Goal: Task Accomplishment & Management: Use online tool/utility

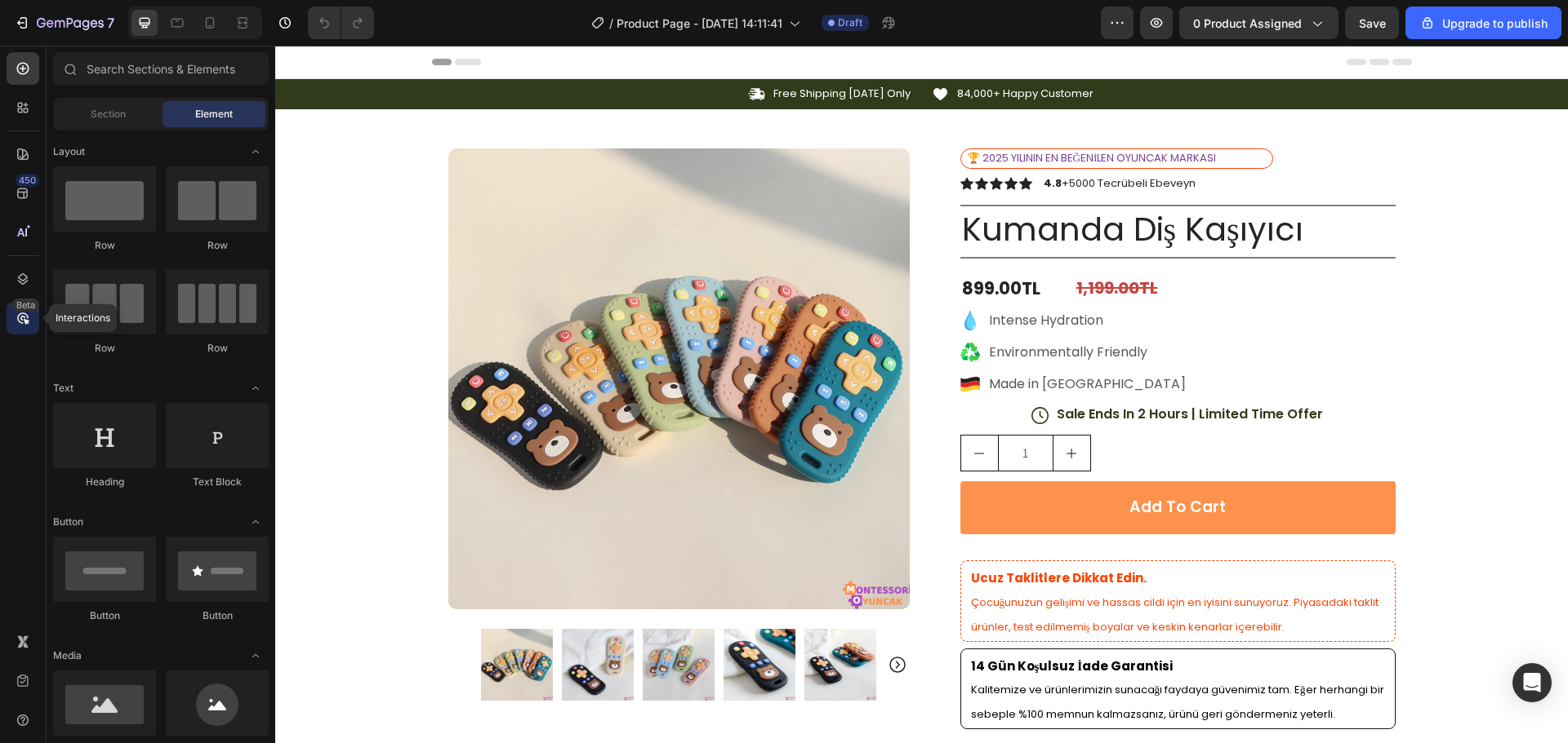
click at [22, 323] on icon at bounding box center [23, 318] width 12 height 12
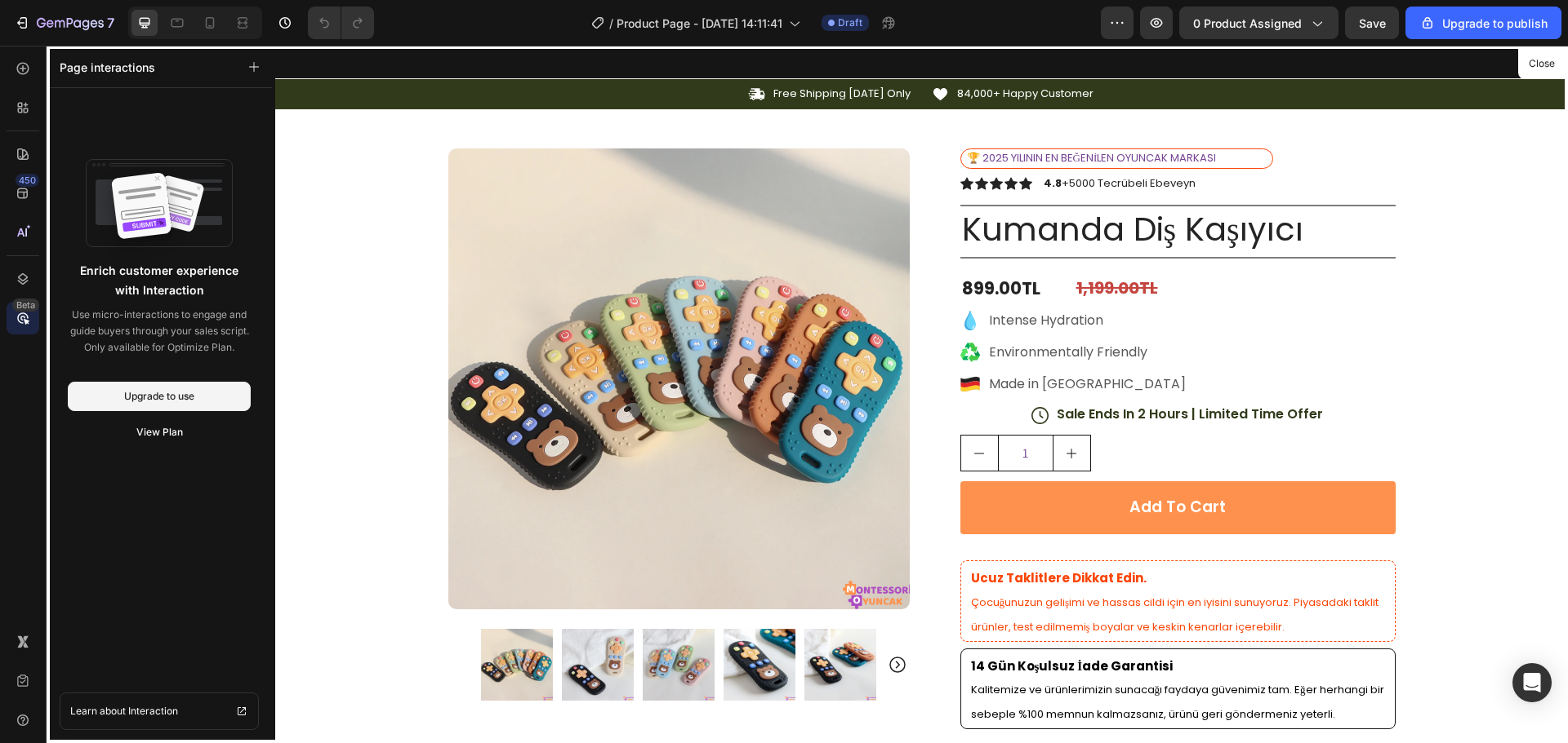
click at [1437, 286] on div at bounding box center [922, 395] width 1293 height 698
click at [32, 139] on div at bounding box center [23, 154] width 32 height 32
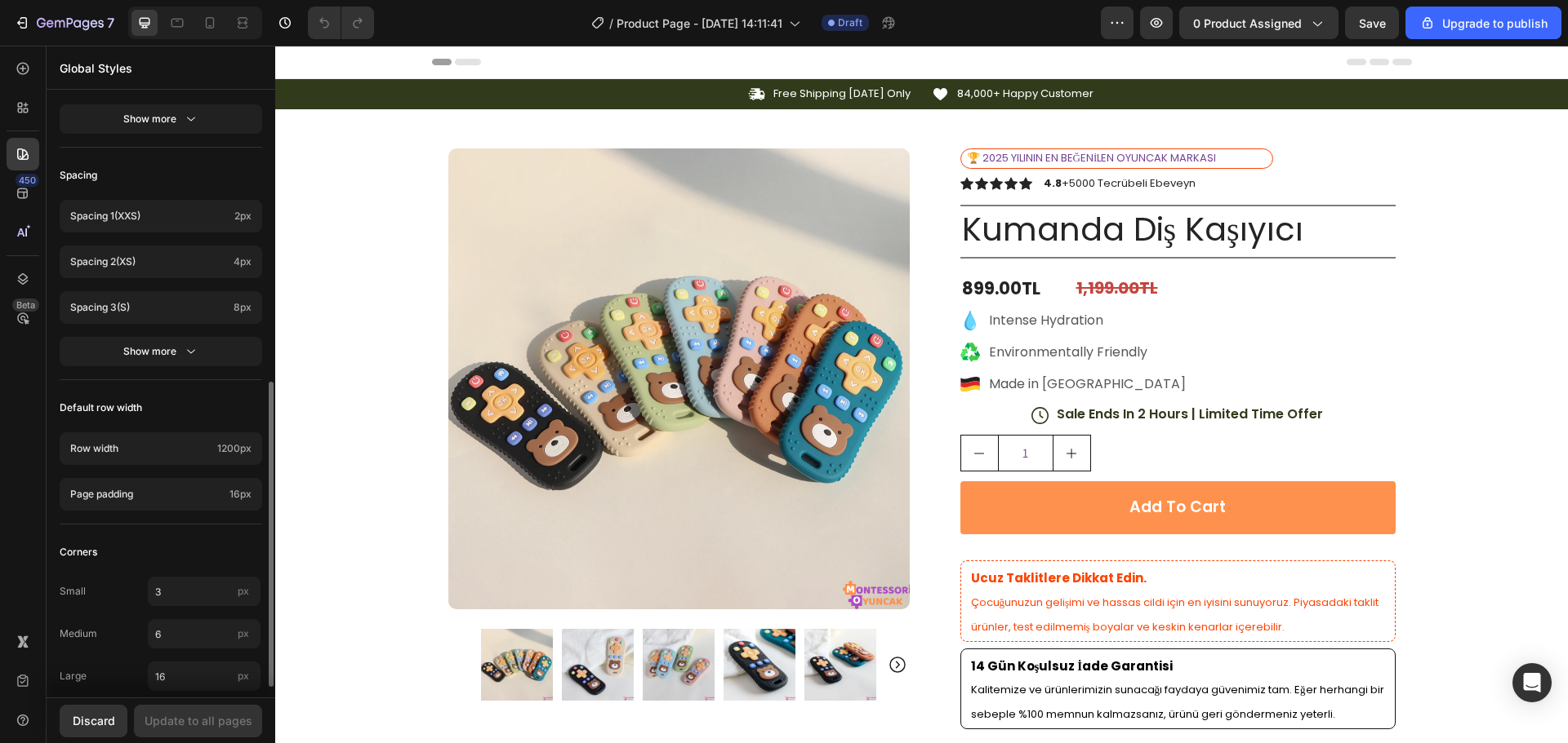
scroll to position [591, 0]
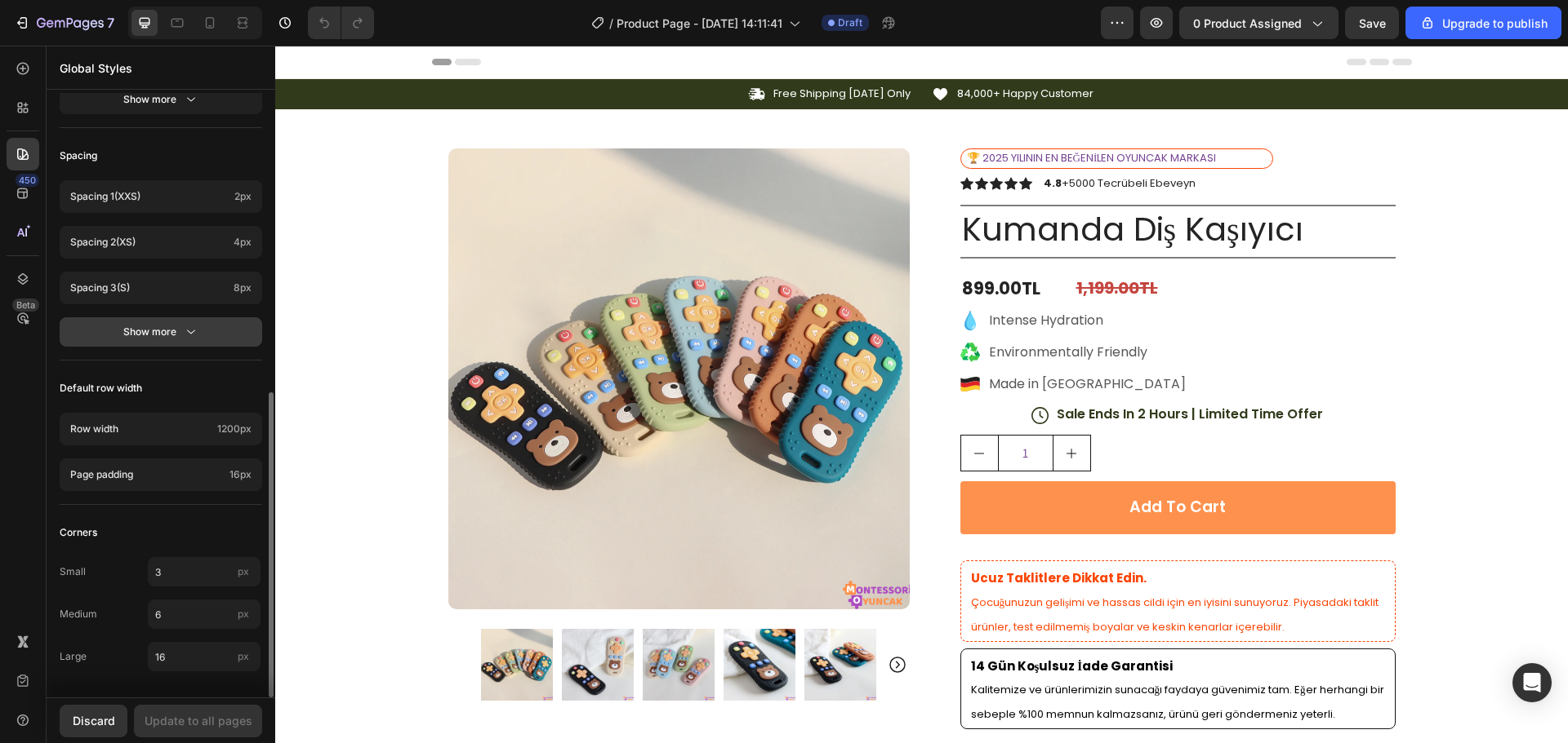
click at [198, 329] on icon "button" at bounding box center [191, 332] width 16 height 16
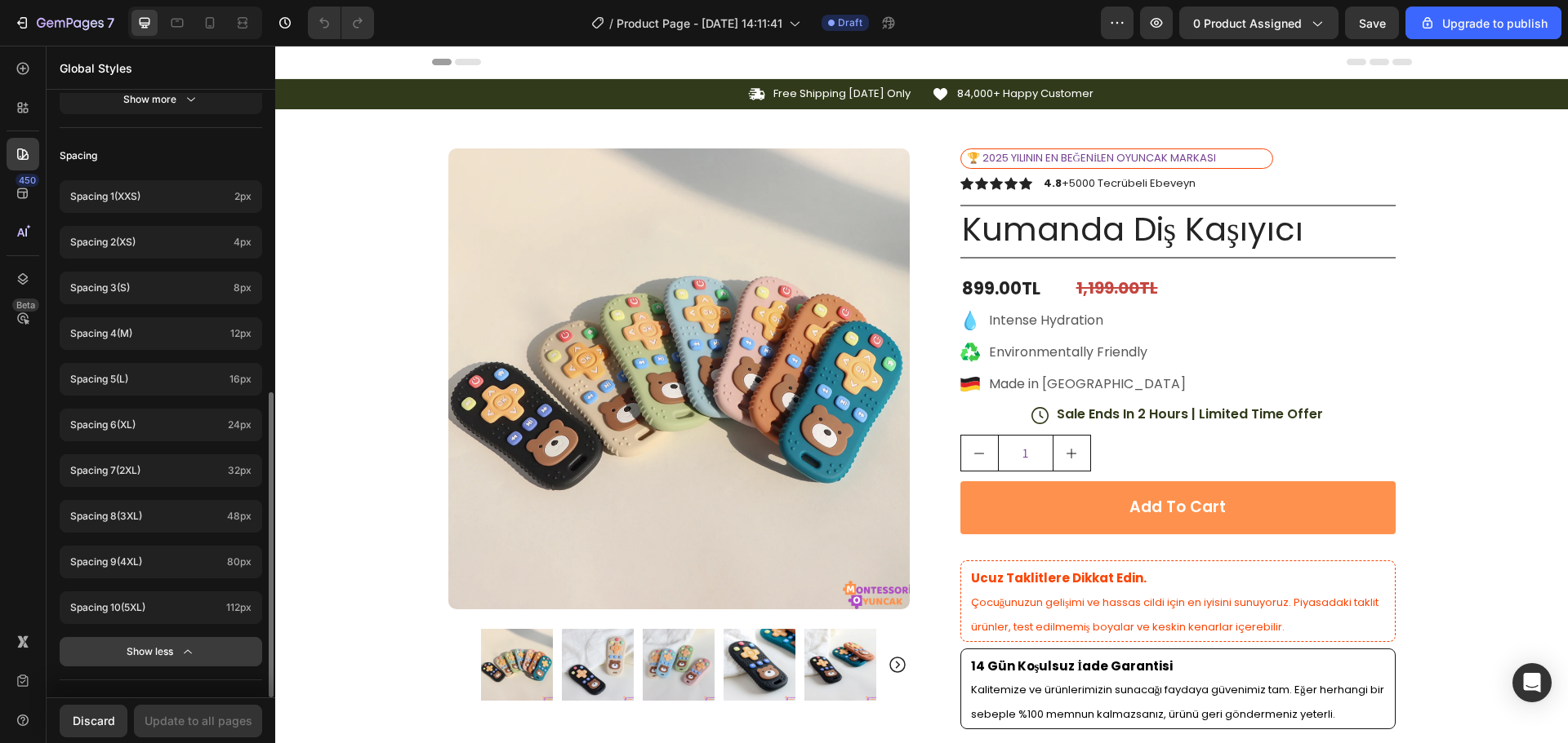
click at [181, 658] on icon "button" at bounding box center [188, 652] width 16 height 16
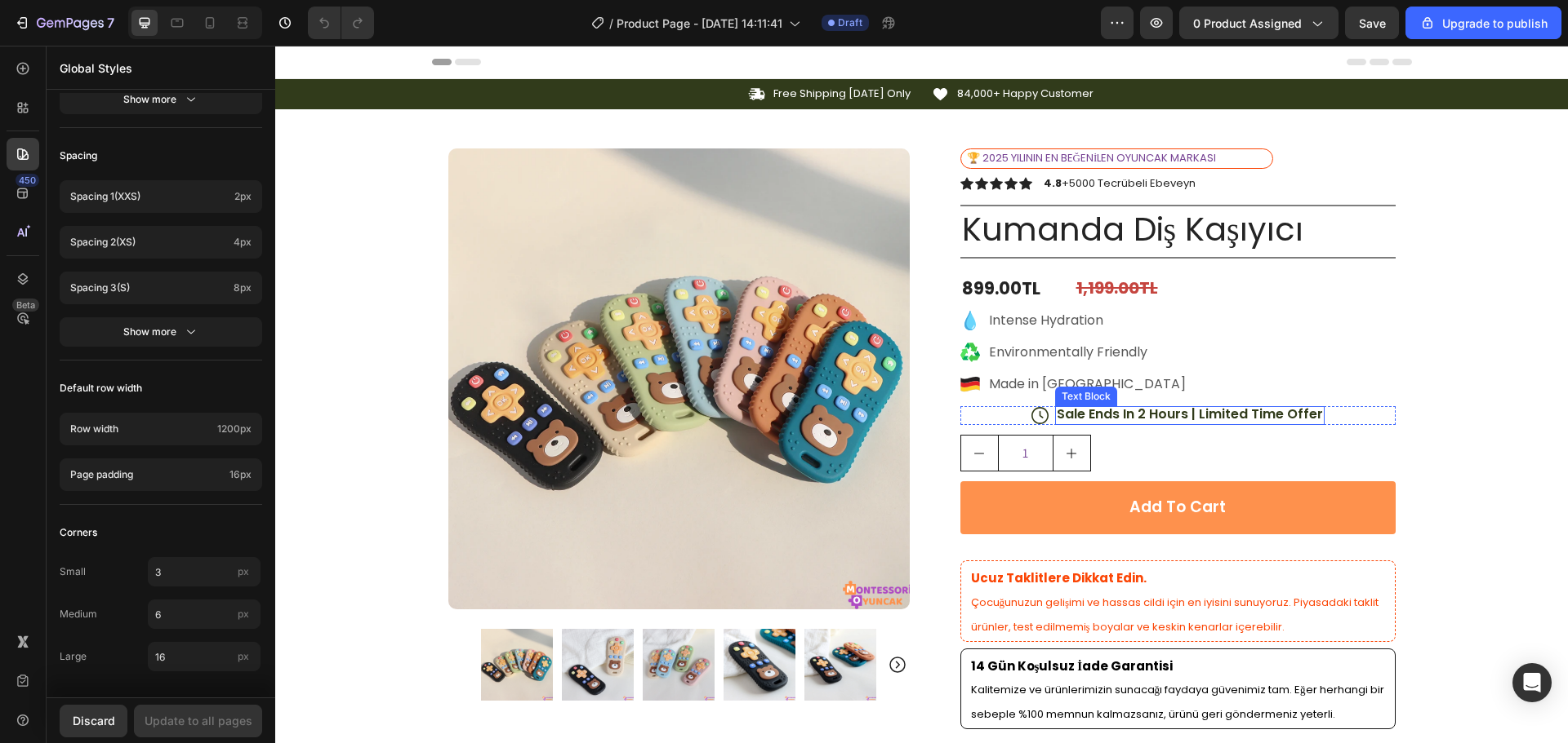
click at [1138, 419] on p "Sale Ends In 2 Hours | Limited Time Offer" at bounding box center [1190, 415] width 266 height 17
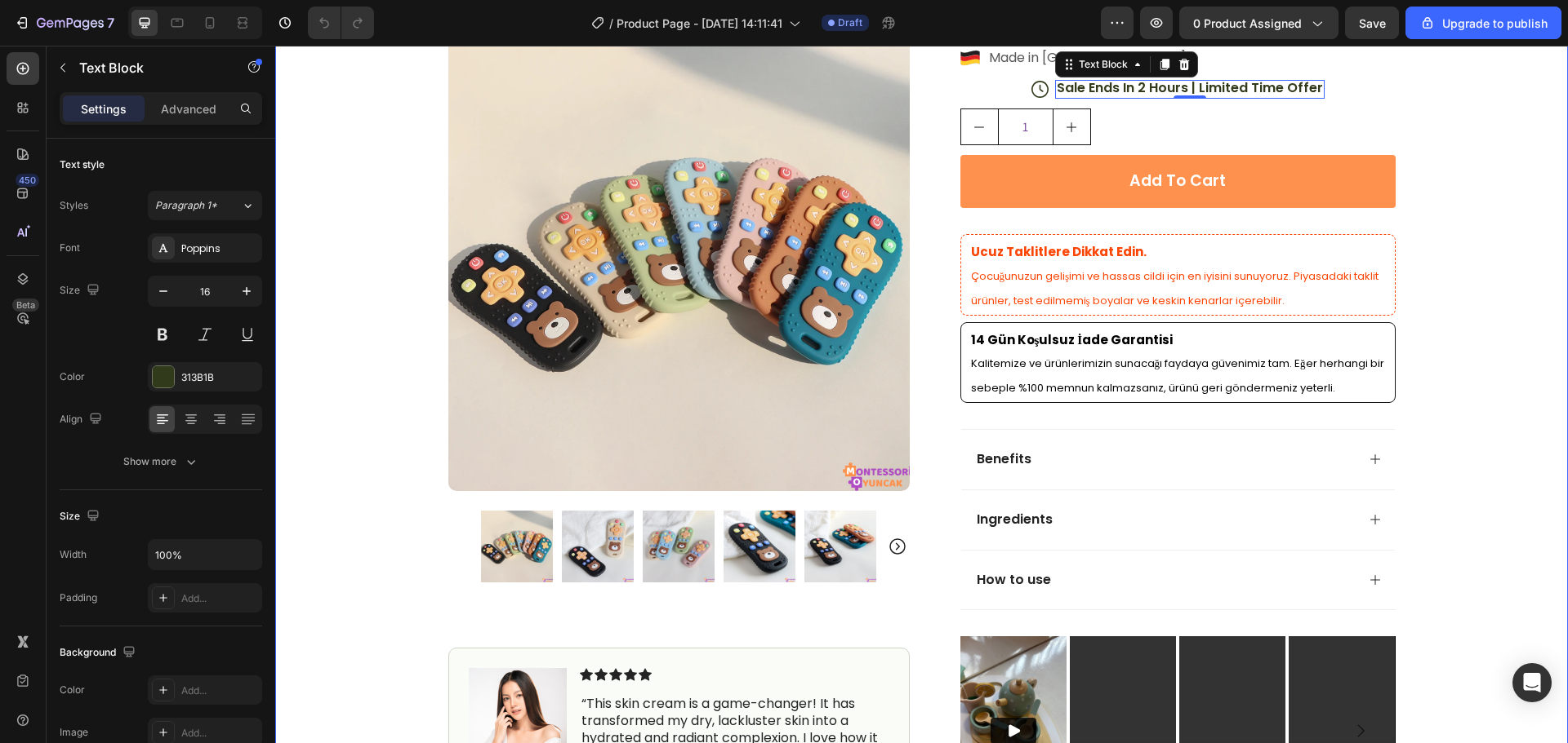
scroll to position [0, 0]
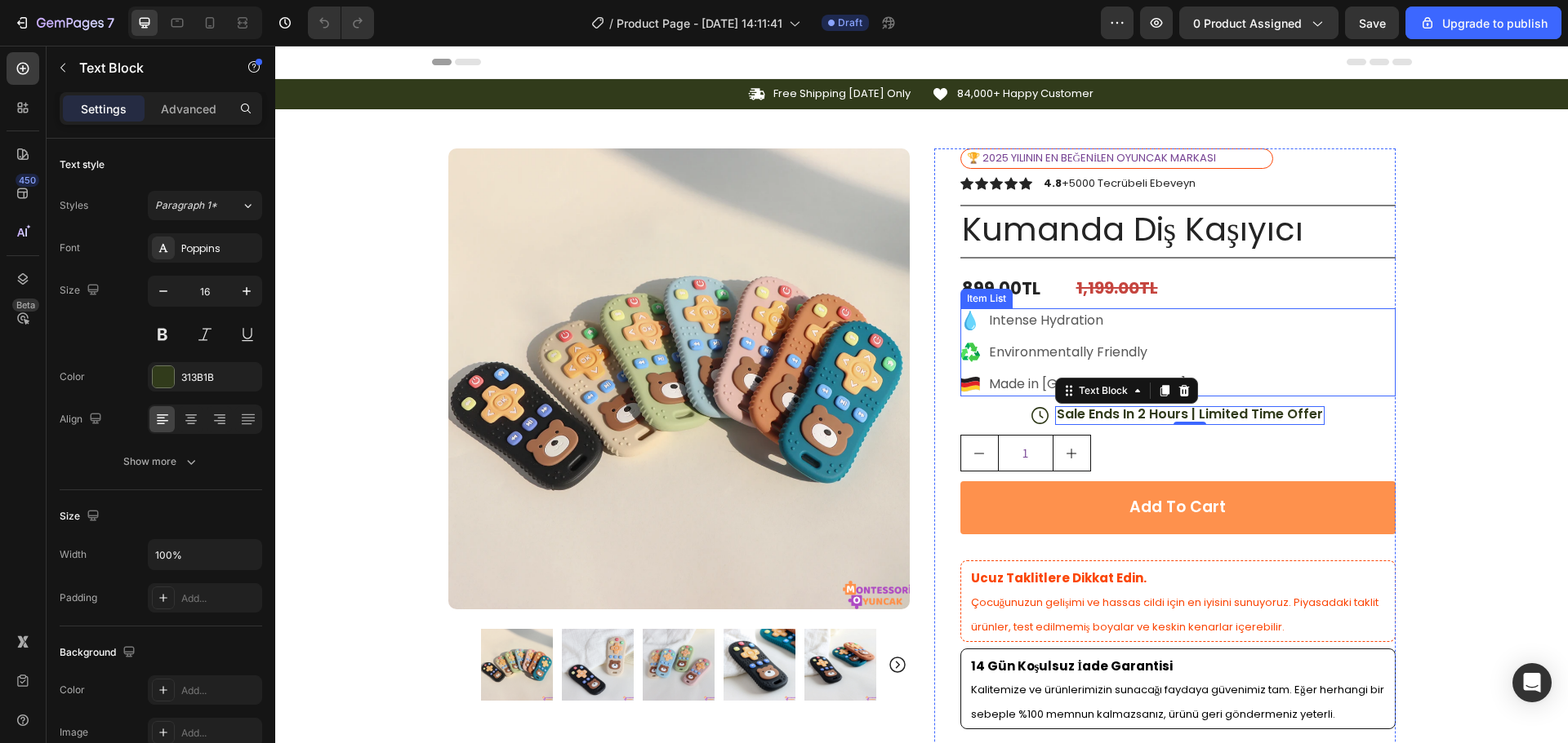
click at [1064, 323] on p "Intense Hydration" at bounding box center [1086, 321] width 197 height 20
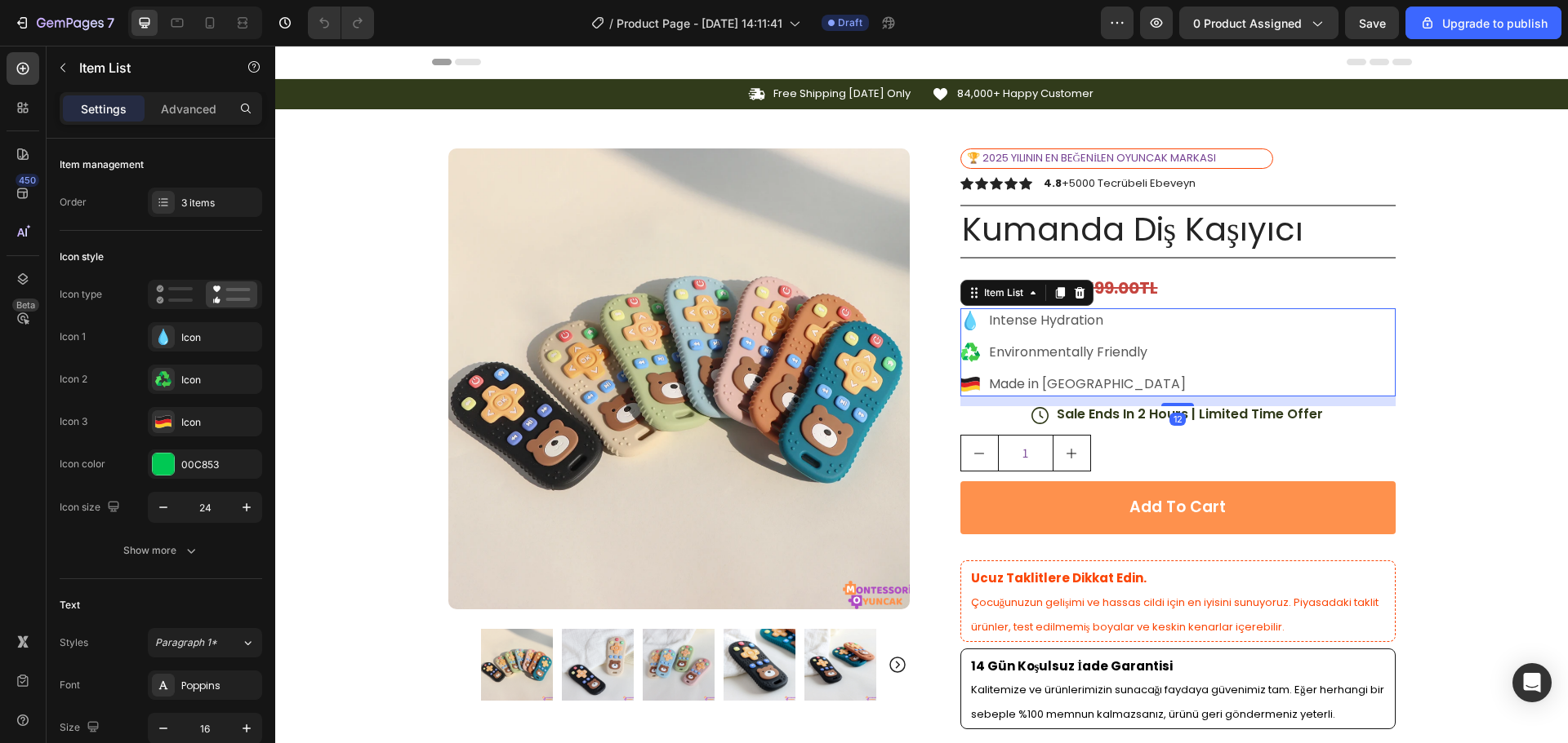
click at [1064, 323] on p "Intense Hydration" at bounding box center [1086, 321] width 197 height 20
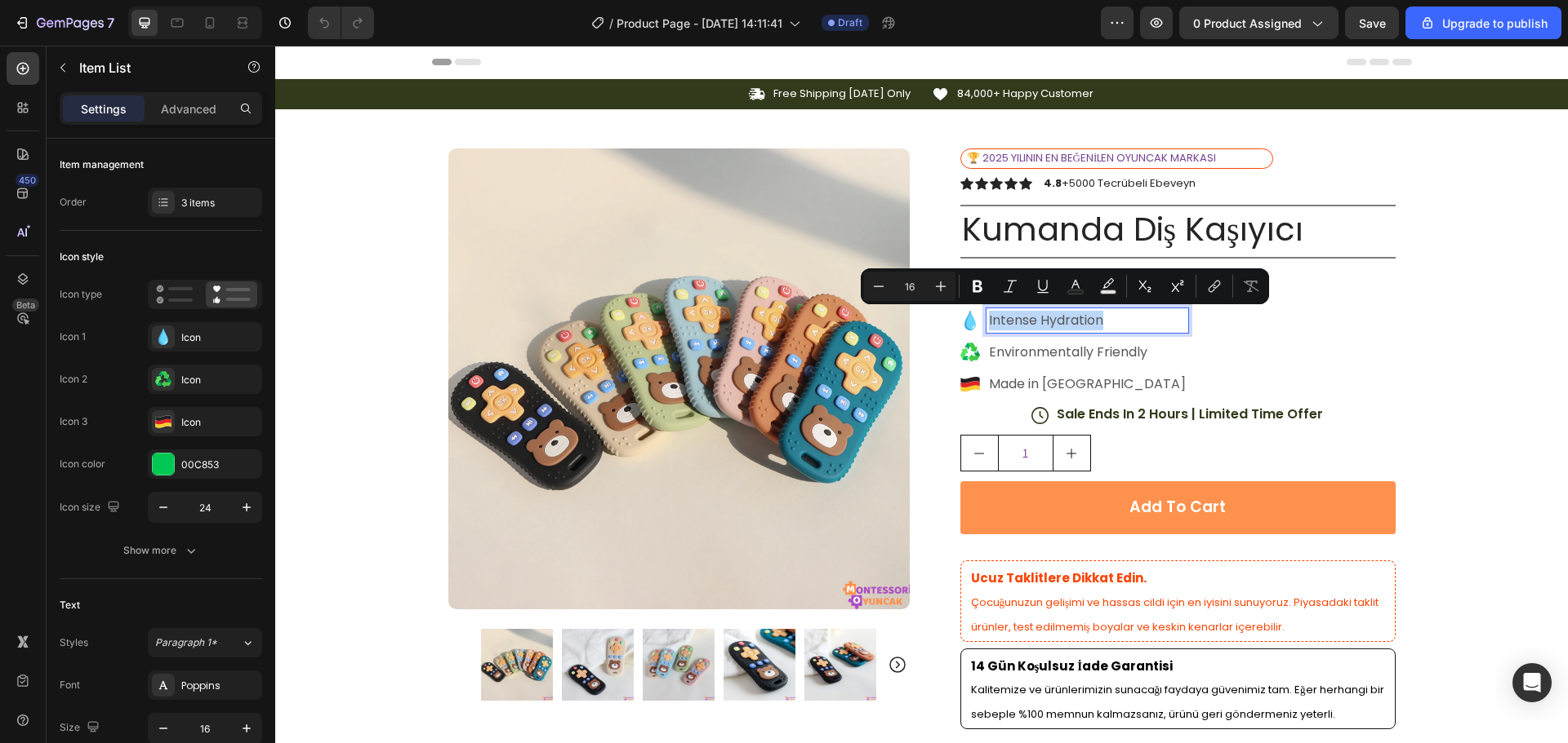
click at [1064, 323] on p "Intense Hydration" at bounding box center [1086, 321] width 197 height 20
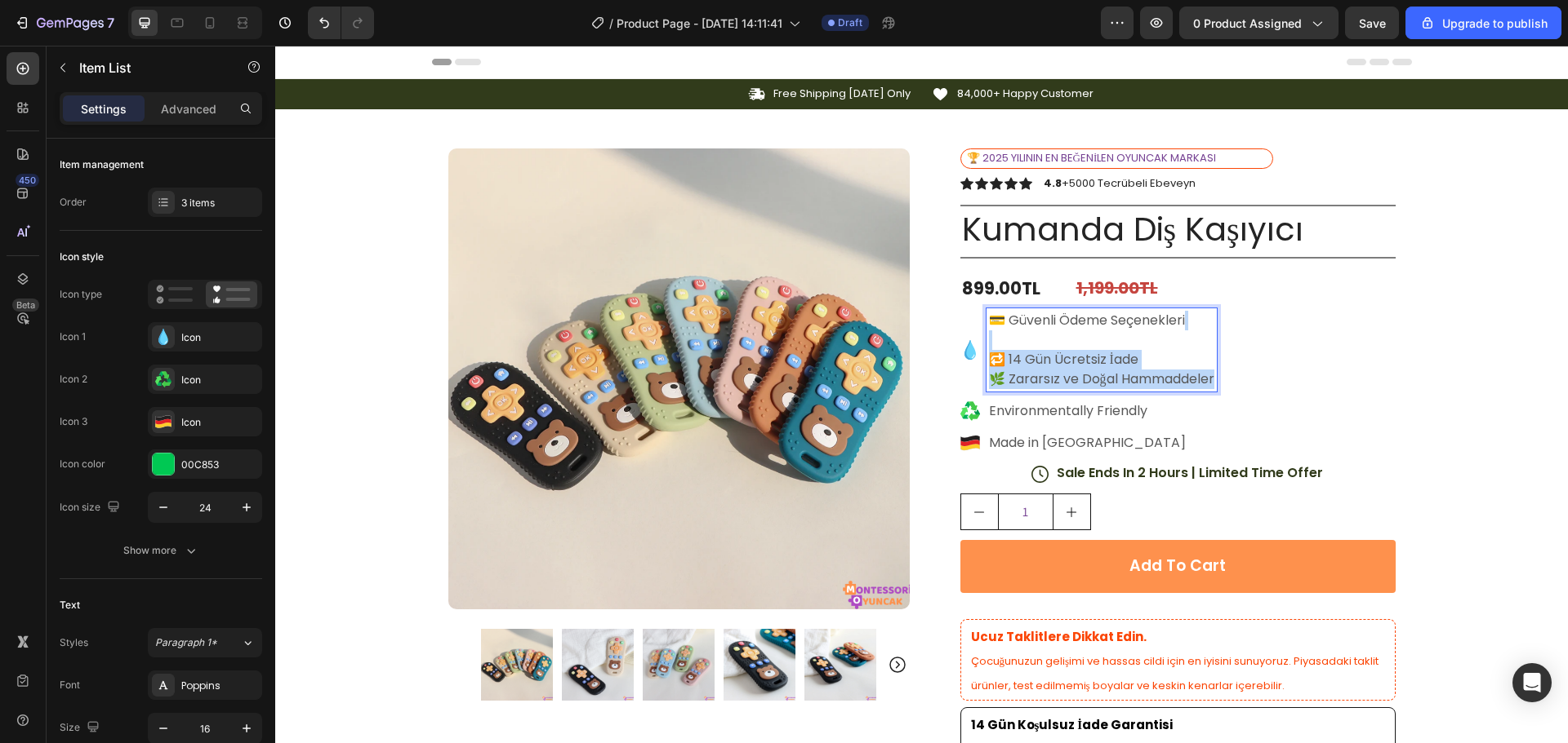
drag, startPoint x: 1212, startPoint y: 382, endPoint x: 992, endPoint y: 350, distance: 222.3
click at [992, 350] on div "💳 Güvenli Ödeme Seçenekleri 🔁 14 Gün Ücretsiz İade 🌿 Zararsız ve Doğal Hammadde…" at bounding box center [1102, 350] width 230 height 84
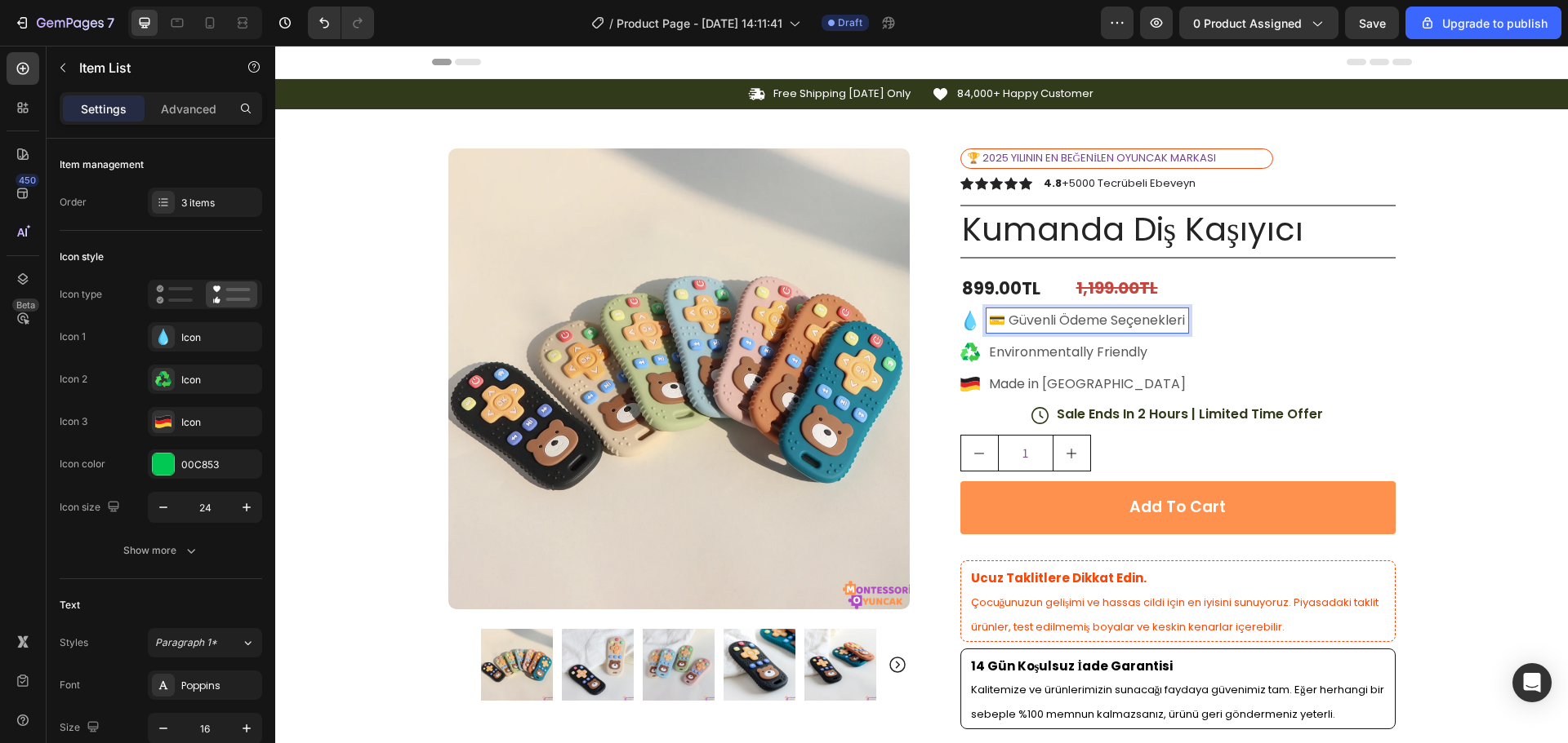
click at [1297, 312] on div "💳 Güvenli Ödeme Seçenekleri Environmentally Friendly Made in [GEOGRAPHIC_DATA]" at bounding box center [1177, 353] width 435 height 88
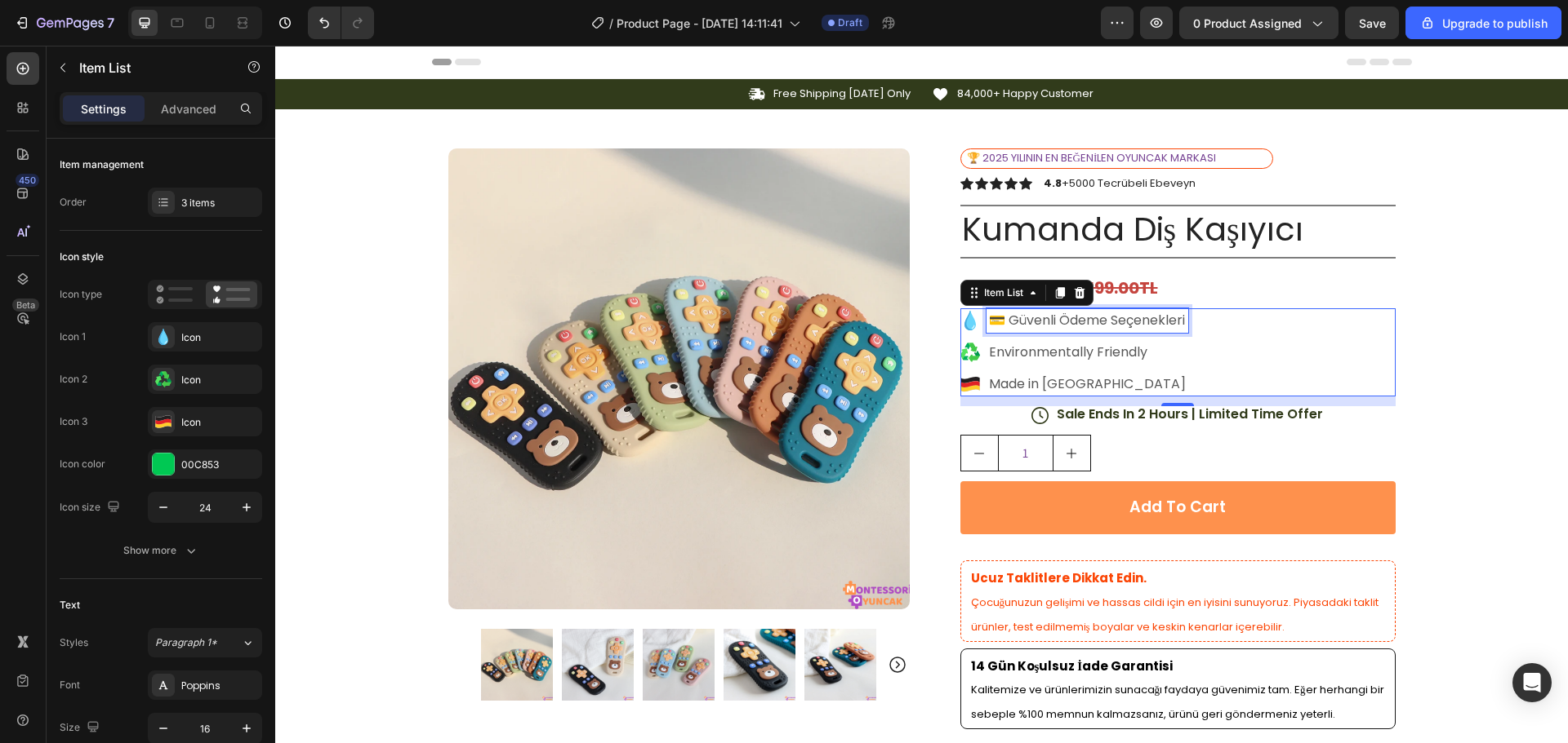
click at [1024, 314] on p "💳 Güvenli Ödeme Seçenekleri" at bounding box center [1086, 321] width 197 height 20
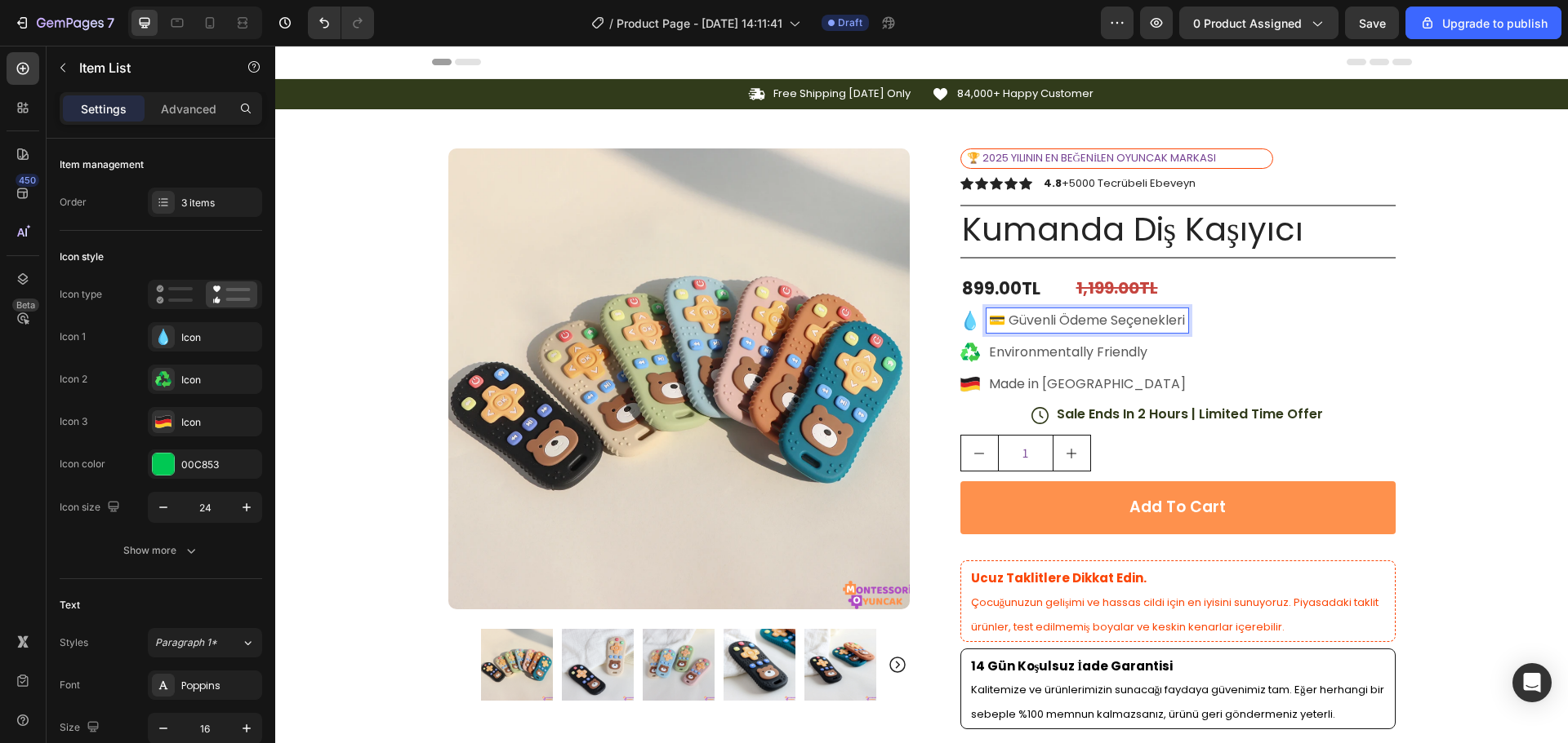
click at [1012, 319] on p "💳 Güvenli Ödeme Seçenekleri" at bounding box center [1086, 321] width 197 height 20
click at [1006, 325] on p "💳 Güvenli Ödeme Seçenekleri" at bounding box center [1086, 321] width 197 height 20
click at [960, 318] on icon at bounding box center [970, 321] width 20 height 20
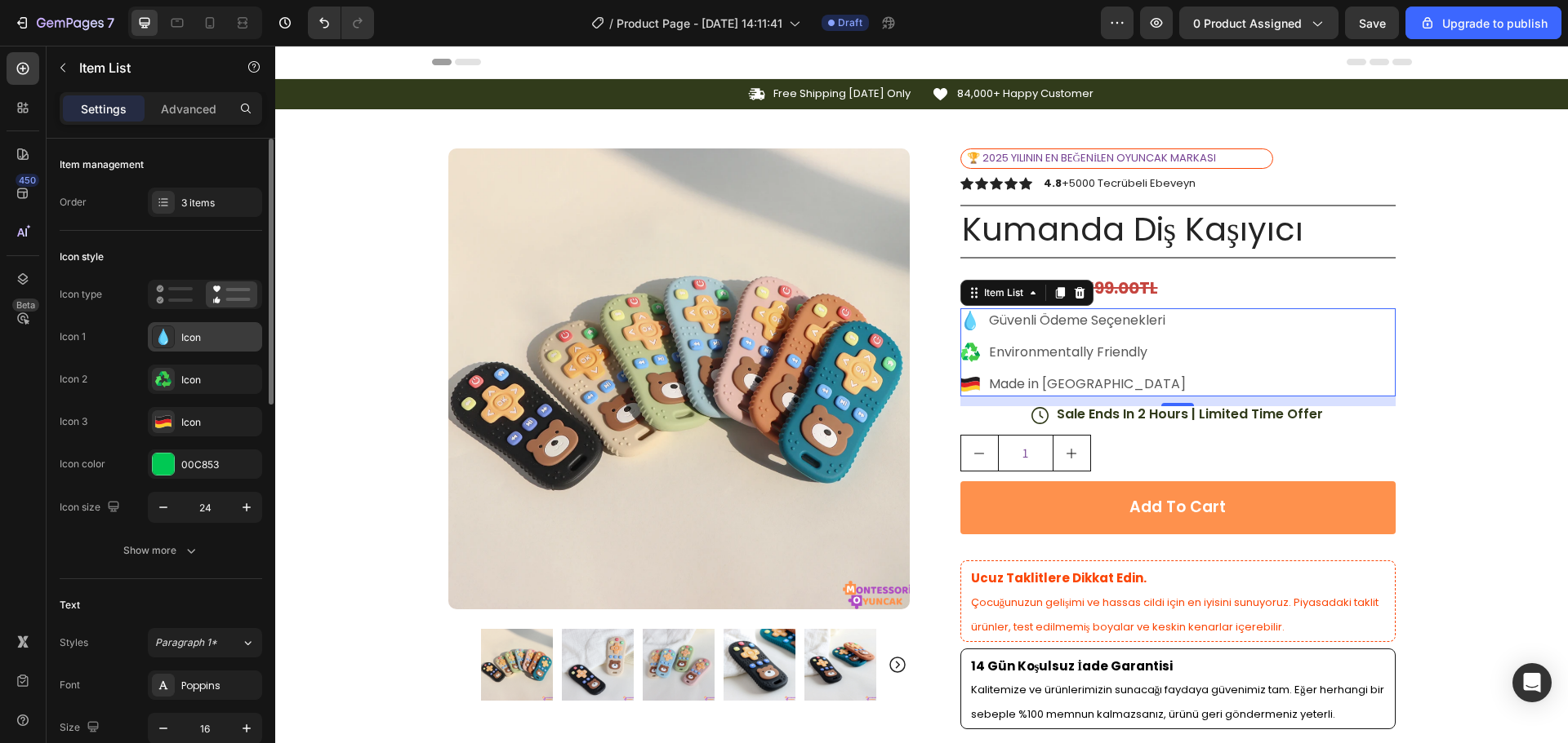
click at [175, 336] on div "Icon" at bounding box center [204, 336] width 114 height 30
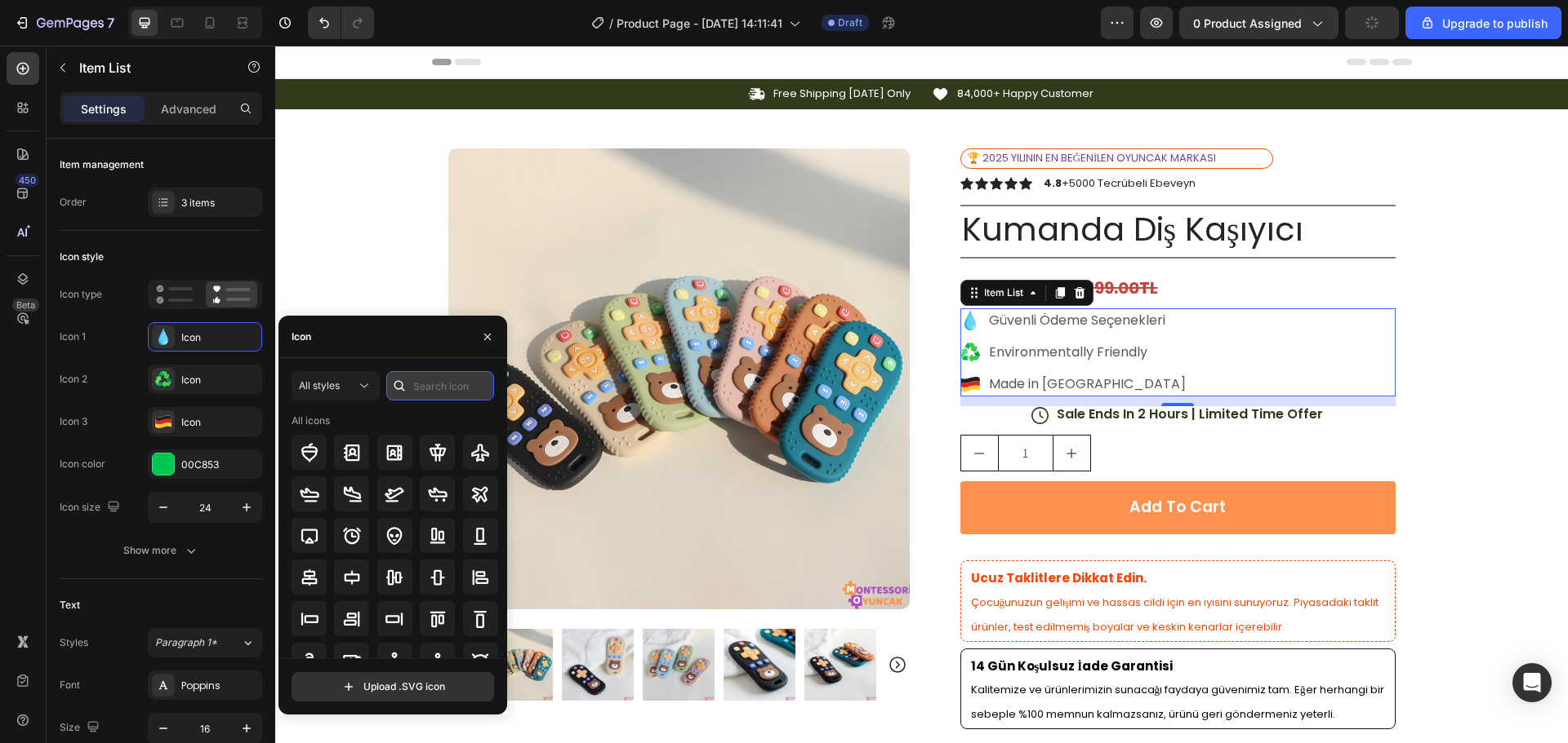
click at [422, 382] on input "text" at bounding box center [440, 386] width 108 height 30
type input "card"
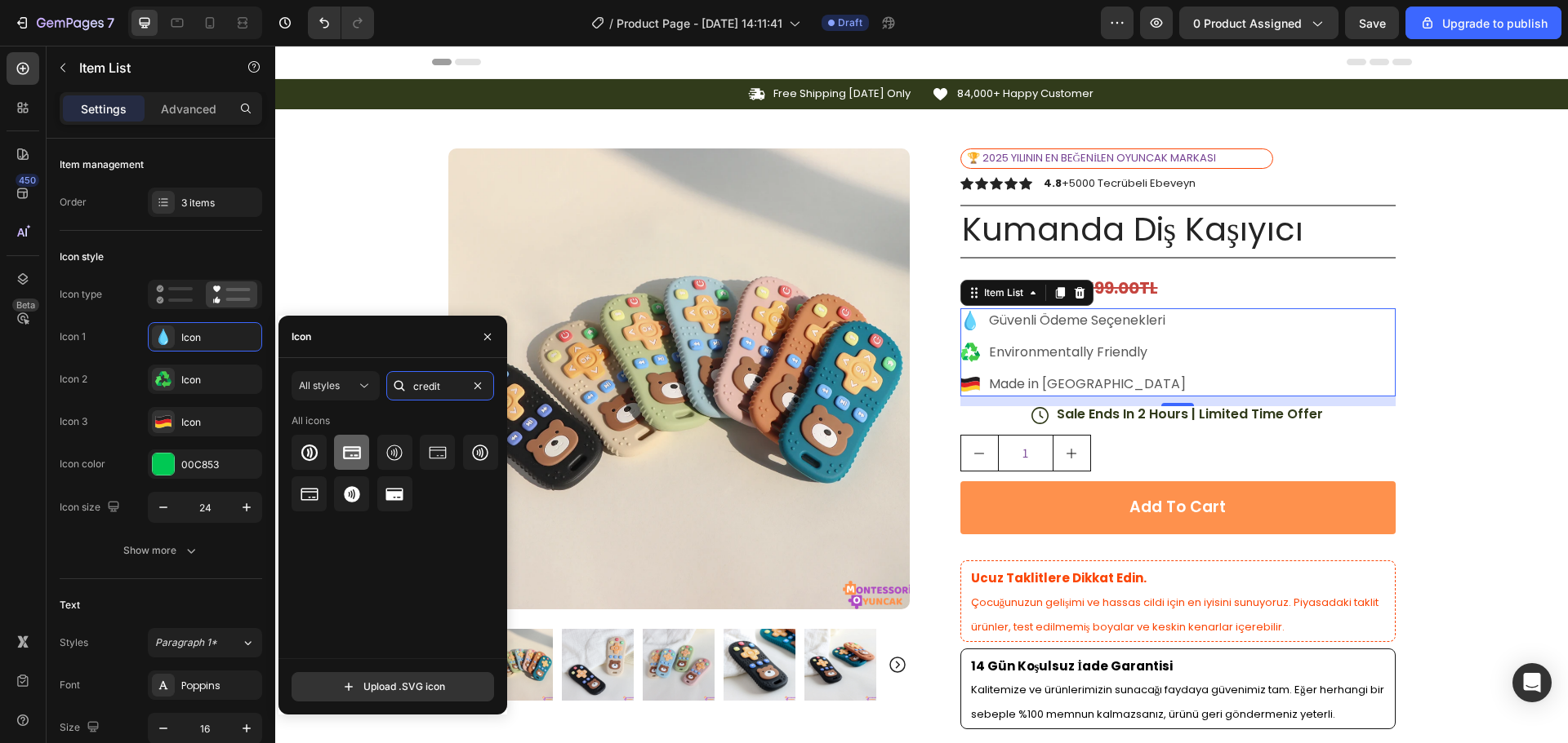
type input "credit"
click at [356, 448] on icon at bounding box center [352, 453] width 20 height 20
click at [158, 457] on div at bounding box center [164, 464] width 22 height 22
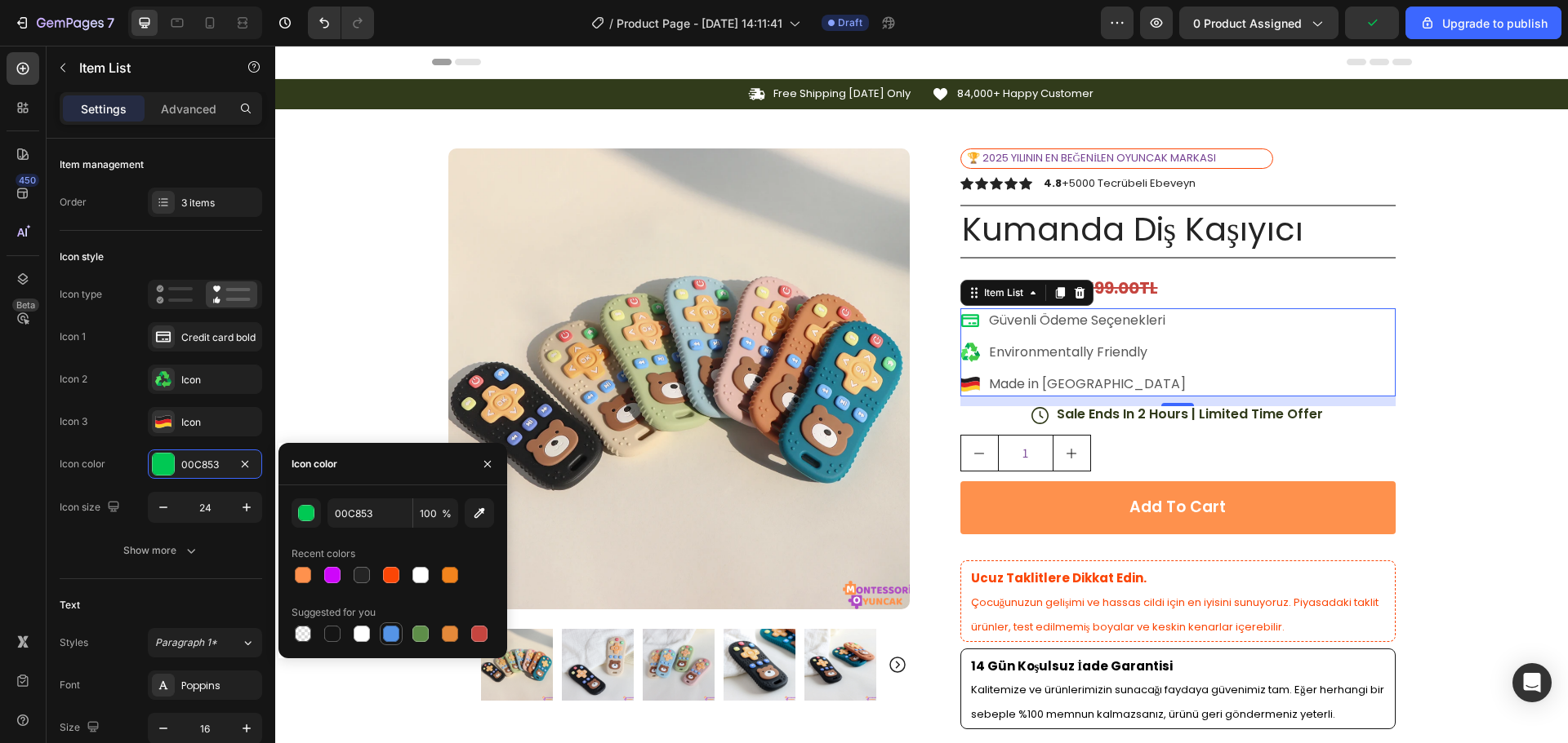
click at [386, 635] on div at bounding box center [391, 634] width 16 height 16
type input "5594E7"
click at [123, 406] on div "Icon 1 Credit card bold Icon 2 Icon Icon 3 Icon" at bounding box center [160, 379] width 203 height 114
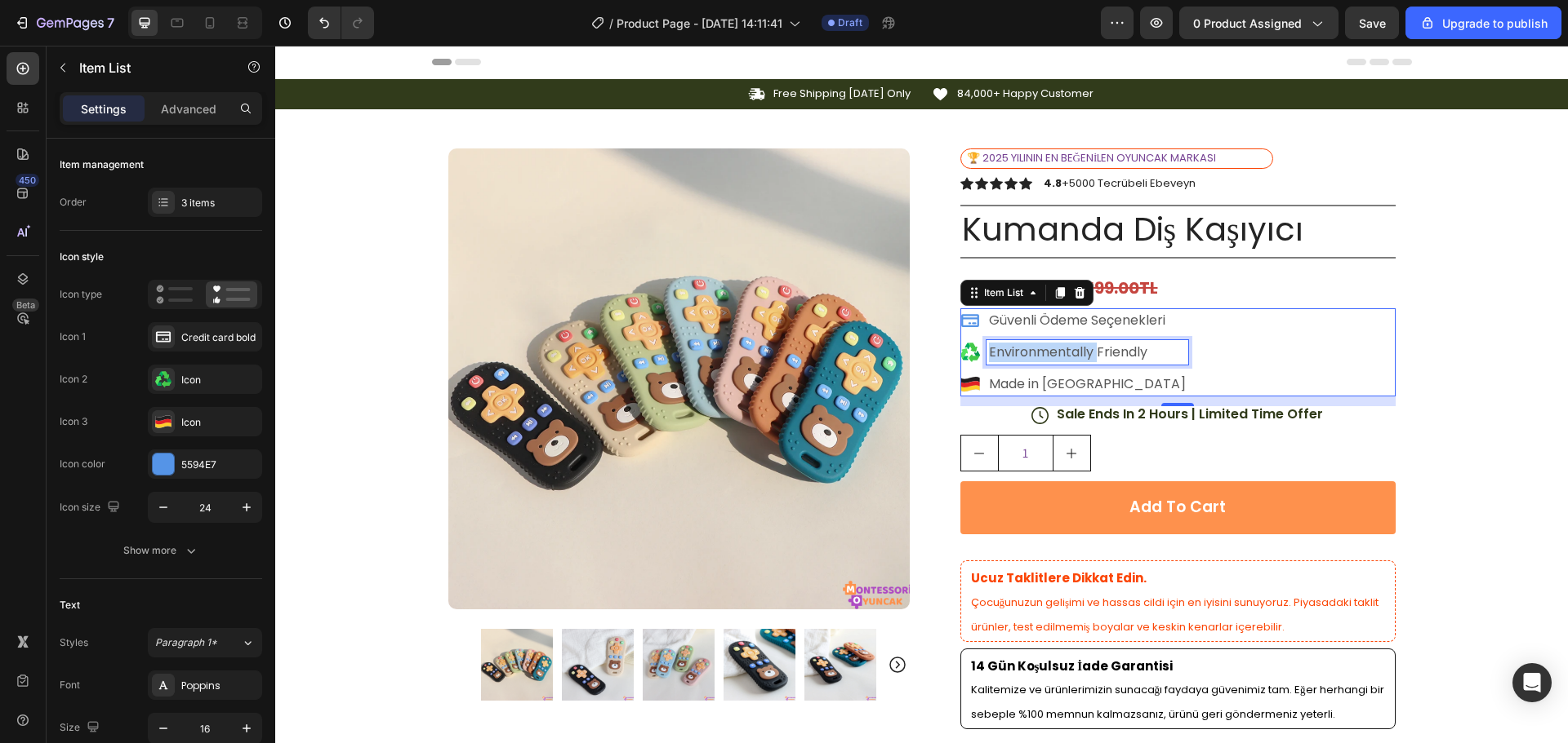
click at [996, 349] on p "Environmentally Friendly" at bounding box center [1086, 353] width 197 height 20
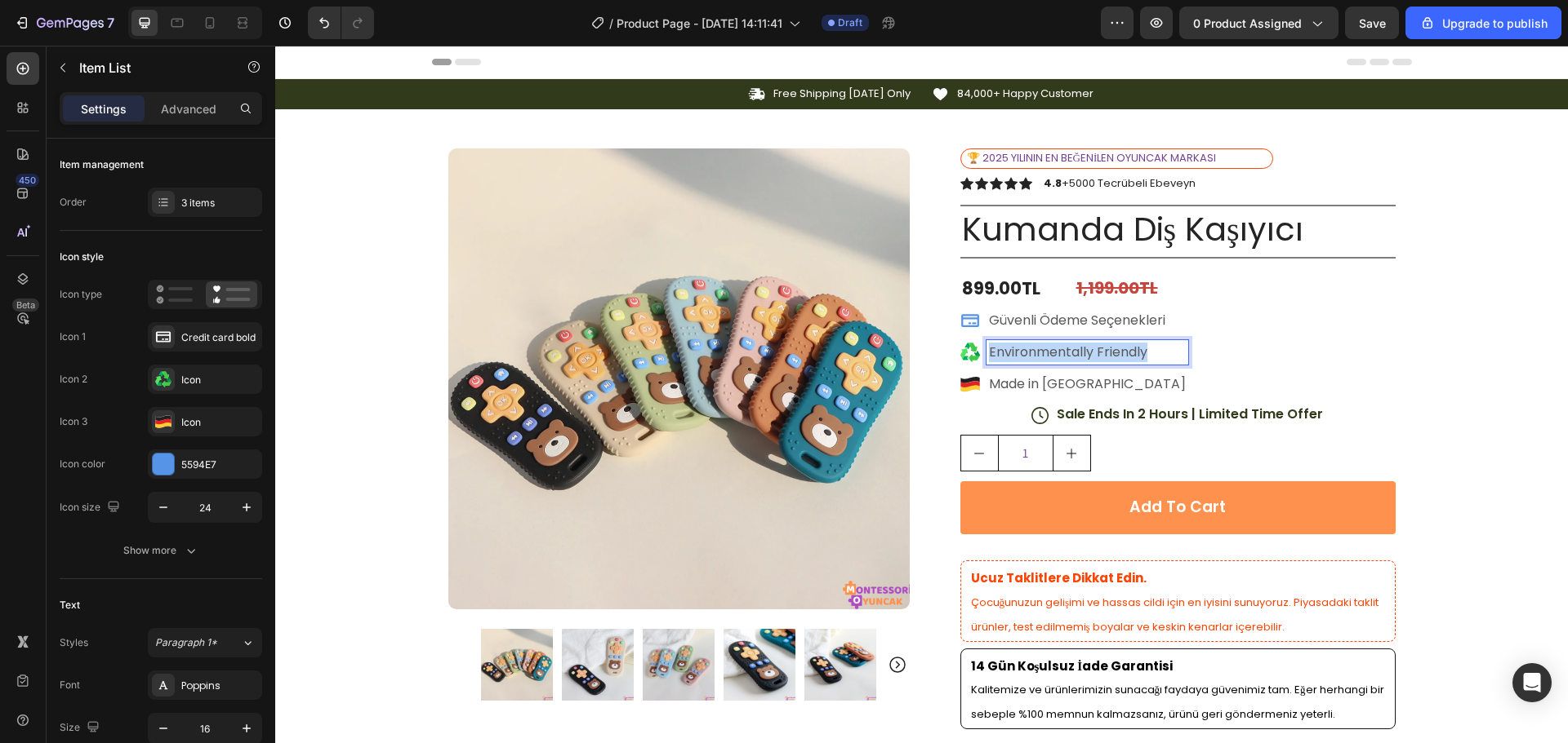
click at [996, 349] on p "Environmentally Friendly" at bounding box center [1086, 353] width 197 height 20
click at [962, 355] on icon at bounding box center [970, 353] width 20 height 20
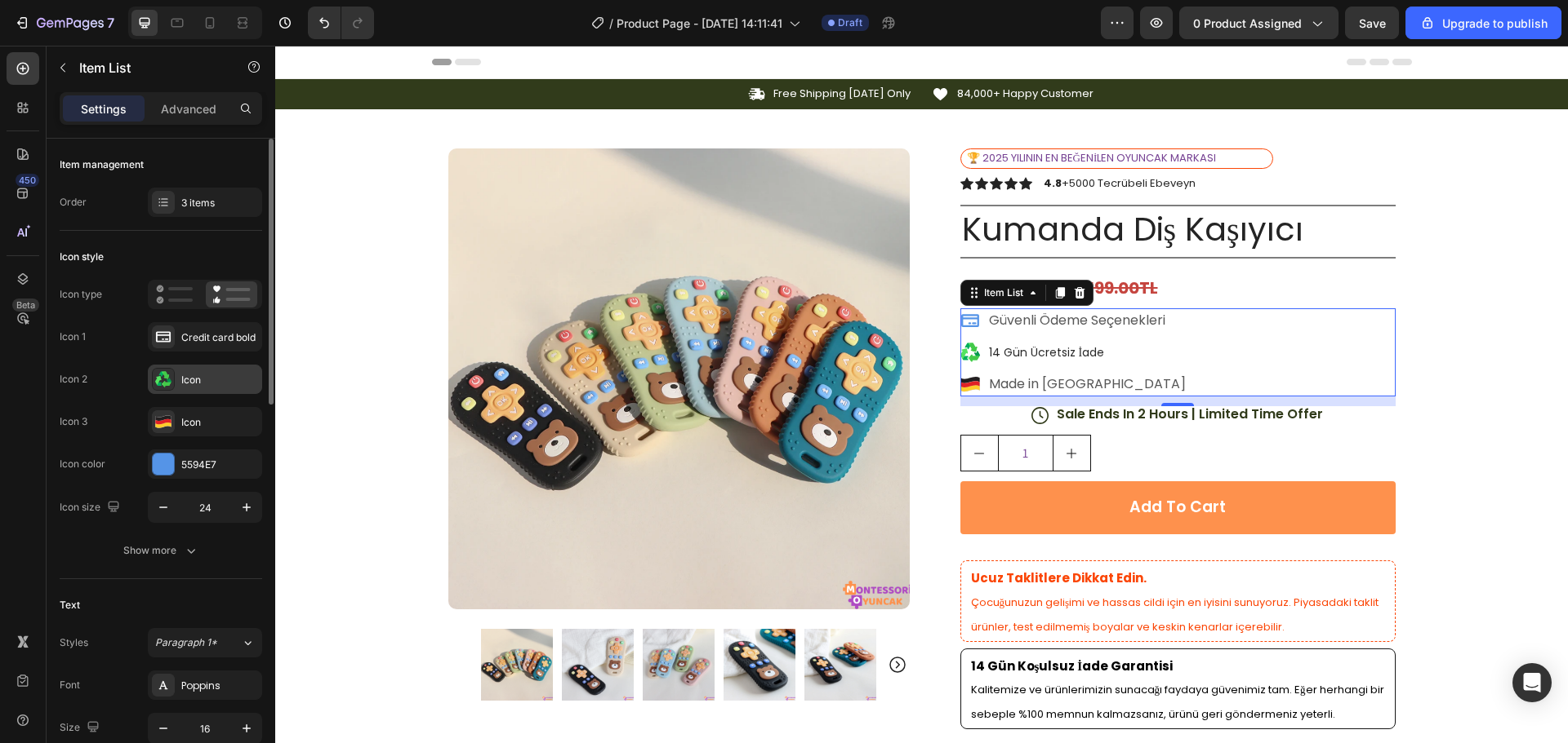
click at [212, 376] on div "Icon" at bounding box center [219, 380] width 77 height 14
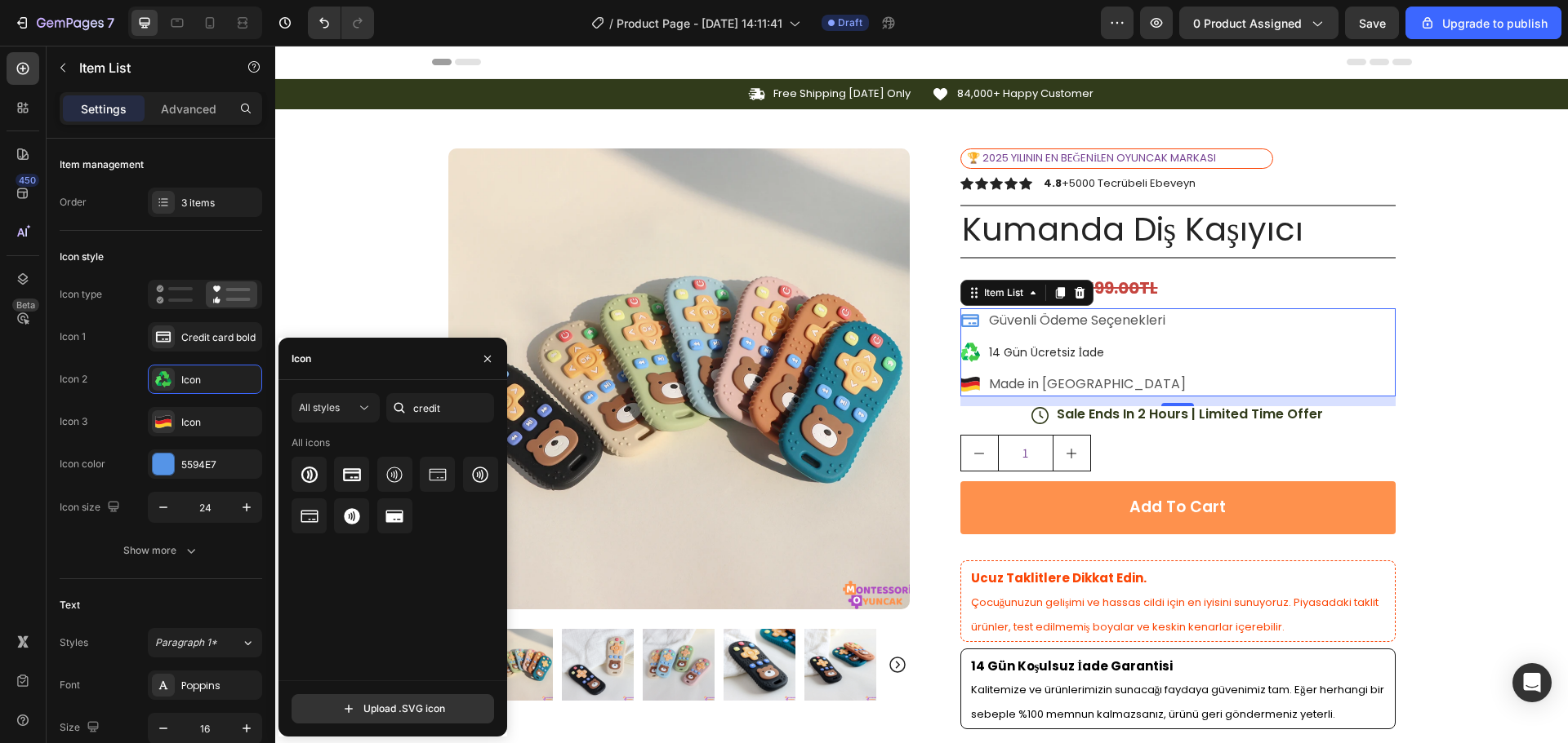
click at [404, 406] on icon at bounding box center [399, 407] width 16 height 16
click at [365, 409] on icon at bounding box center [364, 407] width 16 height 16
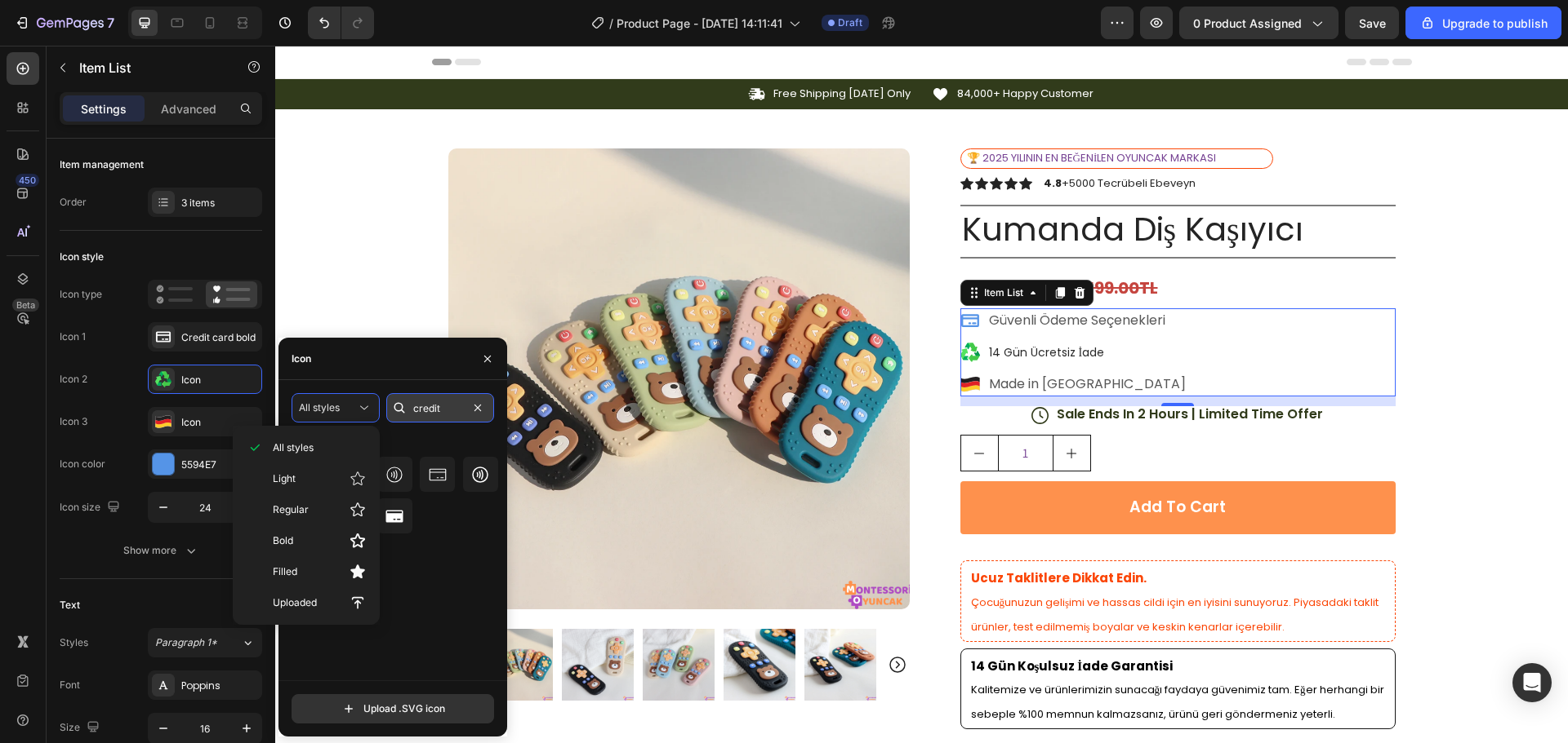
click at [416, 401] on input "credit" at bounding box center [440, 407] width 108 height 30
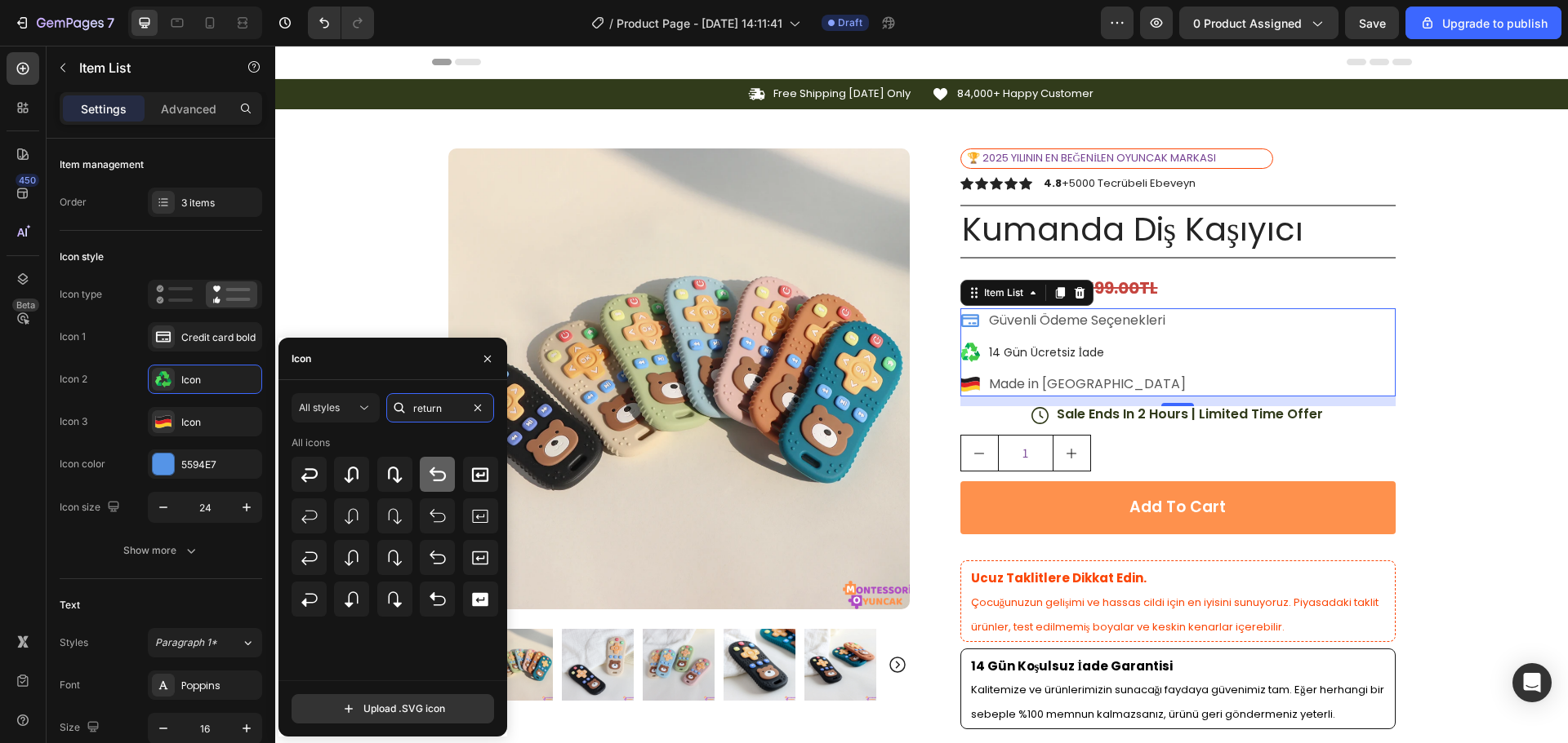
type input "return"
click at [433, 470] on icon at bounding box center [437, 473] width 16 height 13
click at [212, 470] on div "5594E7" at bounding box center [204, 465] width 48 height 14
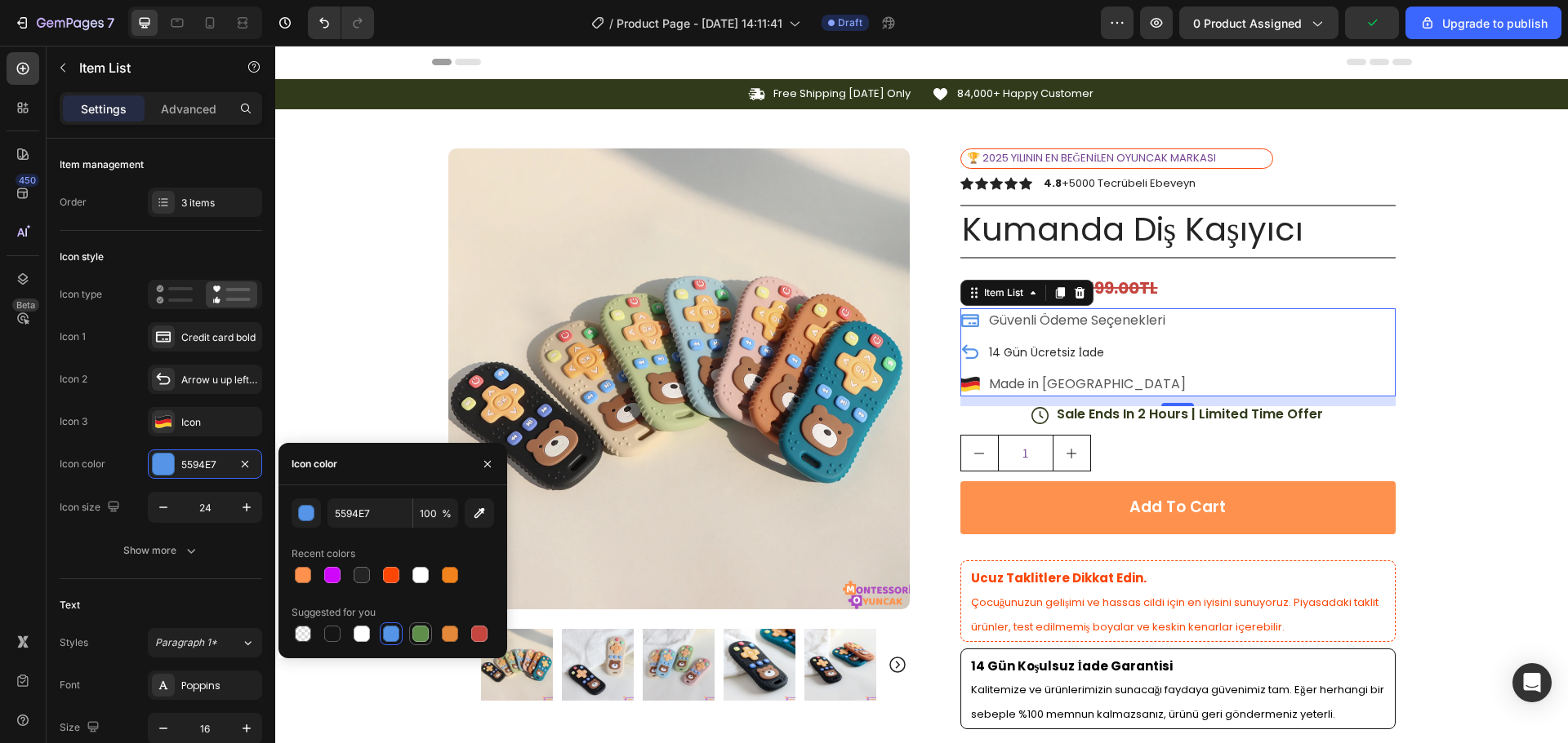
click at [414, 630] on div at bounding box center [420, 634] width 16 height 16
type input "5E8E49"
click at [329, 13] on button "Undo/Redo" at bounding box center [324, 22] width 32 height 32
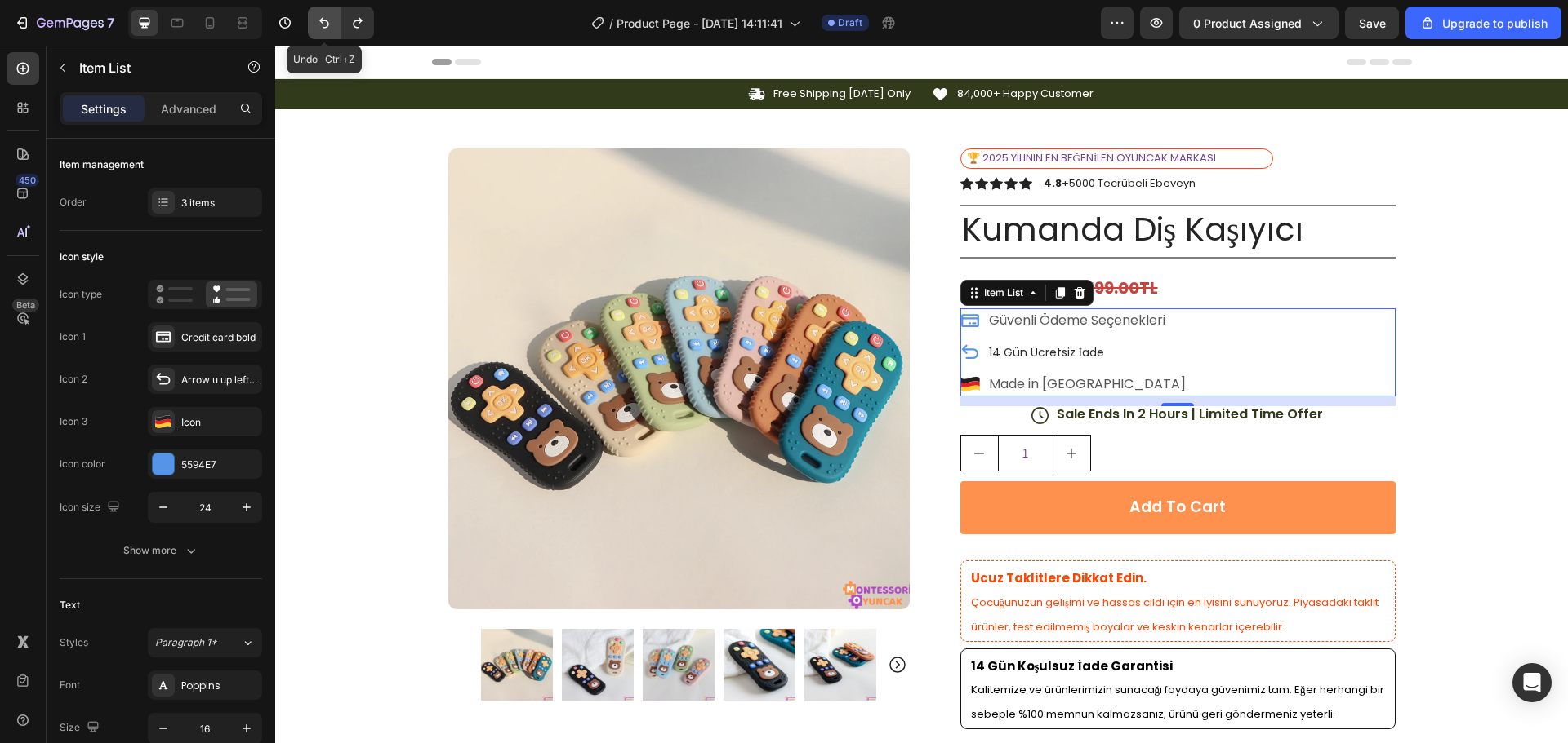
drag, startPoint x: 330, startPoint y: 27, endPoint x: 320, endPoint y: 26, distance: 10.0
click at [329, 27] on icon "Undo/Redo" at bounding box center [324, 22] width 16 height 16
click at [190, 427] on div "Icon" at bounding box center [219, 423] width 77 height 14
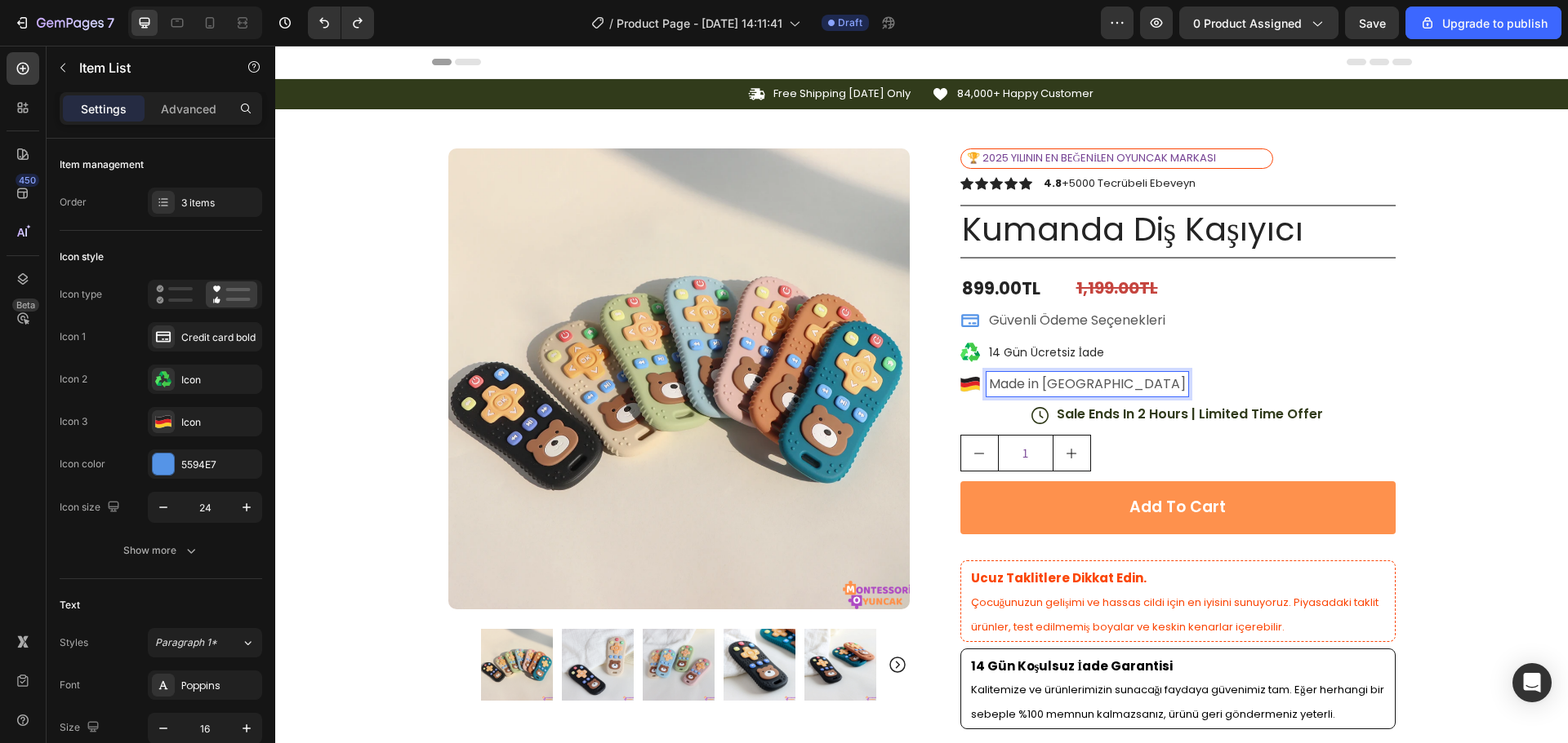
click at [1041, 389] on p "Made in [GEOGRAPHIC_DATA]" at bounding box center [1086, 384] width 197 height 20
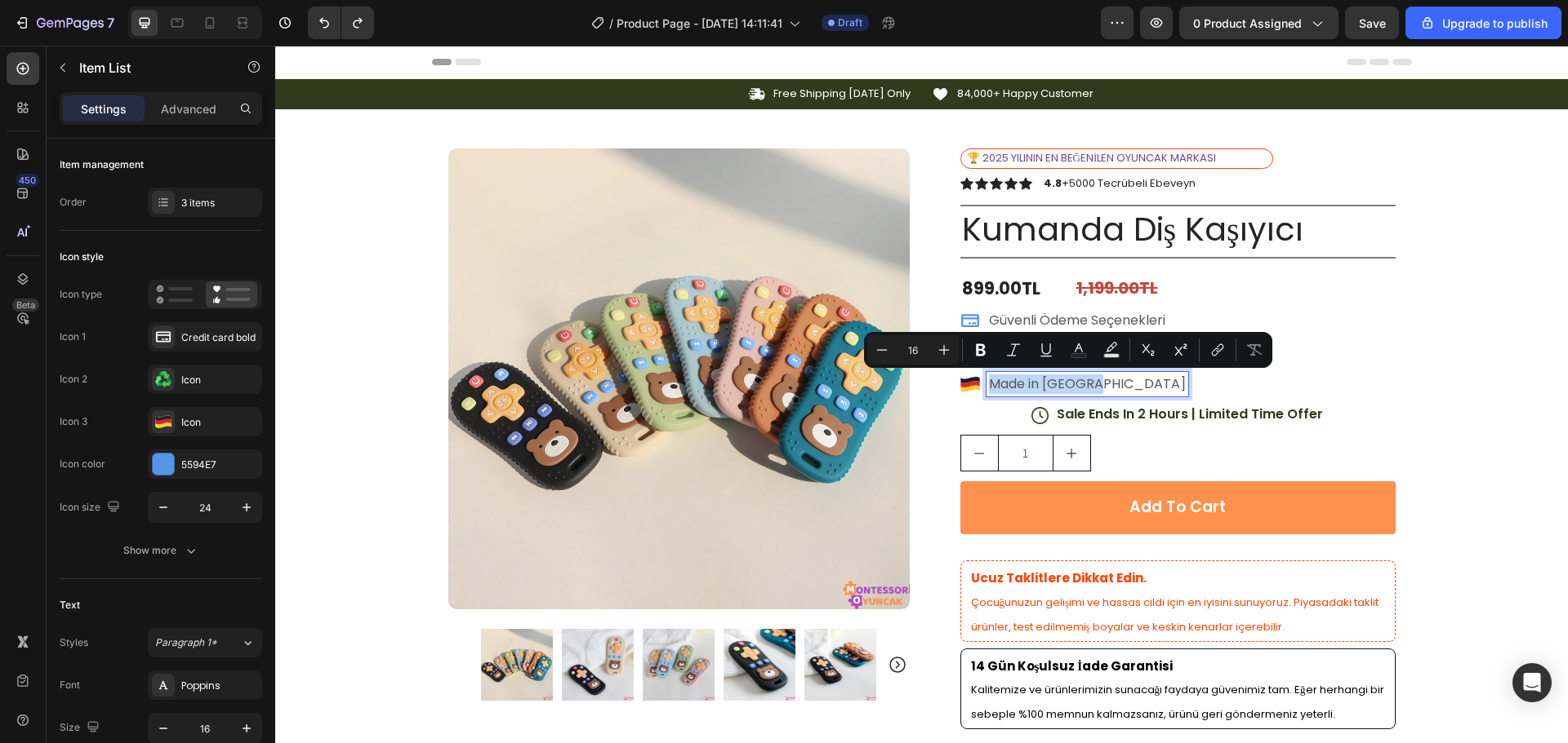
click at [1041, 389] on p "Made in [GEOGRAPHIC_DATA]" at bounding box center [1086, 384] width 197 height 20
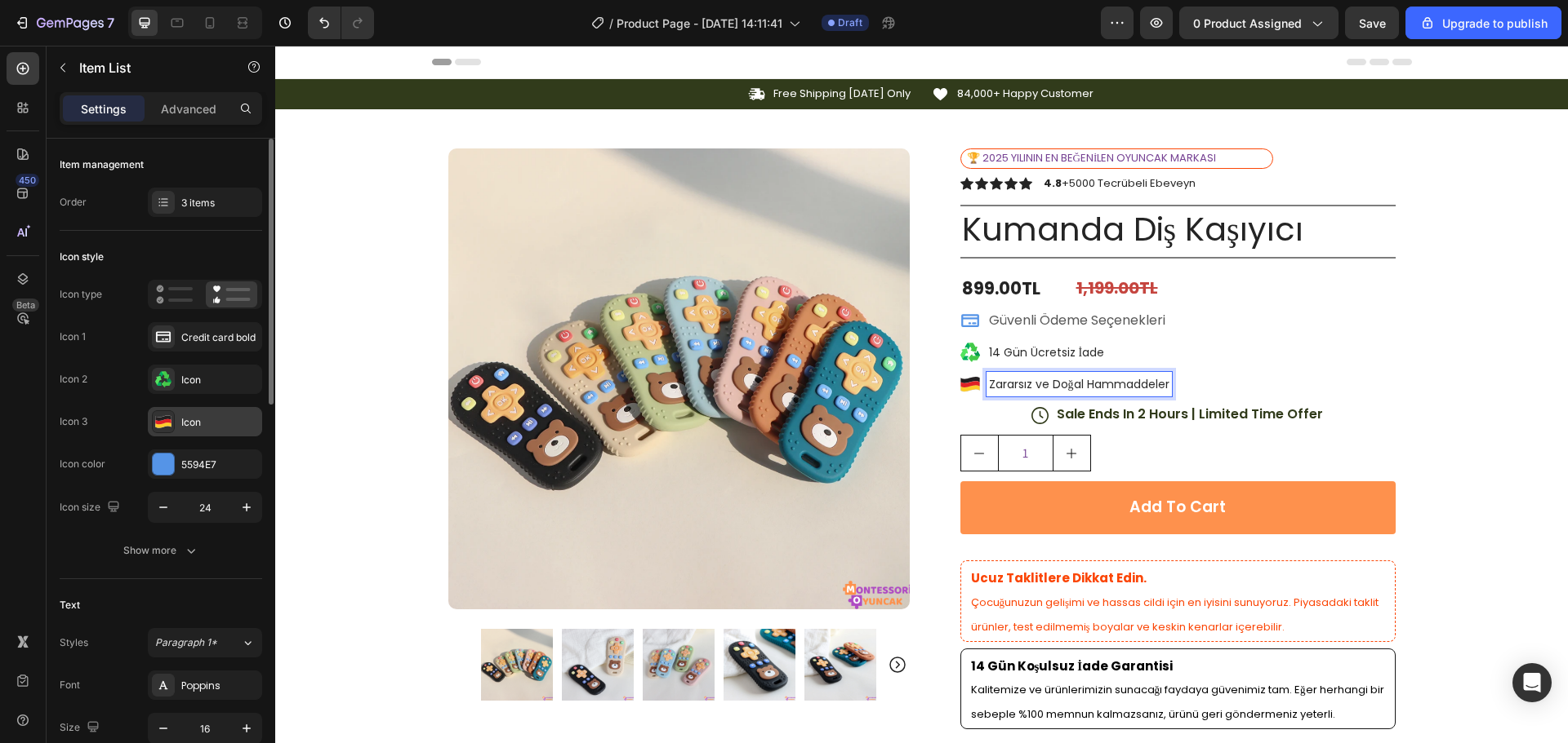
click at [196, 421] on div "Icon" at bounding box center [219, 423] width 77 height 14
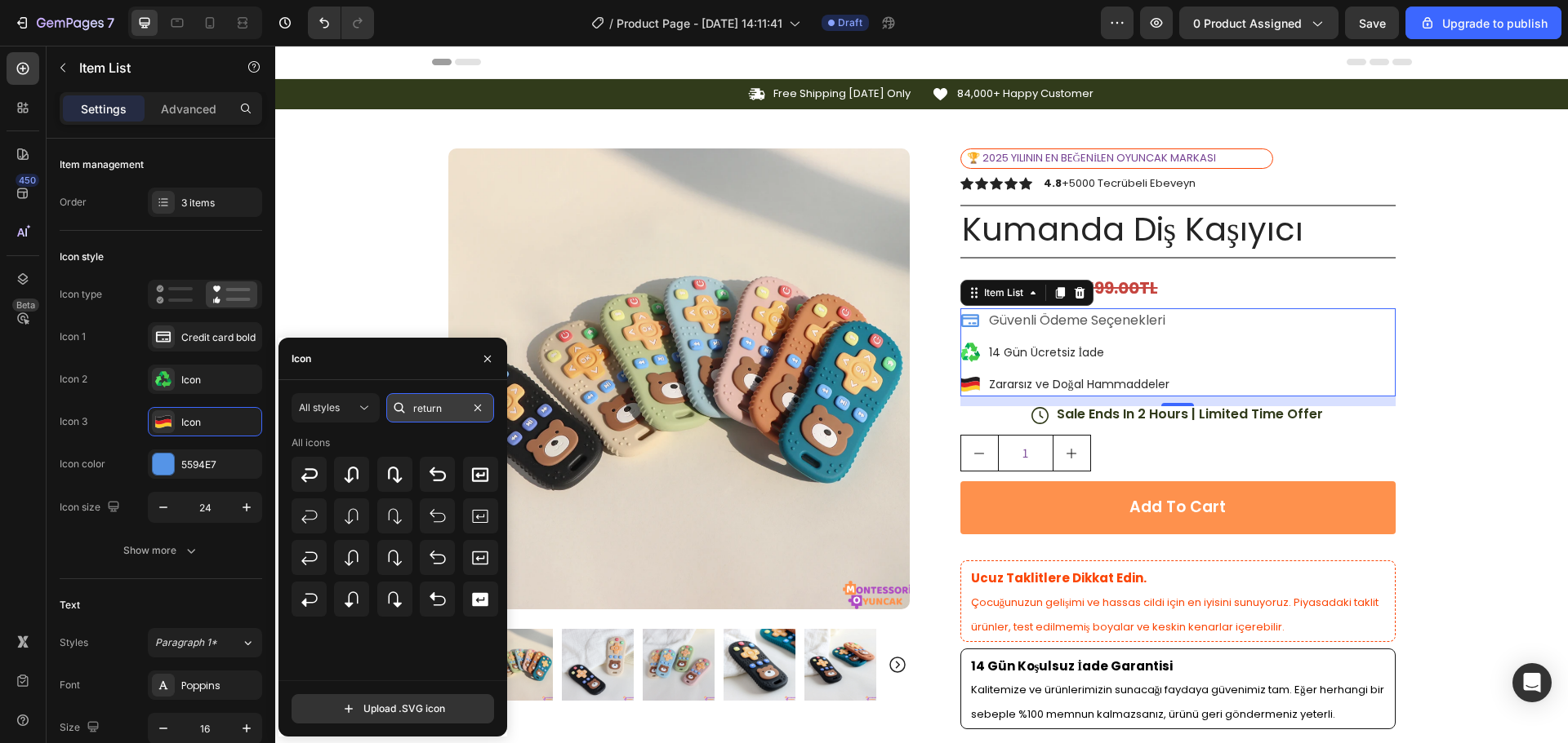
click at [430, 407] on input "return" at bounding box center [440, 407] width 108 height 30
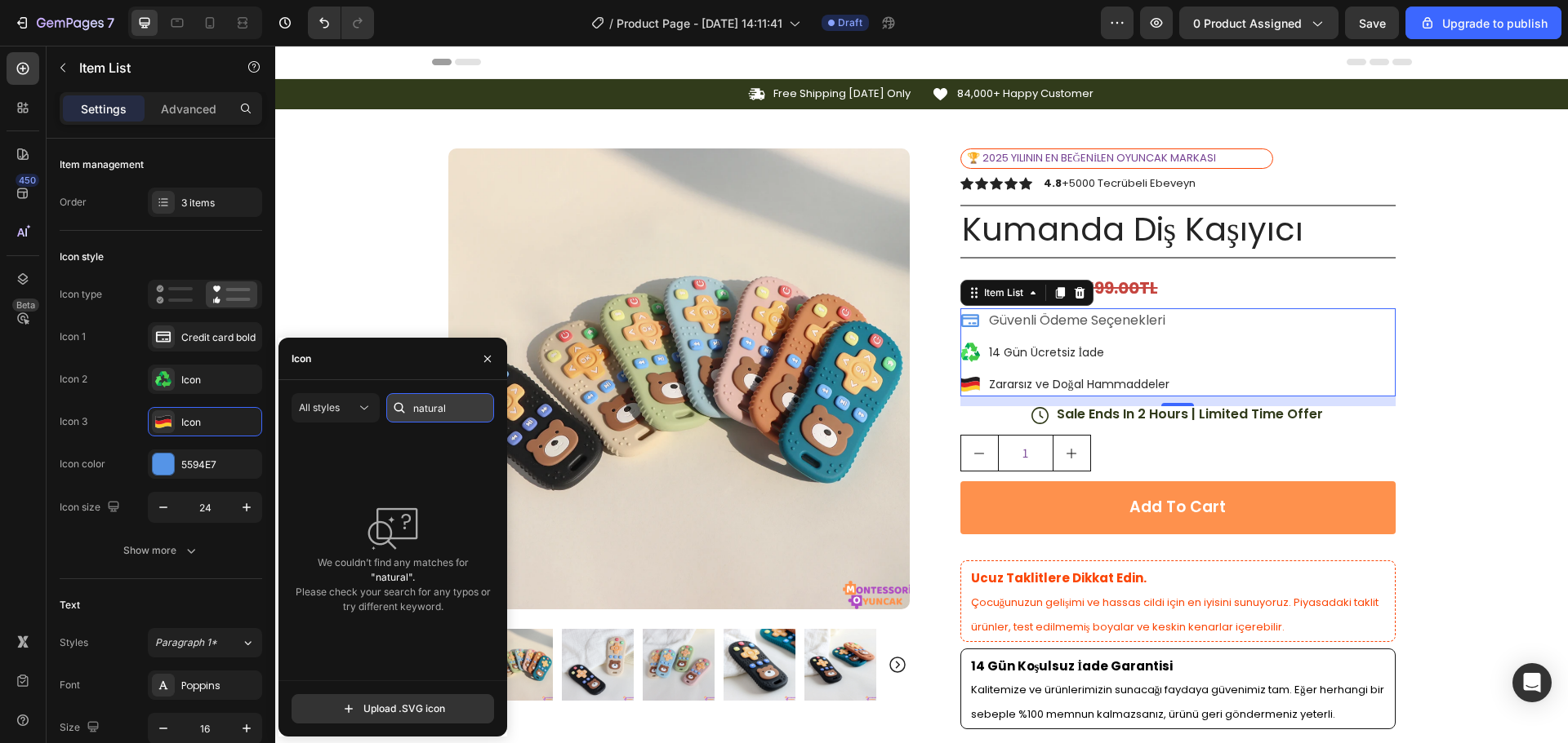
click at [430, 407] on input "natural" at bounding box center [440, 407] width 108 height 30
click at [430, 407] on input "wooden" at bounding box center [440, 407] width 108 height 30
type input "tree"
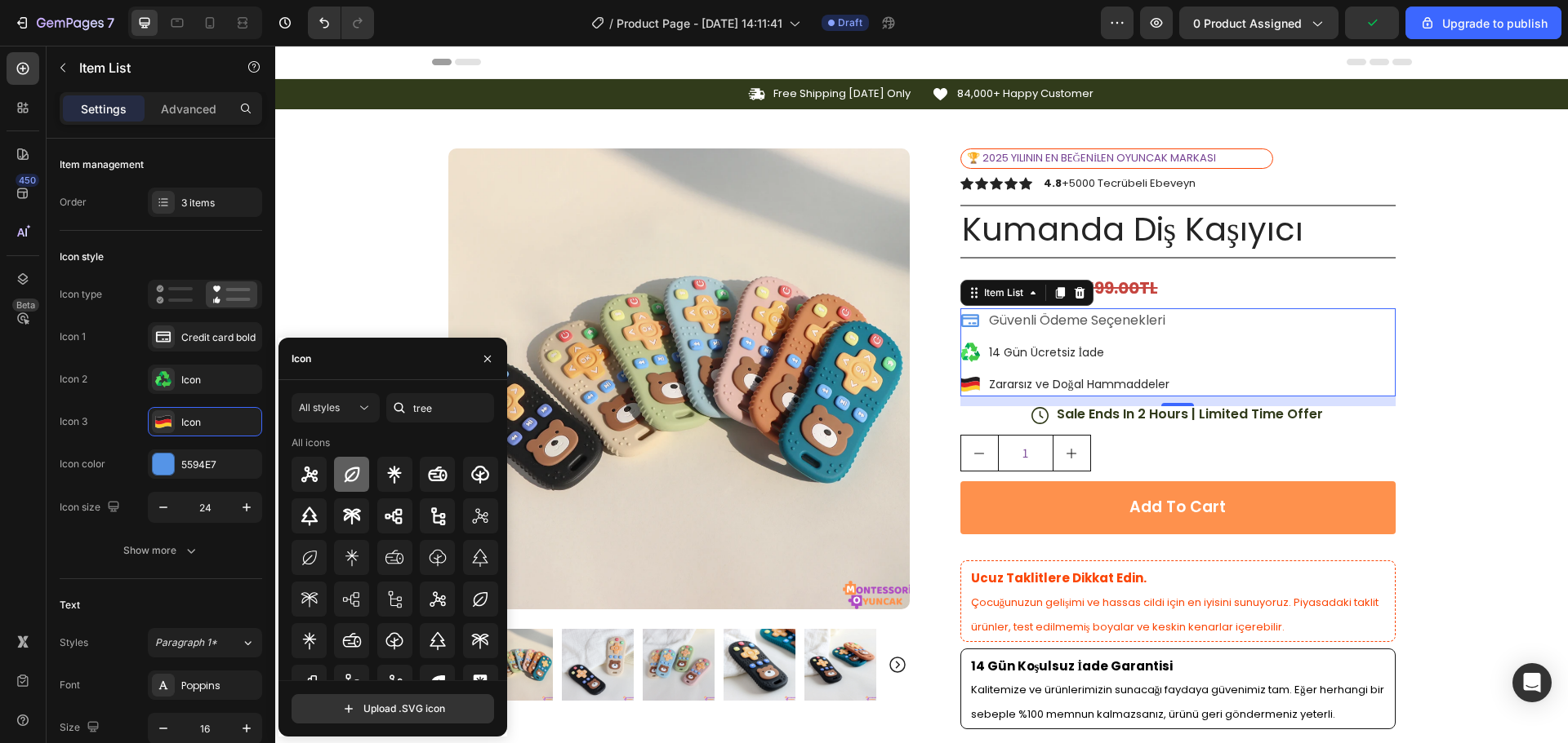
click at [353, 479] on icon at bounding box center [352, 474] width 15 height 15
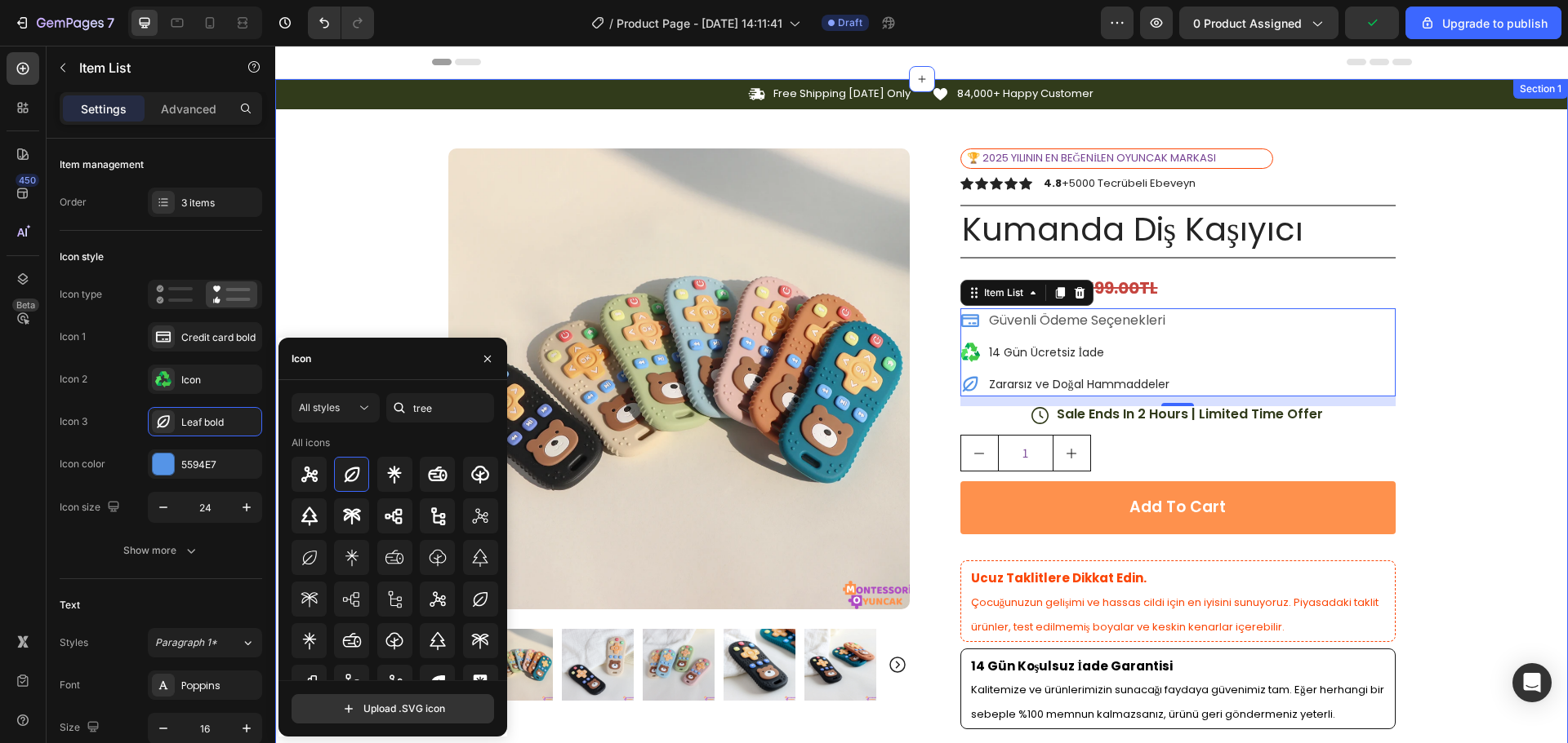
click at [1497, 325] on div "Icon Free Shipping [DATE] Only Text Block Row Icon 84,000+ Happy Customer Text …" at bounding box center [922, 629] width 1293 height 1099
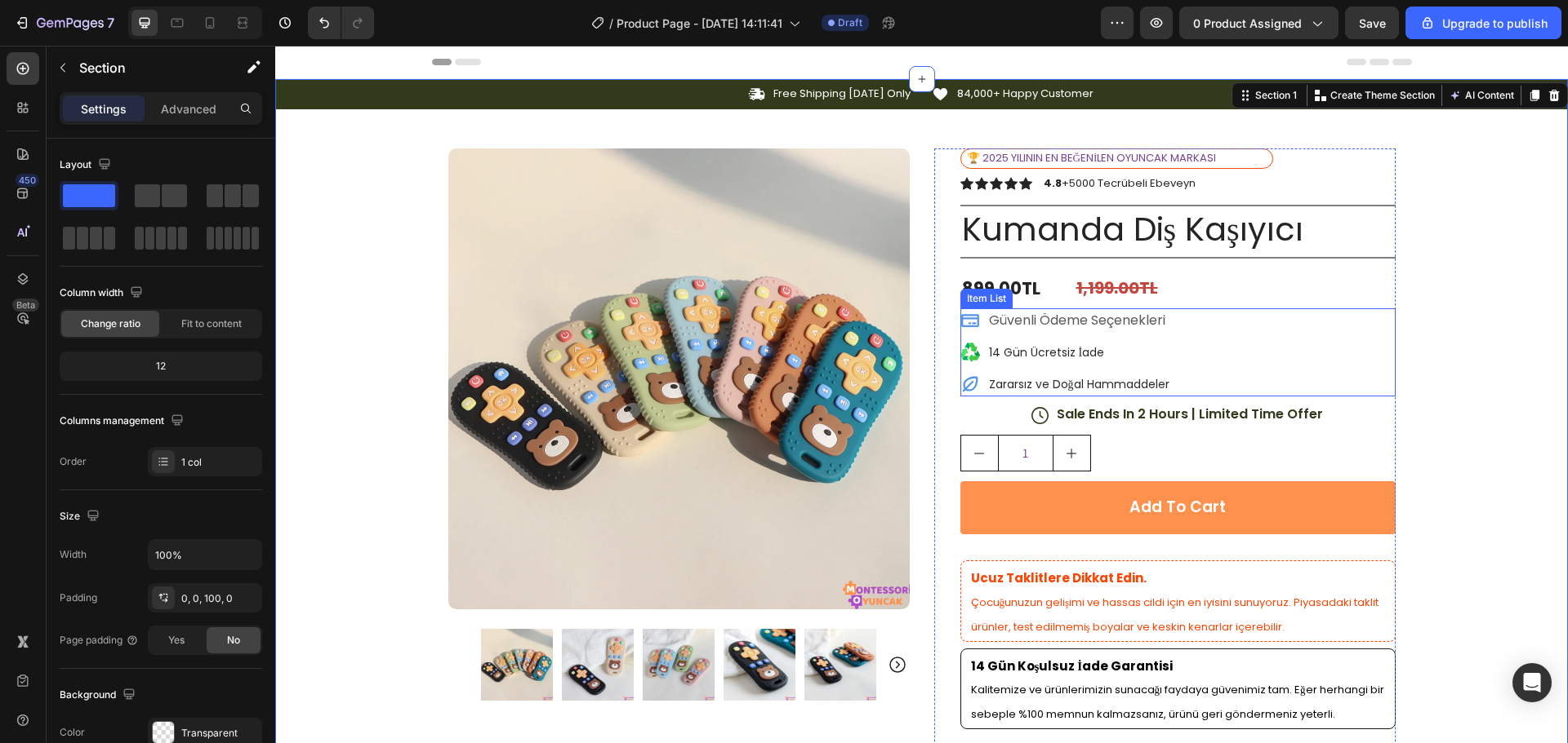
click at [971, 321] on icon at bounding box center [970, 321] width 18 height 13
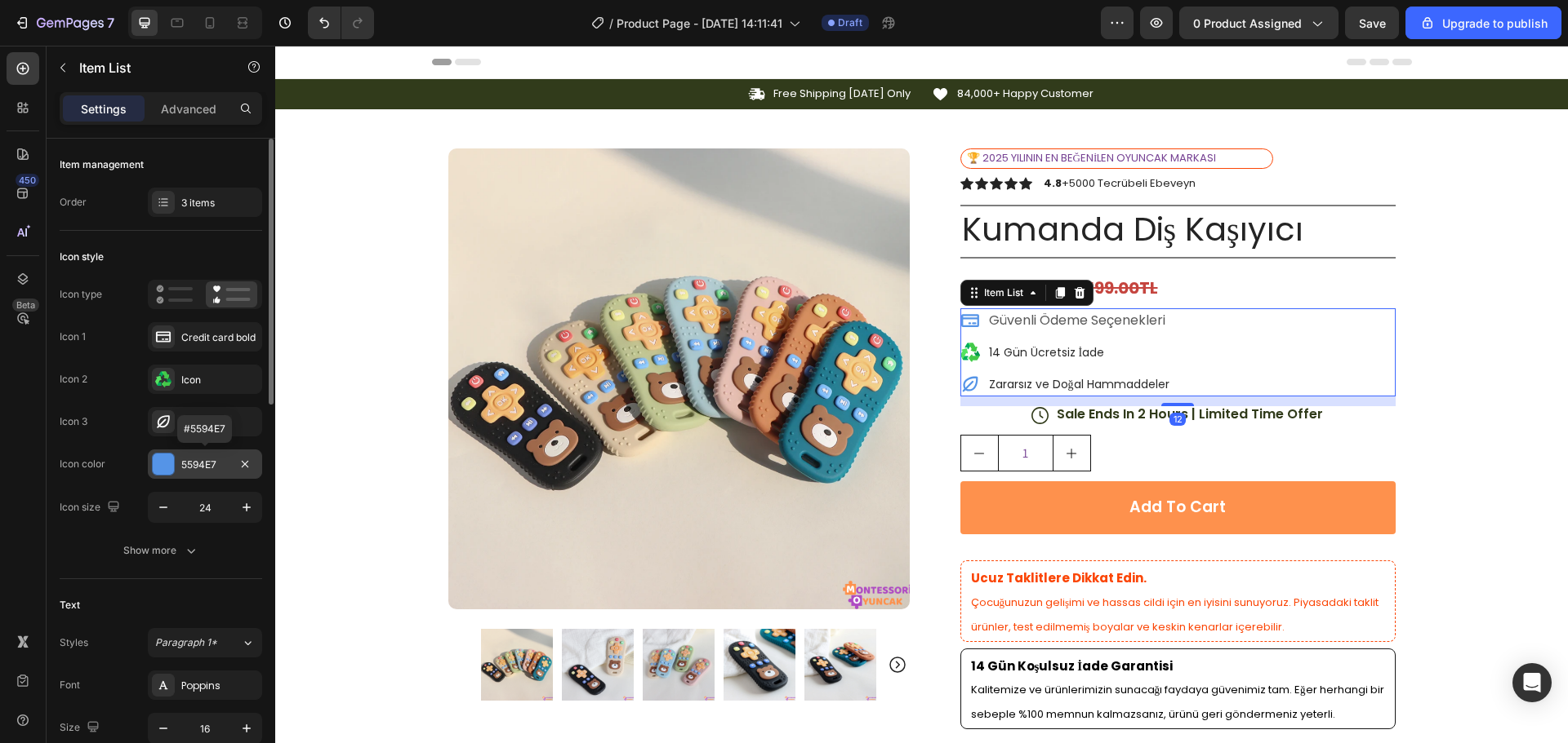
click at [185, 465] on div "5594E7" at bounding box center [204, 465] width 48 height 14
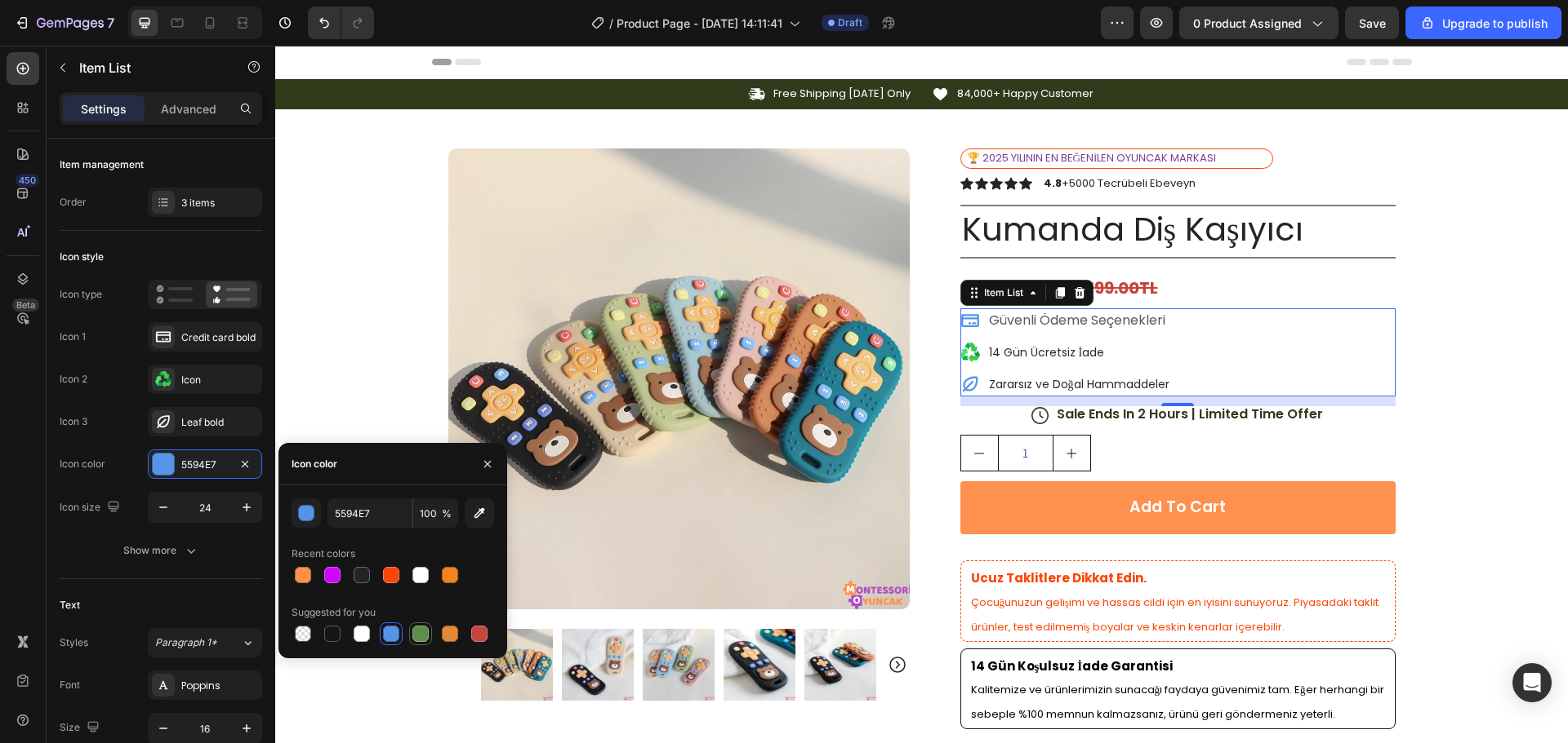
click at [417, 630] on div at bounding box center [420, 634] width 16 height 16
type input "5E8E49"
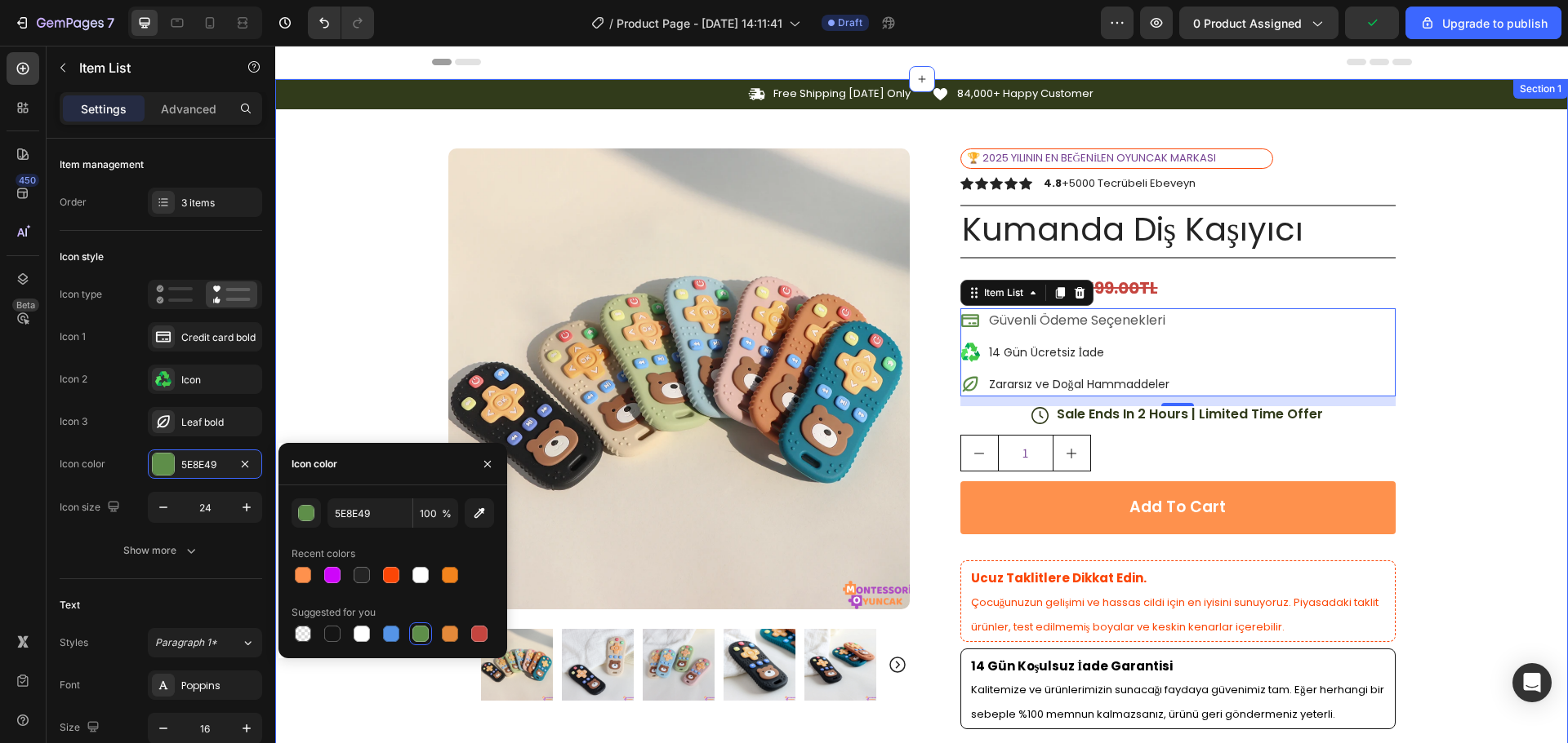
click at [1446, 292] on div "Icon Free Shipping [DATE] Only Text Block Row Icon 84,000+ Happy Customer Text …" at bounding box center [922, 629] width 1293 height 1099
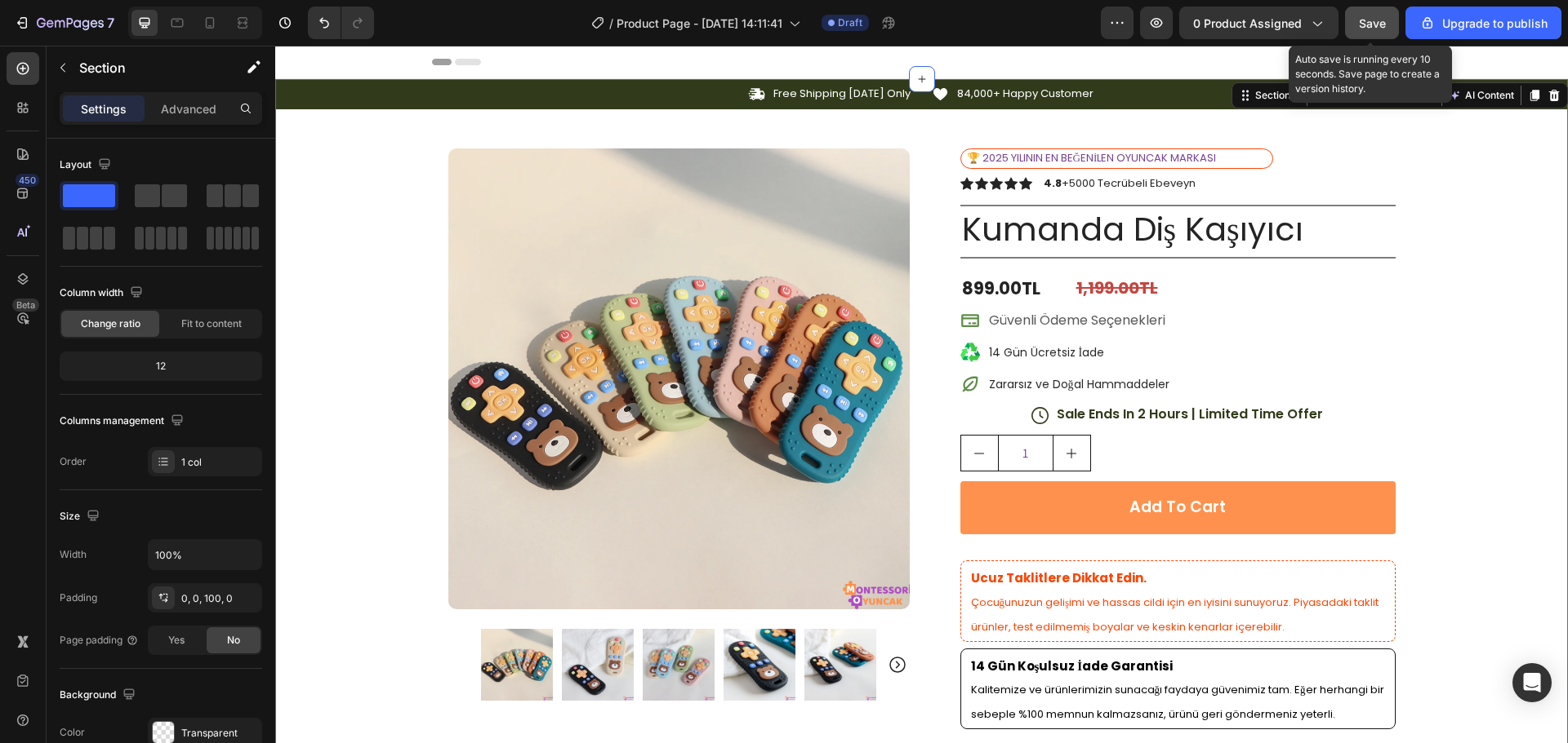
click at [1363, 14] on div "Save" at bounding box center [1372, 22] width 27 height 17
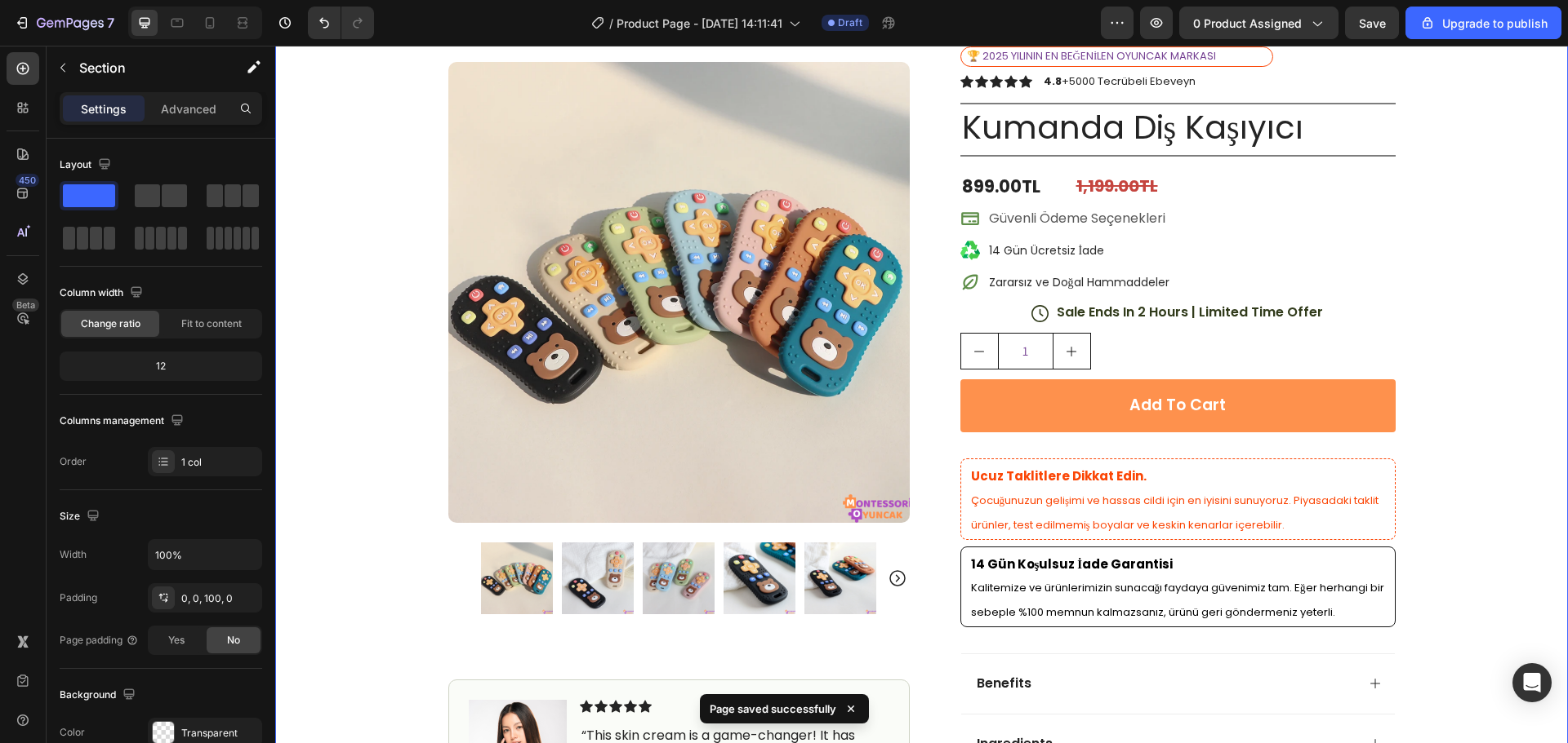
scroll to position [82, 0]
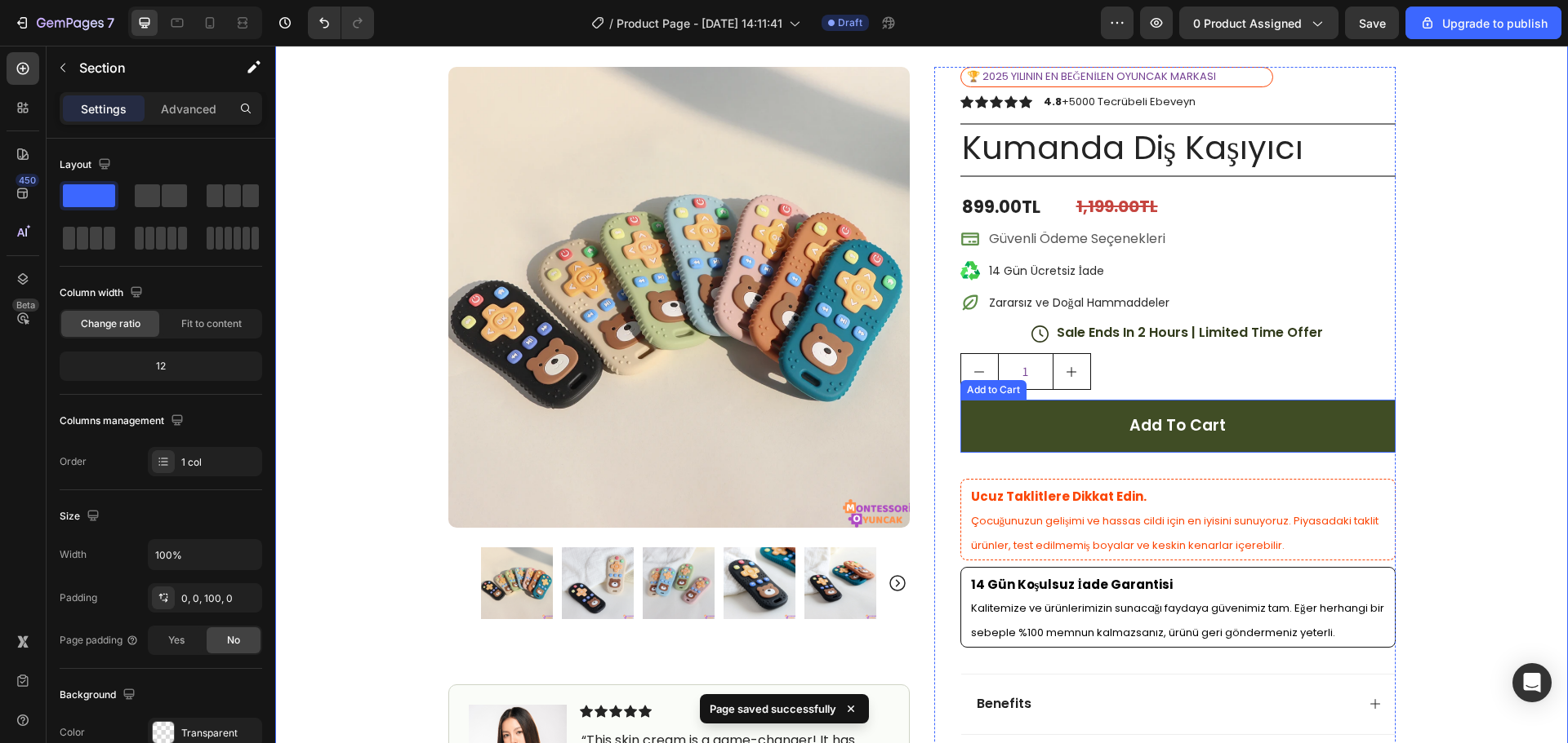
click at [1366, 436] on button "Add to cart" at bounding box center [1177, 425] width 435 height 53
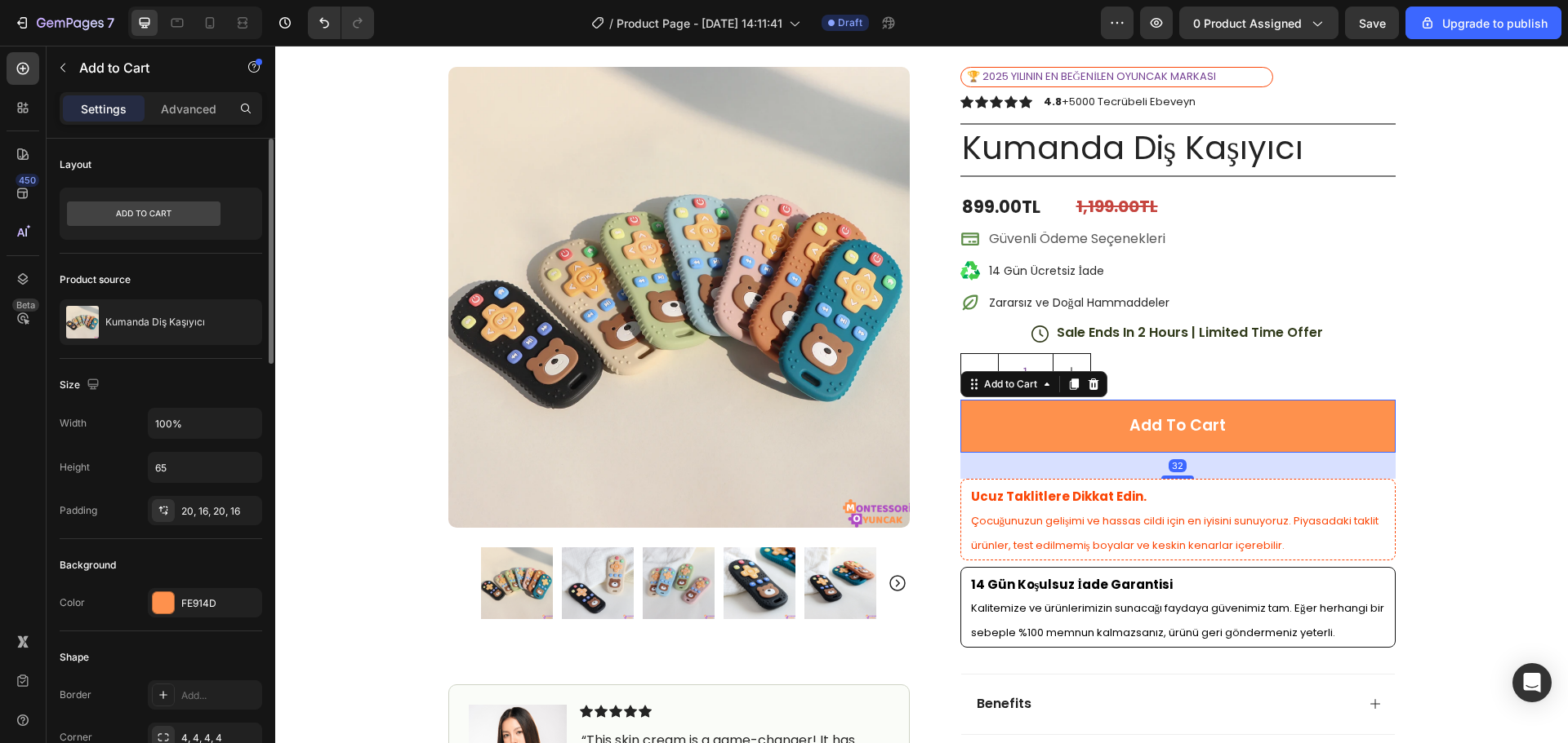
scroll to position [163, 0]
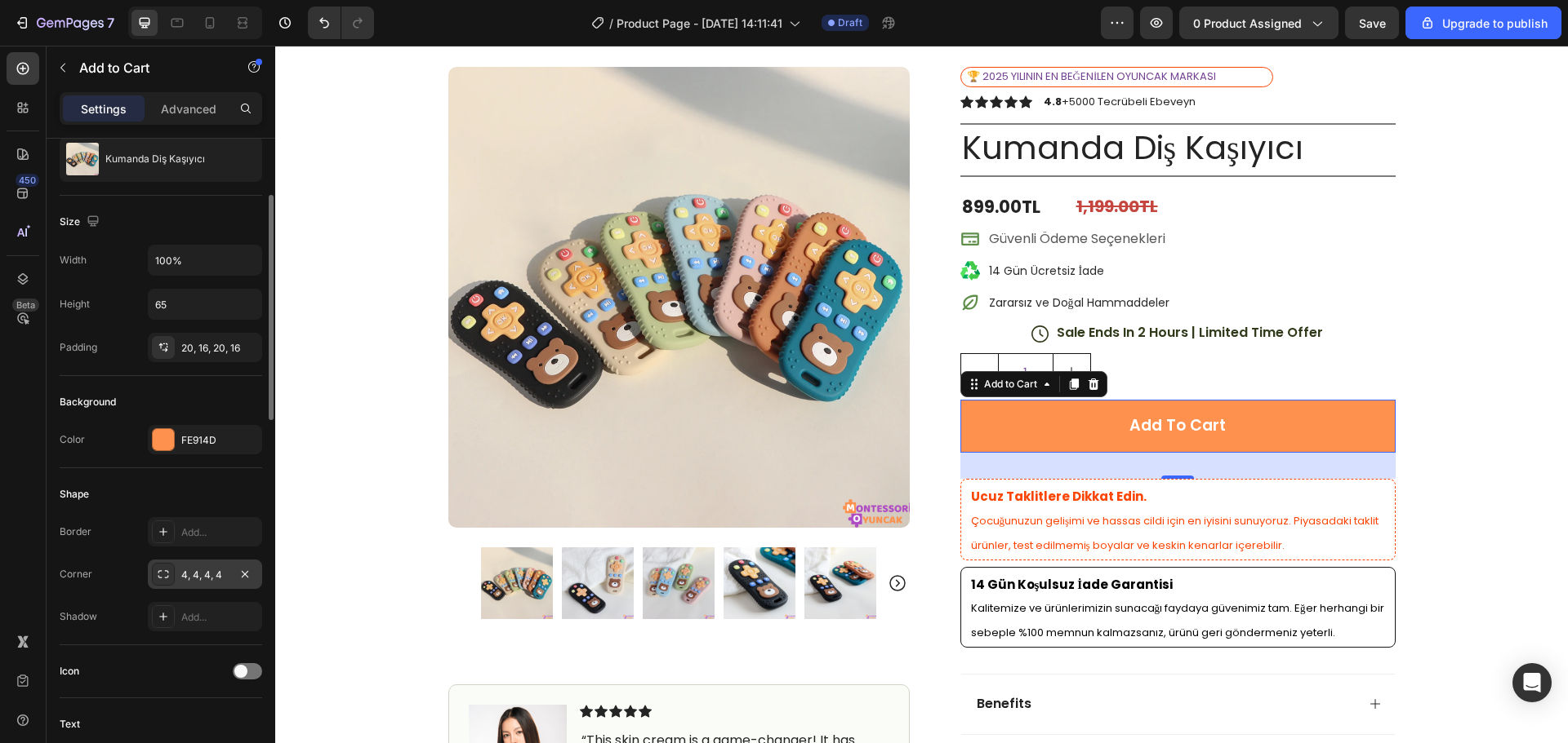
click at [162, 567] on div at bounding box center [163, 574] width 23 height 22
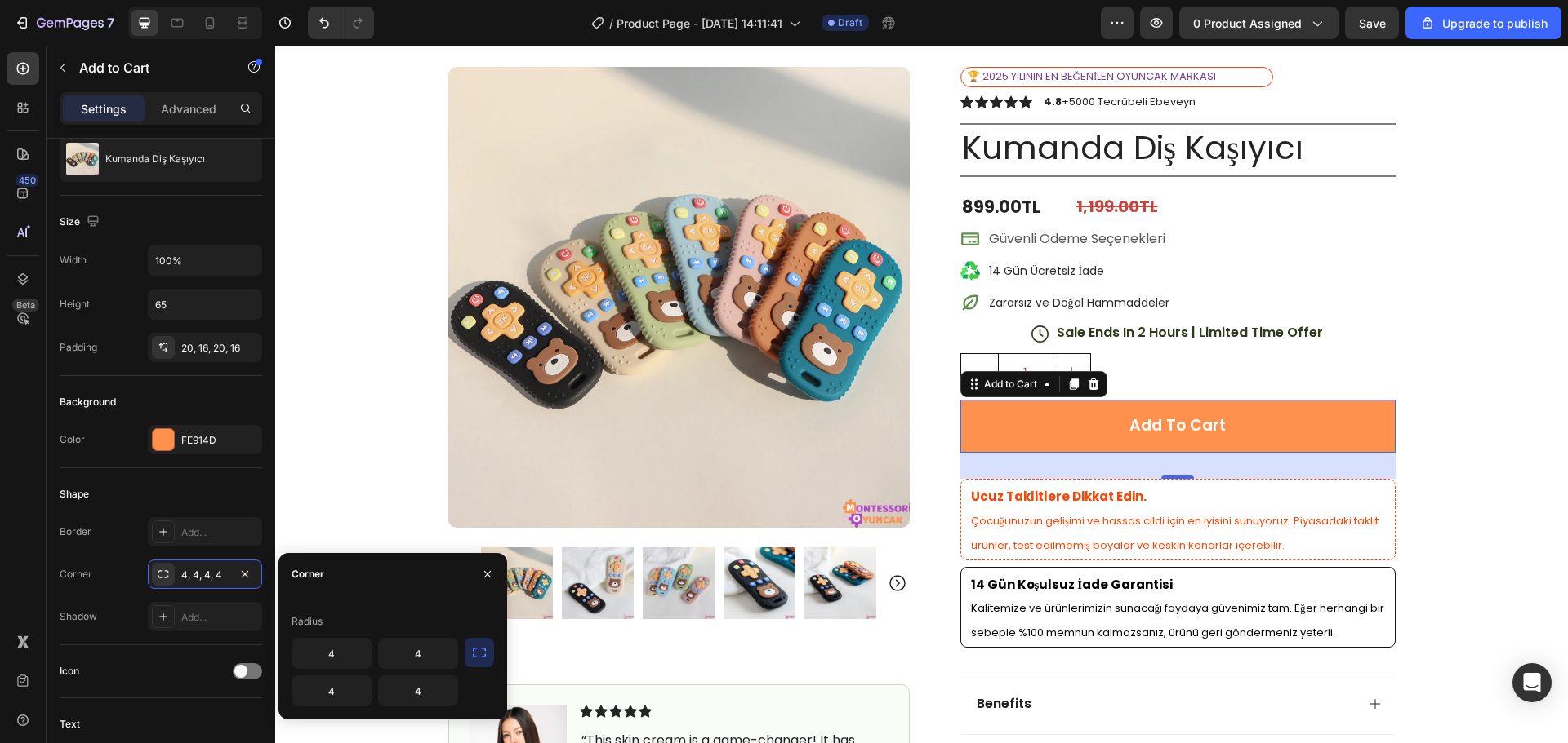
click at [471, 652] on icon "button" at bounding box center [479, 653] width 16 height 16
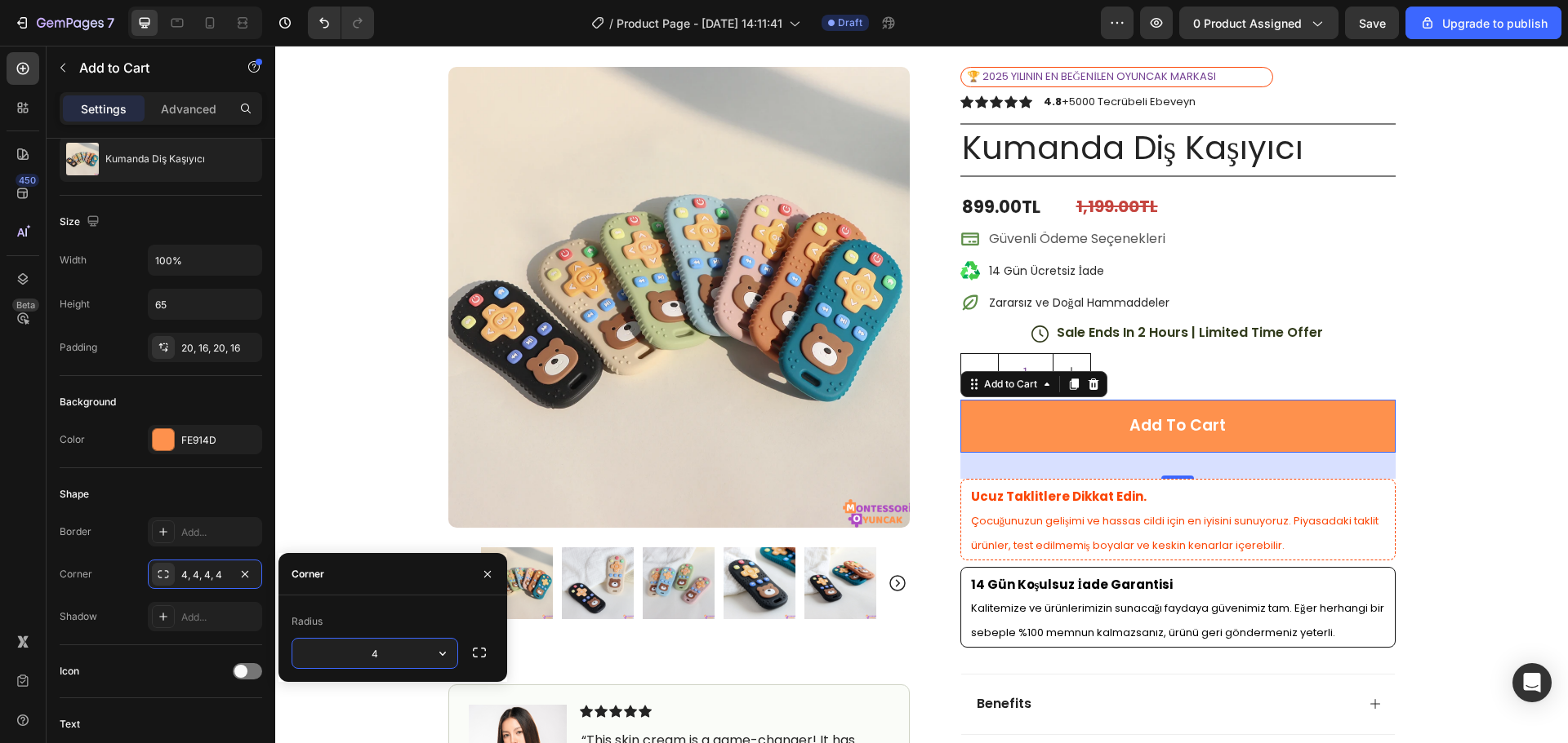
click at [406, 656] on input "4" at bounding box center [374, 653] width 165 height 30
click at [436, 654] on icon "button" at bounding box center [443, 653] width 16 height 16
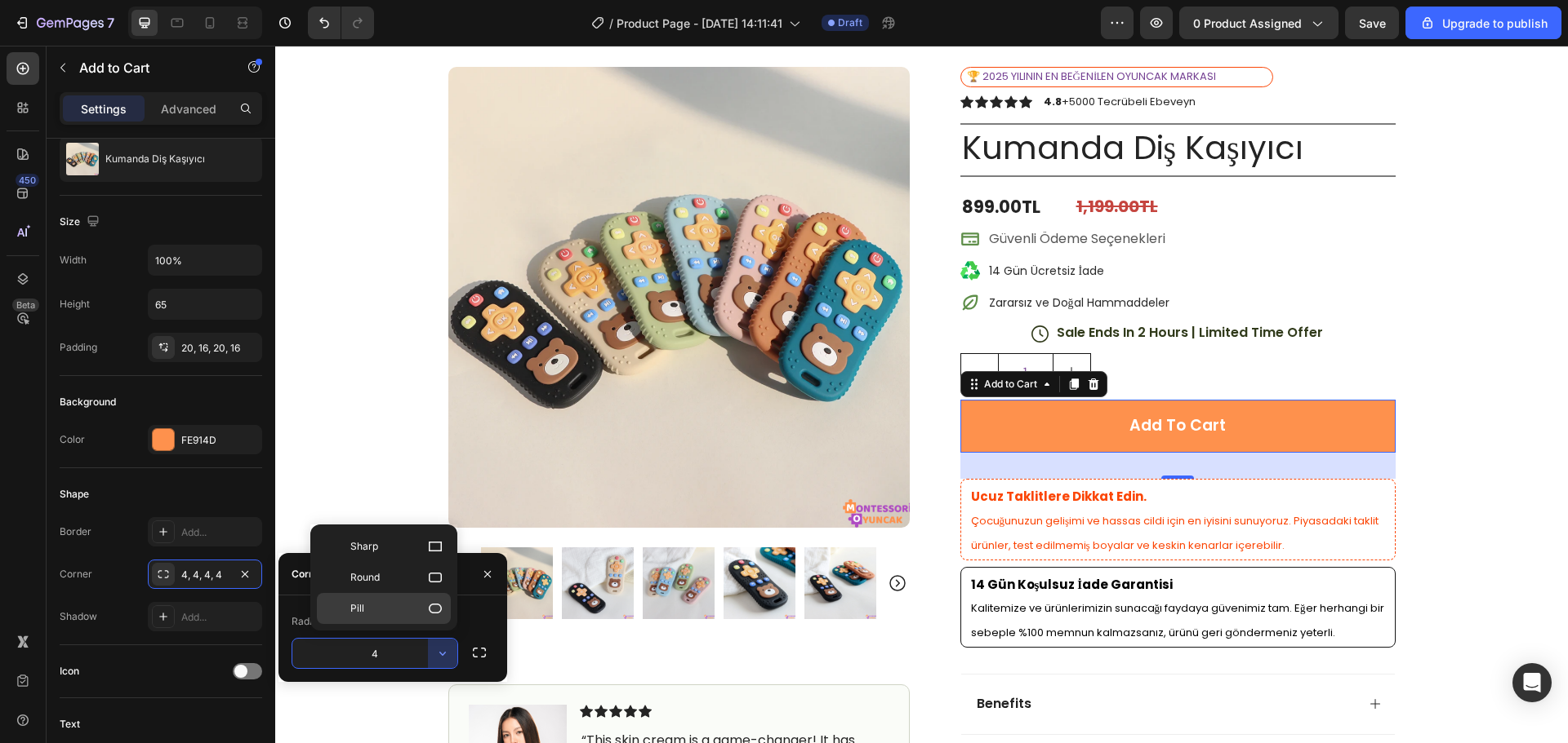
click at [426, 609] on p "Pill" at bounding box center [396, 609] width 93 height 16
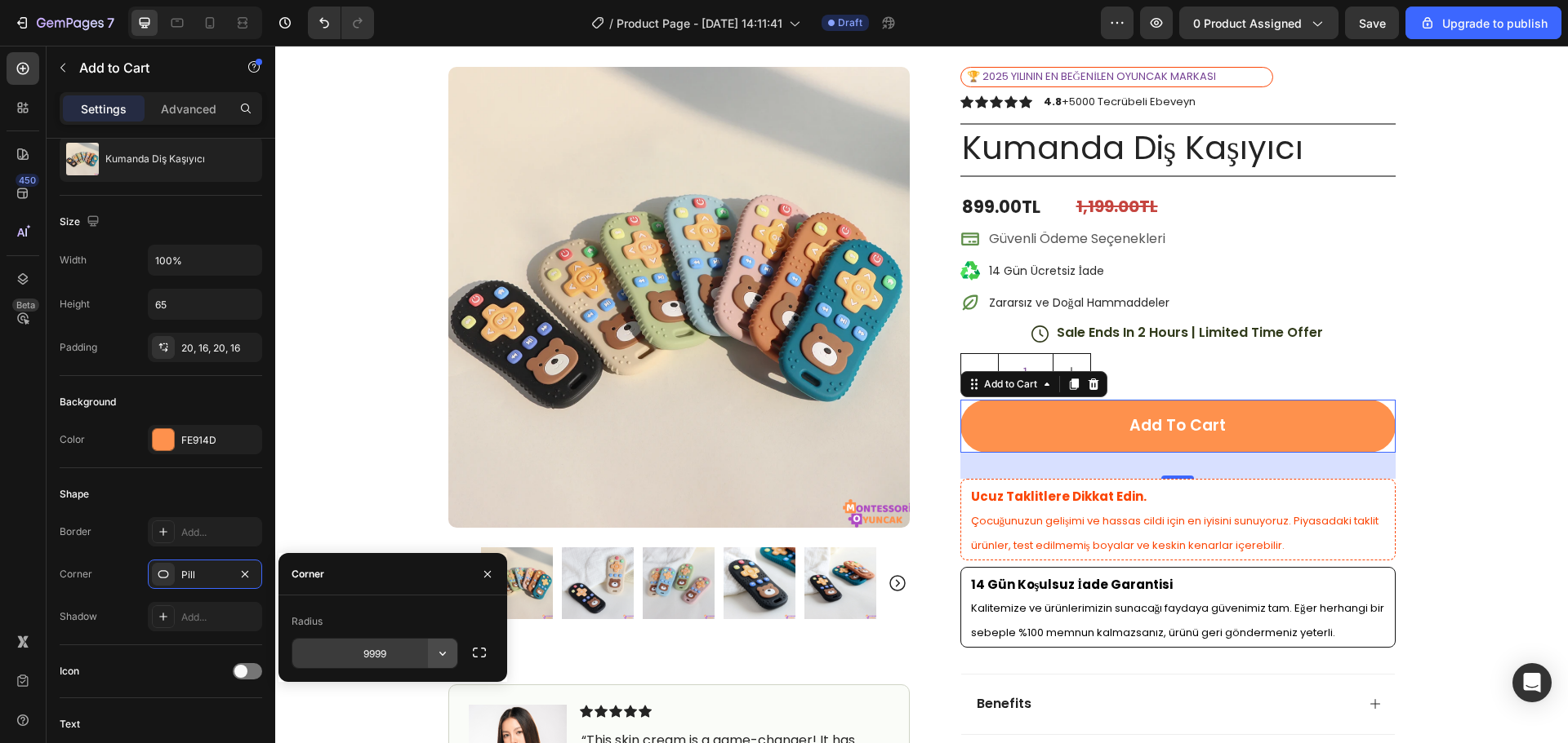
click at [441, 658] on icon "button" at bounding box center [443, 653] width 16 height 16
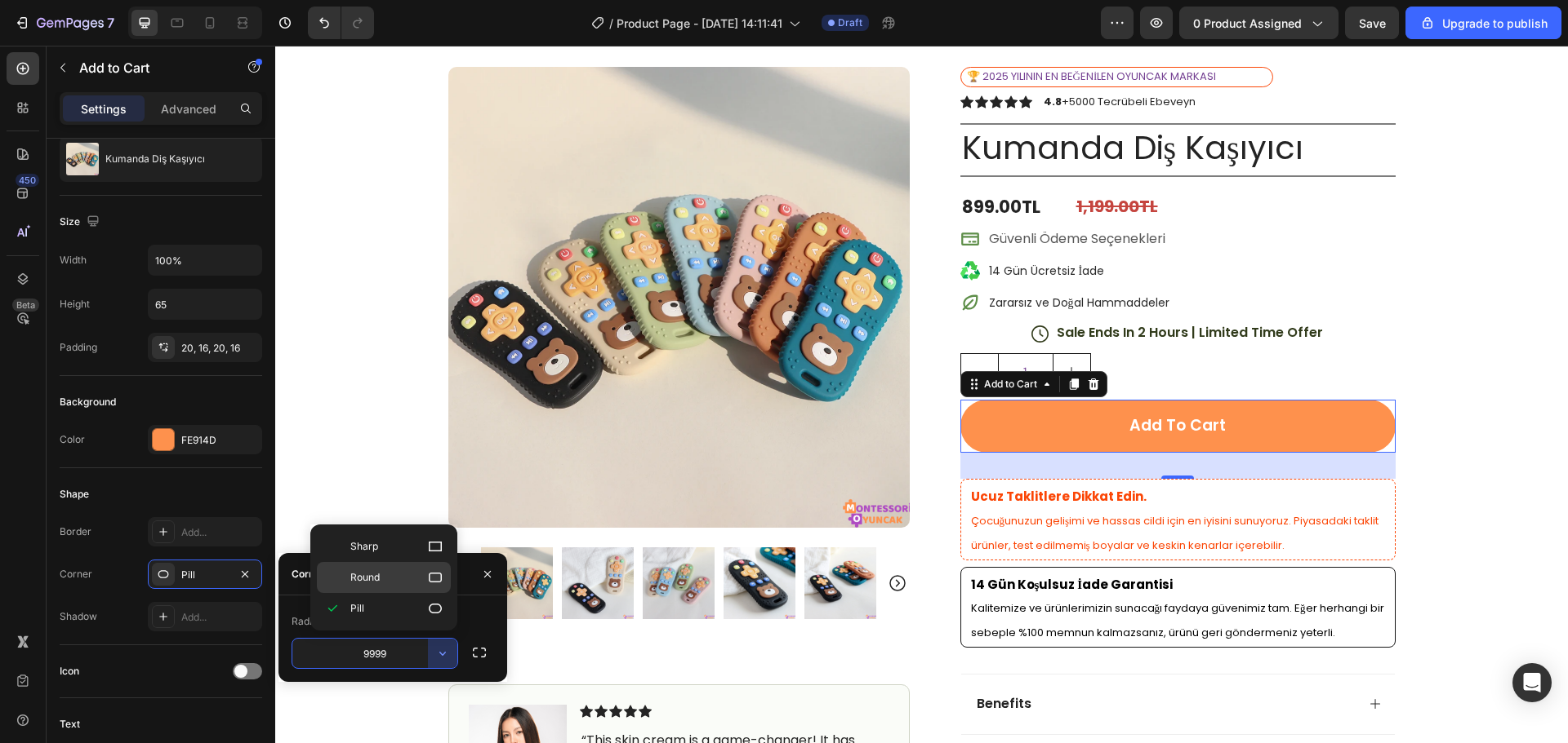
click at [411, 579] on p "Round" at bounding box center [396, 577] width 93 height 16
type input "8"
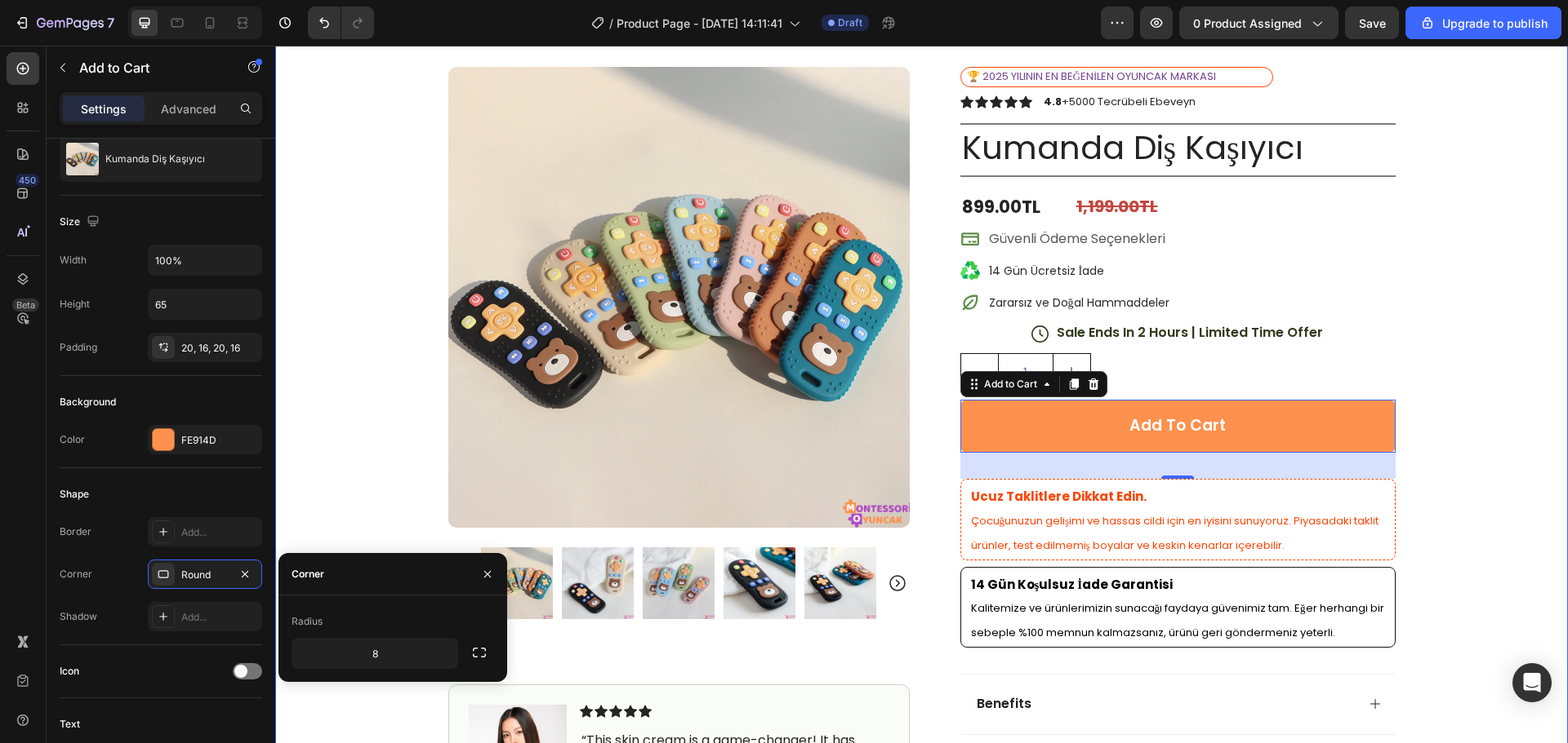
click at [1463, 389] on div "Icon Free Shipping [DATE] Only Text Block Row Icon 84,000+ Happy Customer Text …" at bounding box center [922, 547] width 1293 height 1099
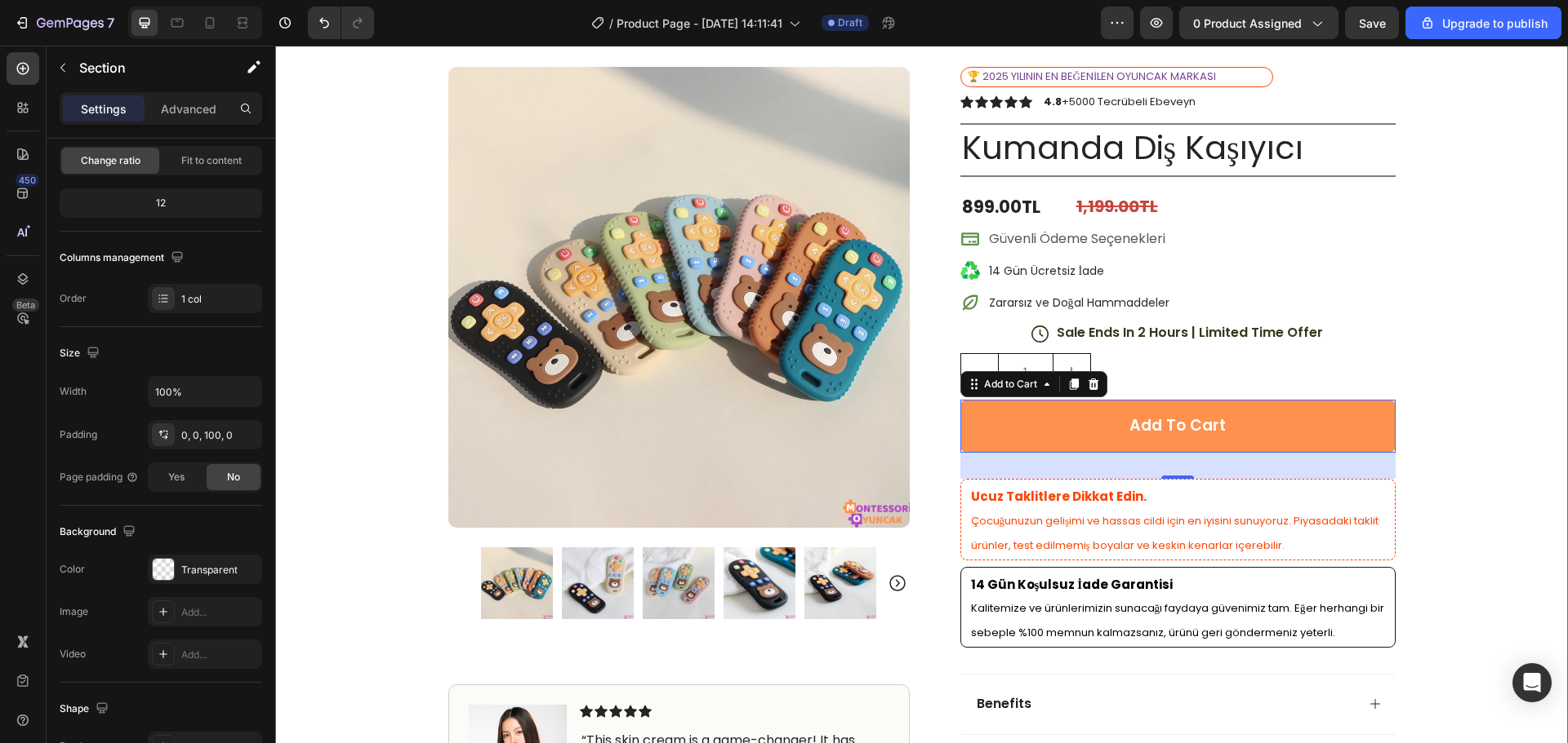
scroll to position [0, 0]
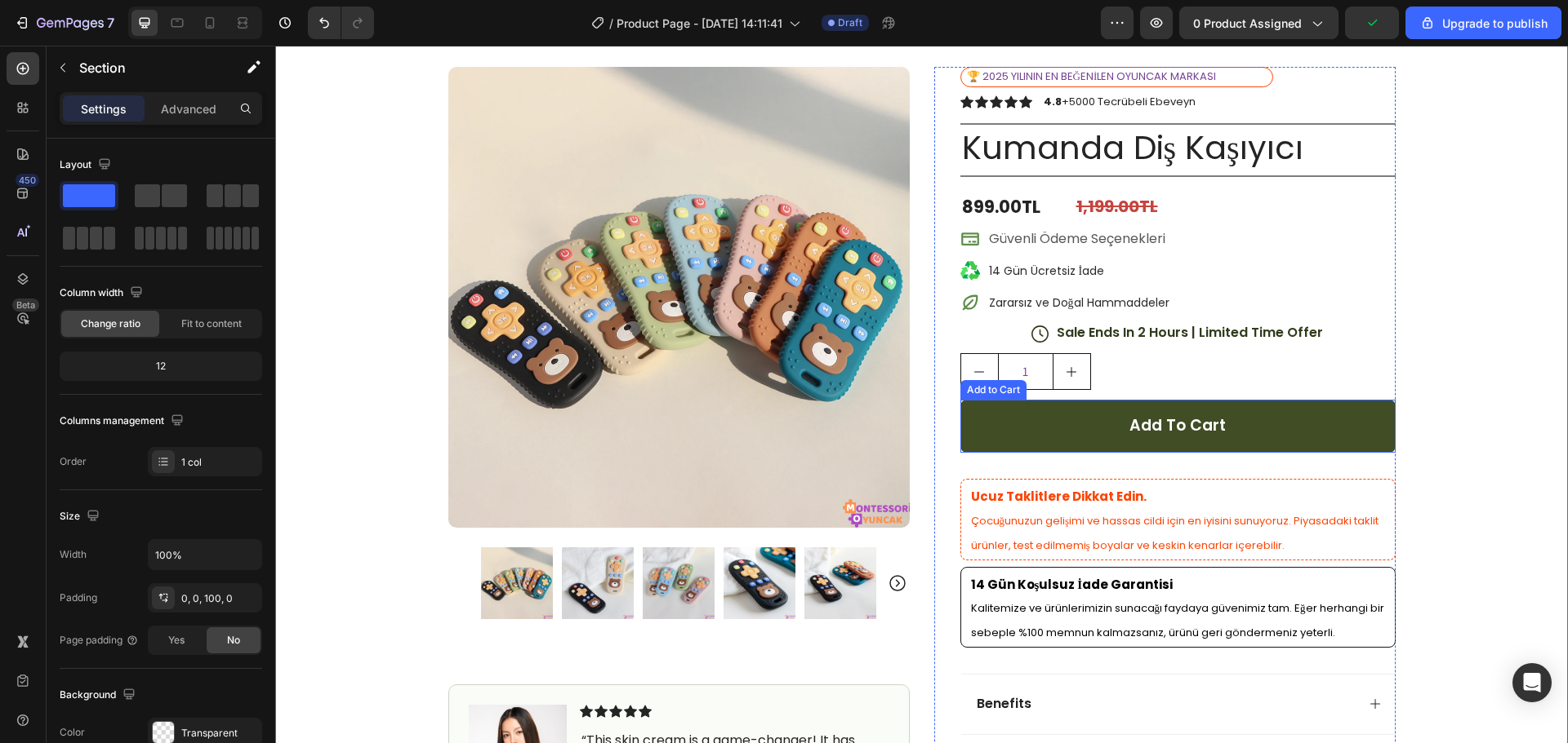
click at [1114, 411] on button "Add to cart" at bounding box center [1177, 425] width 435 height 53
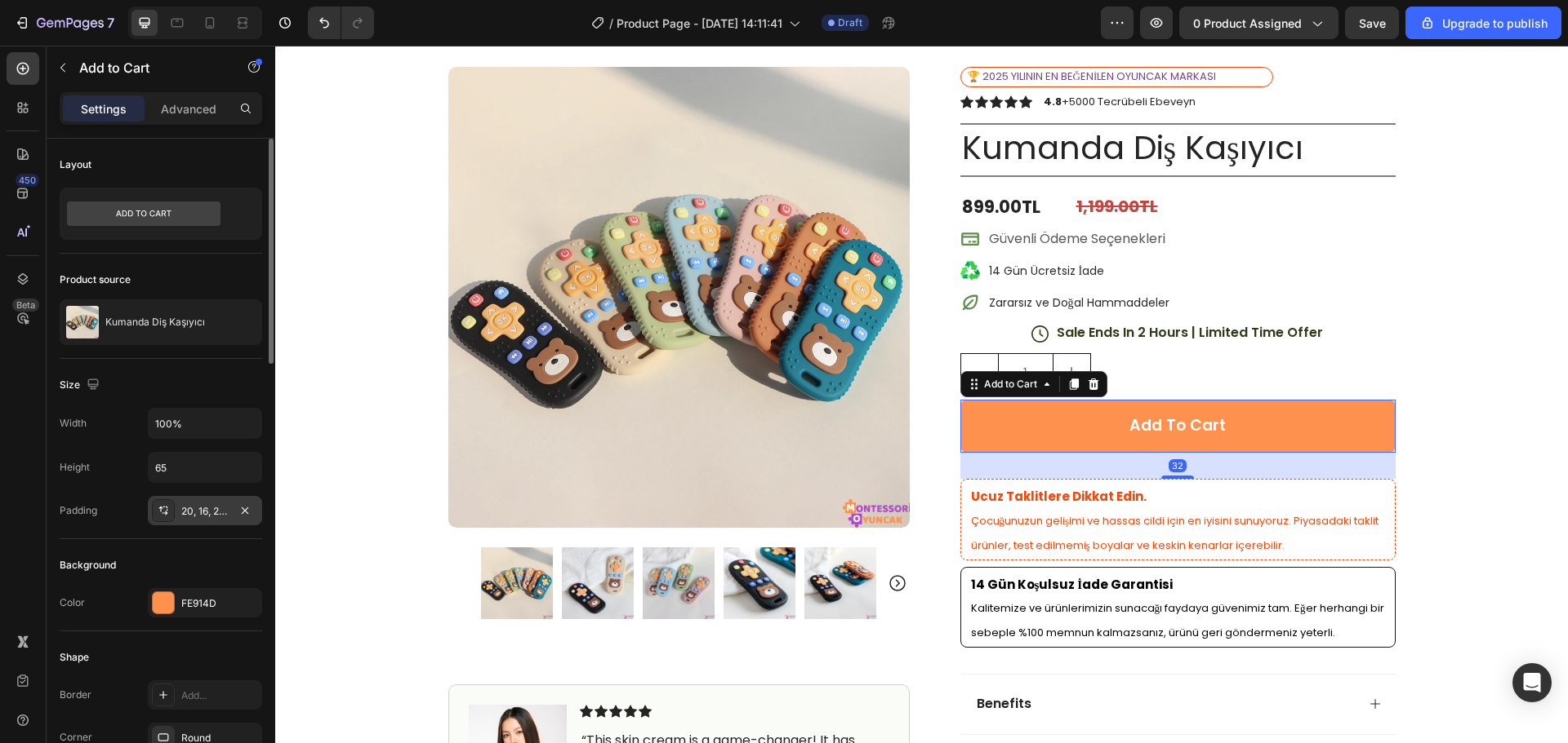
click at [201, 517] on div "20, 16, 20, 16" at bounding box center [204, 512] width 48 height 14
click at [165, 555] on div "Background" at bounding box center [160, 565] width 203 height 26
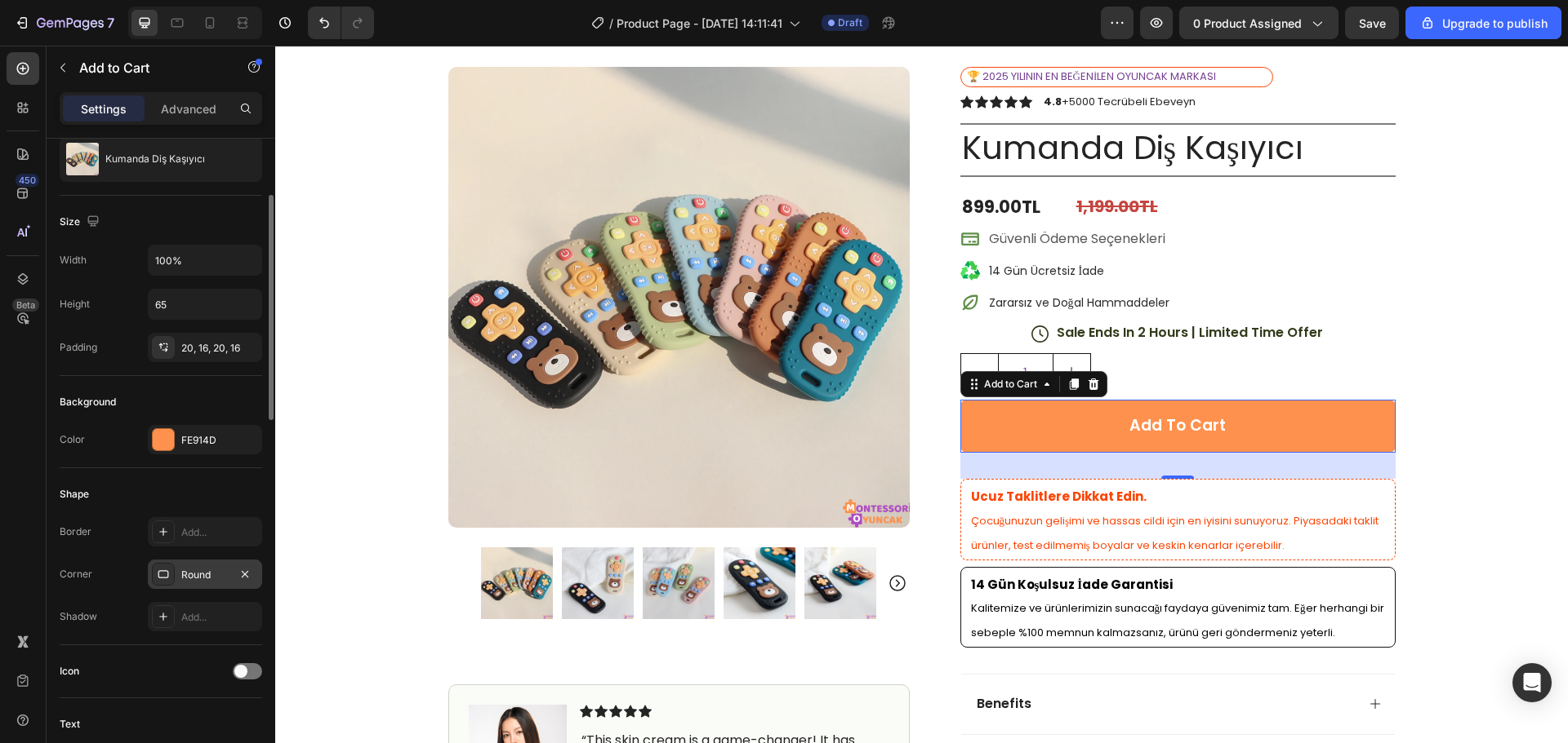
click at [194, 567] on div "Round" at bounding box center [204, 574] width 114 height 30
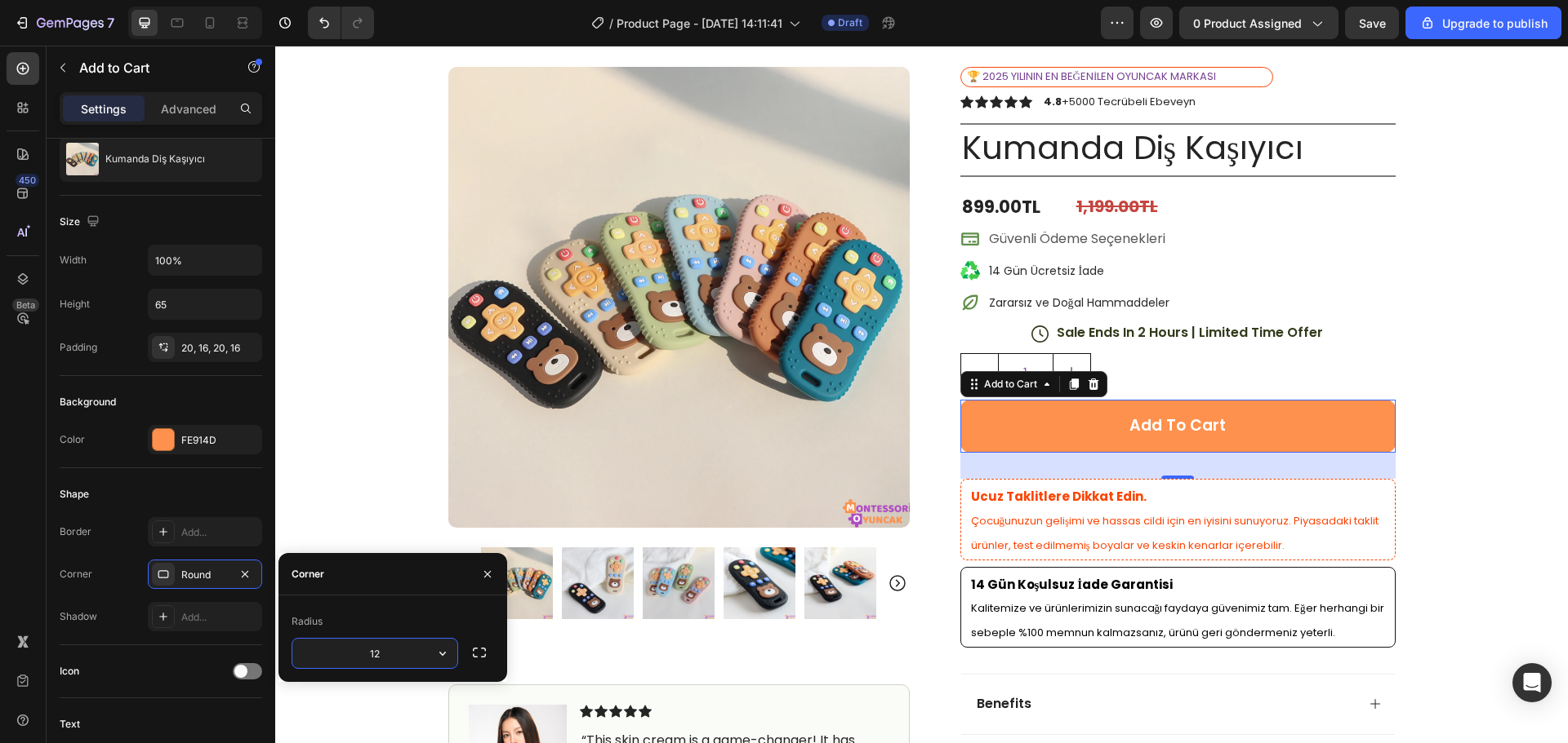
type input "1"
type input "4"
type input "14"
click at [477, 645] on icon "button" at bounding box center [479, 653] width 16 height 16
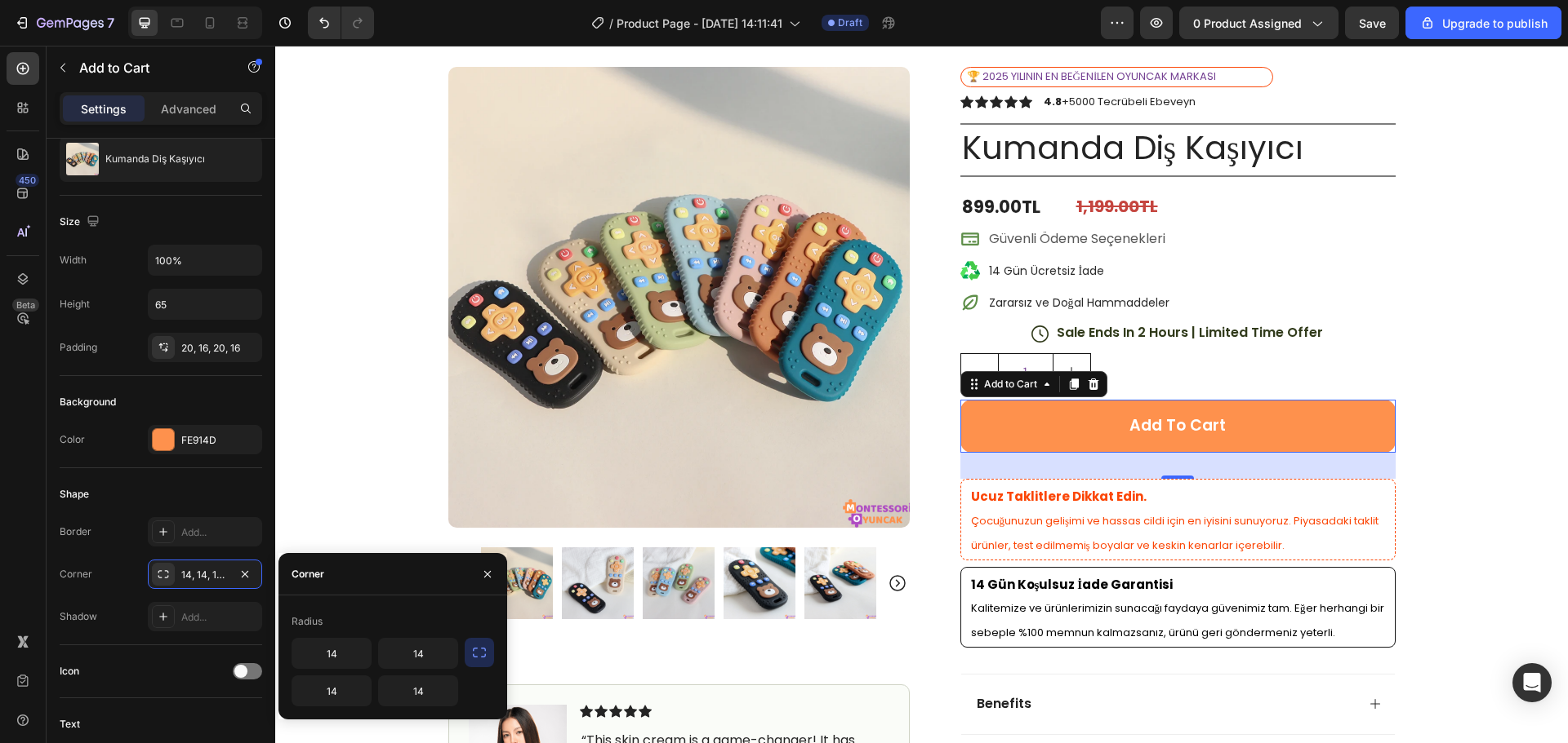
click at [477, 645] on icon "button" at bounding box center [479, 653] width 16 height 16
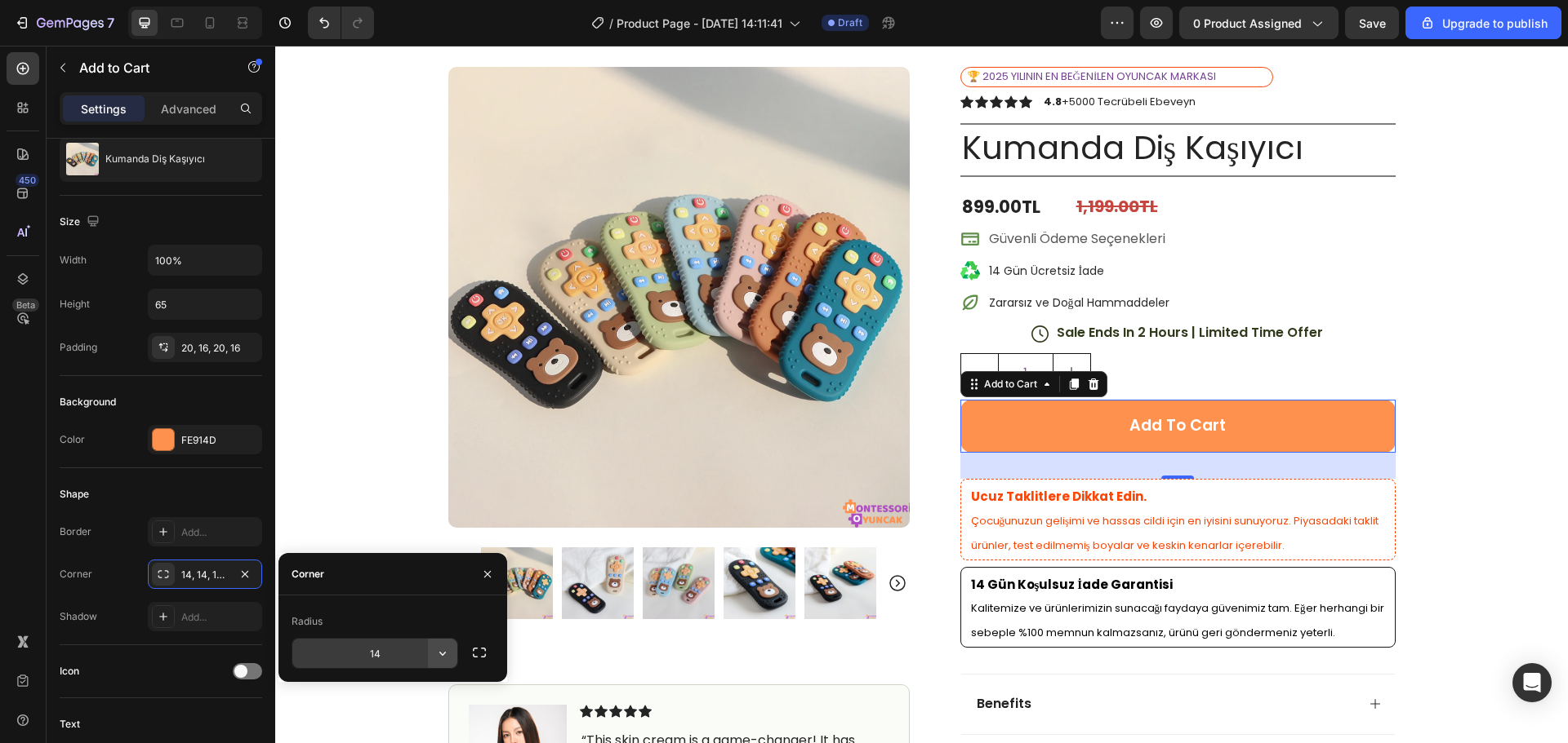
click at [438, 657] on icon "button" at bounding box center [443, 653] width 16 height 16
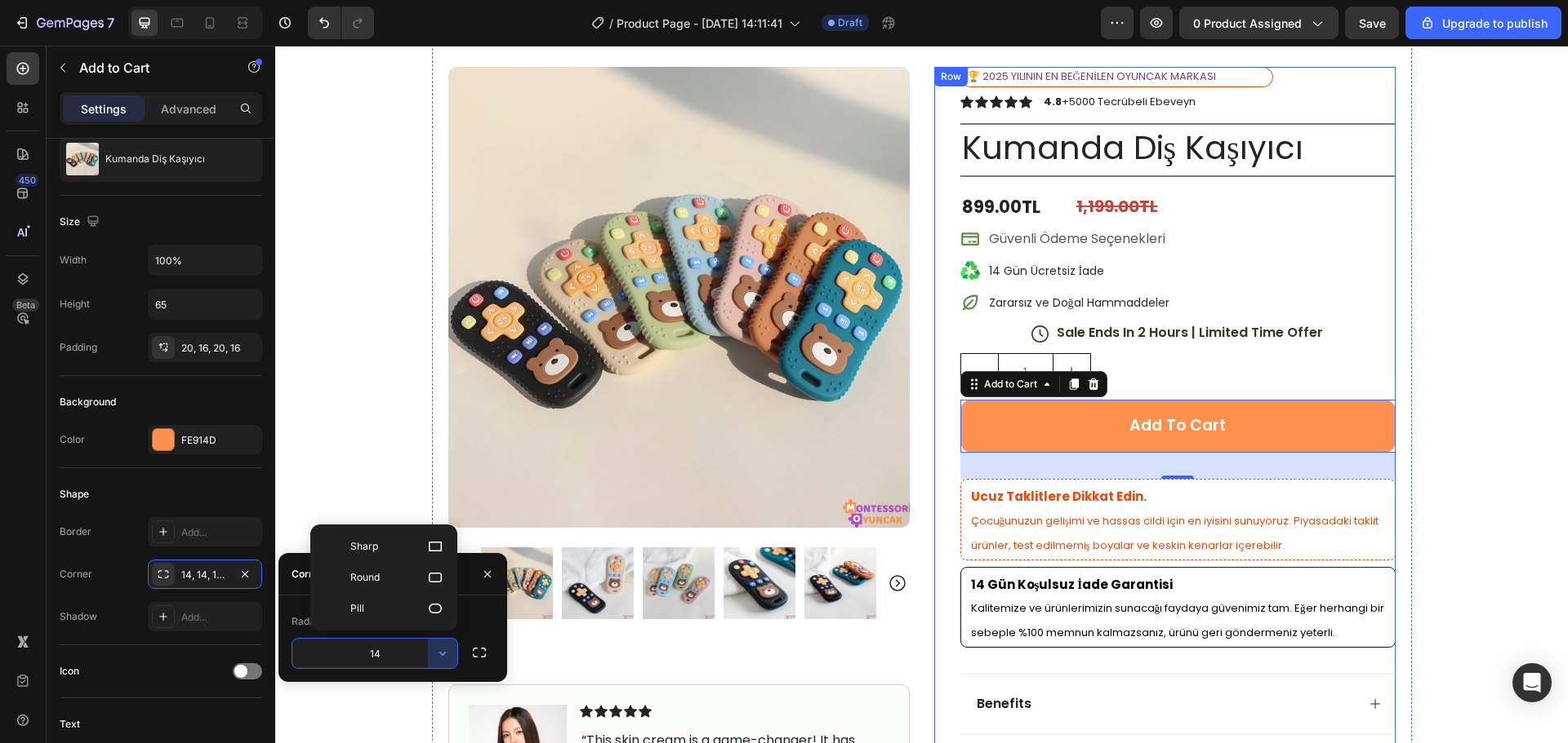
click at [1447, 369] on div "Icon Free Shipping [DATE] Only Text Block Row Icon 84,000+ Happy Customer Text …" at bounding box center [922, 547] width 1293 height 1099
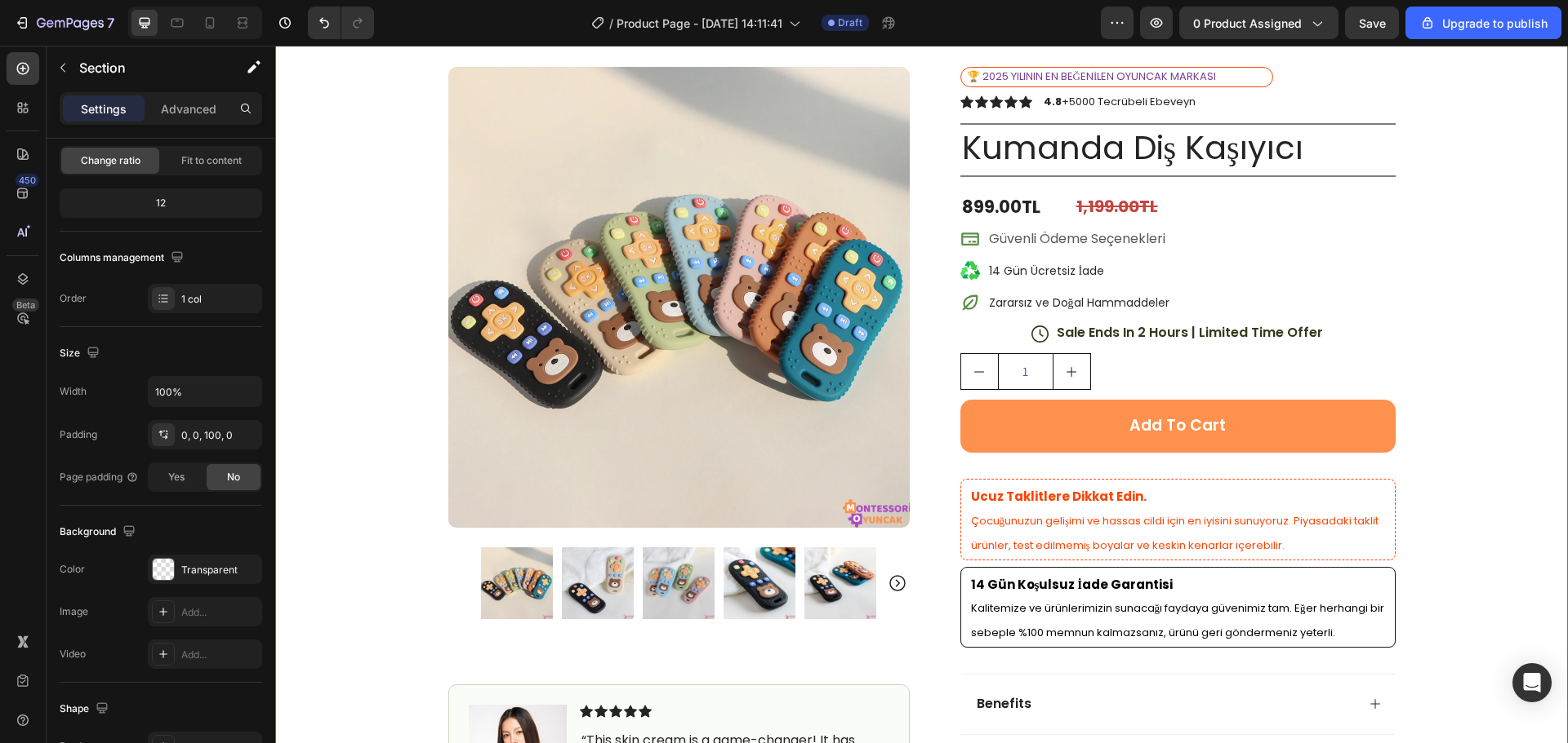
scroll to position [0, 0]
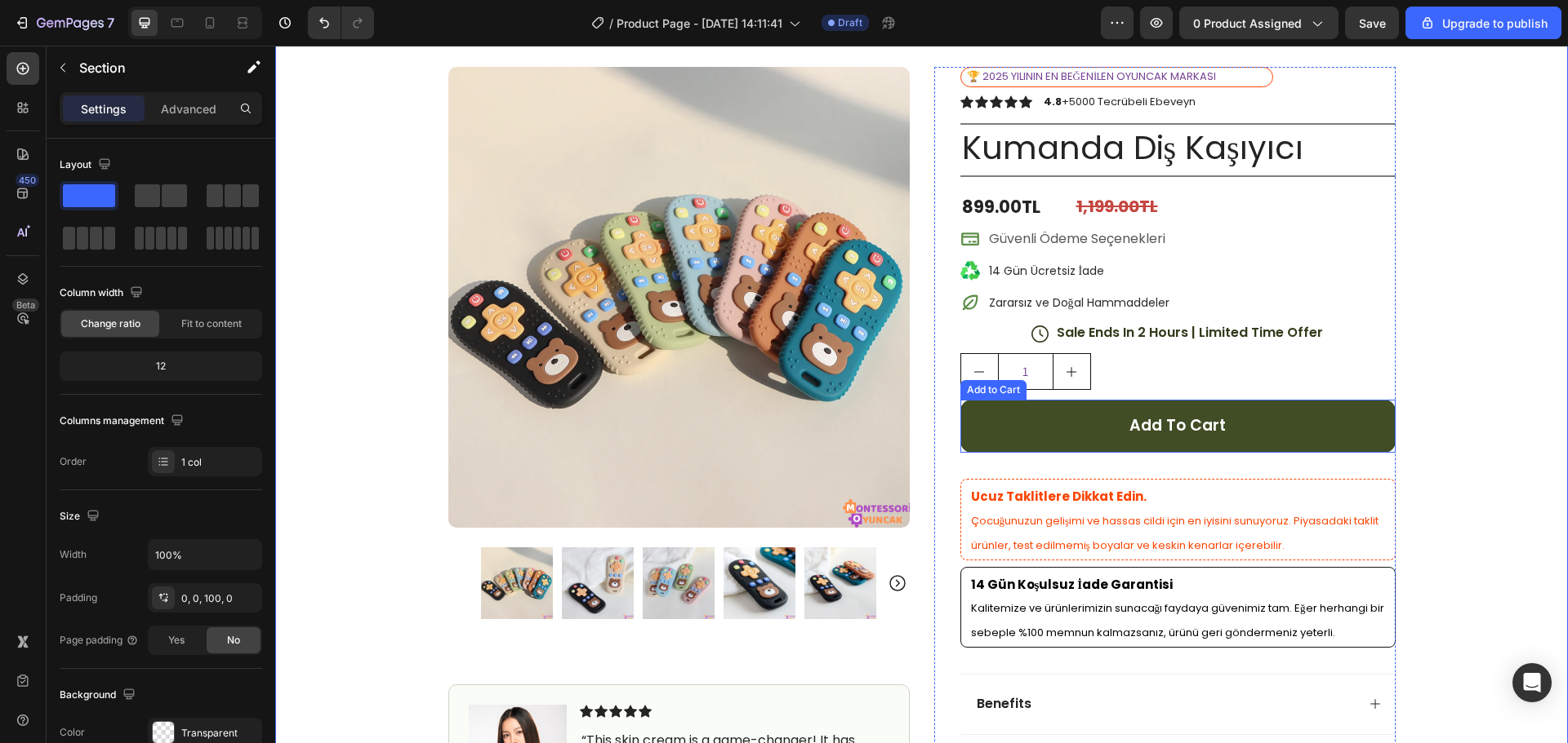
click at [1290, 429] on button "Add to cart" at bounding box center [1177, 425] width 435 height 53
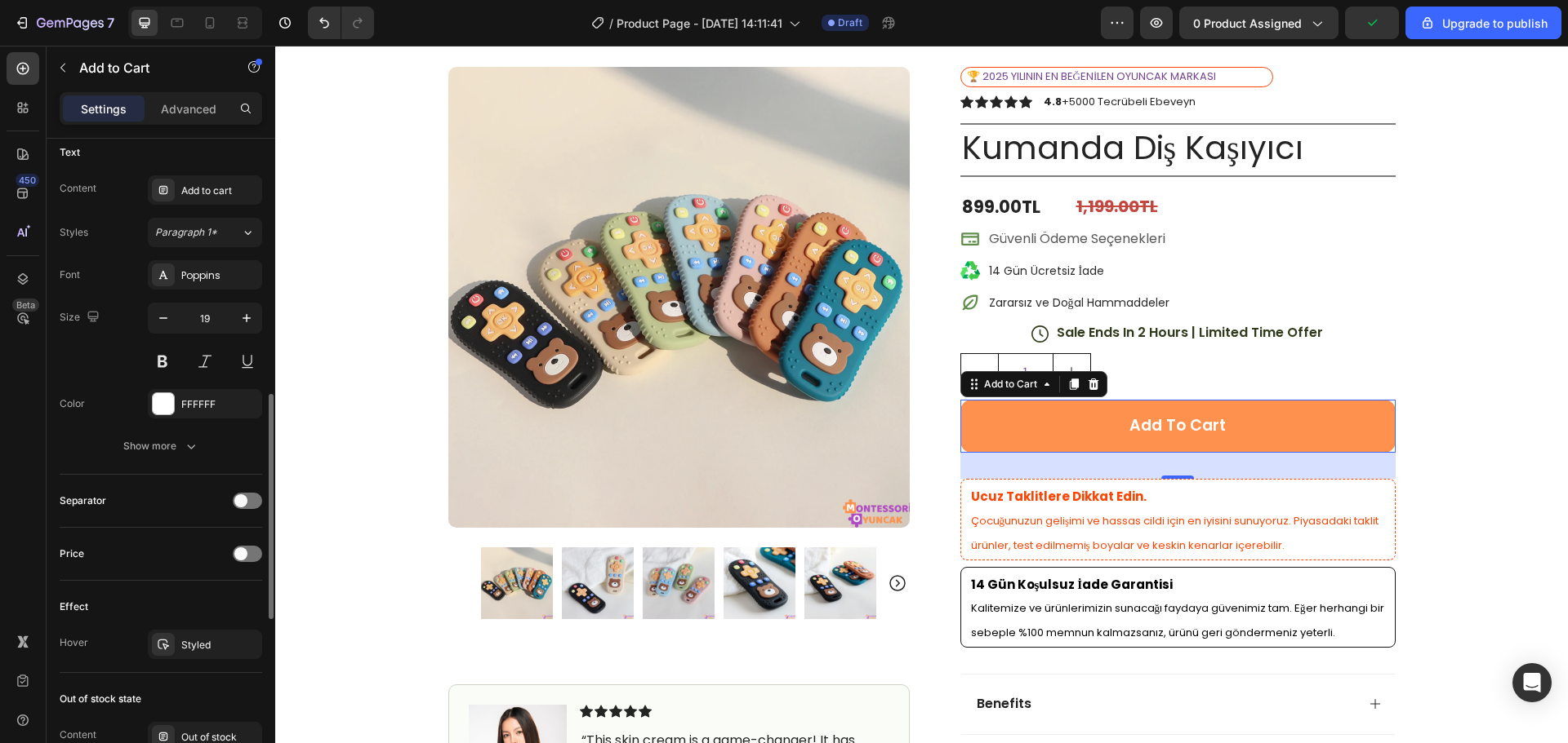
scroll to position [980, 0]
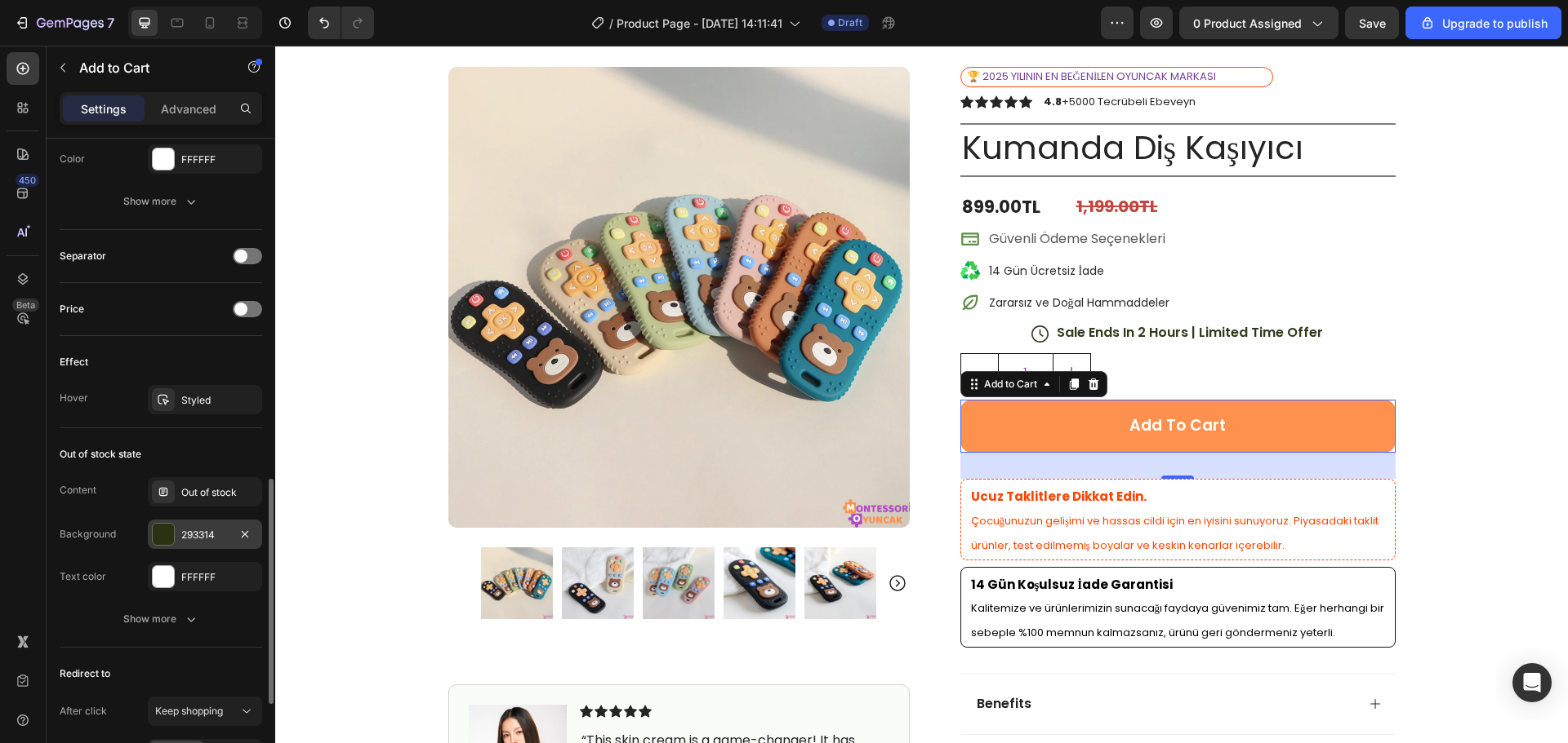
click at [185, 539] on div "293314" at bounding box center [204, 535] width 48 height 14
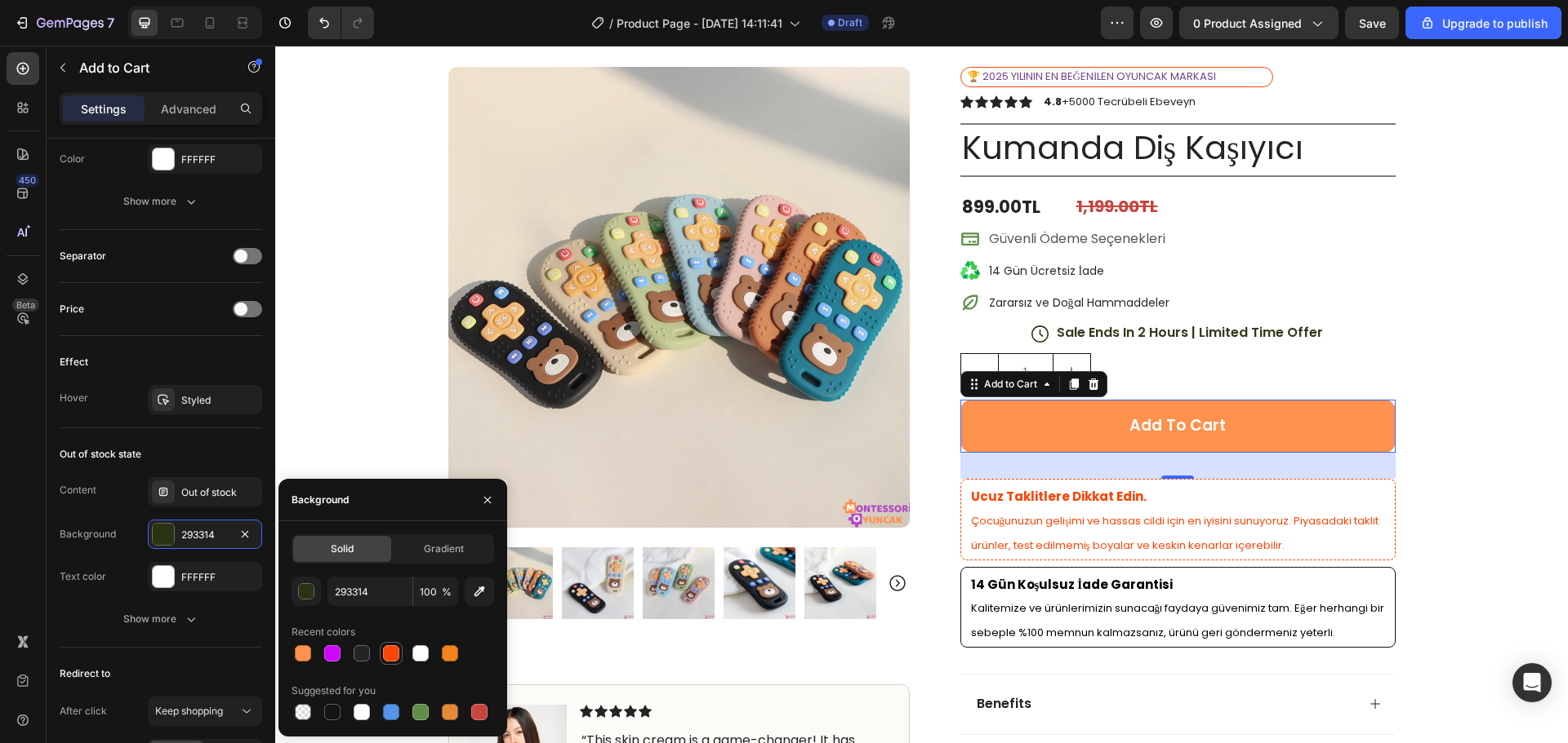
click at [397, 655] on div at bounding box center [391, 653] width 16 height 16
type input "FB4606"
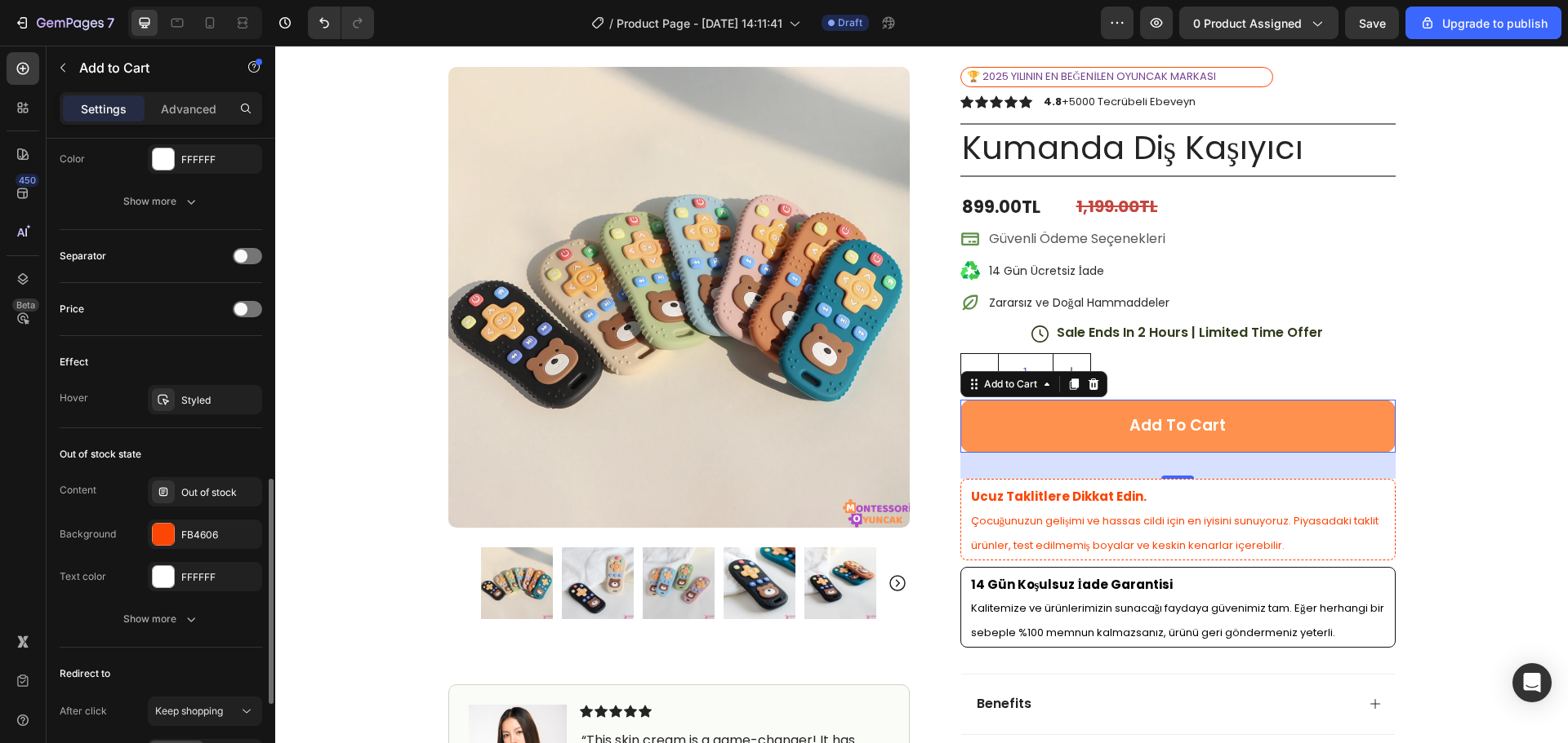
click at [186, 429] on div "Out of stock state Content Out of stock Background FB4606 Text color FFFFFF Sho…" at bounding box center [160, 538] width 203 height 219
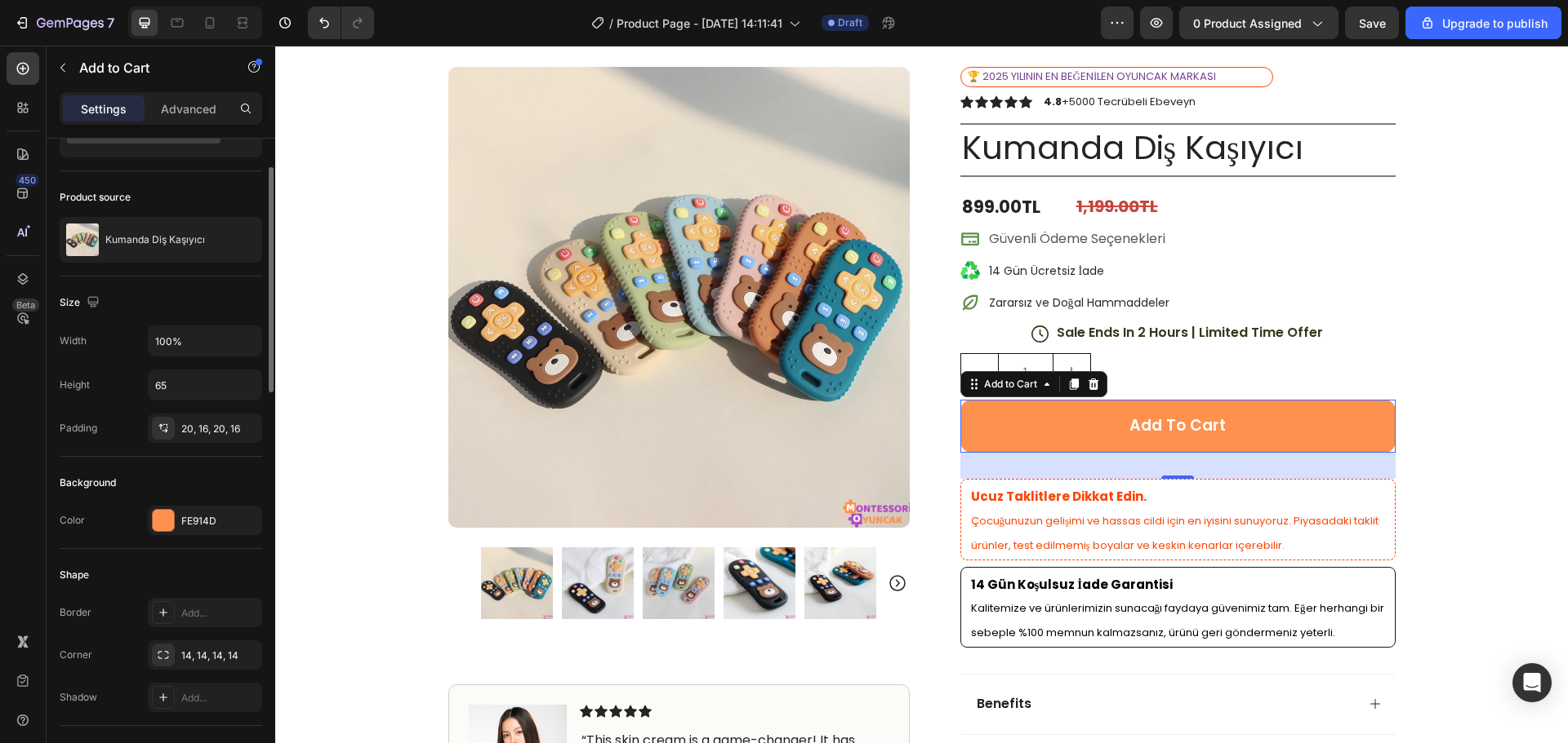
scroll to position [0, 0]
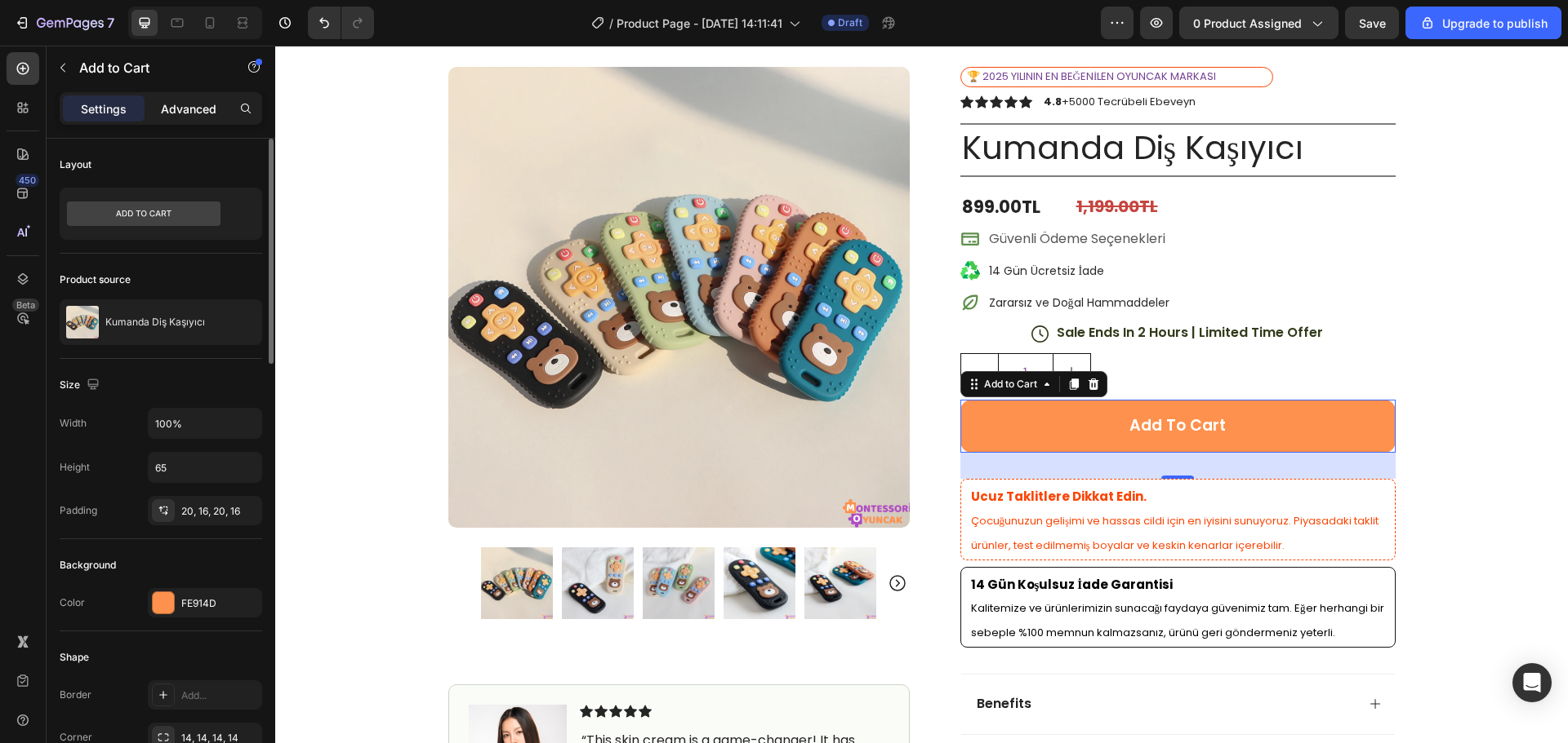
click at [188, 103] on p "Advanced" at bounding box center [189, 109] width 56 height 17
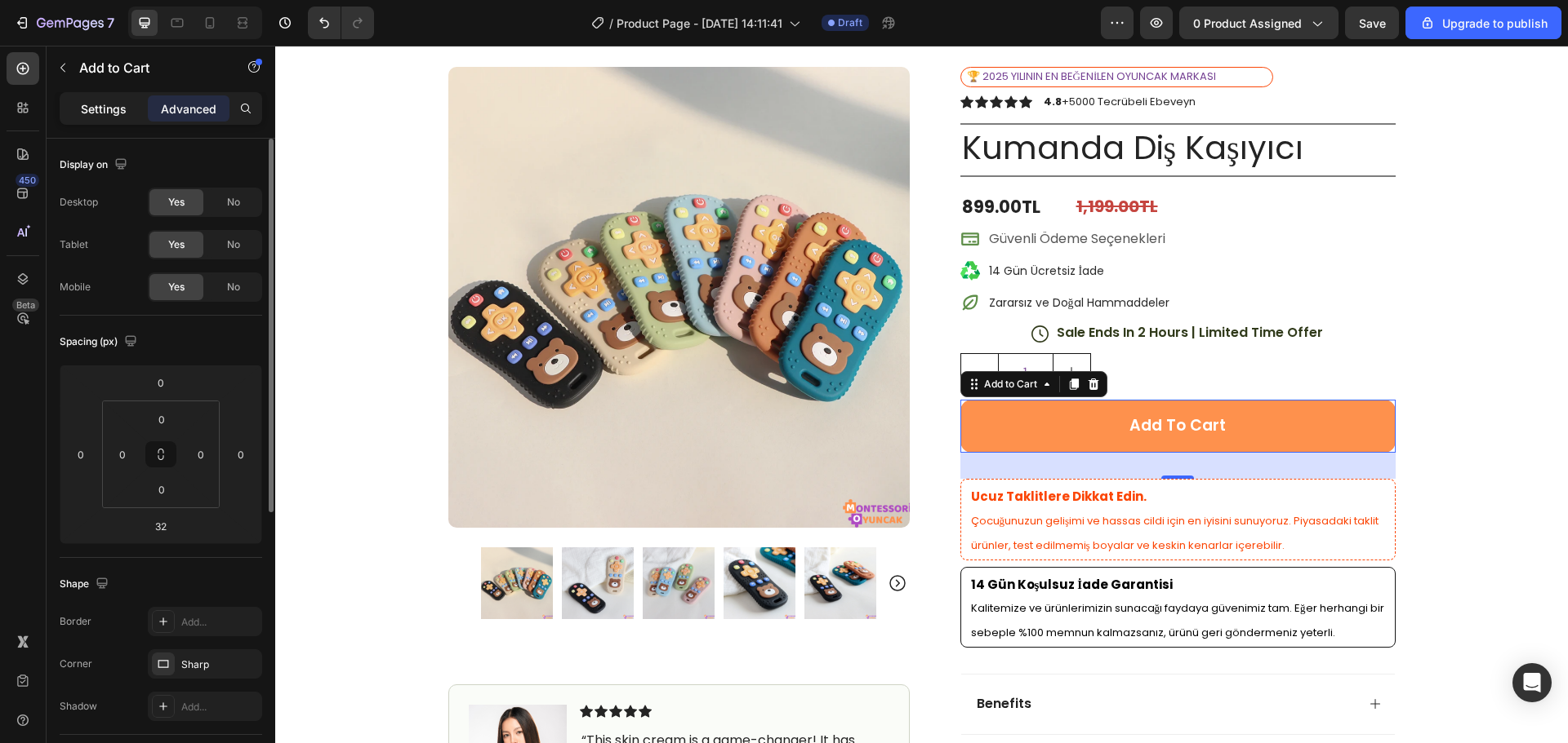
click at [131, 107] on div "Settings" at bounding box center [104, 108] width 82 height 26
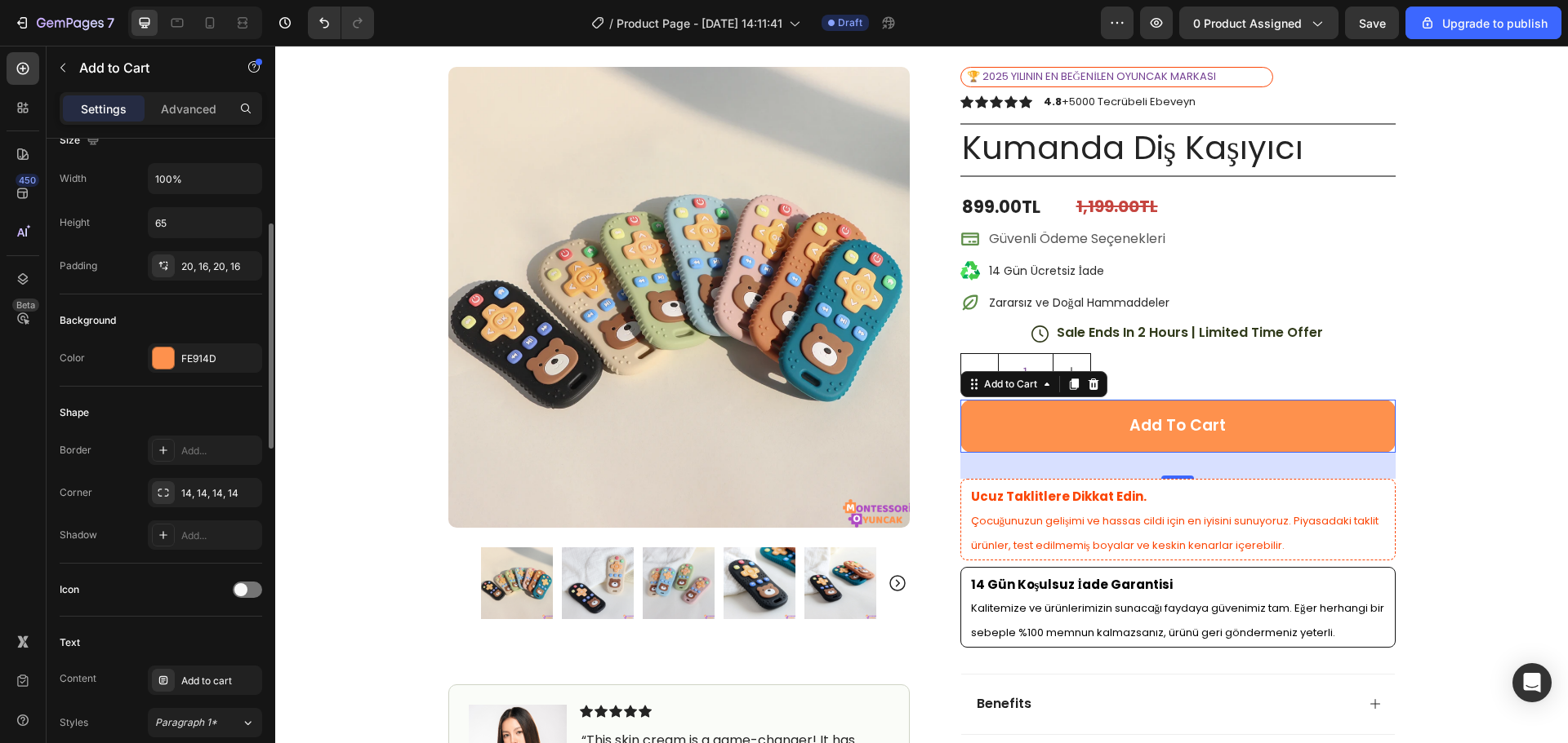
scroll to position [163, 0]
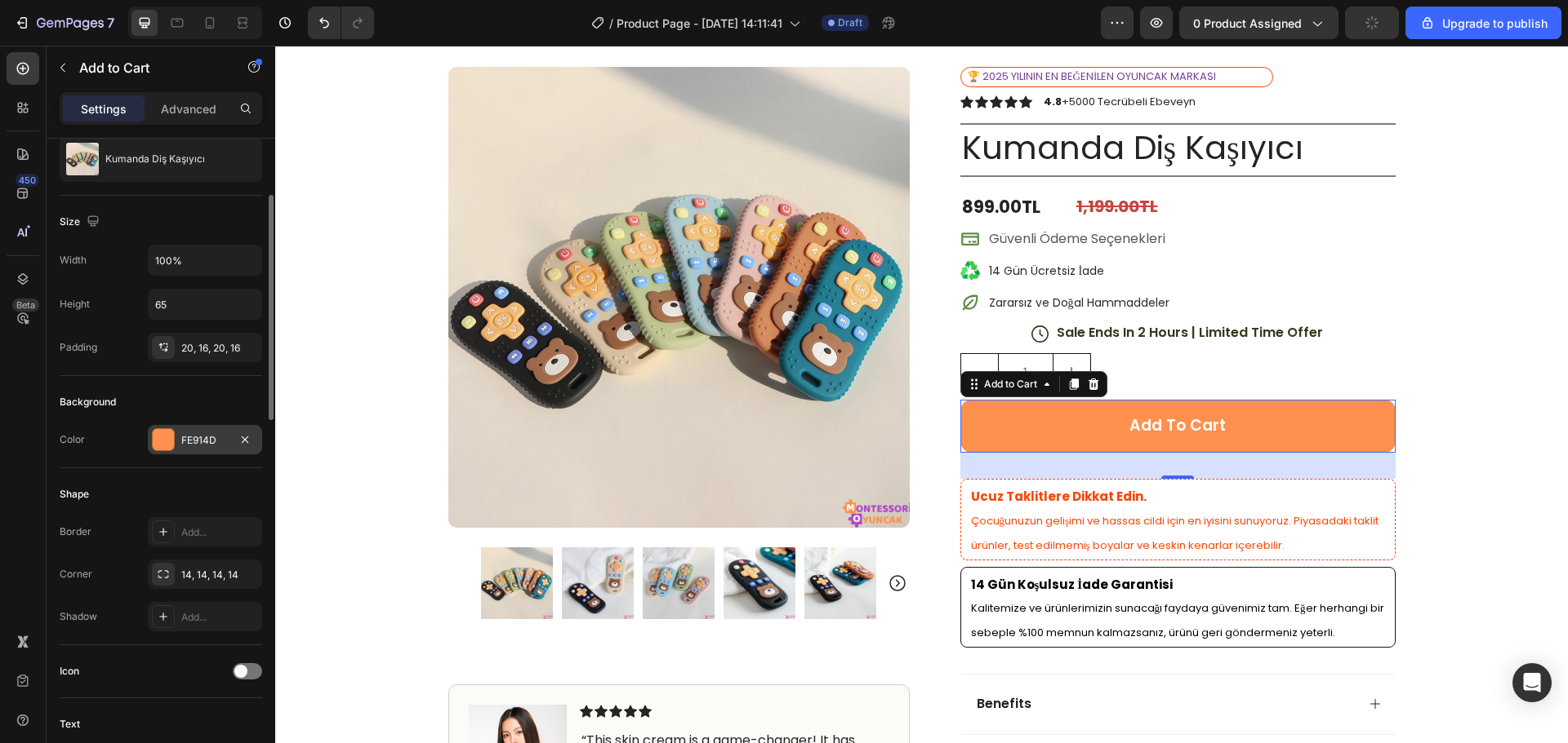
click at [182, 439] on div "FE914D" at bounding box center [204, 441] width 48 height 14
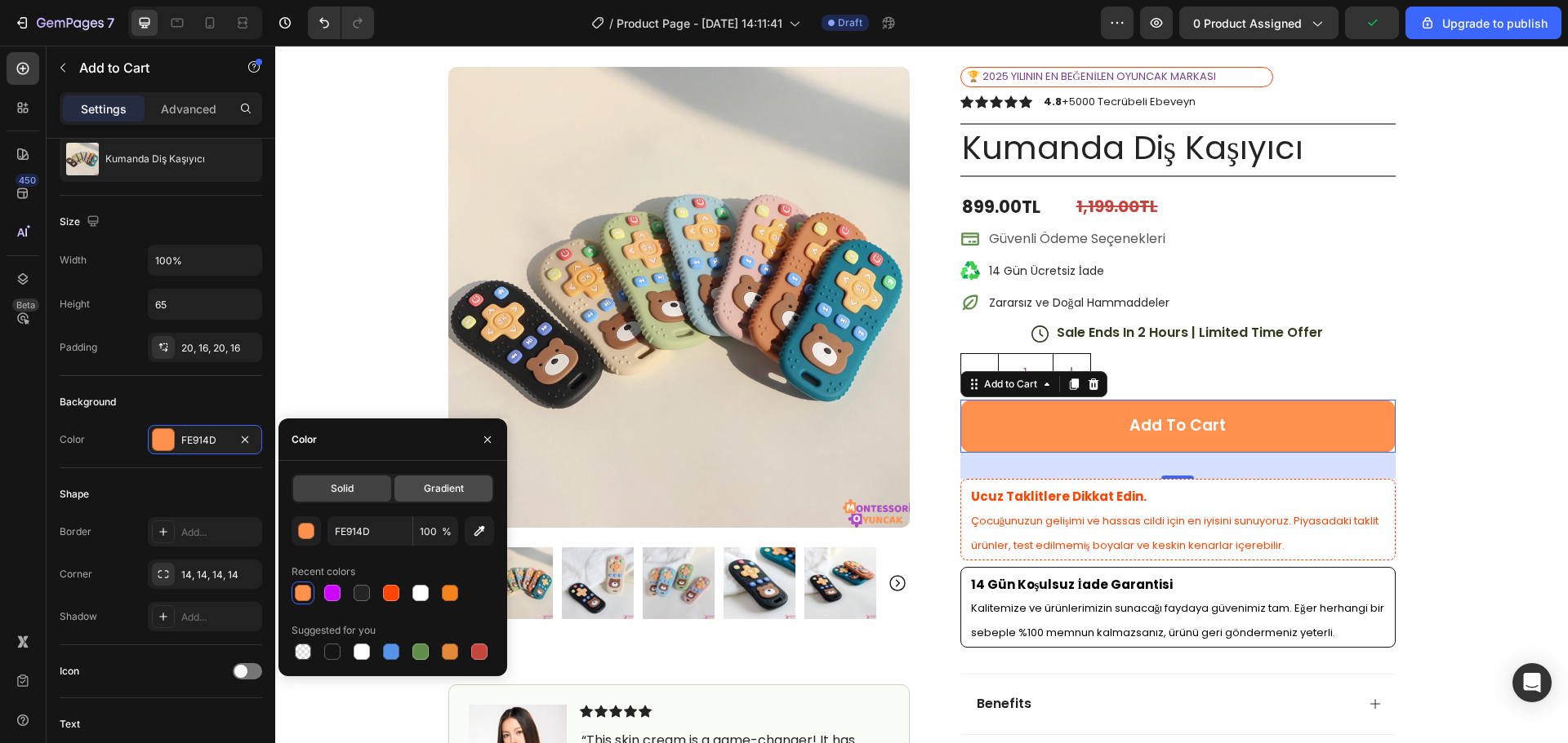
click at [412, 490] on div "Gradient" at bounding box center [443, 488] width 98 height 26
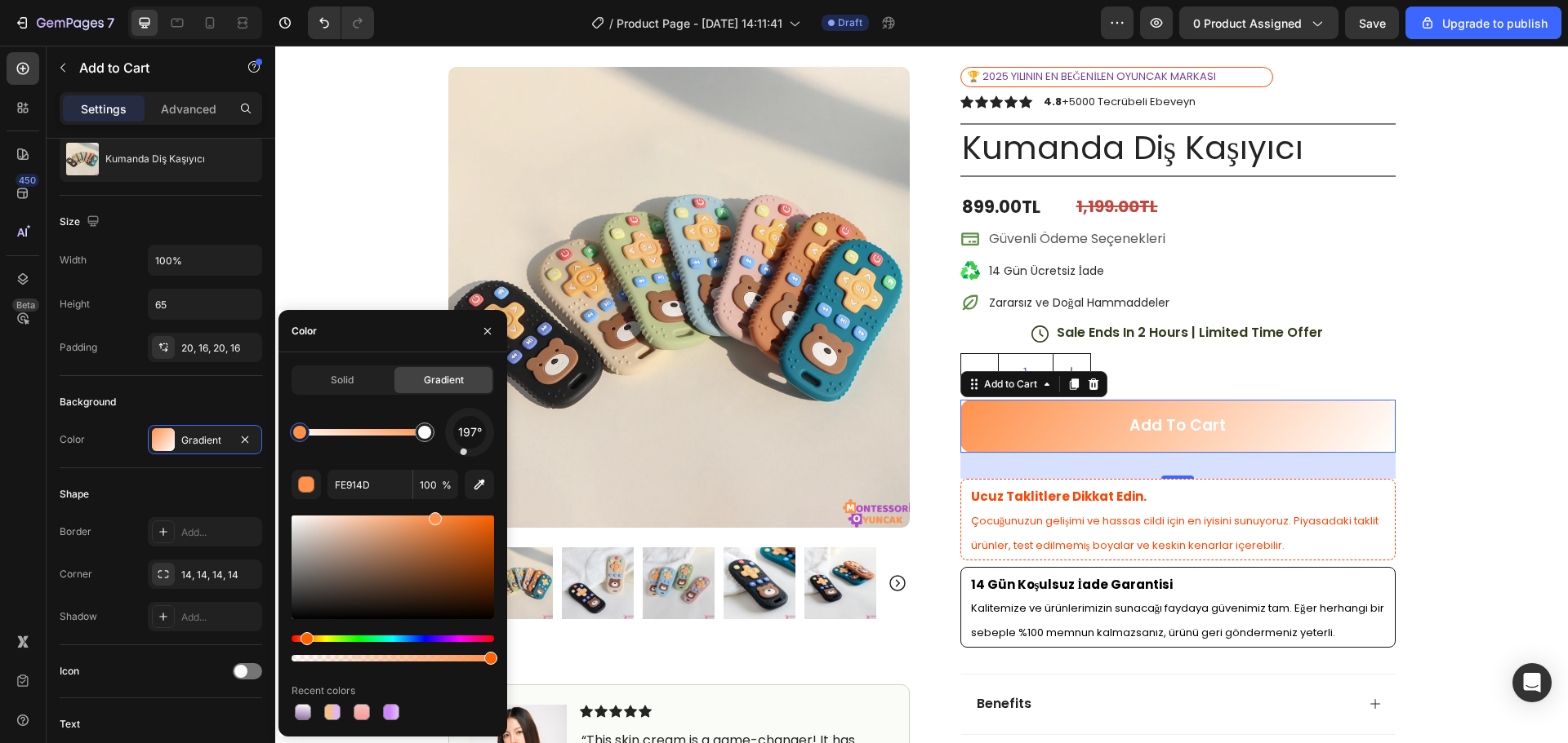
drag, startPoint x: 479, startPoint y: 447, endPoint x: 461, endPoint y: 461, distance: 22.8
click at [461, 461] on div "197° FE914D 100 % Recent colors" at bounding box center [392, 566] width 203 height 316
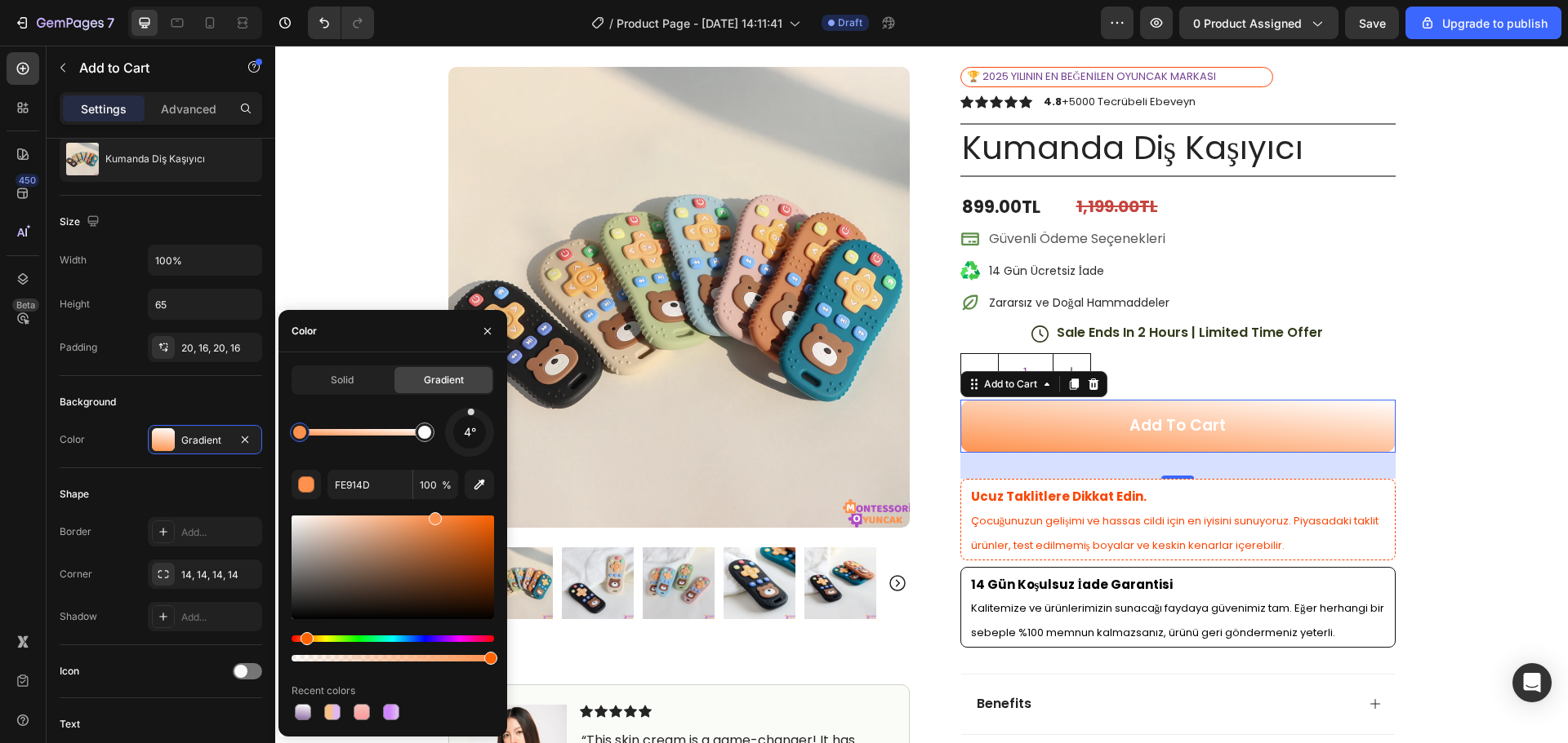
drag, startPoint x: 464, startPoint y: 451, endPoint x: 472, endPoint y: 398, distance: 53.6
click at [472, 398] on div "Solid Gradient 4° FE914D 100 % Recent colors" at bounding box center [392, 544] width 203 height 358
drag, startPoint x: 307, startPoint y: 438, endPoint x: 365, endPoint y: 429, distance: 58.7
click at [365, 429] on div at bounding box center [362, 432] width 14 height 13
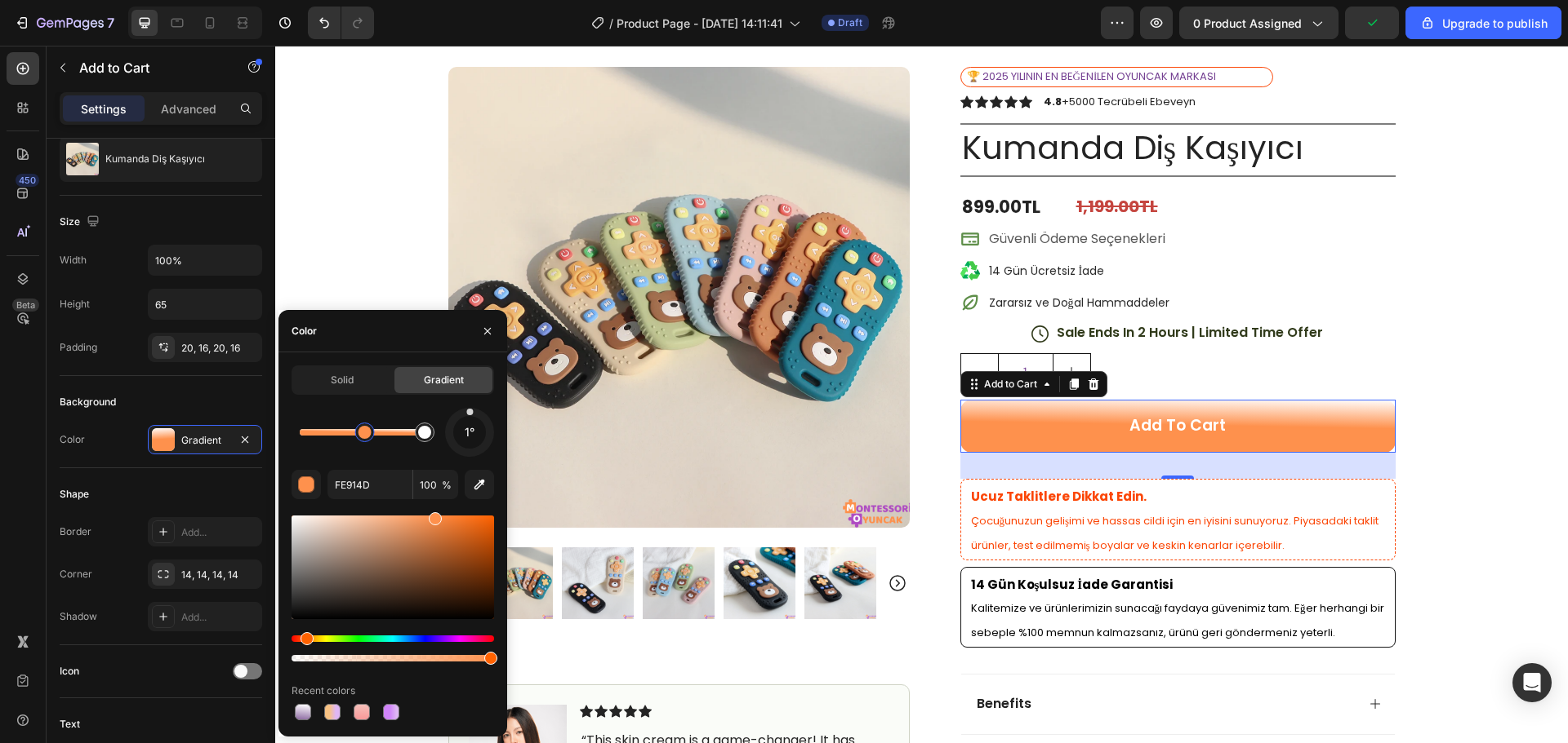
drag, startPoint x: 473, startPoint y: 414, endPoint x: 470, endPoint y: 398, distance: 16.3
click at [470, 398] on div "Solid Gradient 1° FE914D 100 % Recent colors" at bounding box center [392, 544] width 203 height 358
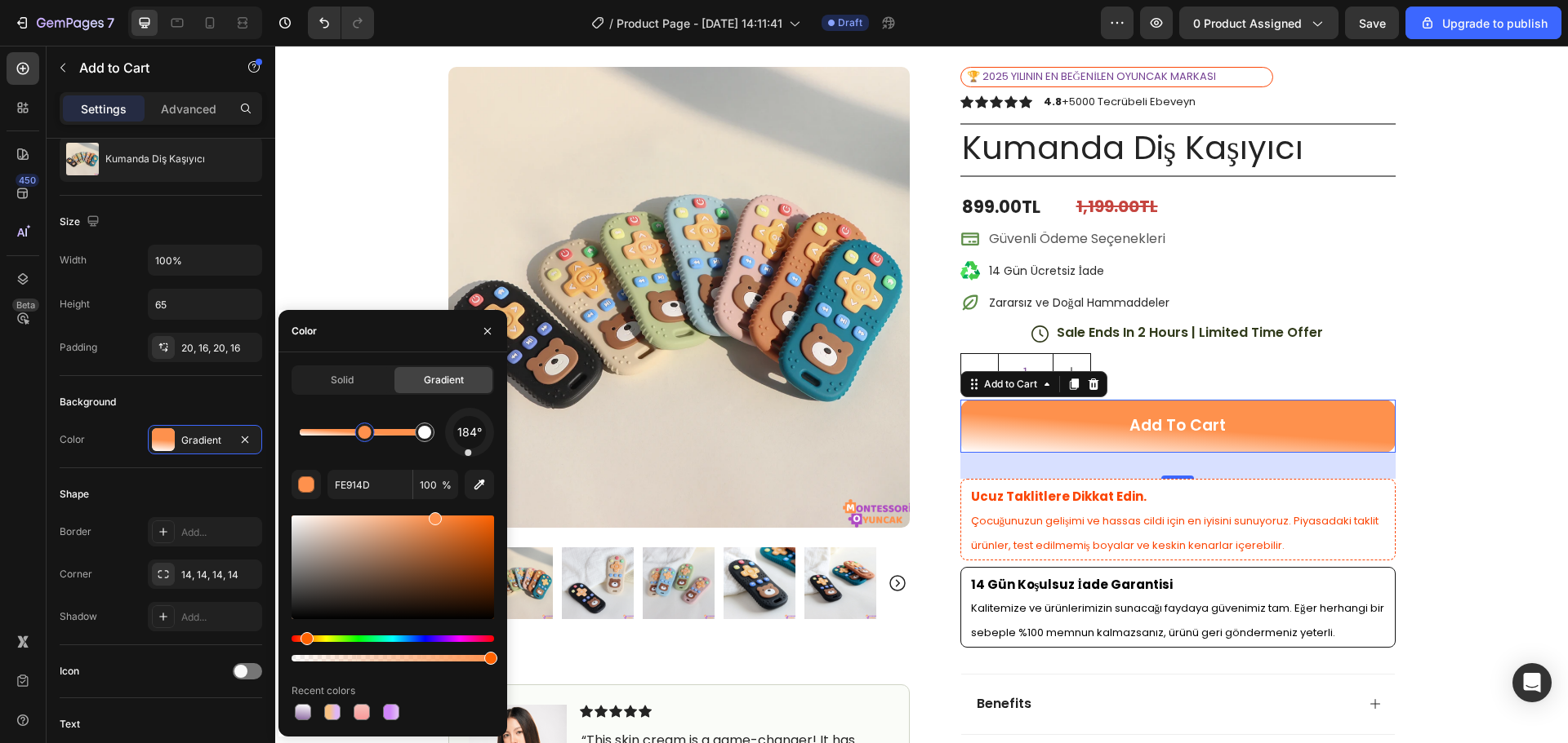
click at [468, 453] on div at bounding box center [470, 433] width 52 height 52
click at [471, 461] on div "177° FE914D 100 % Recent colors" at bounding box center [392, 566] width 203 height 316
click at [467, 454] on div at bounding box center [467, 452] width 7 height 7
click at [368, 386] on div "Solid" at bounding box center [342, 380] width 98 height 26
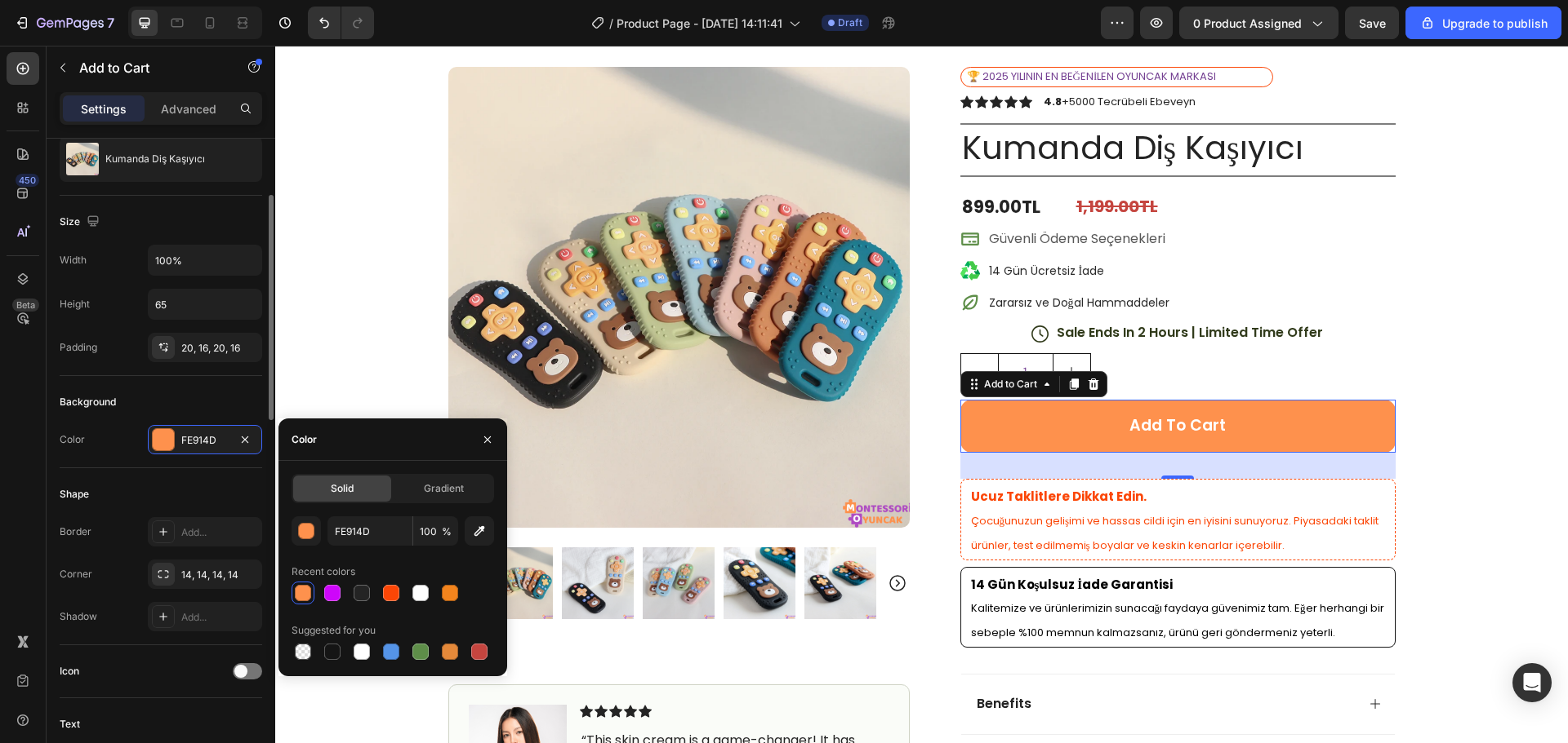
click at [202, 382] on div "Background Color FE914D" at bounding box center [160, 422] width 203 height 92
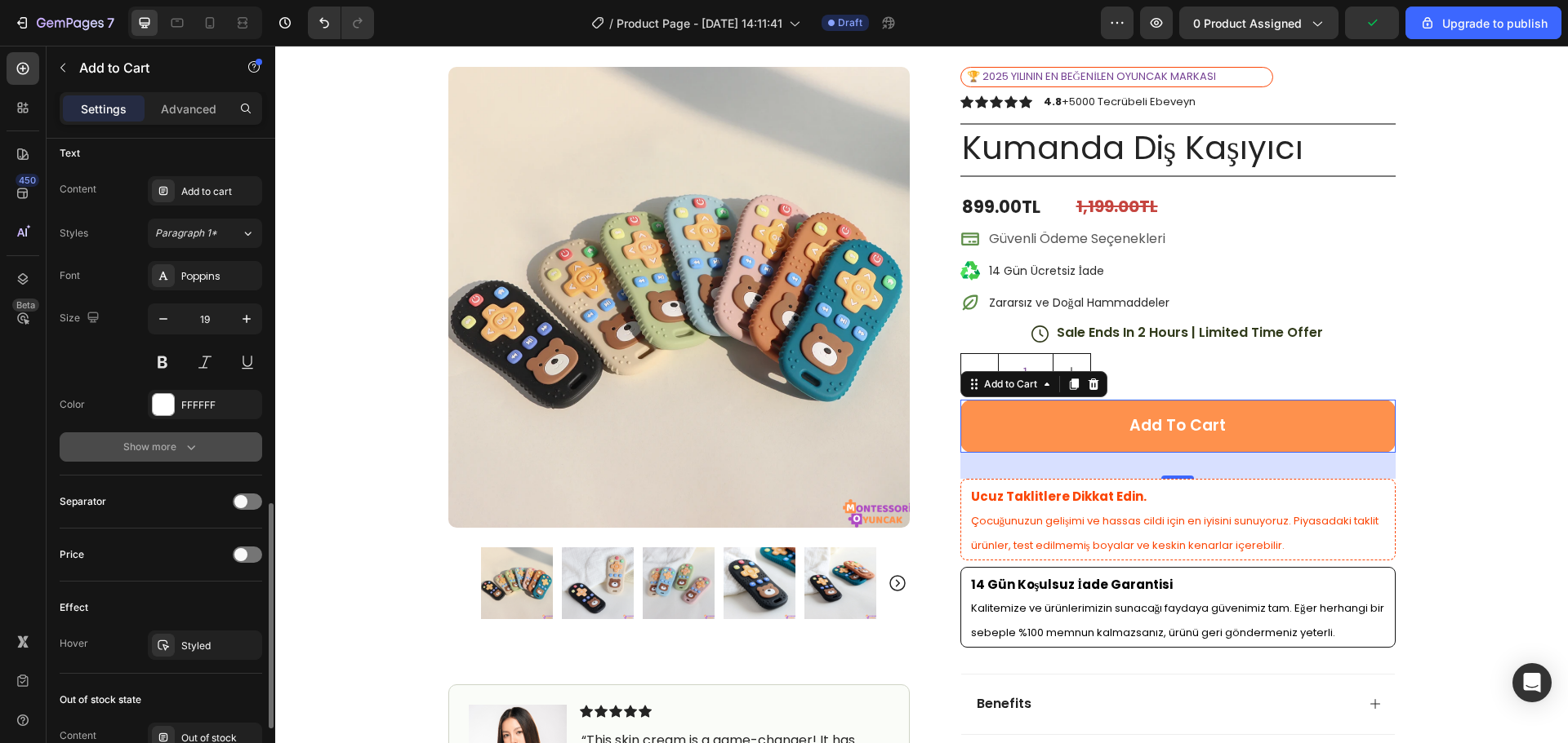
scroll to position [816, 0]
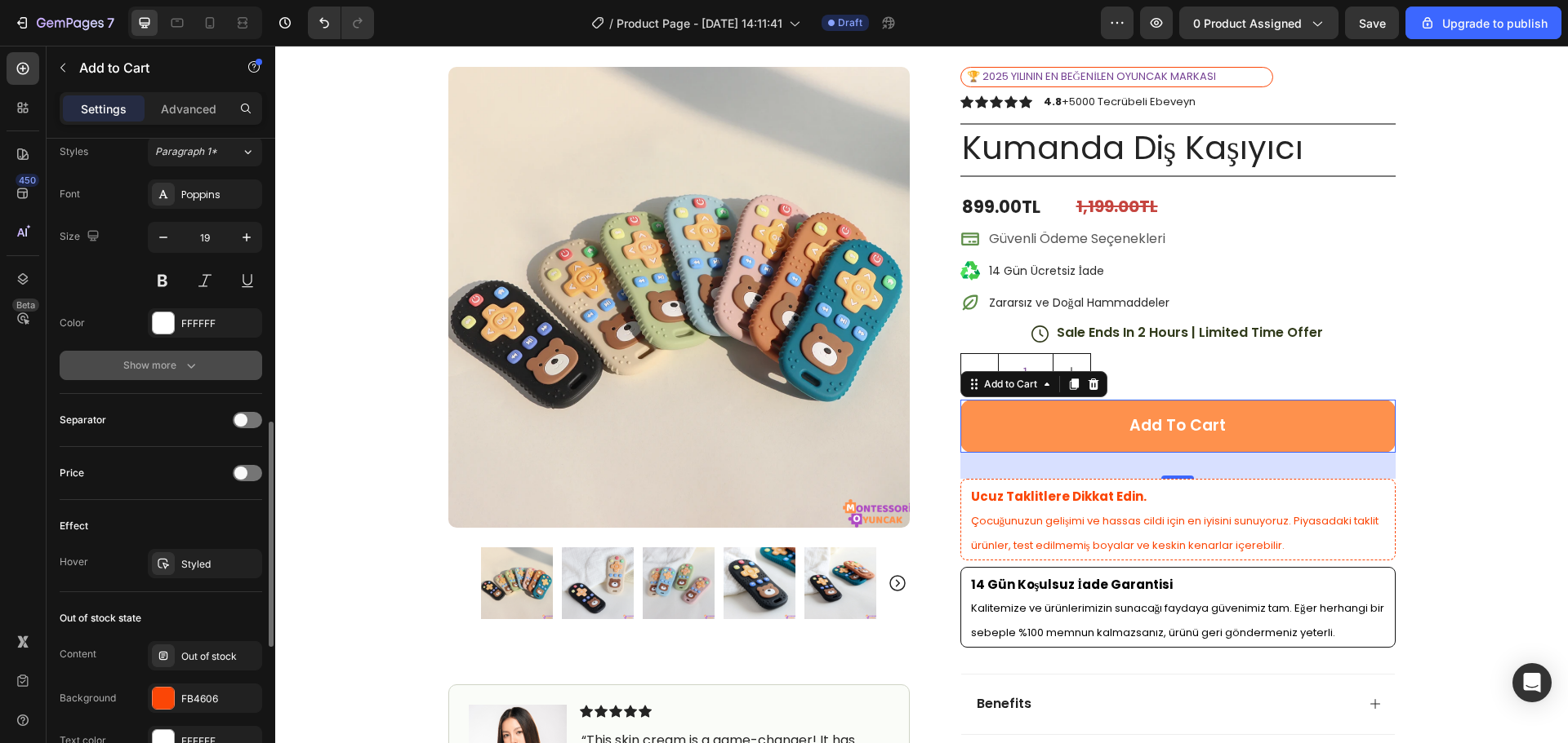
click at [163, 374] on button "Show more" at bounding box center [160, 365] width 203 height 30
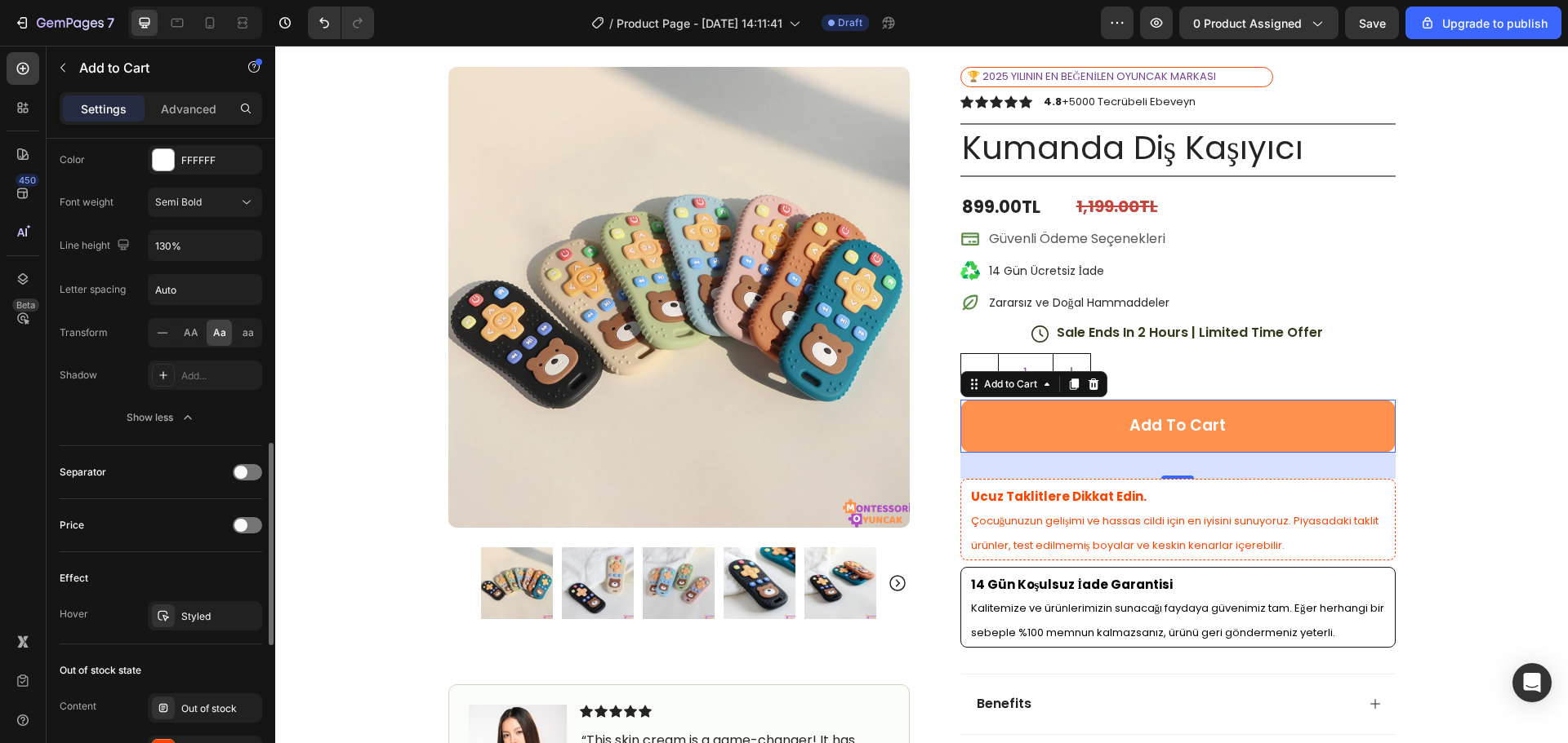
scroll to position [1061, 0]
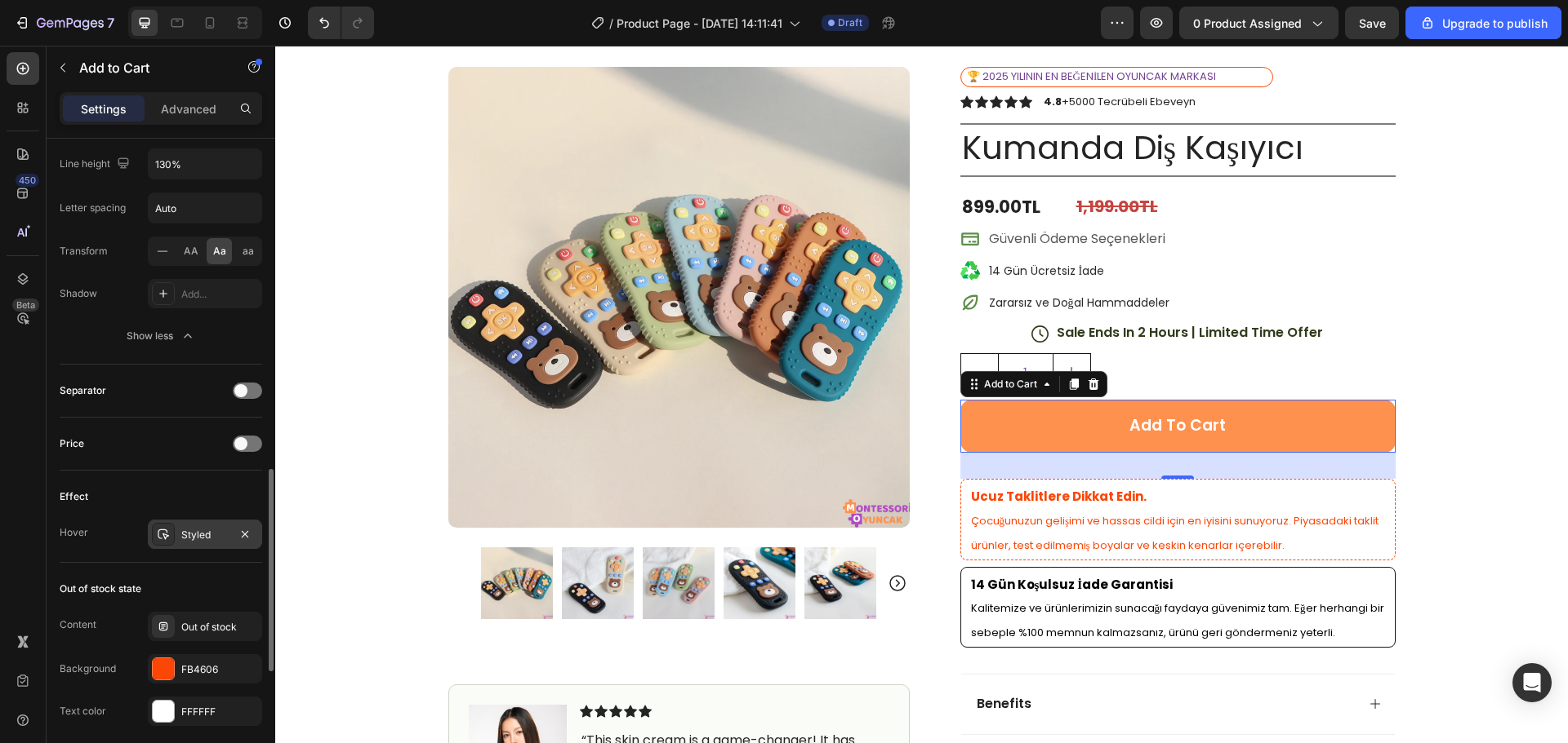
click at [167, 537] on icon at bounding box center [163, 535] width 12 height 11
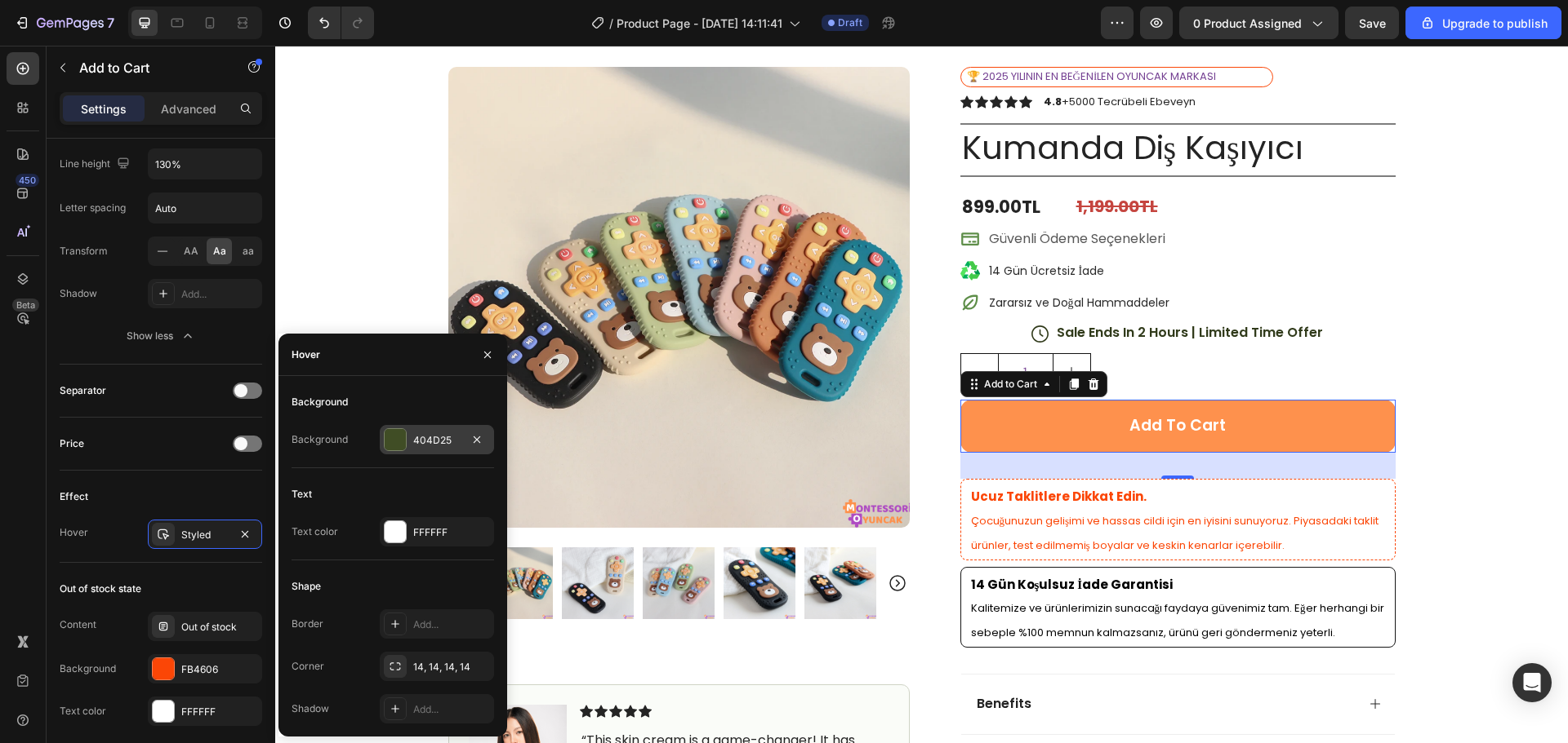
click at [398, 431] on div at bounding box center [395, 440] width 22 height 22
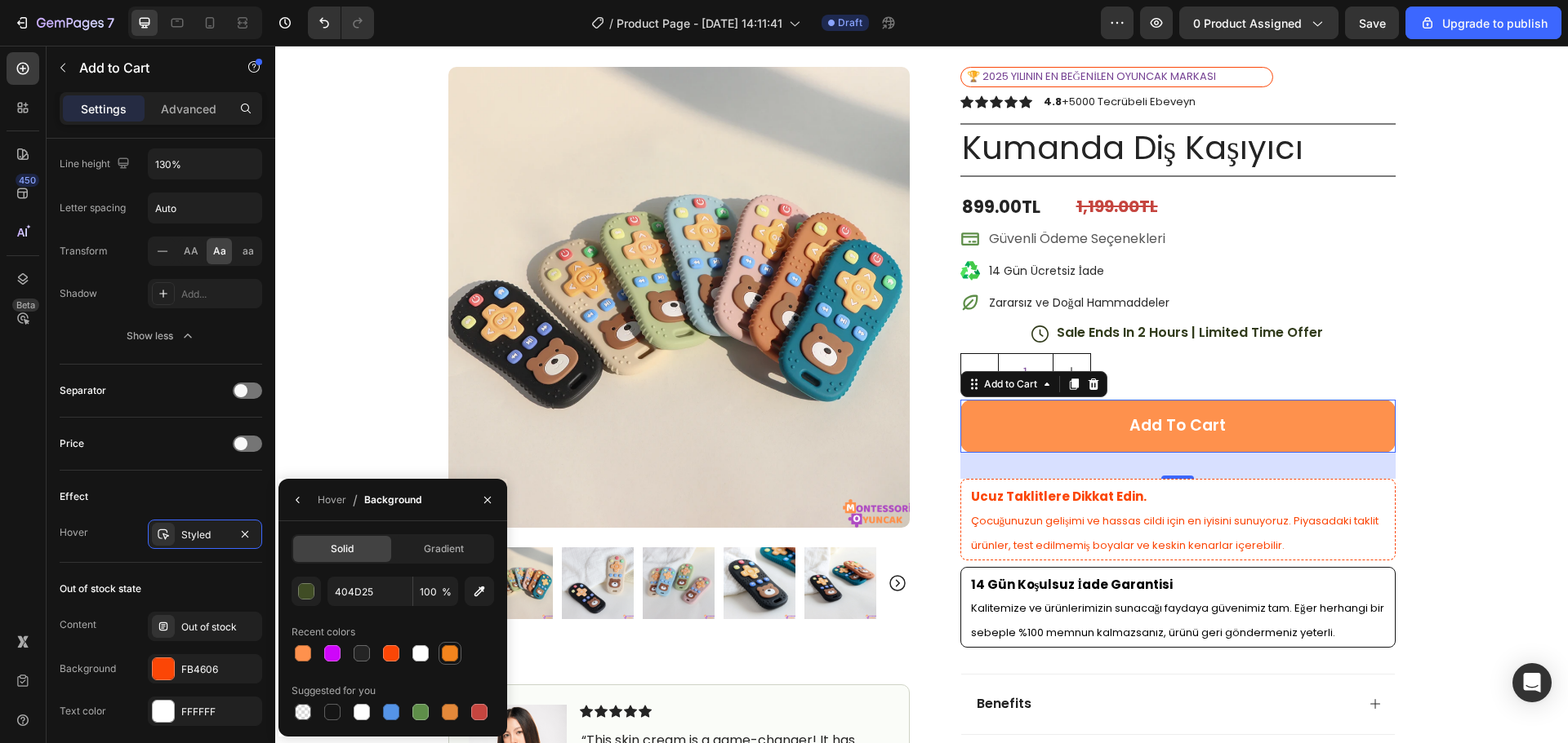
click at [445, 647] on div at bounding box center [450, 653] width 16 height 16
click at [308, 589] on div "button" at bounding box center [307, 592] width 16 height 16
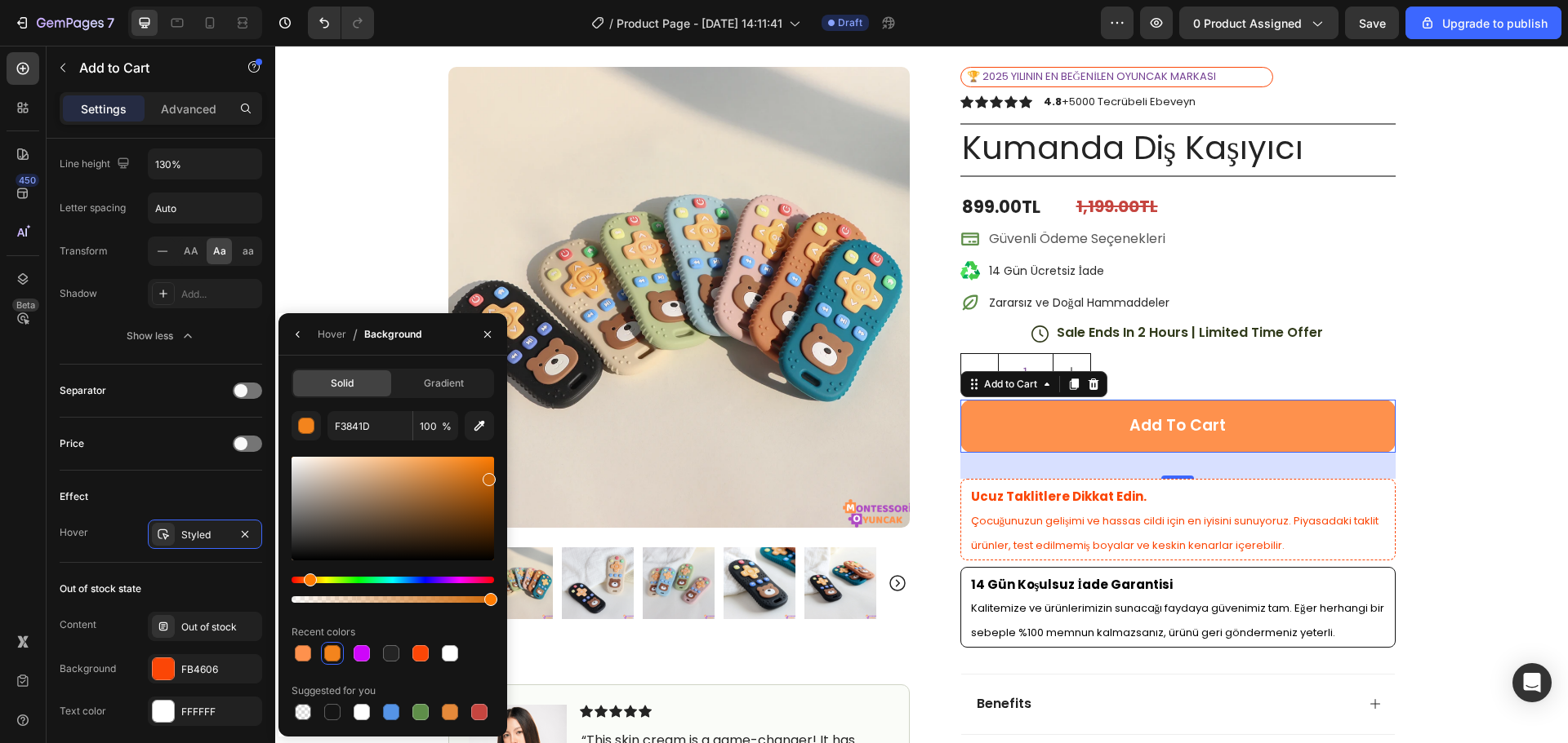
drag, startPoint x: 474, startPoint y: 467, endPoint x: 358, endPoint y: 419, distance: 125.5
click at [488, 477] on div at bounding box center [489, 479] width 14 height 13
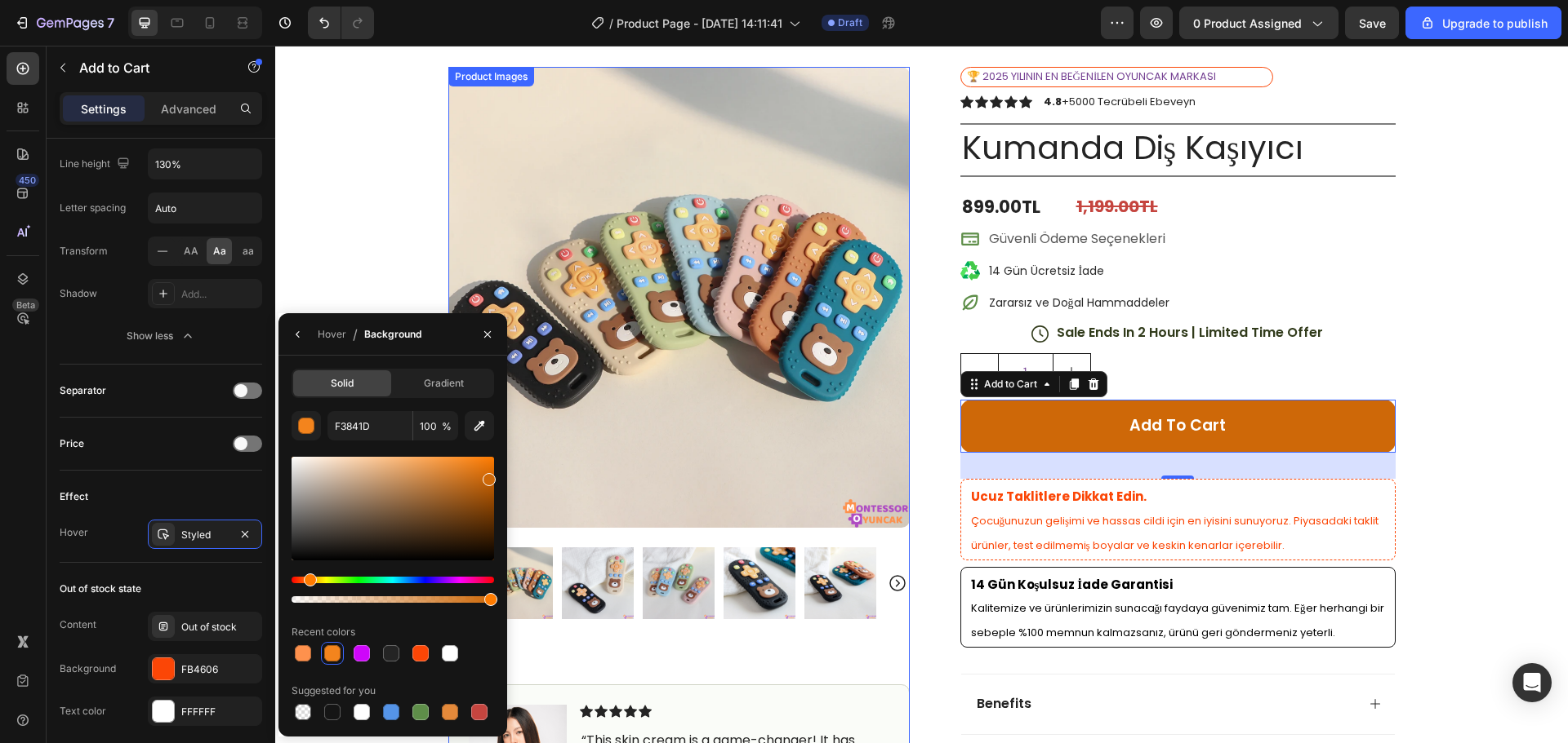
type input "CE6808"
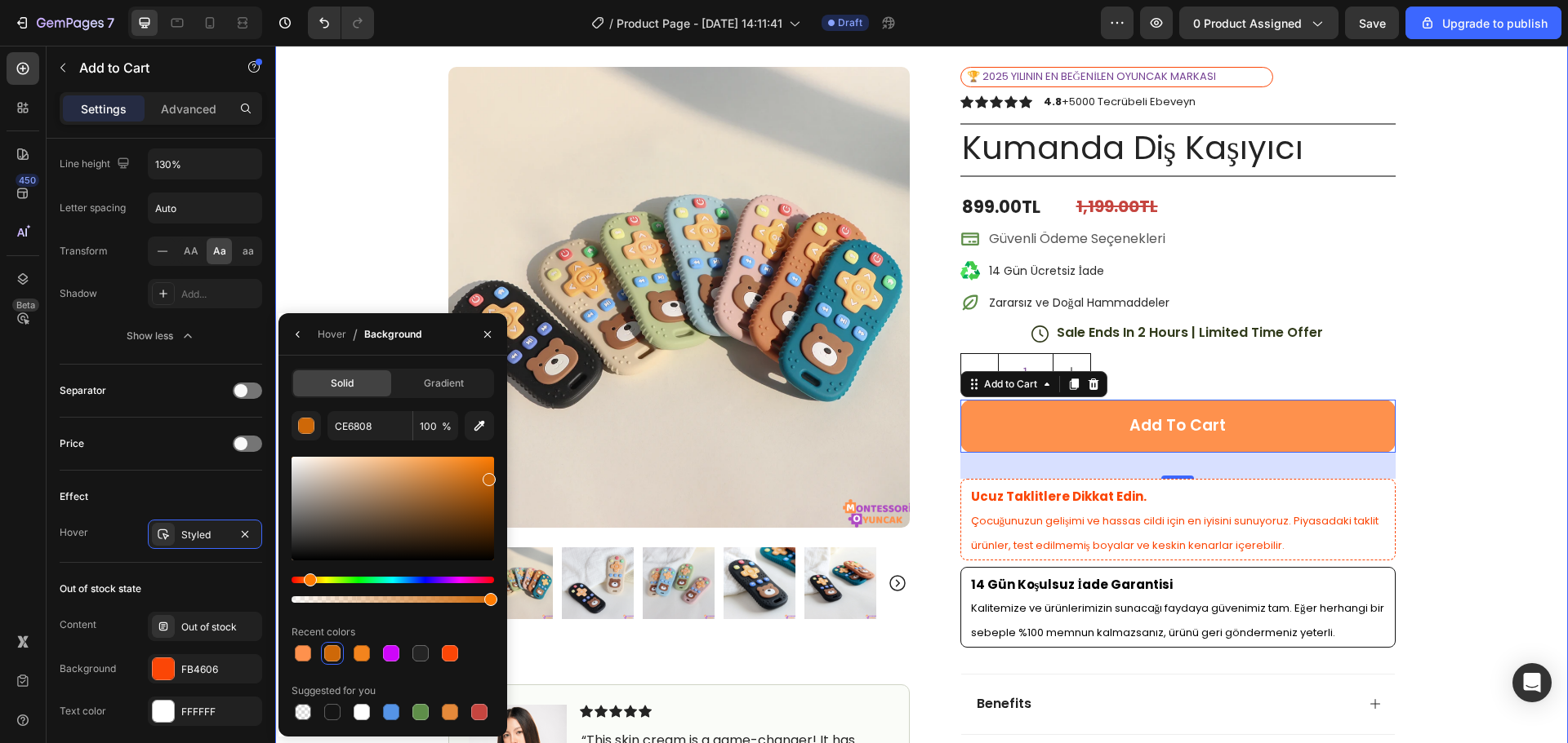
click at [1455, 375] on div "Icon Free Shipping [DATE] Only Text Block Row Icon 84,000+ Happy Customer Text …" at bounding box center [922, 547] width 1293 height 1099
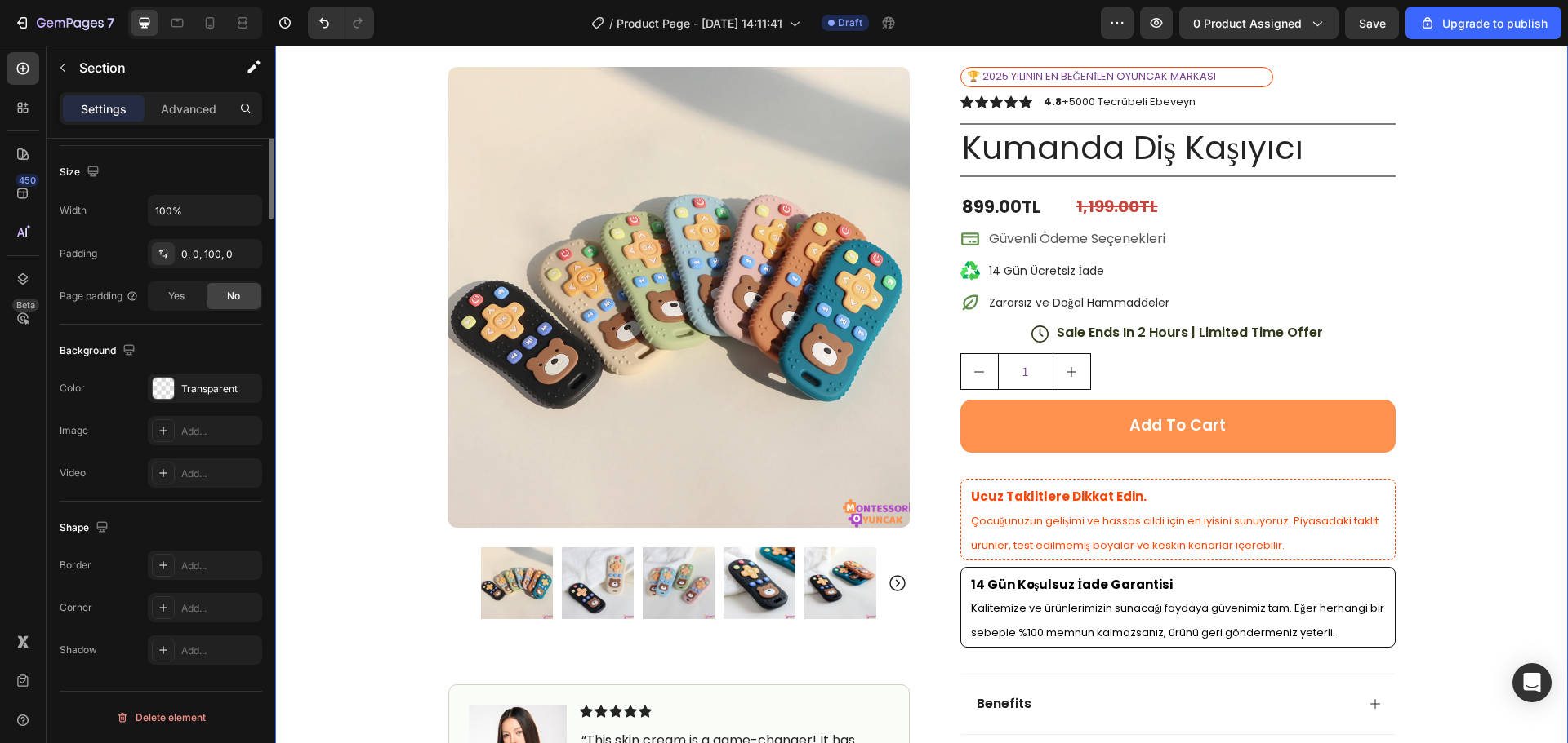
scroll to position [0, 0]
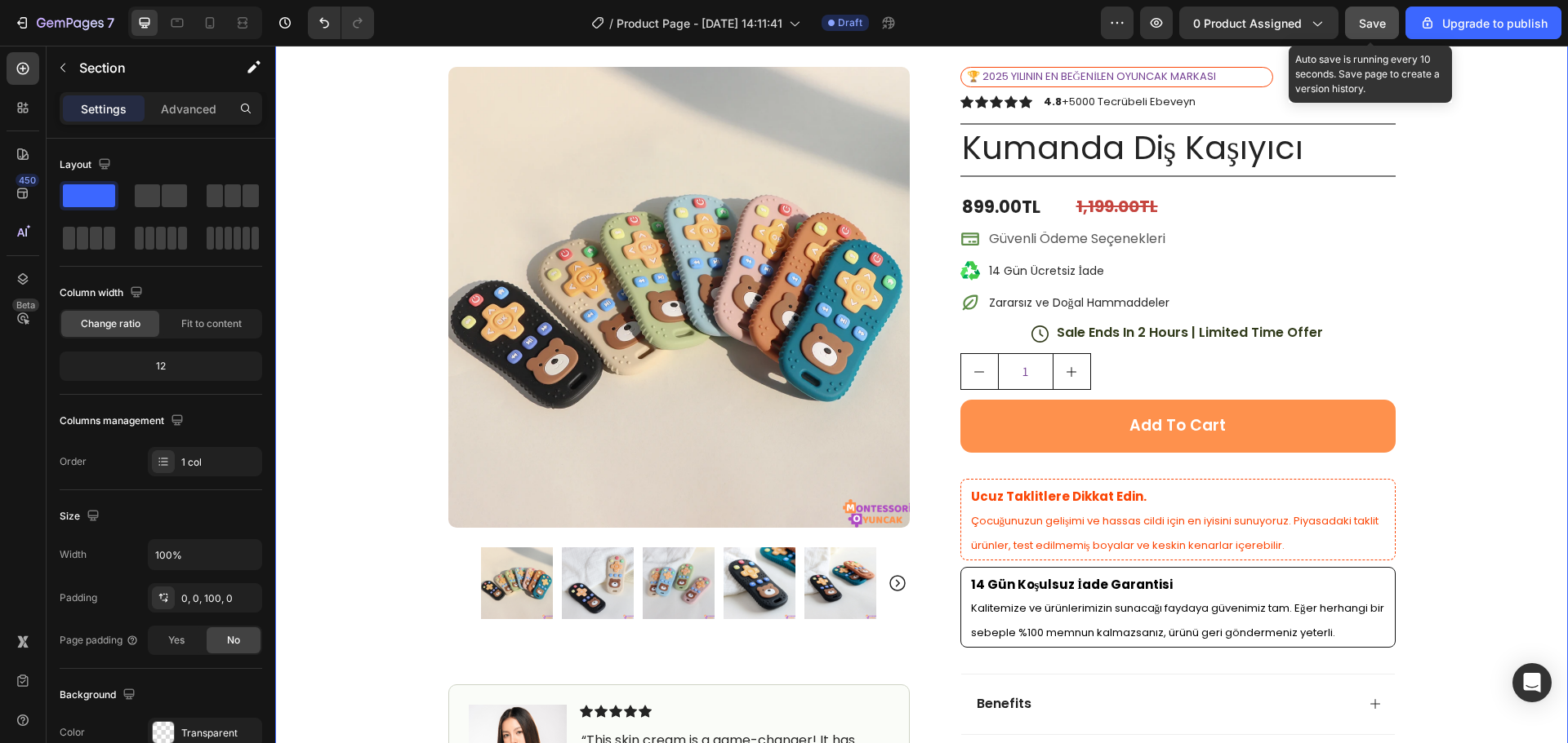
click at [1377, 25] on span "Save" at bounding box center [1372, 22] width 27 height 13
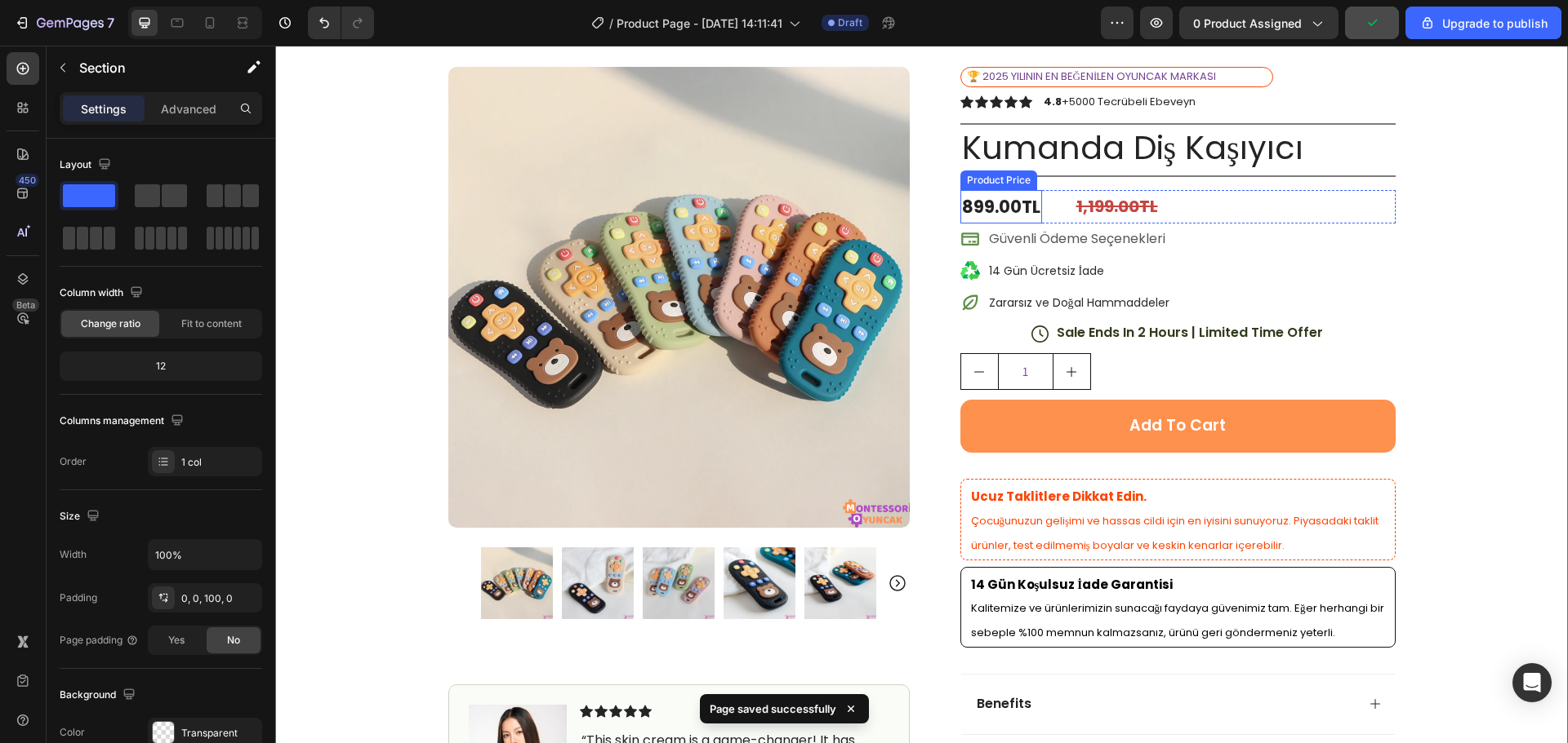
click at [1039, 201] on div "899.00TL Product Price Product Price 1,199.00TL Compare Price Compare Price Row" at bounding box center [1177, 207] width 435 height 34
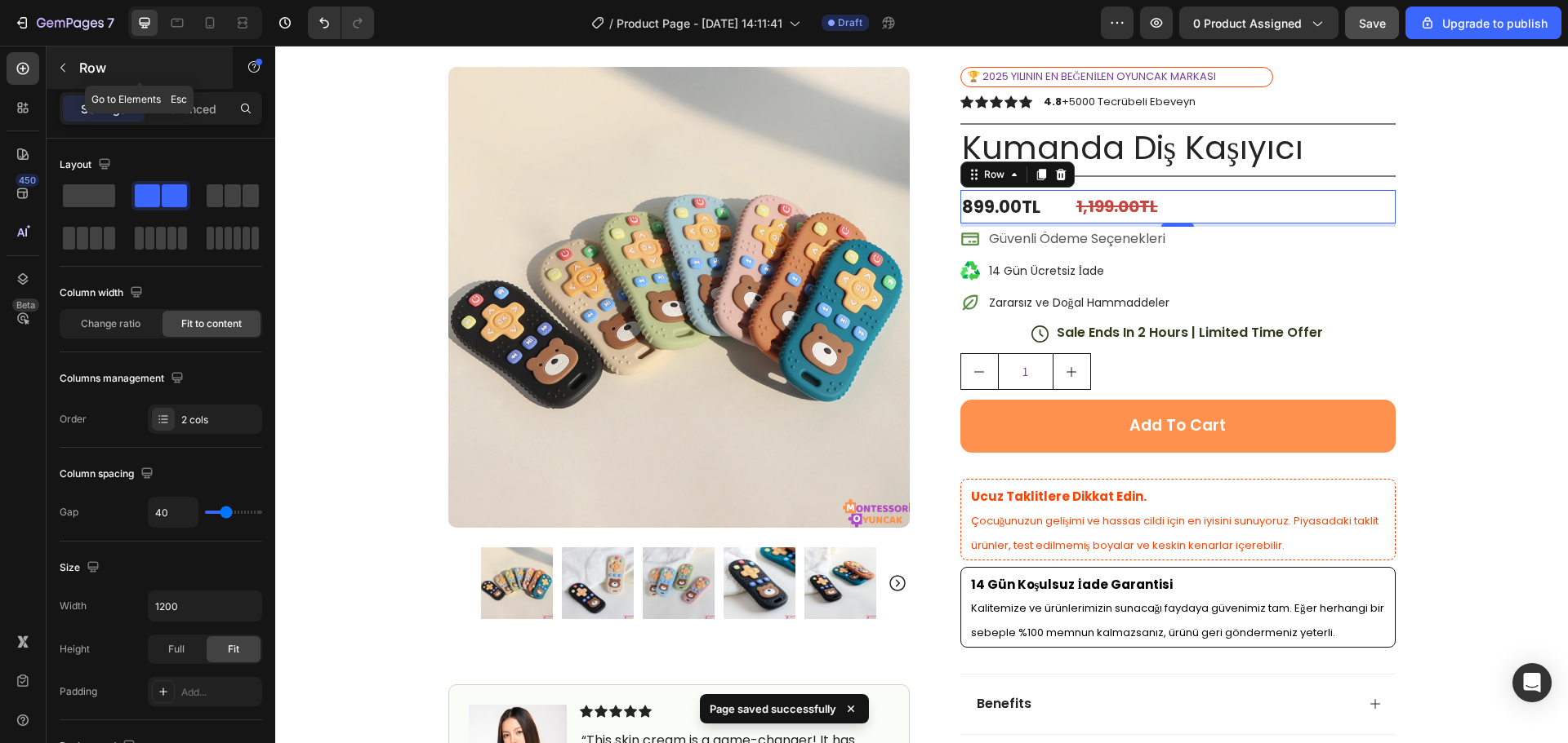
click at [70, 67] on button "button" at bounding box center [62, 67] width 26 height 26
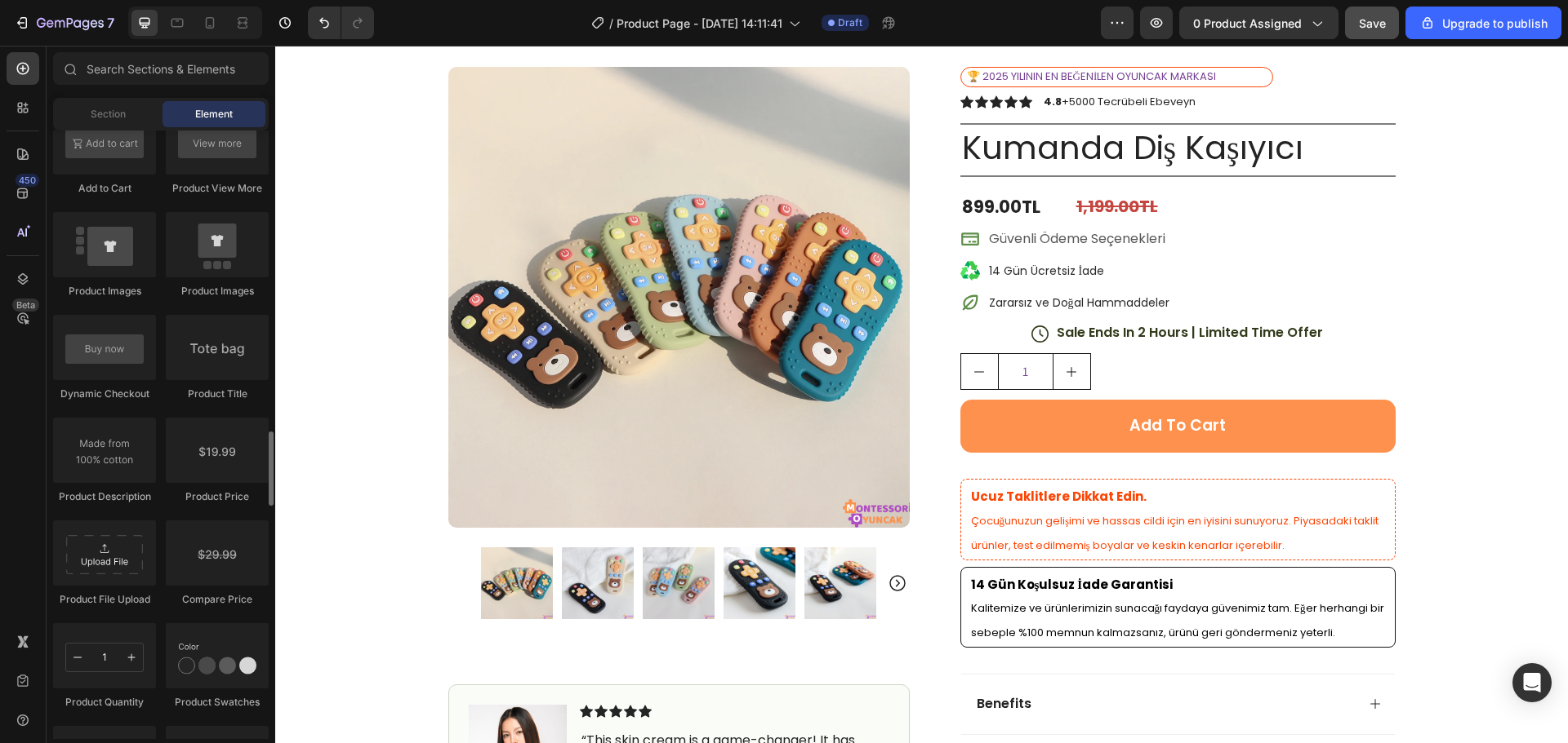
scroll to position [2692, 0]
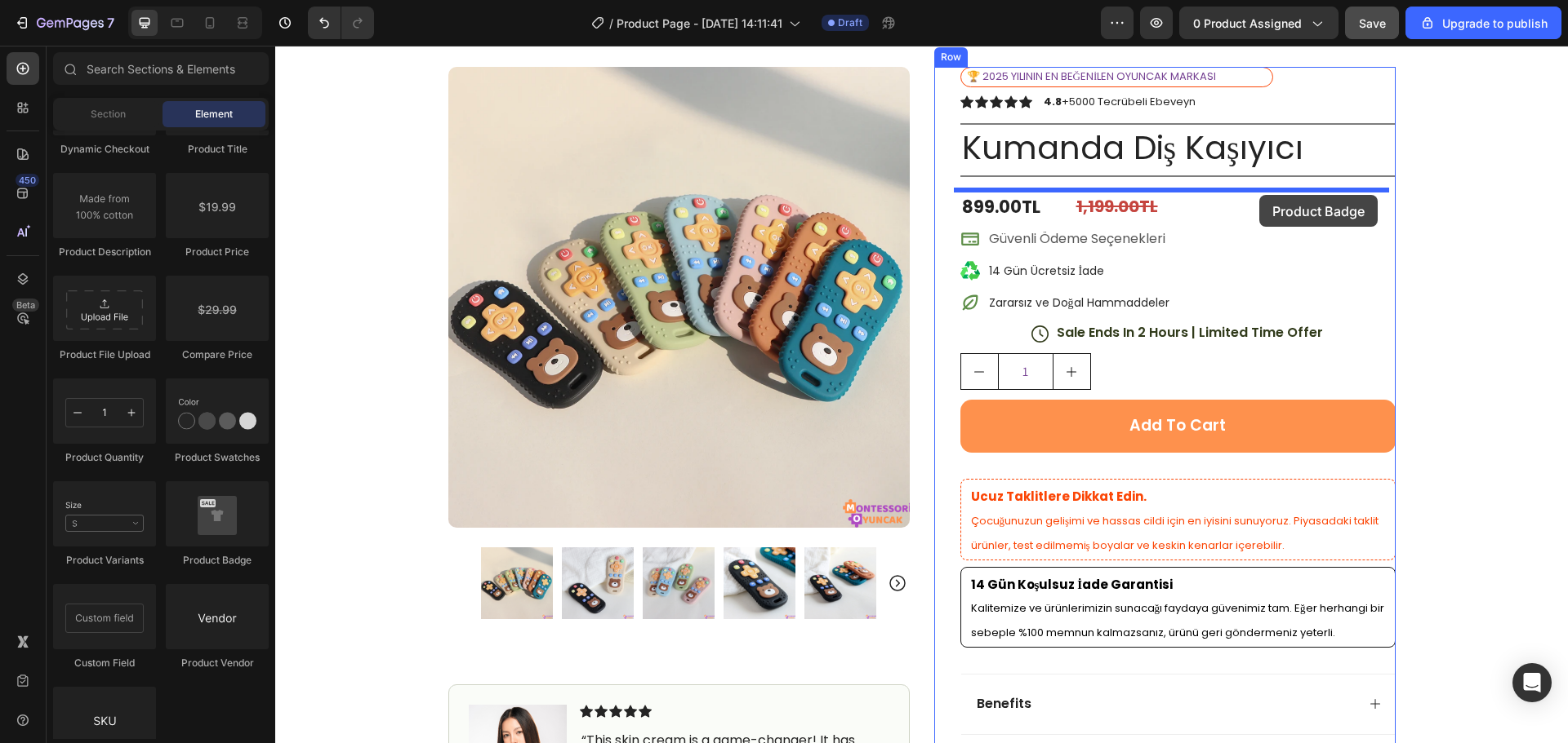
drag, startPoint x: 508, startPoint y: 568, endPoint x: 1259, endPoint y: 195, distance: 838.5
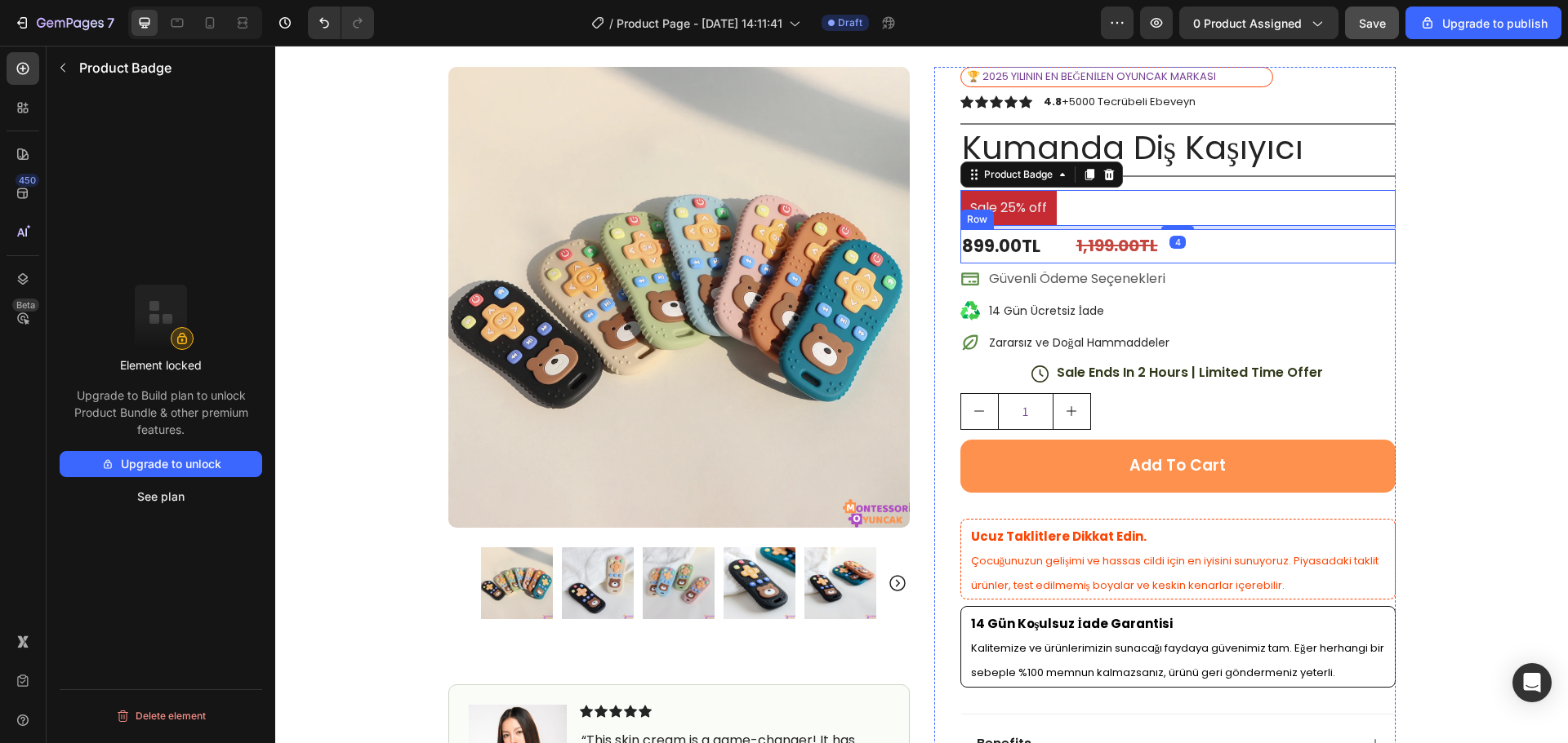
click at [1248, 239] on div "899.00TL Product Price Product Price 1,199.00TL Compare Price Compare Price Row" at bounding box center [1177, 246] width 435 height 34
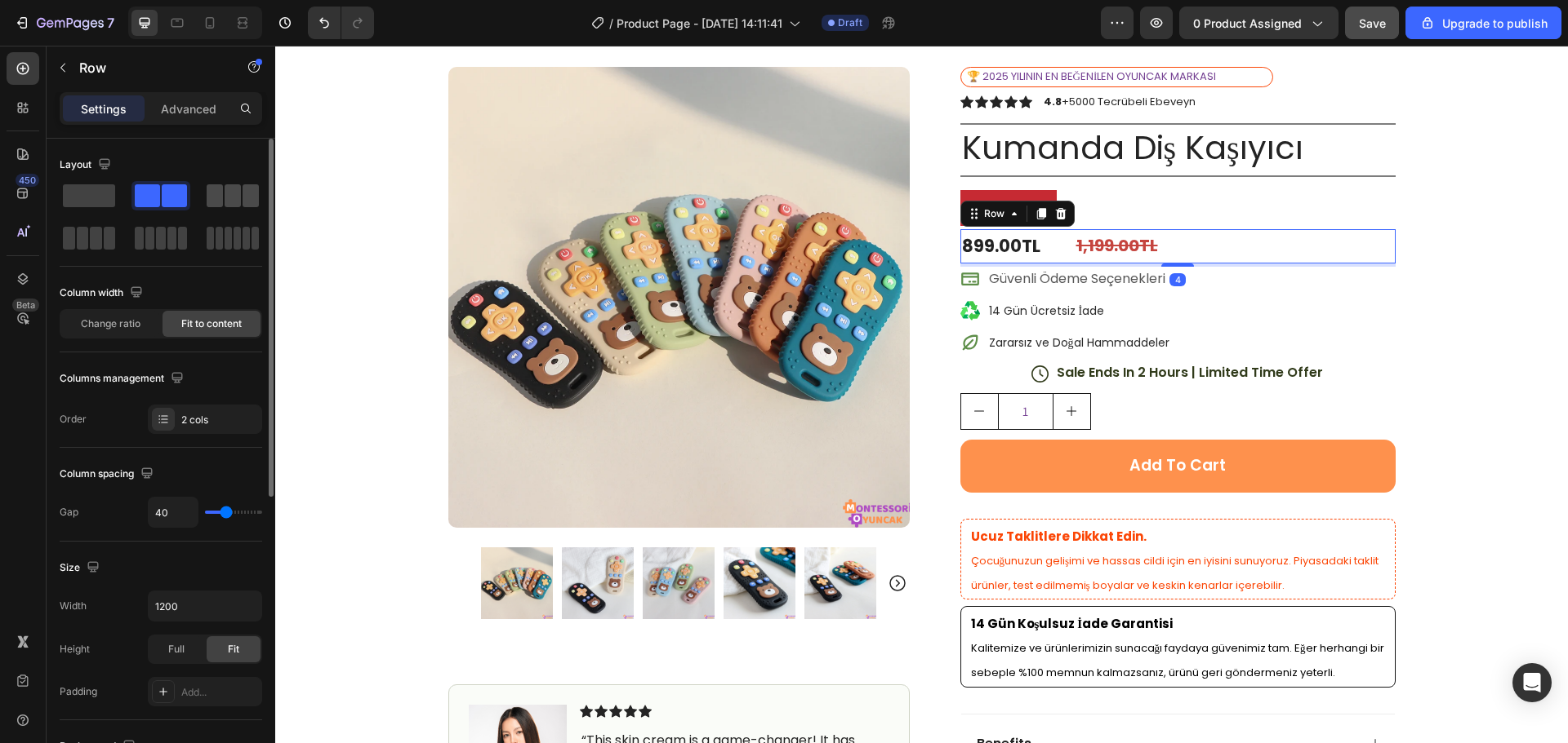
click at [216, 192] on span at bounding box center [214, 195] width 16 height 22
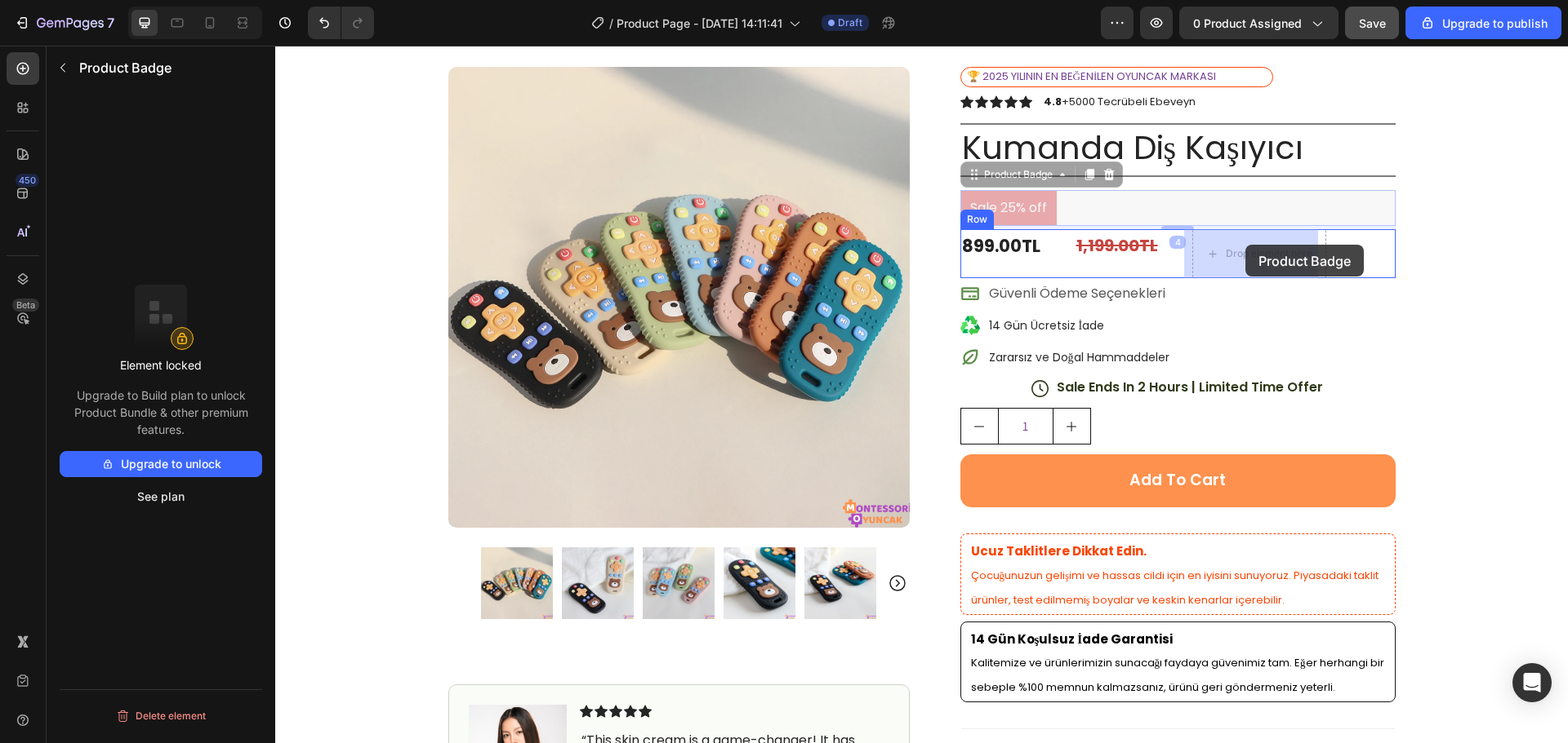
drag, startPoint x: 1014, startPoint y: 191, endPoint x: 1271, endPoint y: 258, distance: 265.6
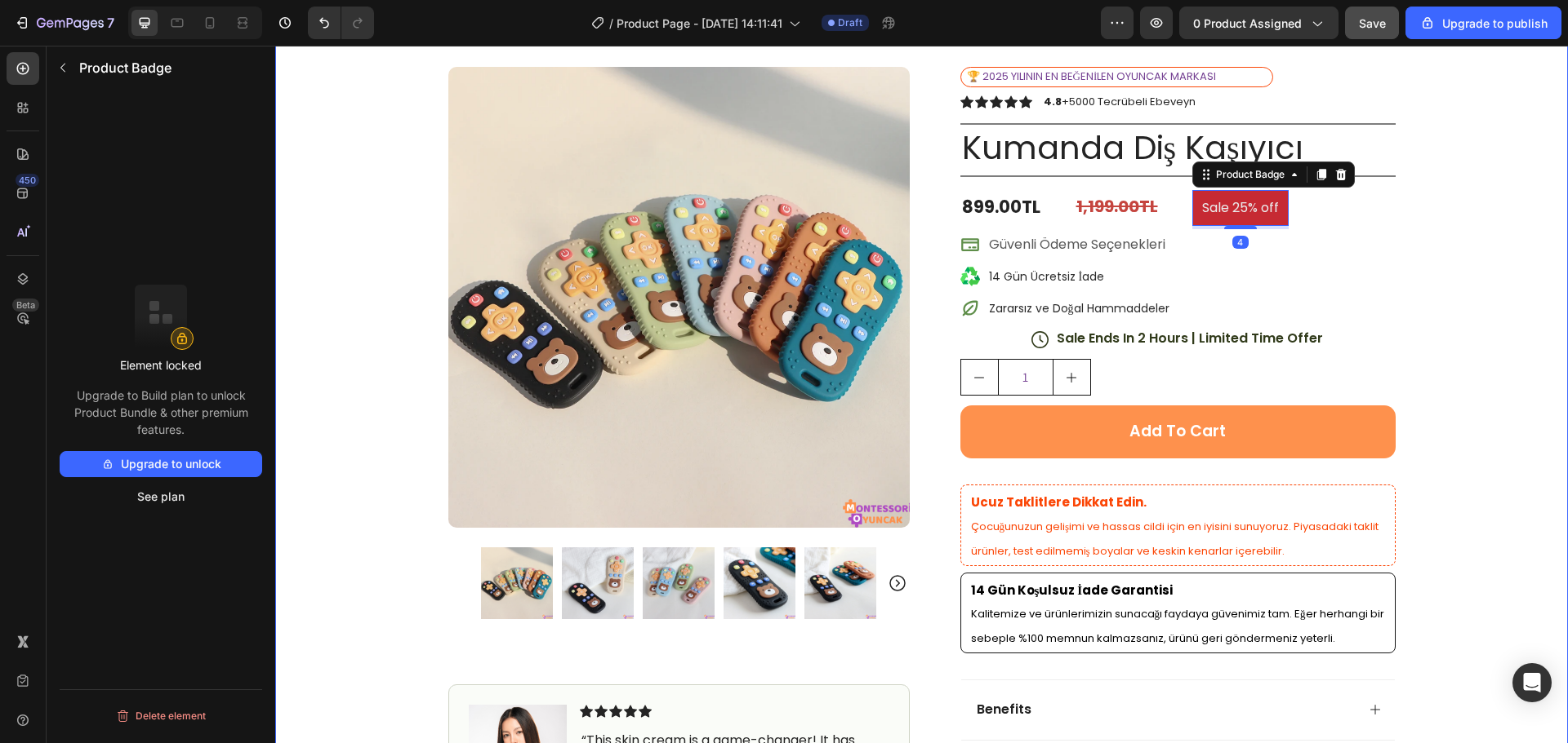
click at [1442, 255] on div "Icon Free Shipping [DATE] Only Text Block Row Icon 84,000+ Happy Customer Text …" at bounding box center [922, 550] width 1293 height 1105
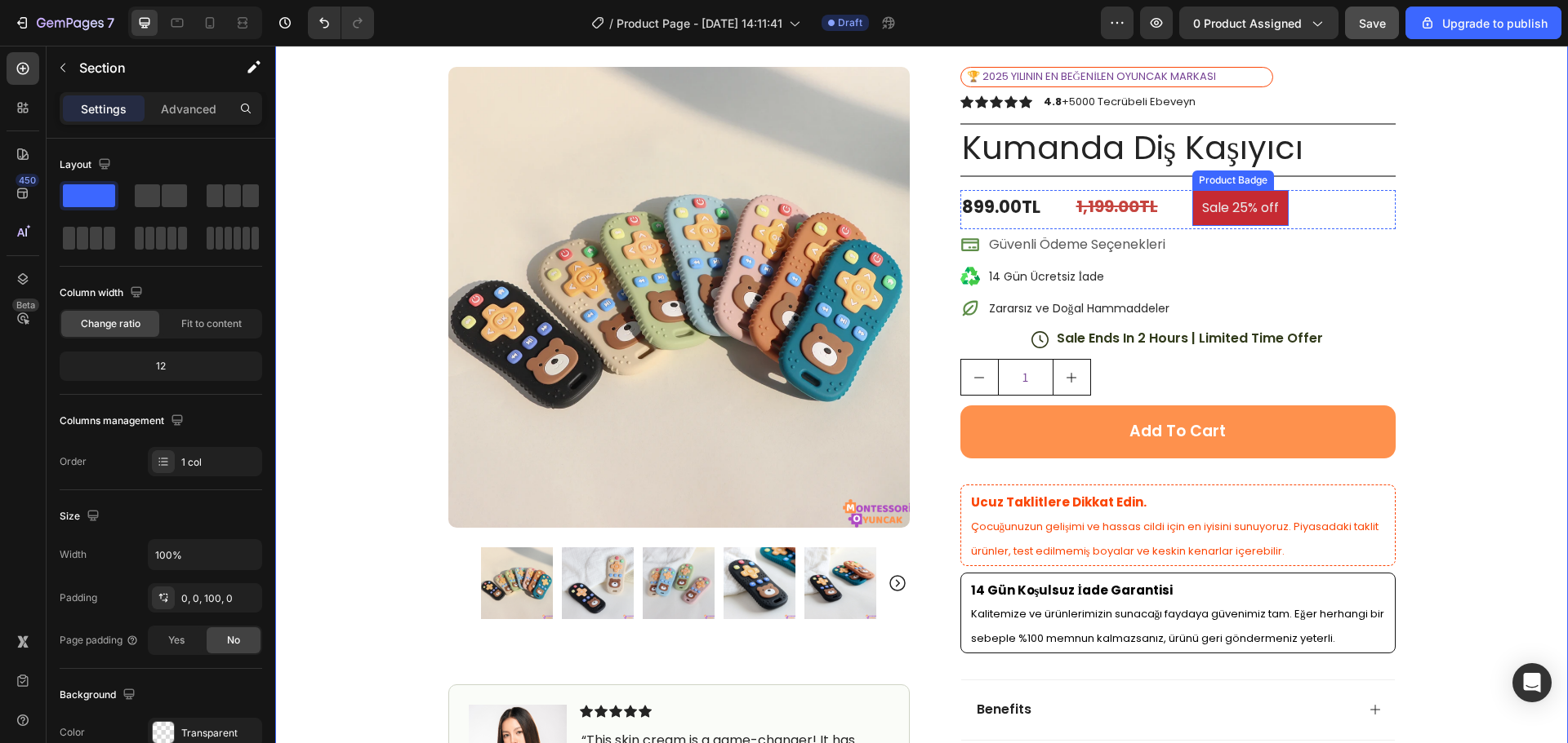
click at [1264, 202] on pre "Sale 25% off" at bounding box center [1239, 208] width 96 height 37
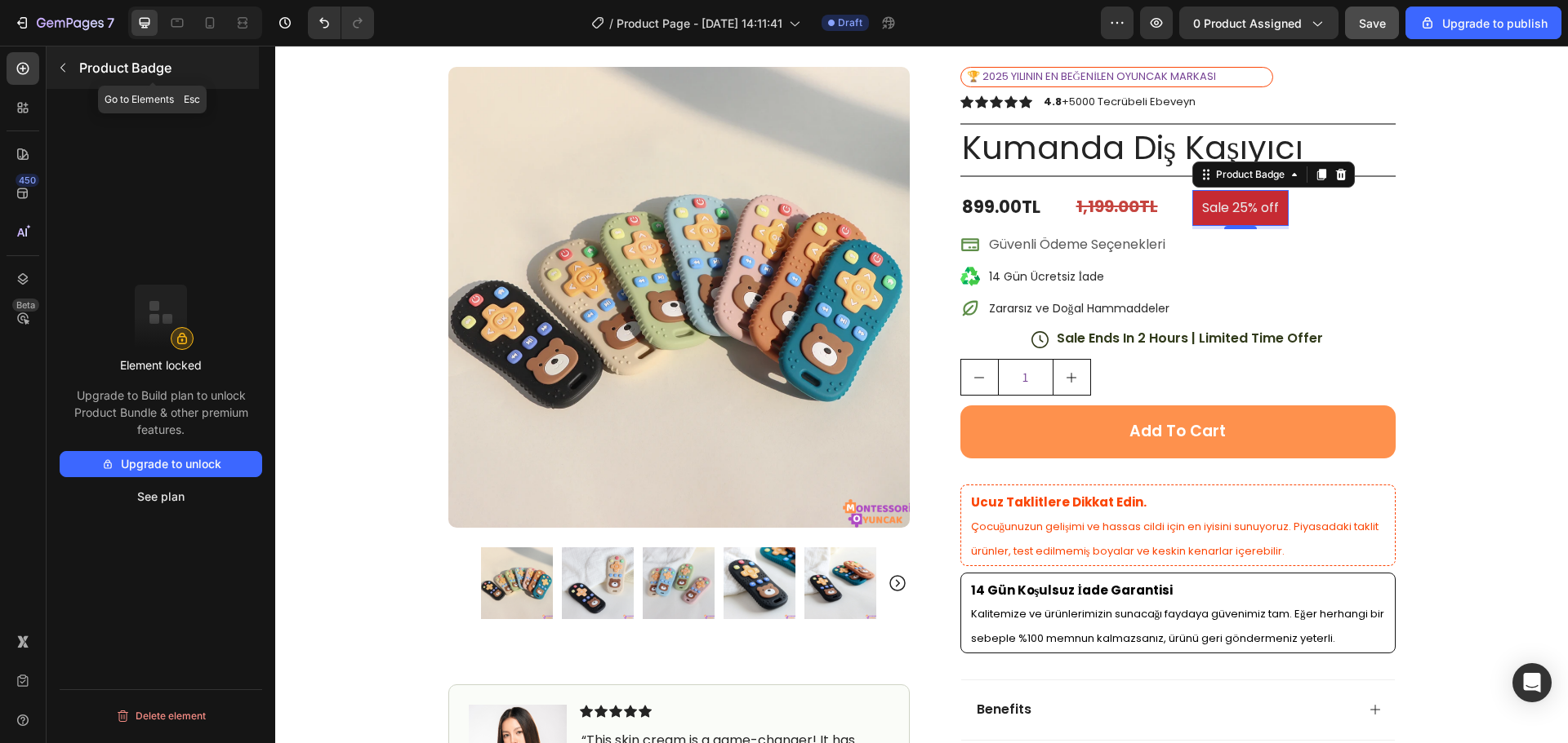
click at [66, 66] on icon "button" at bounding box center [63, 67] width 14 height 13
click at [1212, 199] on pre "Sale 25% off" at bounding box center [1239, 208] width 96 height 37
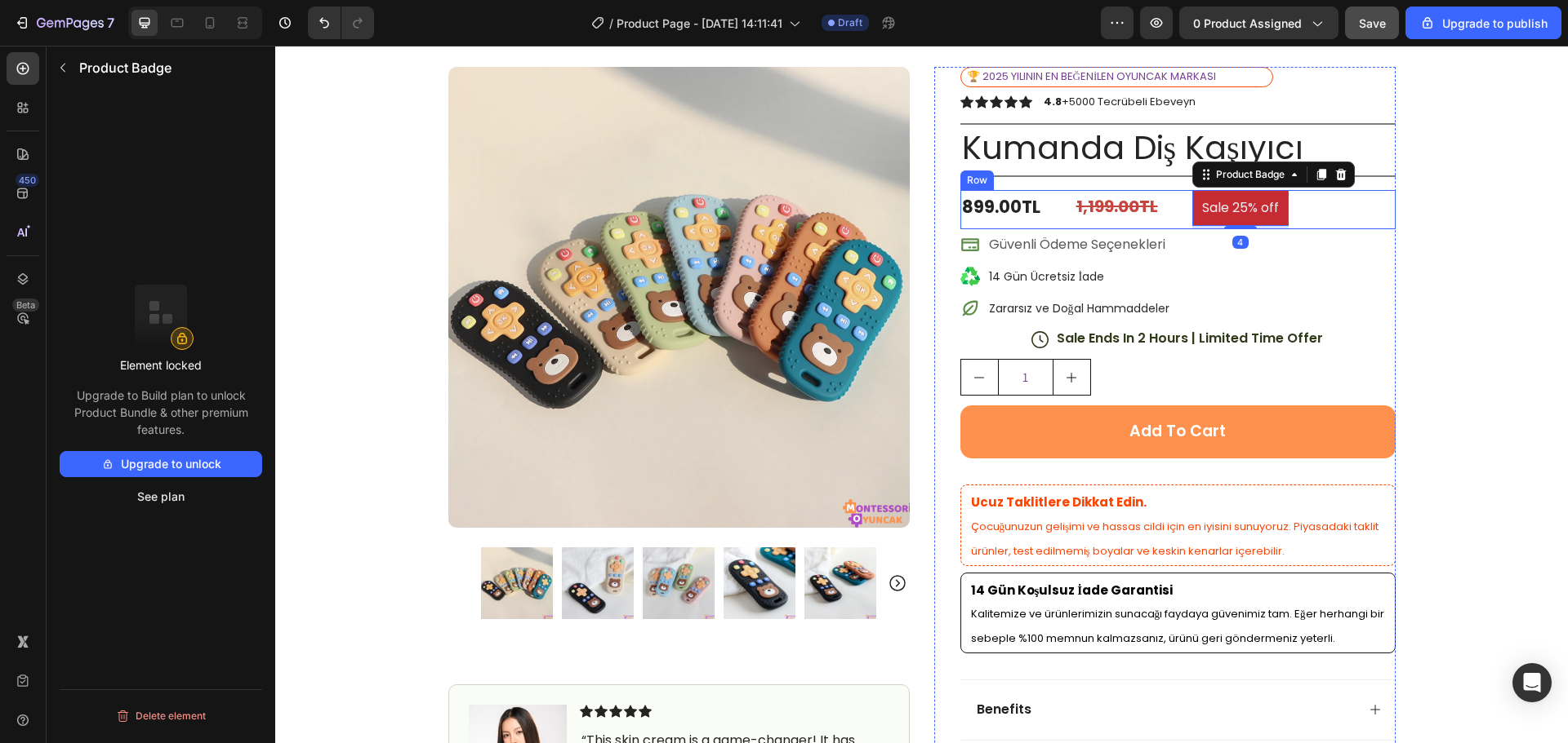
click at [1437, 230] on div "Icon Free Shipping [DATE] Only Text Block Row Icon 84,000+ Happy Customer Text …" at bounding box center [922, 550] width 1293 height 1105
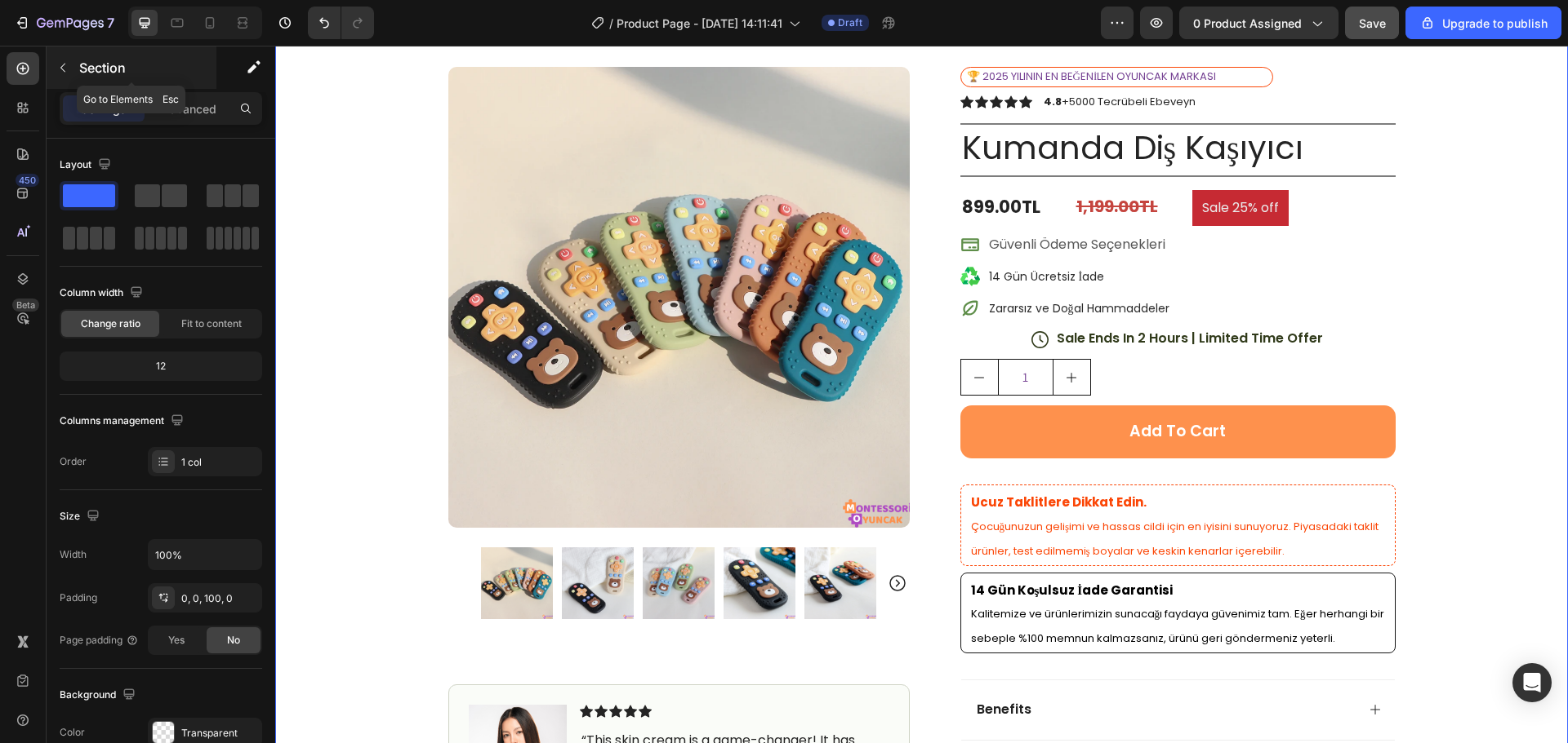
click at [67, 67] on icon "button" at bounding box center [63, 67] width 14 height 13
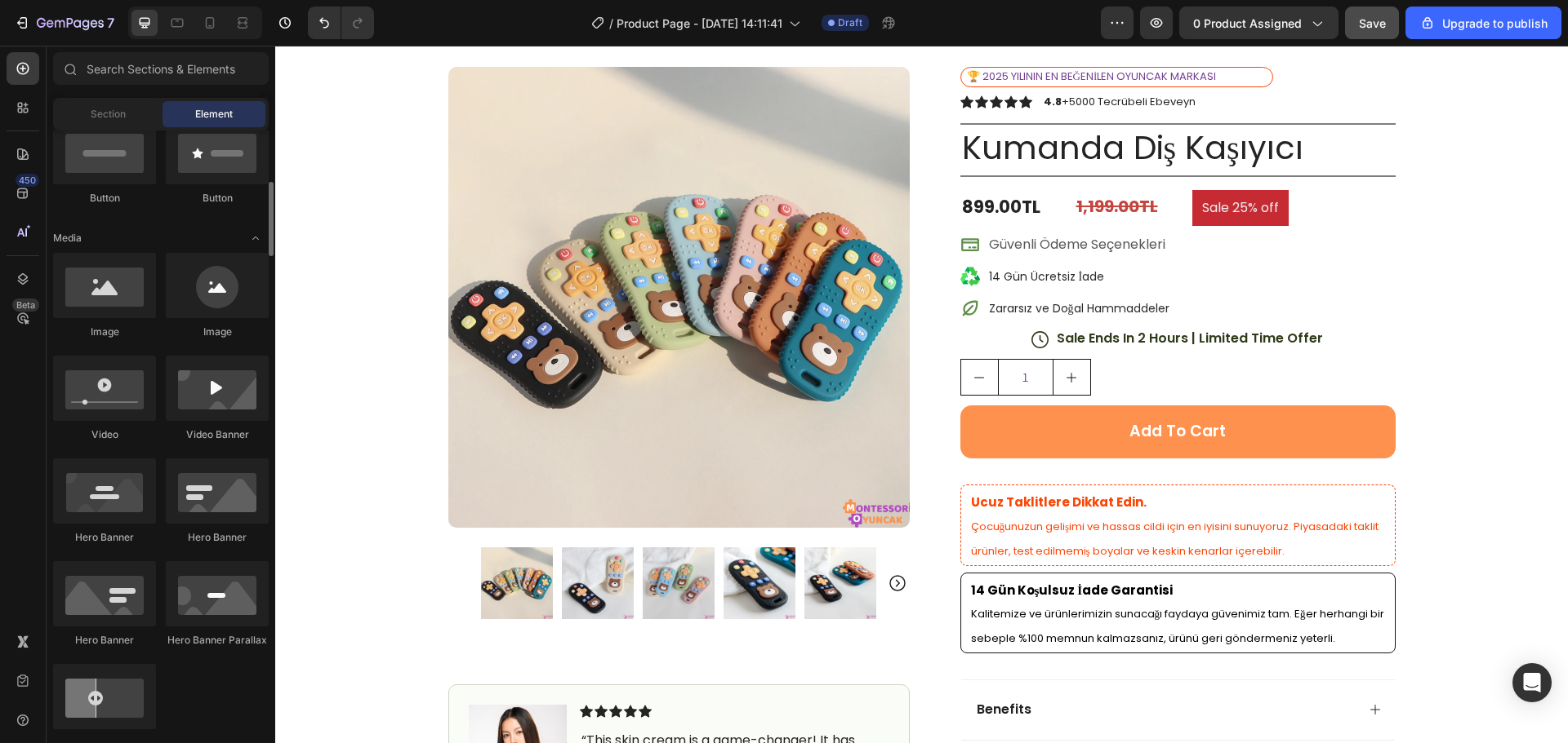
scroll to position [0, 0]
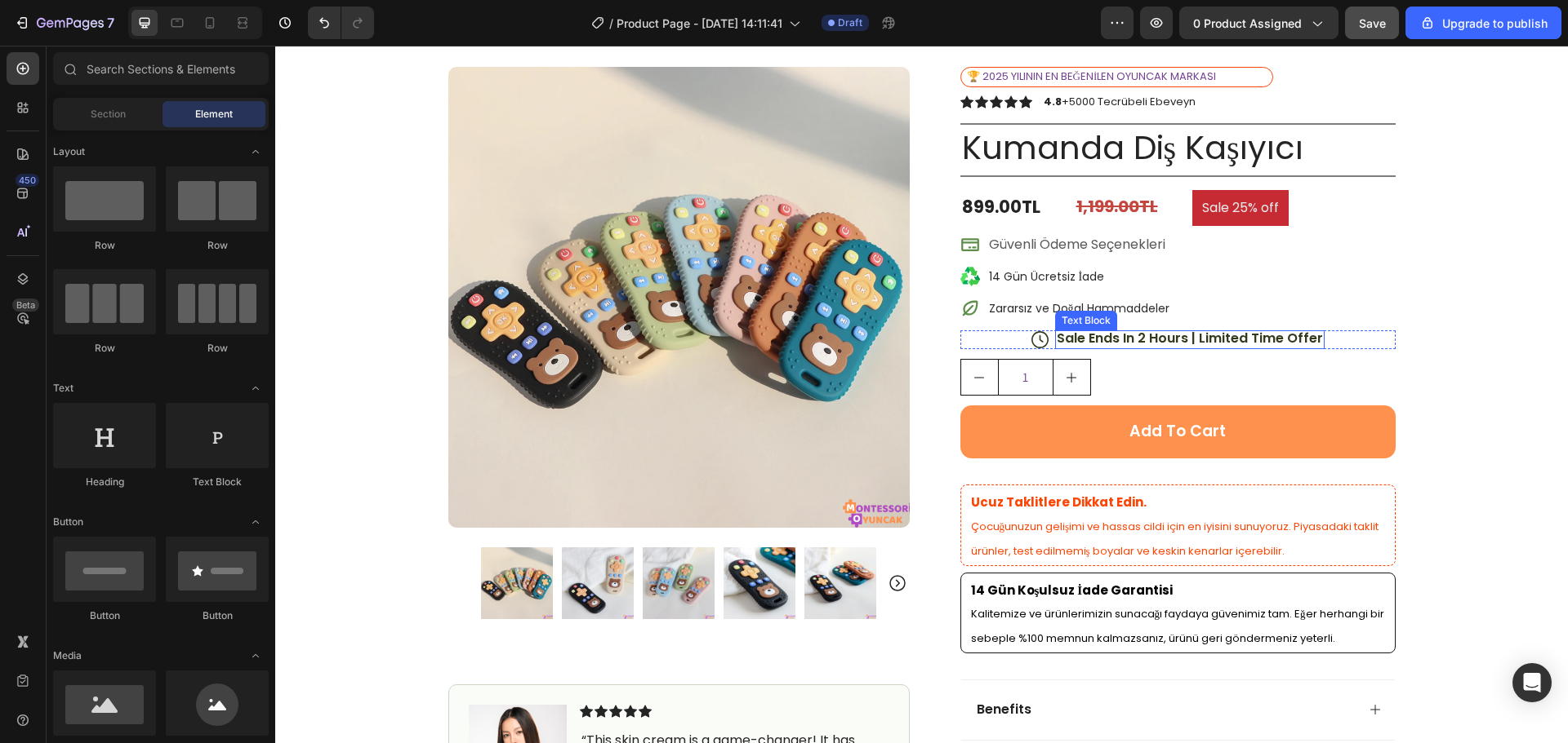
click at [1186, 331] on p "Sale Ends In 2 Hours | Limited Time Offer" at bounding box center [1190, 338] width 266 height 17
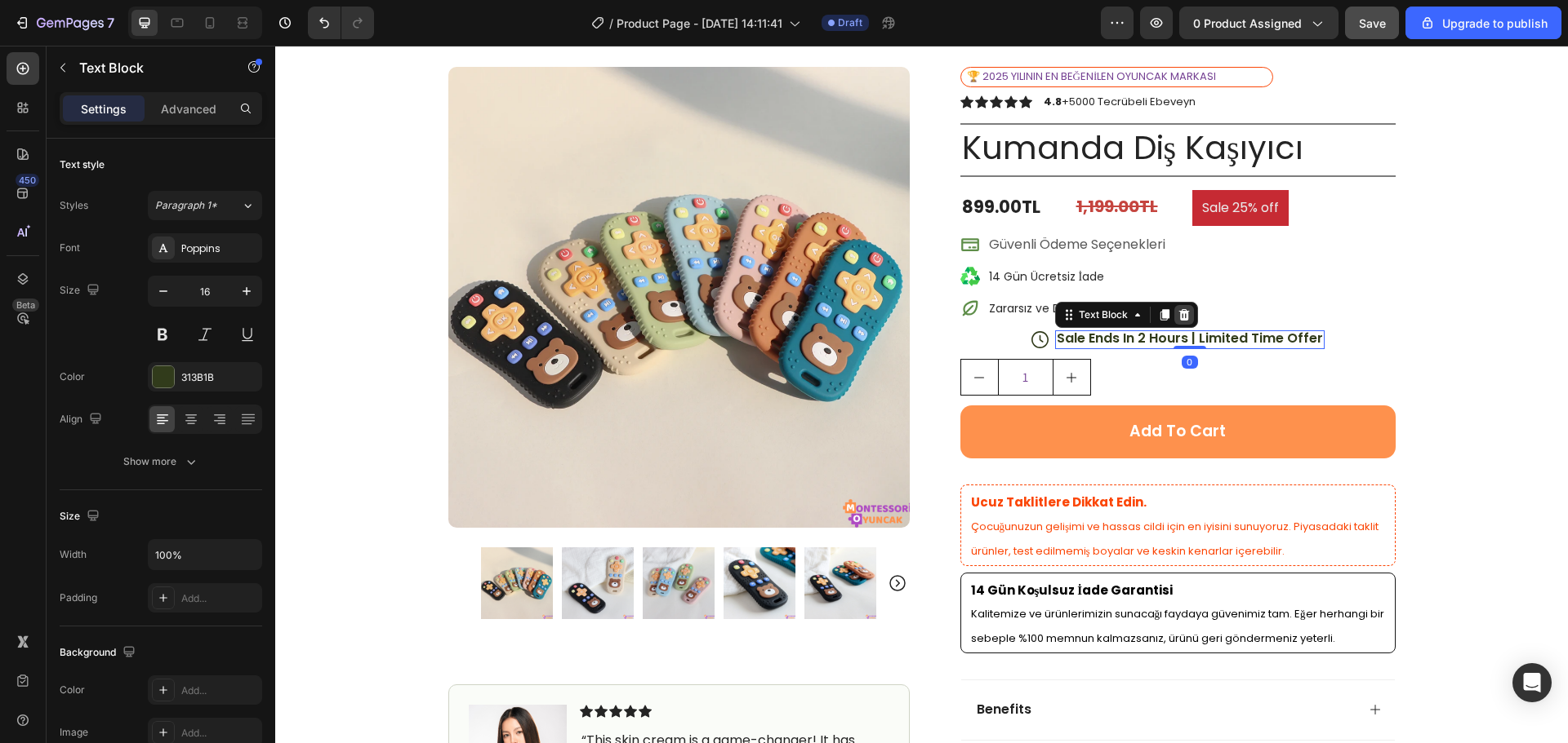
click at [1177, 314] on icon at bounding box center [1184, 315] width 14 height 13
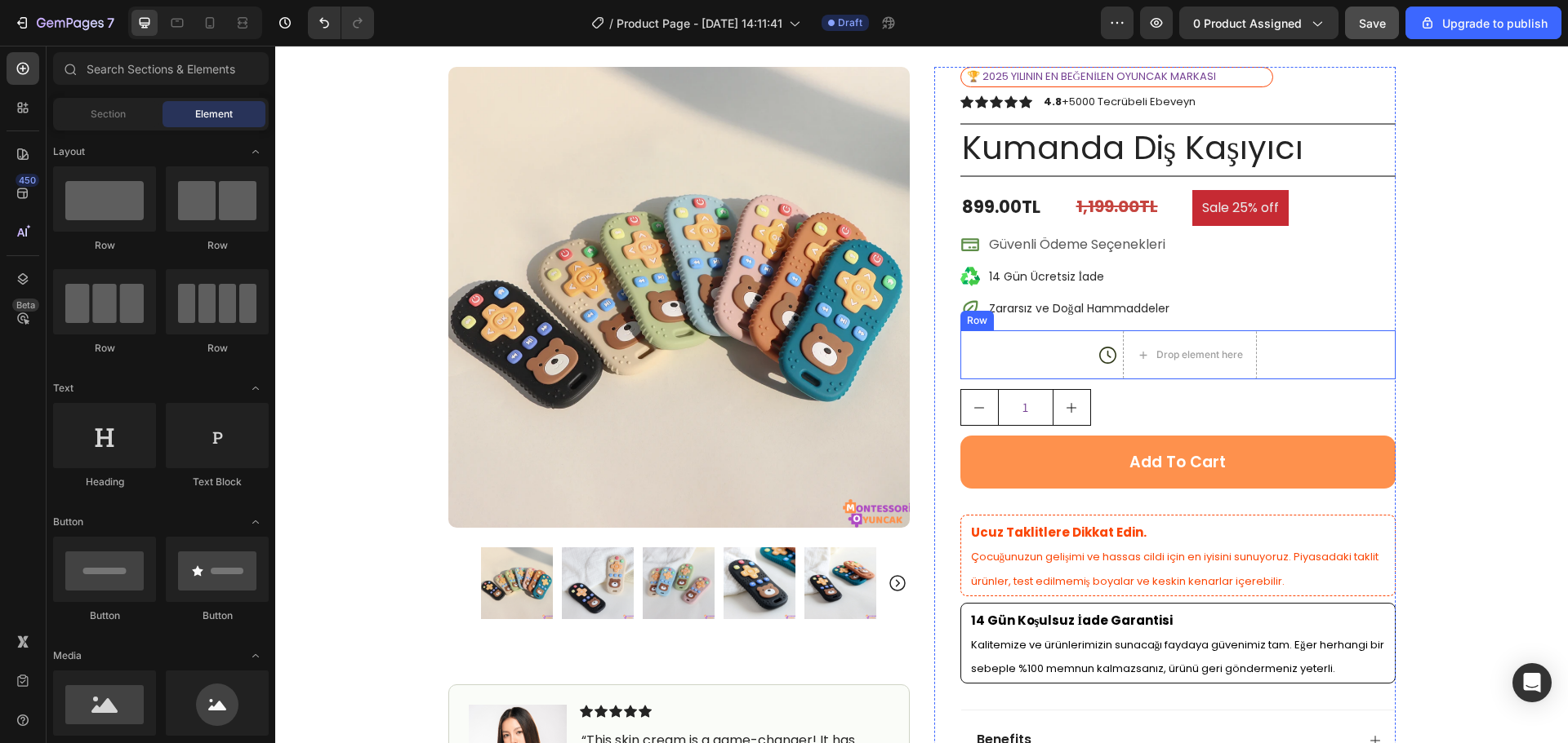
click at [1295, 345] on div "Icon Drop element here Row" at bounding box center [1177, 354] width 435 height 49
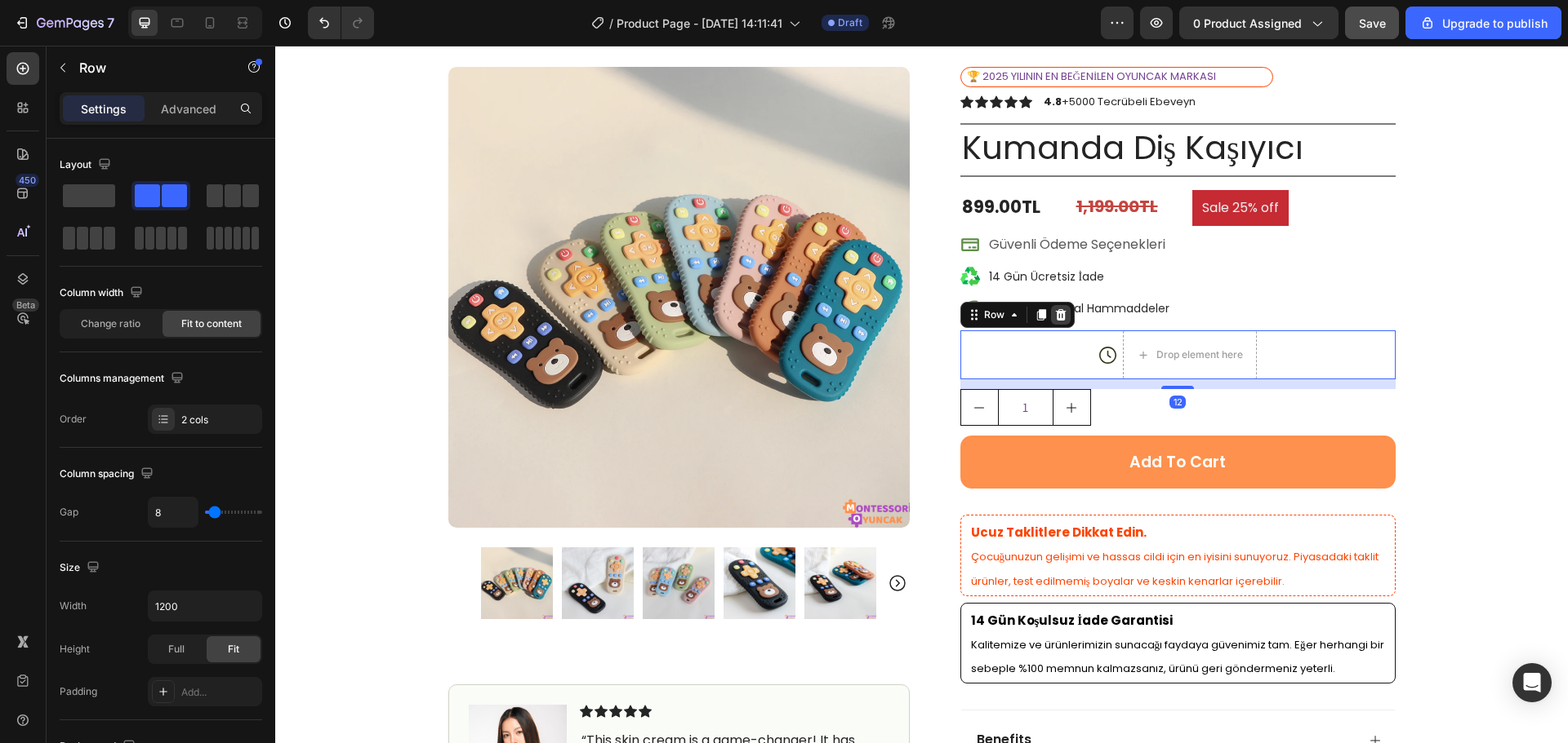
click at [1054, 314] on icon at bounding box center [1060, 315] width 14 height 13
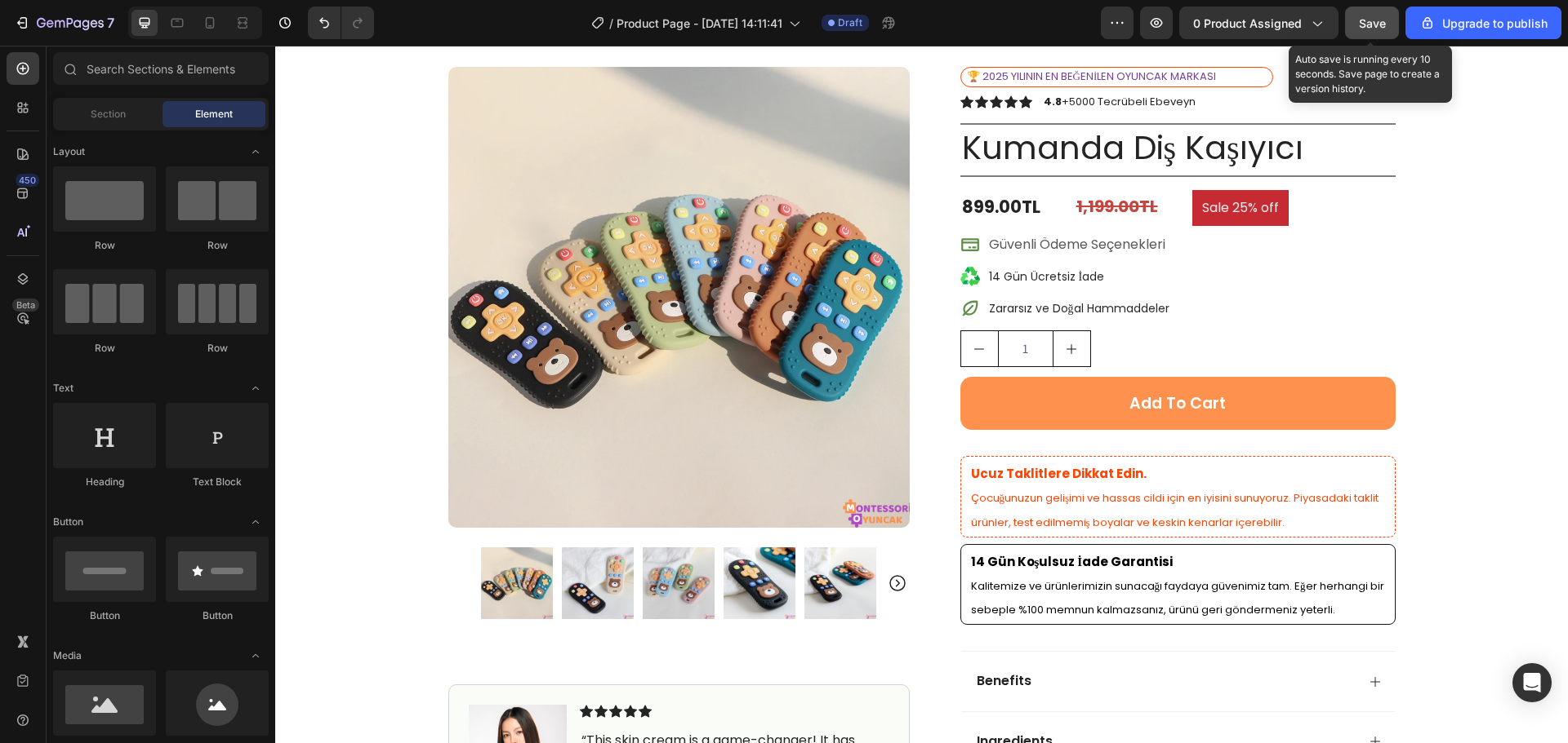
drag, startPoint x: 1365, startPoint y: 22, endPoint x: 1111, endPoint y: 16, distance: 254.1
click at [1365, 22] on span "Save" at bounding box center [1372, 22] width 27 height 13
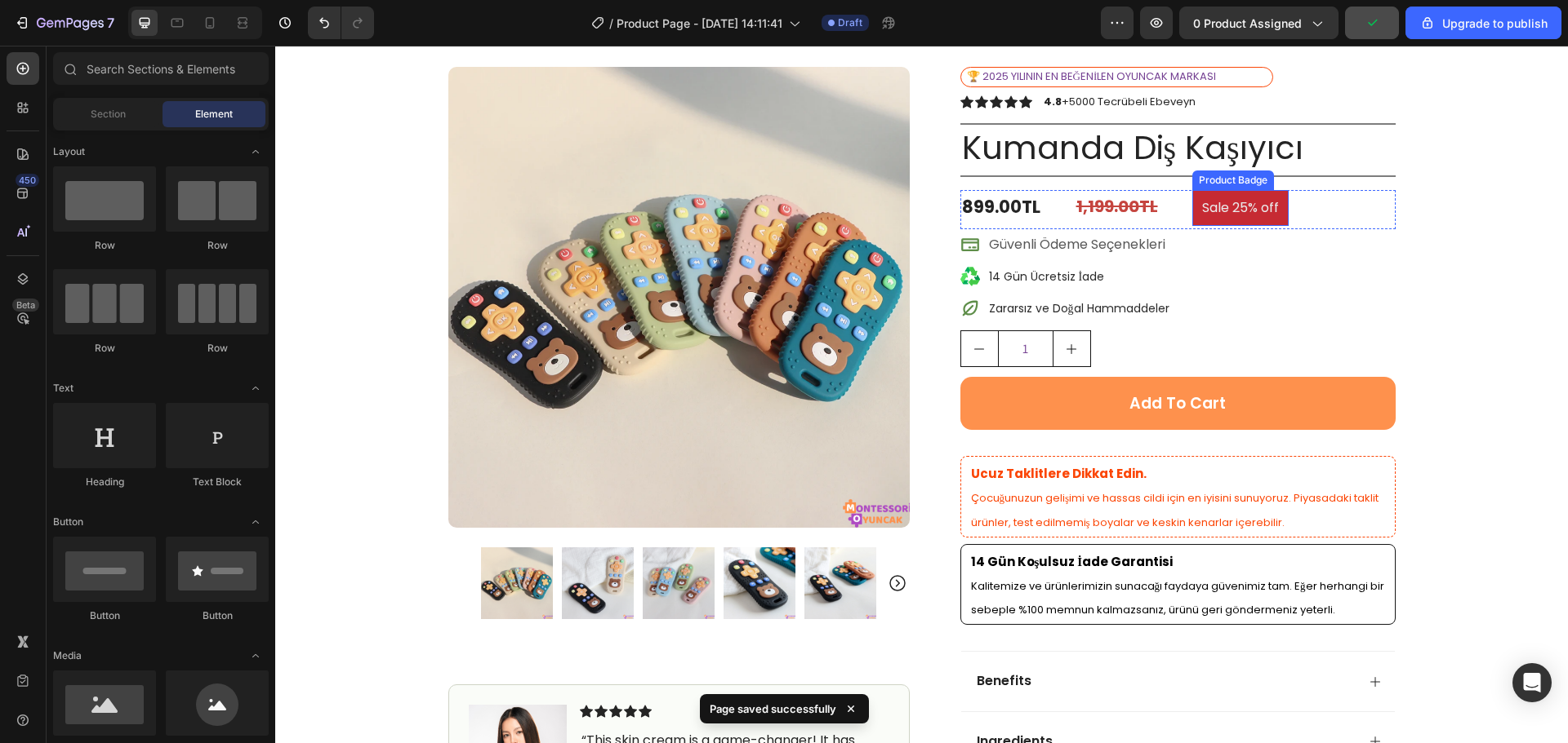
click at [1277, 205] on pre "Sale 25% off" at bounding box center [1239, 208] width 96 height 37
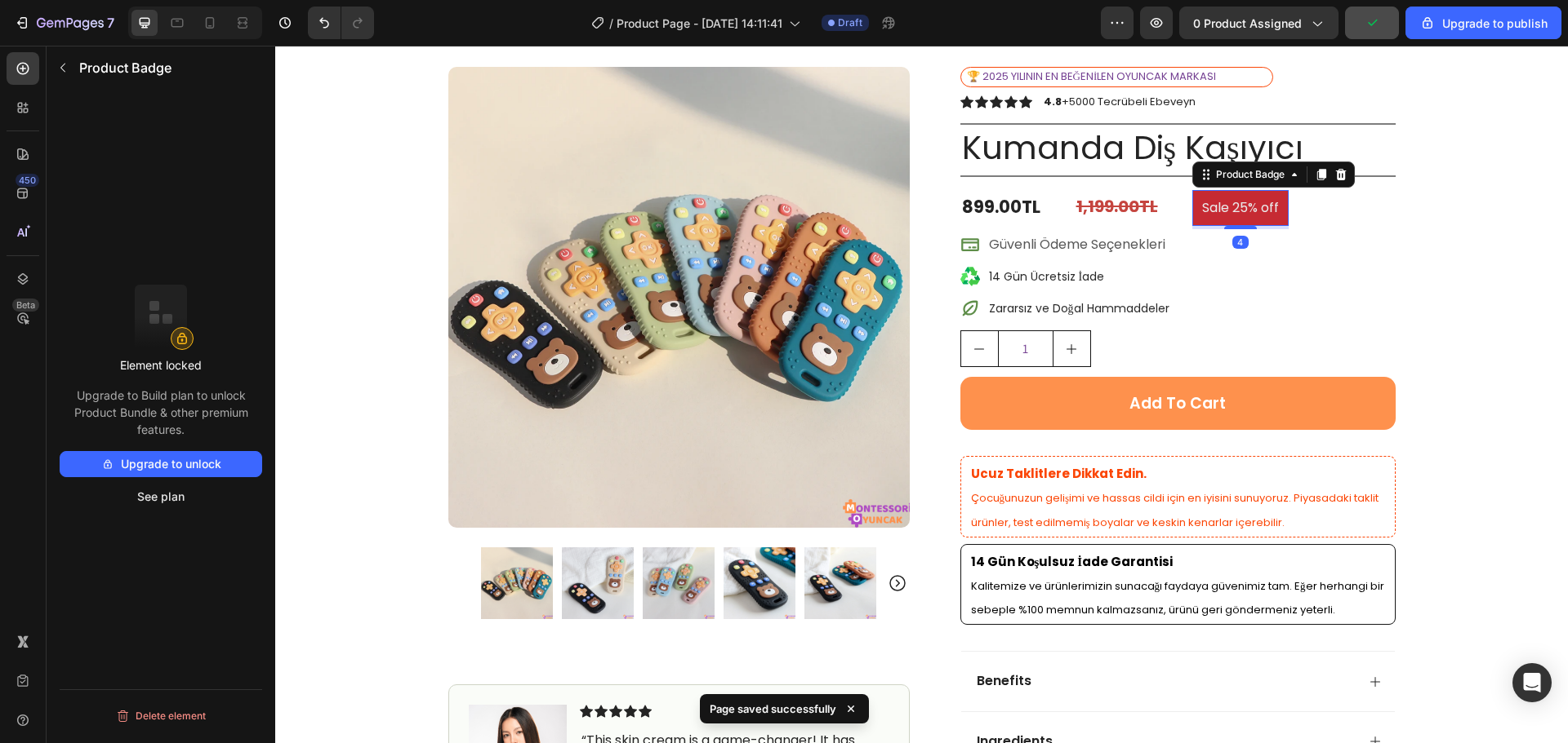
click at [1335, 173] on icon at bounding box center [1340, 174] width 11 height 12
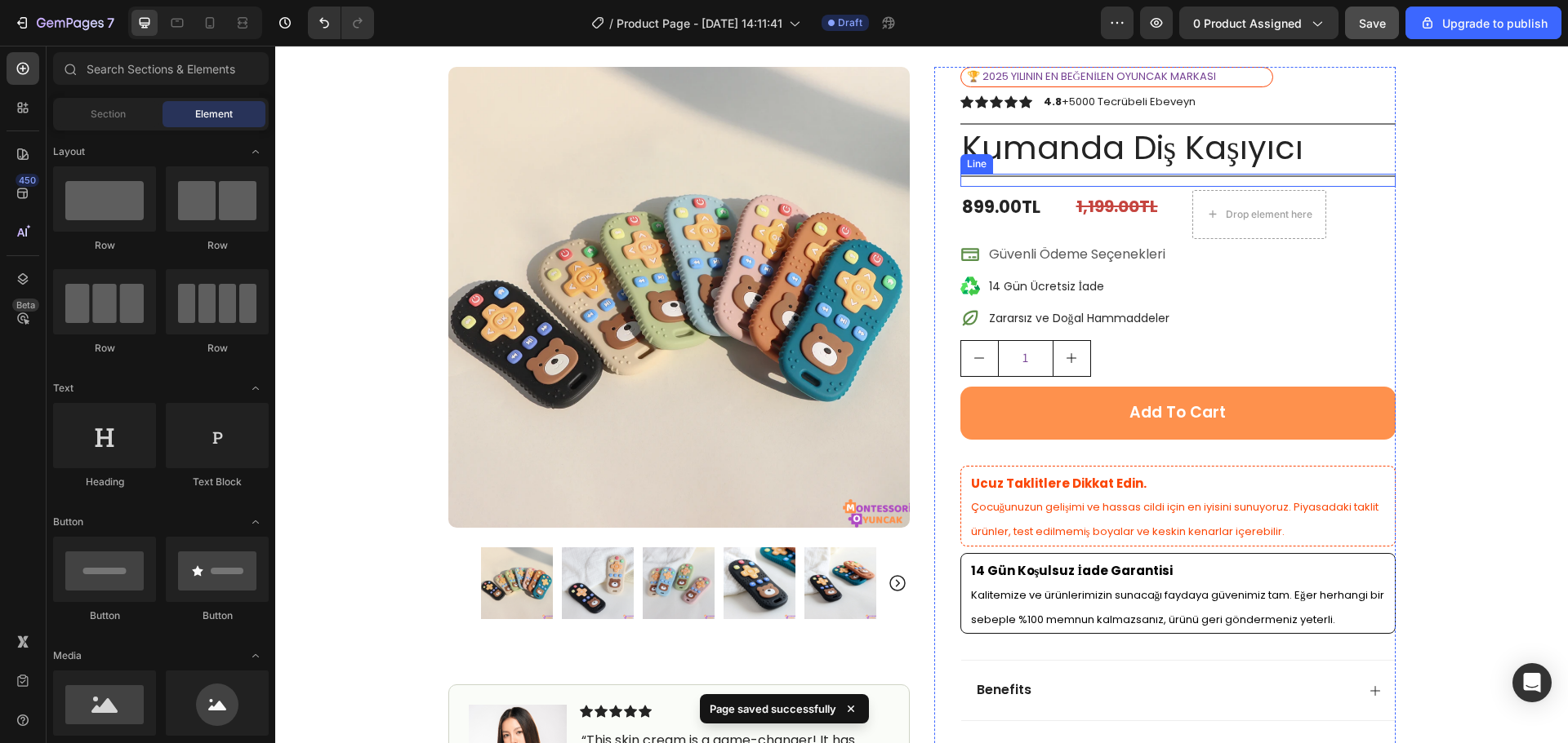
click at [1453, 215] on div "Icon Free Shipping [DATE] Only Text Block Row Icon 84,000+ Happy Customer Text …" at bounding box center [922, 540] width 1293 height 1085
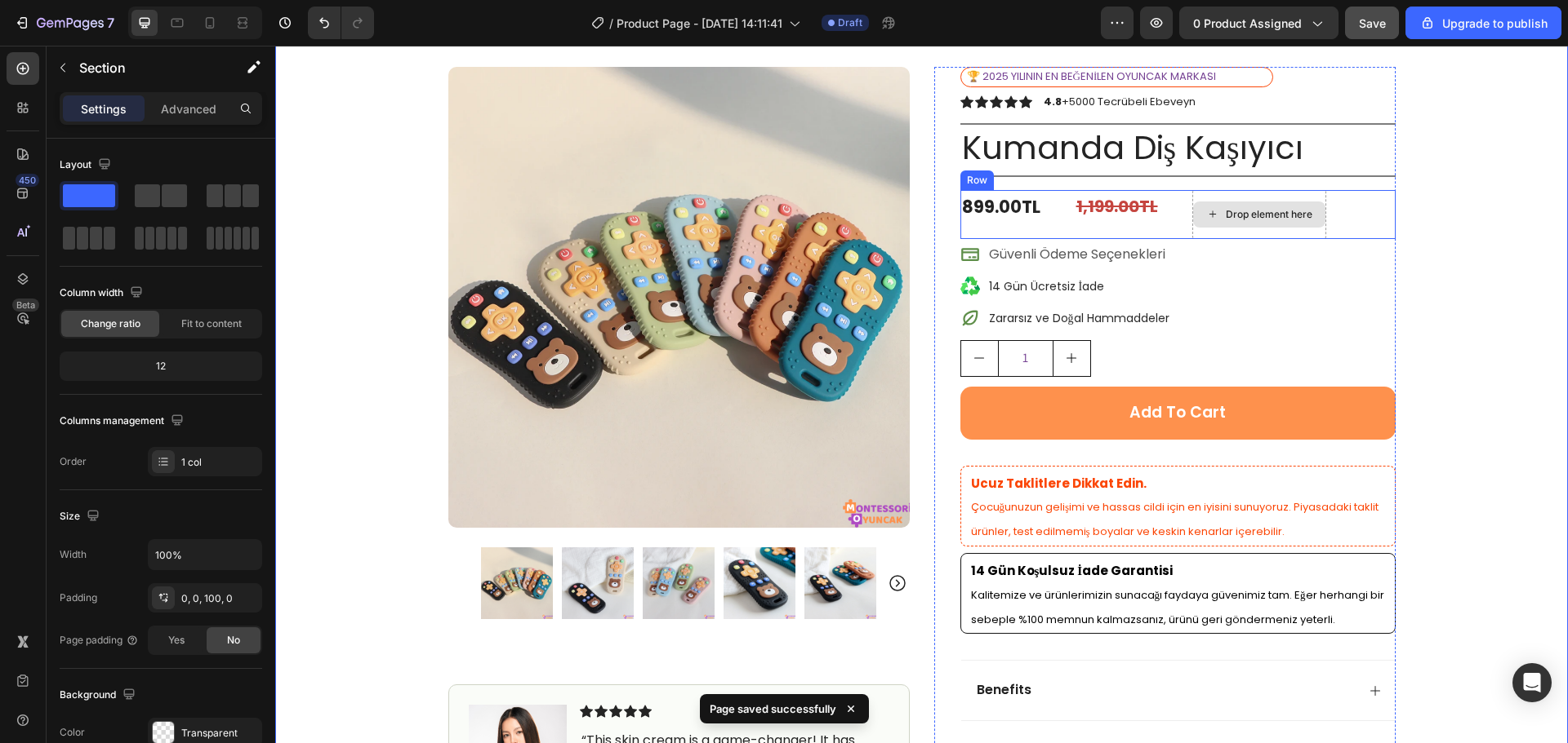
click at [1300, 219] on div "Drop element here" at bounding box center [1269, 214] width 86 height 13
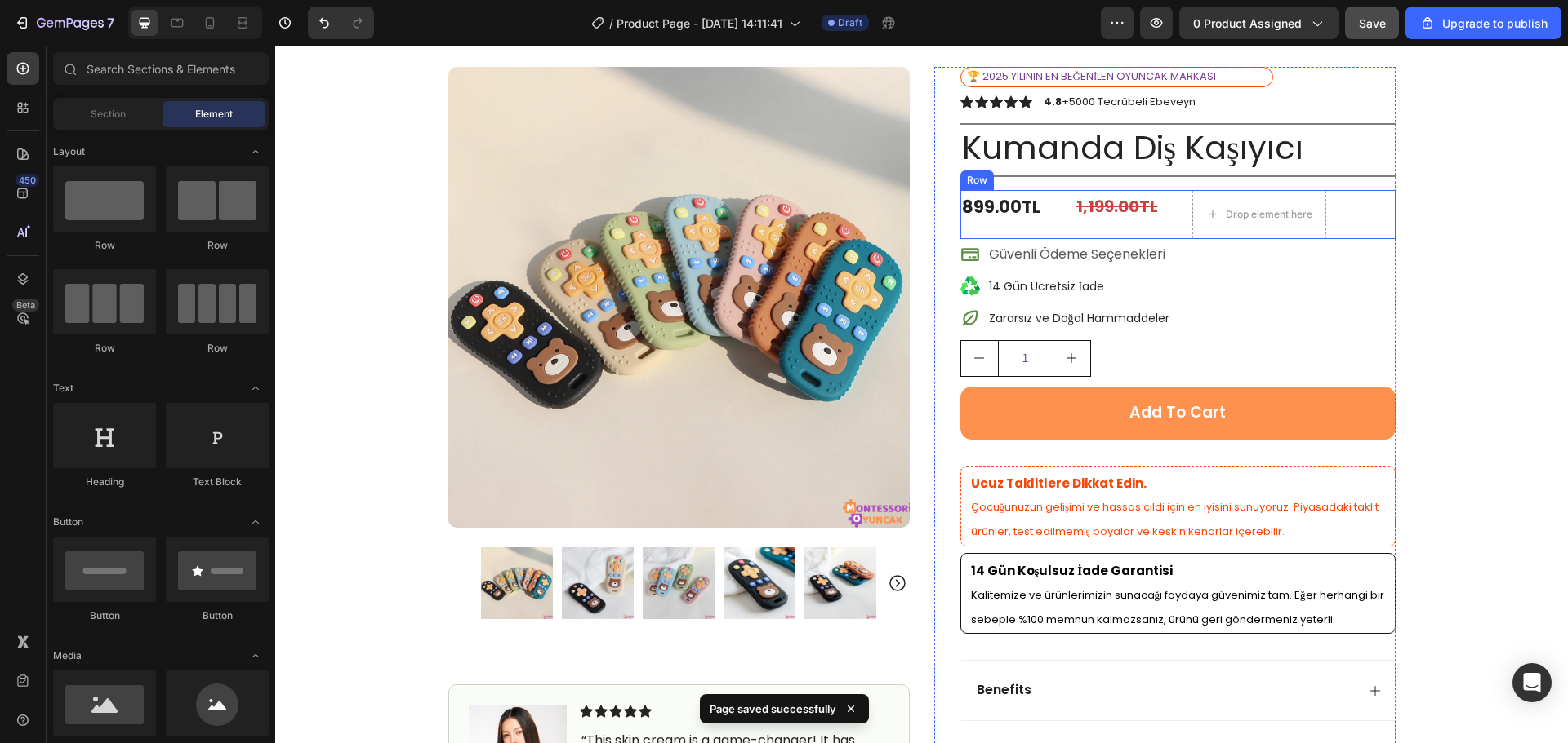
click at [1348, 222] on div "899.00TL Product Price Product Price 1,199.00TL Compare Price Compare Price Dro…" at bounding box center [1177, 214] width 435 height 49
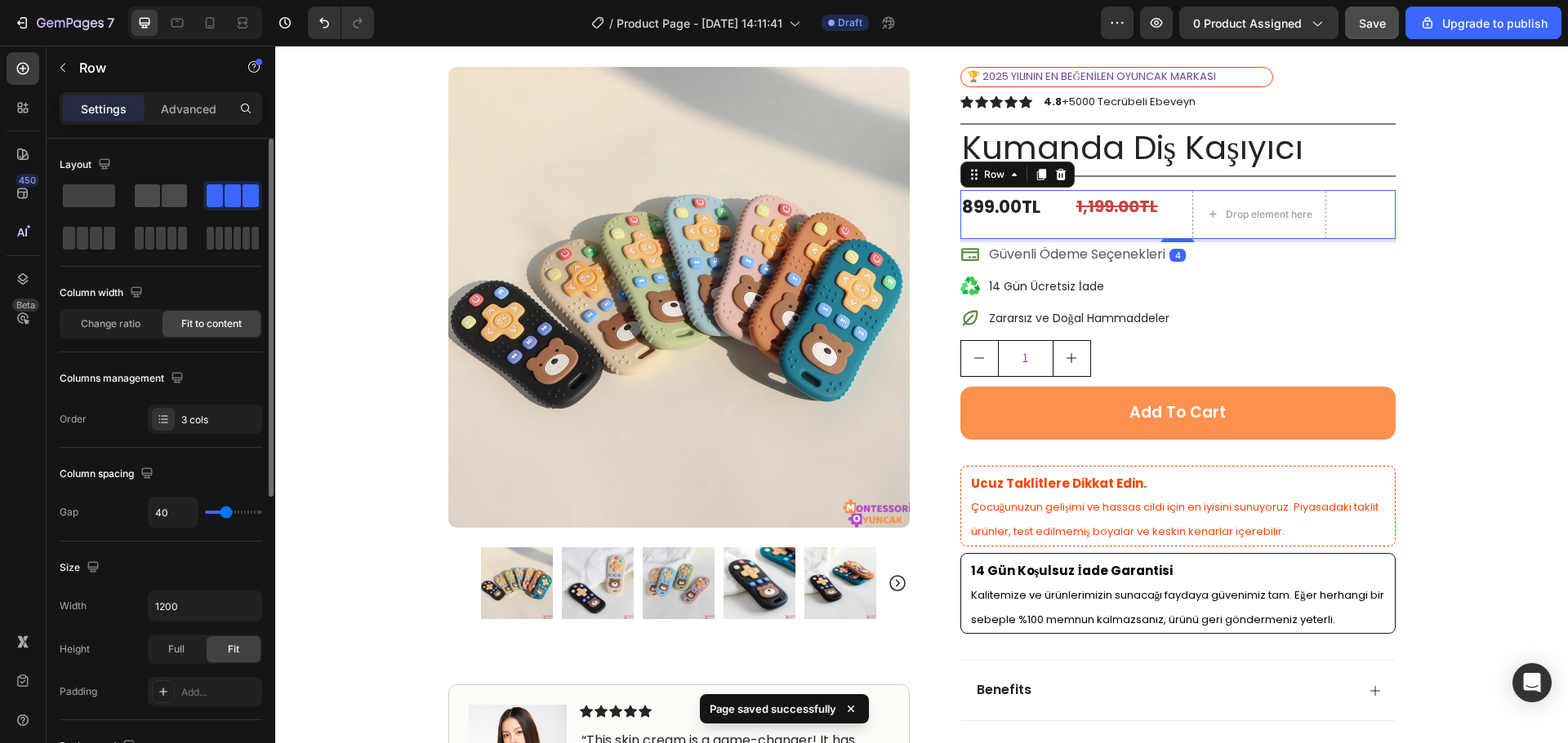
click at [166, 198] on span at bounding box center [175, 195] width 25 height 22
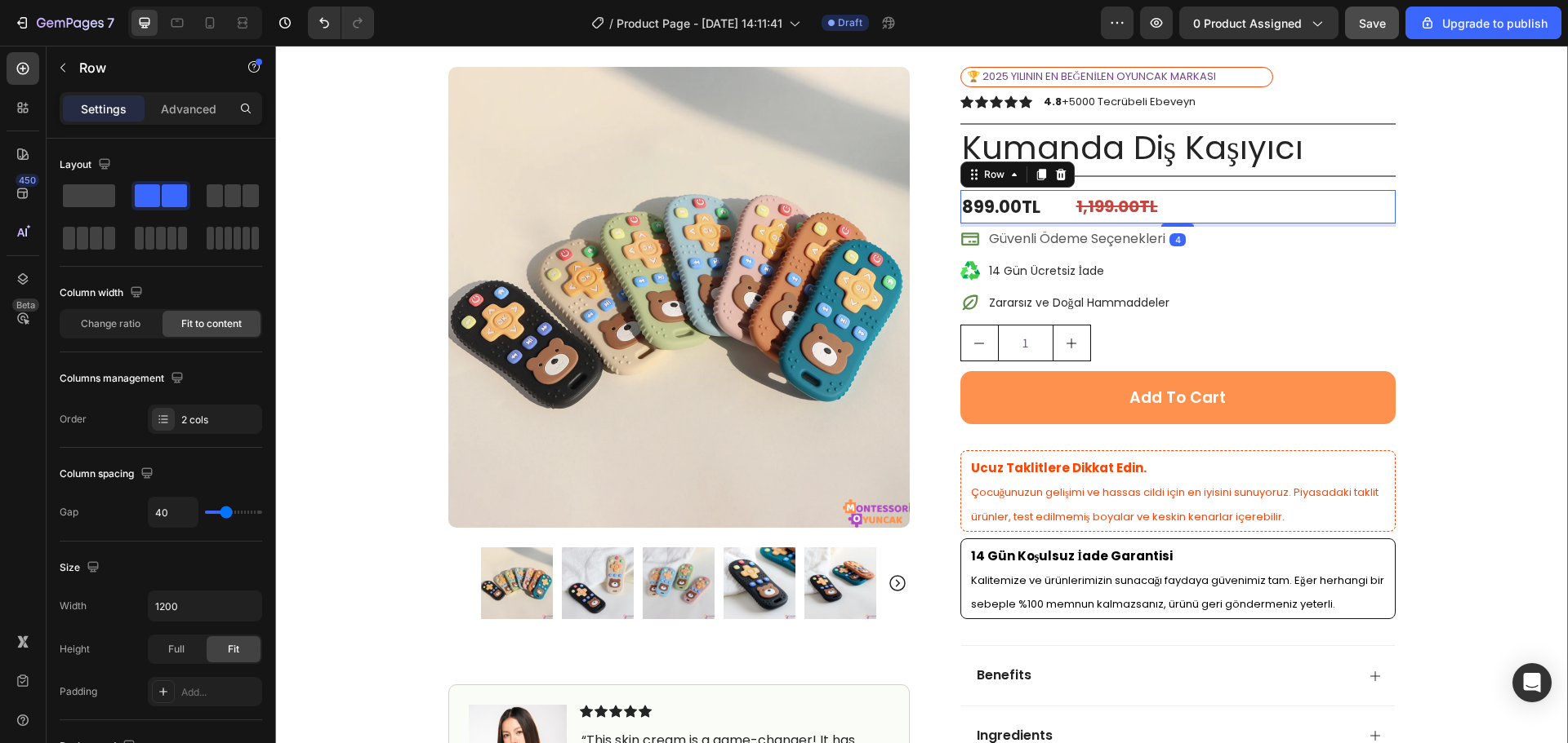
click at [1516, 238] on div "Icon Free Shipping [DATE] Only Text Block Row Icon 84,000+ Happy Customer Text …" at bounding box center [922, 533] width 1293 height 1070
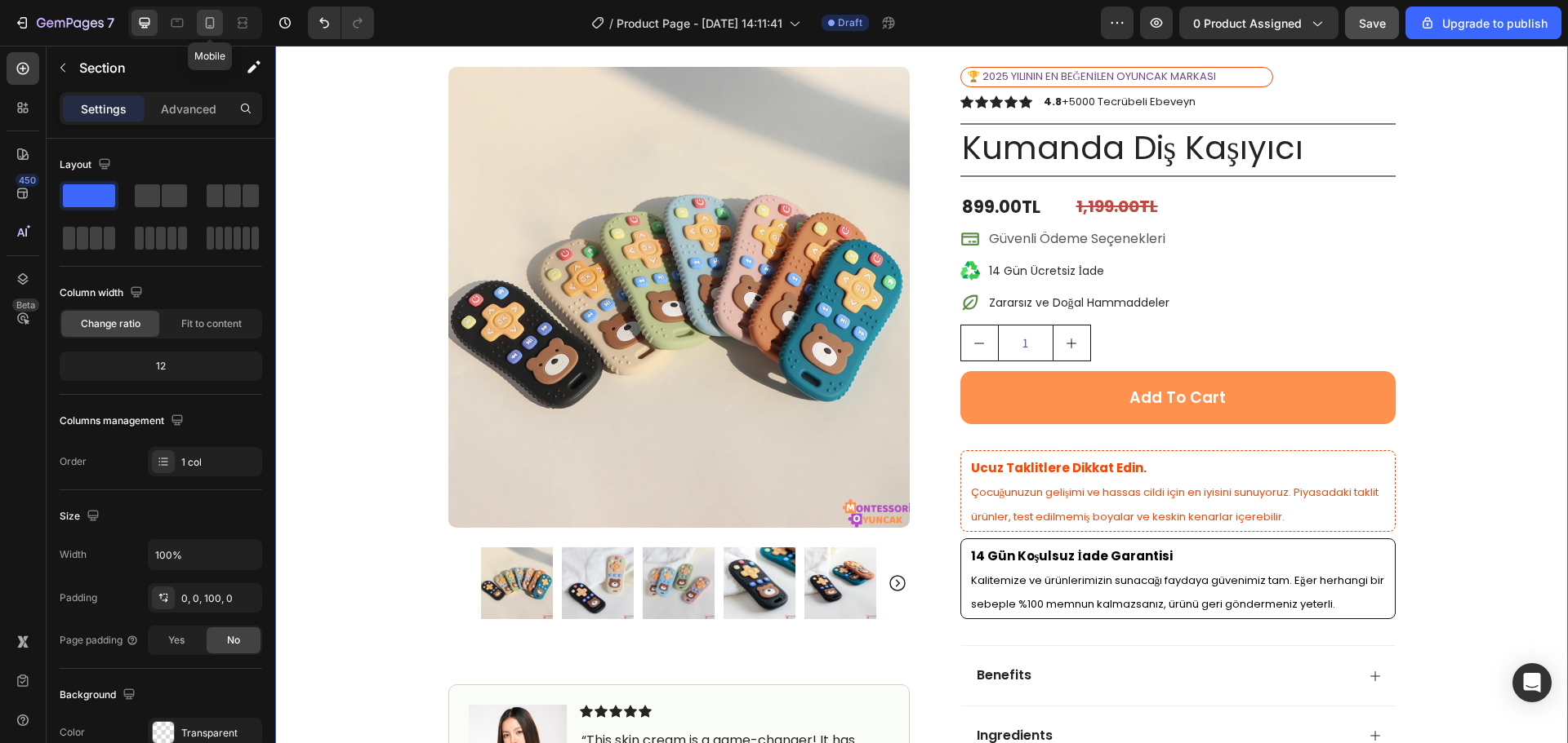
click at [201, 22] on div at bounding box center [210, 22] width 26 height 26
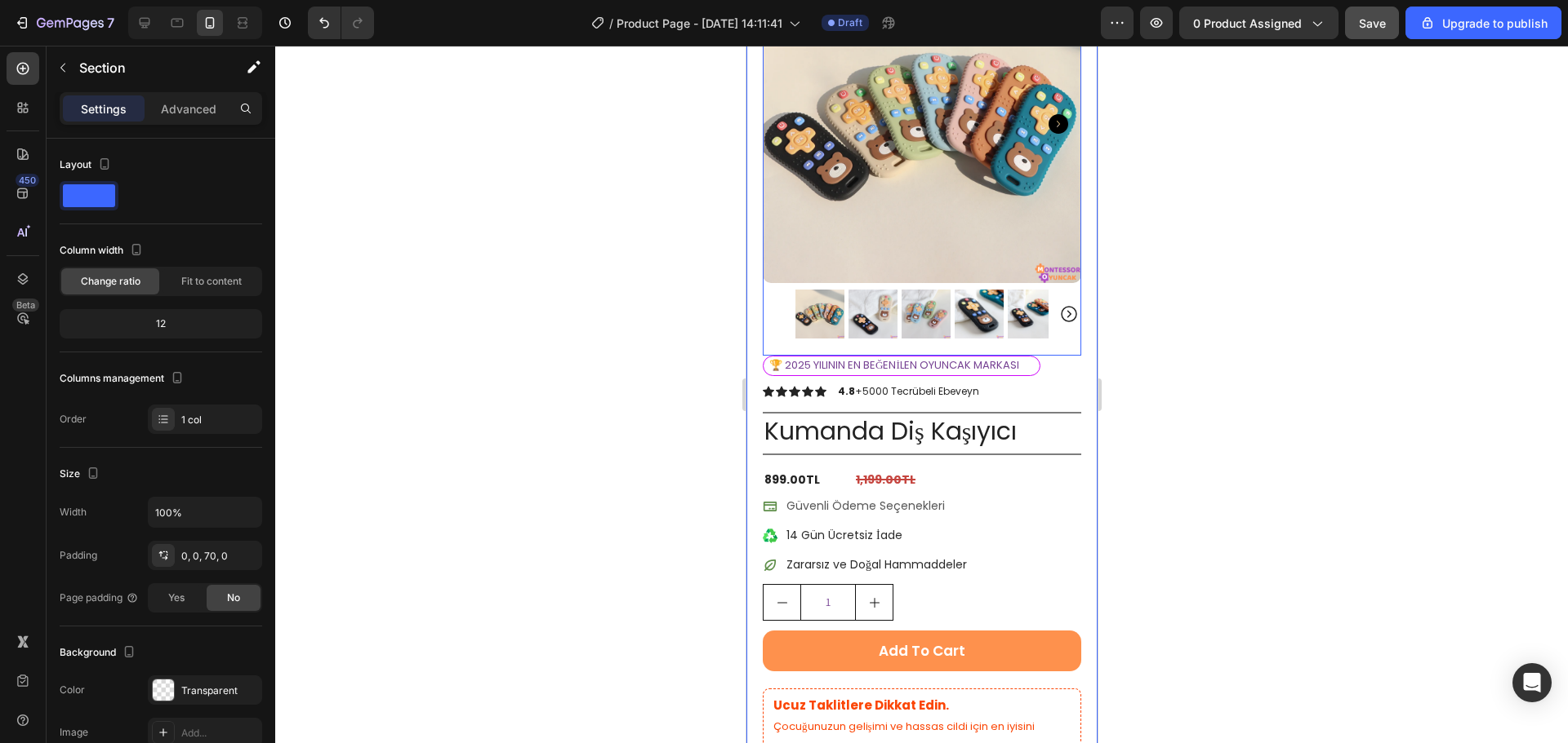
scroll to position [163, 0]
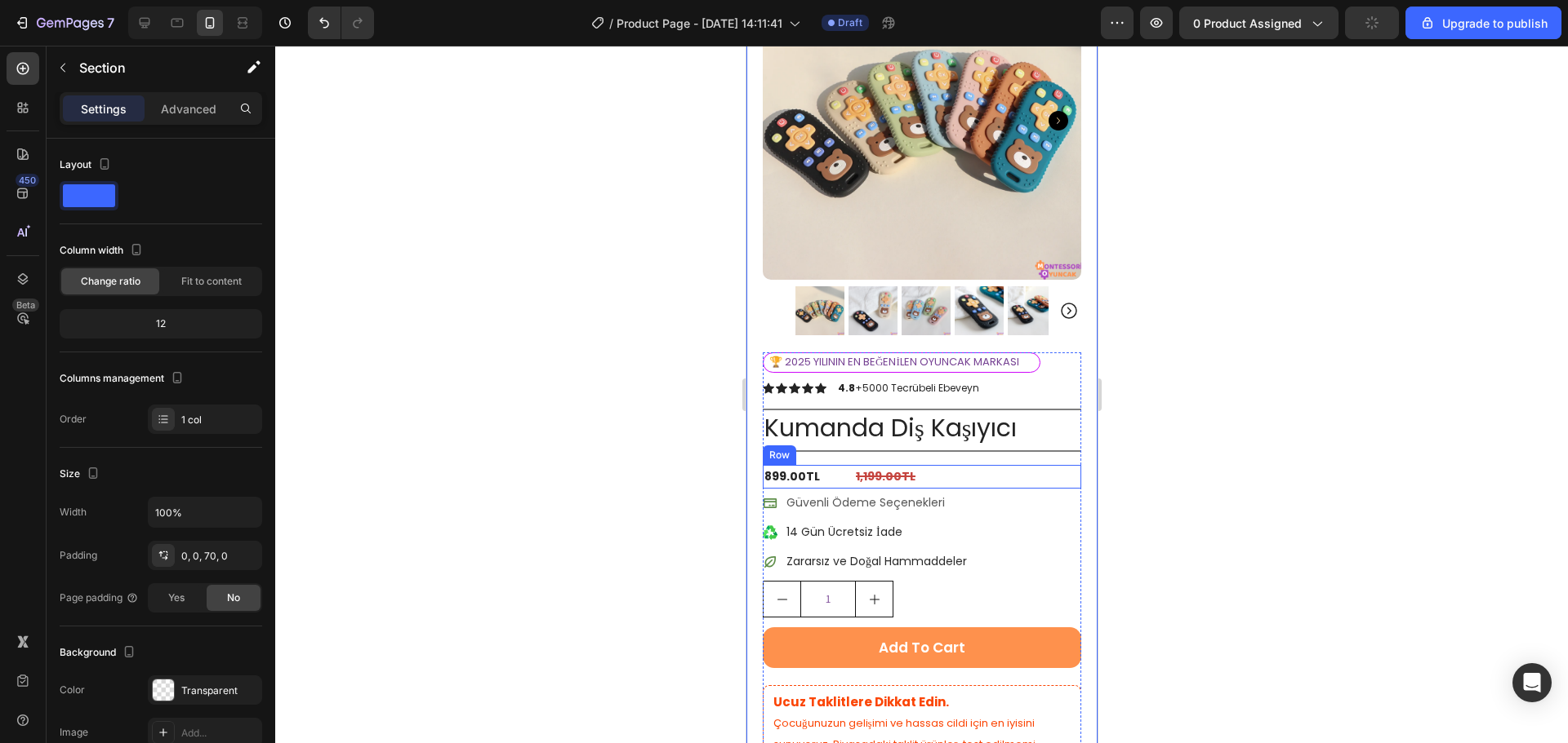
click at [824, 467] on div "899.00TL Product Price Product Price 1,199.00TL Compare Price Compare Price Row" at bounding box center [921, 477] width 319 height 23
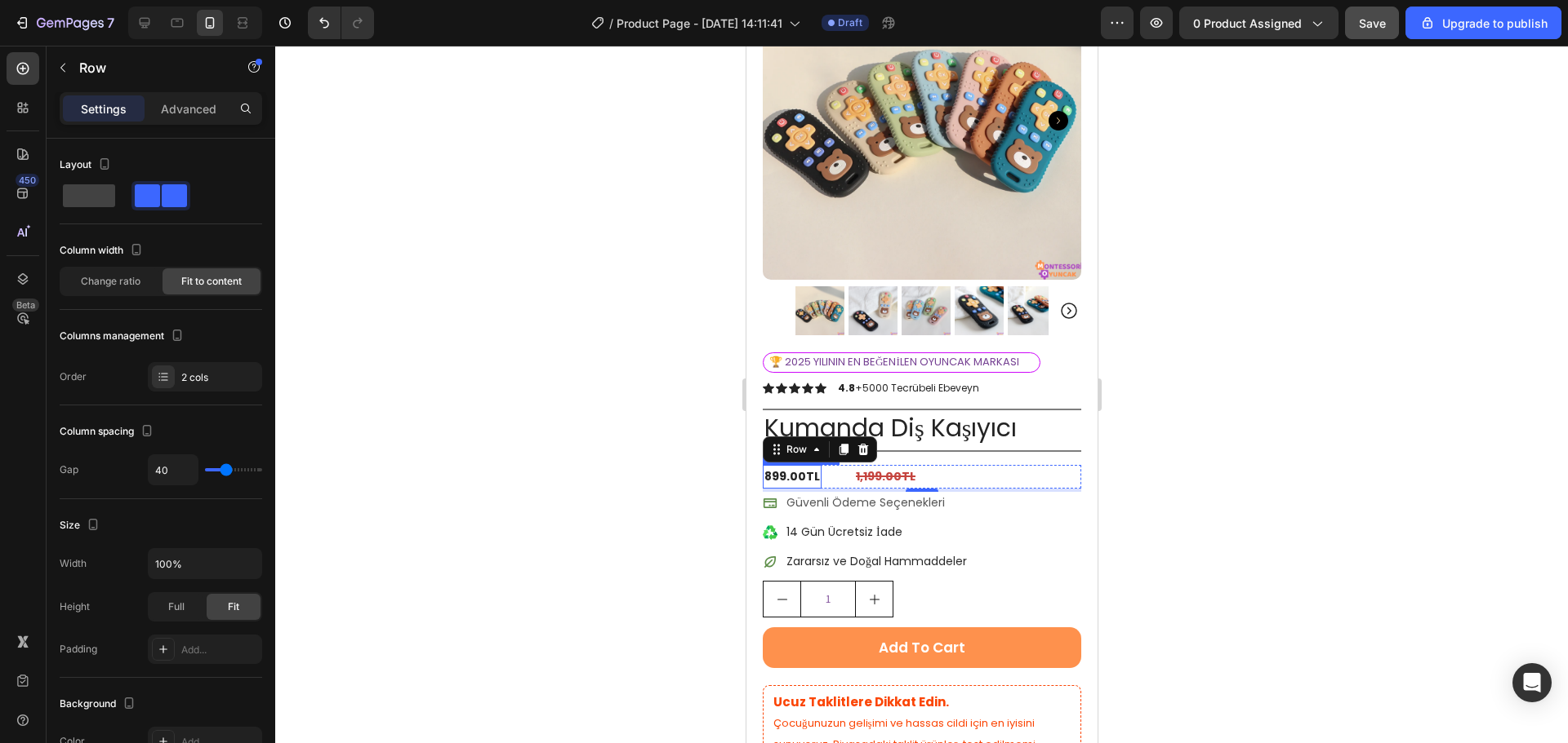
click at [799, 465] on div "899.00TL" at bounding box center [790, 477] width 59 height 23
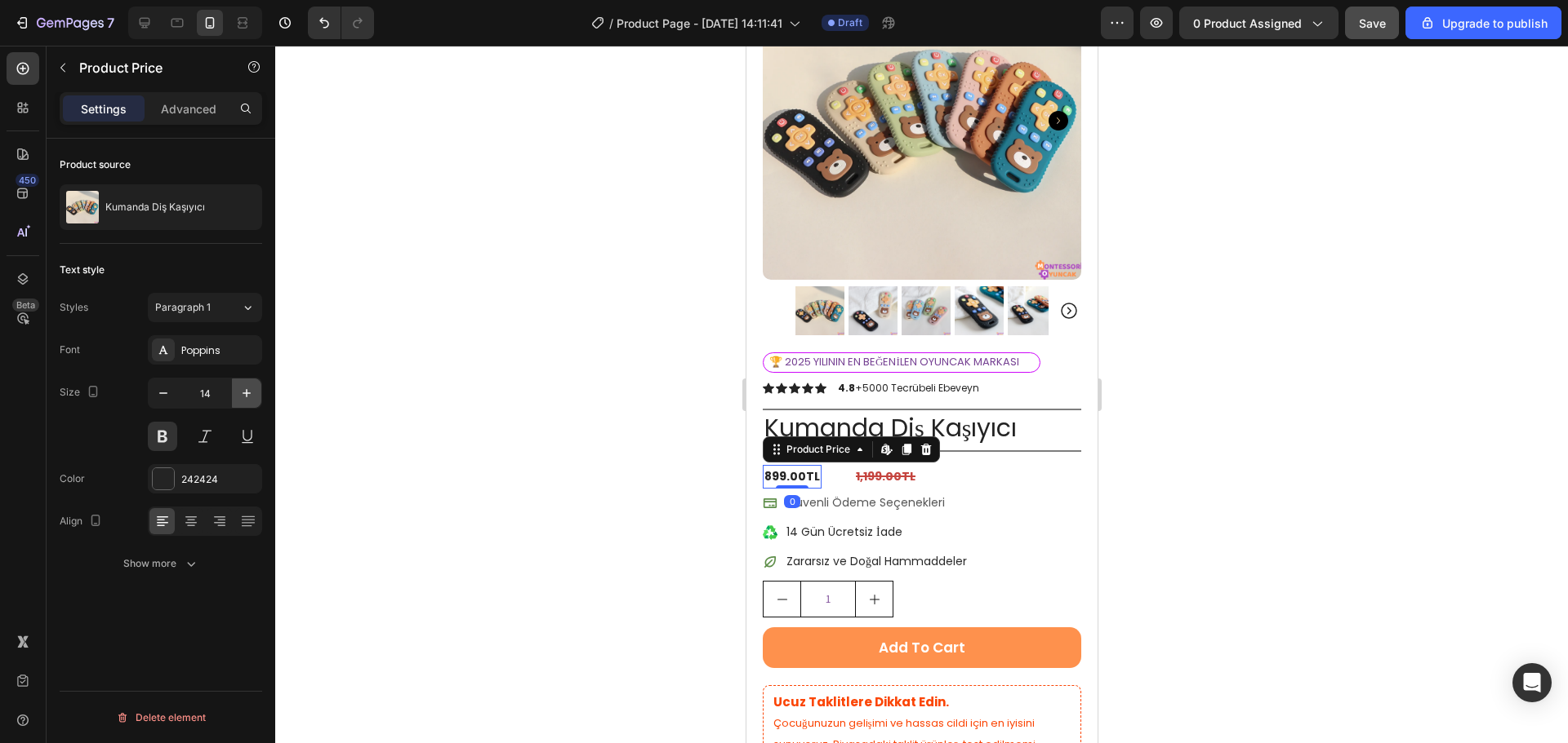
click at [246, 397] on icon "button" at bounding box center [247, 393] width 16 height 16
click at [246, 396] on icon "button" at bounding box center [247, 393] width 16 height 16
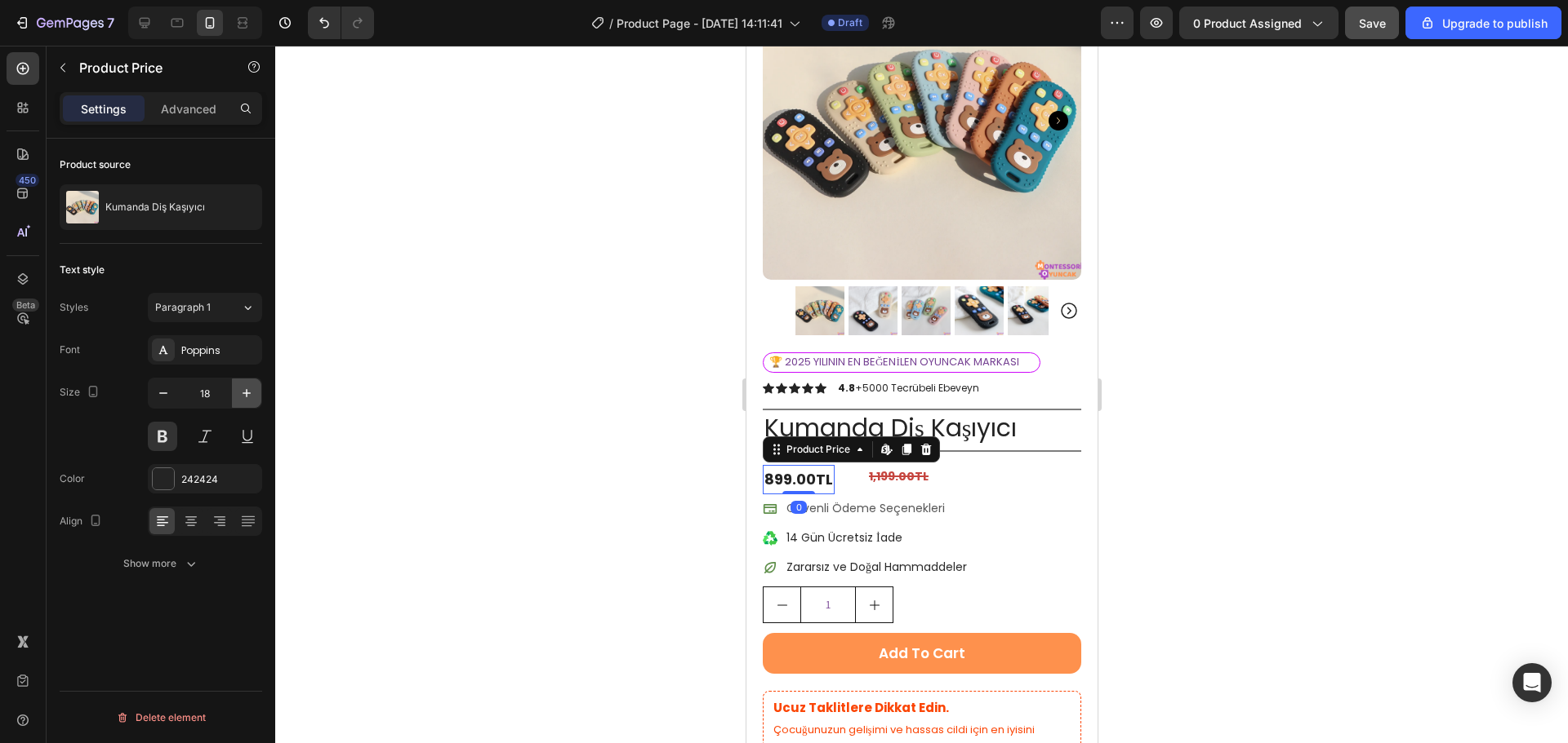
click at [246, 396] on icon "button" at bounding box center [247, 393] width 16 height 16
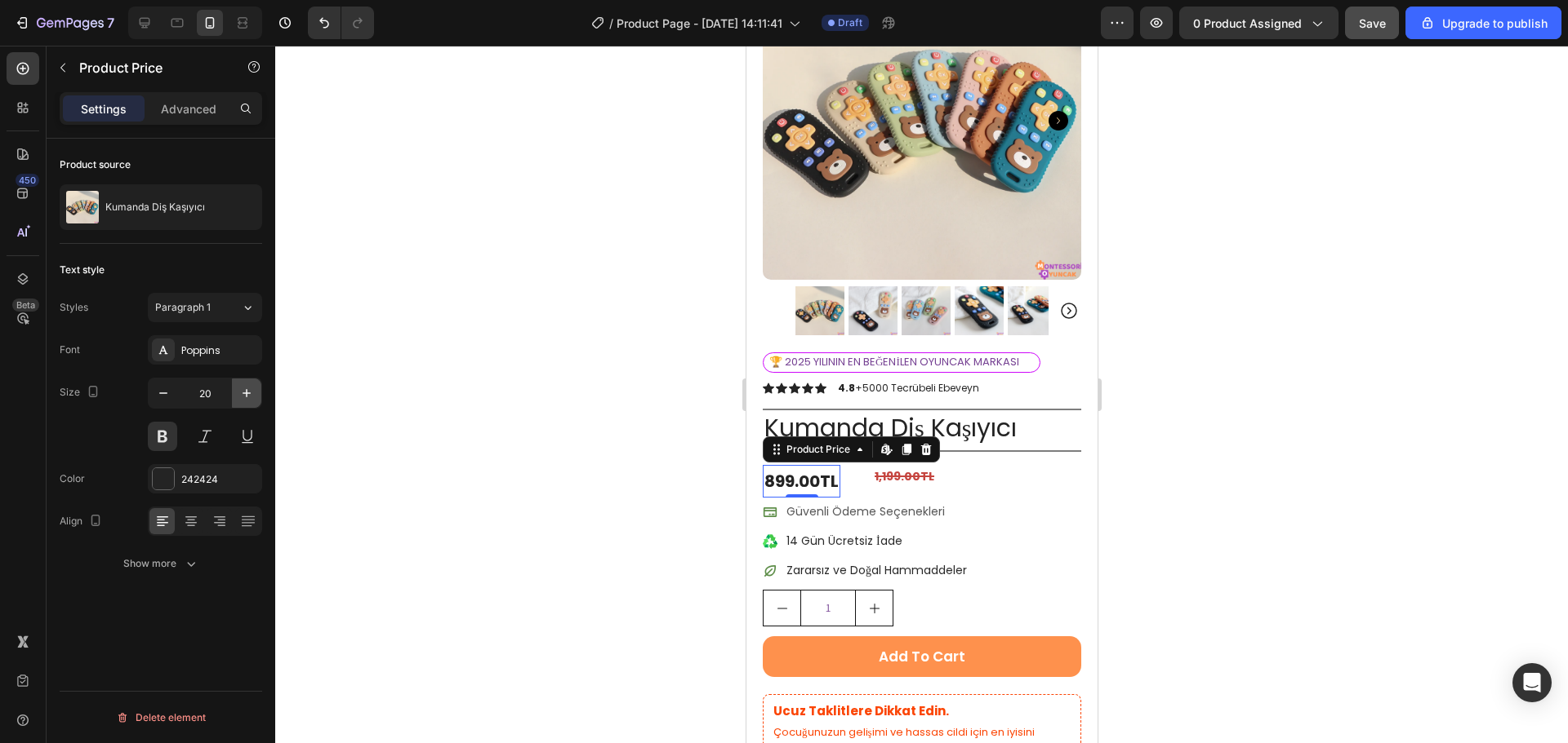
type input "21"
click at [892, 465] on div "1,199.00TL" at bounding box center [907, 477] width 63 height 23
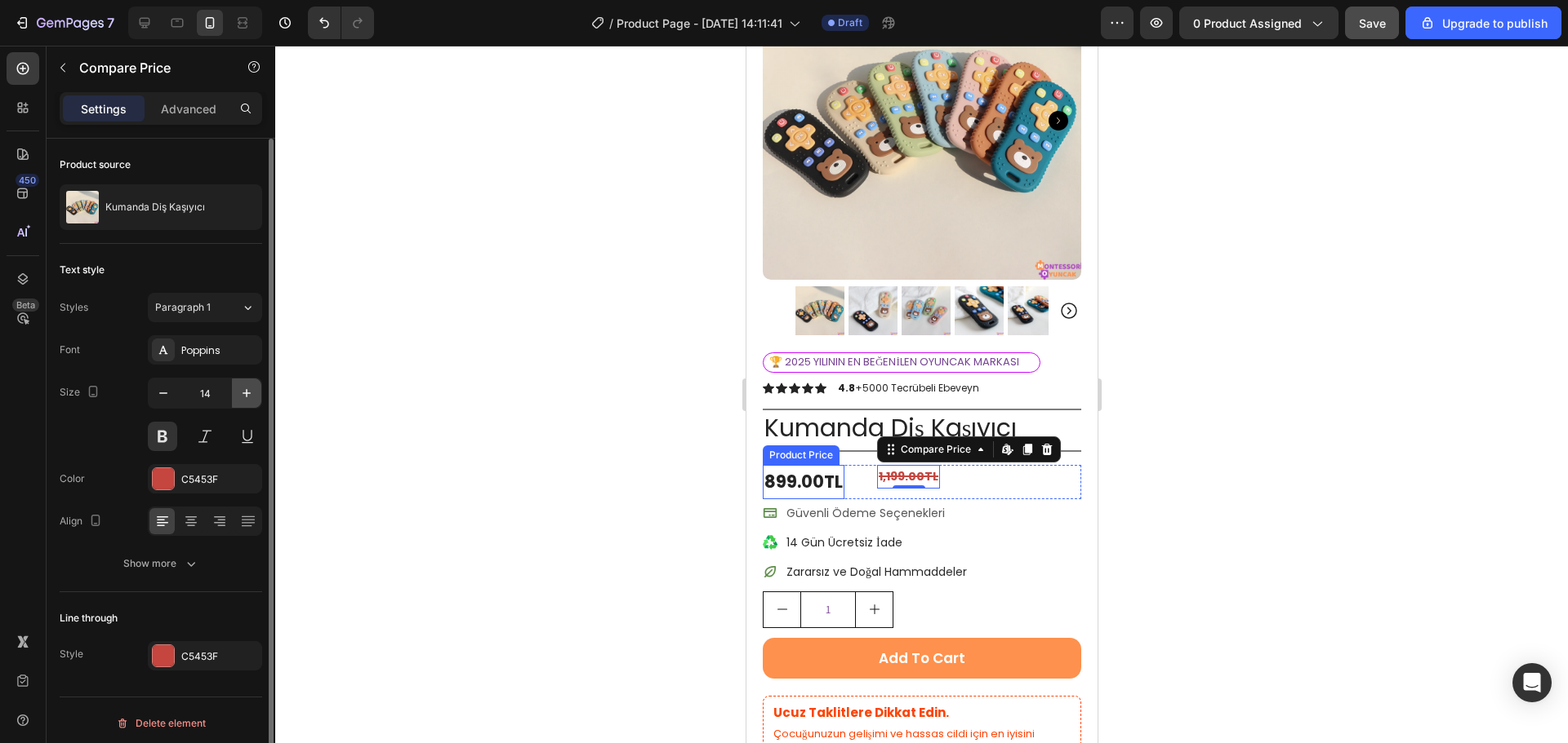
click at [240, 396] on icon "button" at bounding box center [247, 393] width 16 height 16
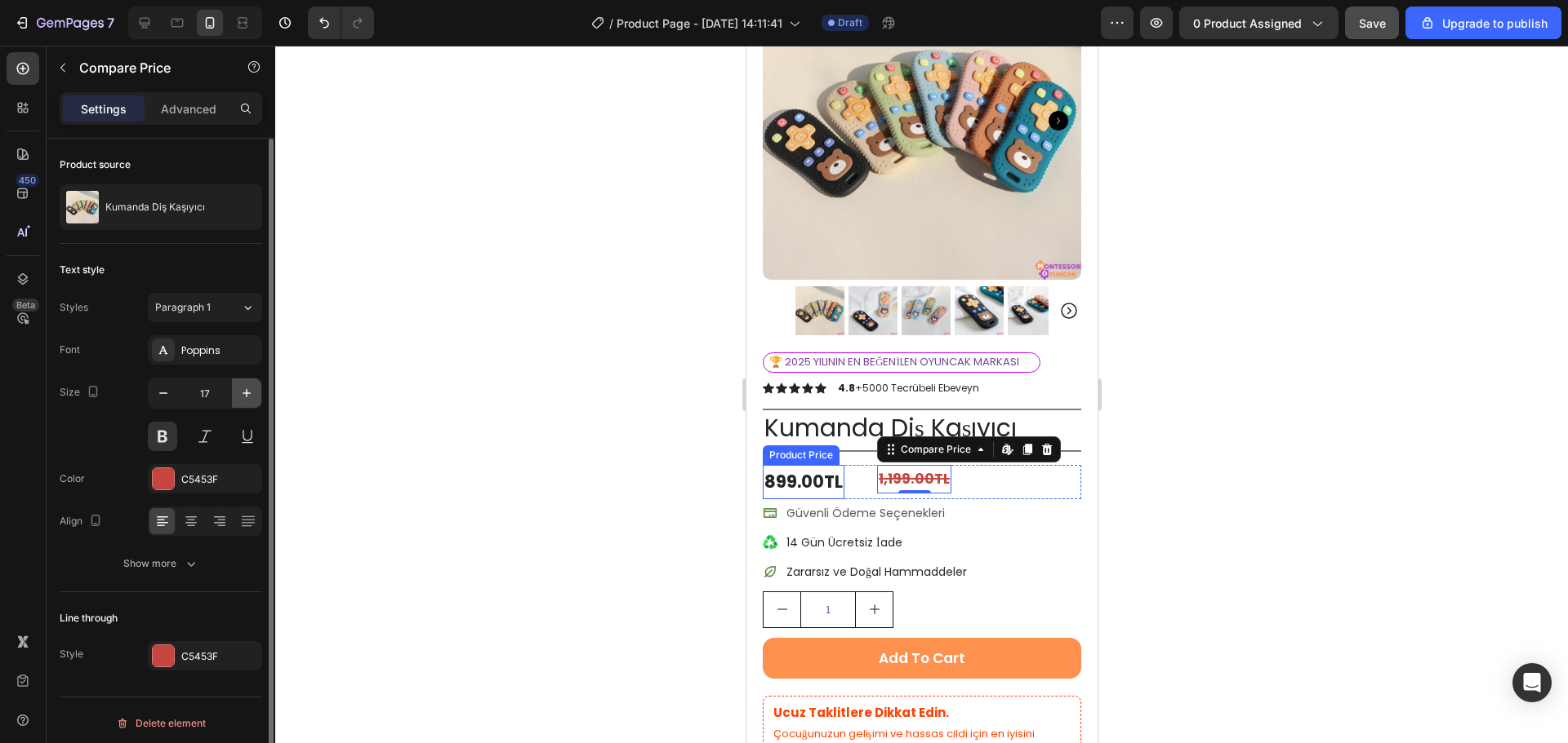
type input "18"
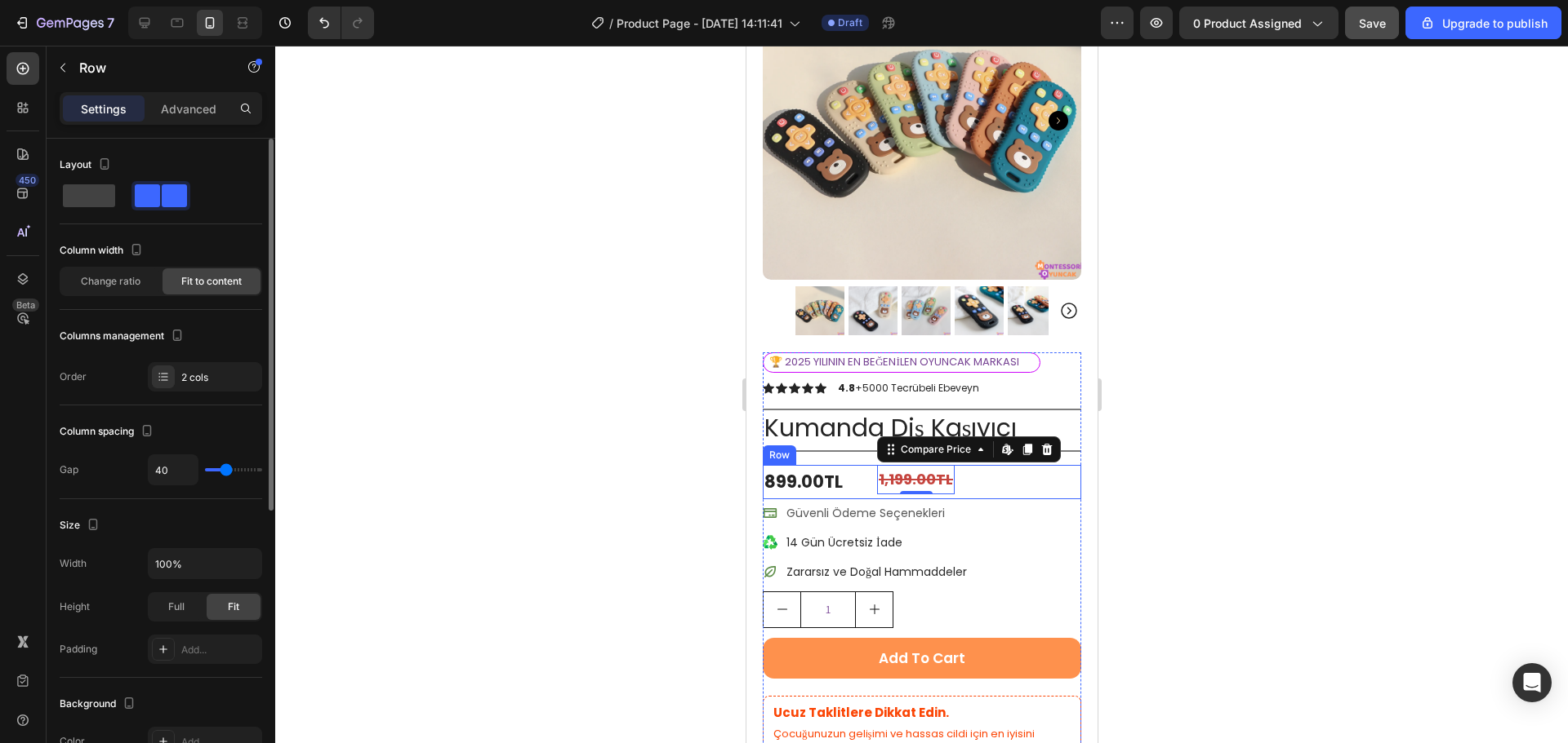
click at [857, 468] on div "899.00TL Product Price Product Price 1,199.00TL Compare Price Edit content in S…" at bounding box center [921, 482] width 319 height 34
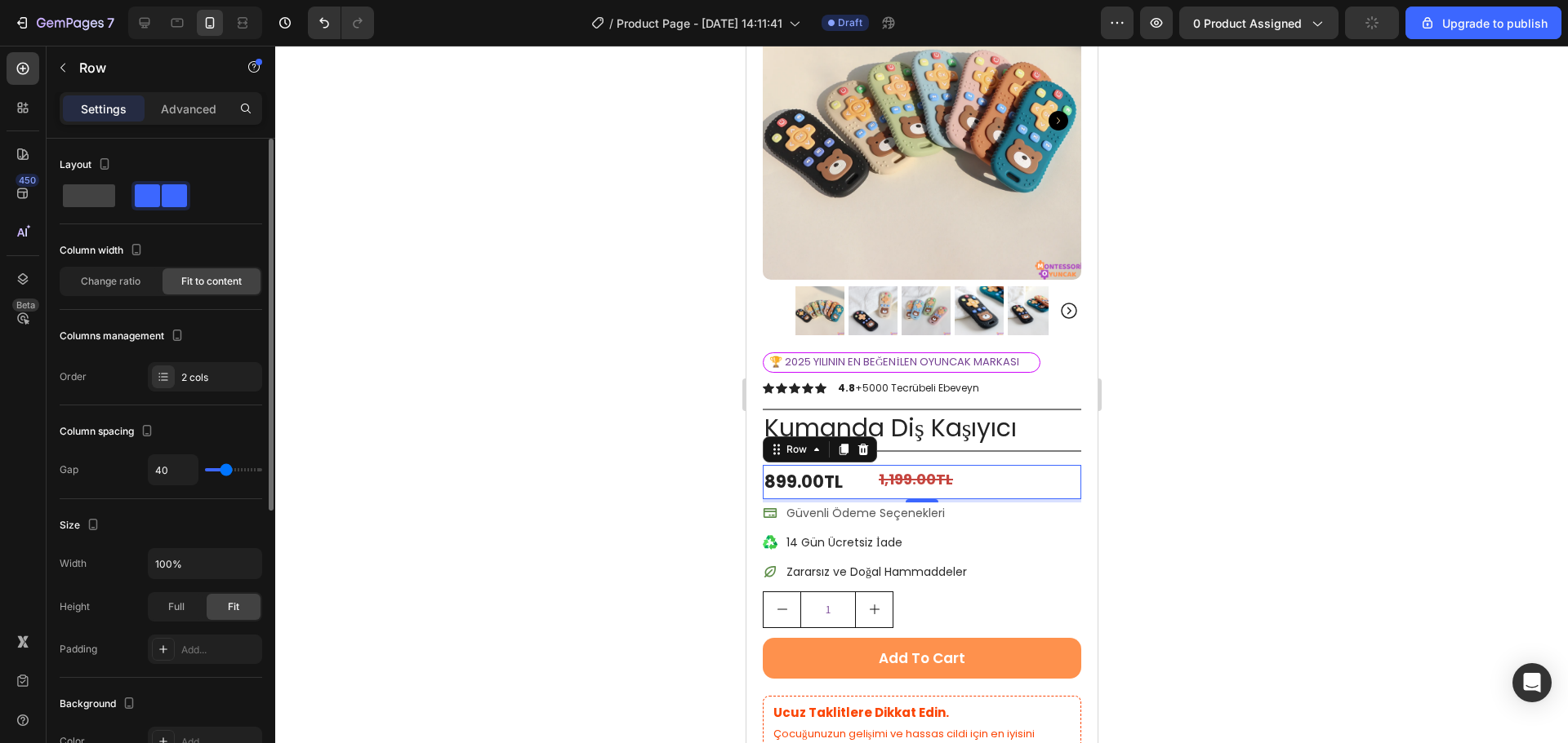
type input "36"
type input "31"
type input "29"
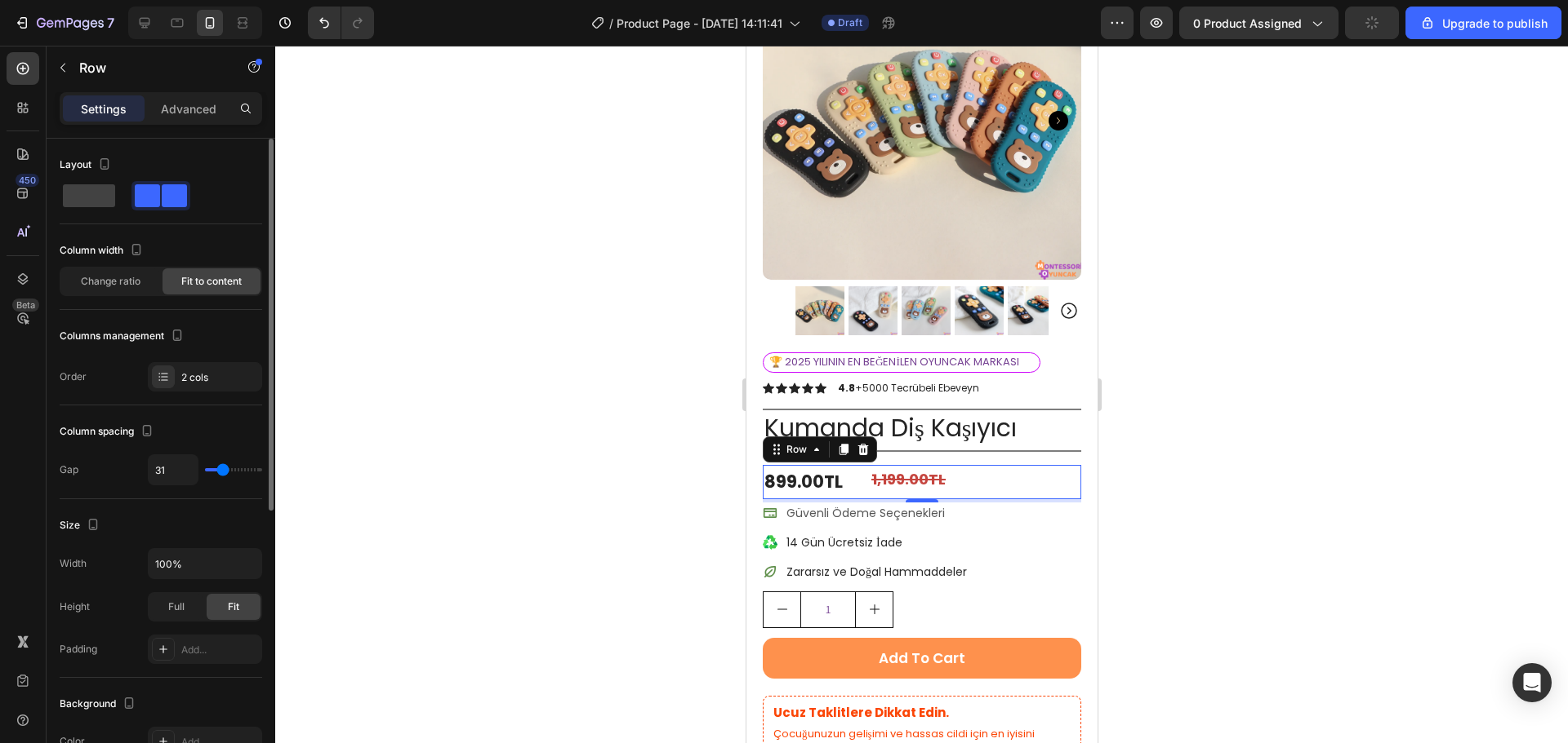
type input "29"
type input "27"
type input "24"
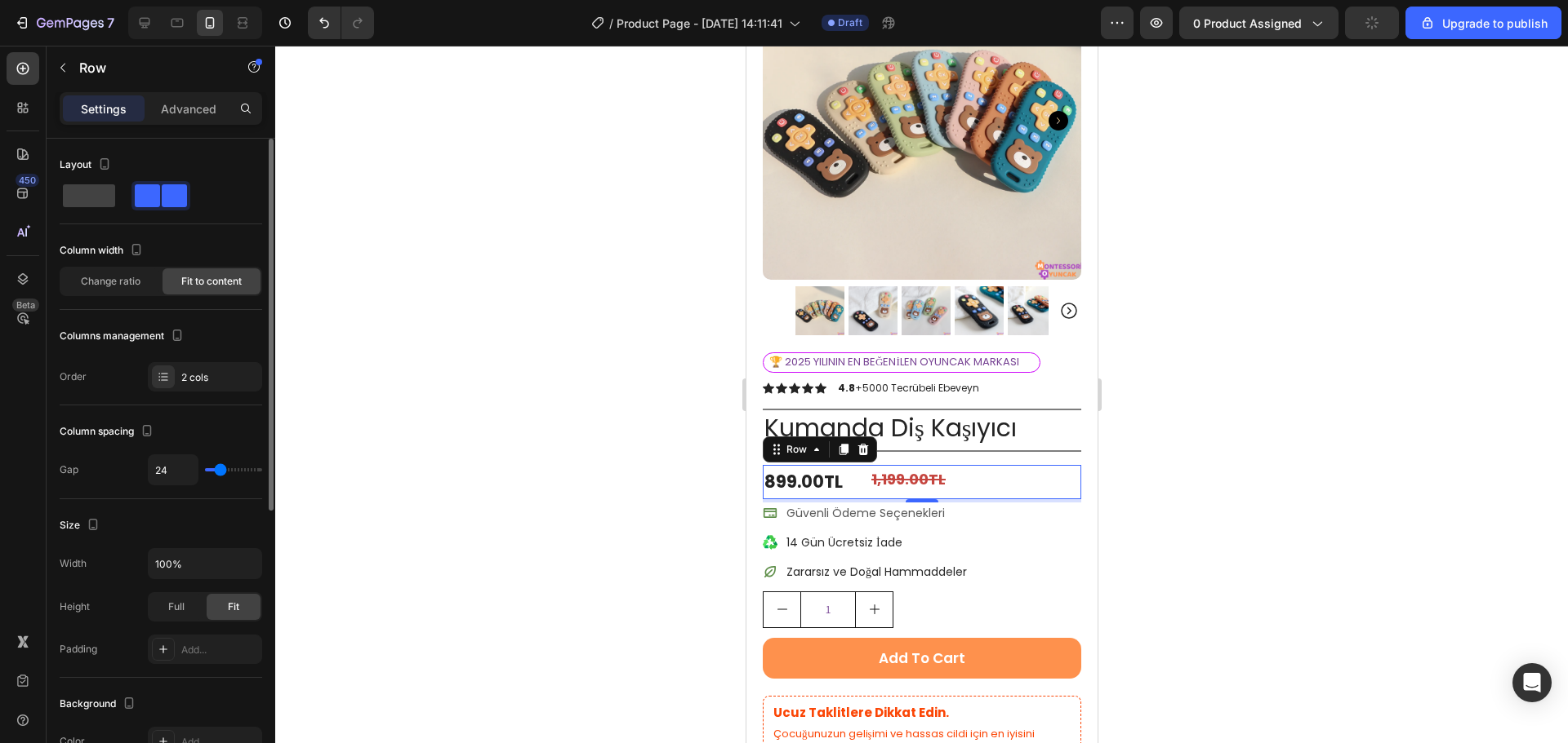
type input "20"
type input "18"
type input "16"
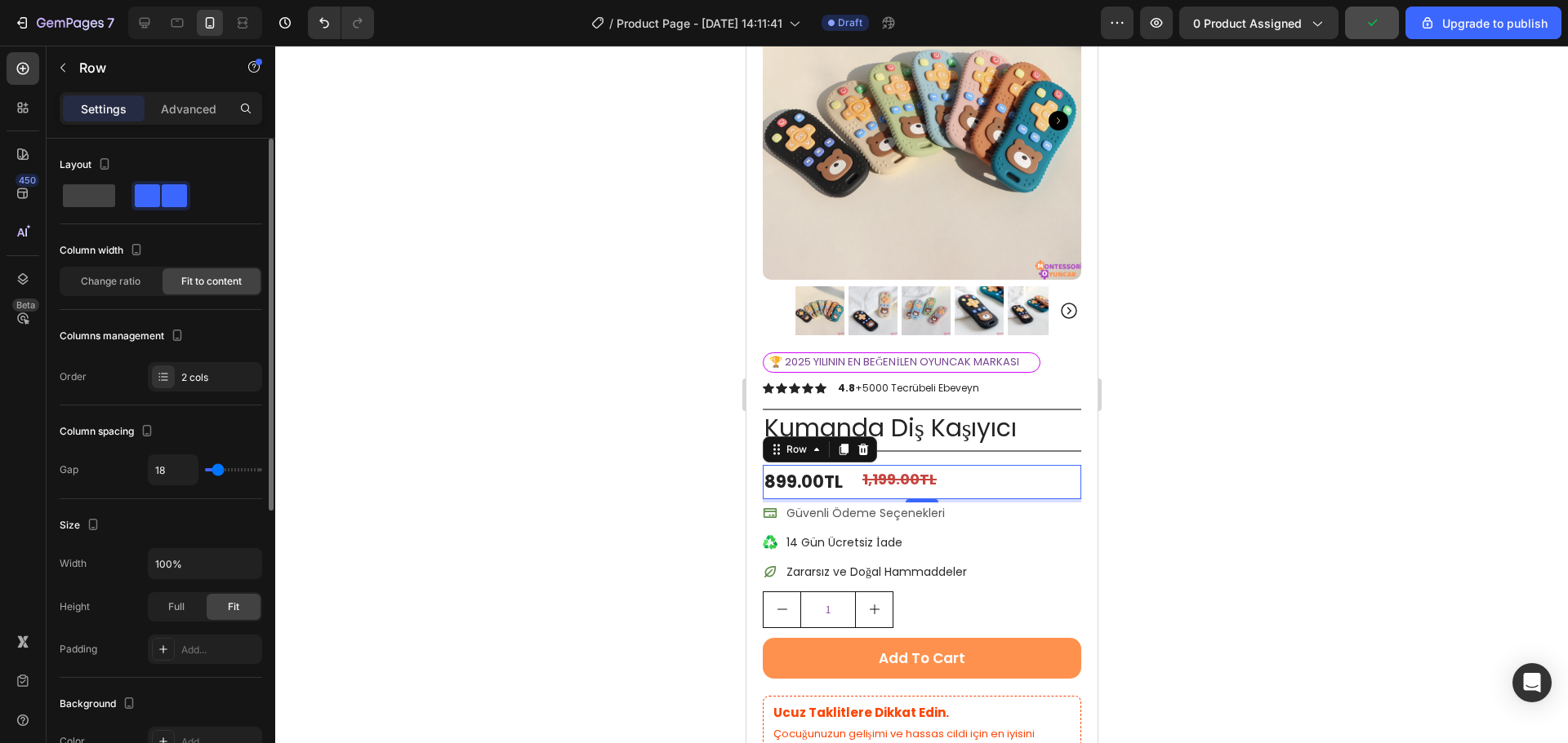
type input "16"
type input "13"
type input "11"
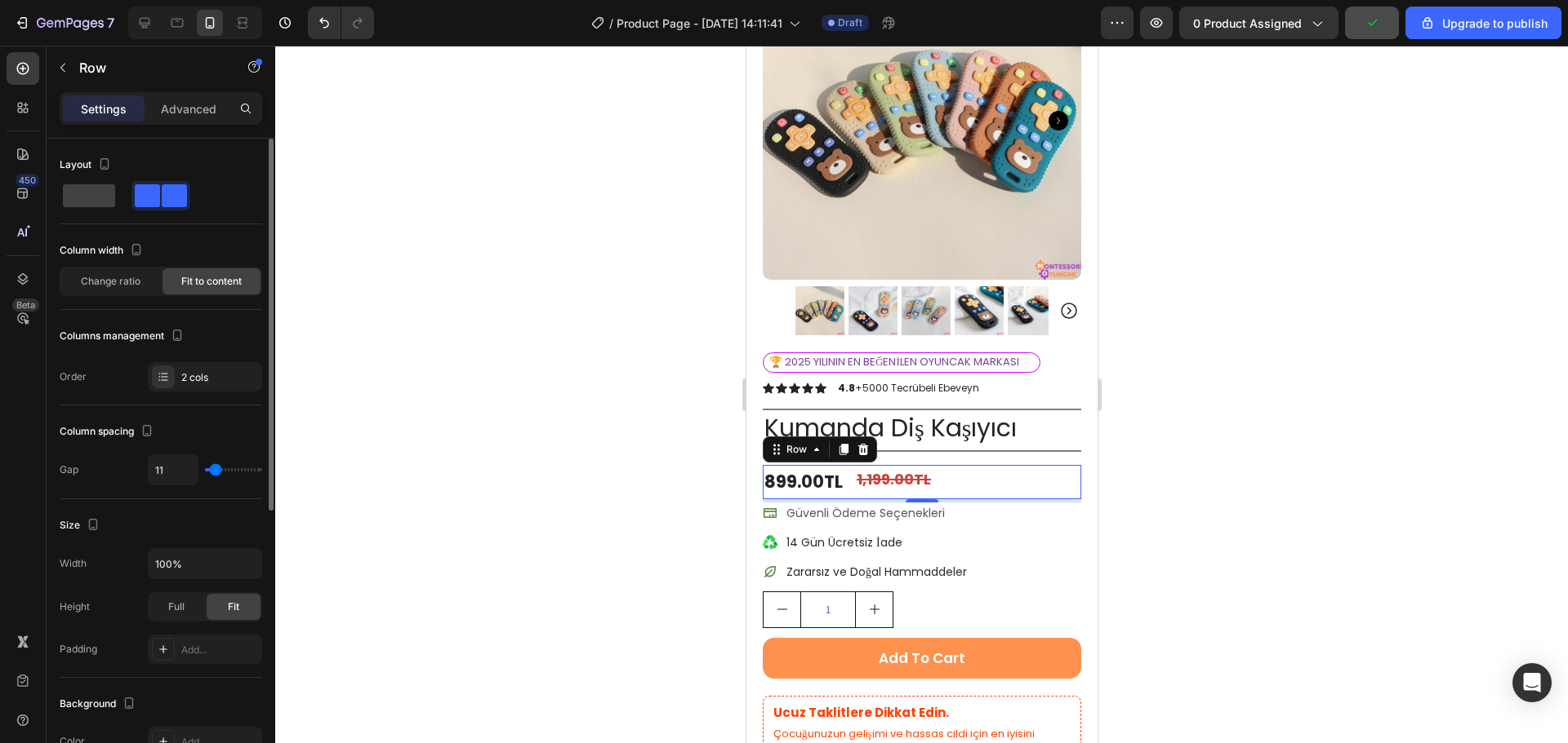
type input "9"
type input "7"
drag, startPoint x: 227, startPoint y: 470, endPoint x: 214, endPoint y: 470, distance: 13.0
type input "7"
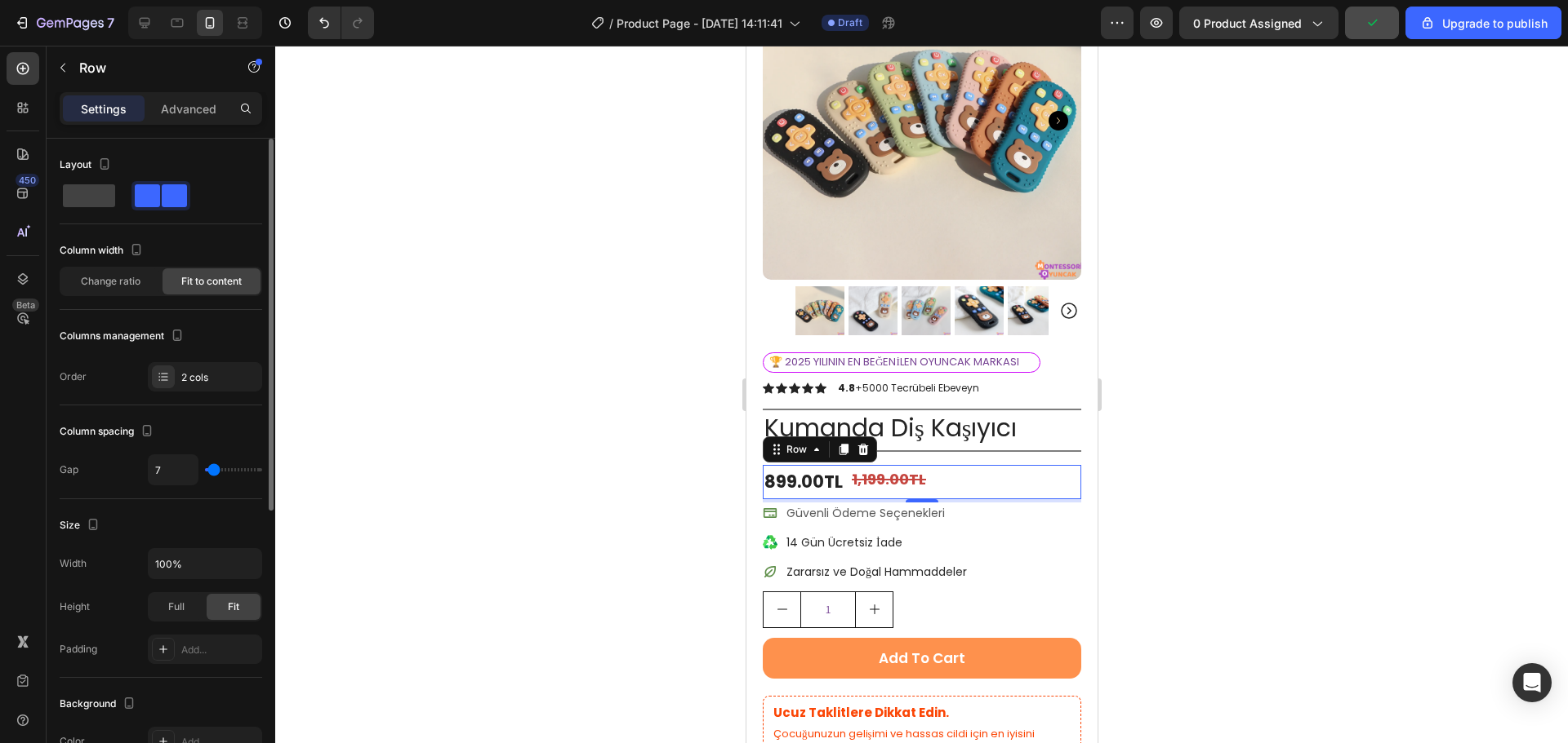
click at [214, 470] on input "range" at bounding box center [233, 470] width 57 height 4
click at [459, 429] on div at bounding box center [922, 395] width 1293 height 698
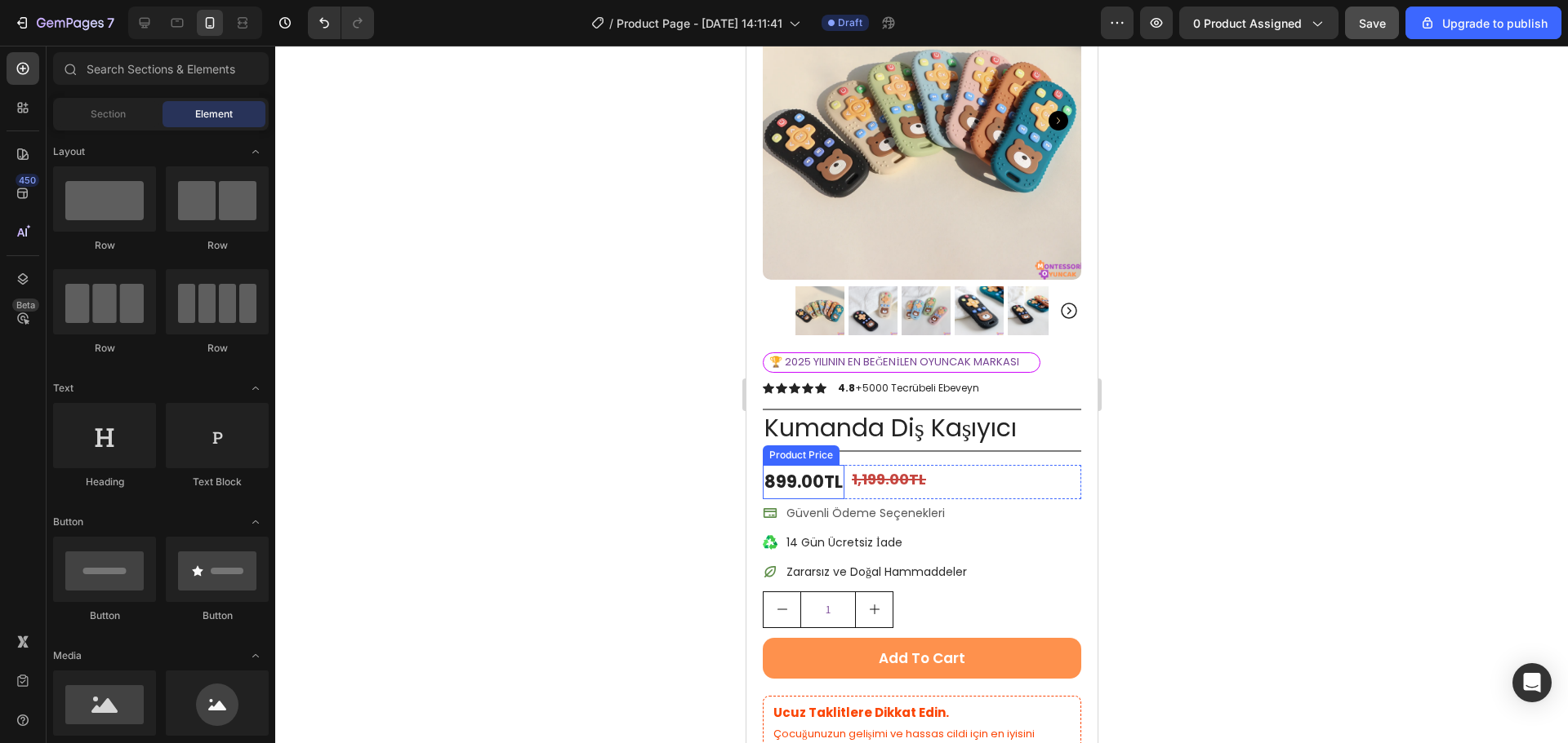
click at [772, 465] on div "899.00TL" at bounding box center [802, 482] width 82 height 34
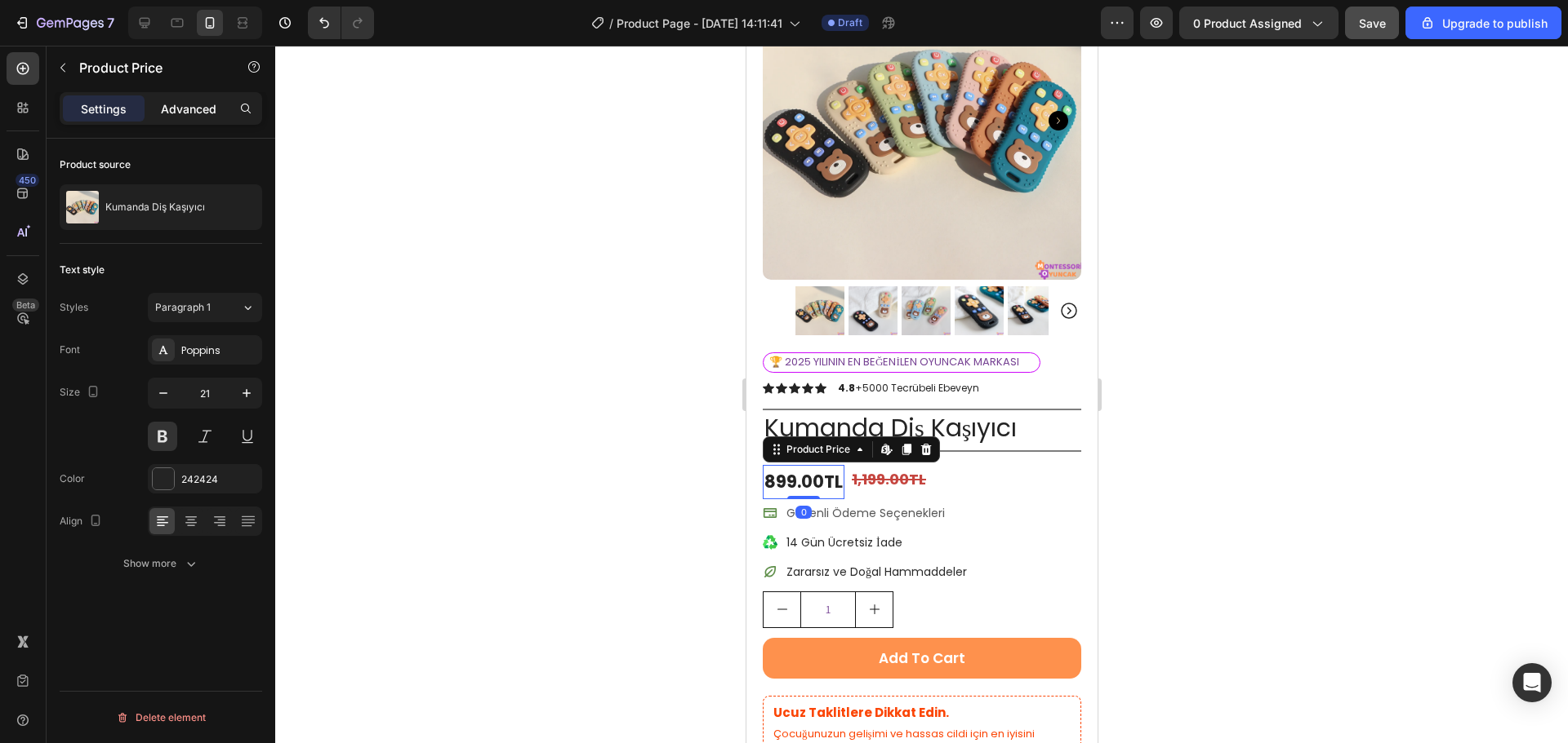
click at [178, 95] on div "Advanced" at bounding box center [188, 108] width 82 height 26
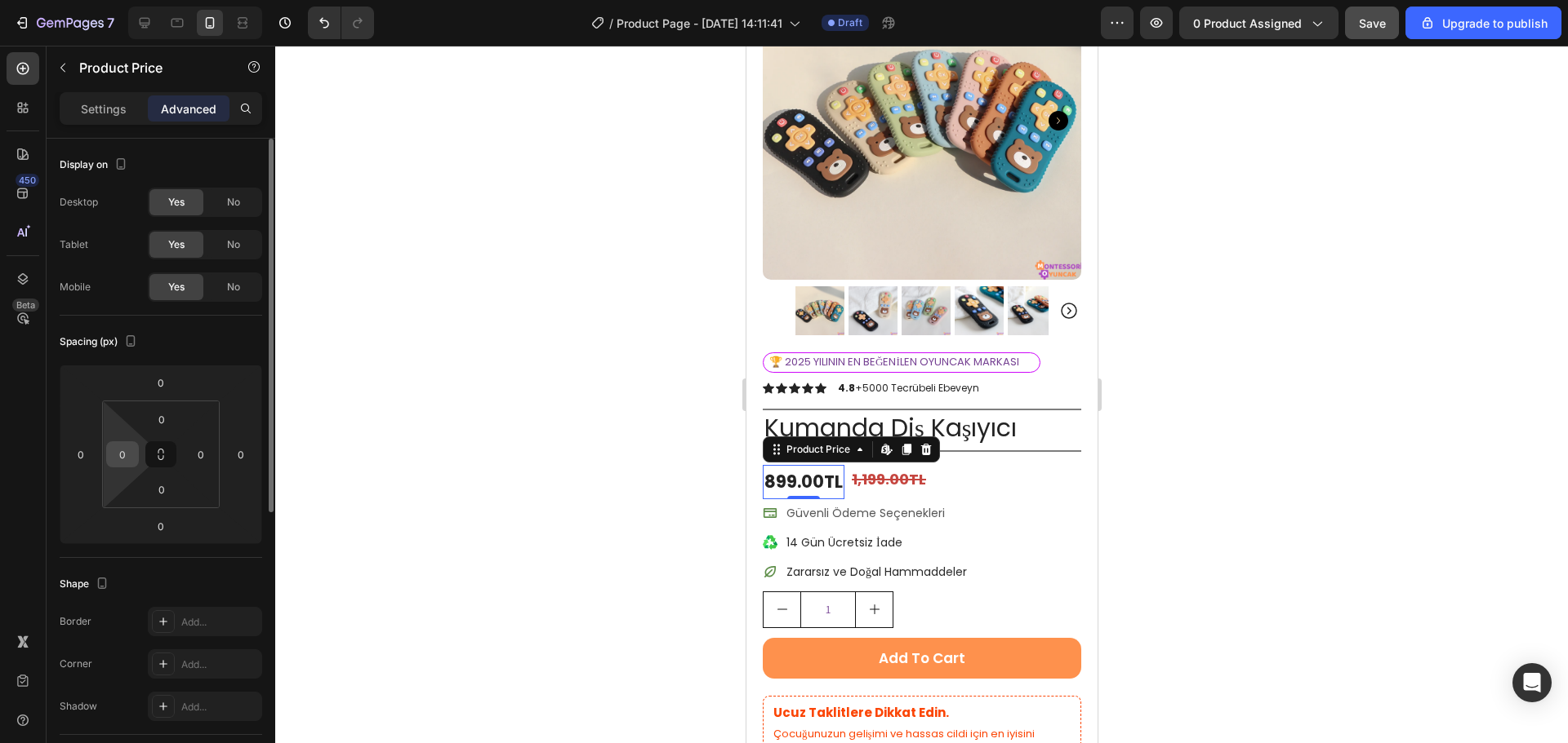
click at [129, 452] on input "0" at bounding box center [122, 454] width 24 height 24
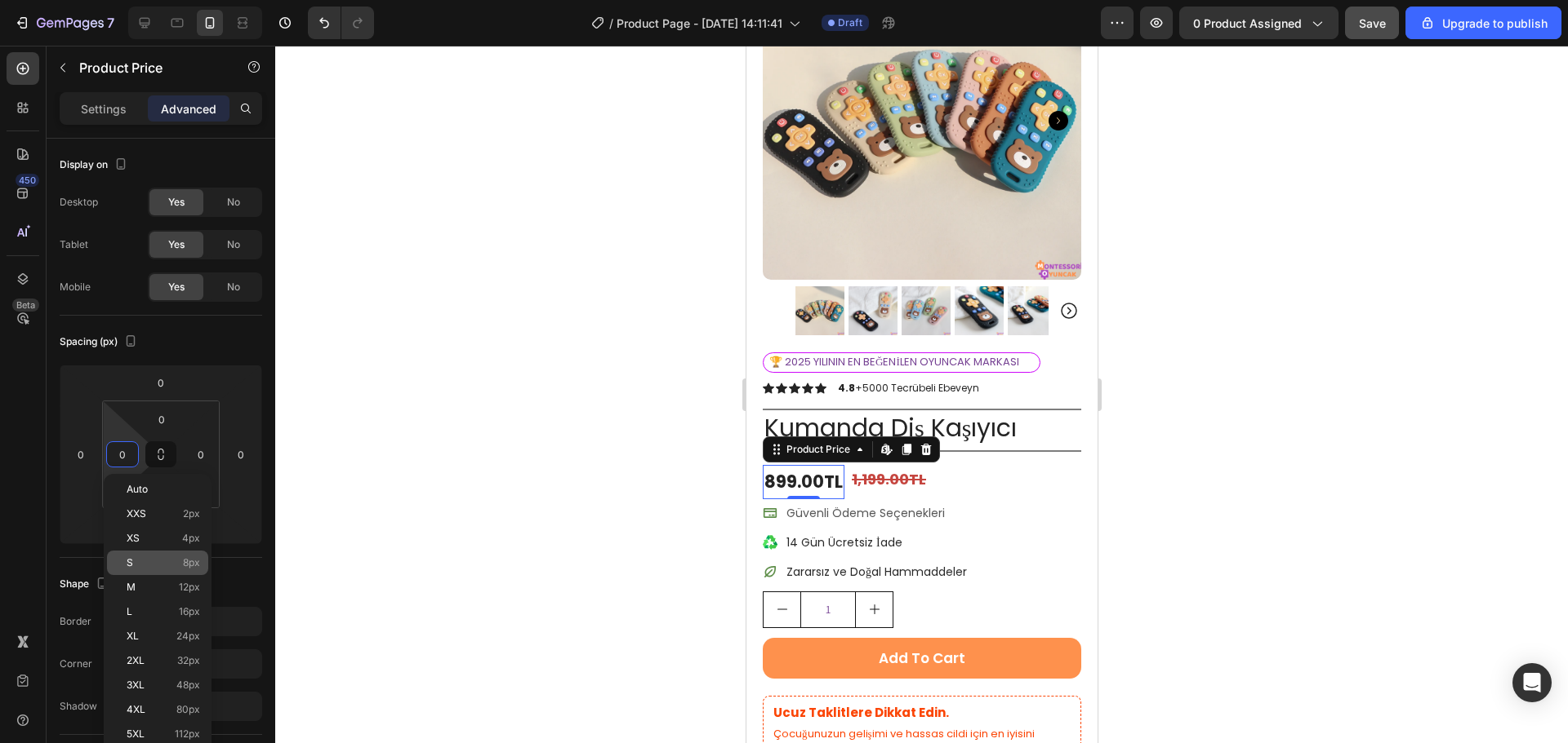
click at [148, 563] on p "S 8px" at bounding box center [164, 563] width 74 height 12
type input "8"
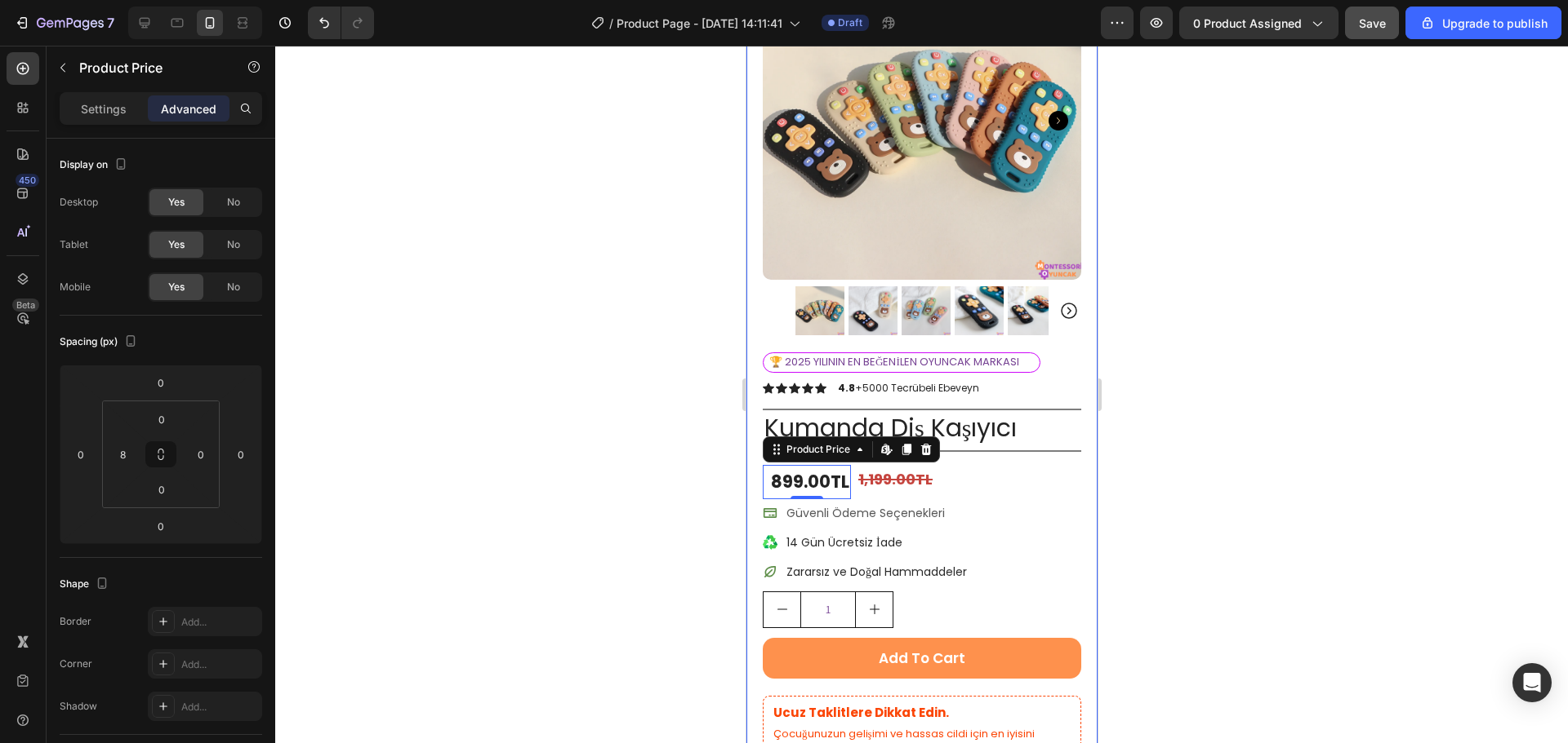
click at [1392, 413] on div at bounding box center [922, 395] width 1293 height 698
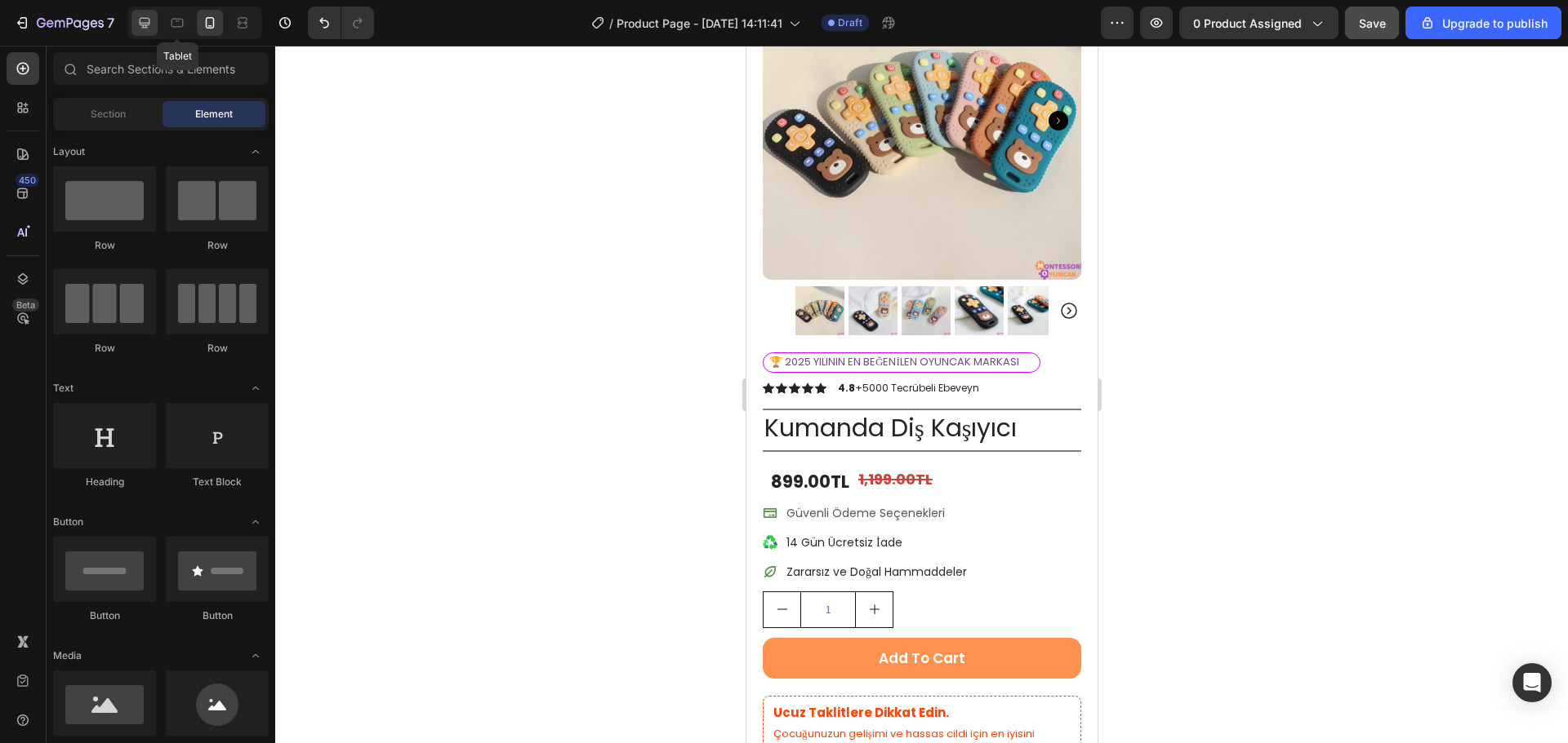
click at [156, 22] on div at bounding box center [144, 22] width 26 height 26
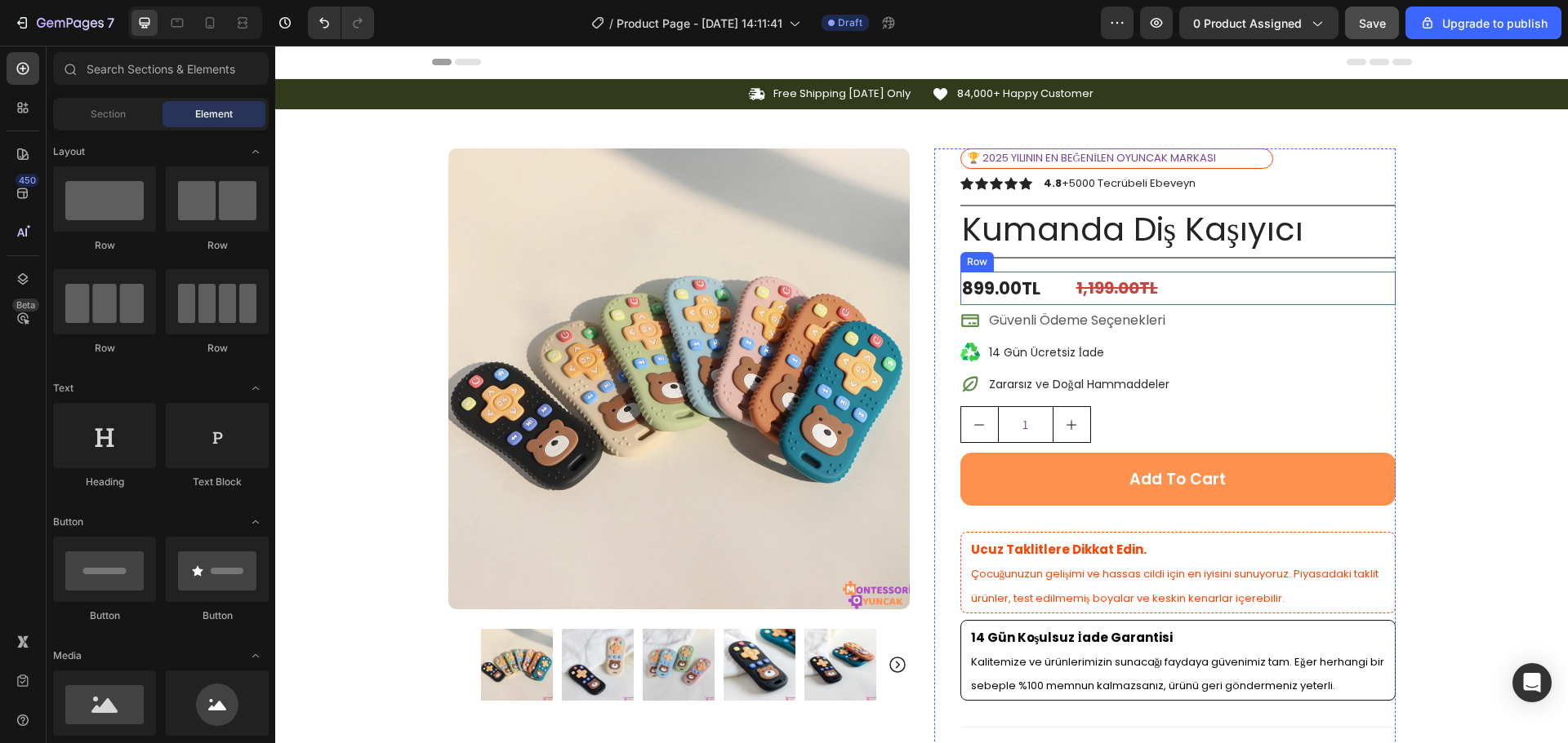
click at [1059, 282] on div "899.00TL Product Price Product Price 1,199.00TL Compare Price Compare Price Row" at bounding box center [1177, 289] width 435 height 34
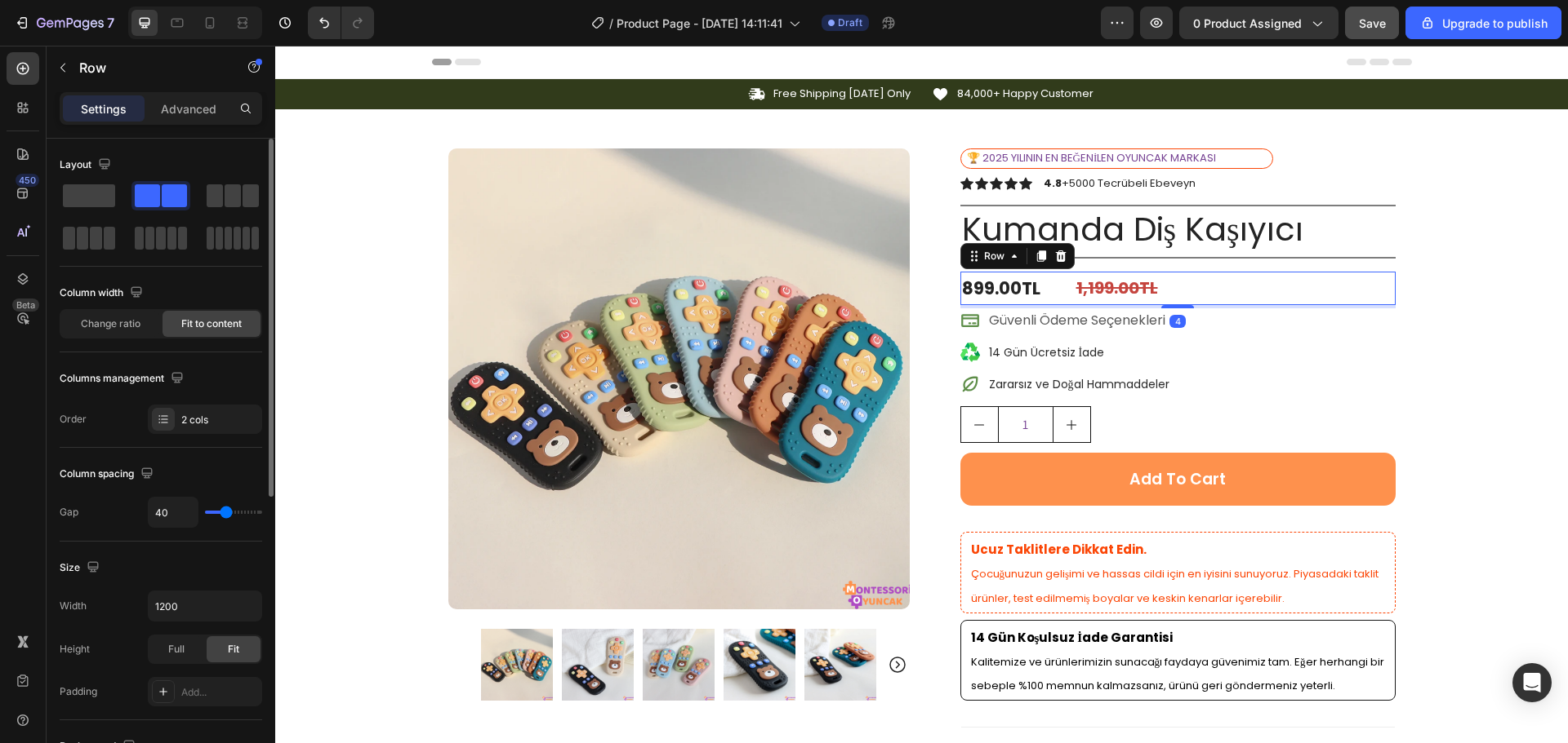
type input "29"
type input "24"
type input "22"
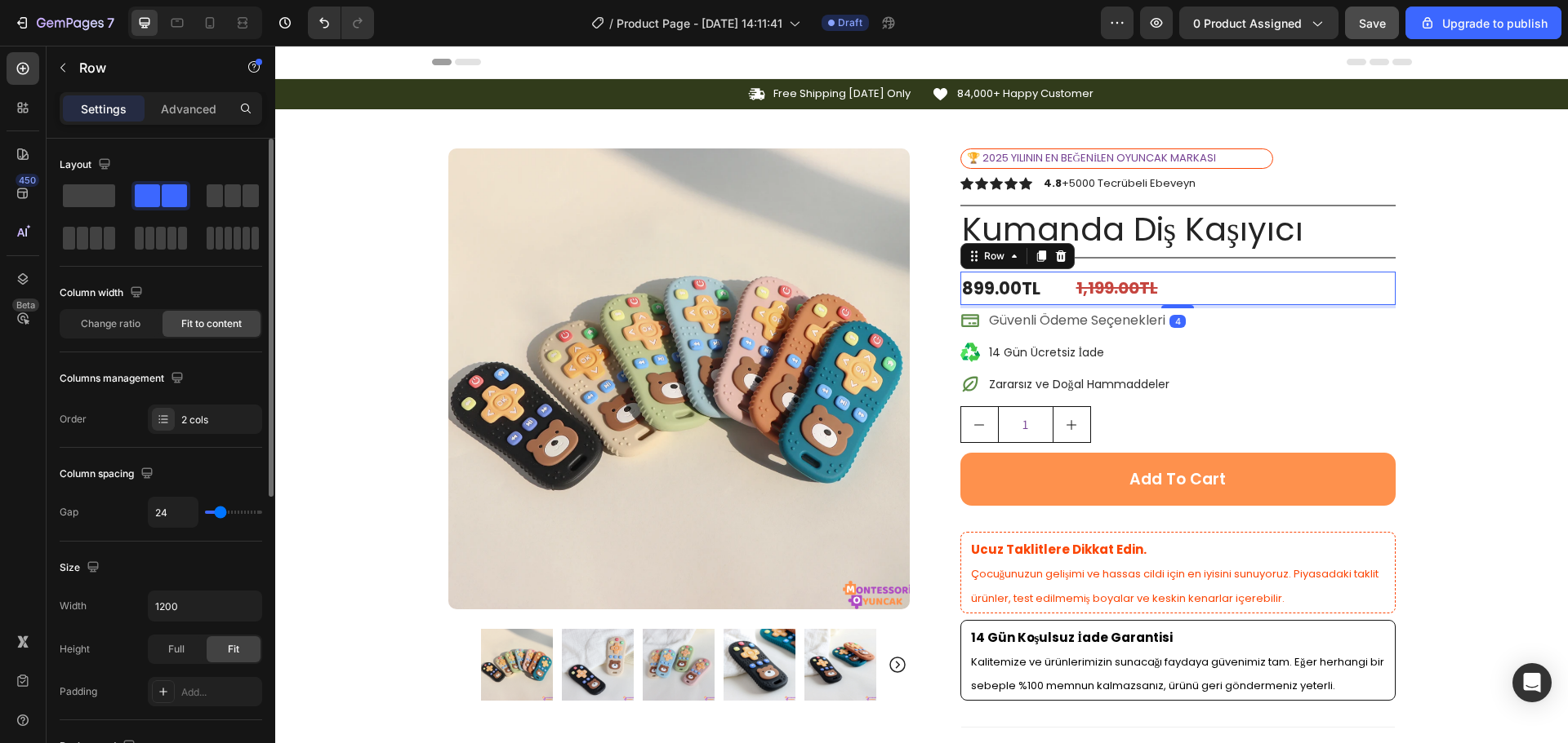
type input "22"
type input "20"
type input "18"
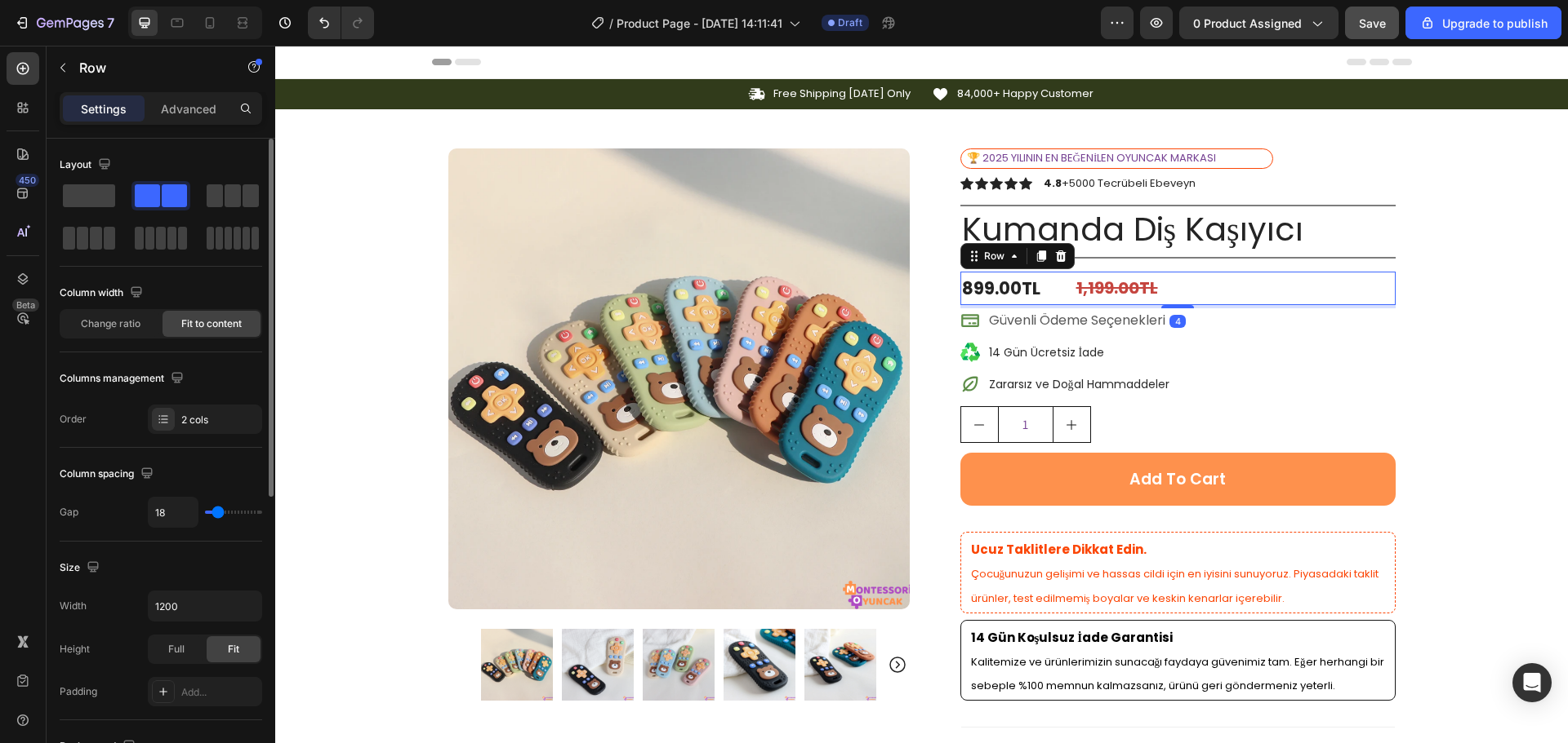
type input "13"
type input "11"
click at [215, 514] on input "range" at bounding box center [233, 513] width 57 height 4
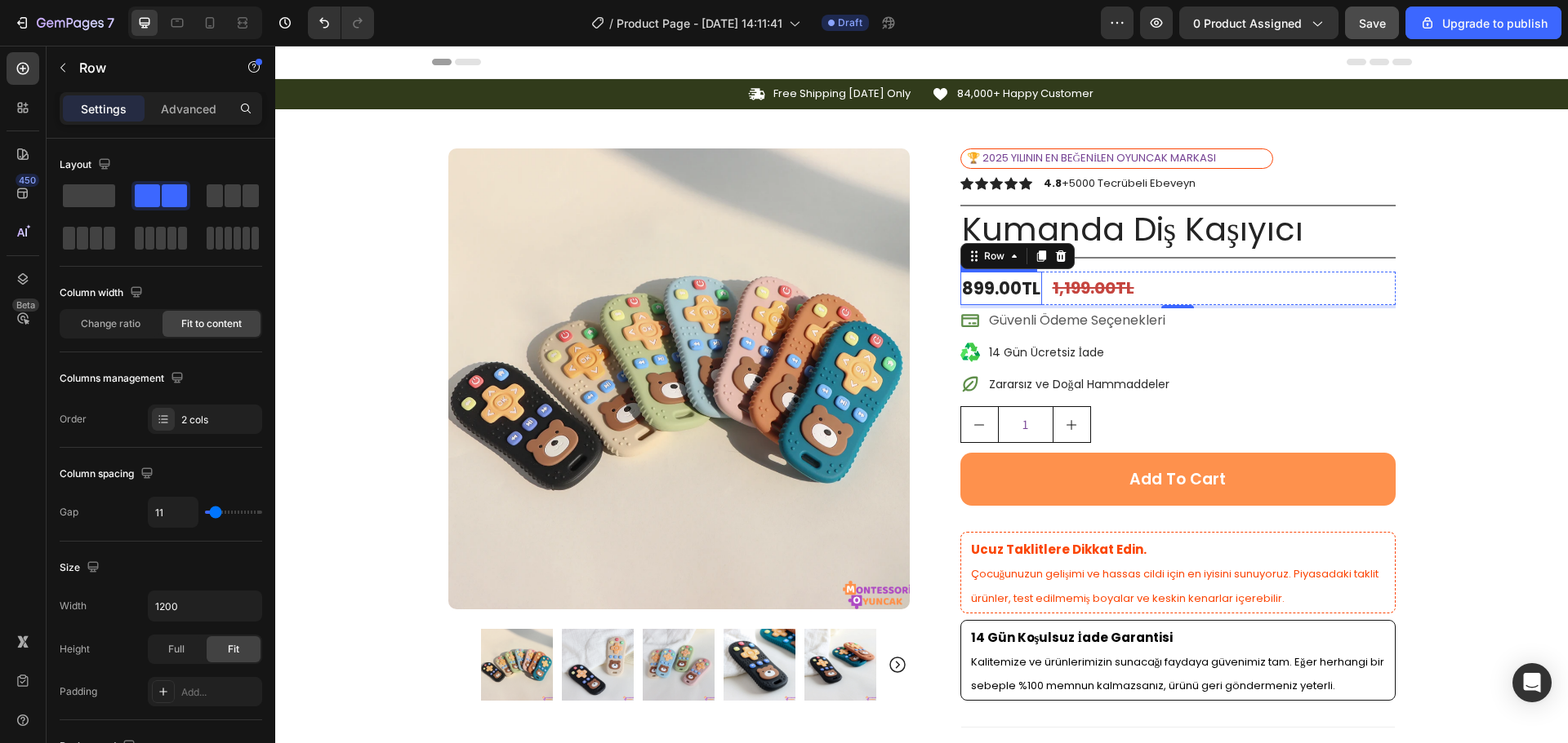
click at [999, 284] on div "899.00TL" at bounding box center [1001, 289] width 82 height 34
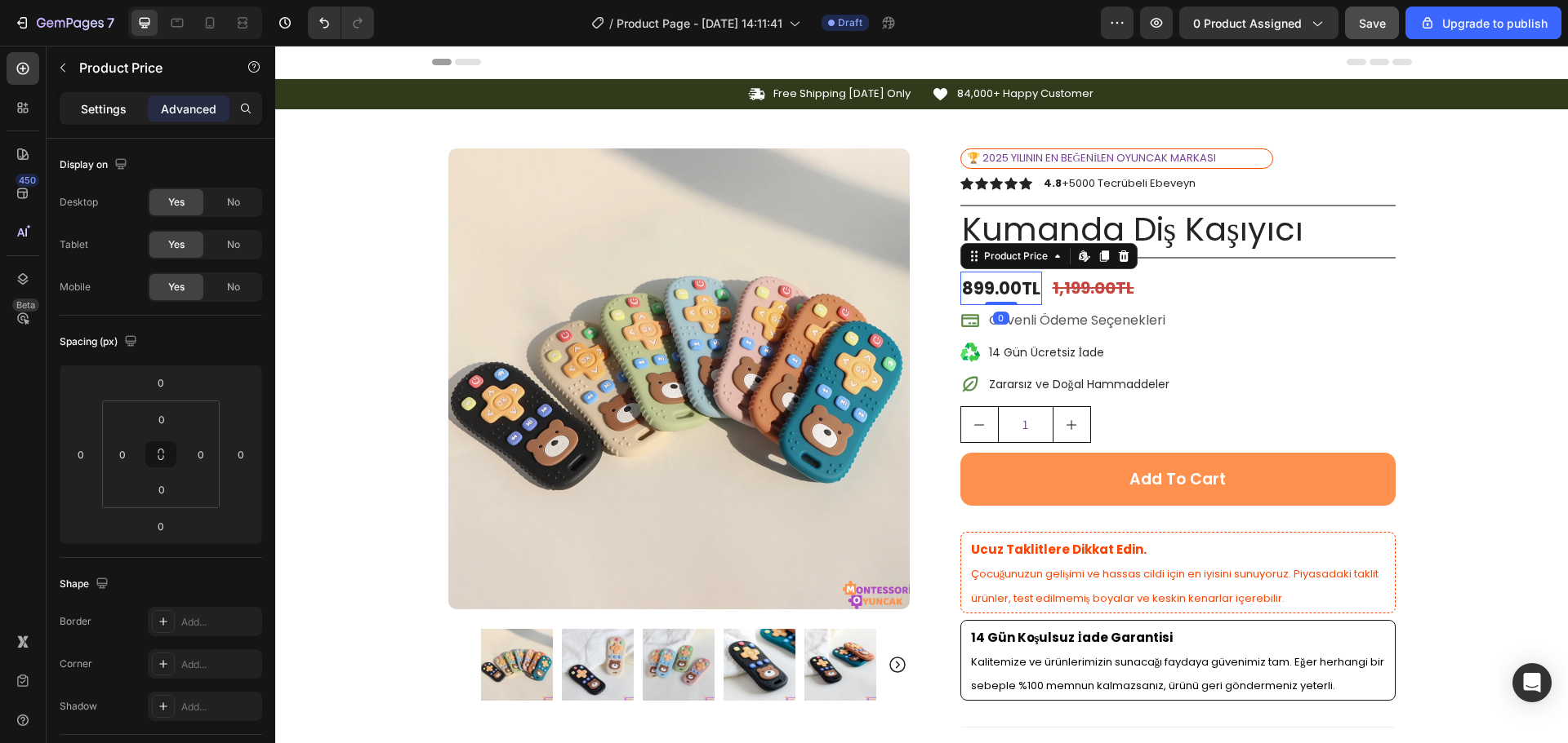
click at [91, 115] on p "Settings" at bounding box center [104, 109] width 46 height 17
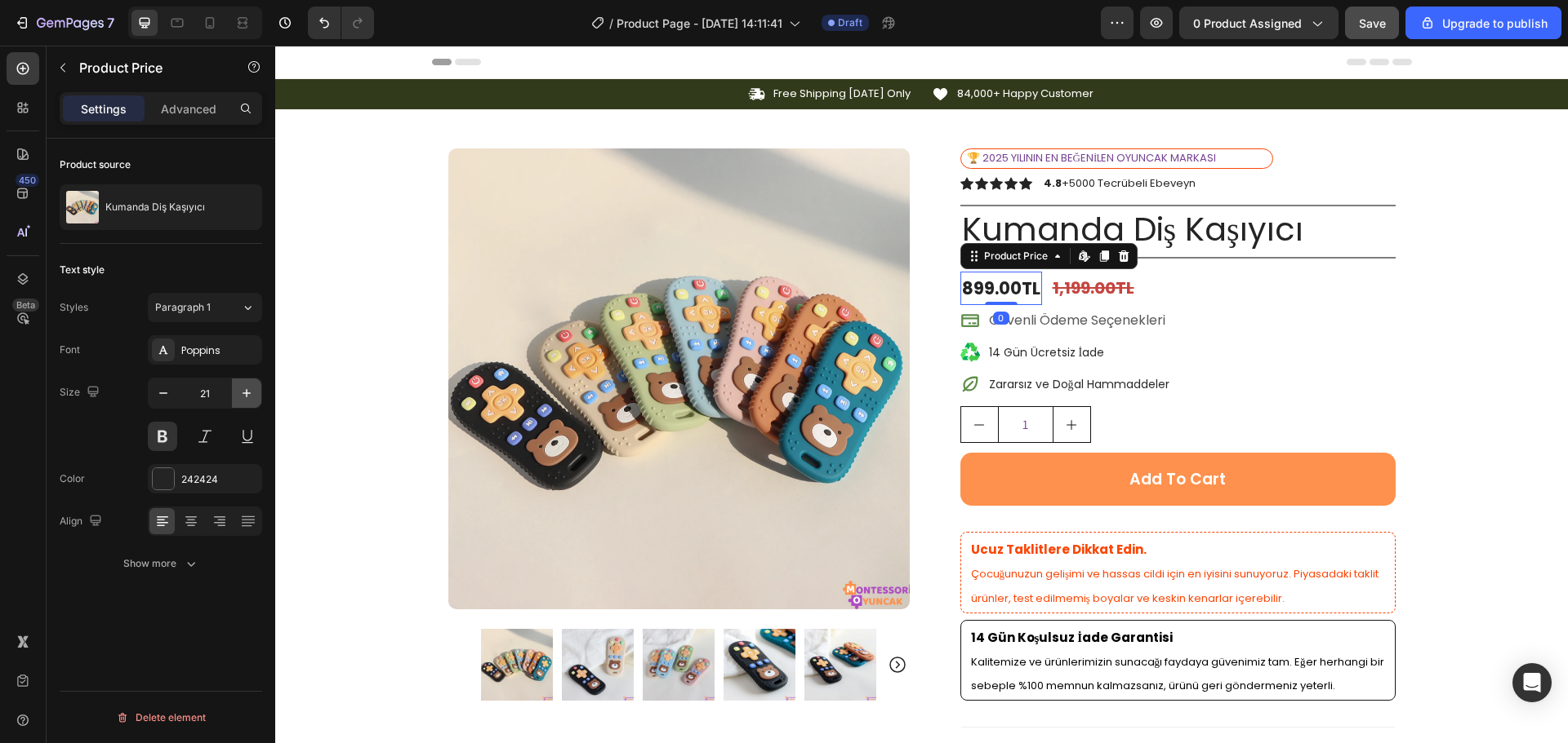
click at [238, 394] on button "button" at bounding box center [247, 393] width 30 height 30
type input "23"
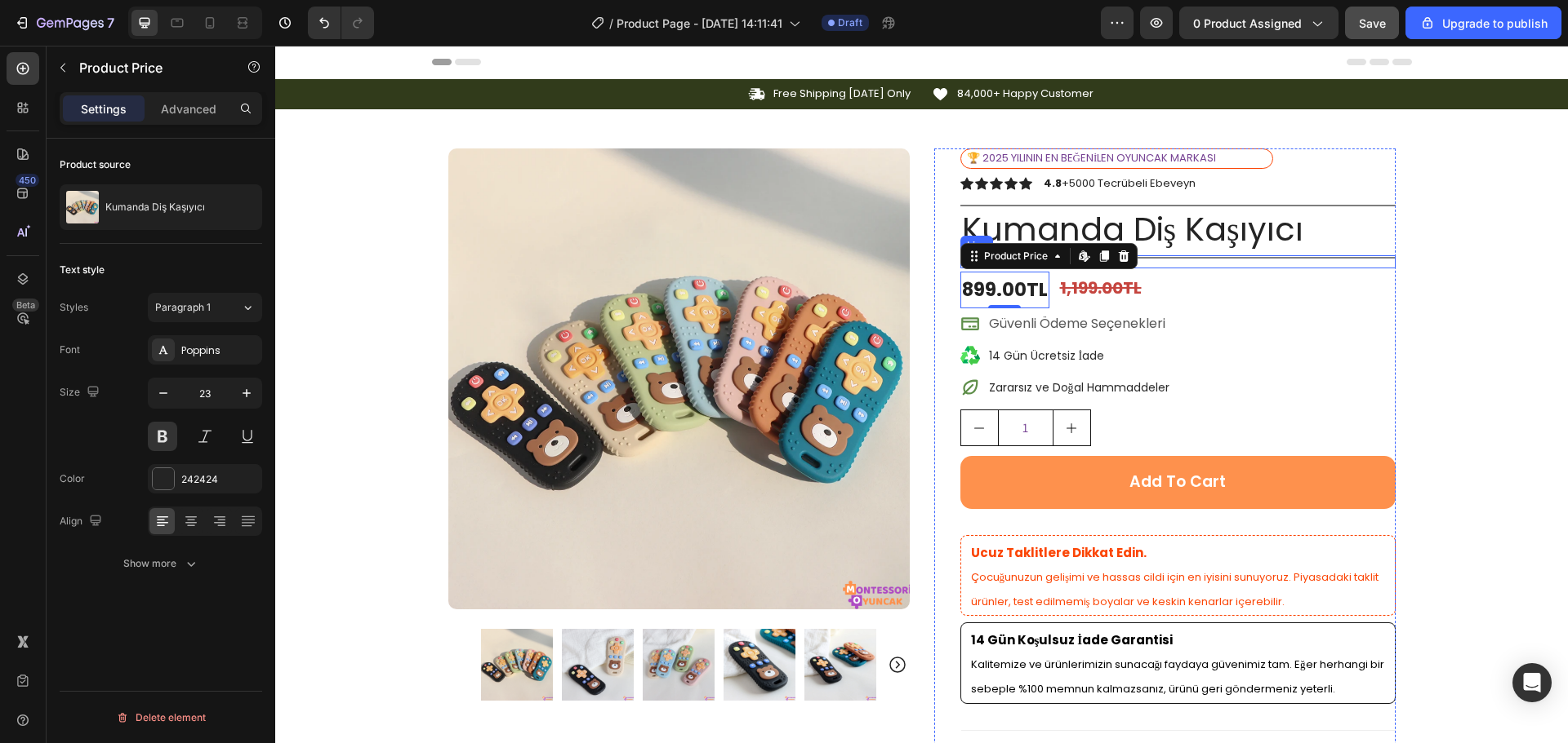
click at [1452, 276] on div "Icon Free Shipping [DATE] Only Text Block Row Icon 84,000+ Happy Customer Text …" at bounding box center [922, 616] width 1293 height 1074
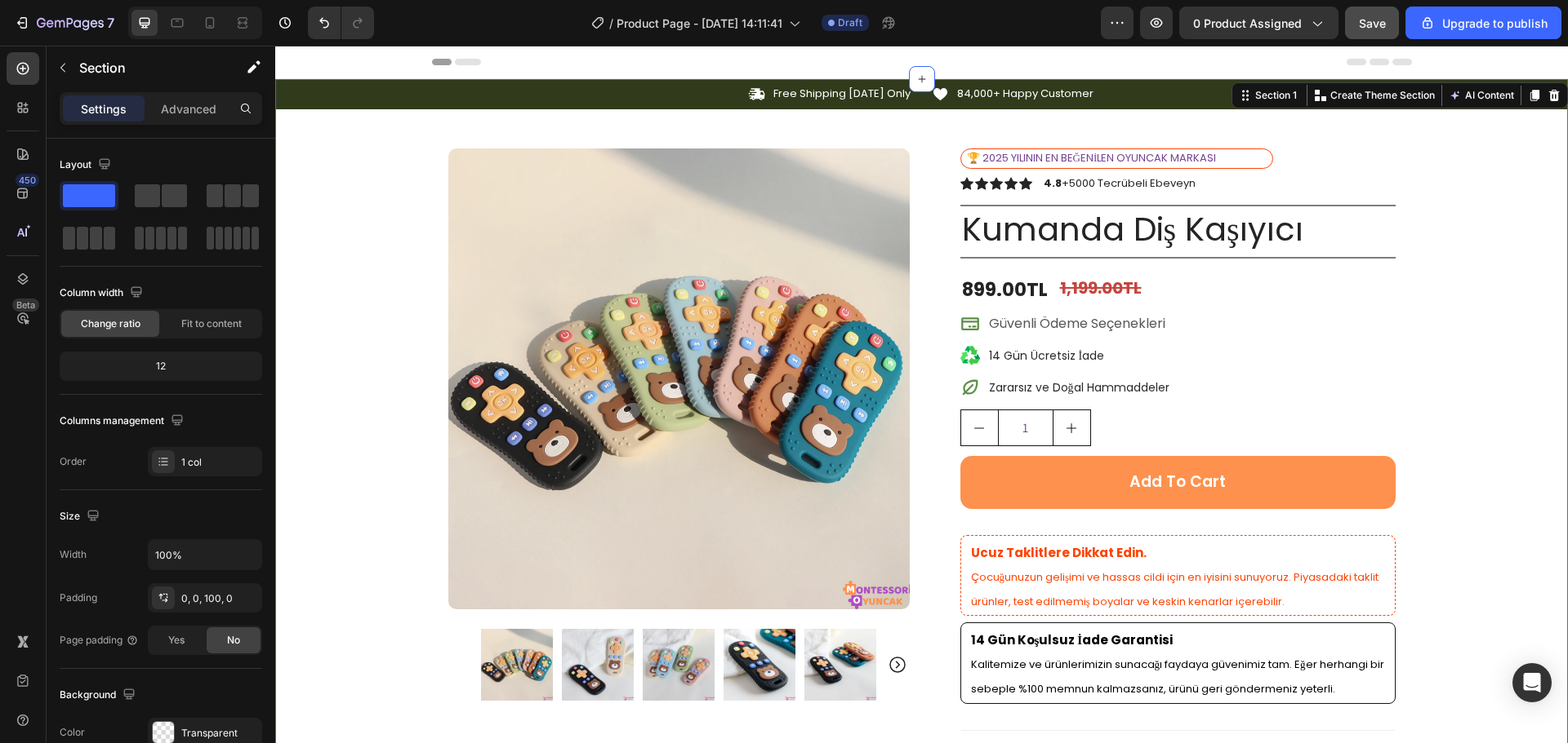
click at [1351, 17] on button "Save" at bounding box center [1372, 22] width 54 height 32
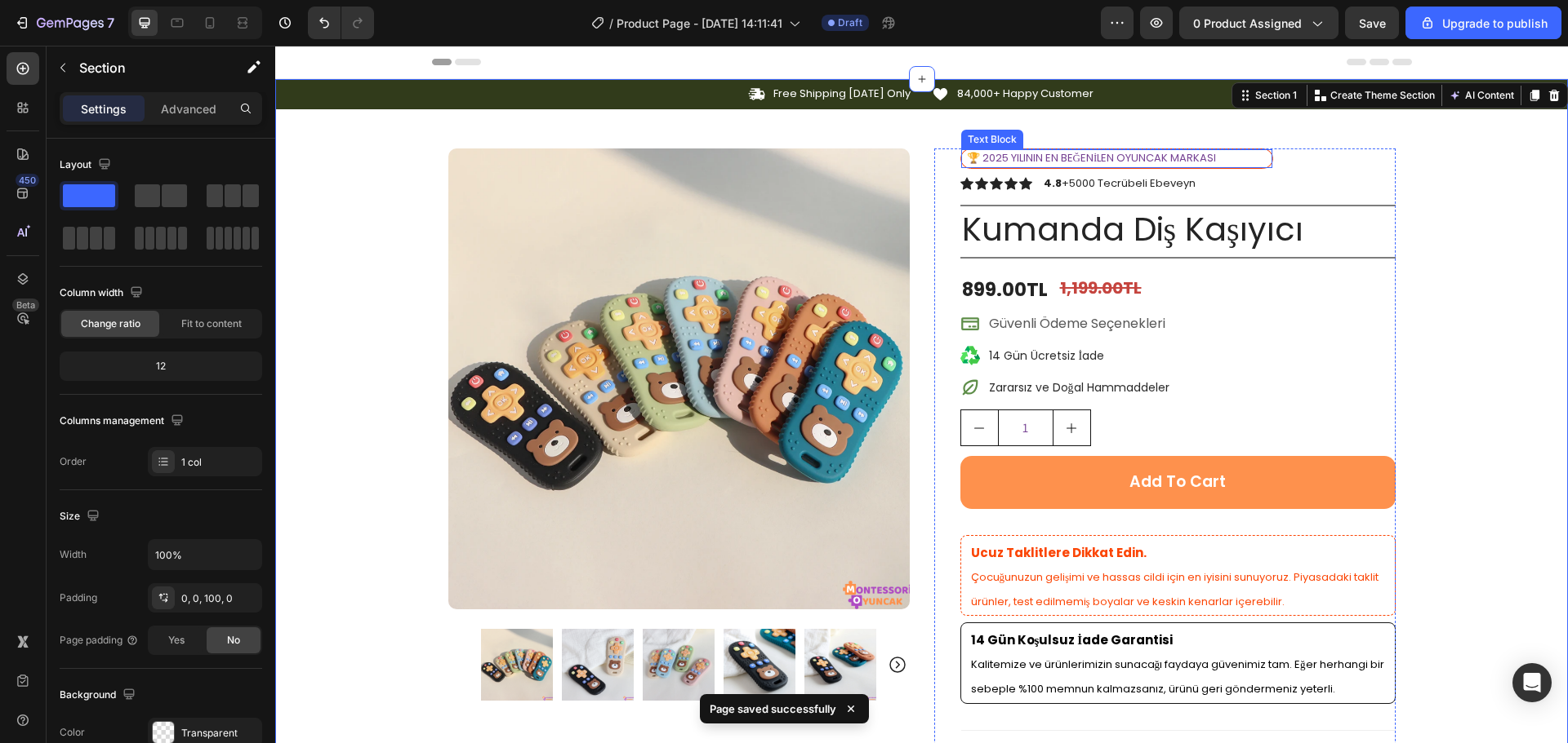
click at [1258, 160] on p "🏆 2025 YILININ EN BEĞENİLEN OYUNCAK MARKASI" at bounding box center [1118, 158] width 303 height 15
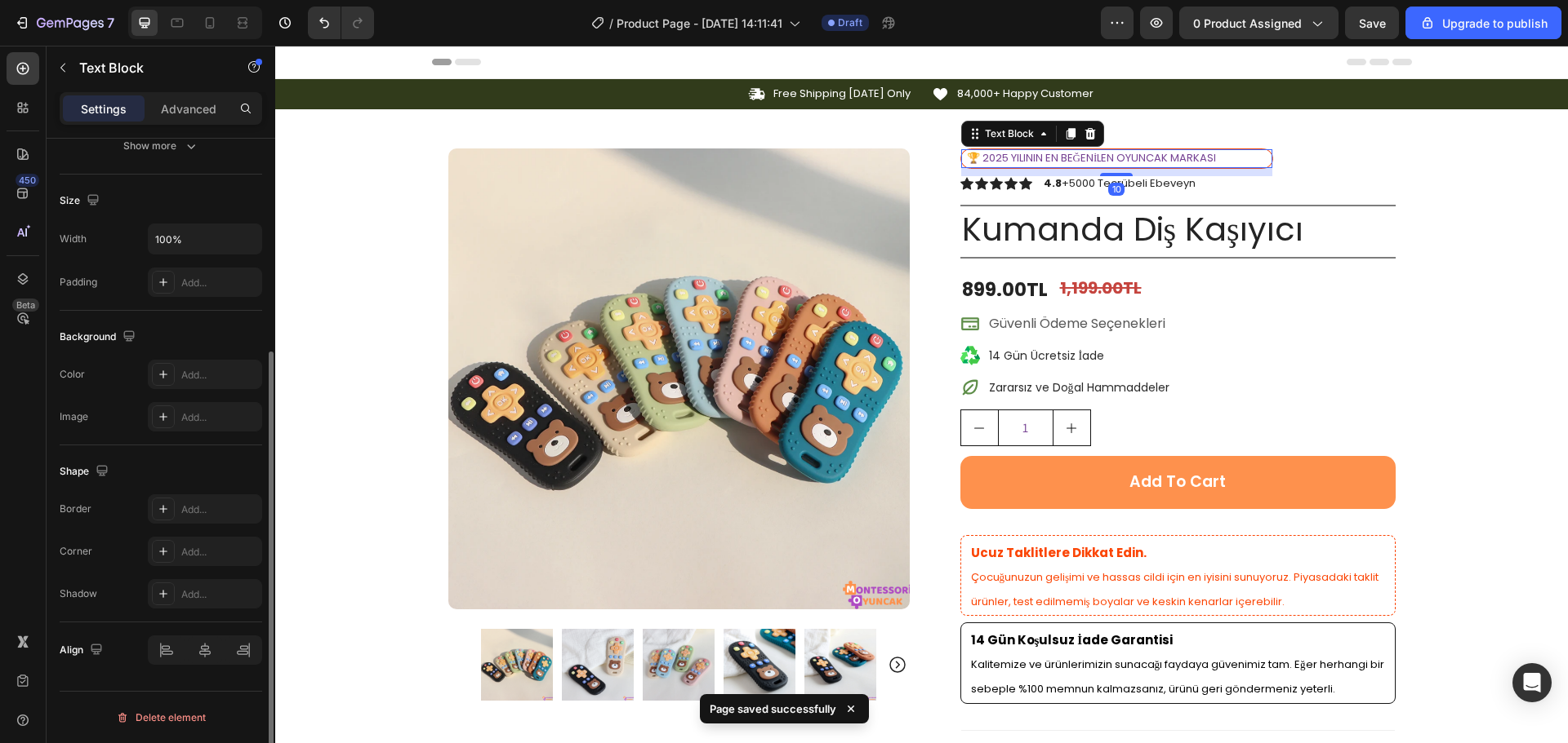
scroll to position [234, 0]
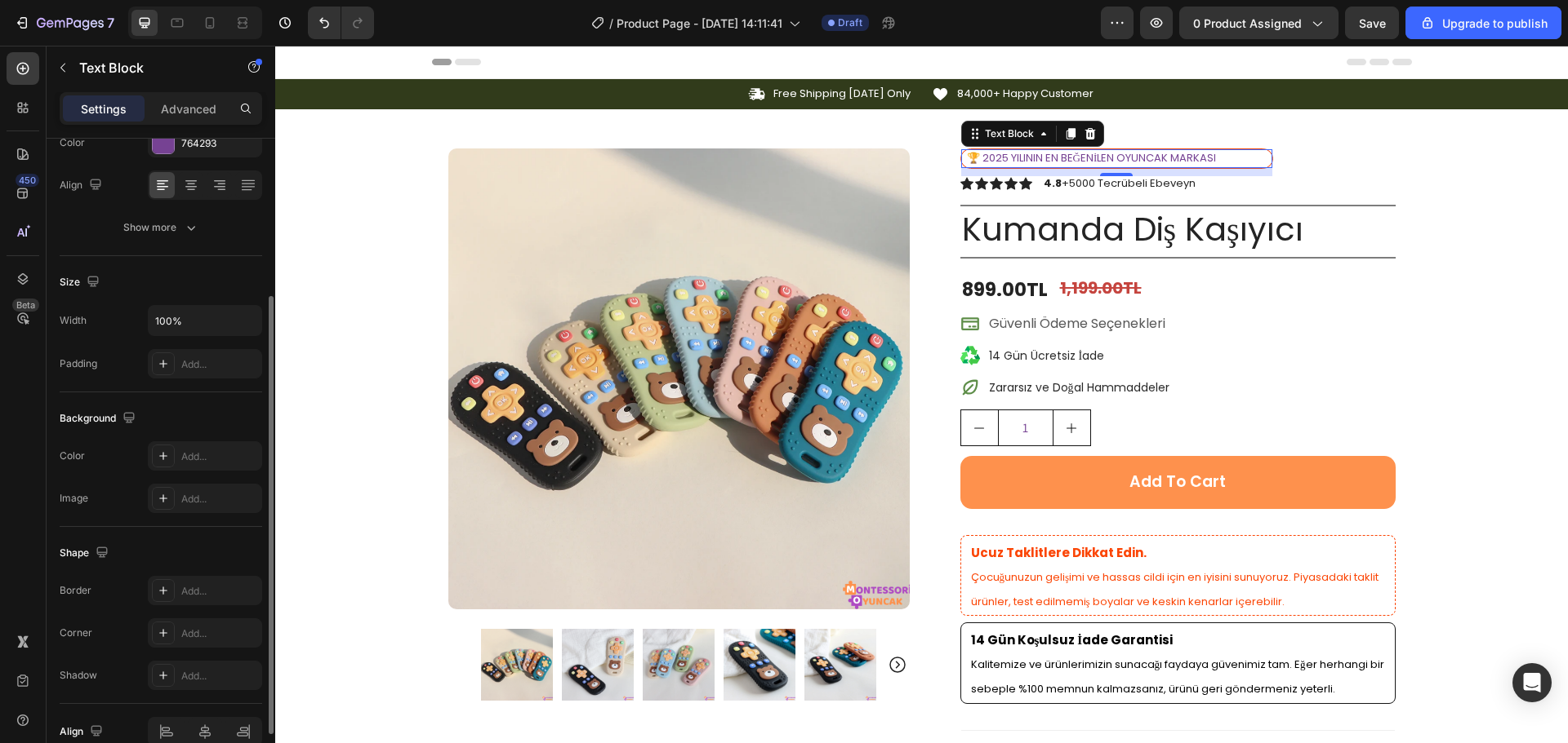
click at [201, 90] on div "Text Block" at bounding box center [140, 69] width 186 height 47
click at [190, 110] on p "Advanced" at bounding box center [189, 109] width 56 height 17
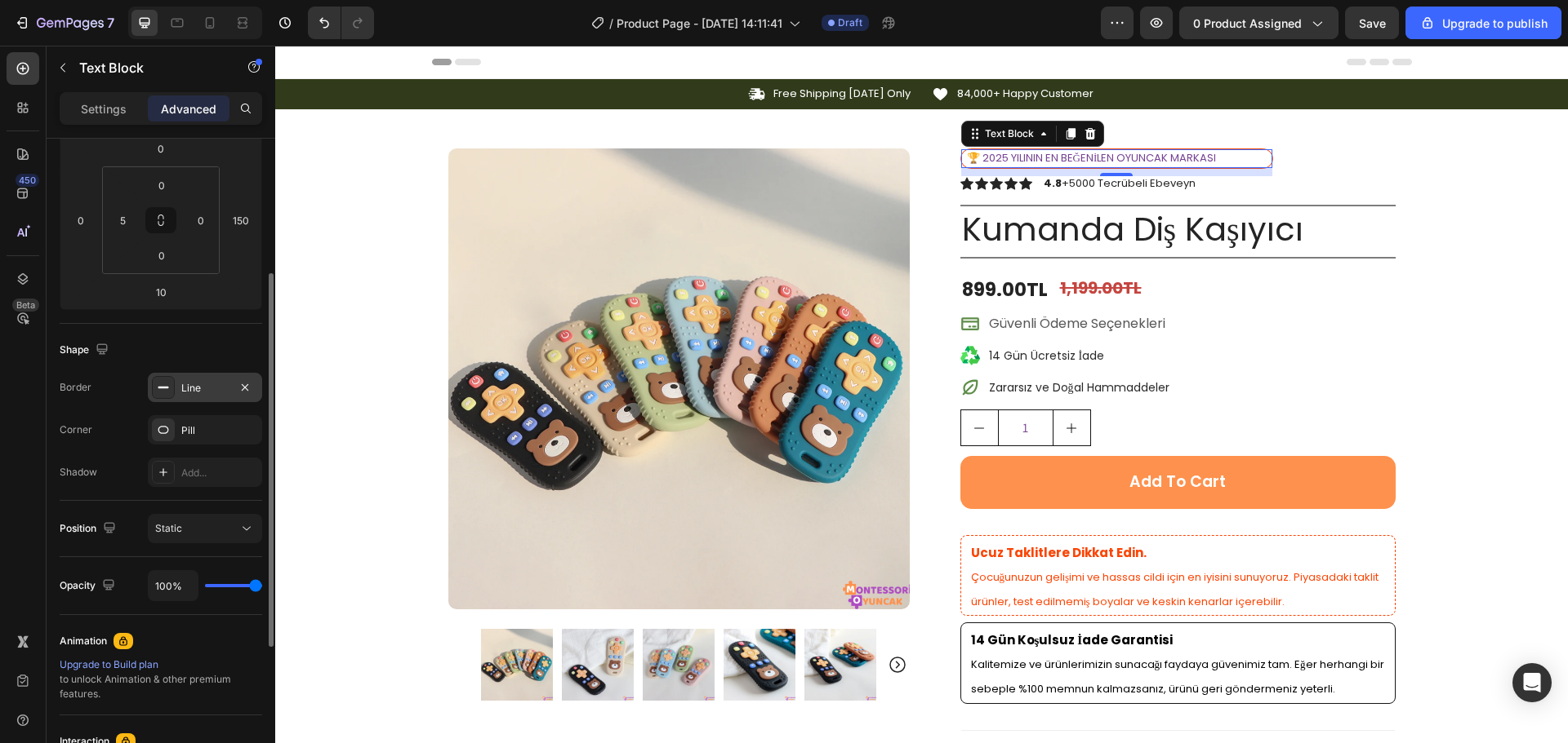
click at [183, 390] on div "Line" at bounding box center [204, 389] width 48 height 14
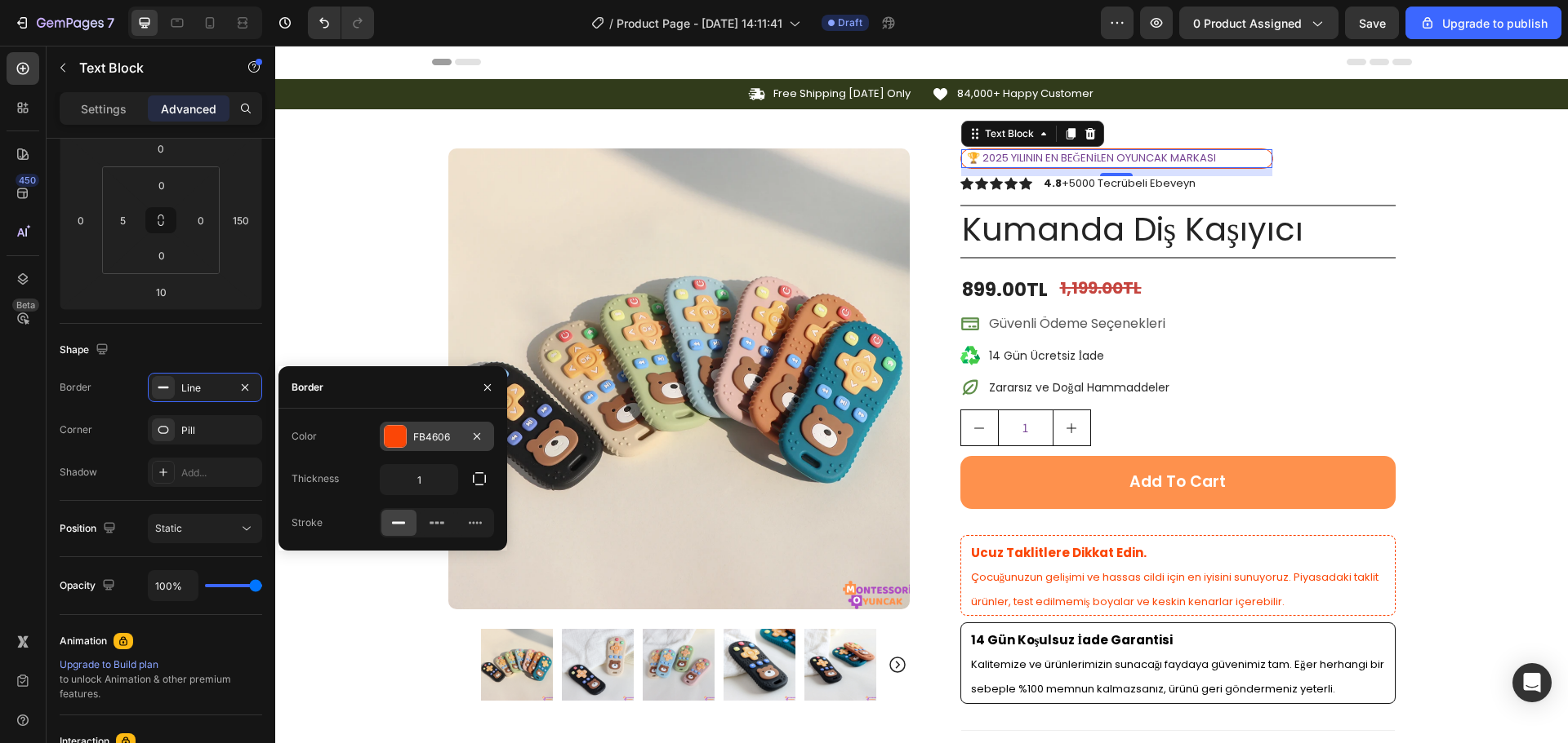
click at [383, 428] on div at bounding box center [394, 436] width 23 height 22
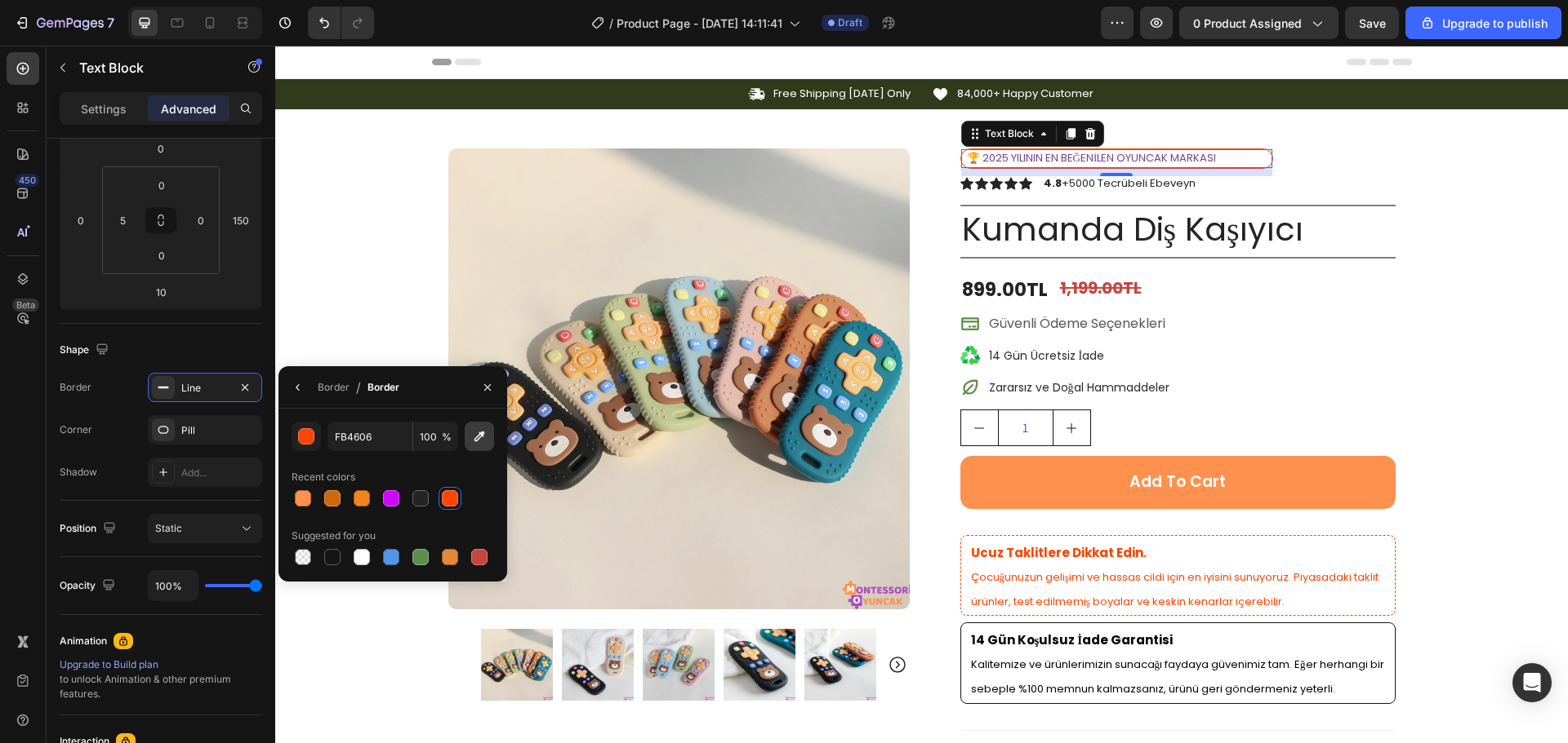
click at [472, 436] on icon "button" at bounding box center [479, 436] width 16 height 16
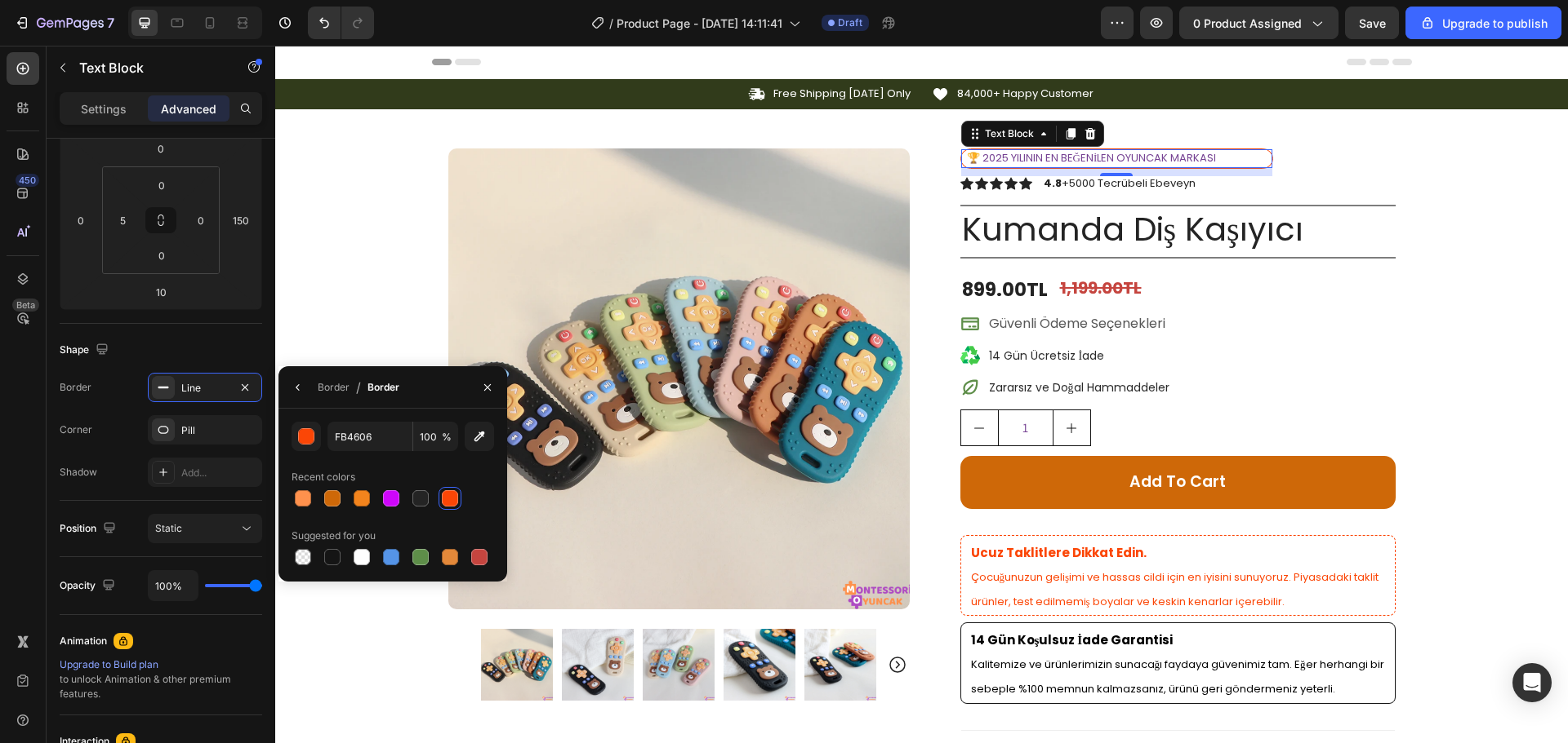
type input "FE914D"
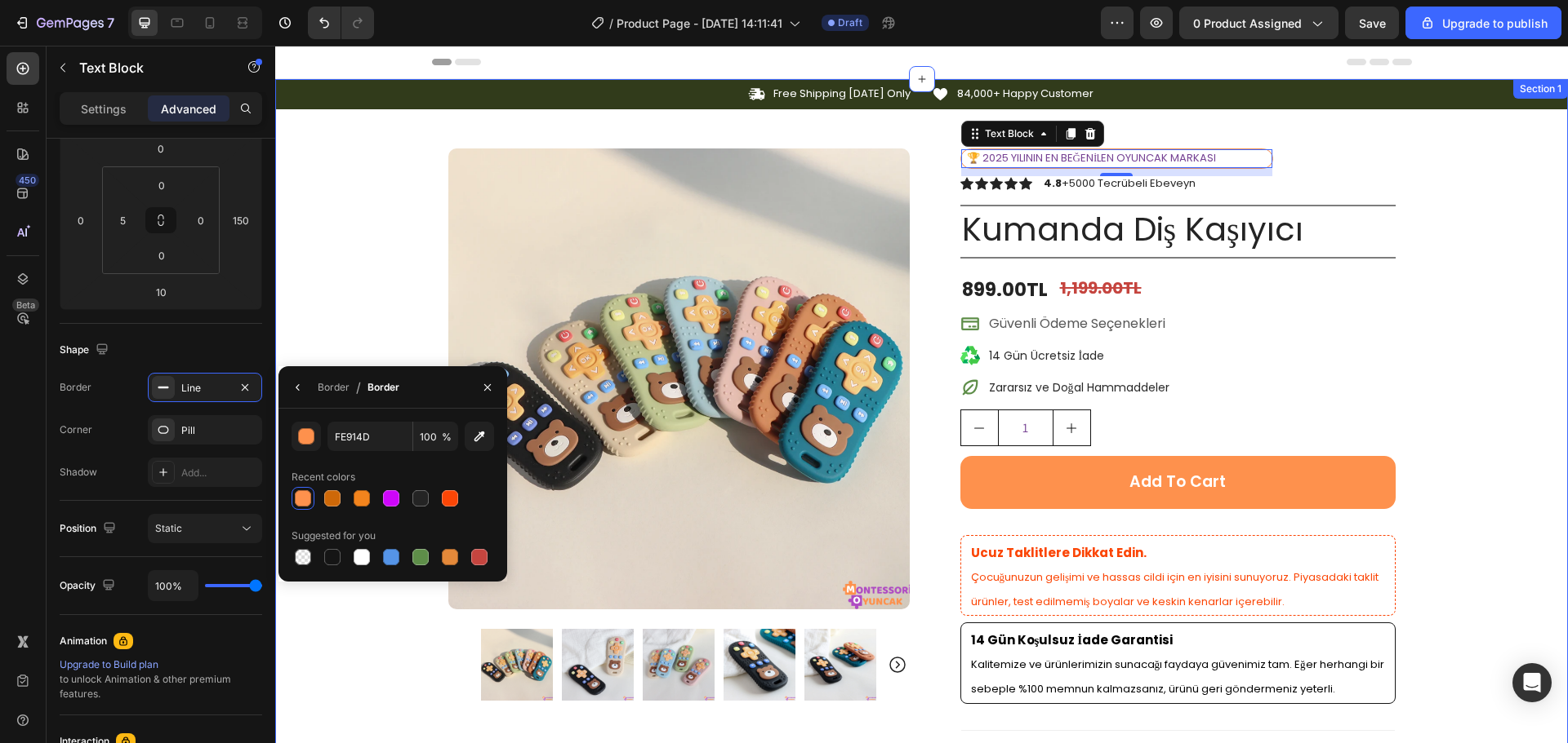
click at [347, 277] on div "Icon Free Shipping [DATE] Only Text Block Row Icon 84,000+ Happy Customer Text …" at bounding box center [922, 616] width 1293 height 1074
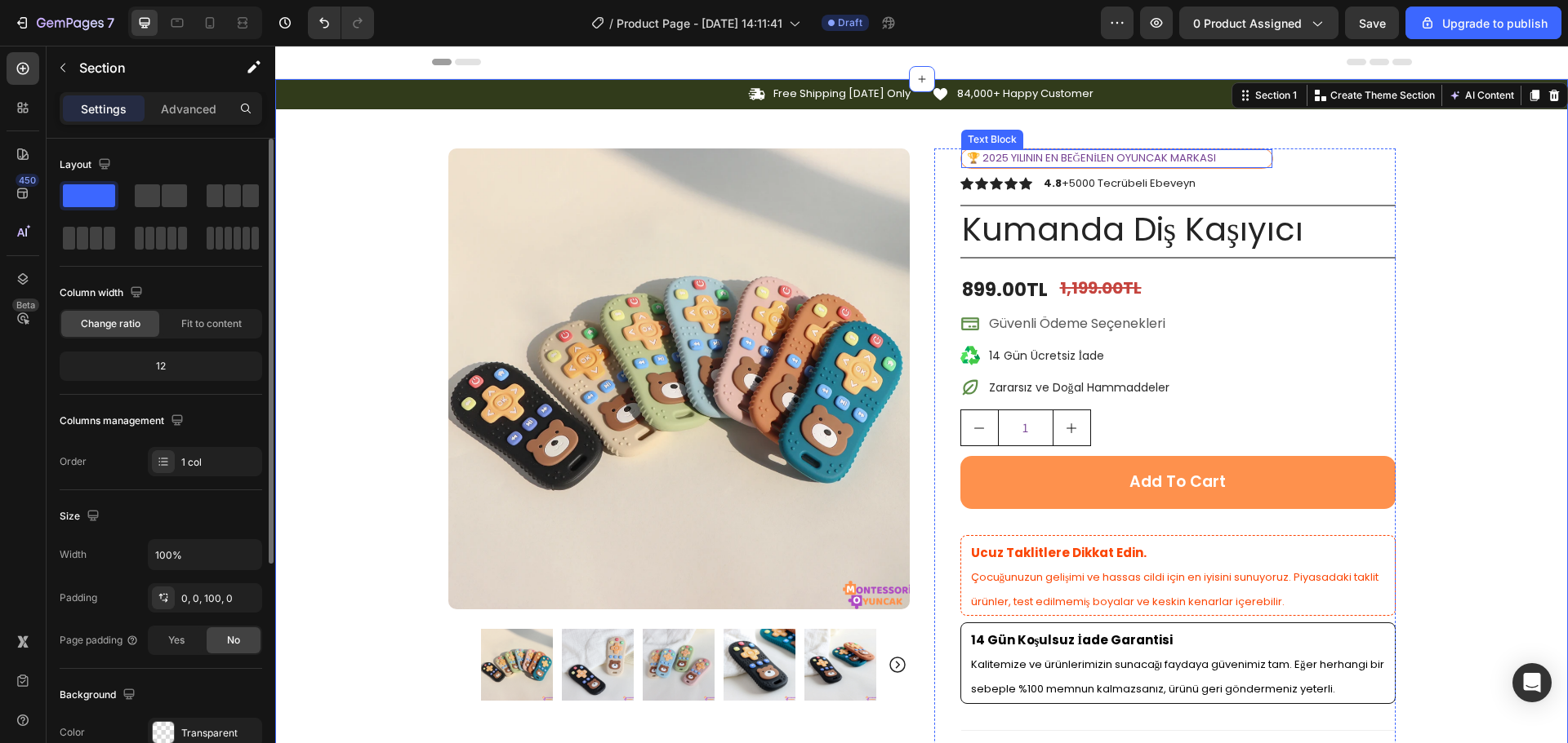
click at [1062, 154] on span "🏆 2025 YILININ EN BEĞENİLEN OYUNCAK MARKASI" at bounding box center [1092, 157] width 250 height 15
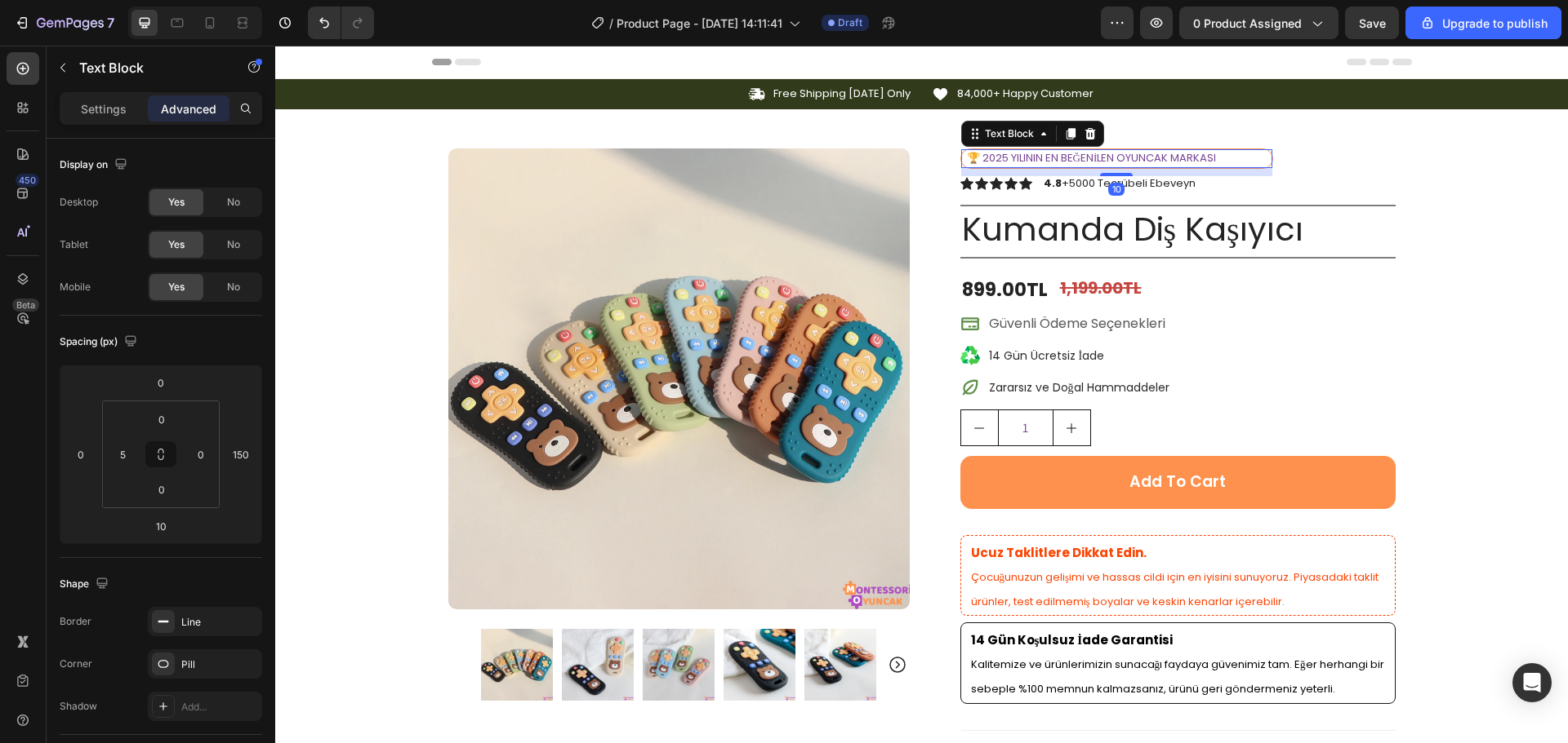
click at [104, 121] on div "Settings Advanced" at bounding box center [160, 108] width 203 height 32
click at [110, 112] on p "Settings" at bounding box center [104, 109] width 46 height 17
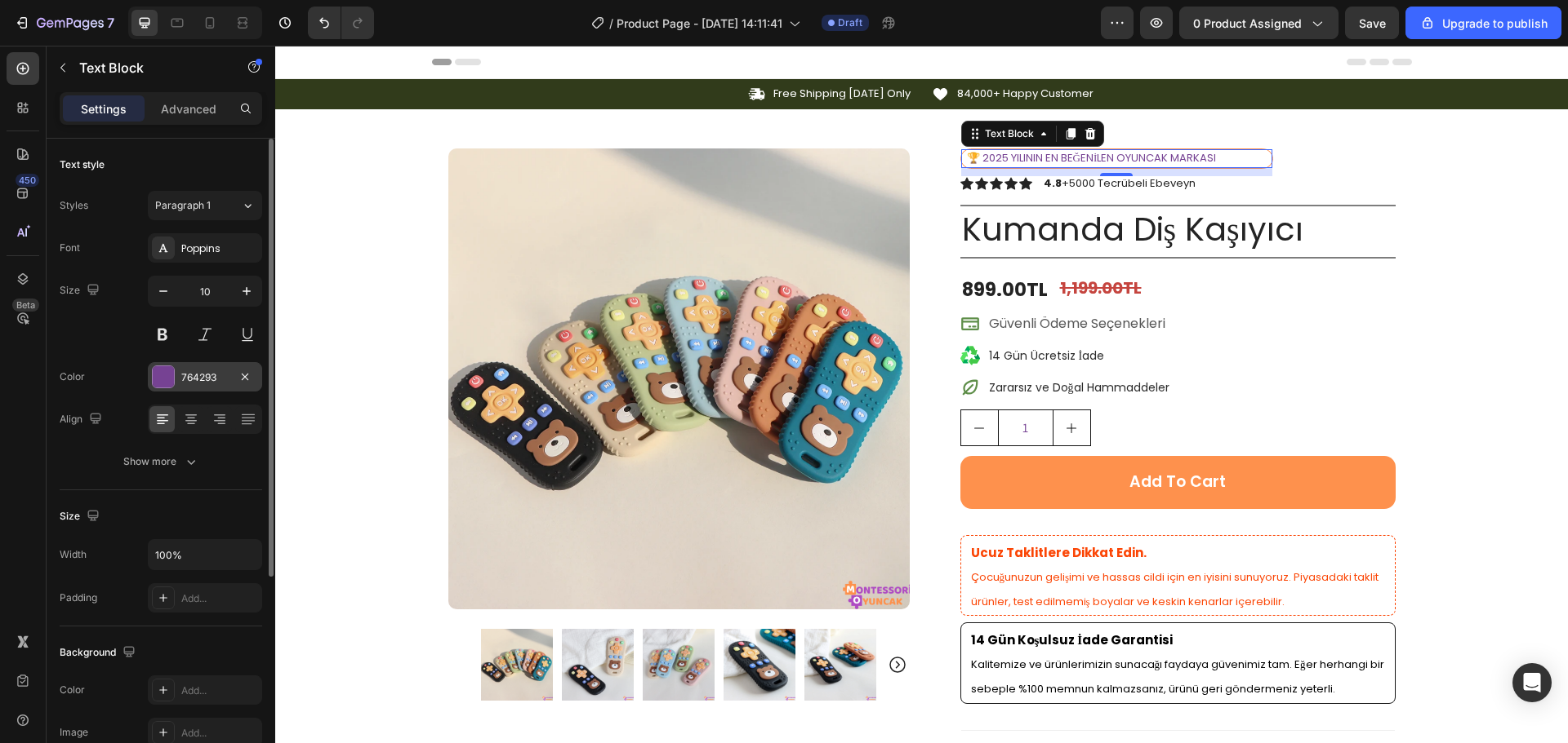
click at [175, 369] on div "764293" at bounding box center [204, 377] width 114 height 30
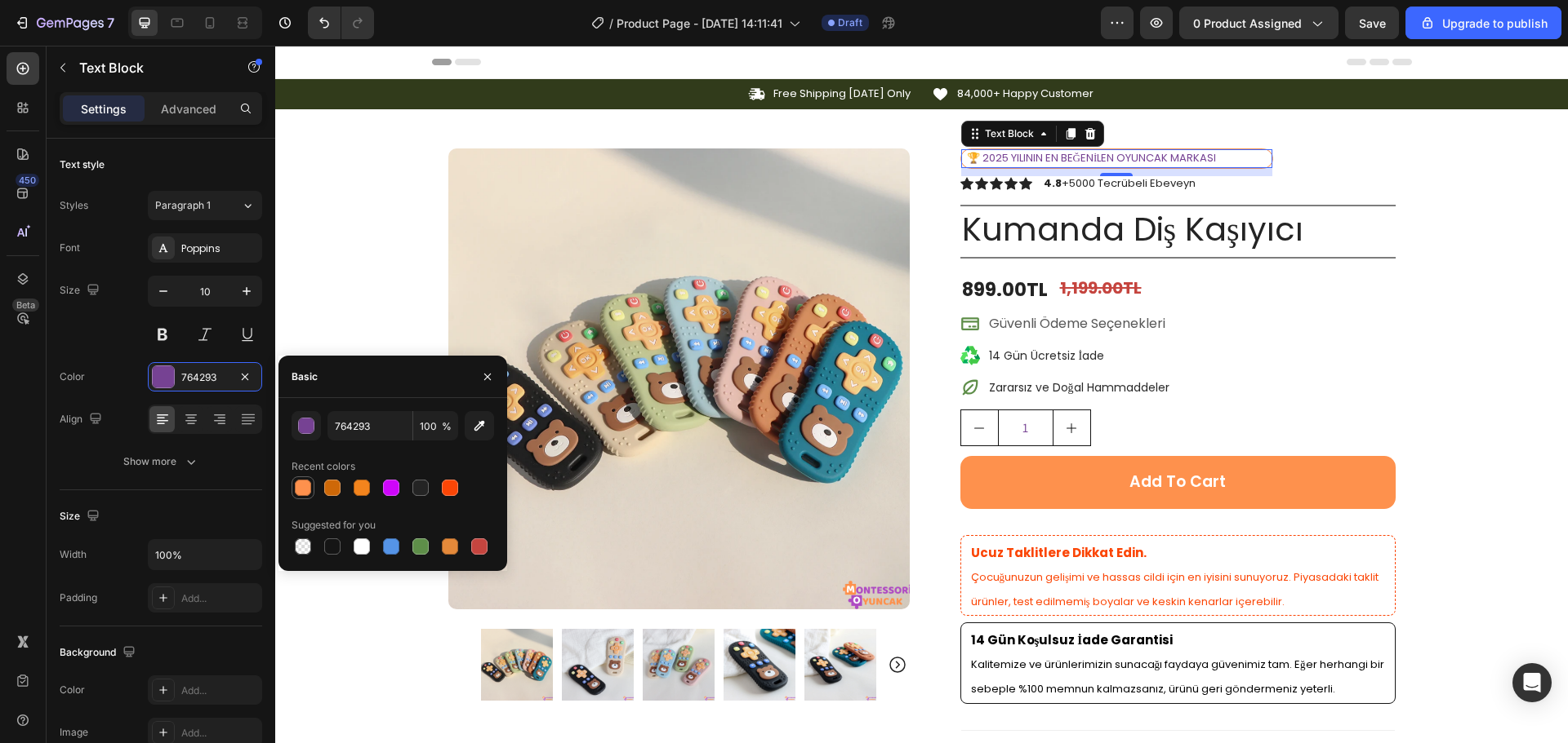
click at [295, 486] on div at bounding box center [302, 488] width 16 height 16
type input "FE914D"
click at [1472, 264] on div "Icon Free Shipping [DATE] Only Text Block Row Icon 84,000+ Happy Customer Text …" at bounding box center [922, 616] width 1293 height 1074
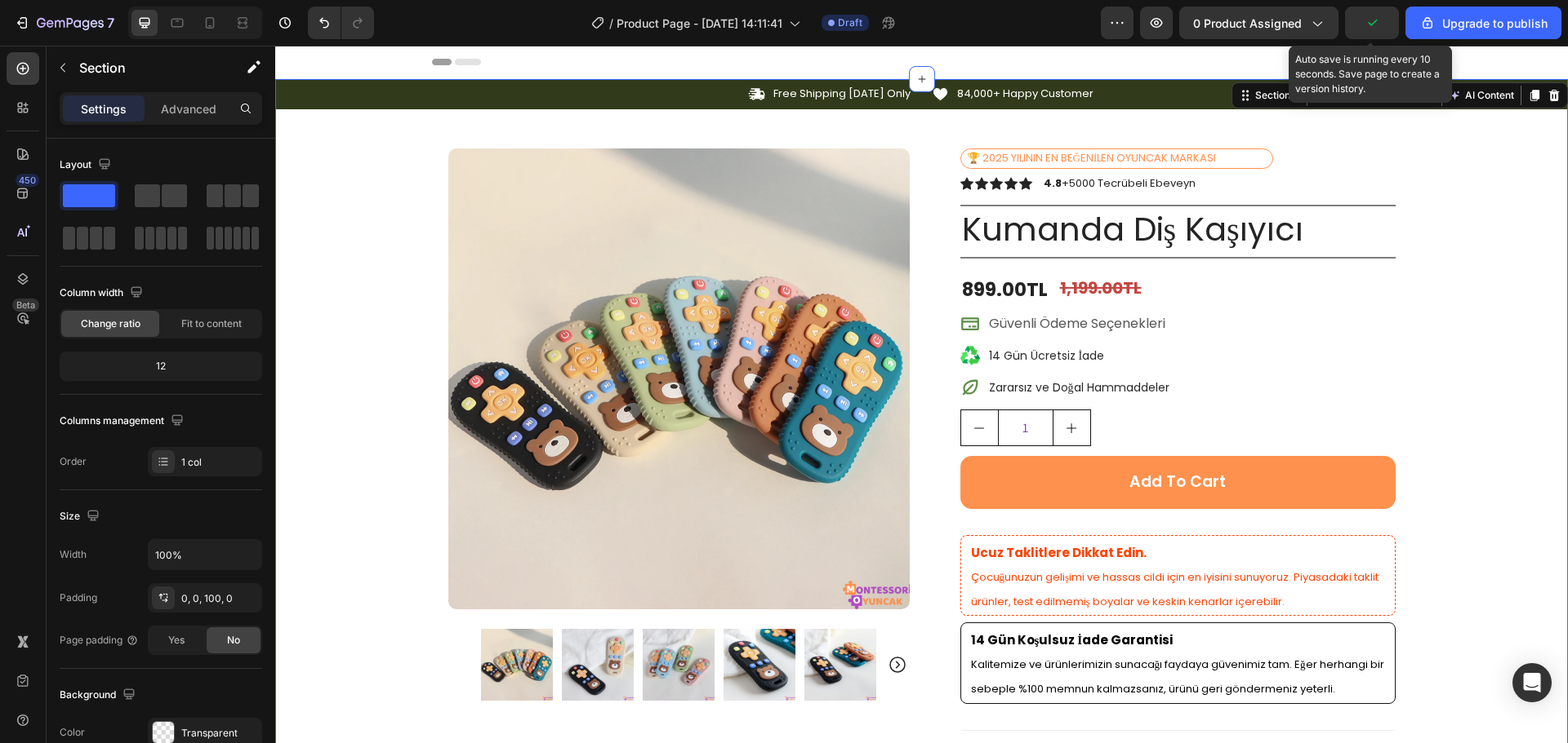
click at [1371, 24] on icon "button" at bounding box center [1372, 22] width 16 height 16
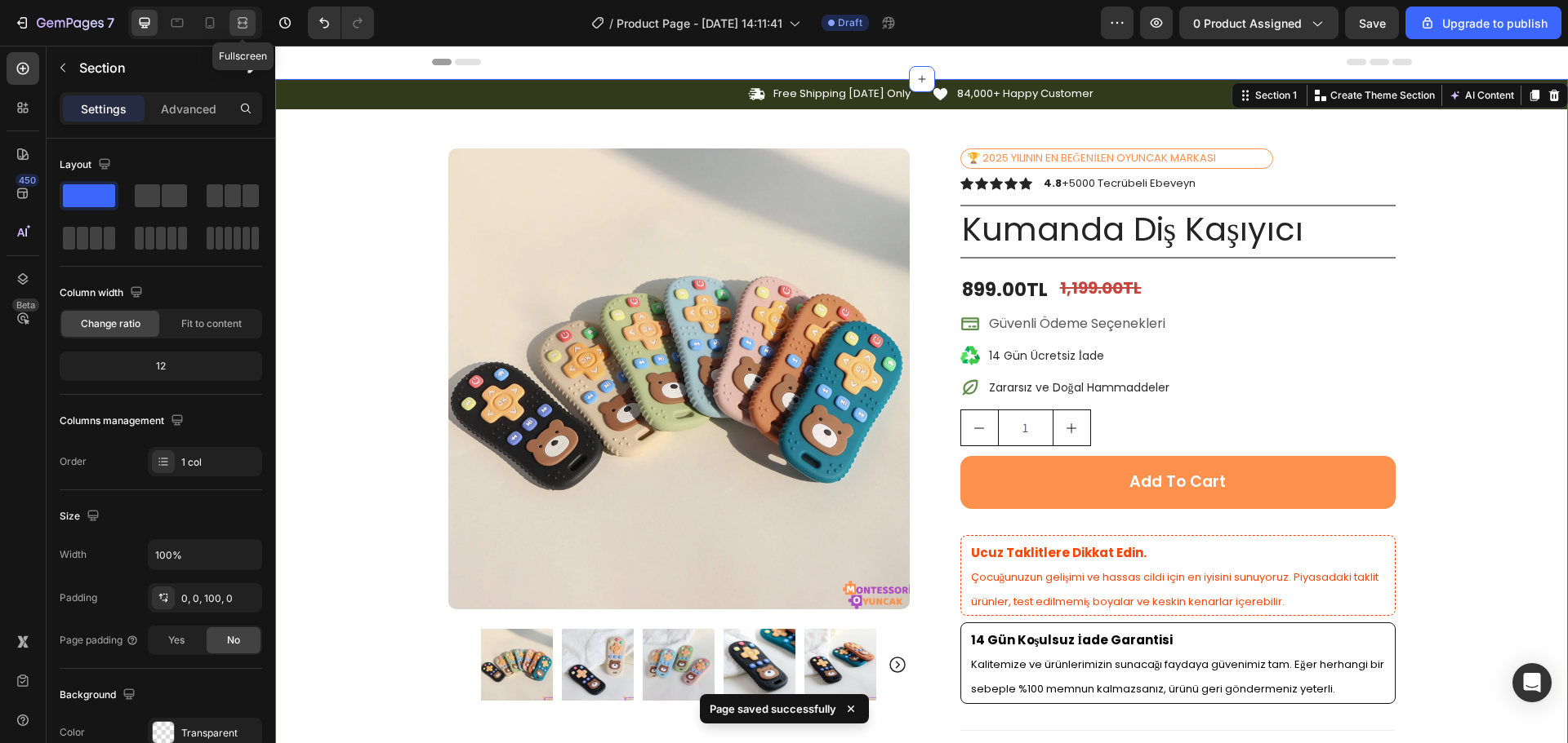
click at [240, 21] on icon at bounding box center [242, 22] width 16 height 16
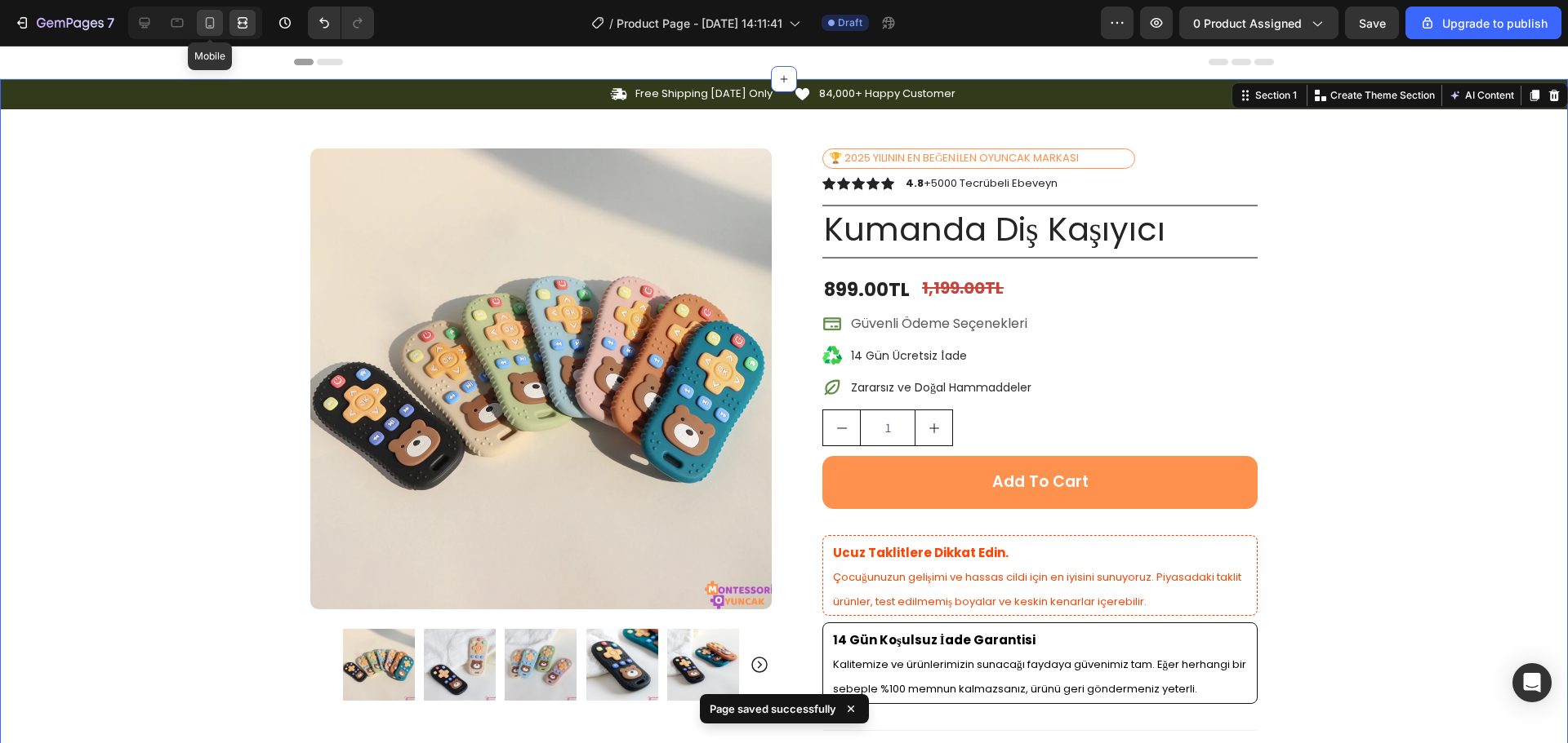
click at [213, 19] on icon at bounding box center [211, 22] width 9 height 12
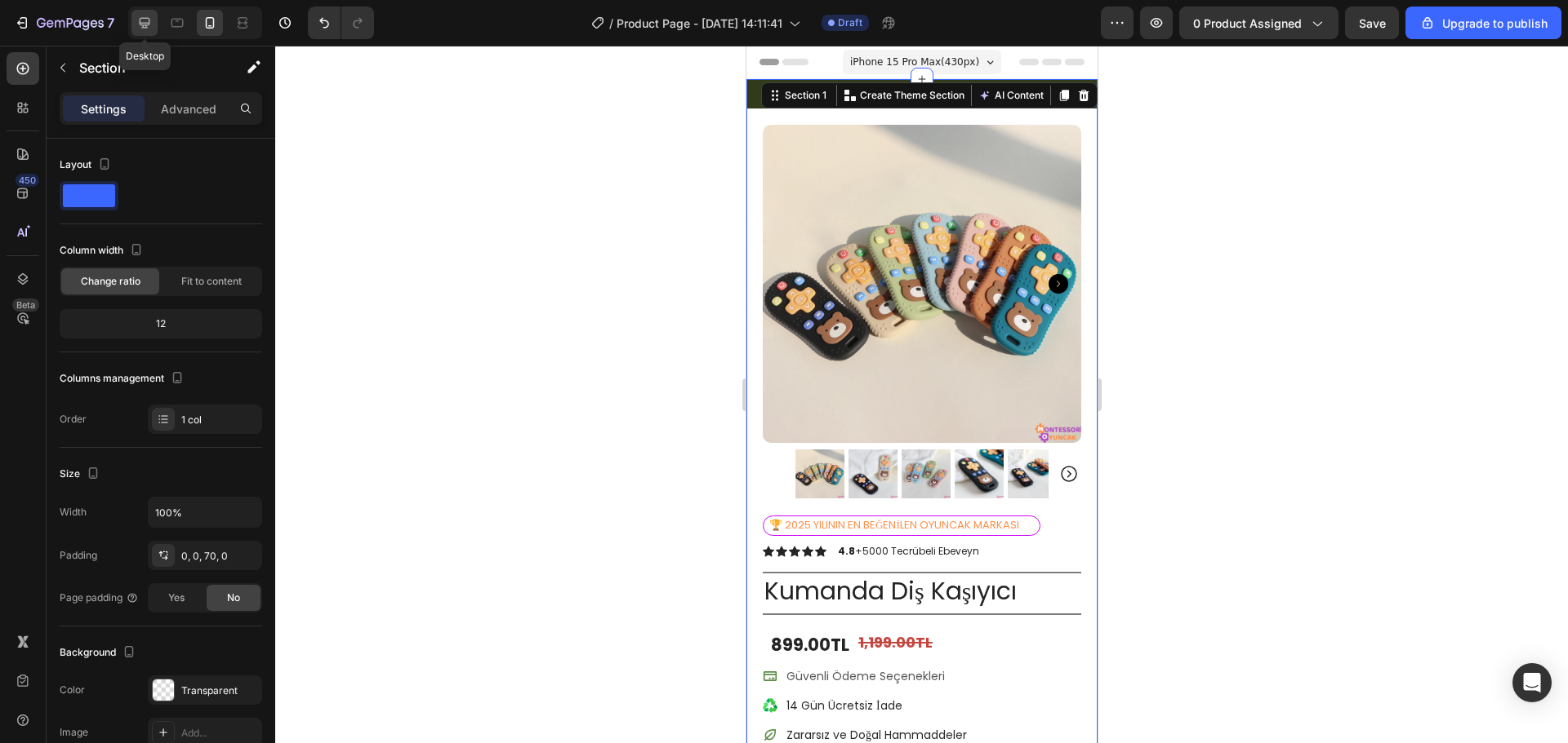
click at [131, 21] on div at bounding box center [144, 22] width 26 height 26
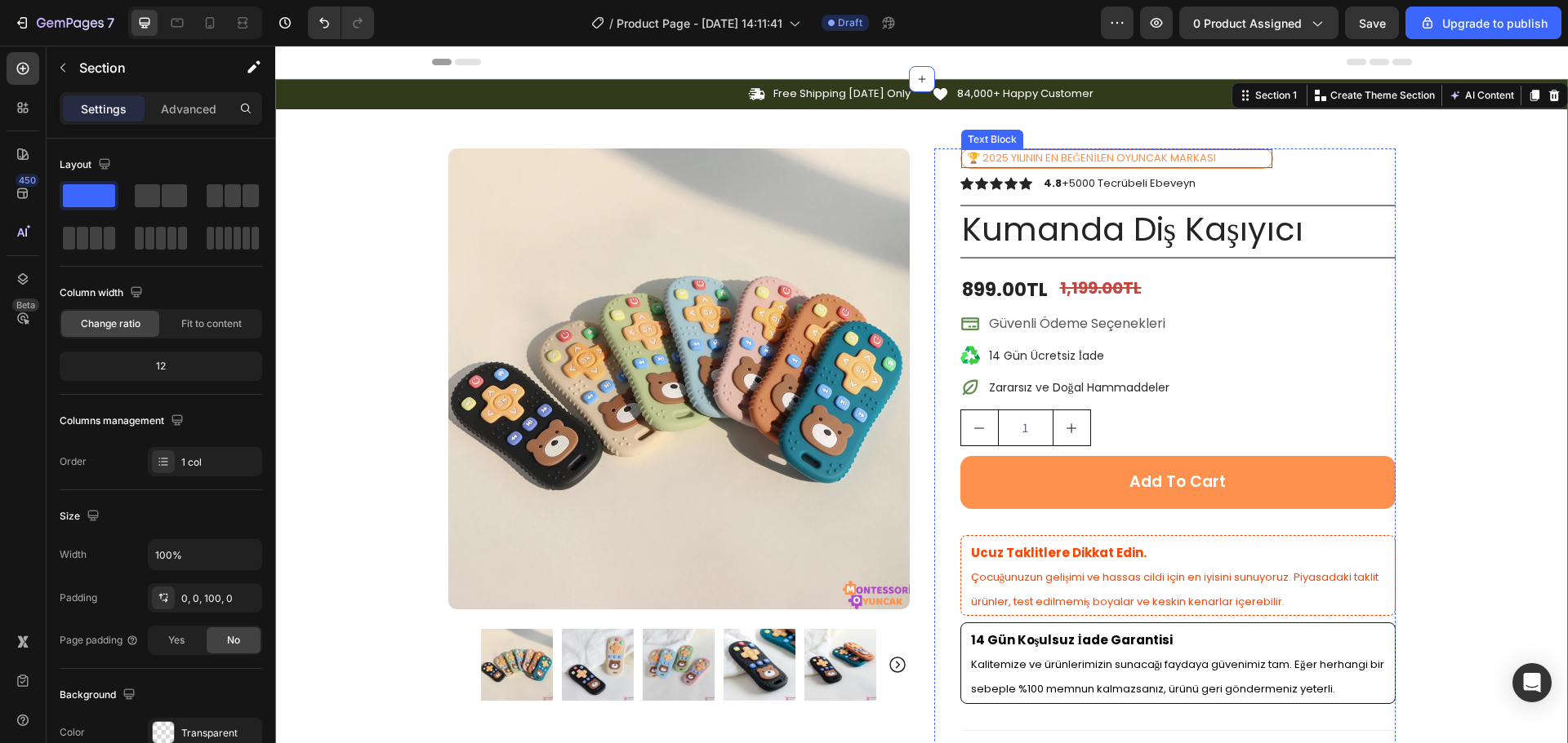
click at [1227, 157] on p "🏆 2025 YILININ EN BEĞENİLEN OYUNCAK MARKASI" at bounding box center [1118, 158] width 303 height 15
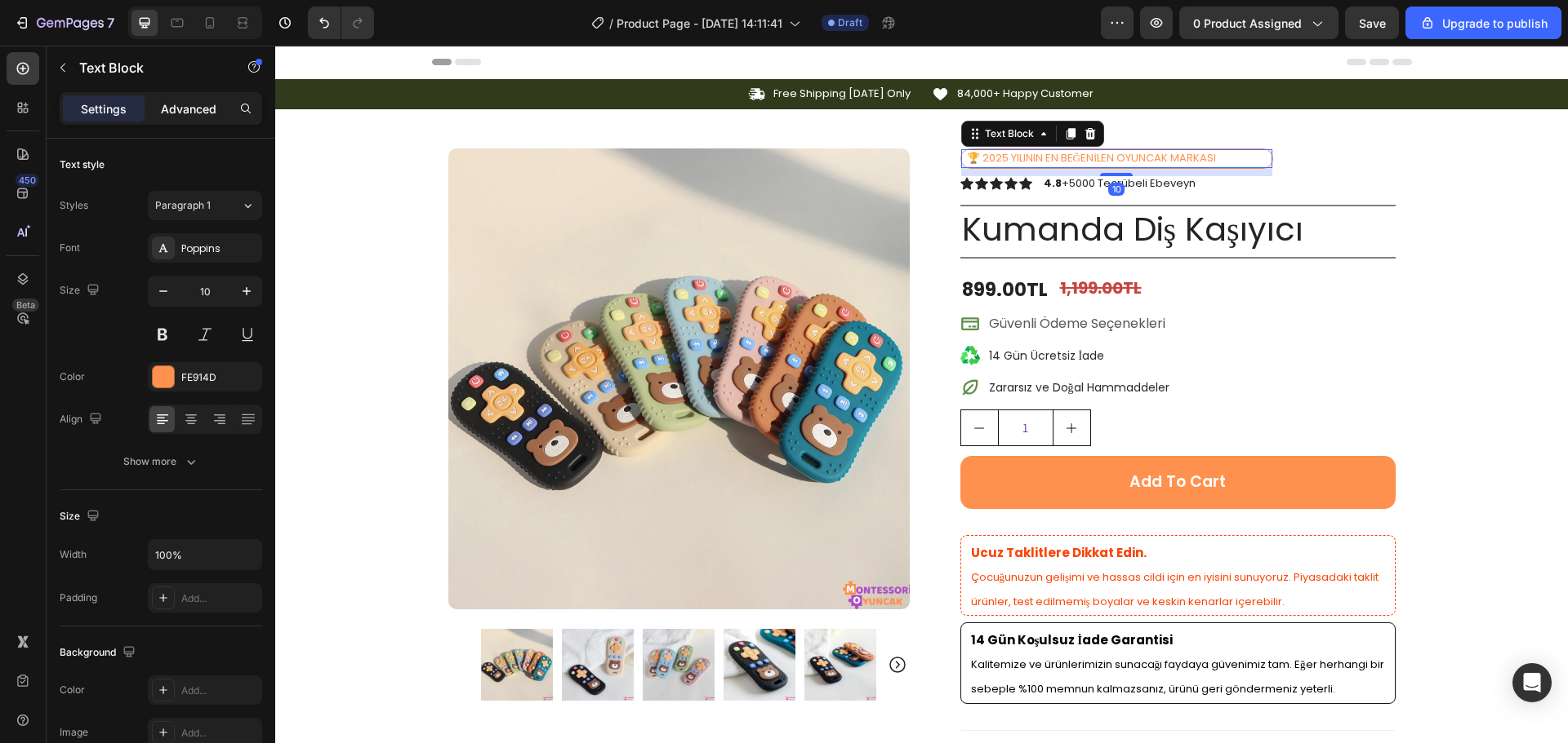
click at [170, 117] on p "Advanced" at bounding box center [189, 109] width 56 height 17
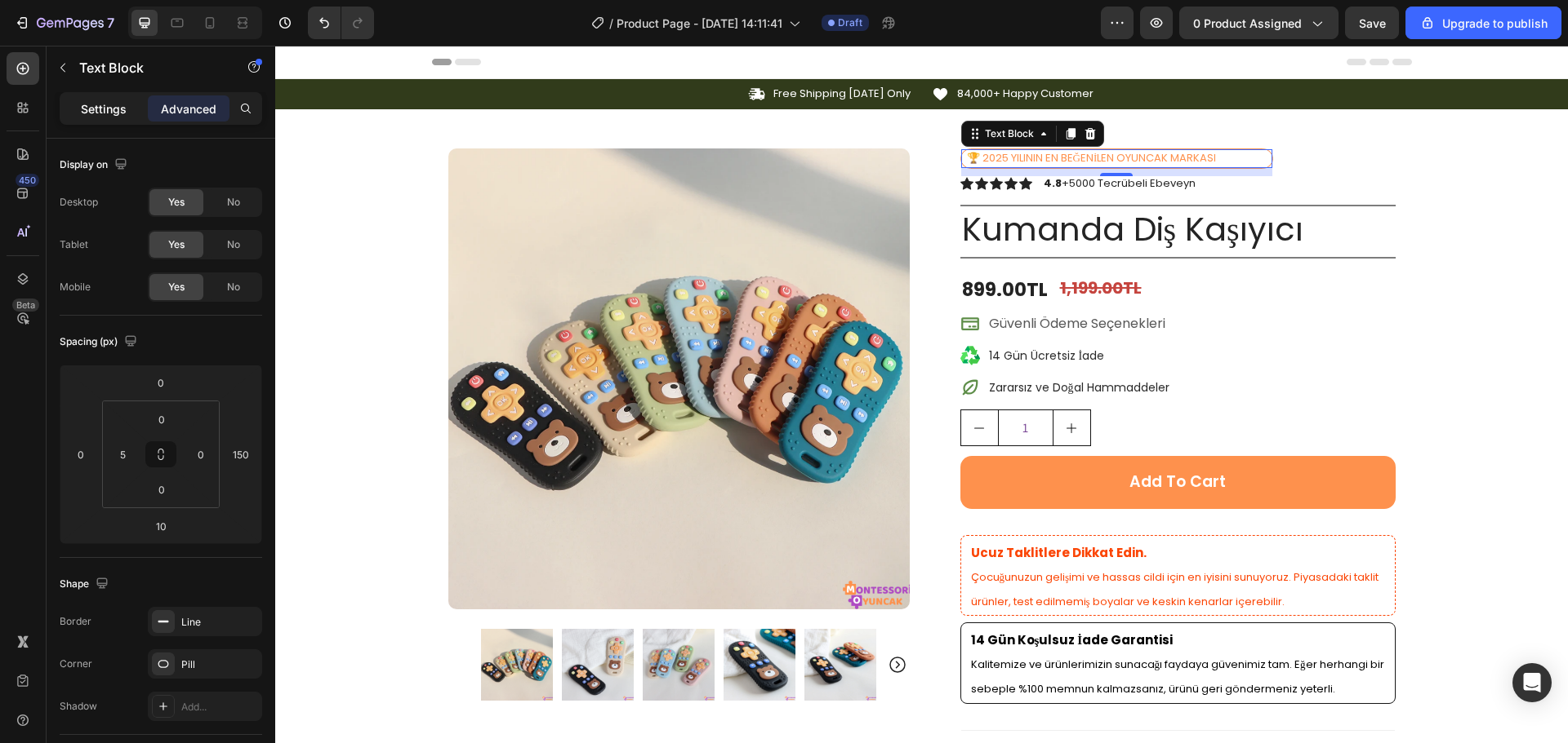
click at [136, 110] on div "Settings" at bounding box center [104, 108] width 82 height 26
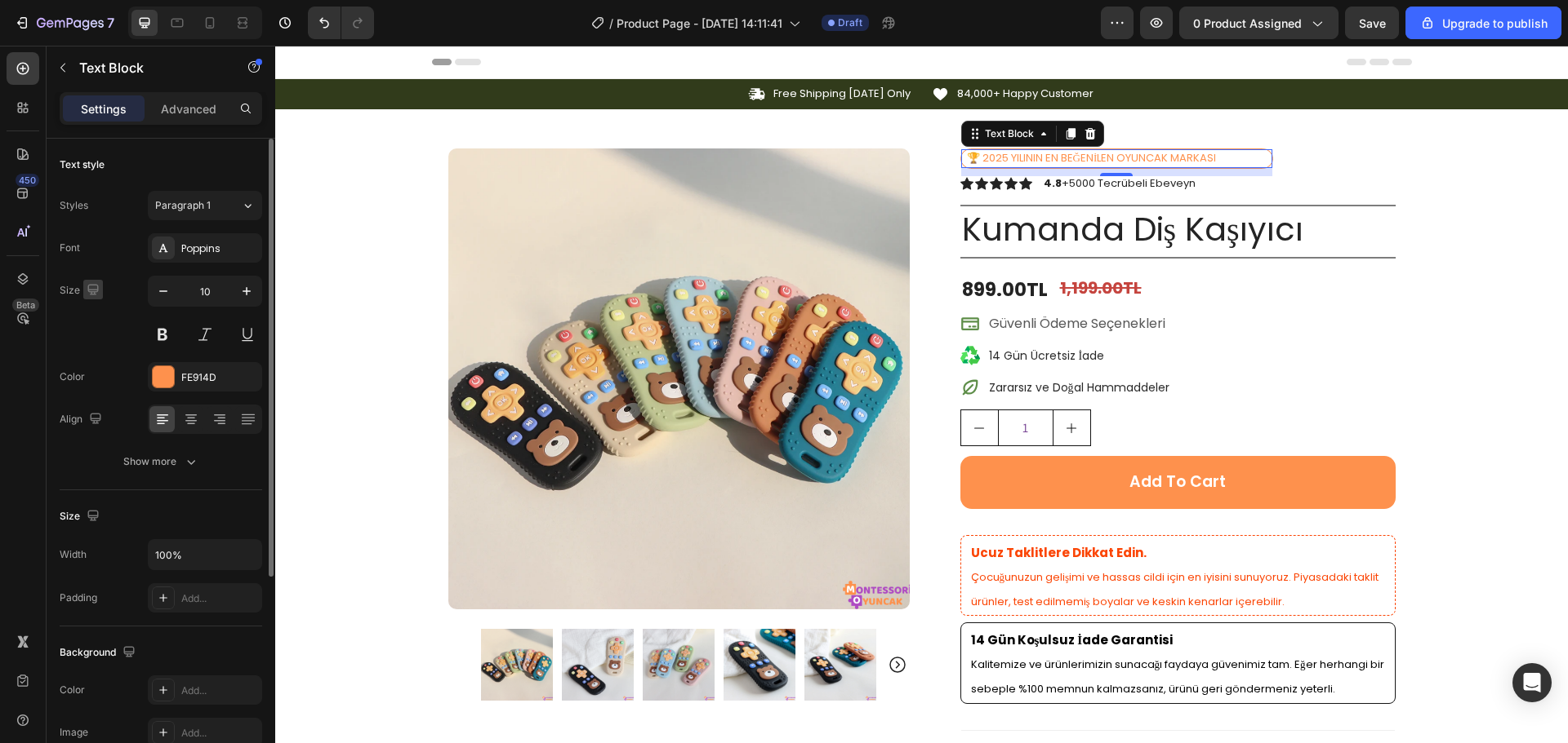
click at [87, 288] on icon "button" at bounding box center [93, 290] width 11 height 11
click at [133, 311] on div "Size 10" at bounding box center [160, 313] width 203 height 74
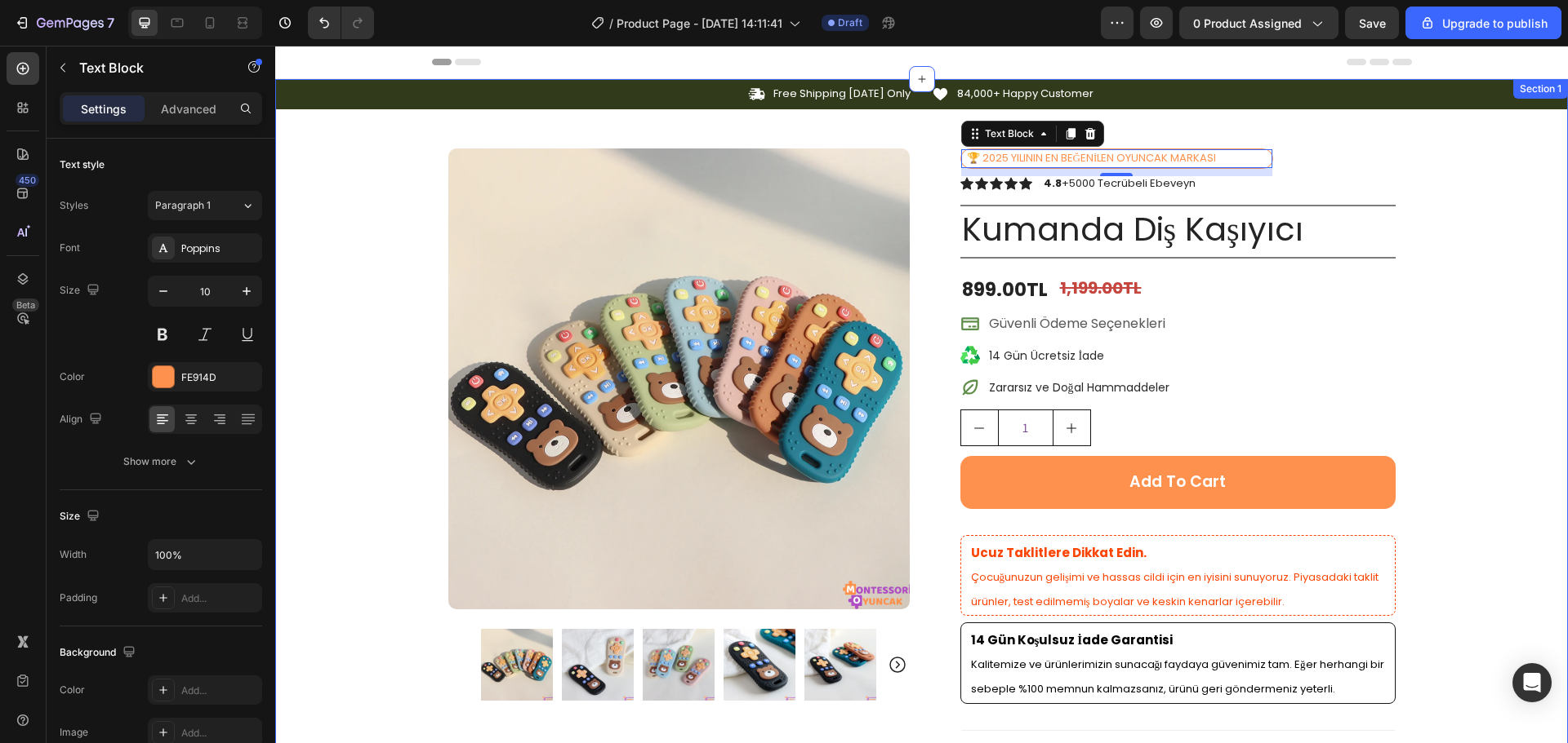
click at [1446, 276] on div "Icon Free Shipping [DATE] Only Text Block Row Icon 84,000+ Happy Customer Text …" at bounding box center [922, 616] width 1293 height 1074
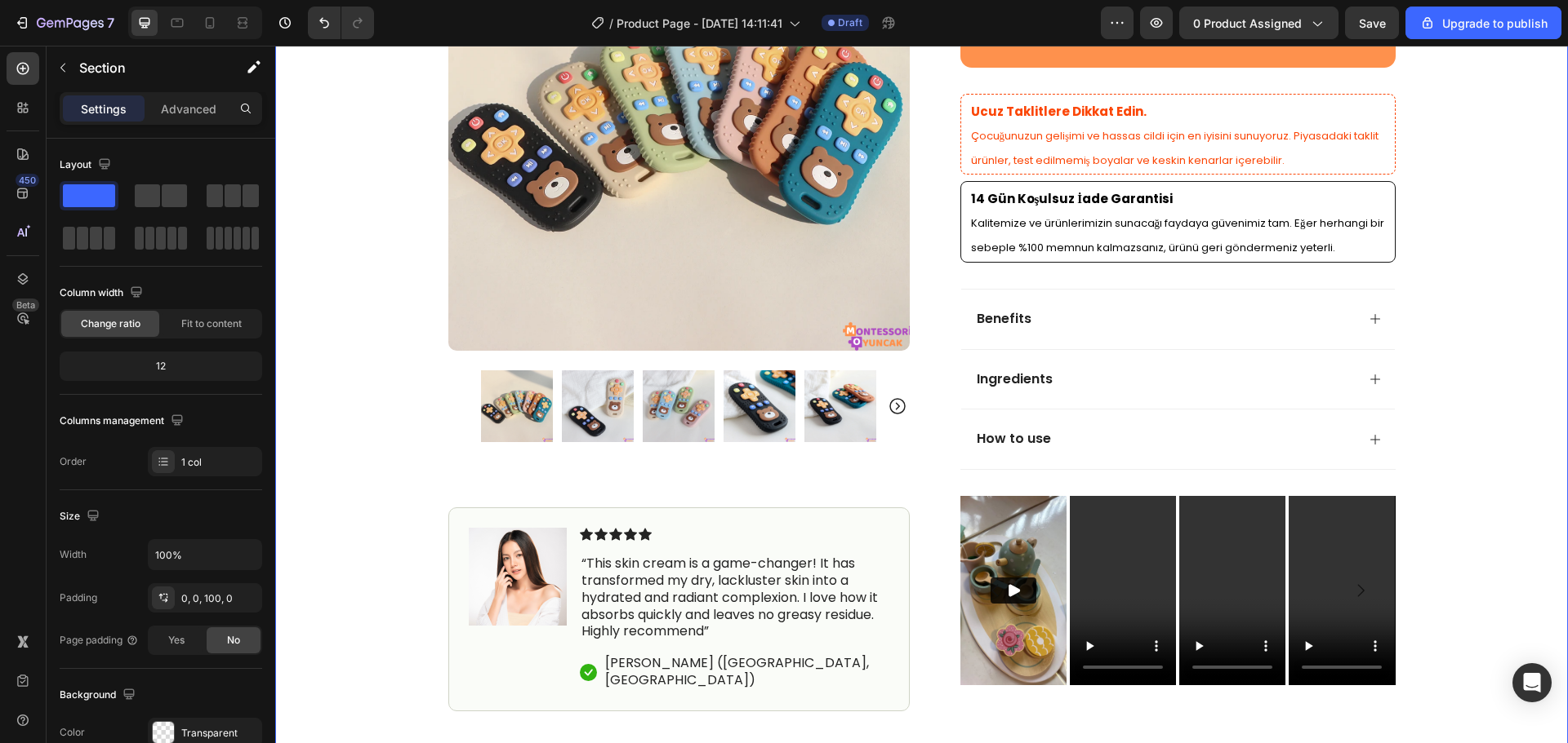
scroll to position [653, 0]
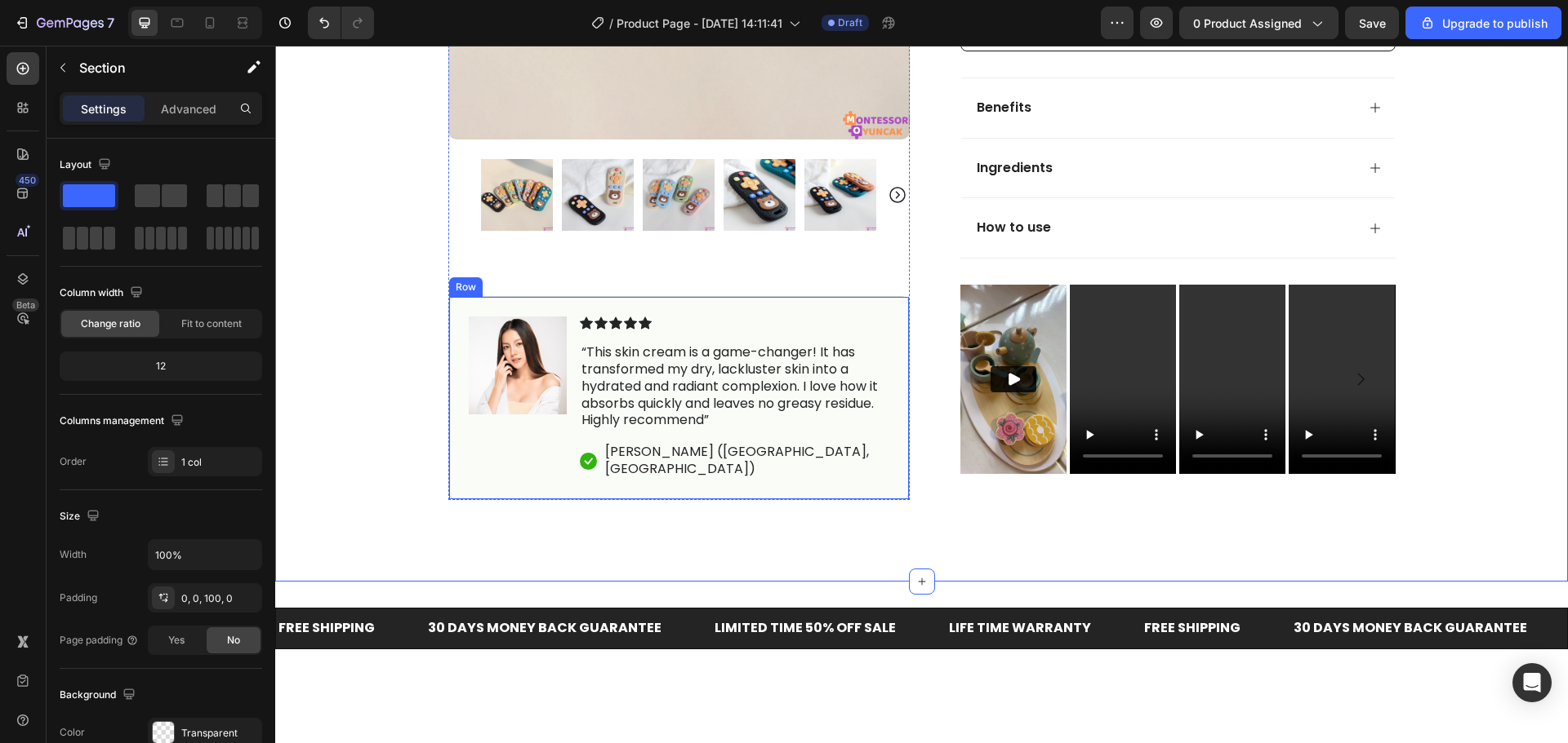
click at [453, 479] on div "Image Icon Icon Icon Icon Icon Icon List “This skin cream is a game-changer! It…" at bounding box center [679, 398] width 461 height 204
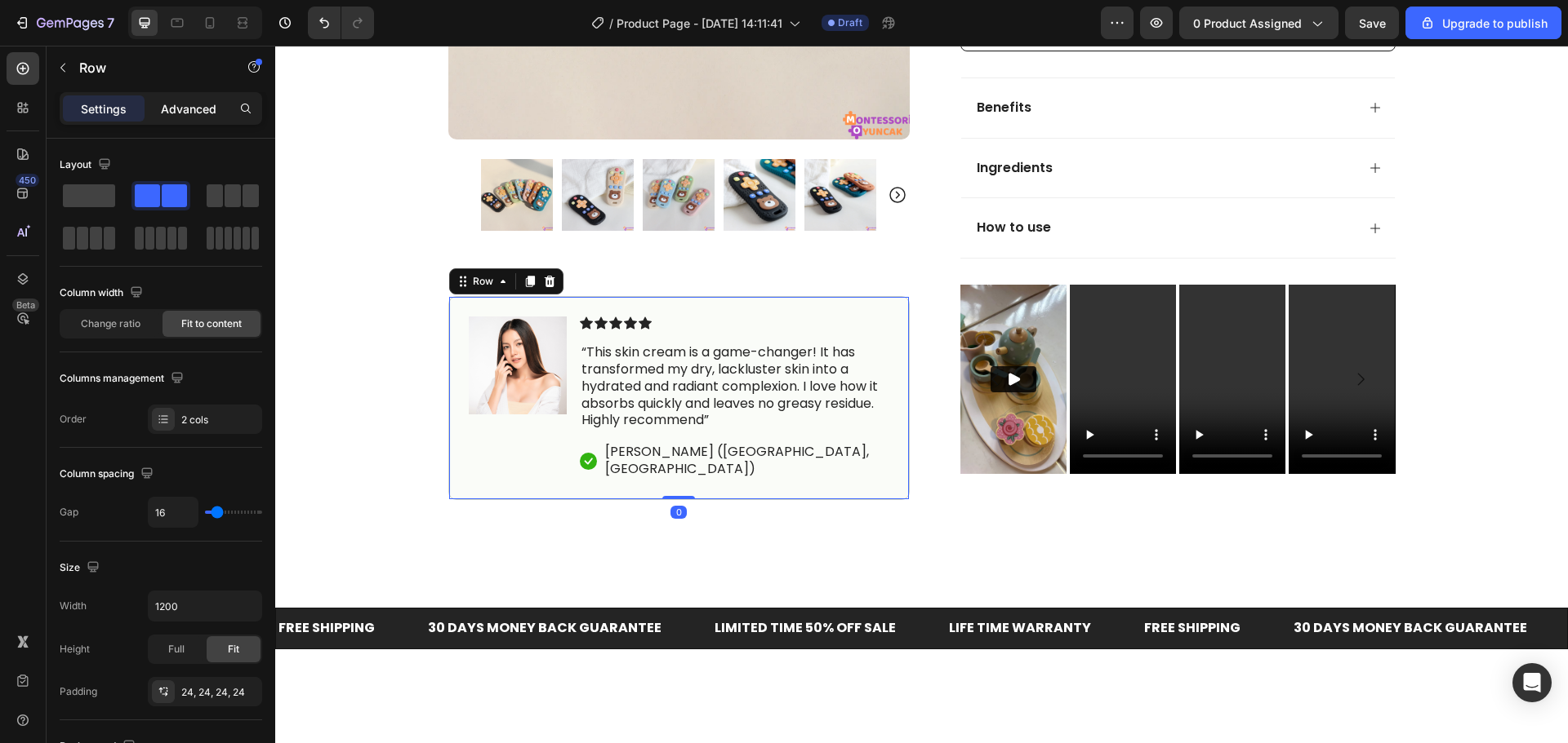
click at [184, 112] on p "Advanced" at bounding box center [189, 109] width 56 height 17
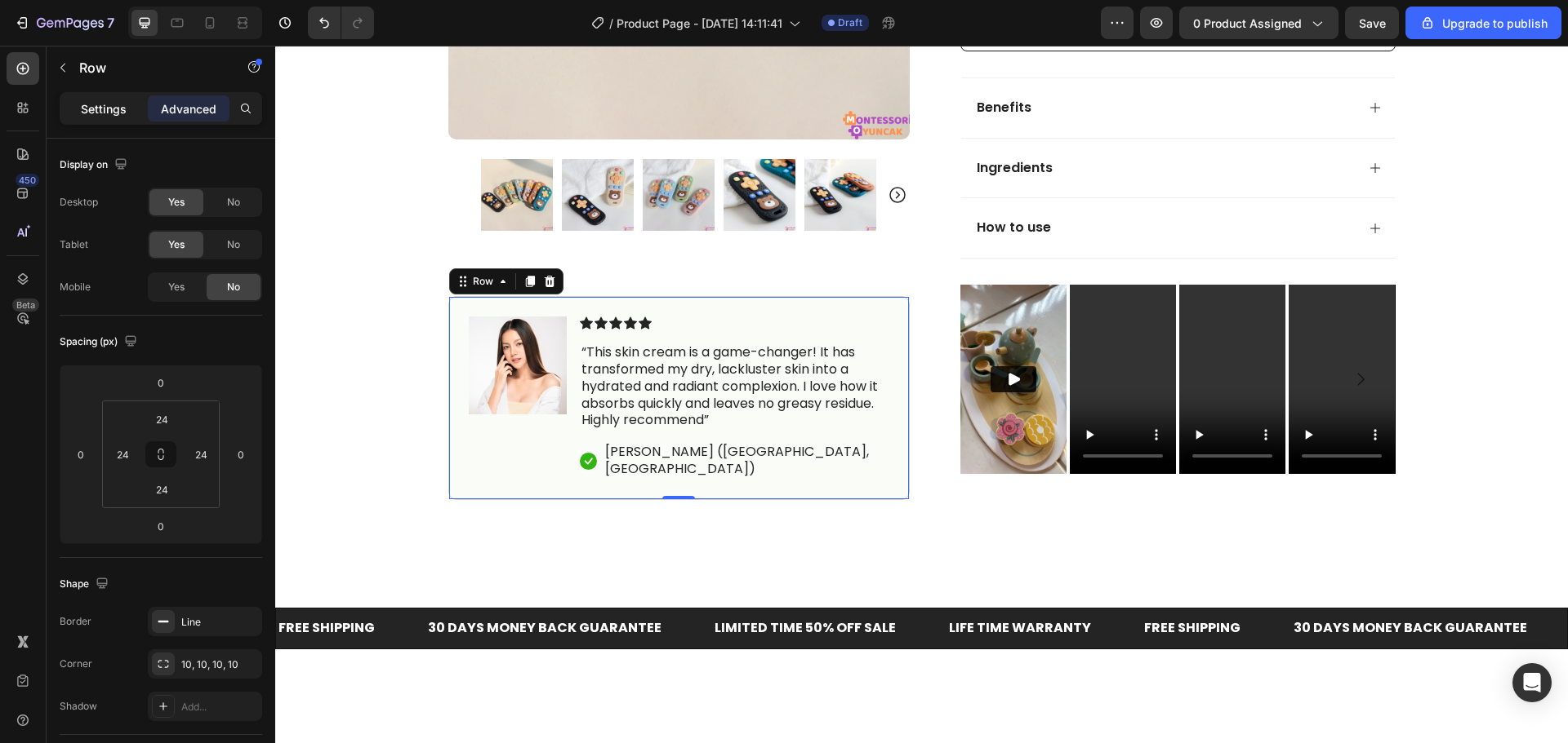
click at [110, 111] on p "Settings" at bounding box center [104, 109] width 46 height 17
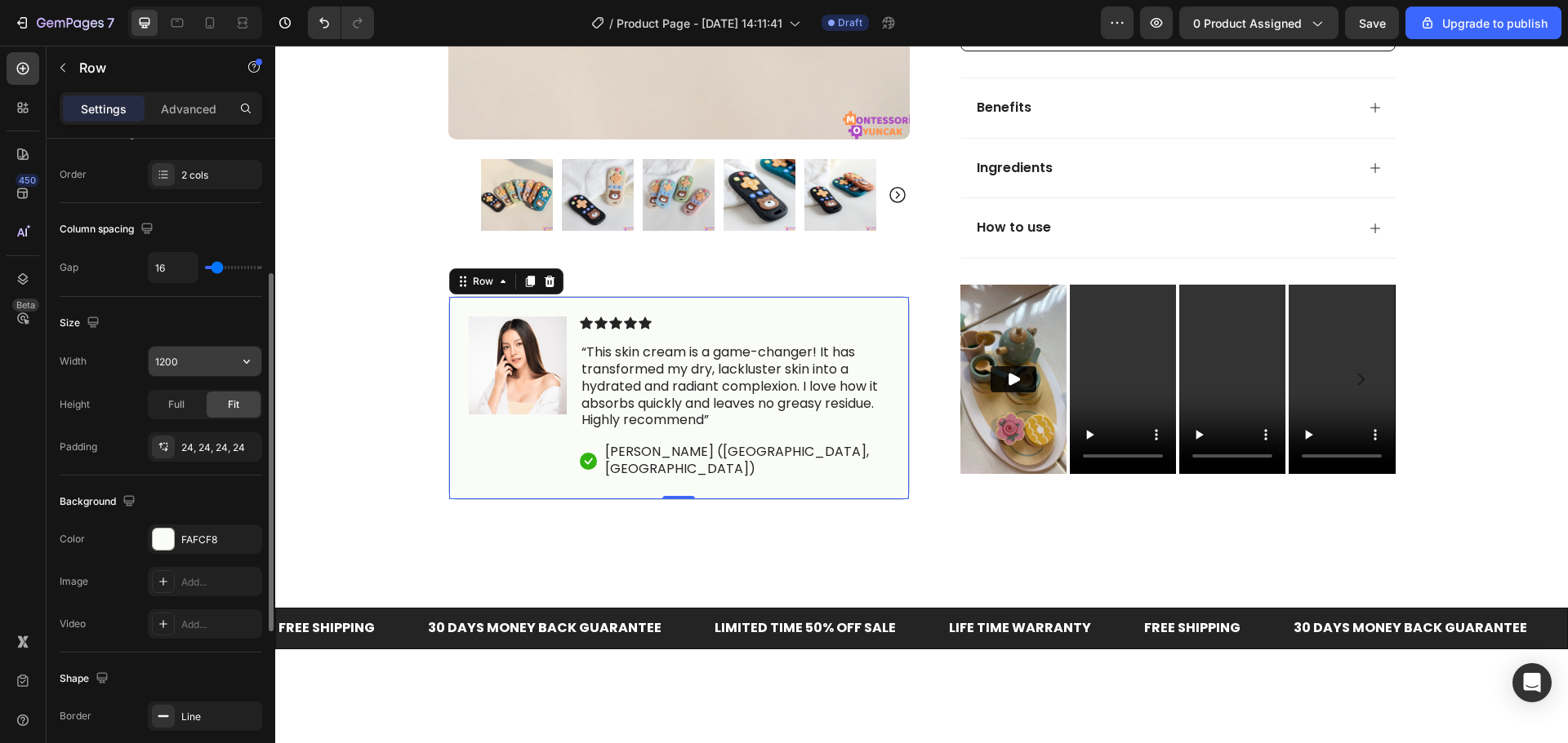
scroll to position [408, 0]
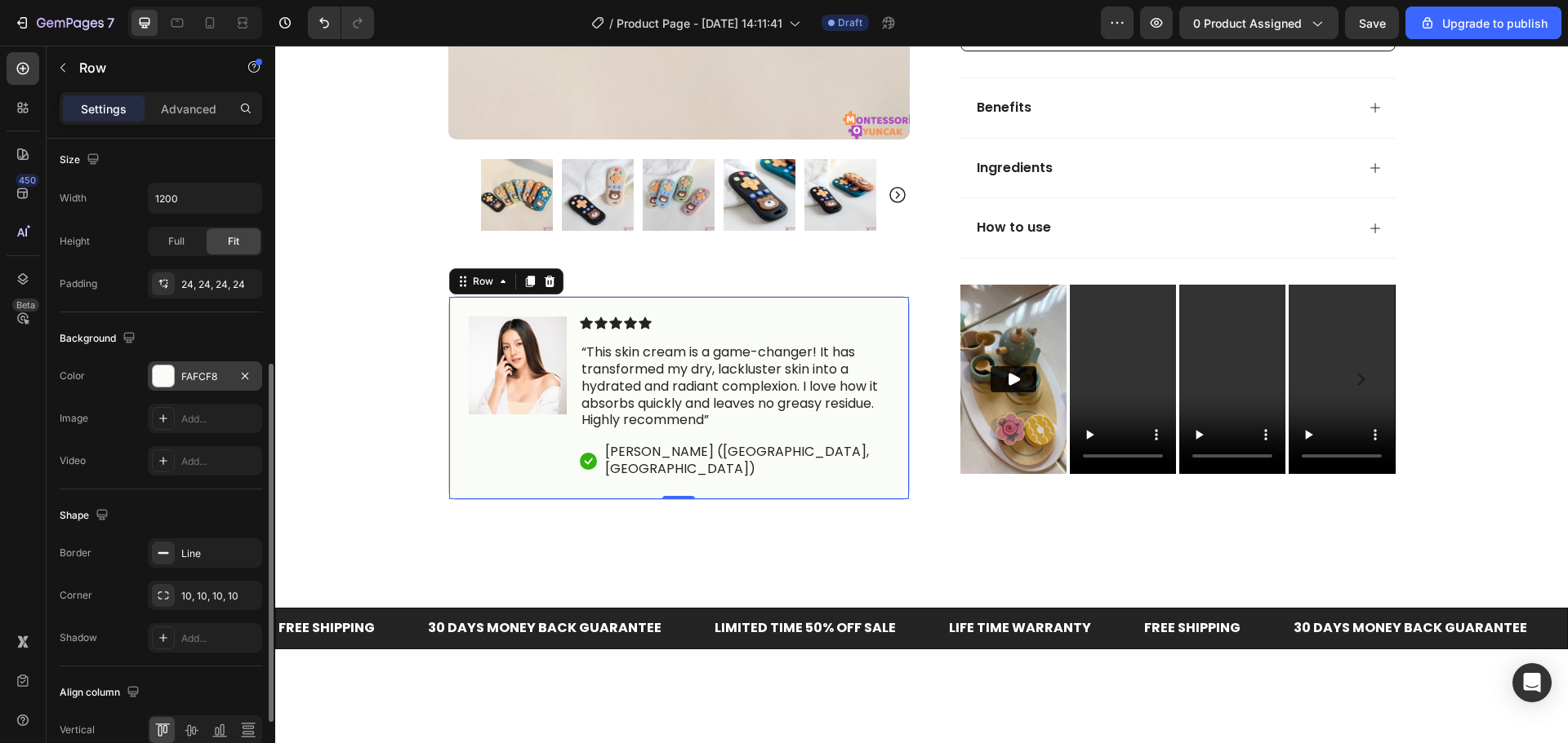
click at [199, 380] on div "FAFCF8" at bounding box center [204, 377] width 48 height 14
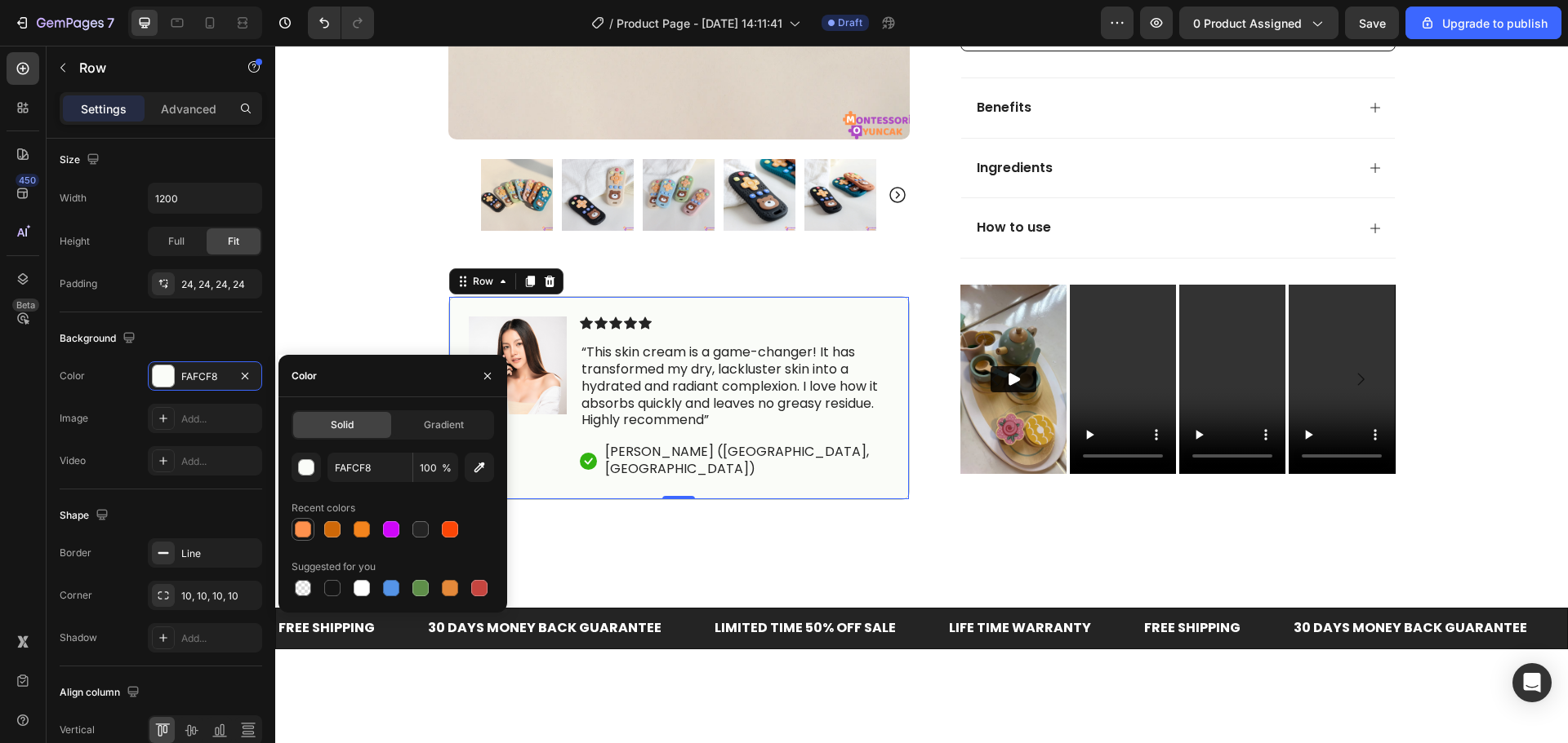
click at [309, 533] on div at bounding box center [302, 530] width 16 height 16
type input "FE914D"
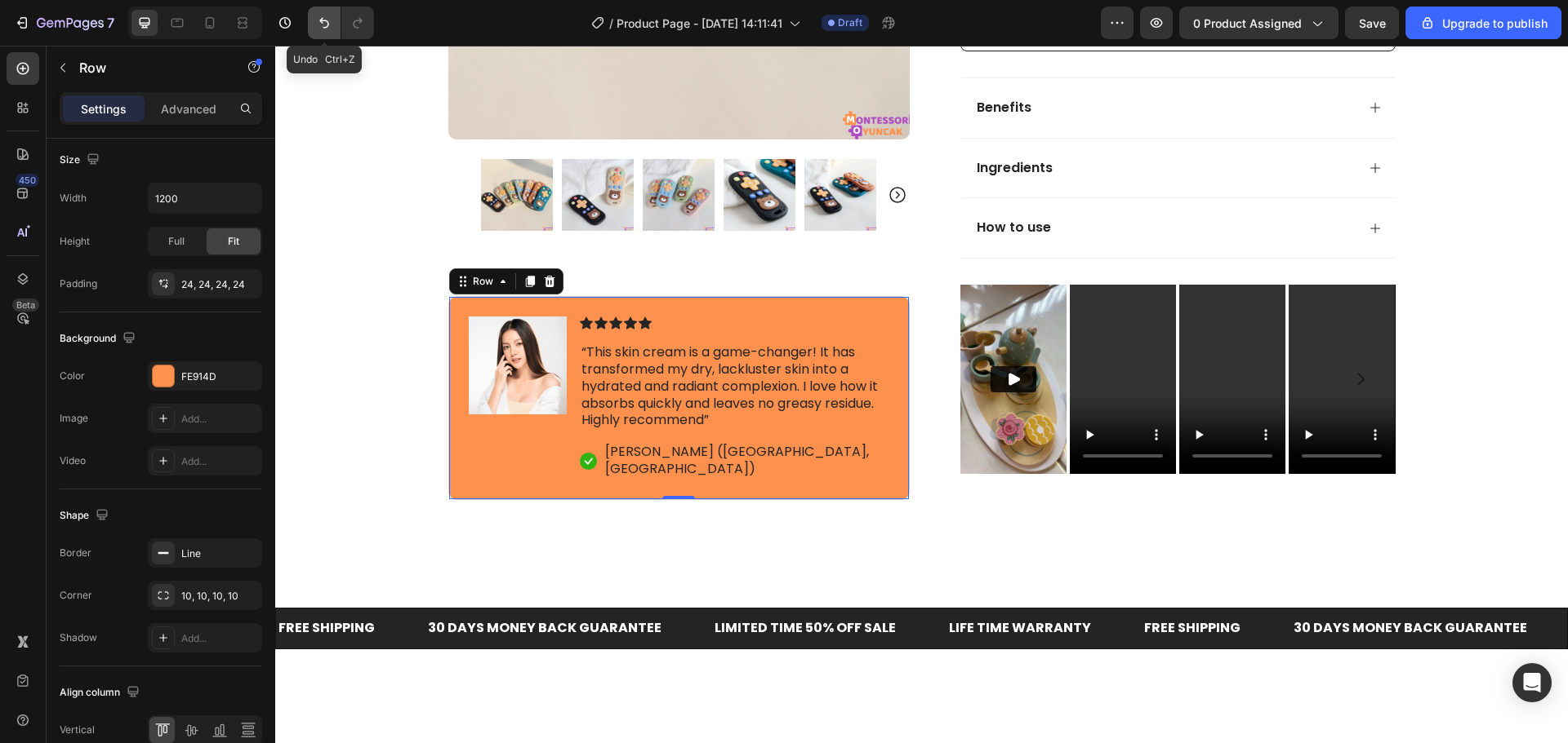
click at [329, 13] on button "Undo/Redo" at bounding box center [324, 22] width 32 height 32
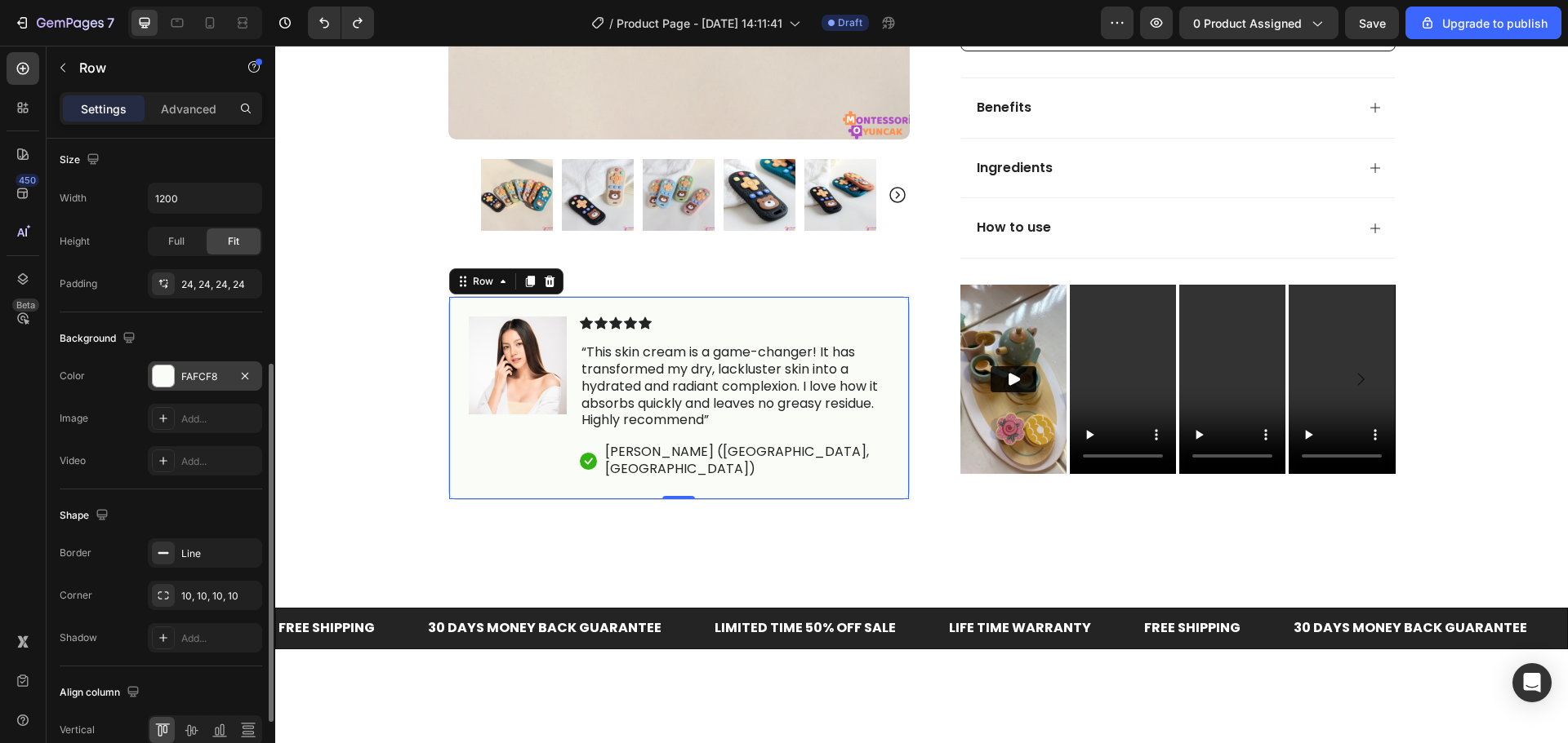
click at [230, 378] on div "FAFCF8" at bounding box center [204, 376] width 114 height 30
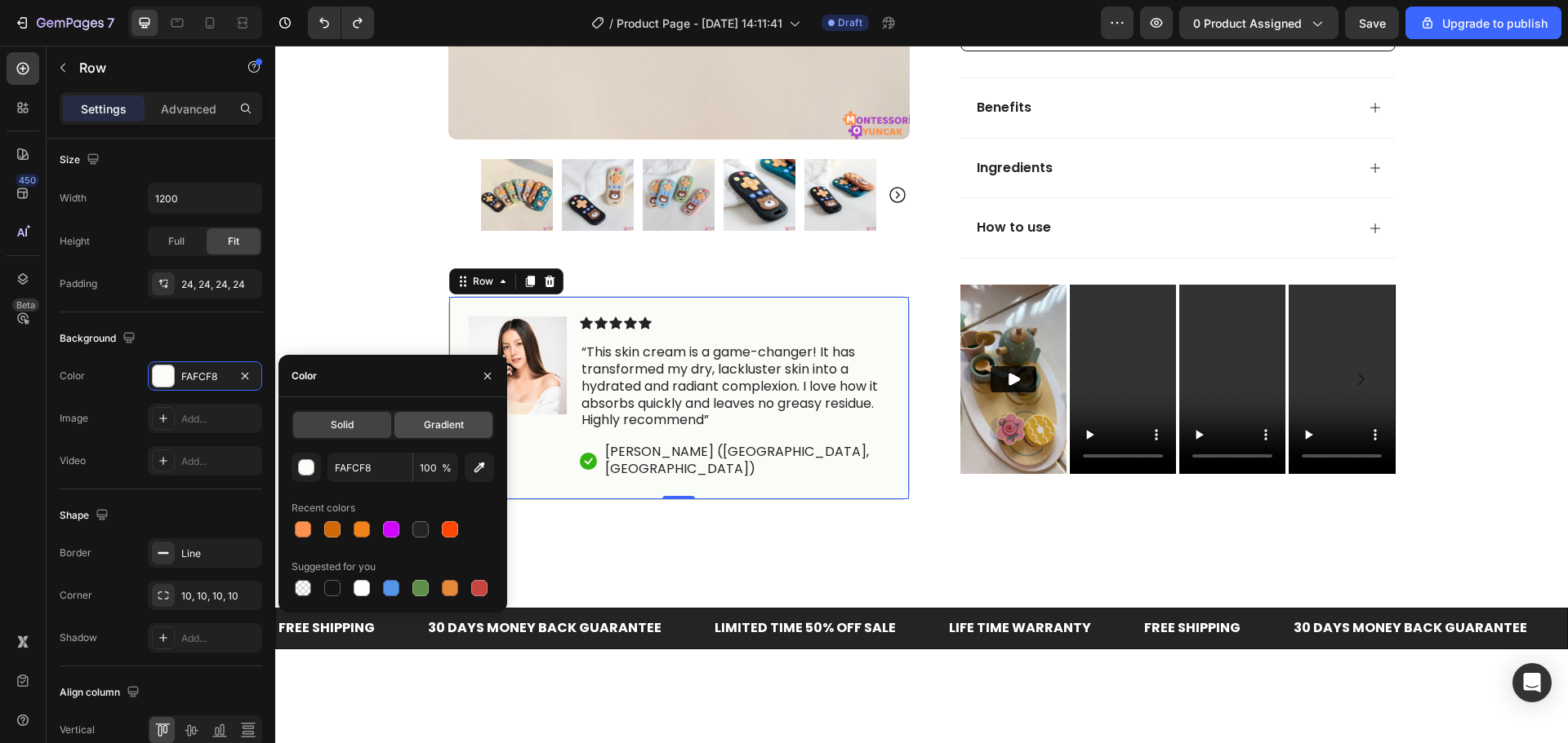
click at [401, 417] on div "Gradient" at bounding box center [443, 425] width 98 height 26
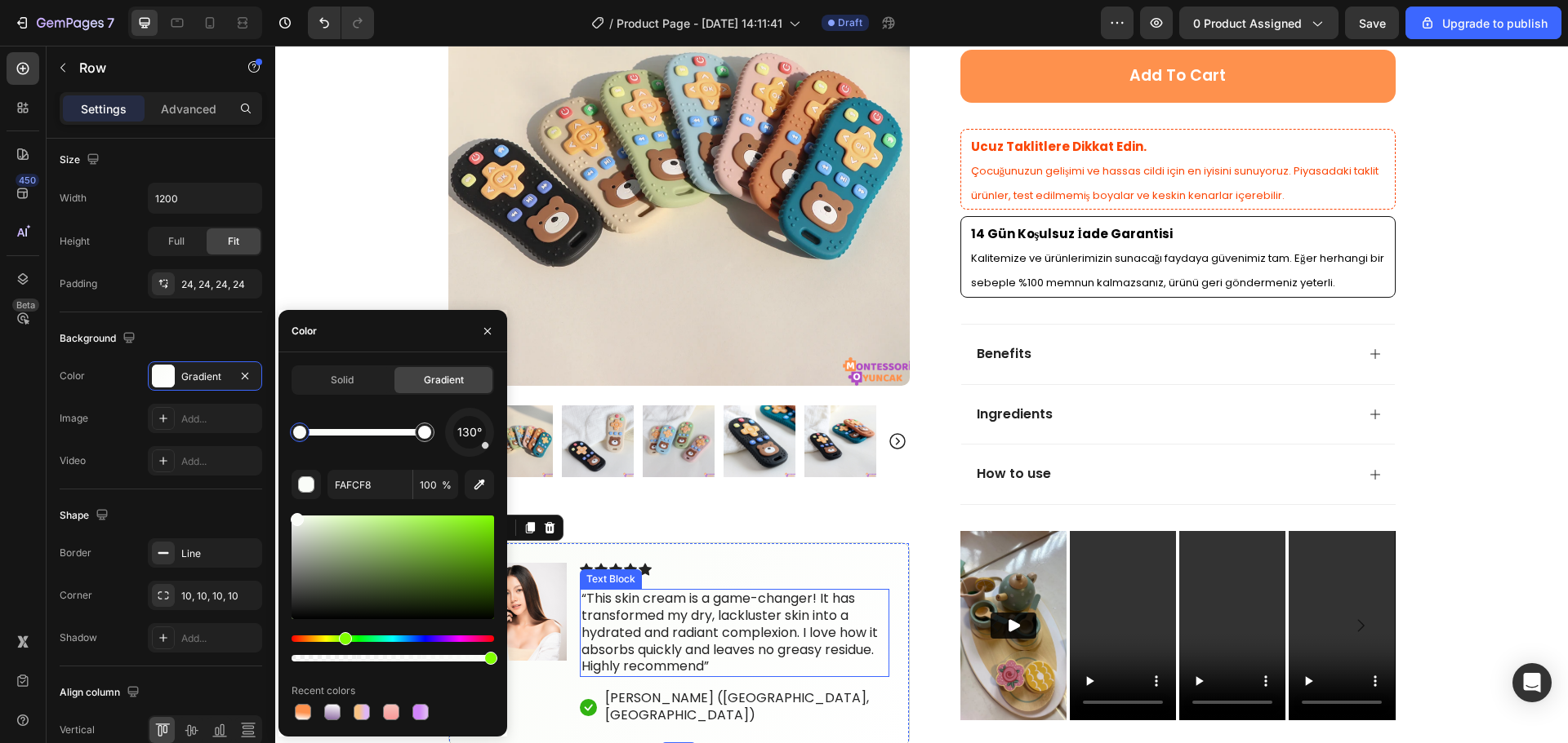
scroll to position [571, 0]
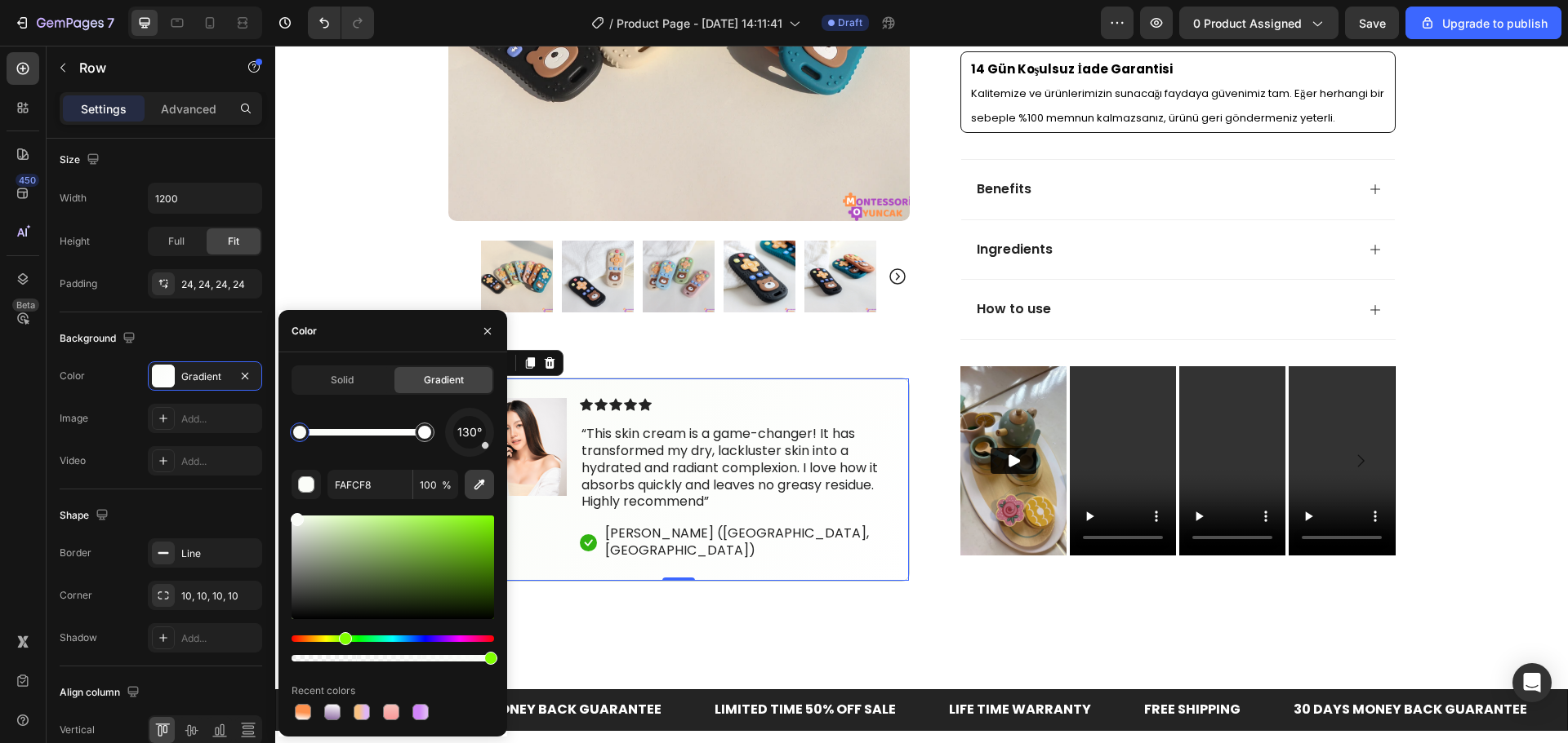
click at [473, 479] on icon "button" at bounding box center [479, 485] width 16 height 16
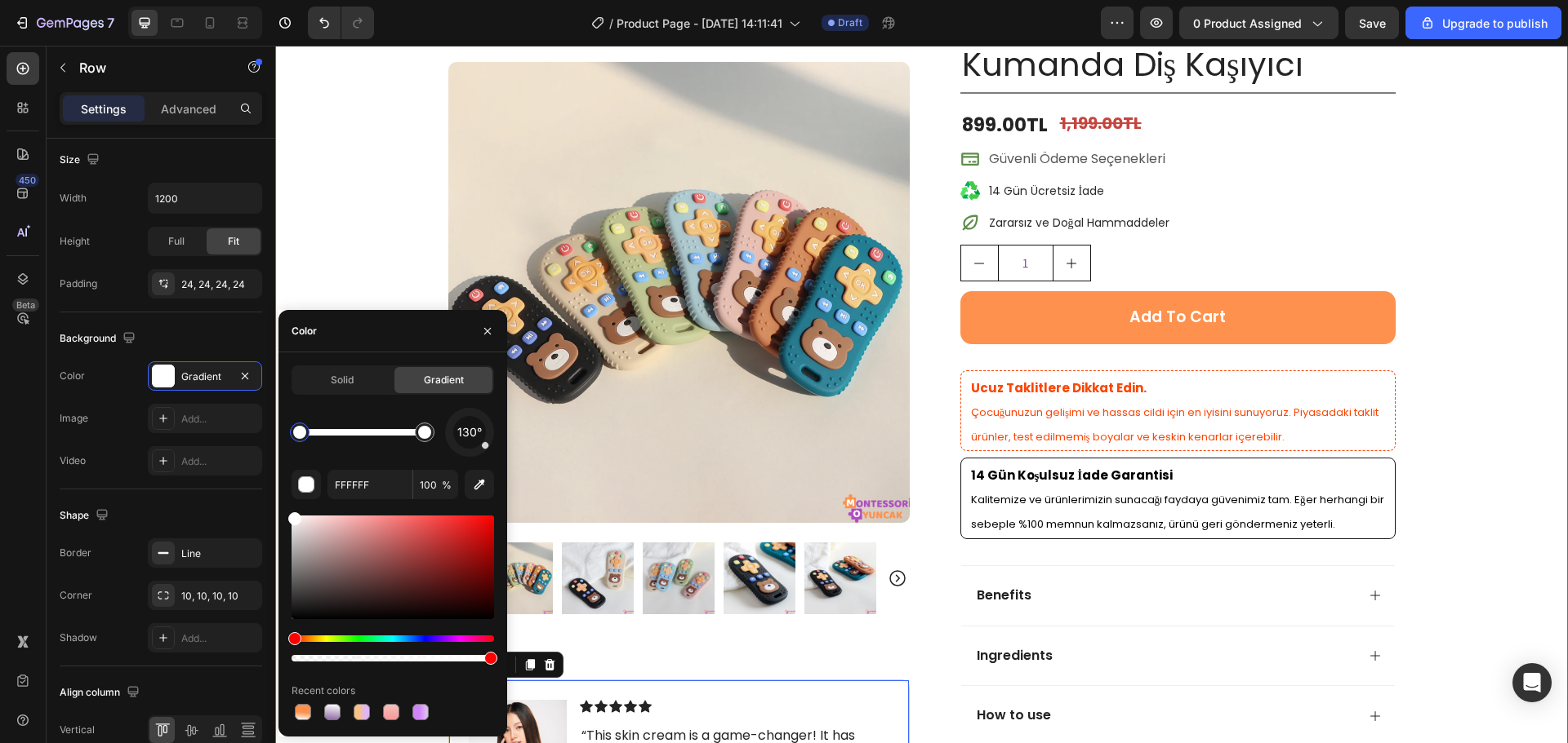
scroll to position [163, 0]
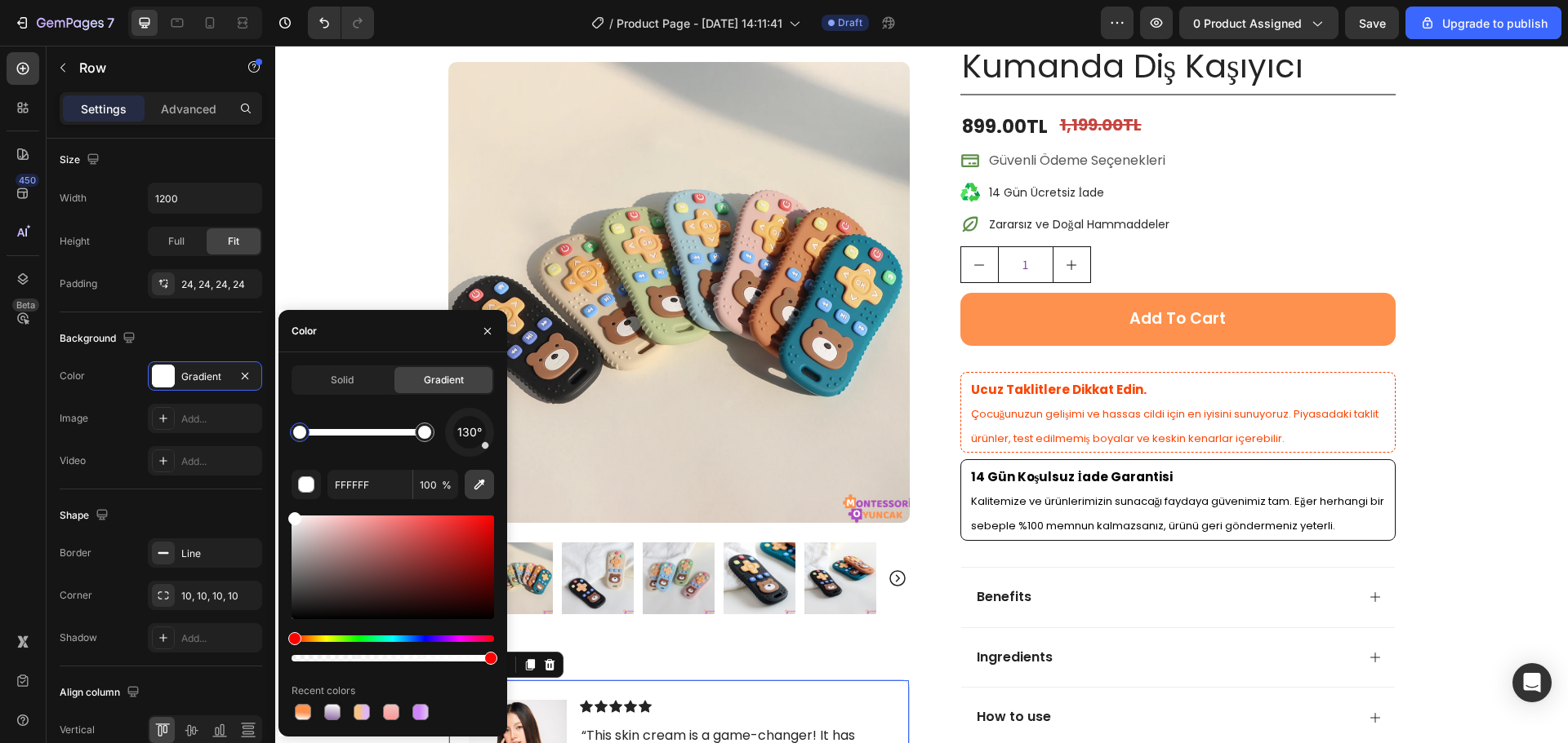
click at [483, 482] on icon "button" at bounding box center [480, 485] width 11 height 11
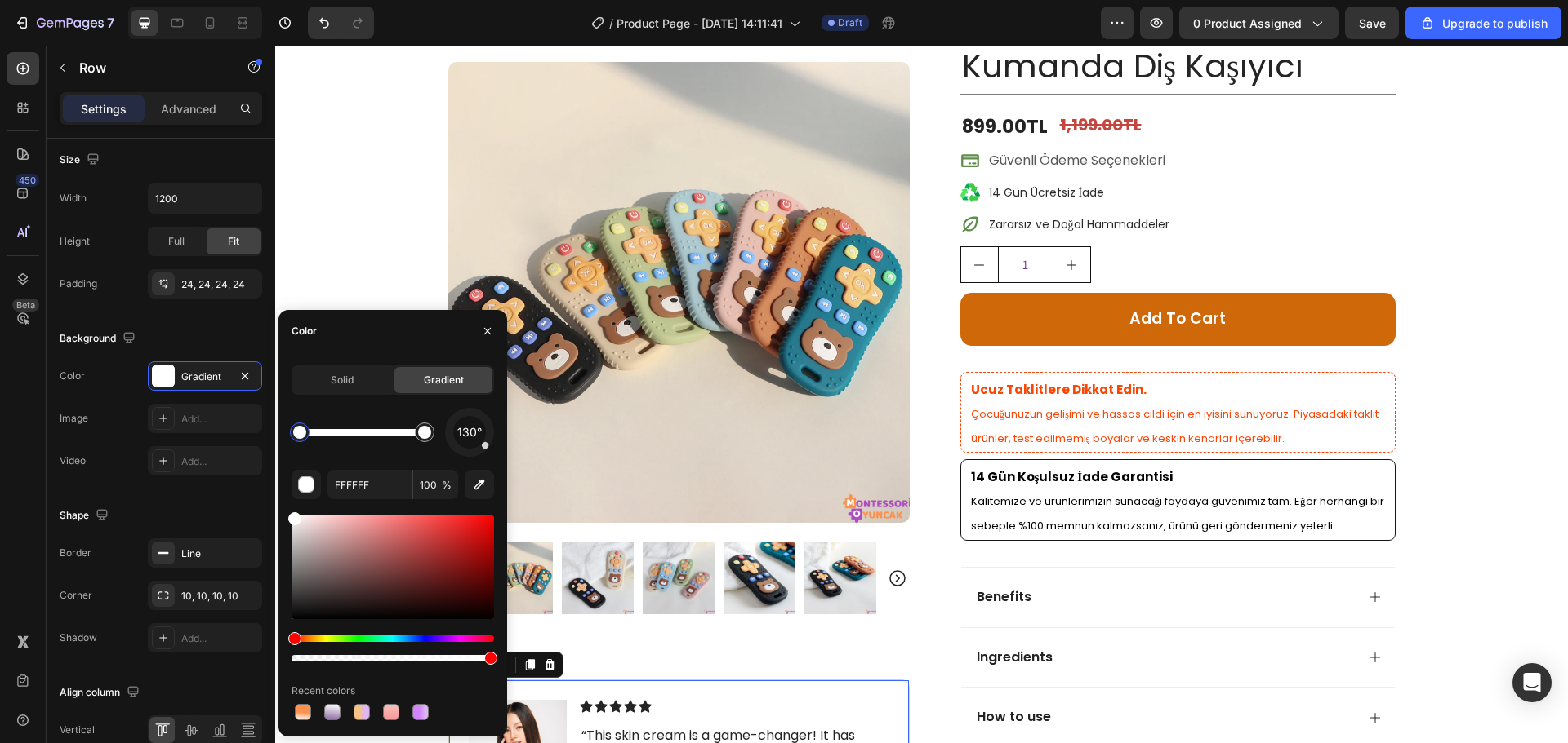
type input "FE914D"
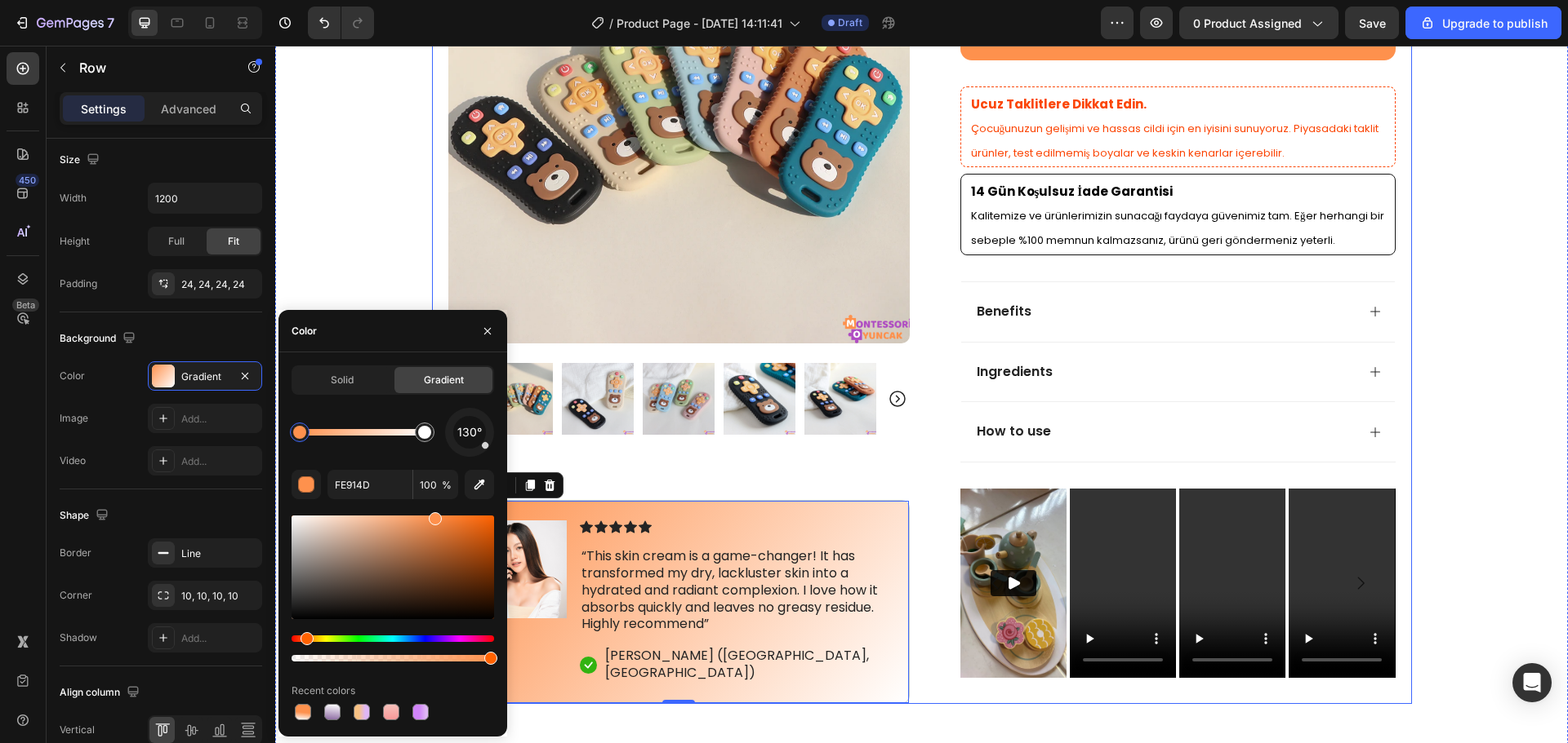
scroll to position [489, 0]
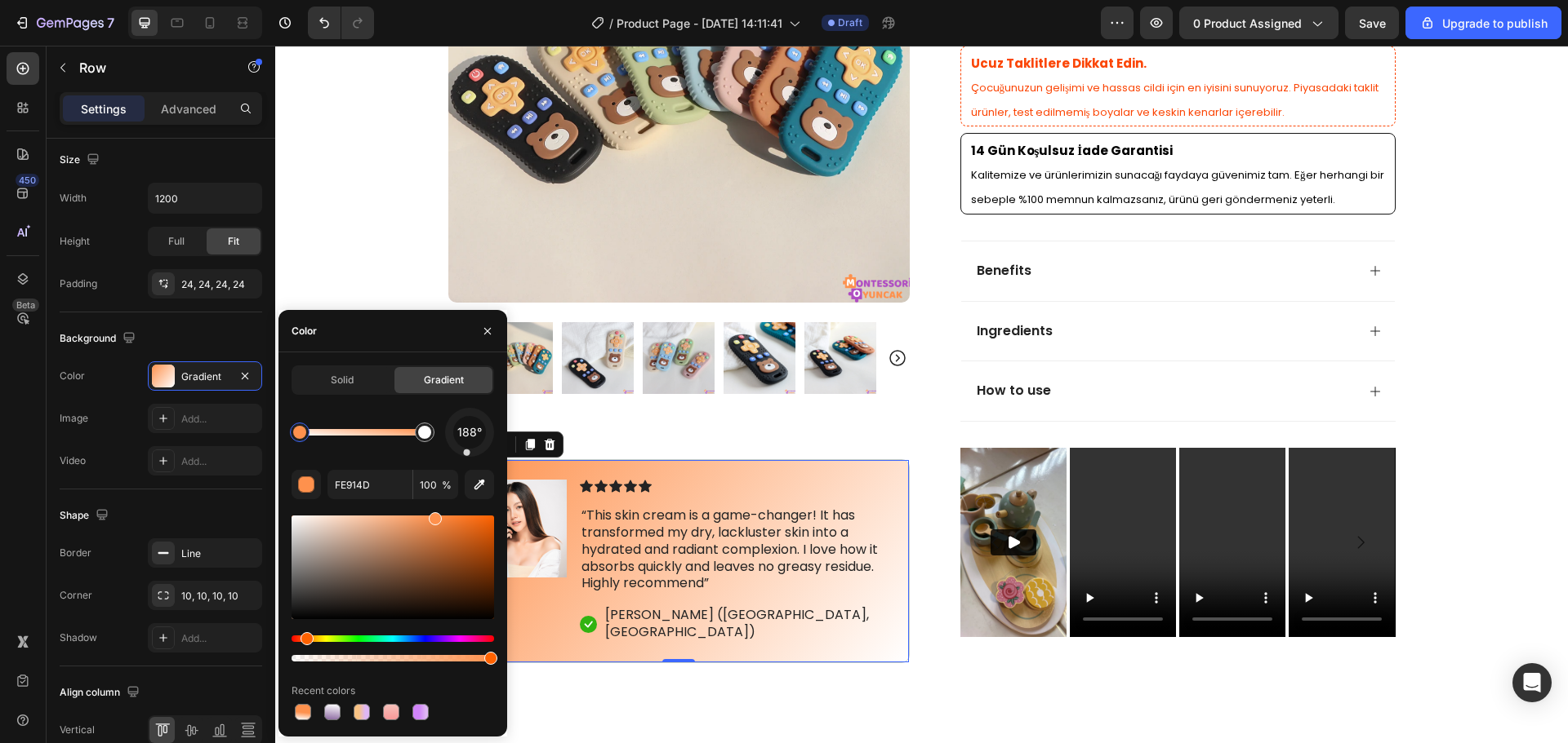
click at [466, 455] on div at bounding box center [470, 433] width 56 height 56
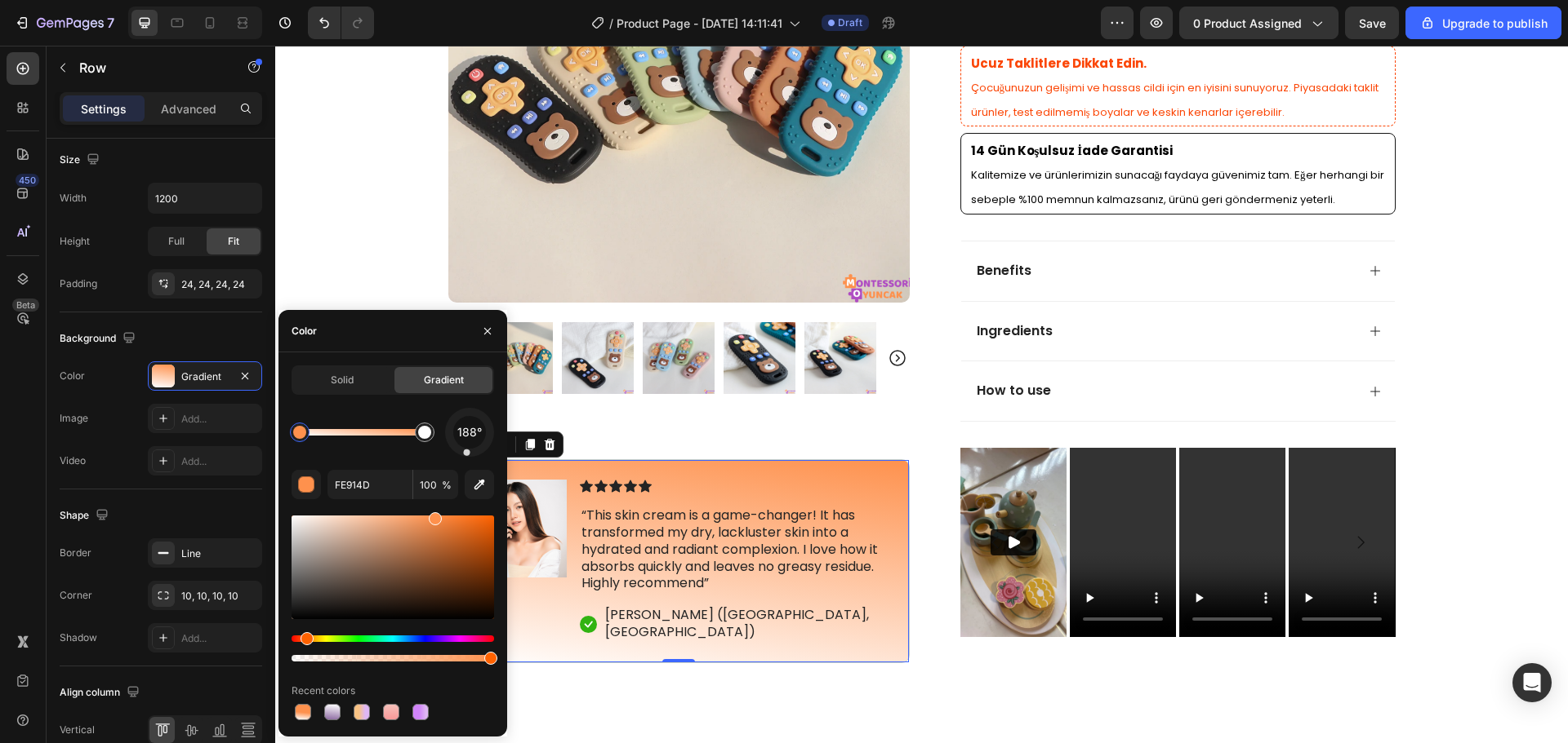
click at [472, 457] on div "188° FE914D 100 % Recent colors" at bounding box center [392, 566] width 203 height 316
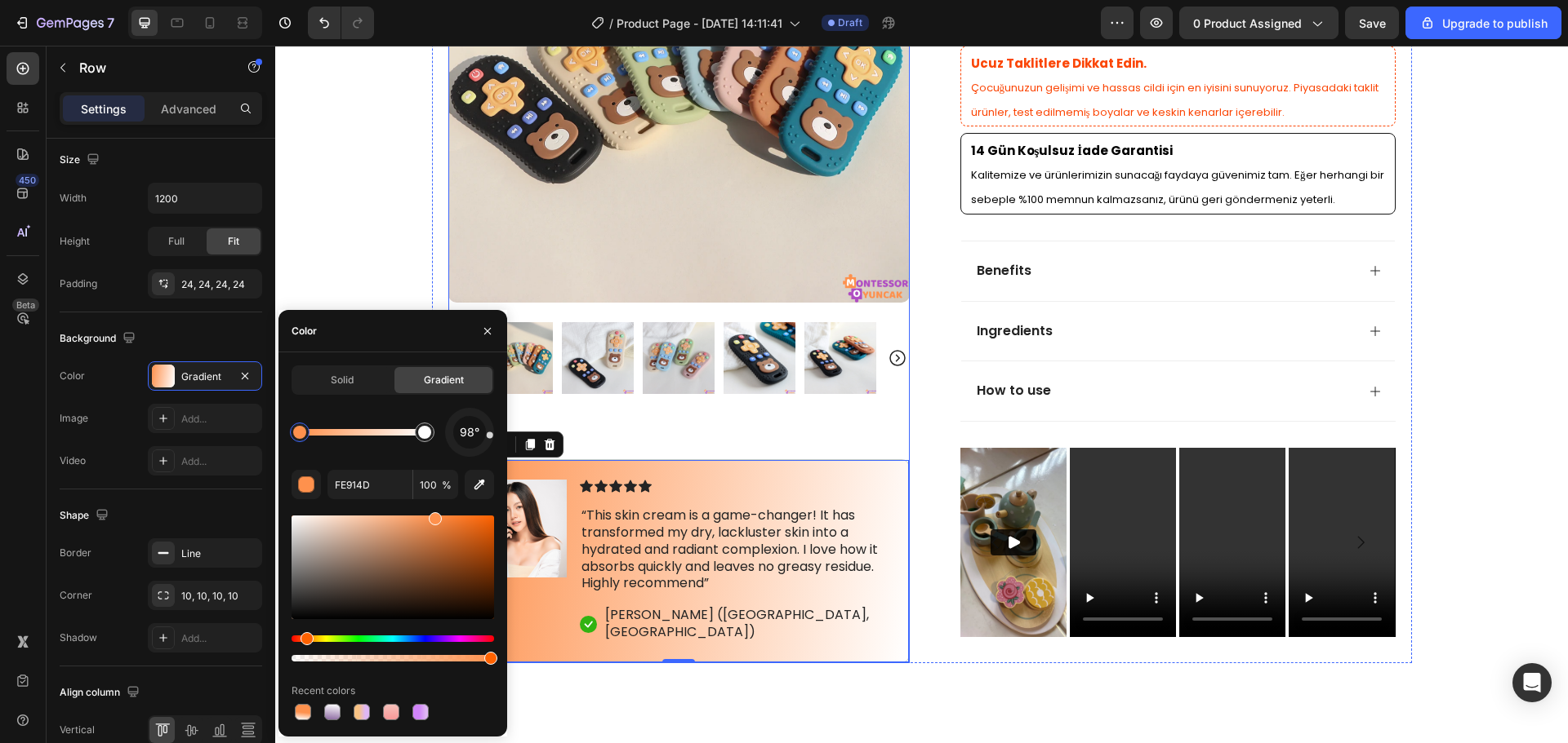
drag, startPoint x: 744, startPoint y: 499, endPoint x: 510, endPoint y: 433, distance: 243.1
click at [470, 451] on div at bounding box center [469, 452] width 6 height 6
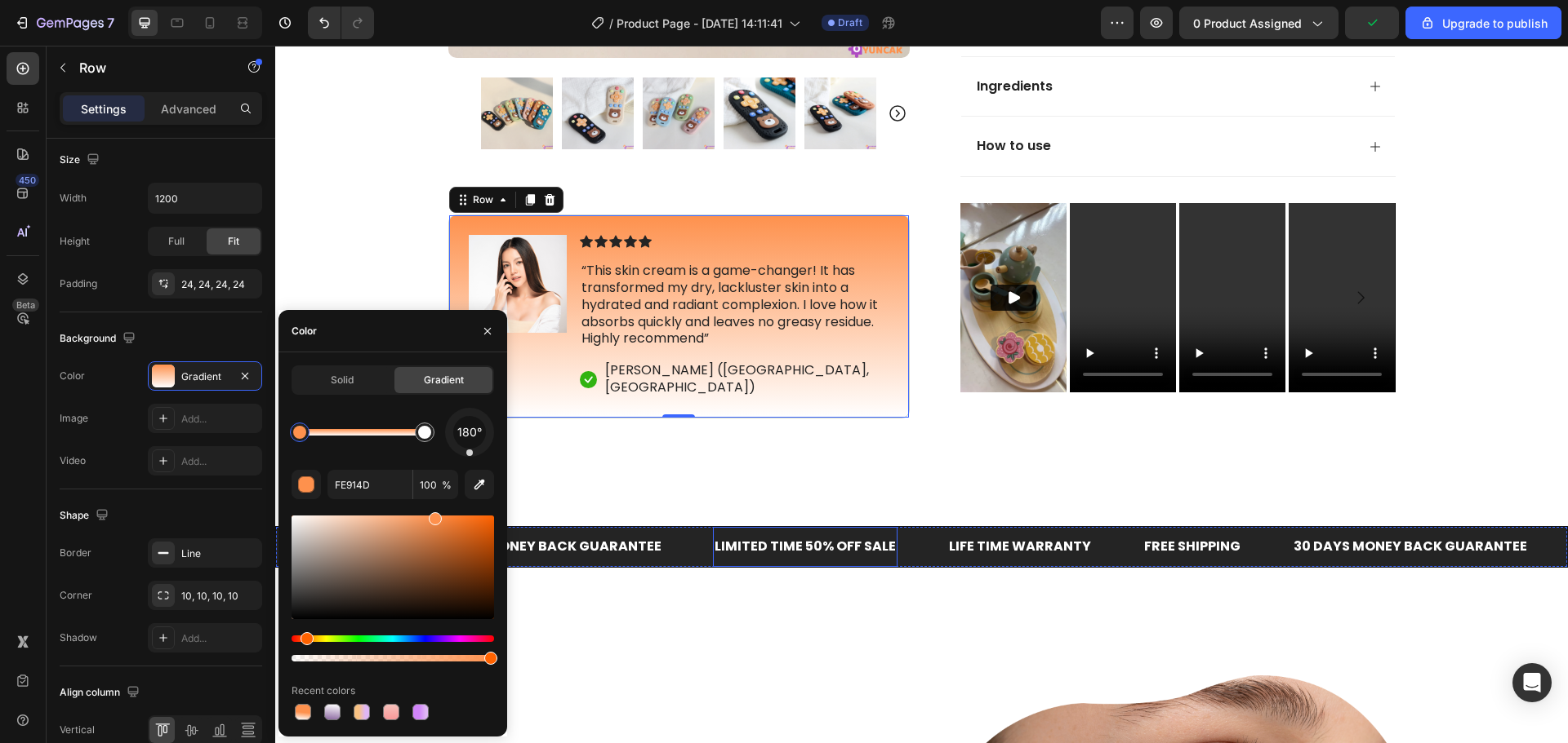
scroll to position [816, 0]
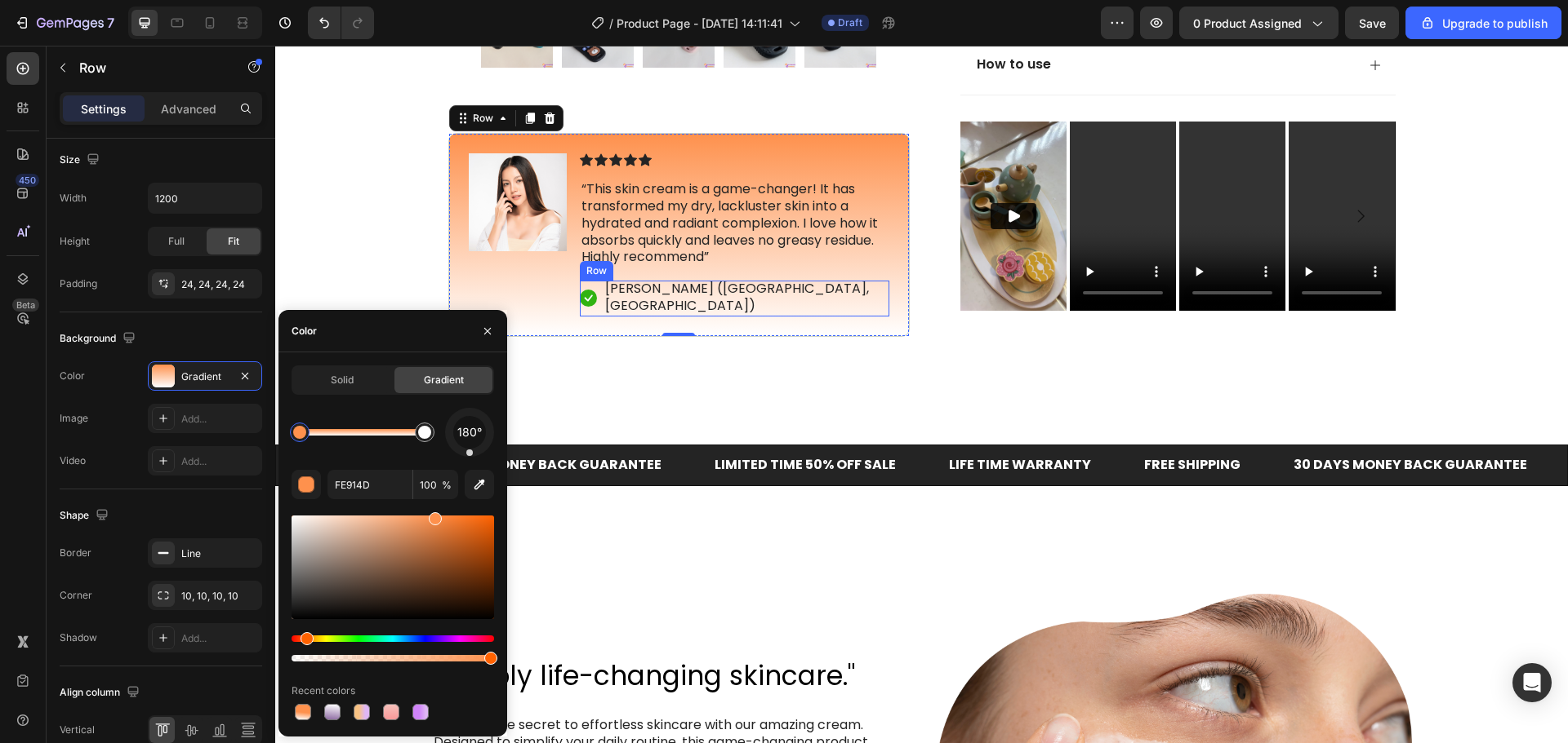
click at [592, 312] on div "Icon [PERSON_NAME] ([GEOGRAPHIC_DATA], [GEOGRAPHIC_DATA]) Text Block Row" at bounding box center [734, 299] width 310 height 36
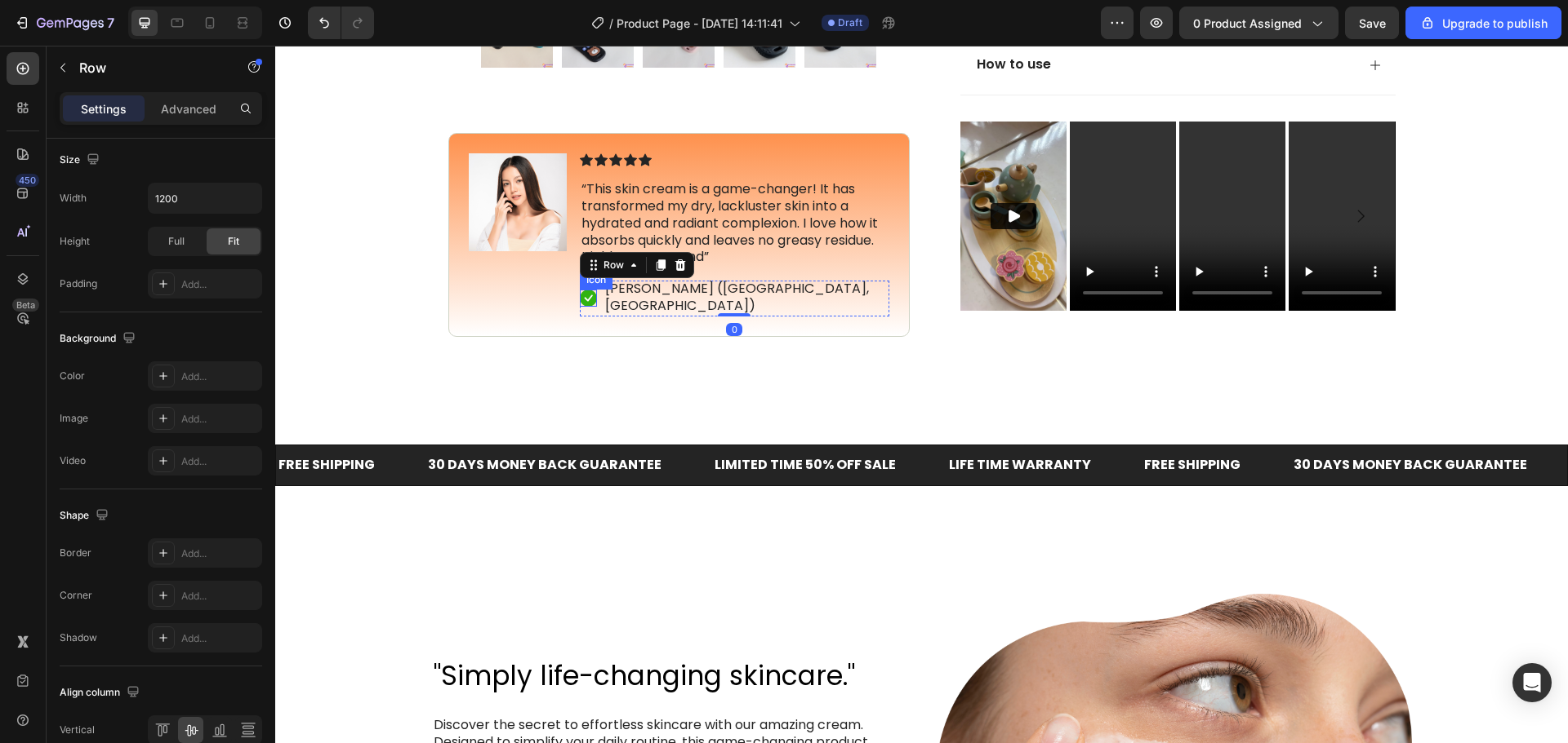
click at [583, 307] on rect at bounding box center [588, 298] width 17 height 17
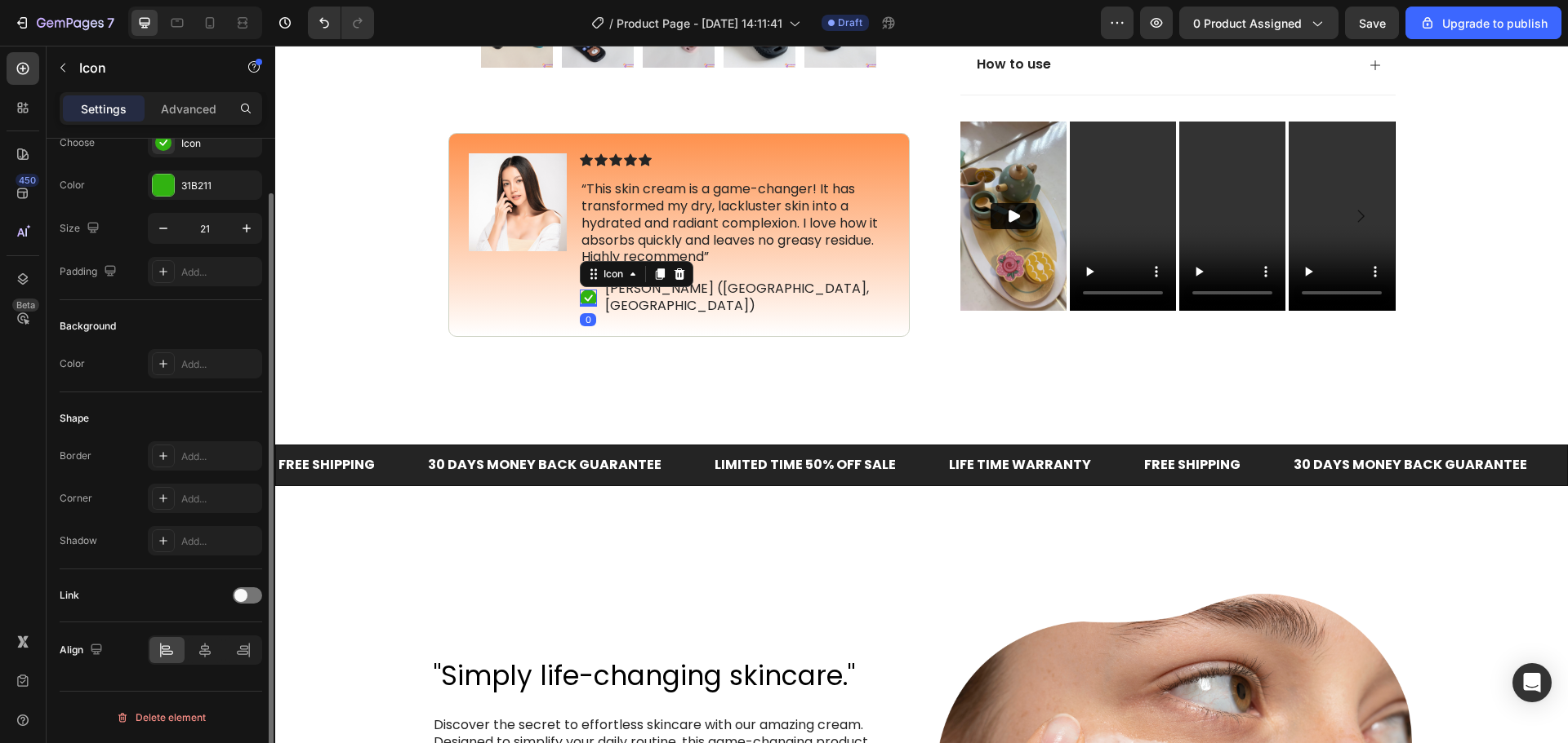
scroll to position [0, 0]
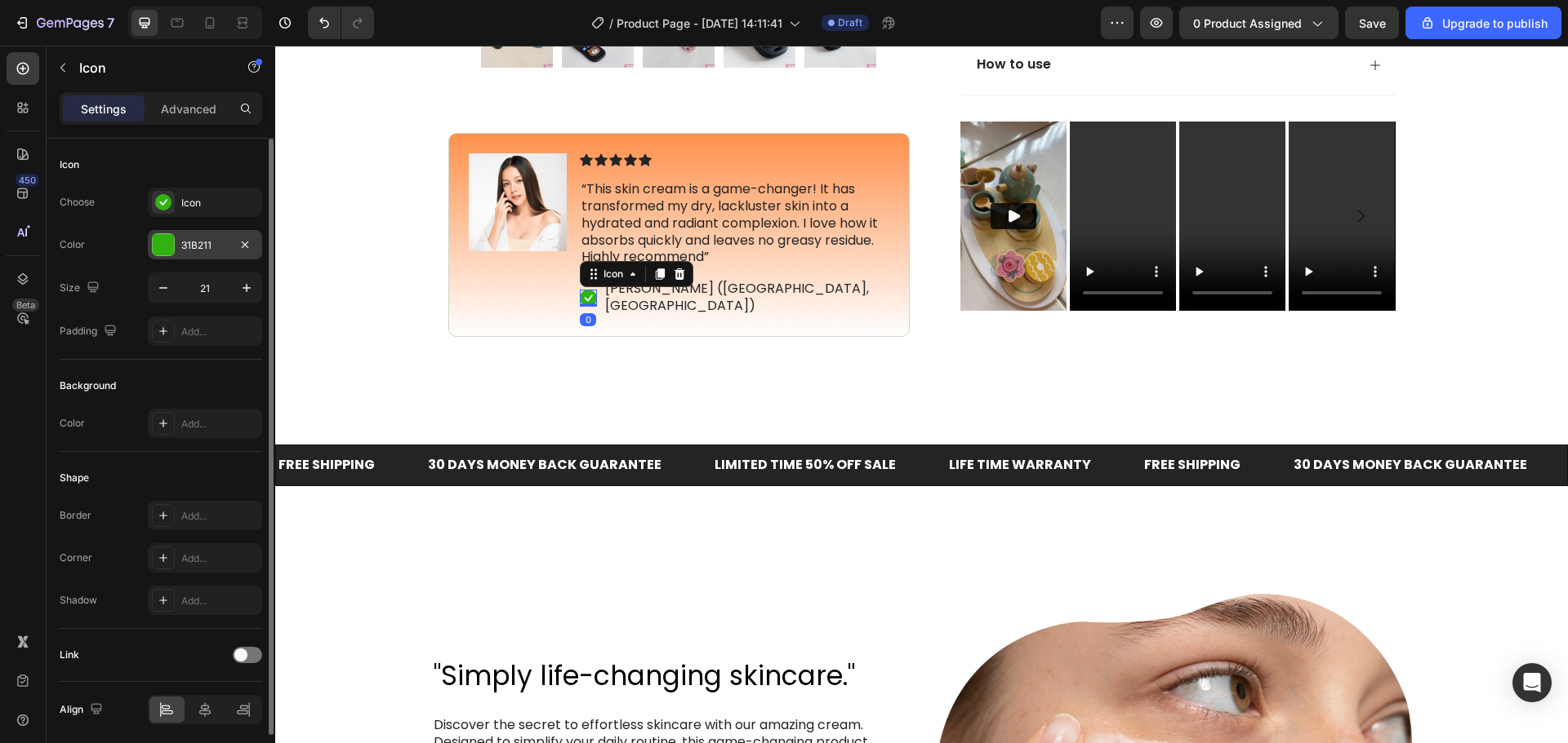
click at [211, 247] on div "31B211" at bounding box center [204, 246] width 48 height 14
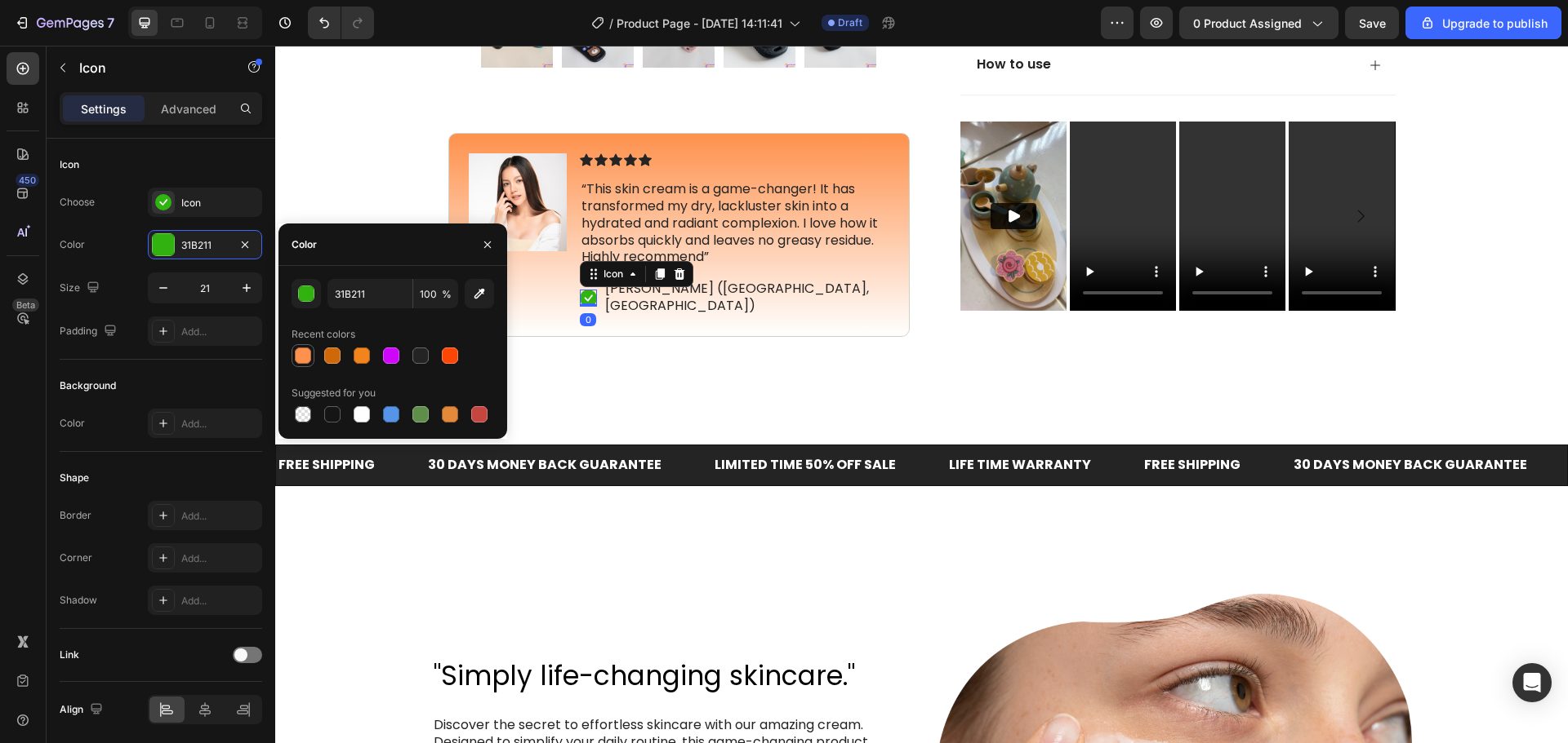
click at [303, 352] on div at bounding box center [302, 355] width 16 height 16
type input "FE914D"
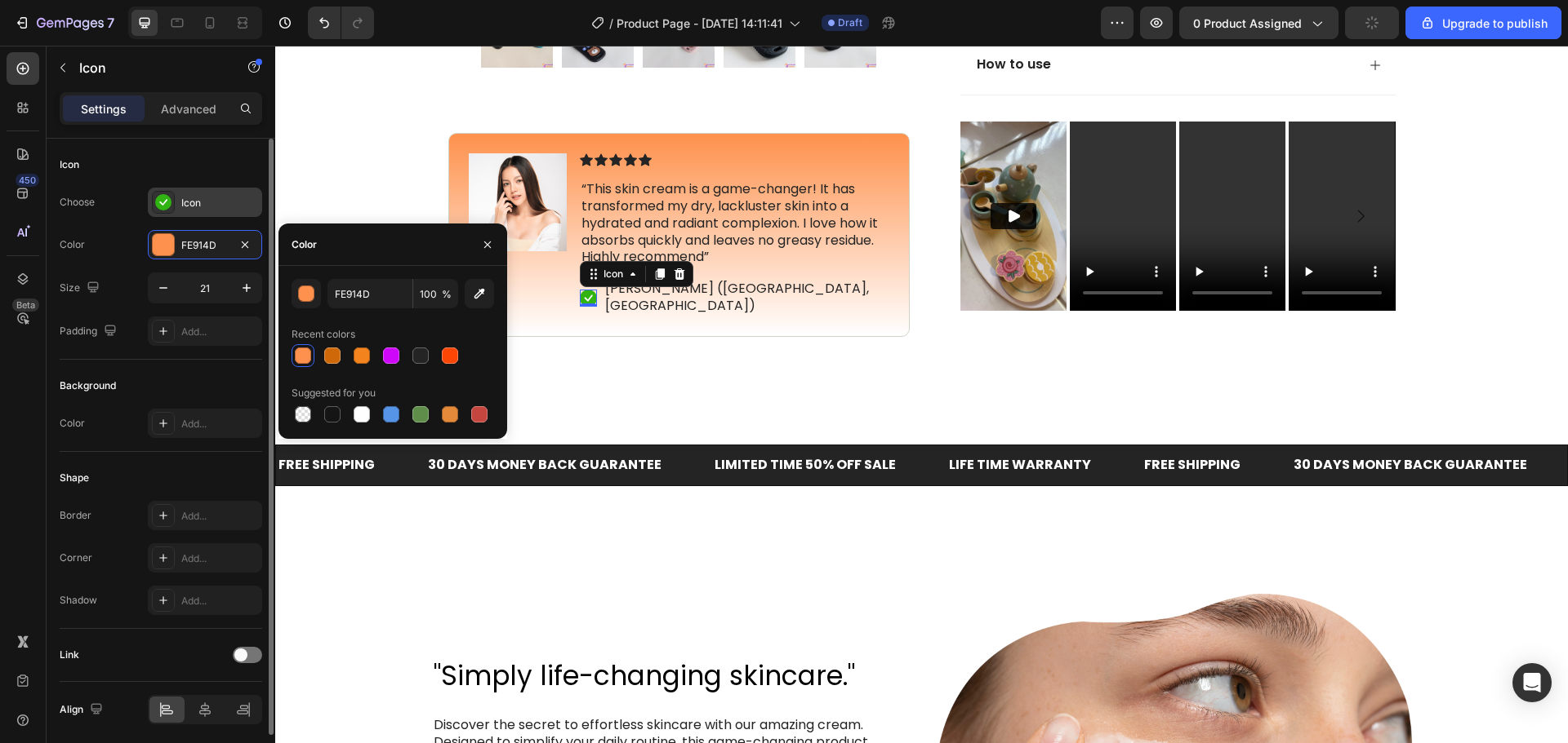
click at [208, 207] on div "Icon" at bounding box center [219, 203] width 77 height 14
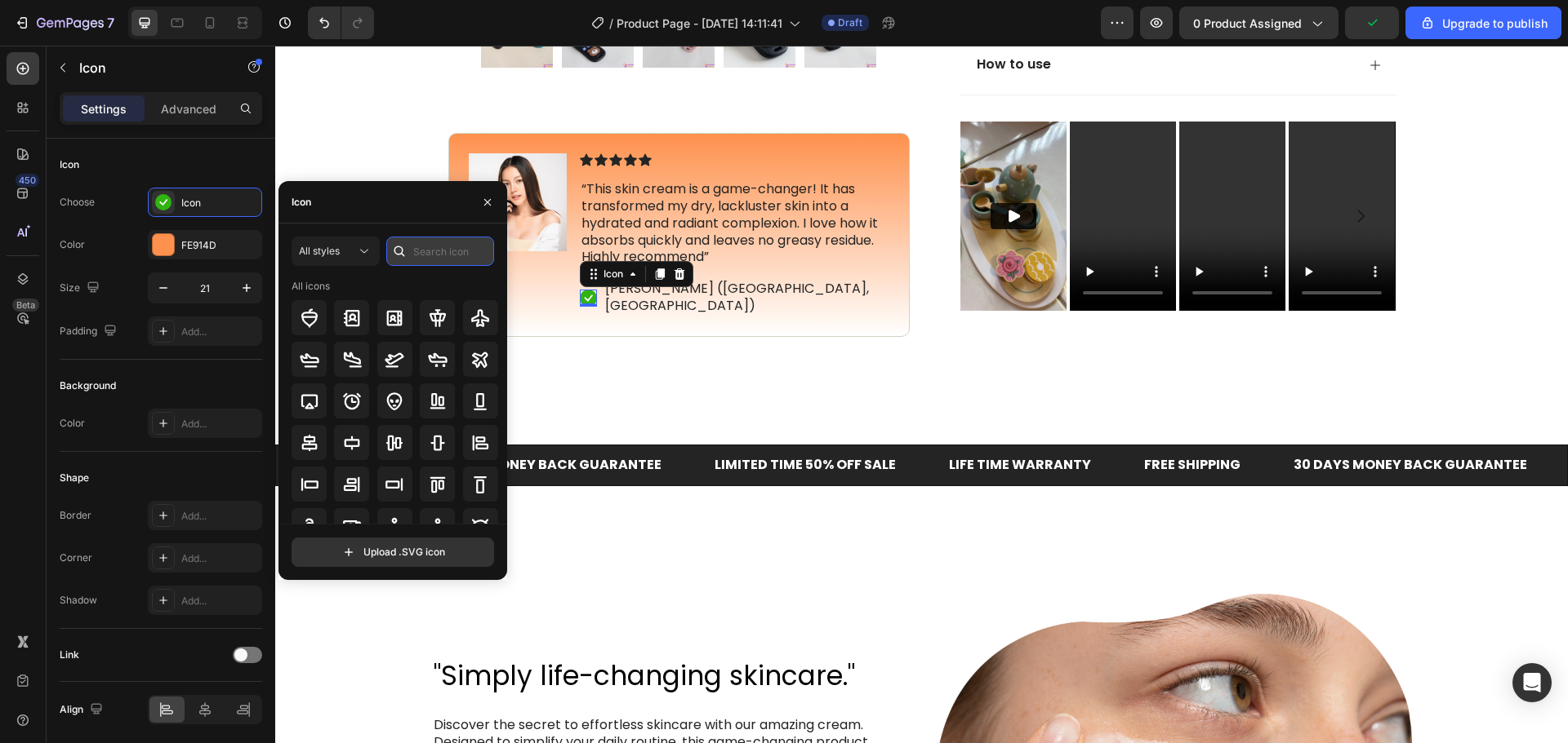
click at [426, 248] on input "text" at bounding box center [440, 251] width 108 height 30
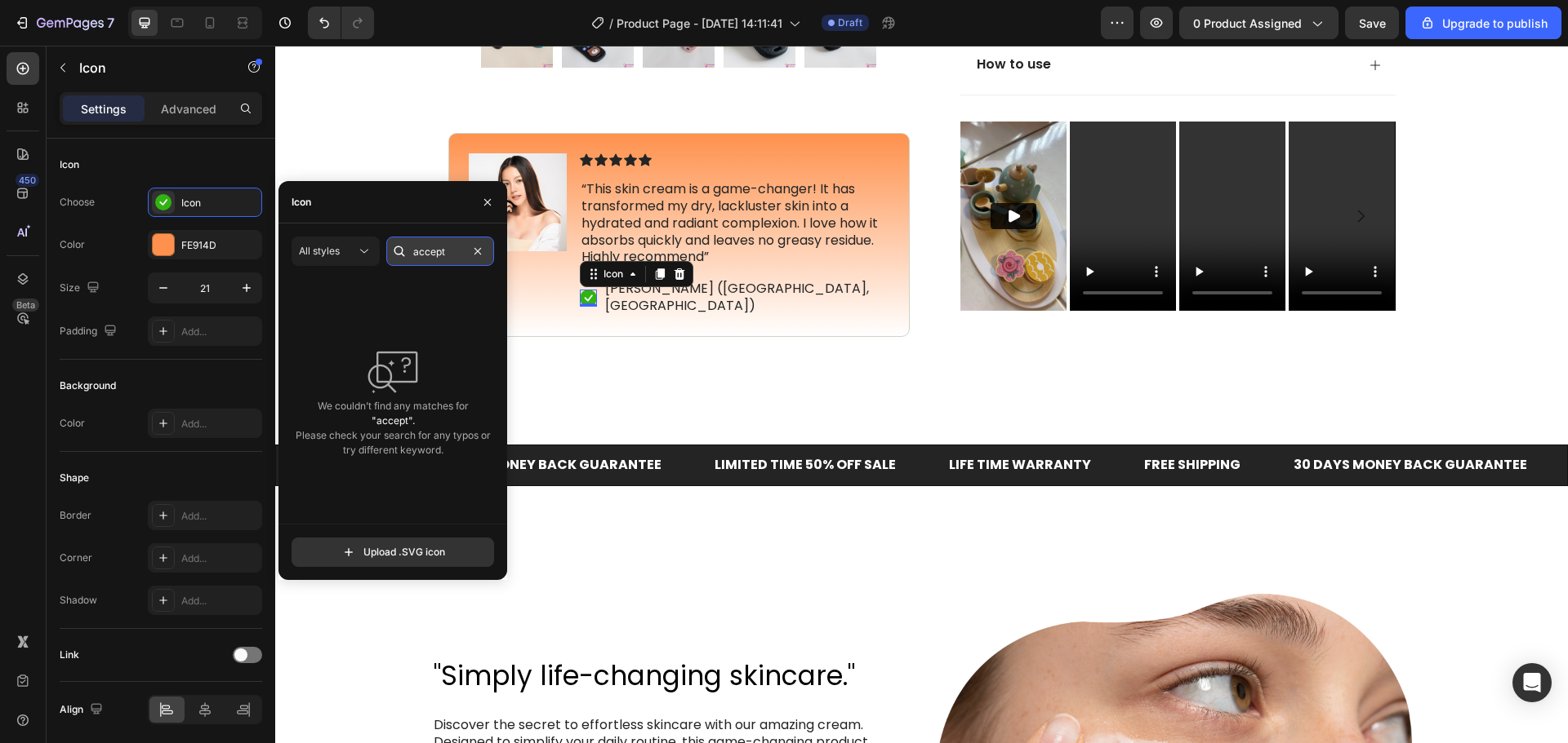
click at [426, 248] on input "accept" at bounding box center [440, 251] width 108 height 30
click at [426, 248] on input "oaky" at bounding box center [440, 251] width 108 height 30
type input "okay"
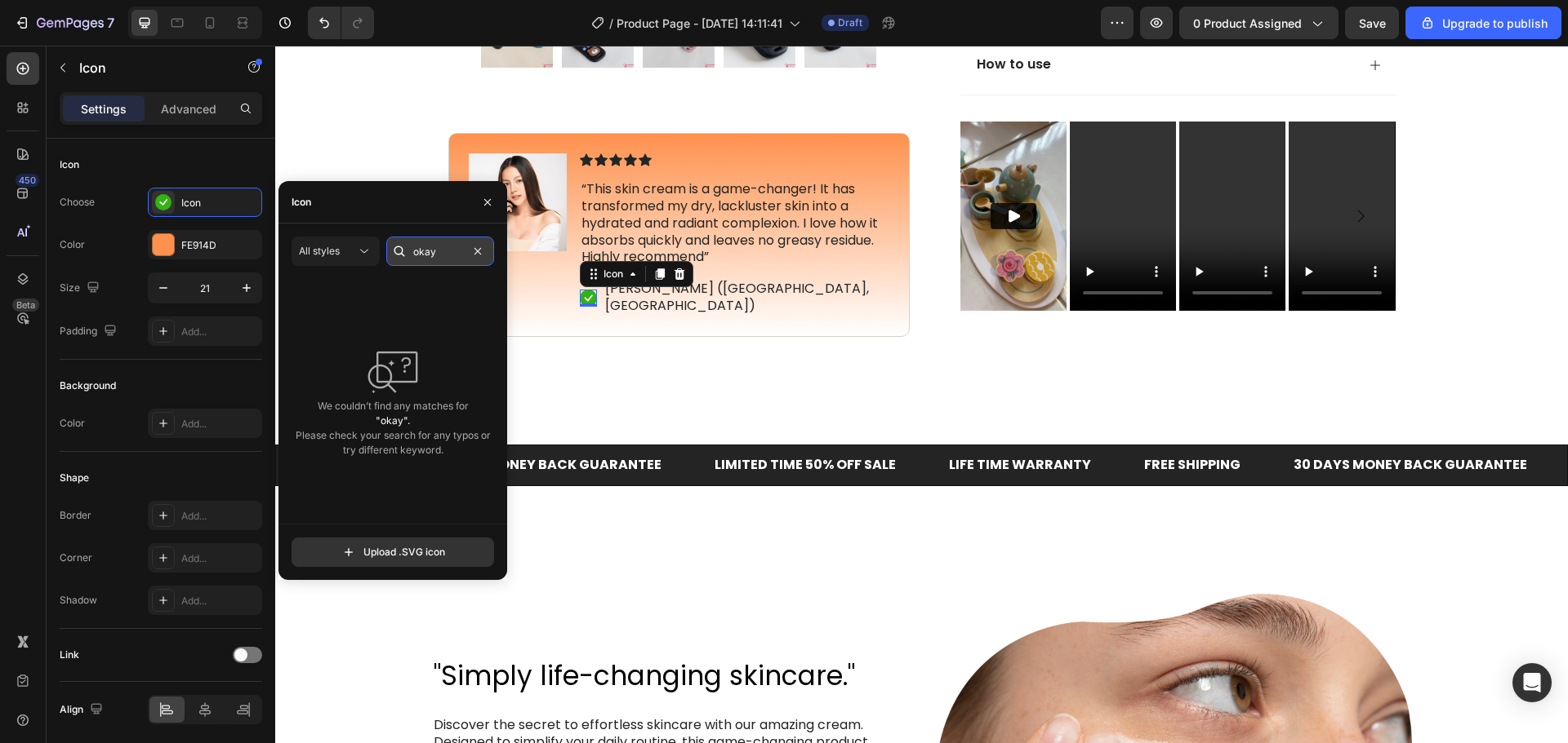
click at [429, 249] on input "okay" at bounding box center [440, 251] width 108 height 30
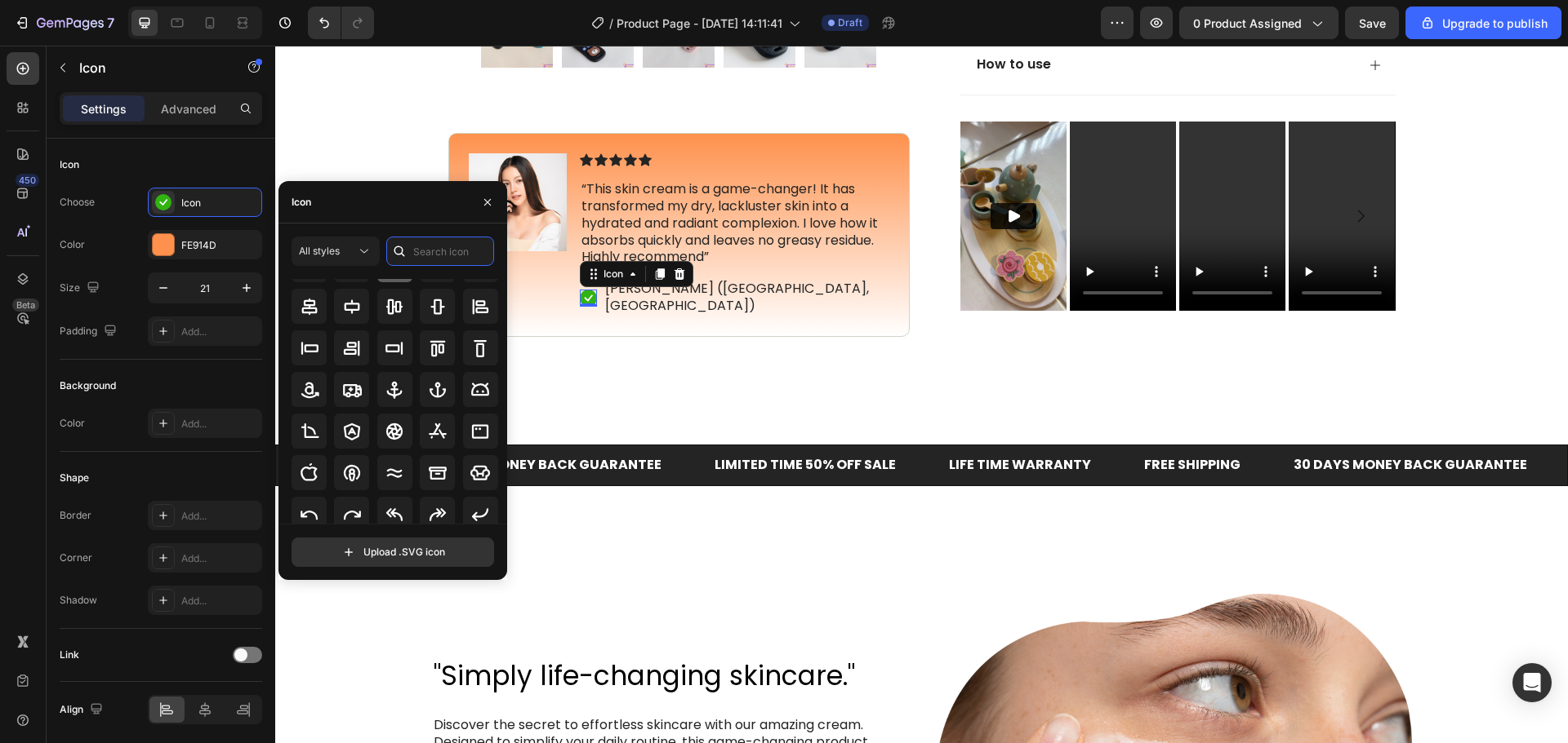
scroll to position [180, 0]
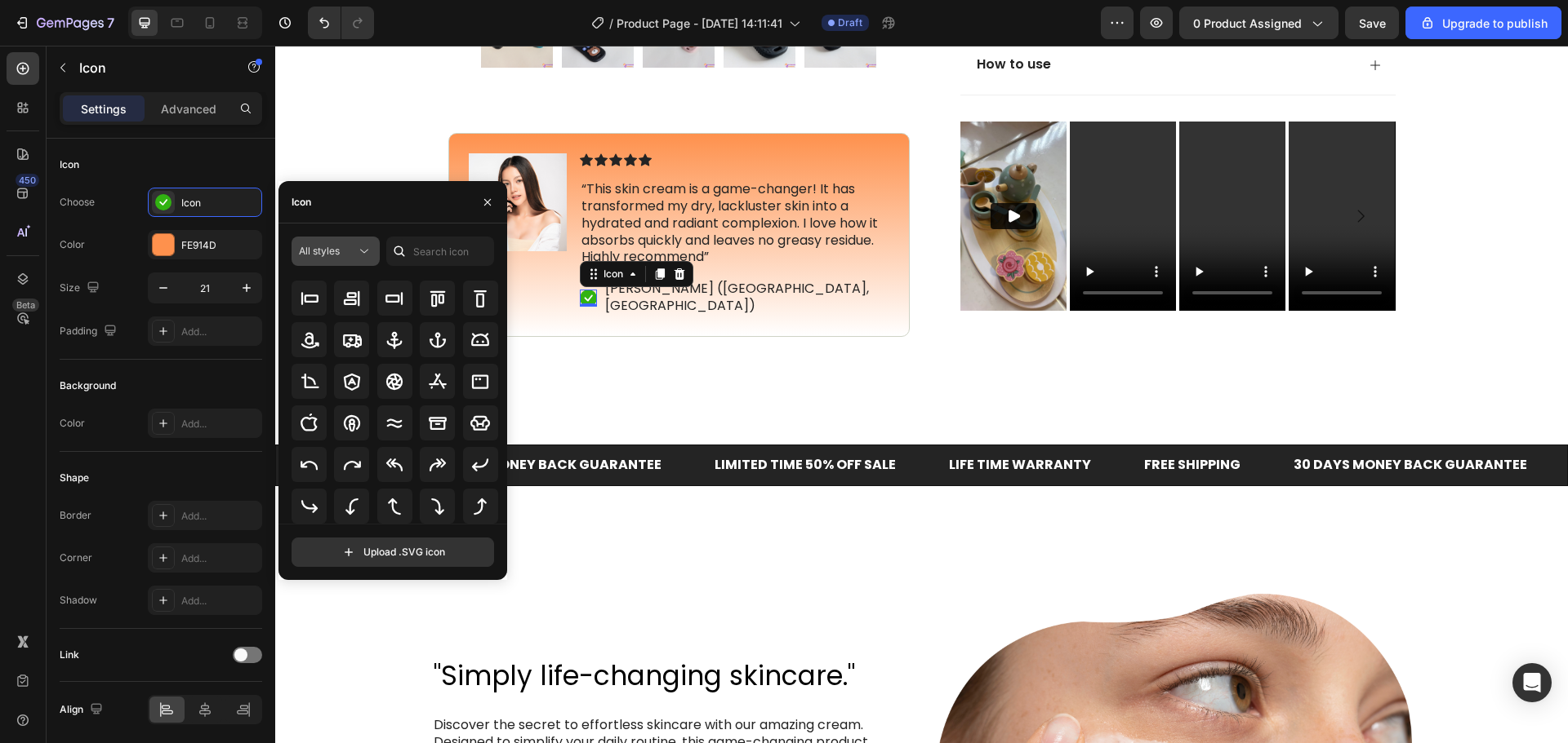
click at [363, 249] on icon at bounding box center [364, 251] width 16 height 16
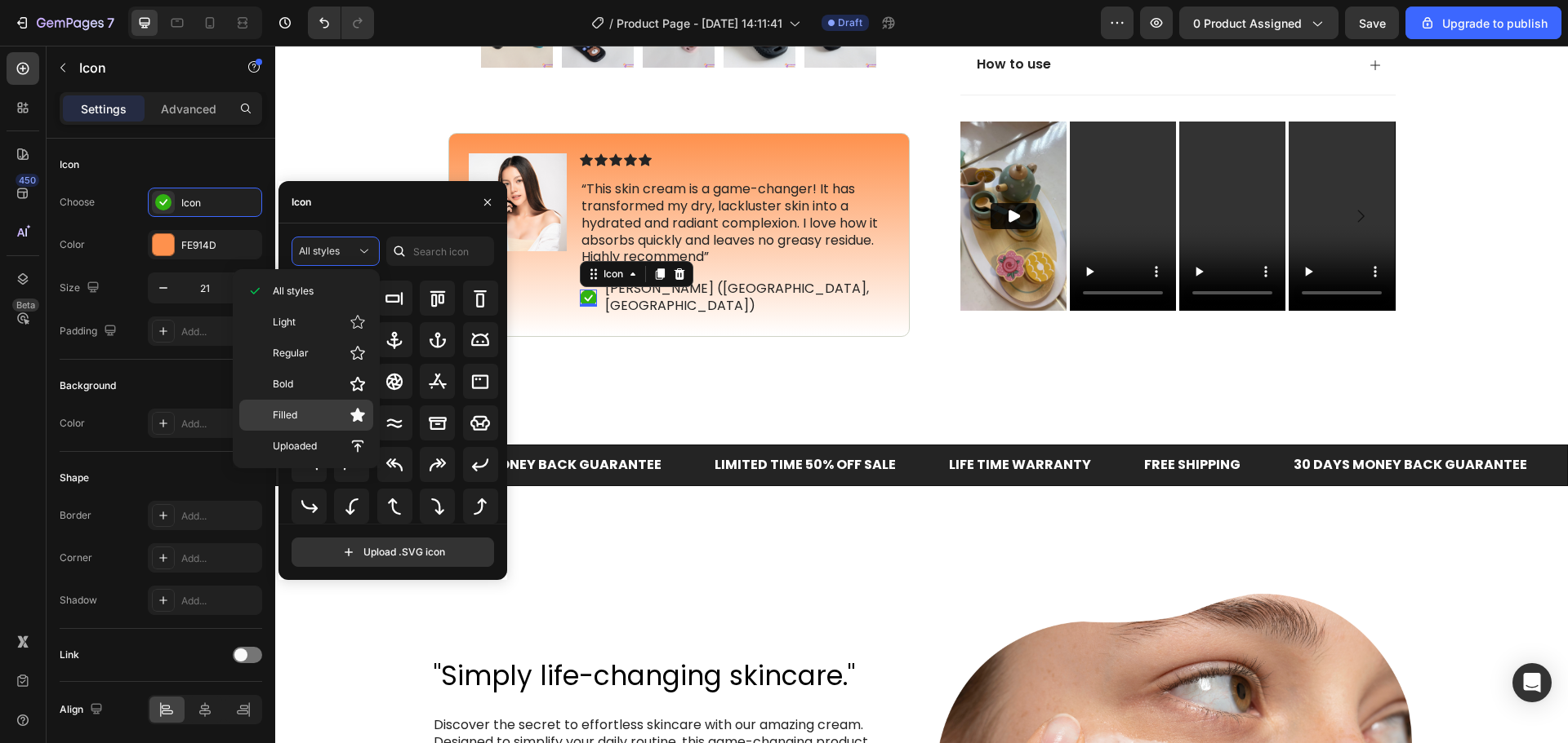
click at [306, 414] on p "Filled" at bounding box center [319, 416] width 93 height 16
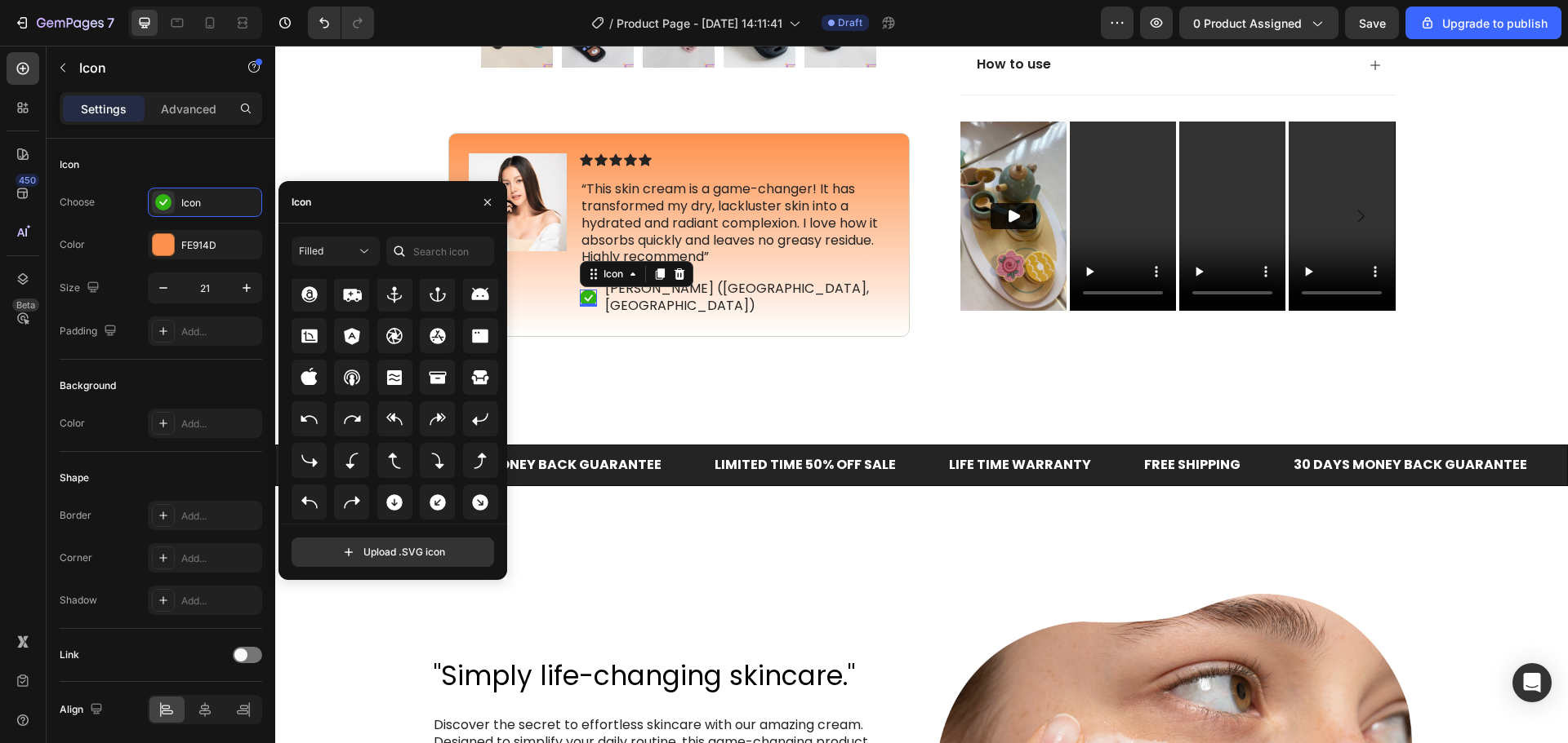
scroll to position [66, 0]
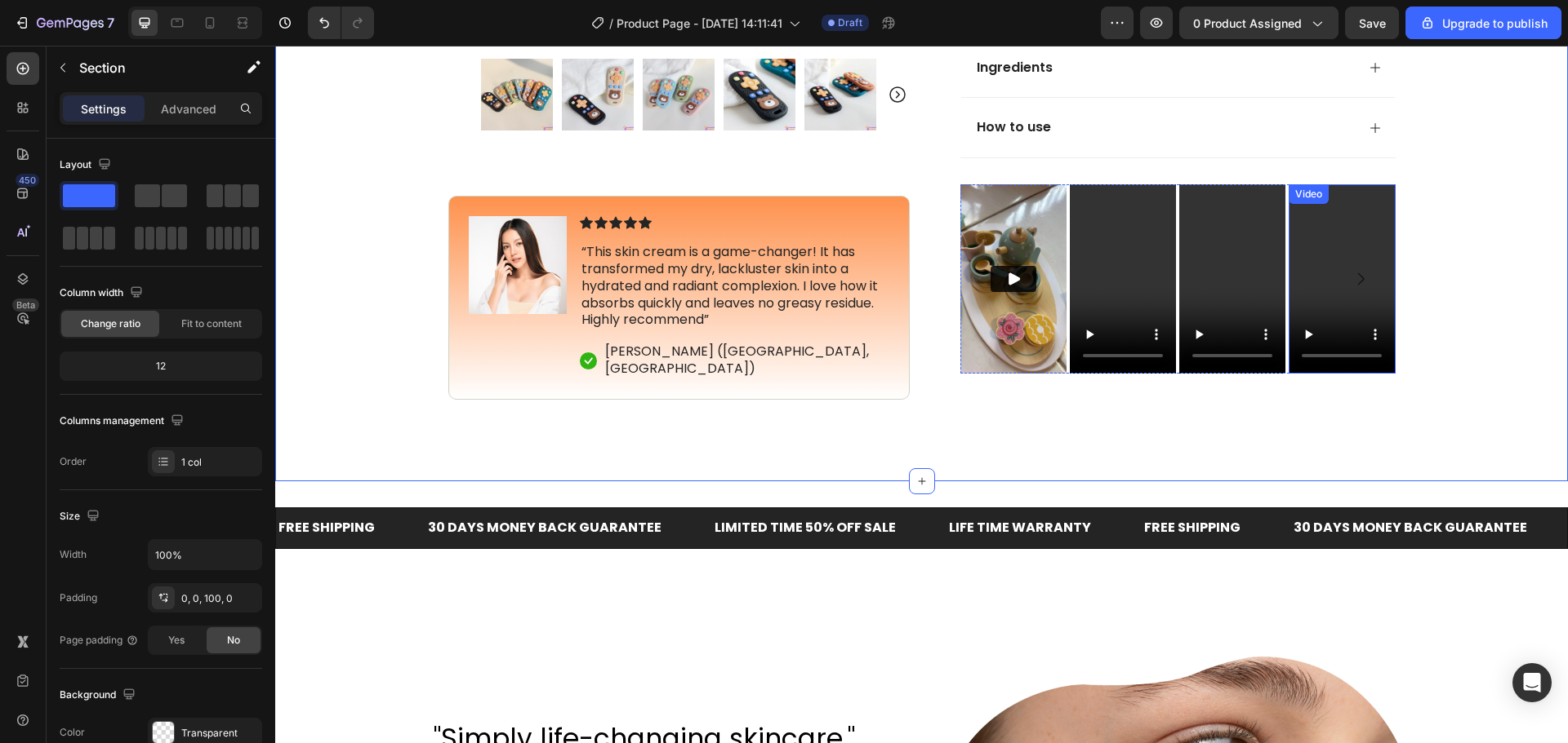
scroll to position [571, 0]
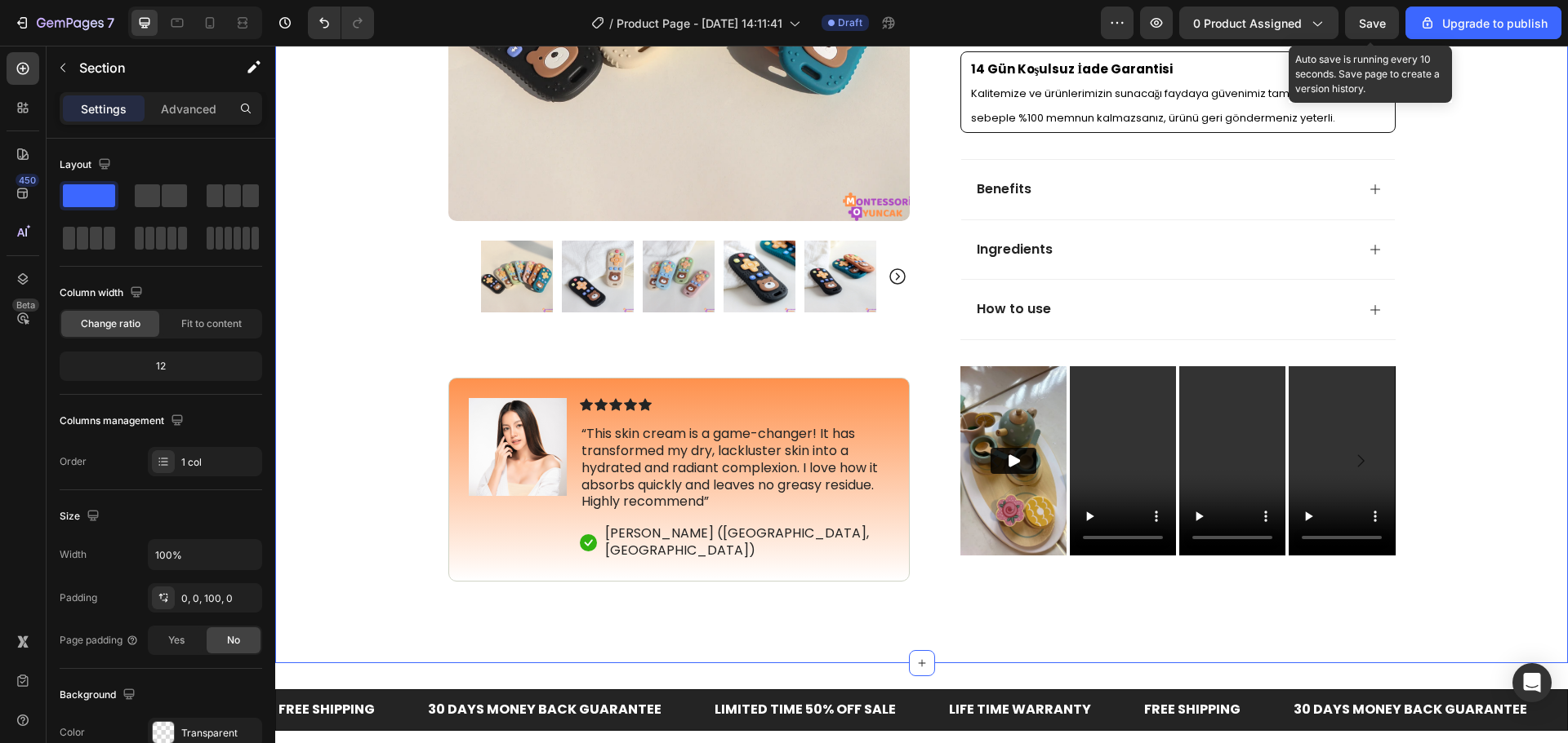
click at [1367, 20] on span "Save" at bounding box center [1372, 22] width 27 height 13
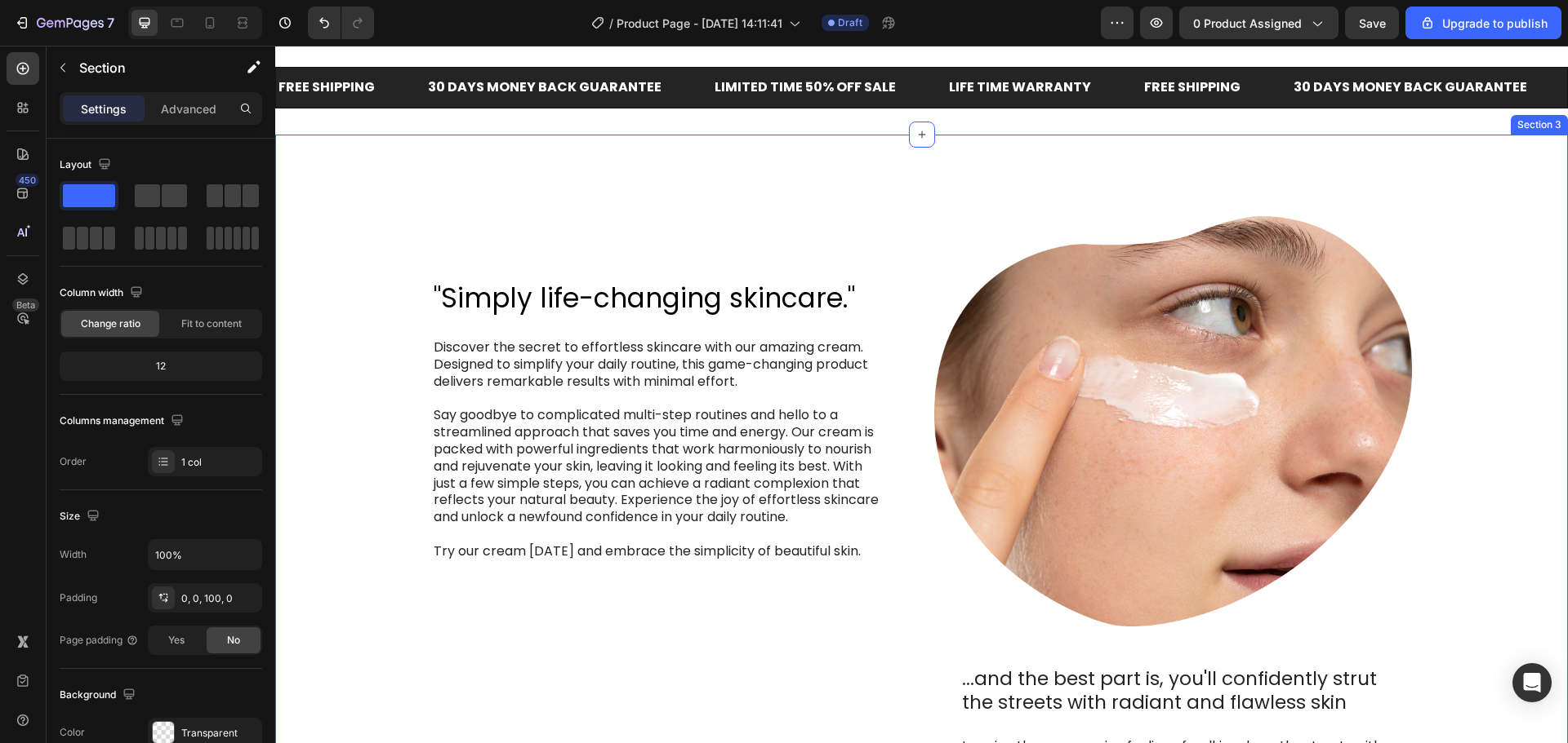
scroll to position [1061, 0]
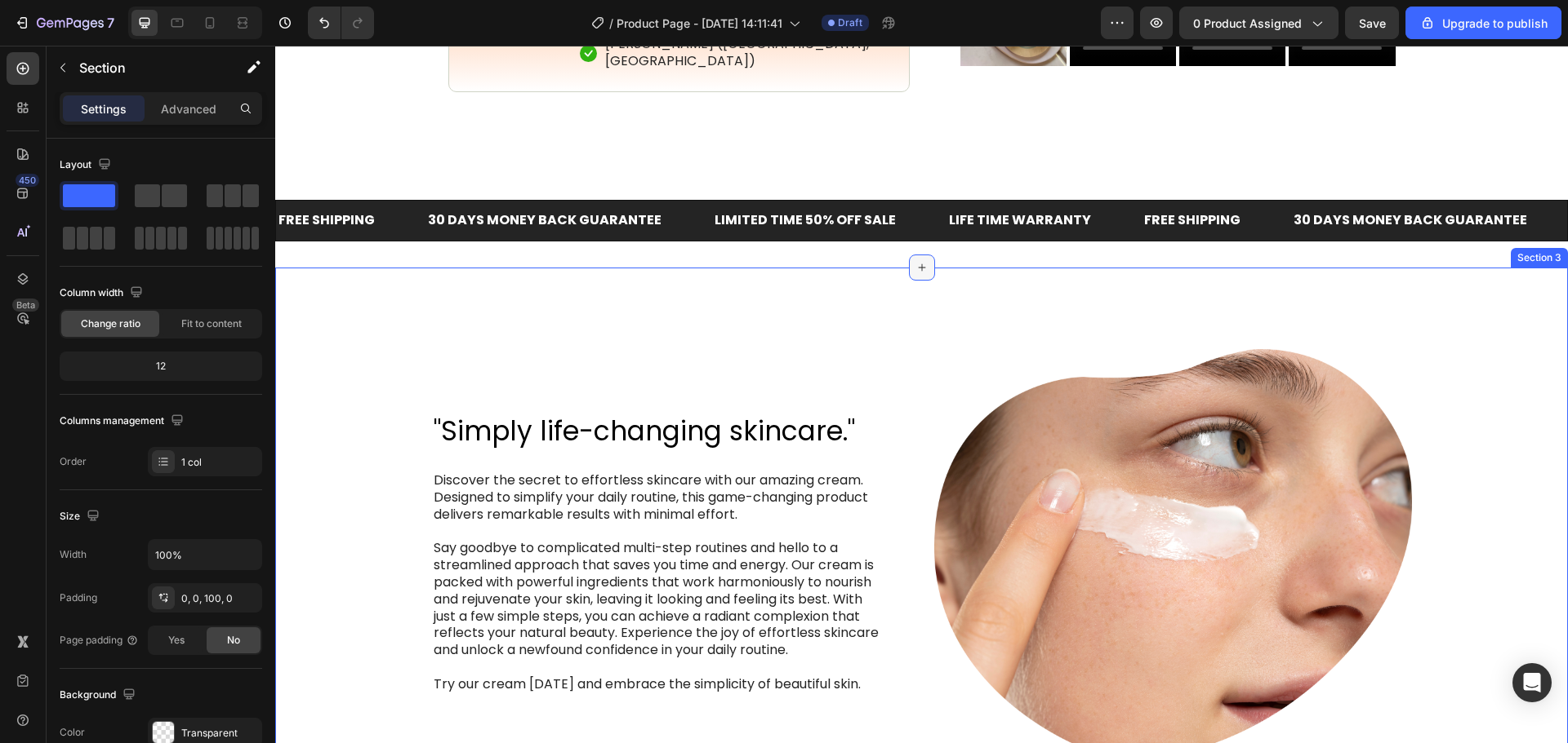
click at [916, 270] on icon at bounding box center [922, 267] width 14 height 13
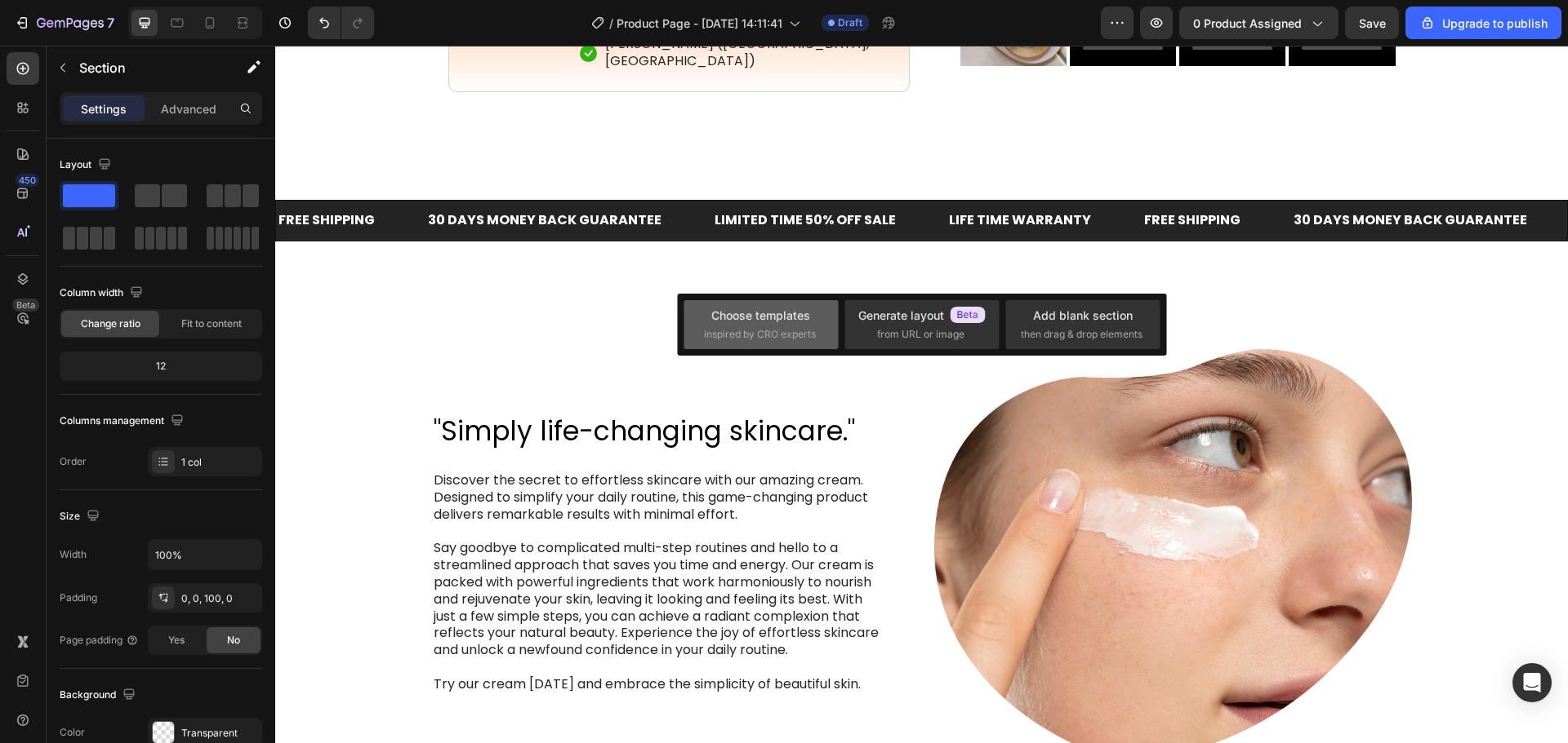
click at [784, 315] on div "Choose templates" at bounding box center [761, 315] width 99 height 17
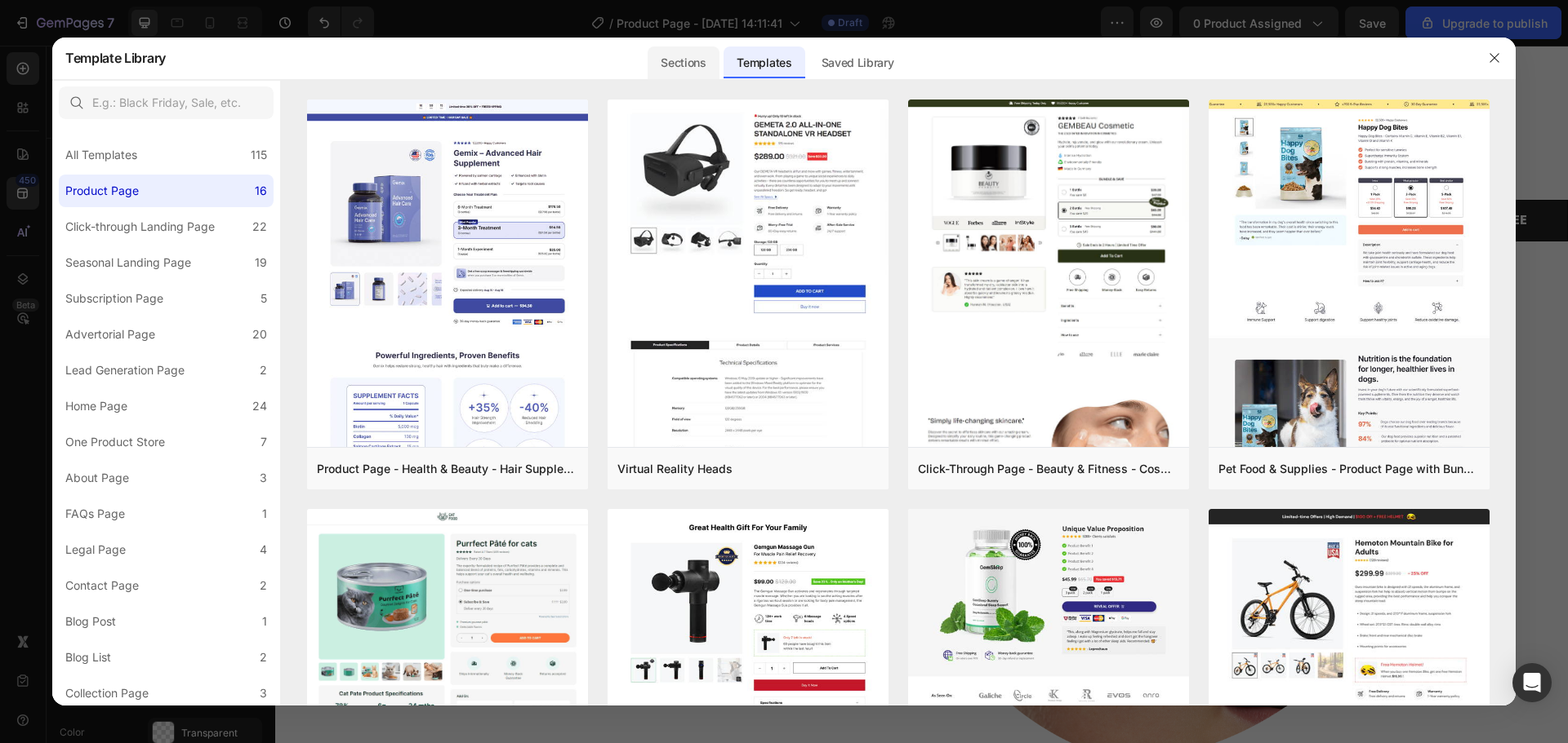
click at [684, 73] on div "Sections" at bounding box center [682, 63] width 71 height 32
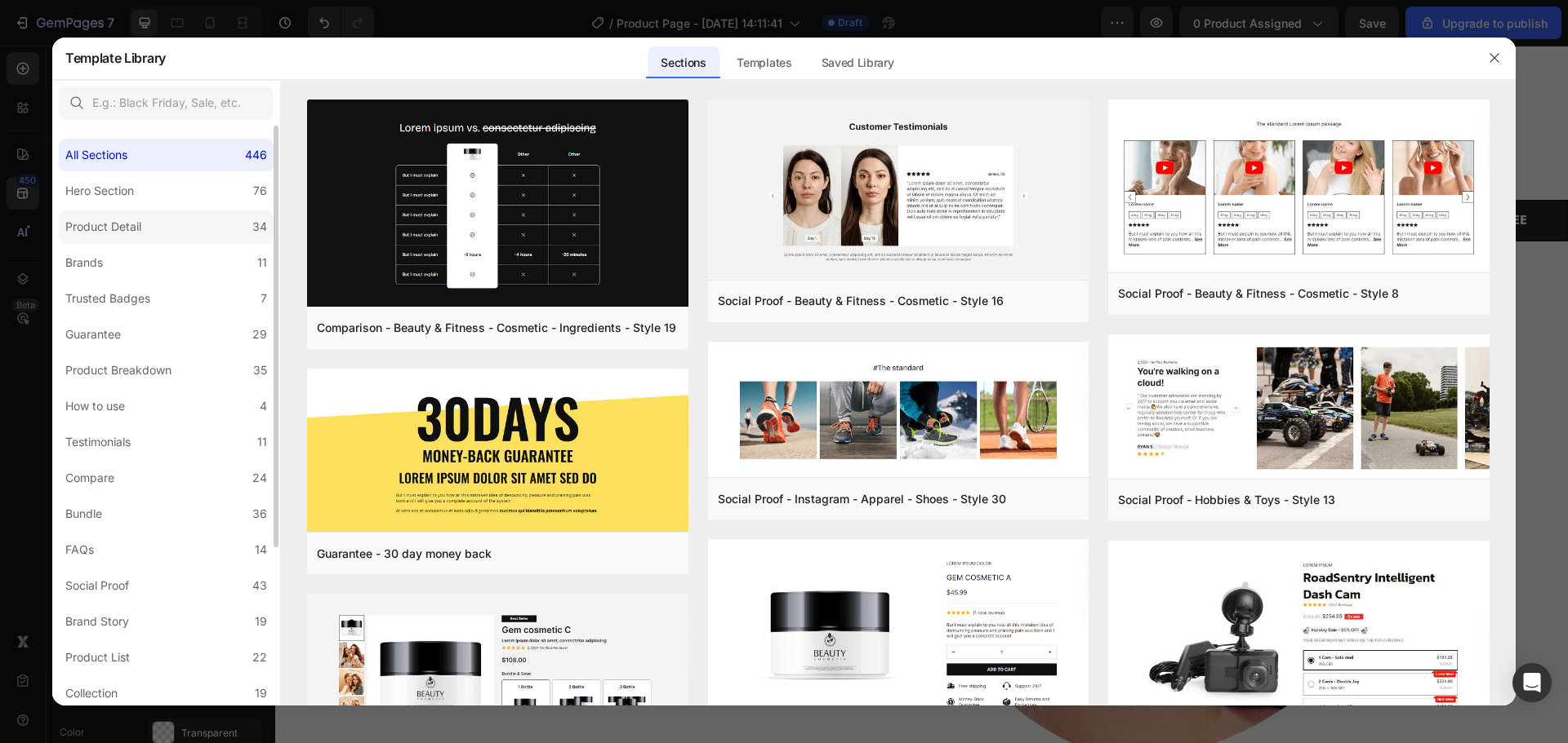
click at [152, 220] on label "Product Detail 34" at bounding box center [166, 227] width 215 height 32
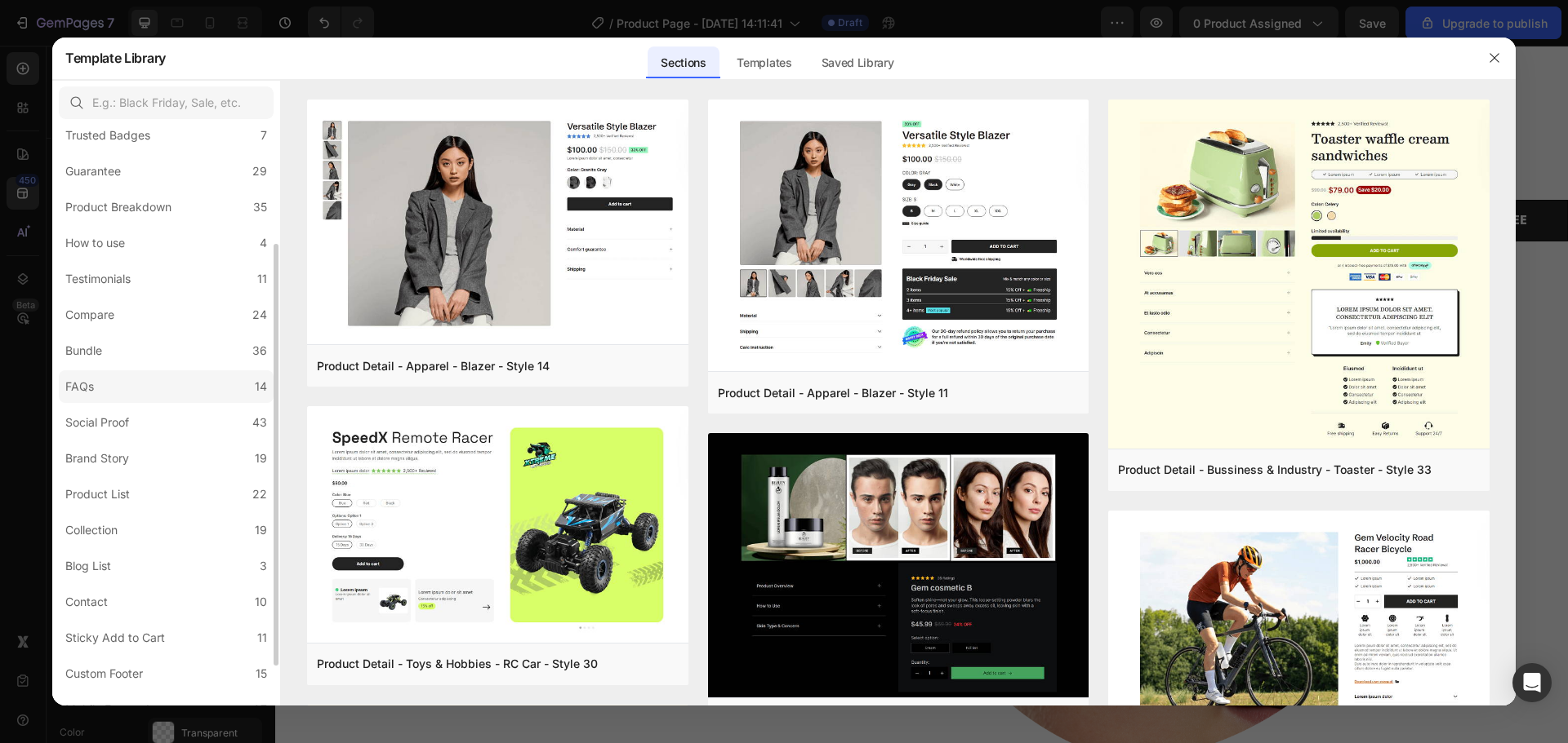
scroll to position [219, 0]
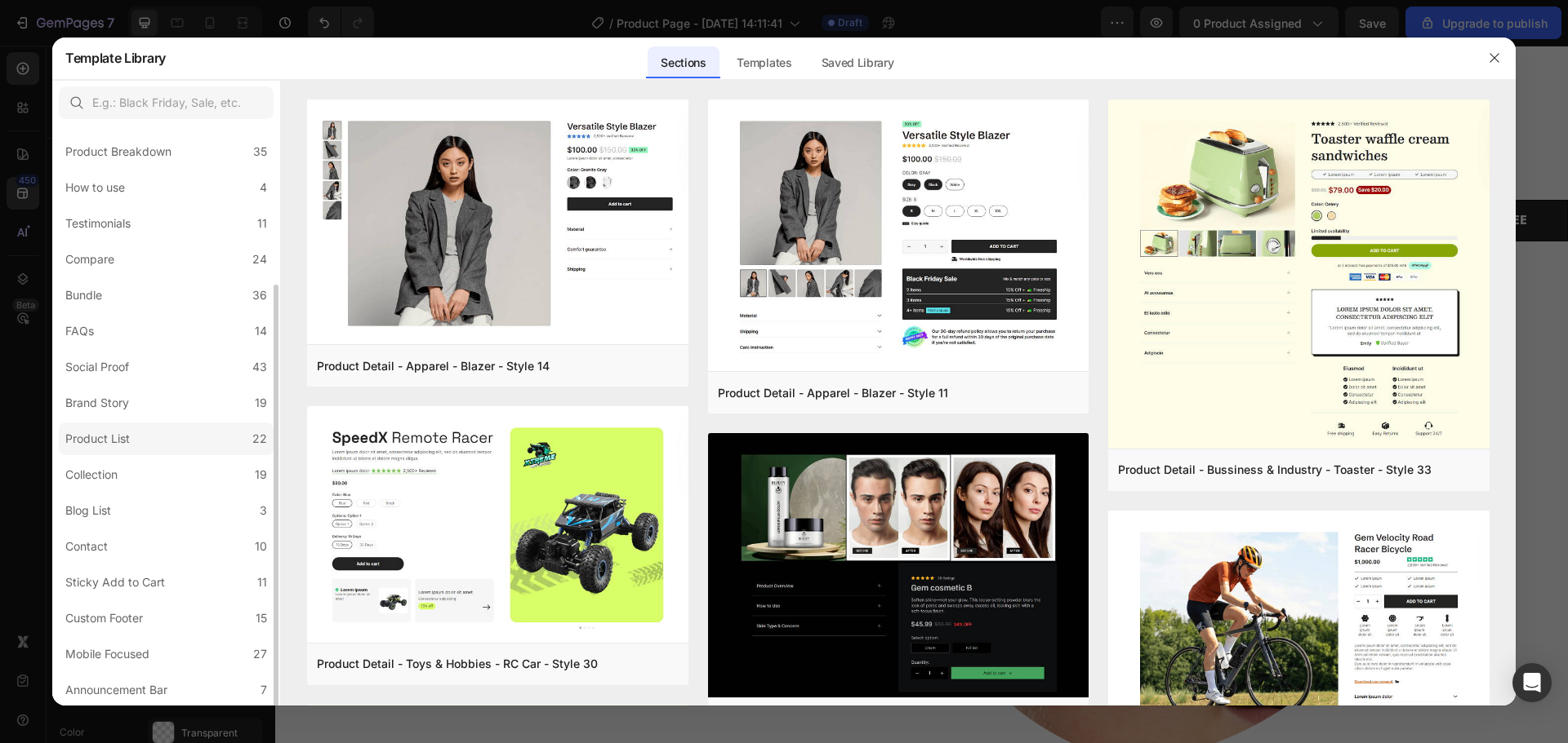
click at [175, 434] on label "Product List 22" at bounding box center [166, 439] width 215 height 32
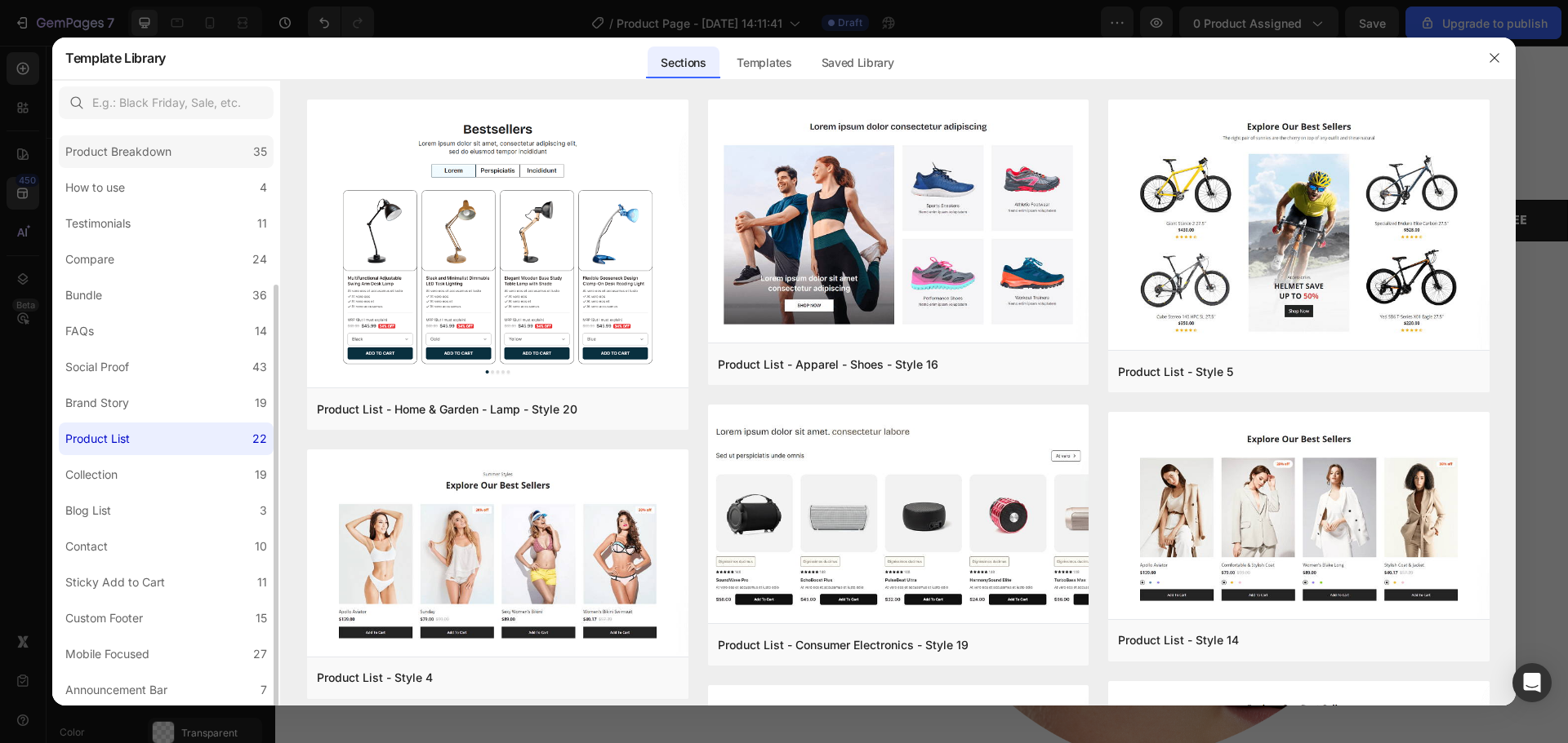
scroll to position [56, 0]
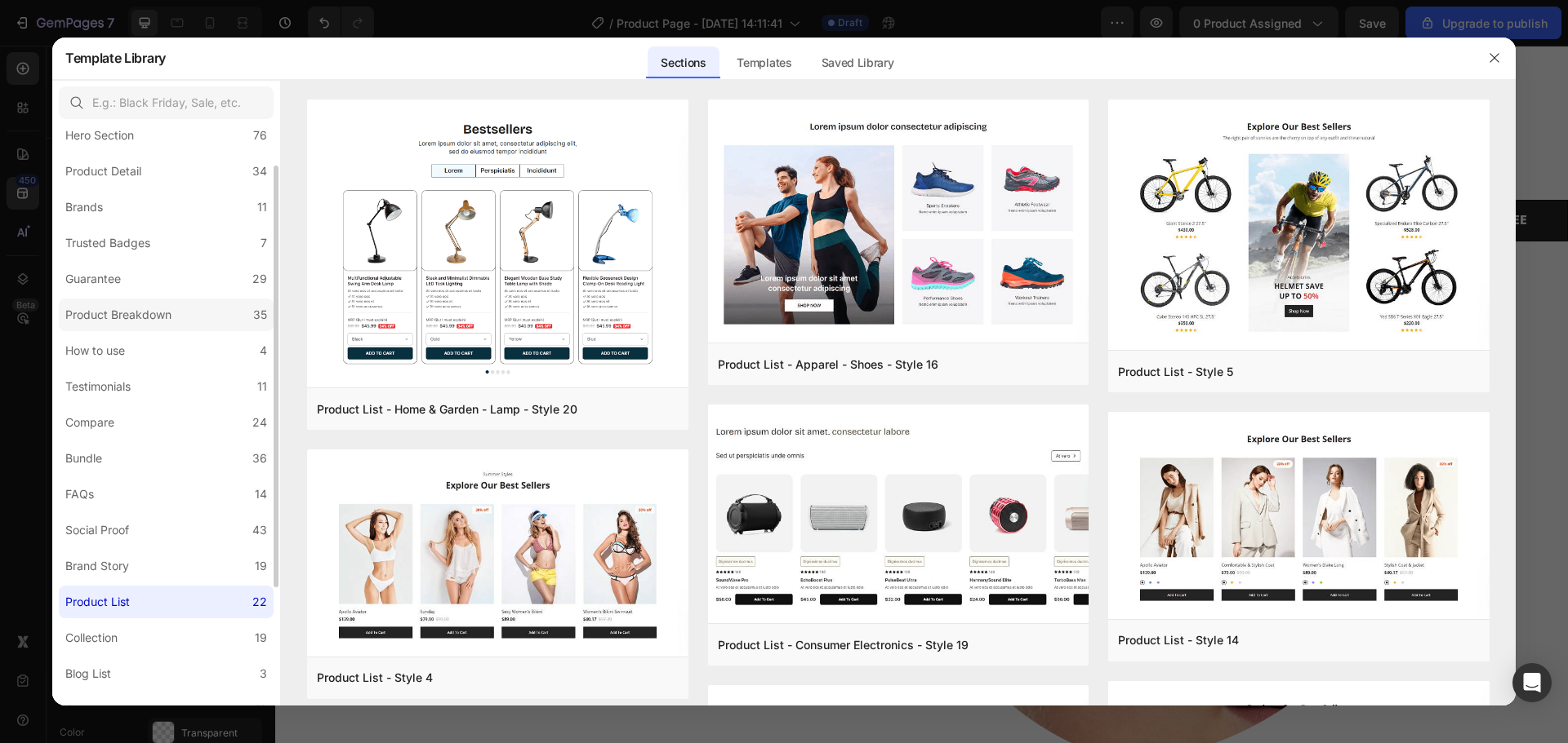
click at [181, 325] on label "Product Breakdown 35" at bounding box center [166, 315] width 215 height 32
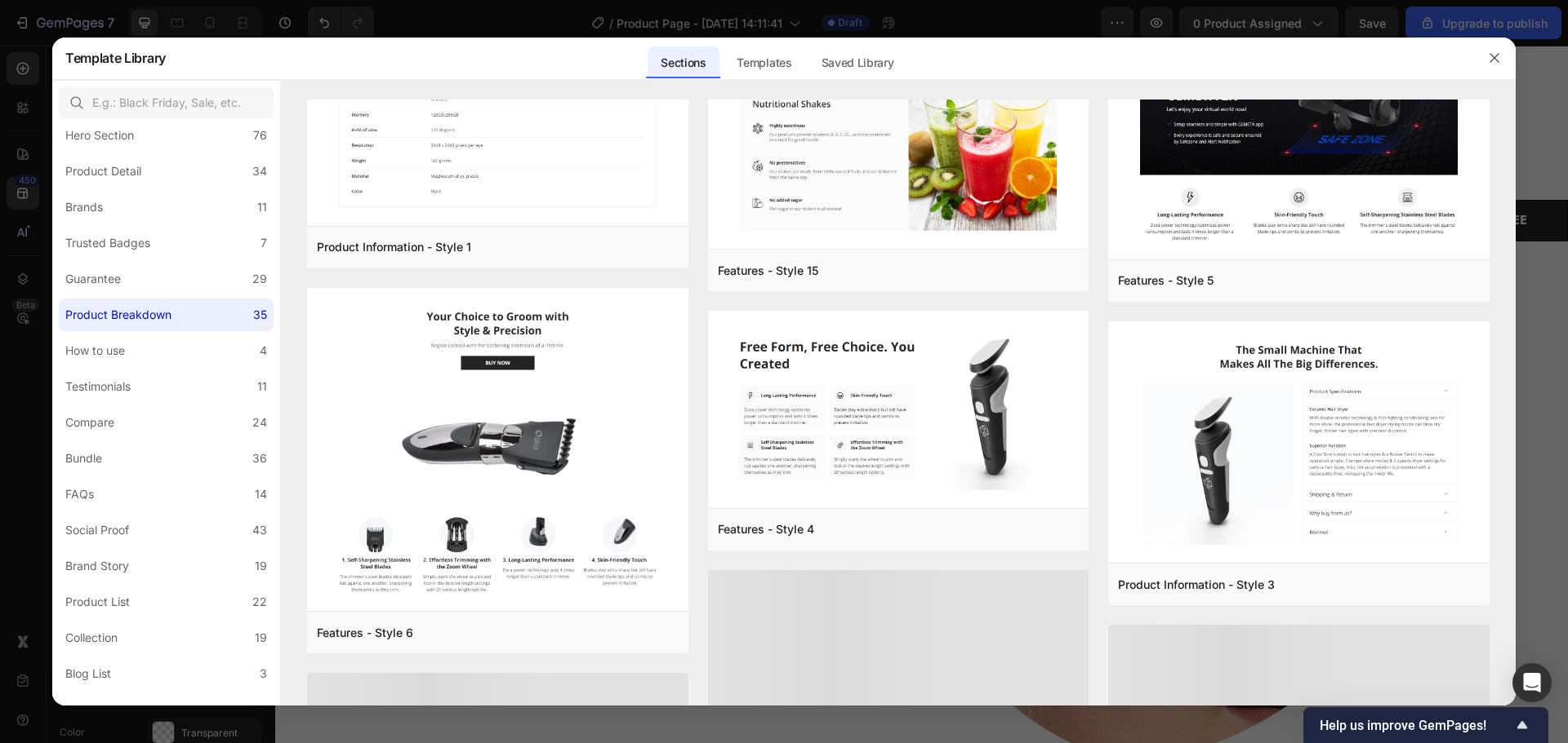
scroll to position [905, 0]
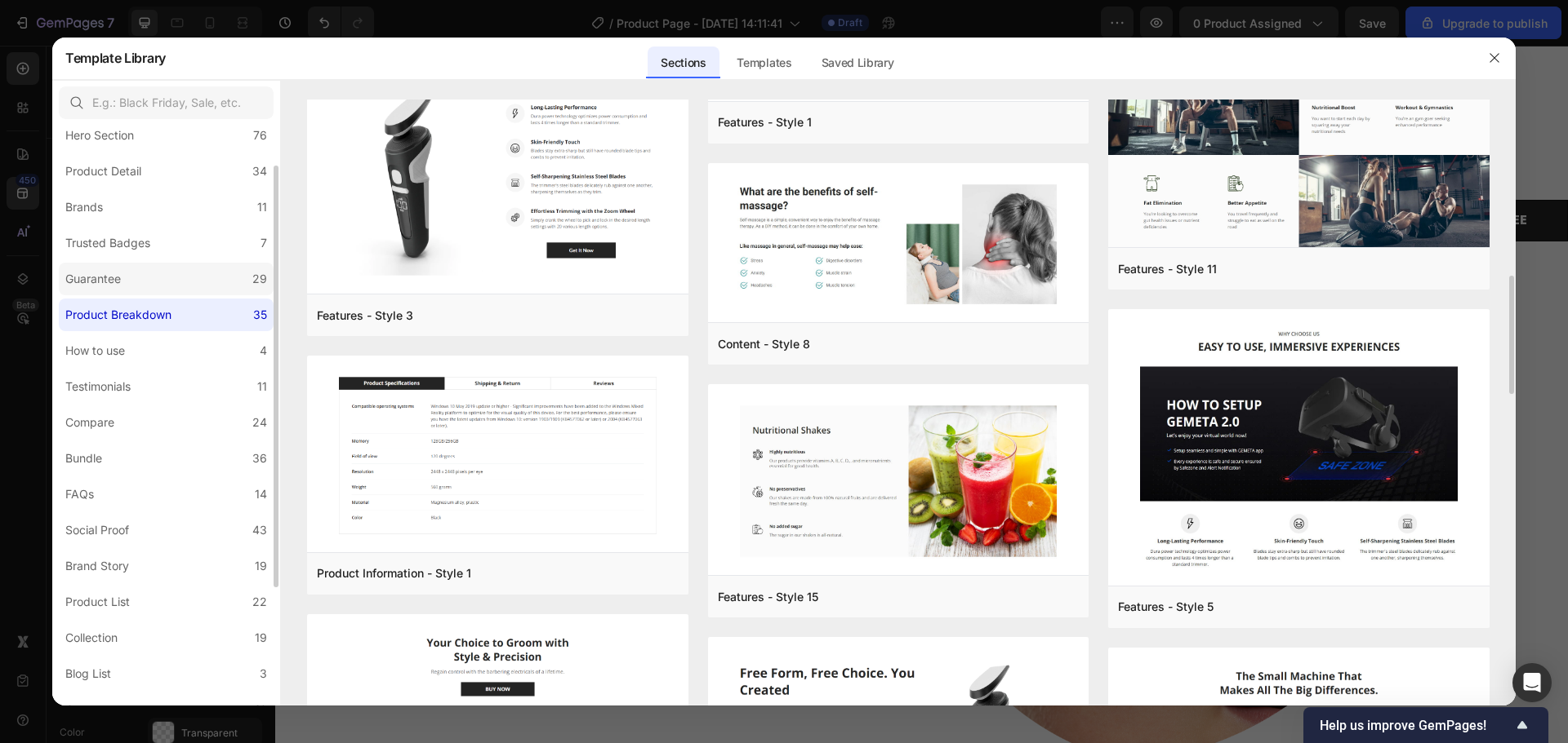
click at [119, 266] on label "Guarantee 29" at bounding box center [166, 279] width 215 height 32
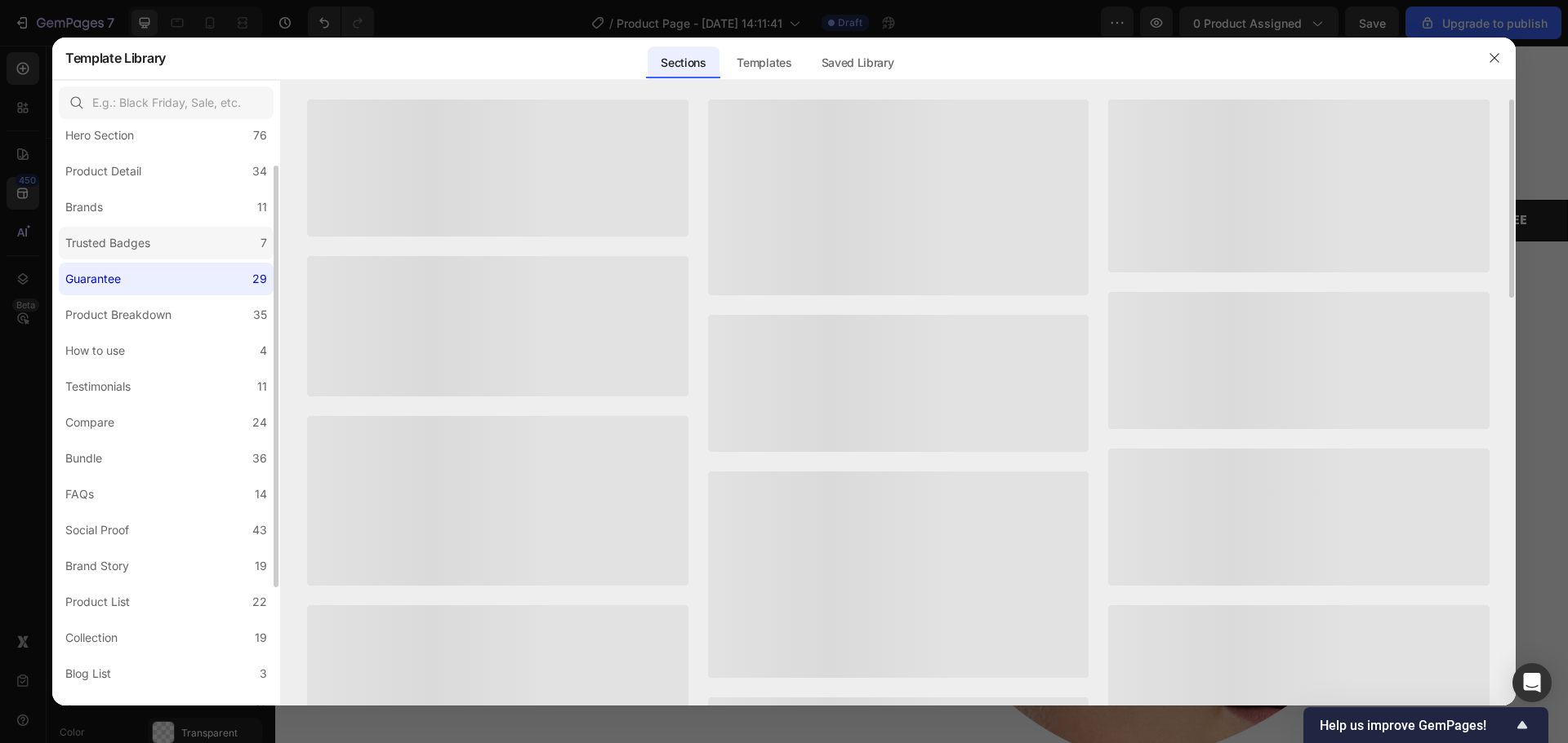
click at [154, 240] on div "Trusted Badges" at bounding box center [112, 243] width 92 height 20
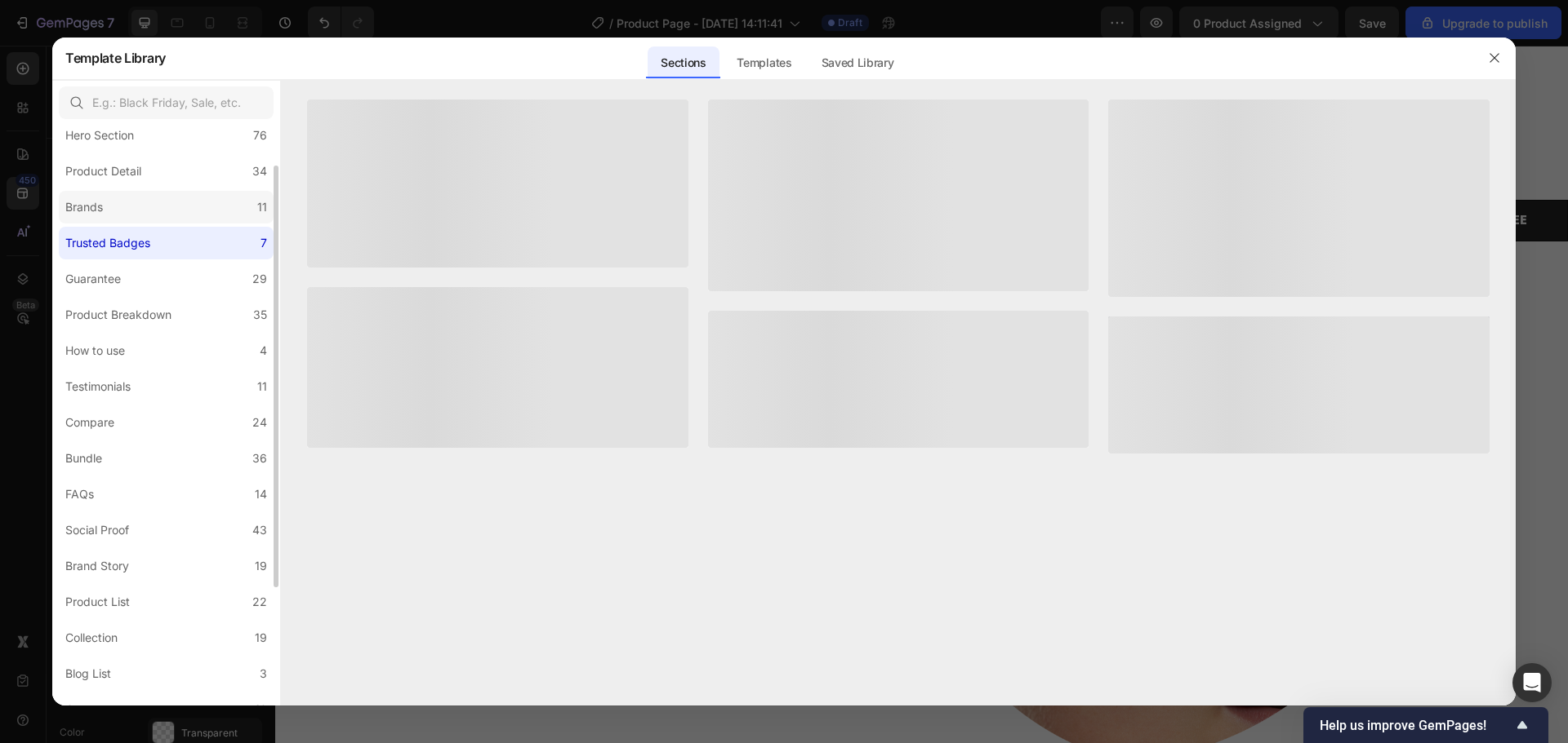
click at [171, 200] on label "Brands 11" at bounding box center [166, 207] width 215 height 32
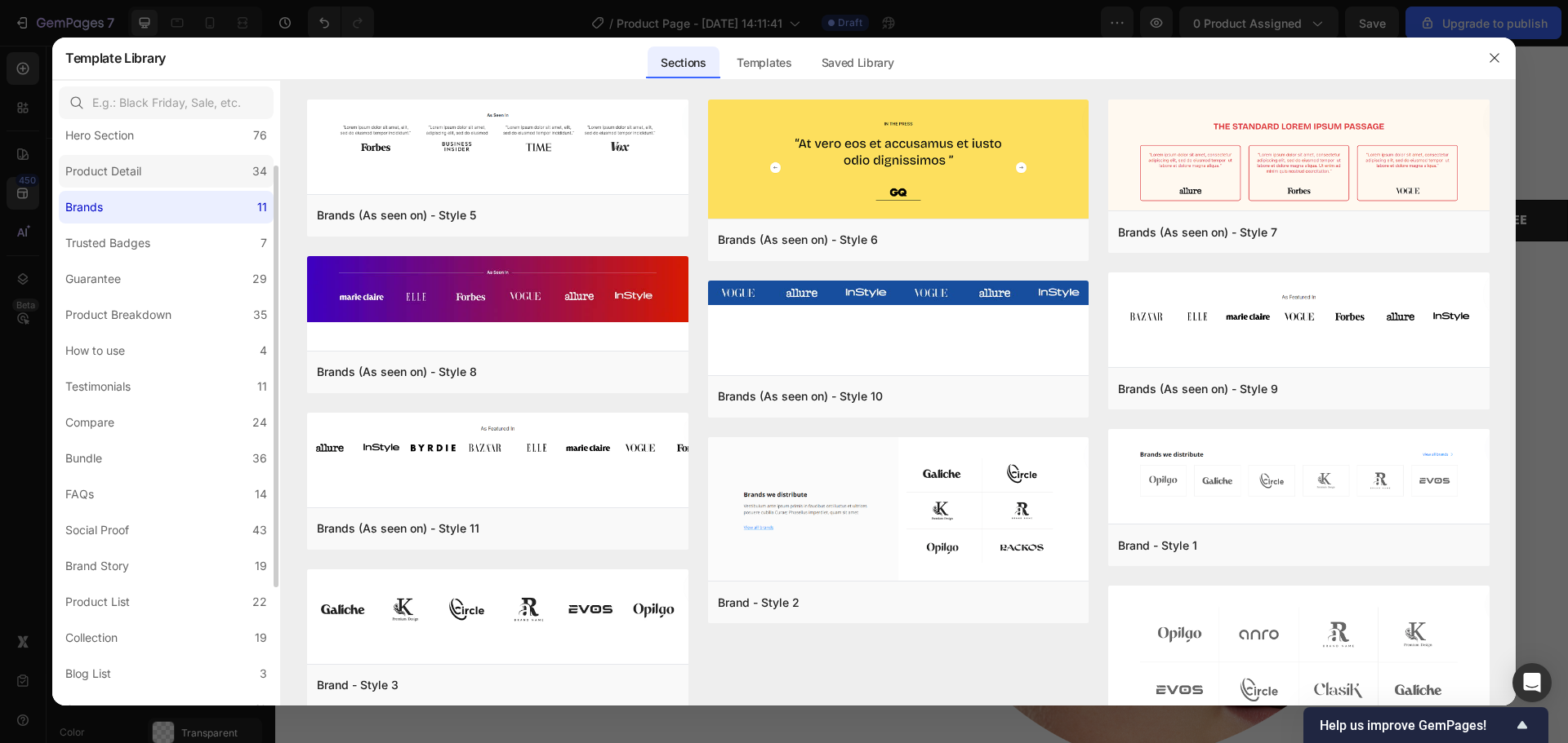
click at [190, 171] on label "Product Detail 34" at bounding box center [166, 171] width 215 height 32
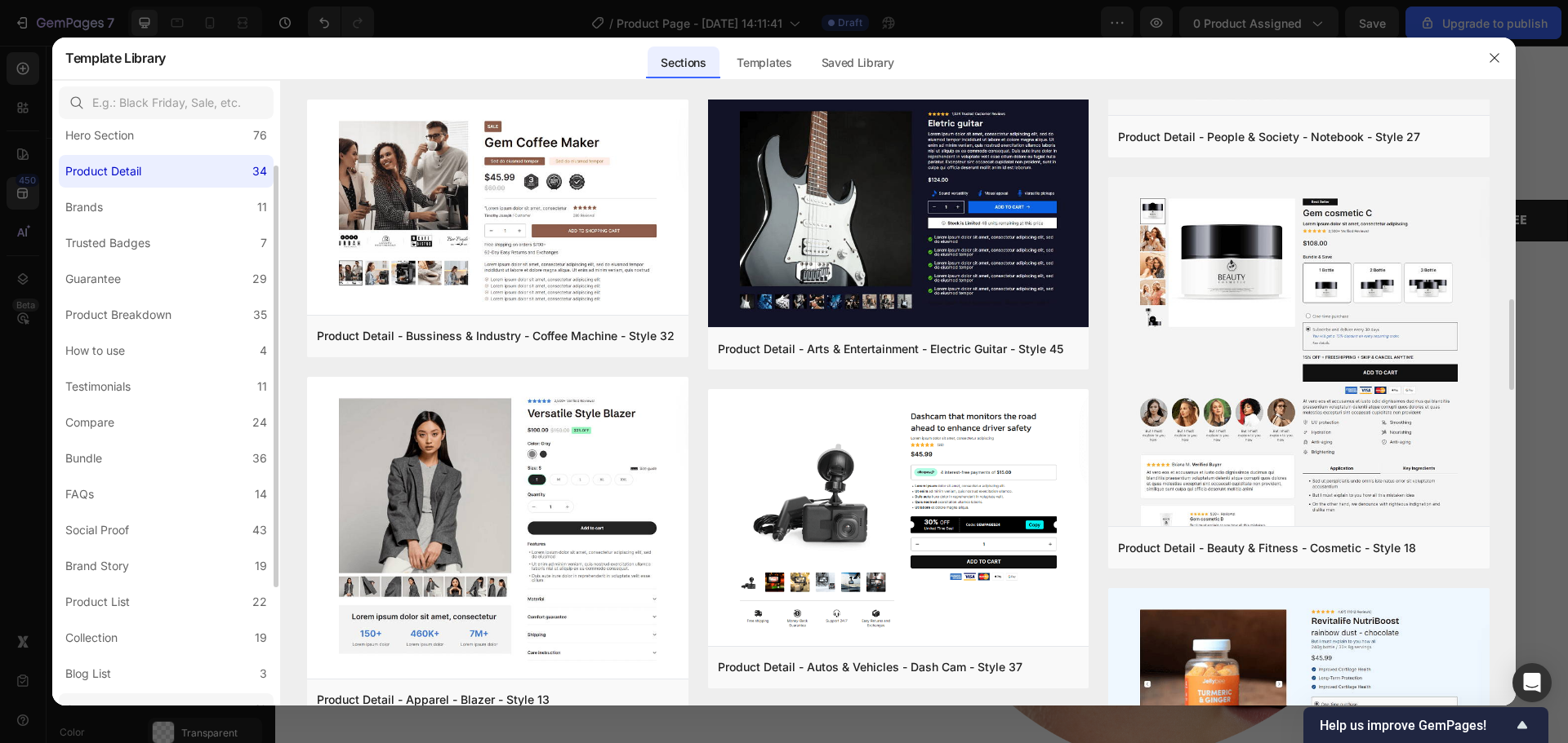
scroll to position [219, 0]
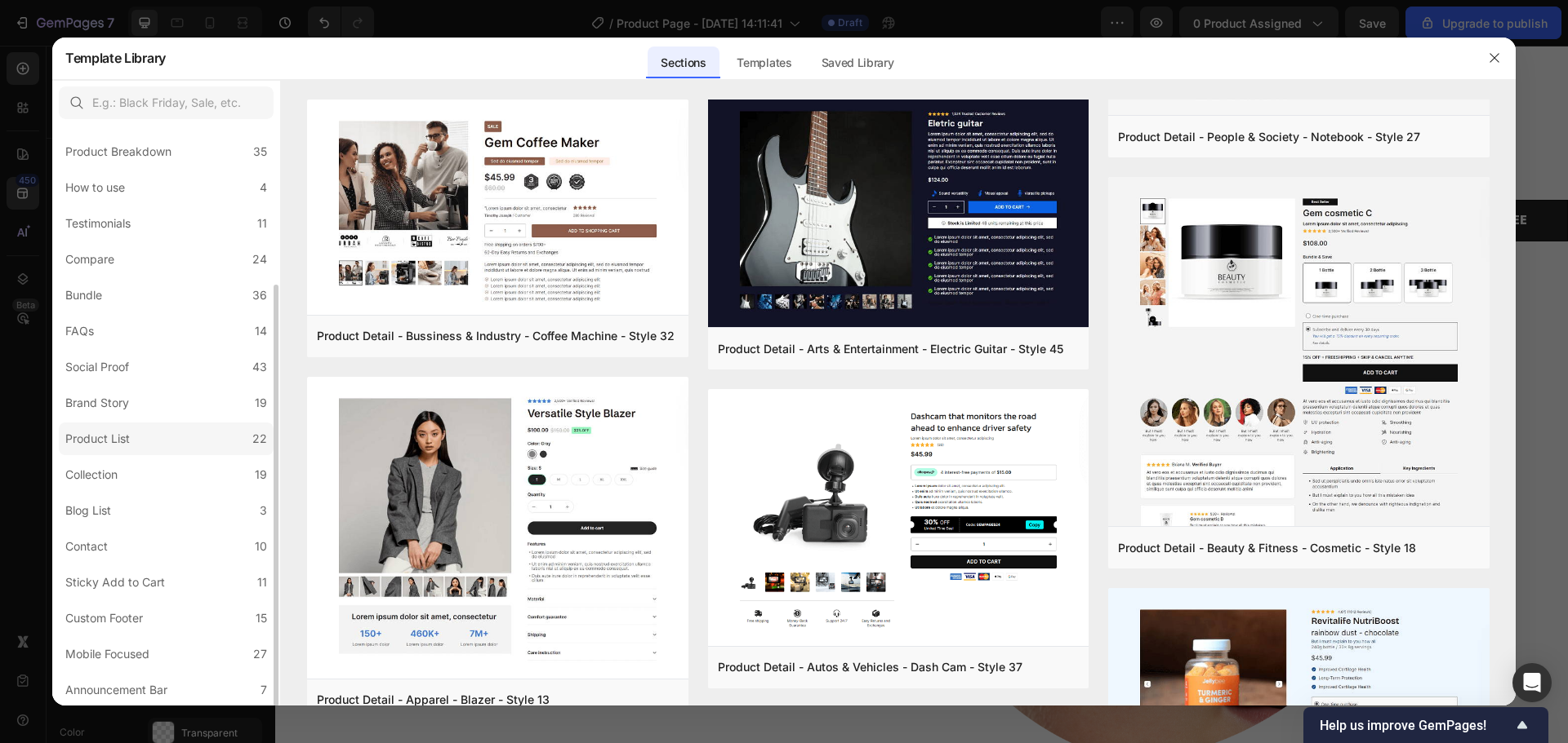
click at [159, 446] on label "Product List 22" at bounding box center [166, 439] width 215 height 32
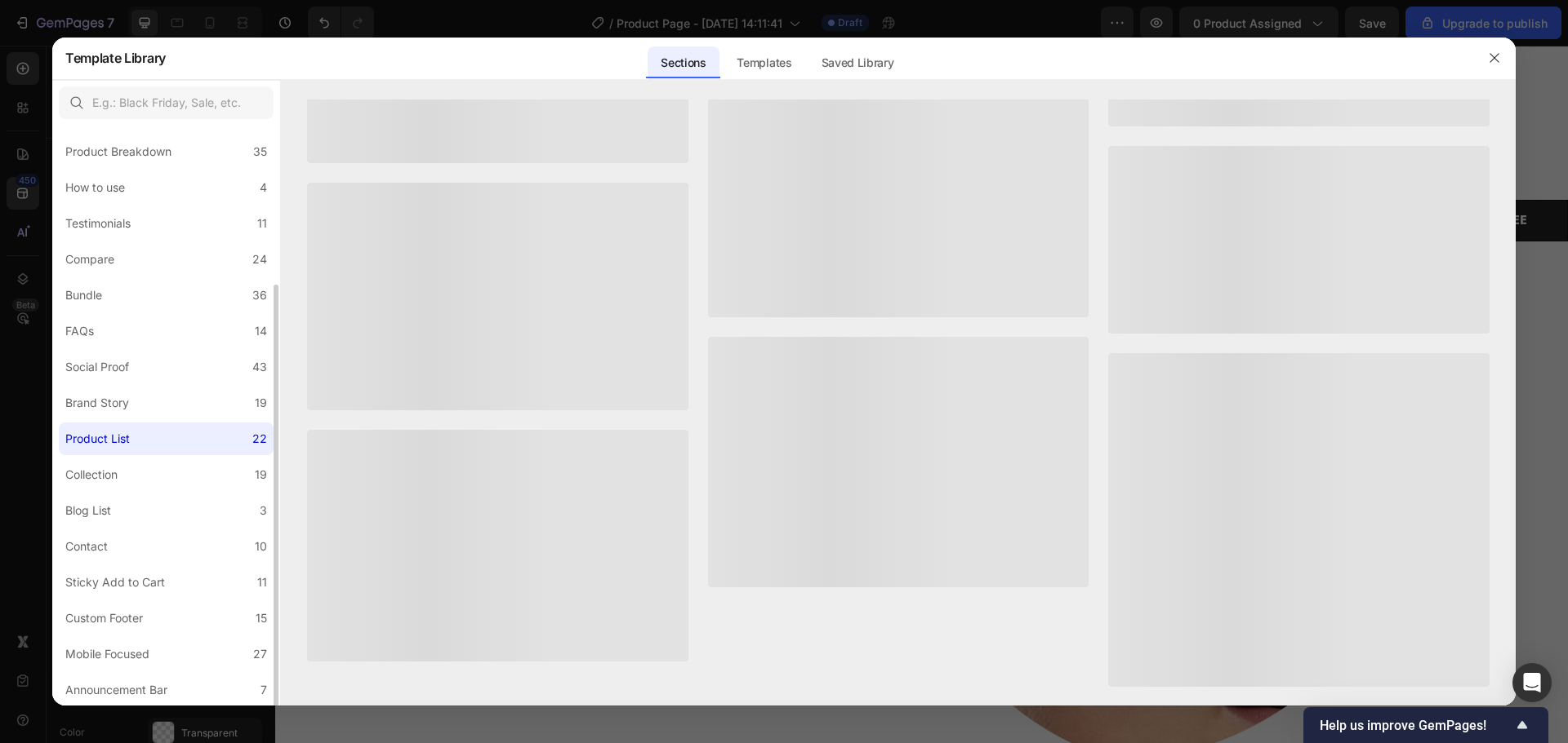
scroll to position [0, 0]
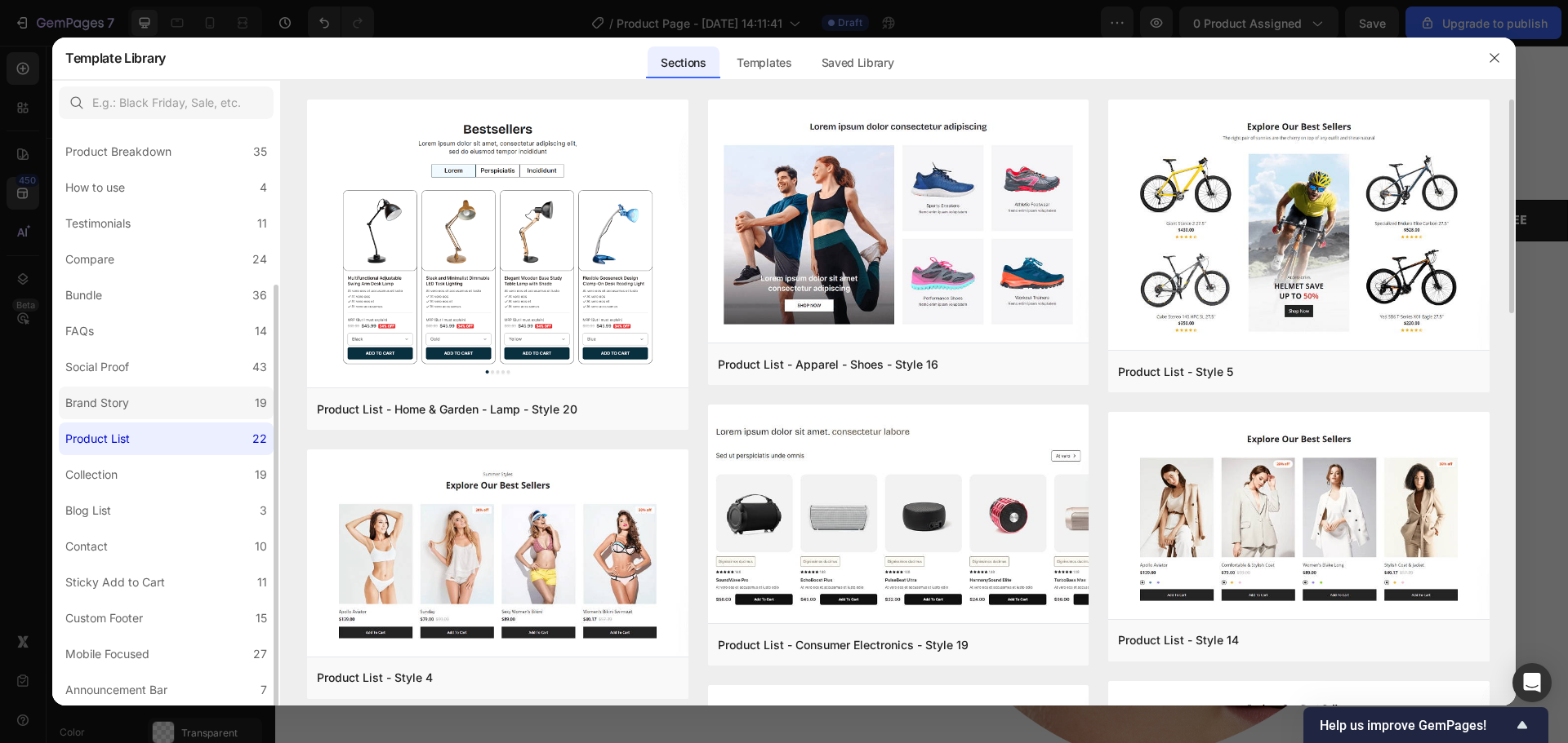
click at [173, 396] on label "Brand Story 19" at bounding box center [166, 403] width 215 height 32
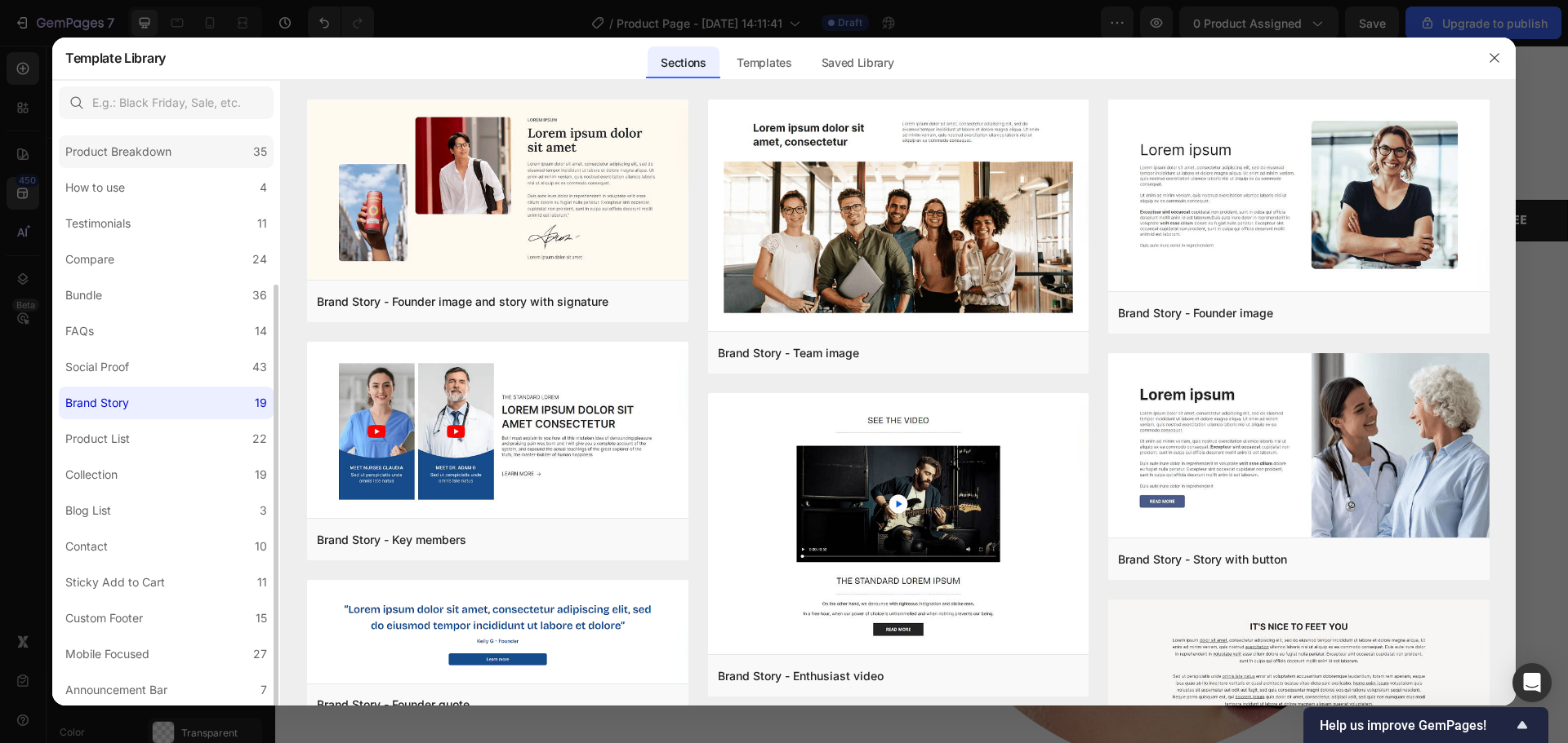
click at [184, 157] on label "Product Breakdown 35" at bounding box center [166, 152] width 215 height 32
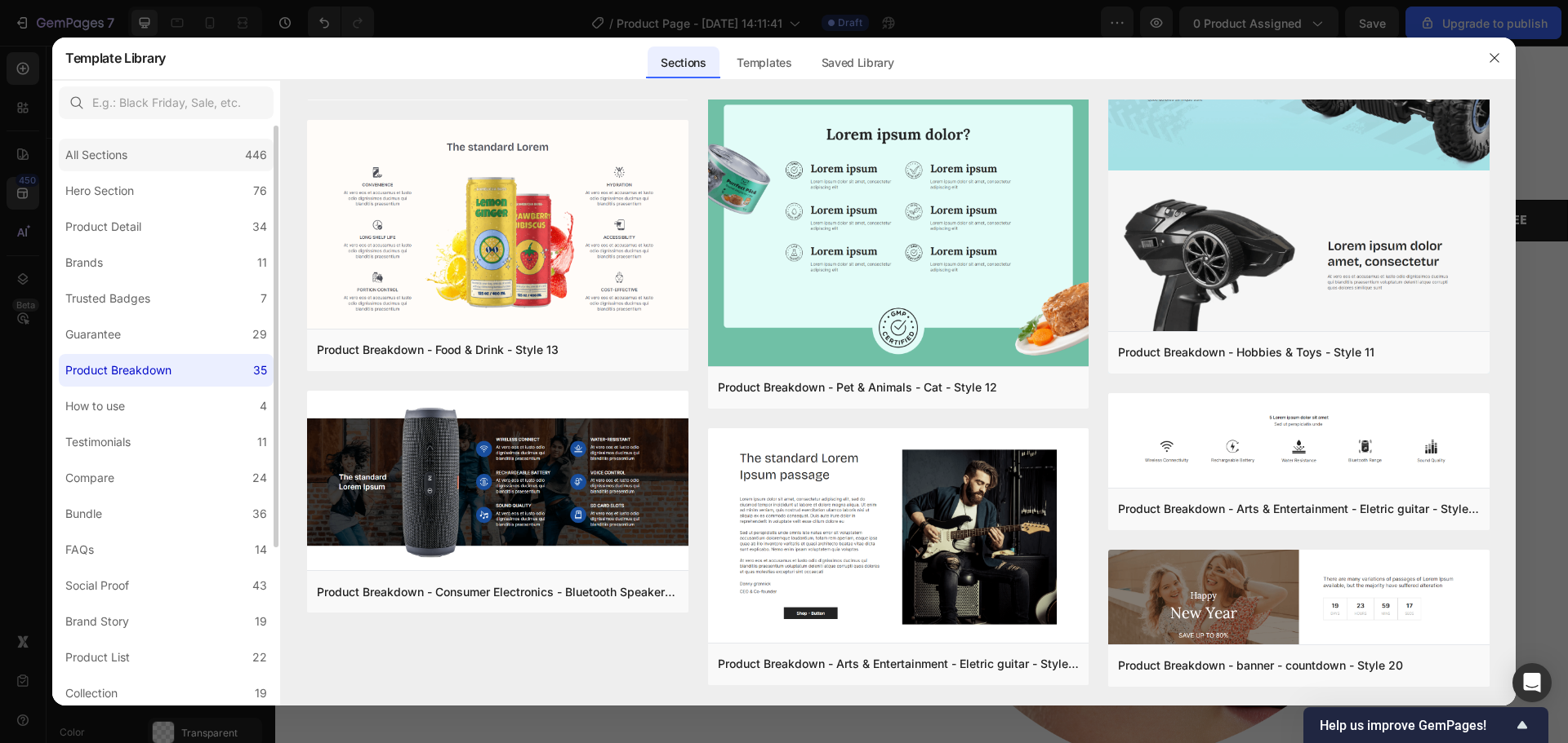
click at [156, 157] on div "All Sections 446" at bounding box center [166, 155] width 215 height 32
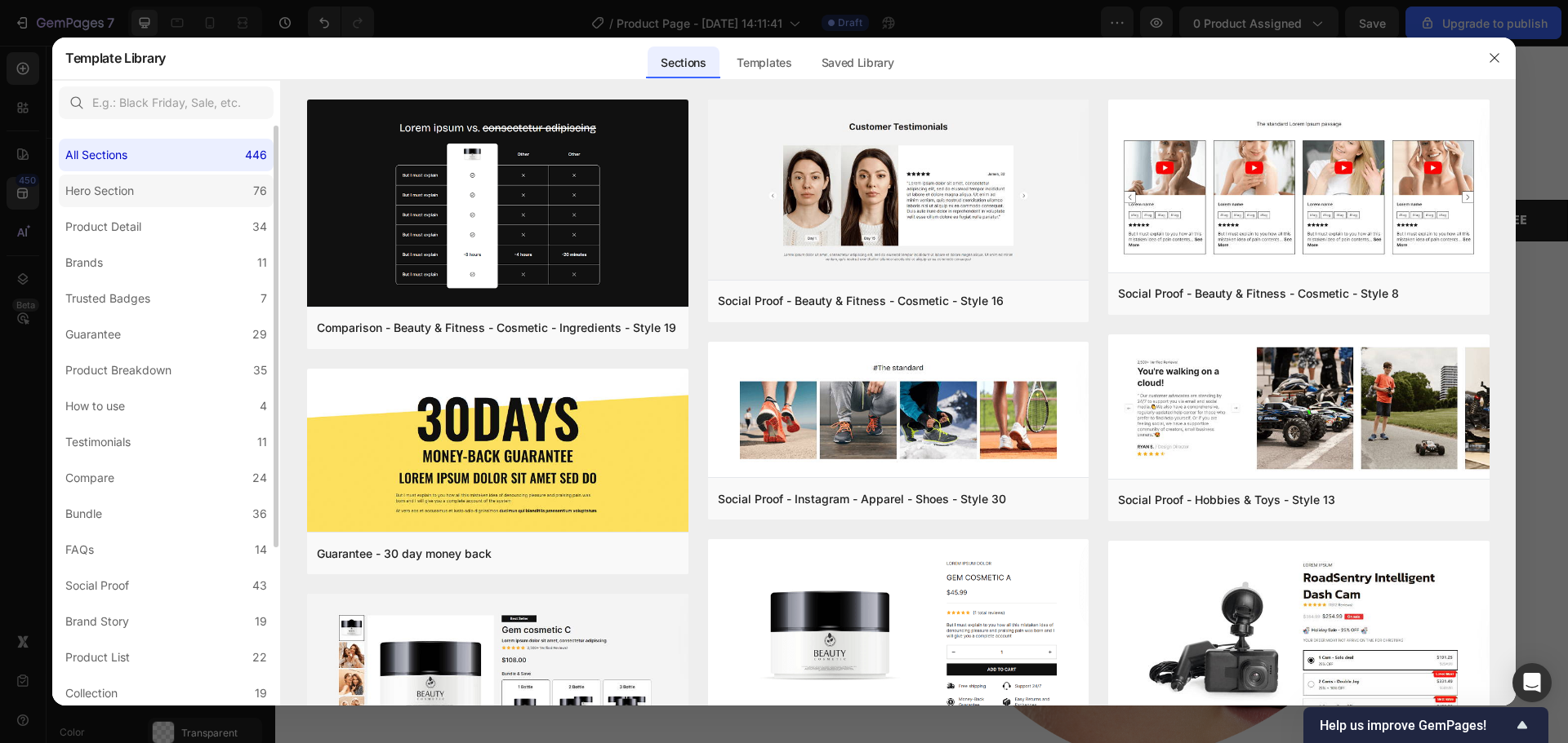
click at [125, 197] on div "Hero Section" at bounding box center [100, 191] width 68 height 20
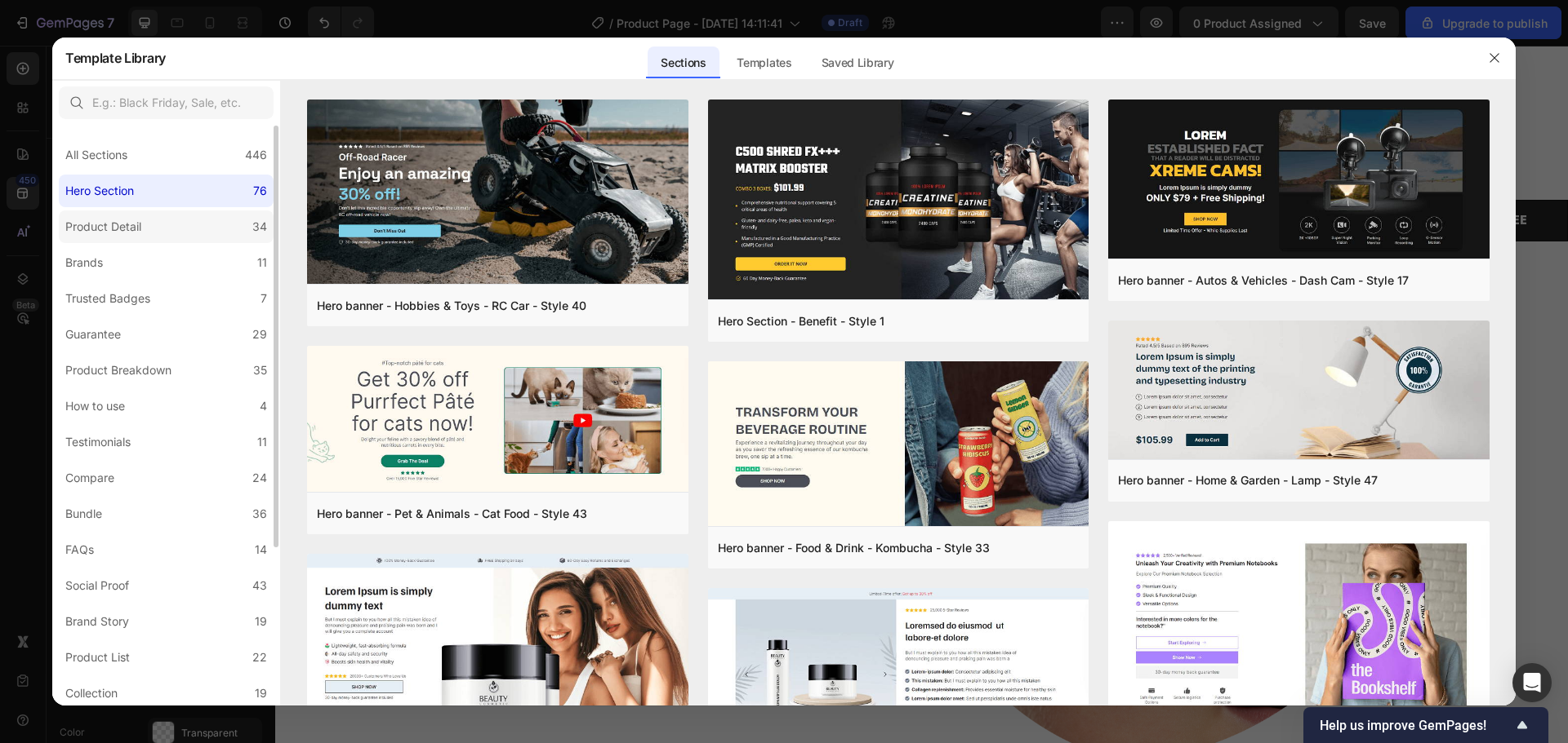
click at [175, 222] on label "Product Detail 34" at bounding box center [166, 227] width 215 height 32
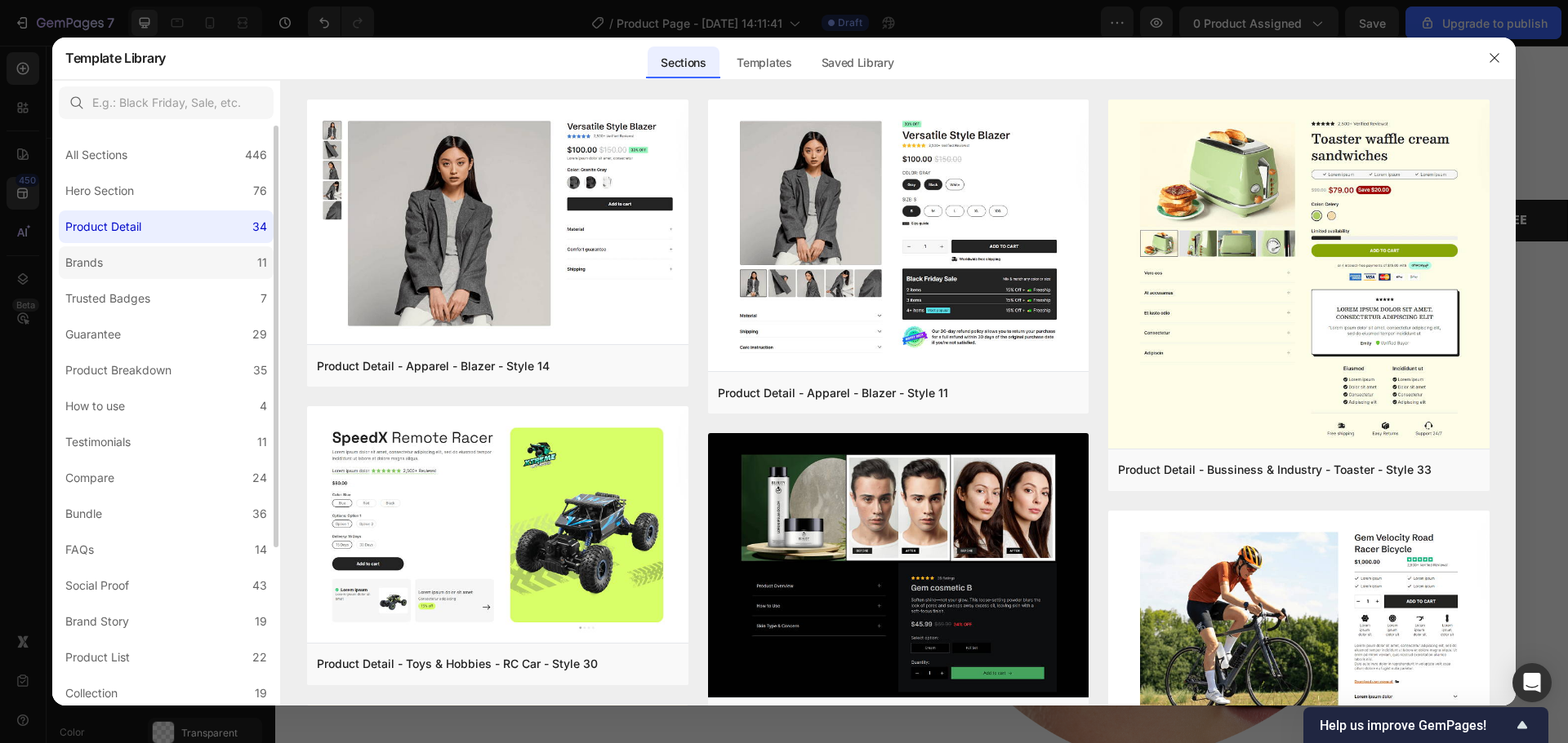
click at [175, 252] on label "Brands 11" at bounding box center [166, 263] width 215 height 32
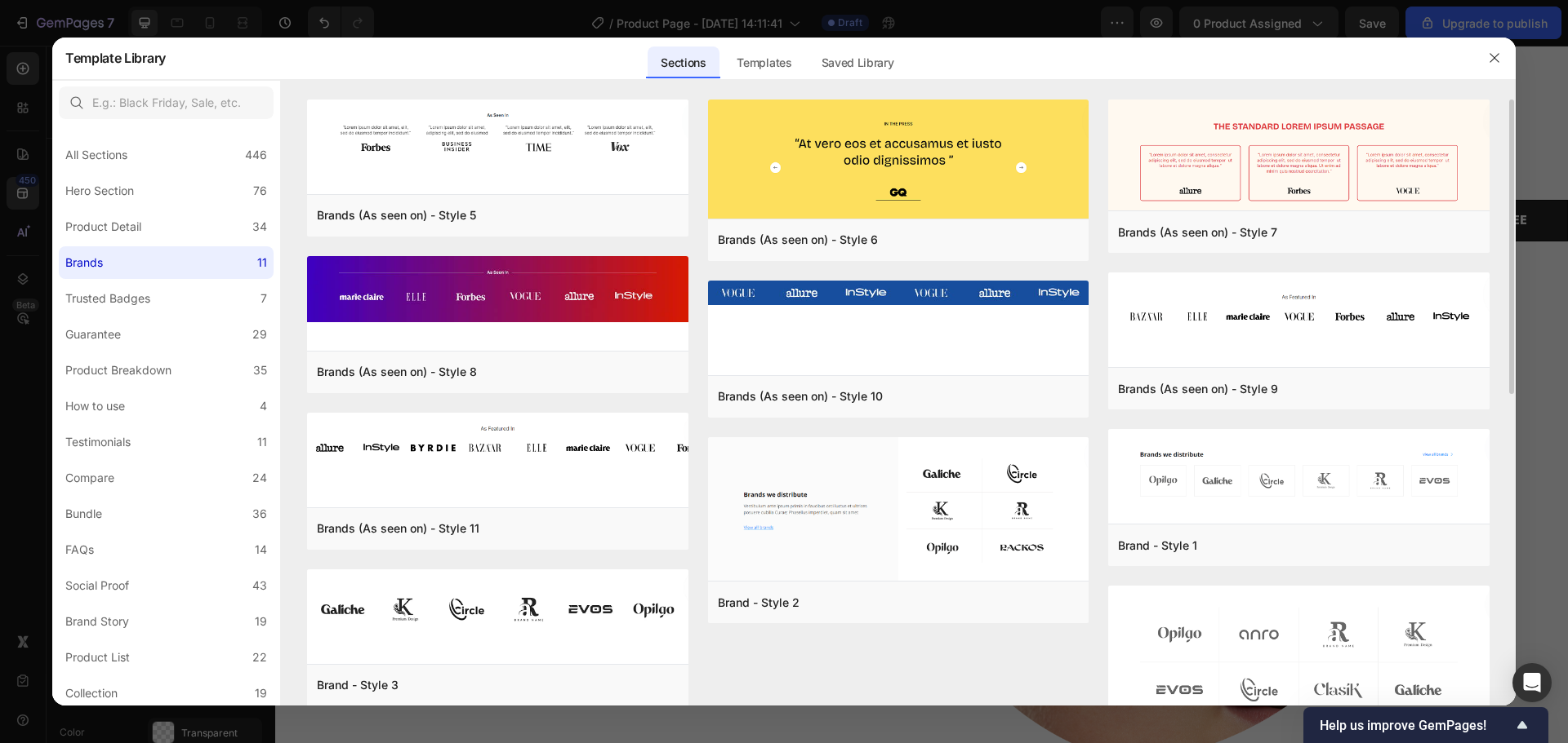
scroll to position [92, 0]
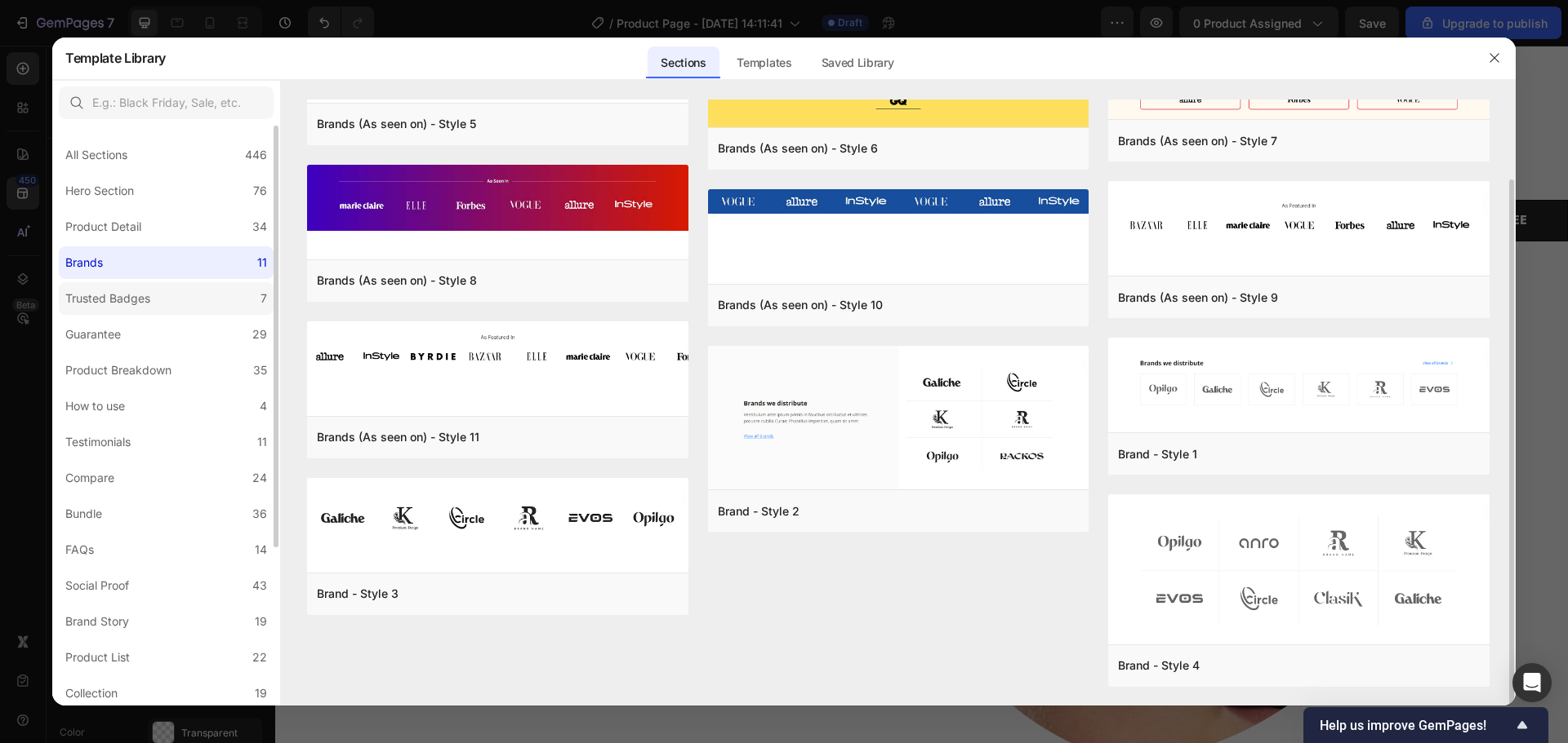
click at [98, 311] on label "Trusted Badges 7" at bounding box center [166, 299] width 215 height 32
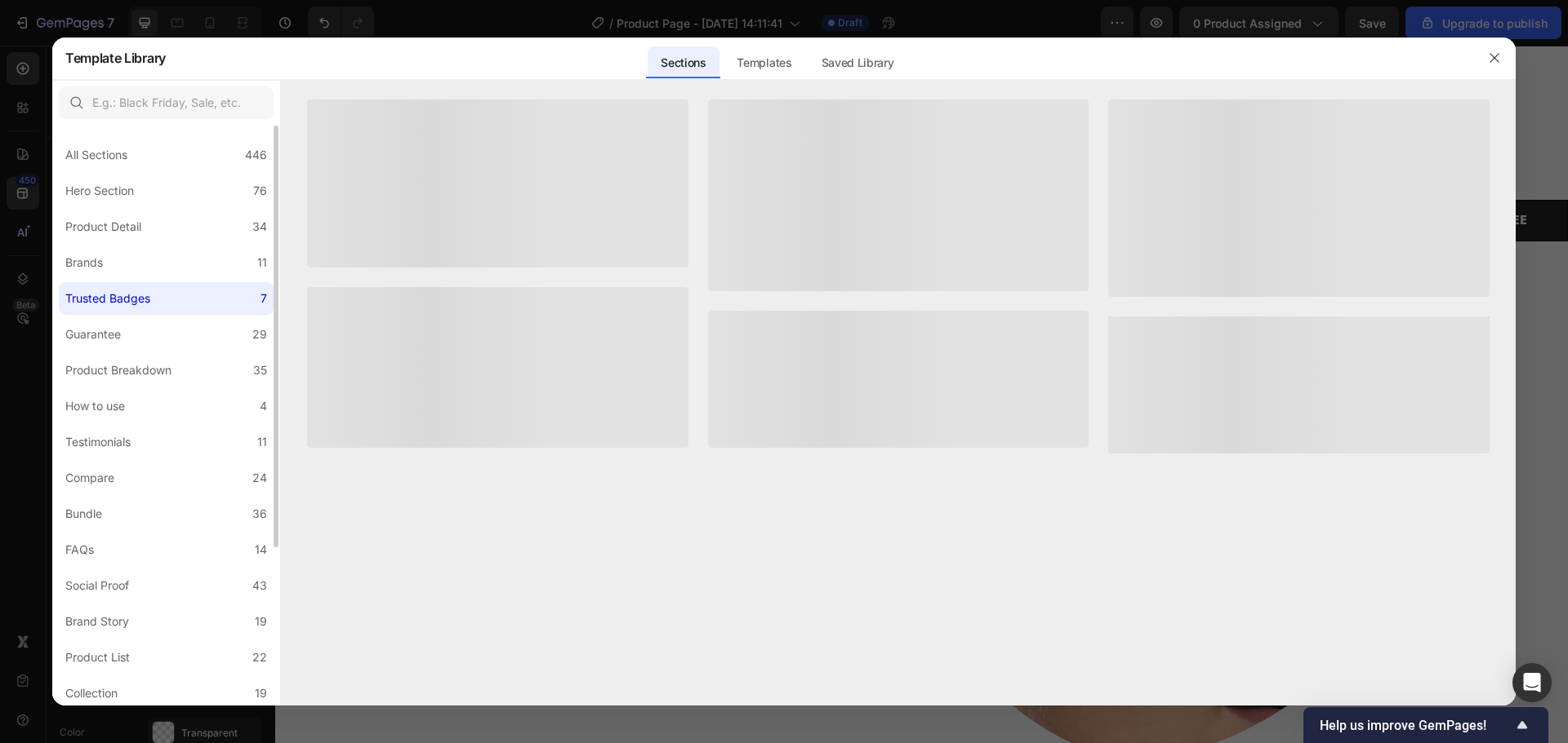
scroll to position [0, 0]
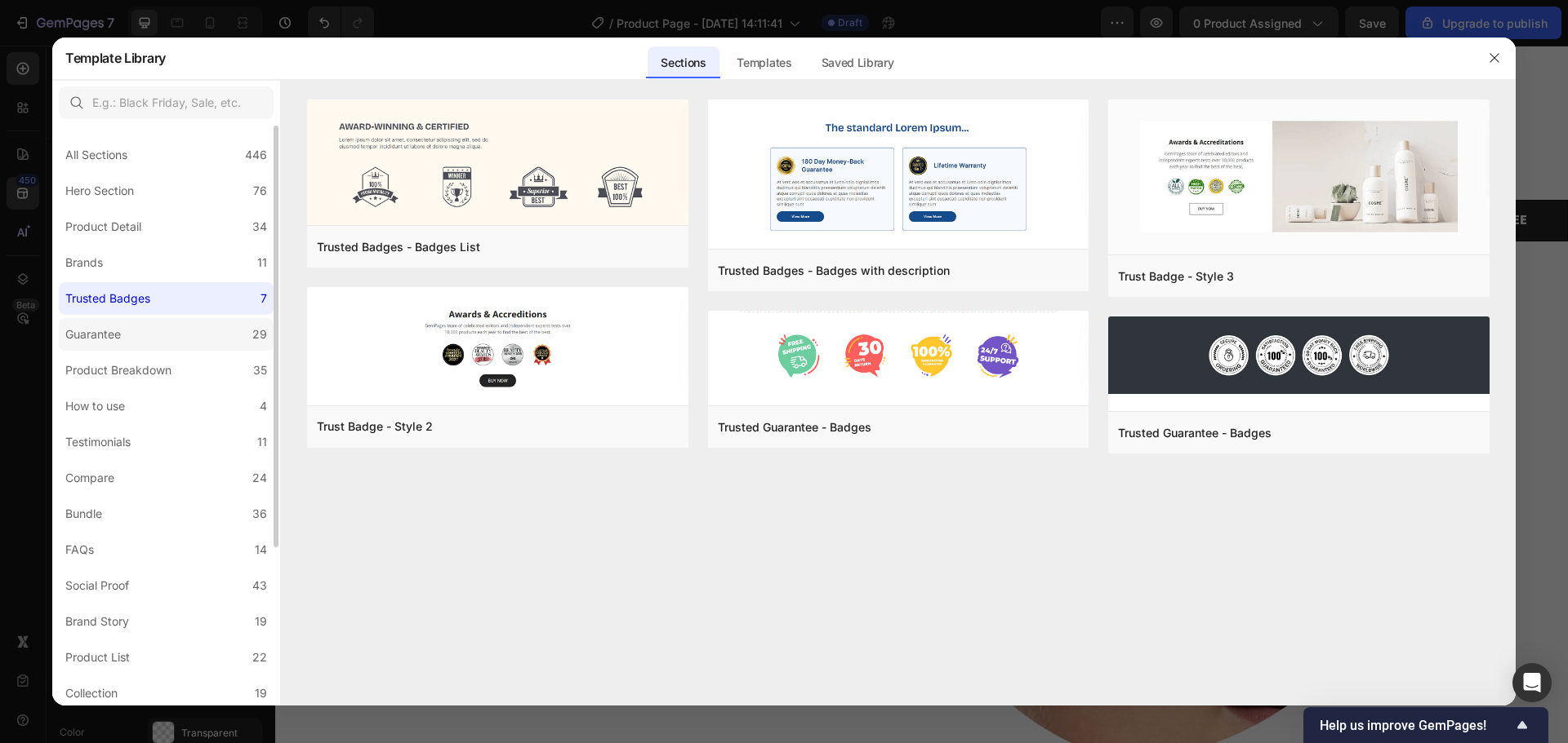
click at [169, 329] on label "Guarantee 29" at bounding box center [166, 335] width 215 height 32
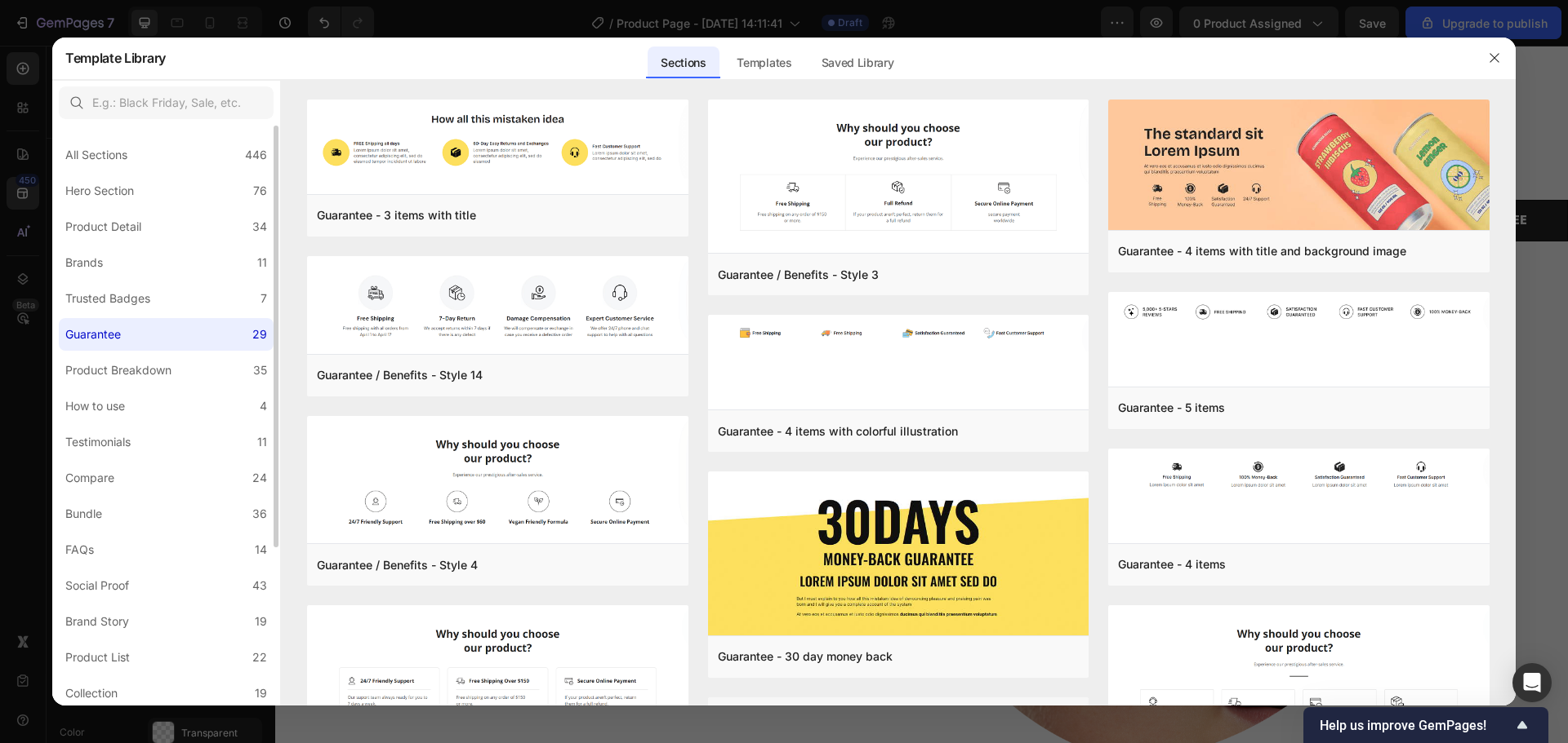
click at [198, 347] on label "Guarantee 29" at bounding box center [166, 335] width 215 height 32
click at [193, 355] on label "Product Breakdown 35" at bounding box center [166, 371] width 215 height 32
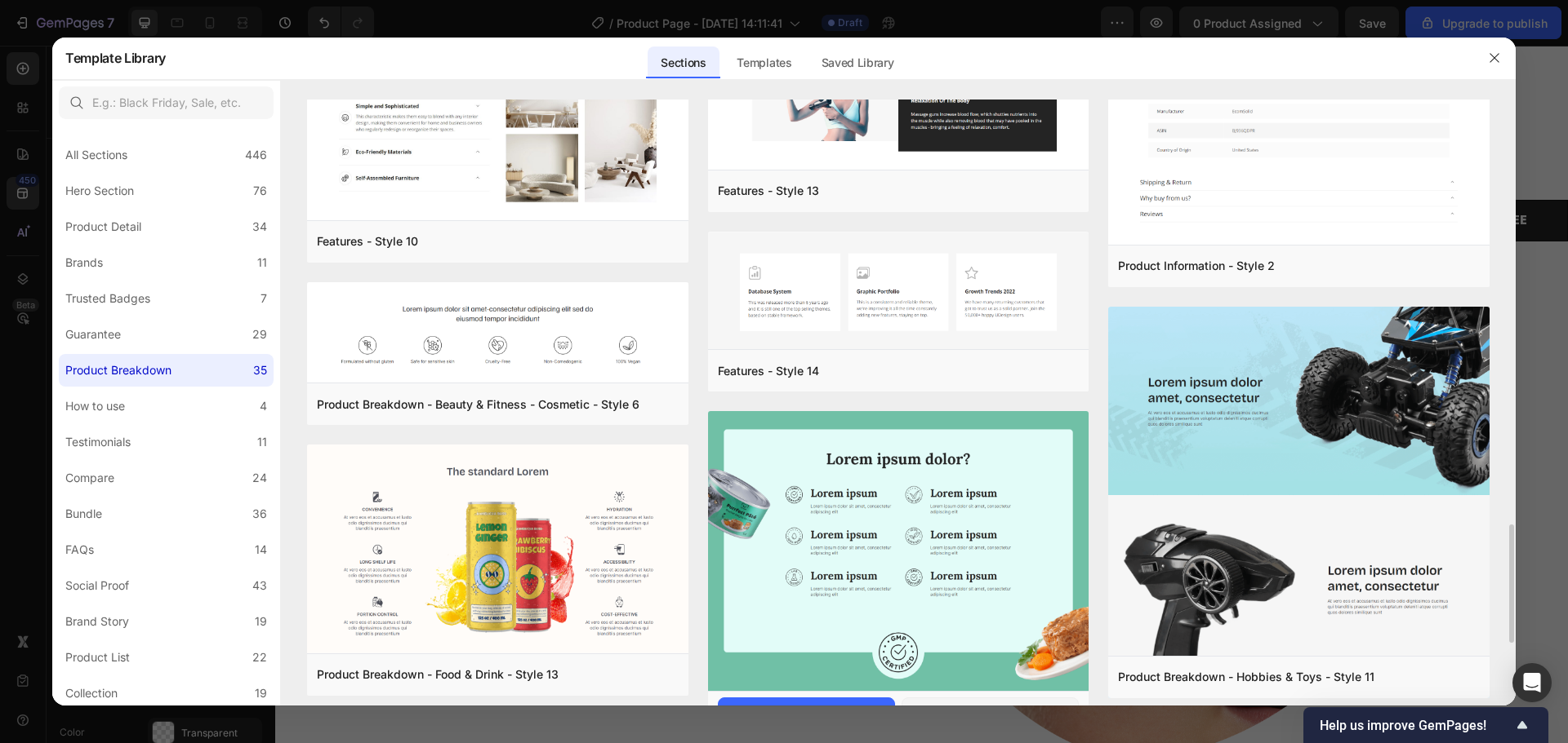
scroll to position [2502, 0]
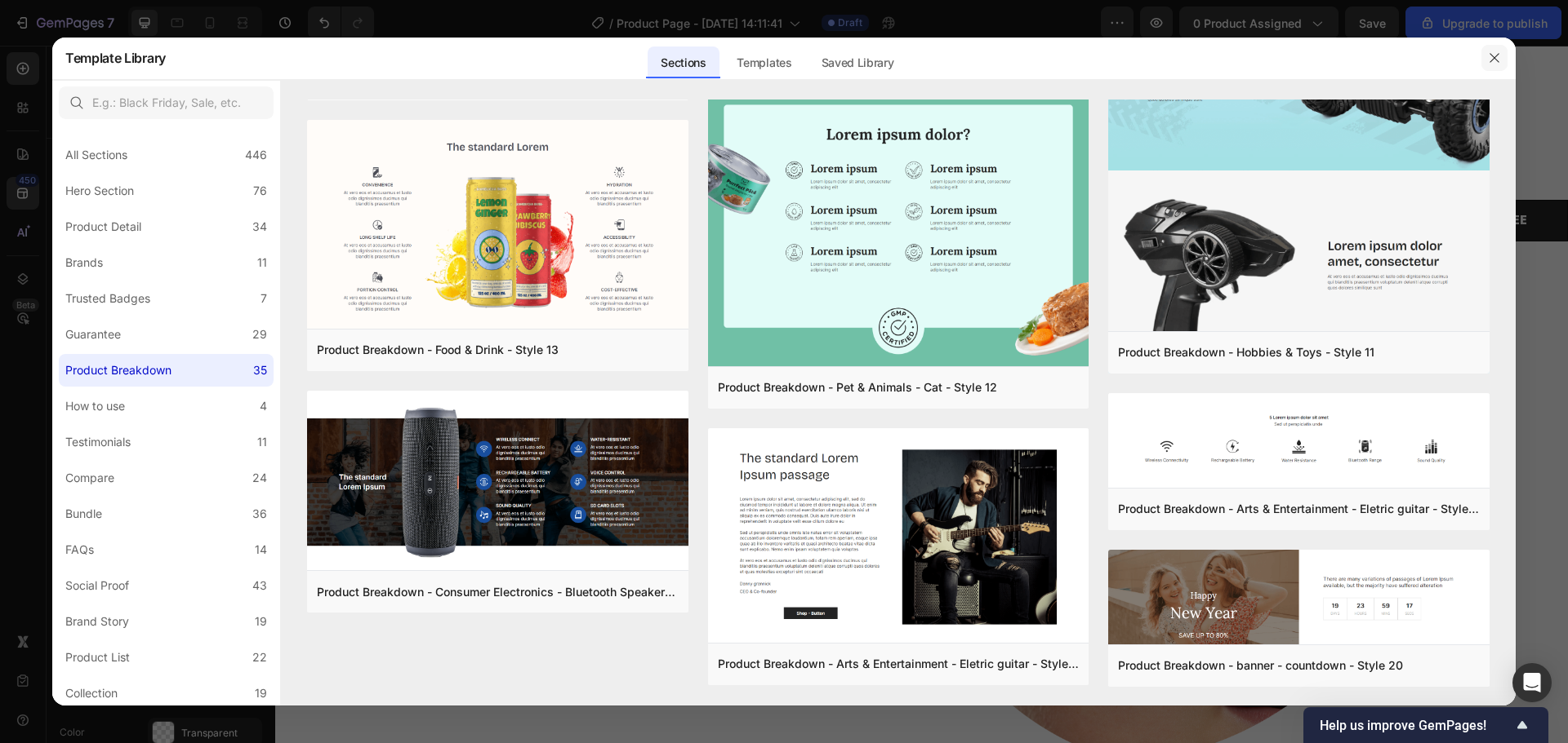
click at [1489, 62] on icon "button" at bounding box center [1494, 58] width 14 height 13
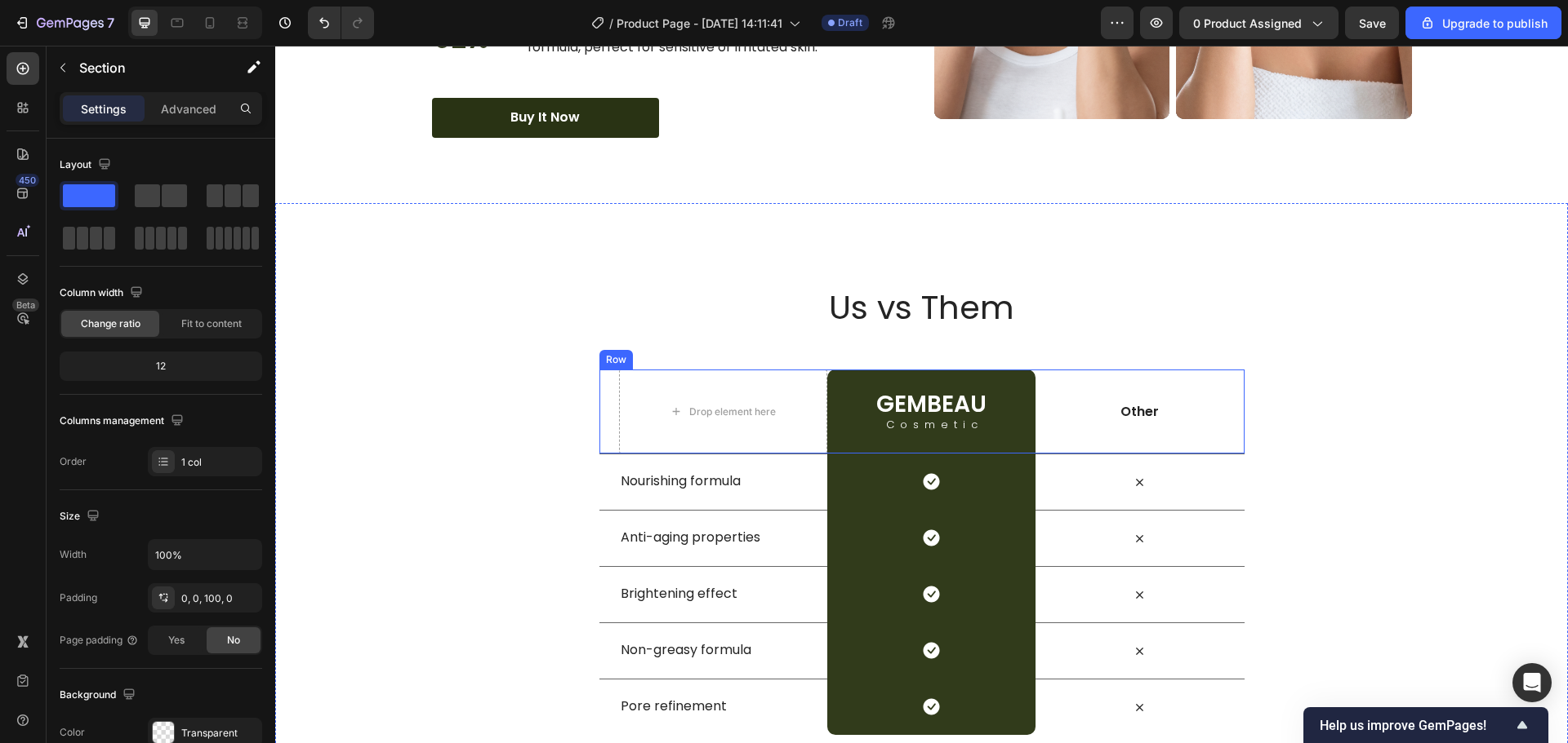
scroll to position [2856, 0]
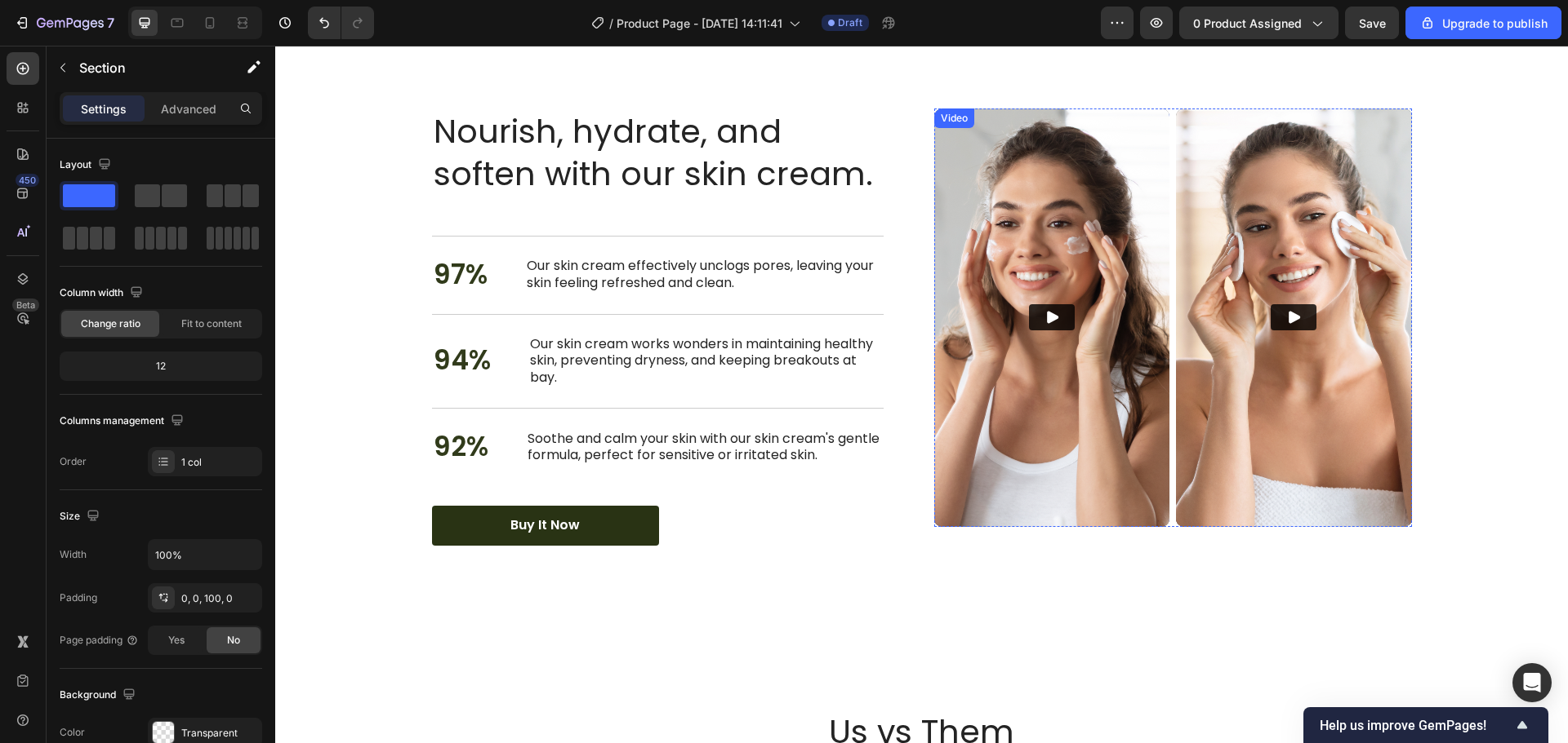
click at [1043, 337] on img at bounding box center [1052, 318] width 236 height 418
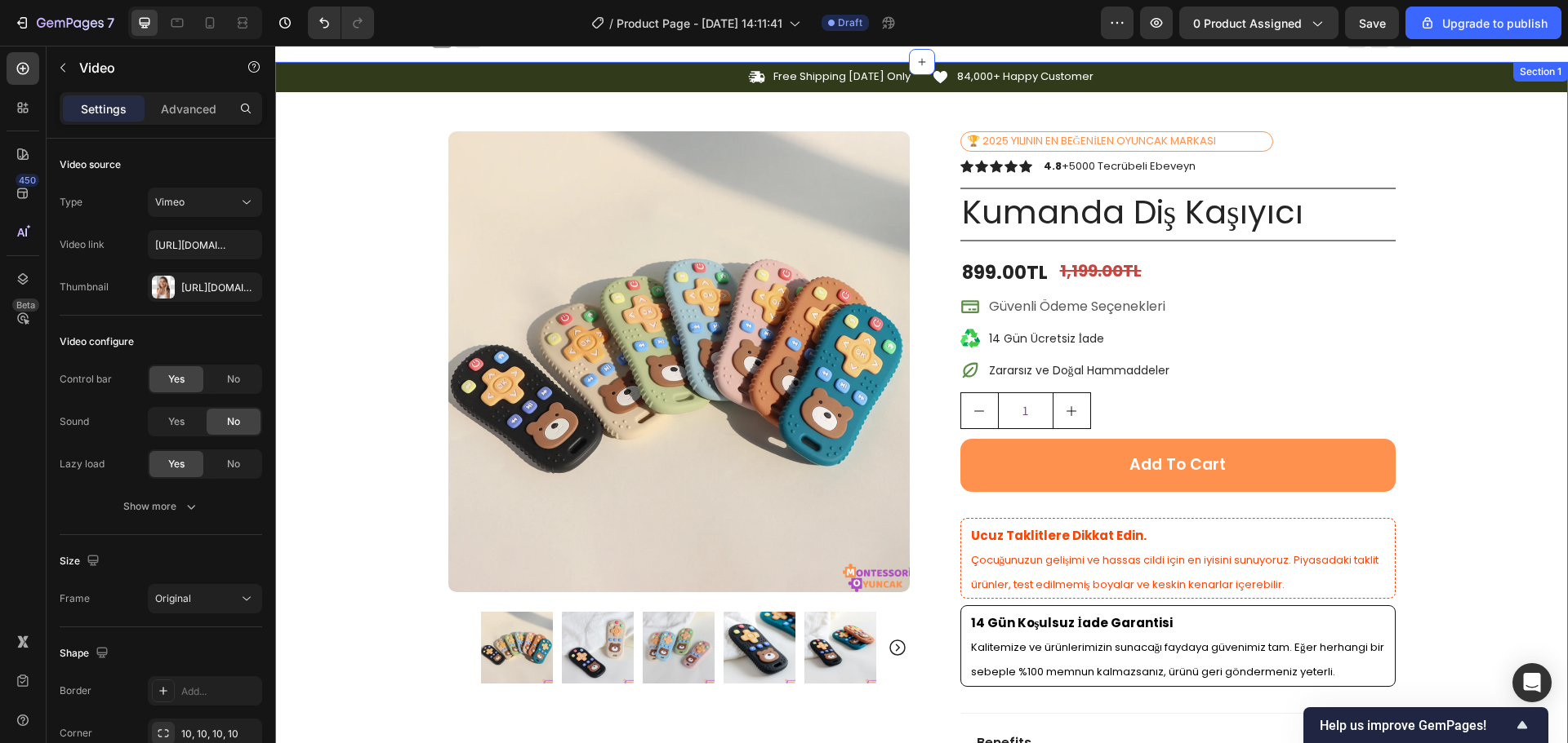
scroll to position [0, 0]
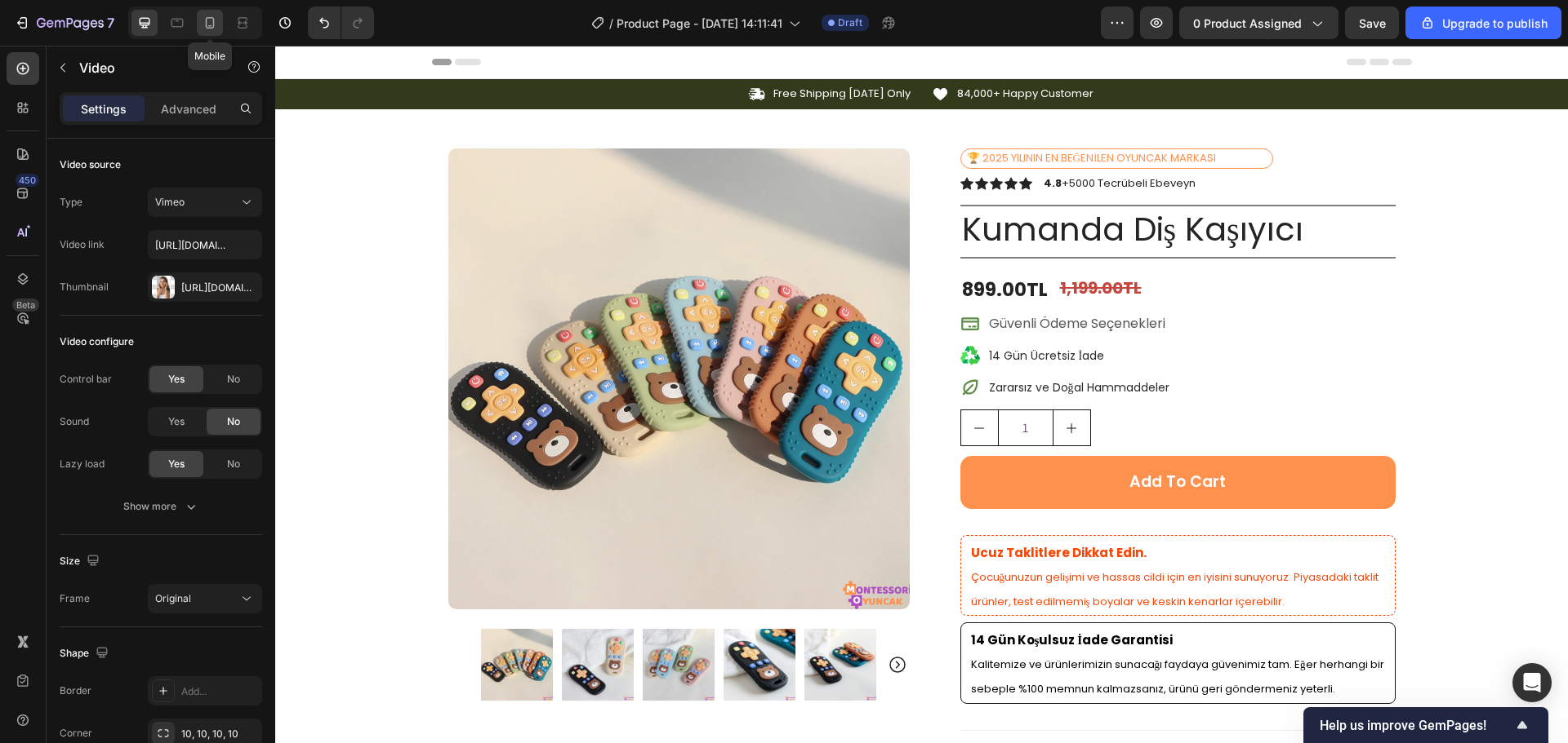
drag, startPoint x: 218, startPoint y: 24, endPoint x: 200, endPoint y: 286, distance: 262.6
click at [218, 24] on icon at bounding box center [210, 22] width 16 height 16
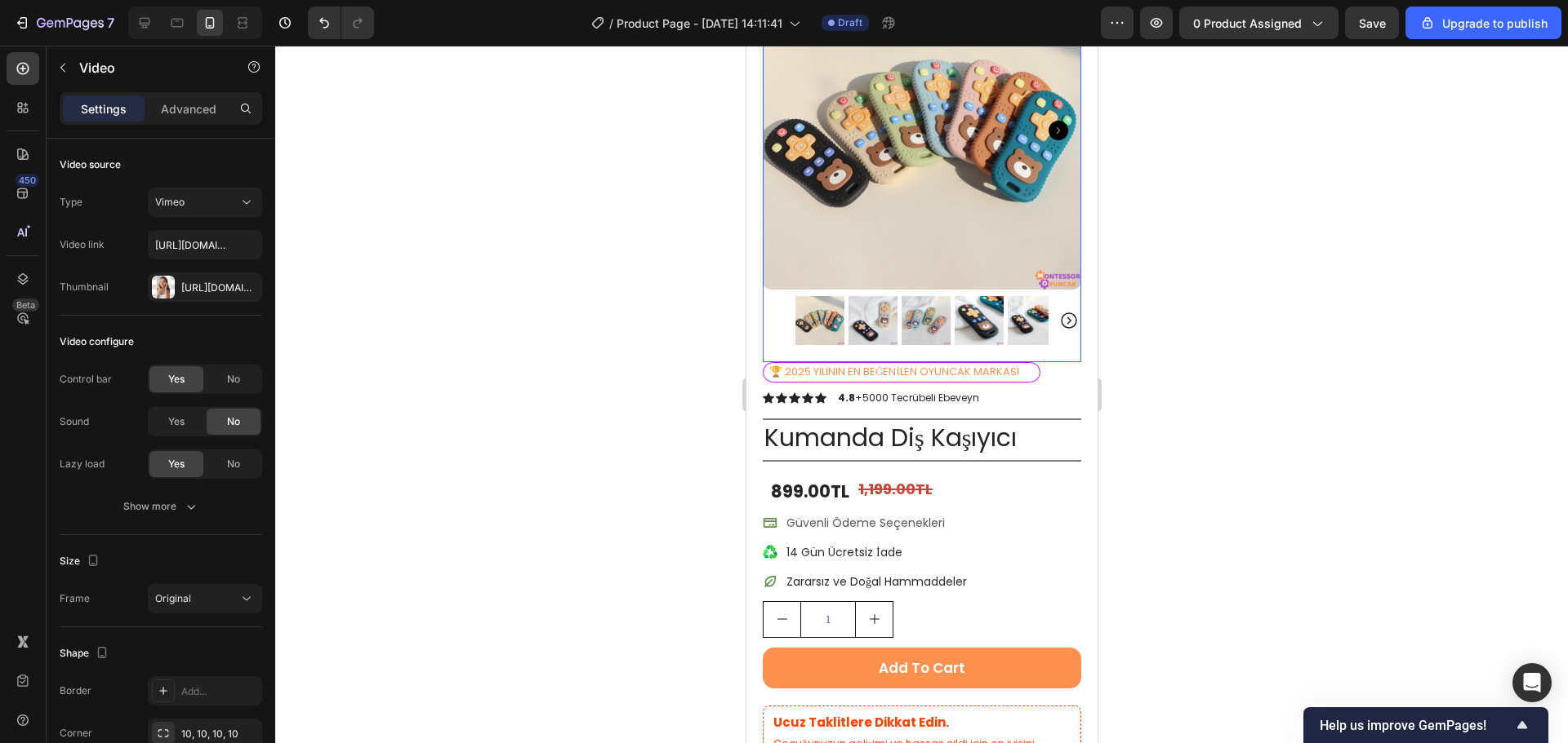
scroll to position [163, 0]
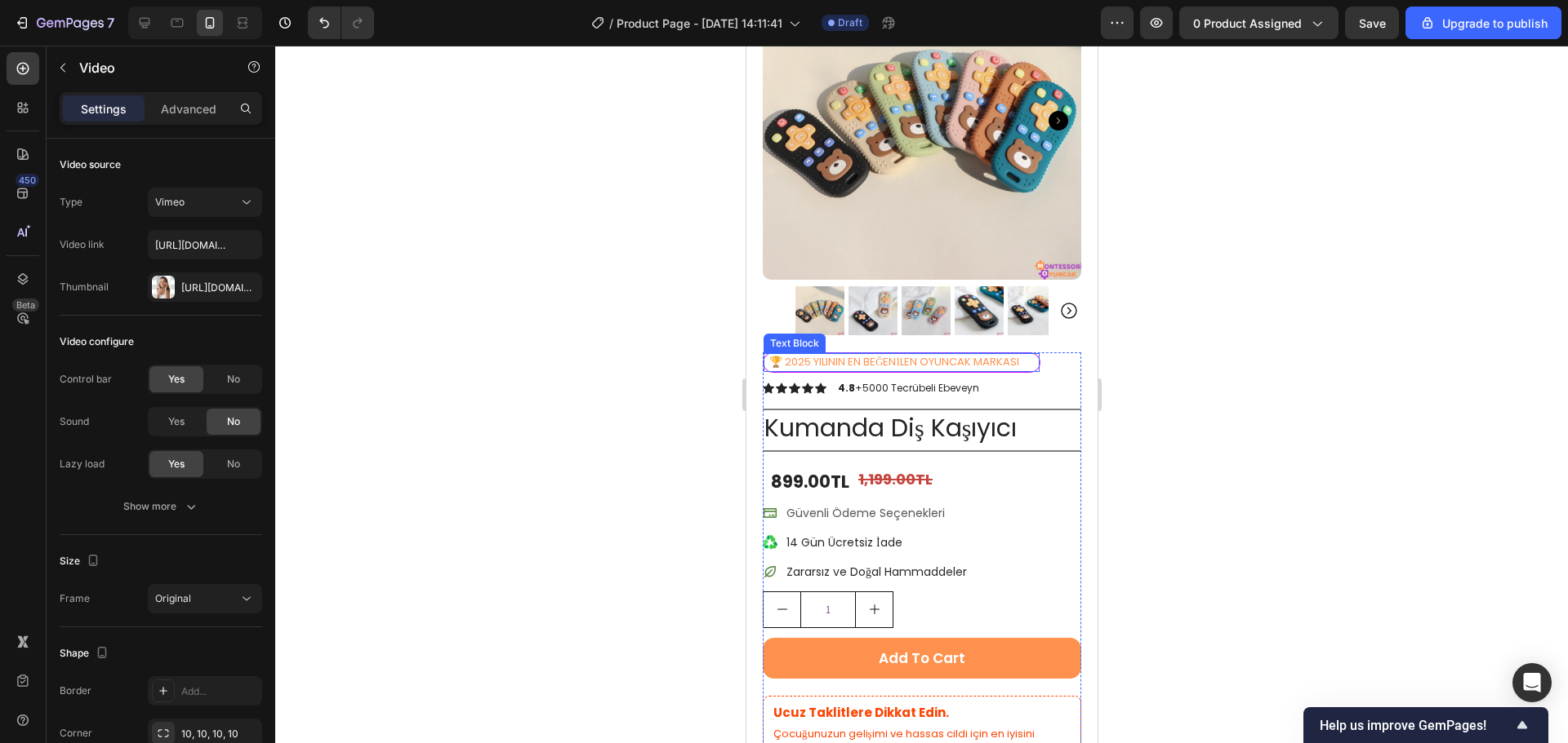
click at [1014, 358] on div "🏆 2025 YILININ EN BEĞENİLEN OYUNCAK MARKASI" at bounding box center [903, 363] width 272 height 19
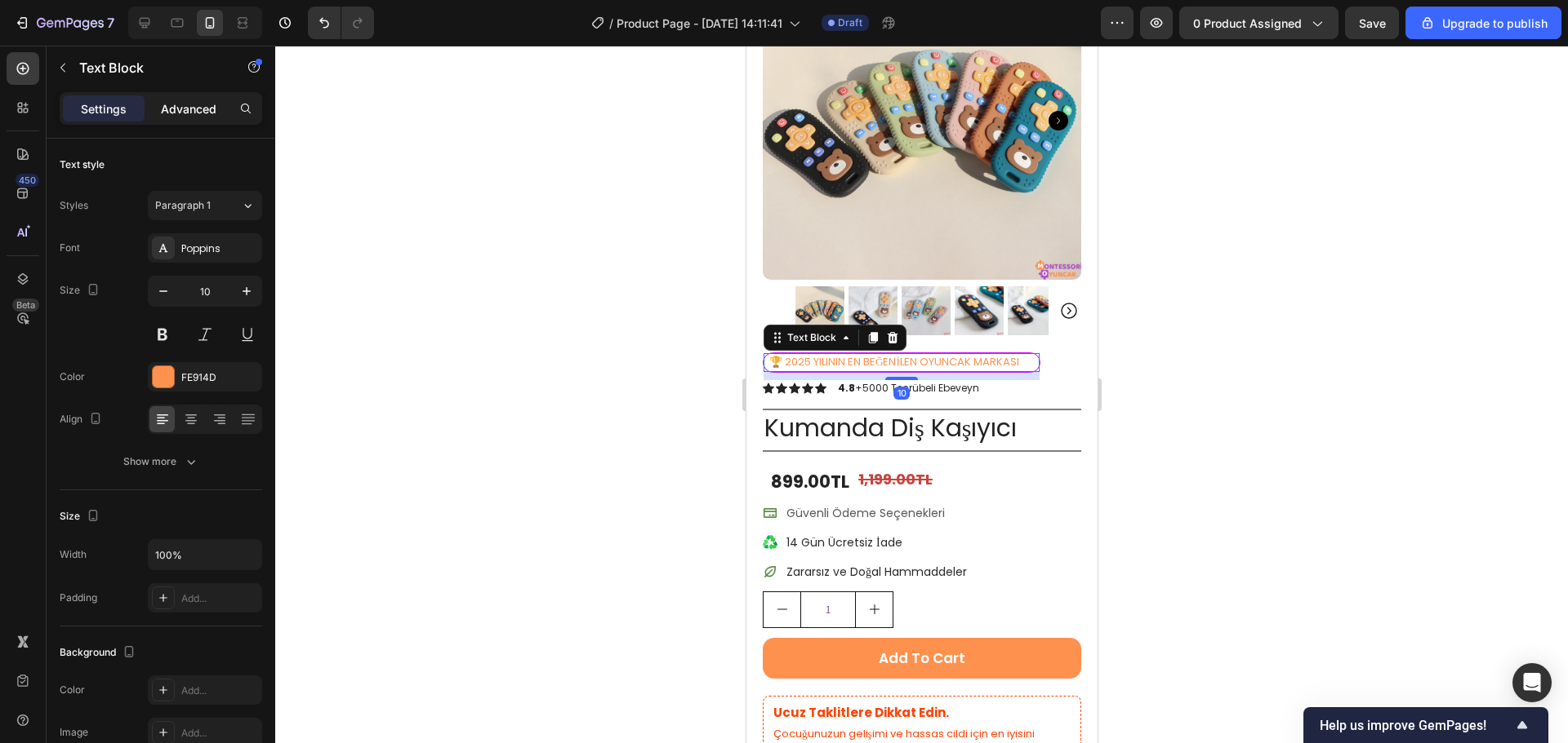
click at [186, 115] on p "Advanced" at bounding box center [189, 109] width 56 height 17
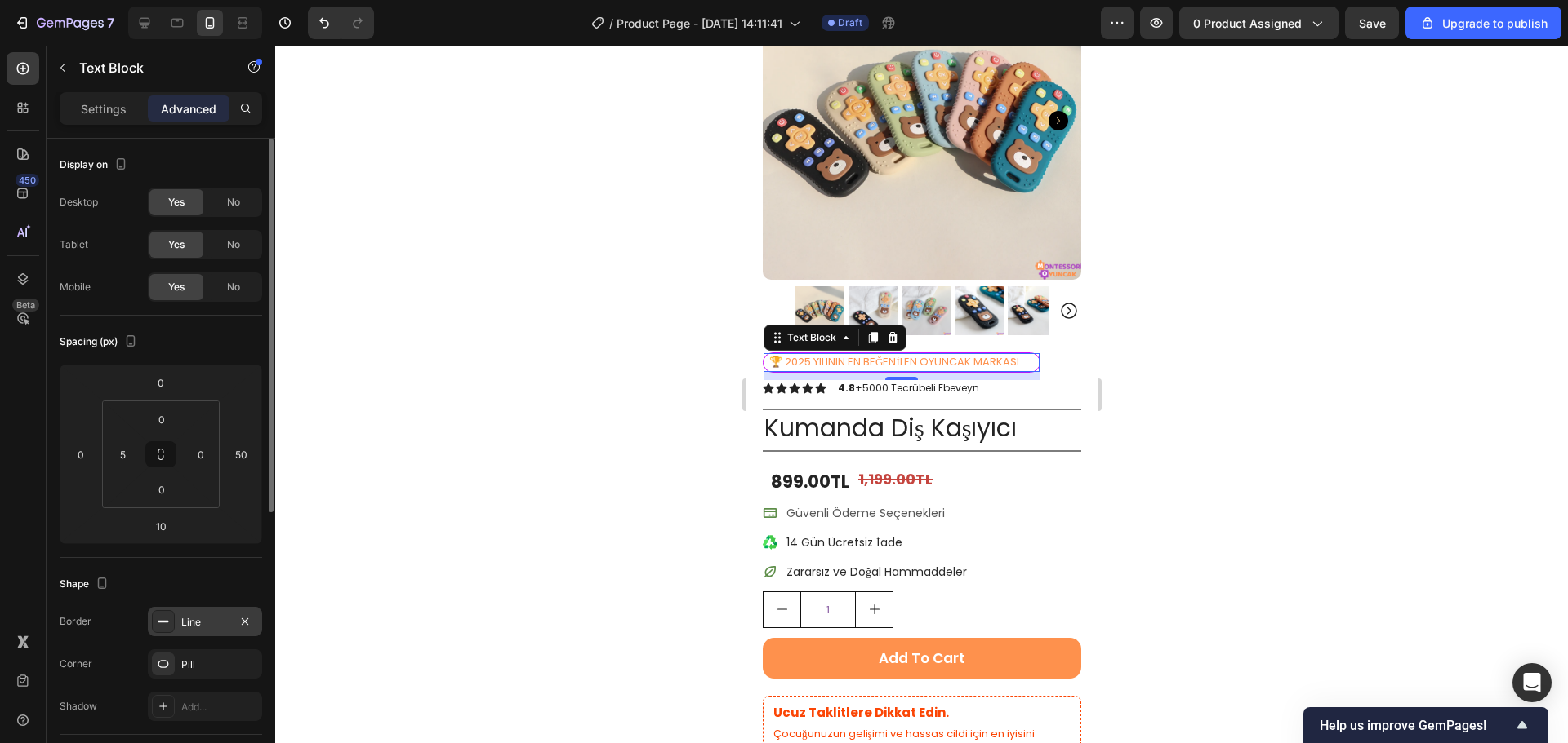
click at [186, 625] on div "Line" at bounding box center [204, 622] width 48 height 14
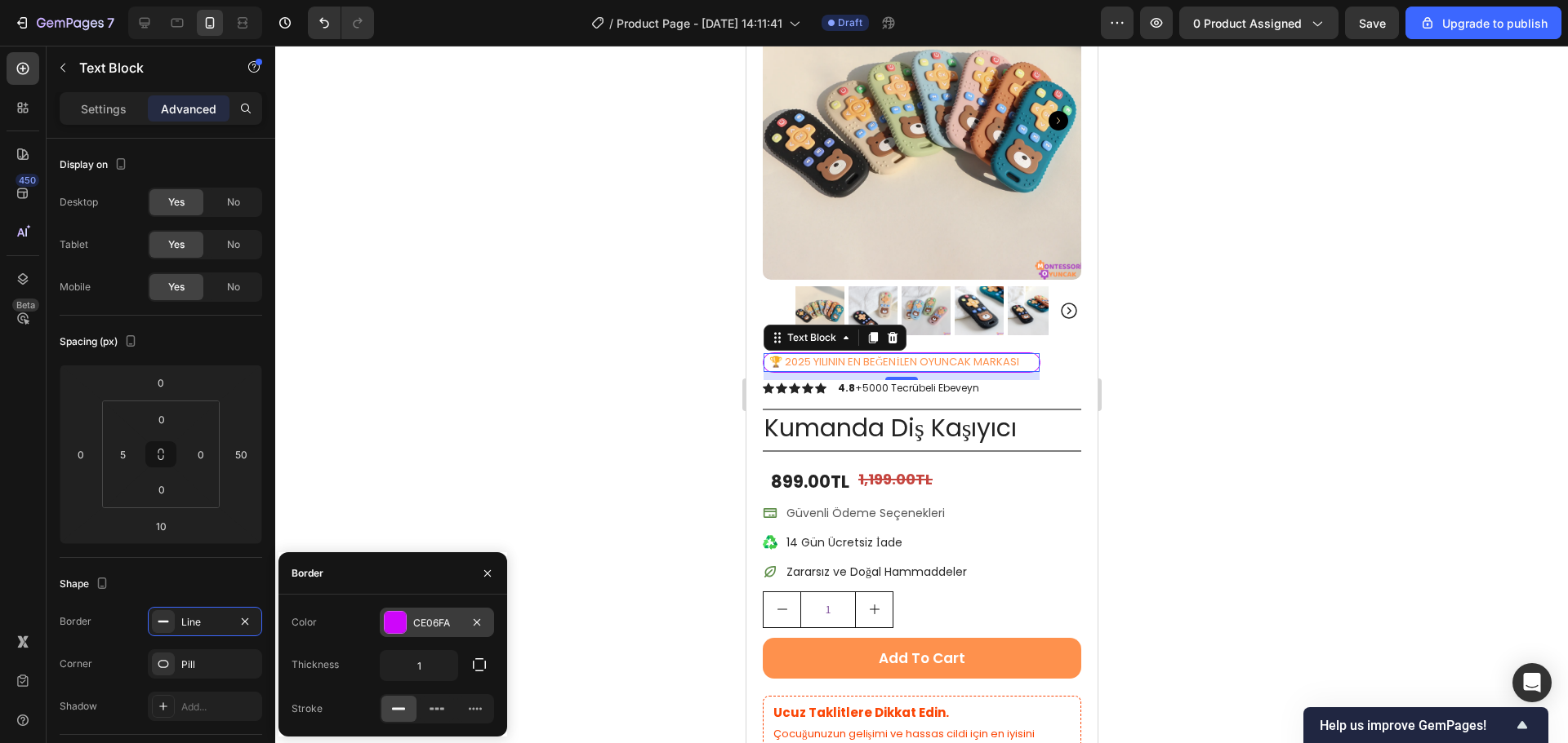
click at [398, 619] on div at bounding box center [395, 622] width 22 height 22
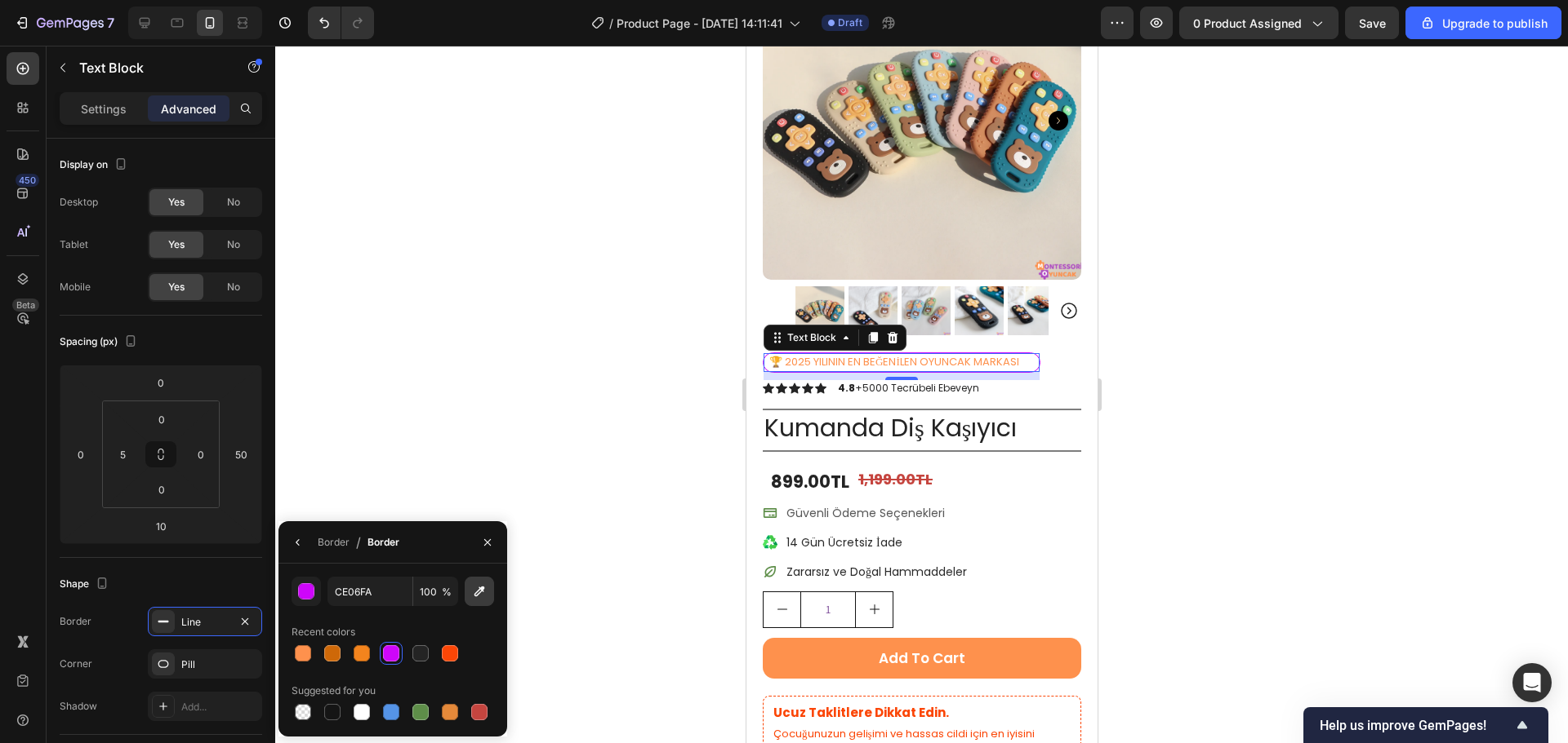
click at [478, 599] on icon "button" at bounding box center [479, 592] width 16 height 16
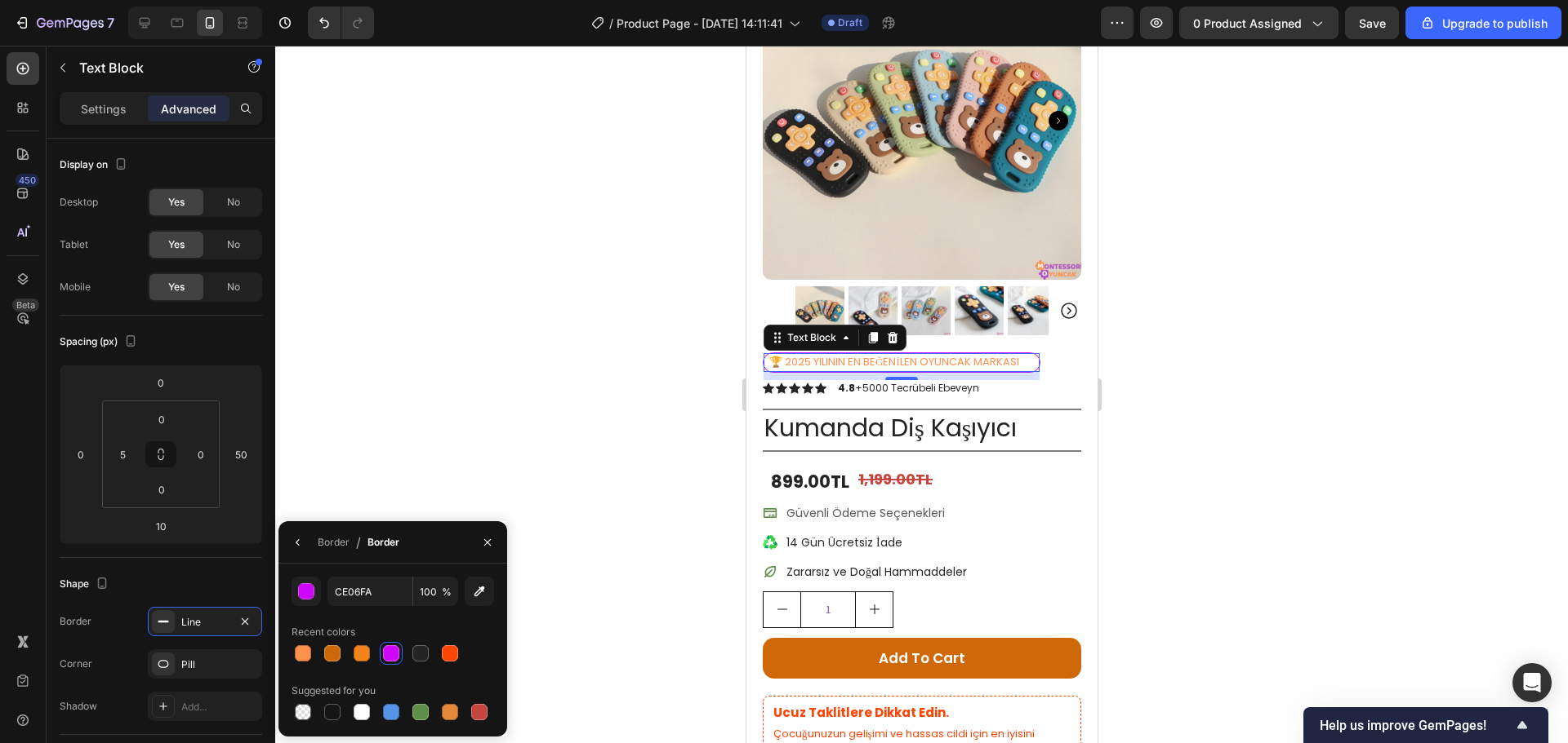
type input "FE914D"
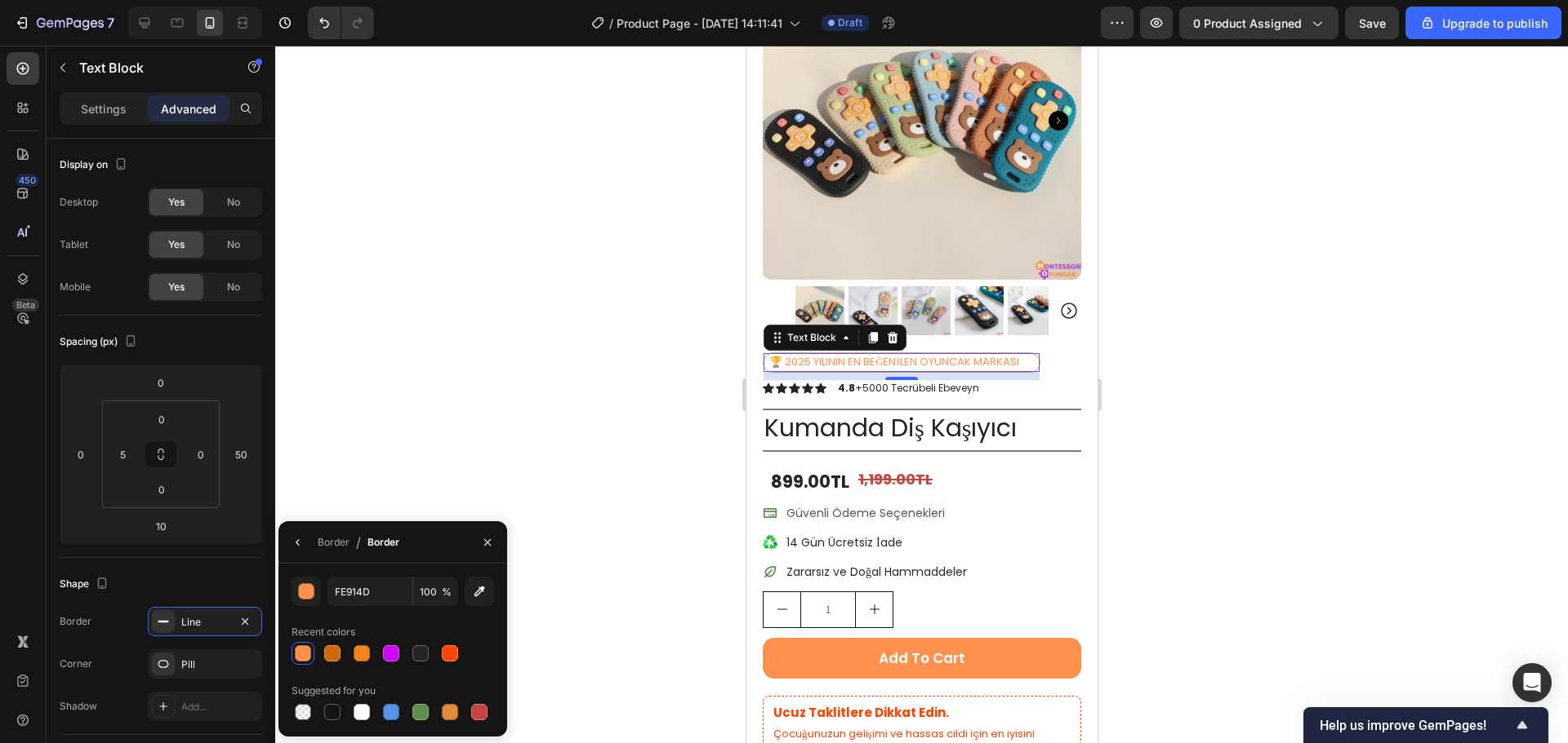
click at [624, 458] on div at bounding box center [922, 395] width 1293 height 698
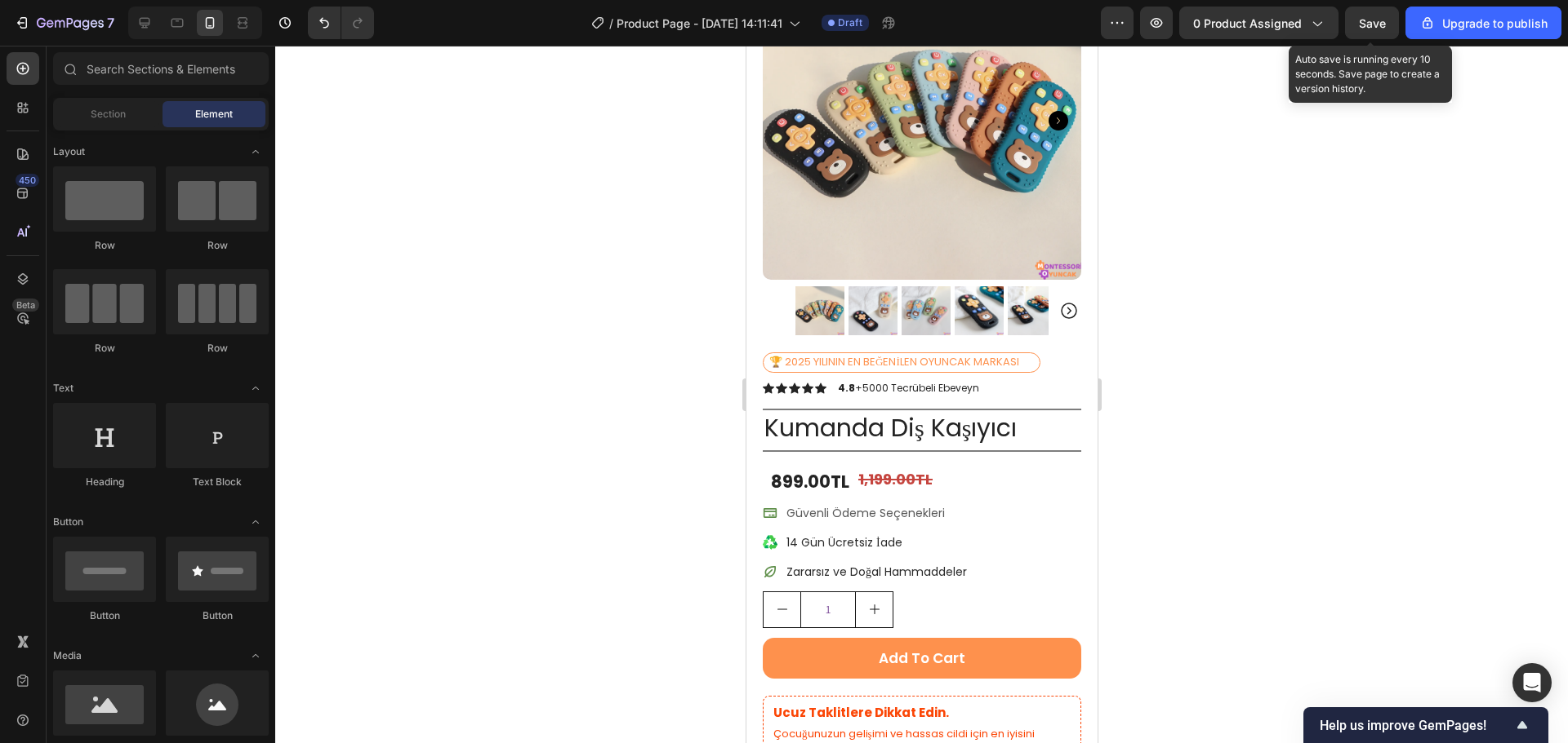
click at [1368, 19] on span "Save" at bounding box center [1372, 22] width 27 height 13
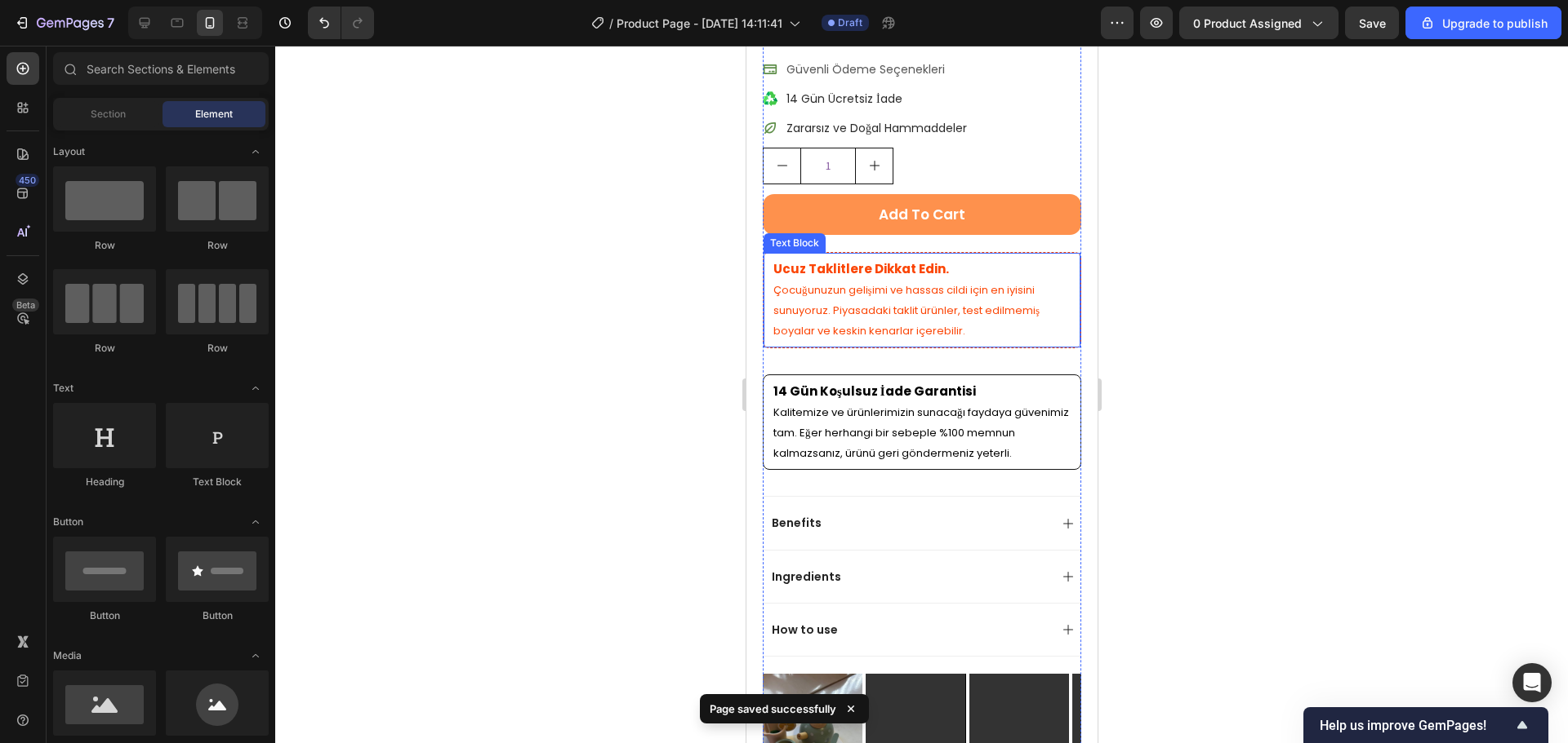
scroll to position [653, 0]
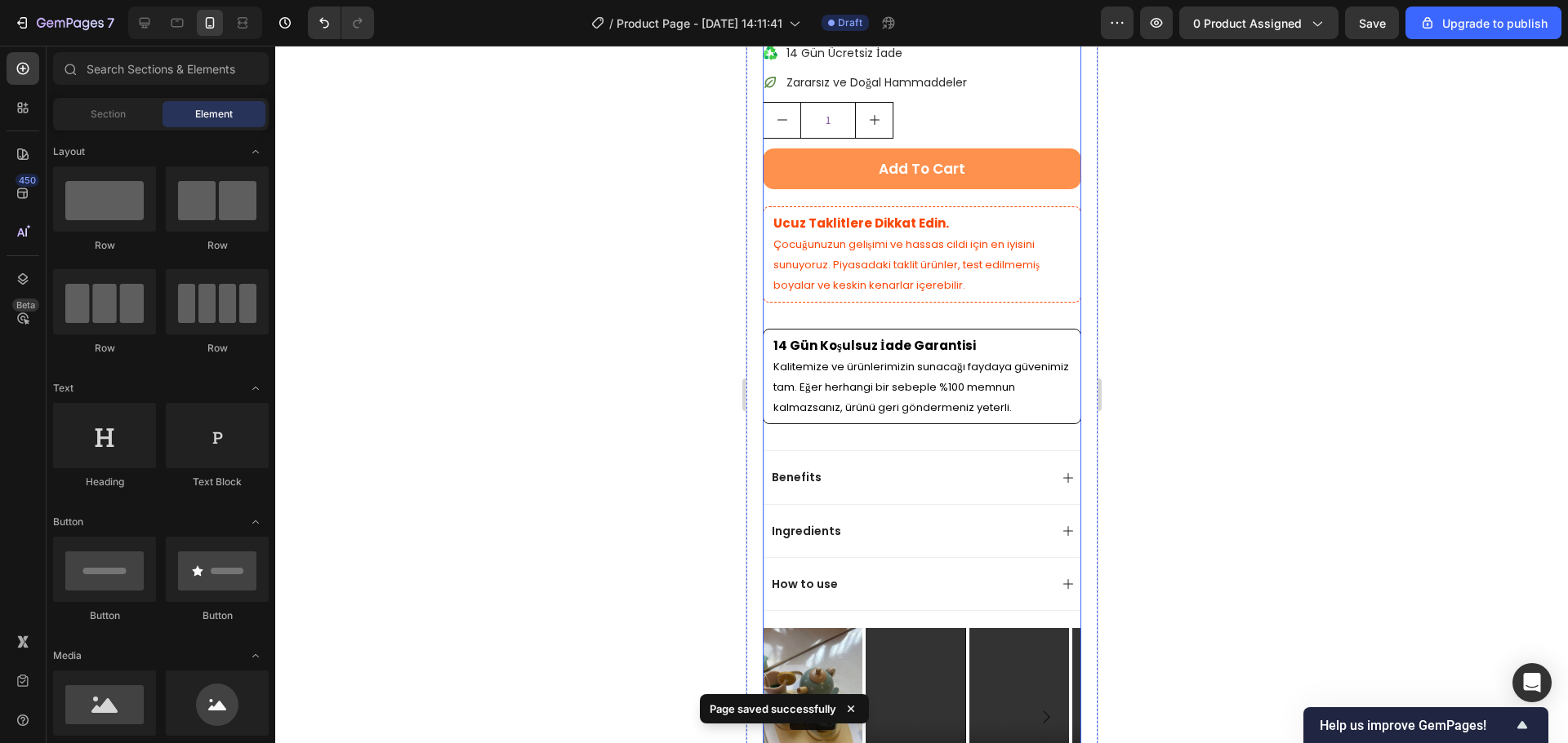
click at [988, 307] on div "🏆 2025 YILININ EN BEĞENİLEN OYUNCAK MARKASI Text Block Icon Icon Icon Icon Icon…" at bounding box center [921, 455] width 319 height 1184
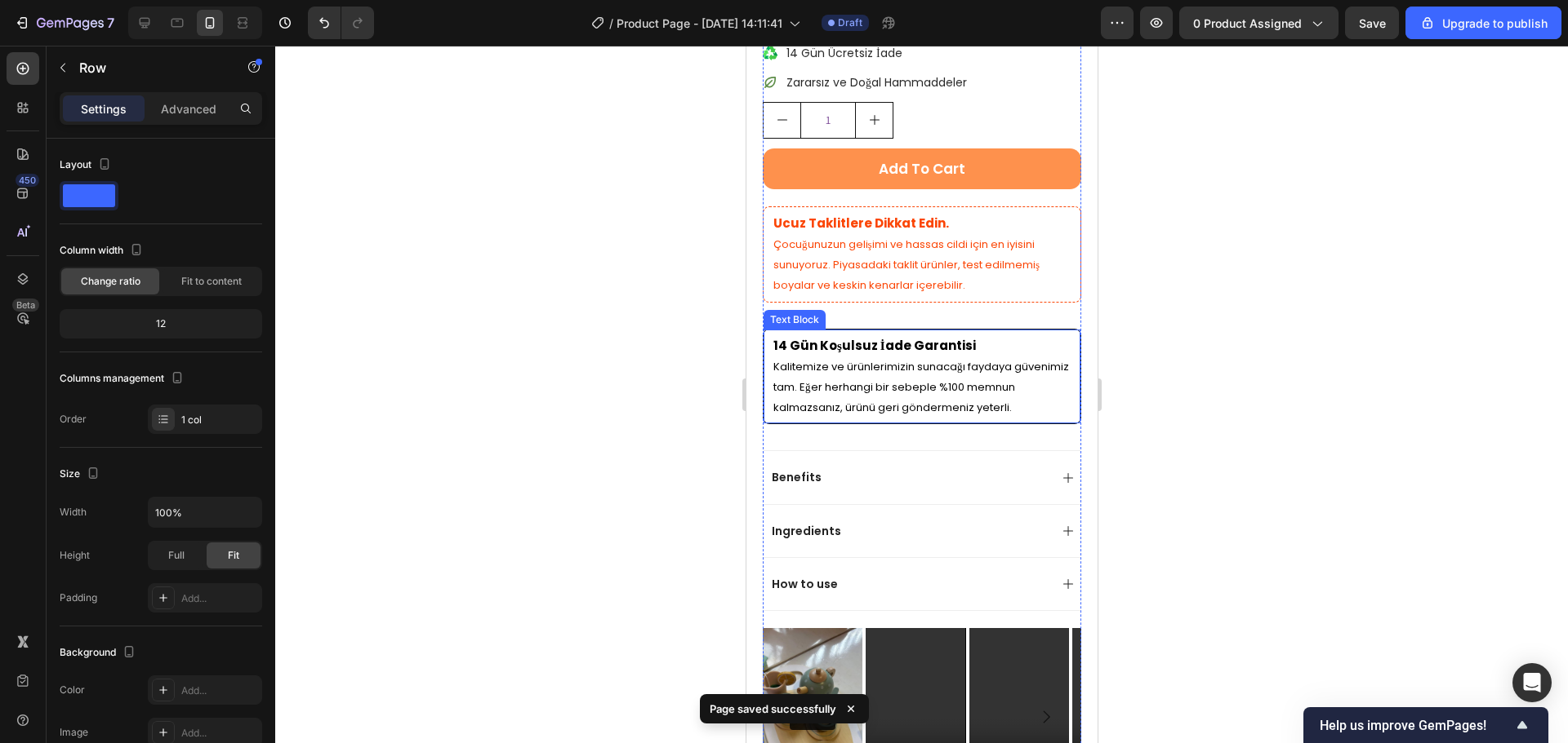
click at [955, 337] on strong "14 Gün Koşulsuz İade Garantisi" at bounding box center [873, 345] width 203 height 17
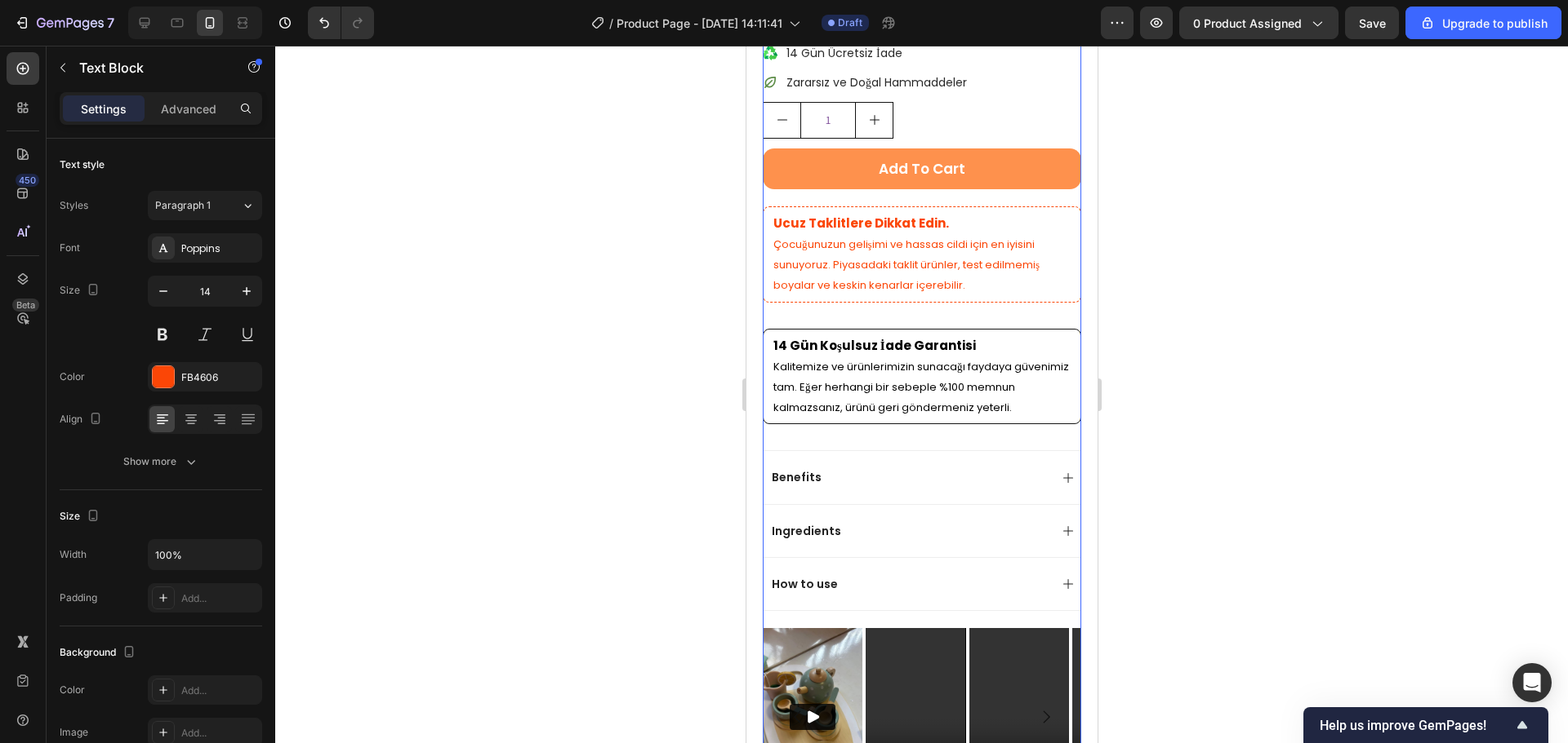
click at [935, 298] on div "🏆 2025 YILININ EN BEĞENİLEN OYUNCAK MARKASI Text Block Icon Icon Icon Icon Icon…" at bounding box center [921, 455] width 319 height 1184
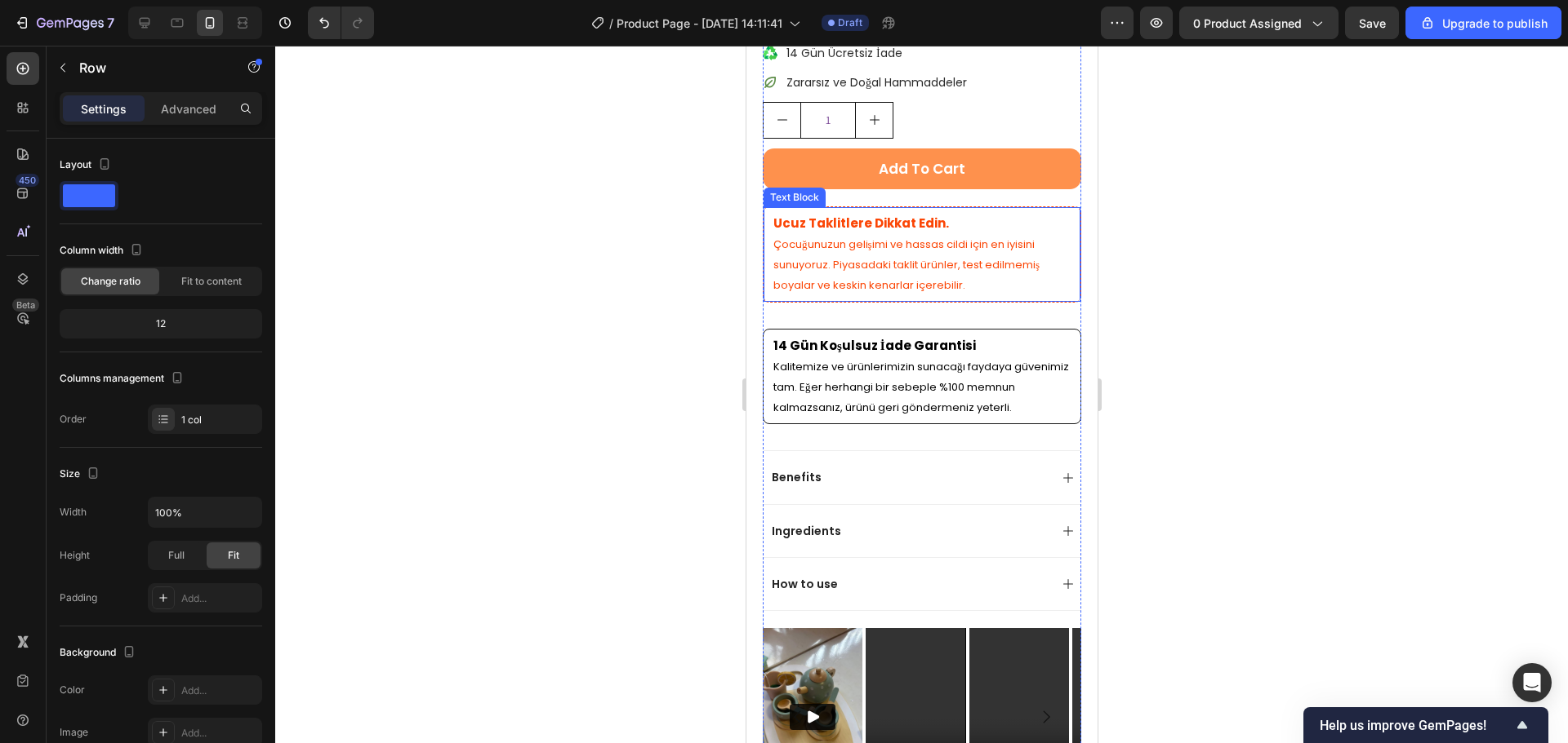
click at [943, 287] on div "Ucuz Taklitlere Dikkat Edin. Çocuğunuzun gelişimi ve hassas cildi için en iyisi…" at bounding box center [921, 254] width 319 height 96
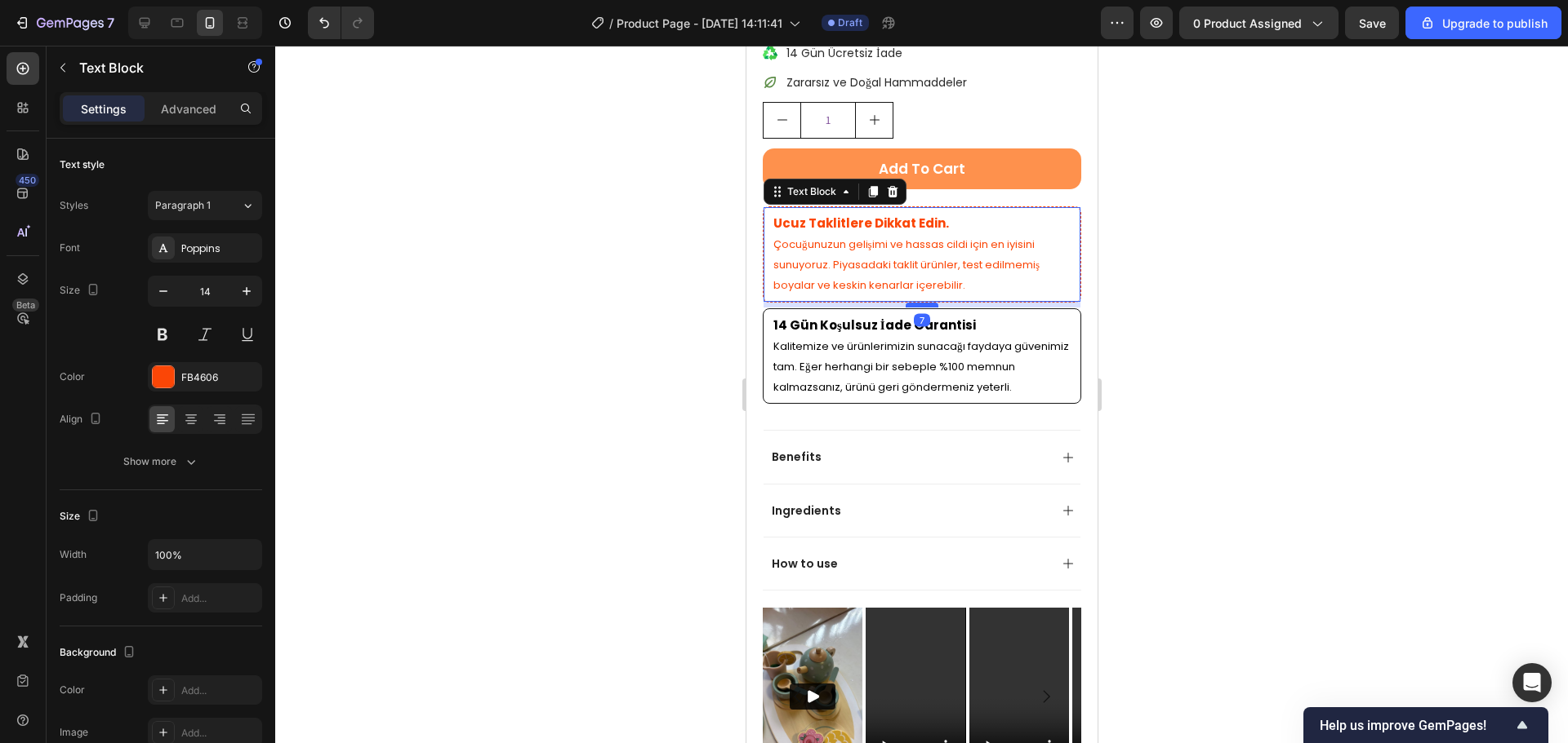
drag, startPoint x: 917, startPoint y: 312, endPoint x: 923, endPoint y: 292, distance: 20.9
click at [923, 303] on div at bounding box center [921, 305] width 32 height 4
click at [1366, 322] on div at bounding box center [922, 395] width 1293 height 698
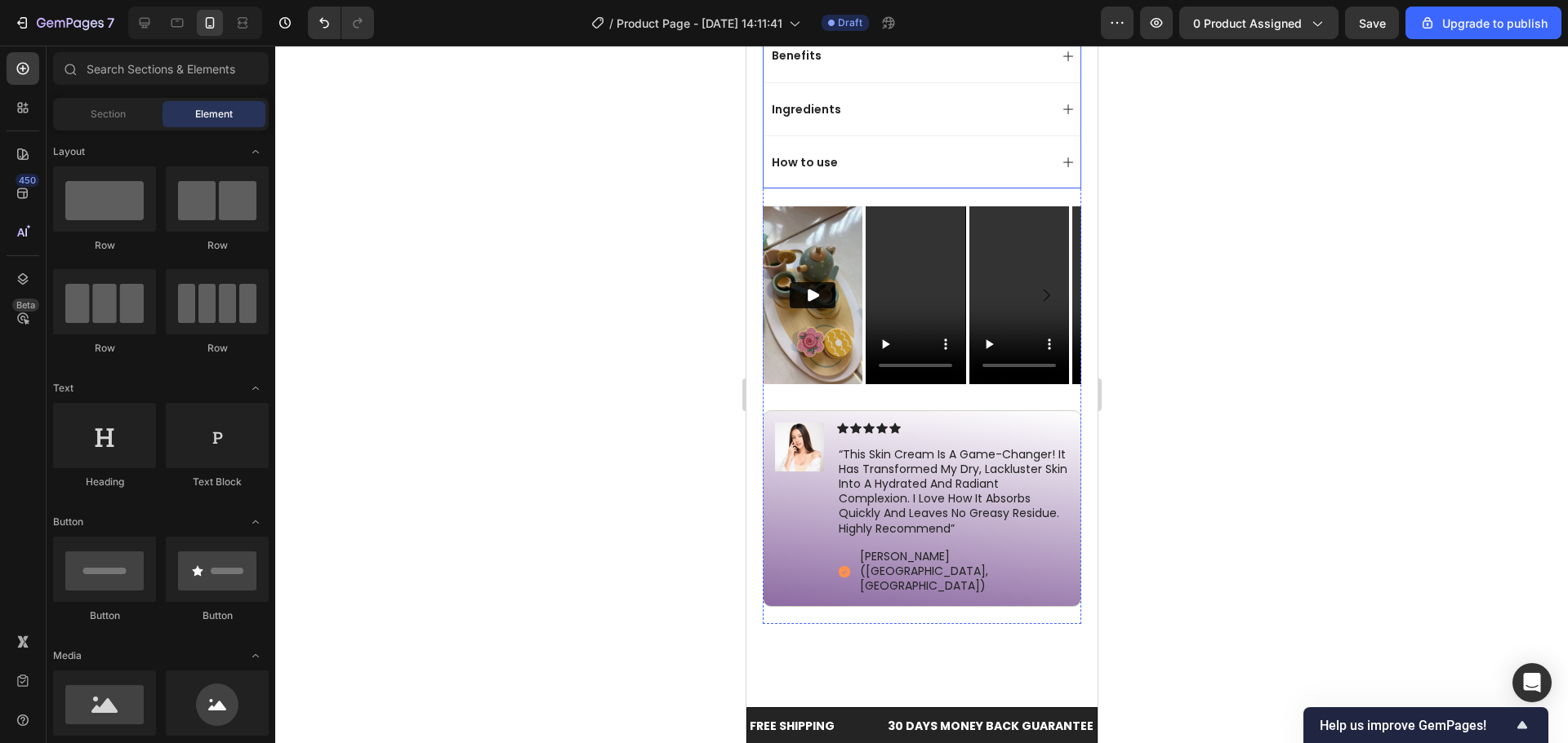
scroll to position [1061, 0]
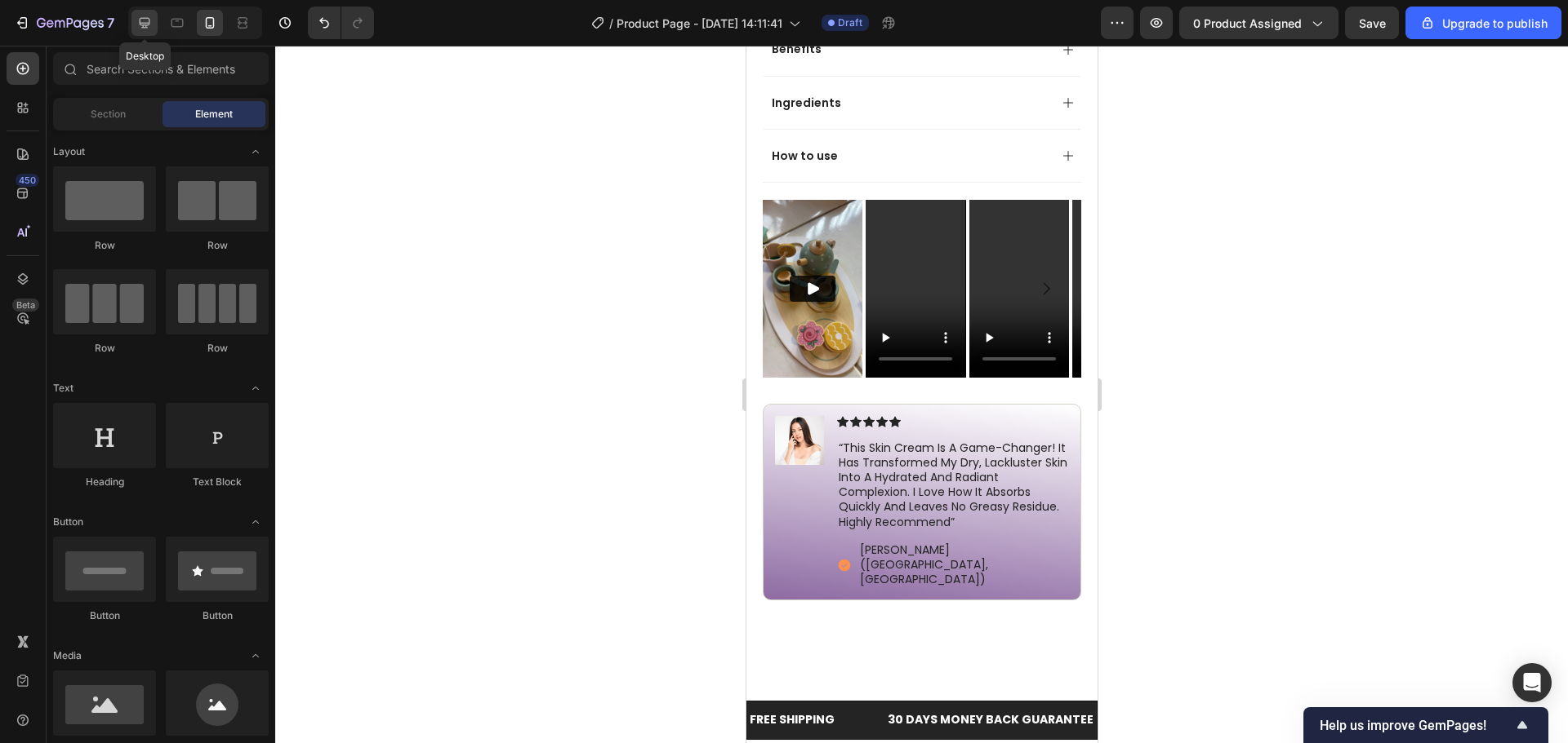
click at [156, 22] on div at bounding box center [144, 22] width 26 height 26
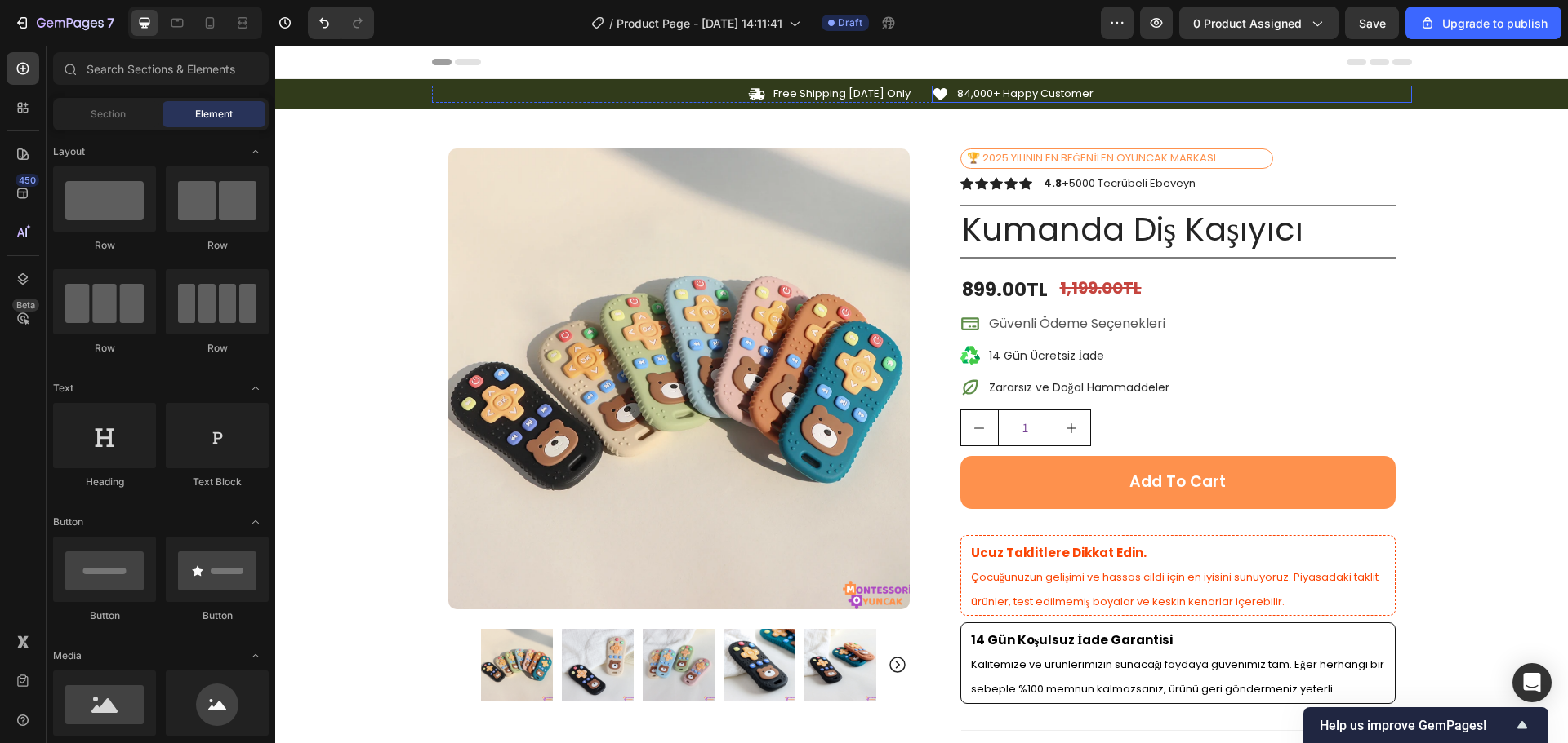
click at [1230, 99] on div "Icon 84,000+ Happy Customer Text Block Row" at bounding box center [1171, 94] width 480 height 17
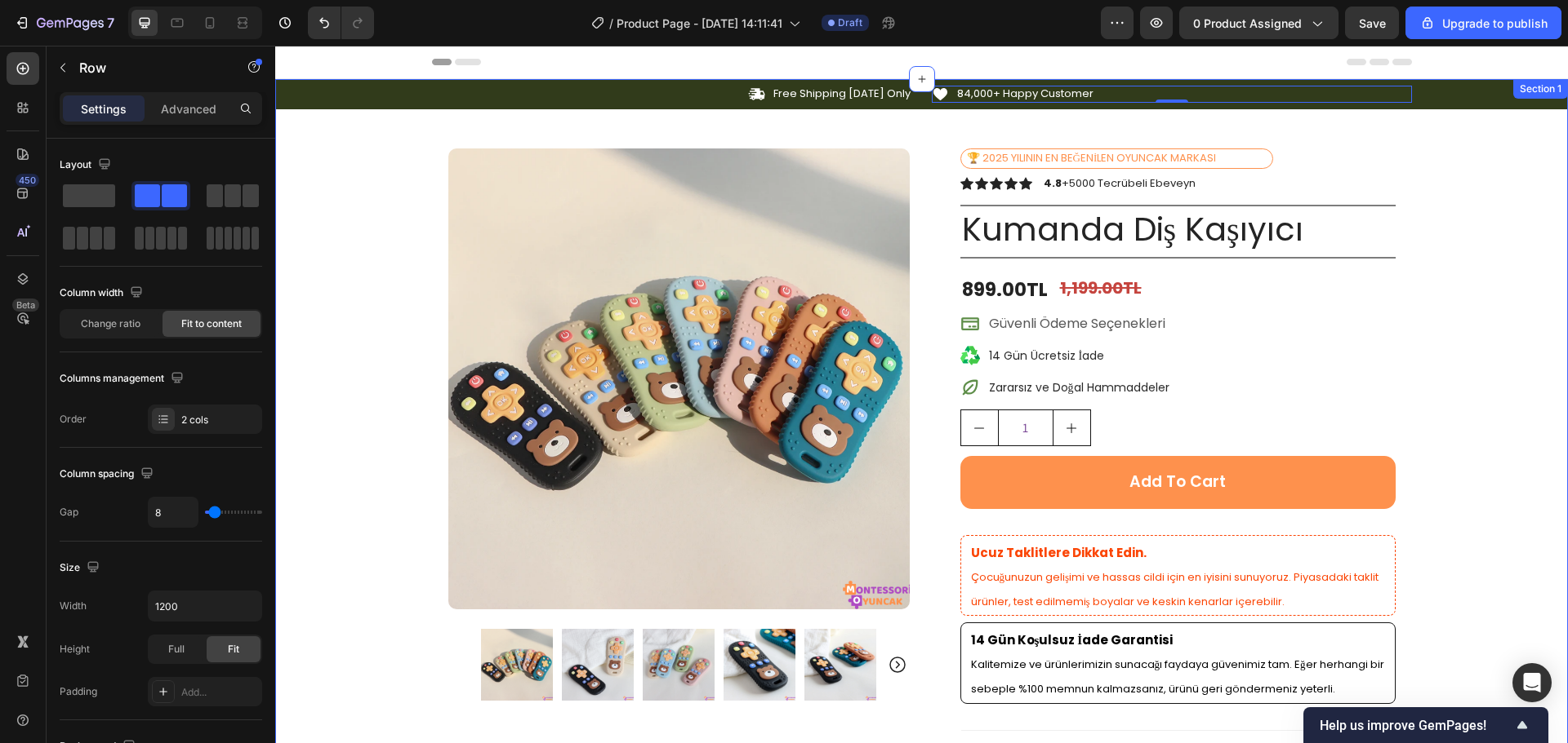
click at [1433, 111] on div "Icon Free Shipping [DATE] Only Text Block Row Icon 84,000+ Happy Customer Text …" at bounding box center [922, 616] width 1293 height 1074
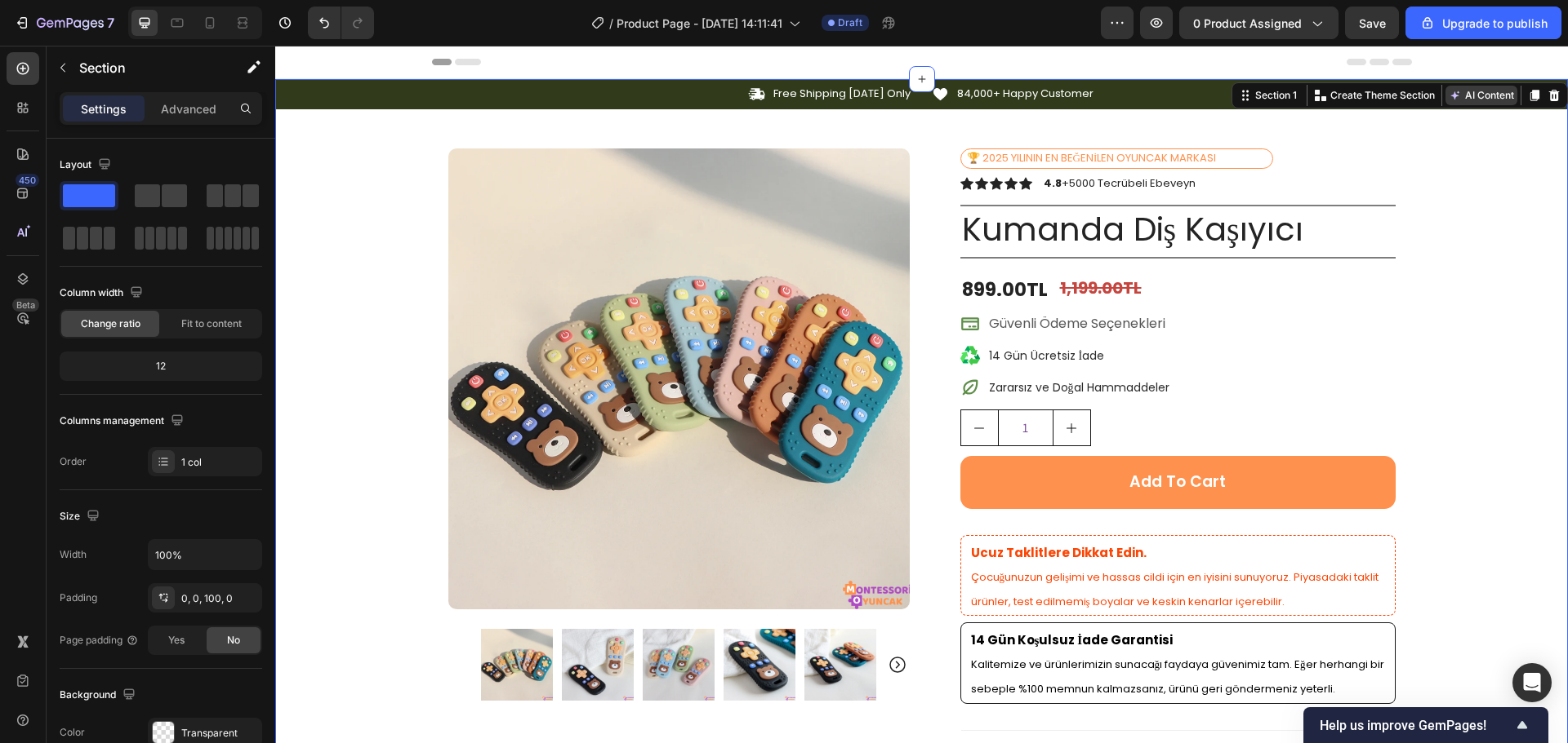
click at [1450, 95] on icon at bounding box center [1454, 95] width 8 height 8
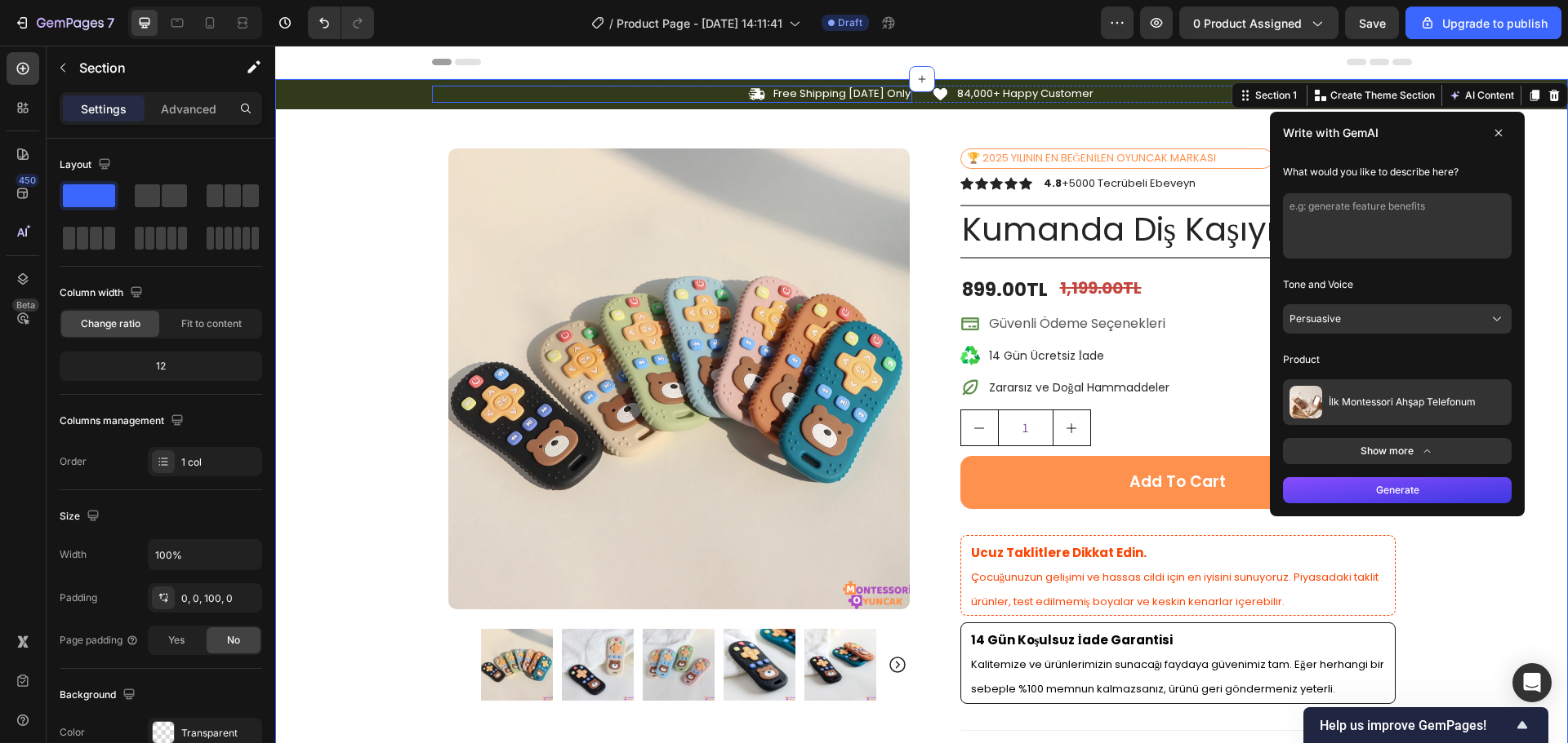
click at [595, 96] on div "Icon Free Shipping [DATE] Only Text Block Row" at bounding box center [671, 94] width 480 height 17
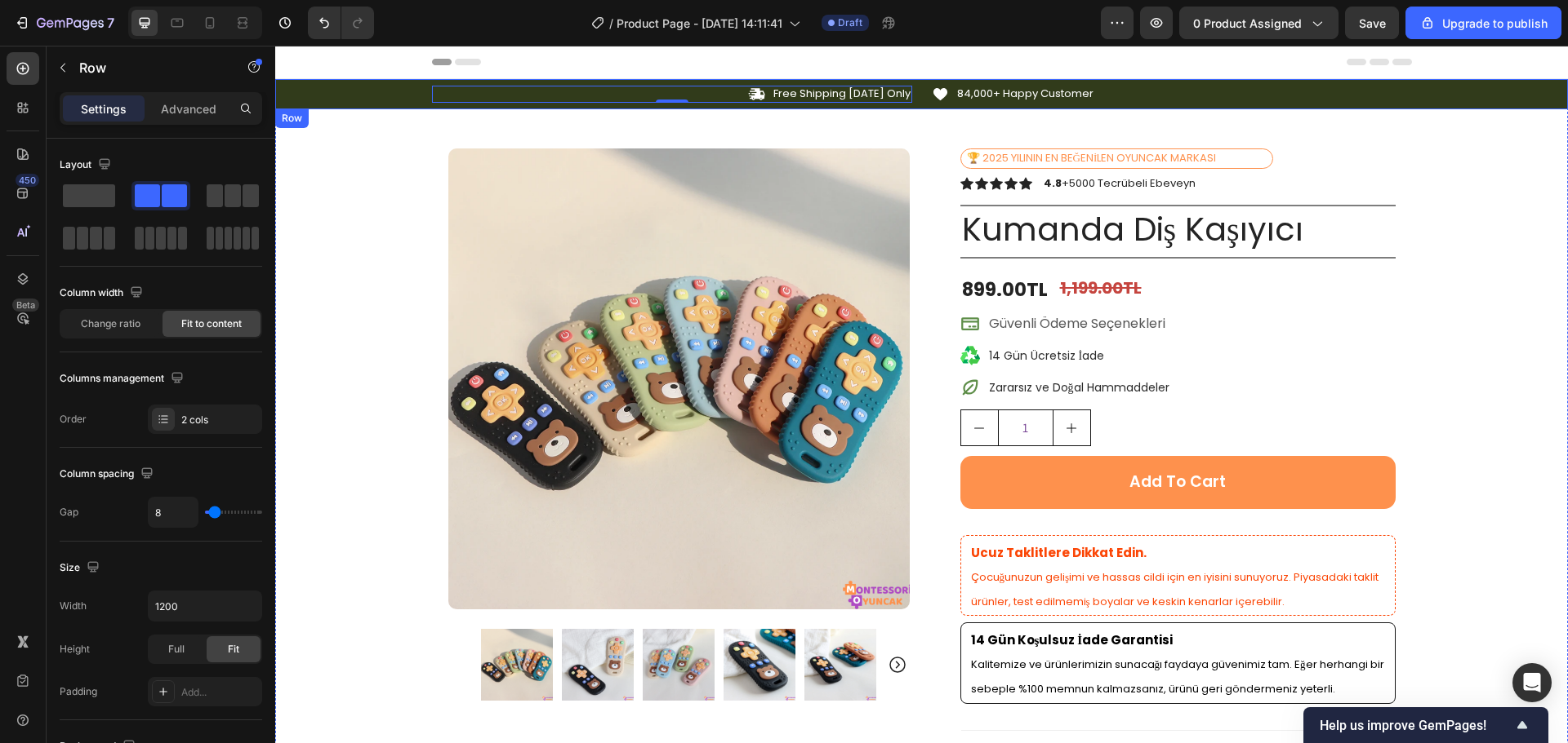
click at [390, 84] on div "Icon Free Shipping [DATE] Only Text Block Row 0 Icon 84,000+ Happy Customer Tex…" at bounding box center [922, 94] width 1293 height 31
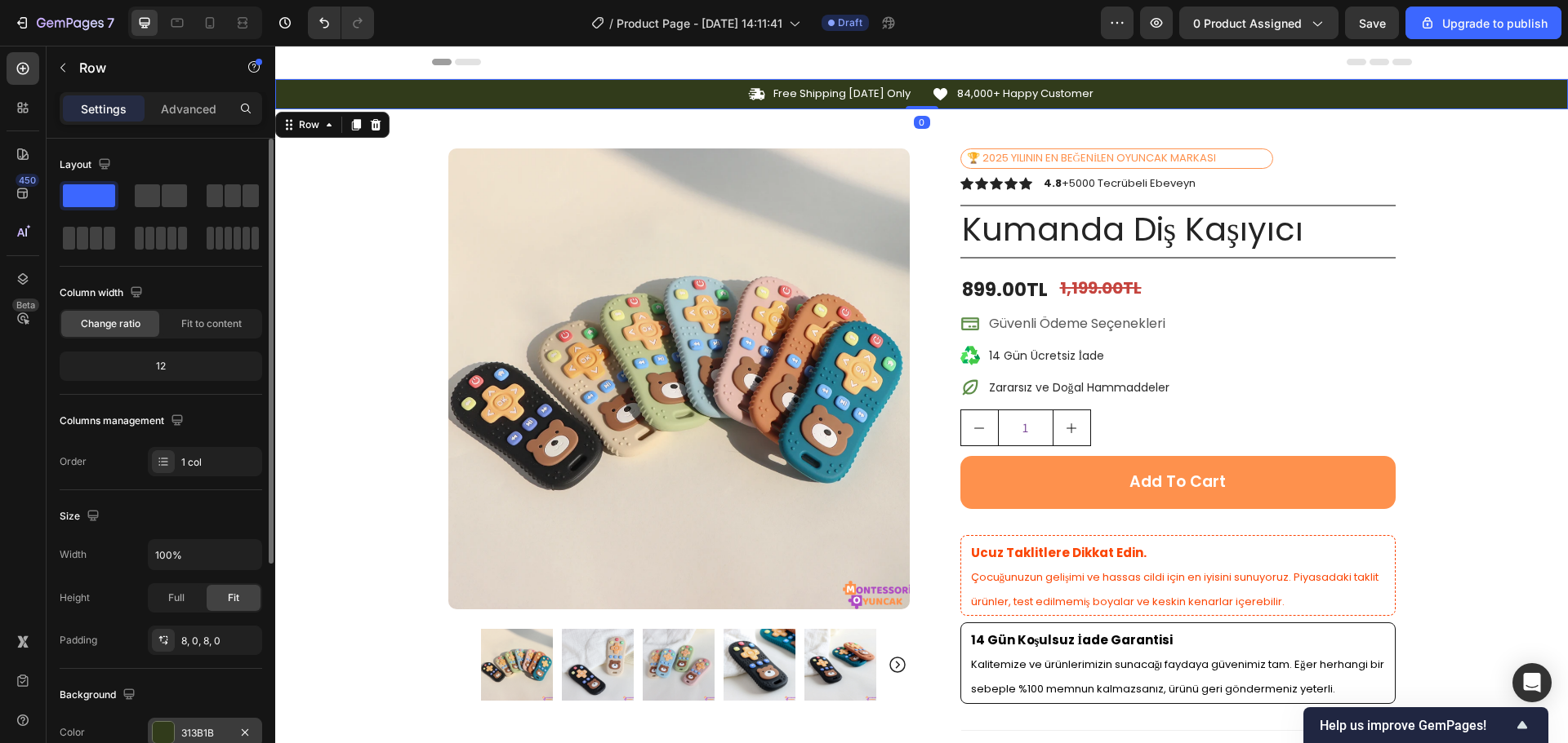
click at [174, 734] on div at bounding box center [163, 732] width 23 height 22
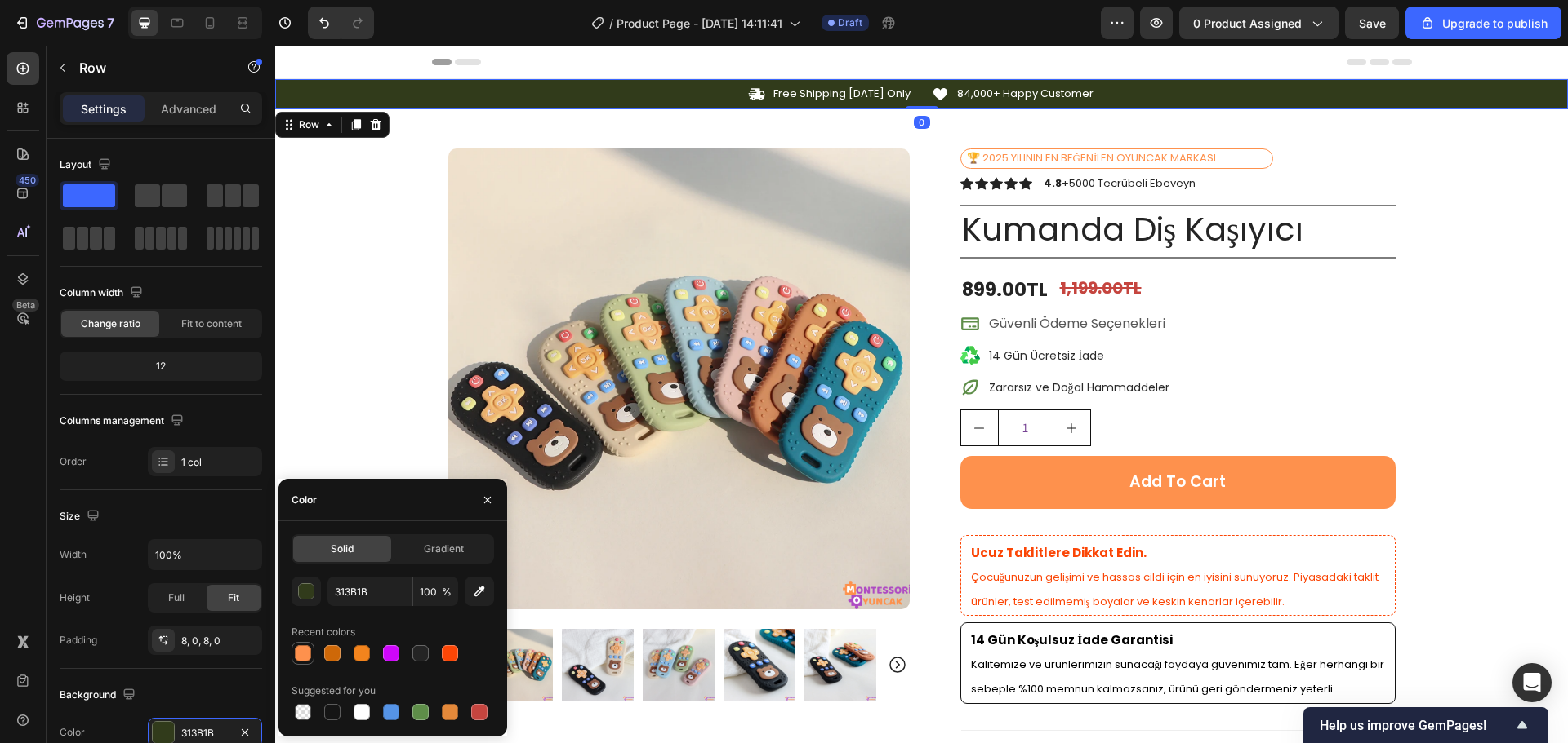
click at [303, 657] on div at bounding box center [302, 653] width 16 height 16
type input "FE914D"
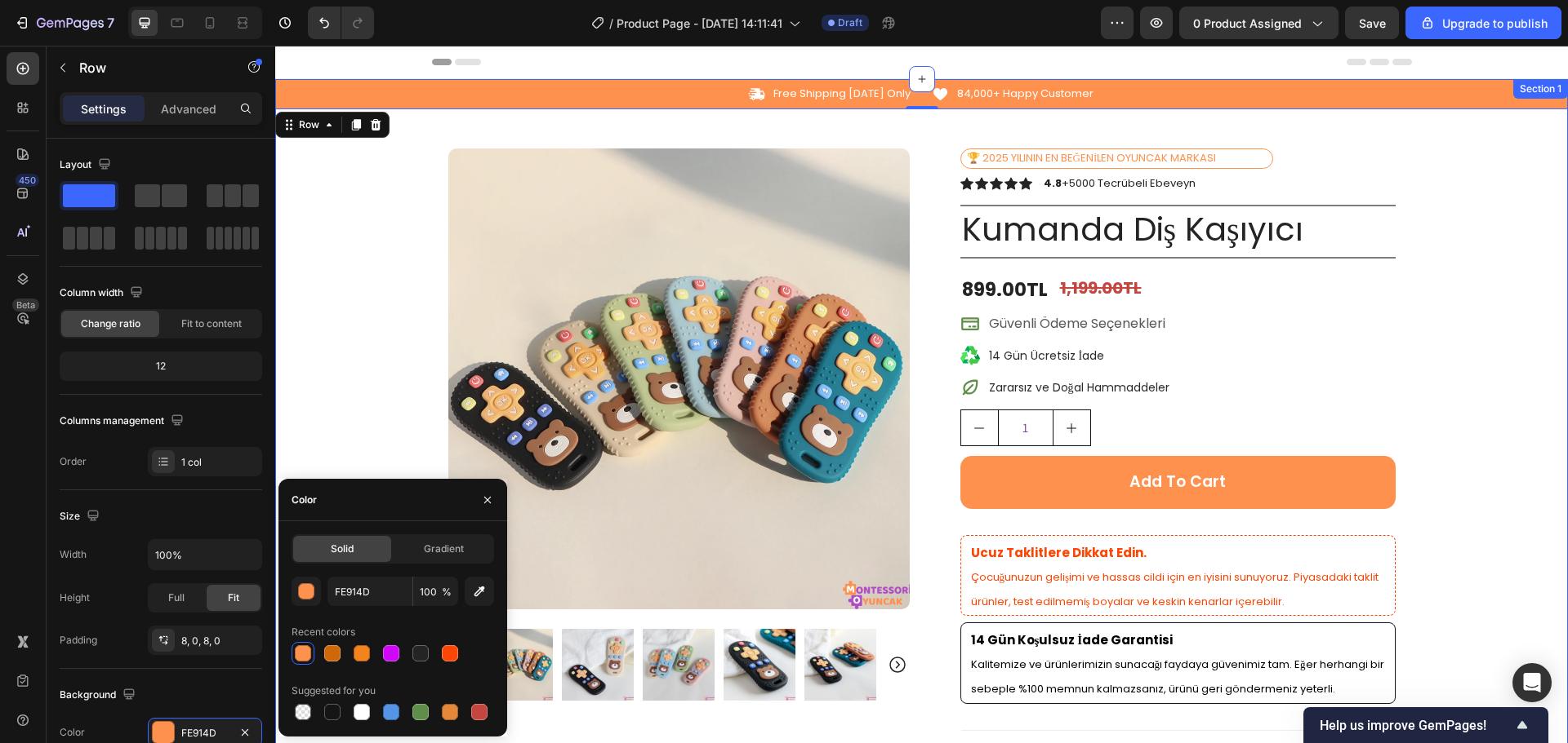
click at [1529, 276] on div "Icon Free Shipping [DATE] Only Text Block Row Icon 84,000+ Happy Customer Text …" at bounding box center [922, 616] width 1293 height 1074
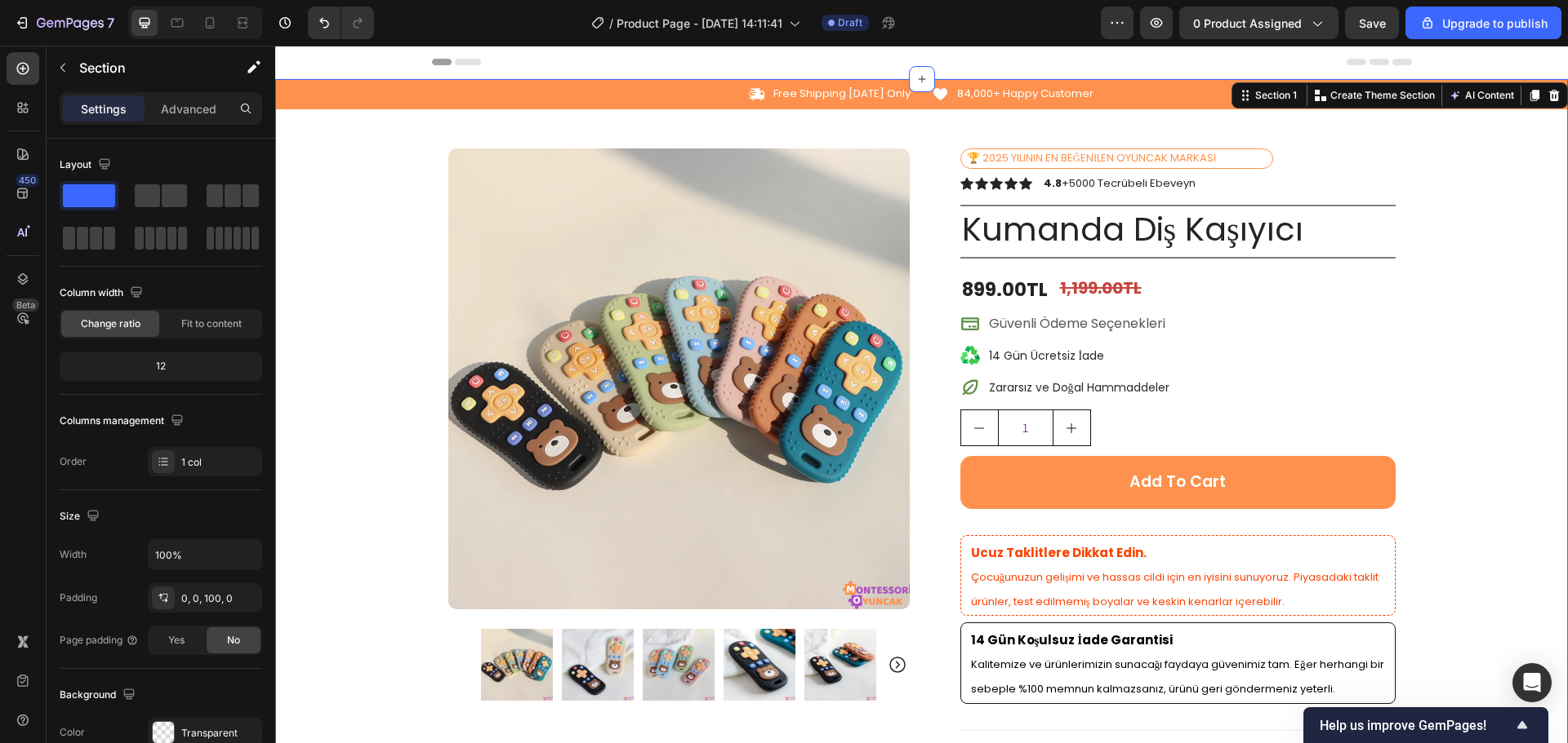
click at [1498, 268] on div "Icon Free Shipping [DATE] Only Text Block Row Icon 84,000+ Happy Customer Text …" at bounding box center [922, 616] width 1293 height 1074
click at [1059, 57] on div "Header" at bounding box center [922, 62] width 979 height 32
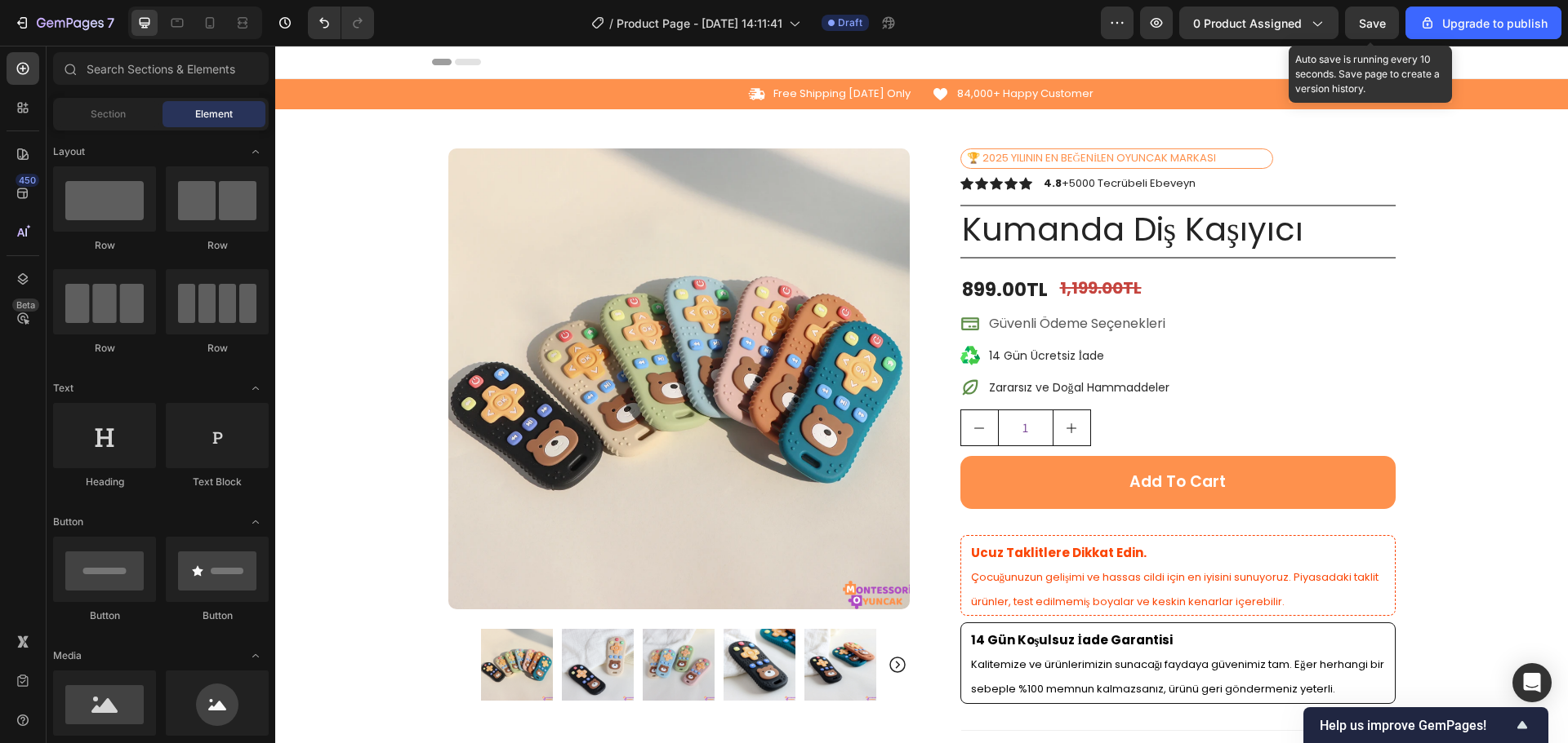
click at [1363, 18] on span "Save" at bounding box center [1372, 22] width 27 height 13
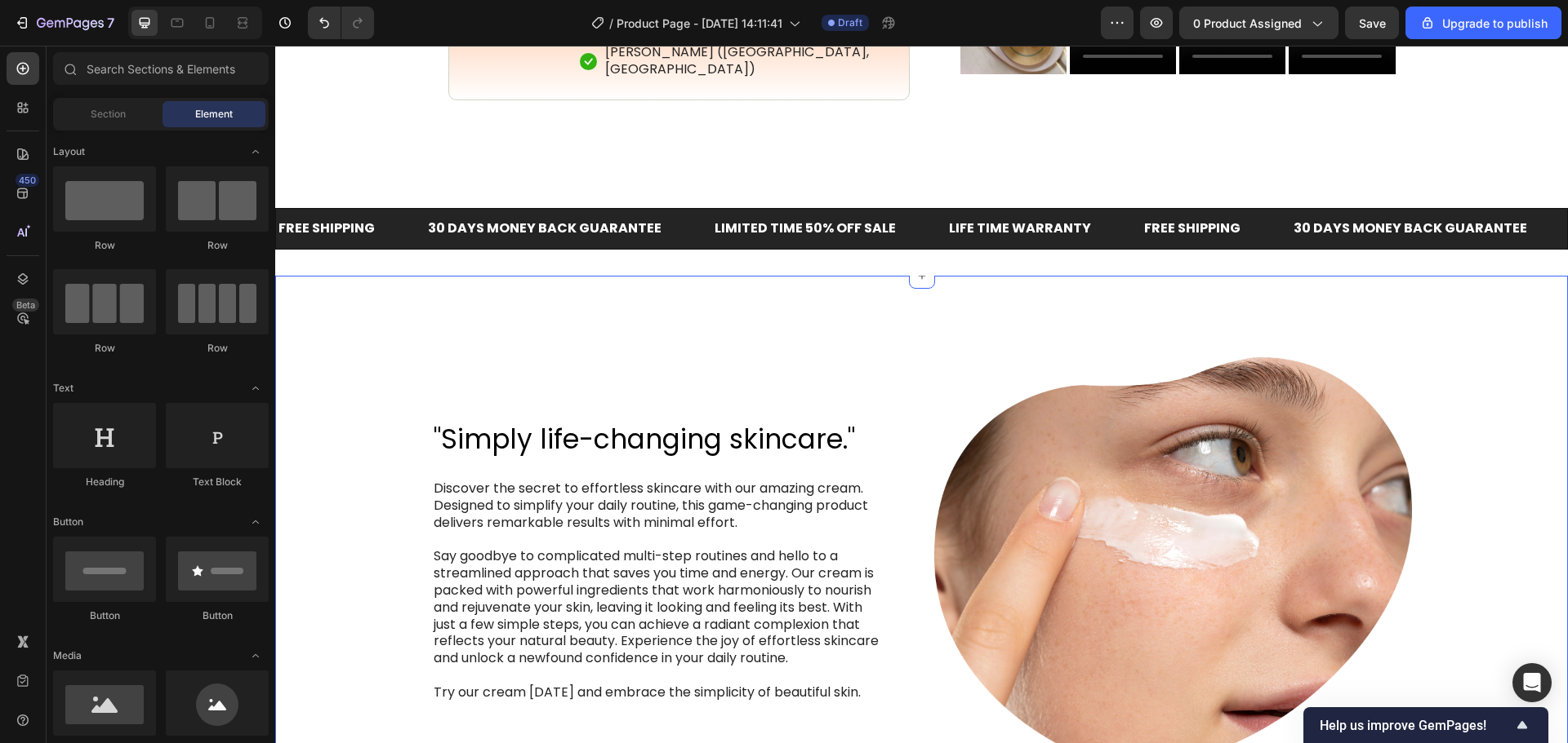
scroll to position [1061, 0]
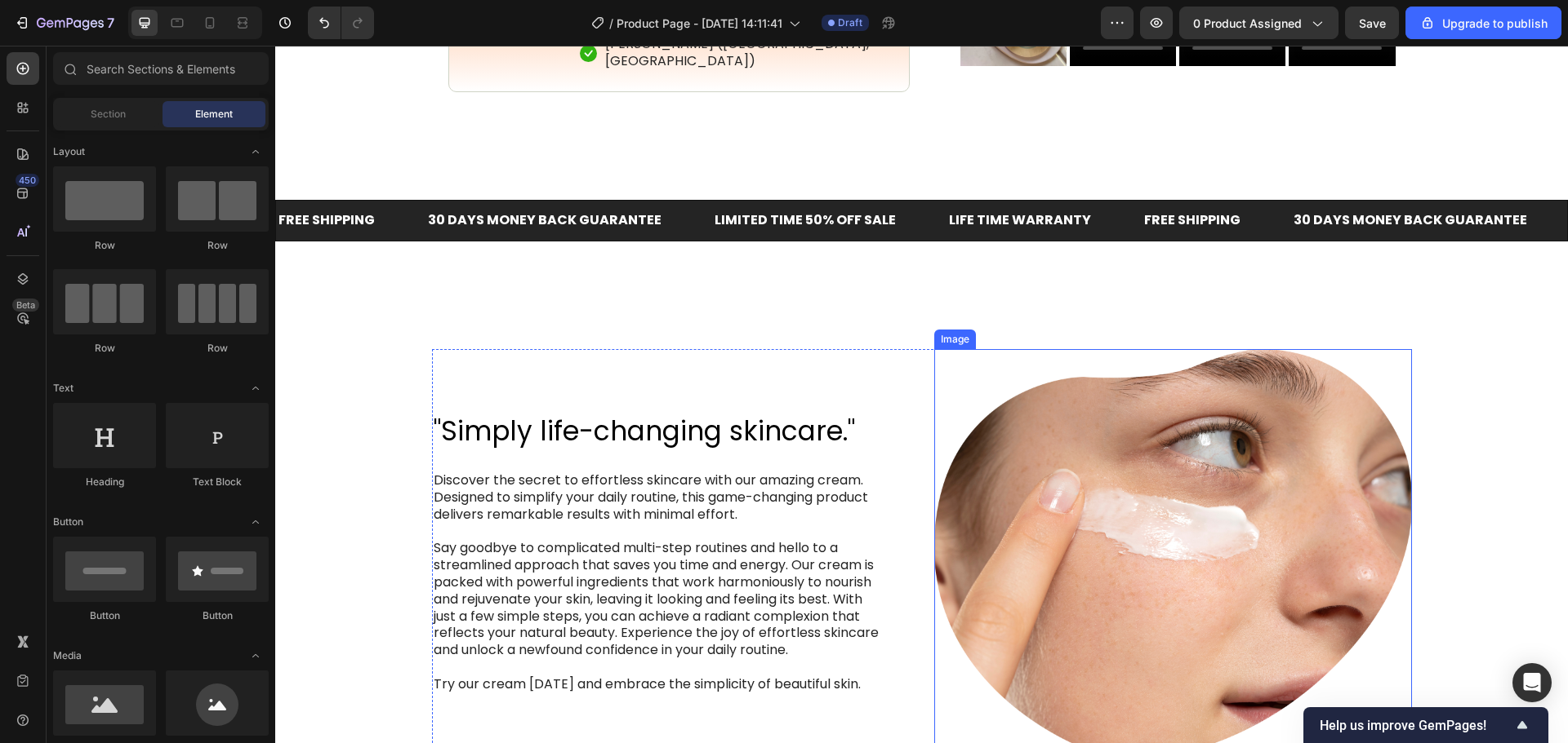
click at [1113, 506] on img at bounding box center [1173, 554] width 478 height 410
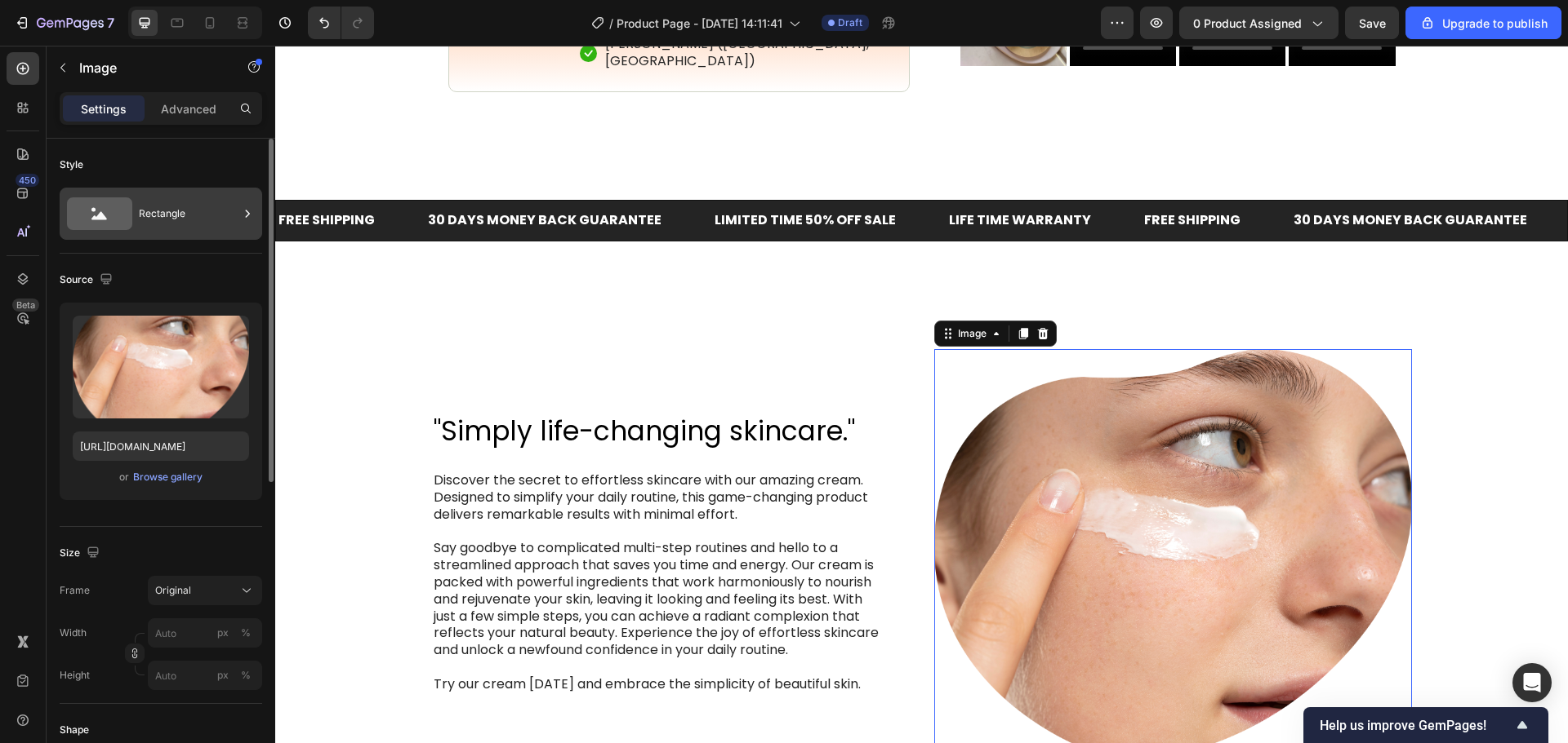
click at [207, 233] on div "Rectangle" at bounding box center [160, 214] width 203 height 52
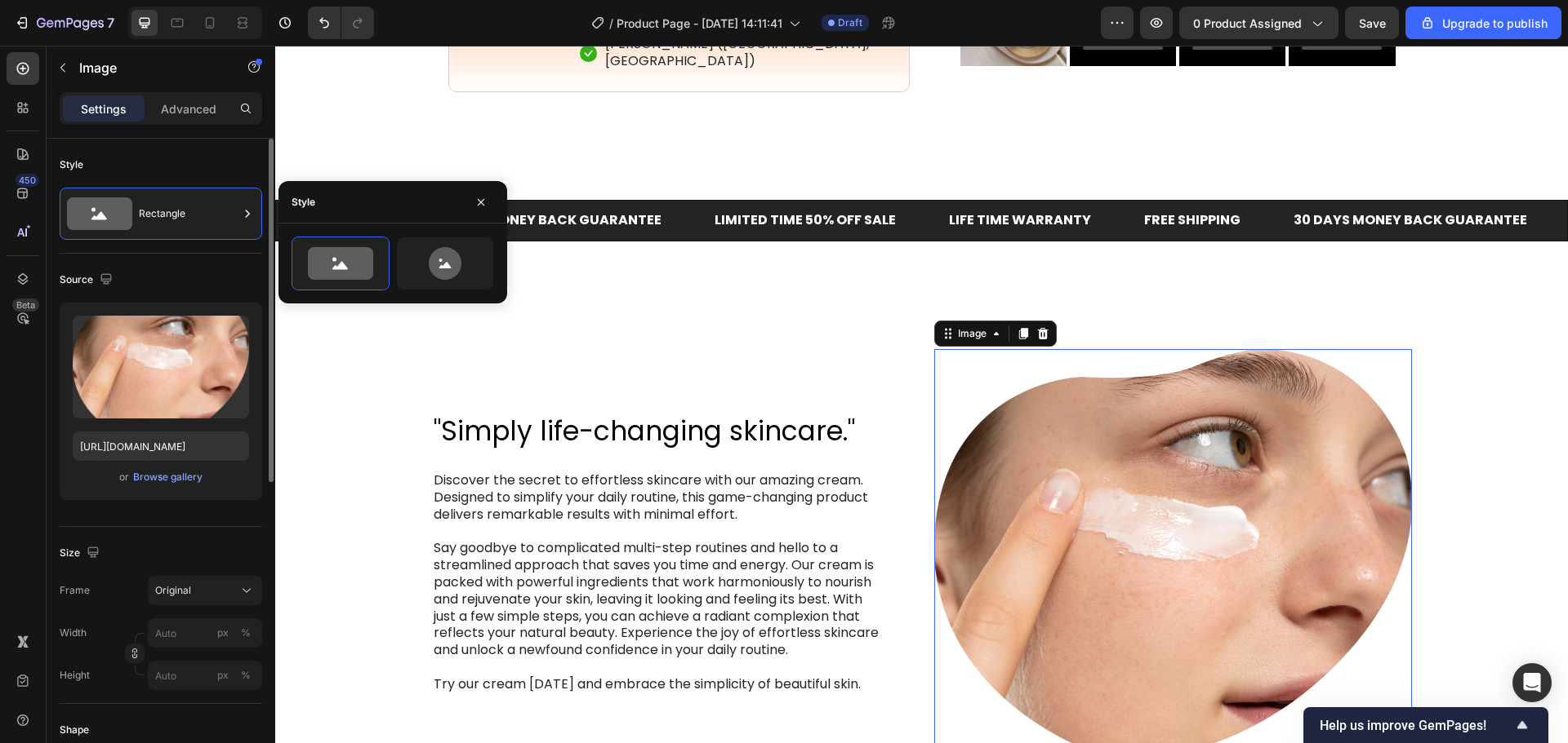
click at [197, 169] on div "Style" at bounding box center [160, 165] width 203 height 26
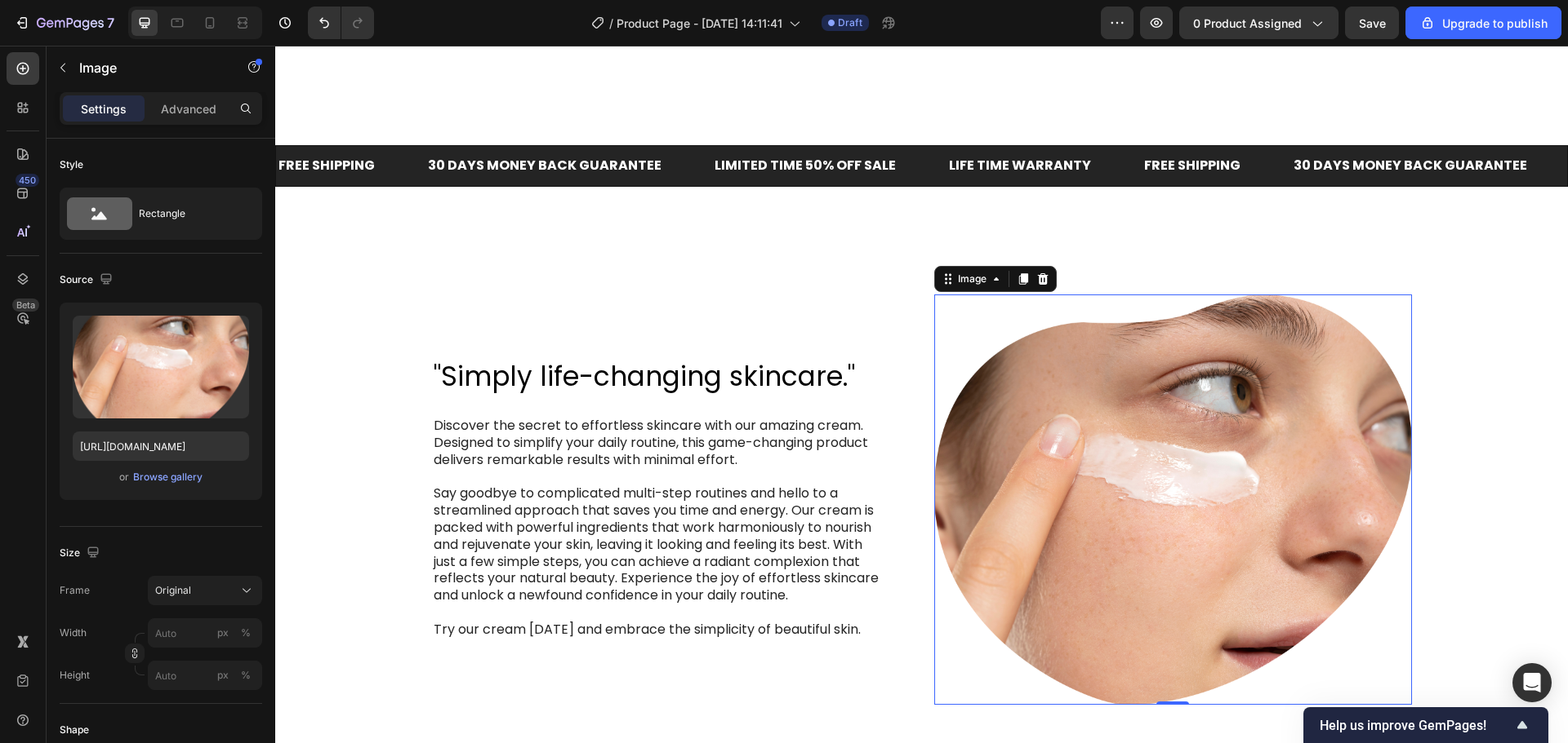
scroll to position [1224, 0]
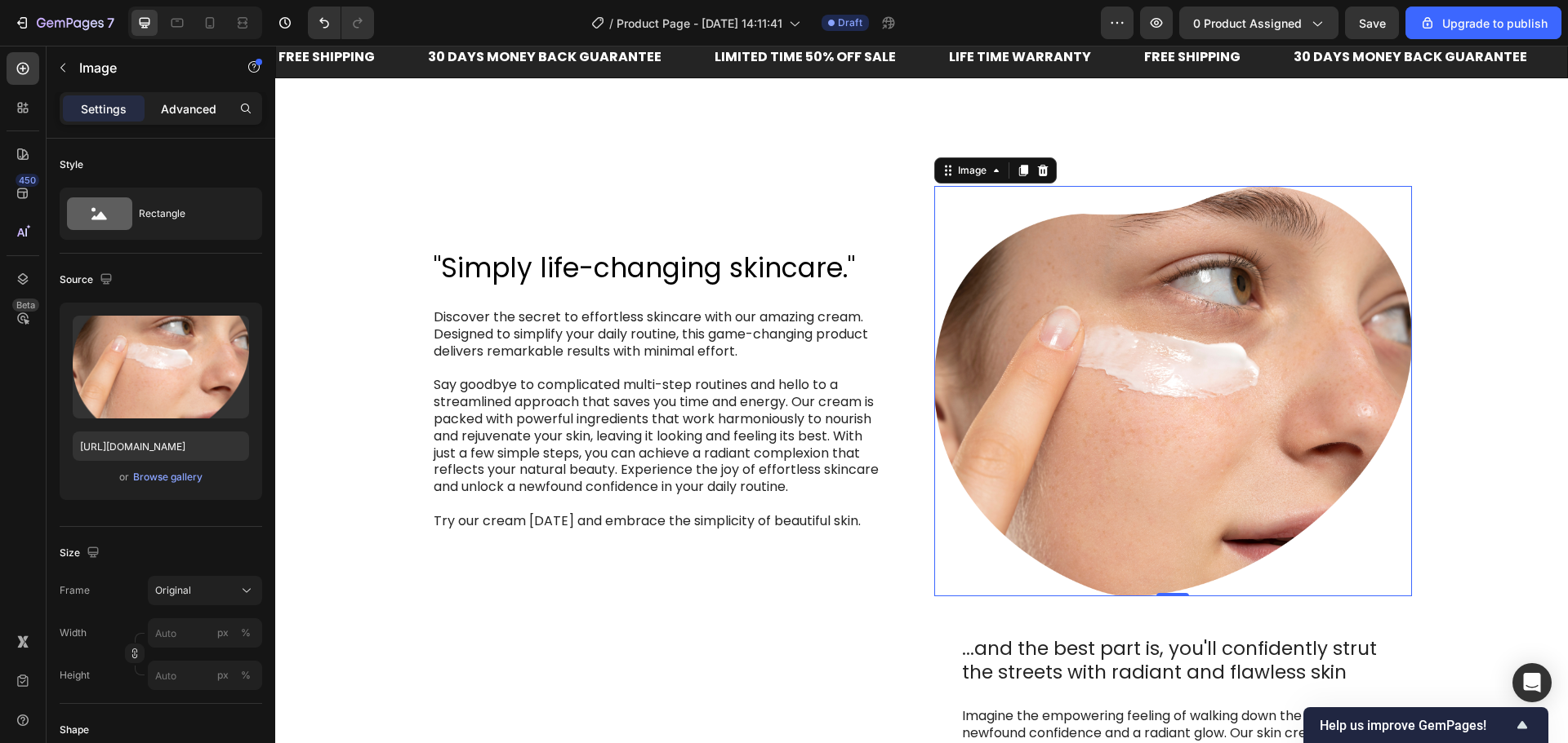
click at [167, 111] on p "Advanced" at bounding box center [189, 109] width 56 height 17
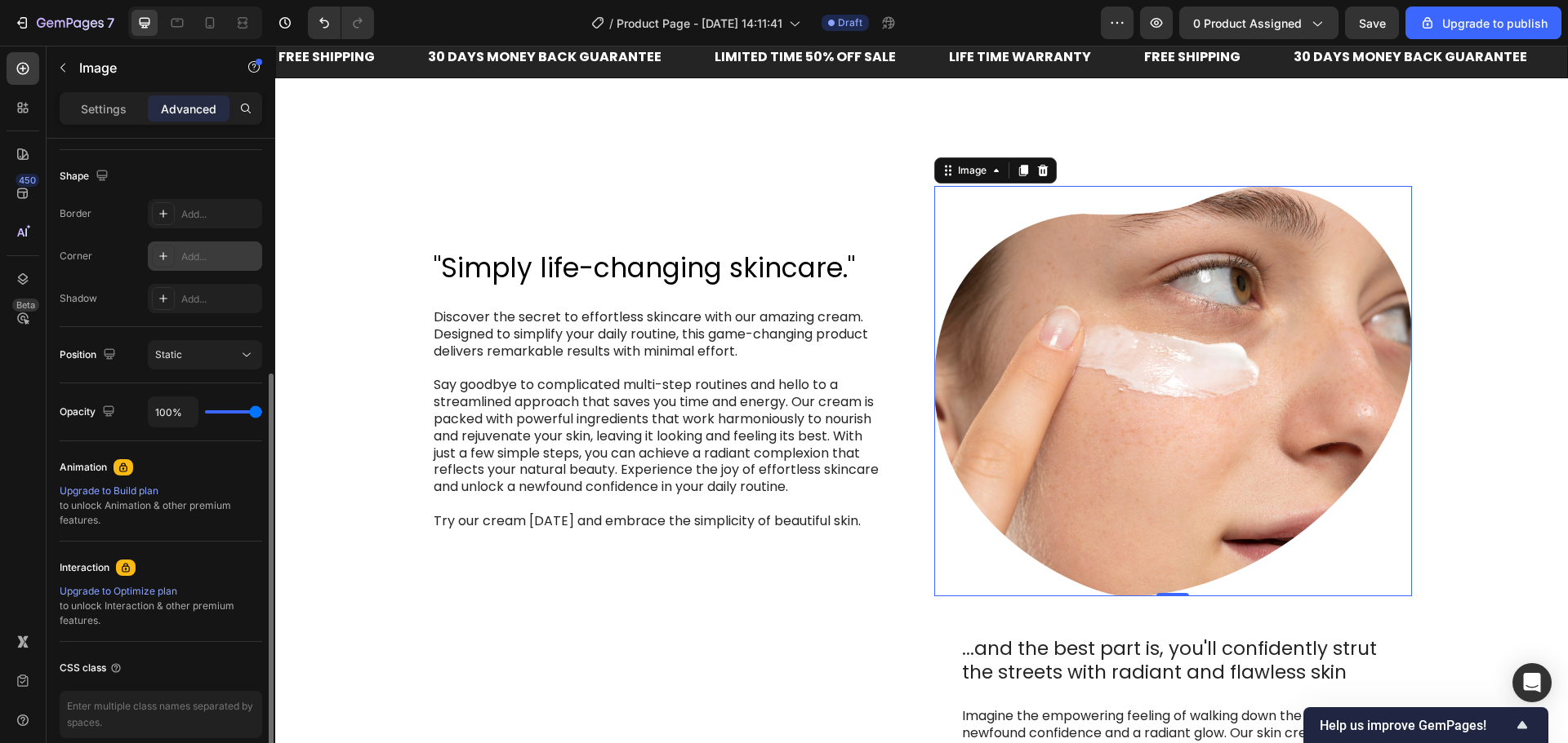
scroll to position [481, 0]
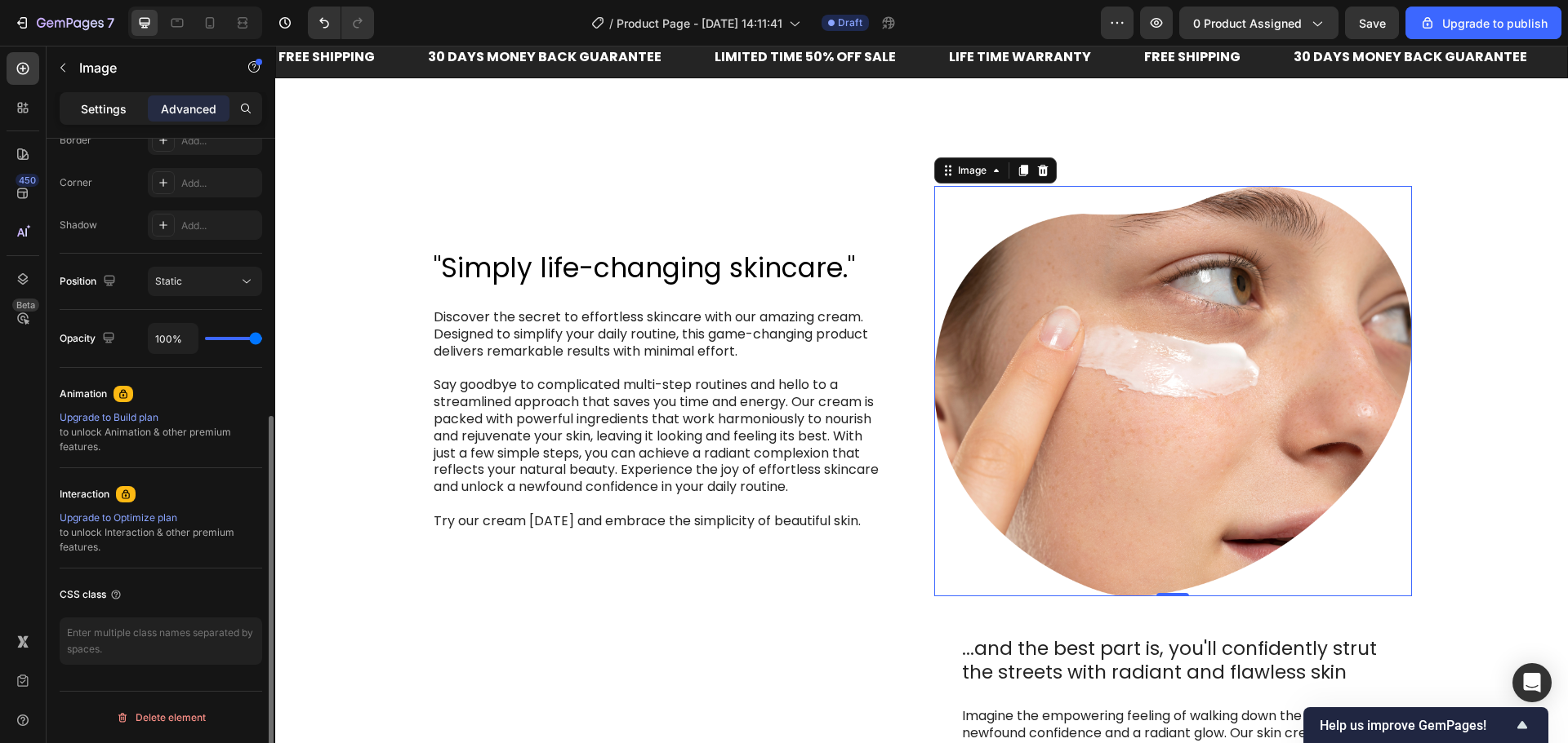
click at [76, 101] on div "Settings" at bounding box center [104, 108] width 82 height 26
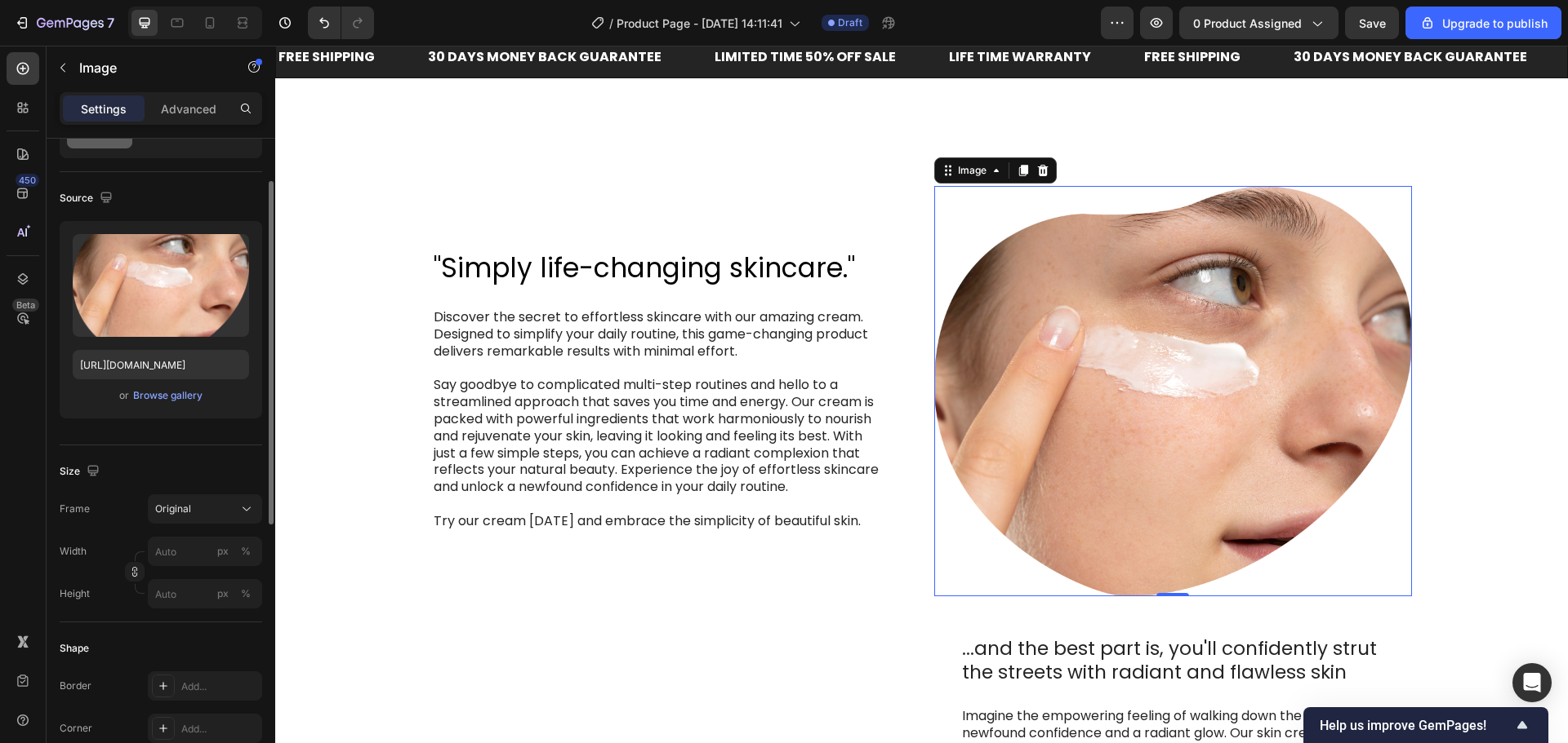
scroll to position [0, 0]
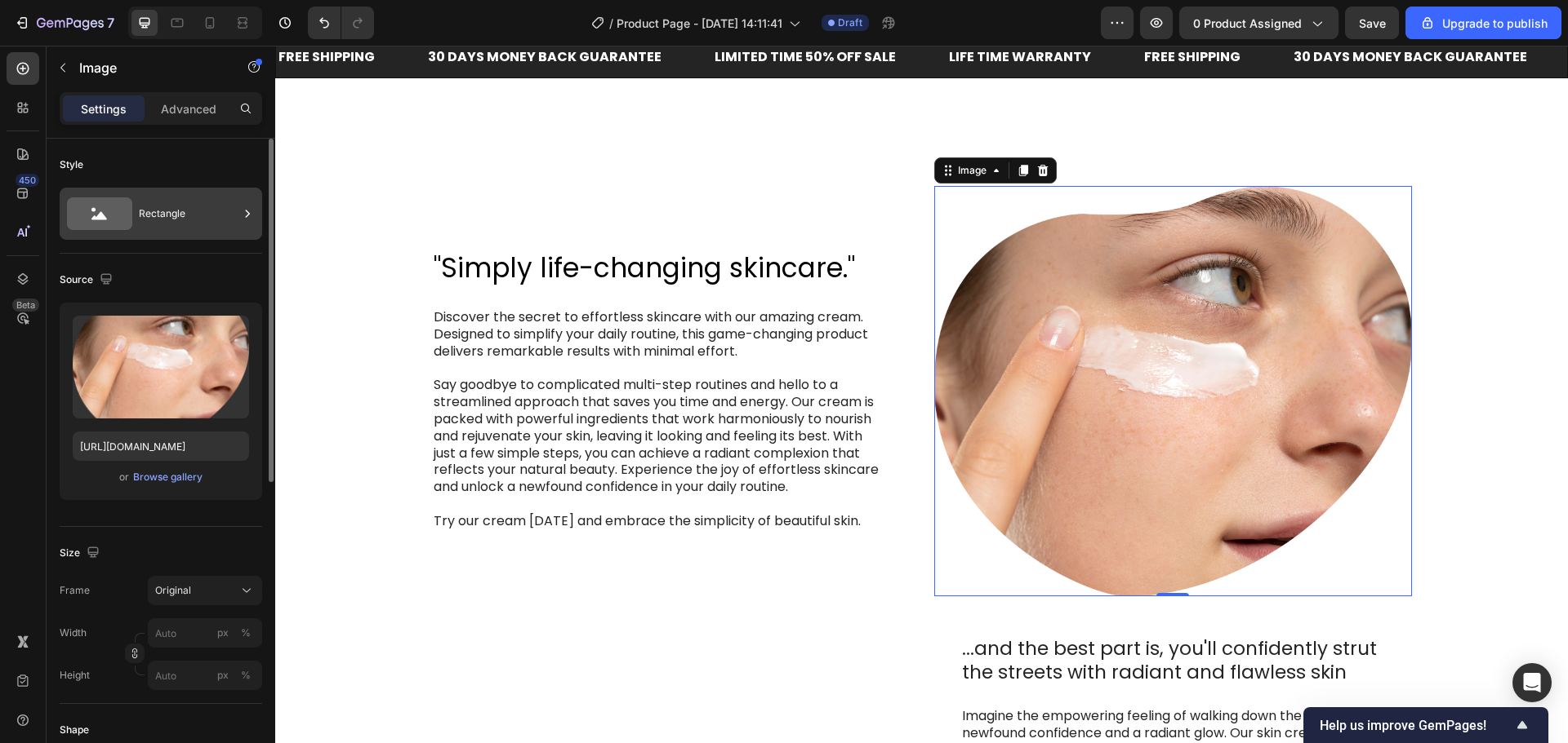
click at [185, 224] on div "Rectangle" at bounding box center [188, 214] width 100 height 38
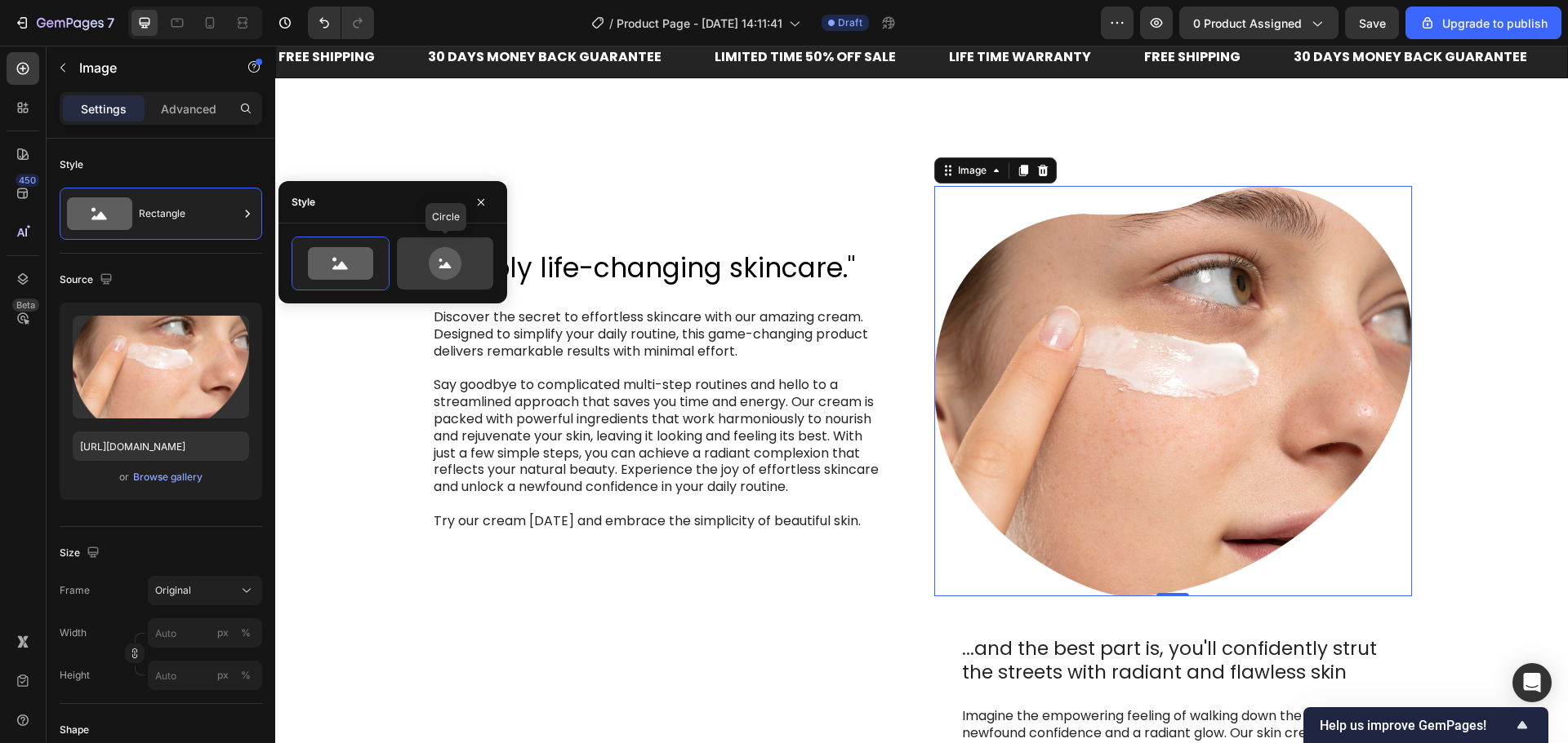
click at [416, 269] on icon at bounding box center [445, 264] width 77 height 32
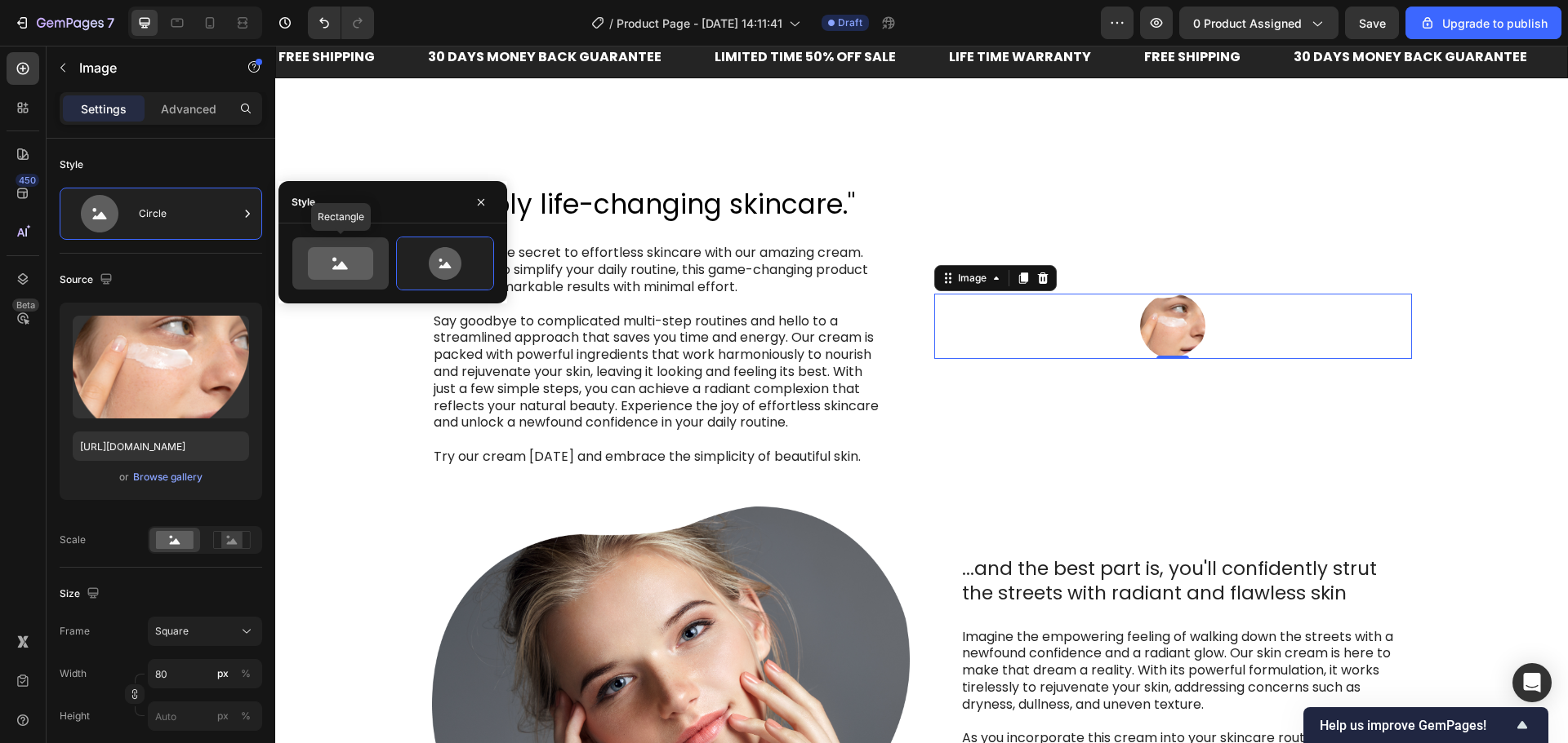
click at [353, 261] on icon at bounding box center [340, 264] width 66 height 32
type input "100"
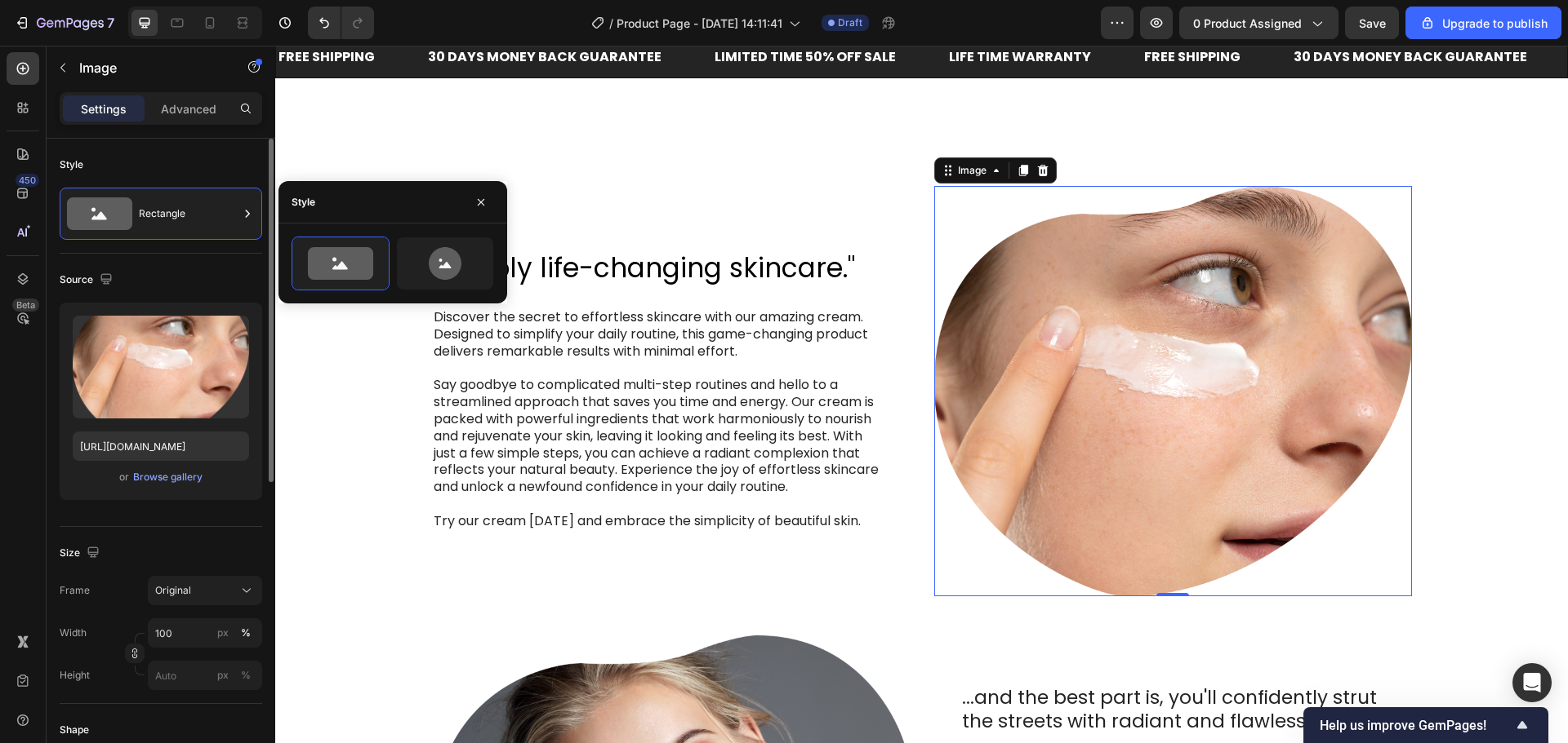
click at [131, 155] on div "Style" at bounding box center [160, 165] width 203 height 26
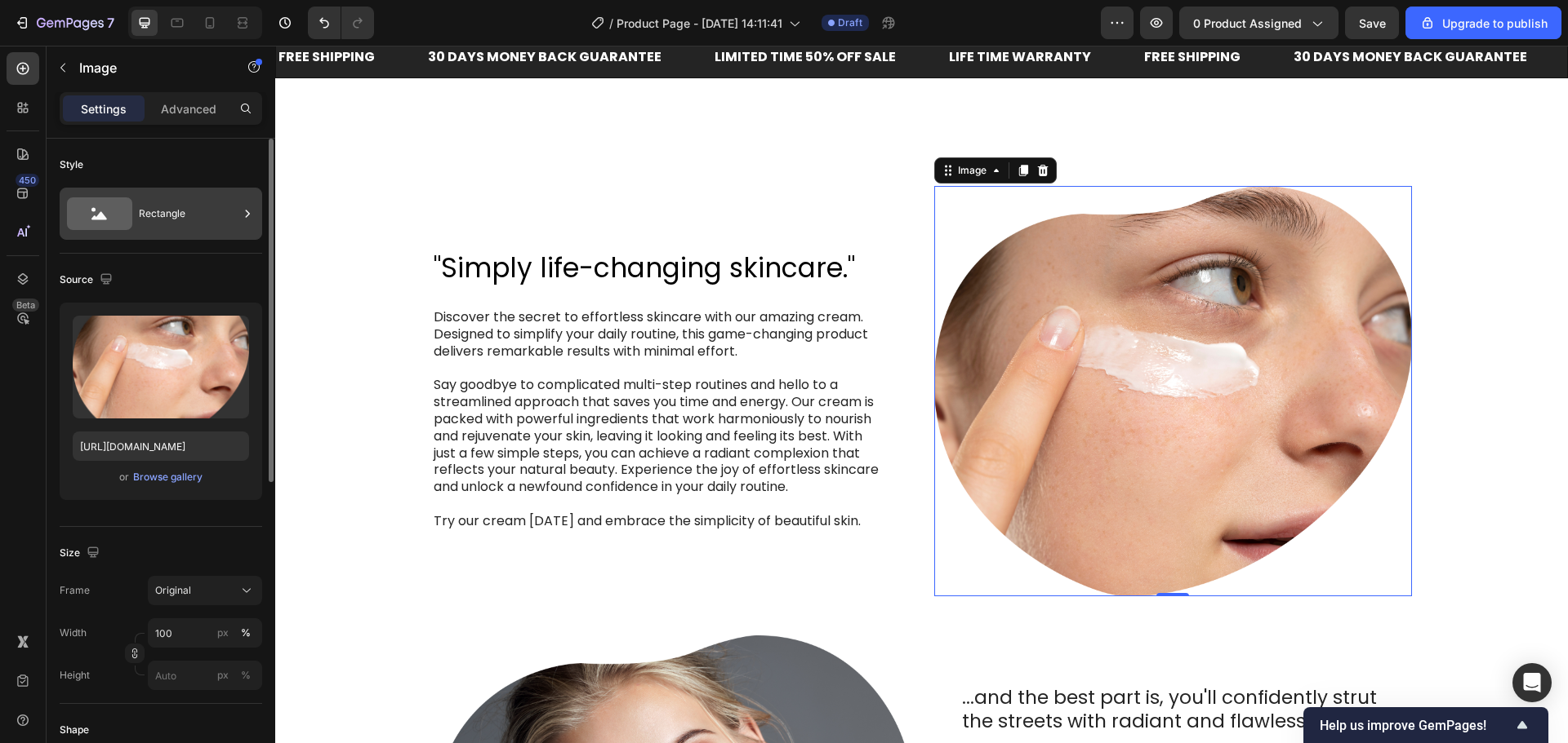
click at [139, 194] on div "Rectangle" at bounding box center [160, 214] width 203 height 52
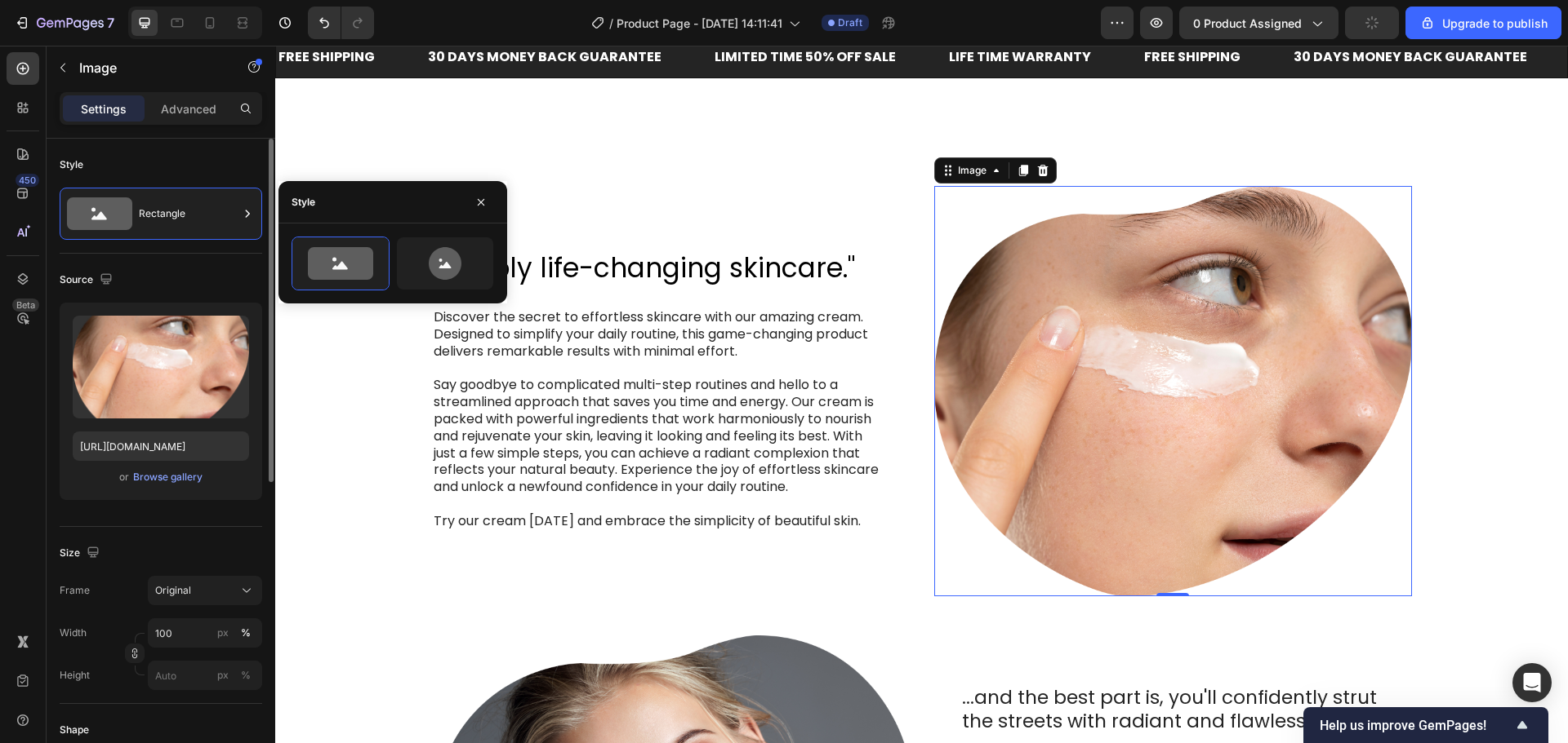
click at [224, 175] on div "Style" at bounding box center [160, 165] width 203 height 26
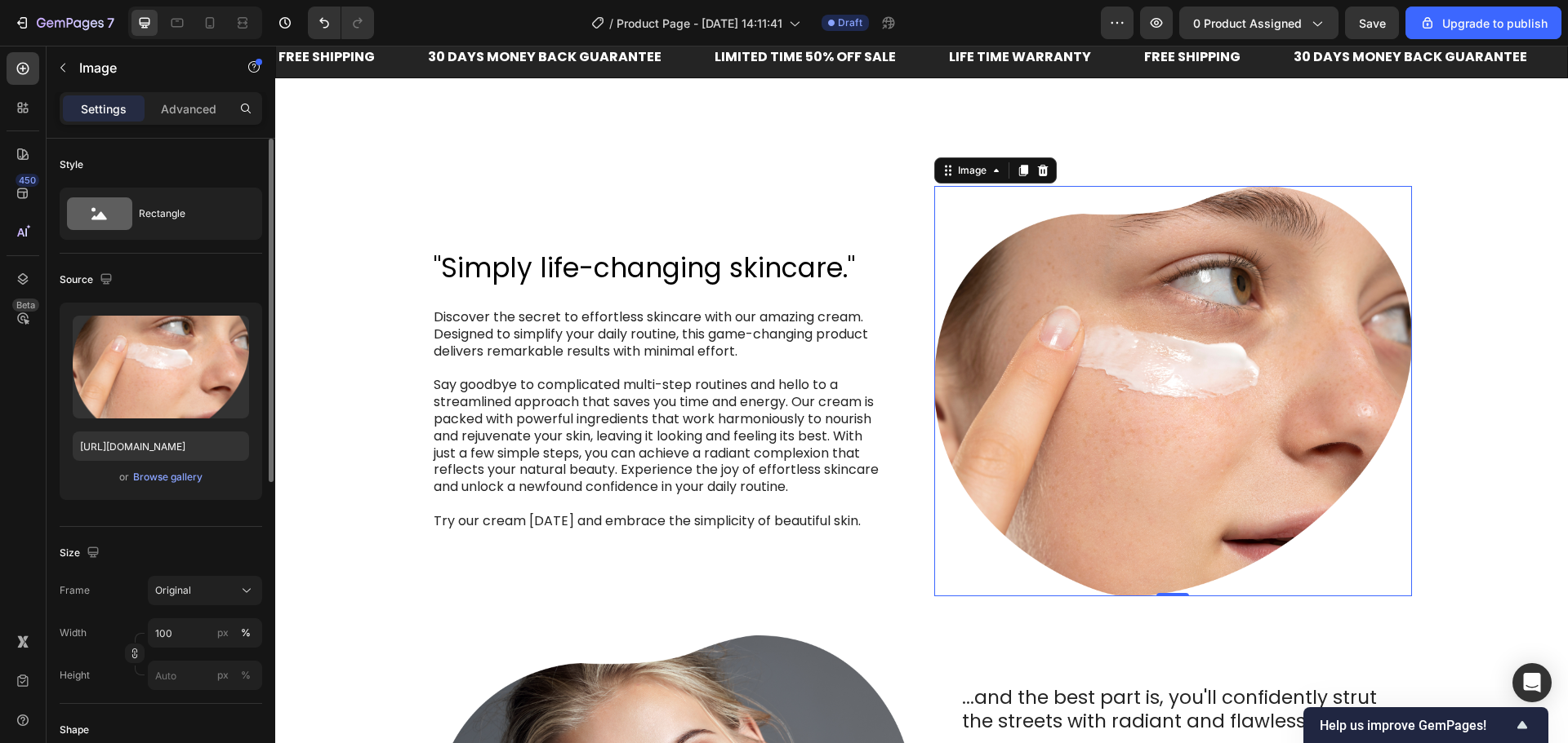
click at [200, 94] on div "Settings Advanced" at bounding box center [160, 108] width 203 height 32
click at [199, 101] on p "Advanced" at bounding box center [189, 109] width 56 height 17
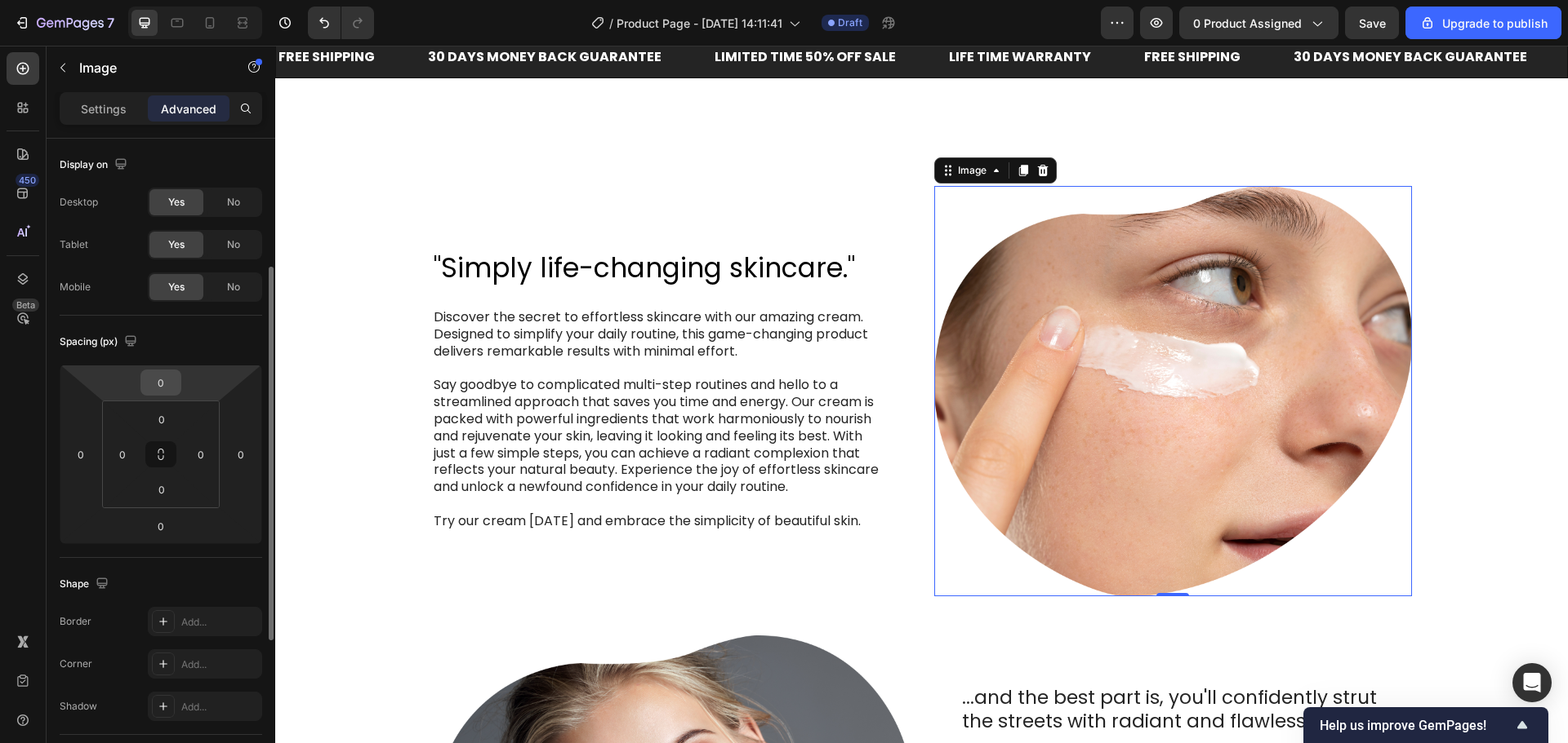
scroll to position [327, 0]
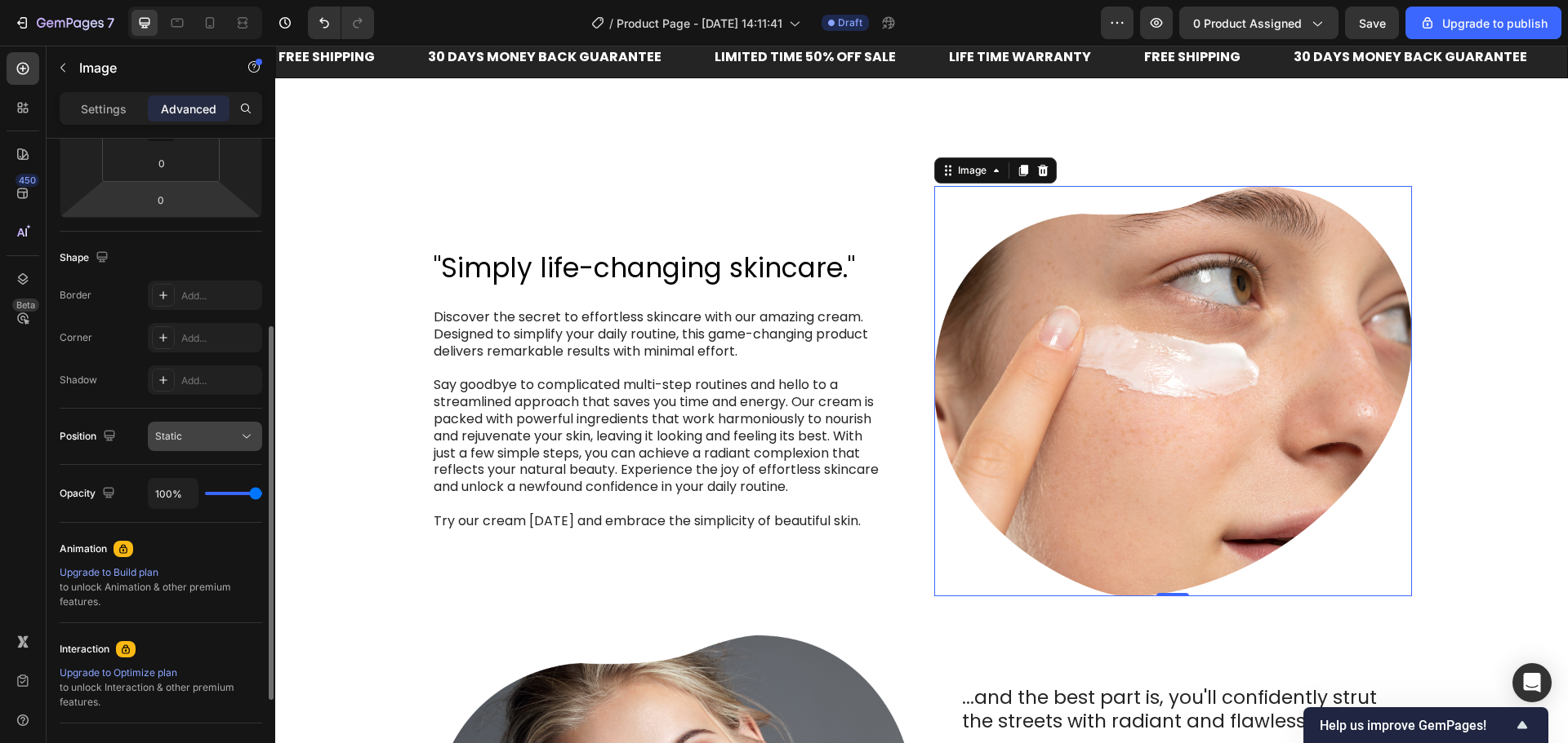
click at [193, 434] on div "Static" at bounding box center [196, 436] width 84 height 14
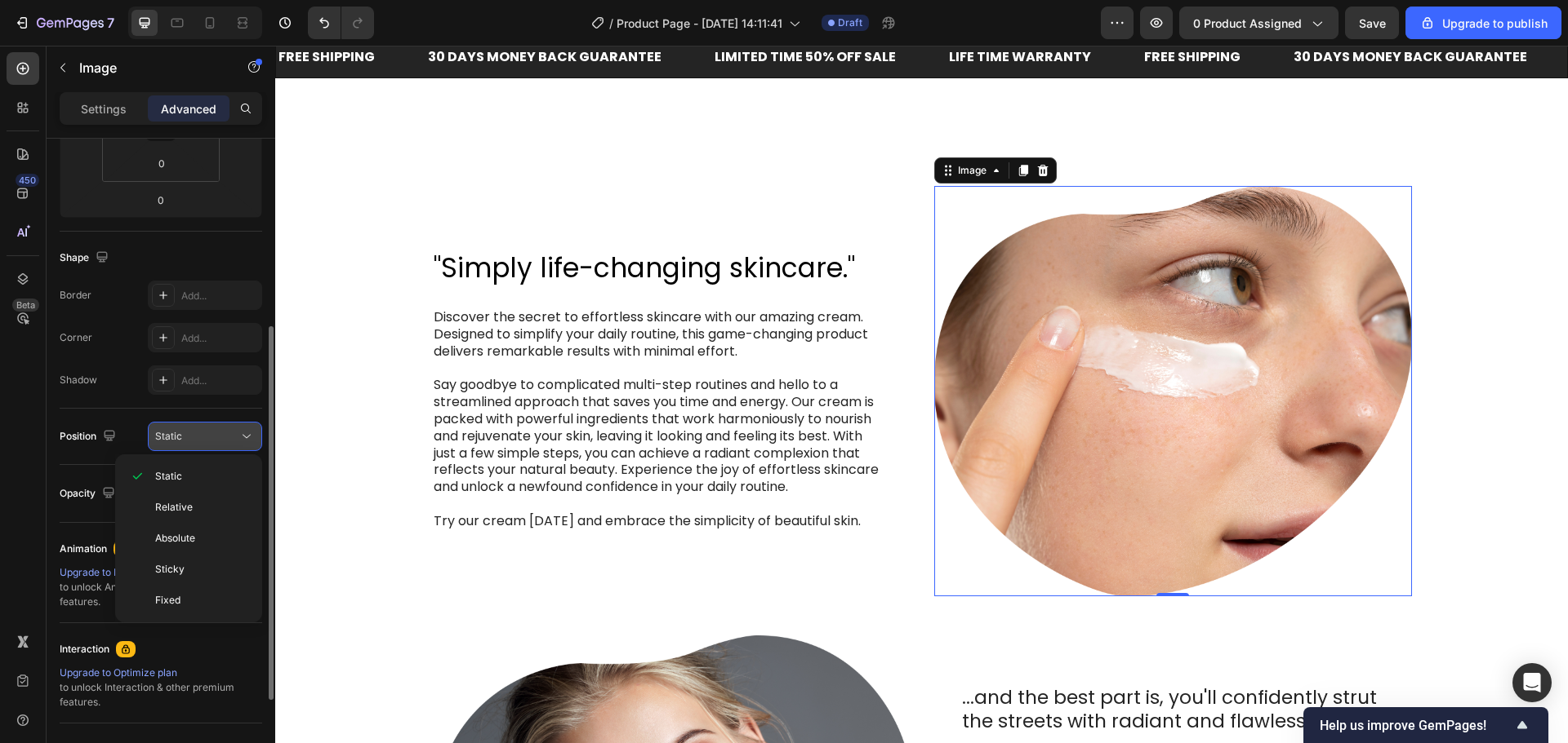
click at [193, 434] on div "Static" at bounding box center [196, 436] width 84 height 14
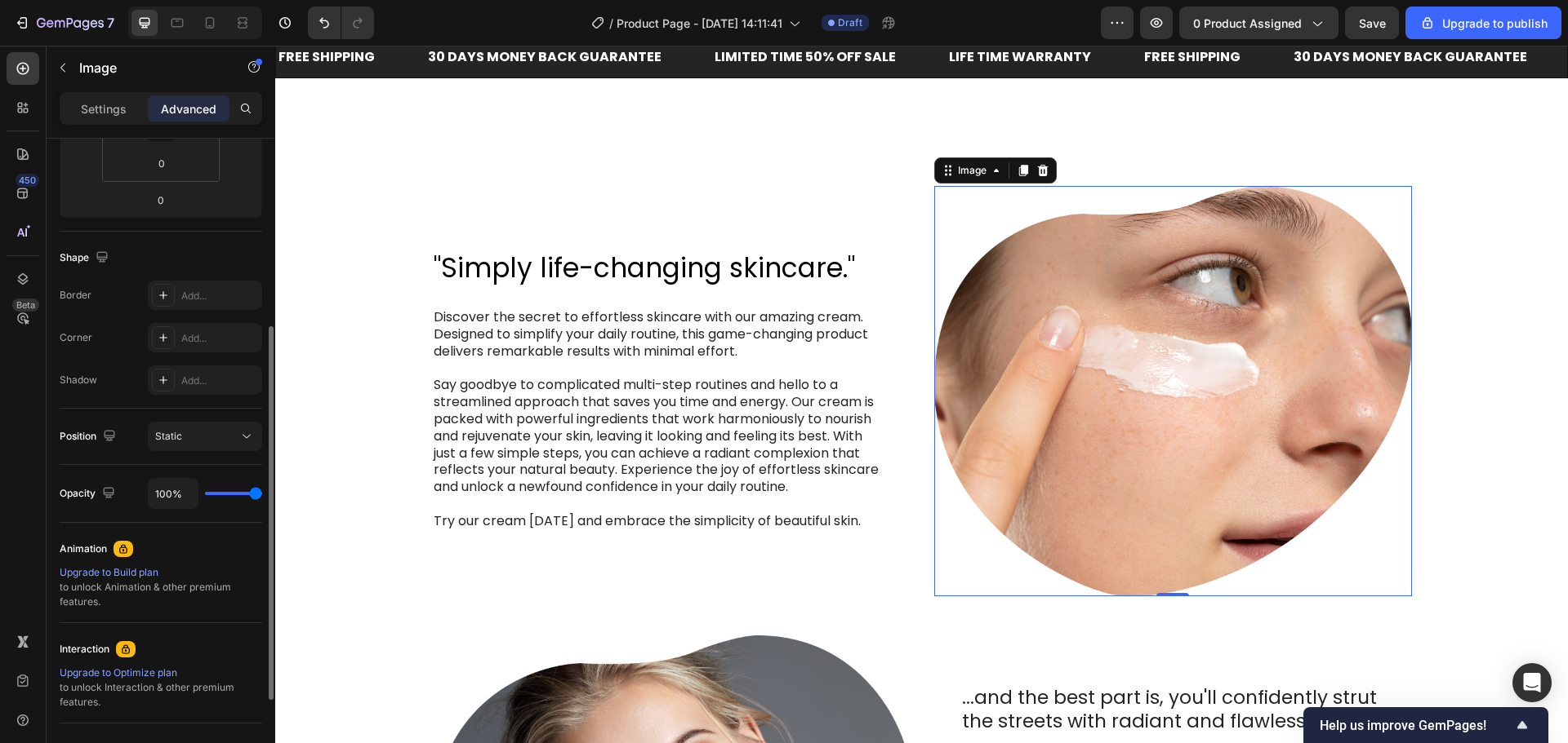
click at [103, 413] on div "Position Static" at bounding box center [160, 436] width 203 height 57
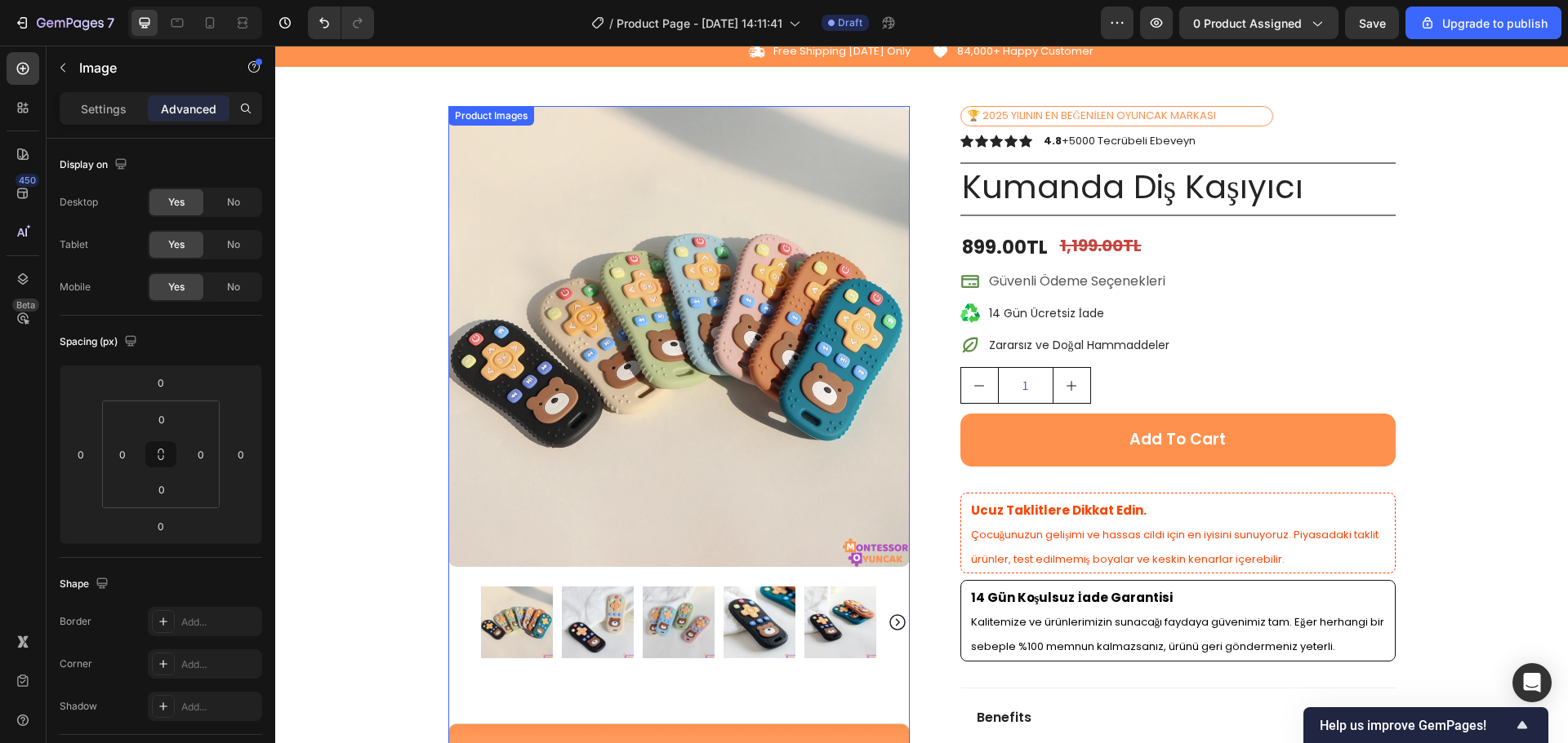
scroll to position [0, 0]
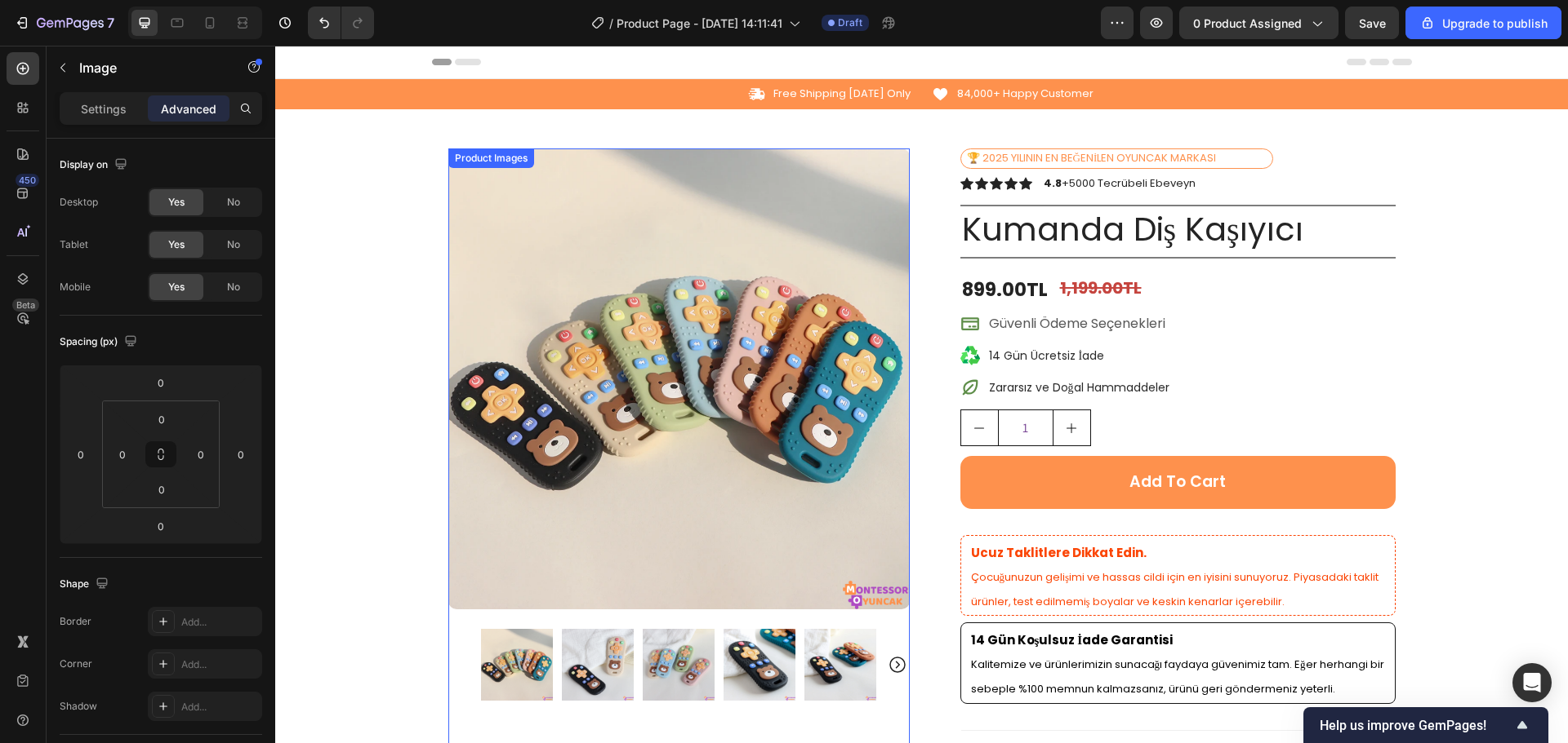
click at [892, 665] on icon "Carousel Next Arrow" at bounding box center [897, 665] width 20 height 20
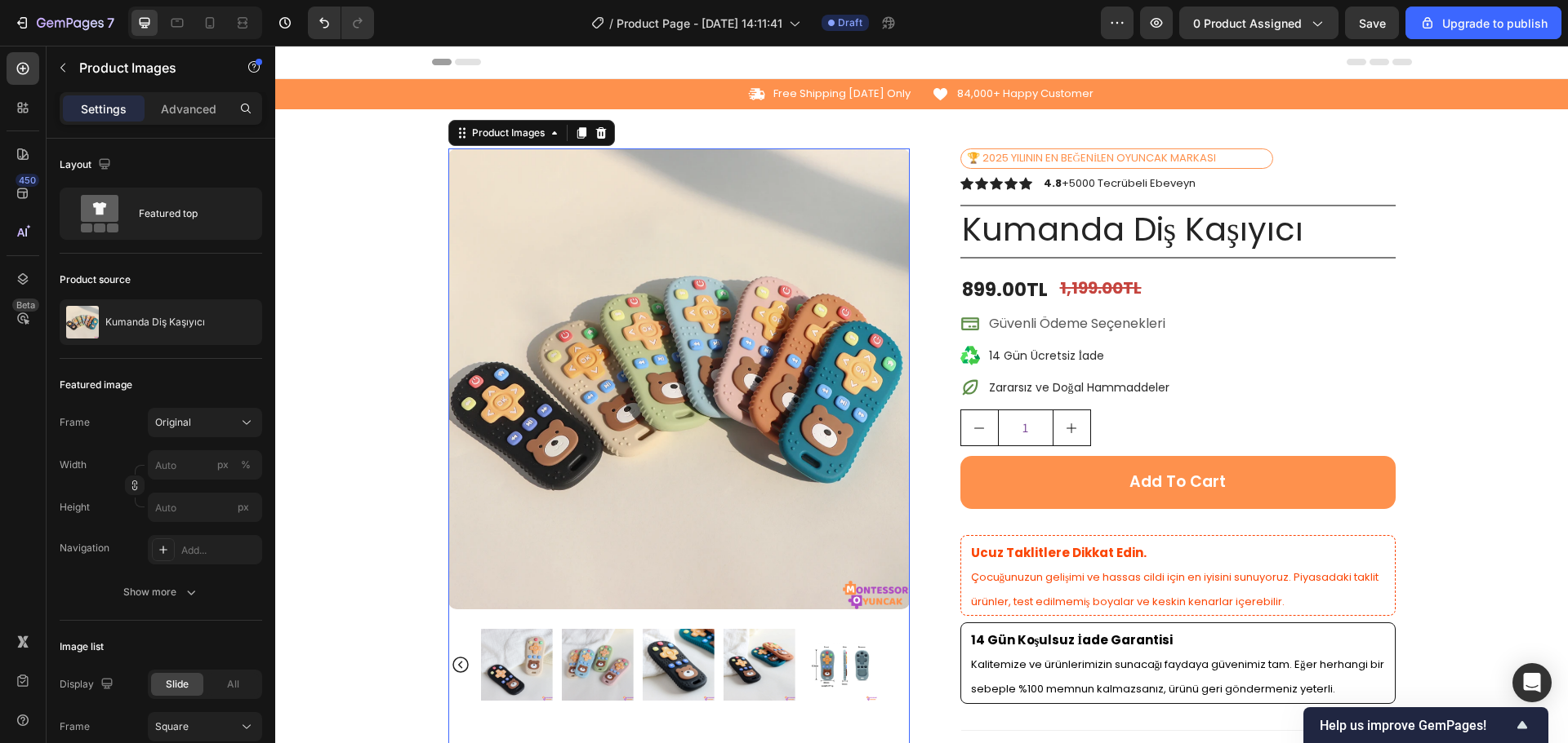
click at [455, 666] on icon "Carousel Back Arrow" at bounding box center [461, 665] width 20 height 20
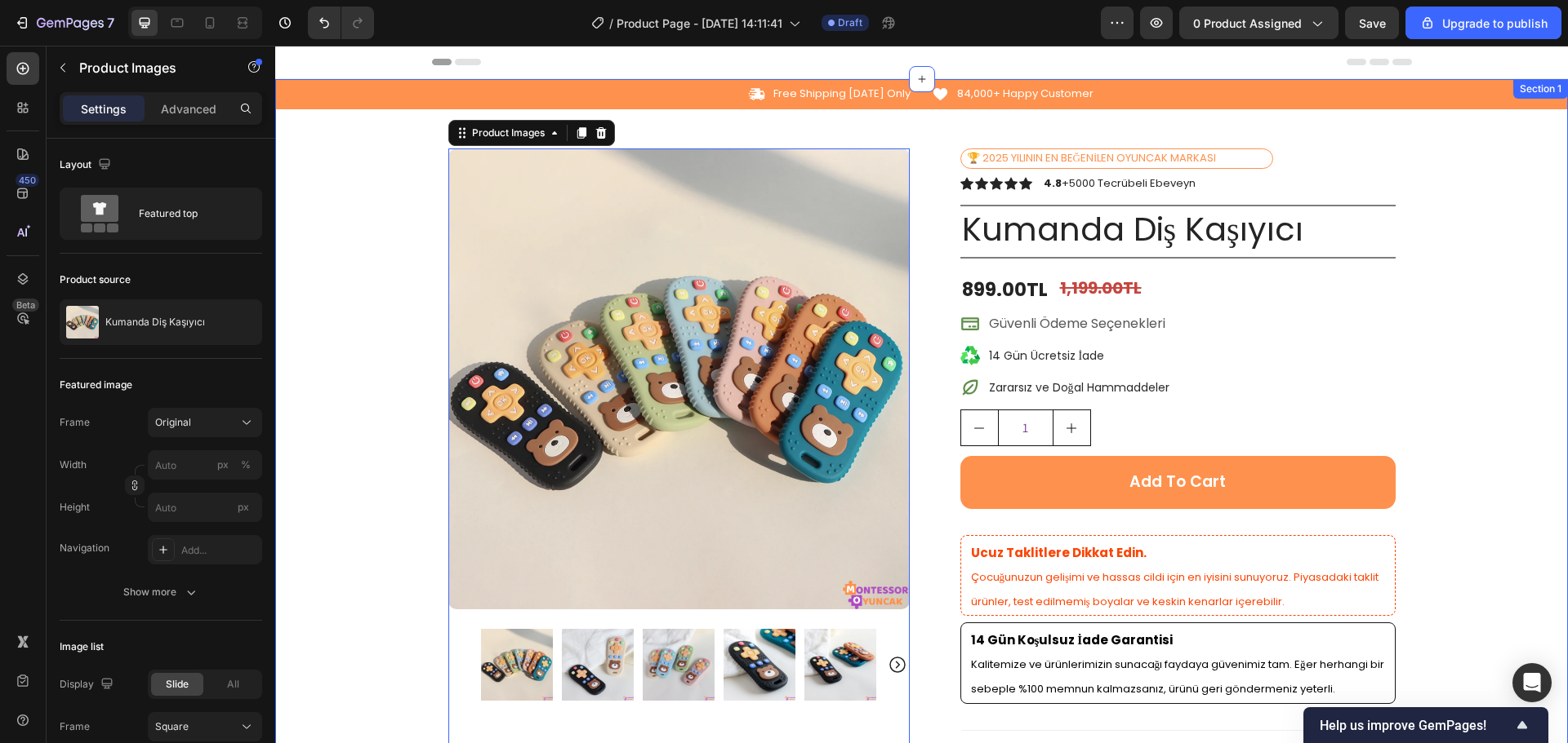
click at [1475, 281] on div "Icon Free Shipping [DATE] Only Text Block Row Icon 84,000+ Happy Customer Text …" at bounding box center [922, 616] width 1293 height 1074
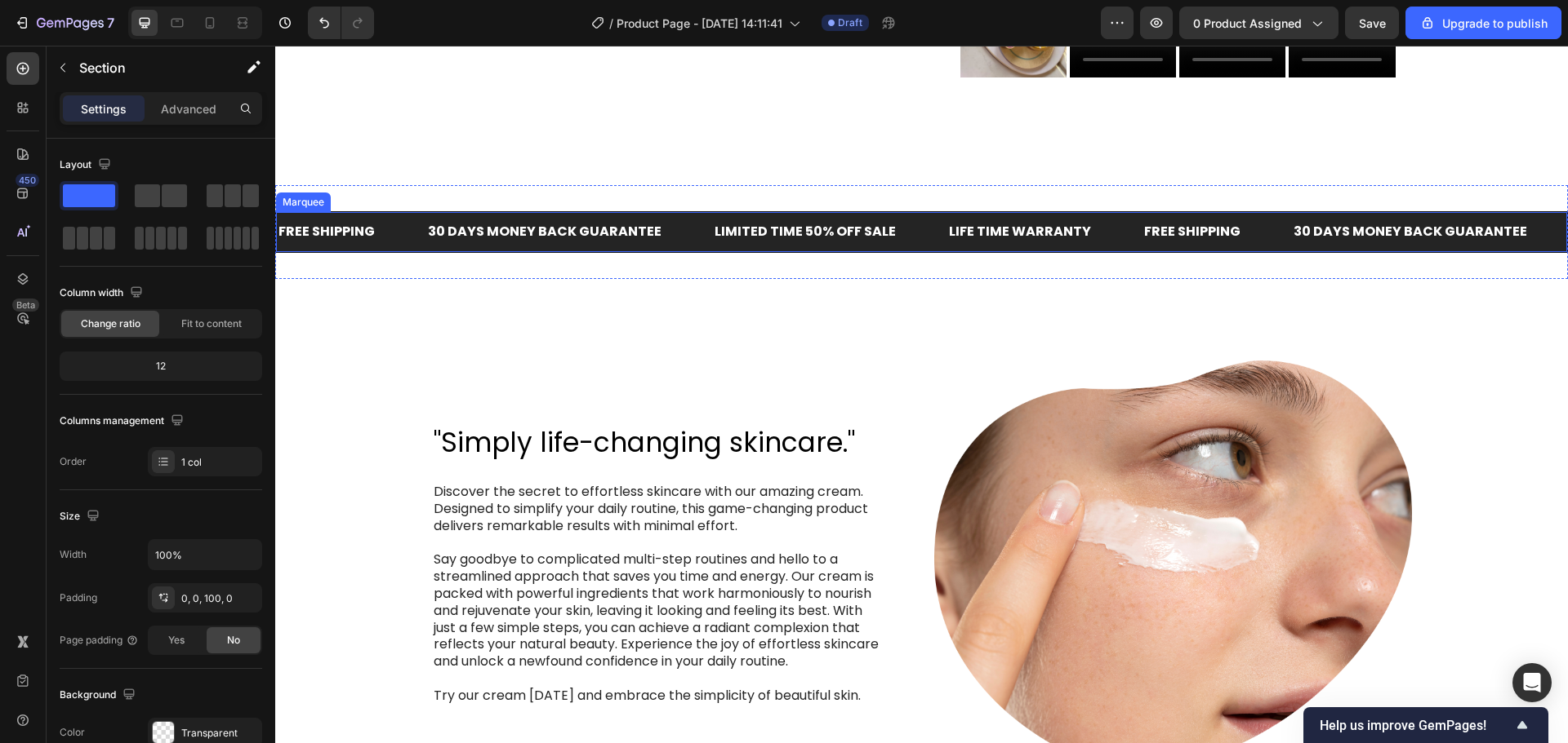
scroll to position [979, 0]
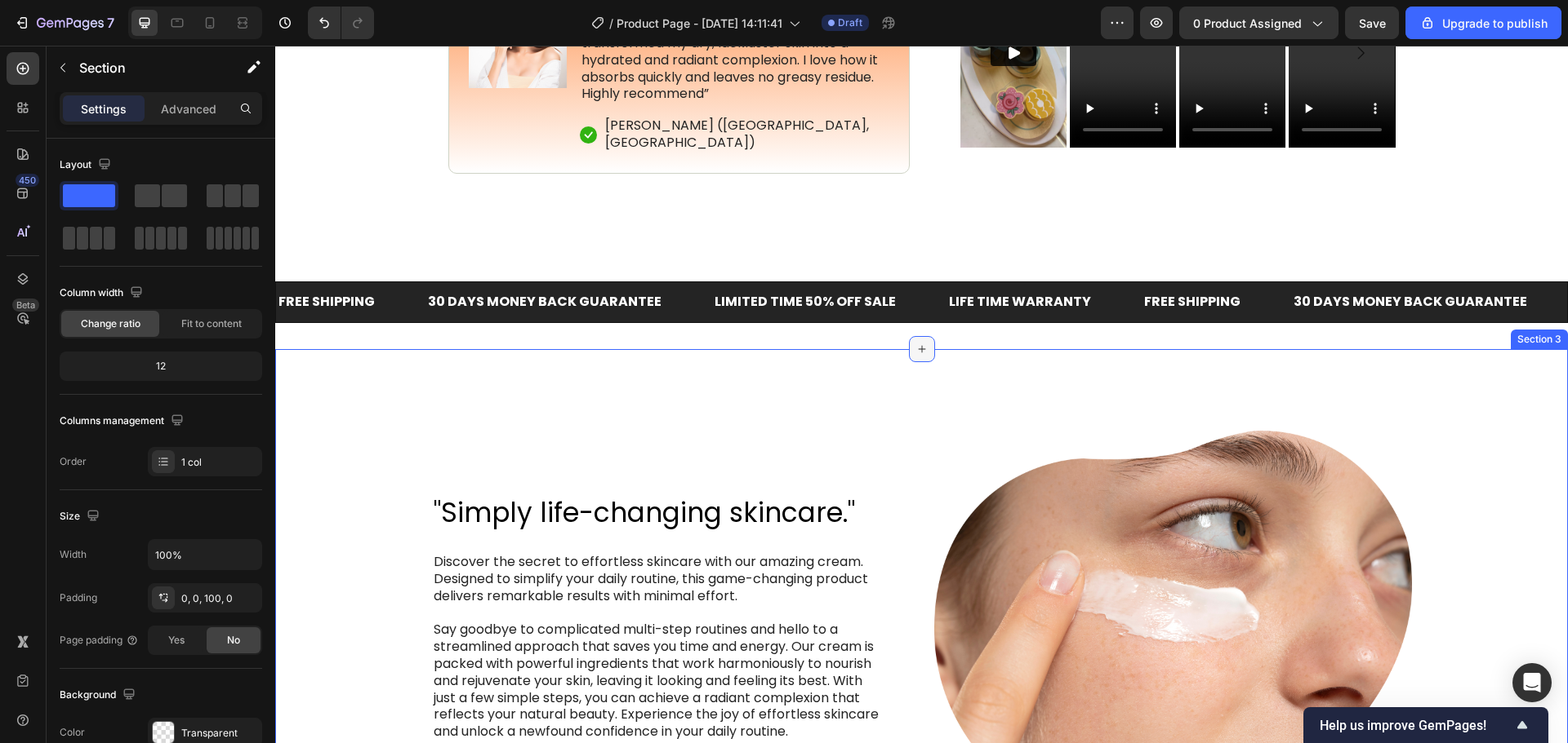
click at [915, 347] on icon at bounding box center [922, 349] width 14 height 13
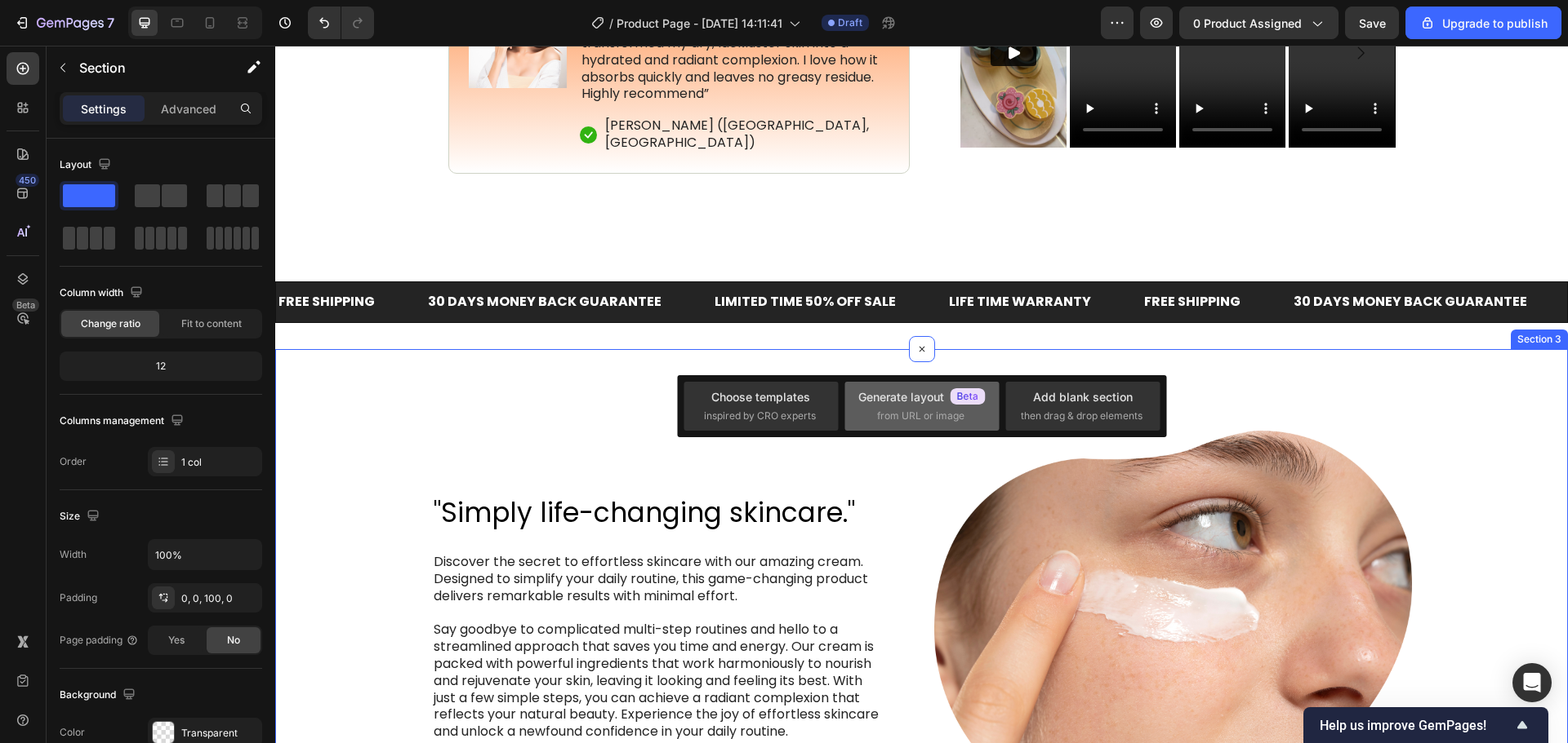
click at [902, 413] on span "from URL or image" at bounding box center [920, 416] width 87 height 14
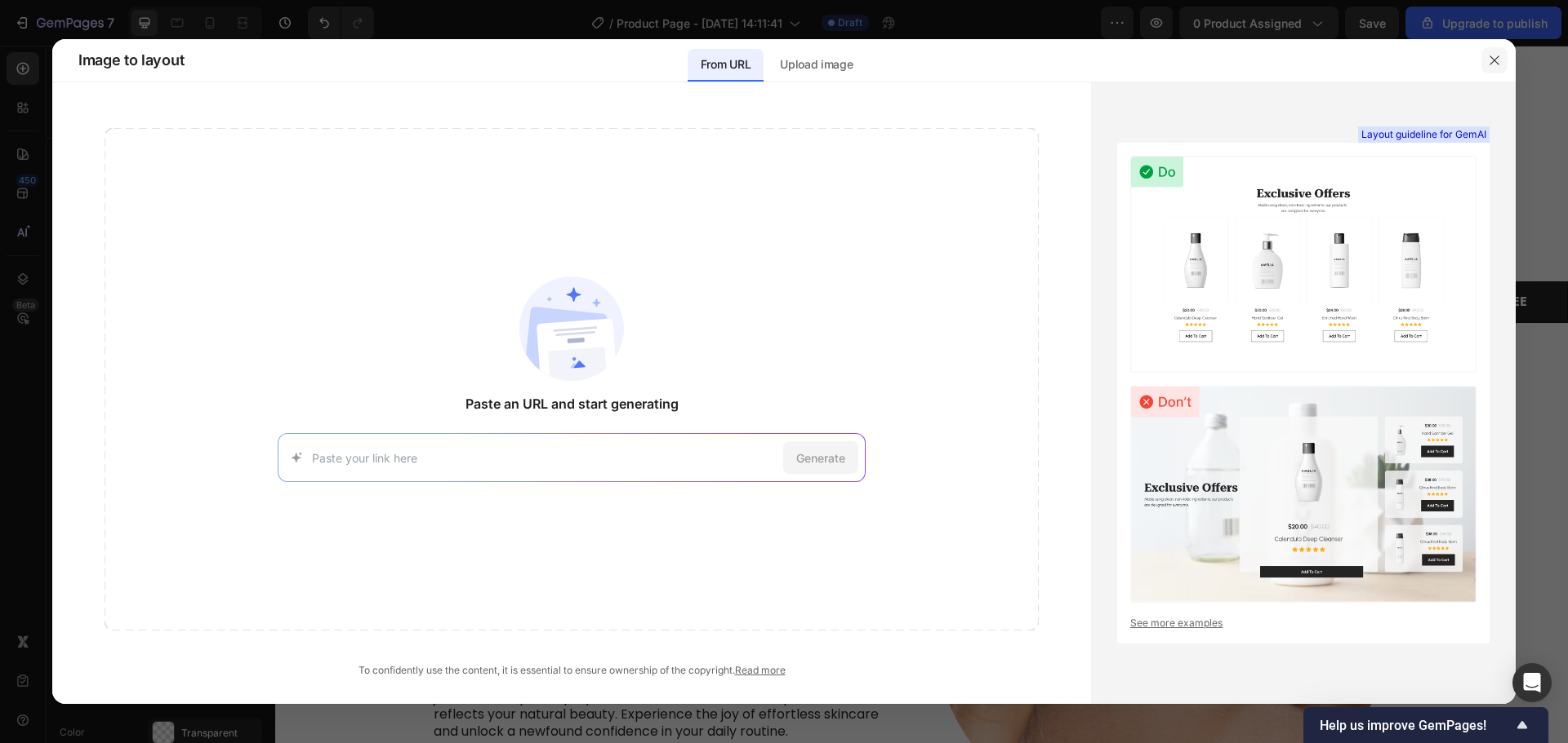
click at [1484, 60] on button "button" at bounding box center [1493, 60] width 26 height 26
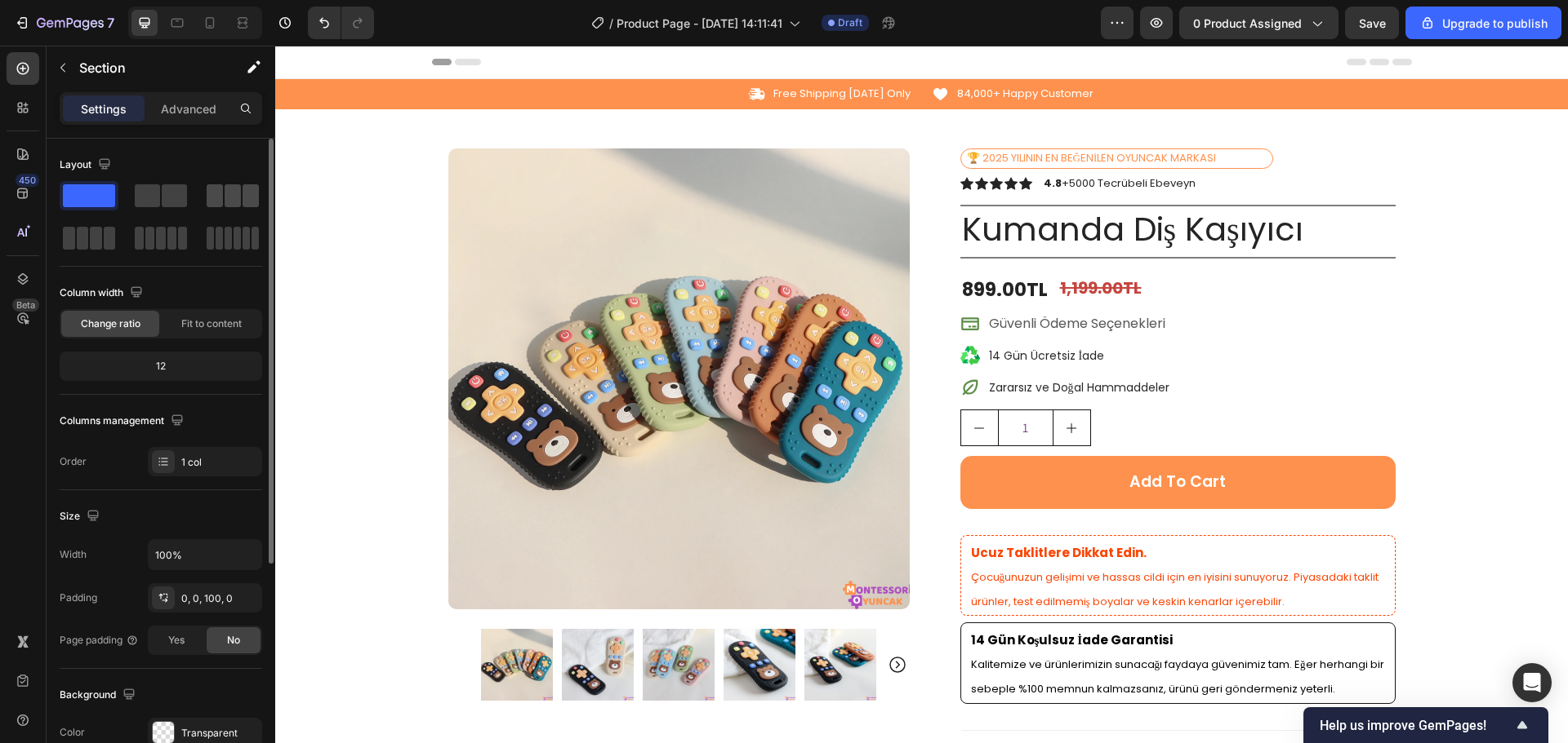
scroll to position [979, 0]
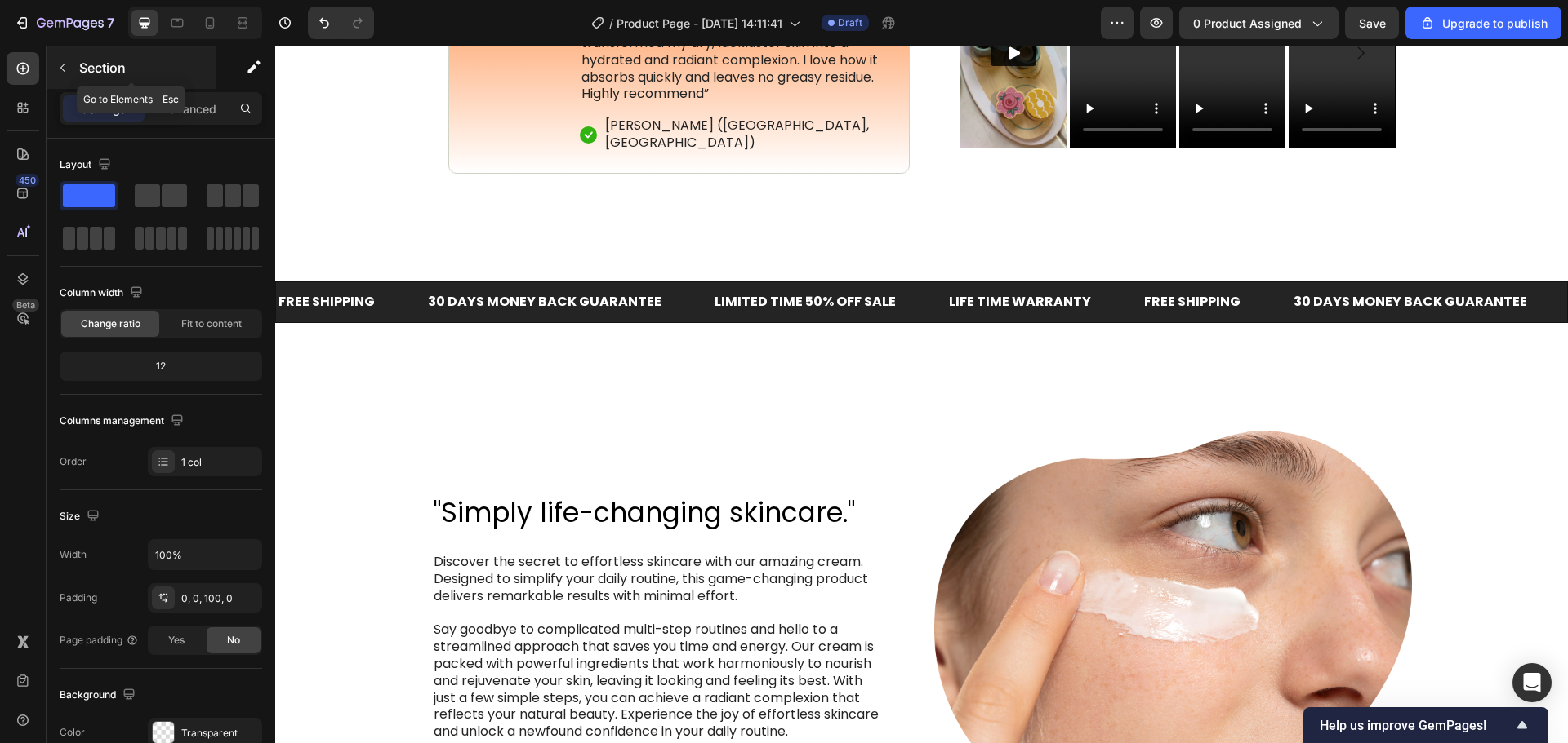
click at [72, 71] on button "button" at bounding box center [62, 67] width 26 height 26
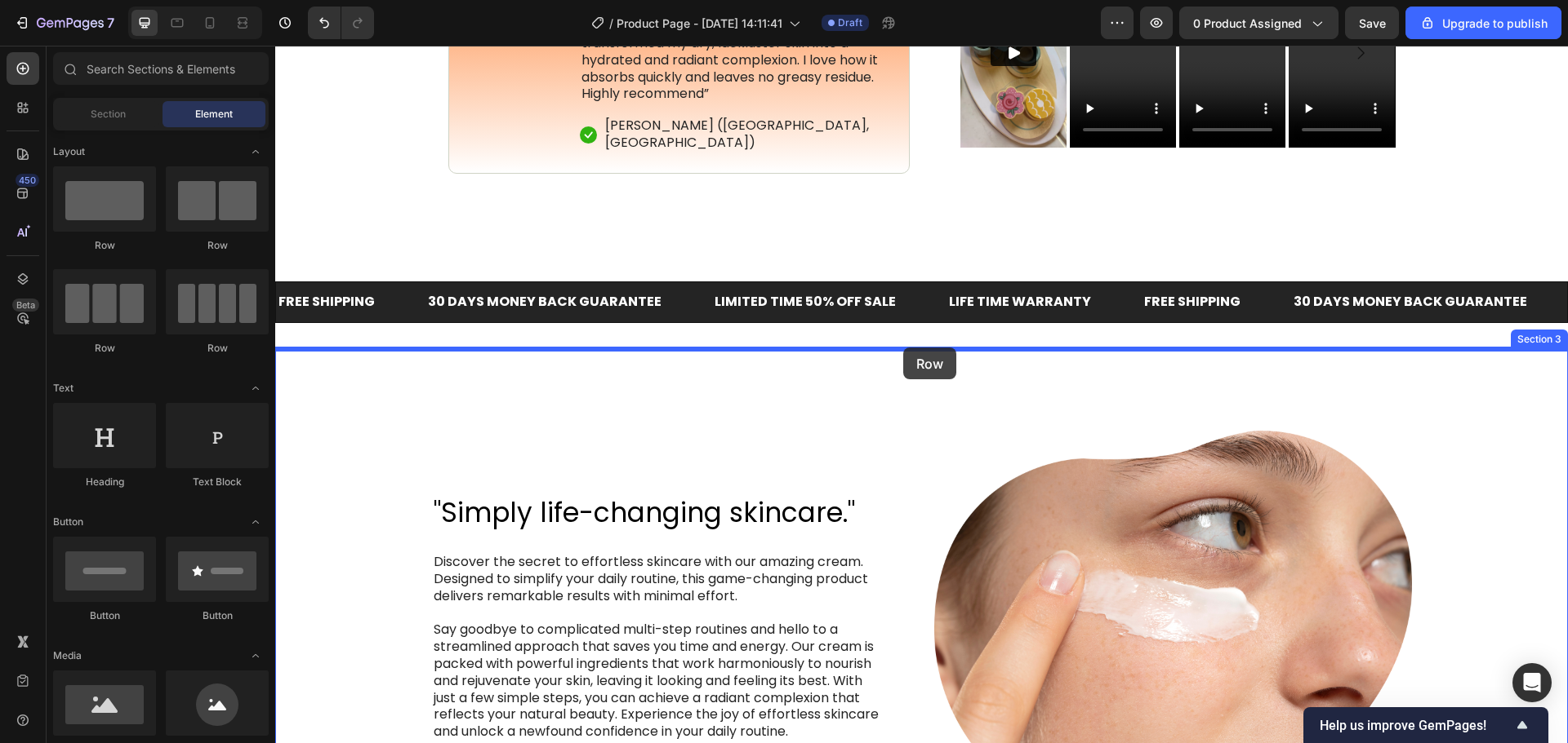
drag, startPoint x: 482, startPoint y: 250, endPoint x: 901, endPoint y: 351, distance: 431.0
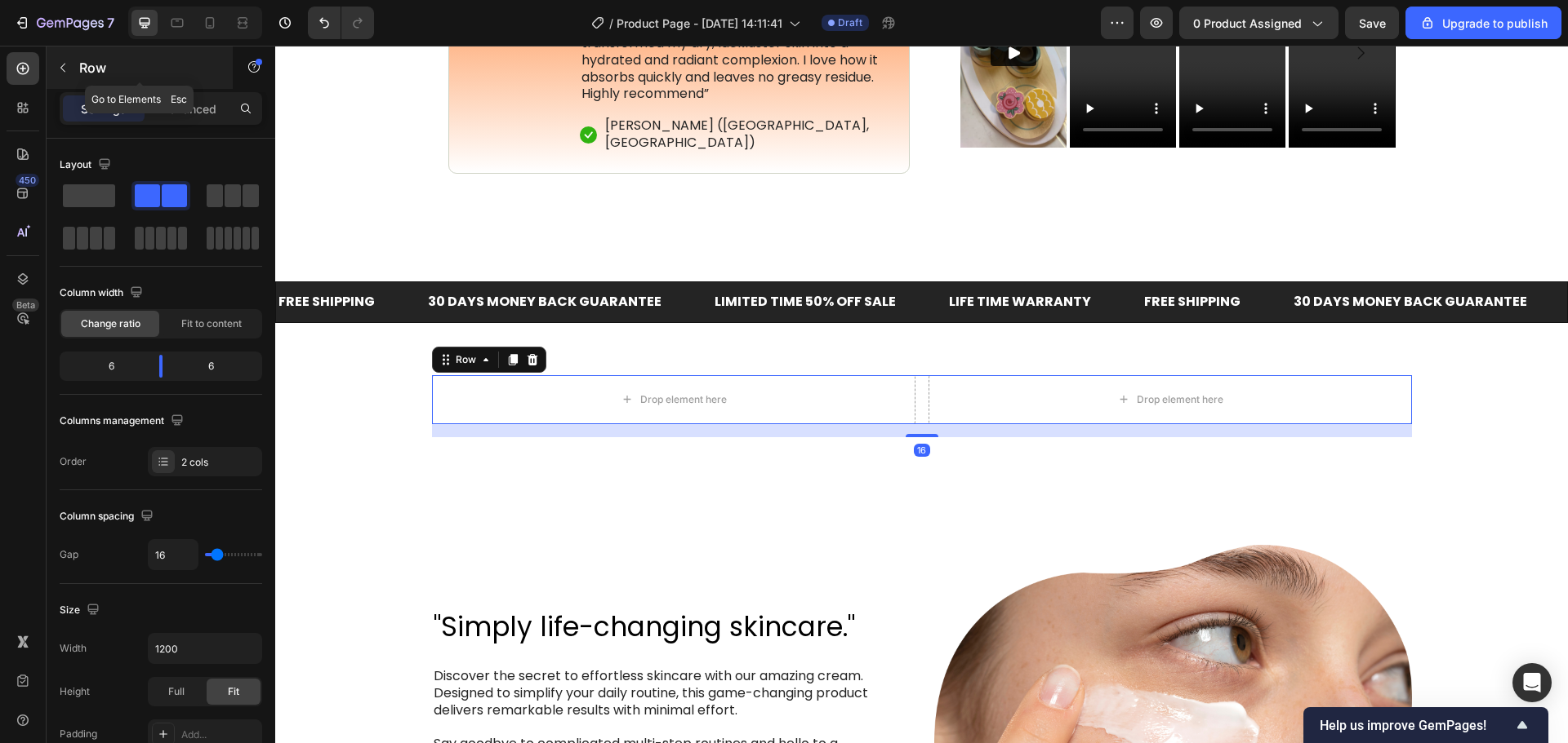
click at [75, 49] on div "Row" at bounding box center [140, 67] width 186 height 42
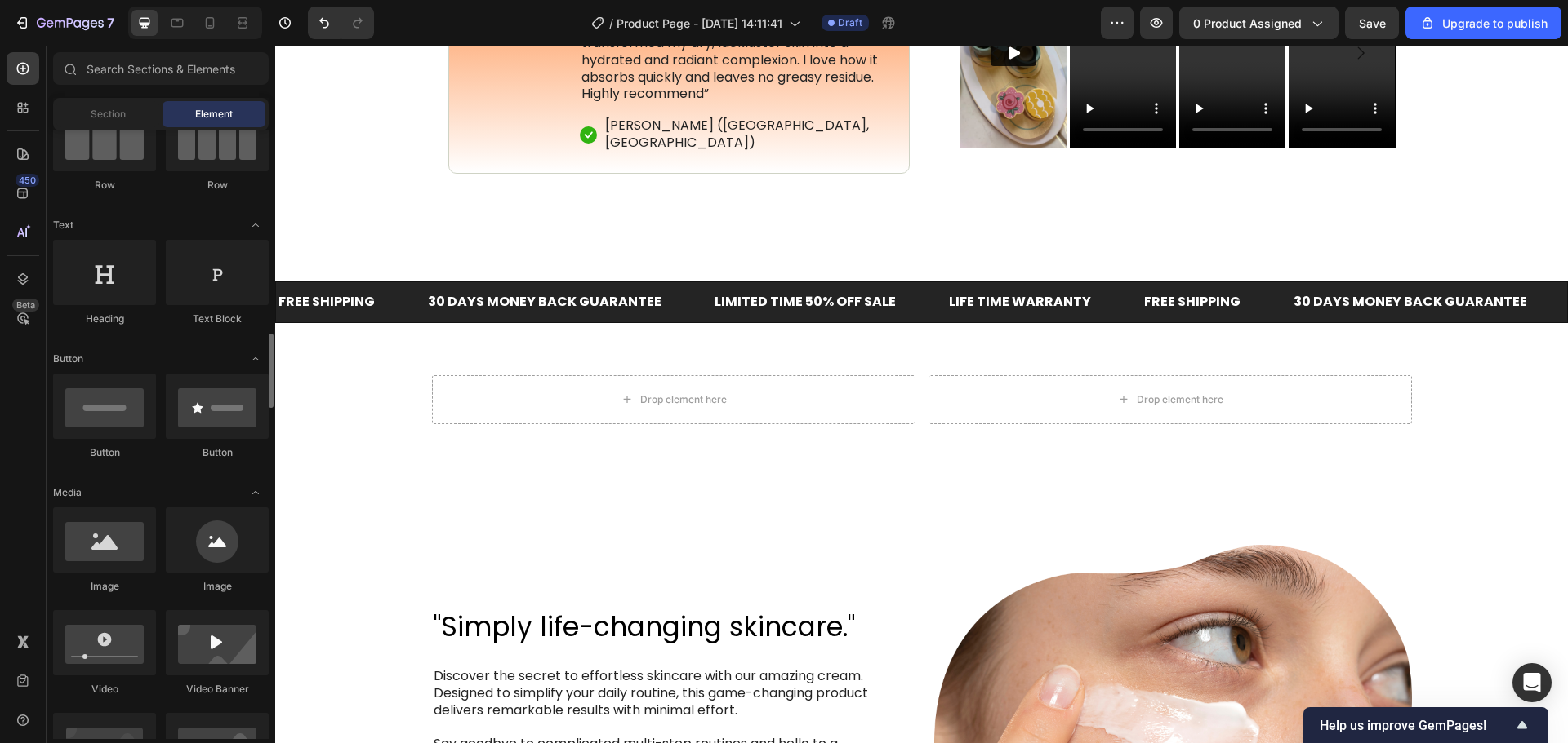
scroll to position [408, 0]
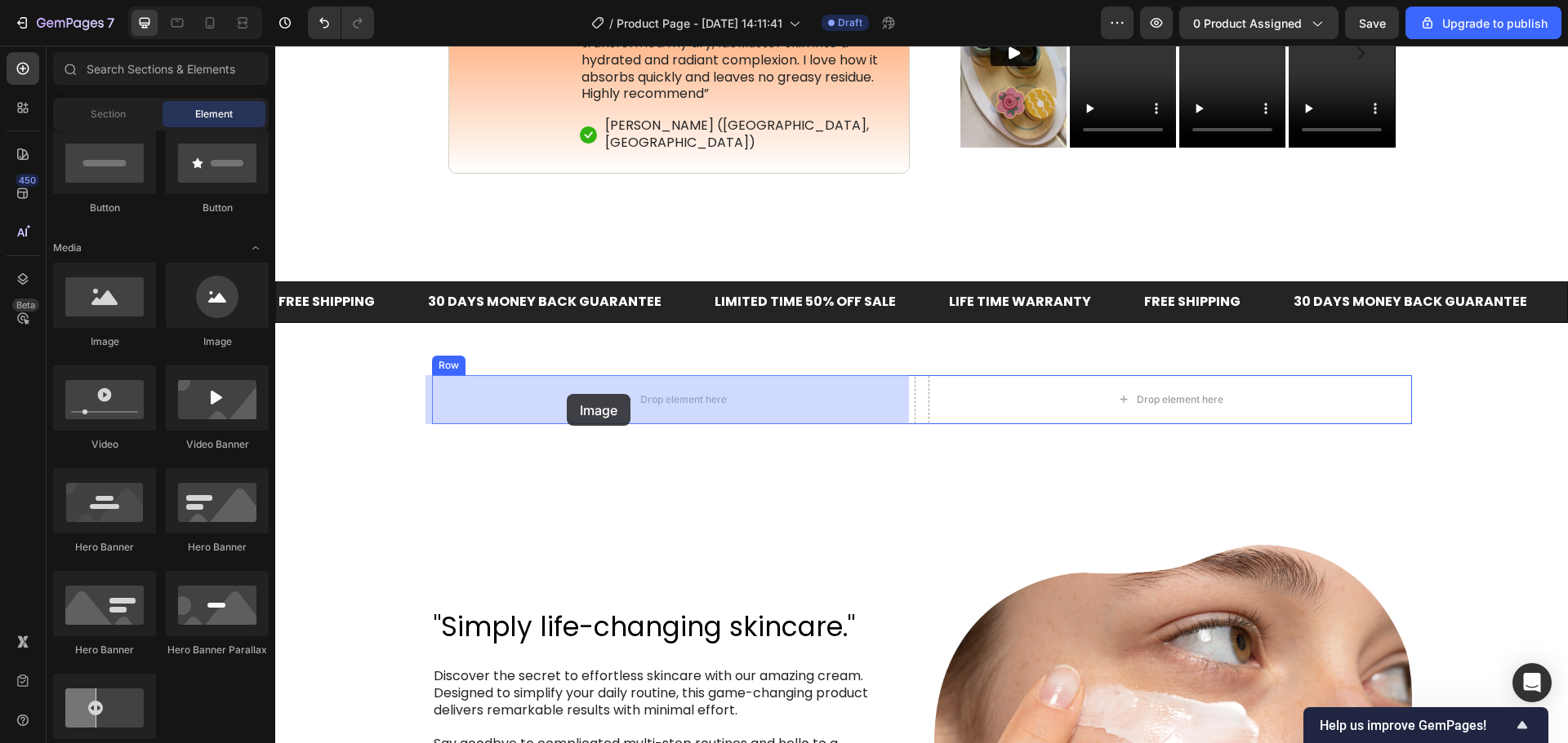
drag, startPoint x: 428, startPoint y: 368, endPoint x: 364, endPoint y: 581, distance: 222.4
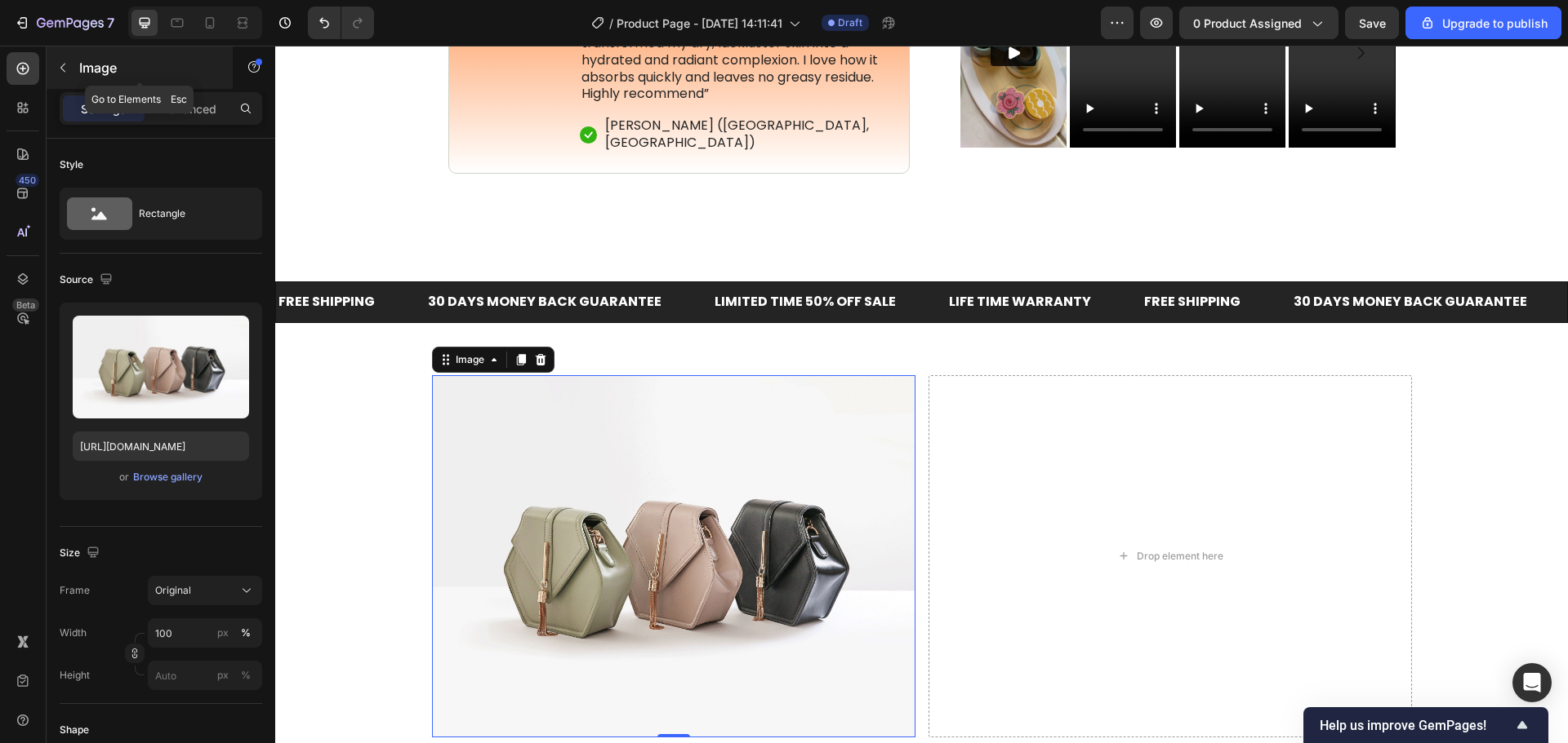
click at [75, 63] on button "button" at bounding box center [62, 67] width 26 height 26
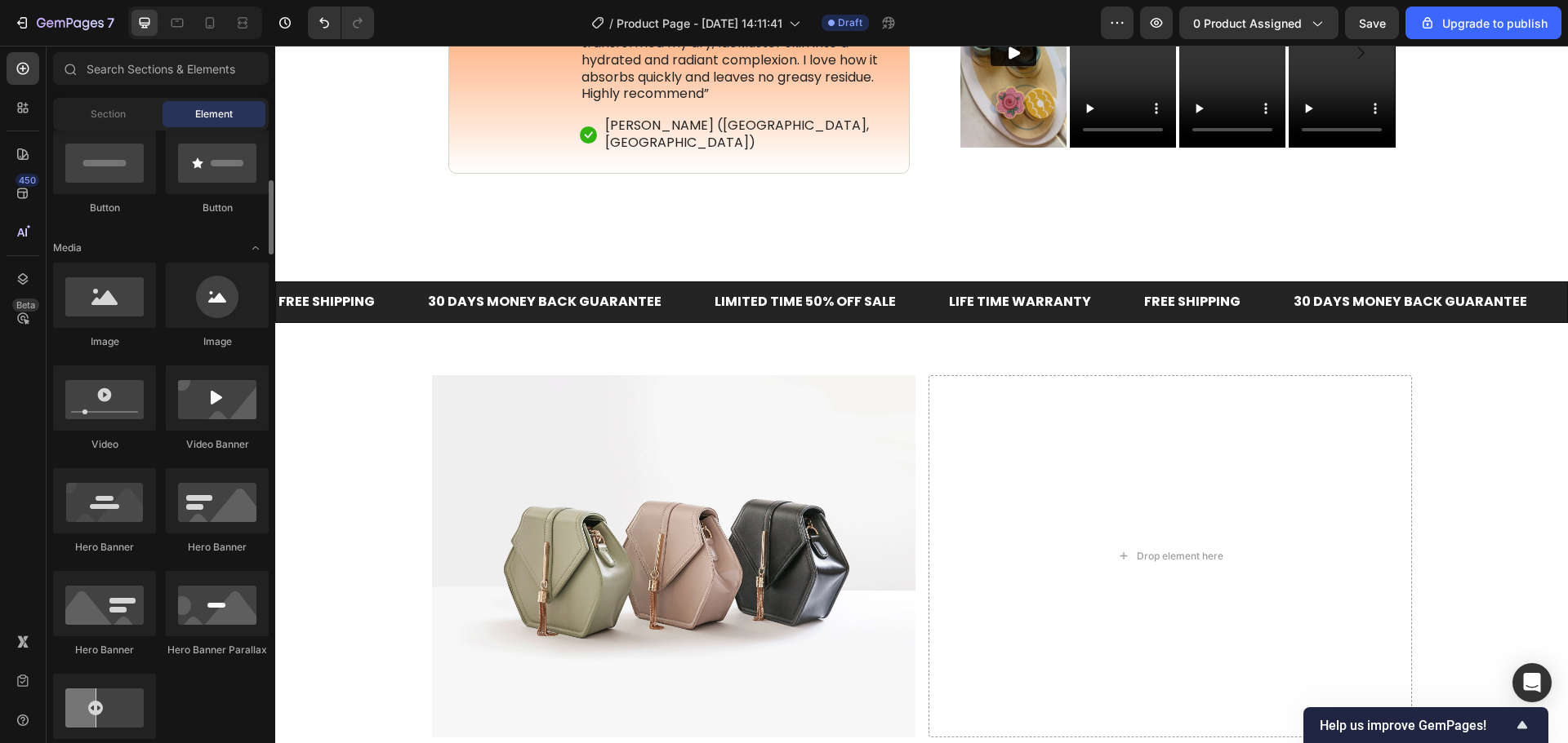
scroll to position [0, 0]
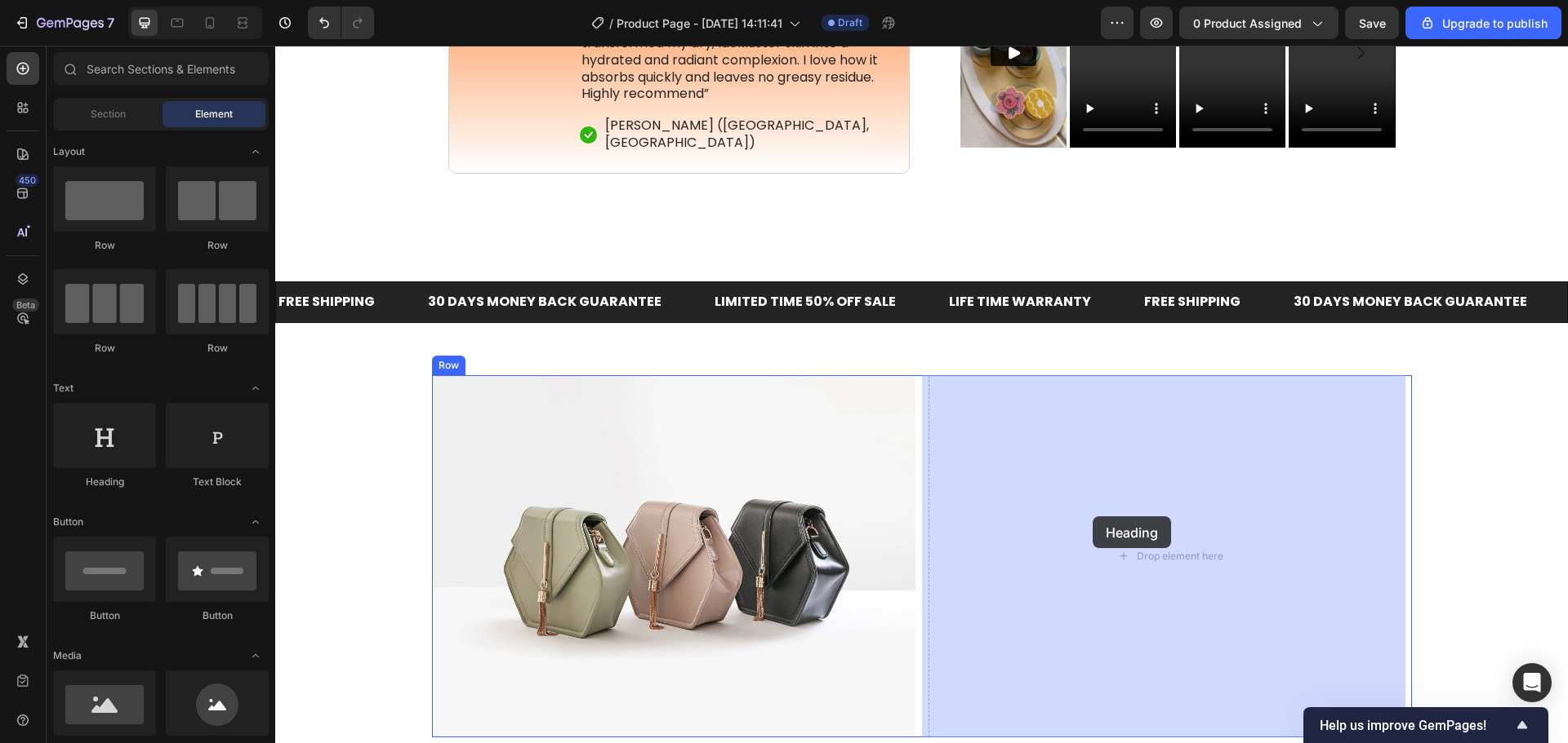
drag, startPoint x: 401, startPoint y: 485, endPoint x: 1023, endPoint y: 616, distance: 635.6
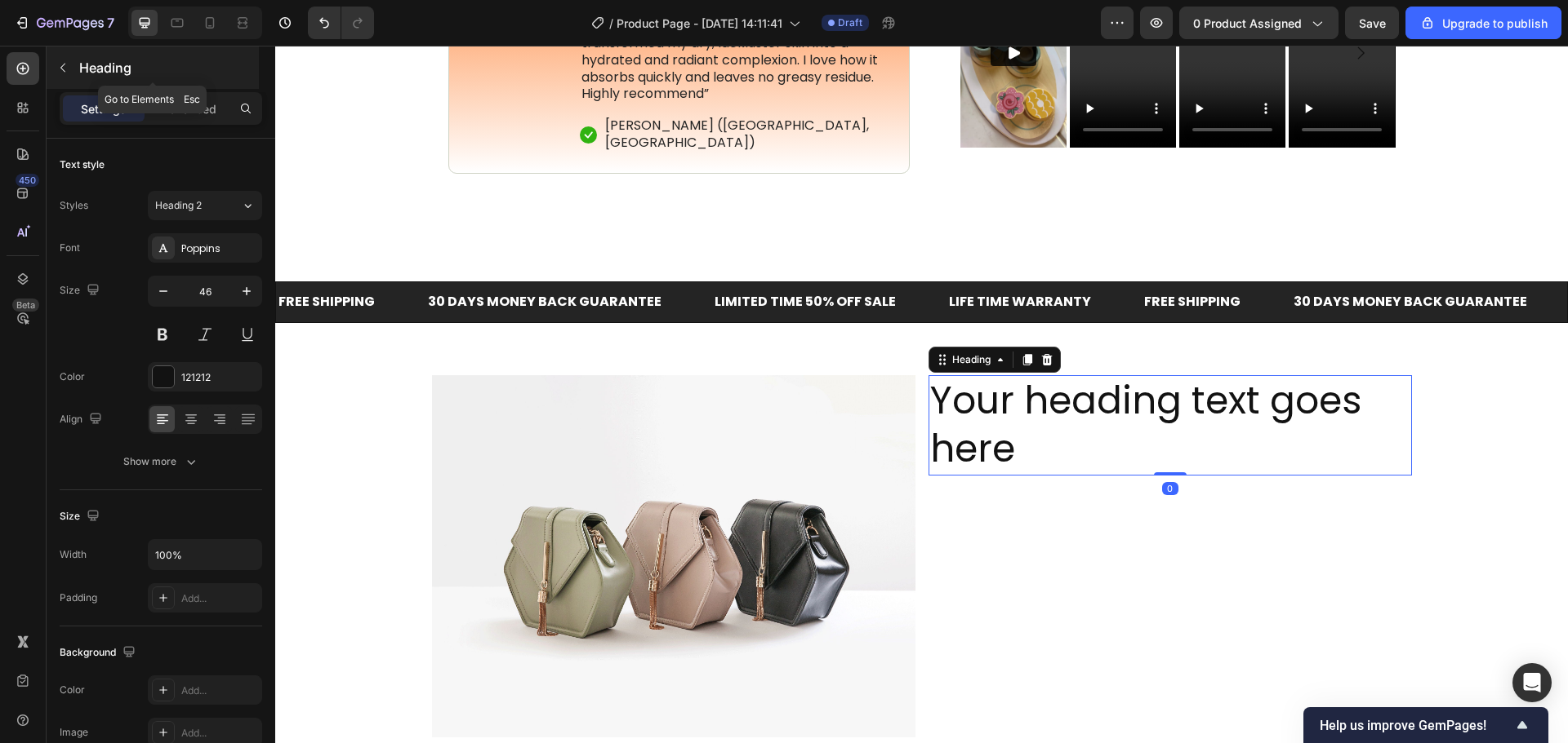
click at [106, 64] on p "Heading" at bounding box center [167, 67] width 176 height 20
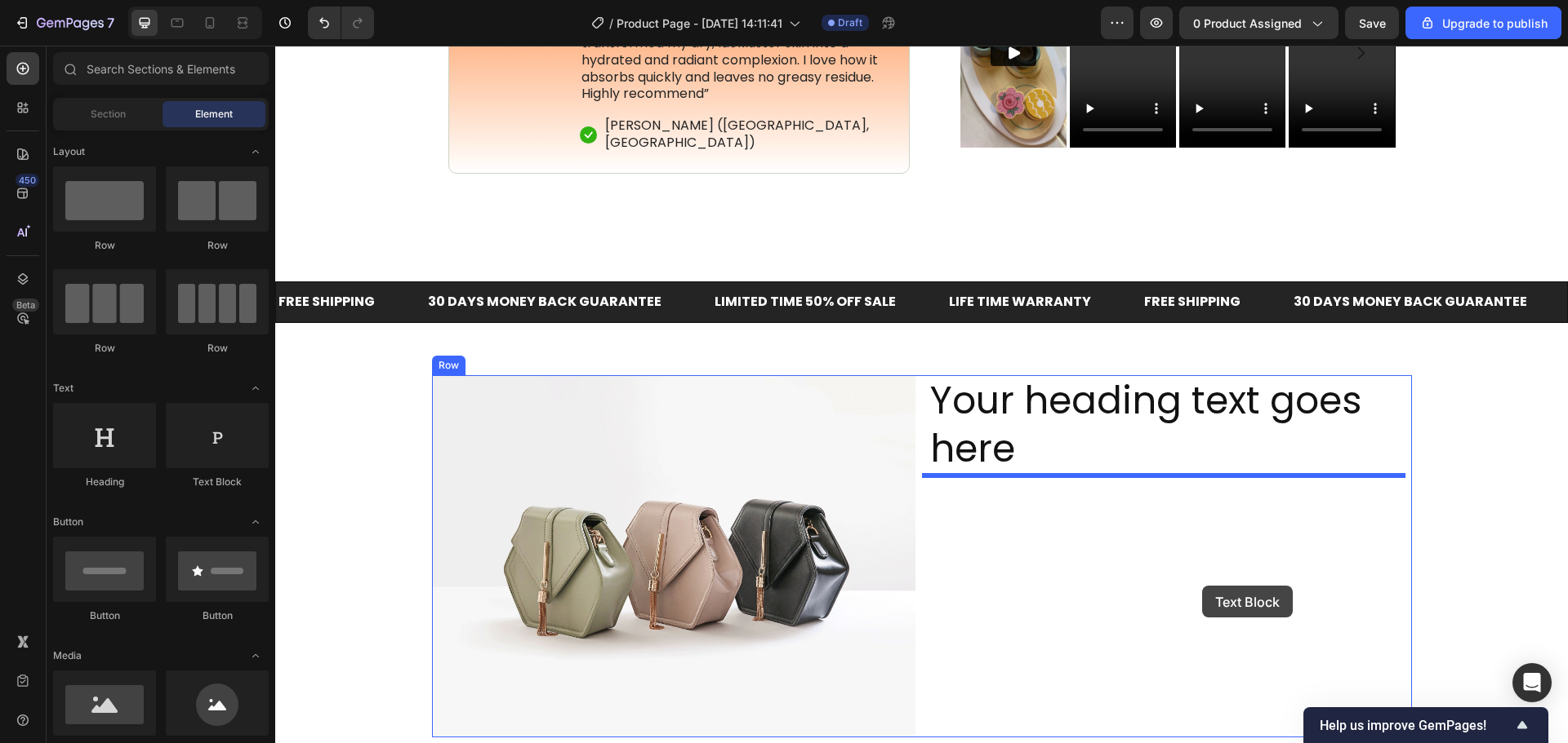
drag, startPoint x: 500, startPoint y: 503, endPoint x: 1202, endPoint y: 586, distance: 706.9
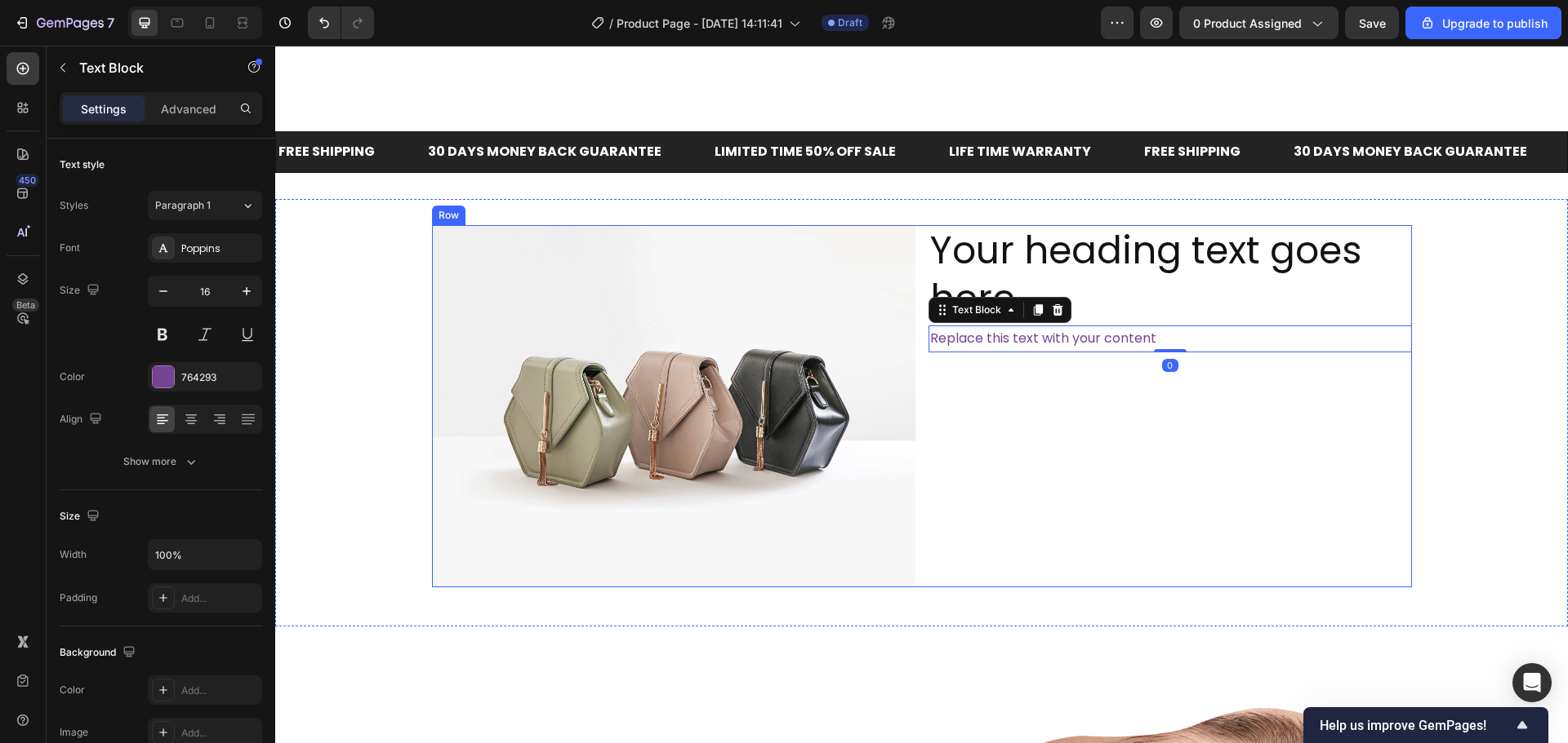
scroll to position [1142, 0]
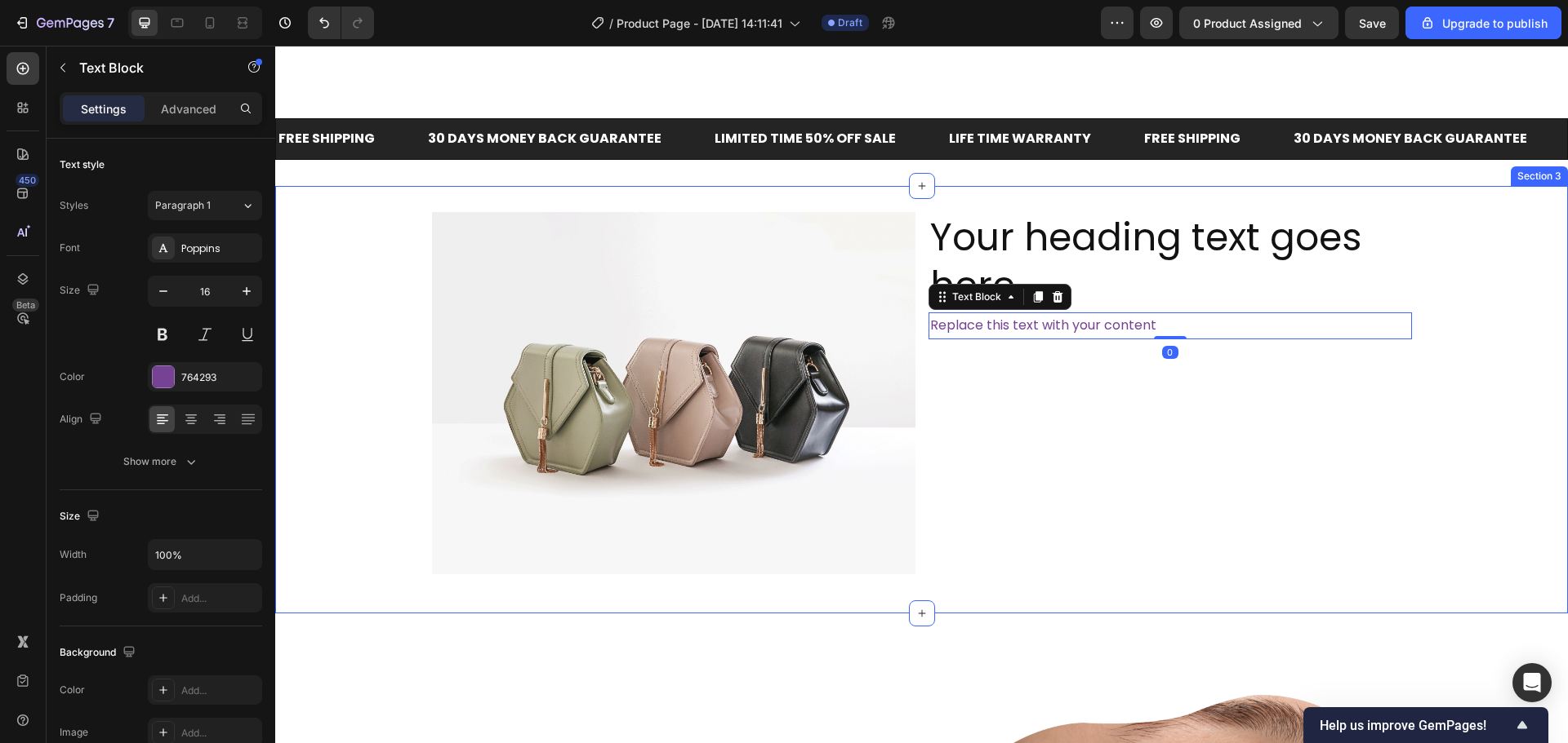
click at [1461, 357] on div "Image Your heading text goes here Heading Replace this text with your content T…" at bounding box center [922, 399] width 1293 height 375
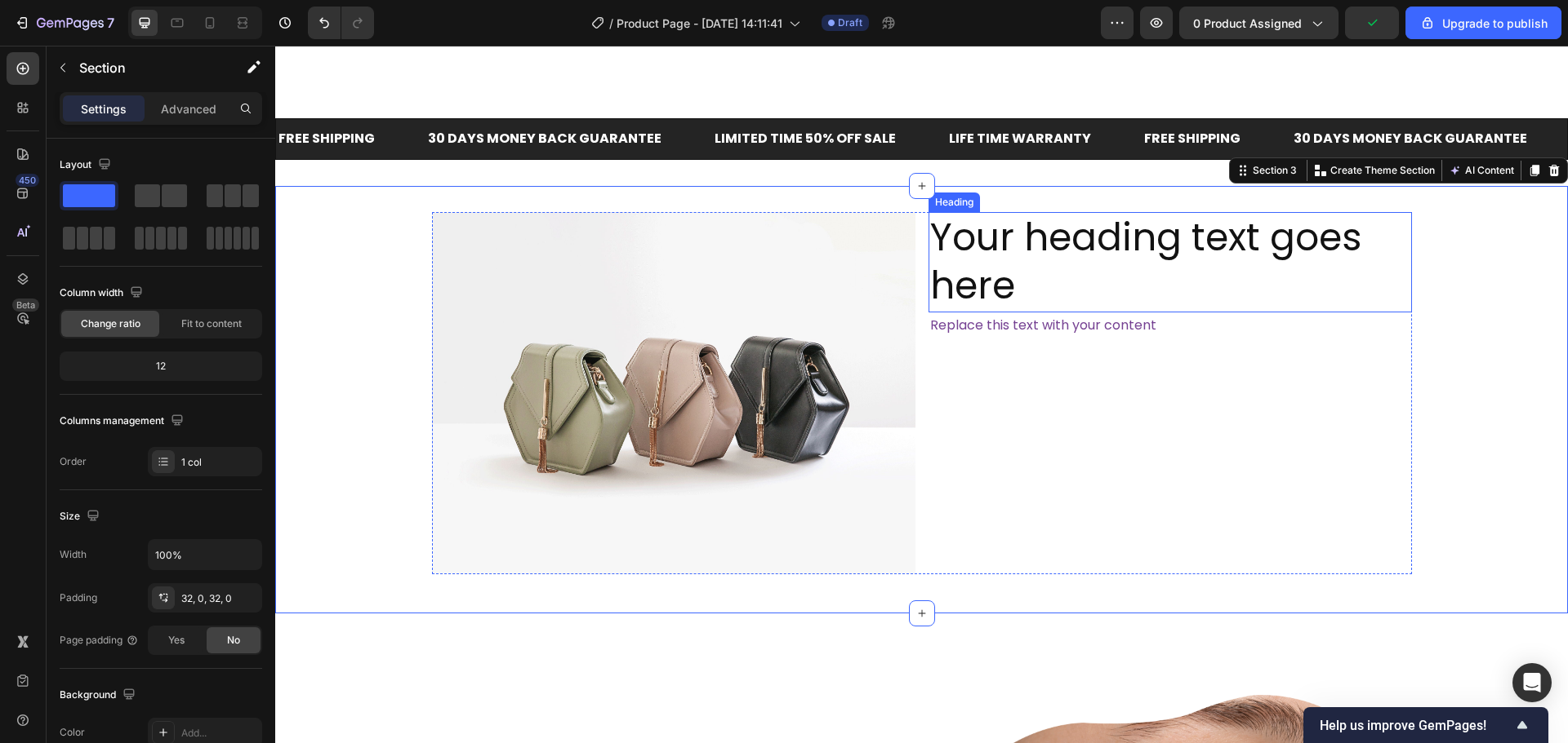
click at [1059, 242] on h2 "Your heading text goes here" at bounding box center [1169, 263] width 483 height 101
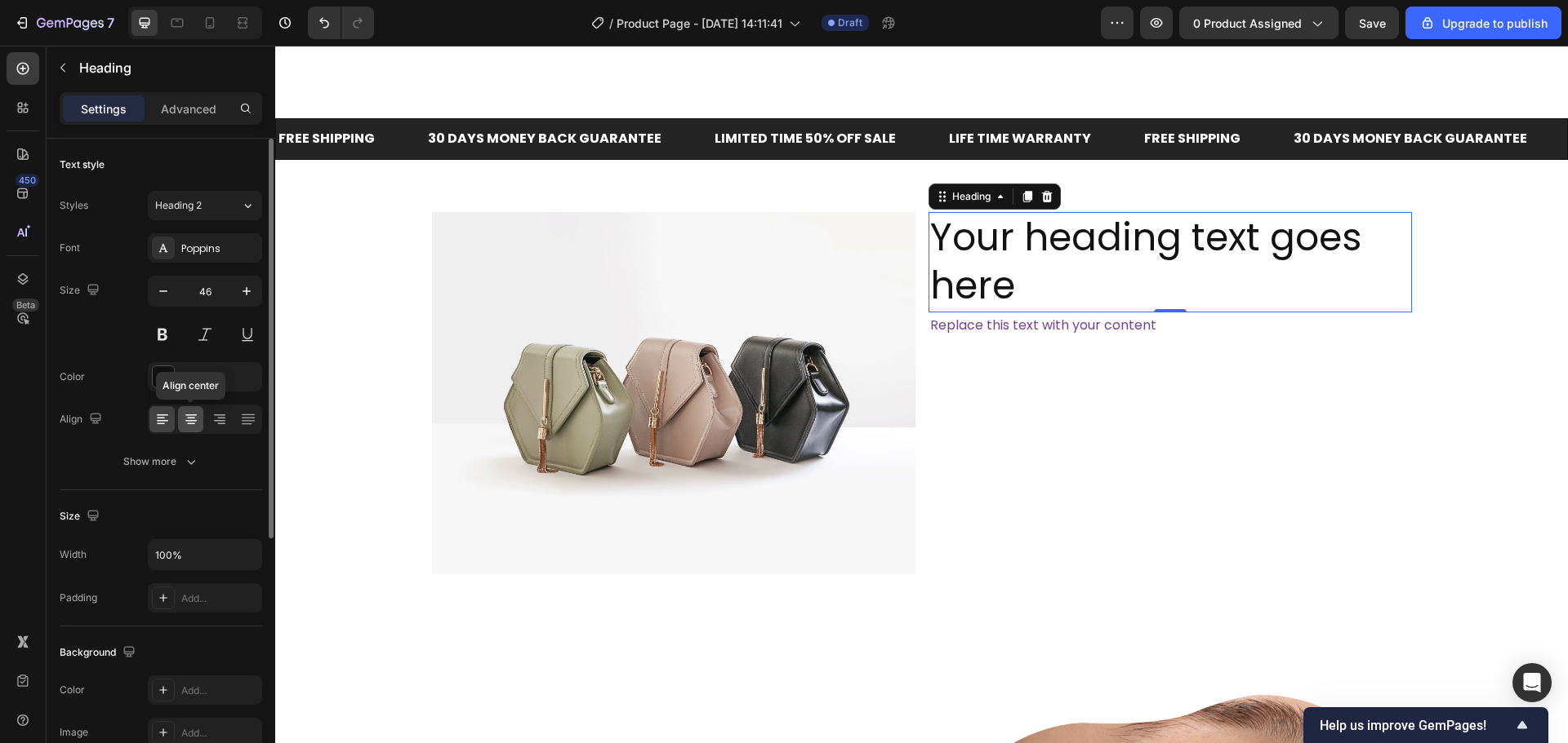
click at [193, 420] on icon at bounding box center [191, 421] width 12 height 2
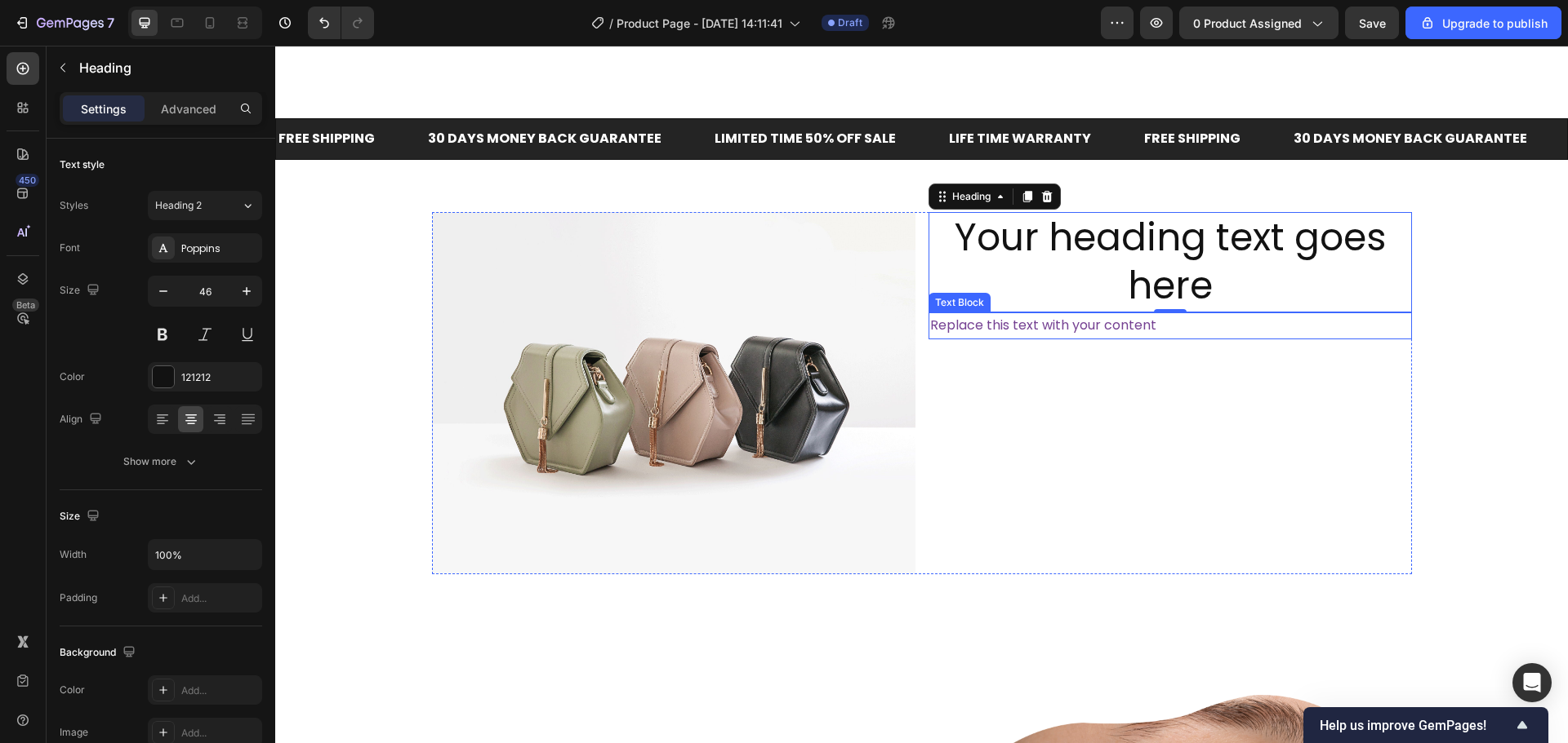
click at [987, 319] on div "Replace this text with your content" at bounding box center [1169, 326] width 483 height 27
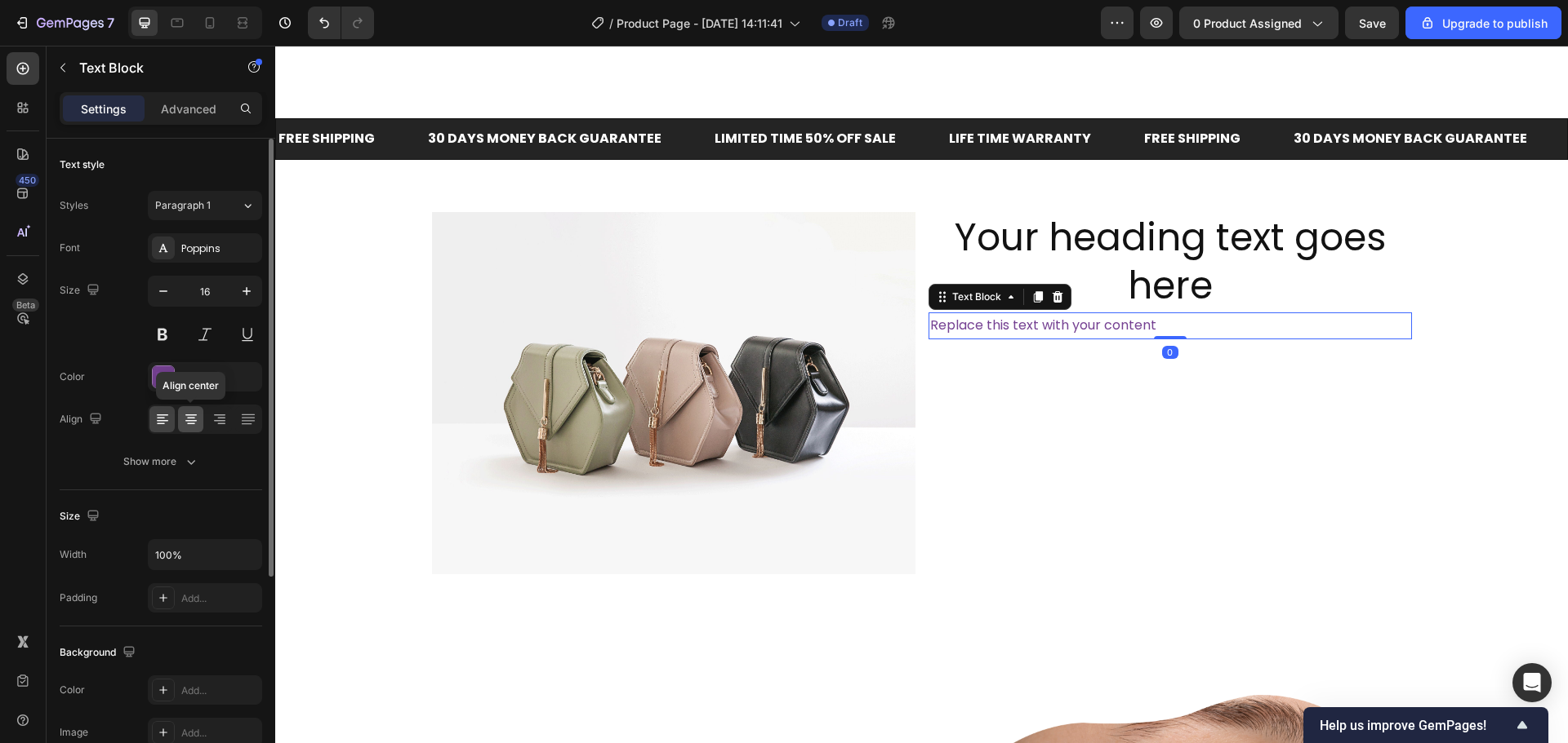
click at [195, 421] on icon at bounding box center [191, 421] width 12 height 2
click at [197, 384] on div "764293" at bounding box center [204, 378] width 48 height 14
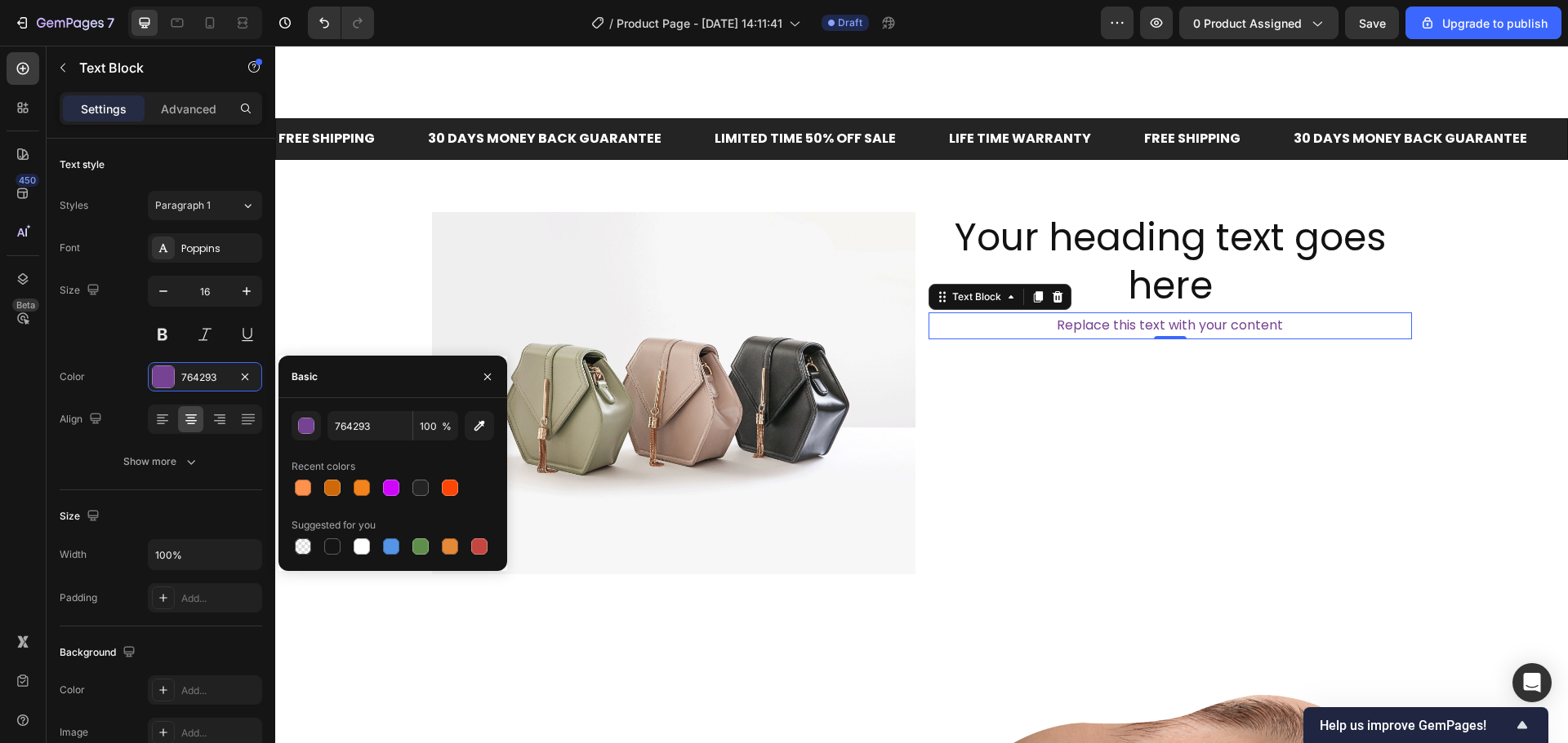
click at [345, 542] on div at bounding box center [392, 546] width 203 height 22
click at [330, 557] on div at bounding box center [331, 546] width 23 height 22
type input "151515"
click at [104, 336] on div "Size 16" at bounding box center [160, 313] width 203 height 74
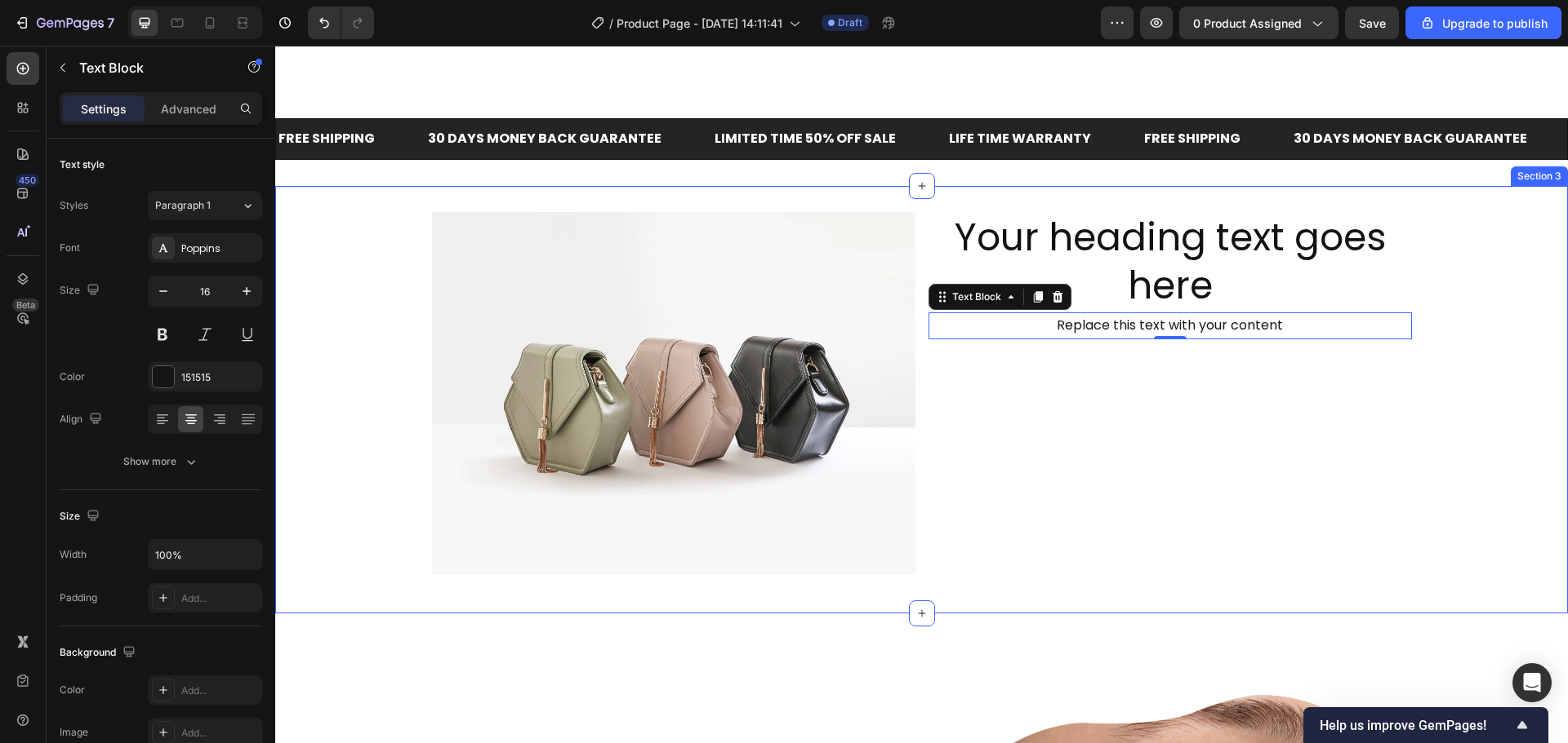
click at [1107, 248] on h2 "Your heading text goes here" at bounding box center [1169, 263] width 483 height 101
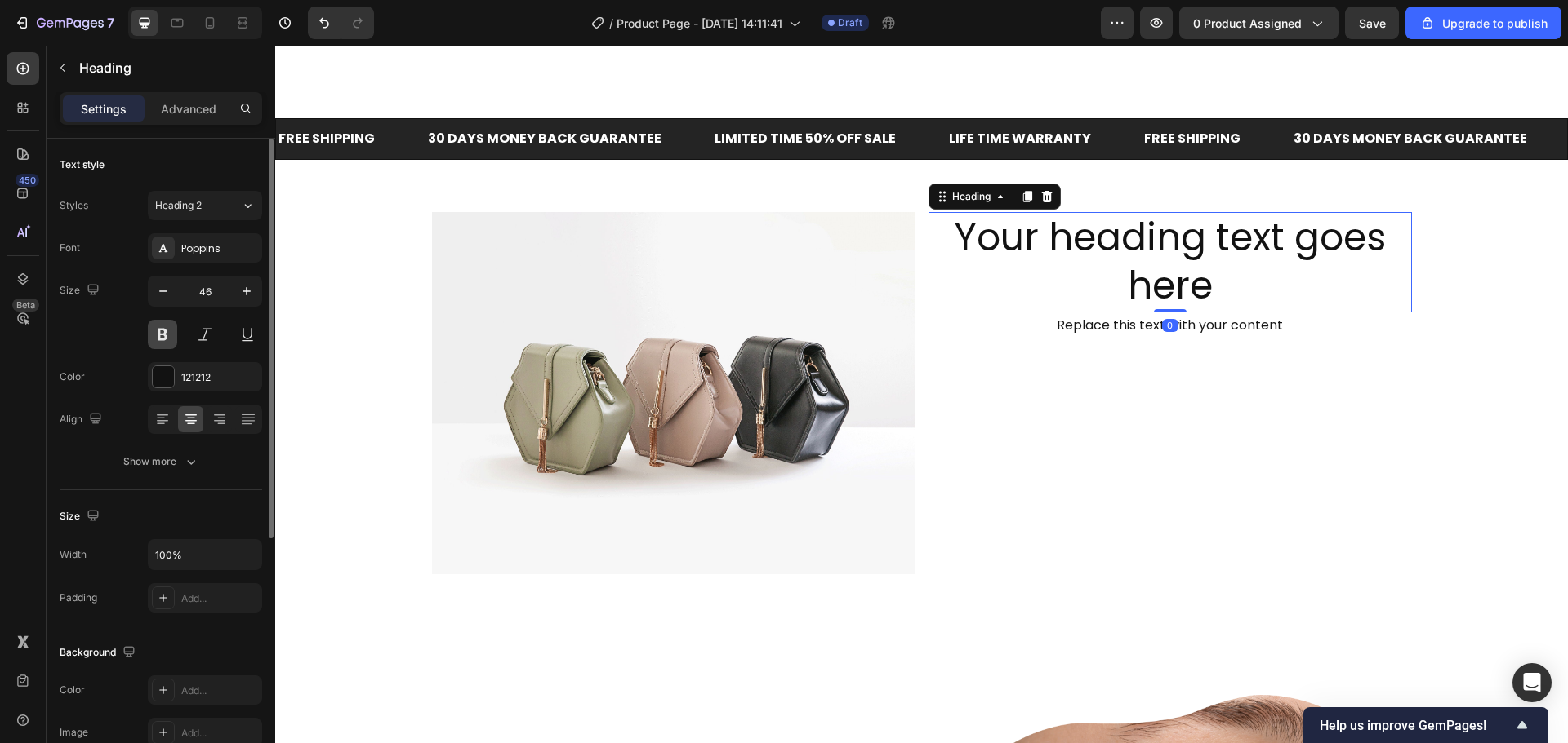
click at [171, 336] on button at bounding box center [162, 335] width 30 height 30
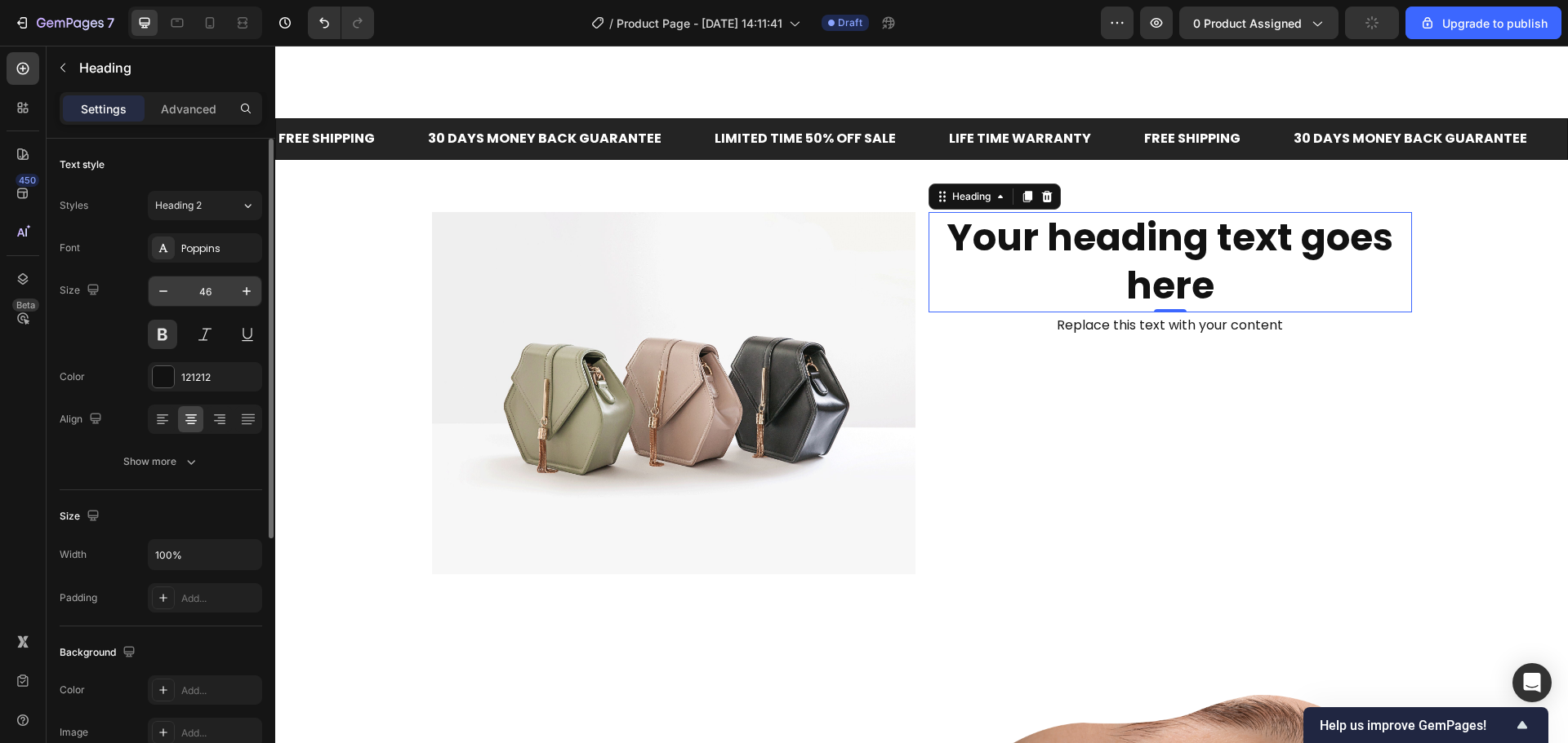
click at [184, 305] on input "46" at bounding box center [205, 291] width 54 height 30
click at [173, 301] on button "button" at bounding box center [163, 291] width 30 height 30
click at [171, 300] on button "button" at bounding box center [163, 291] width 30 height 30
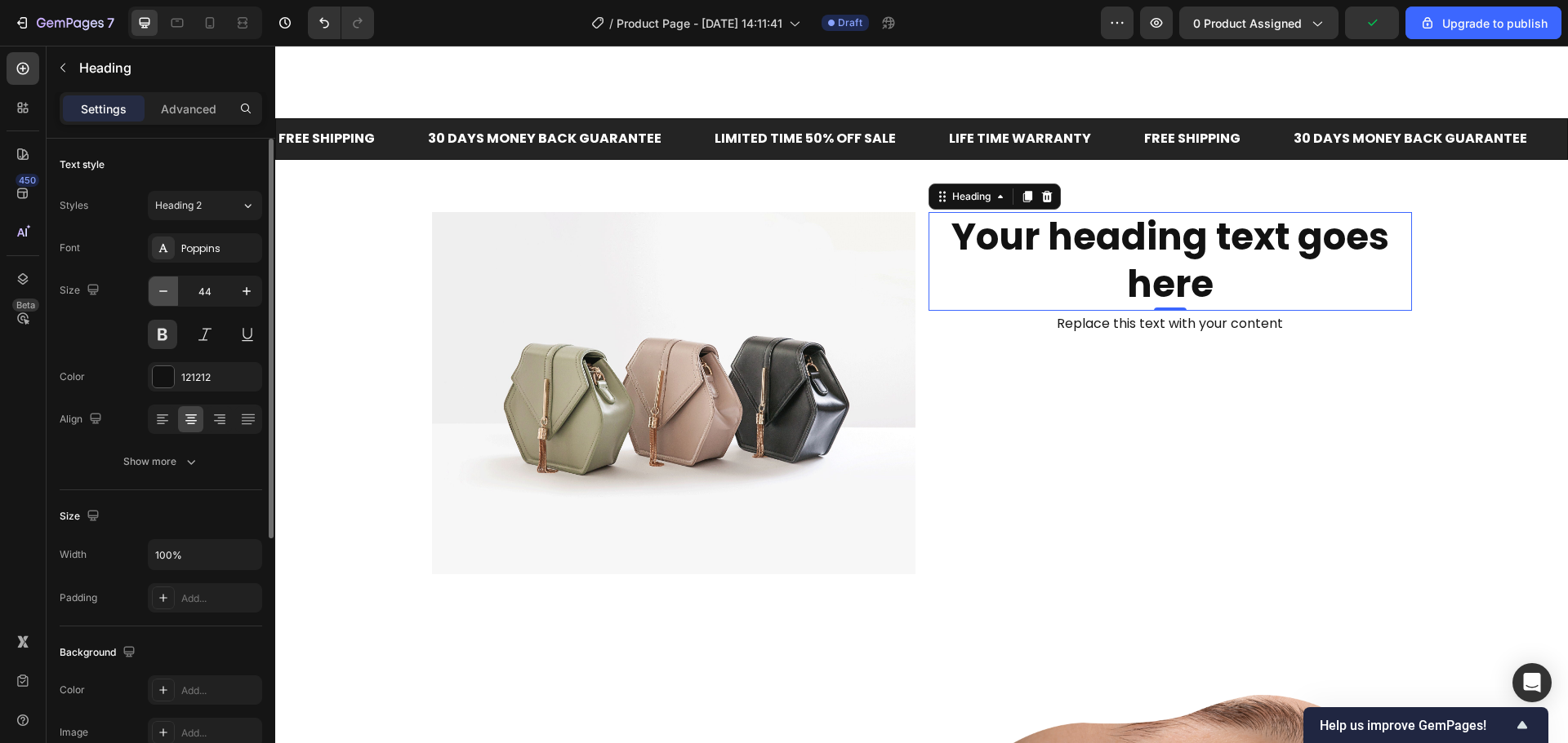
click at [171, 300] on button "button" at bounding box center [163, 291] width 30 height 30
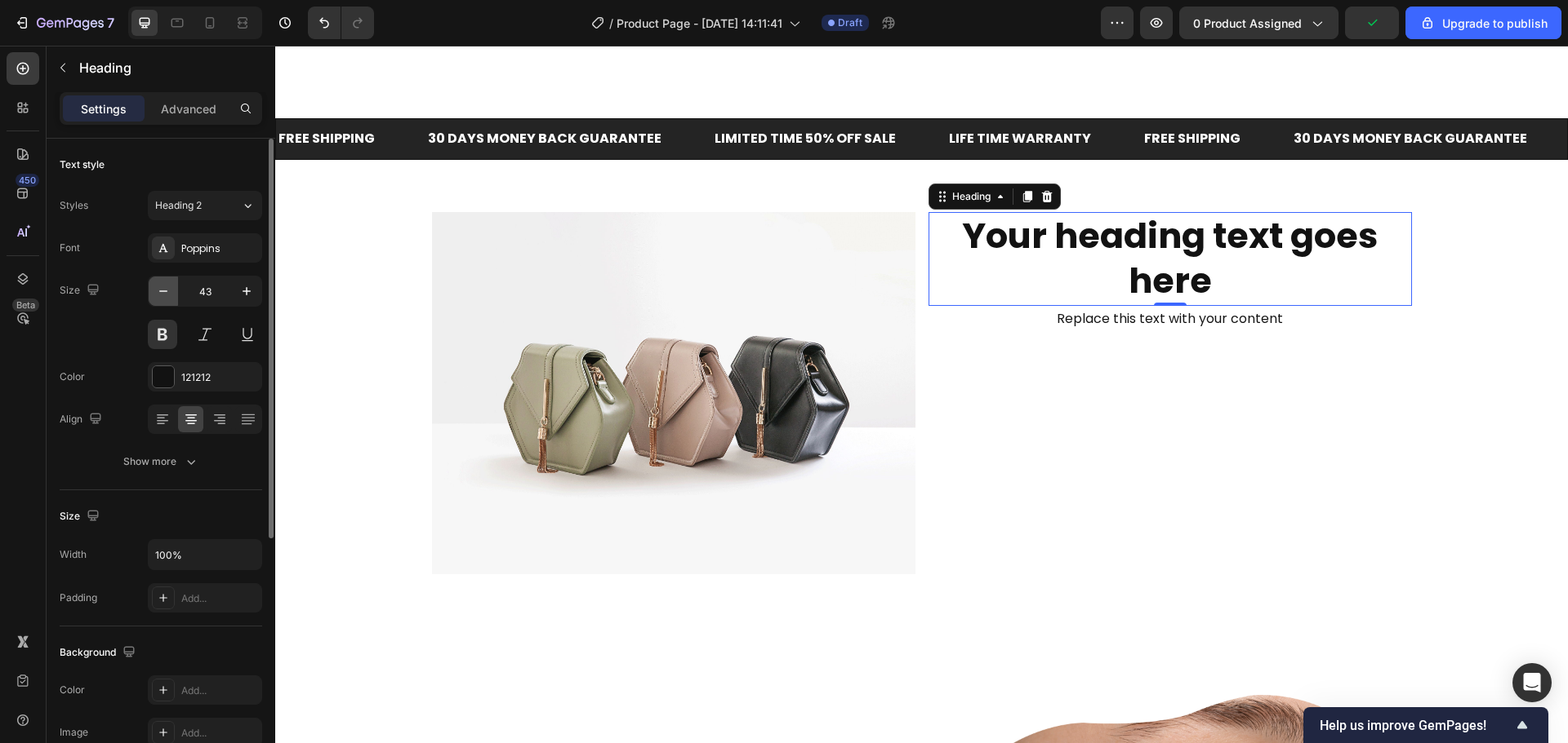
click at [171, 300] on button "button" at bounding box center [163, 291] width 30 height 30
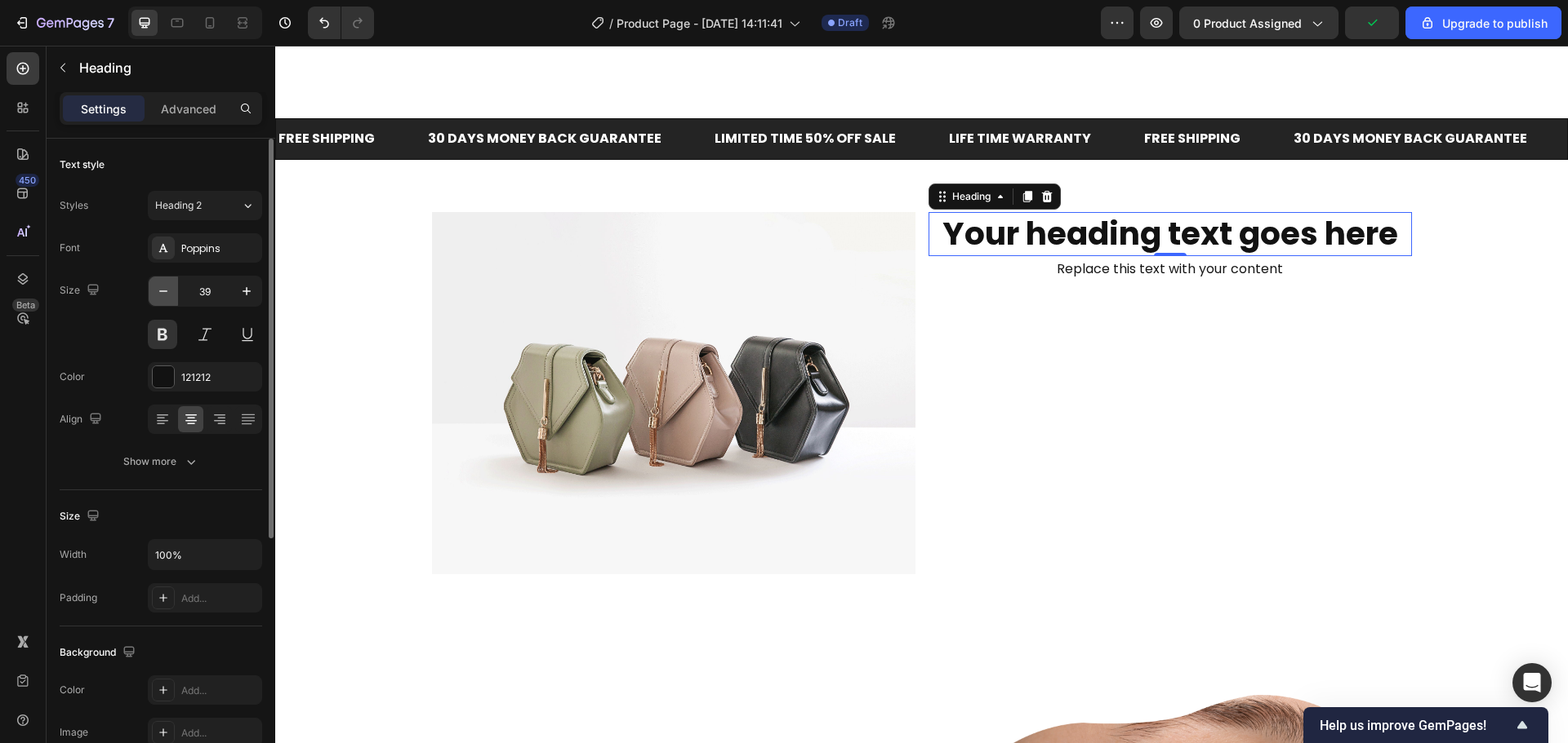
click at [171, 300] on button "button" at bounding box center [163, 291] width 30 height 30
type input "37"
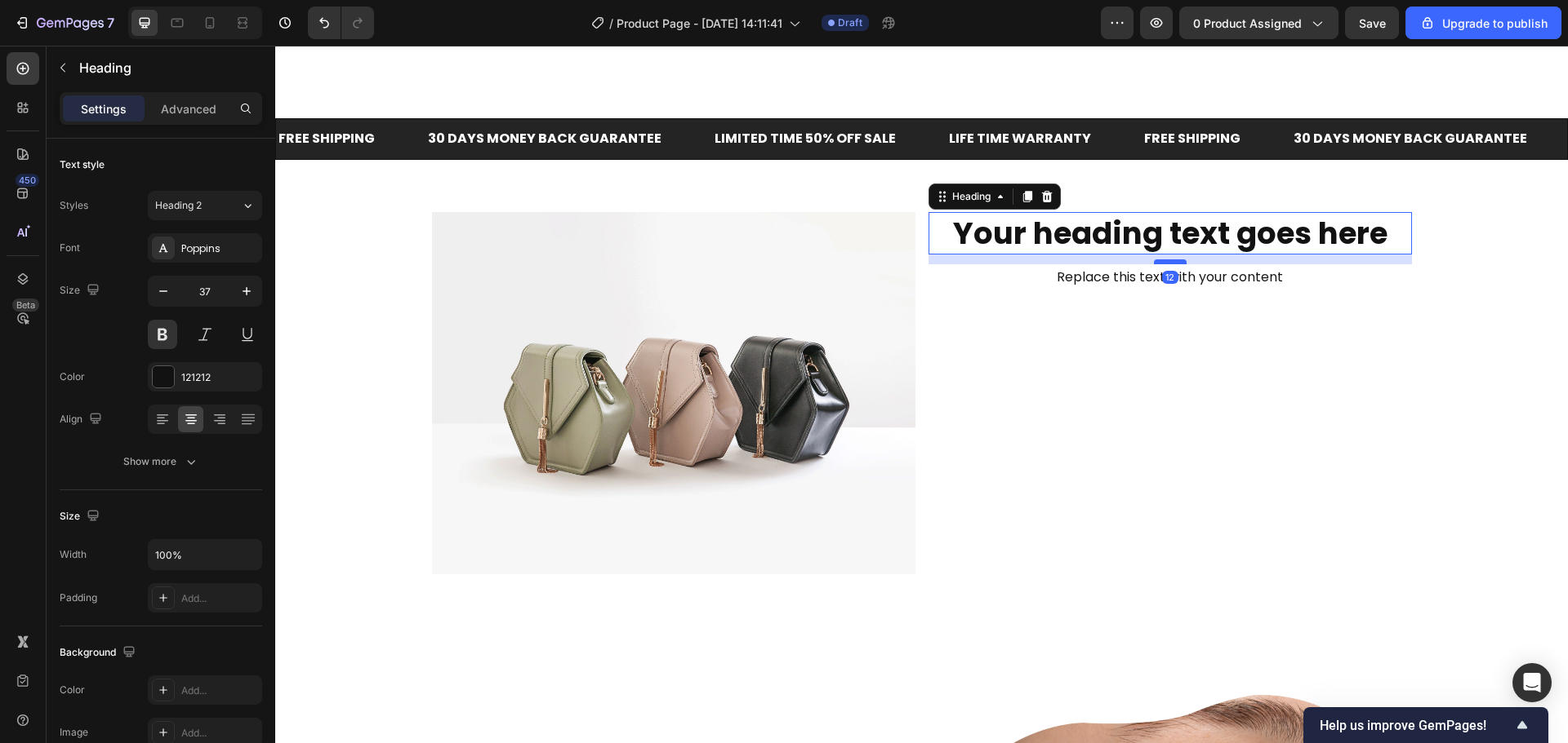
drag, startPoint x: 1175, startPoint y: 252, endPoint x: 1172, endPoint y: 262, distance: 10.4
click at [1172, 262] on div at bounding box center [1170, 261] width 32 height 4
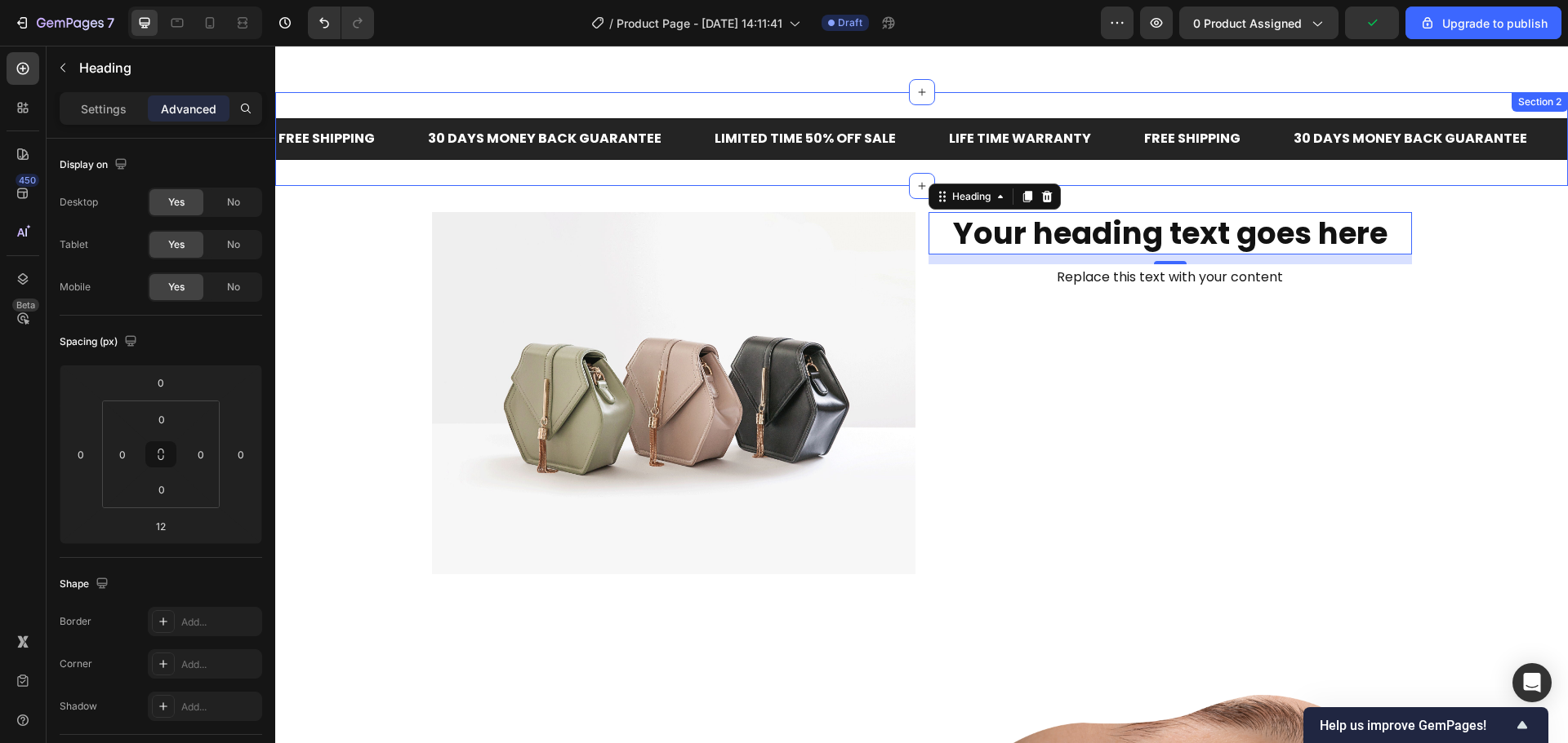
click at [1050, 223] on h2 "Your heading text goes here" at bounding box center [1169, 233] width 483 height 42
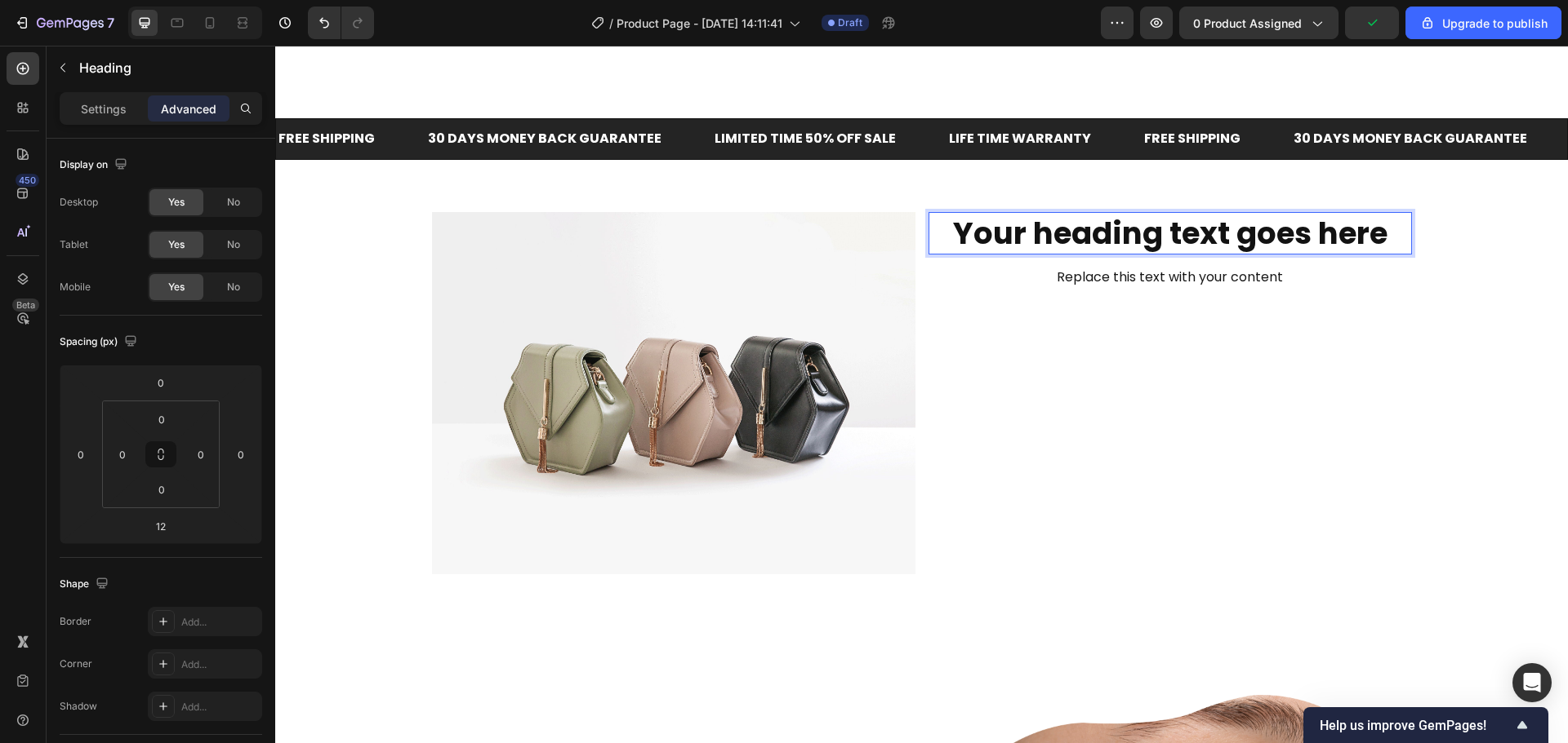
click at [1052, 225] on p "Your heading text goes here" at bounding box center [1169, 234] width 480 height 40
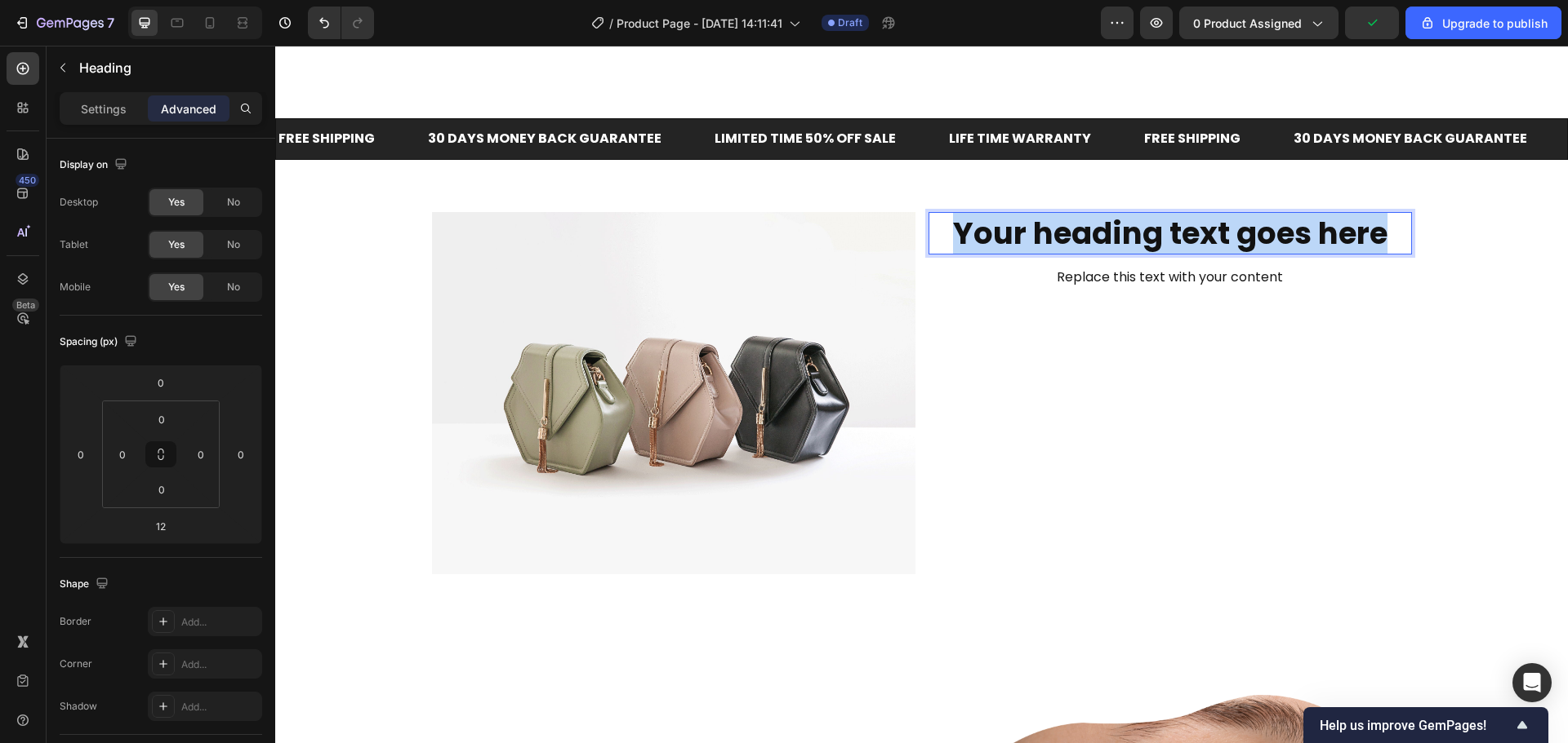
click at [1052, 225] on p "Your heading text goes here" at bounding box center [1169, 234] width 480 height 40
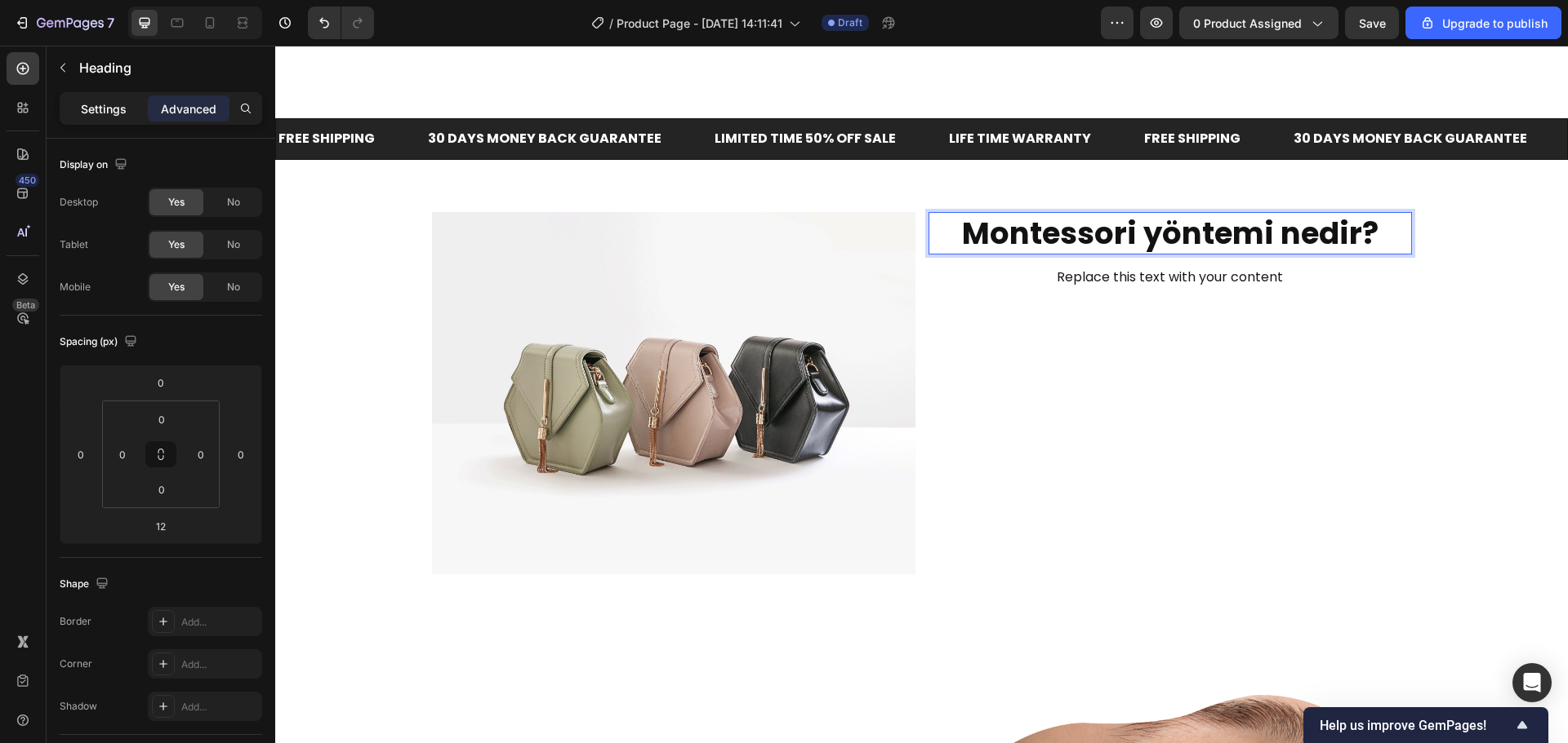
click at [105, 118] on div "Settings" at bounding box center [104, 108] width 82 height 26
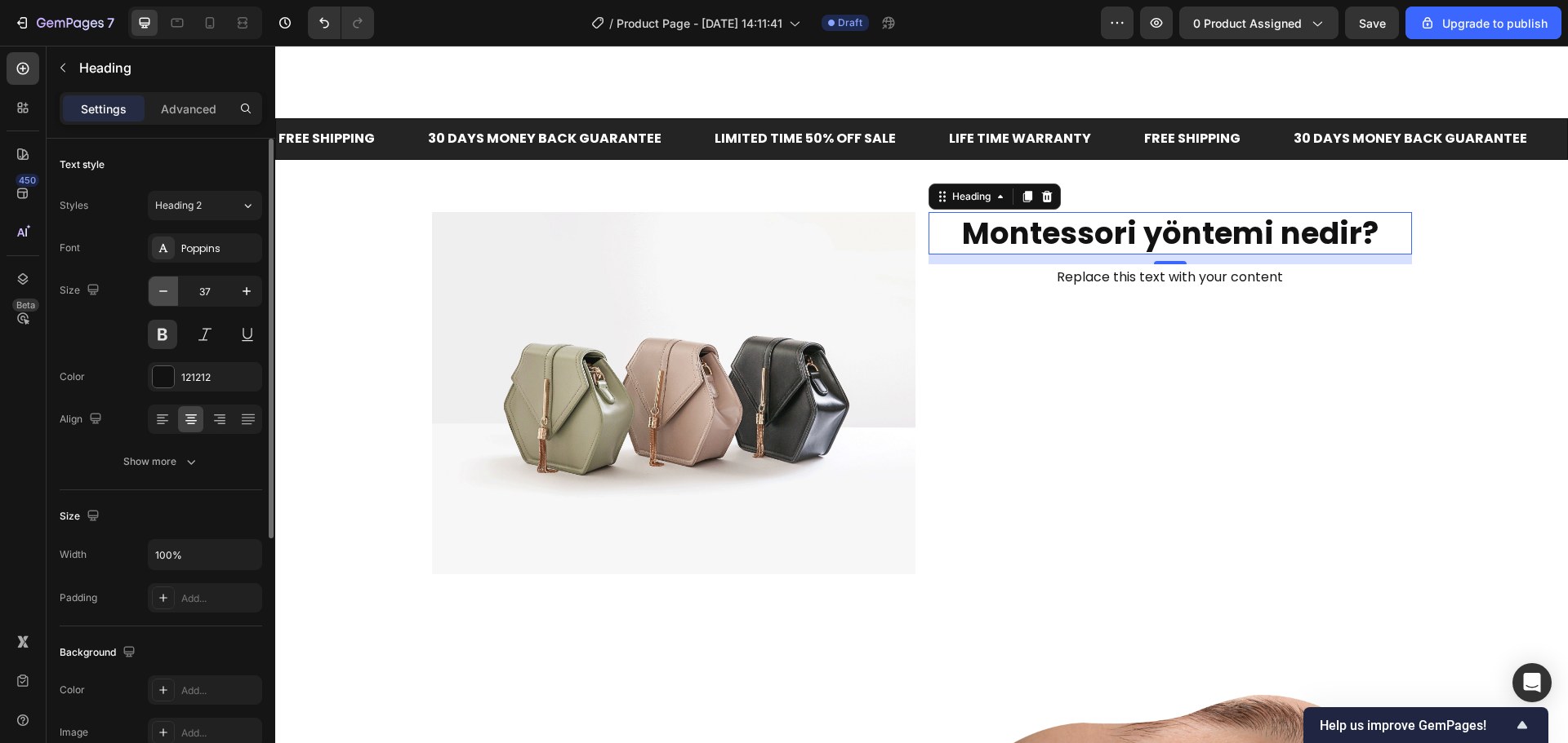
click at [160, 301] on button "button" at bounding box center [163, 291] width 30 height 30
click at [160, 300] on button "button" at bounding box center [163, 291] width 30 height 30
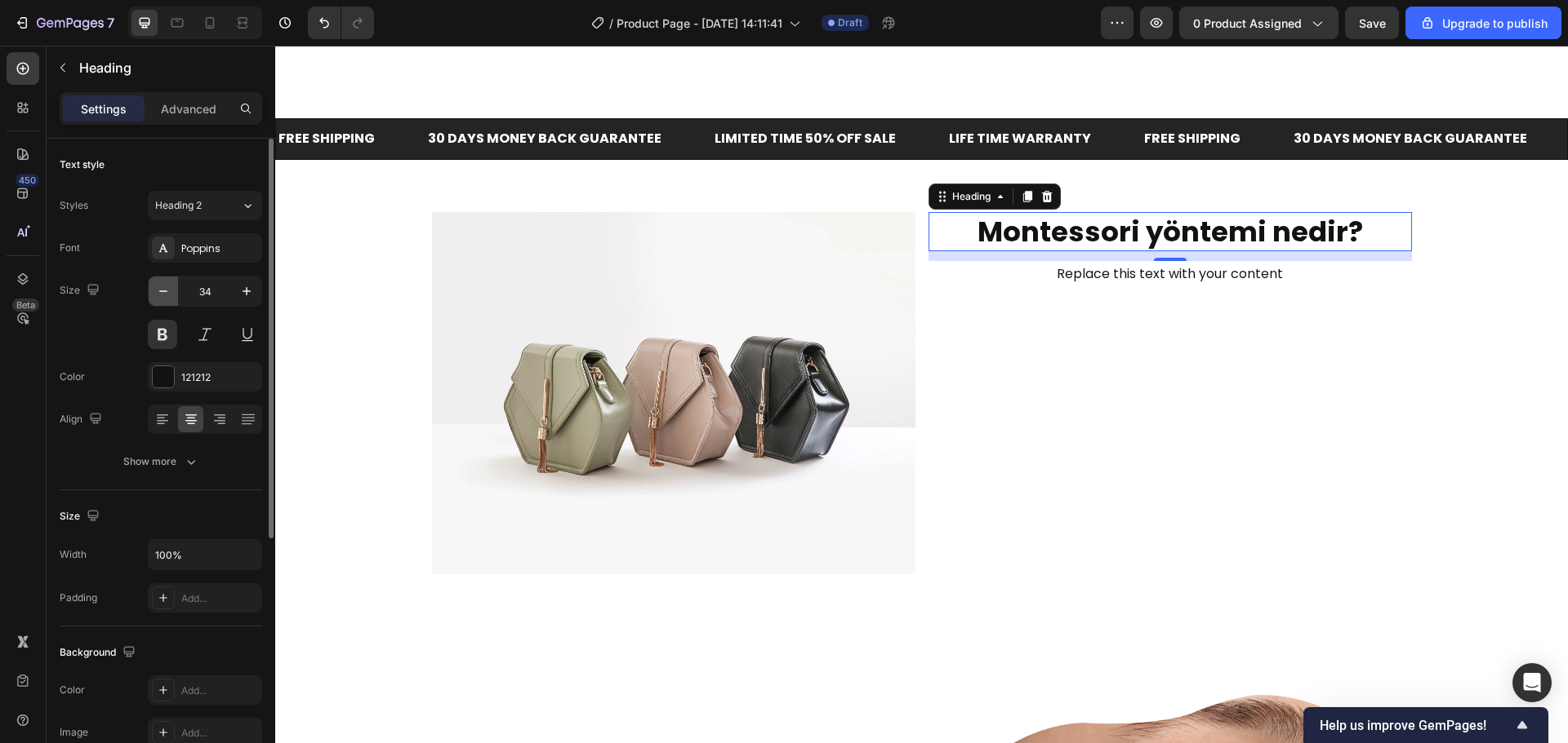
type input "33"
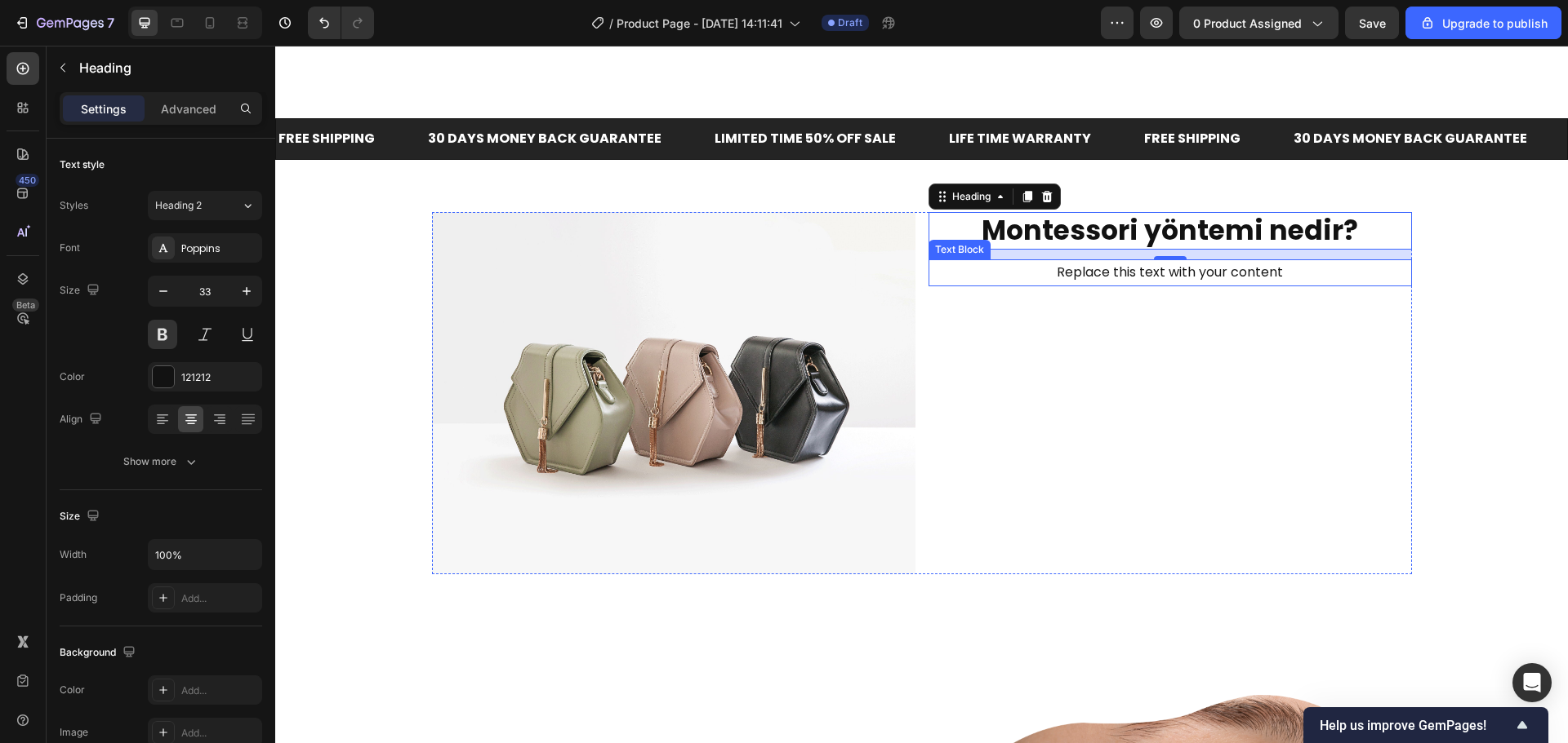
click at [1077, 267] on div "Replace this text with your content" at bounding box center [1169, 273] width 483 height 27
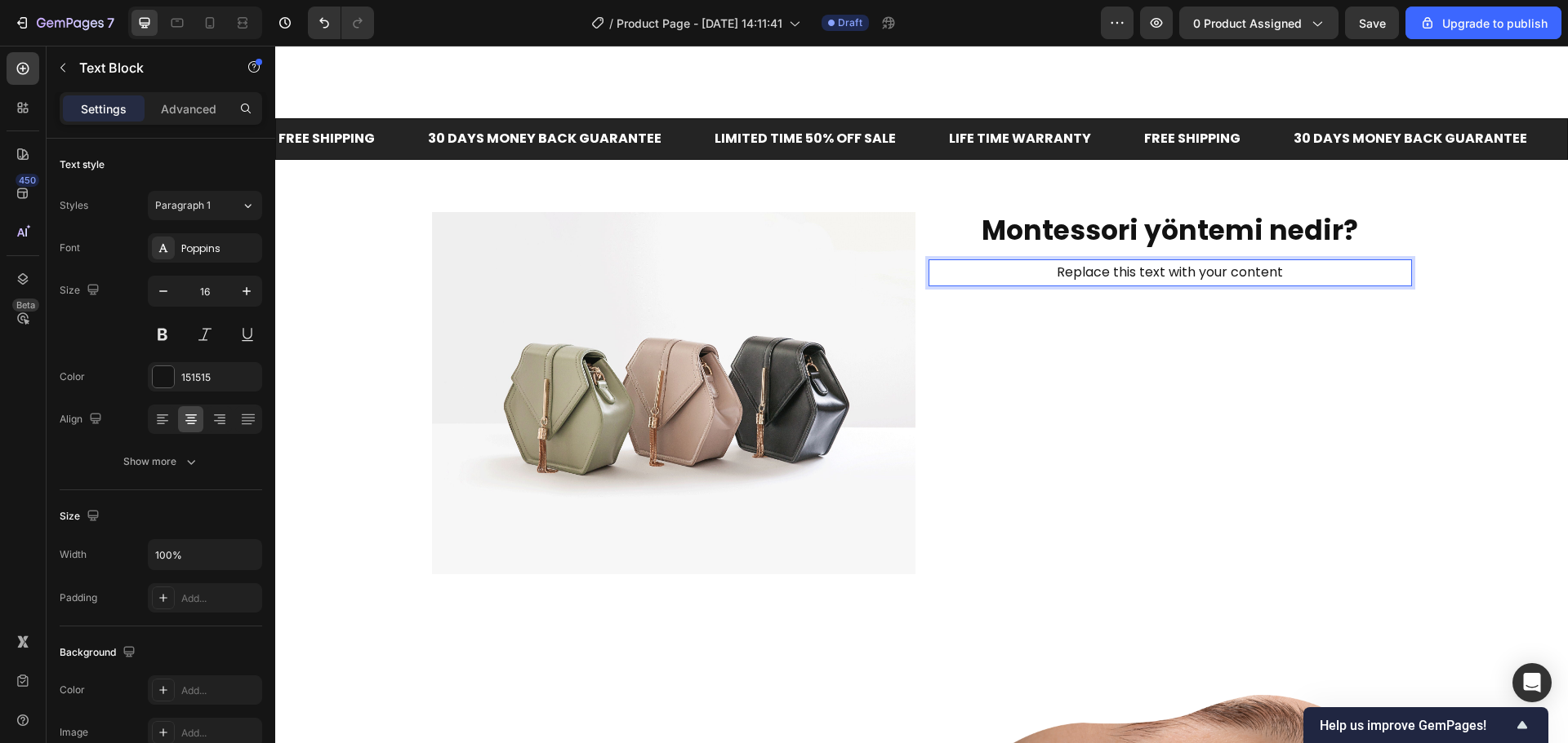
click at [1077, 267] on p "Replace this text with your content" at bounding box center [1169, 273] width 480 height 23
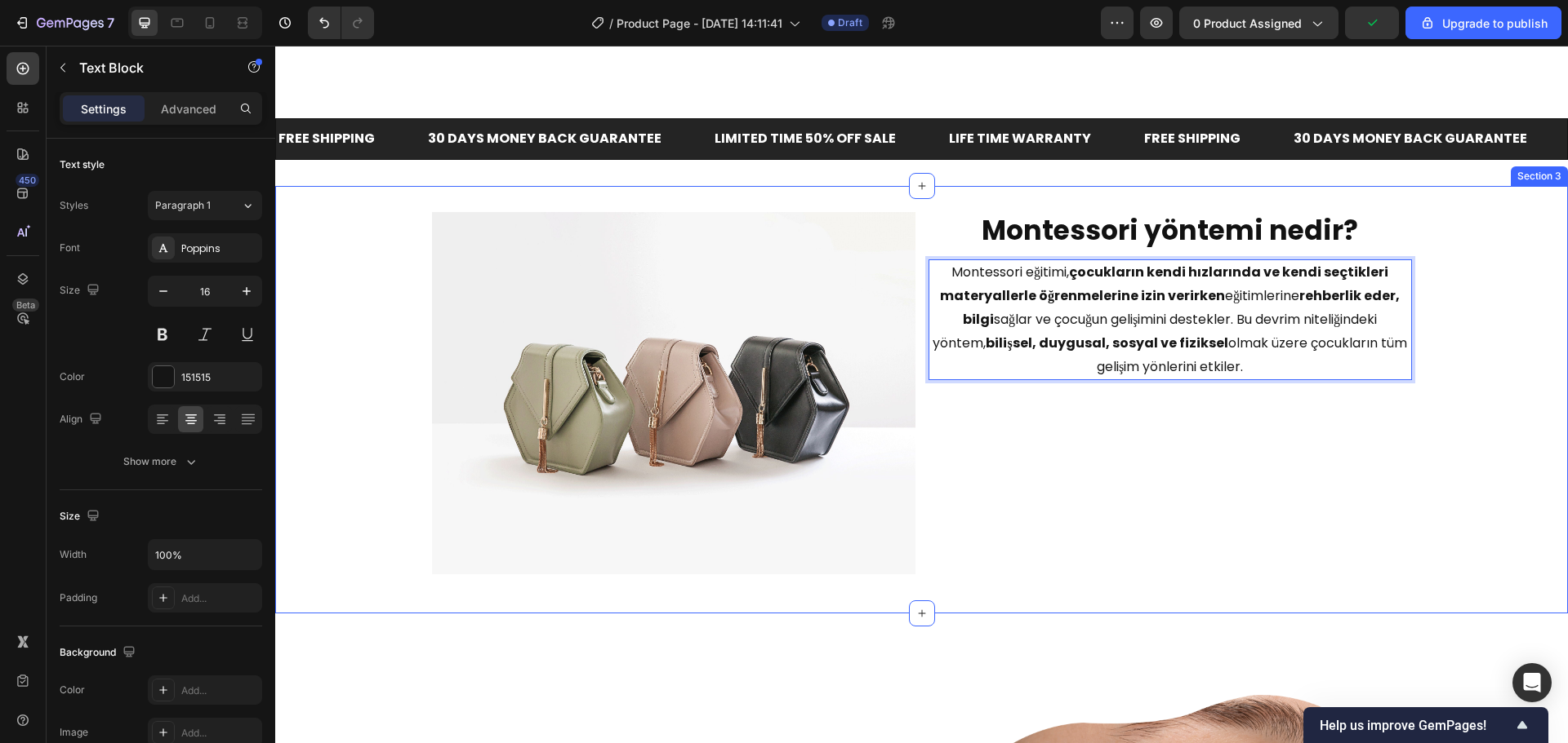
click at [1432, 302] on div "Image ⁠⁠⁠⁠⁠⁠⁠ Montessori yöntemi nedir? Heading Montessori eğitimi, çocukların …" at bounding box center [922, 399] width 1293 height 375
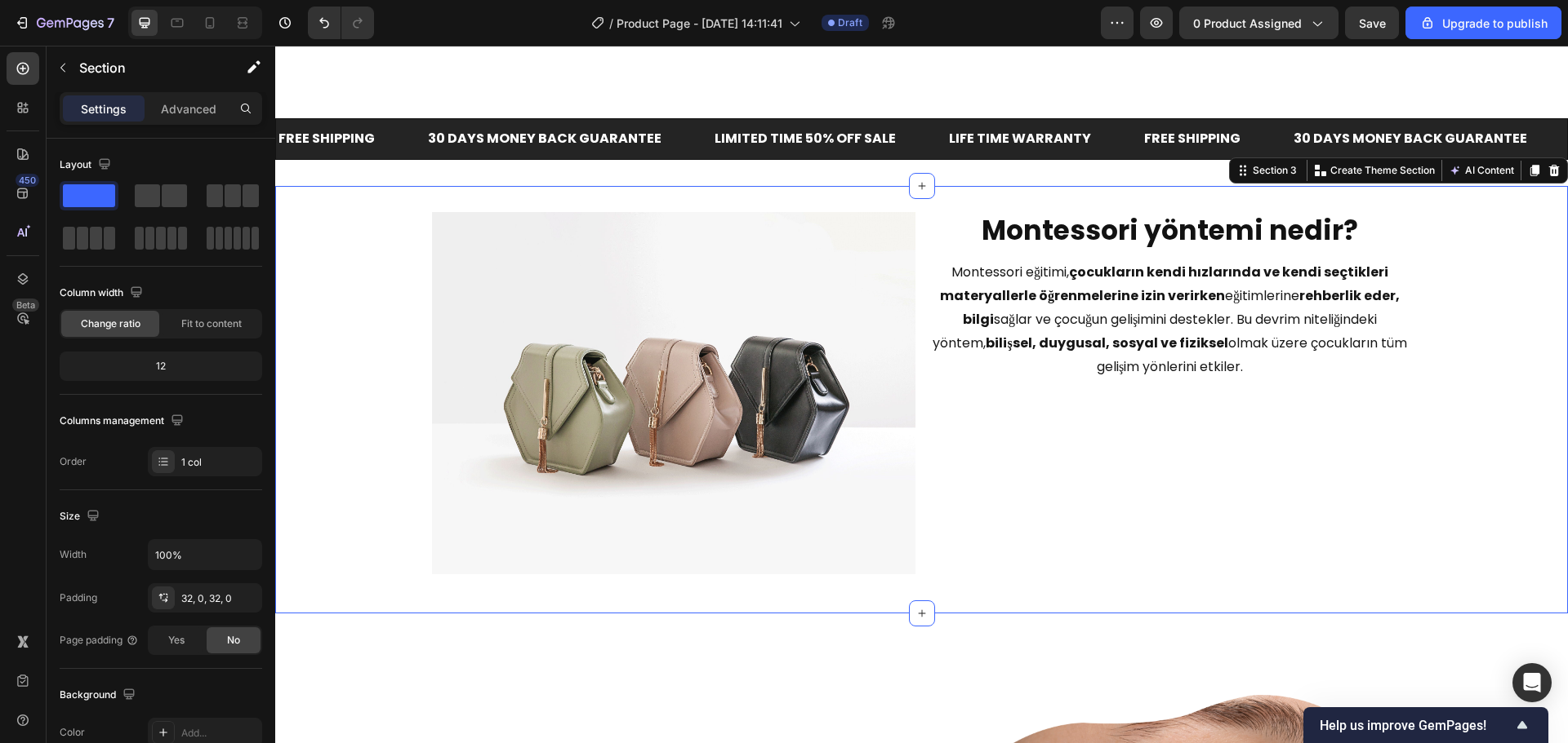
click at [1138, 228] on strong "Montessori yöntemi nedir?" at bounding box center [1169, 230] width 376 height 39
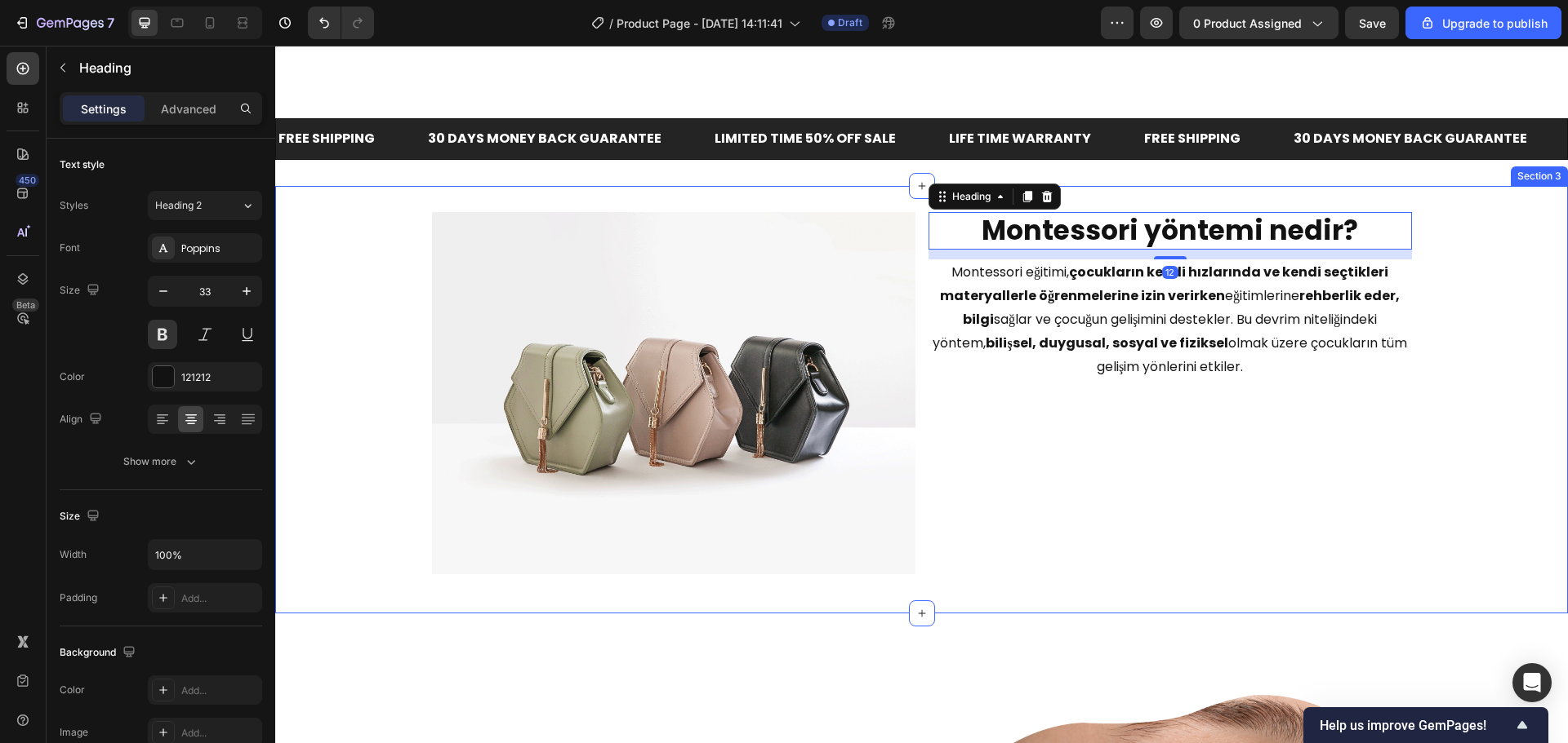
click at [1162, 208] on div "Image ⁠⁠⁠⁠⁠⁠⁠ Montessori yöntemi nedir? Heading 12 Montessori eğitimi, çocuklar…" at bounding box center [922, 399] width 1293 height 427
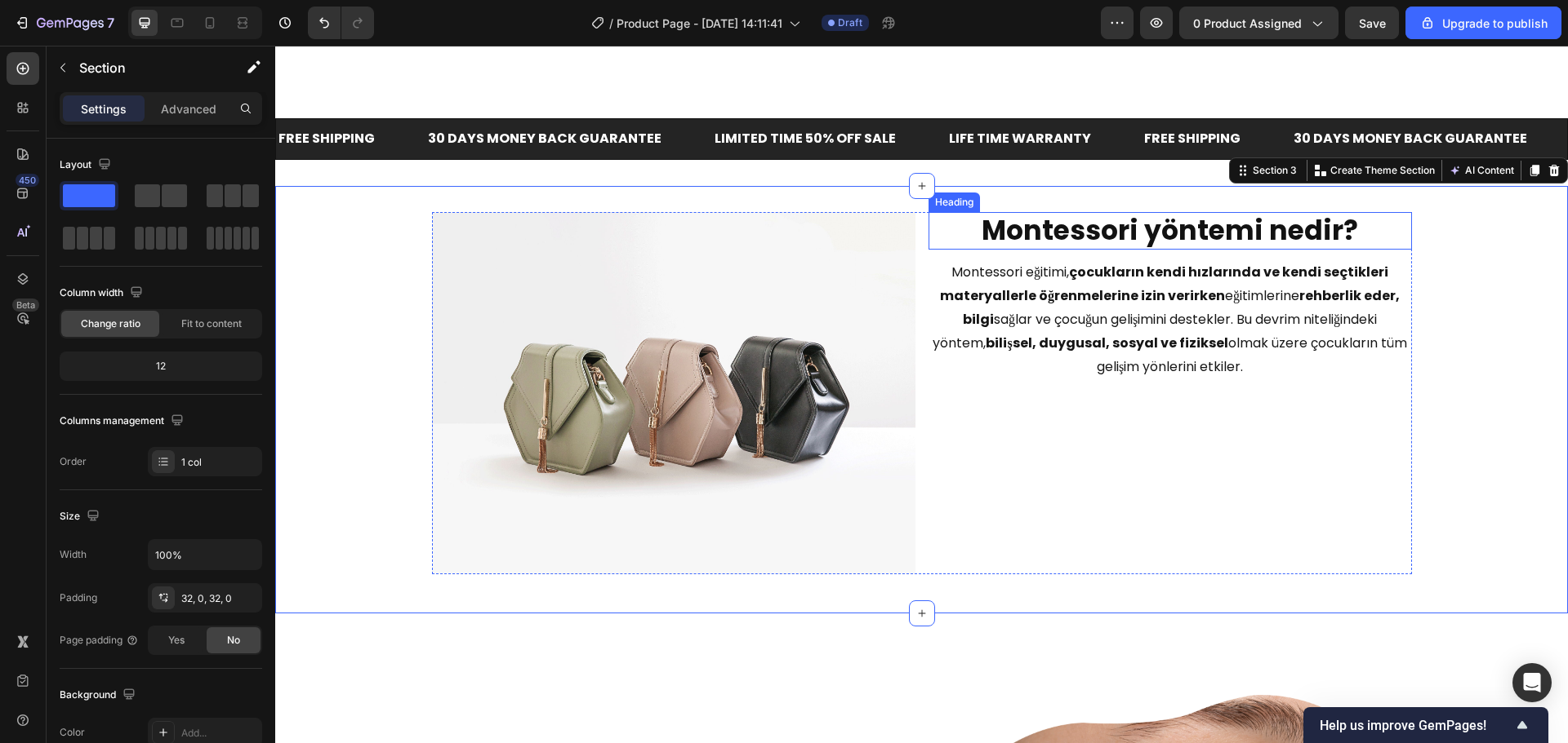
click at [1182, 230] on strong "Montessori yöntemi nedir?" at bounding box center [1169, 230] width 376 height 39
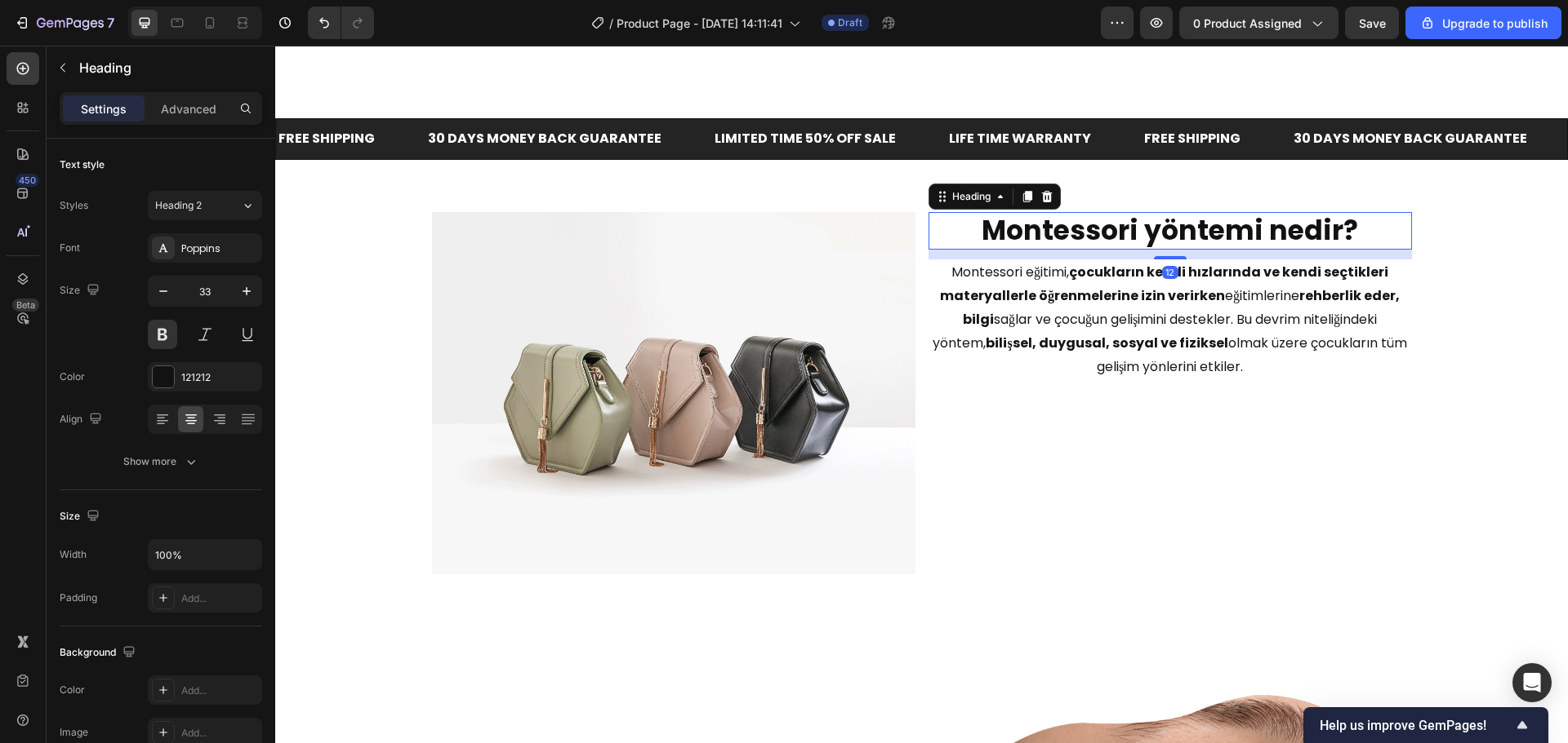
click at [1164, 201] on div "Image Montessori yöntemi nedir? Heading 12 Montessori eğitimi, çocukların kendi…" at bounding box center [922, 399] width 1293 height 427
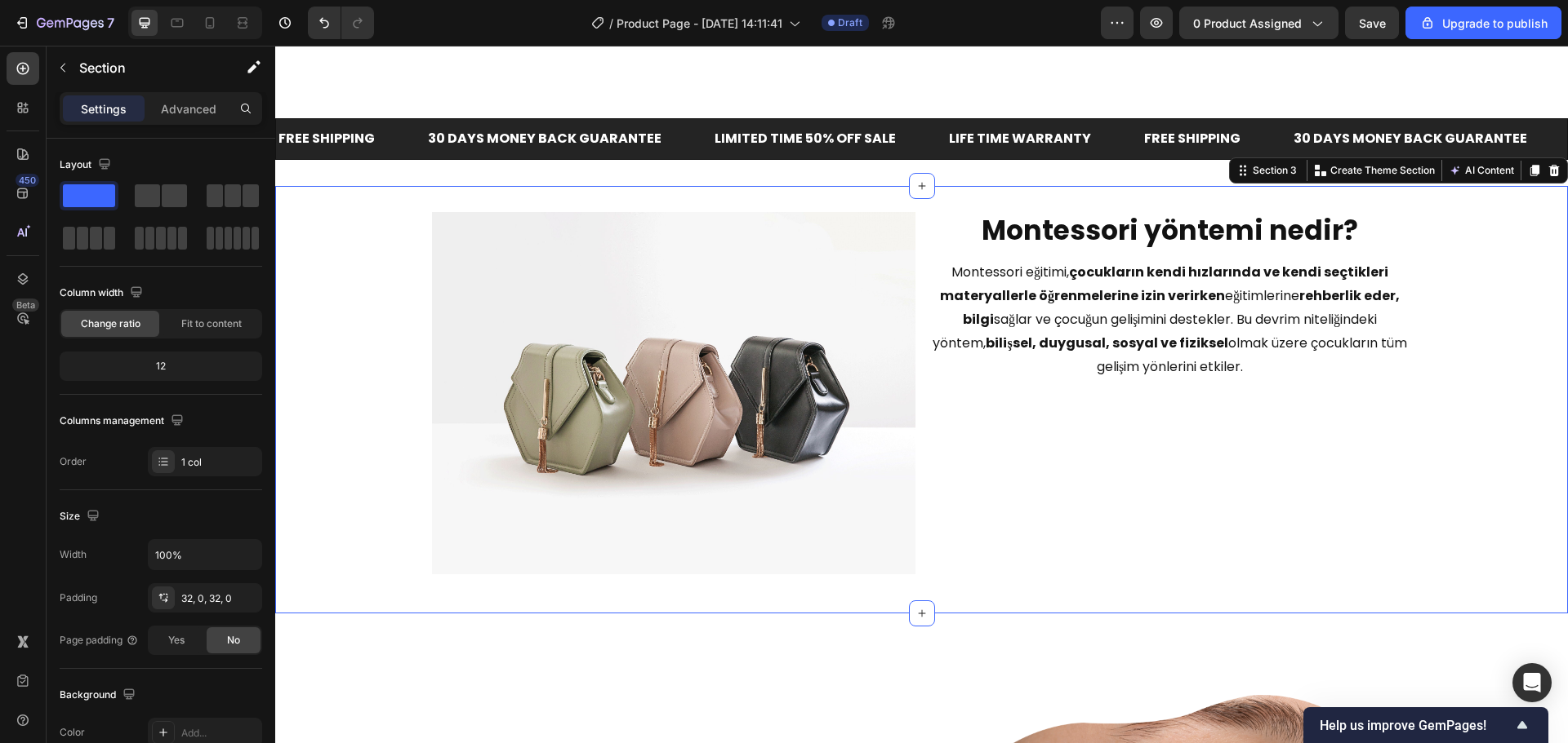
click at [1164, 212] on strong "Montessori yöntemi nedir?" at bounding box center [1169, 230] width 376 height 39
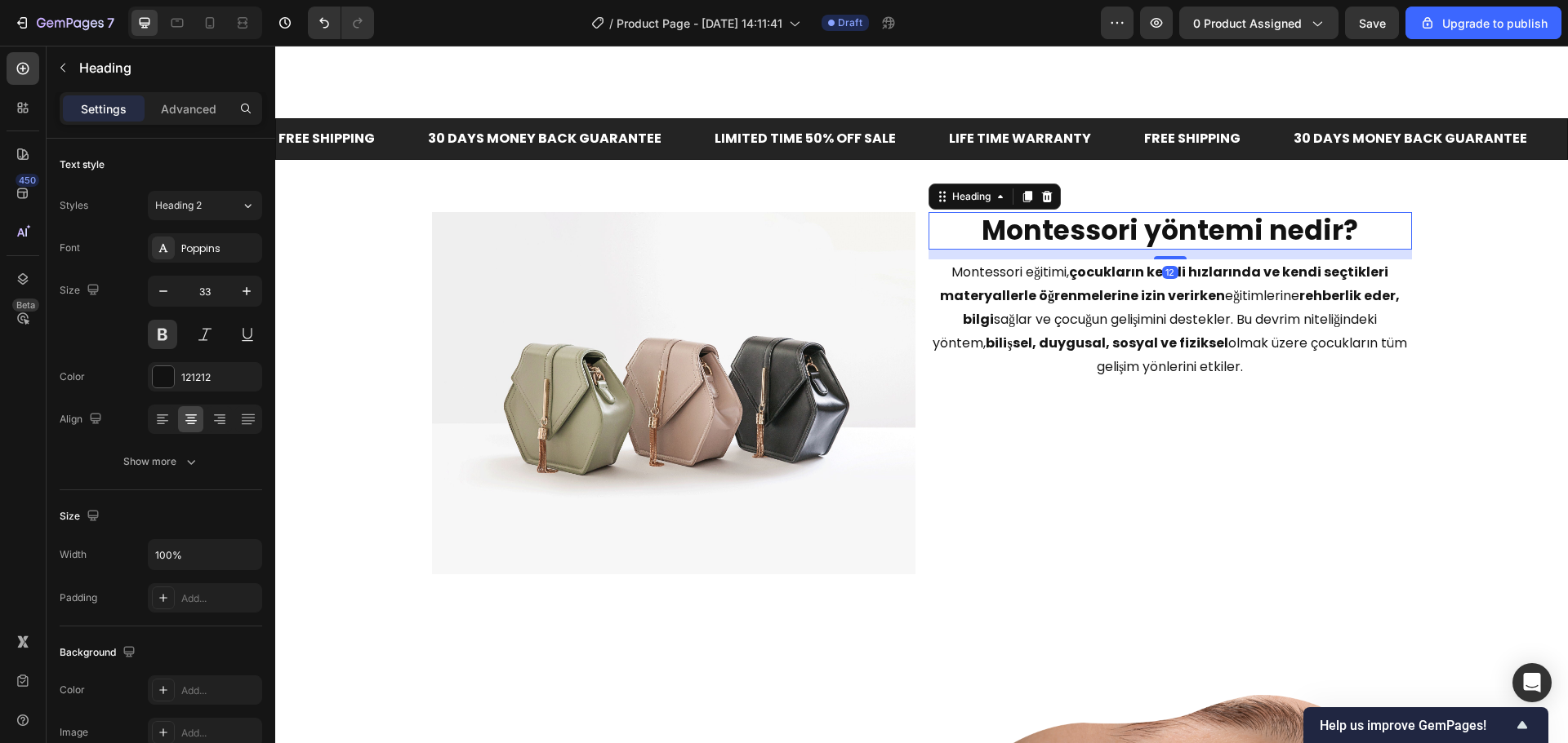
click at [1164, 209] on div "Image ⁠⁠⁠⁠⁠⁠⁠ Montessori yöntemi nedir? Heading 12 Montessori eğitimi, çocuklar…" at bounding box center [922, 399] width 1293 height 427
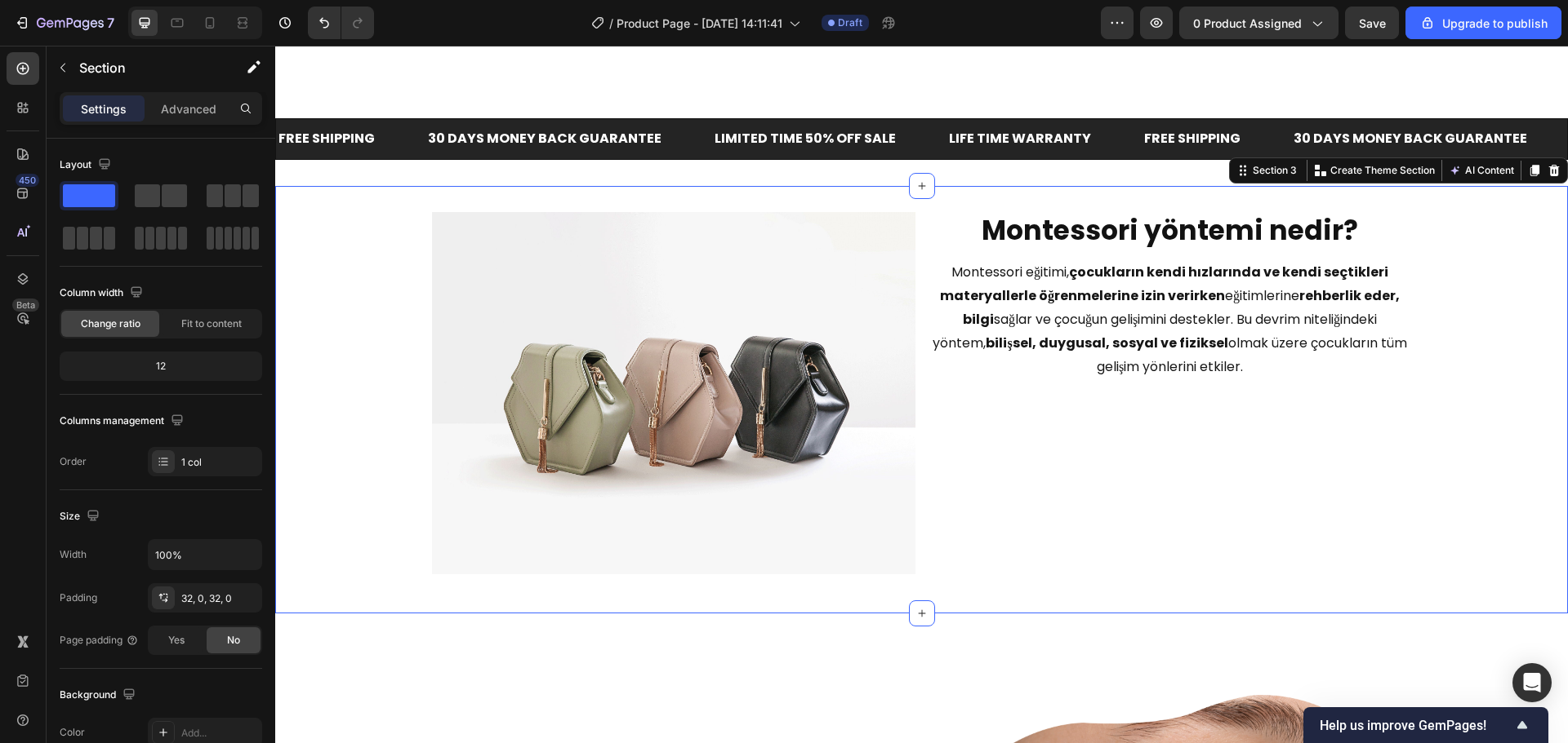
click at [1166, 208] on div "Image ⁠⁠⁠⁠⁠⁠⁠ Montessori yöntemi nedir? Heading Montessori eğitimi, çocukların …" at bounding box center [922, 399] width 1293 height 427
click at [1167, 222] on strong "Montessori yöntemi nedir?" at bounding box center [1169, 230] width 376 height 39
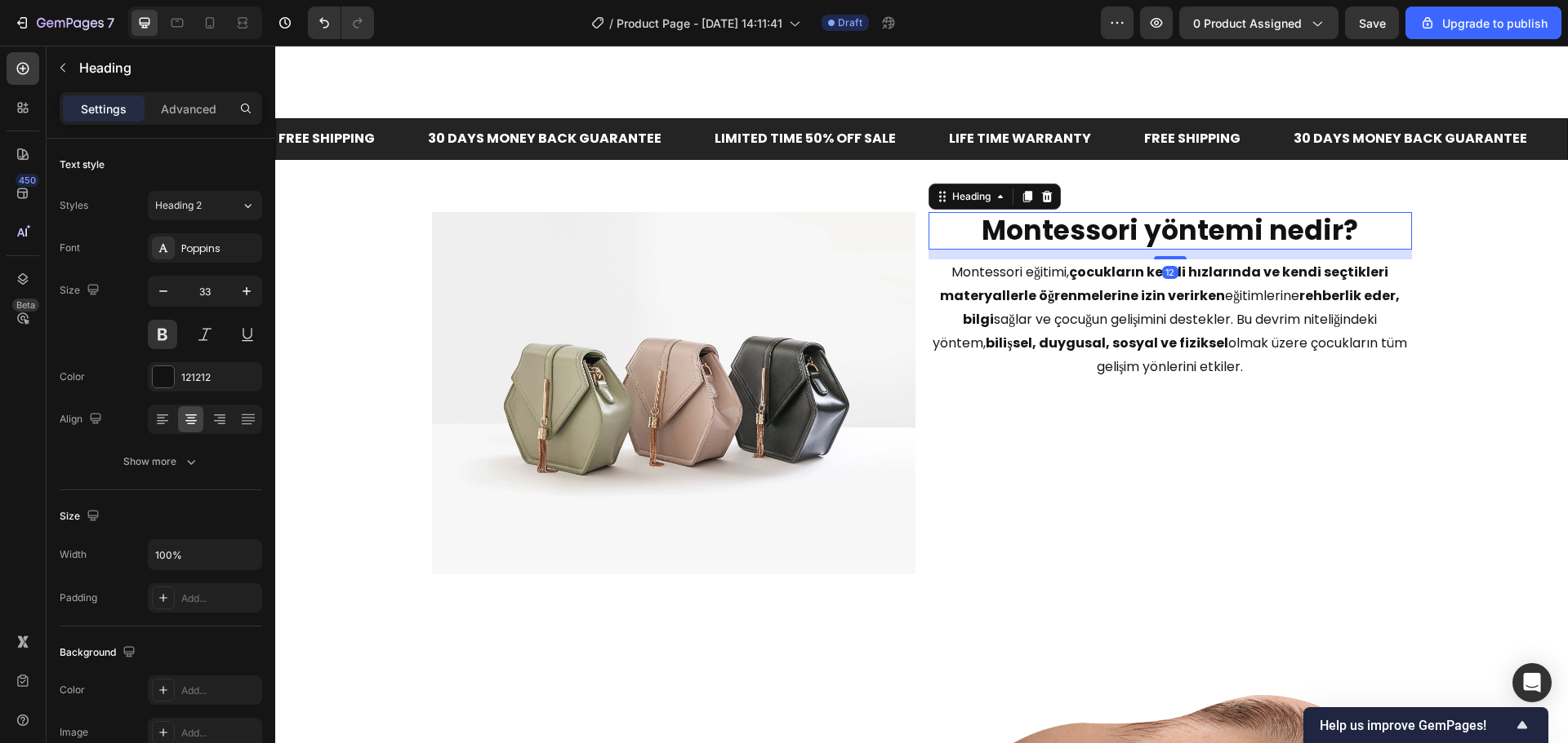
click at [199, 124] on div "Settings Advanced" at bounding box center [160, 108] width 203 height 32
click at [198, 111] on p "Advanced" at bounding box center [189, 109] width 56 height 17
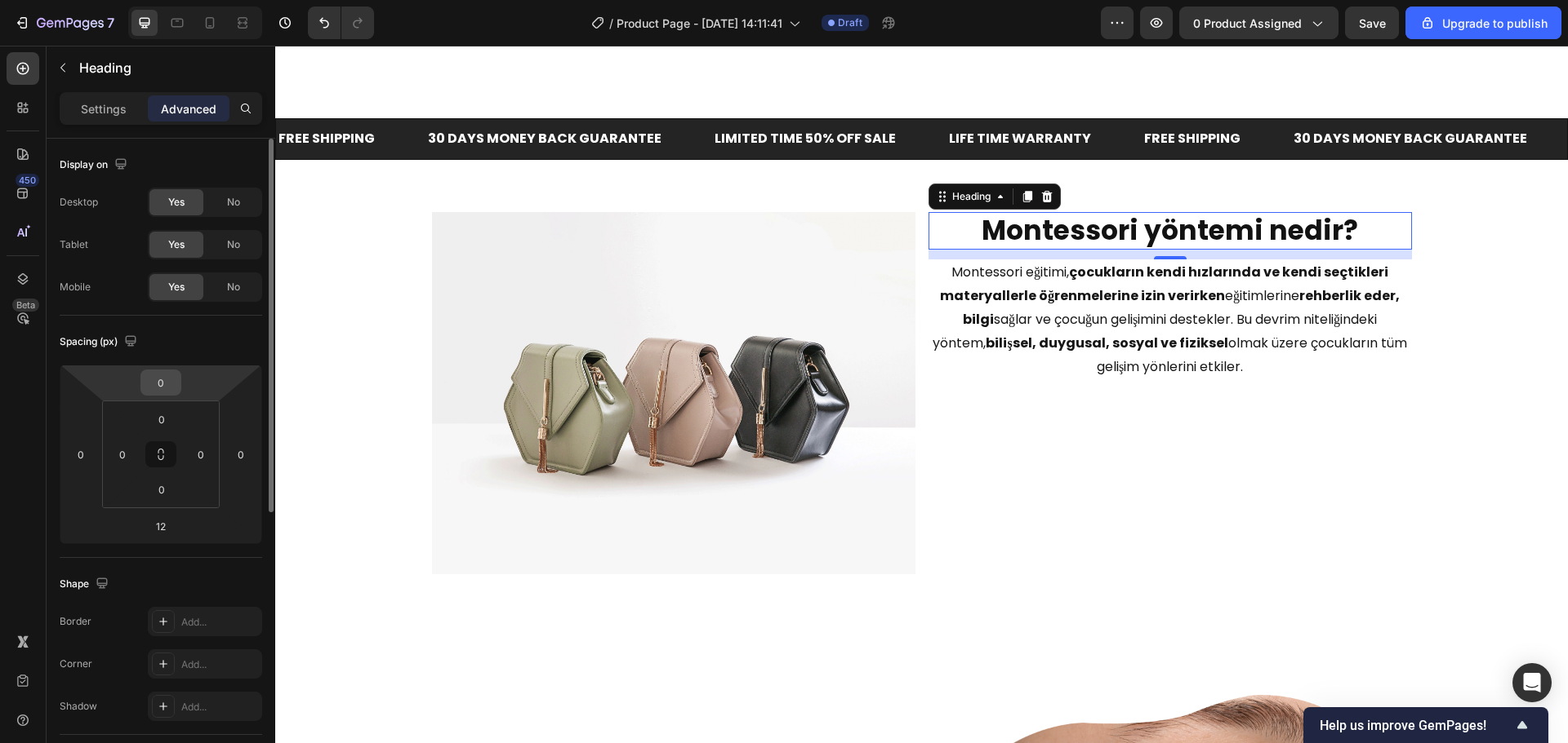
click at [148, 389] on input "0" at bounding box center [161, 382] width 32 height 24
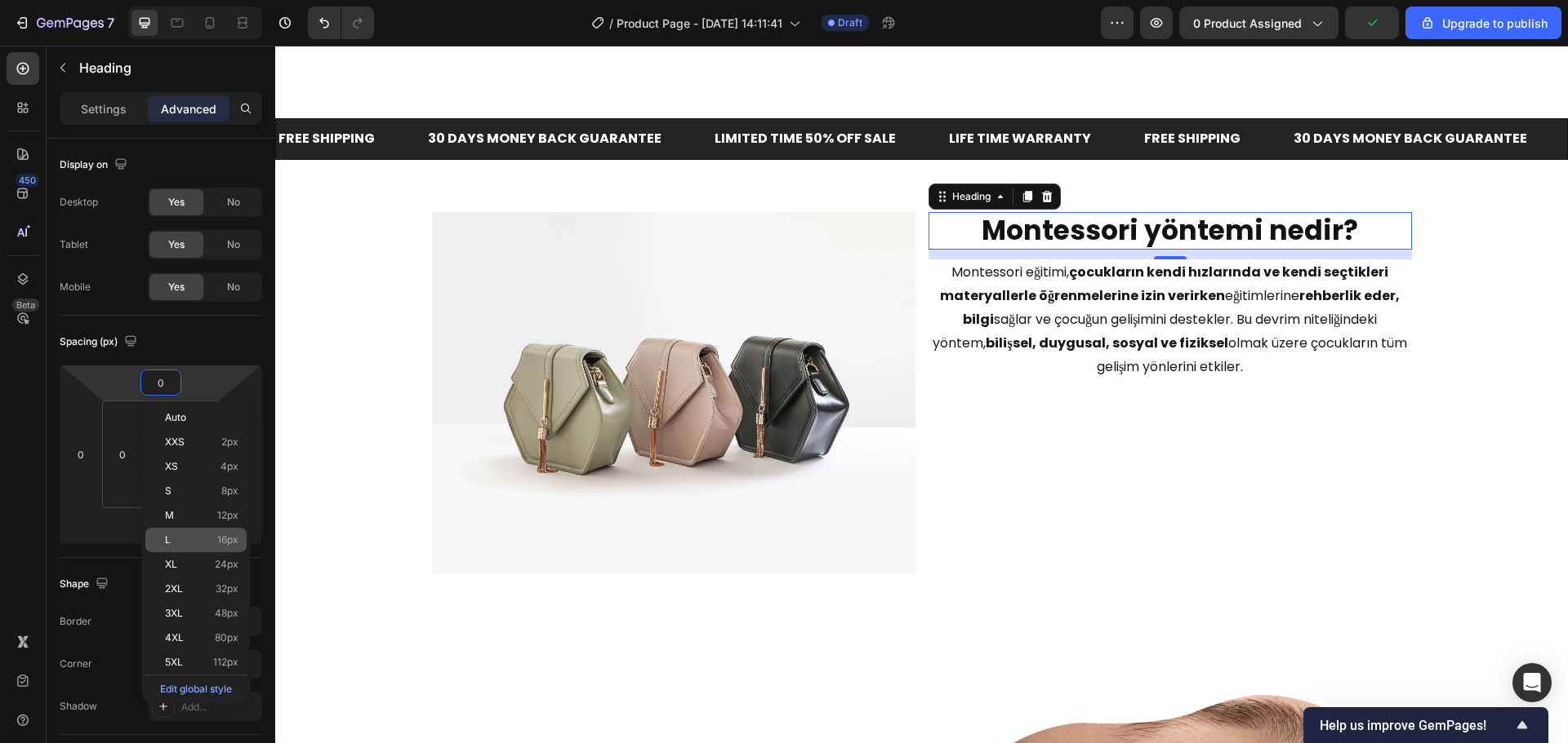
click at [184, 529] on div "L 16px" at bounding box center [195, 540] width 101 height 24
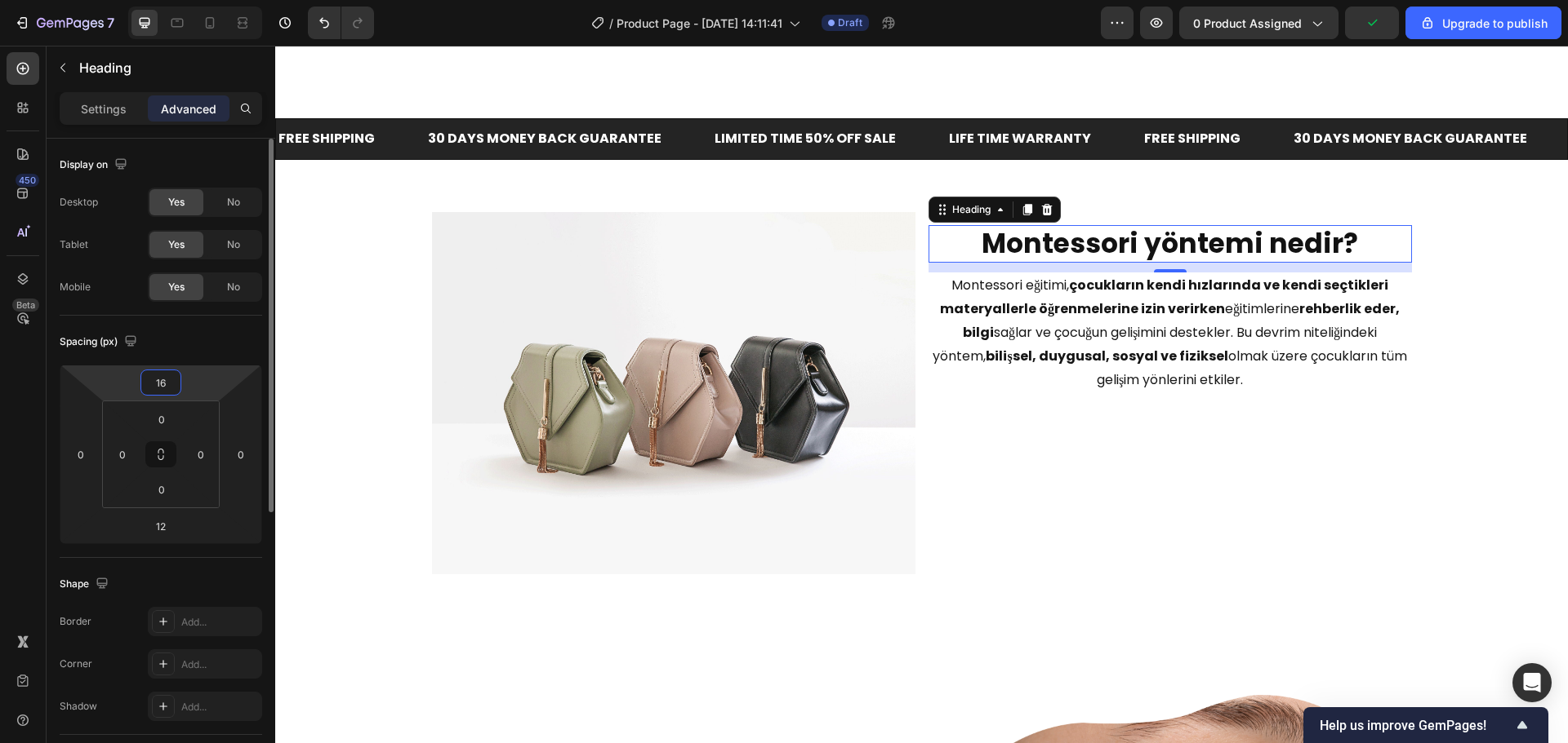
click at [163, 390] on input "16" at bounding box center [161, 382] width 32 height 24
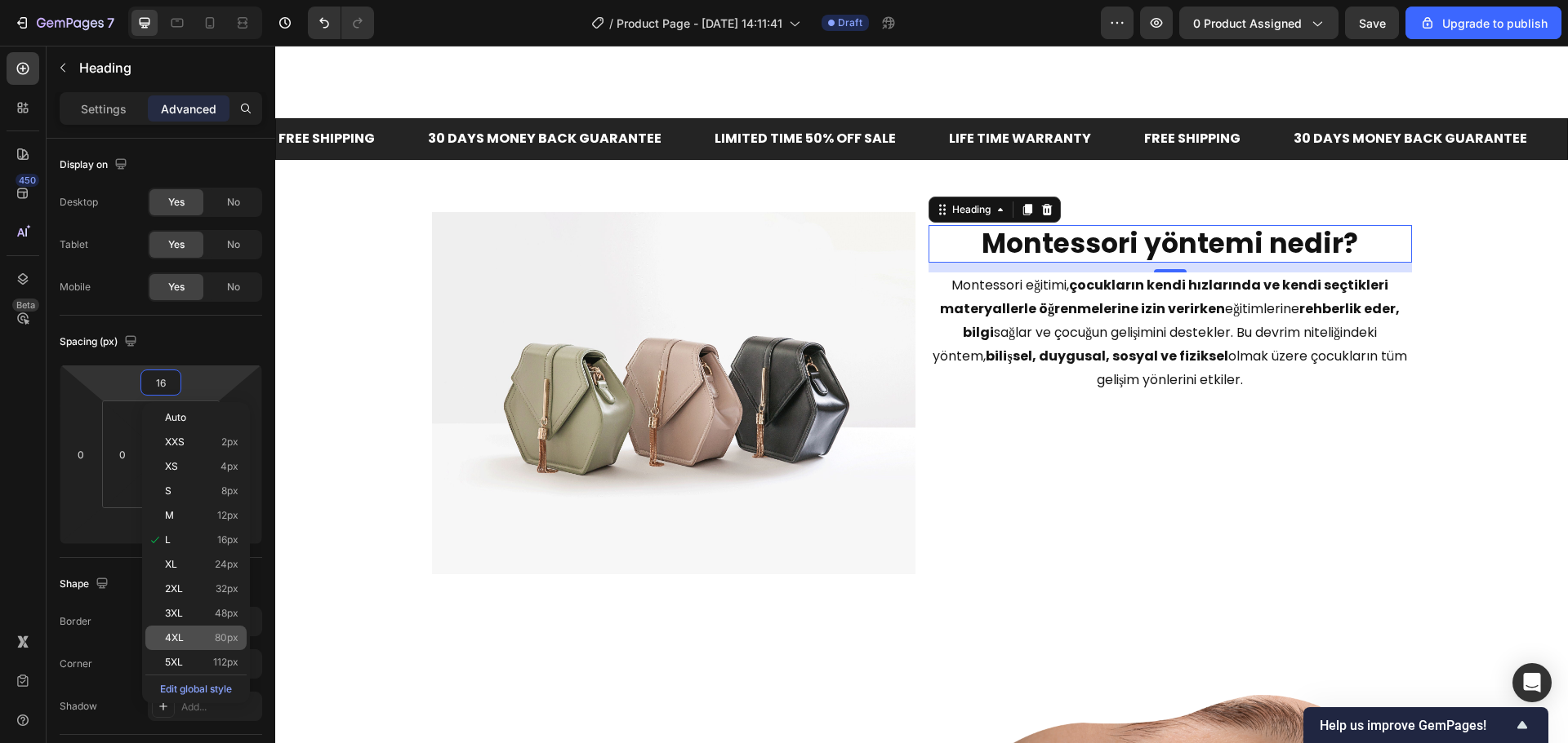
click at [178, 634] on span "4XL" at bounding box center [174, 638] width 19 height 12
type input "80"
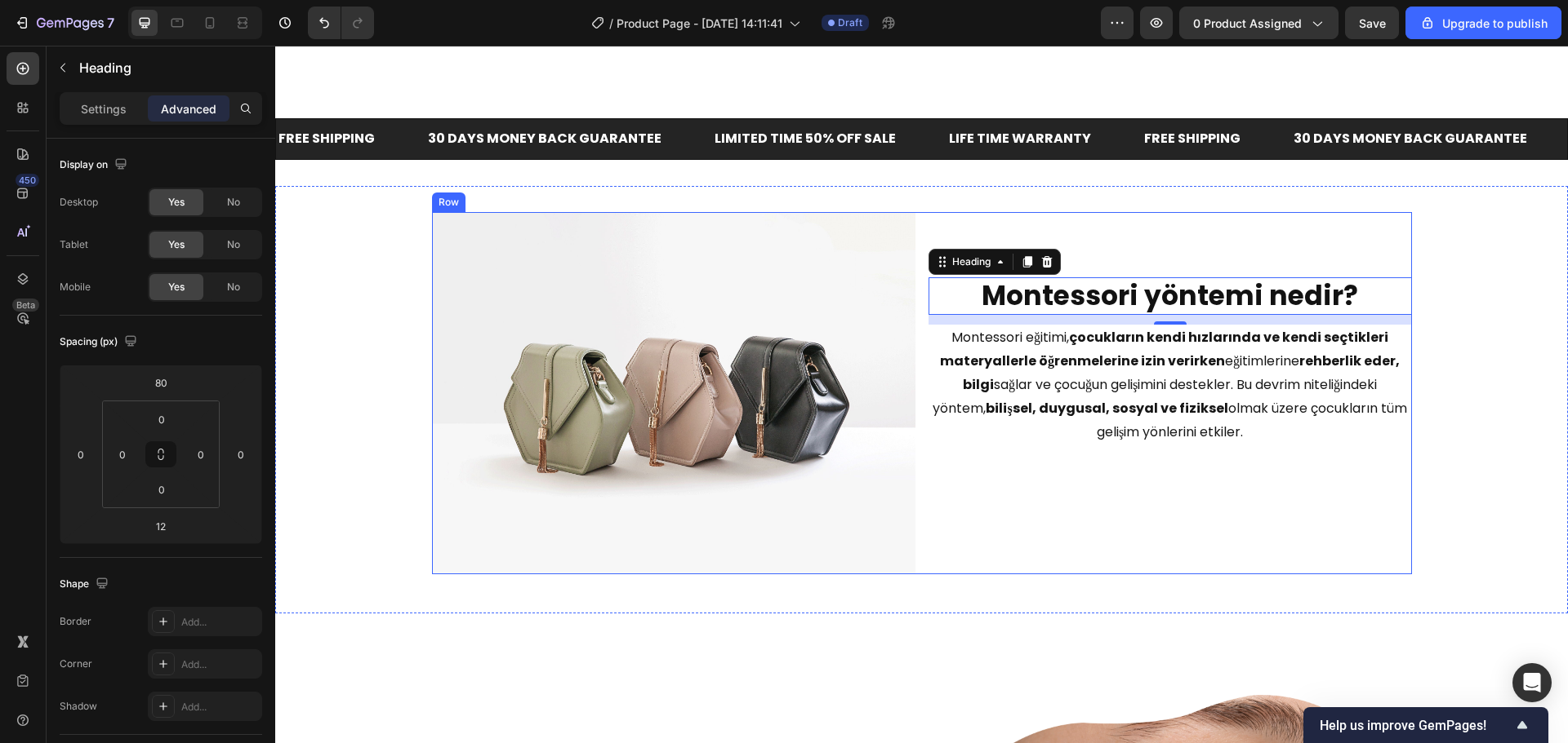
click at [1457, 379] on div "Image ⁠⁠⁠⁠⁠⁠⁠ Montessori yöntemi nedir? Heading 12 Montessori eğitimi, çocuklar…" at bounding box center [922, 399] width 1293 height 375
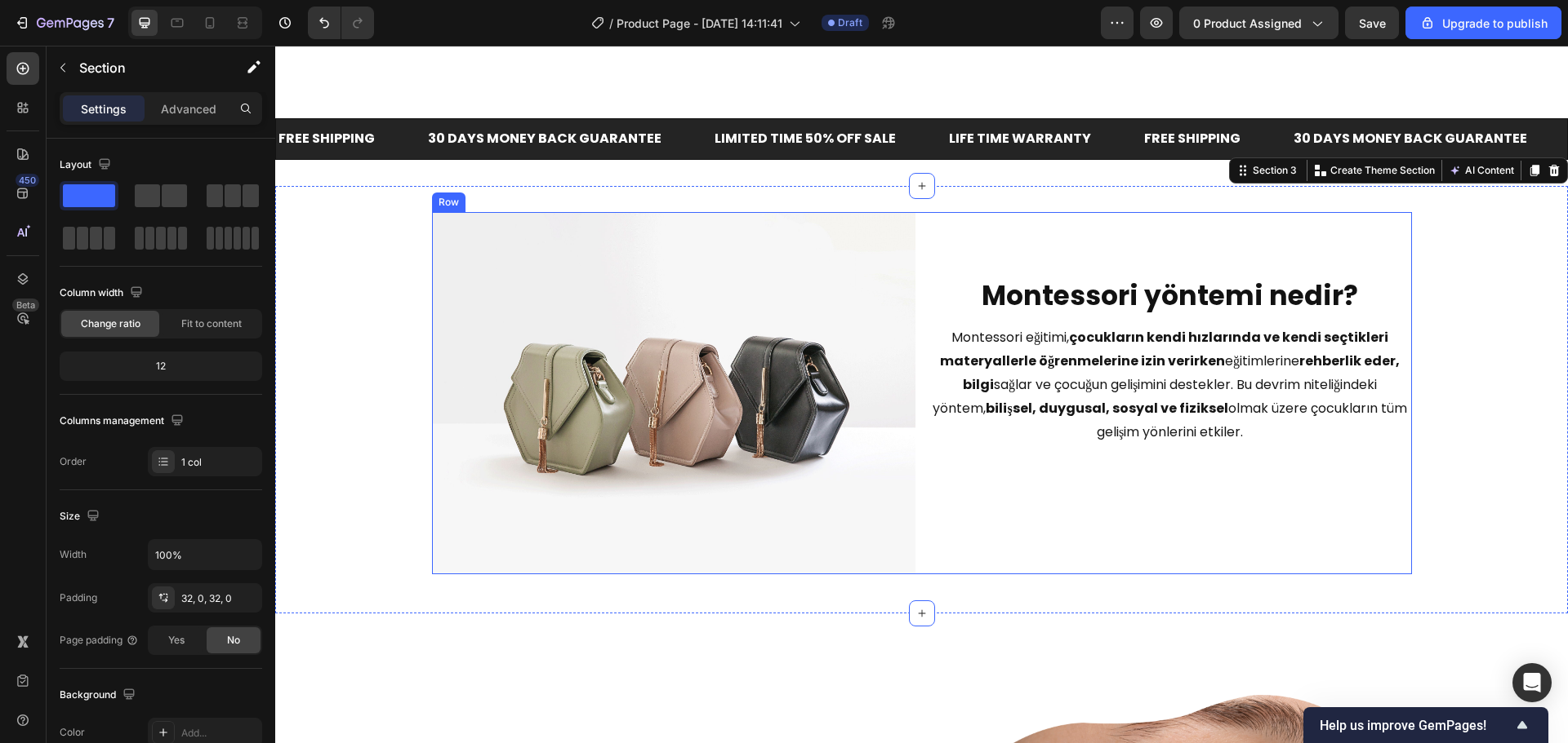
click at [1122, 283] on strong "Montessori yöntemi nedir?" at bounding box center [1169, 295] width 376 height 39
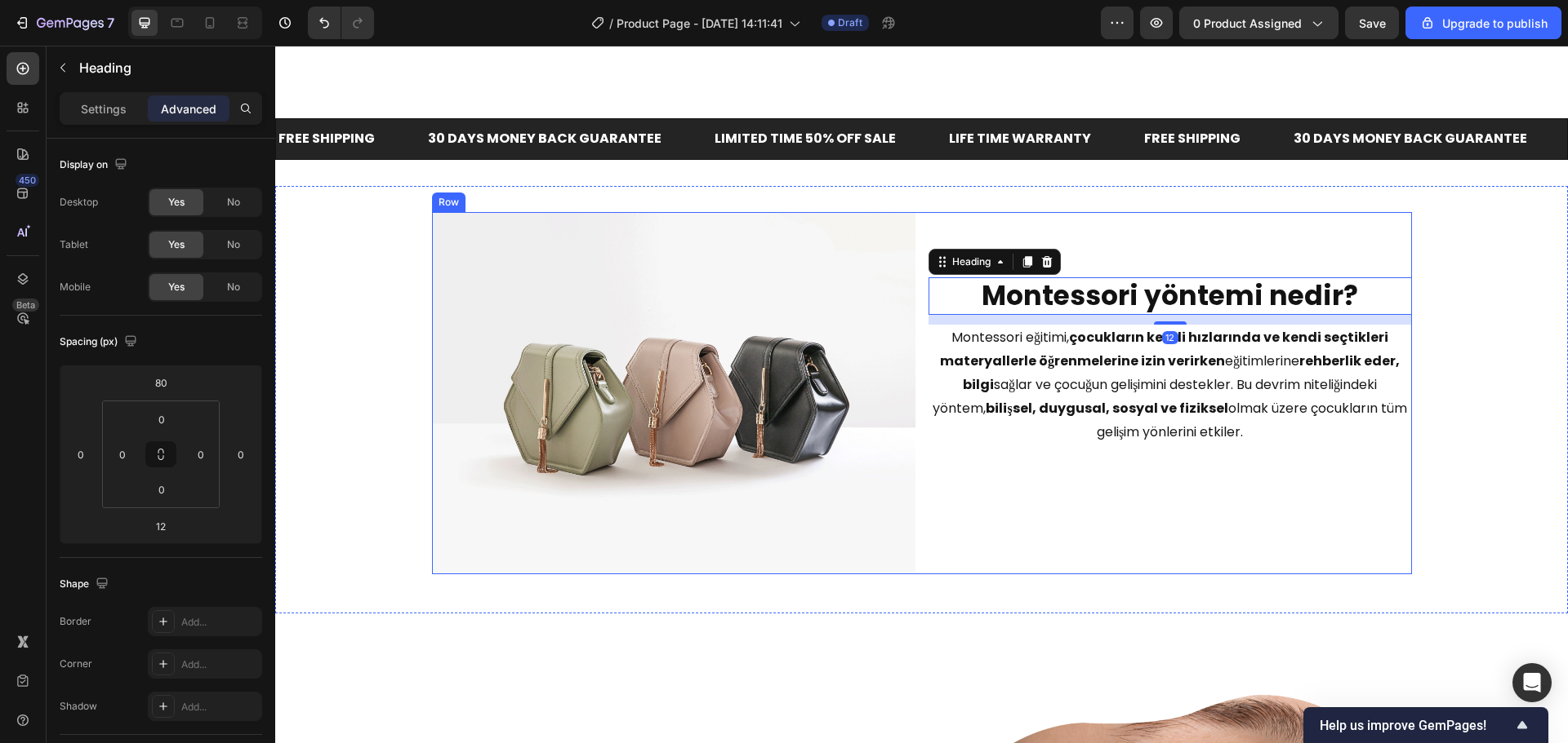
click at [1146, 258] on div "⁠⁠⁠⁠⁠⁠⁠ Montessori yöntemi nedir? Heading 12 Montessori eğitimi, çocukların ken…" at bounding box center [1169, 393] width 483 height 363
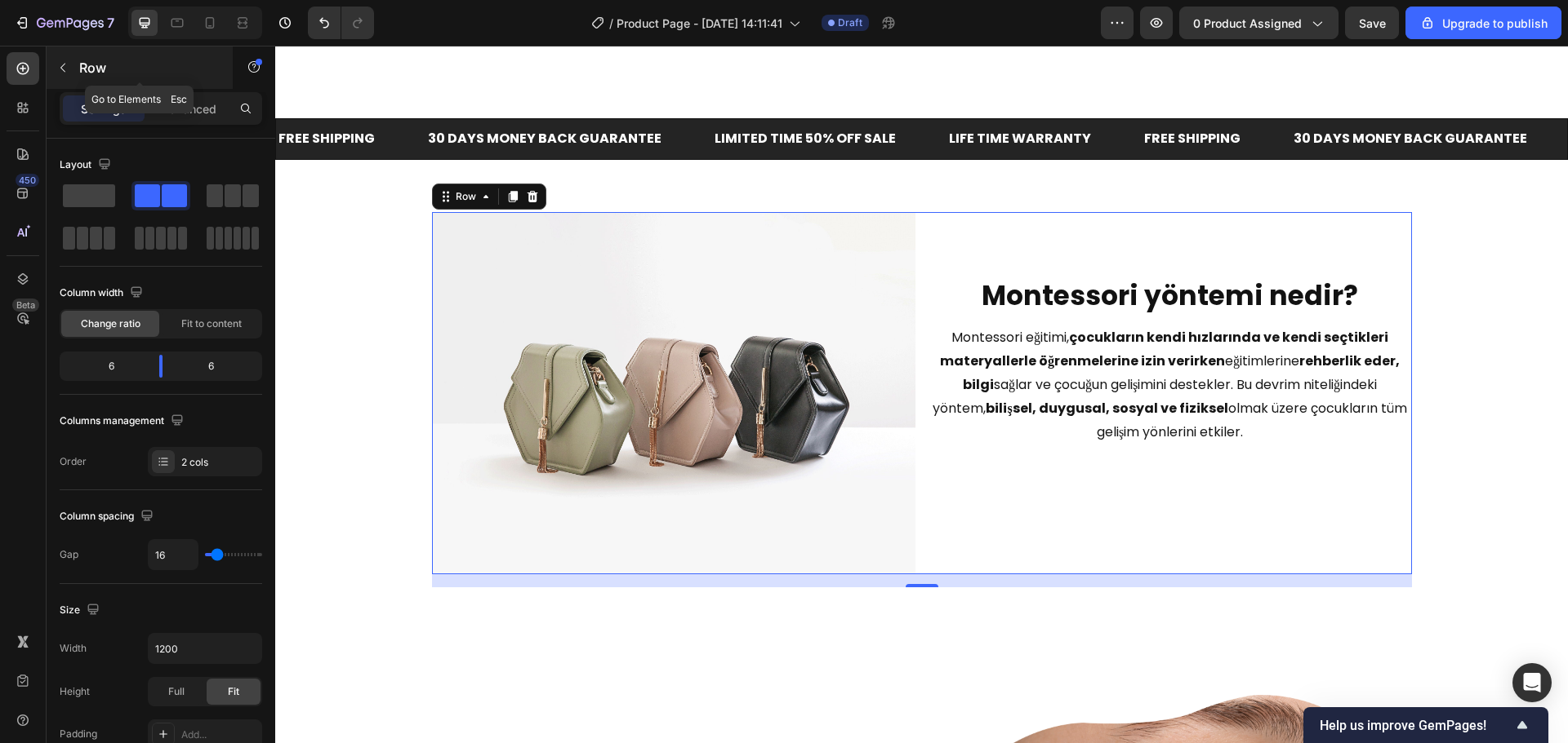
click at [73, 57] on button "button" at bounding box center [62, 67] width 26 height 26
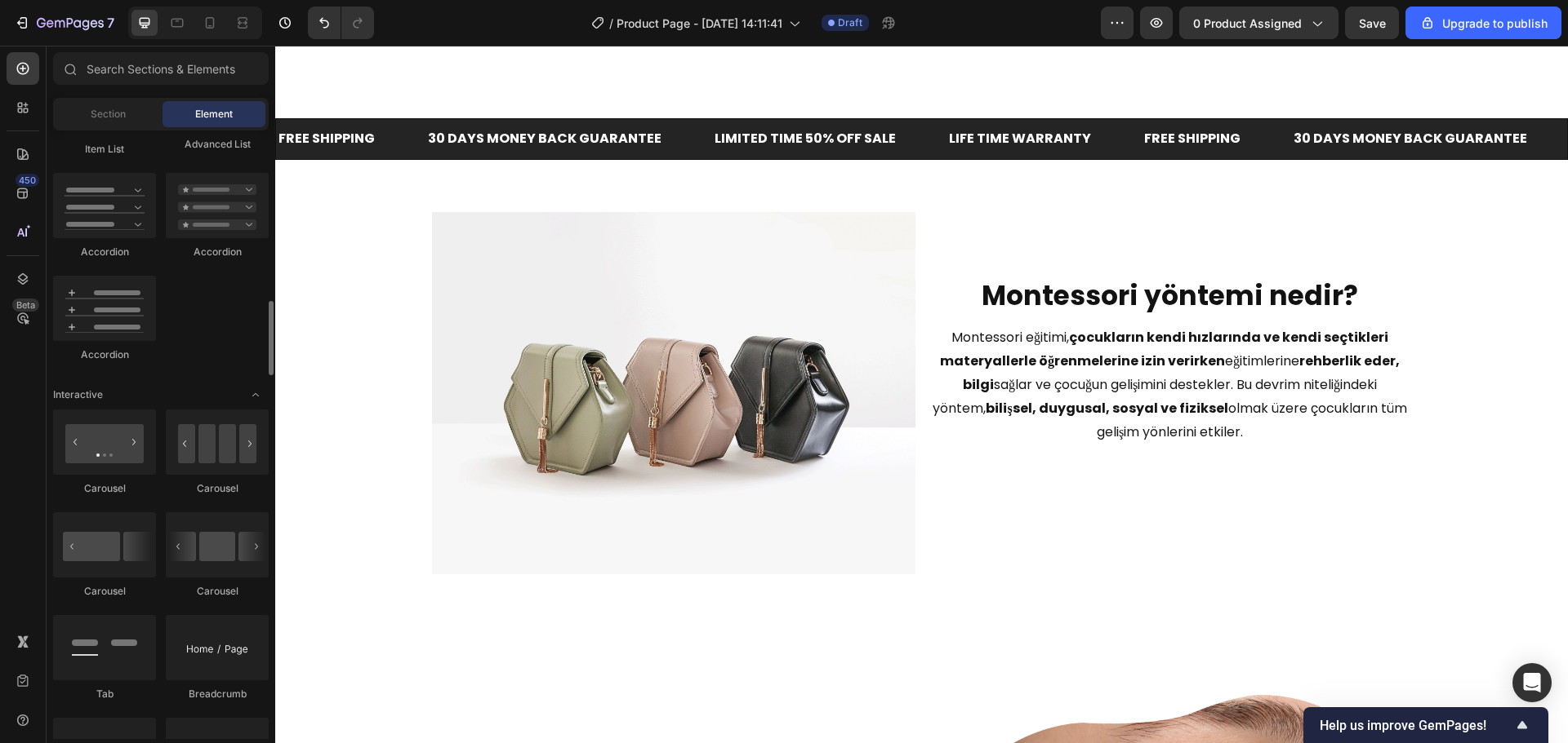
scroll to position [1876, 0]
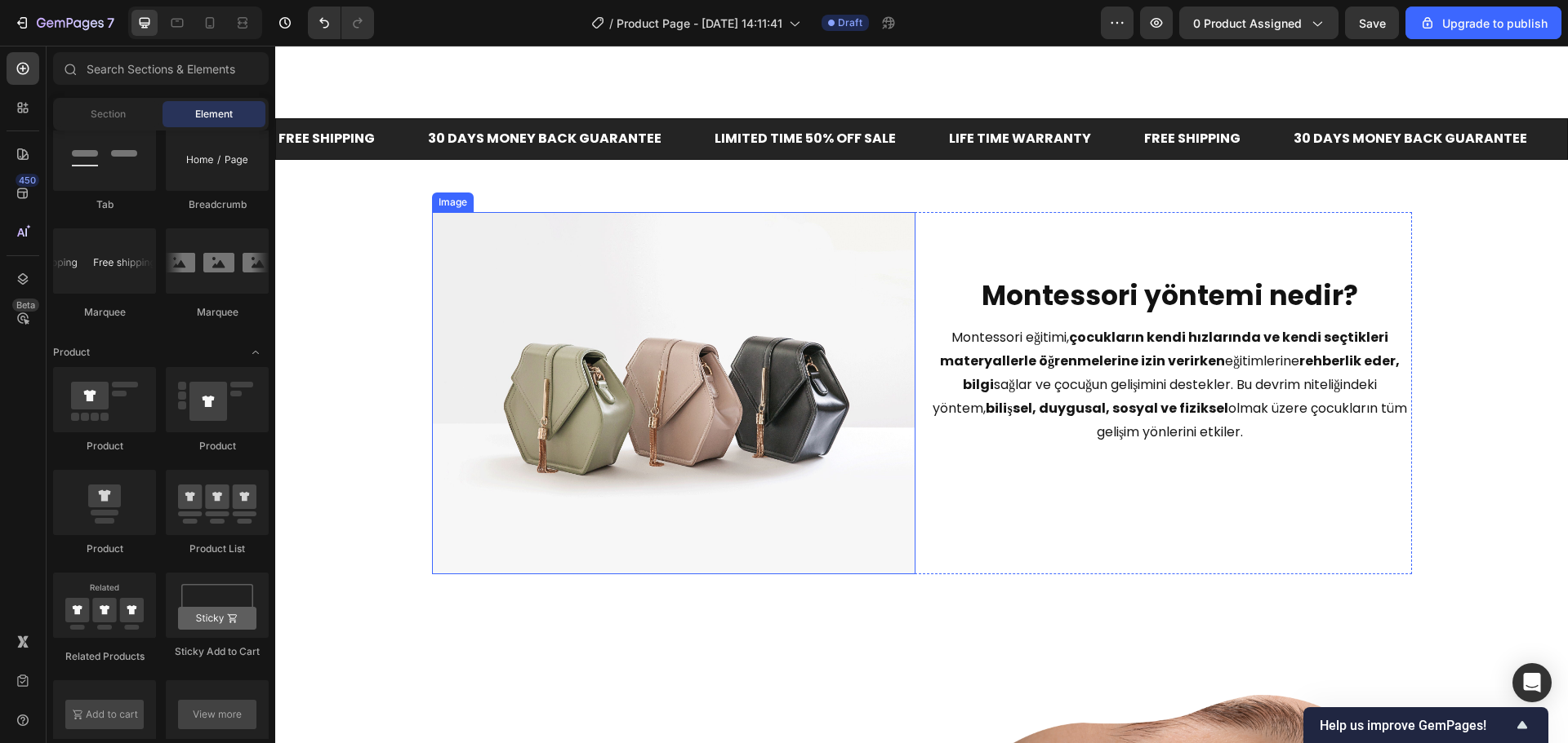
click at [738, 345] on img at bounding box center [673, 393] width 483 height 363
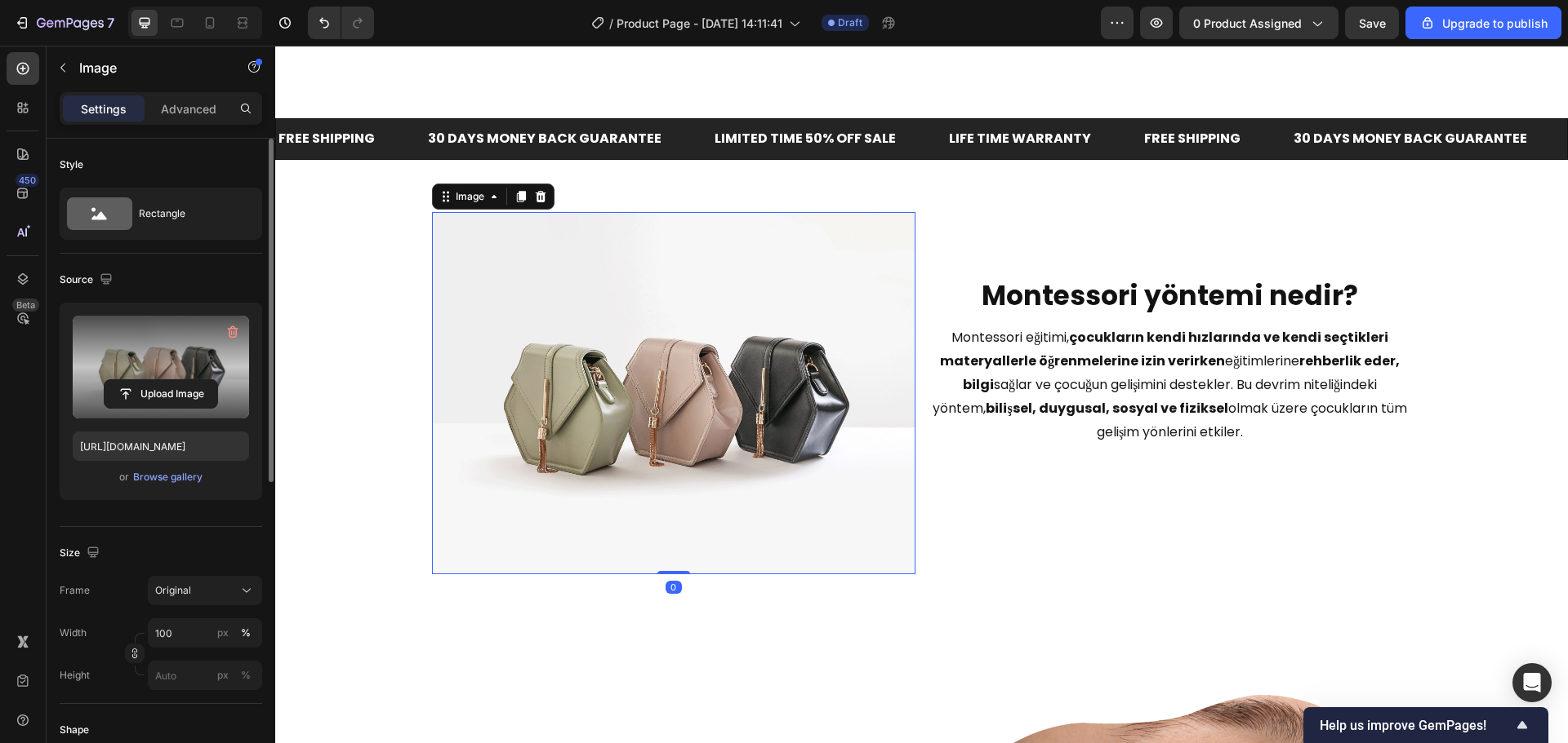
click at [136, 349] on label at bounding box center [161, 367] width 176 height 103
click at [136, 380] on input "file" at bounding box center [160, 394] width 113 height 28
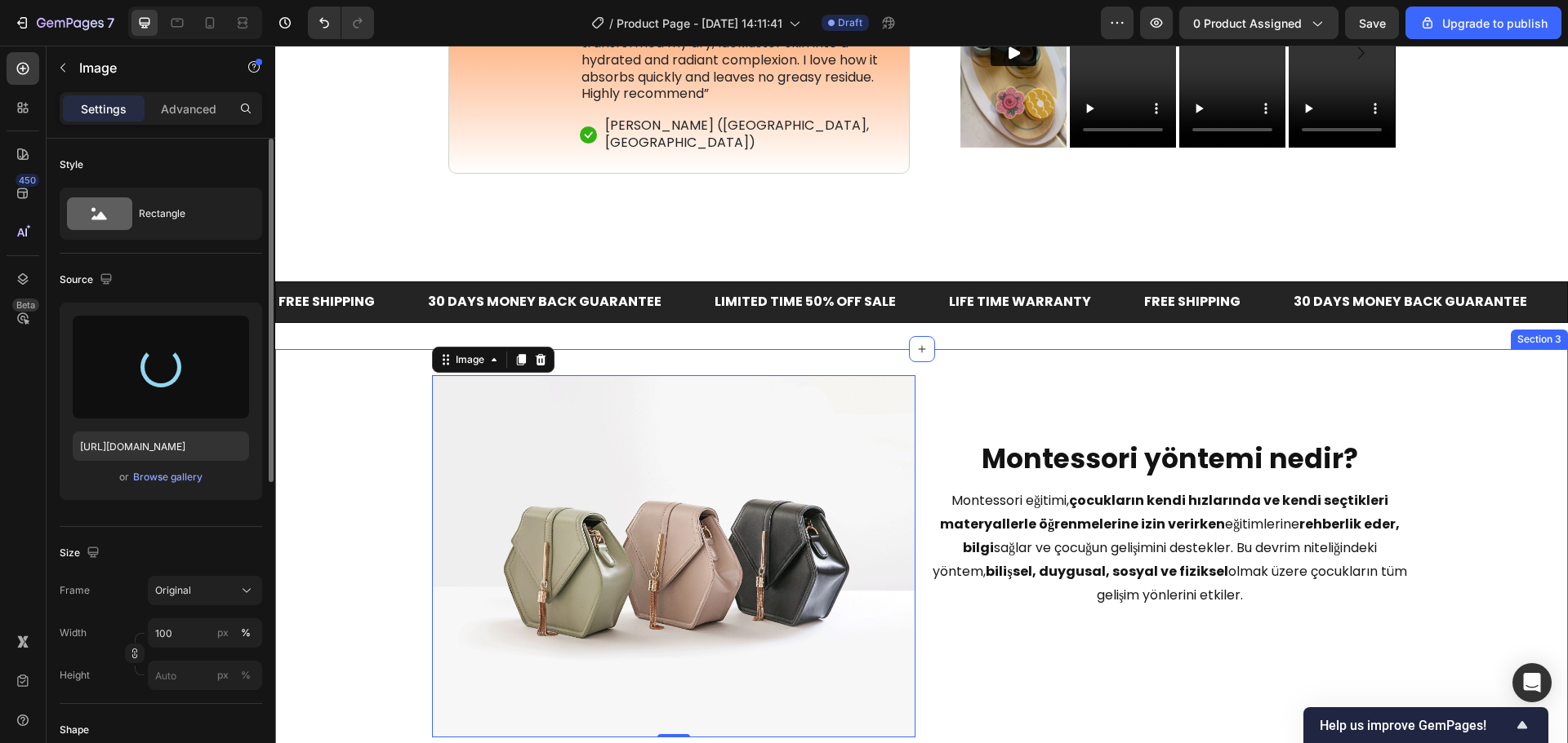
type input "https://cdn.shopify.com/s/files/1/0804/0752/7768/files/gempages_524054836979696…"
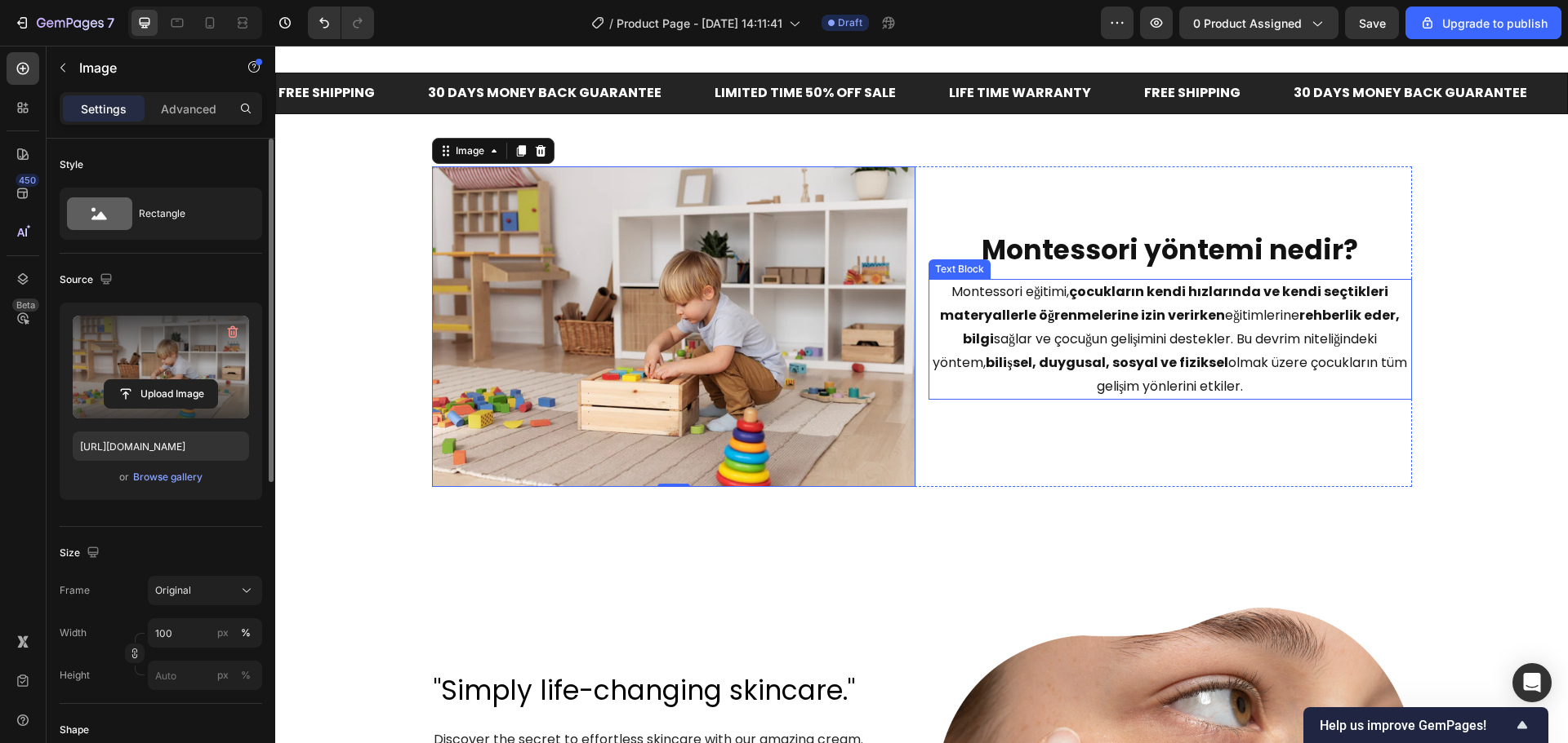
scroll to position [1142, 0]
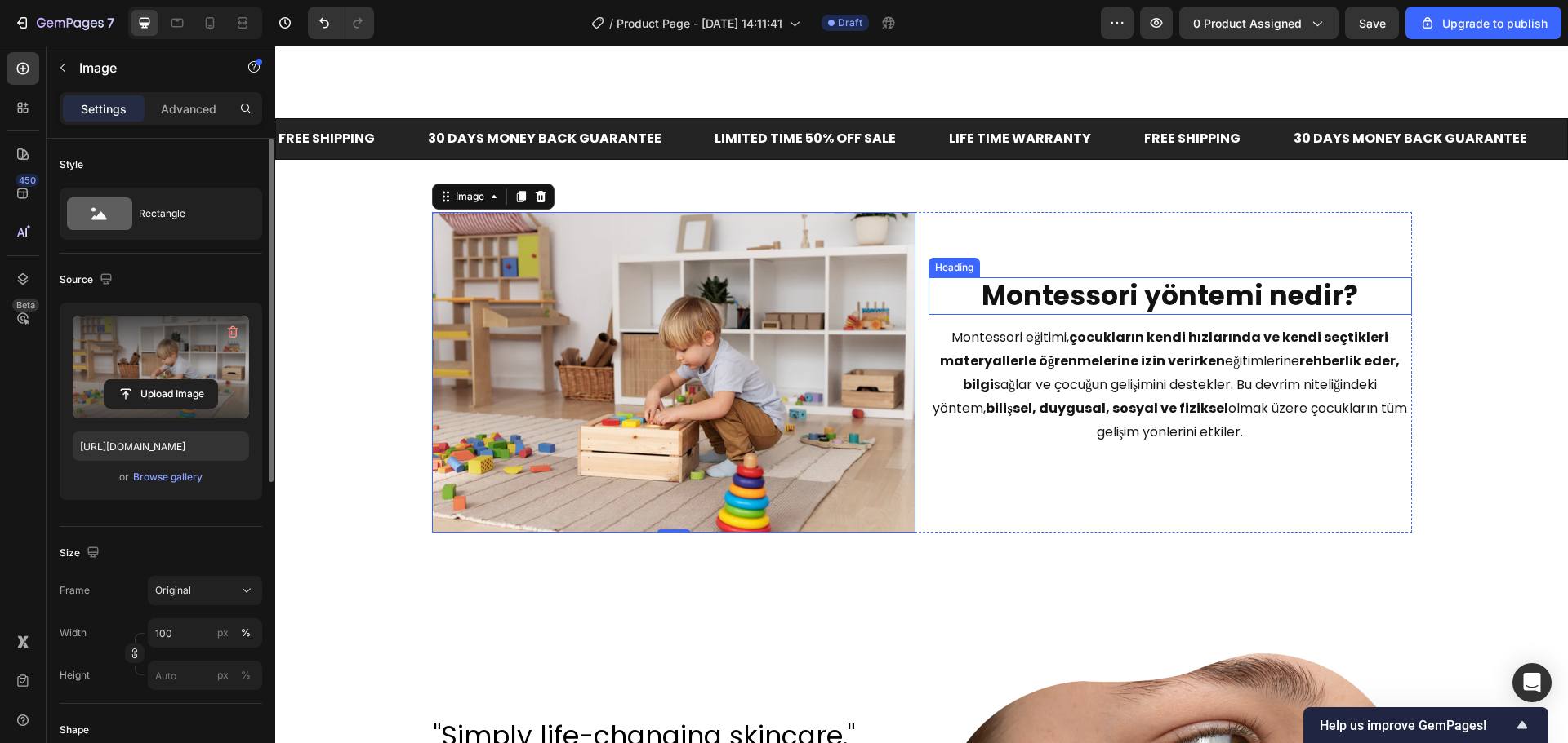
click at [1165, 313] on strong "Montessori yöntemi nedir?" at bounding box center [1169, 295] width 376 height 39
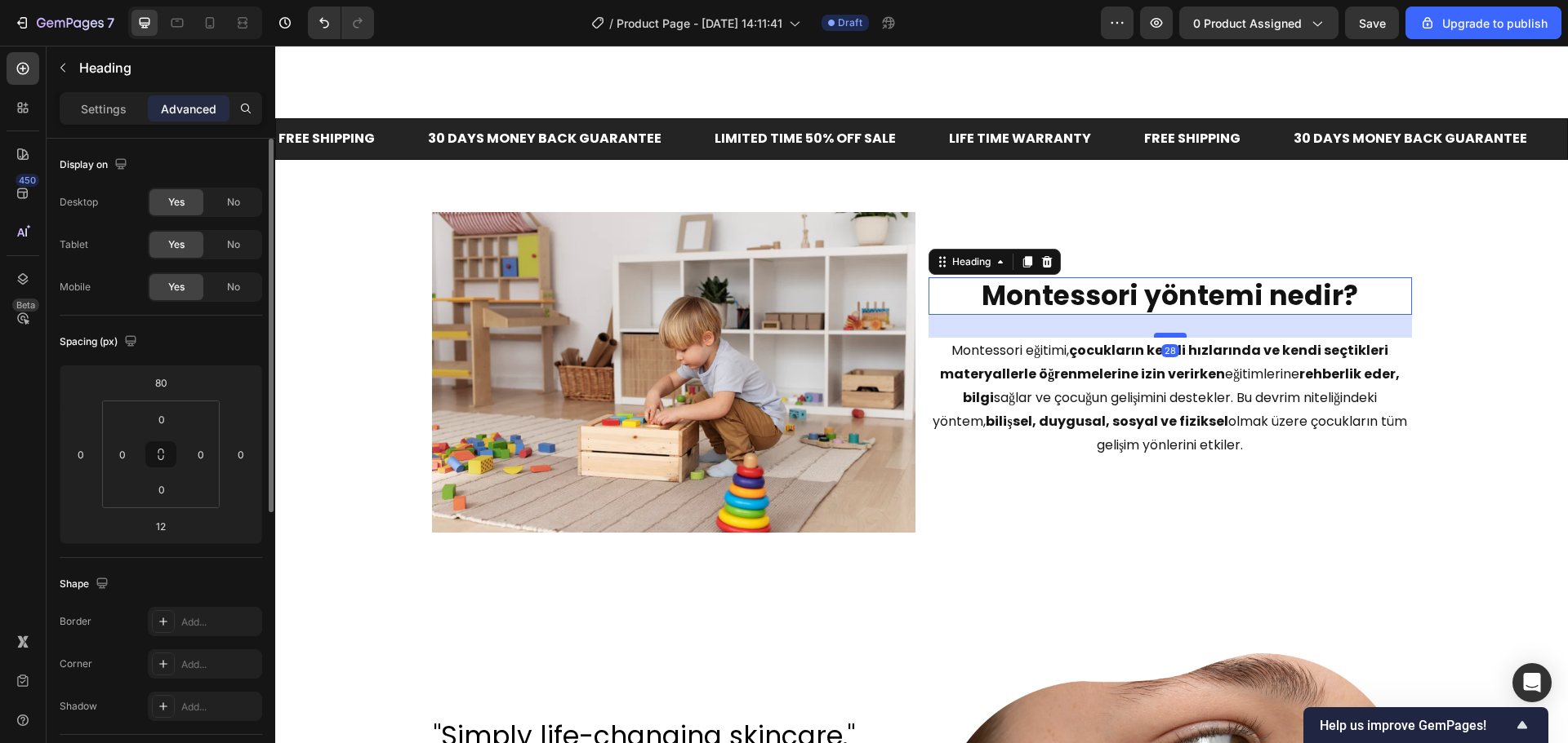
drag, startPoint x: 1163, startPoint y: 322, endPoint x: 1167, endPoint y: 336, distance: 14.6
click at [1167, 336] on div at bounding box center [1170, 335] width 32 height 4
type input "28"
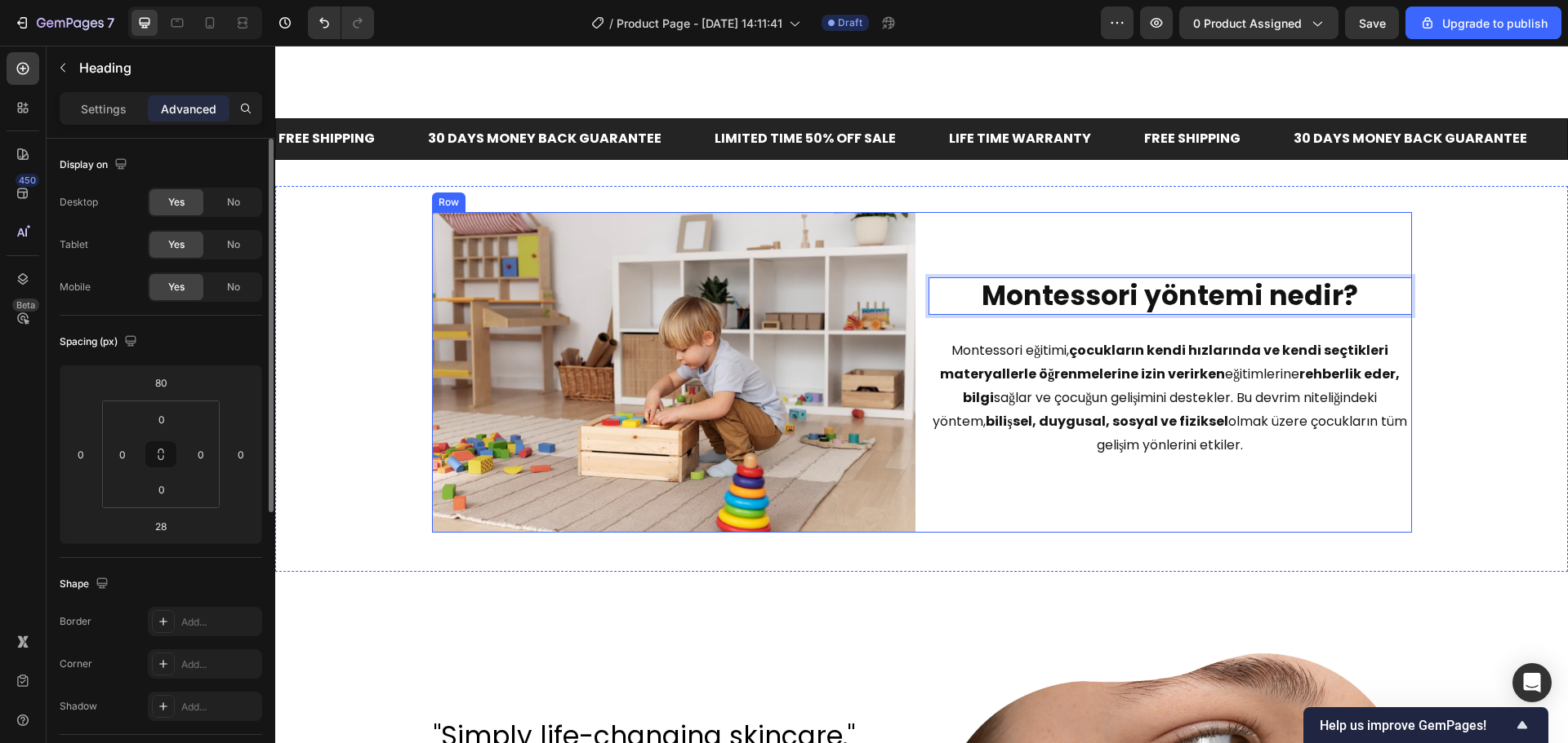
click at [1174, 275] on div "Montessori yöntemi nedir? Heading 28 Montessori eğitimi, çocukların kendi hızla…" at bounding box center [1169, 372] width 483 height 321
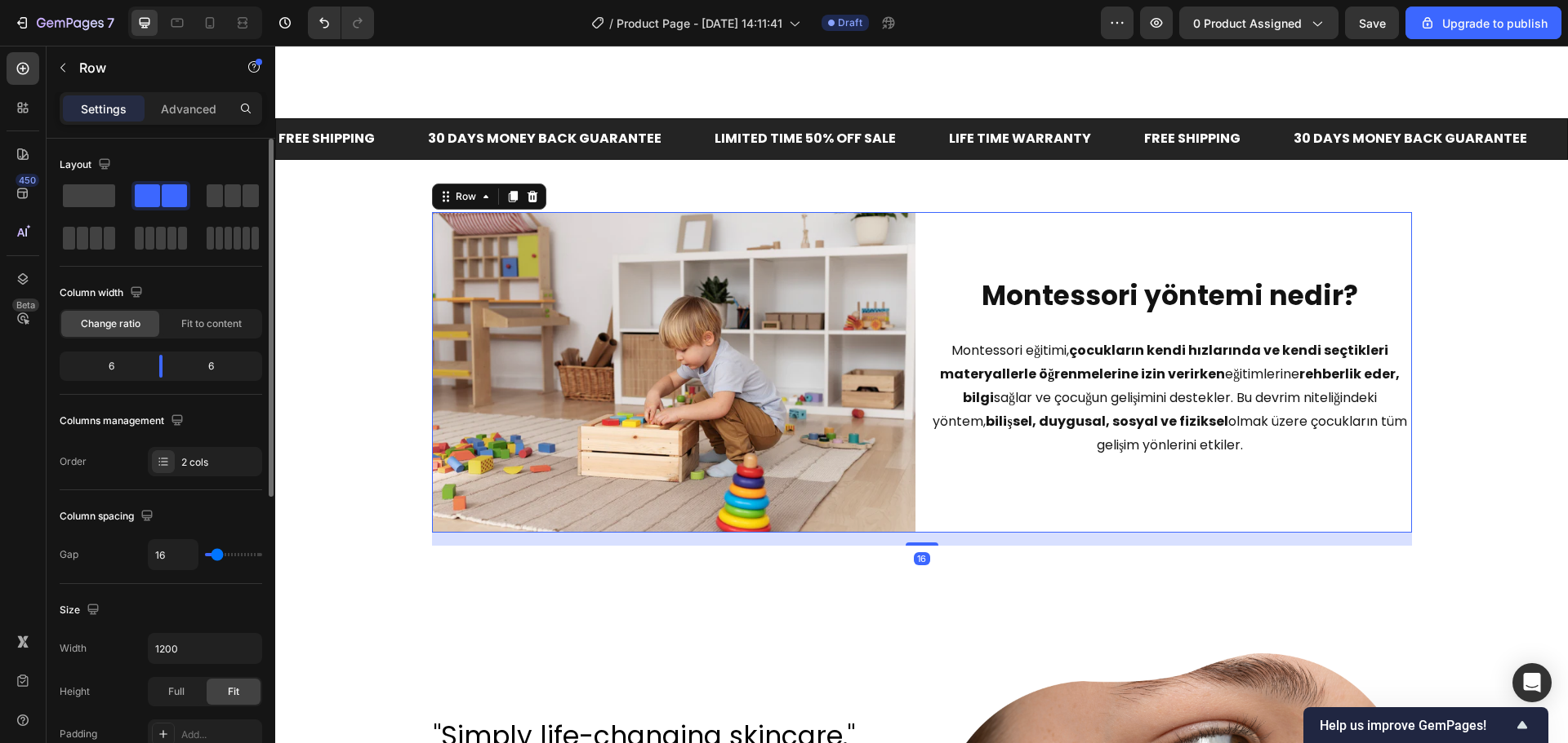
click at [1173, 265] on div "⁠⁠⁠⁠⁠⁠⁠ Montessori yöntemi nedir? Heading Montessori eğitimi, çocukların kendi …" at bounding box center [1169, 372] width 483 height 321
click at [1170, 293] on strong "Montessori yöntemi nedir?" at bounding box center [1169, 295] width 376 height 39
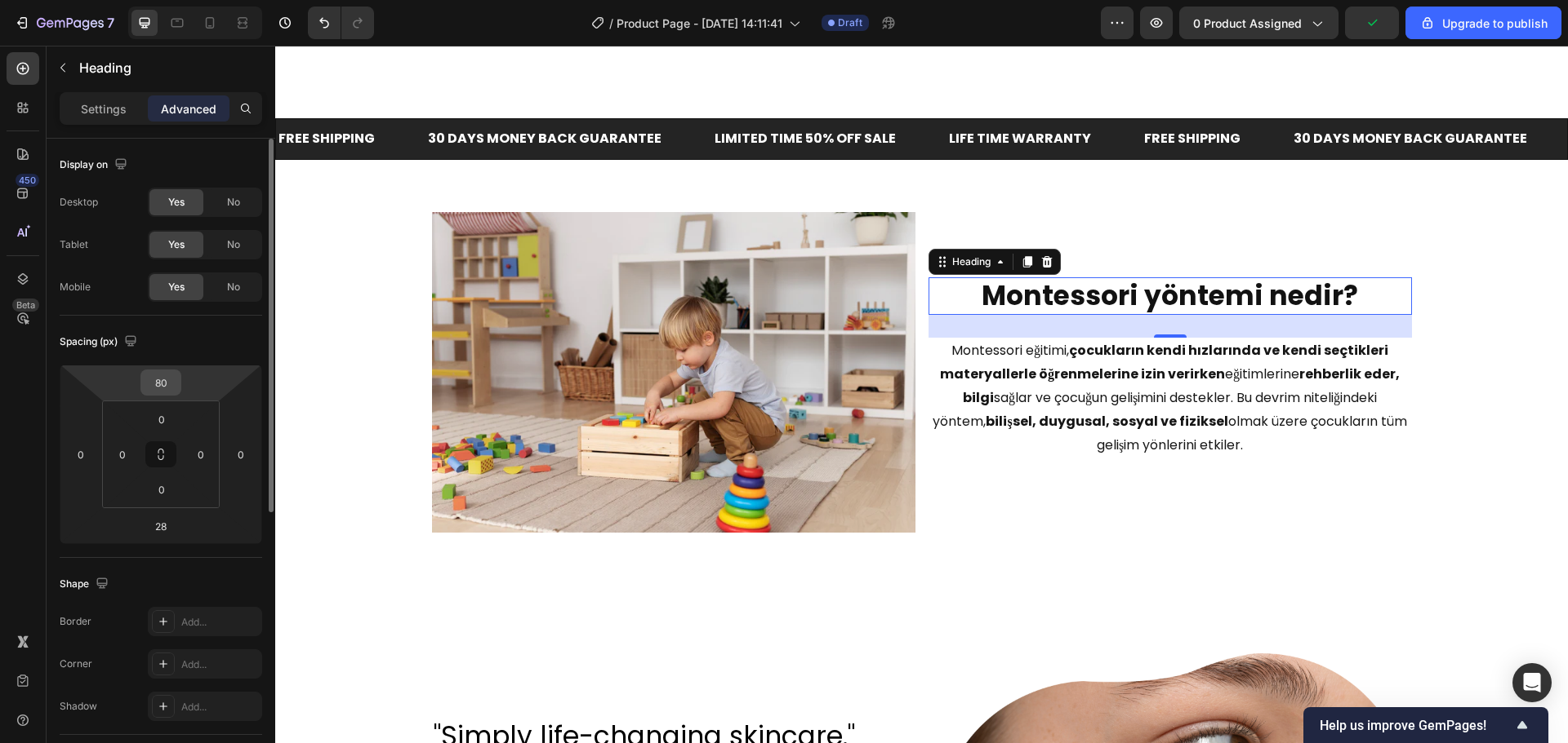
click at [162, 379] on input "80" at bounding box center [161, 382] width 32 height 24
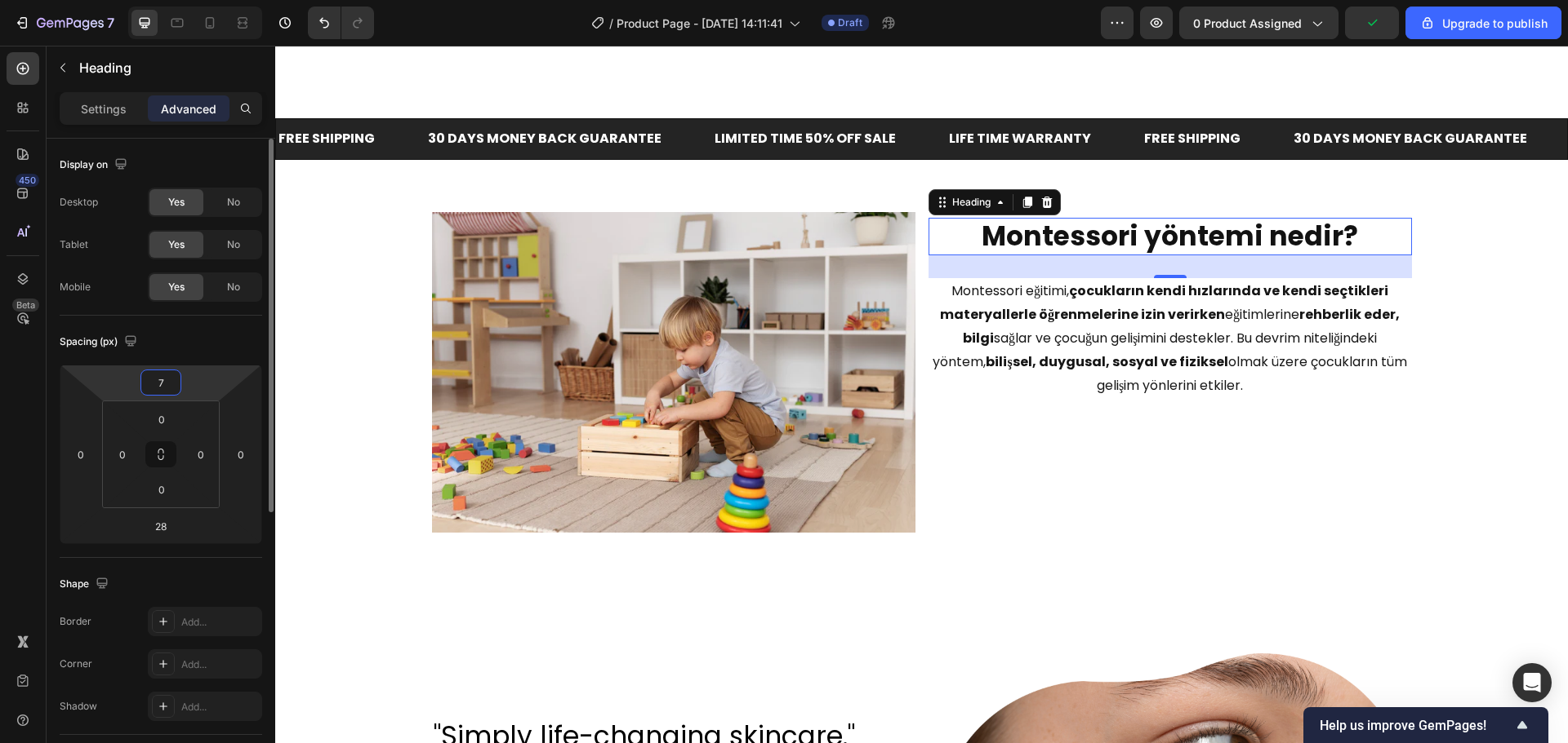
type input "70"
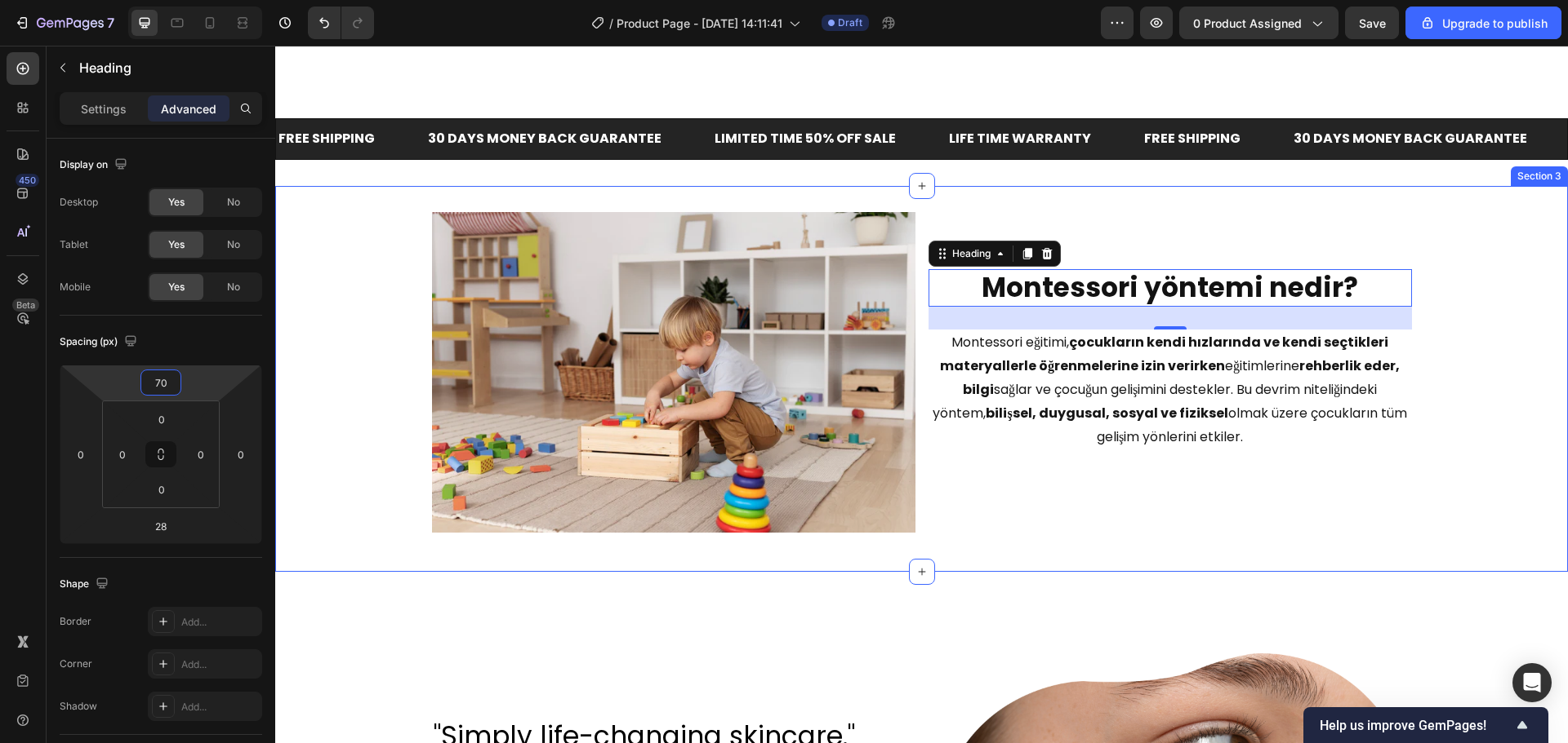
click at [1492, 329] on div "Image ⁠⁠⁠⁠⁠⁠⁠ Montessori yöntemi nedir? Heading 28 Montessori eğitimi, çocuklar…" at bounding box center [922, 380] width 1293 height 335
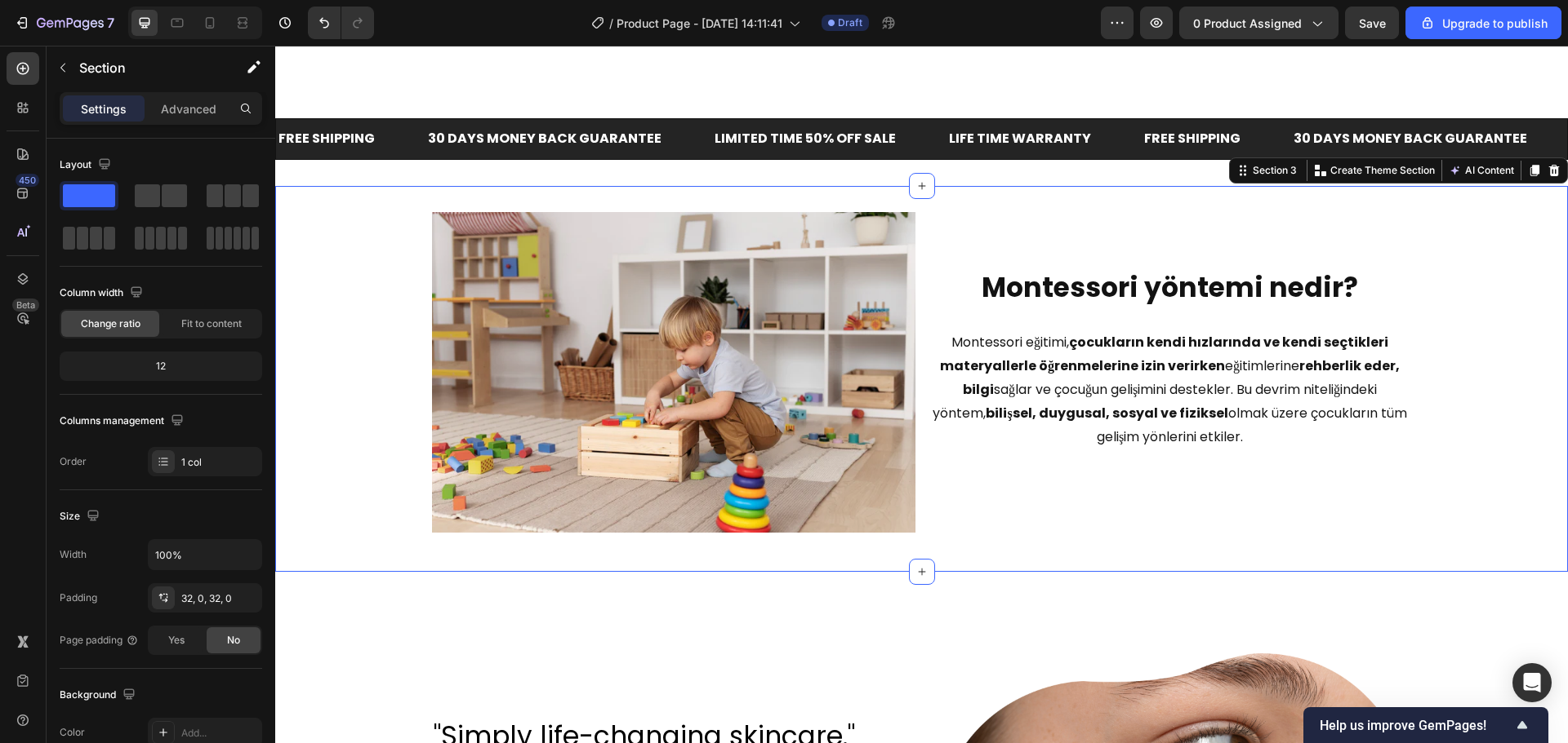
click at [227, 32] on div at bounding box center [194, 22] width 134 height 32
click at [218, 25] on icon at bounding box center [210, 22] width 16 height 16
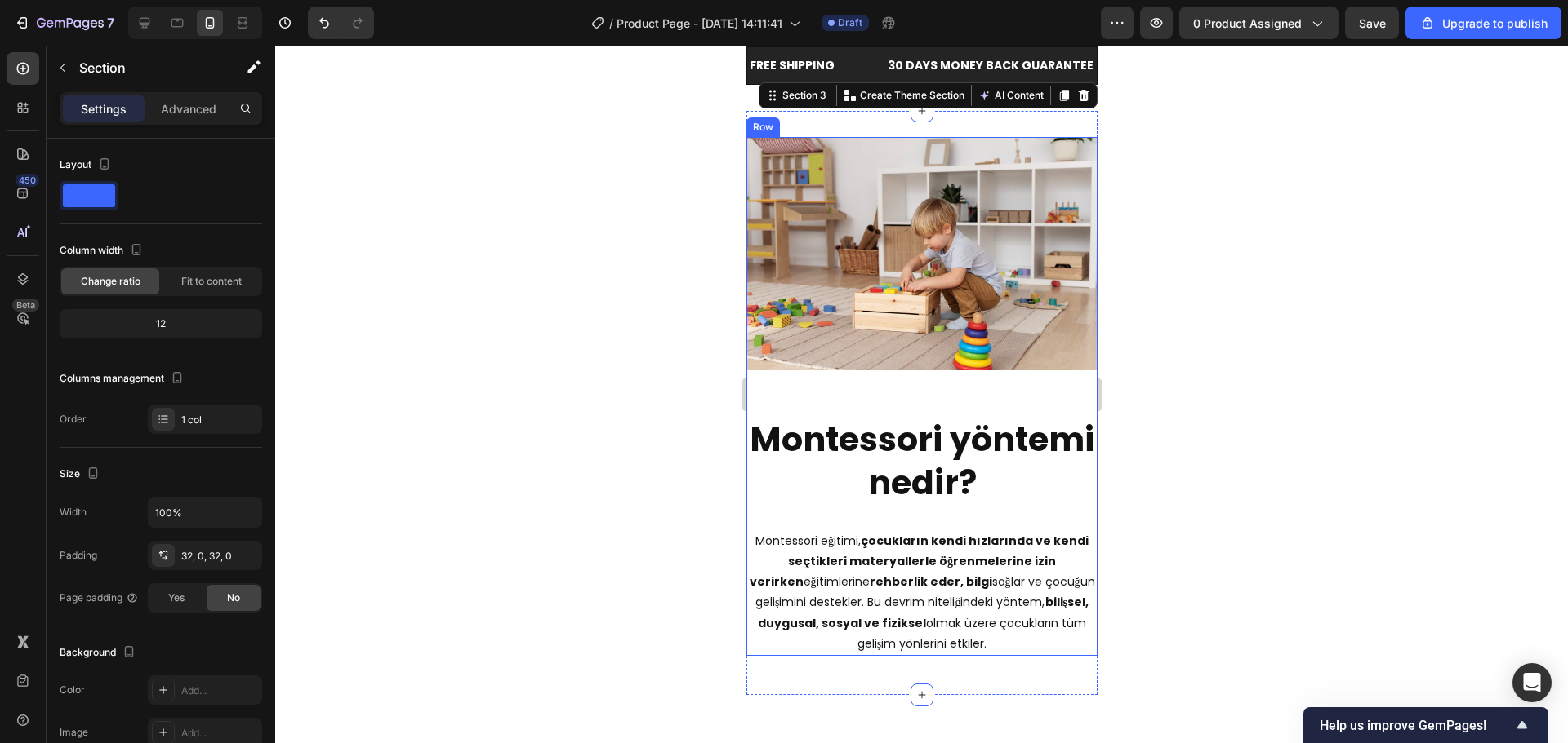
scroll to position [1671, 0]
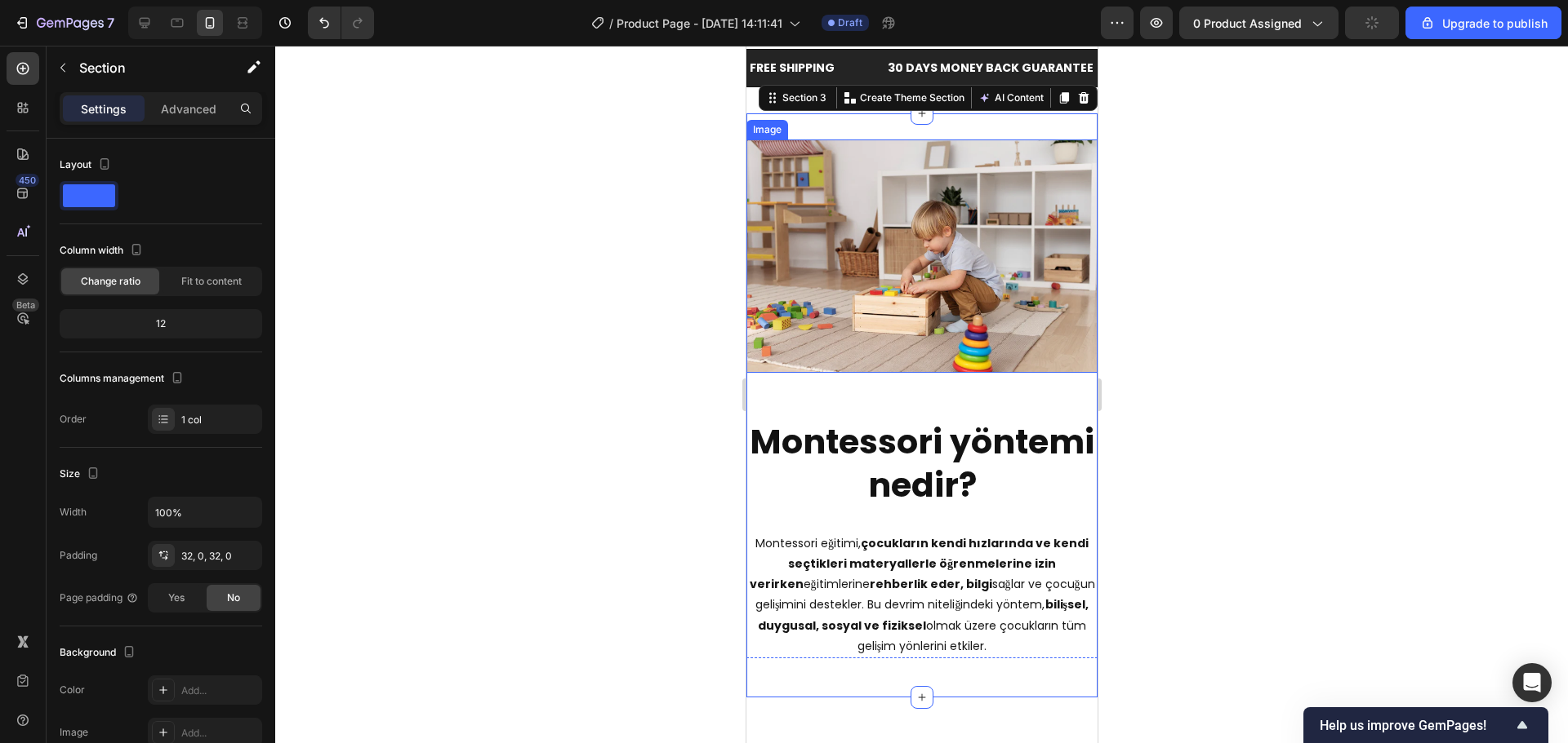
click at [865, 276] on img at bounding box center [921, 255] width 351 height 233
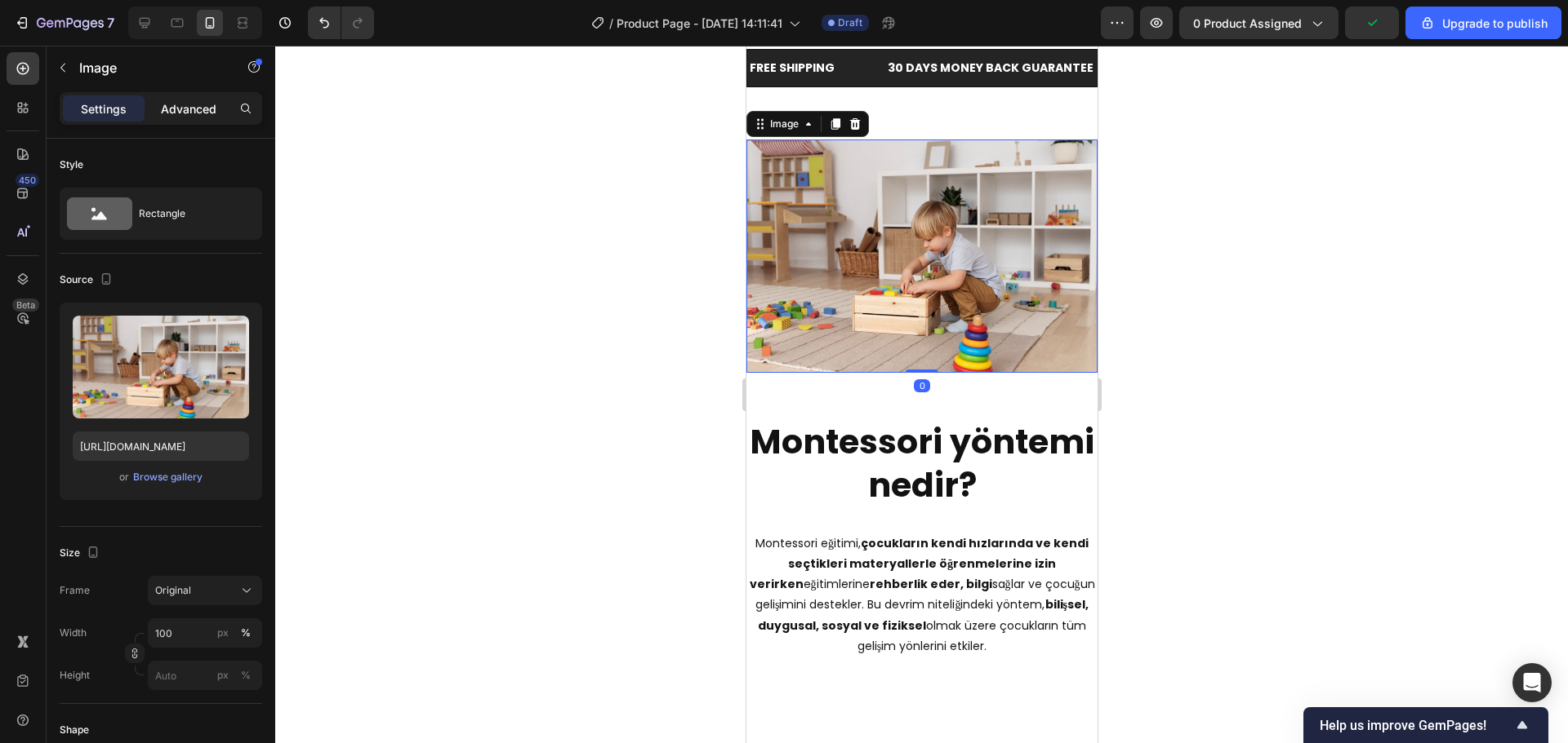
click at [160, 96] on div "Advanced" at bounding box center [188, 108] width 82 height 26
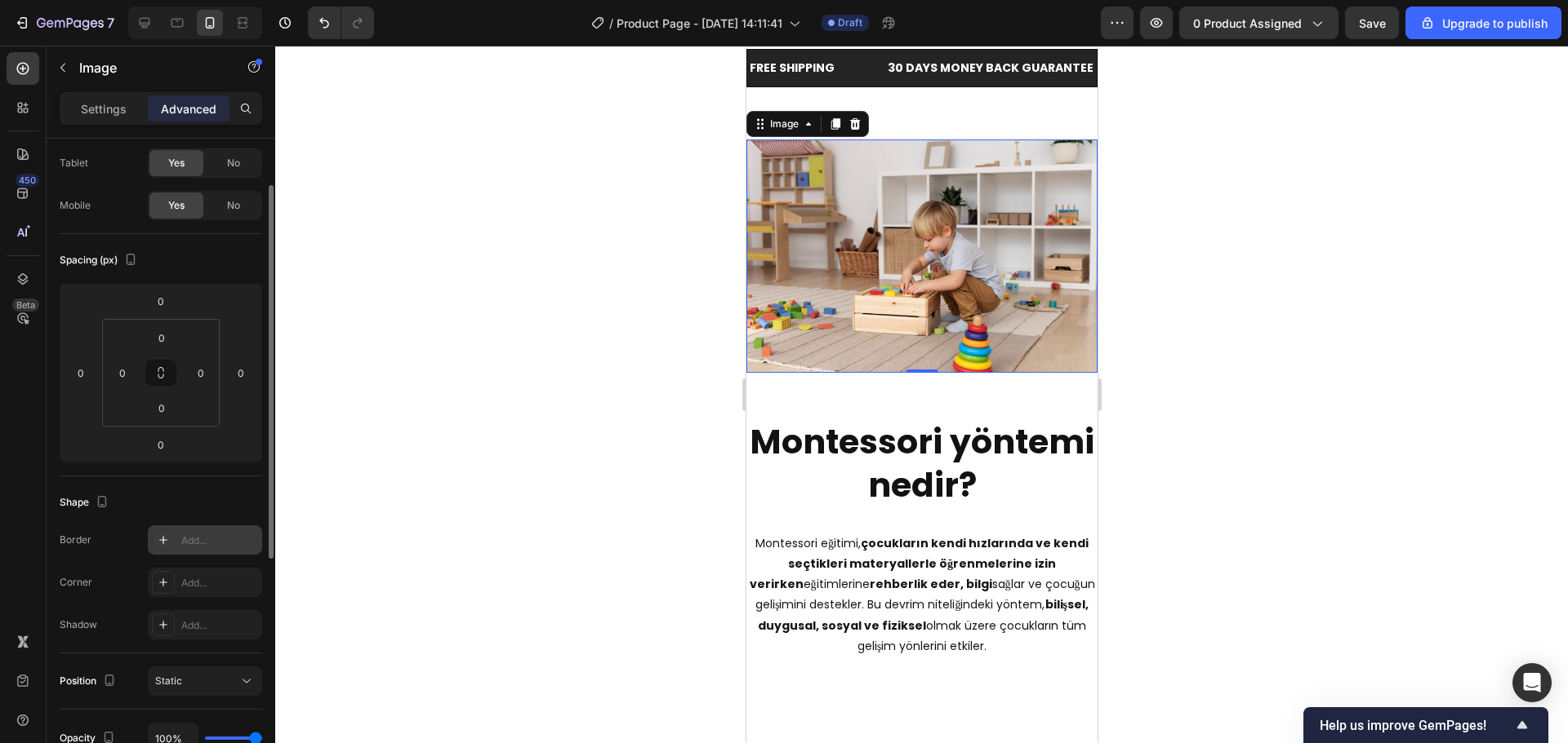
scroll to position [245, 0]
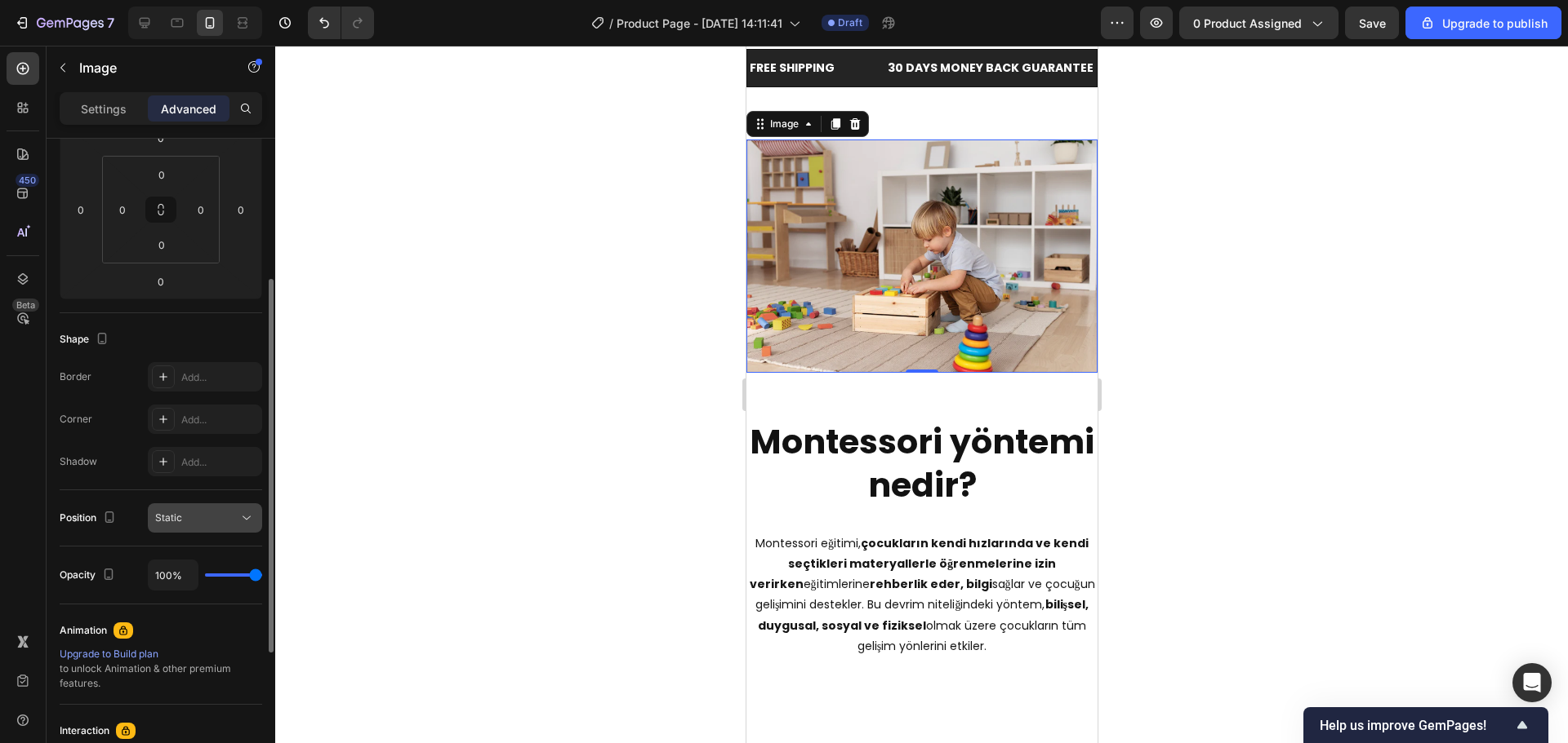
click at [230, 523] on div "Static" at bounding box center [196, 518] width 84 height 14
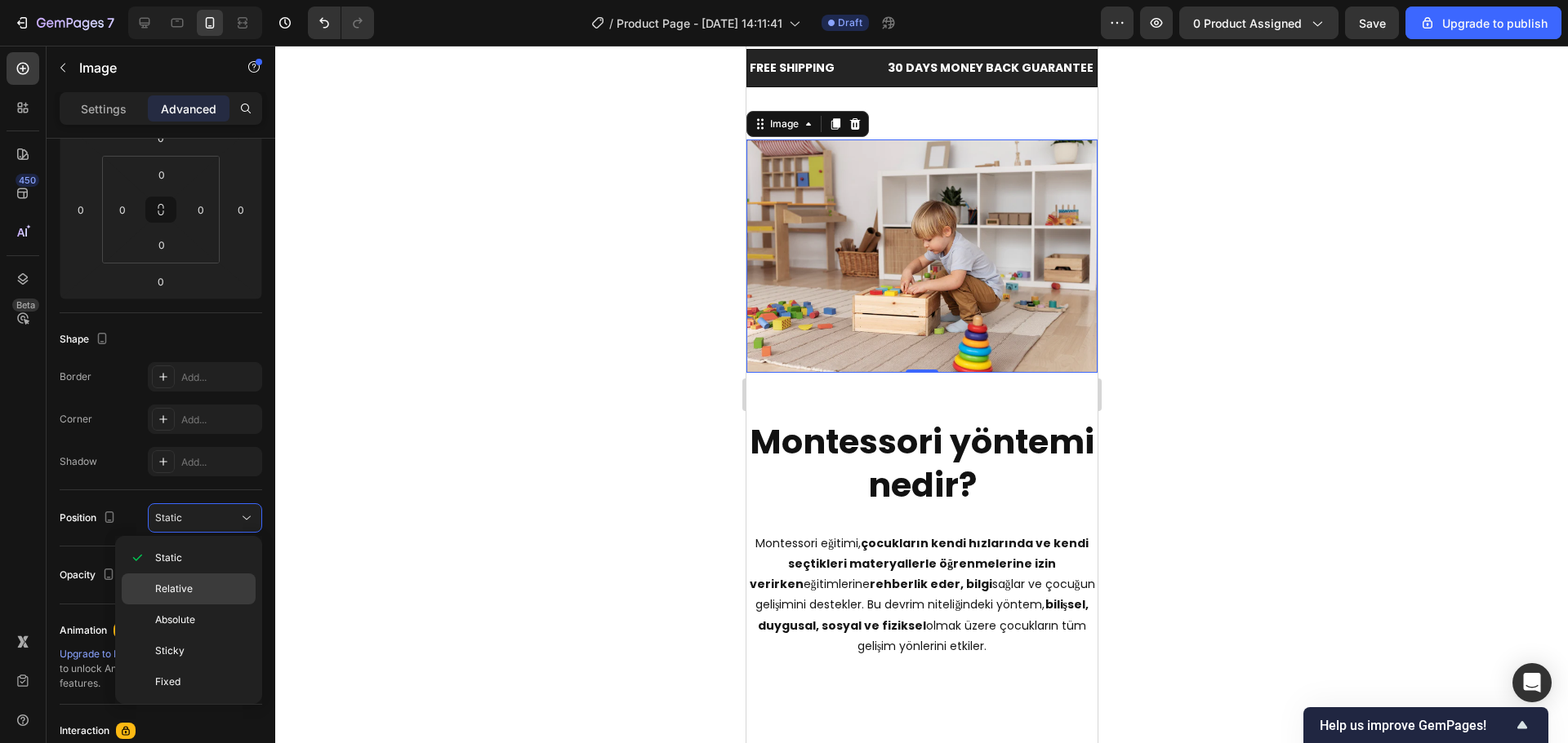
click at [203, 584] on p "Relative" at bounding box center [201, 589] width 93 height 14
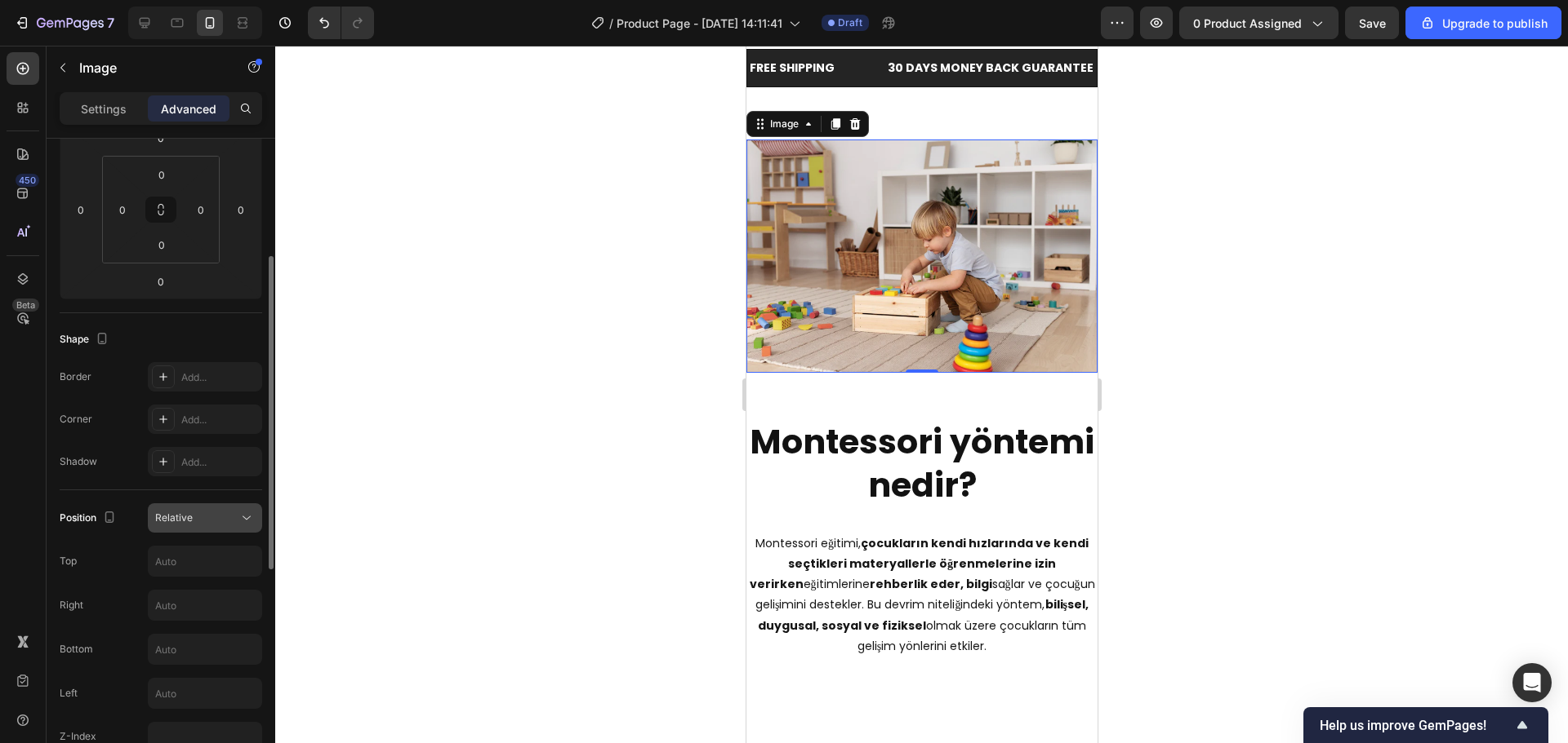
click at [224, 511] on div "Relative" at bounding box center [196, 518] width 84 height 14
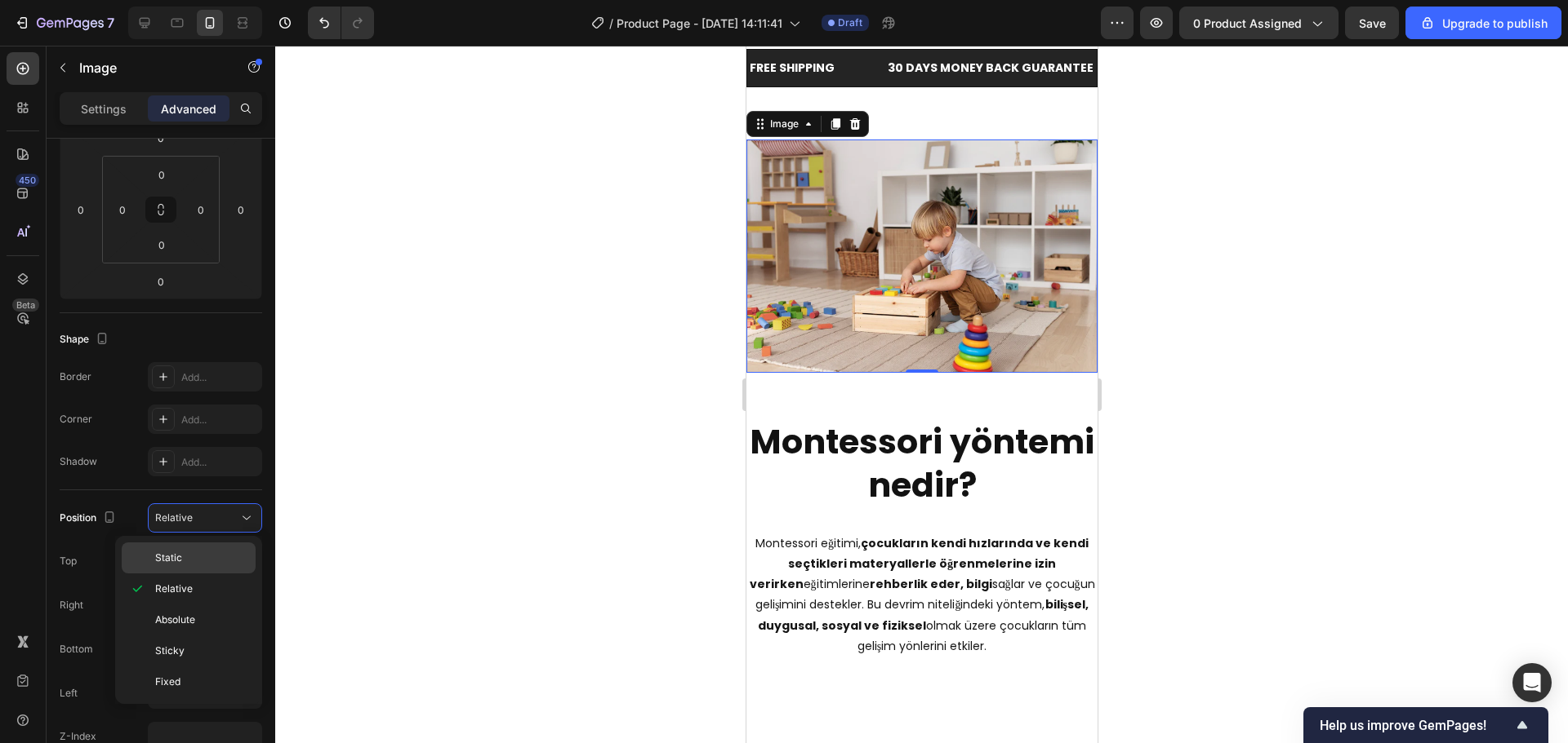
click at [203, 552] on p "Static" at bounding box center [201, 558] width 93 height 14
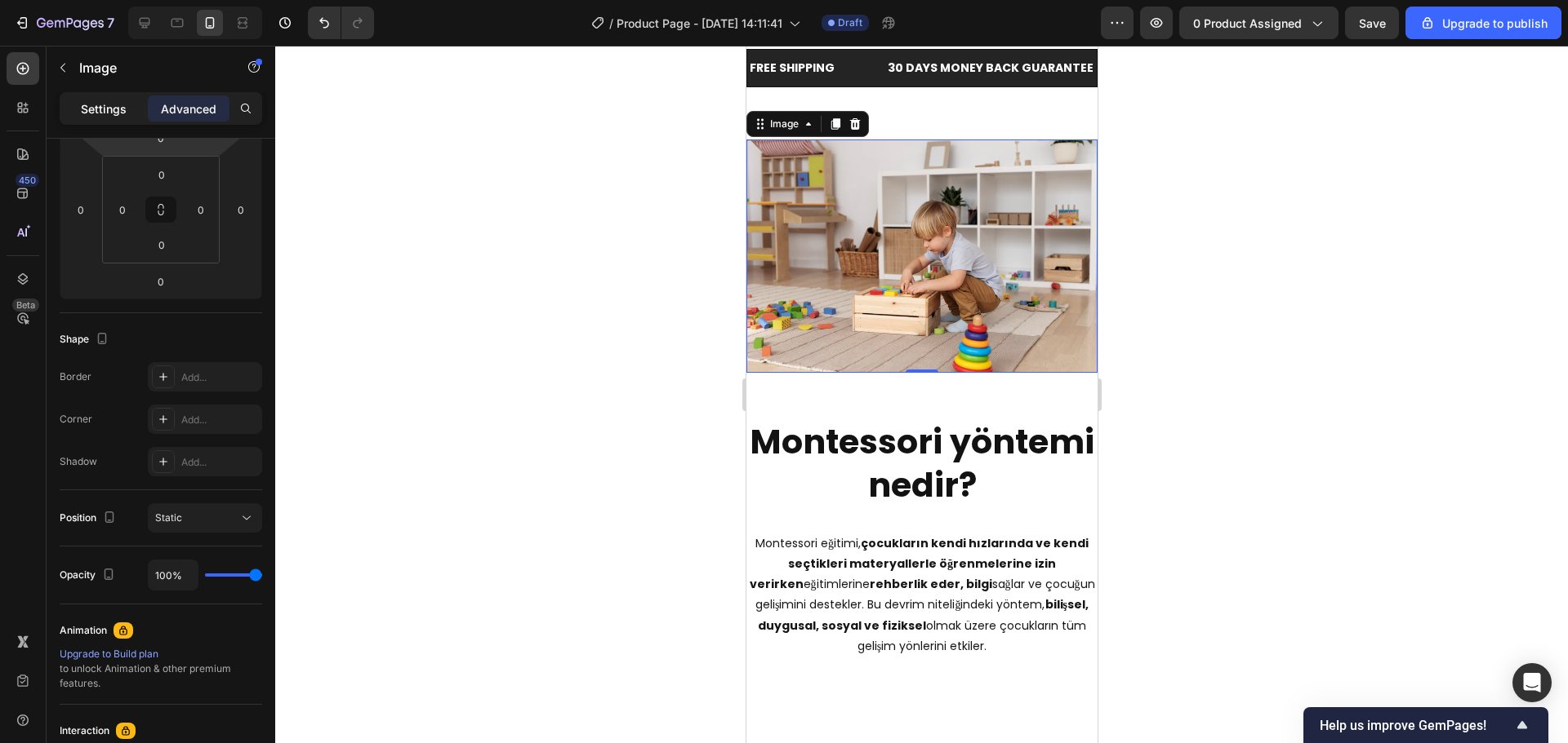
click at [126, 96] on div "Settings" at bounding box center [104, 108] width 82 height 26
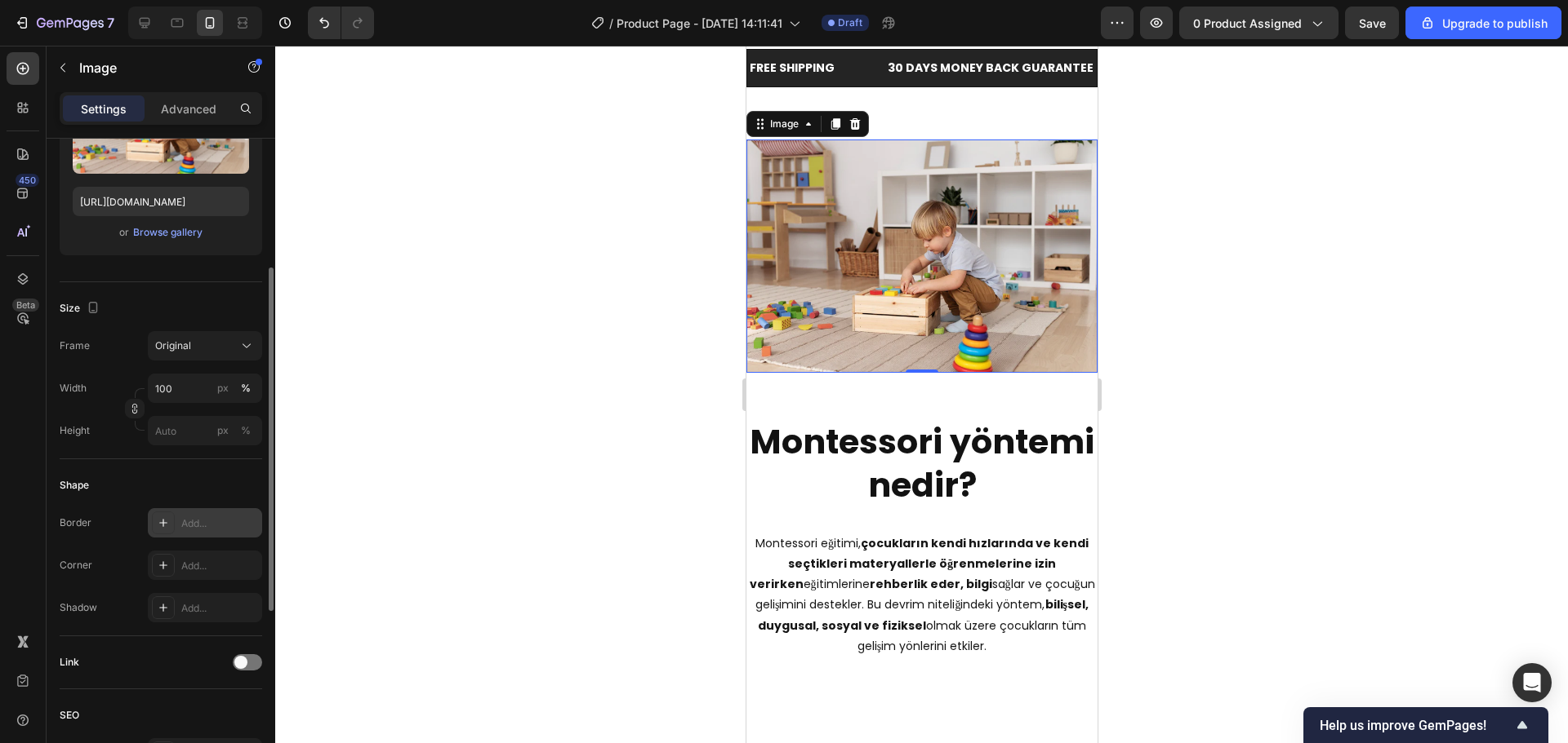
click at [205, 514] on div "Add..." at bounding box center [204, 523] width 114 height 30
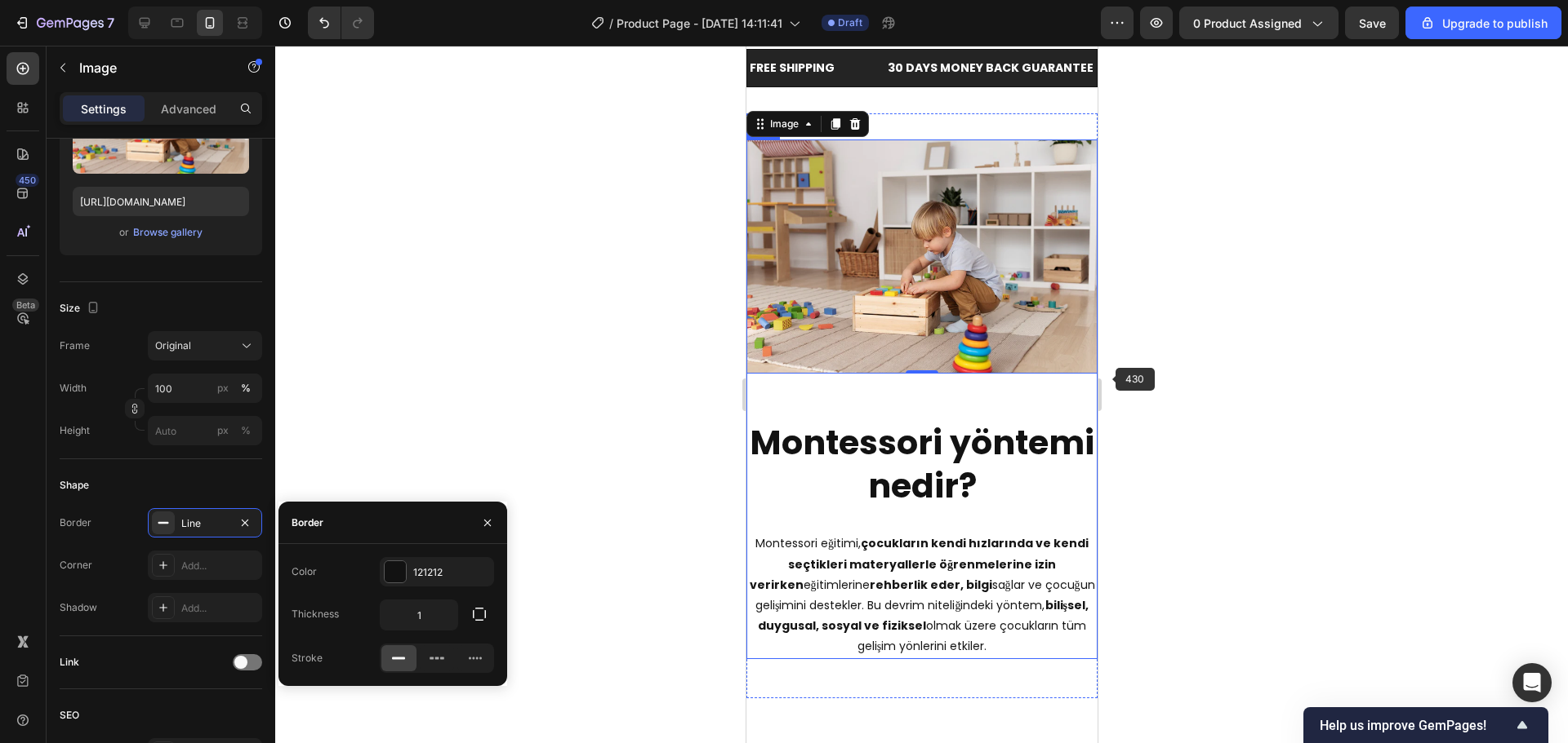
click at [1302, 344] on div at bounding box center [922, 395] width 1293 height 698
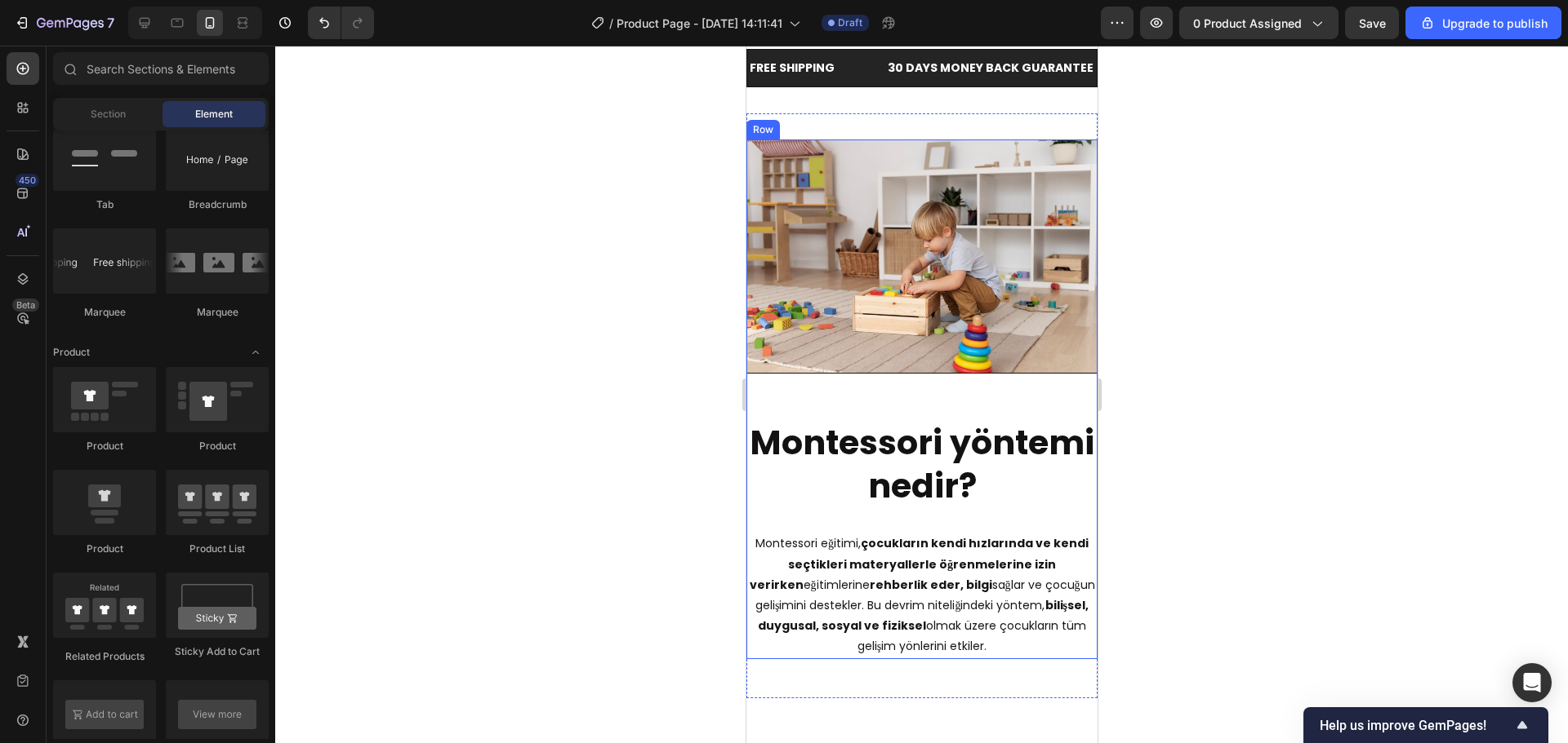
click at [1246, 347] on div at bounding box center [922, 395] width 1293 height 698
click at [895, 257] on img at bounding box center [921, 256] width 351 height 234
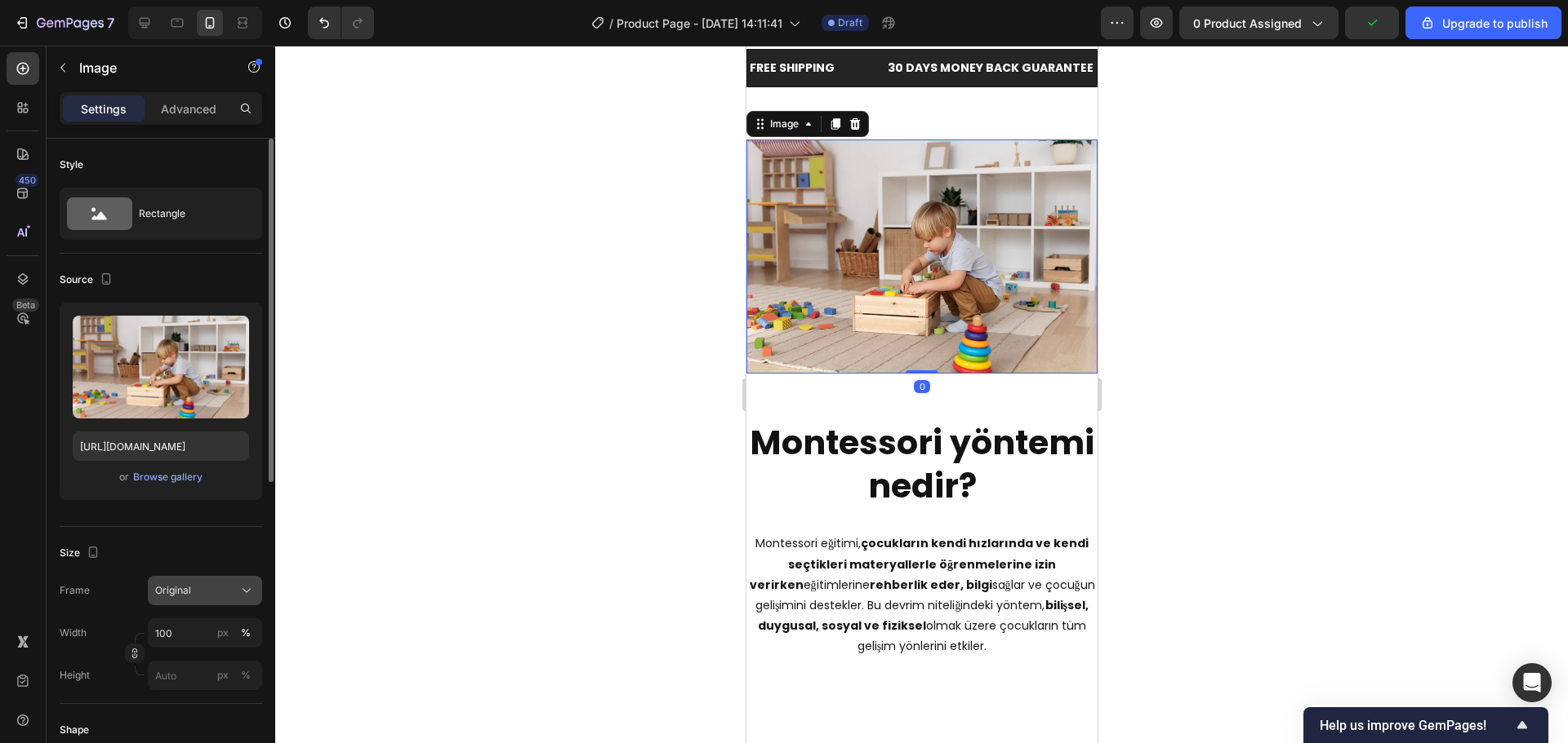
click at [200, 595] on div "Original" at bounding box center [194, 591] width 80 height 14
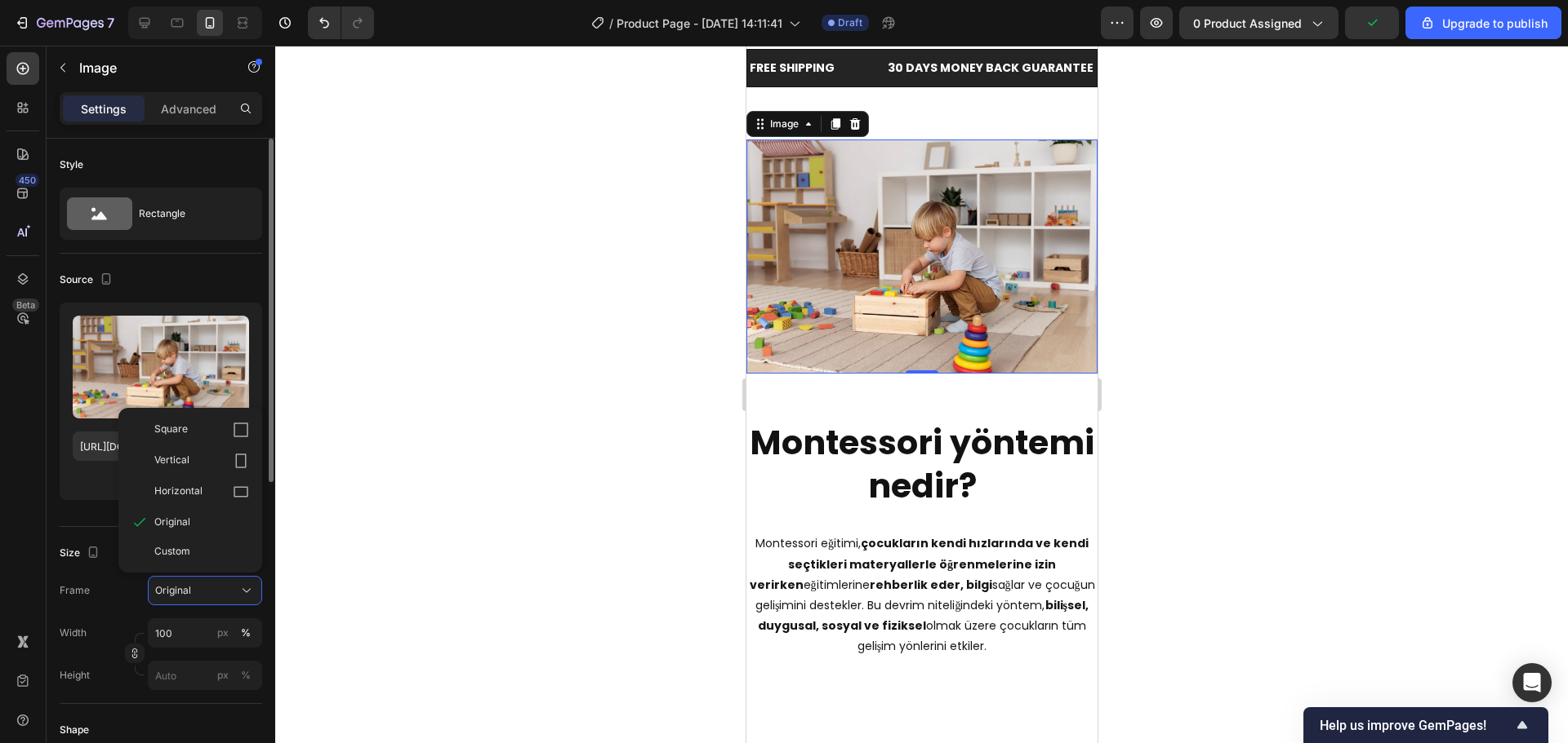
click at [159, 171] on div "Style" at bounding box center [160, 165] width 203 height 26
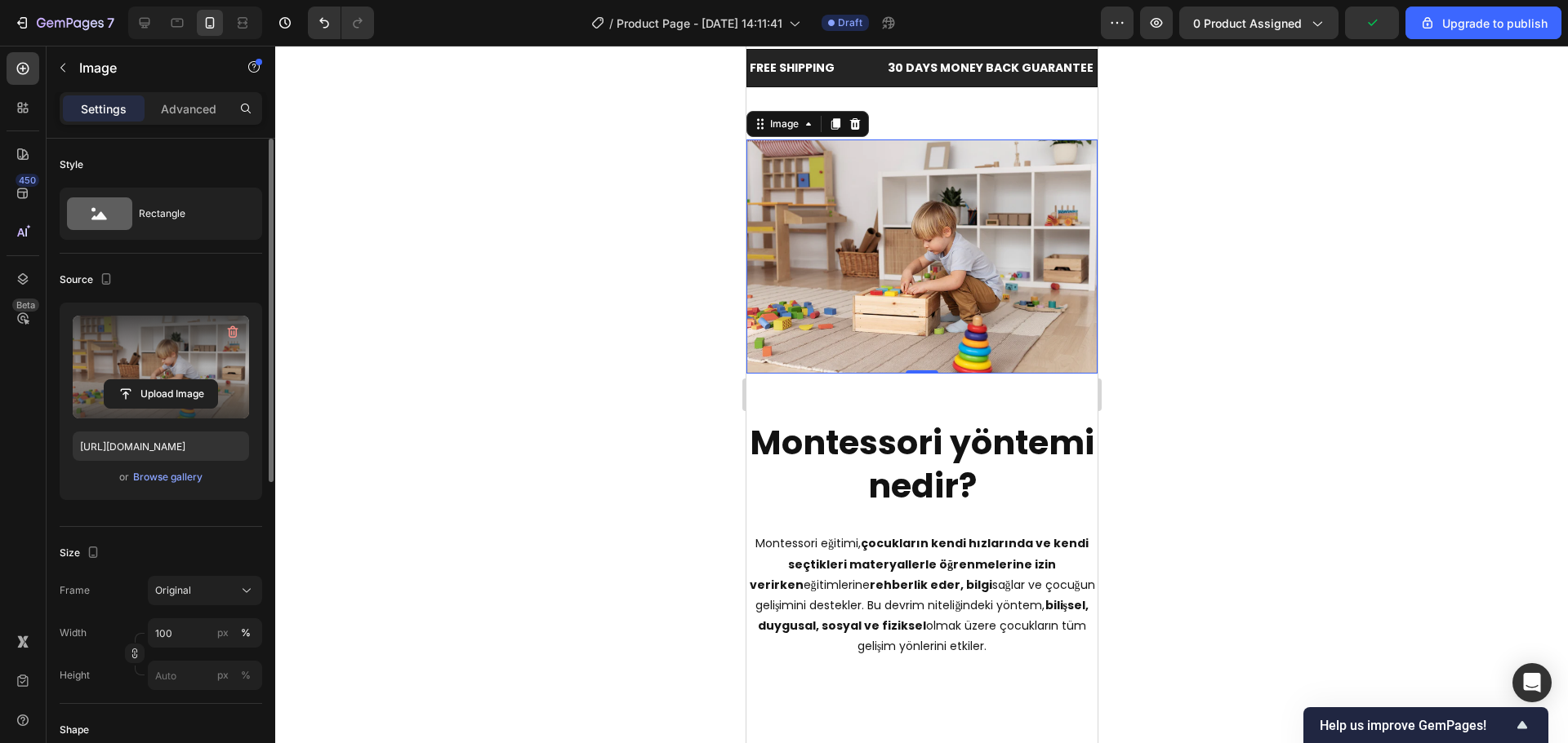
scroll to position [327, 0]
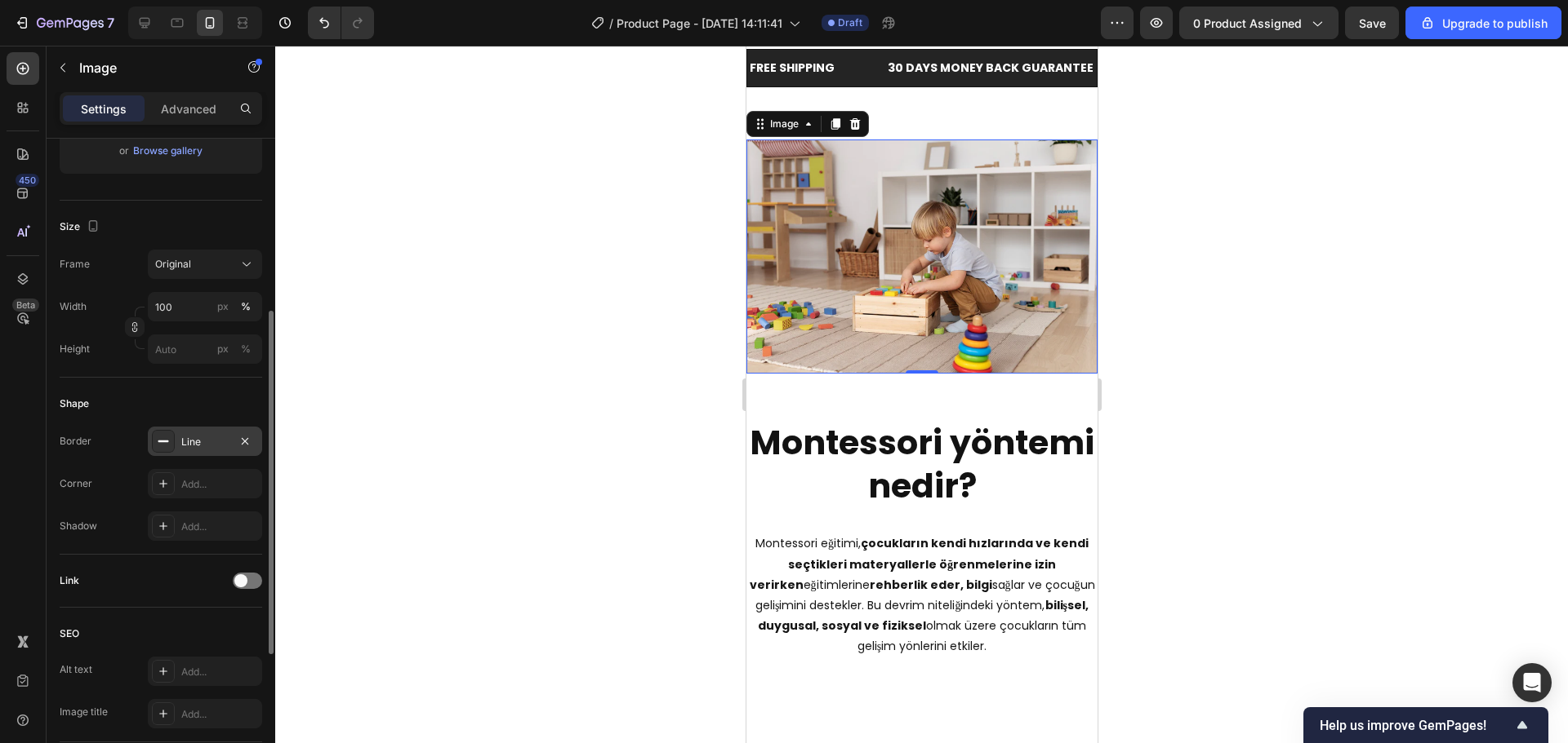
click at [196, 450] on div "Line" at bounding box center [204, 441] width 114 height 30
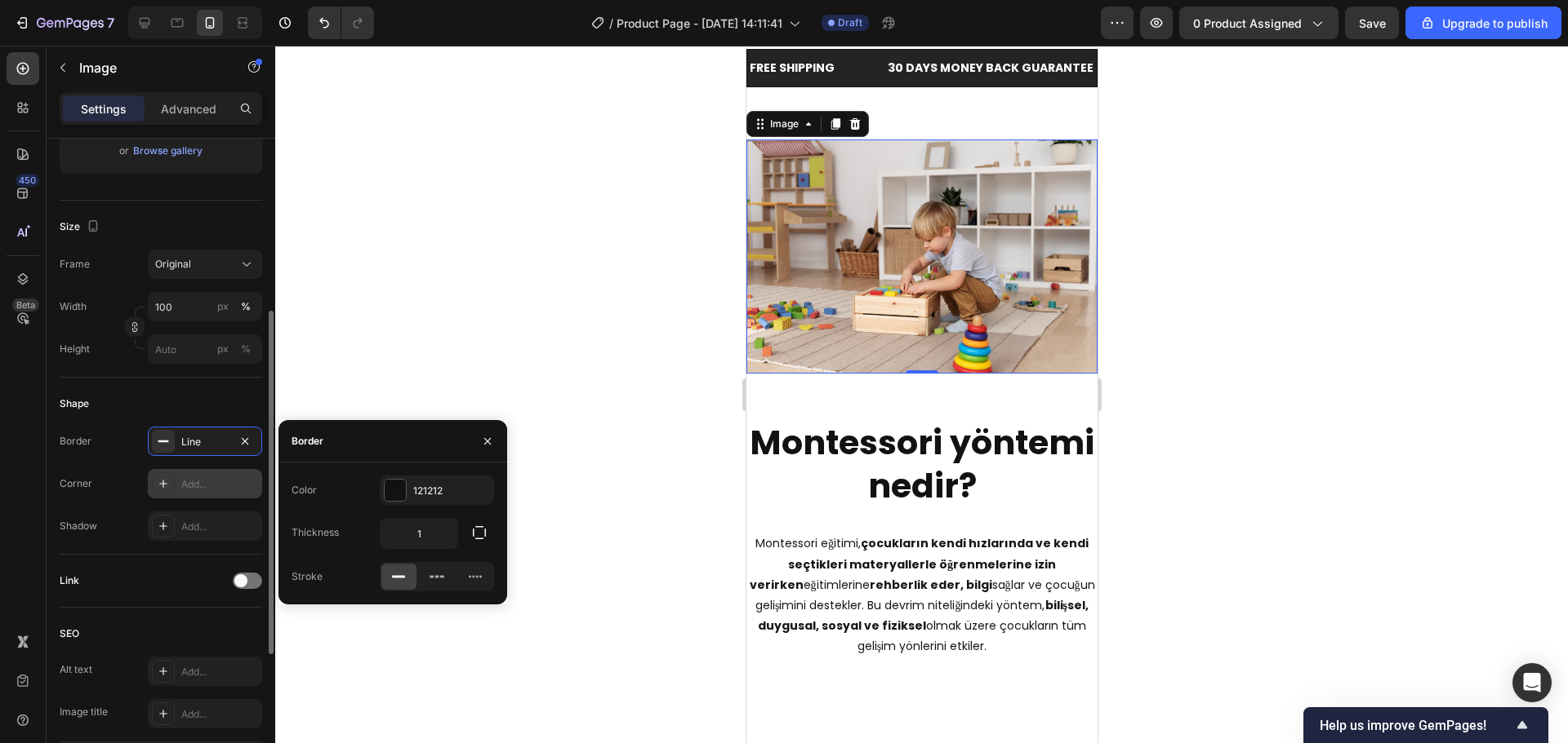
click at [178, 480] on div "Add..." at bounding box center [204, 484] width 114 height 30
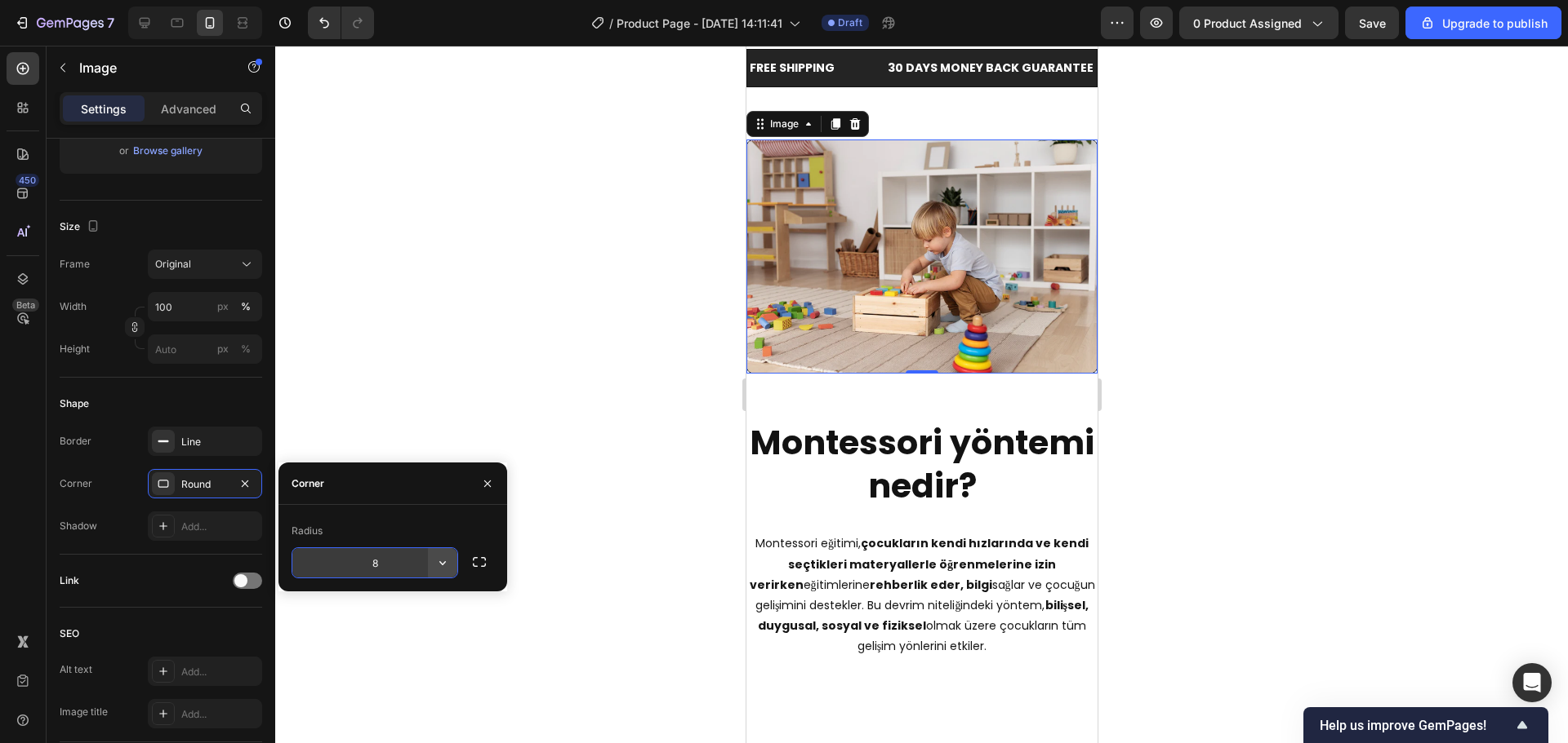
click at [444, 566] on icon "button" at bounding box center [443, 563] width 16 height 16
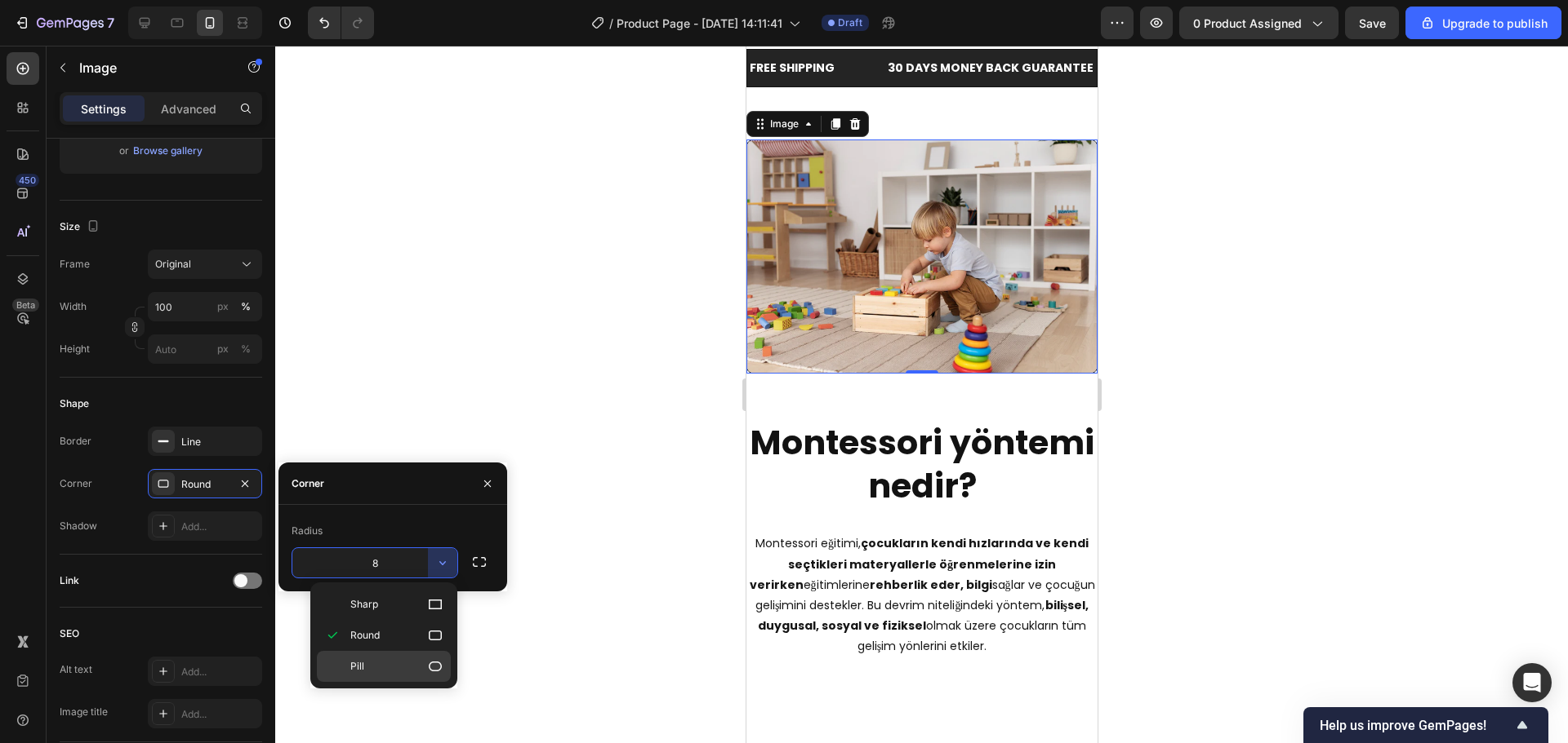
click at [403, 660] on p "Pill" at bounding box center [396, 667] width 93 height 16
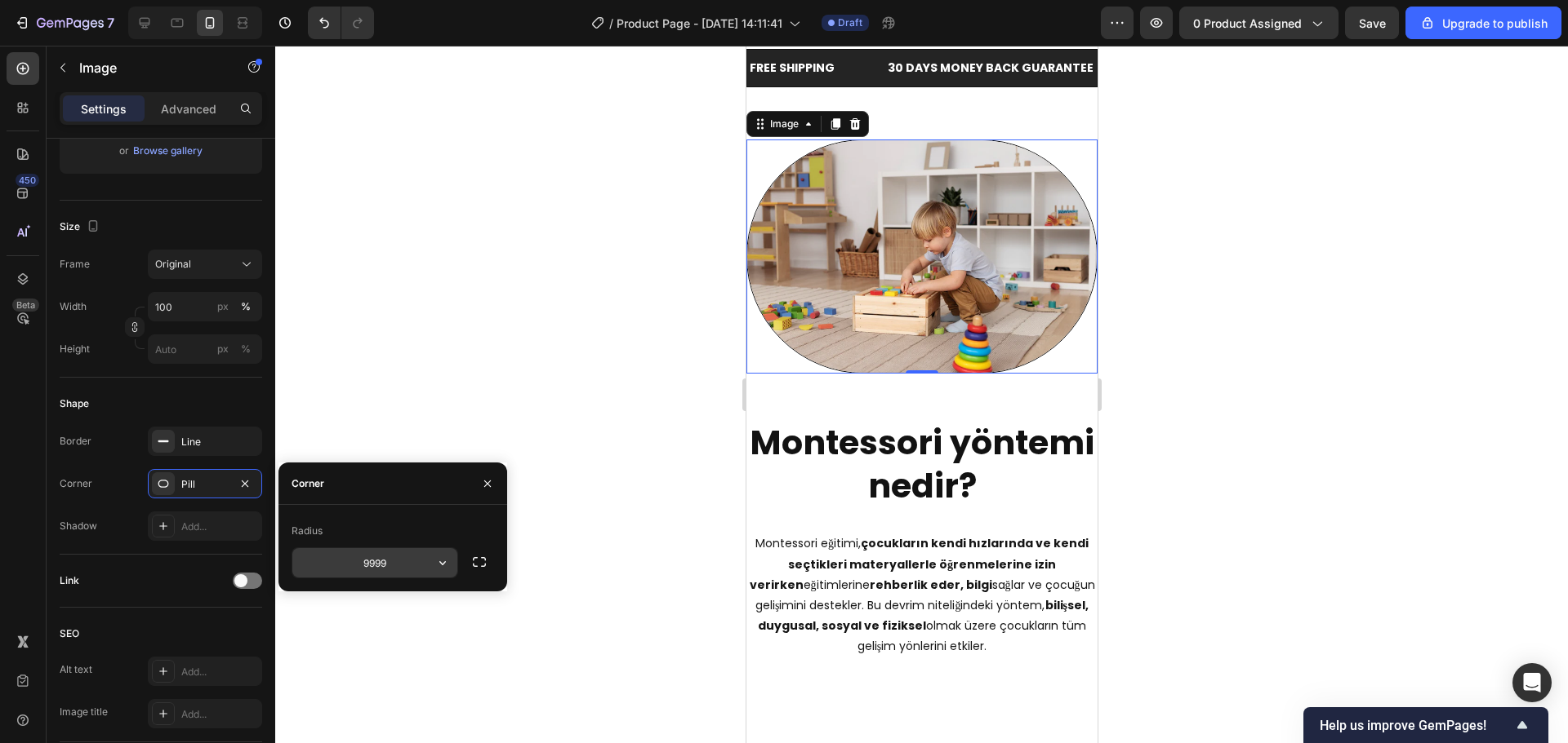
click at [416, 575] on input "9999" at bounding box center [374, 563] width 165 height 30
click at [445, 563] on icon "button" at bounding box center [442, 563] width 6 height 4
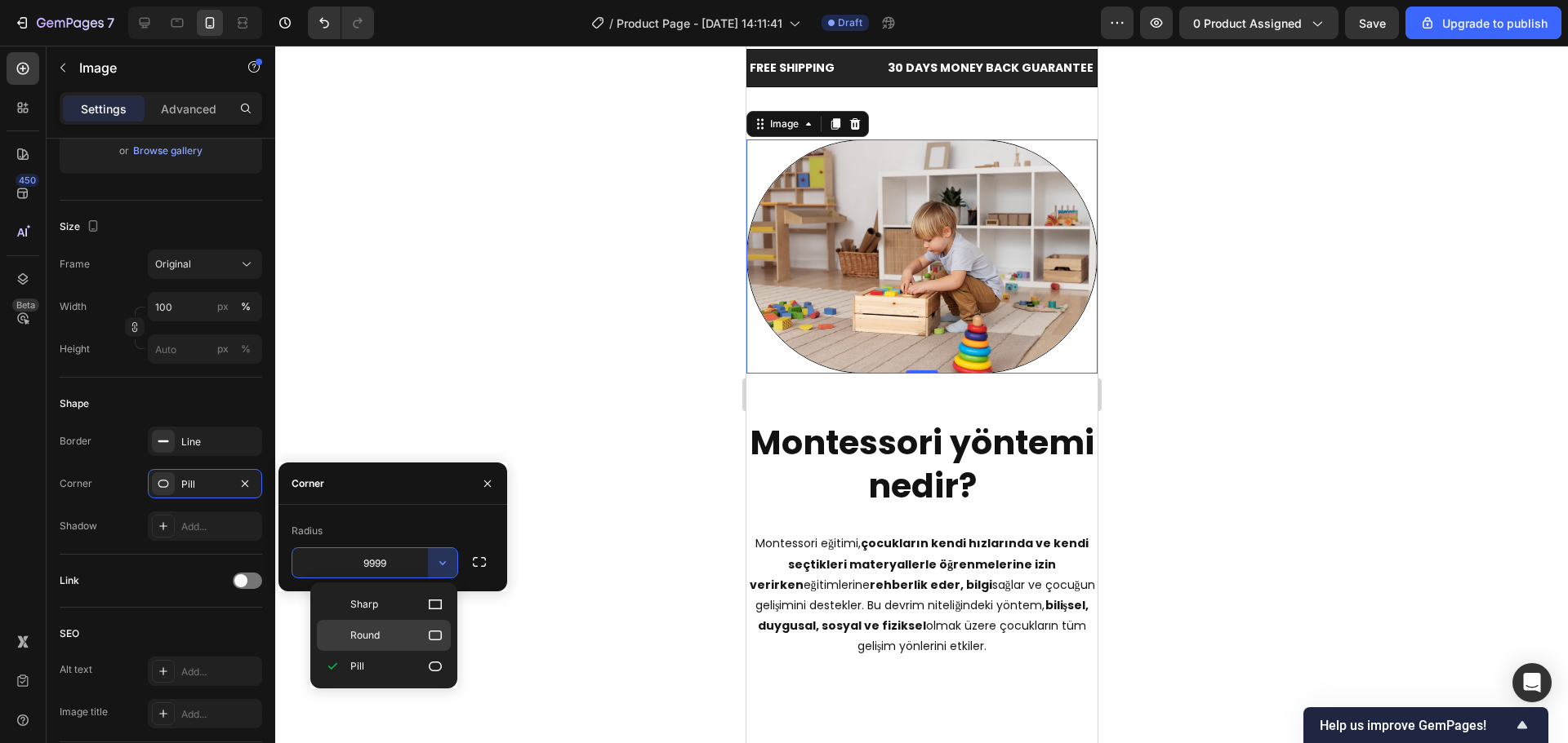
click at [403, 625] on div "Round" at bounding box center [383, 635] width 134 height 31
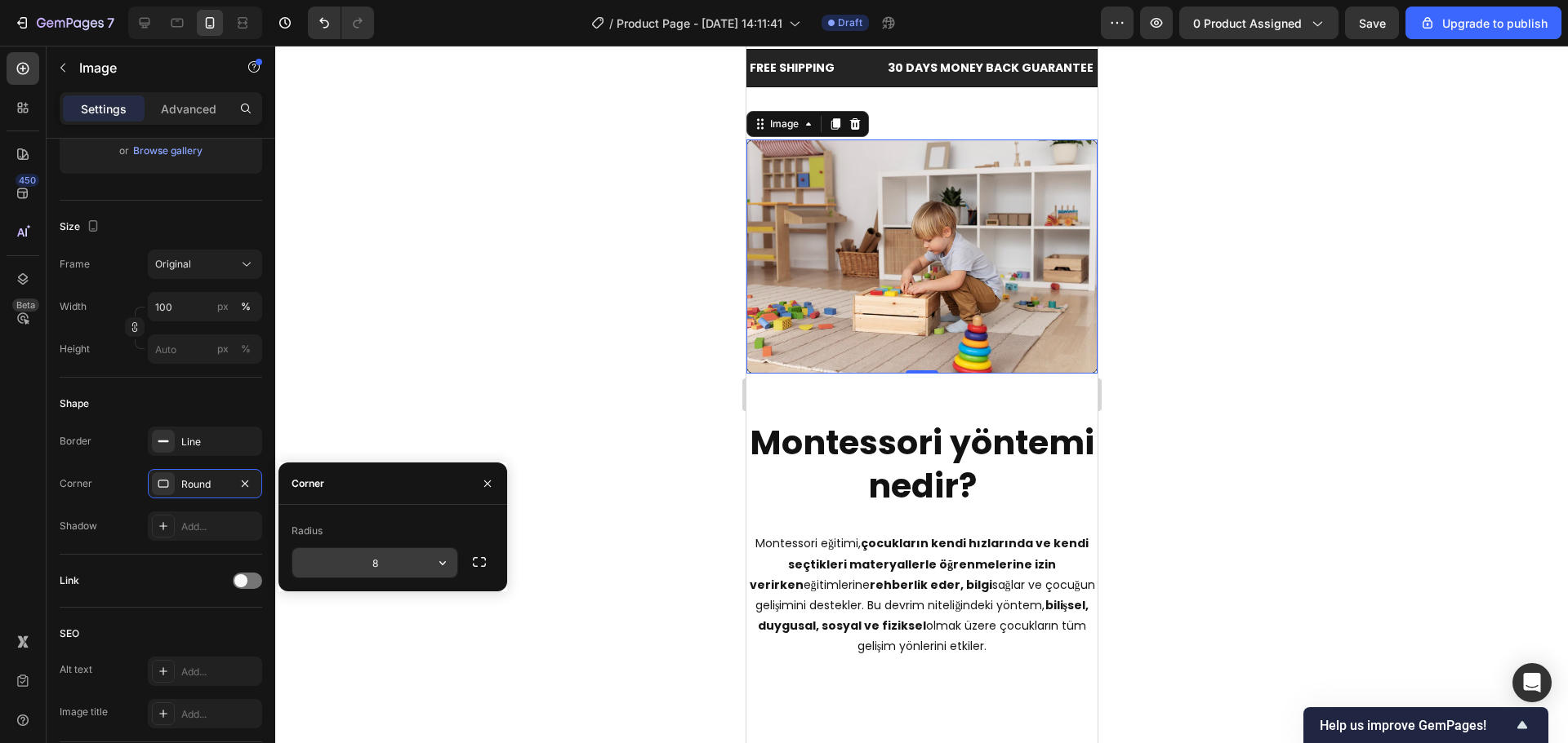
click at [398, 577] on div "8" at bounding box center [374, 563] width 167 height 31
click at [396, 573] on input "8" at bounding box center [374, 563] width 165 height 30
click at [394, 571] on input "8" at bounding box center [374, 563] width 165 height 30
type input "20"
click at [1166, 288] on div at bounding box center [922, 395] width 1293 height 698
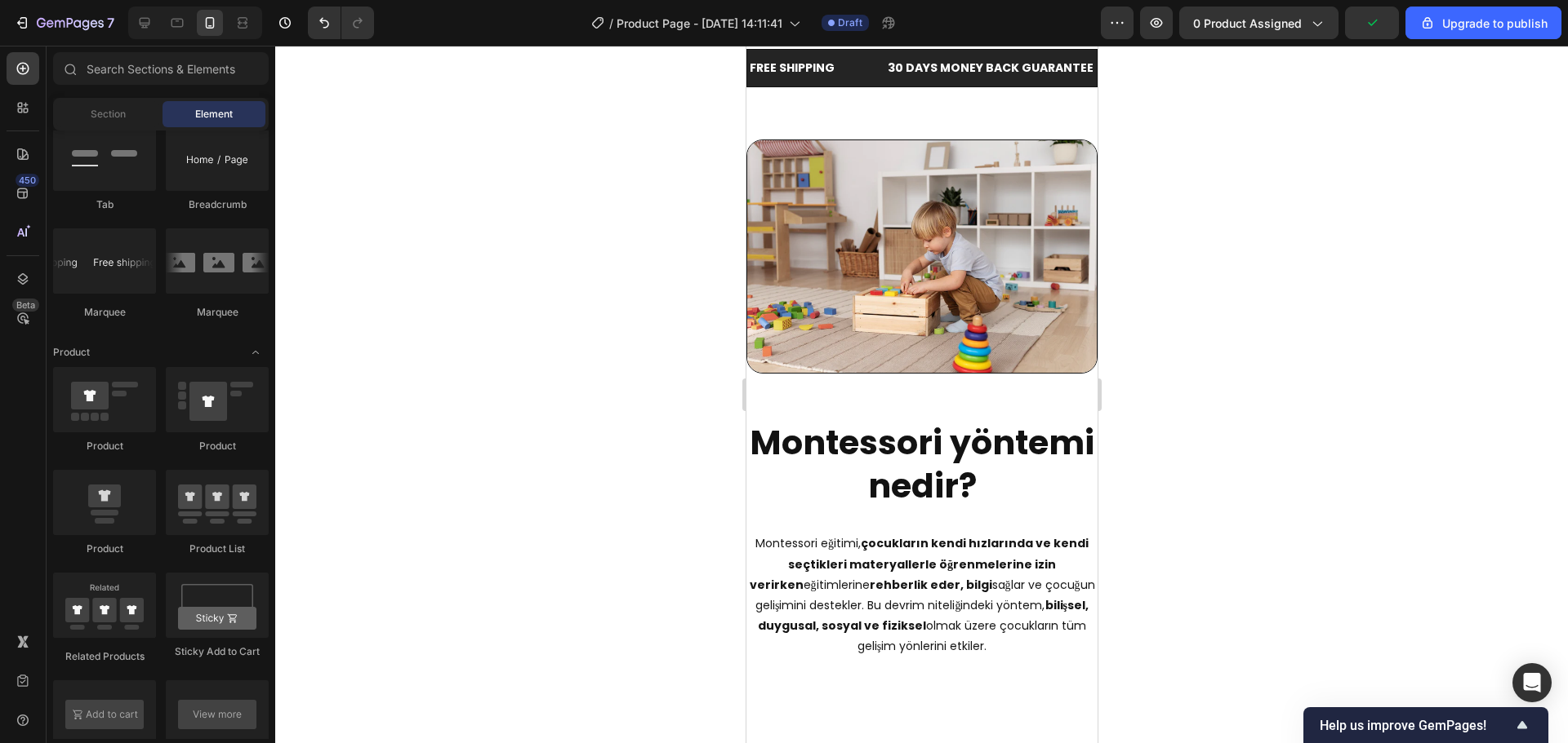
click at [1166, 288] on div at bounding box center [922, 395] width 1293 height 698
click at [1015, 219] on img at bounding box center [921, 256] width 351 height 234
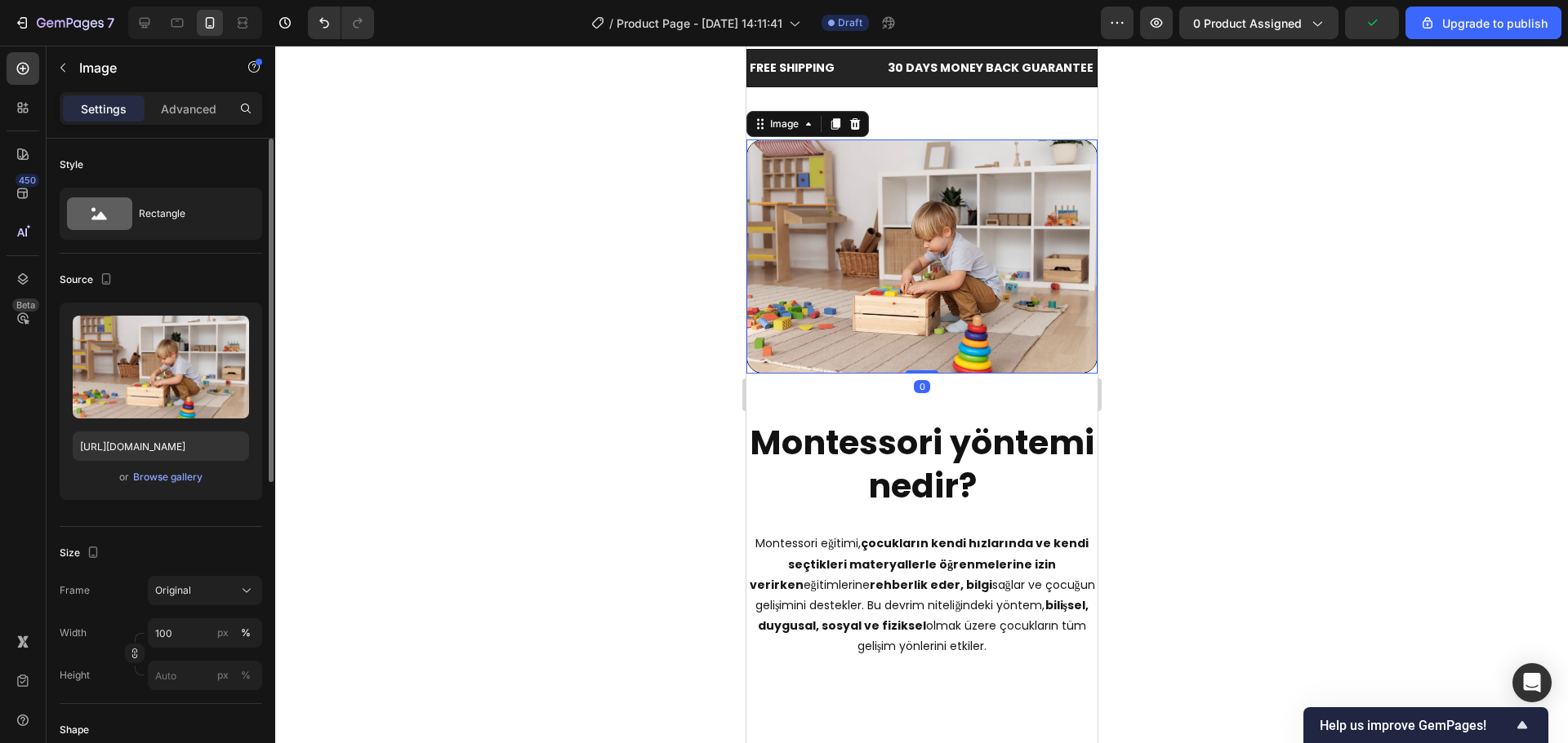
scroll to position [245, 0]
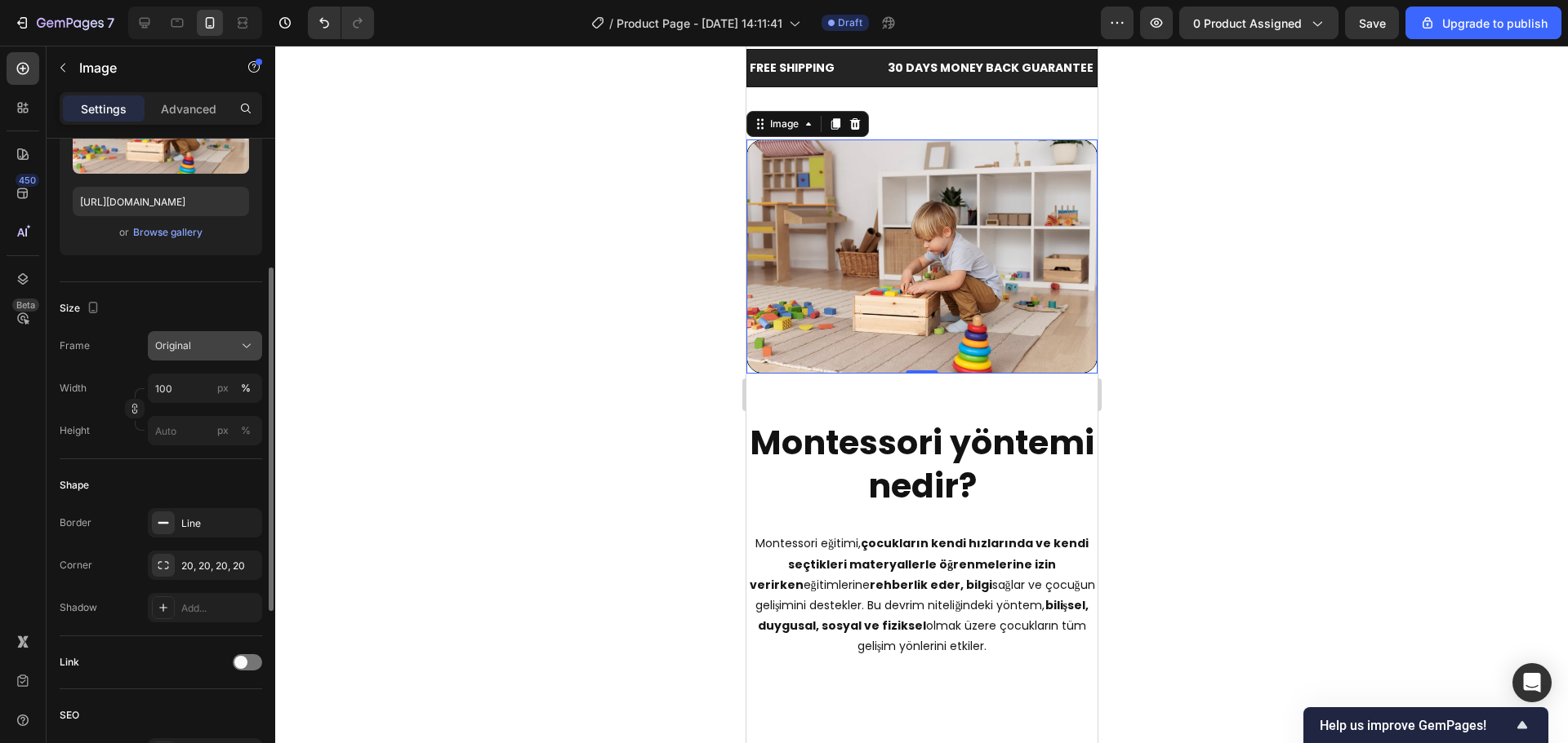
click at [209, 355] on button "Original" at bounding box center [204, 345] width 114 height 30
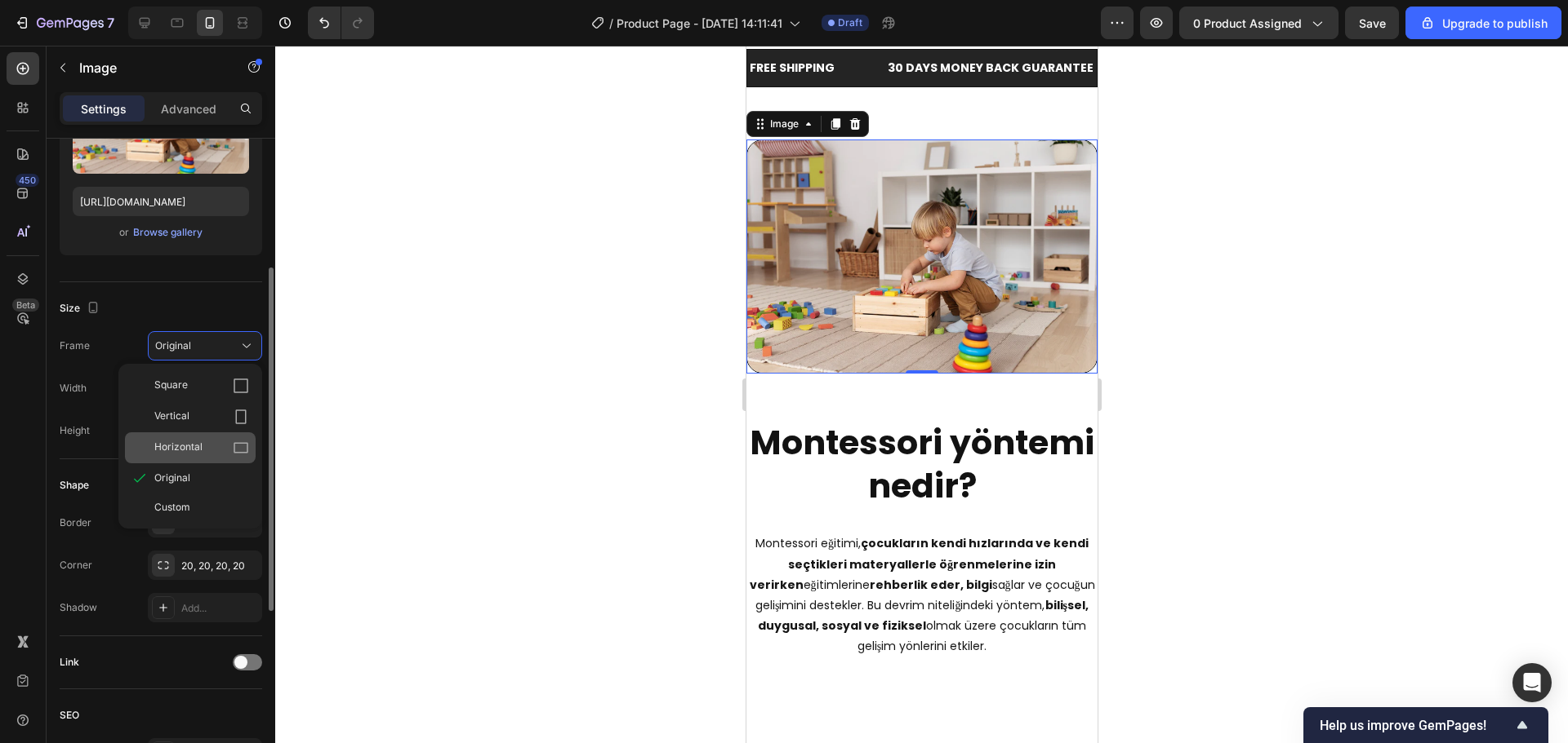
click at [172, 452] on span "Horizontal" at bounding box center [178, 448] width 49 height 16
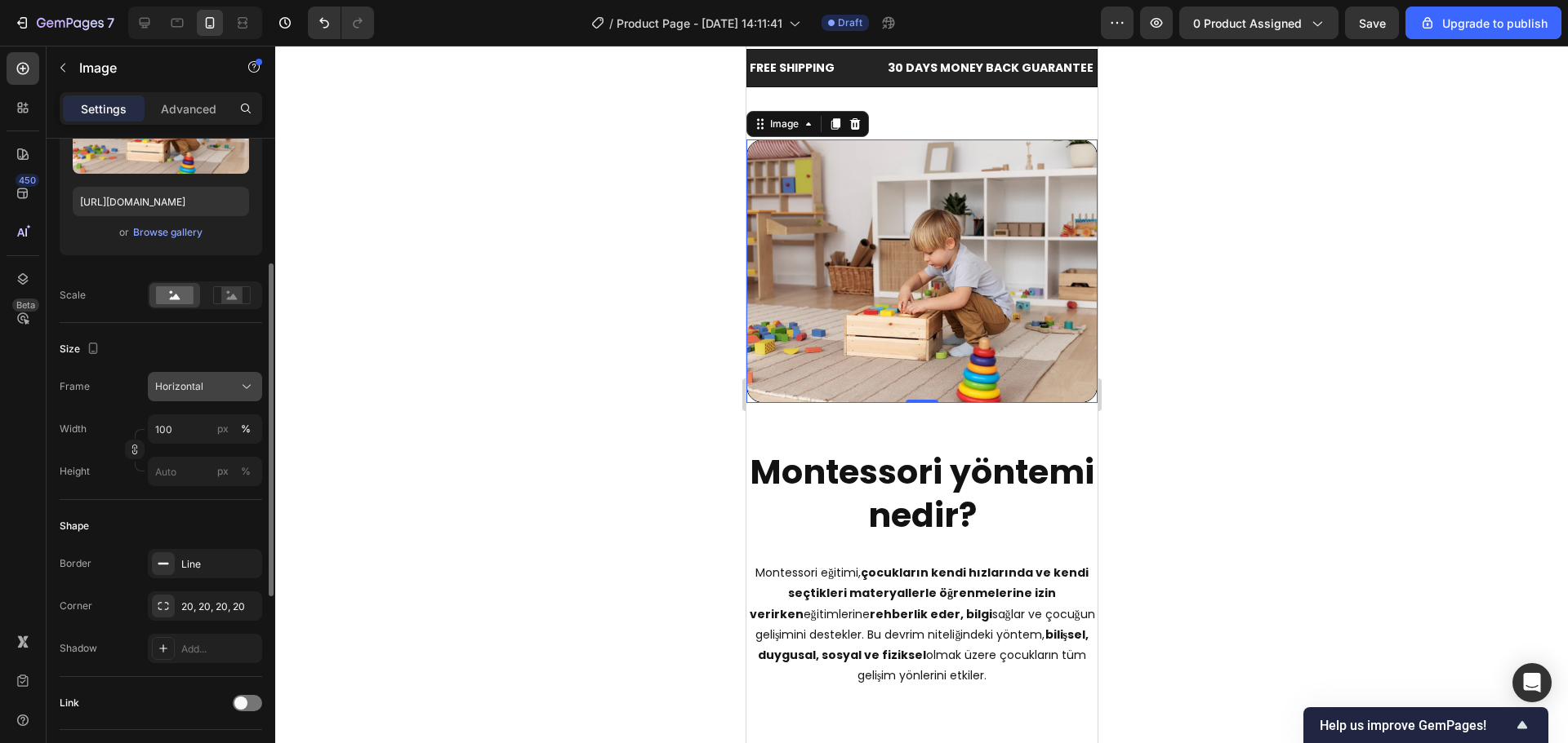
click at [207, 380] on div "Horizontal" at bounding box center [194, 387] width 80 height 14
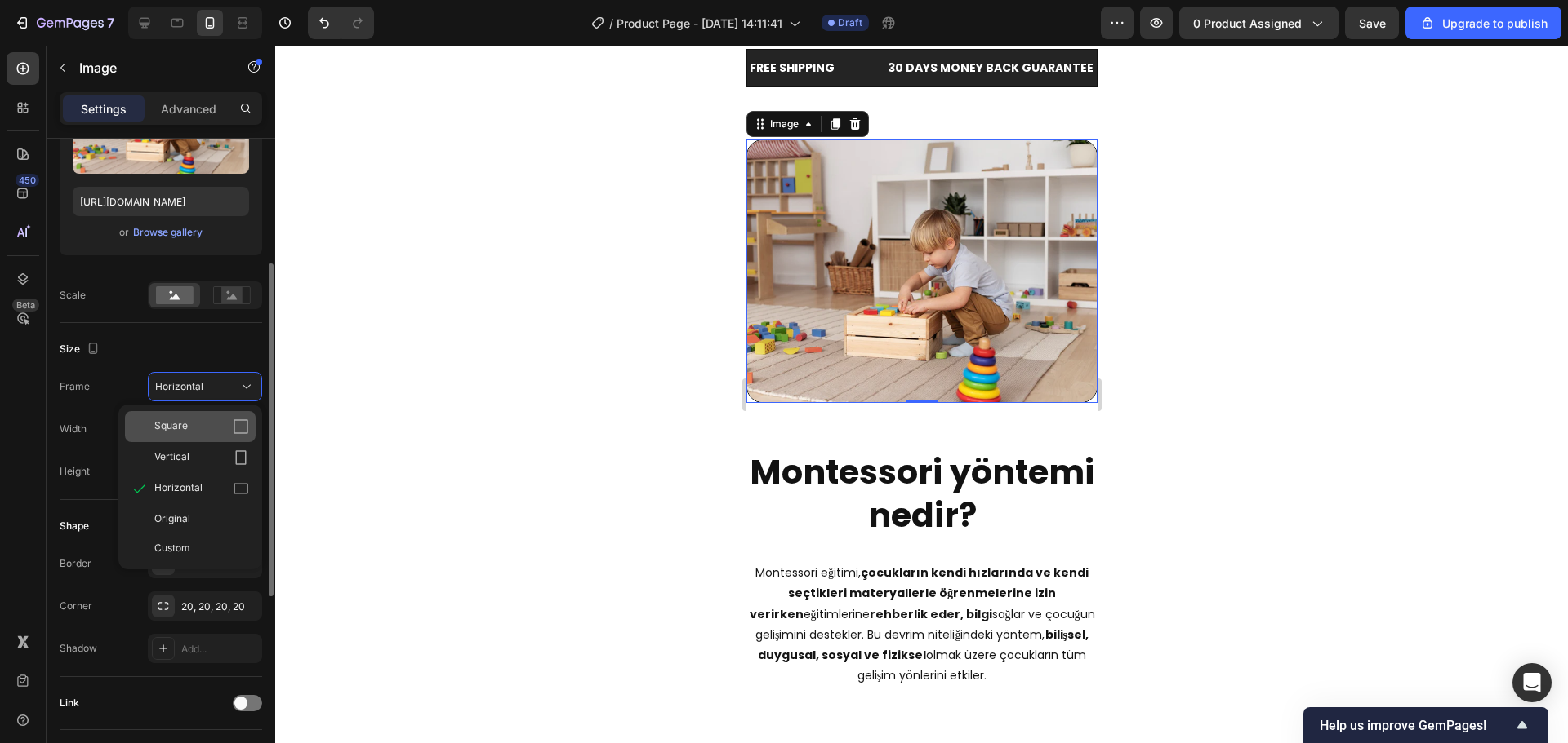
click at [198, 416] on div "Square" at bounding box center [190, 426] width 131 height 31
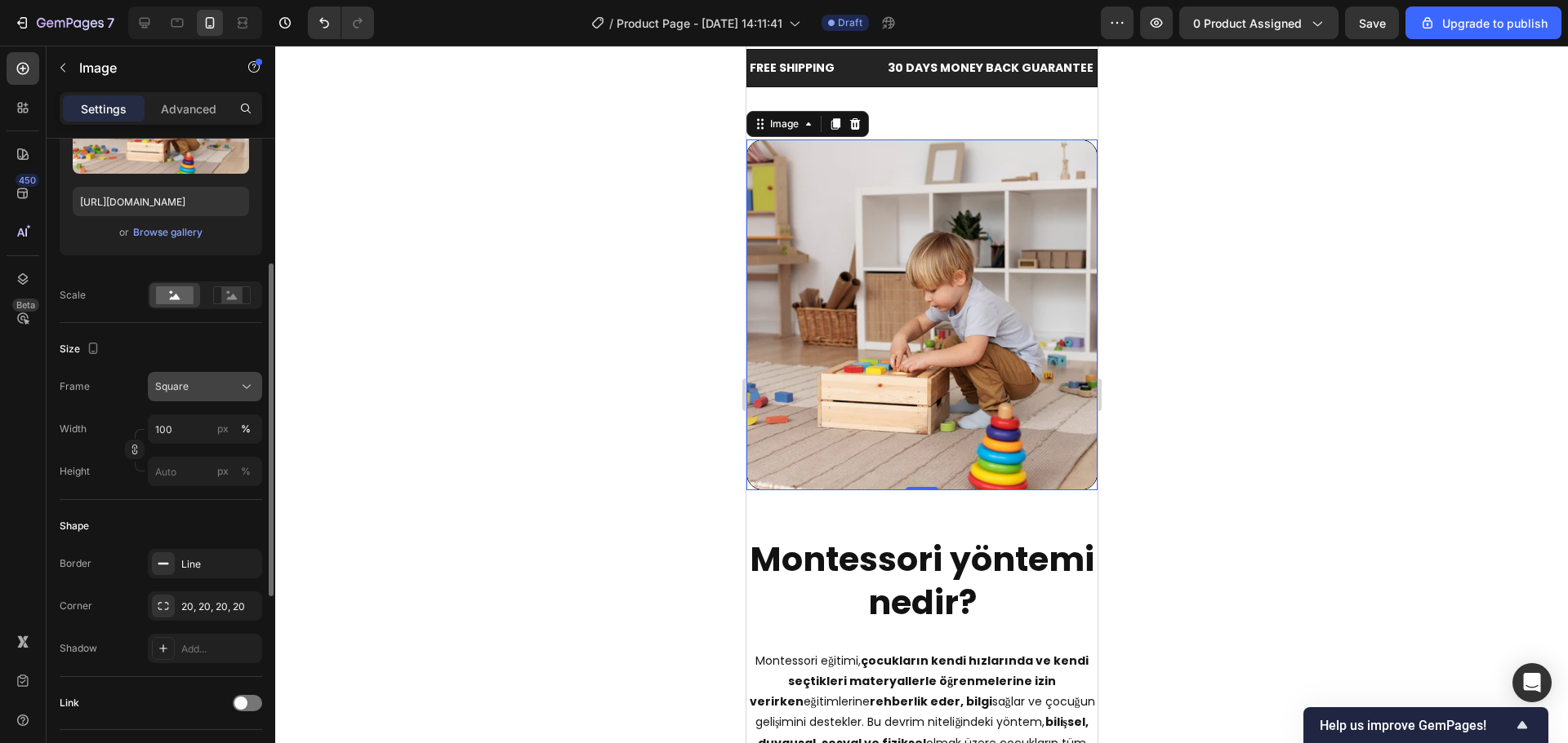
click at [212, 377] on button "Square" at bounding box center [204, 387] width 114 height 30
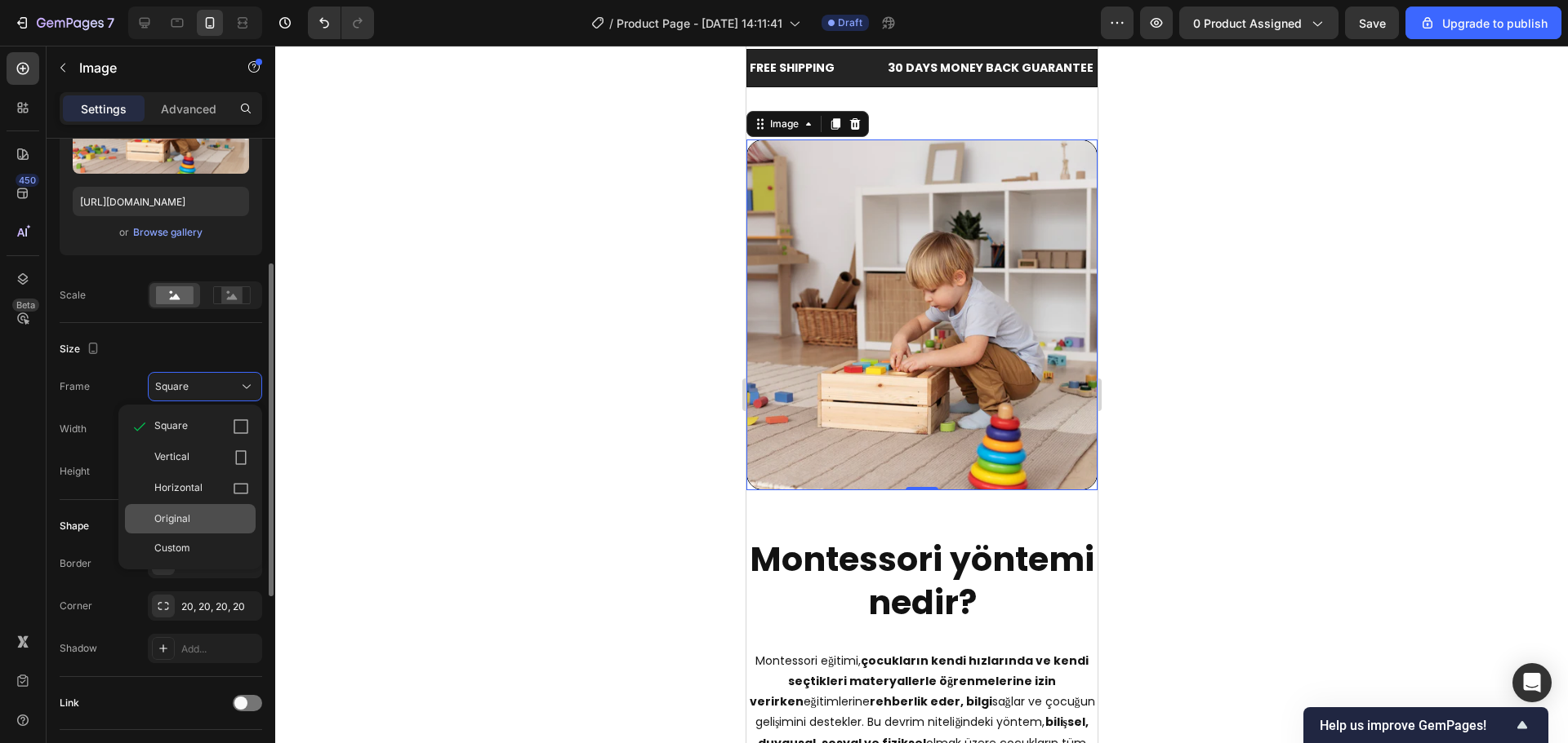
click at [191, 517] on div "Original" at bounding box center [201, 519] width 95 height 14
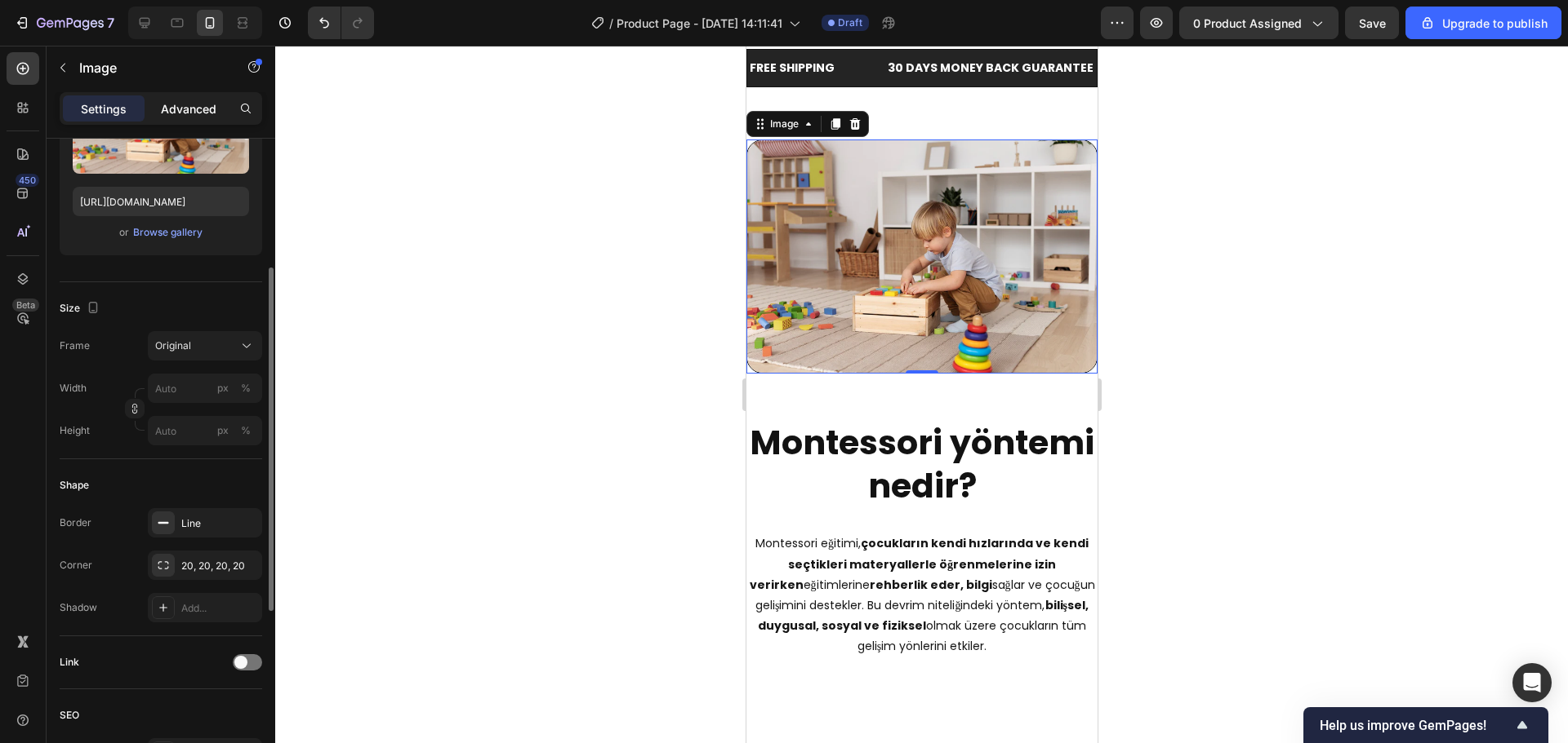
click at [214, 115] on p "Advanced" at bounding box center [189, 109] width 56 height 17
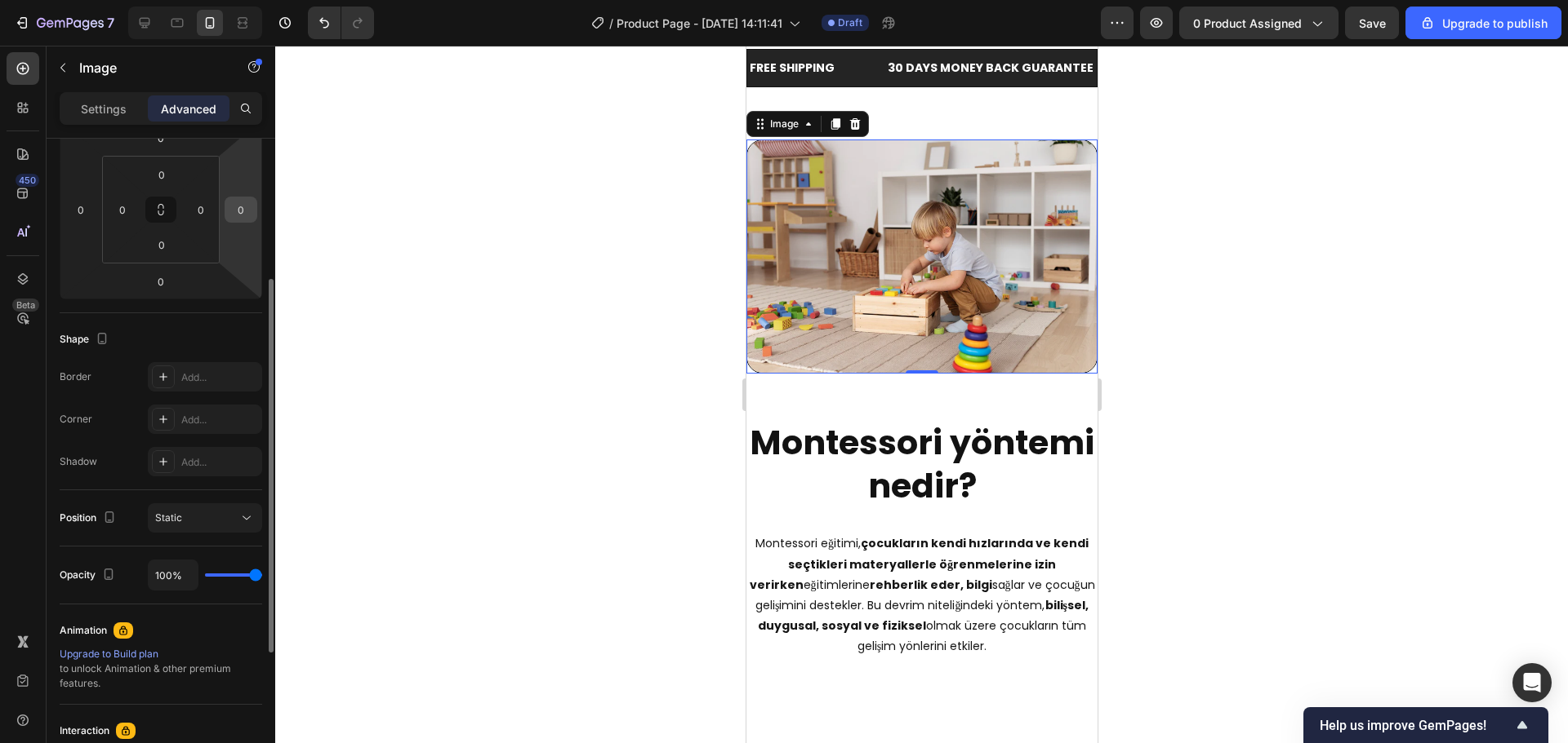
click at [237, 218] on input "0" at bounding box center [240, 210] width 24 height 24
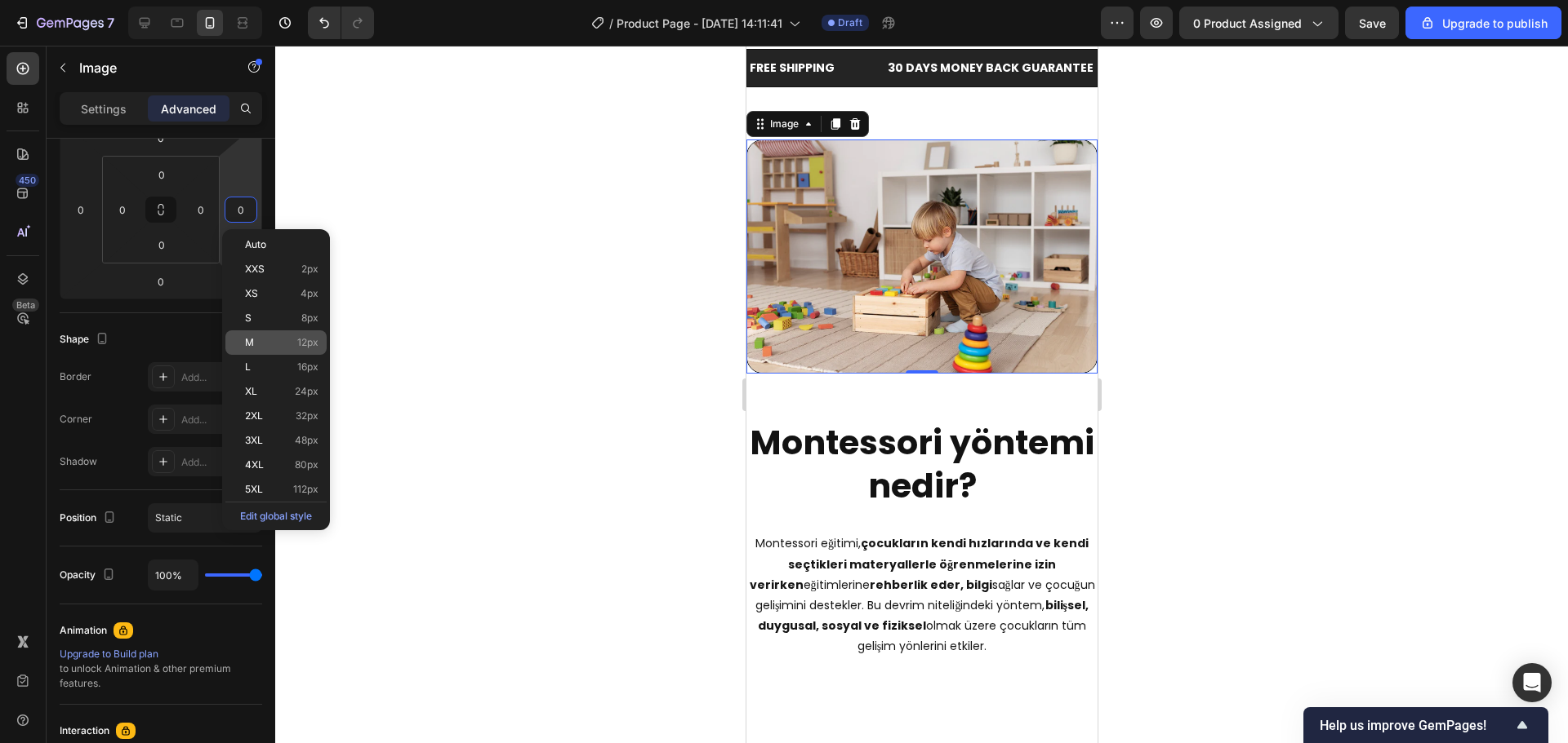
click at [254, 341] on p "M 12px" at bounding box center [282, 343] width 74 height 12
type input "12"
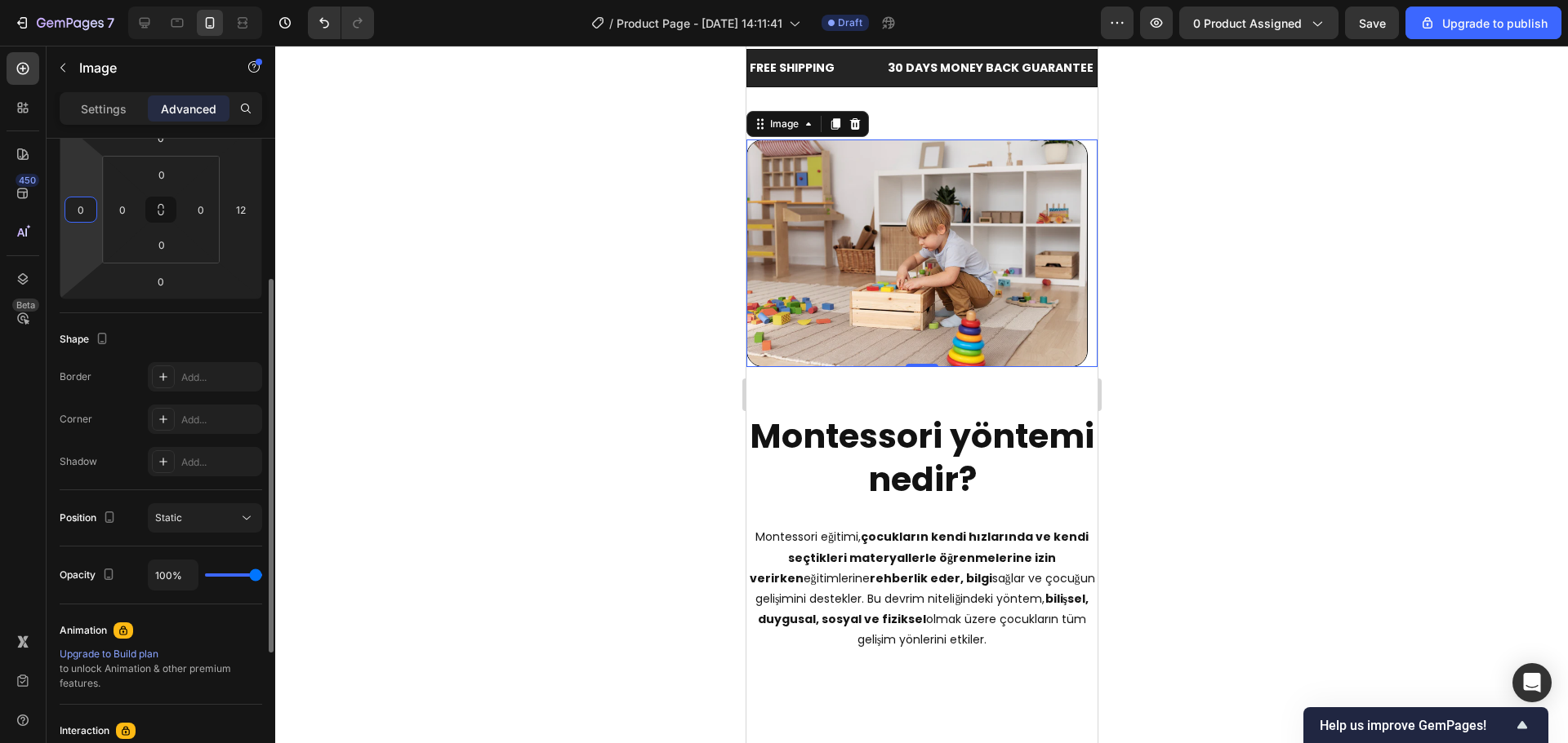
click at [86, 215] on input "0" at bounding box center [80, 210] width 24 height 24
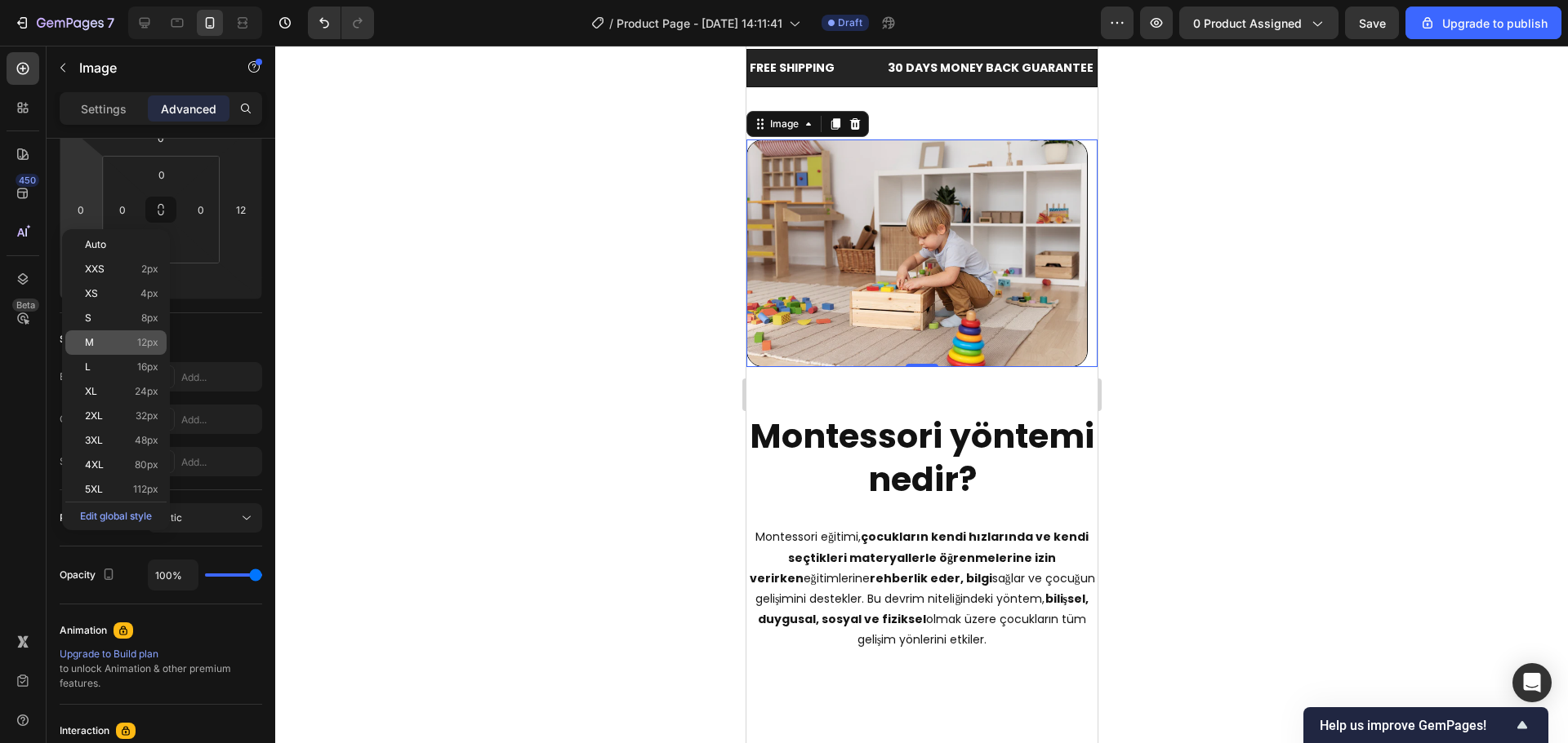
click at [129, 332] on div "M 12px" at bounding box center [116, 342] width 101 height 24
type input "12"
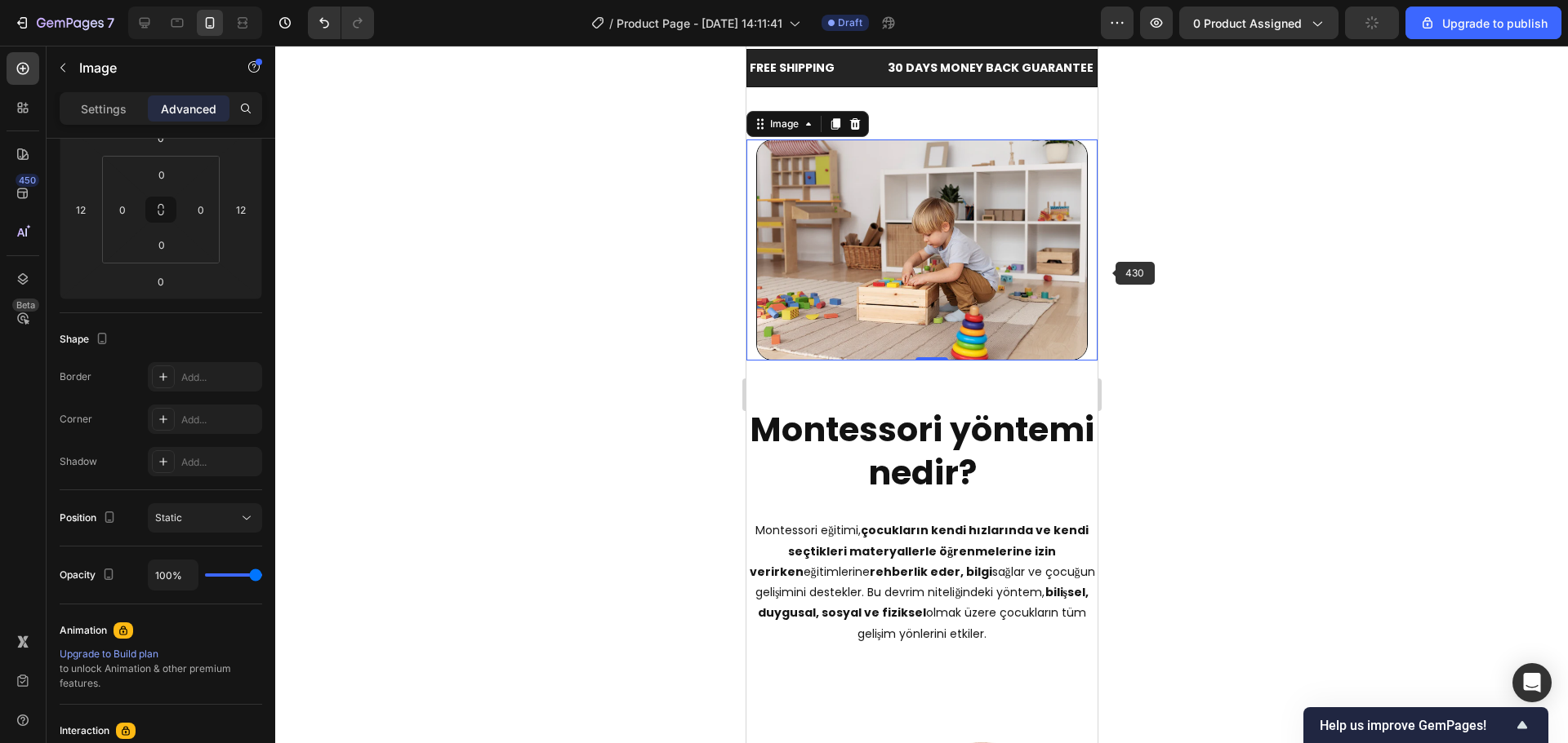
click at [1217, 250] on div at bounding box center [922, 395] width 1293 height 698
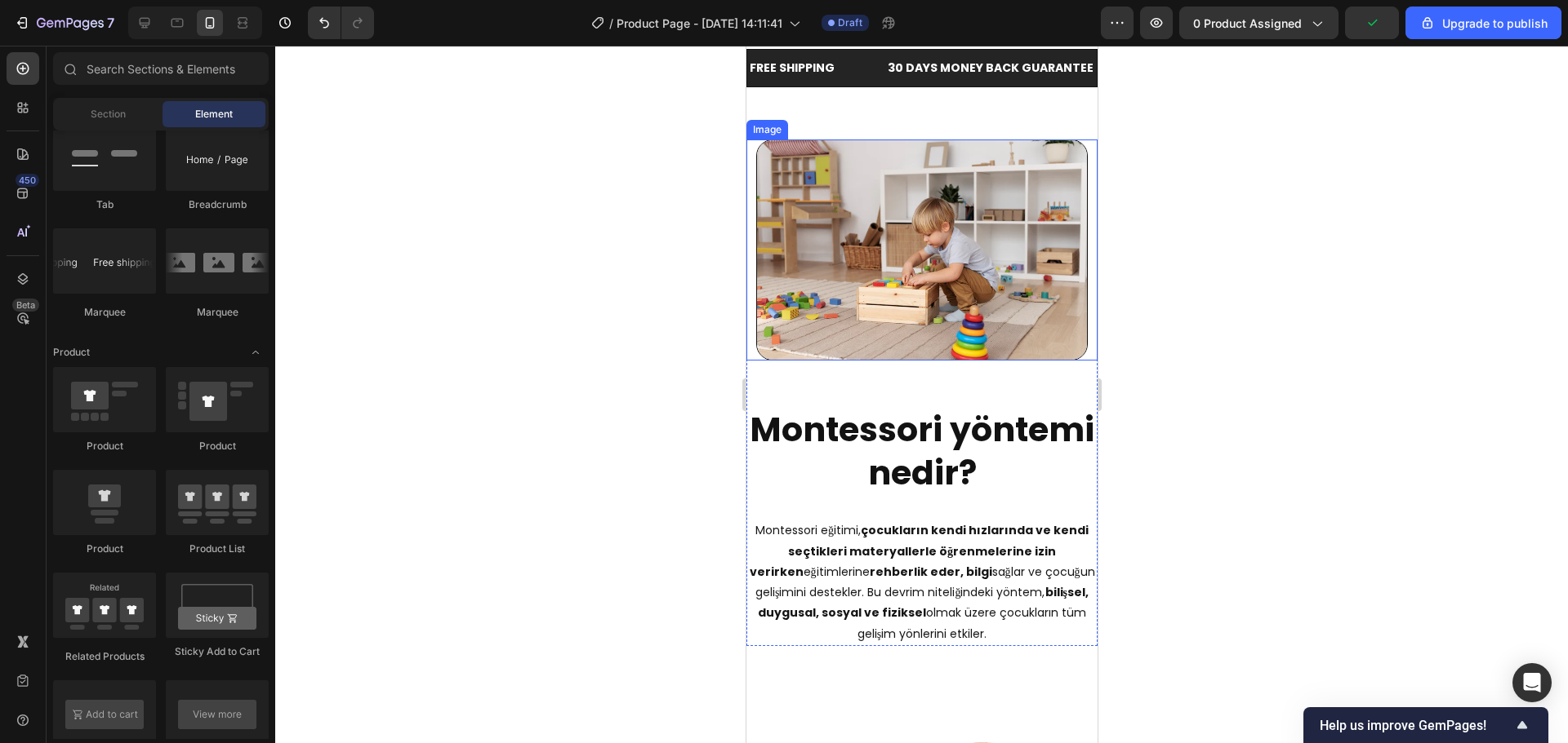
click at [997, 279] on img at bounding box center [921, 250] width 331 height 221
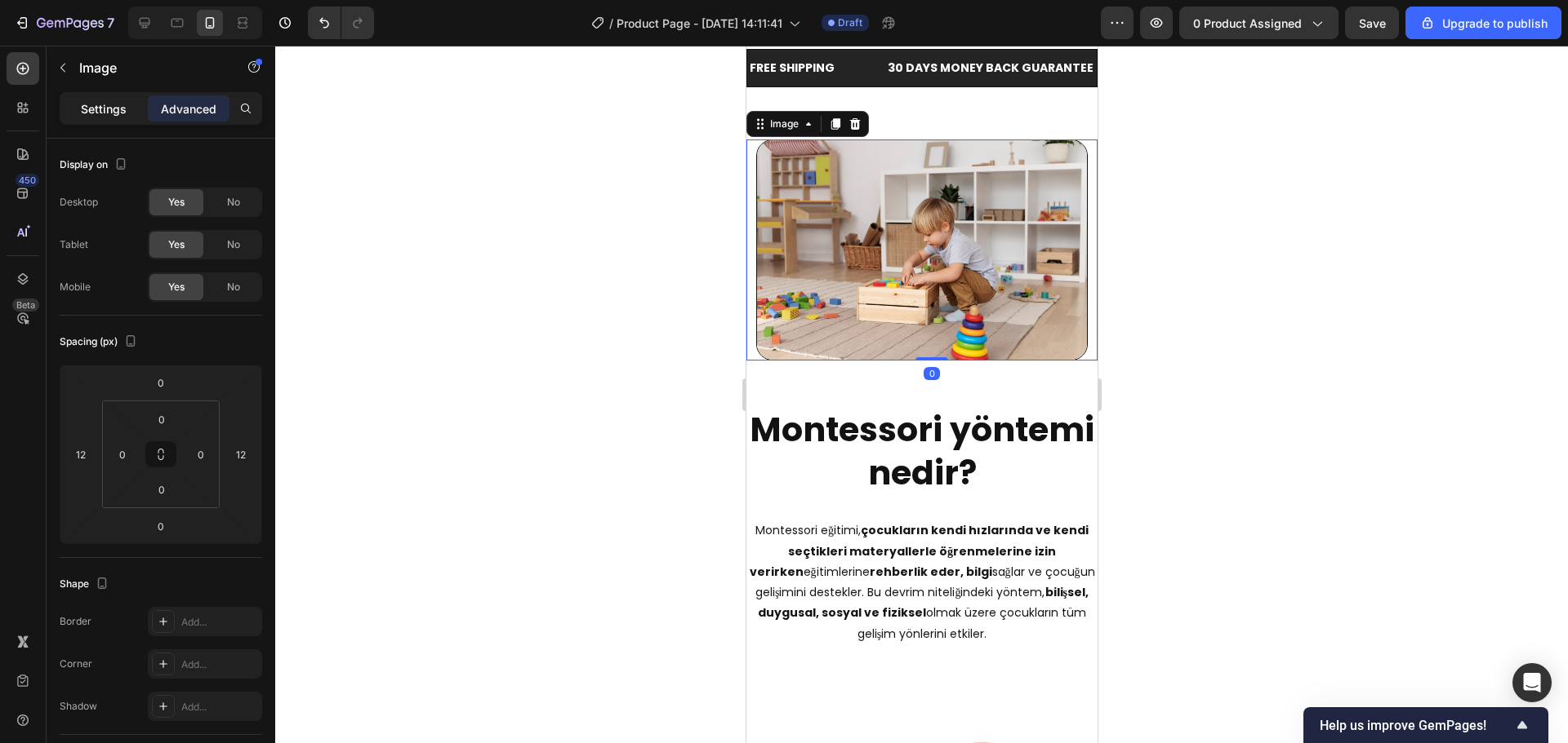
click at [122, 112] on p "Settings" at bounding box center [104, 109] width 46 height 17
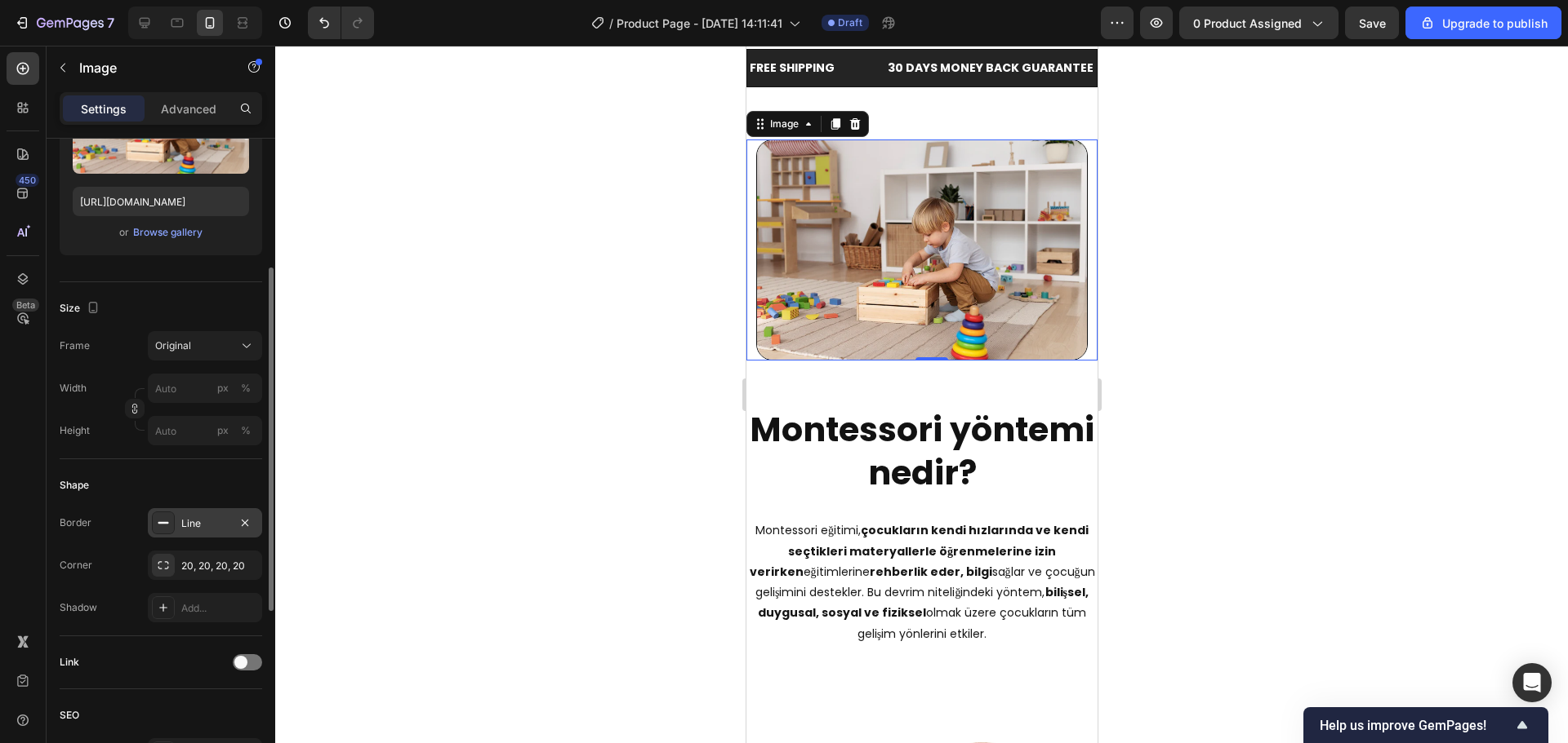
scroll to position [489, 0]
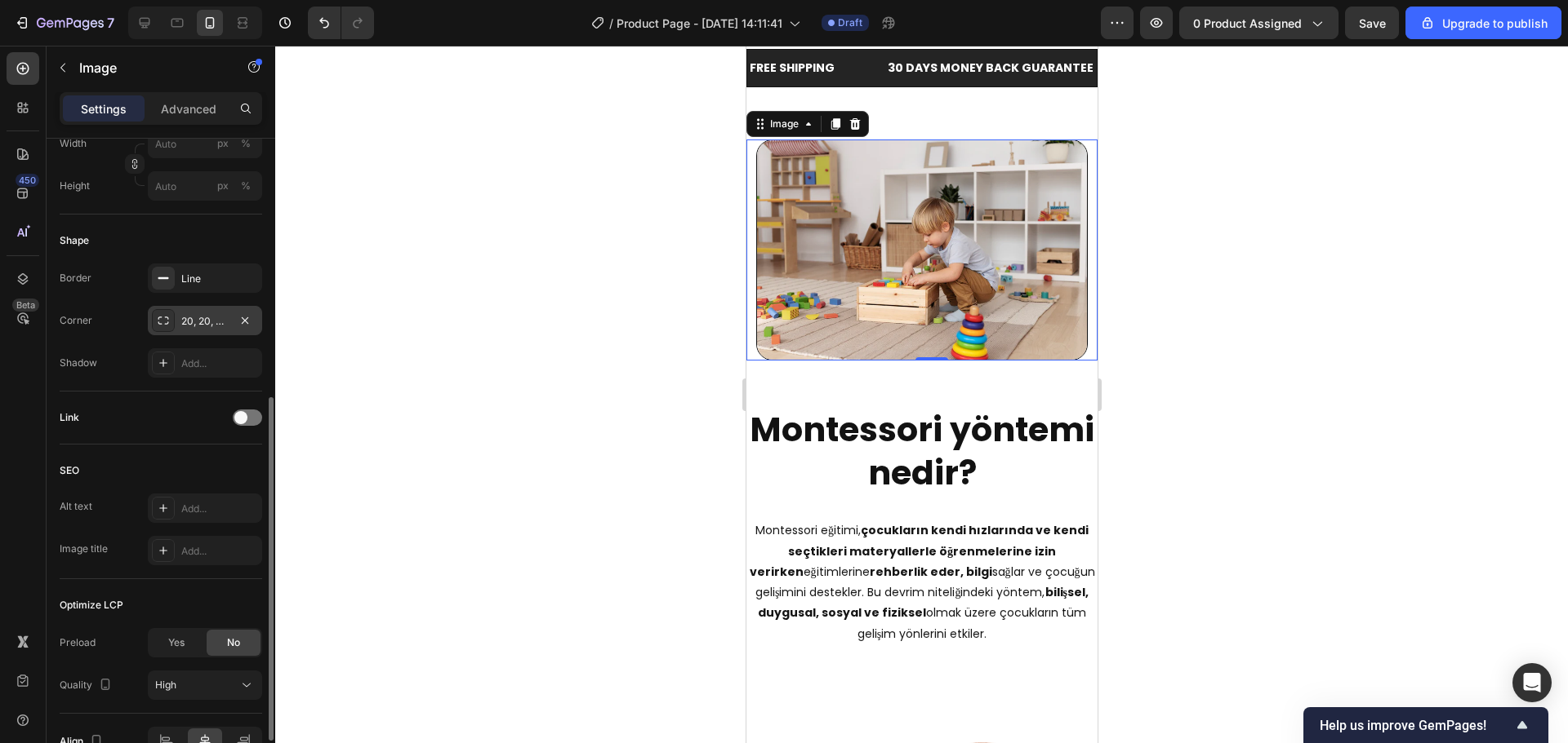
click at [191, 314] on div "20, 20, 20, 20" at bounding box center [204, 321] width 48 height 14
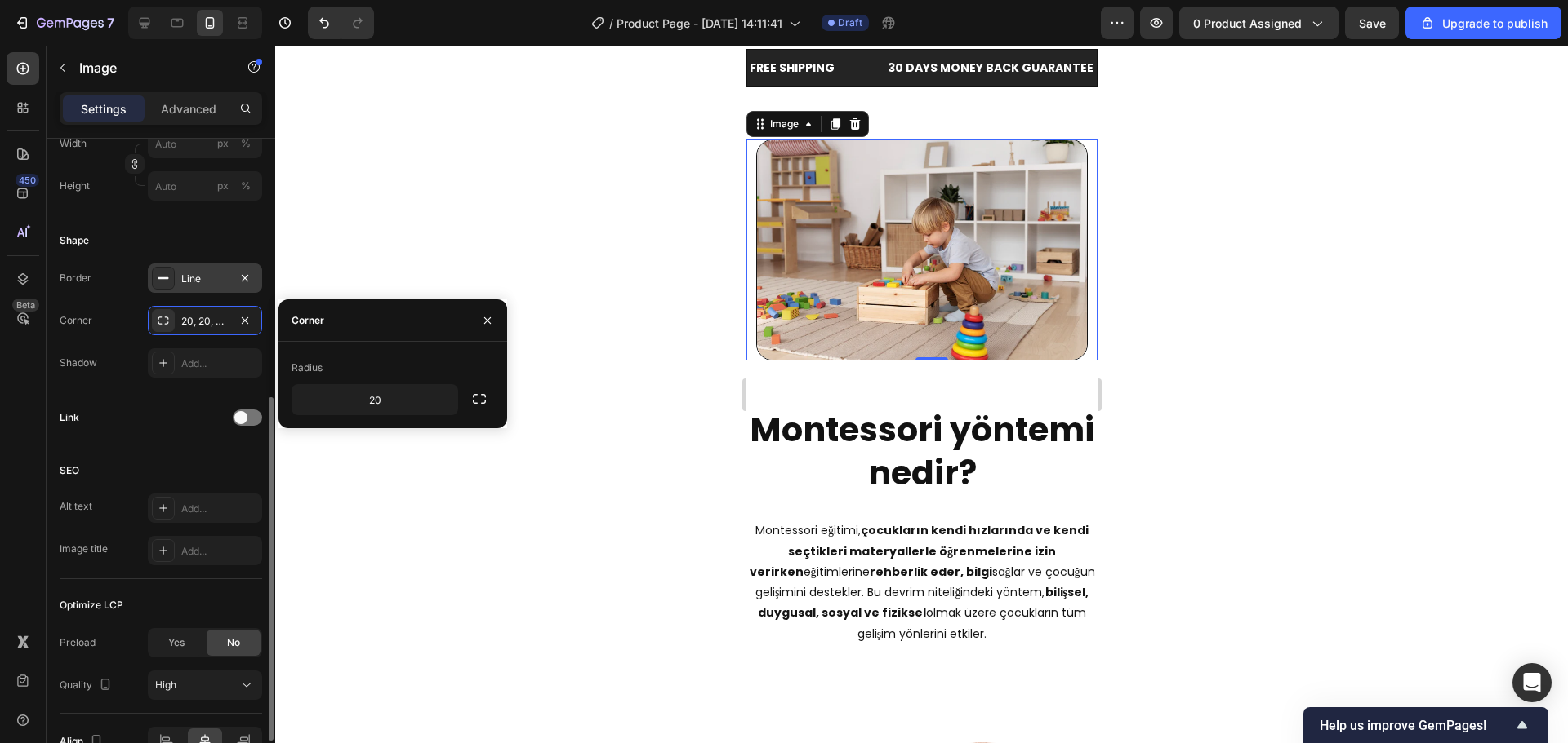
click at [195, 283] on div "Line" at bounding box center [204, 279] width 48 height 14
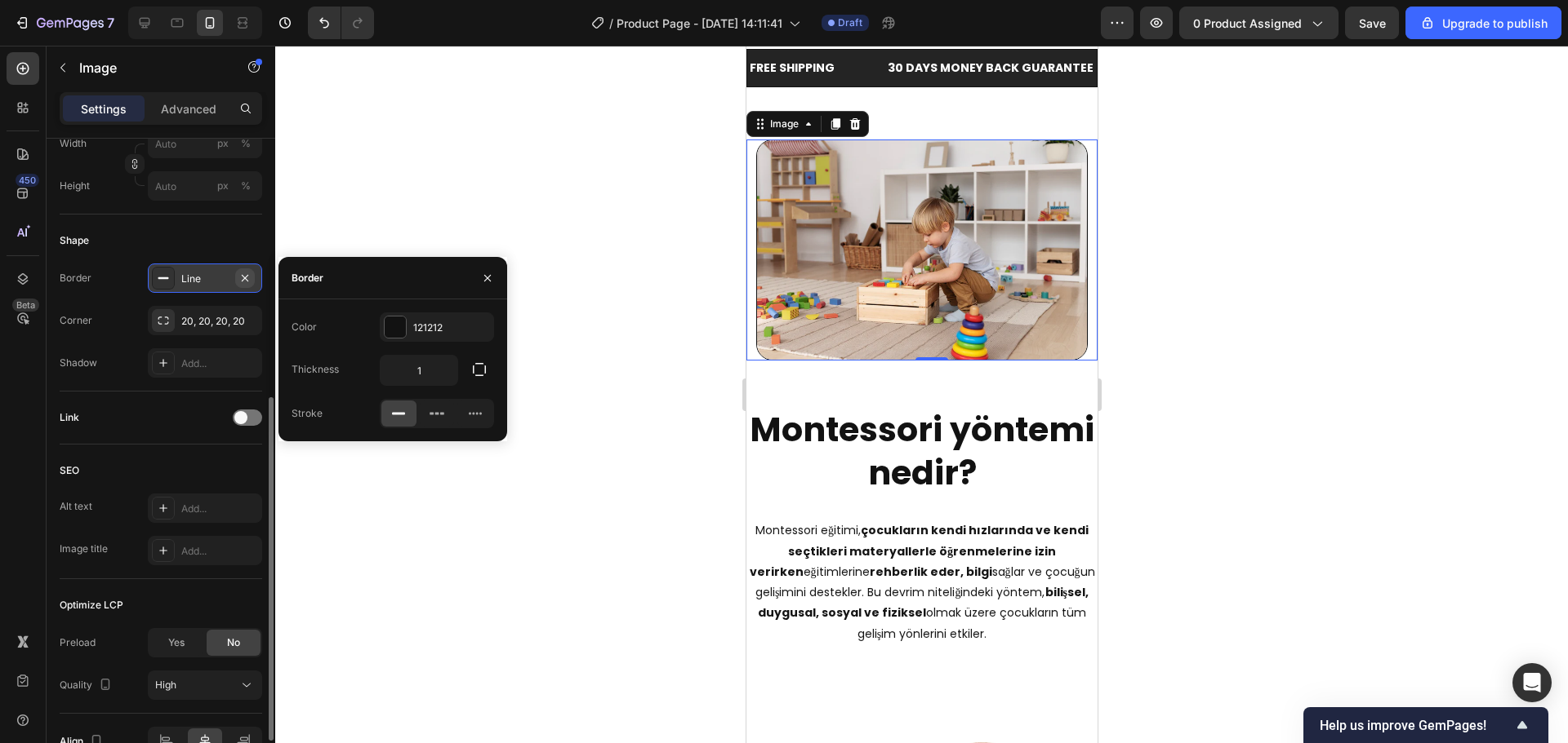
click at [244, 276] on icon "button" at bounding box center [245, 278] width 14 height 13
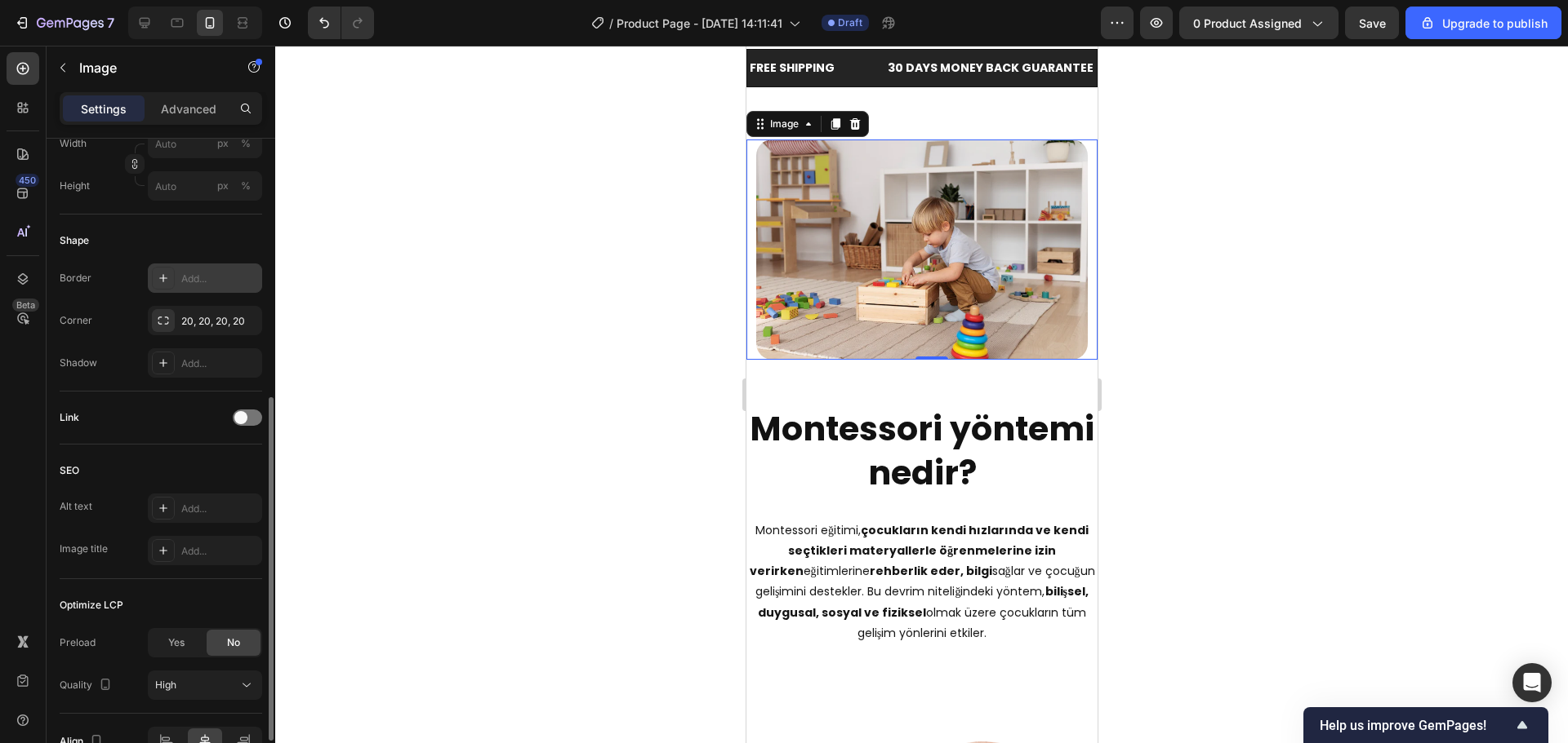
click at [360, 276] on div at bounding box center [922, 395] width 1293 height 698
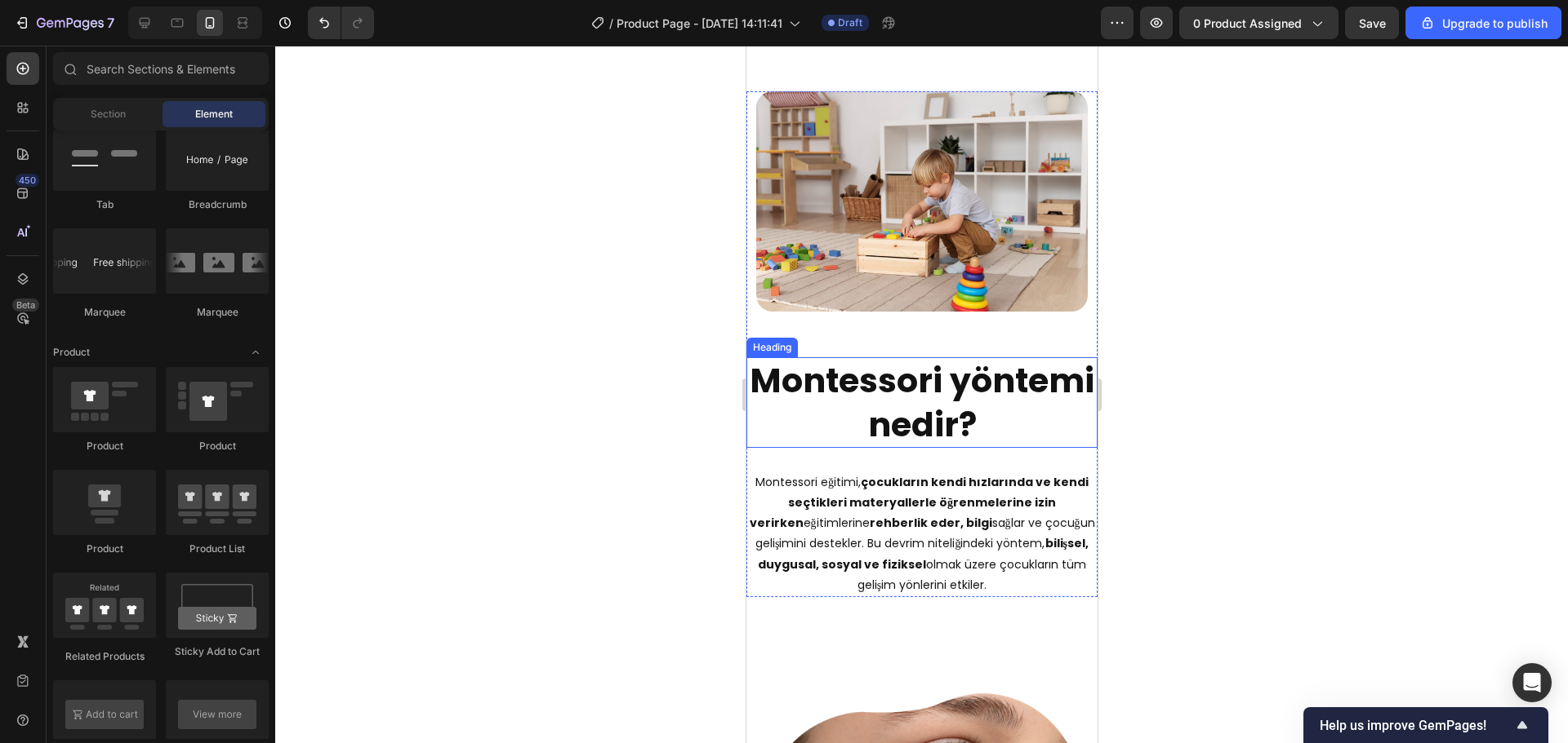
click at [893, 434] on div "⁠⁠⁠⁠⁠⁠⁠ Montessori yöntemi nedir? Heading Montessori eğitimi, çocukların kendi …" at bounding box center [921, 461] width 351 height 273
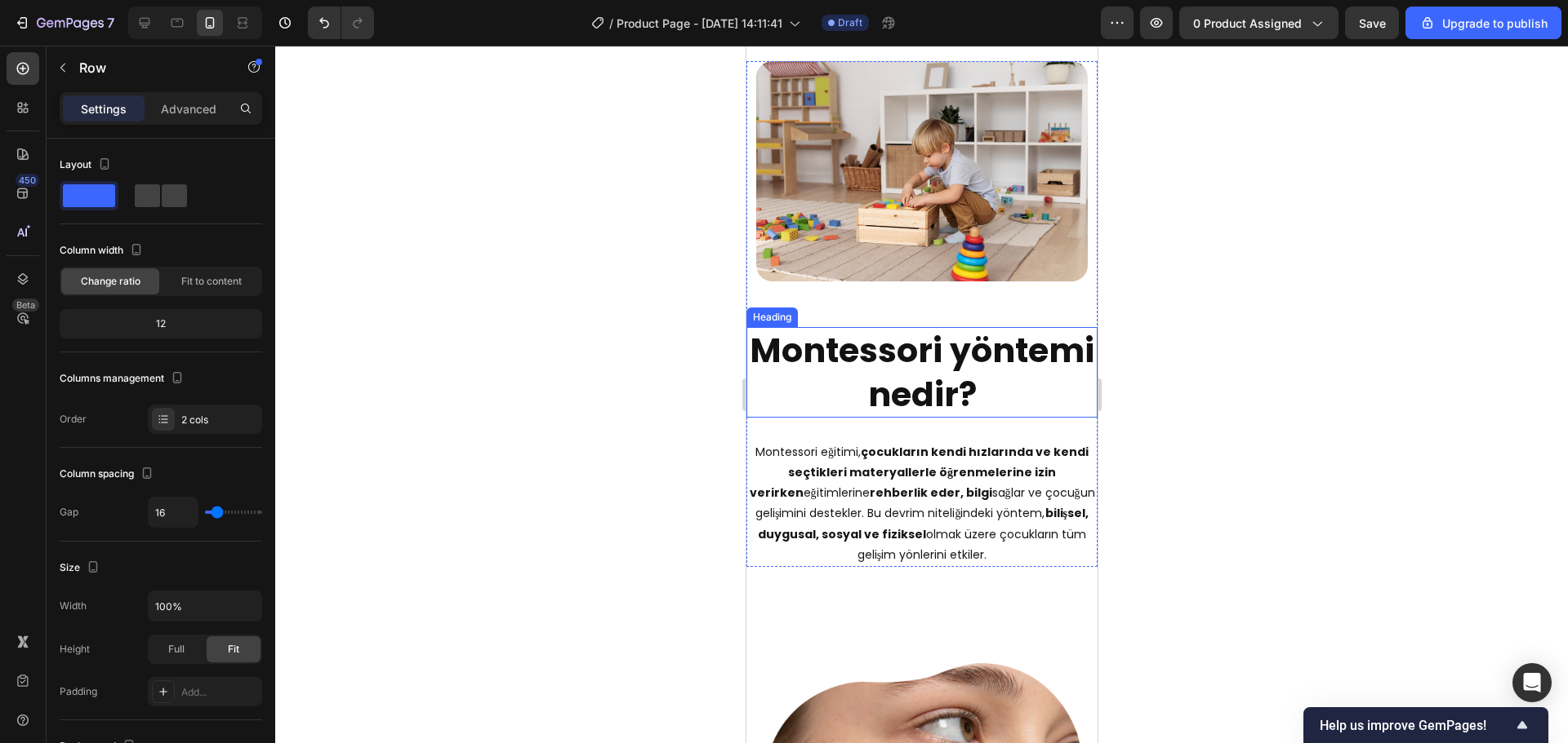
scroll to position [1752, 0]
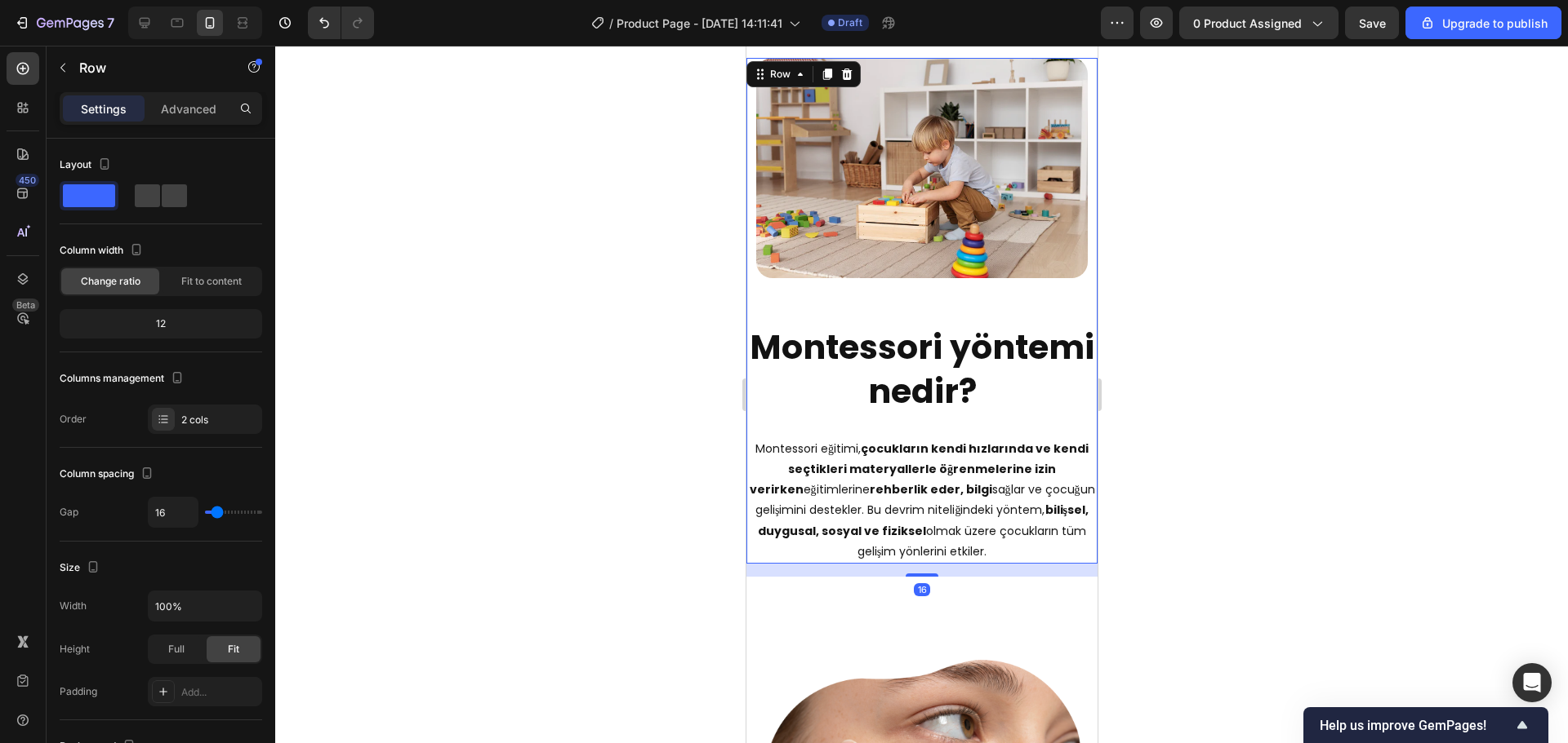
click at [895, 369] on strong "Montessori yöntemi nedir?" at bounding box center [921, 369] width 345 height 90
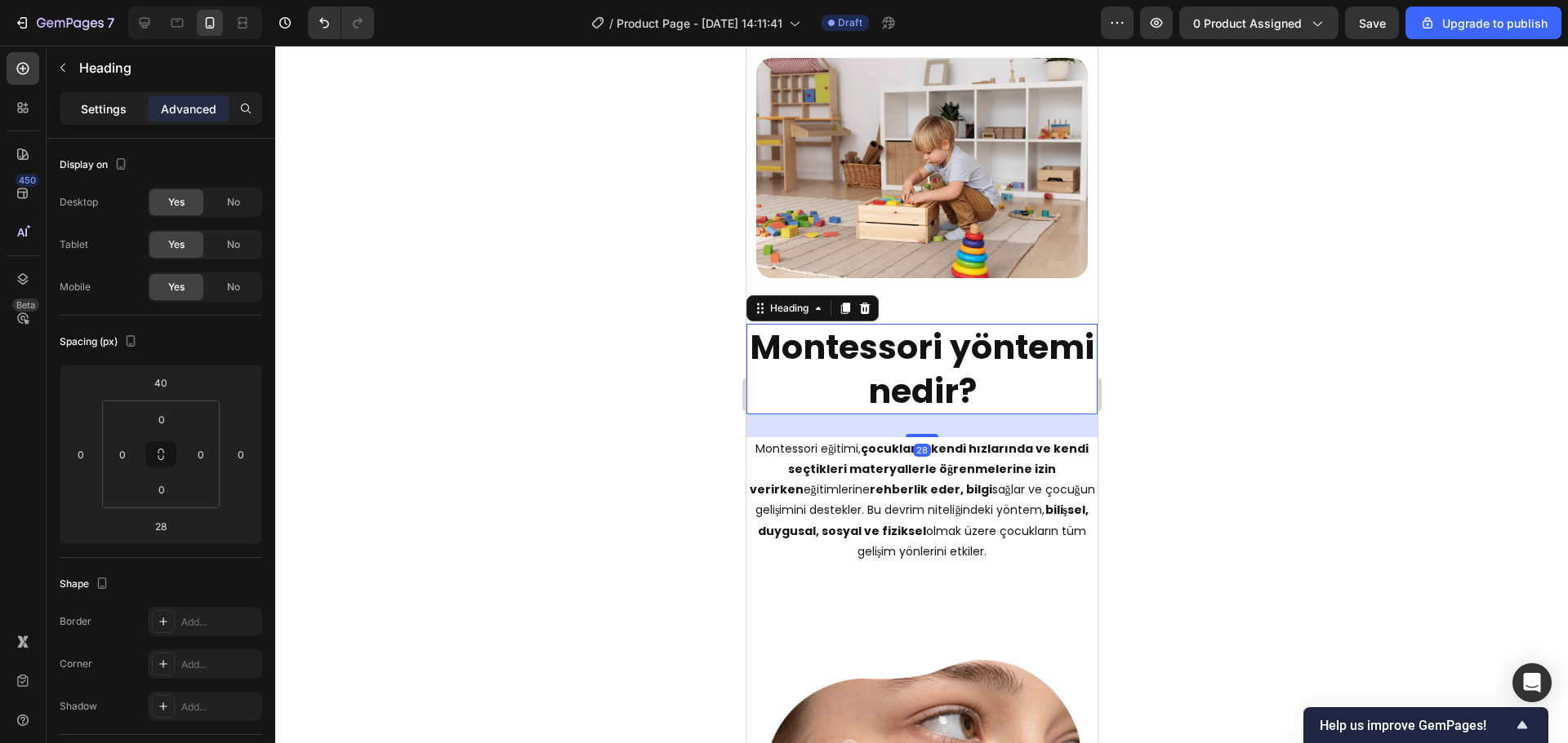
click at [128, 113] on div "Settings" at bounding box center [104, 108] width 82 height 26
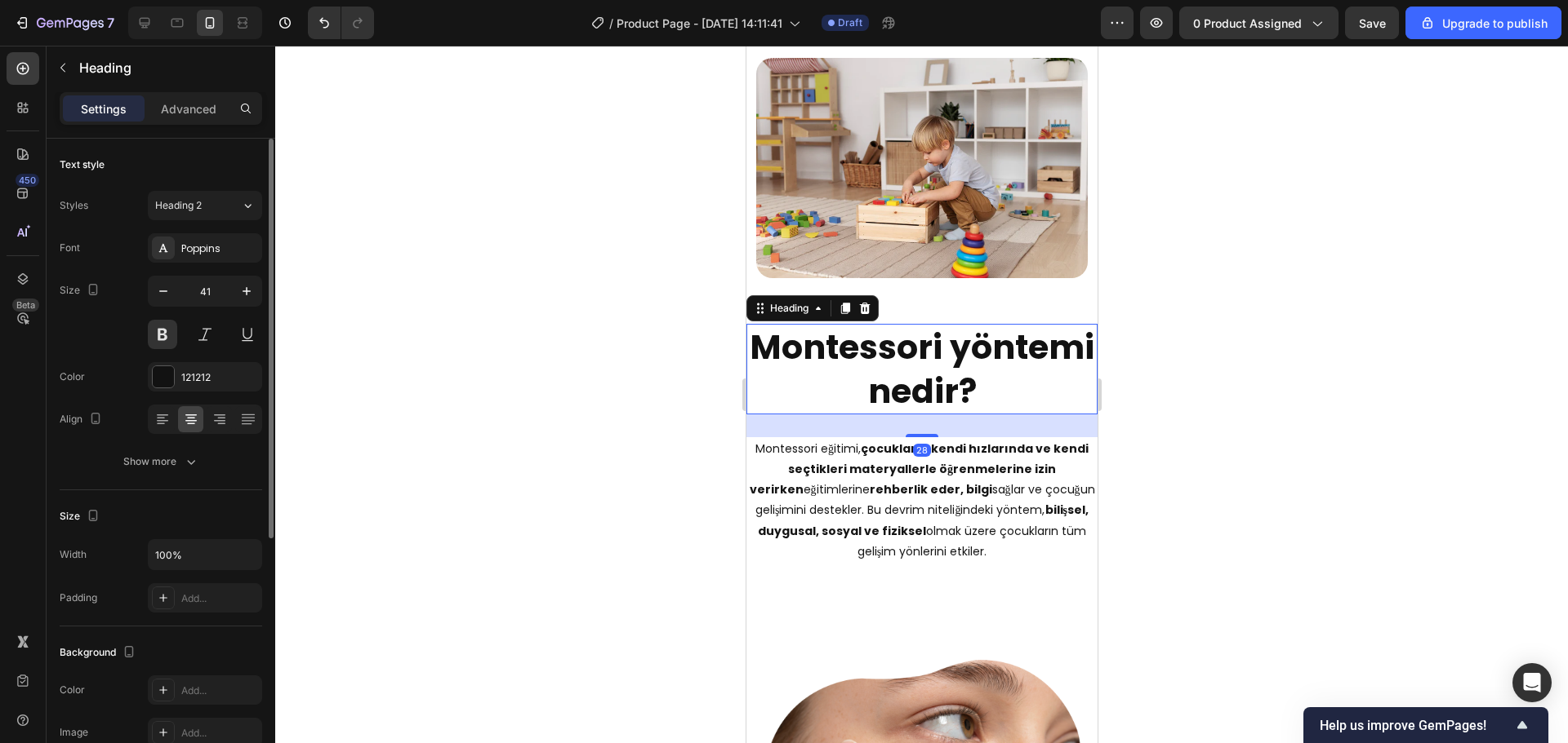
click at [167, 309] on div "41" at bounding box center [204, 313] width 114 height 74
click at [166, 279] on button "button" at bounding box center [163, 291] width 30 height 30
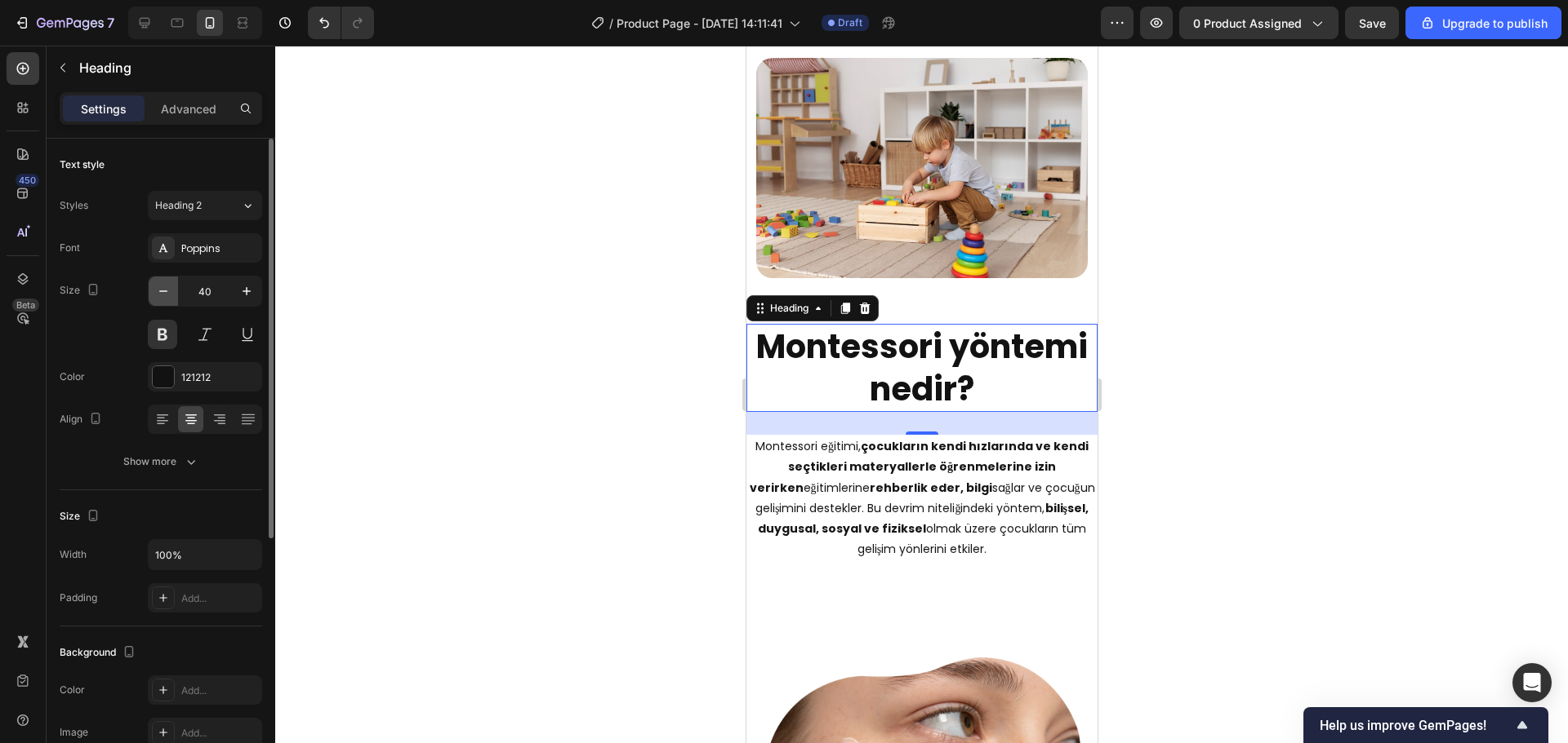
click at [166, 279] on button "button" at bounding box center [163, 291] width 30 height 30
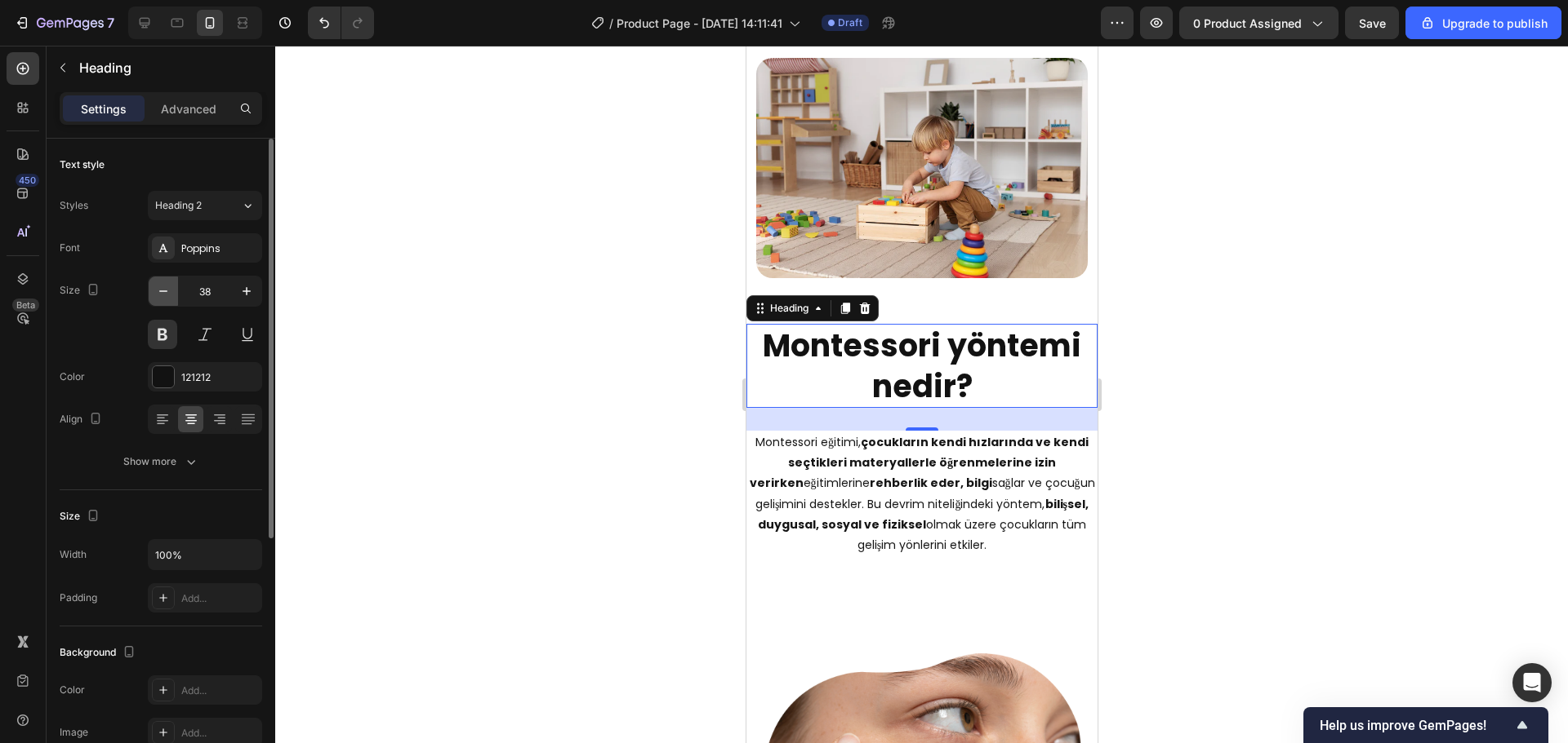
click at [166, 279] on button "button" at bounding box center [163, 291] width 30 height 30
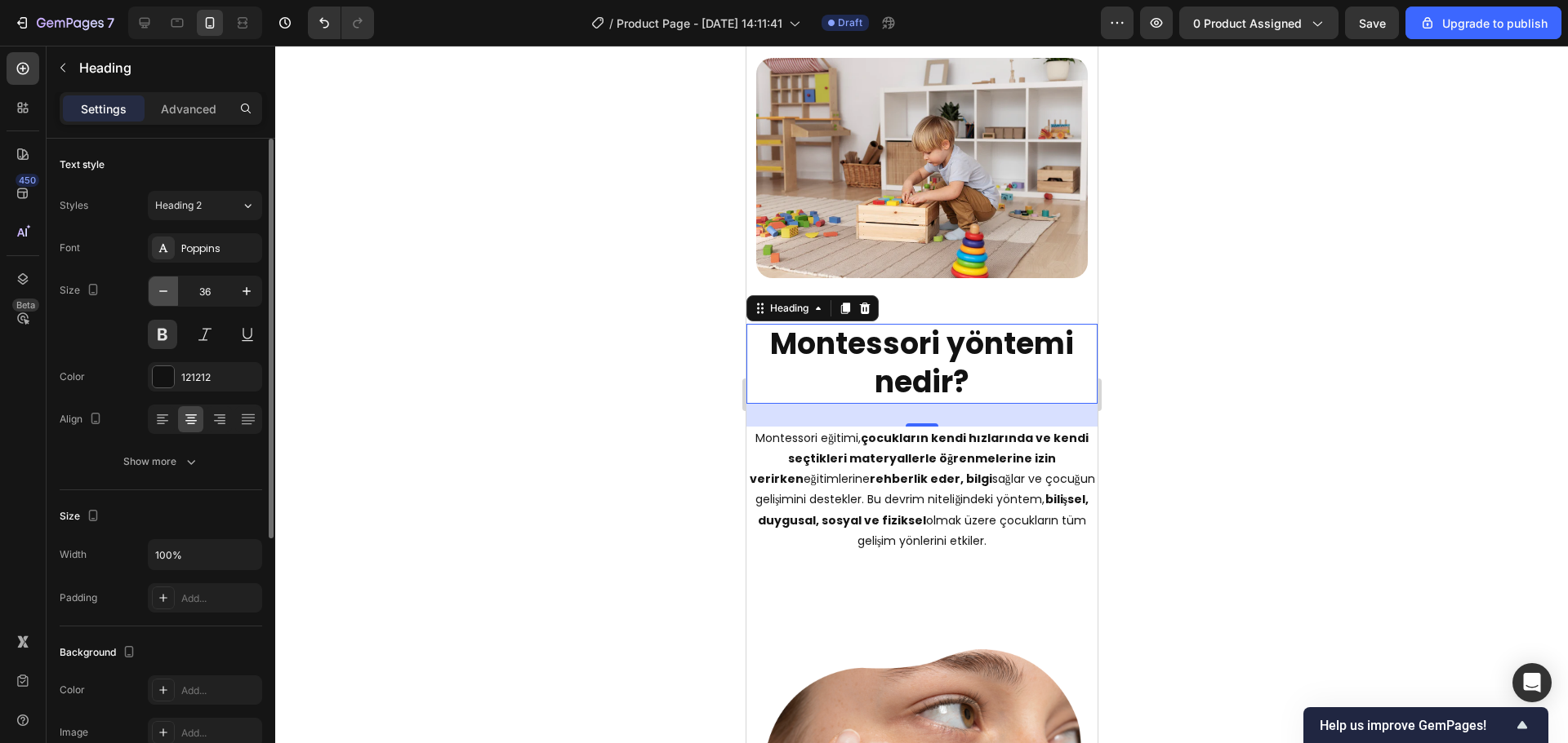
click at [166, 279] on button "button" at bounding box center [163, 291] width 30 height 30
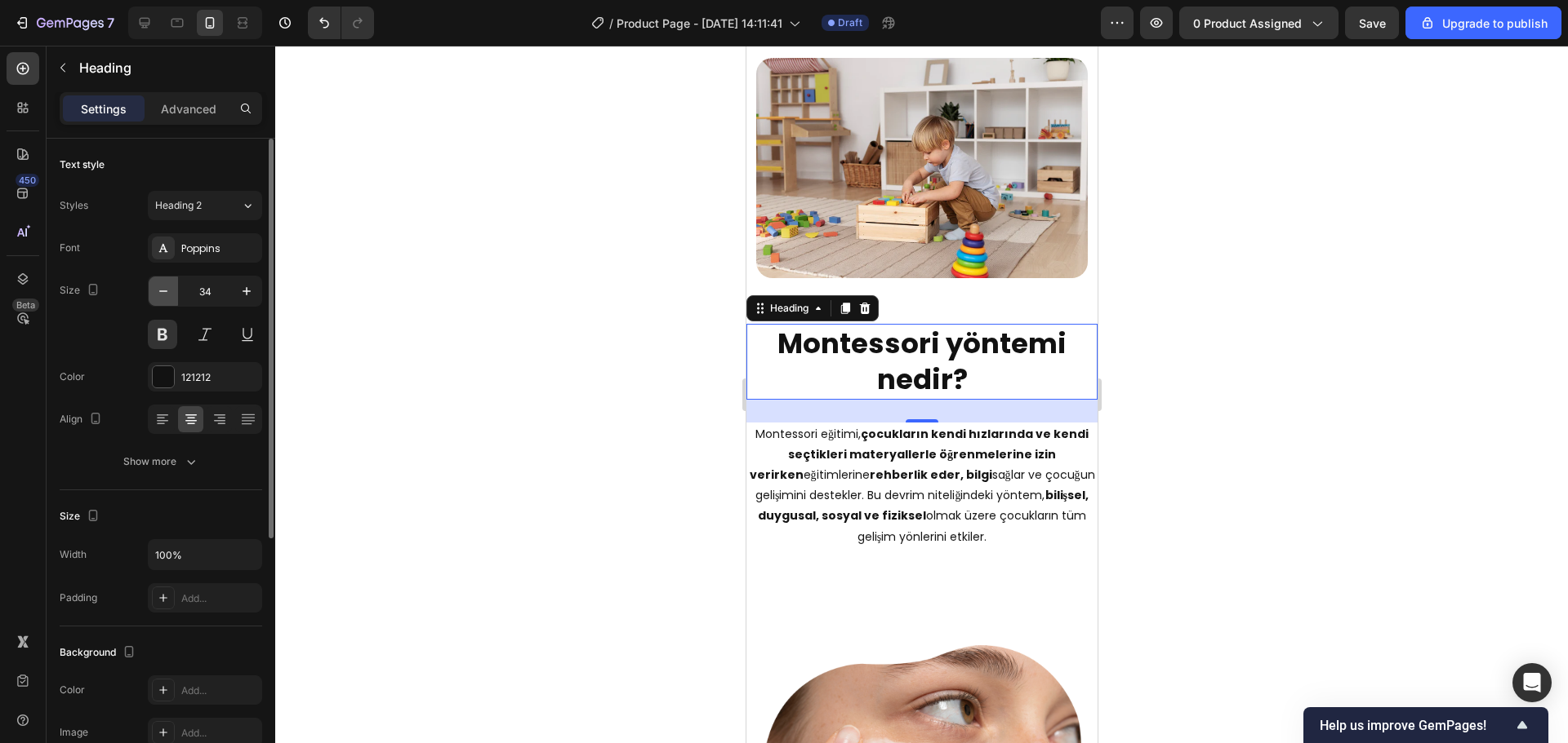
click at [166, 279] on button "button" at bounding box center [163, 291] width 30 height 30
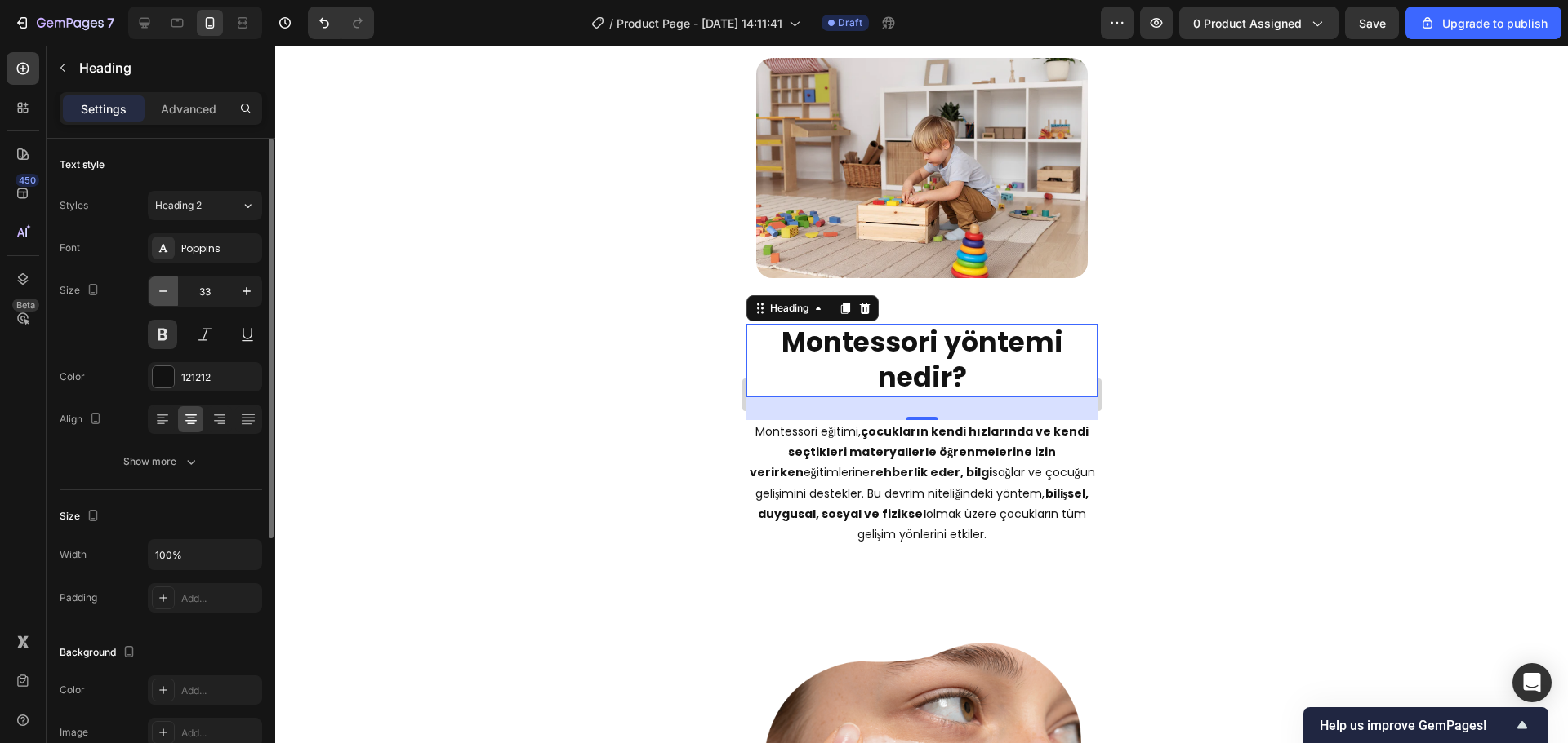
click at [166, 279] on button "button" at bounding box center [163, 291] width 30 height 30
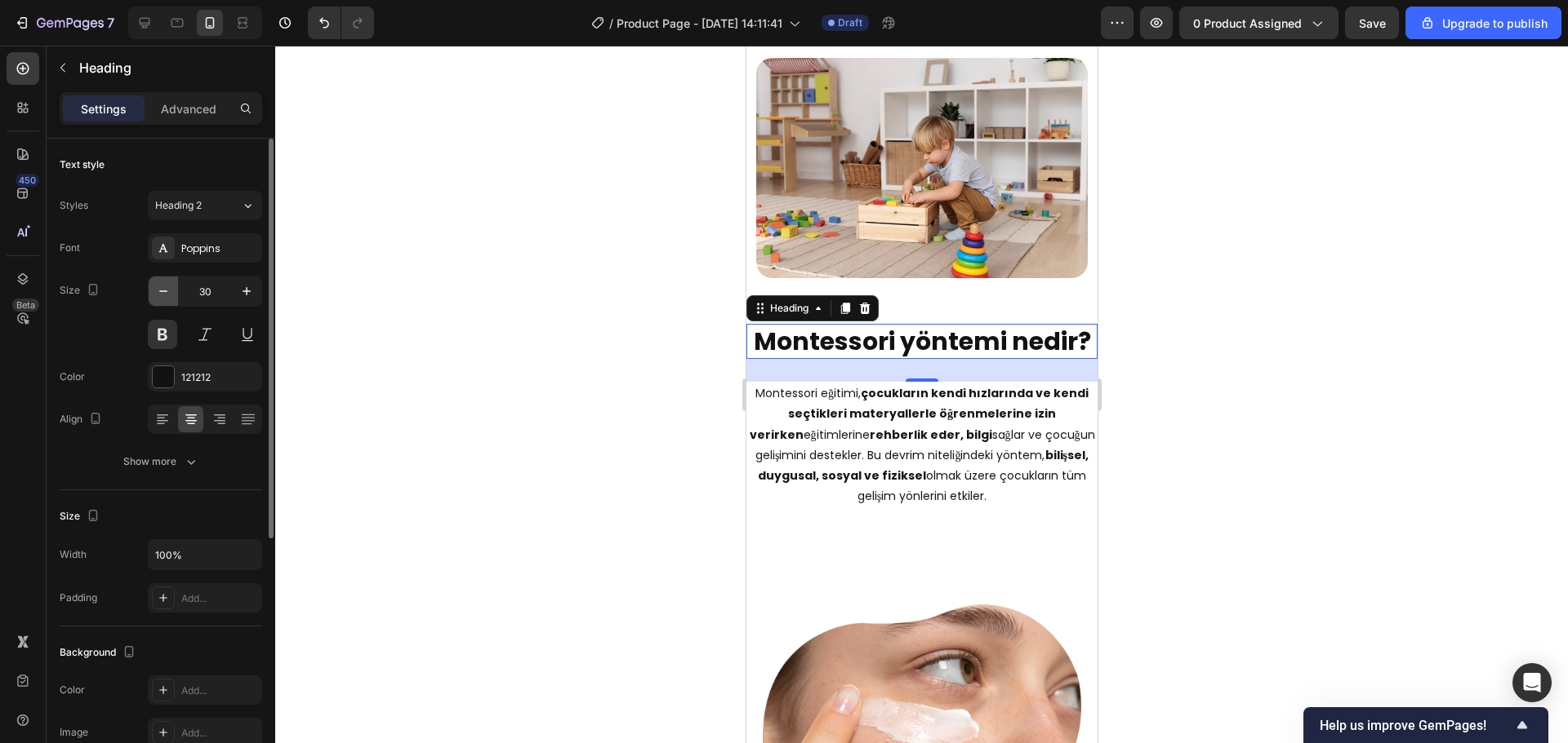
click at [166, 279] on button "button" at bounding box center [163, 291] width 30 height 30
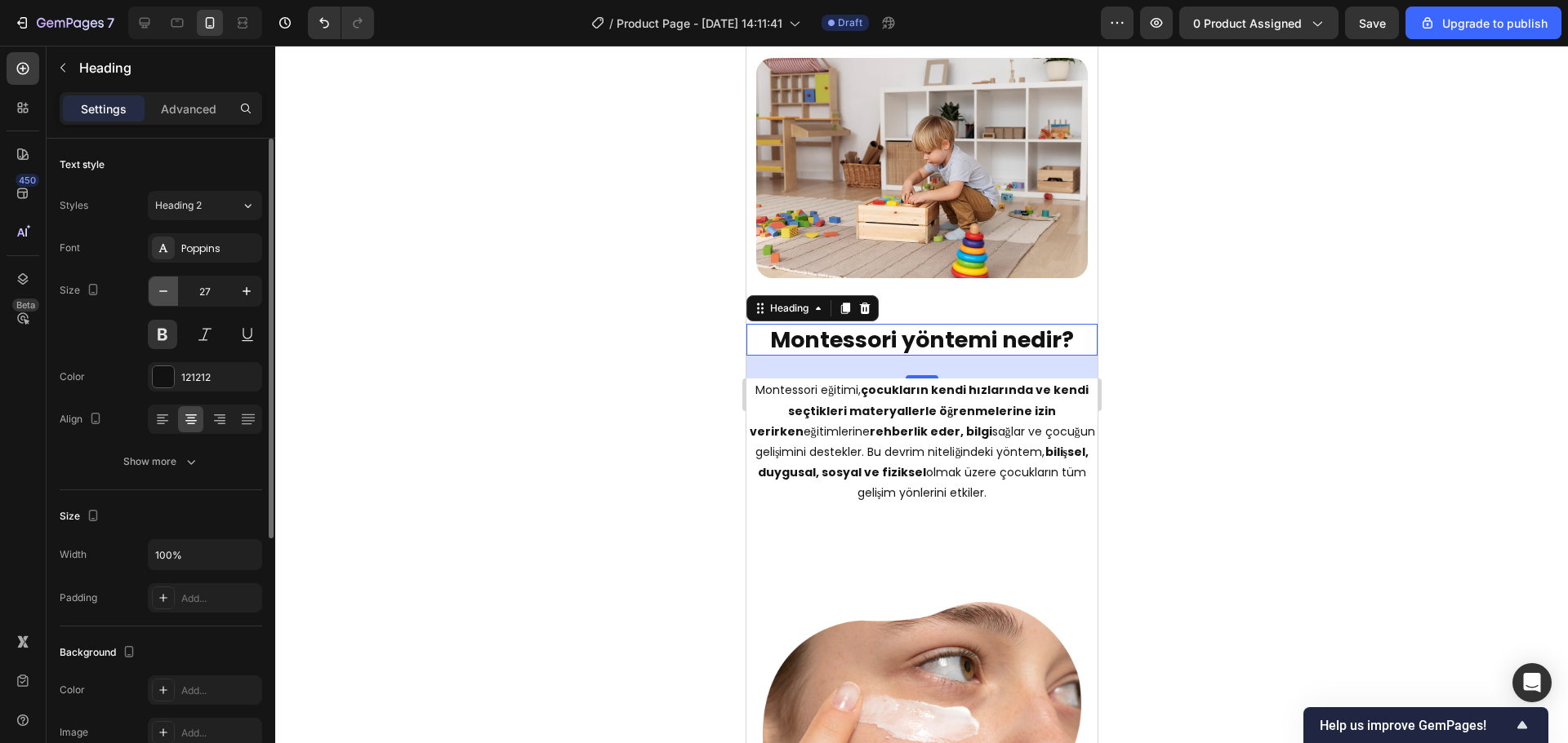
type input "26"
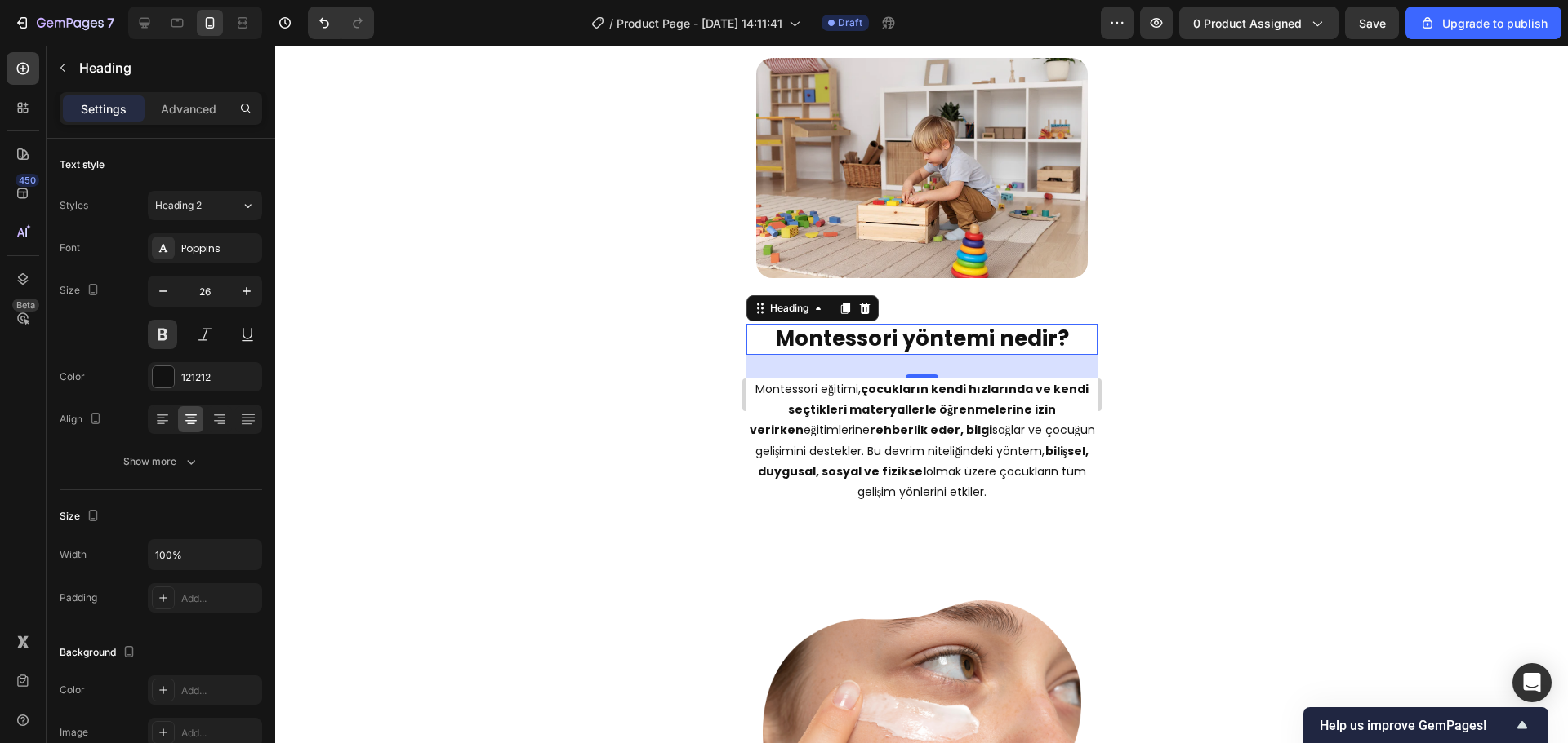
click at [1158, 308] on div at bounding box center [922, 395] width 1293 height 698
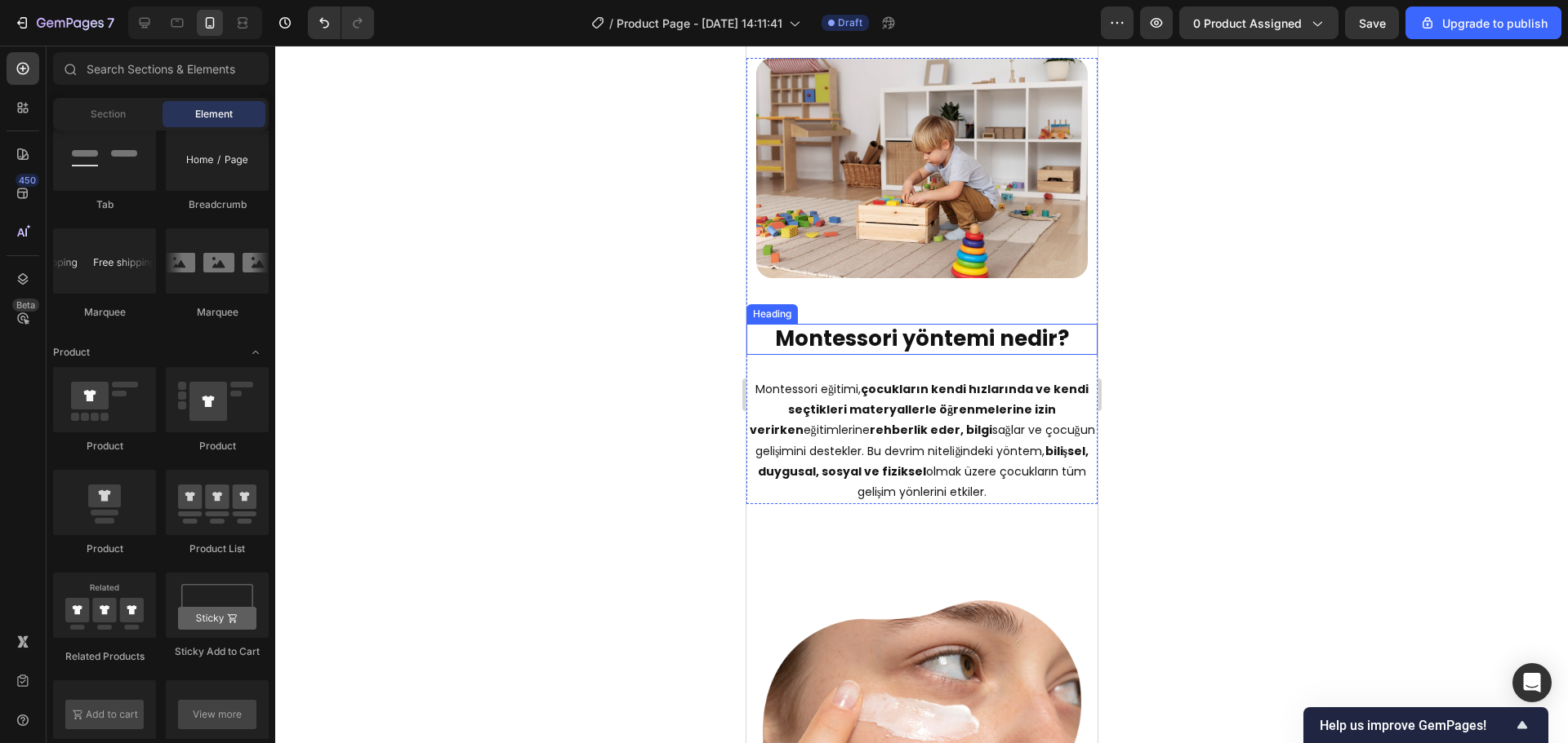
click at [1002, 310] on div "⁠⁠⁠⁠⁠⁠⁠ Montessori yöntemi nedir? Heading Montessori eğitimi, çocukların kendi …" at bounding box center [921, 398] width 351 height 213
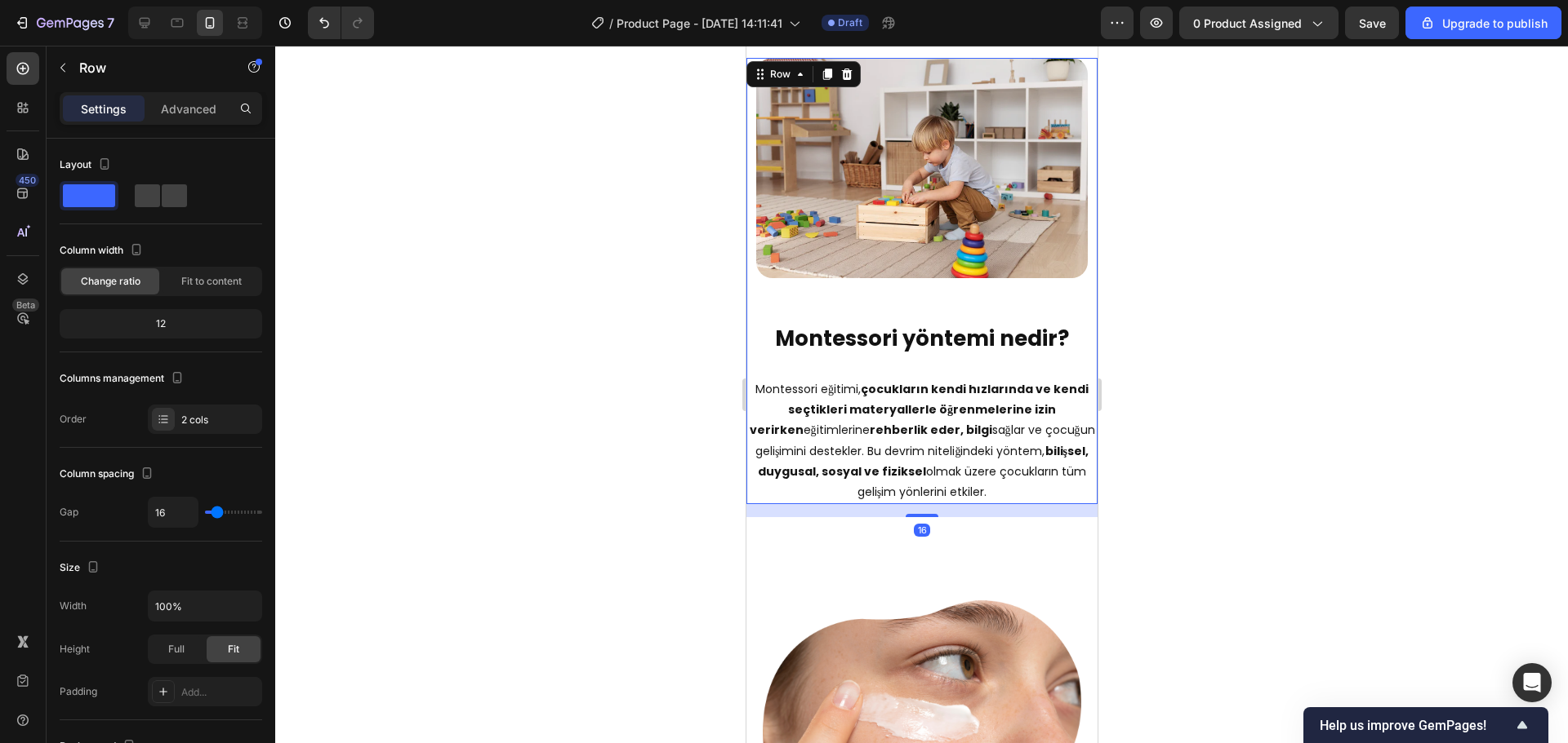
click at [991, 294] on div "⁠⁠⁠⁠⁠⁠⁠ Montessori yöntemi nedir? Heading Montessori eğitimi, çocukların kendi …" at bounding box center [921, 398] width 351 height 213
click at [982, 270] on img at bounding box center [921, 167] width 331 height 220
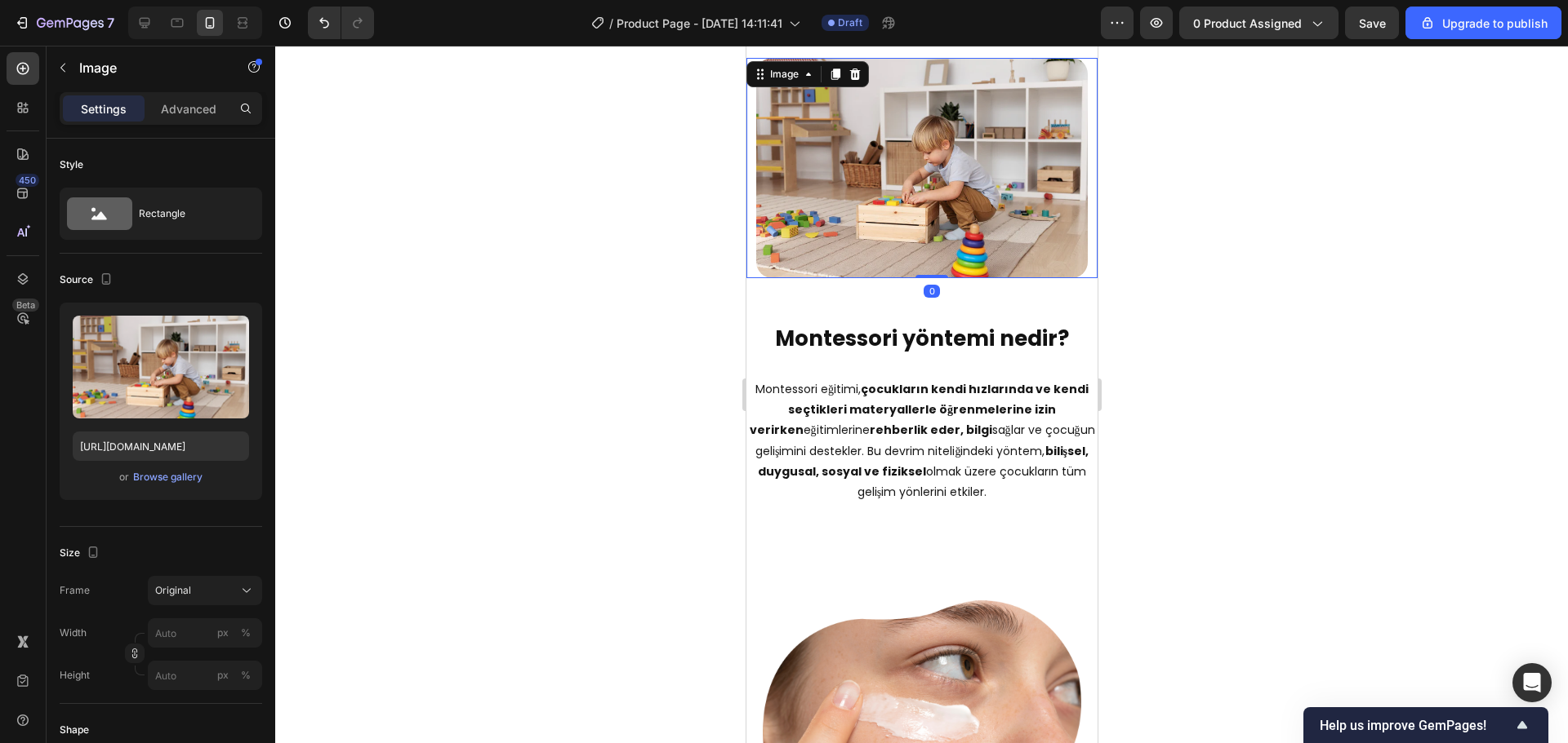
drag, startPoint x: 937, startPoint y: 267, endPoint x: 935, endPoint y: 234, distance: 33.1
click at [938, 206] on div "Image 0" at bounding box center [921, 167] width 331 height 220
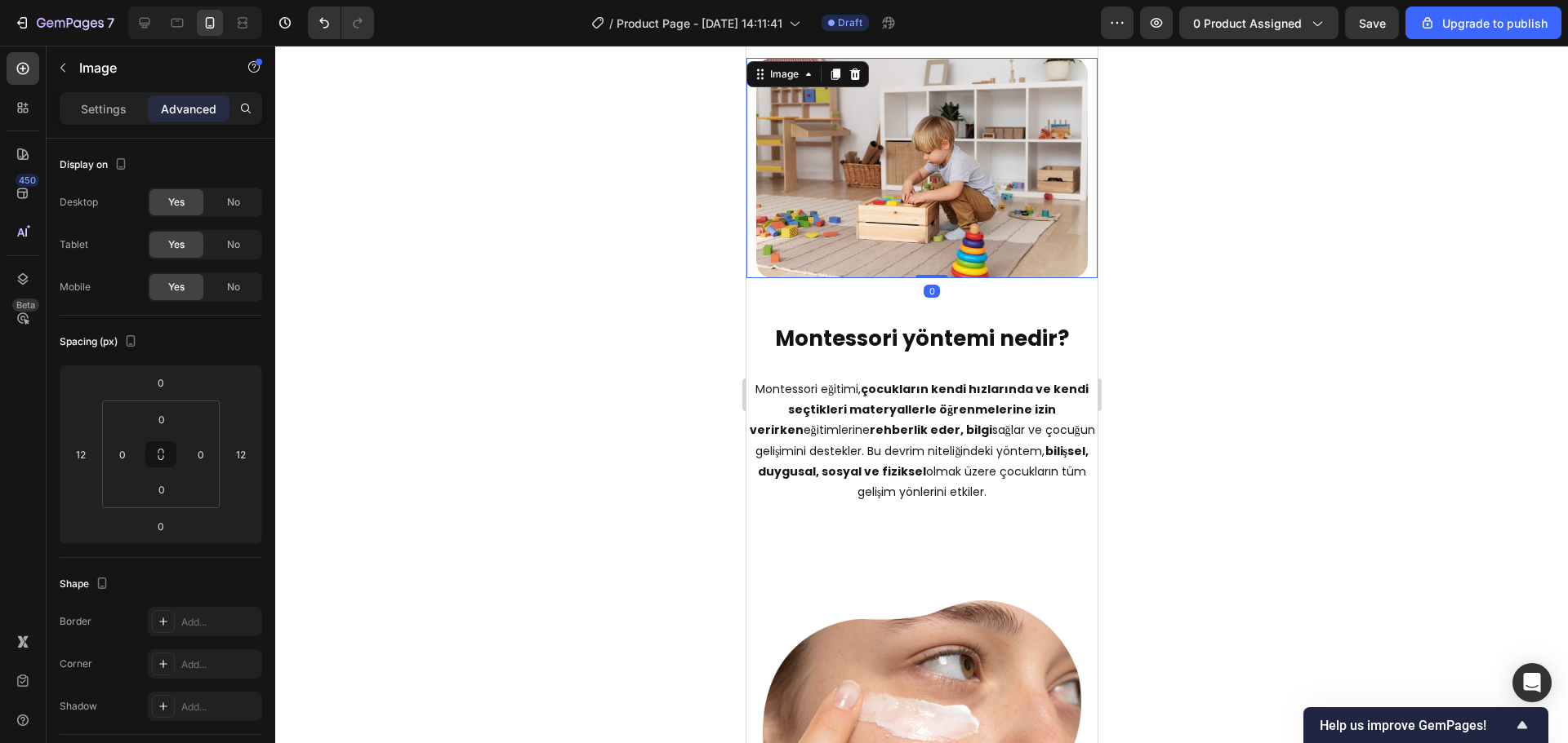
click at [930, 326] on strong "Montessori yöntemi nedir?" at bounding box center [921, 338] width 294 height 30
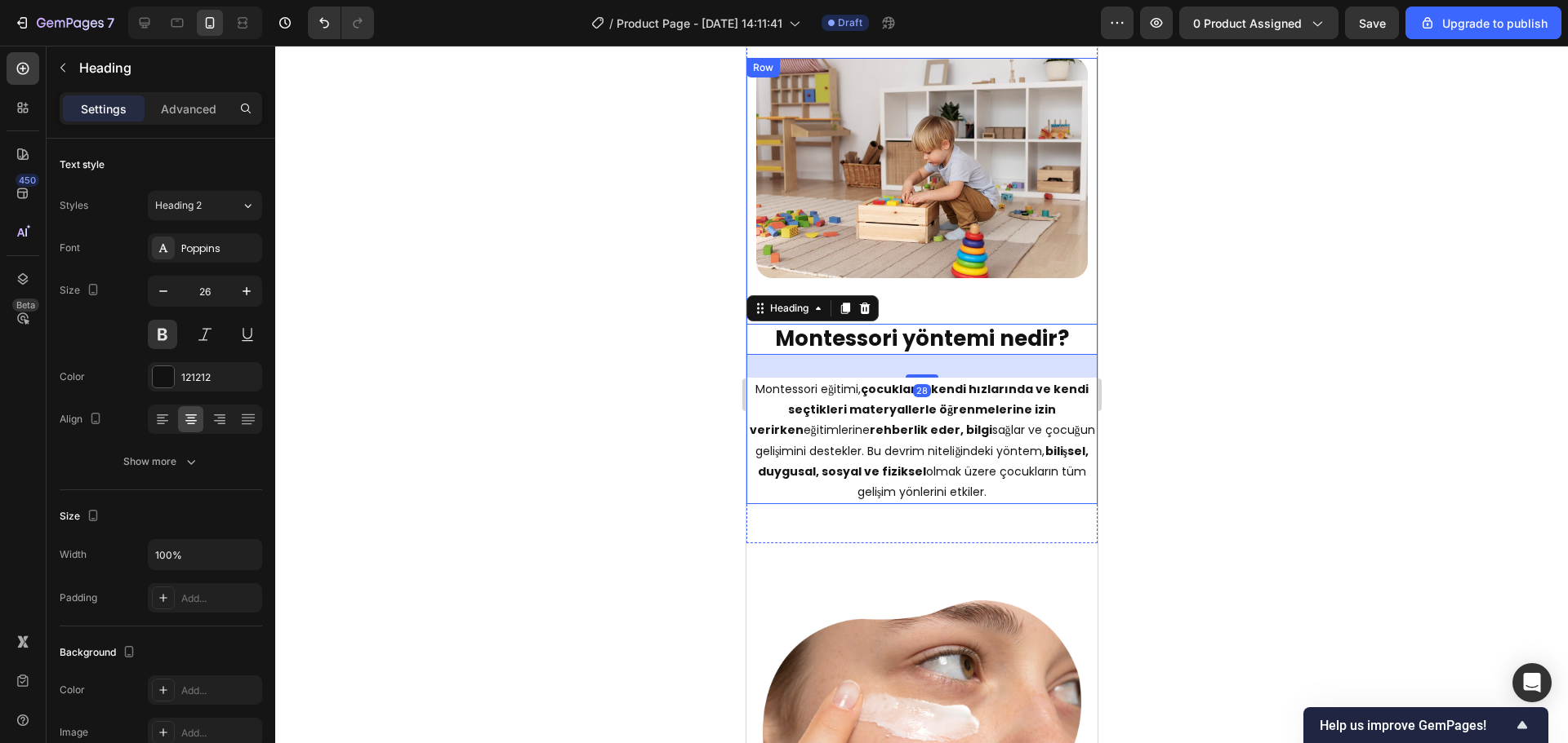
click at [924, 309] on div "⁠⁠⁠⁠⁠⁠⁠ Montessori yöntemi nedir? Heading 28 Montessori eğitimi, çocukların ken…" at bounding box center [921, 398] width 351 height 213
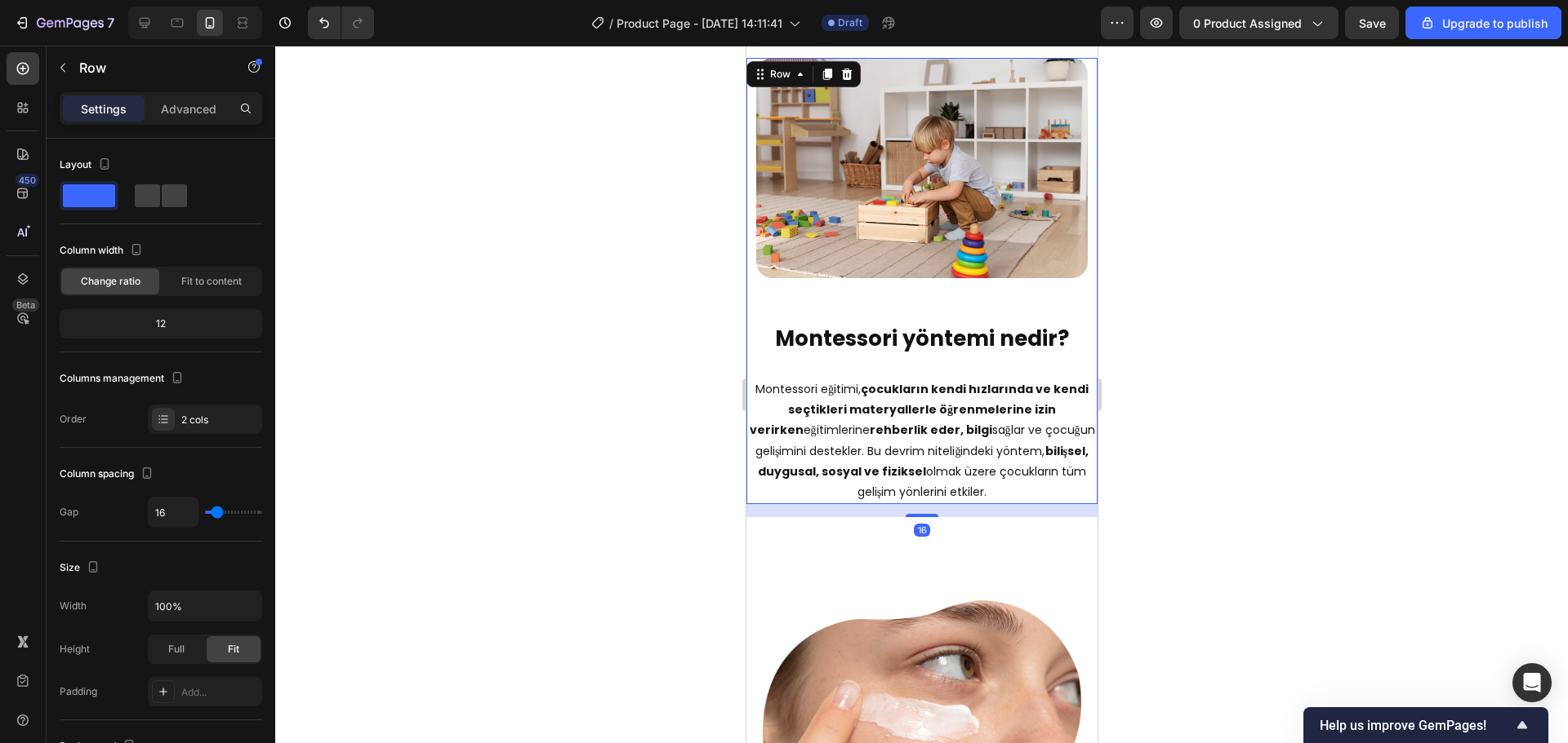
click at [1228, 345] on div at bounding box center [922, 395] width 1293 height 698
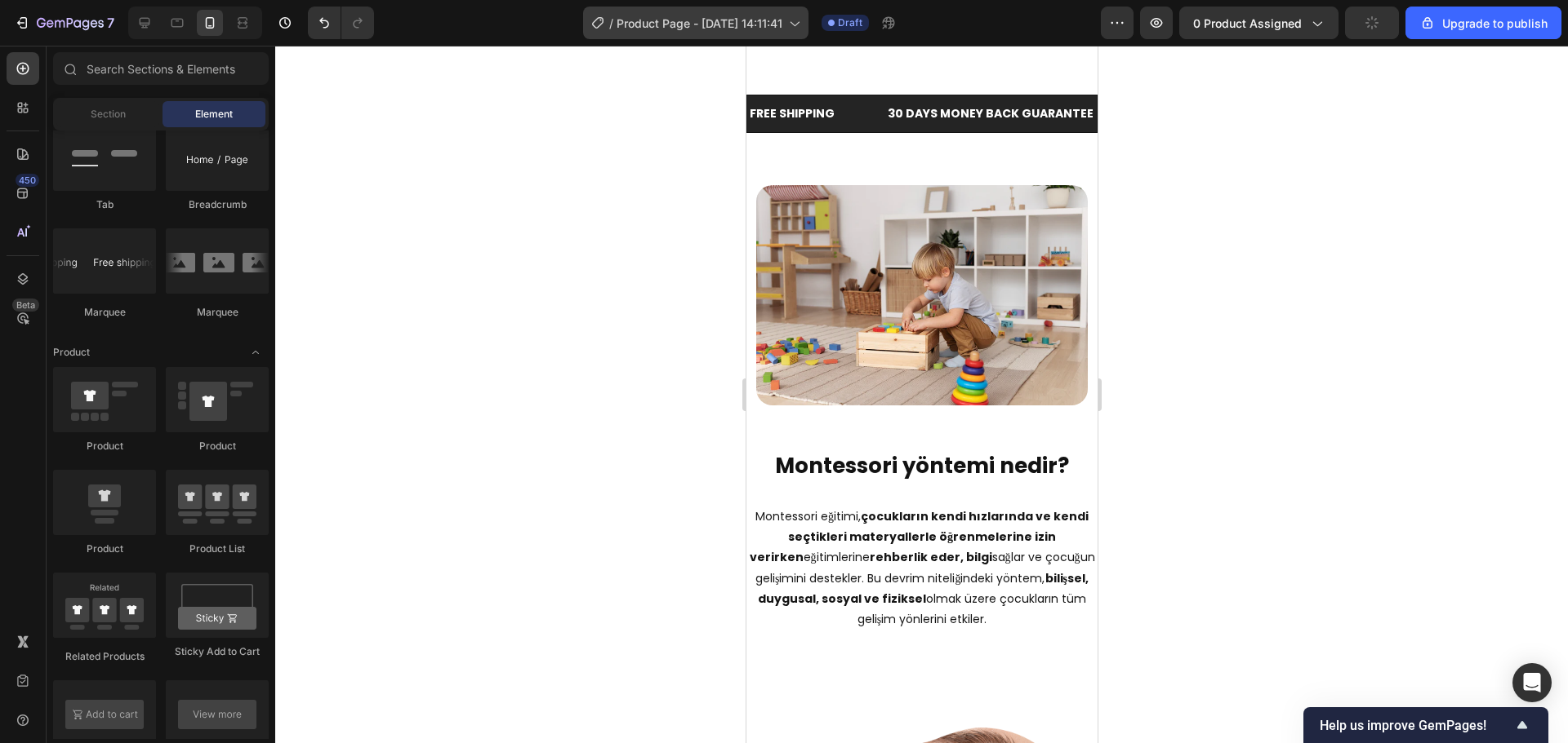
scroll to position [1589, 0]
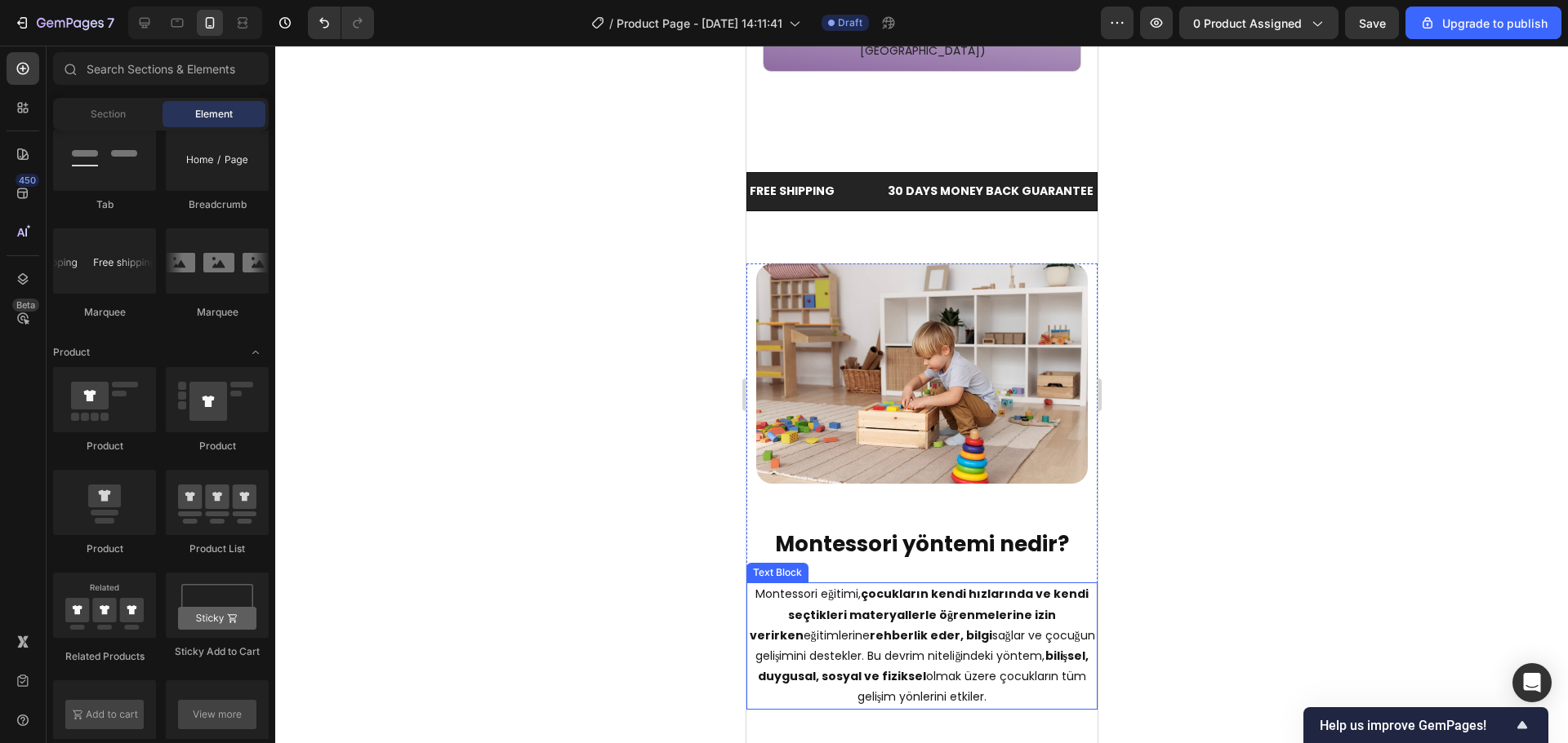
click at [879, 584] on p "Montessori eğitimi, çocukların kendi hızlarında ve kendi seçtikleri materyaller…" at bounding box center [921, 645] width 347 height 123
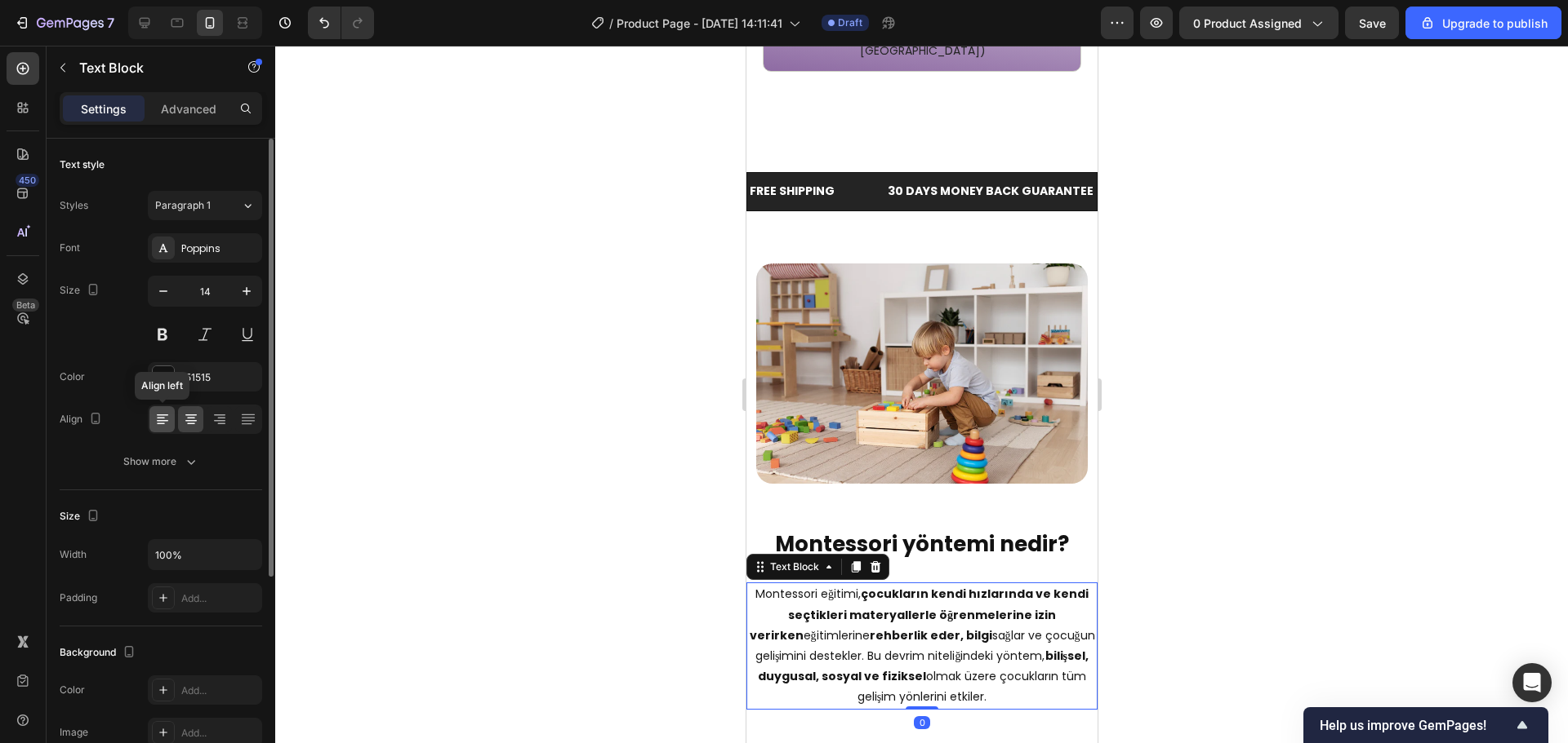
click at [154, 417] on icon at bounding box center [162, 419] width 16 height 16
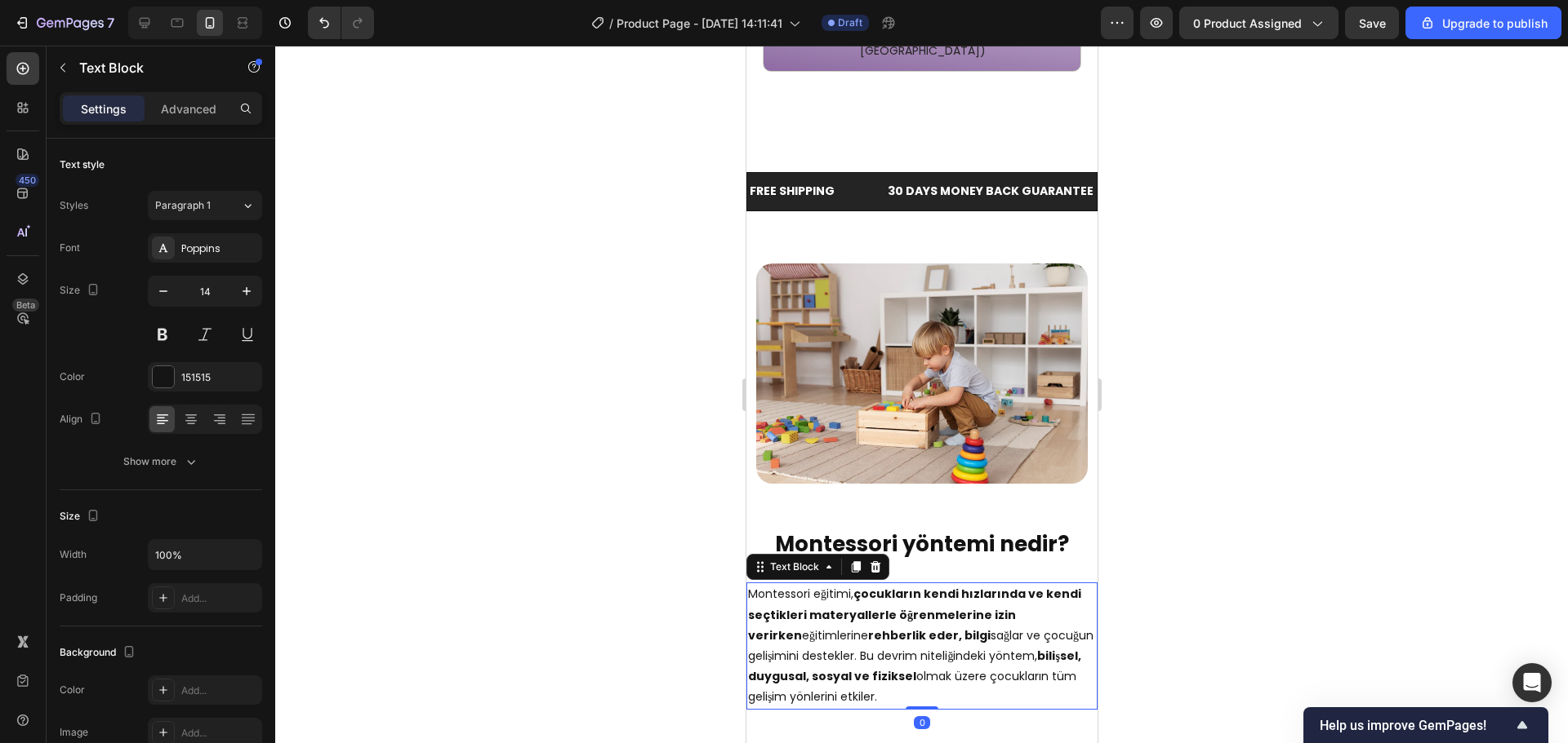
click at [1300, 434] on div at bounding box center [922, 395] width 1293 height 698
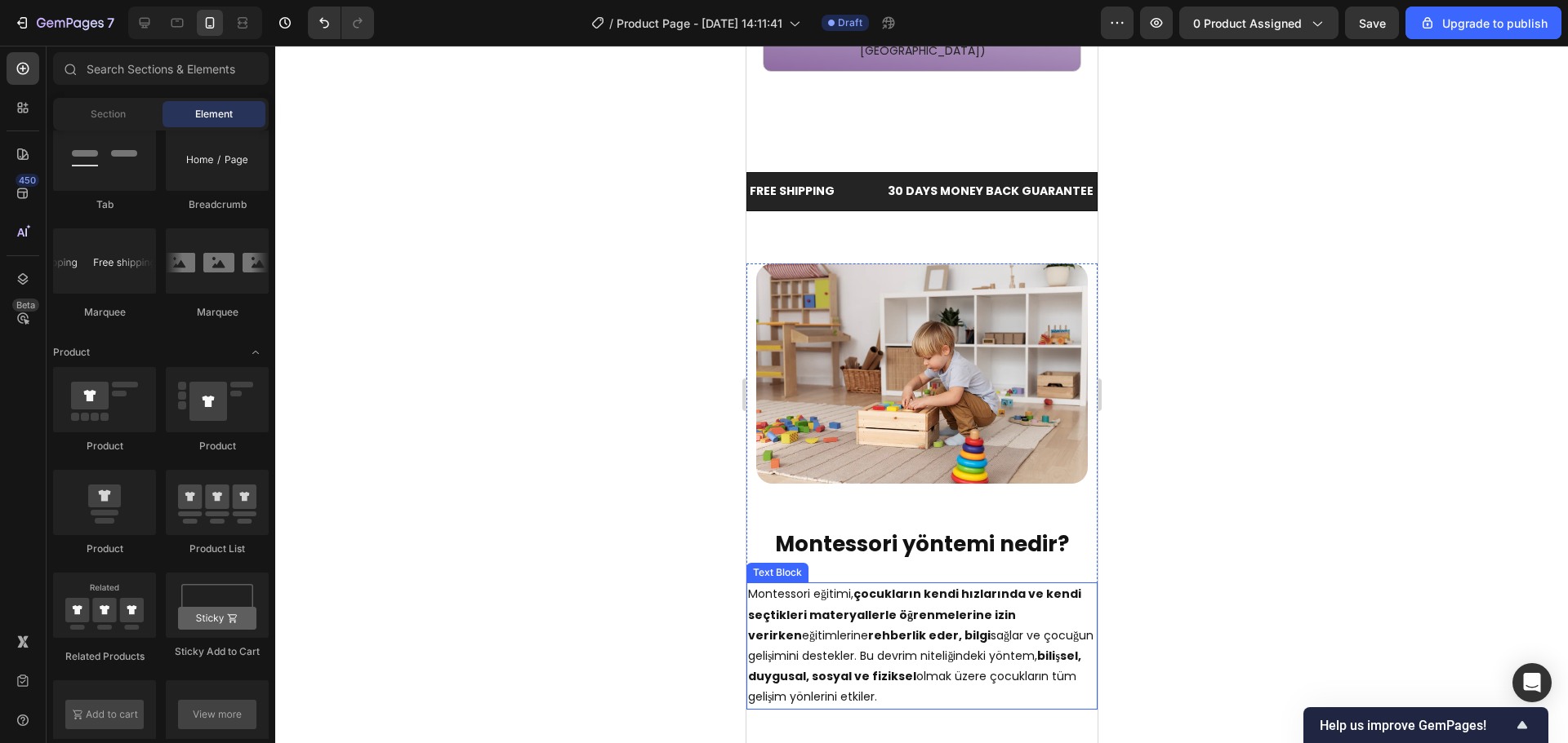
click at [915, 628] on strong "rehberlik eder, bilgi" at bounding box center [928, 636] width 122 height 16
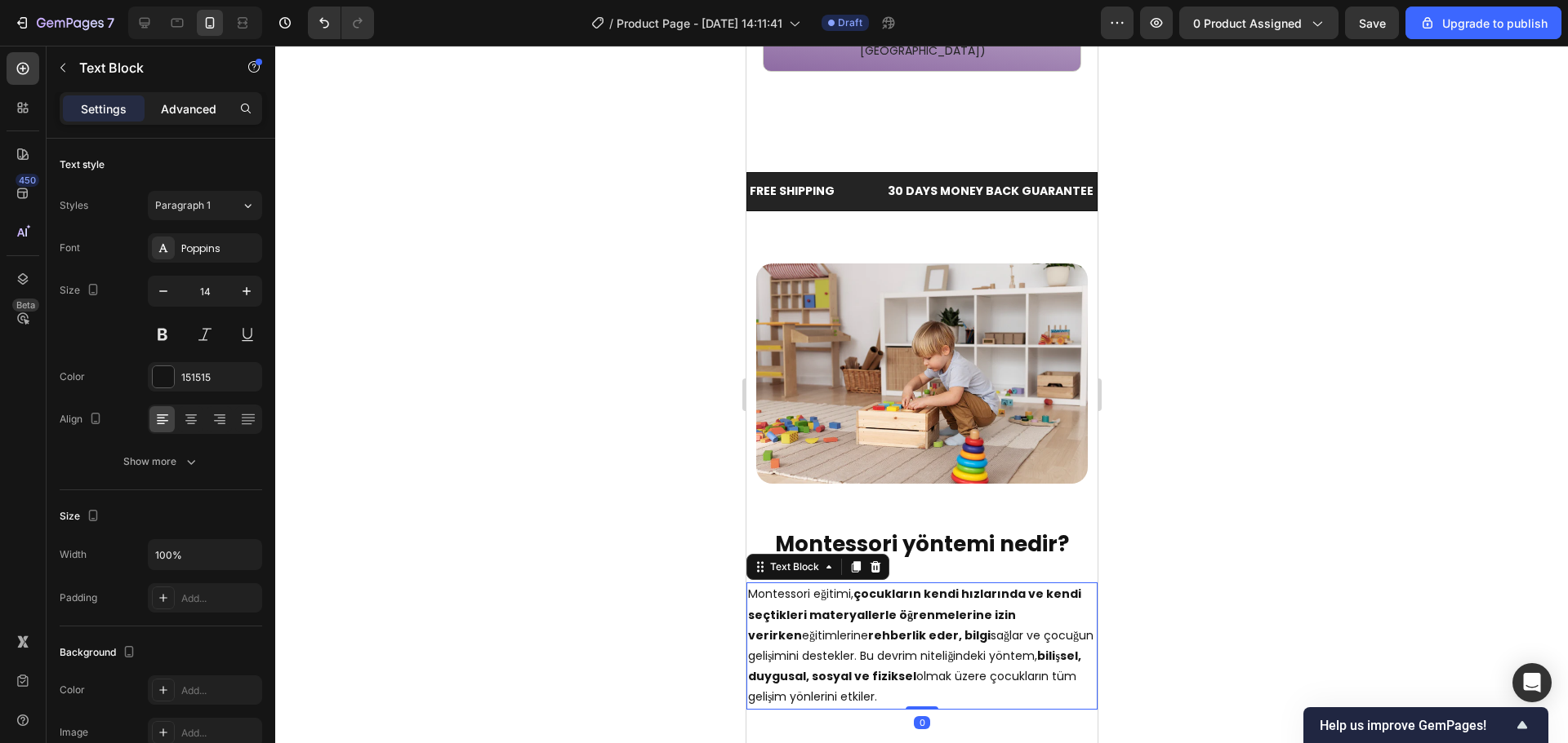
click at [155, 108] on div "Advanced" at bounding box center [188, 108] width 82 height 26
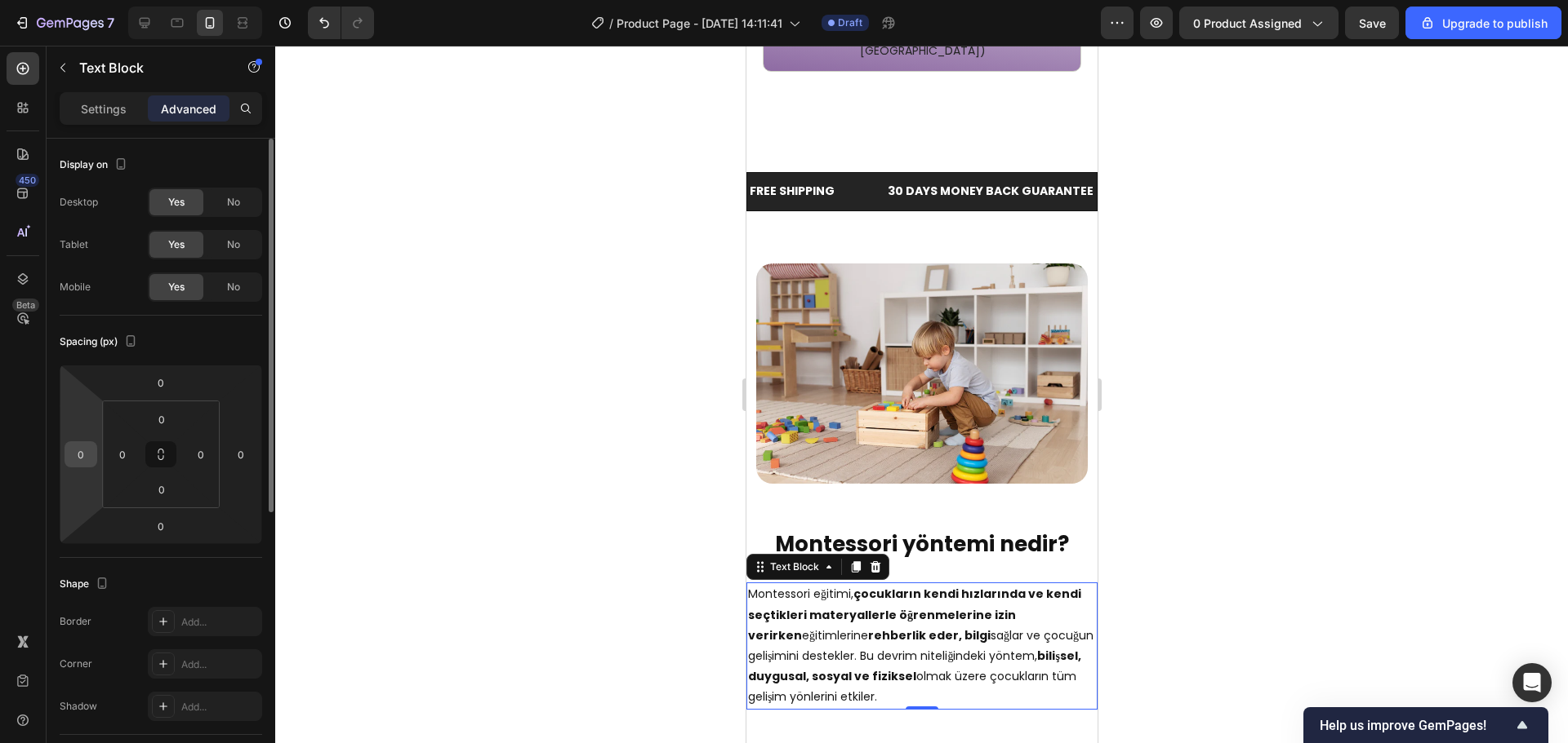
click at [88, 452] on input "0" at bounding box center [80, 454] width 24 height 24
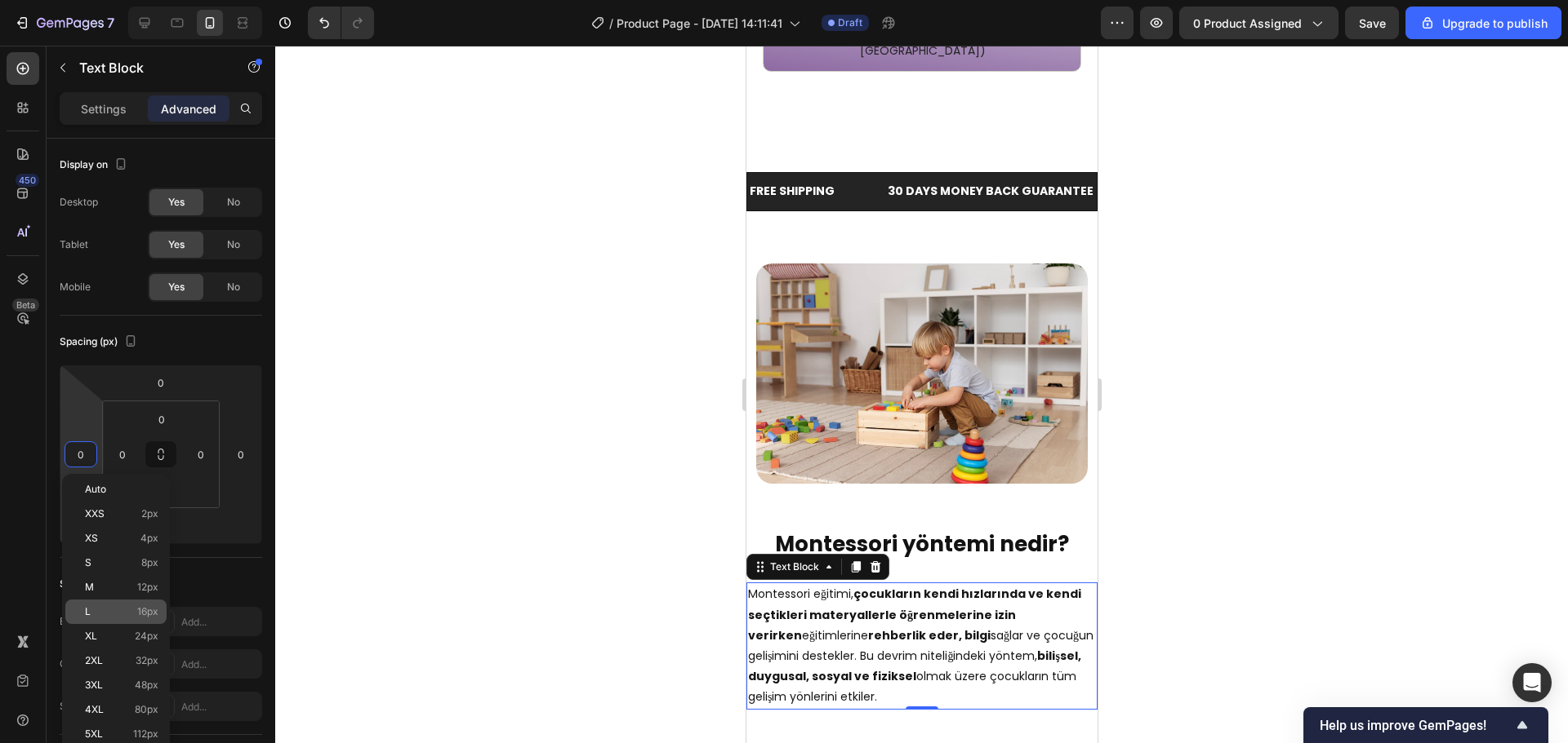
click at [120, 617] on p "L 16px" at bounding box center [122, 612] width 74 height 12
type input "16"
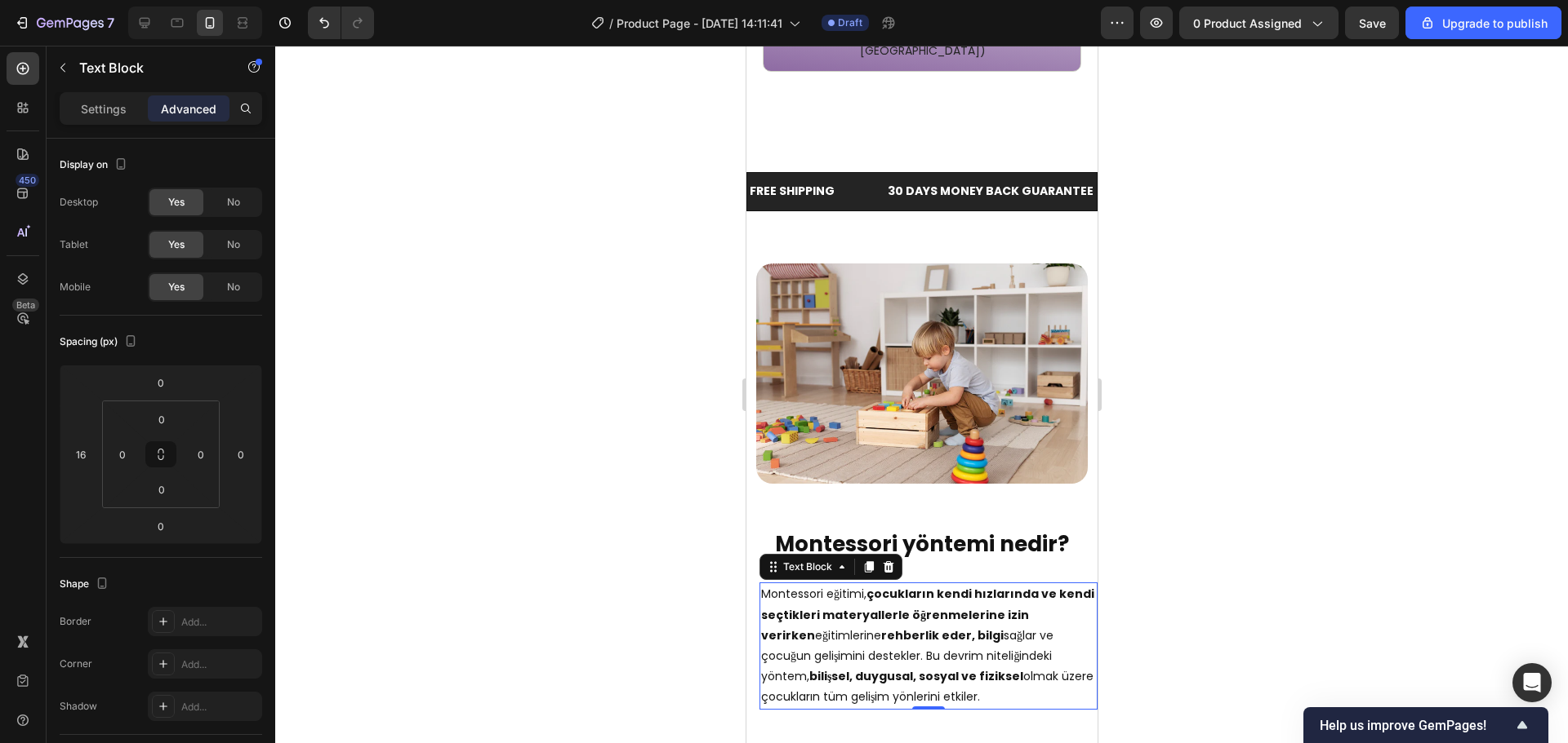
click at [1167, 385] on div at bounding box center [922, 395] width 1293 height 698
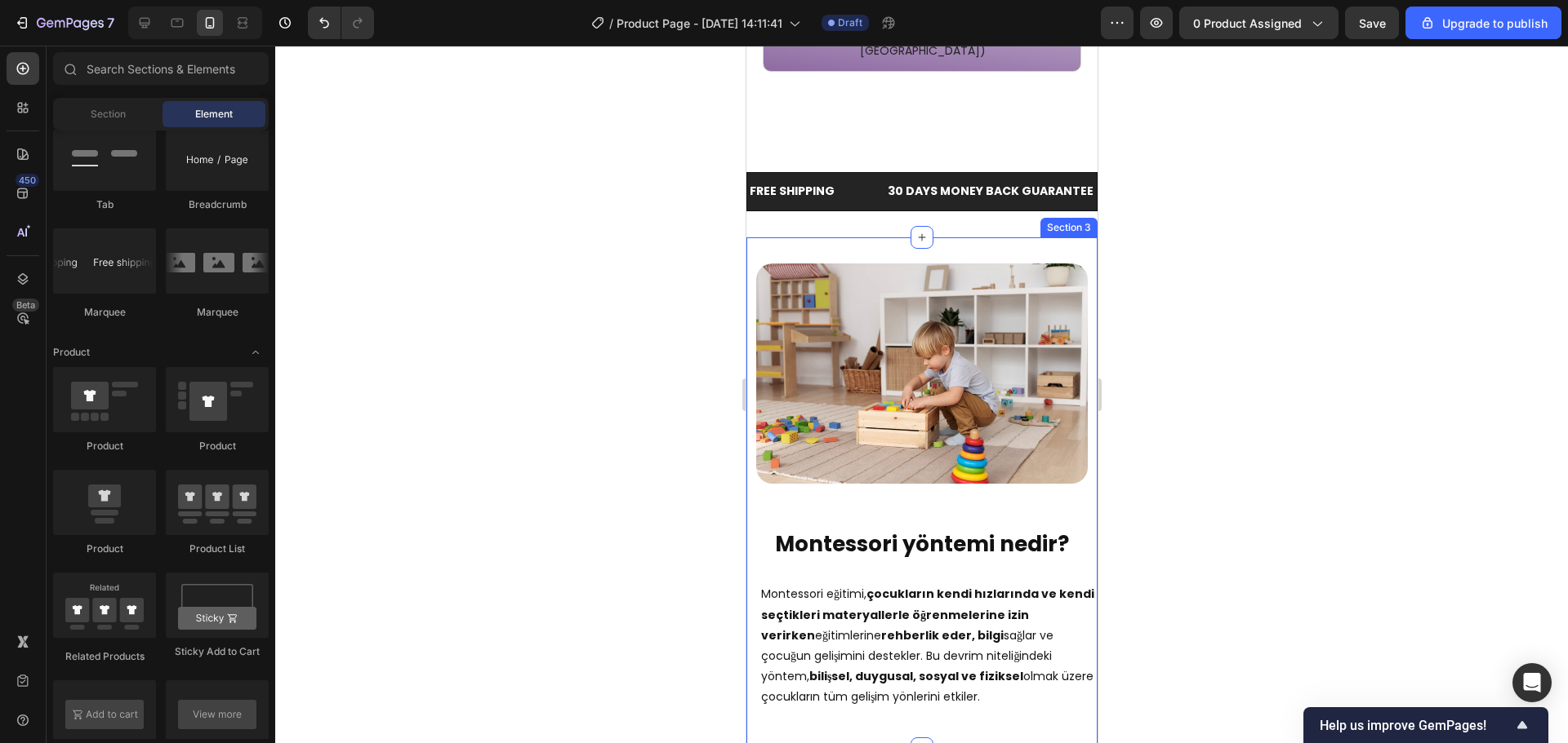
click at [910, 237] on div "Image ⁠⁠⁠⁠⁠⁠⁠ Montessori yöntemi nedir? Heading Montessori eğitimi, çocukların …" at bounding box center [921, 493] width 351 height 512
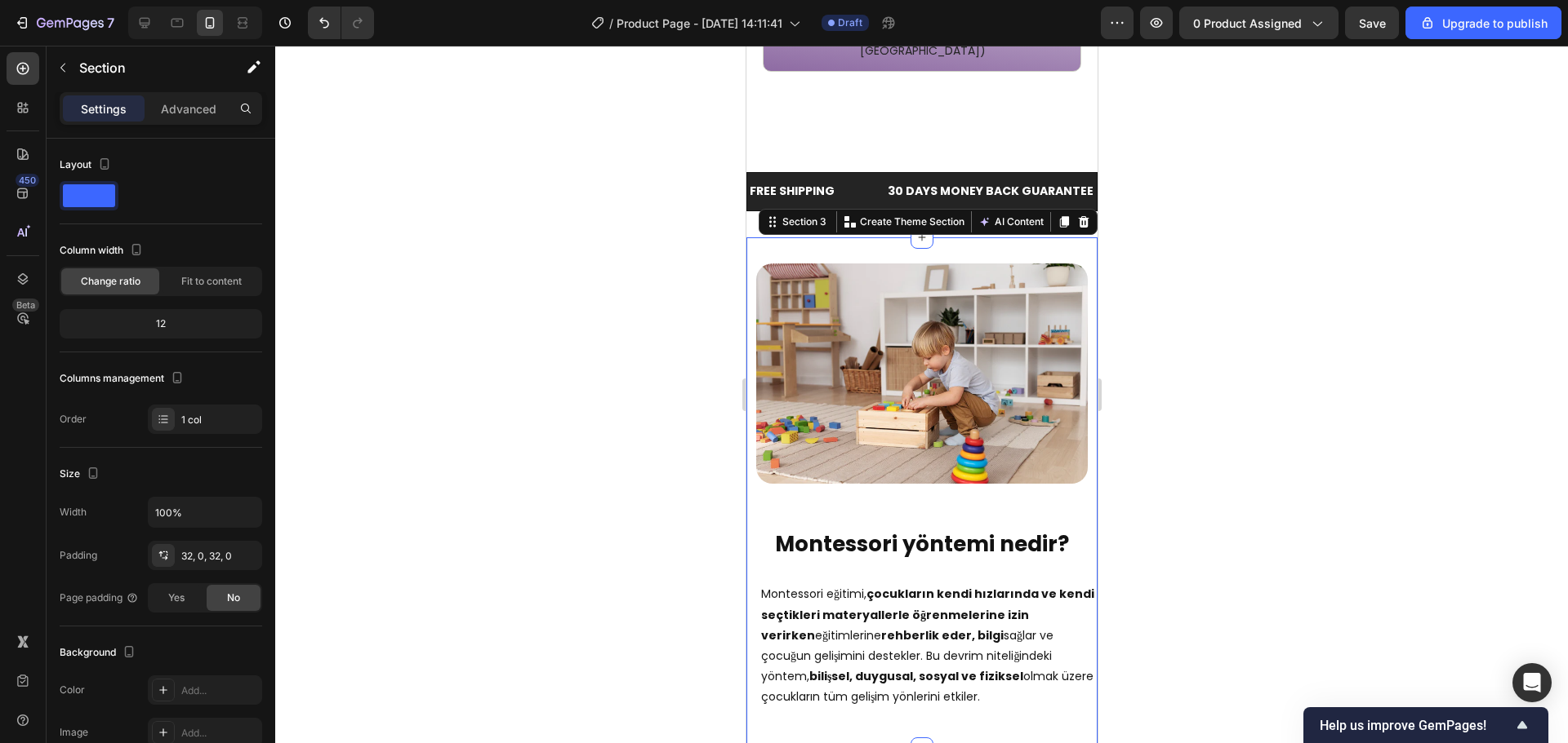
click at [935, 237] on div "Image ⁠⁠⁠⁠⁠⁠⁠ Montessori yöntemi nedir? Heading Montessori eğitimi, çocukların …" at bounding box center [921, 493] width 351 height 512
click at [935, 264] on img at bounding box center [921, 373] width 331 height 220
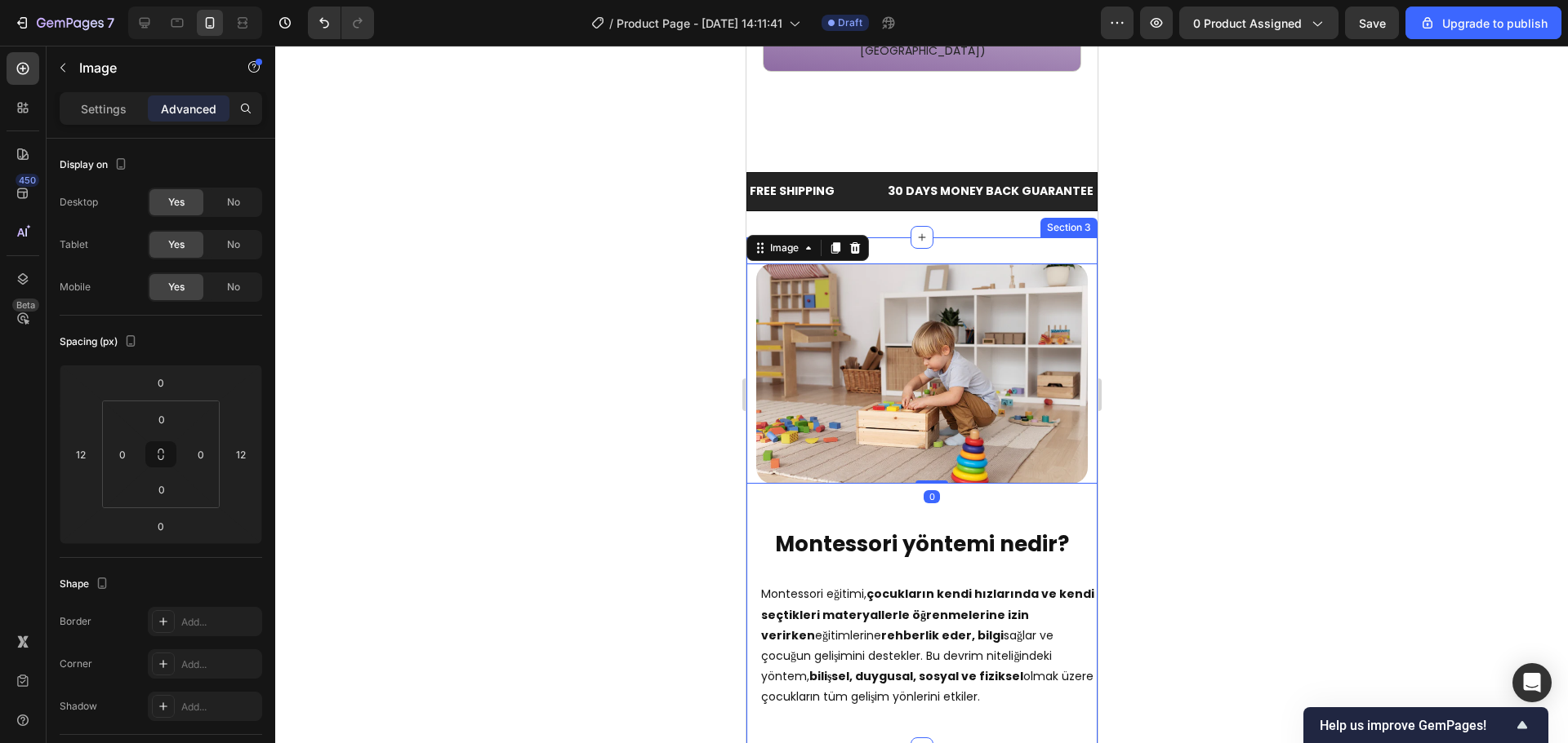
click at [936, 237] on div "Image 0 ⁠⁠⁠⁠⁠⁠⁠ Montessori yöntemi nedir? Heading Montessori eğitimi, çocukları…" at bounding box center [921, 493] width 351 height 512
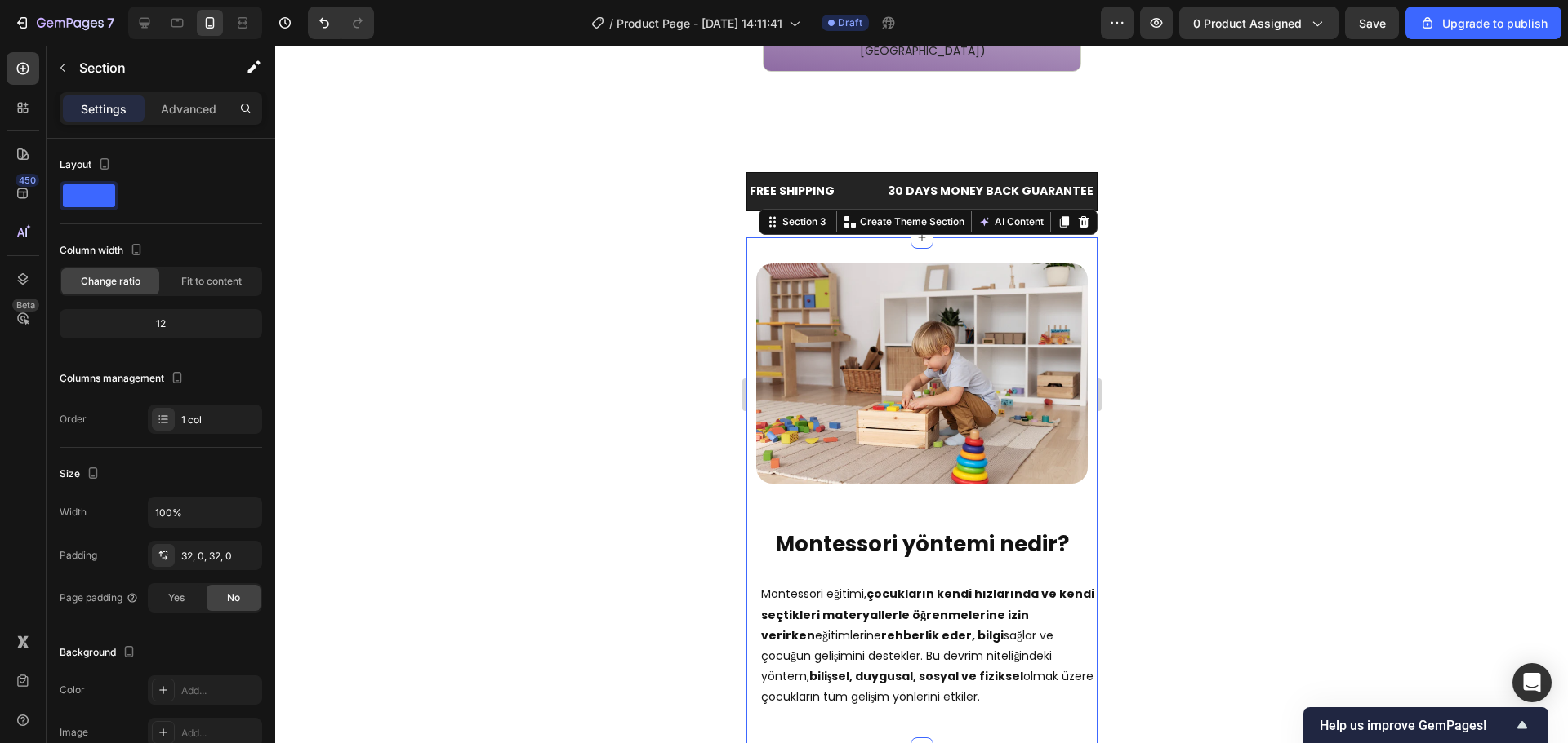
click at [945, 180] on div "30 DAYS MONEY BACK GUARANTEE" at bounding box center [989, 192] width 209 height 23
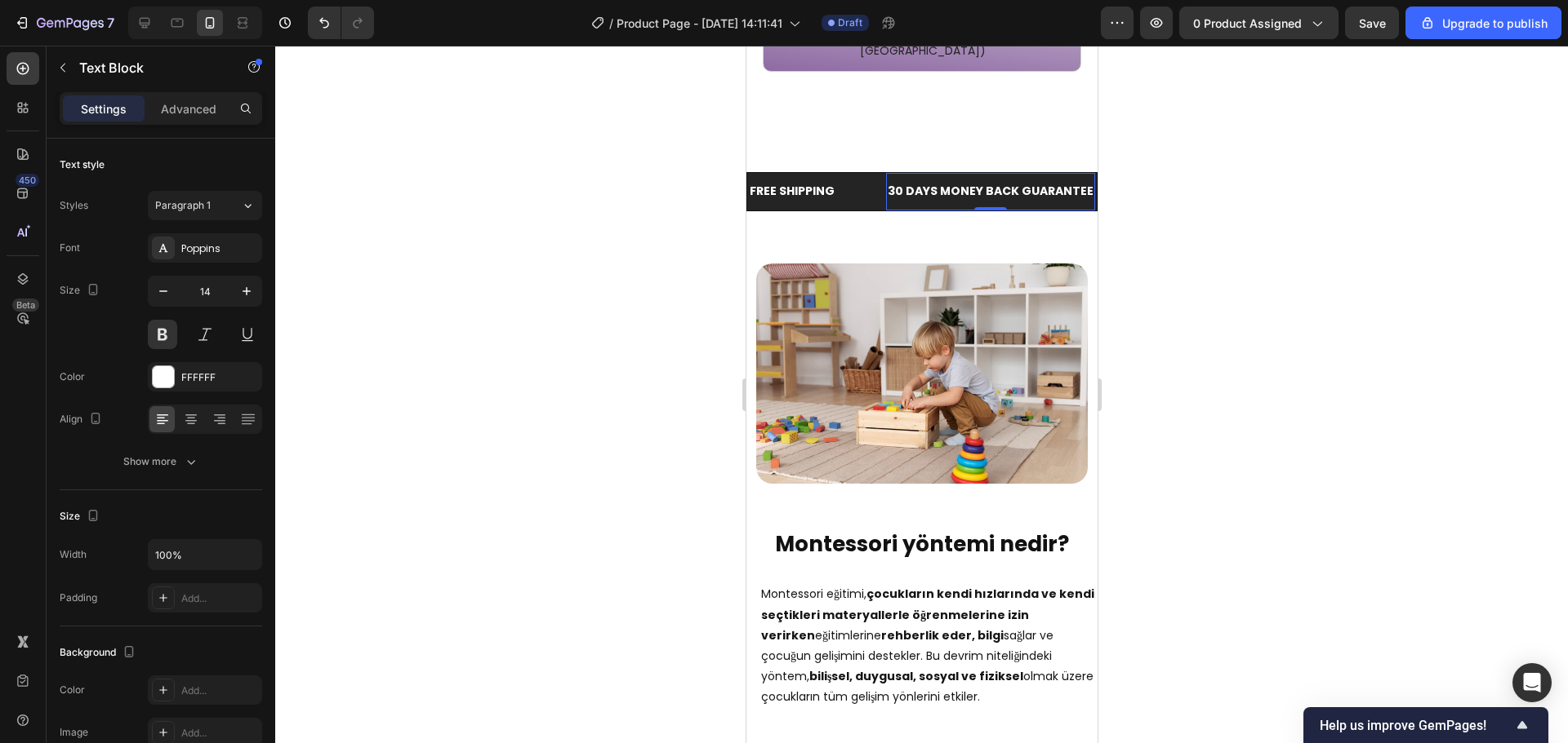
click at [928, 180] on div "FREE SHIPPING Text Block 30 DAYS MONEY BACK GUARANTEE Text Block 0 LIMITED TIME…" at bounding box center [921, 191] width 351 height 91
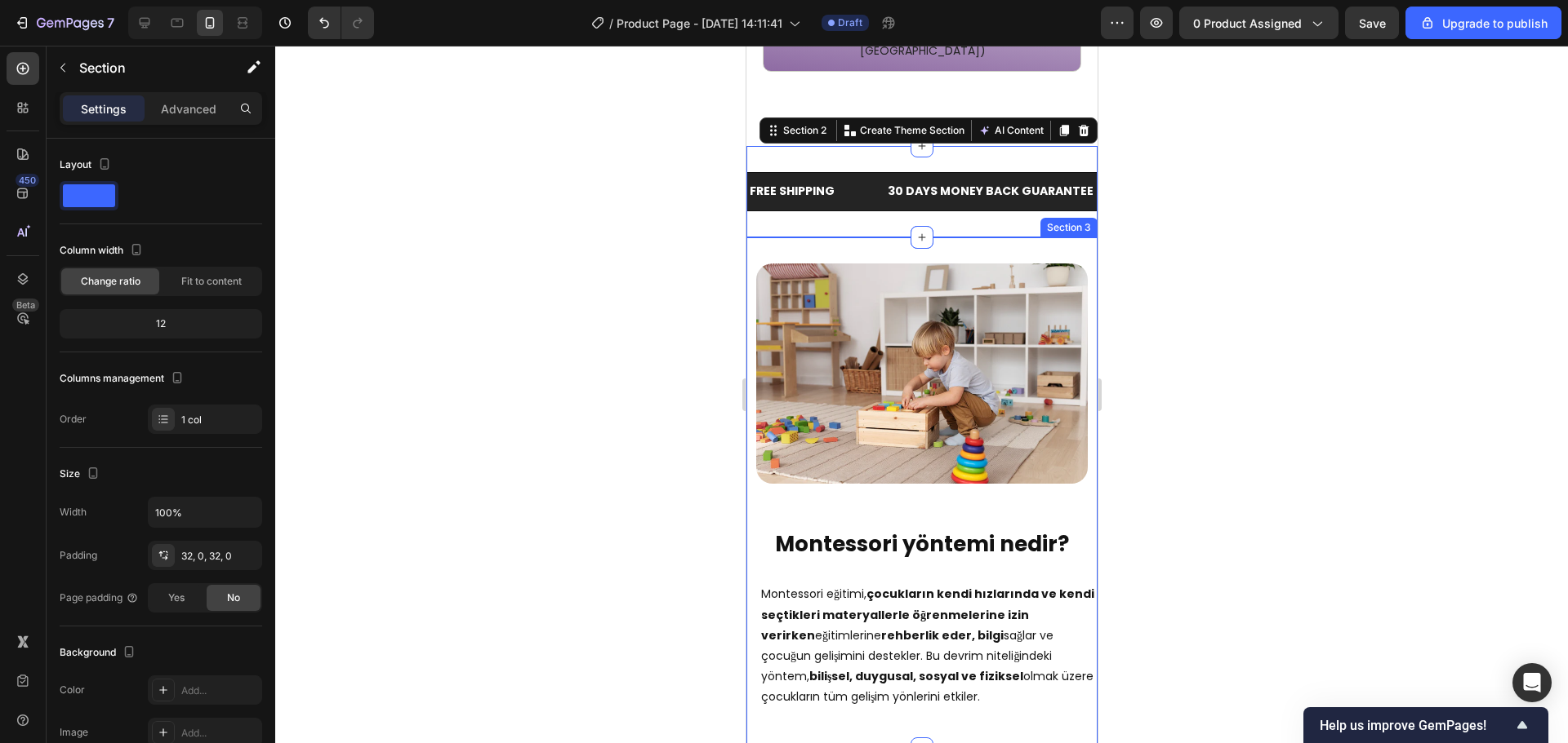
click at [927, 237] on div "Image ⁠⁠⁠⁠⁠⁠⁠ Montessori yöntemi nedir? Heading Montessori eğitimi, çocukların …" at bounding box center [921, 493] width 351 height 512
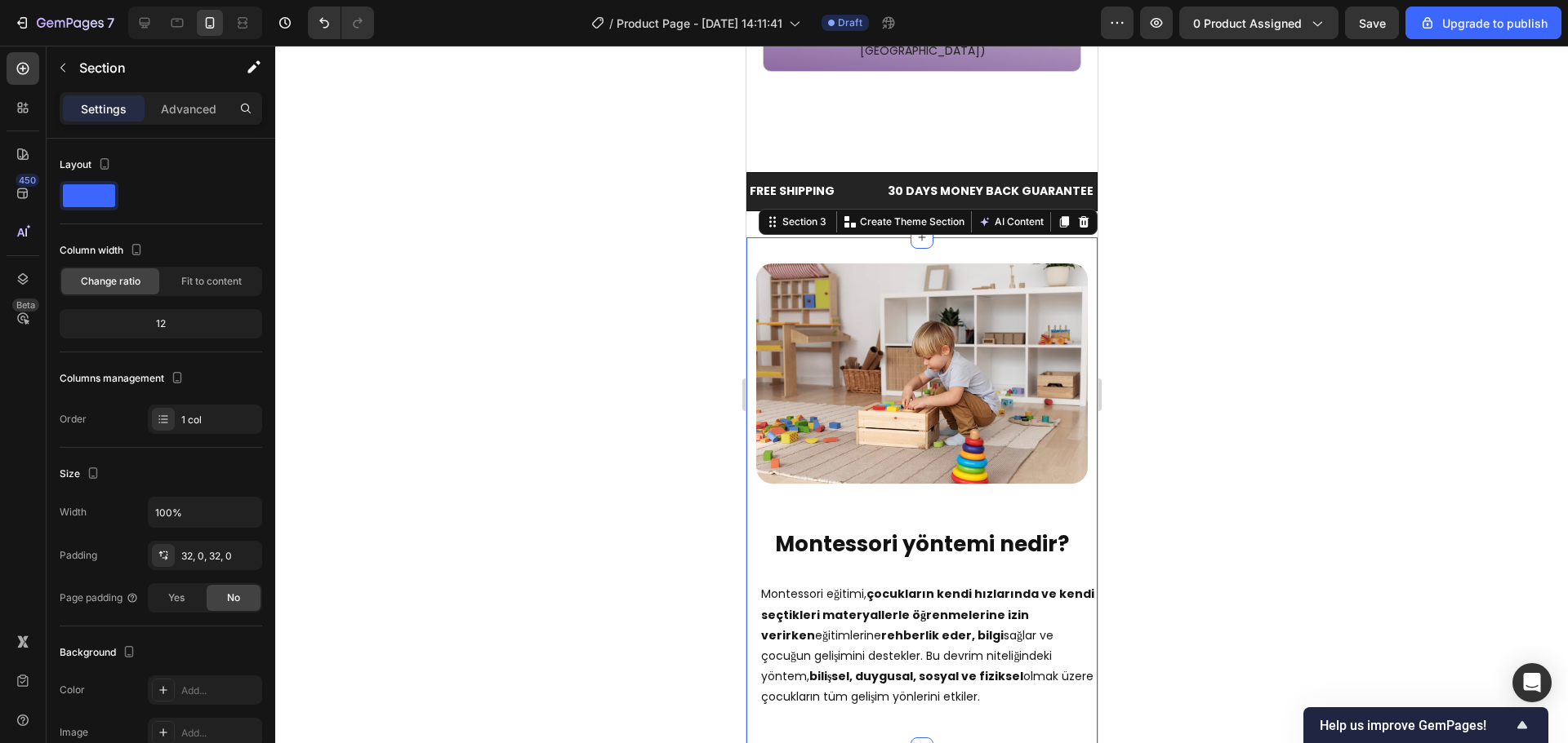
scroll to position [302, 0]
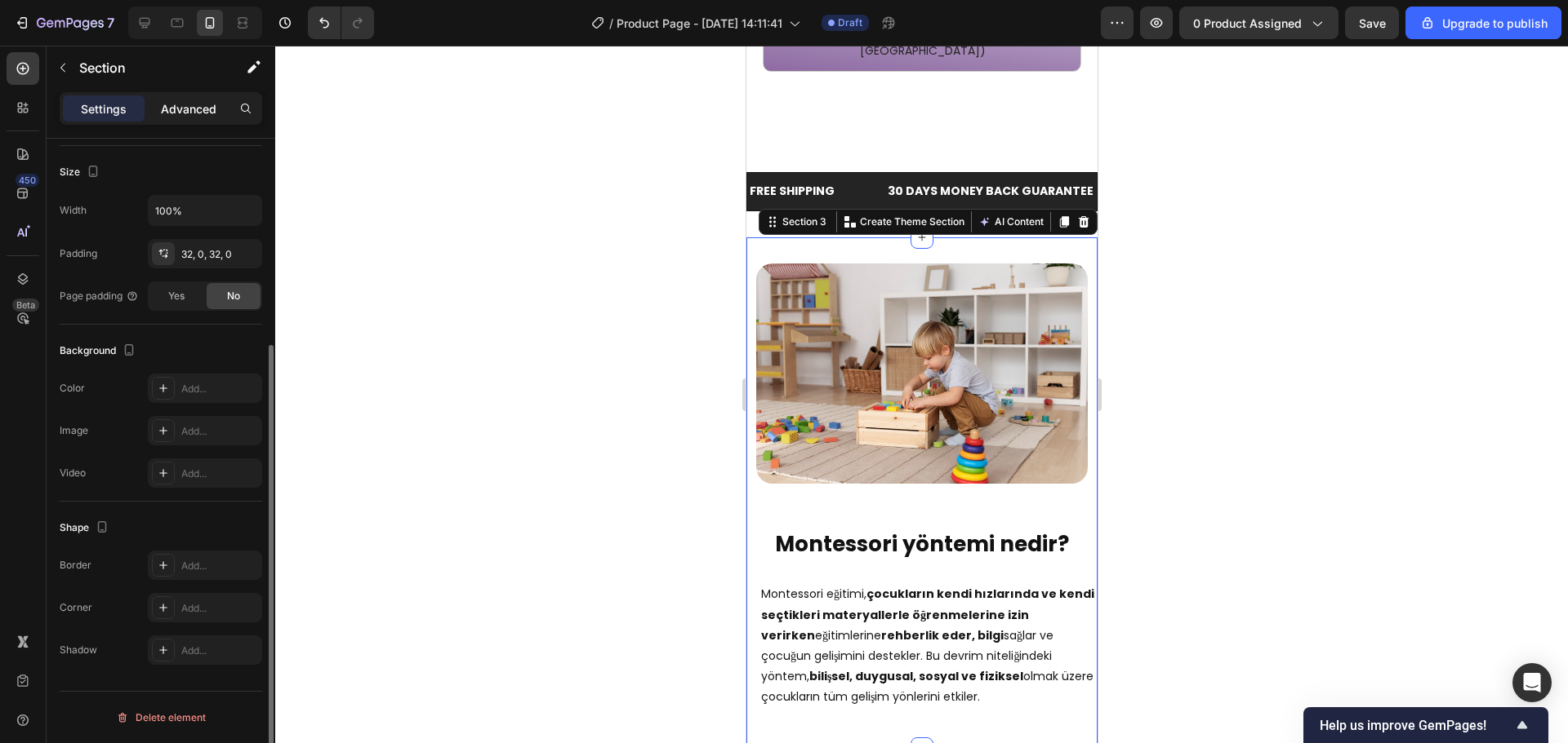
click at [214, 107] on p "Advanced" at bounding box center [189, 109] width 56 height 17
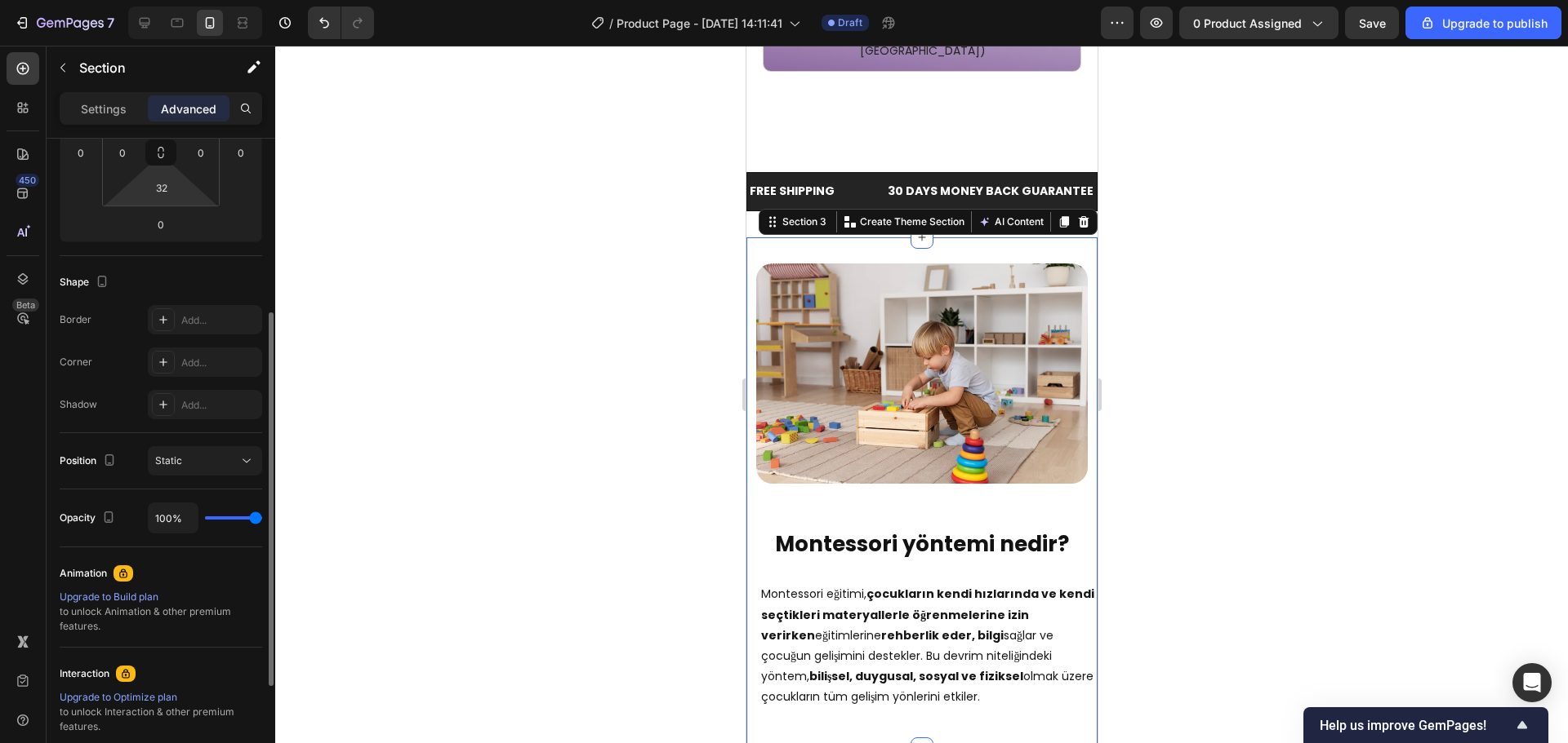
scroll to position [57, 0]
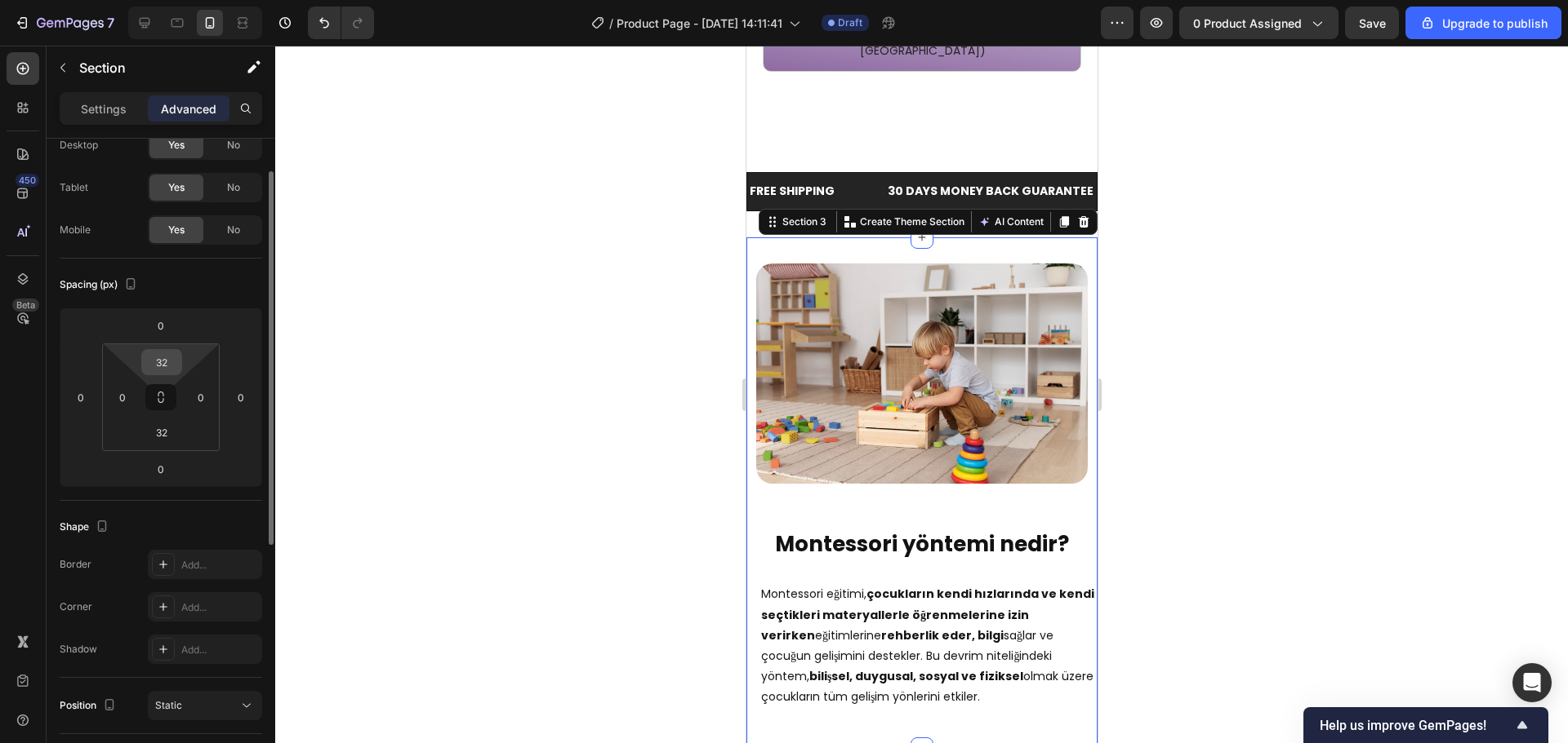
click at [168, 370] on input "32" at bounding box center [161, 362] width 32 height 24
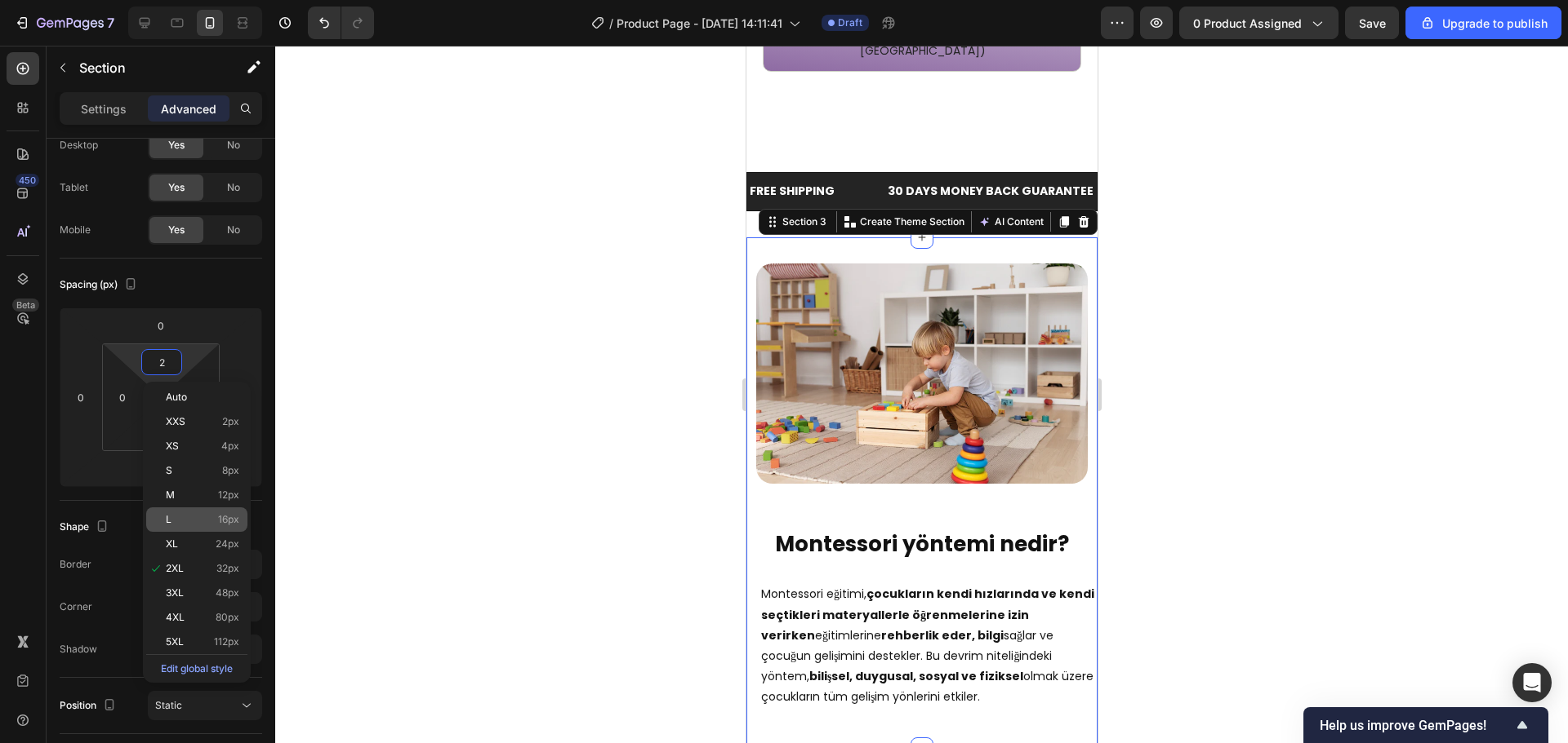
click at [188, 514] on p "L 16px" at bounding box center [203, 519] width 74 height 12
type input "16"
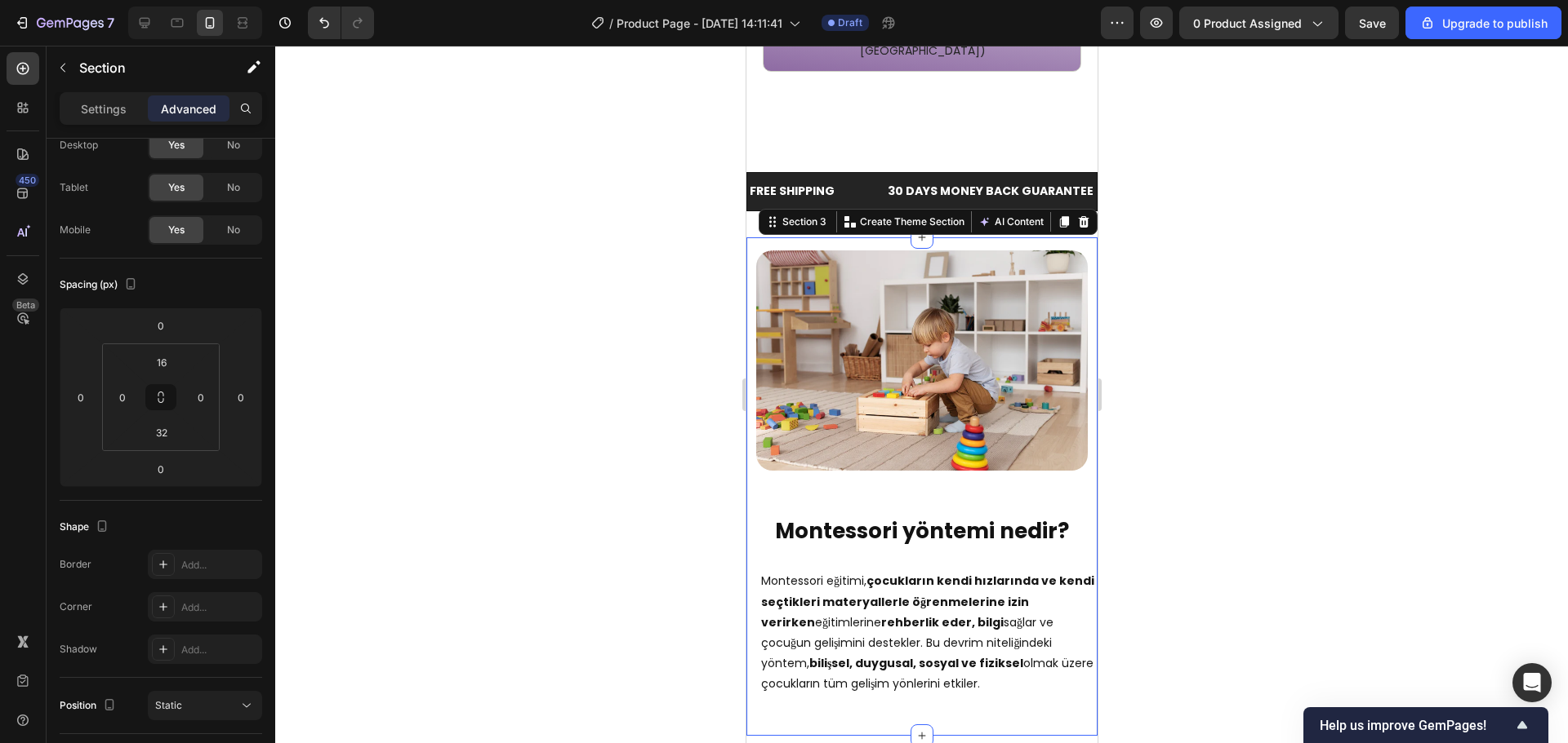
click at [1337, 250] on div at bounding box center [922, 395] width 1293 height 698
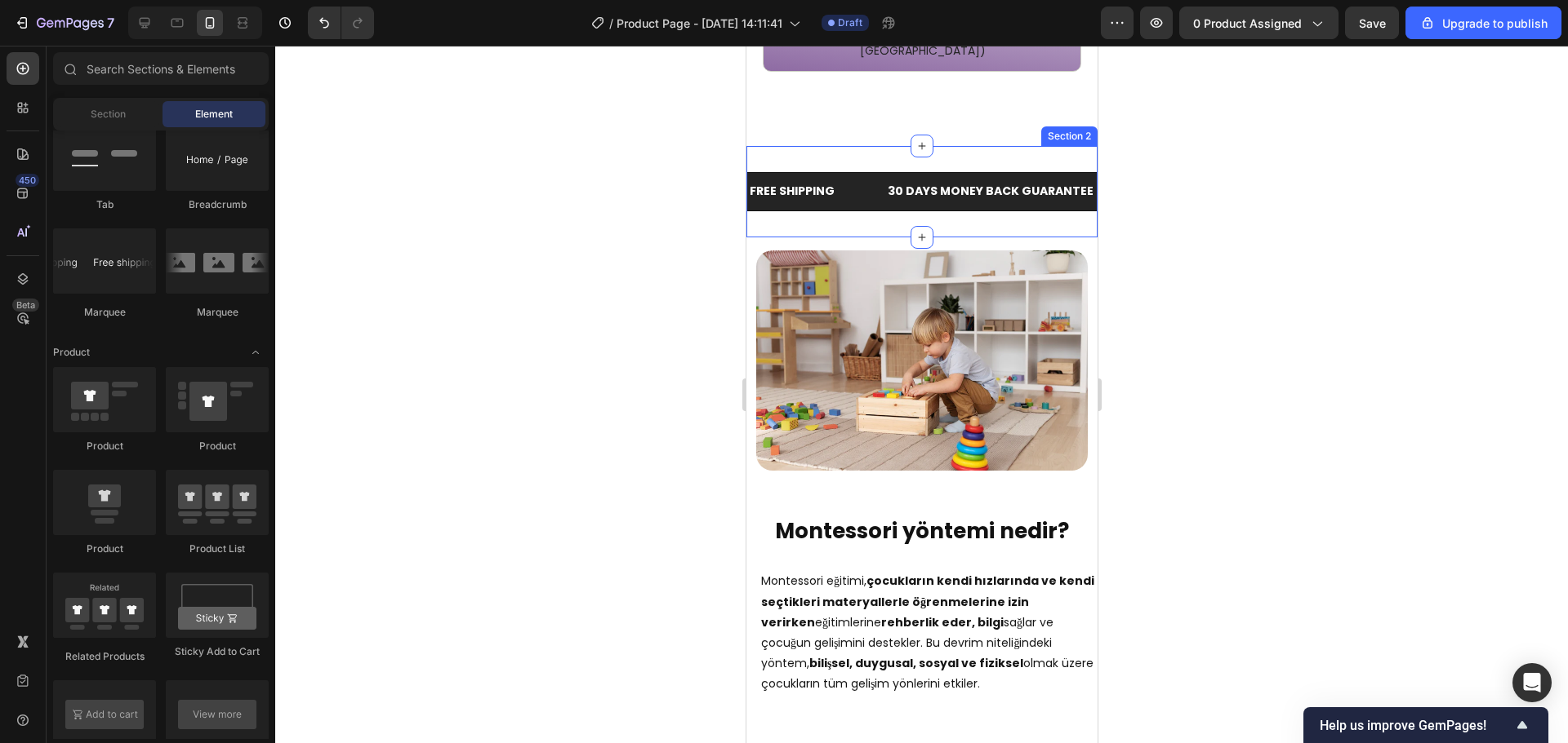
click at [933, 175] on div "FREE SHIPPING Text Block 30 DAYS MONEY BACK GUARANTEE Text Block LIMITED TIME 5…" at bounding box center [921, 191] width 351 height 91
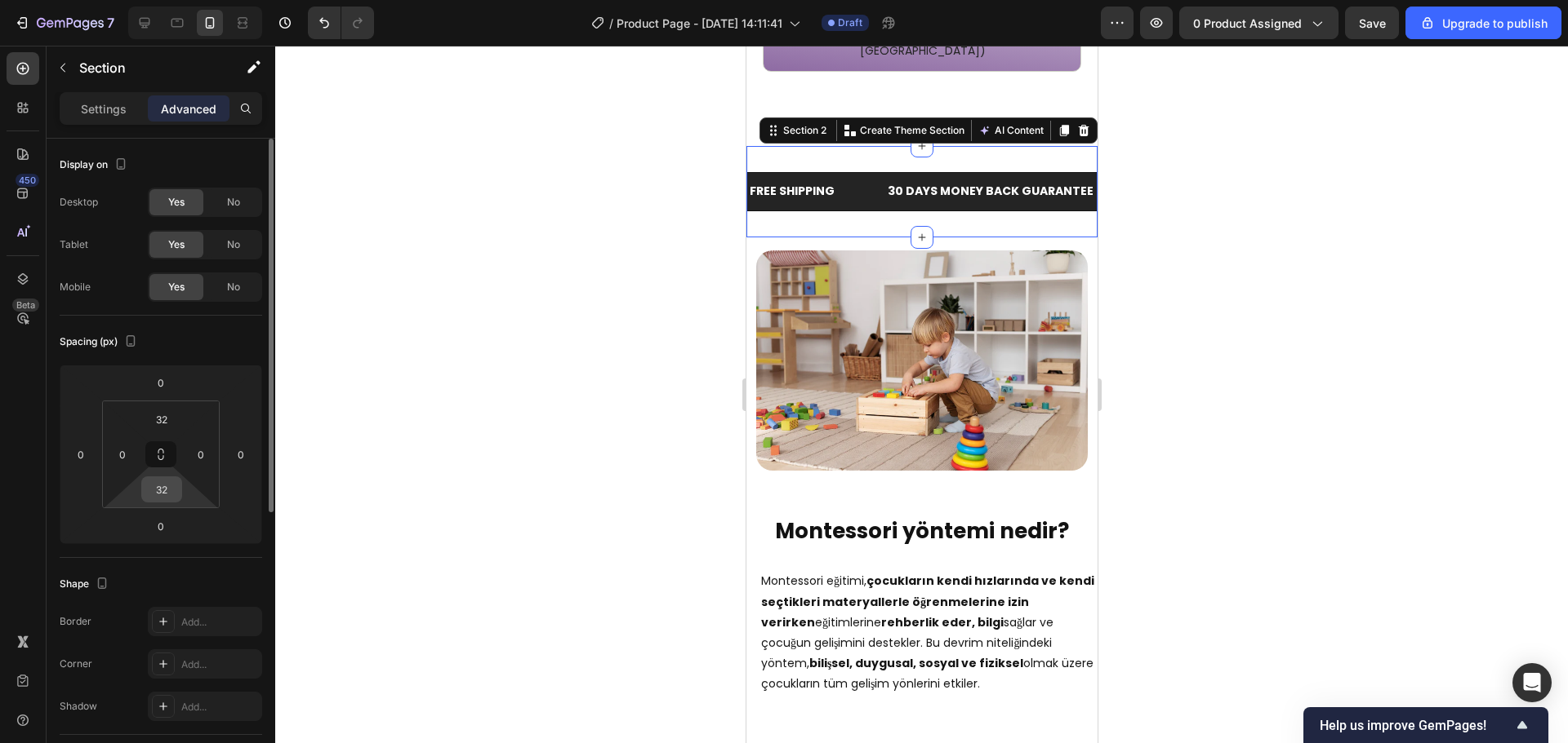
click at [158, 487] on input "32" at bounding box center [161, 489] width 32 height 24
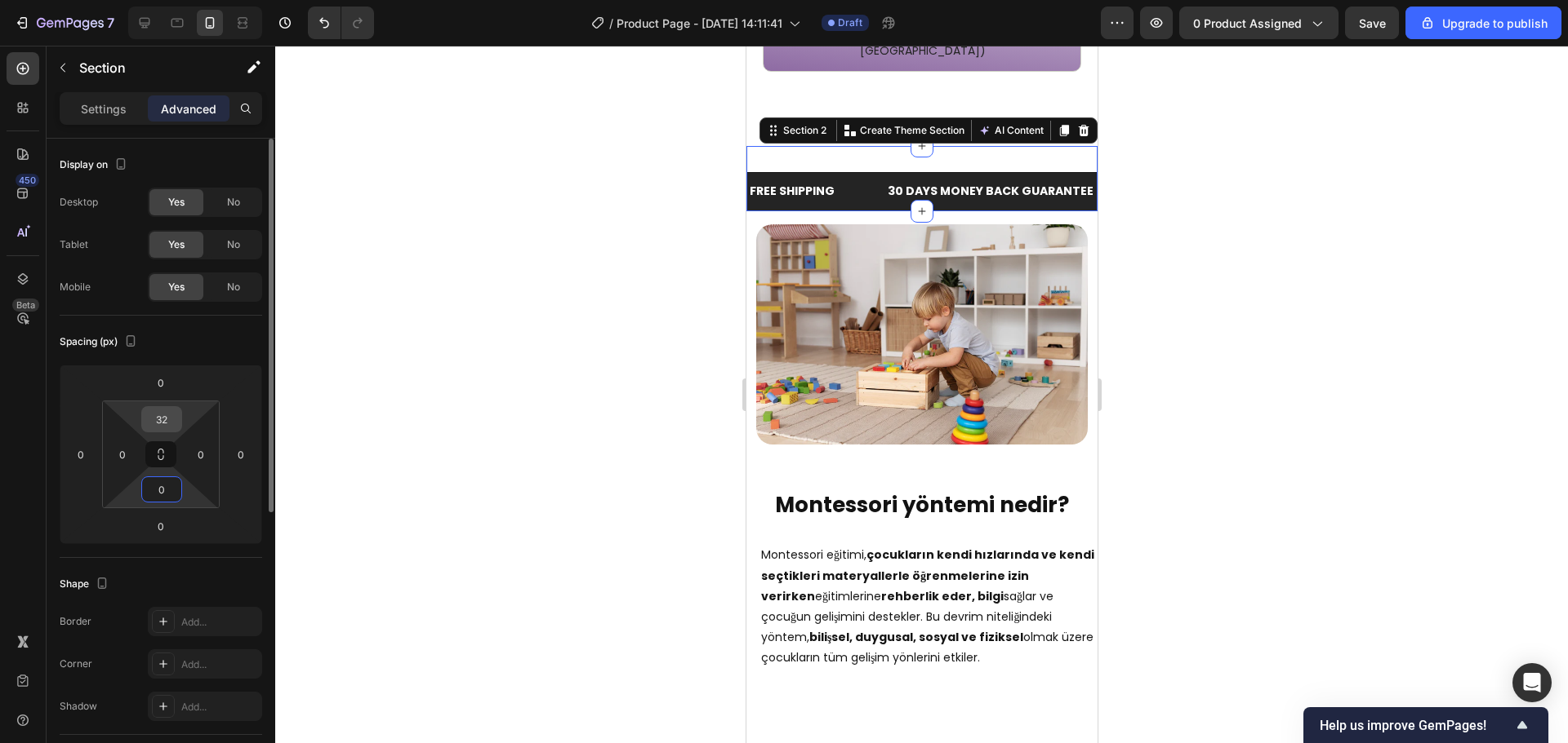
type input "0"
click at [144, 417] on div "32" at bounding box center [161, 419] width 41 height 26
click at [145, 416] on input "32" at bounding box center [161, 419] width 32 height 24
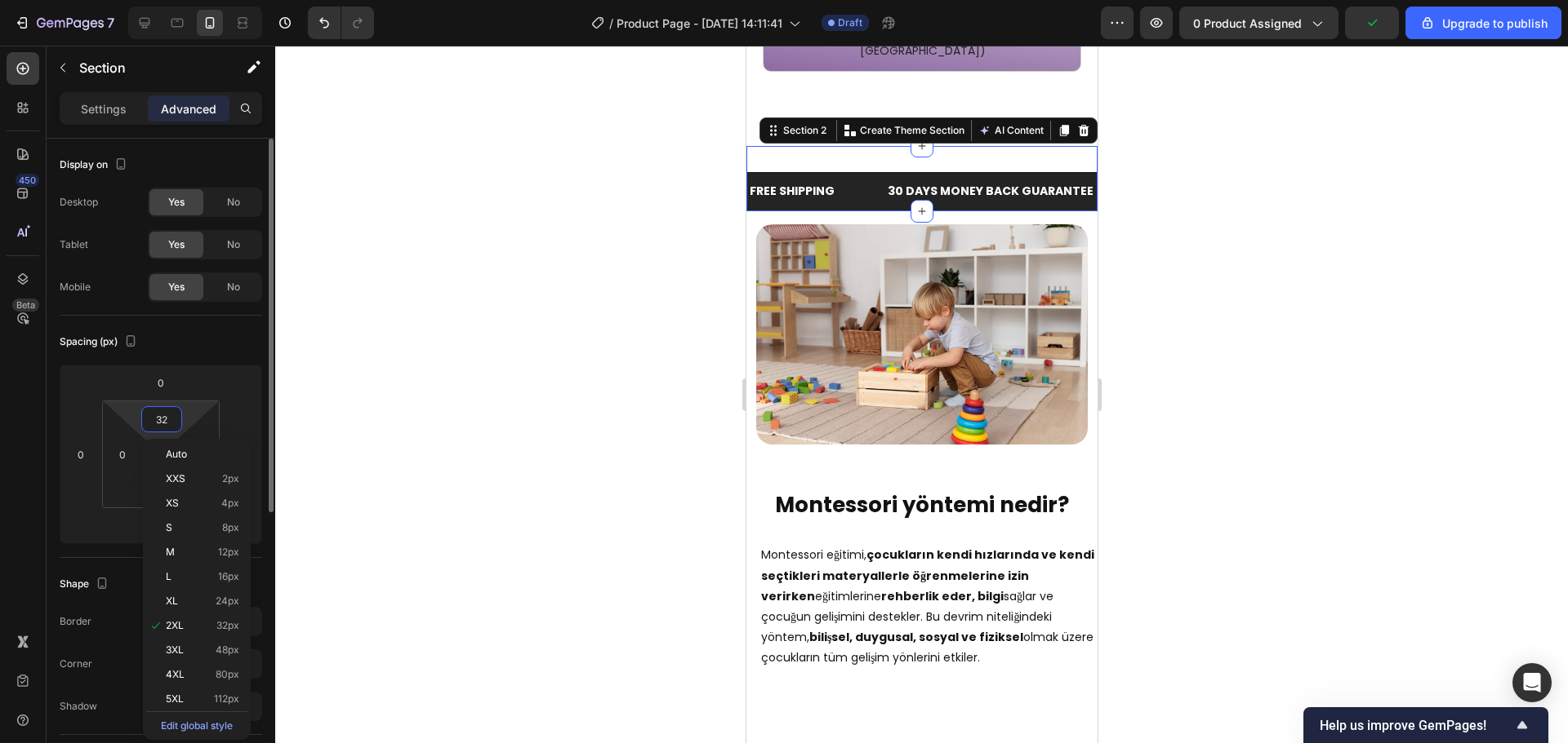
type input "0"
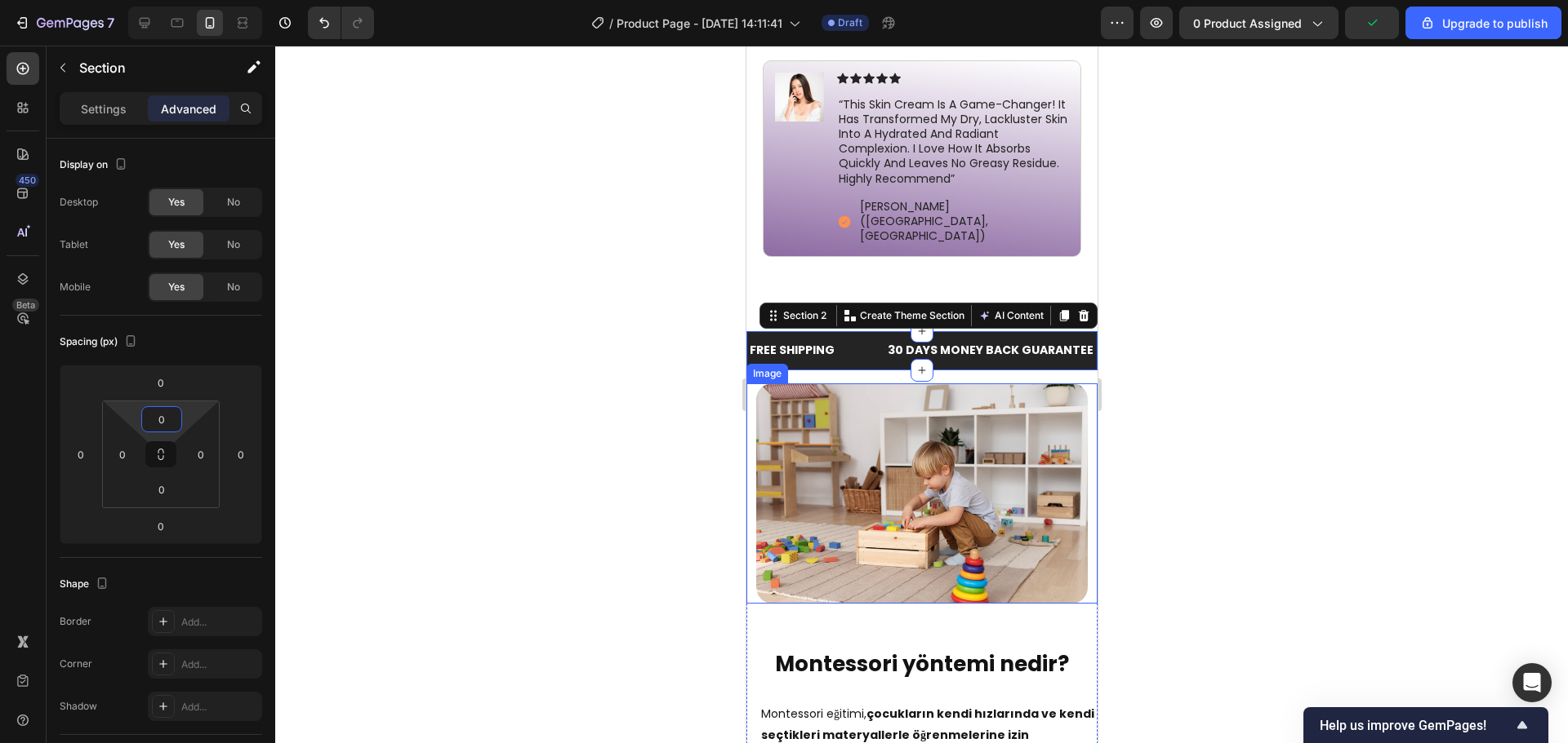
scroll to position [1263, 0]
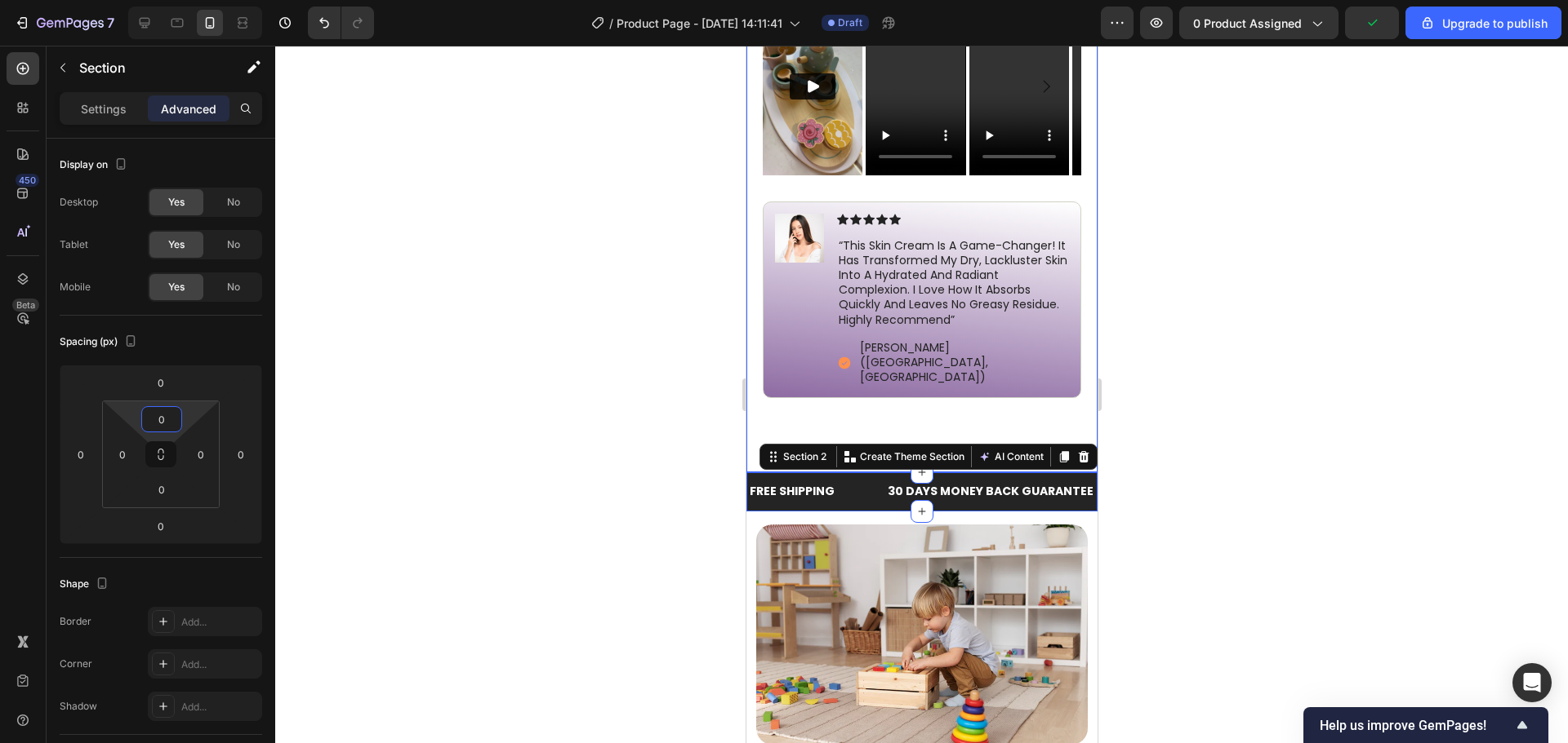
click at [1348, 405] on div at bounding box center [922, 395] width 1293 height 698
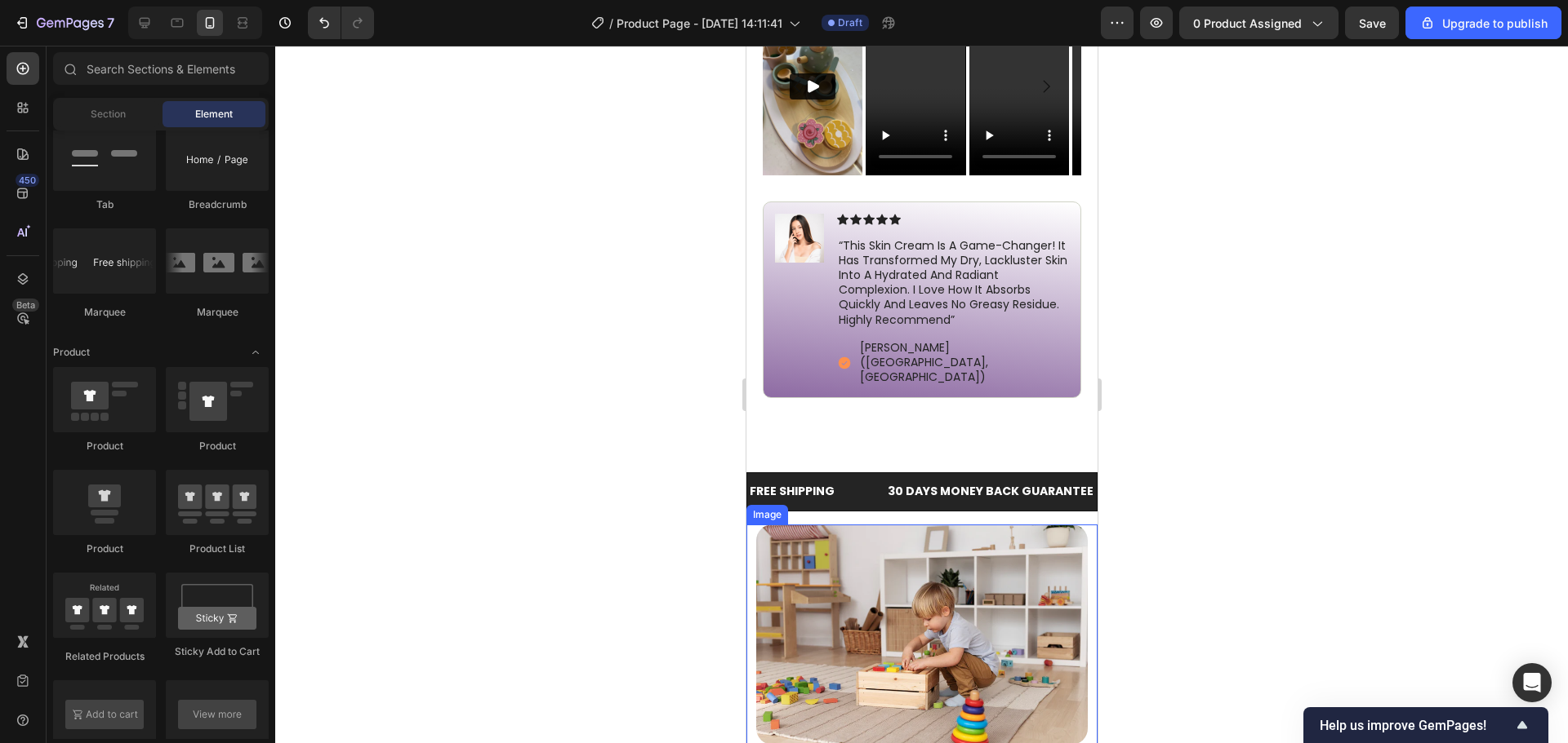
click at [923, 524] on img at bounding box center [921, 634] width 331 height 220
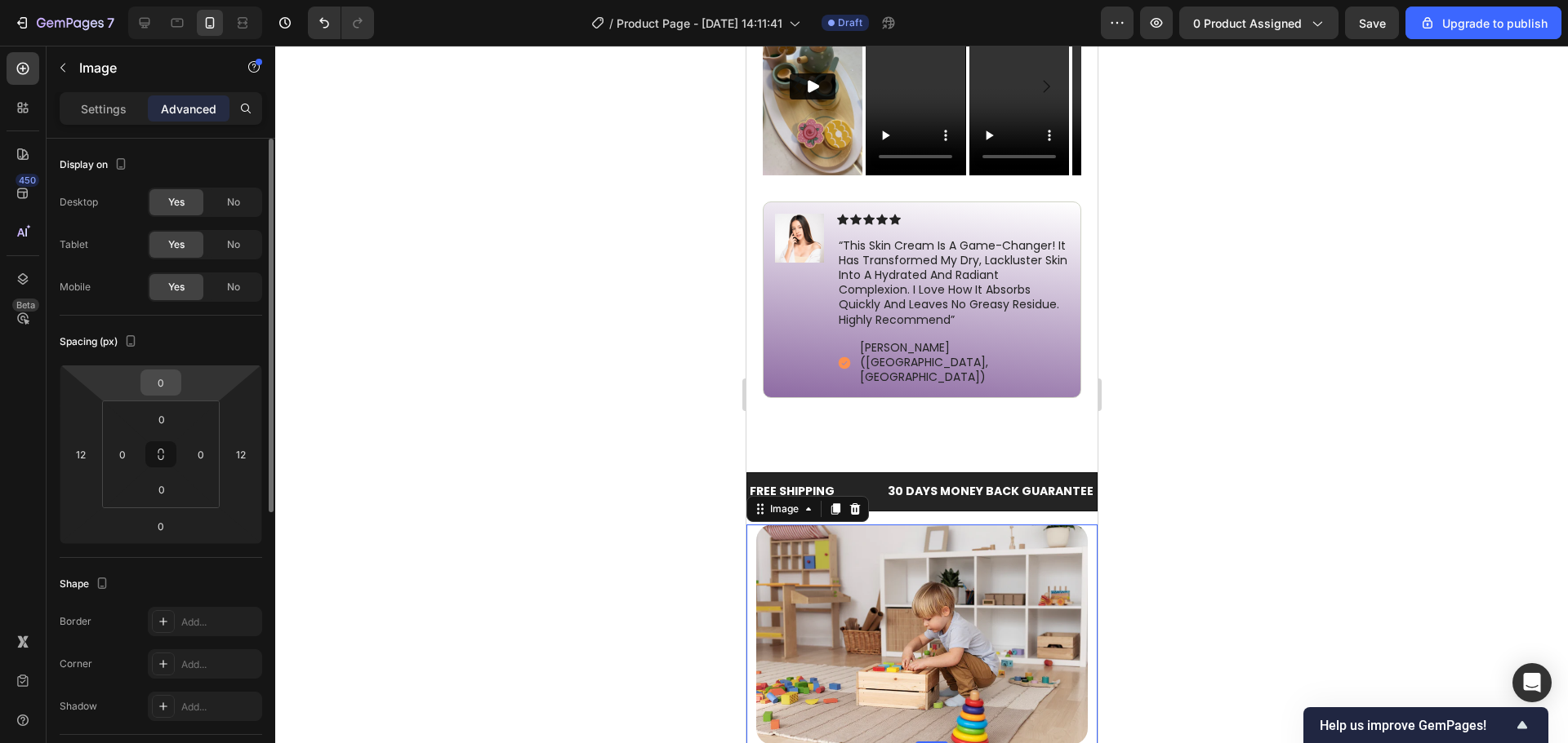
click at [162, 380] on input "0" at bounding box center [161, 382] width 32 height 24
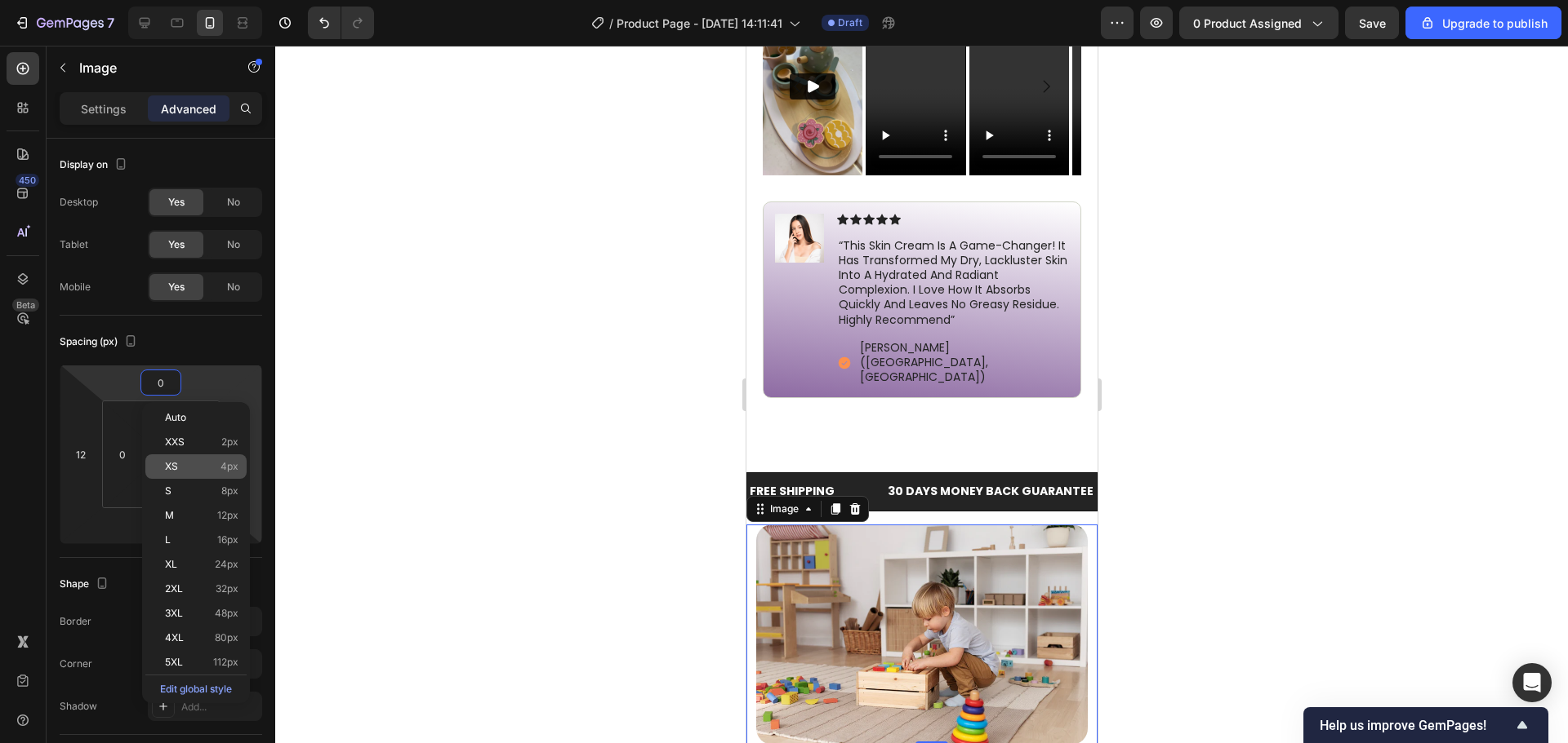
click at [191, 458] on div "XS 4px" at bounding box center [195, 466] width 101 height 24
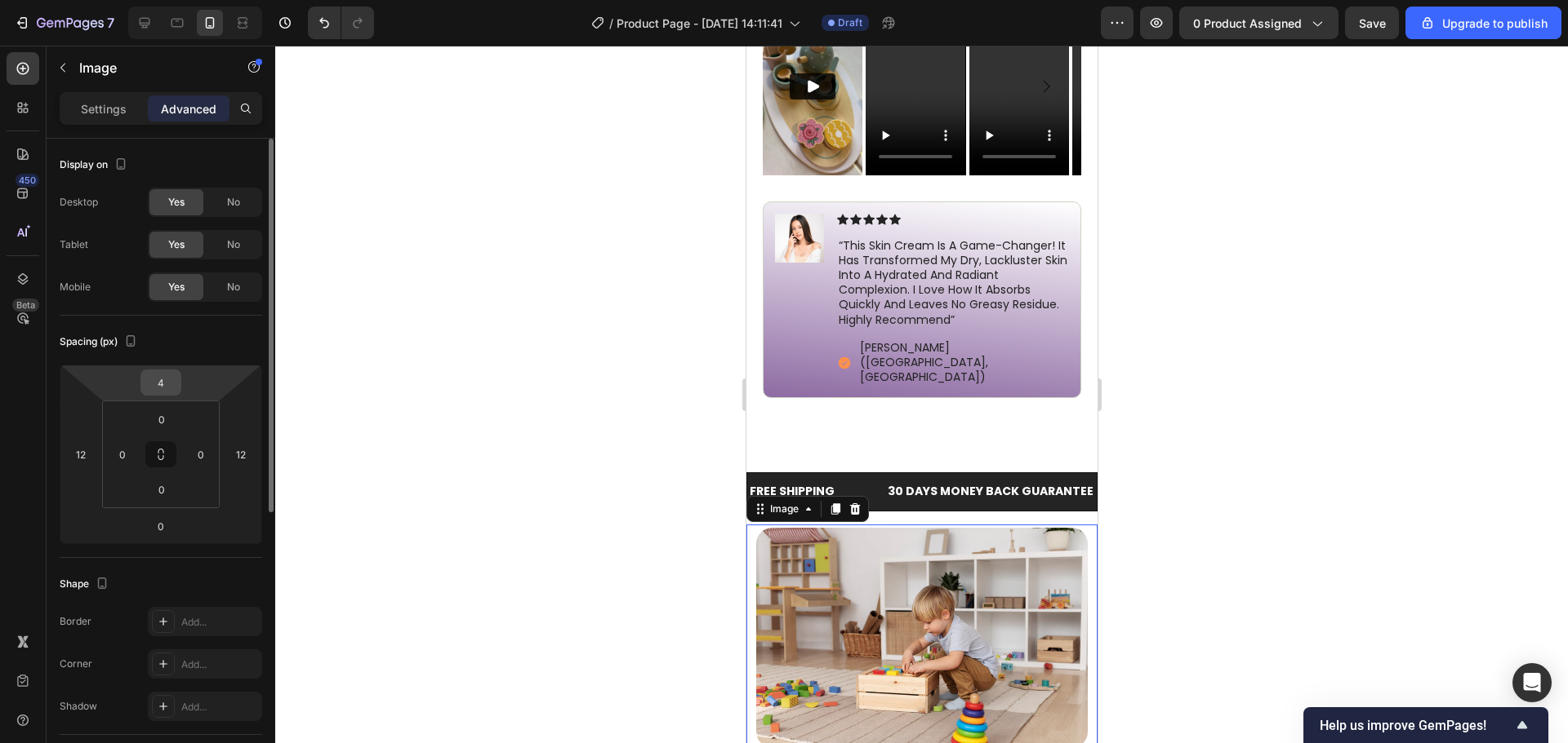
click at [165, 392] on input "4" at bounding box center [161, 382] width 32 height 24
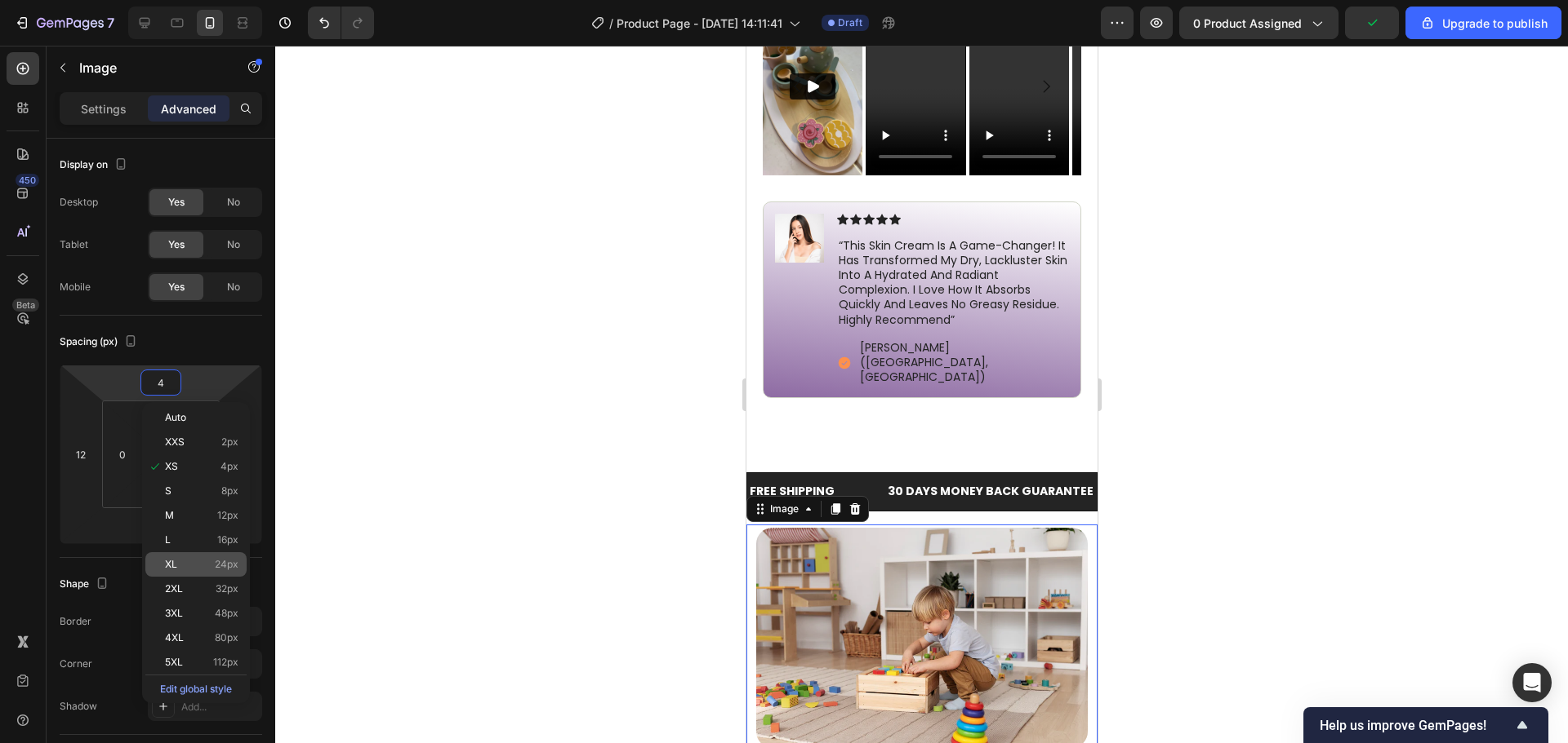
click at [176, 566] on span "XL" at bounding box center [171, 564] width 13 height 12
type input "24"
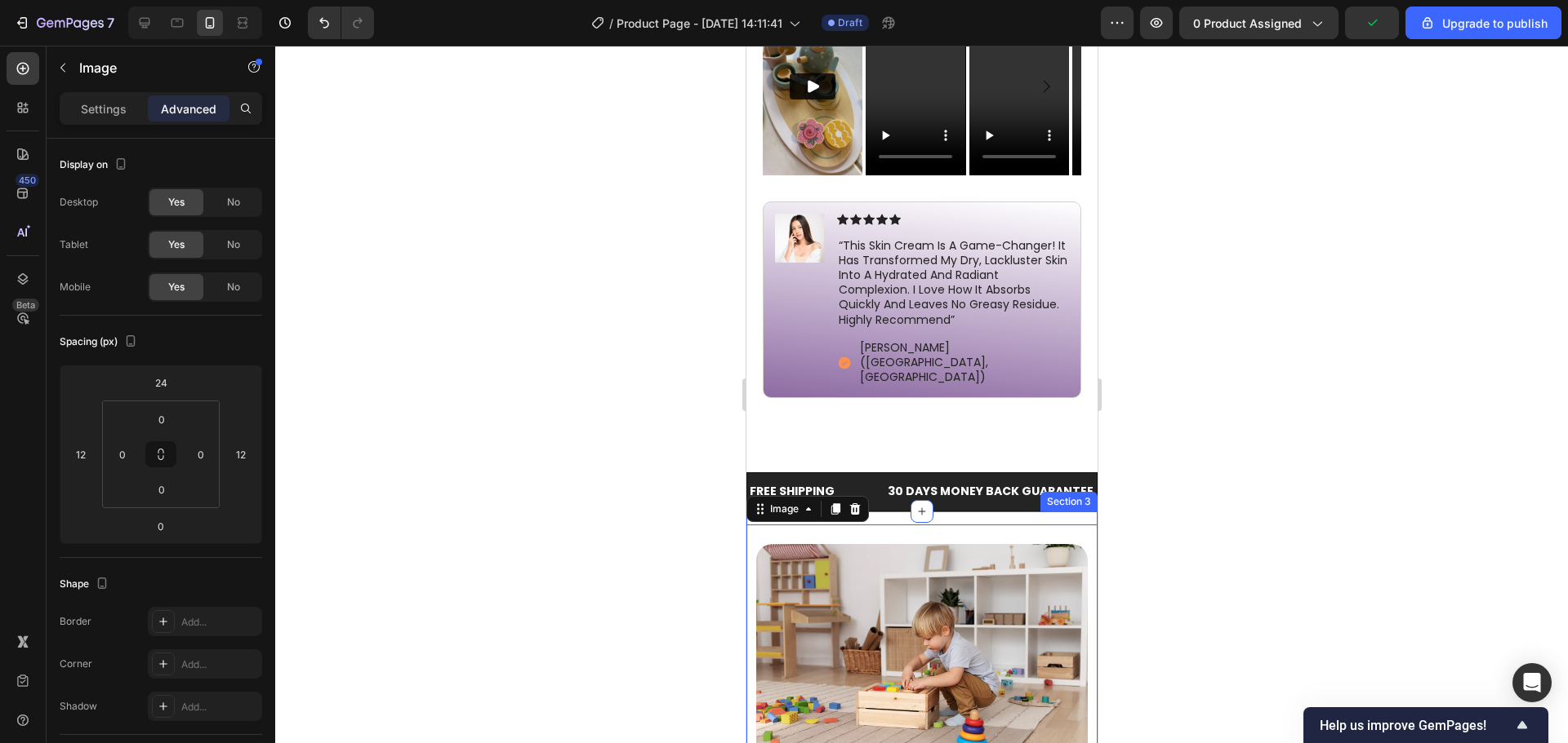
click at [1206, 443] on div at bounding box center [922, 395] width 1293 height 698
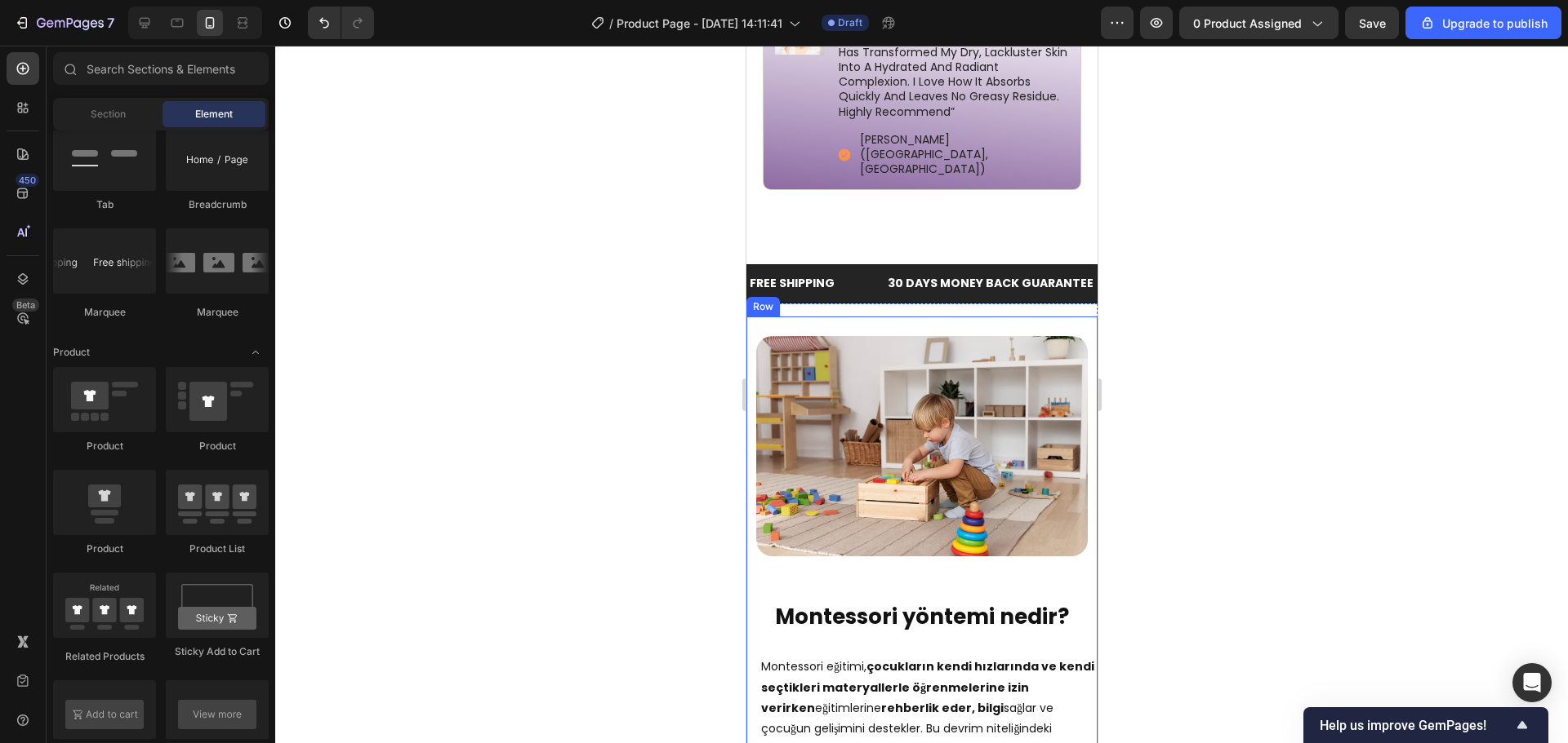
scroll to position [1589, 0]
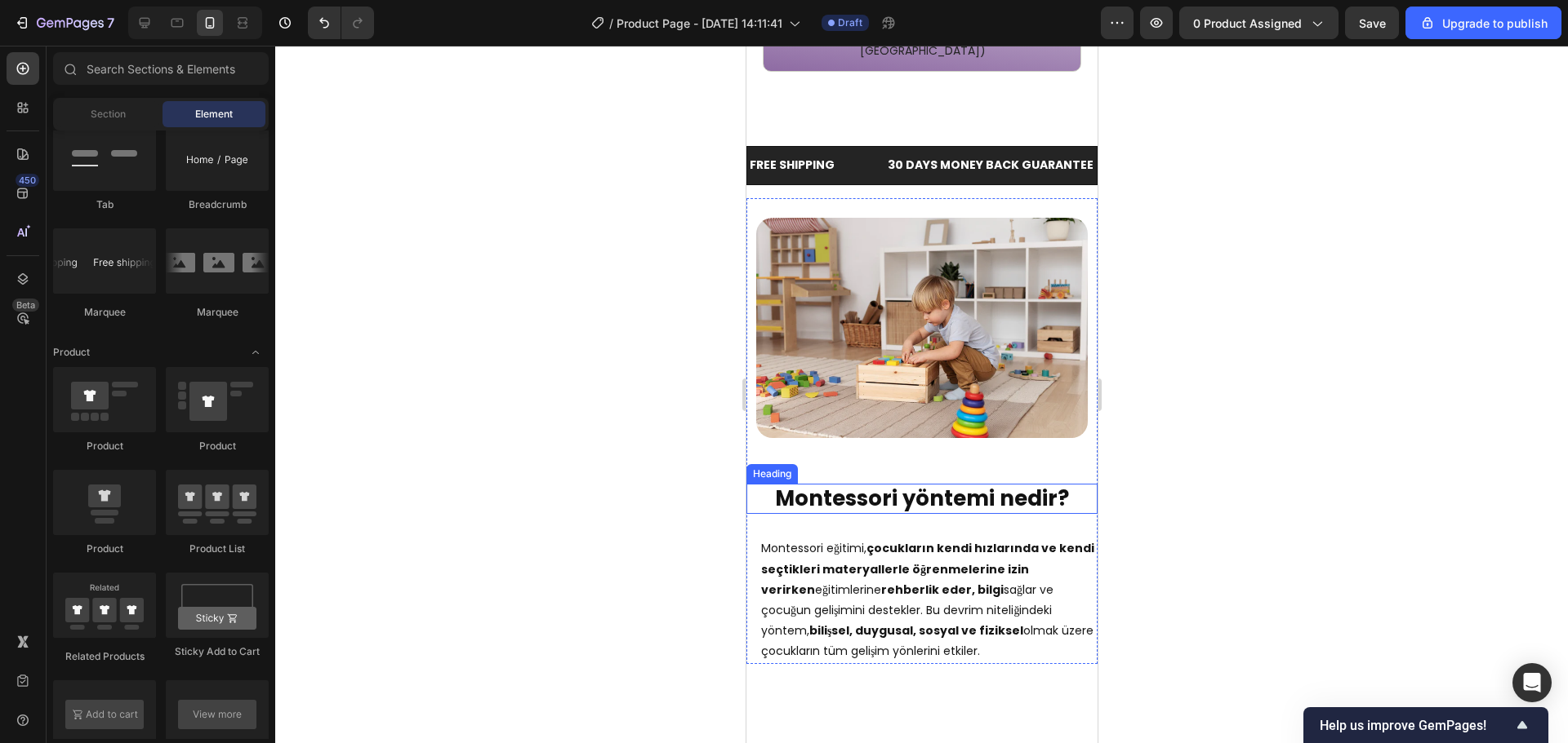
click at [931, 484] on strong "Montessori yöntemi nedir?" at bounding box center [921, 498] width 294 height 30
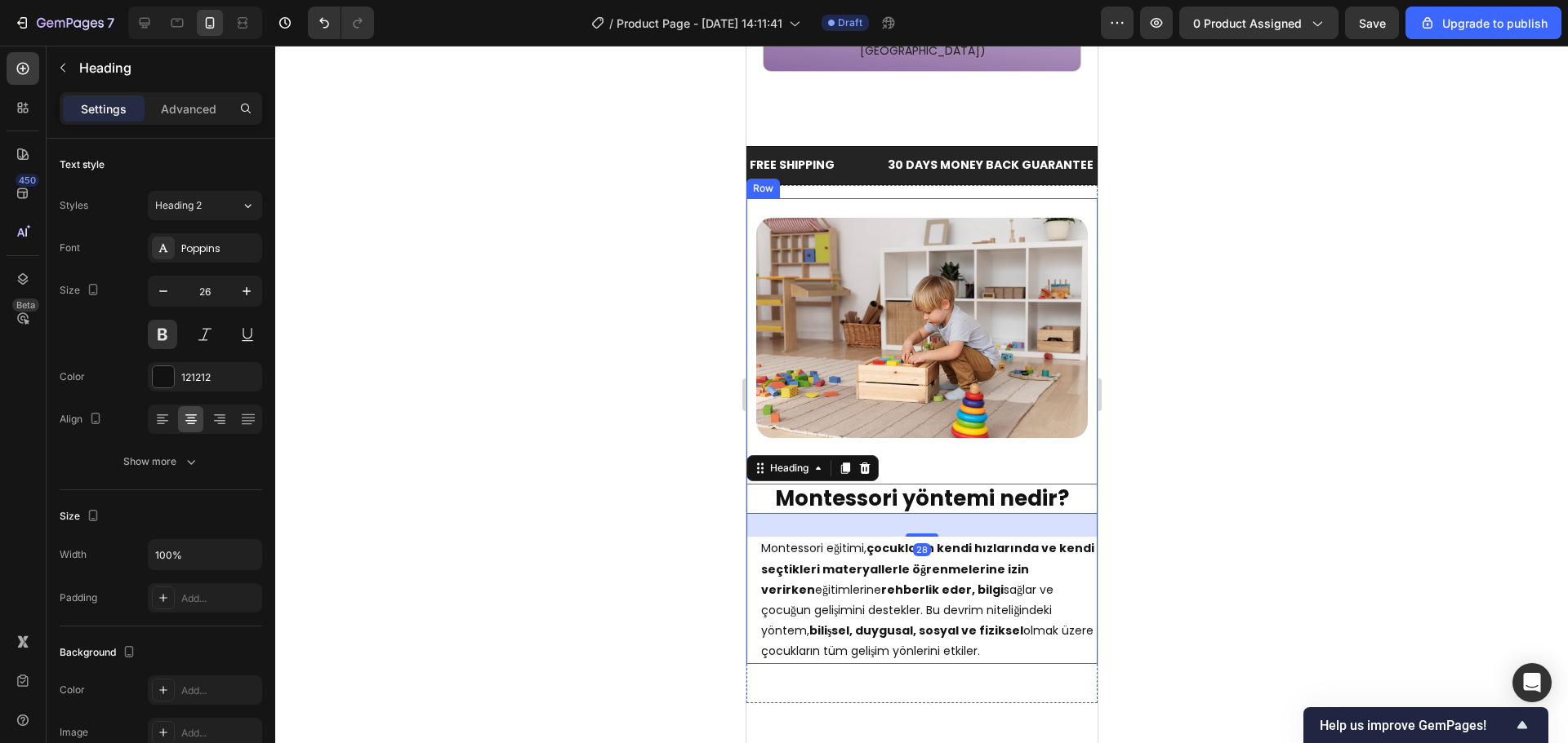
click at [933, 452] on div "⁠⁠⁠⁠⁠⁠⁠ Montessori yöntemi nedir? Heading 28 Montessori eğitimi, çocukların ken…" at bounding box center [921, 558] width 351 height 213
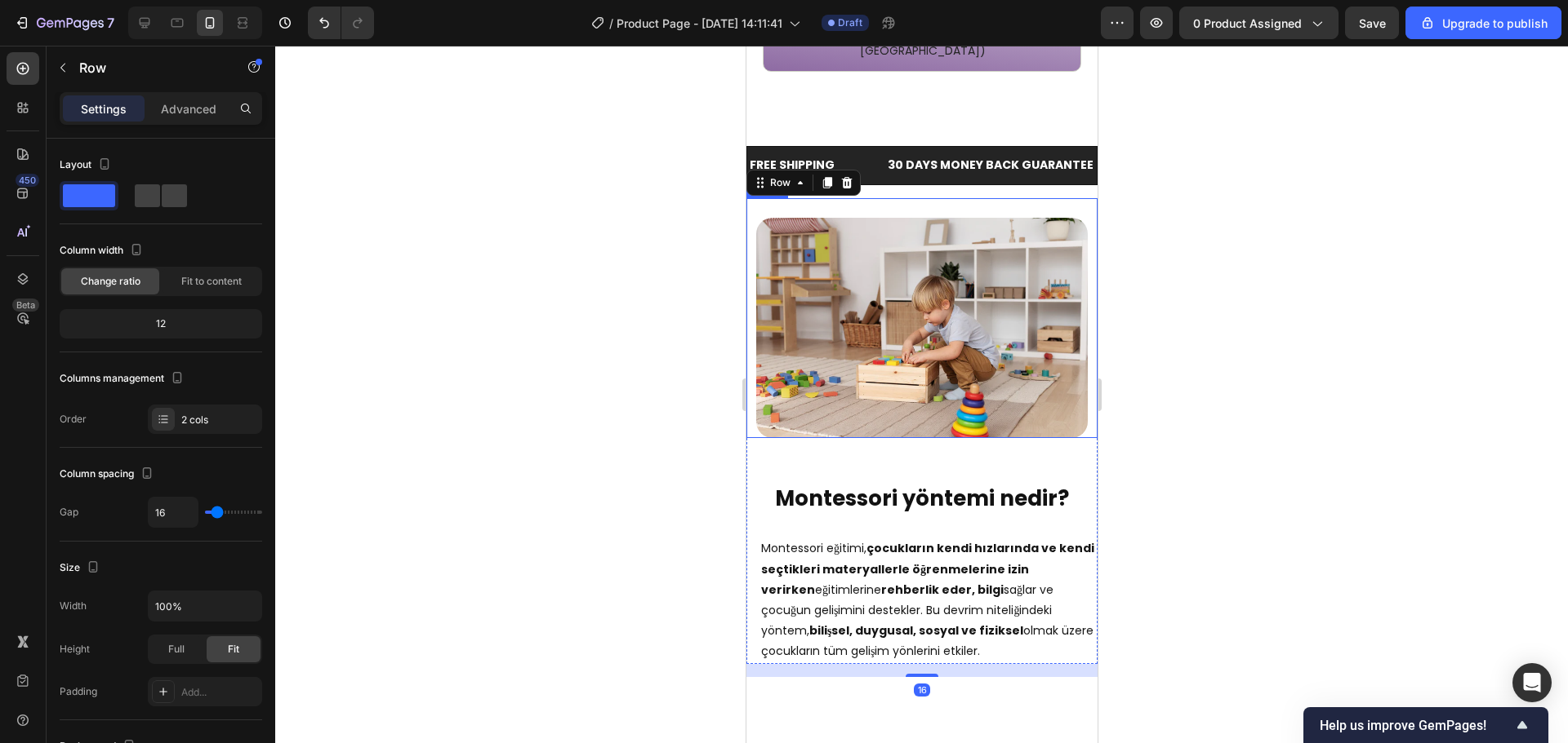
click at [938, 372] on img at bounding box center [921, 327] width 331 height 220
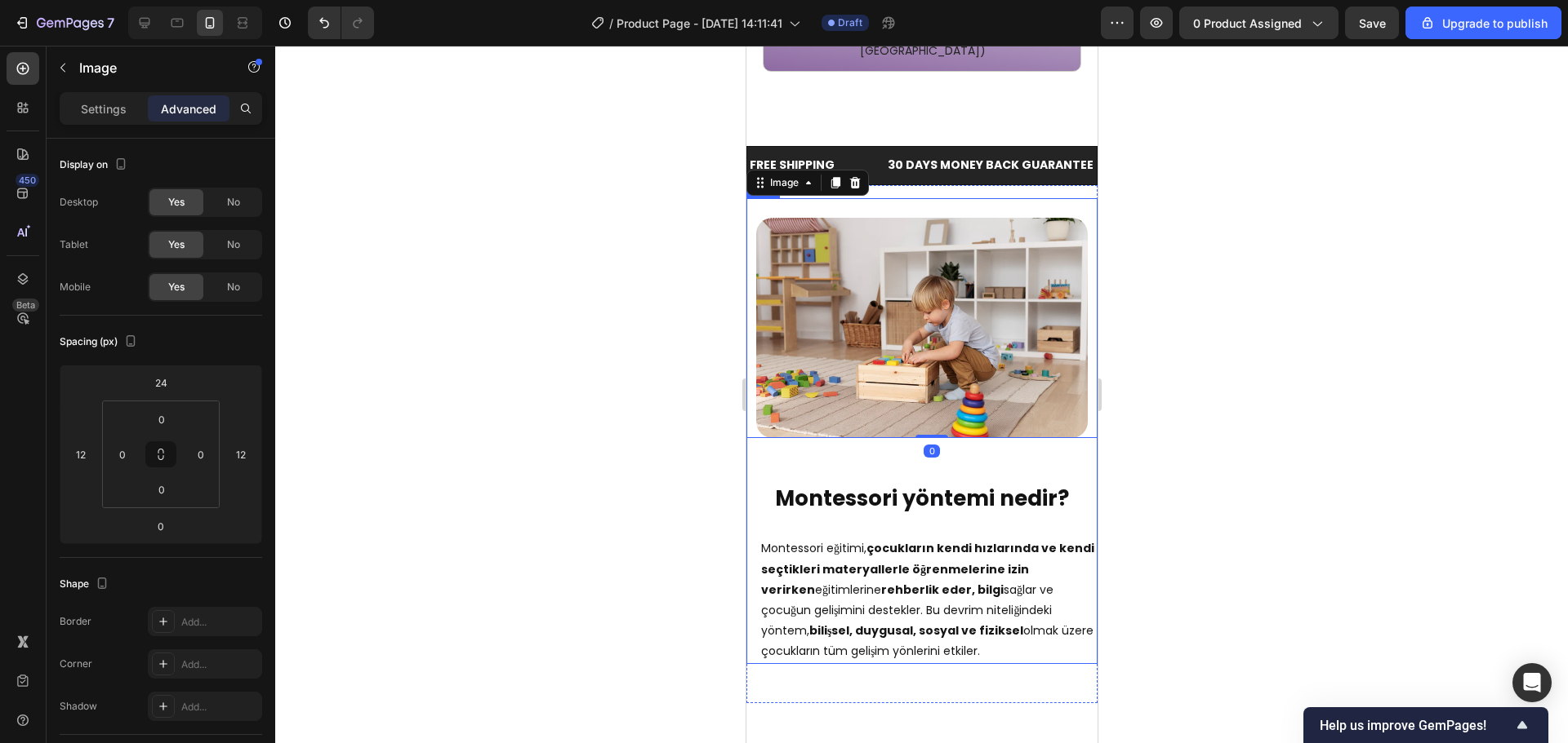
click at [921, 484] on strong "Montessori yöntemi nedir?" at bounding box center [921, 498] width 294 height 30
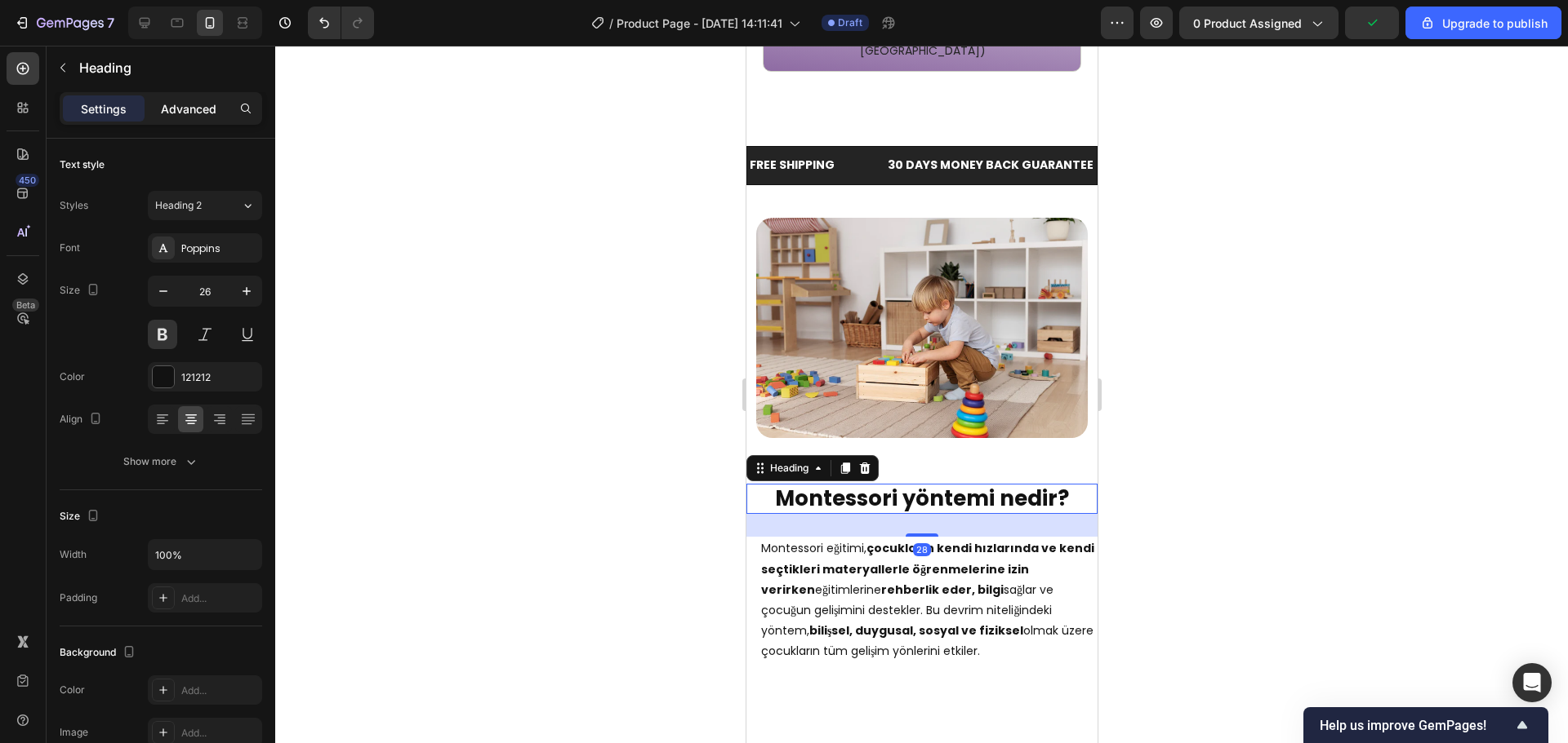
click at [183, 95] on div "Advanced" at bounding box center [188, 108] width 82 height 26
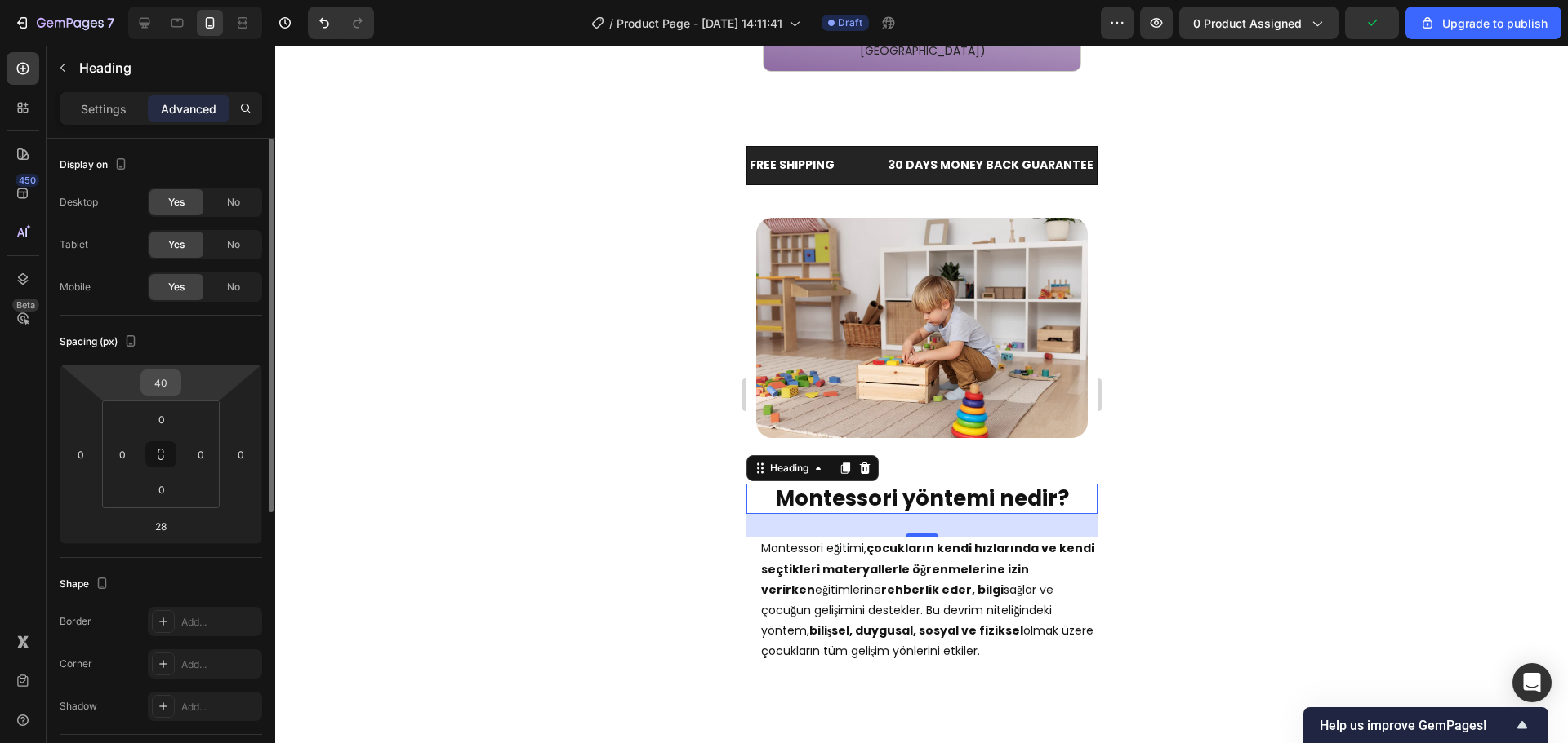
click at [166, 378] on input "40" at bounding box center [161, 382] width 32 height 24
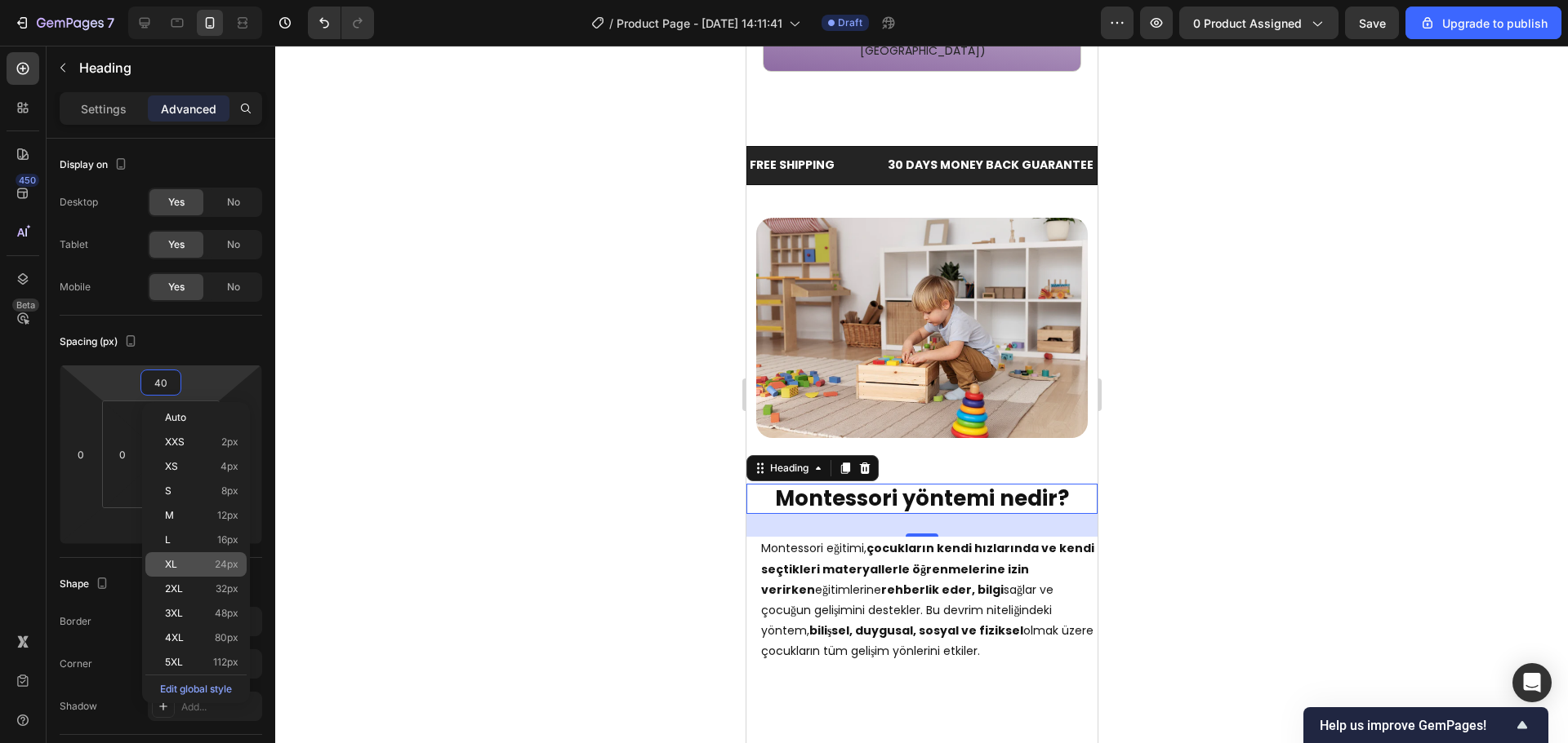
click at [182, 560] on p "XL 24px" at bounding box center [202, 564] width 74 height 12
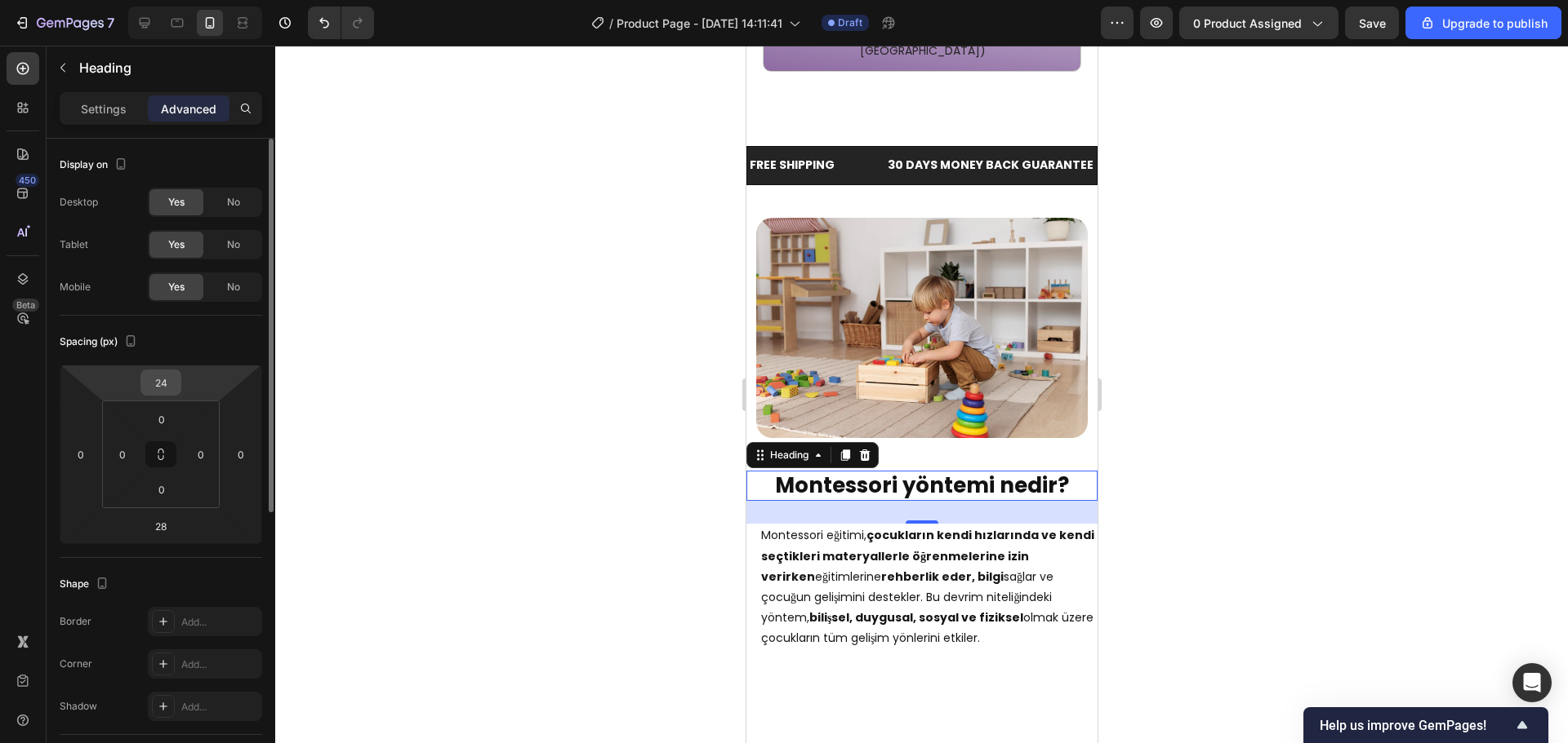
click at [160, 379] on input "24" at bounding box center [161, 382] width 32 height 24
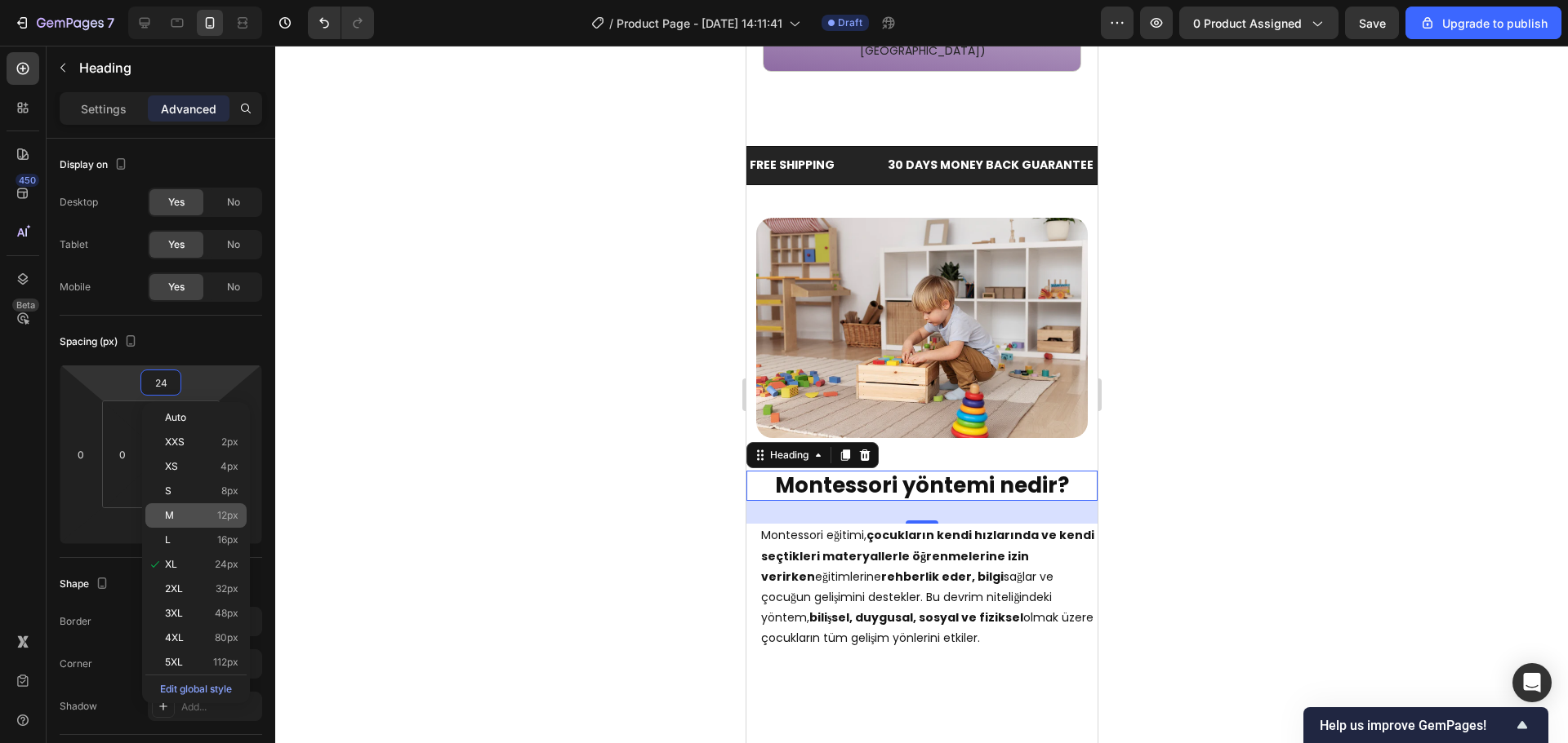
click at [176, 514] on p "M 12px" at bounding box center [202, 515] width 74 height 12
type input "12"
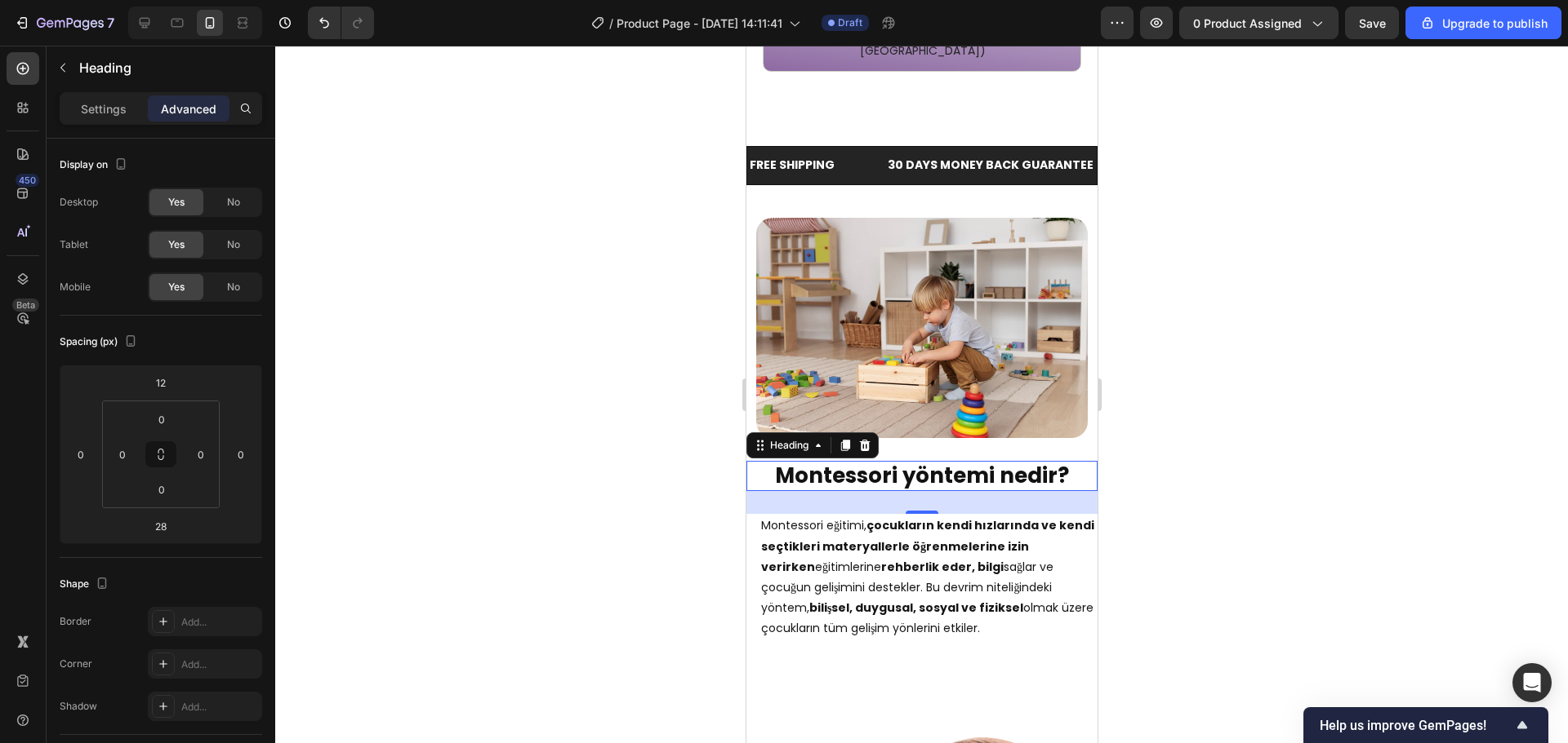
click at [1302, 419] on div at bounding box center [922, 395] width 1293 height 698
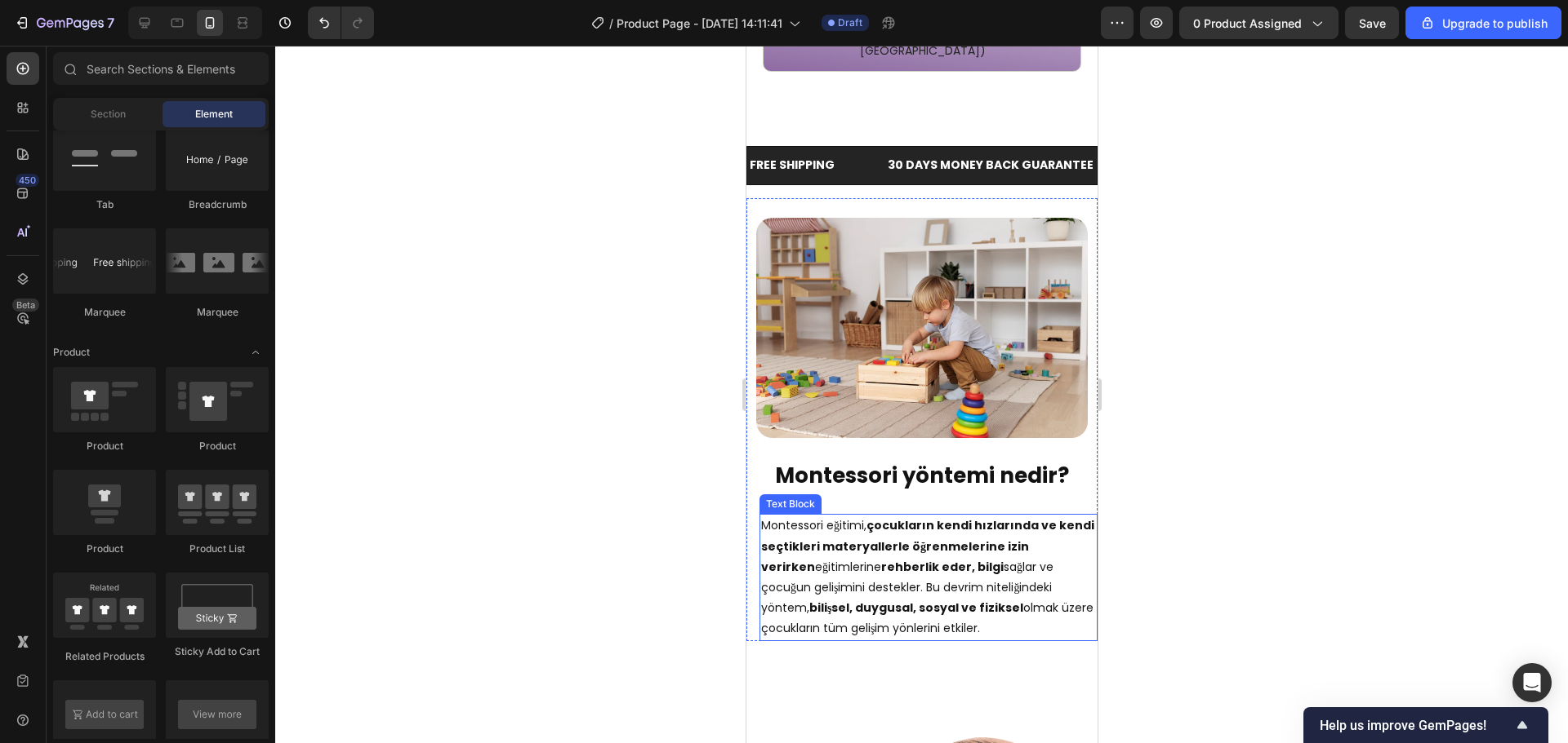
click at [929, 517] on strong "çocukların kendi hızlarında ve kendi seçtikleri materyallerle öğrenmelerine izi…" at bounding box center [926, 545] width 333 height 57
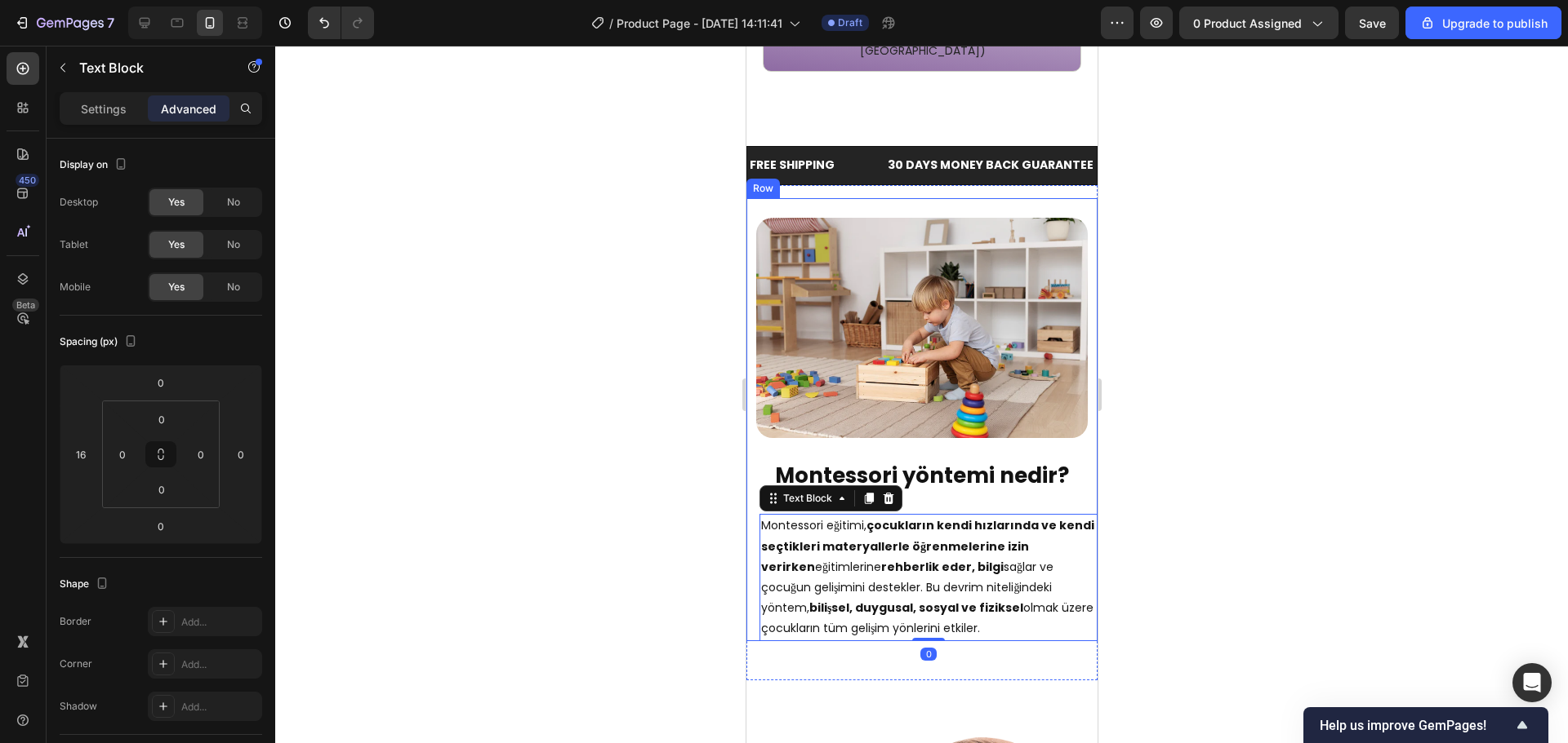
click at [941, 452] on div "⁠⁠⁠⁠⁠⁠⁠ Montessori yöntemi nedir? Heading Montessori eğitimi, çocukların kendi …" at bounding box center [921, 546] width 351 height 190
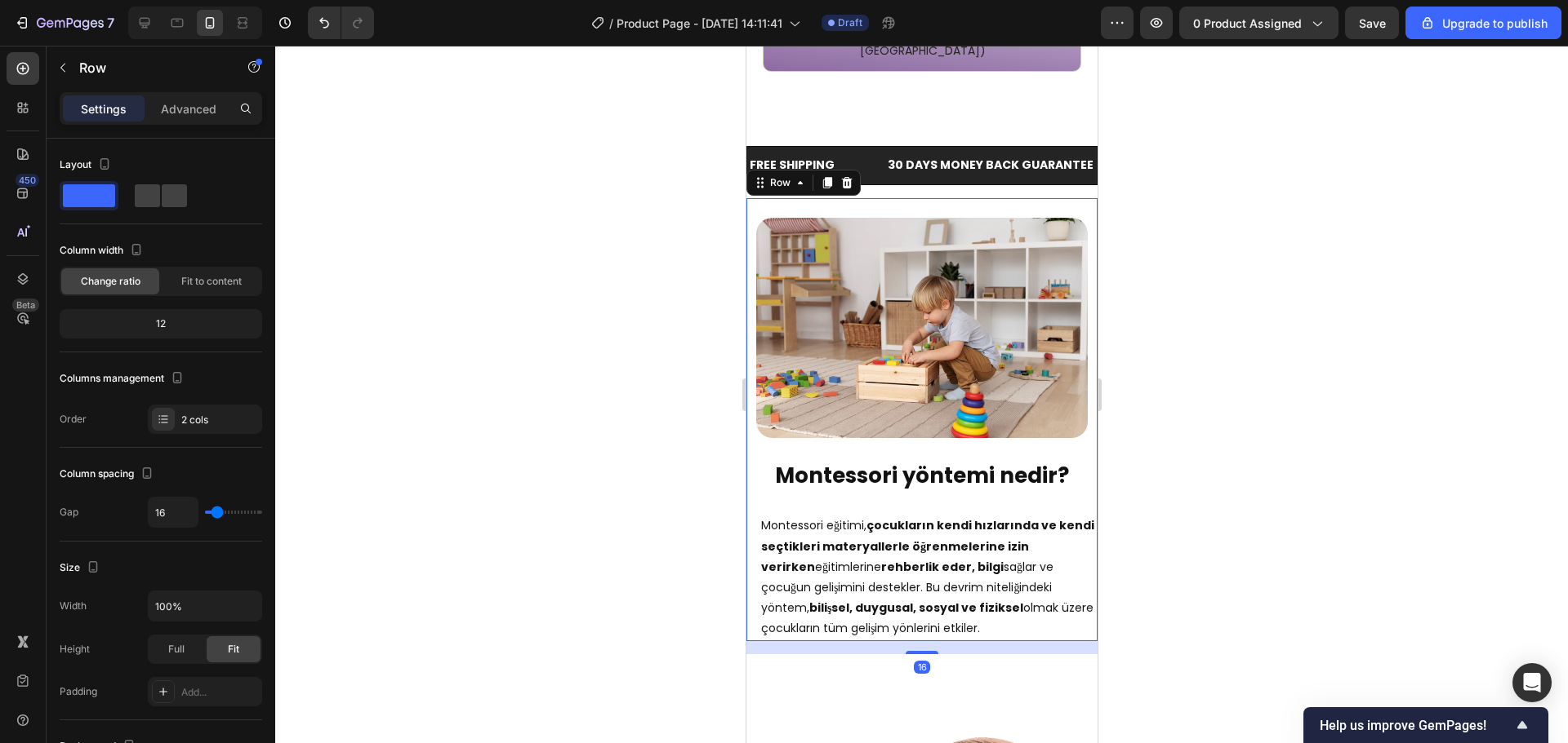
click at [946, 461] on strong "Montessori yöntemi nedir?" at bounding box center [921, 475] width 294 height 30
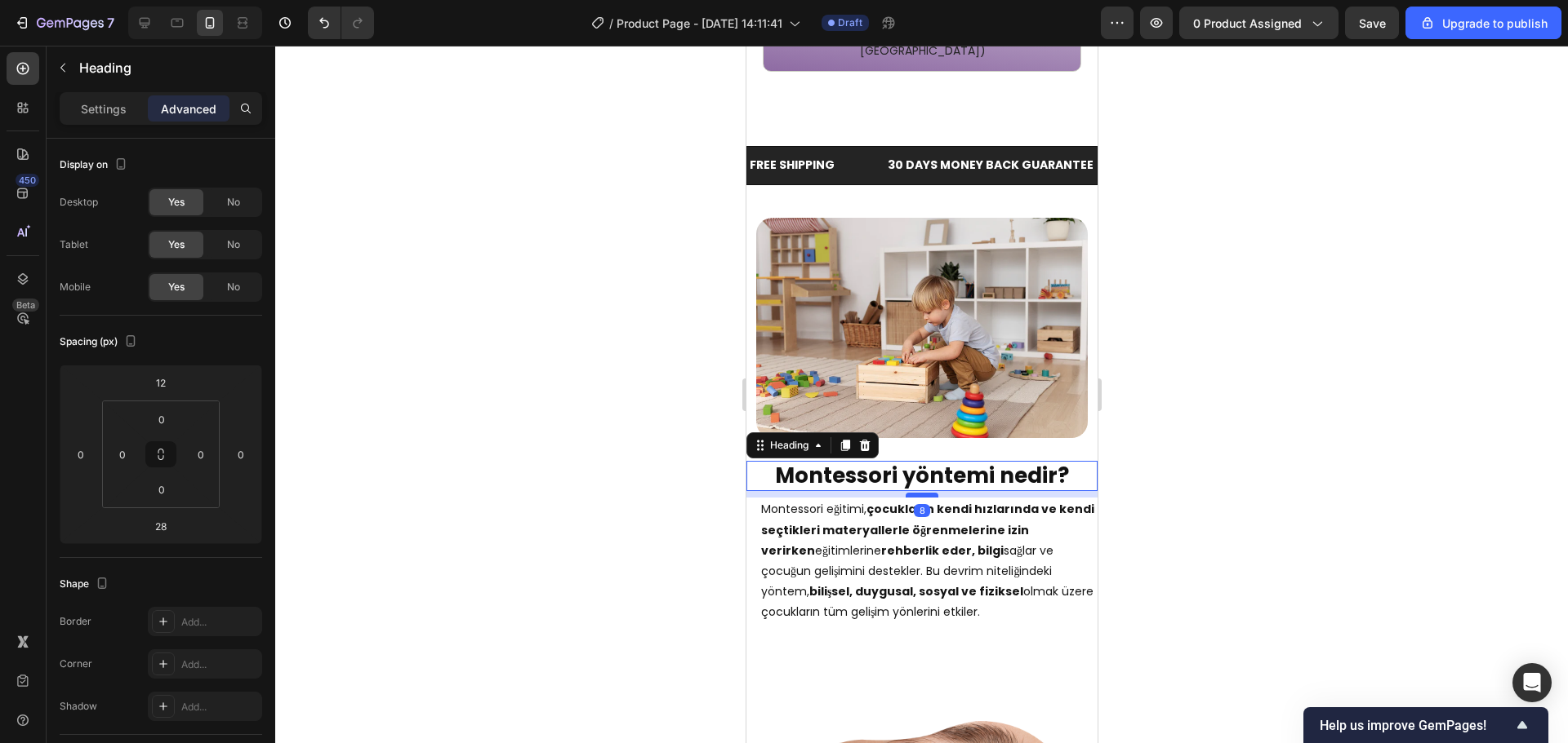
click at [920, 493] on div at bounding box center [921, 495] width 32 height 4
type input "8"
click at [1455, 438] on div at bounding box center [922, 395] width 1293 height 698
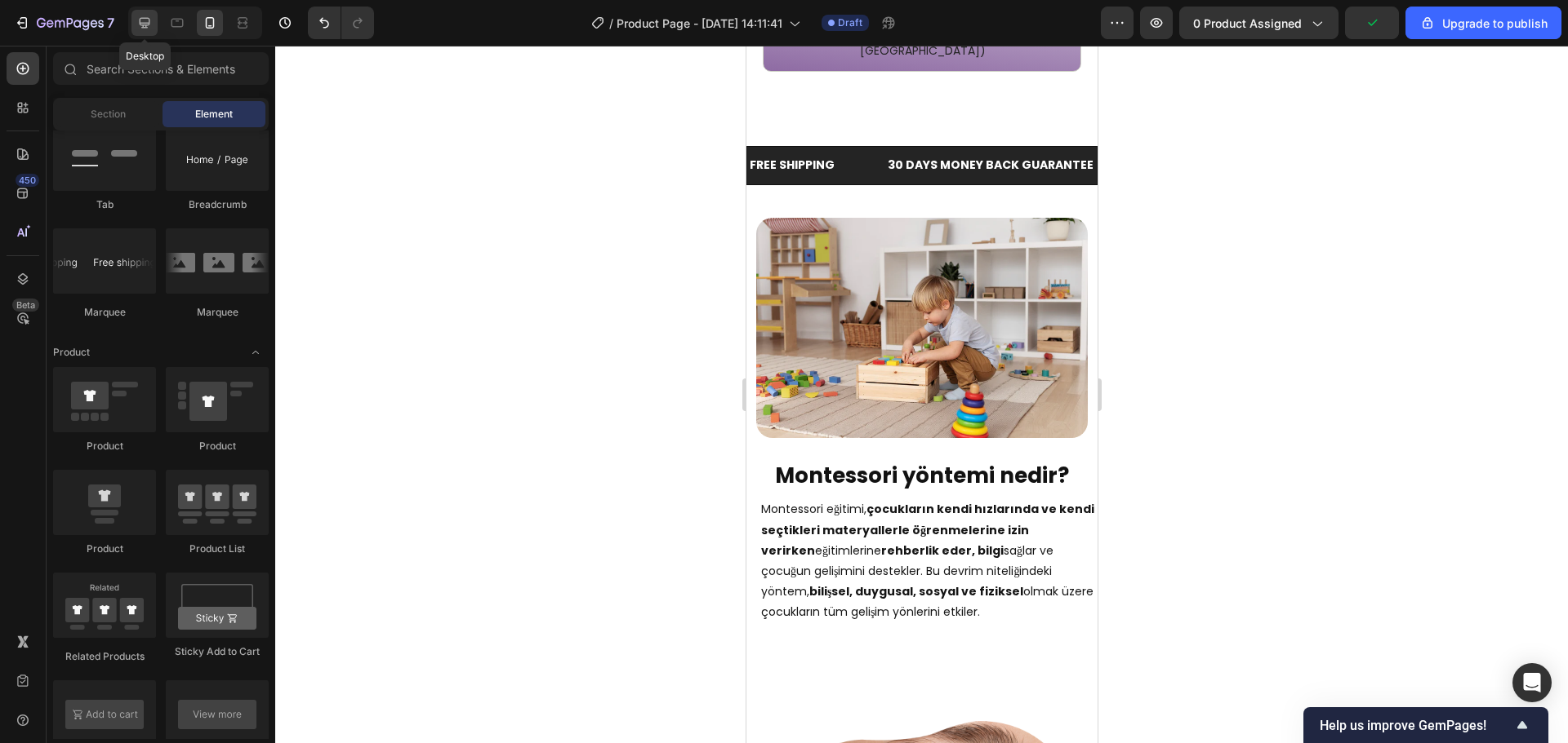
click at [148, 22] on icon at bounding box center [144, 22] width 16 height 16
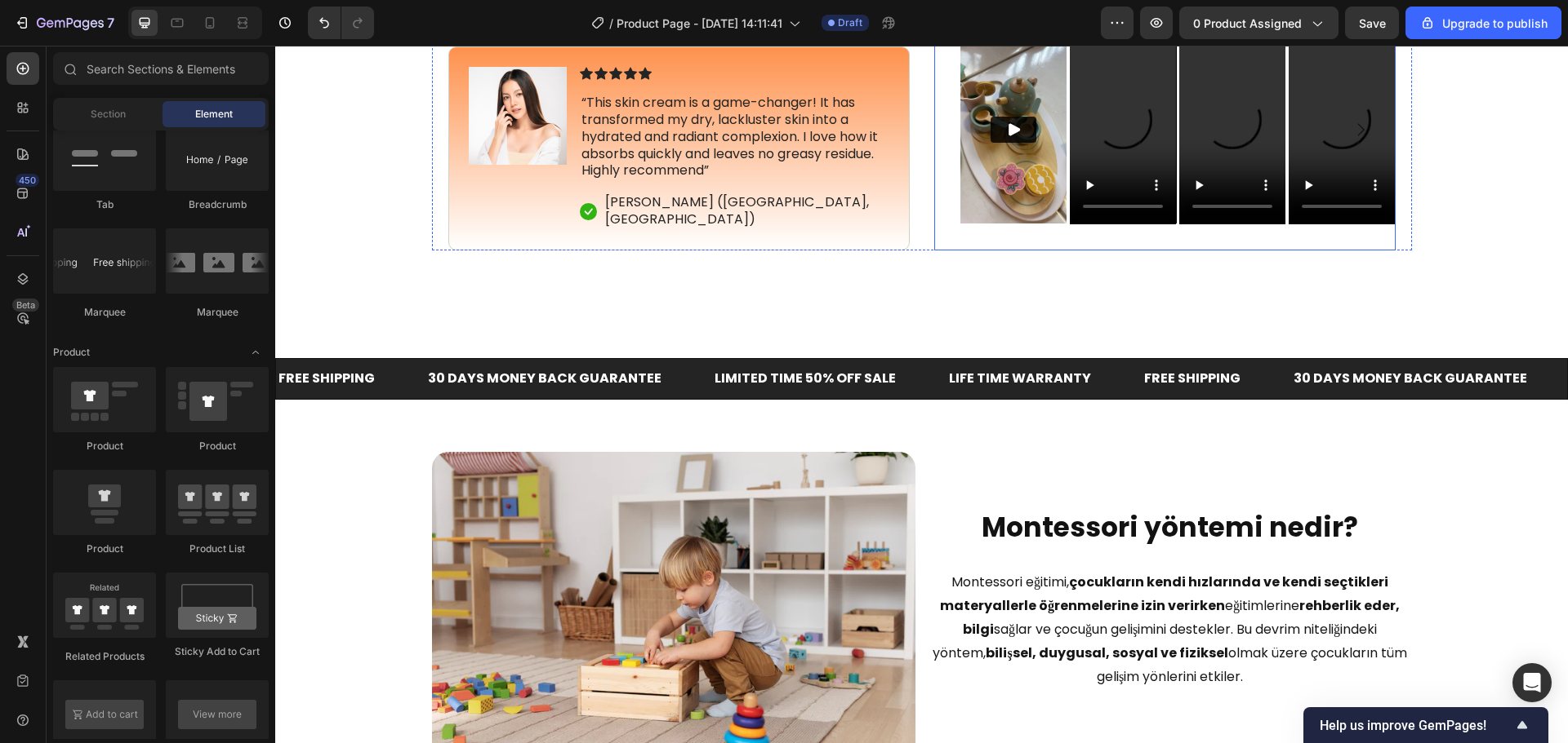
scroll to position [883, 0]
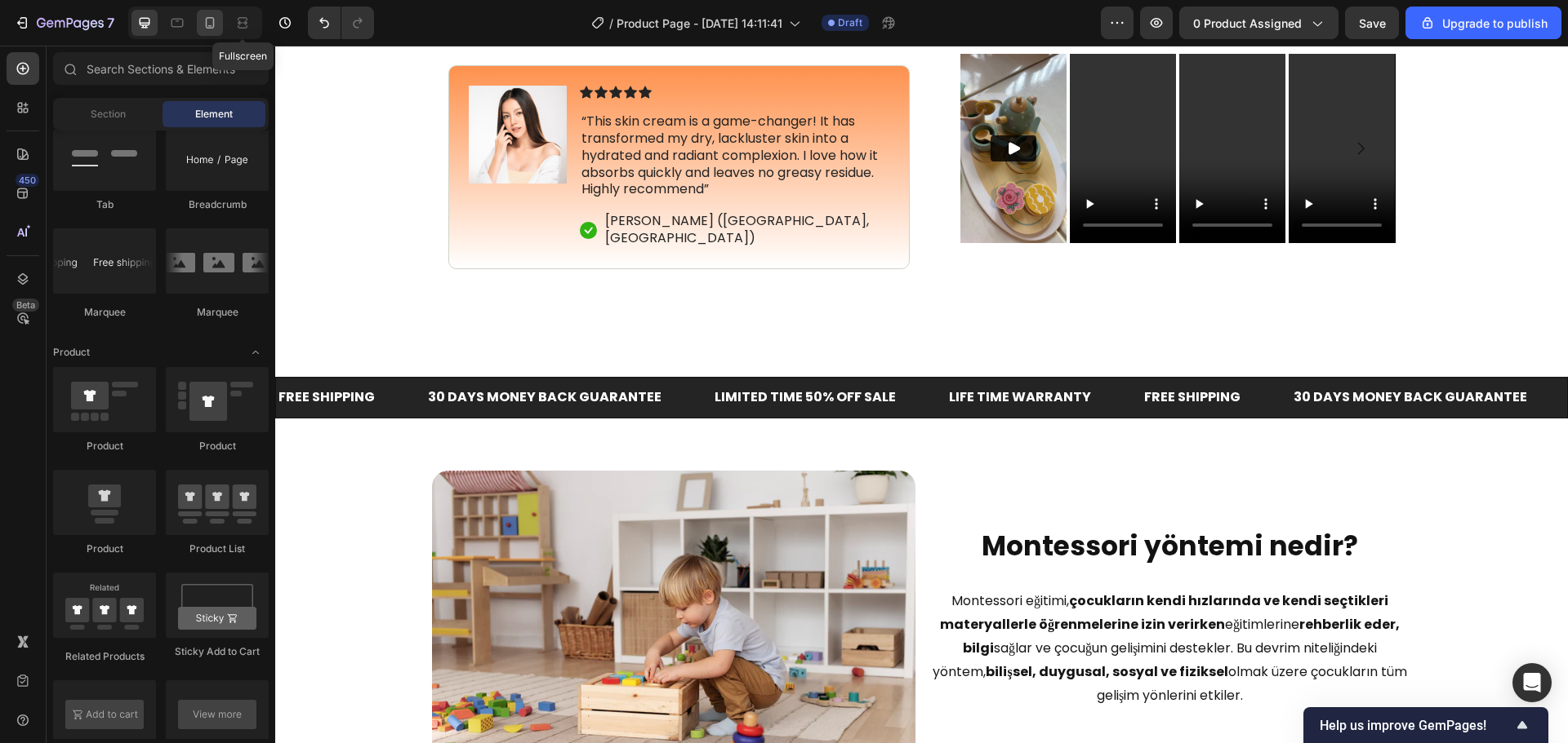
click at [209, 22] on icon at bounding box center [210, 22] width 16 height 16
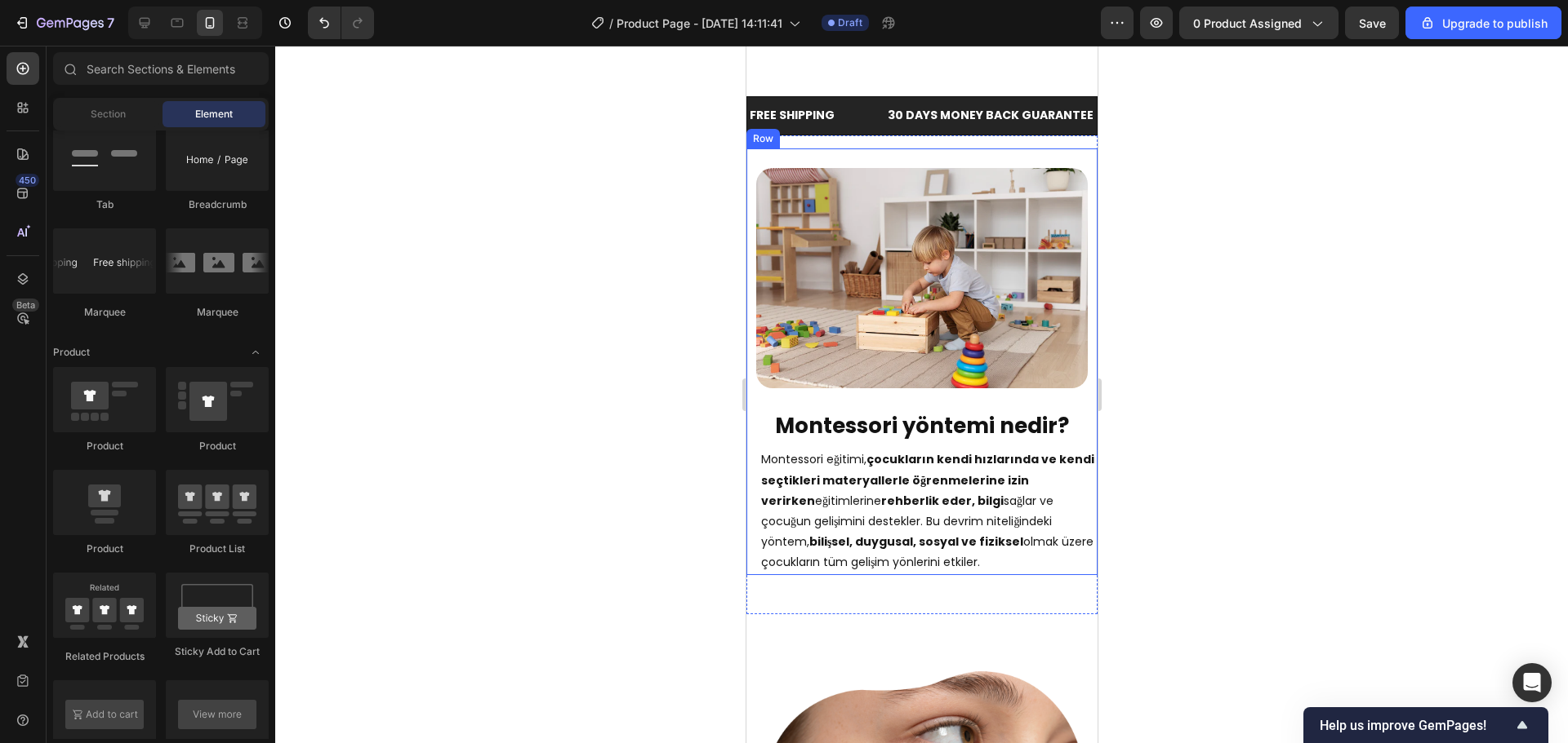
scroll to position [1721, 0]
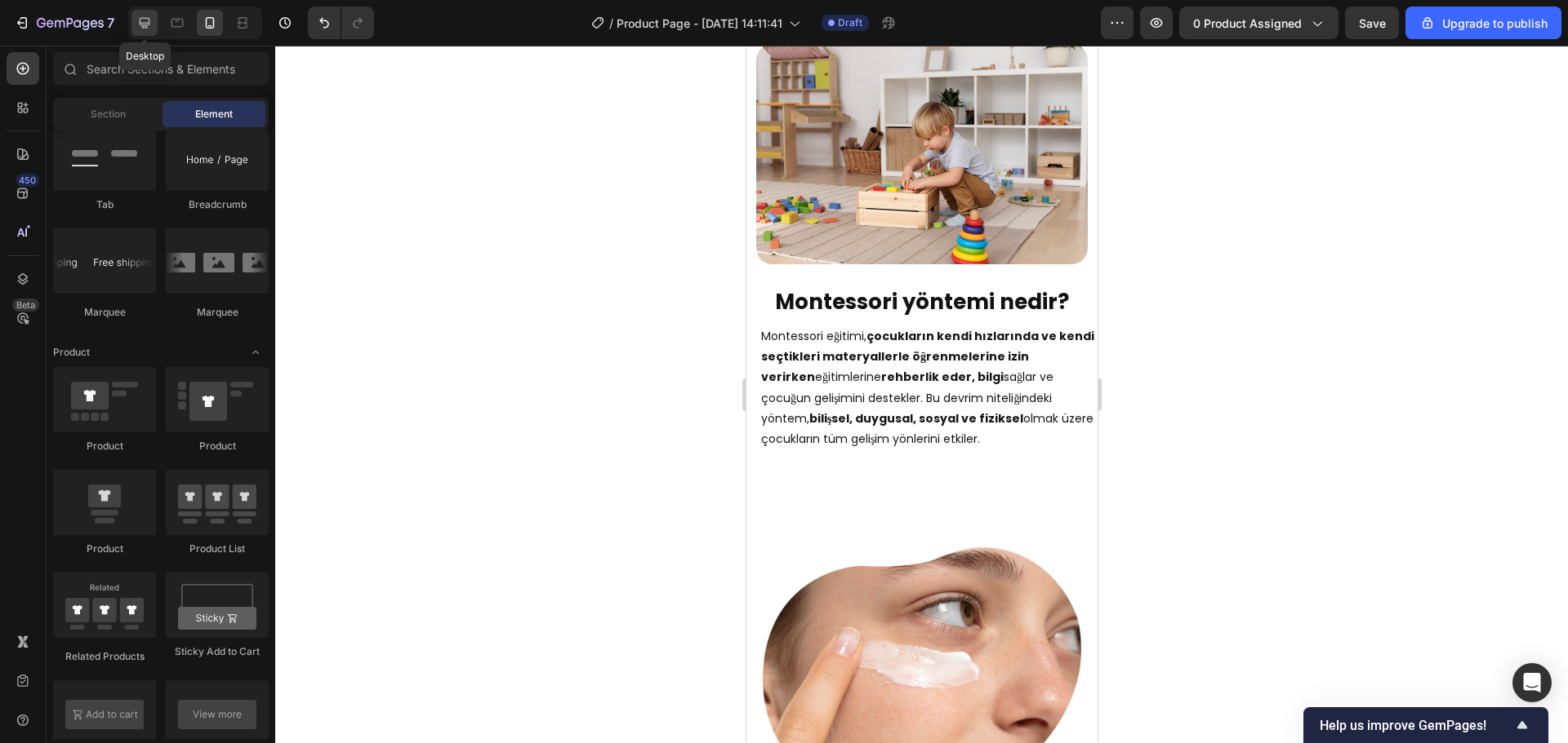
click at [148, 24] on icon at bounding box center [145, 23] width 11 height 11
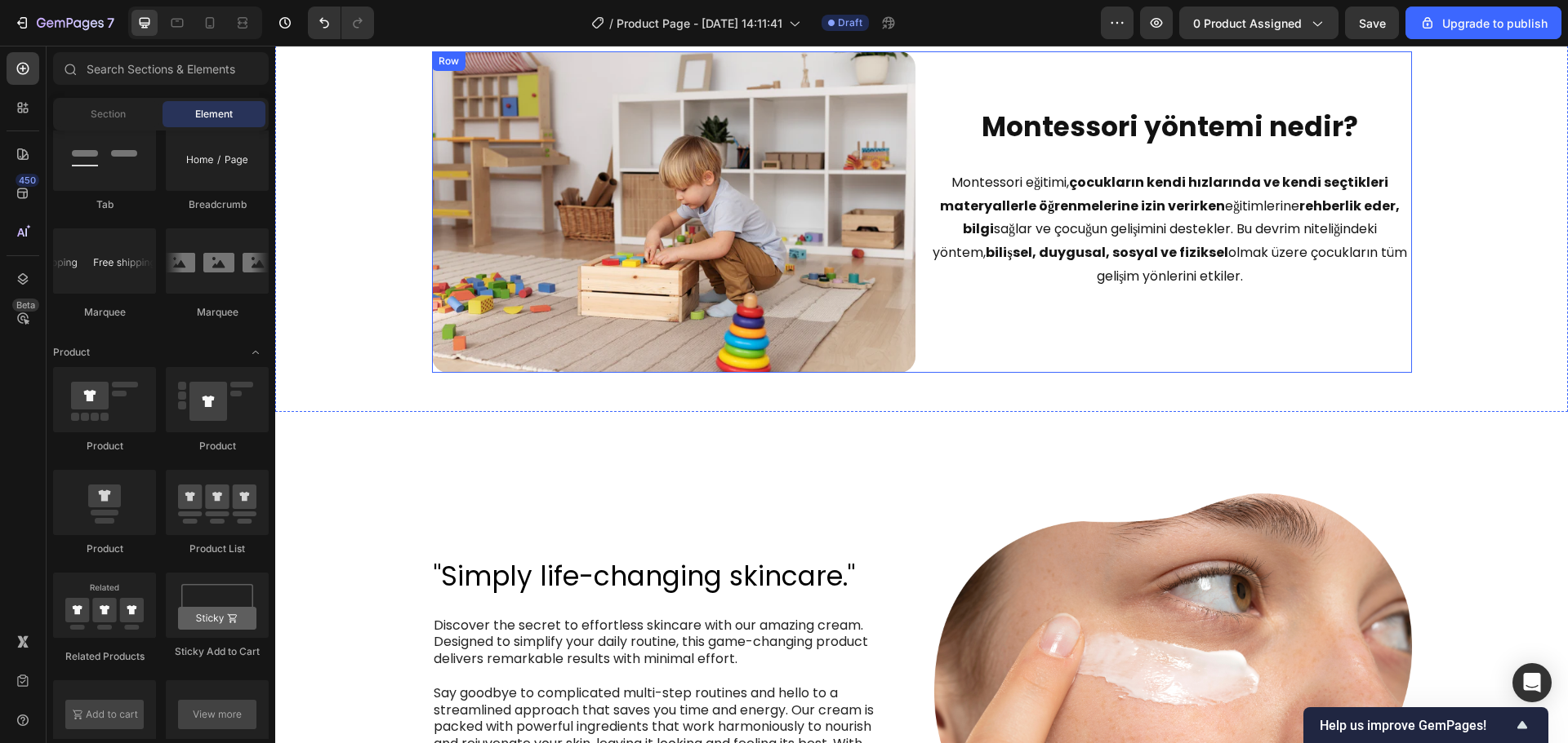
click at [1001, 348] on div "Montessori yöntemi nedir? Heading Montessori eğitimi, çocukların kendi hızların…" at bounding box center [1169, 211] width 483 height 321
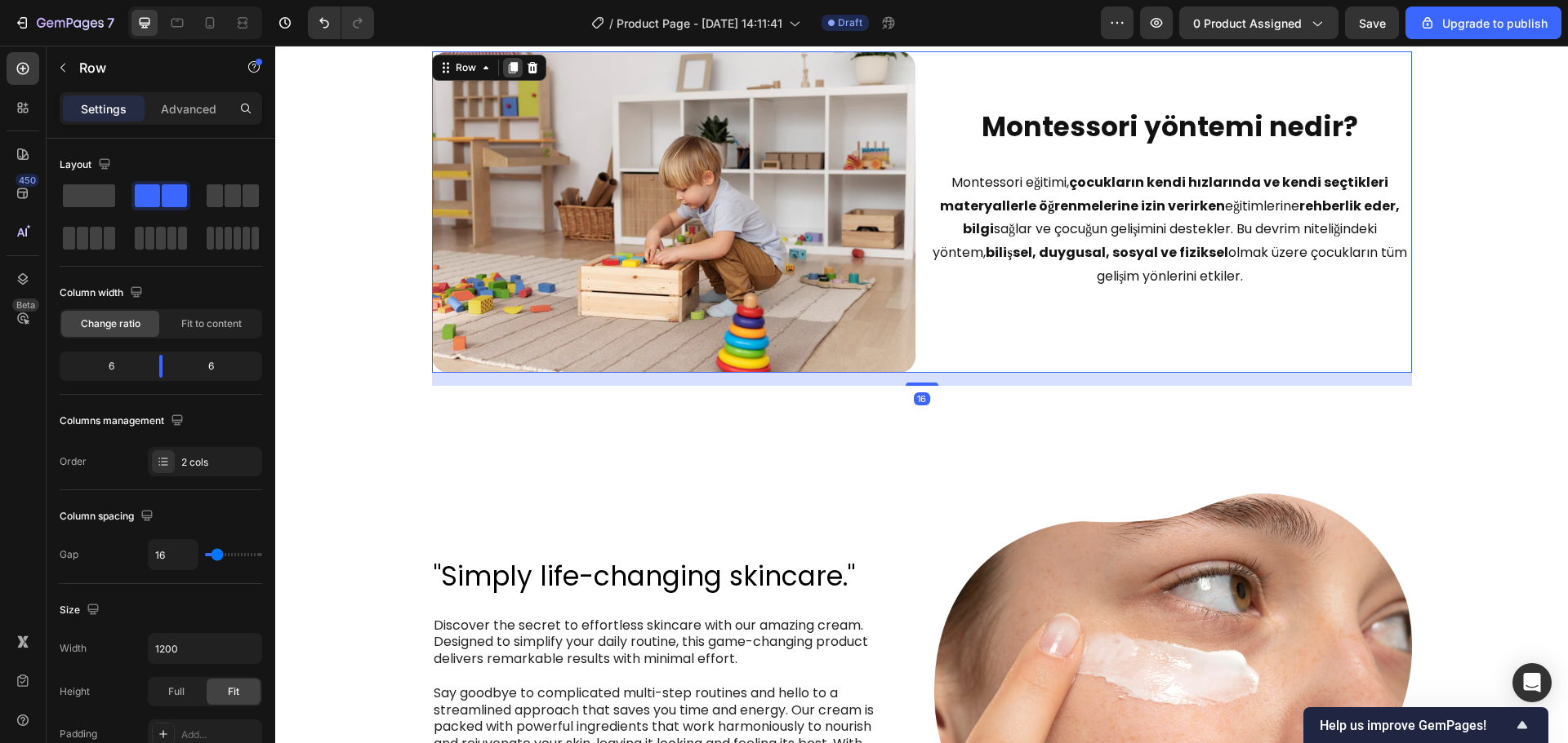
click at [508, 68] on icon at bounding box center [512, 67] width 9 height 12
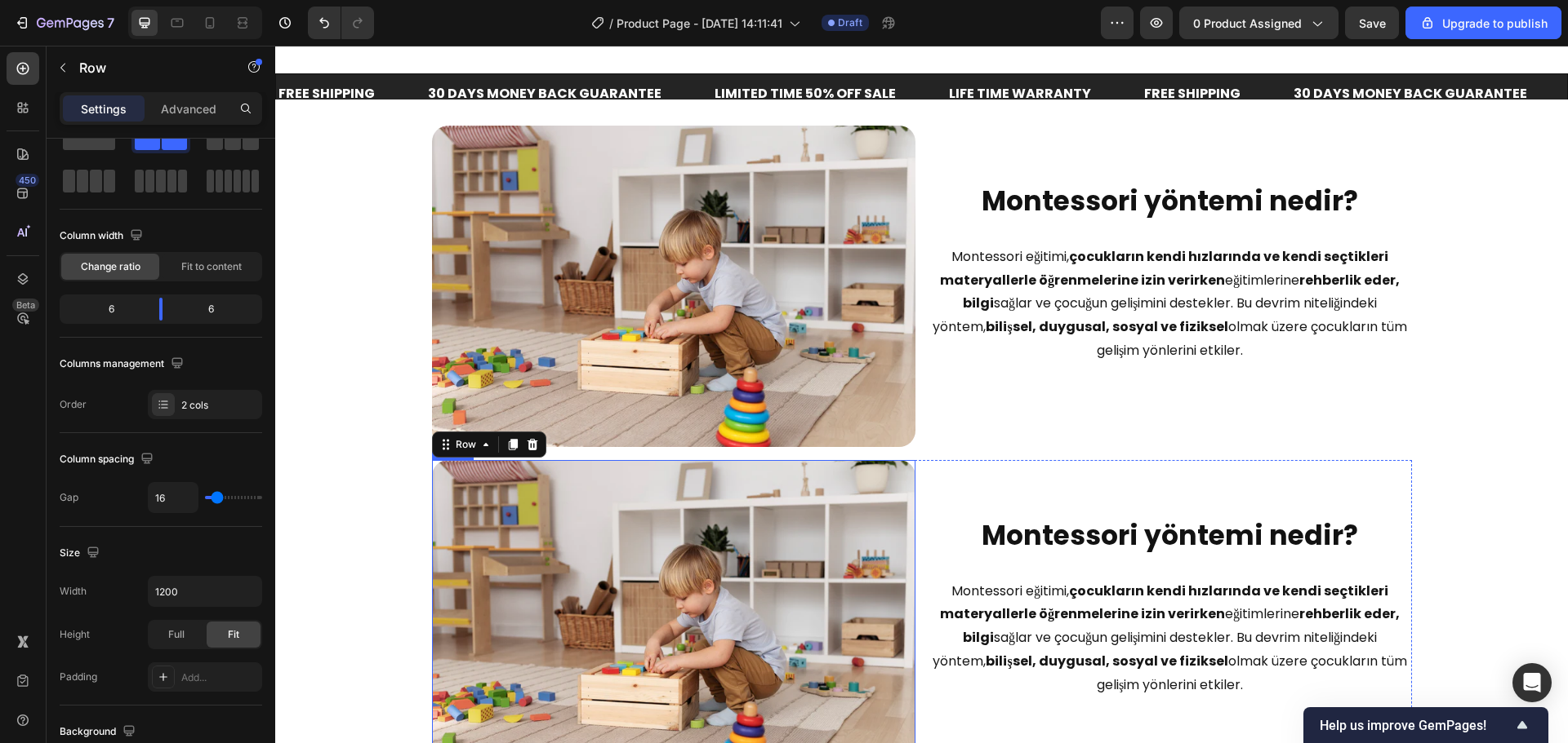
scroll to position [1884, 0]
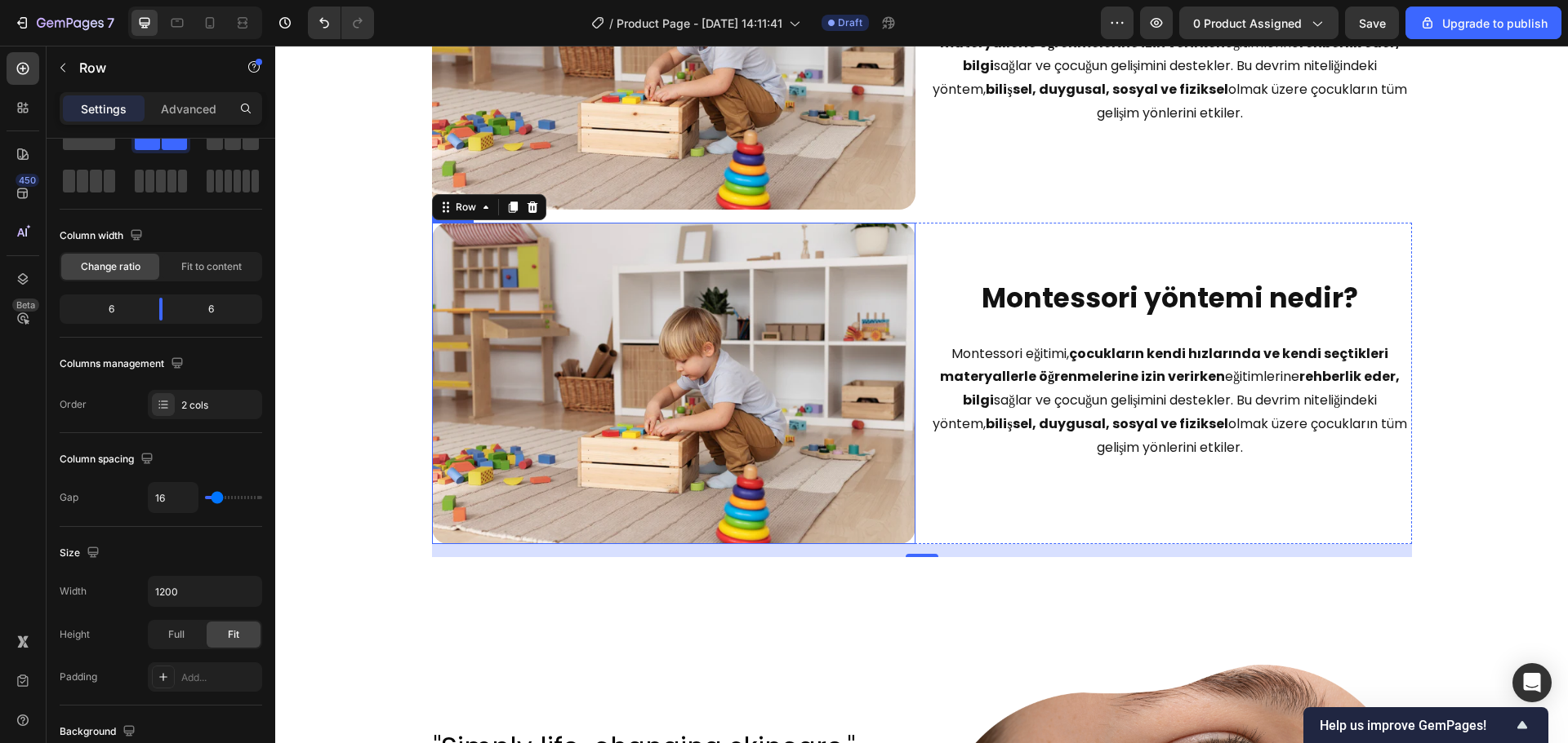
click at [758, 469] on img at bounding box center [673, 383] width 483 height 321
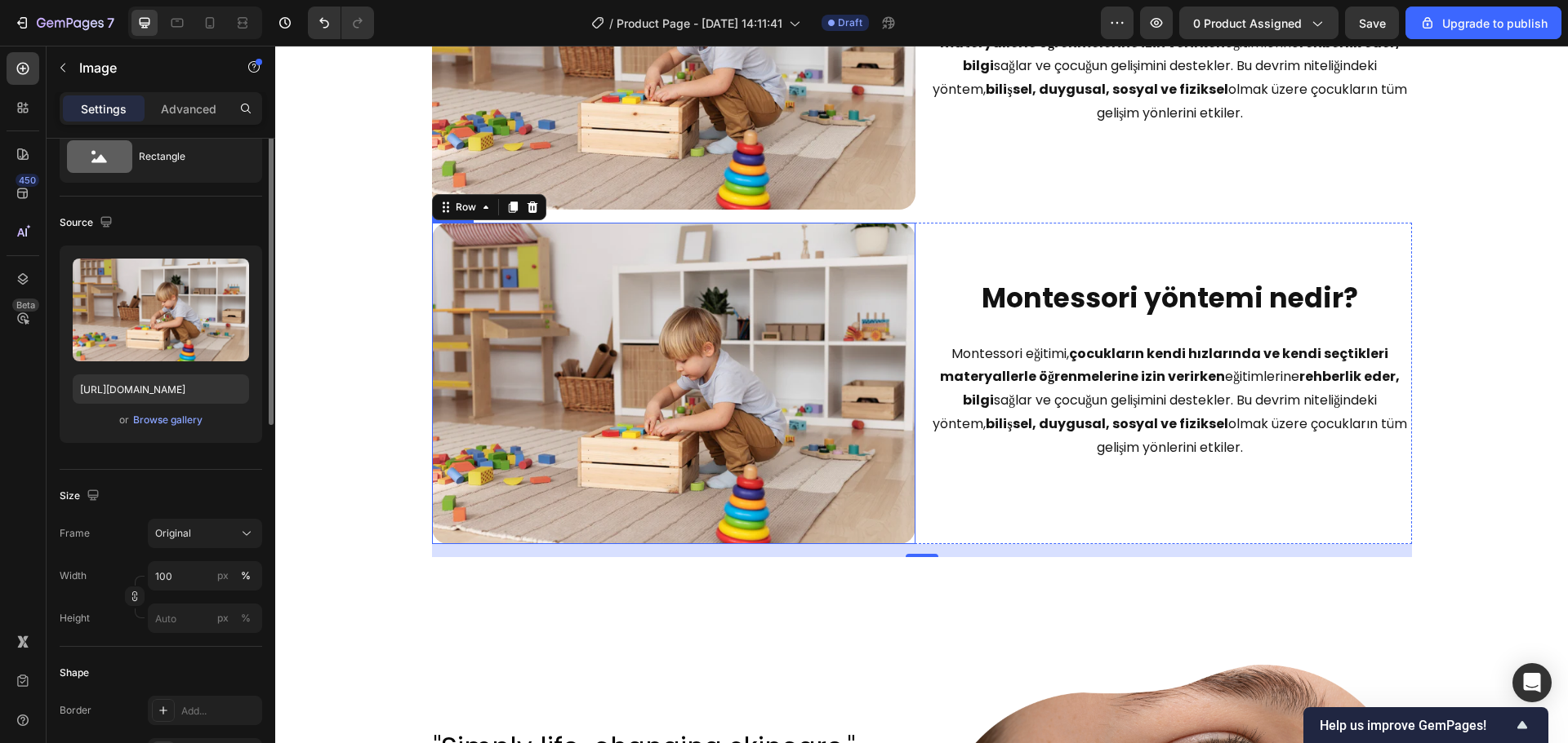
scroll to position [0, 0]
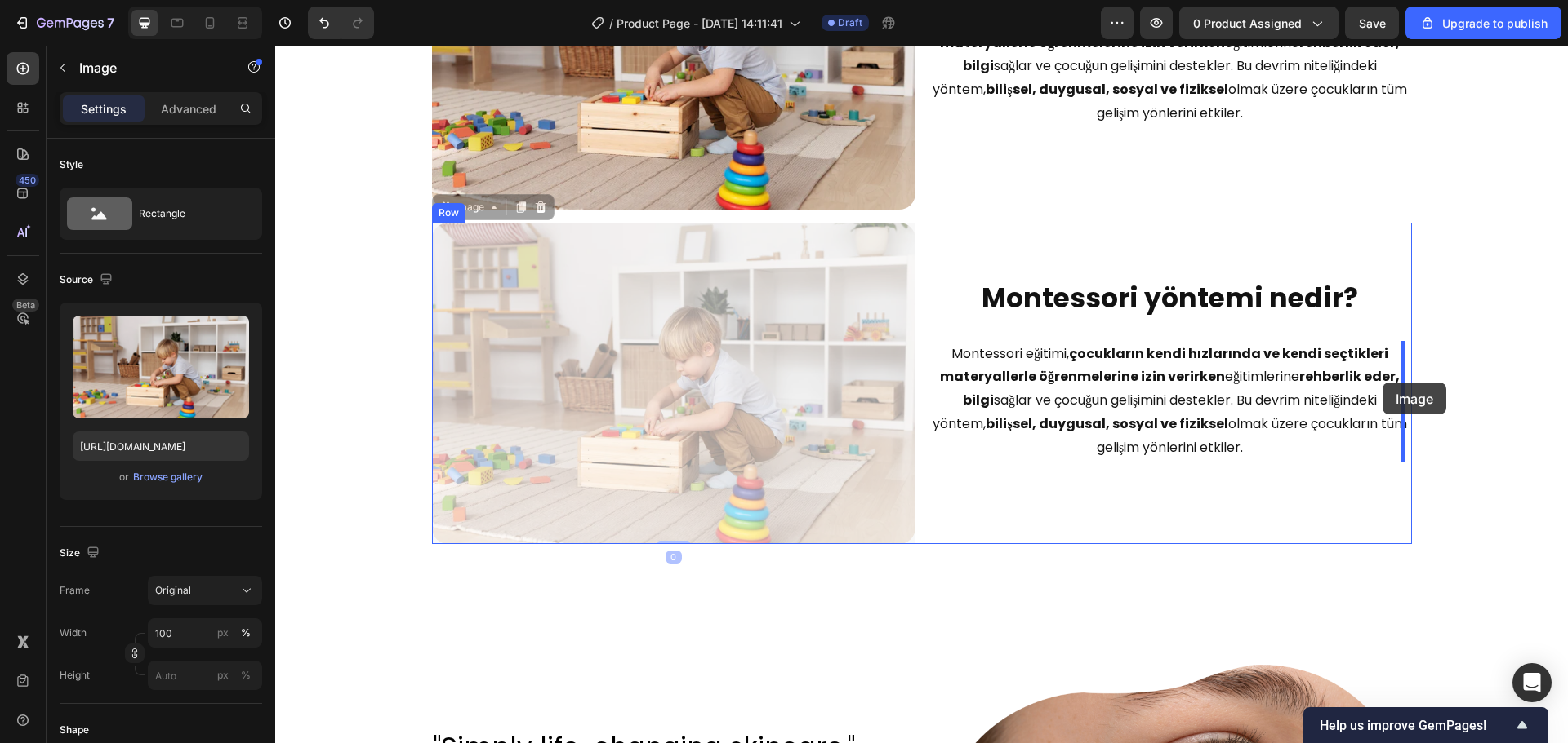
drag, startPoint x: 716, startPoint y: 399, endPoint x: 1383, endPoint y: 382, distance: 667.2
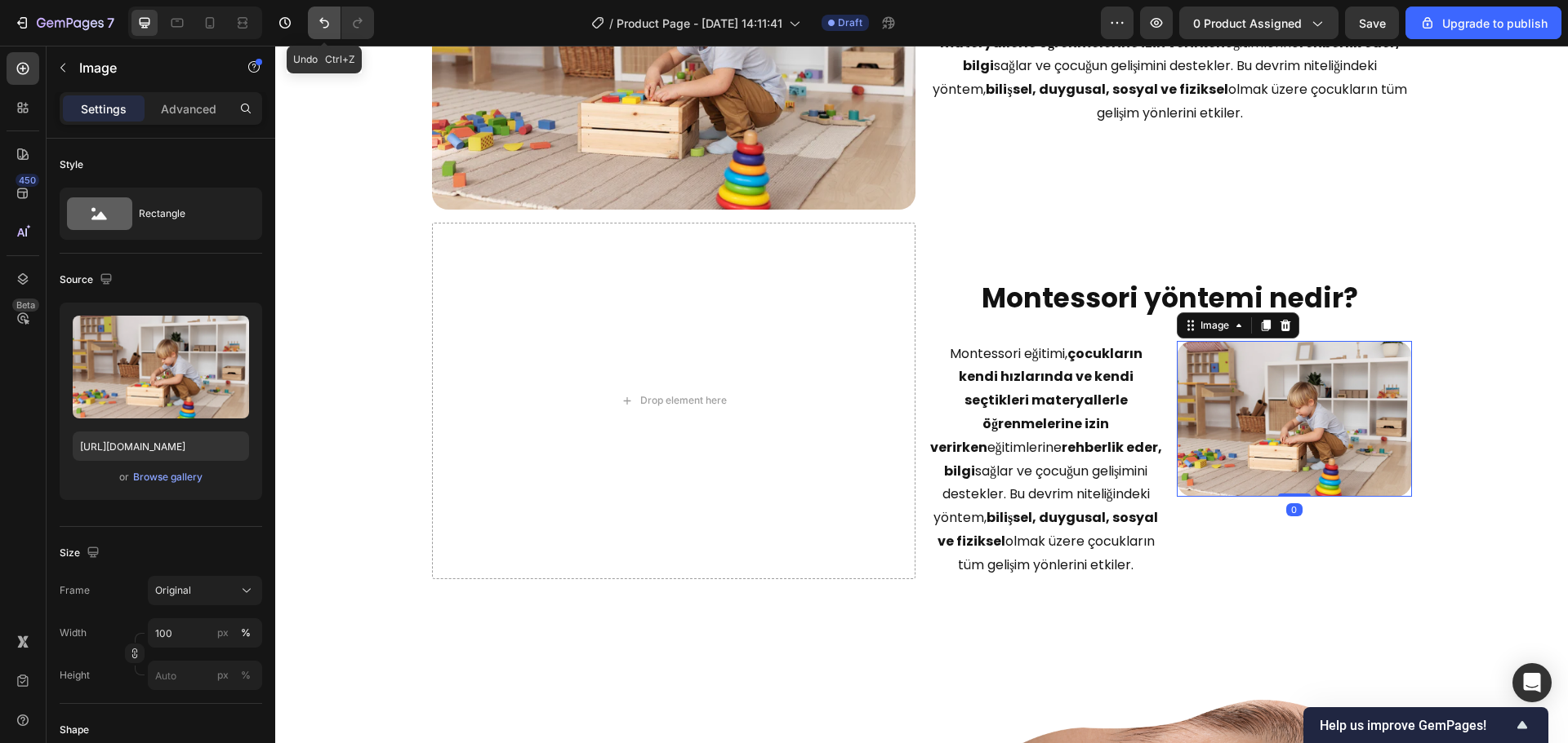
click at [314, 12] on button "Undo/Redo" at bounding box center [324, 22] width 32 height 32
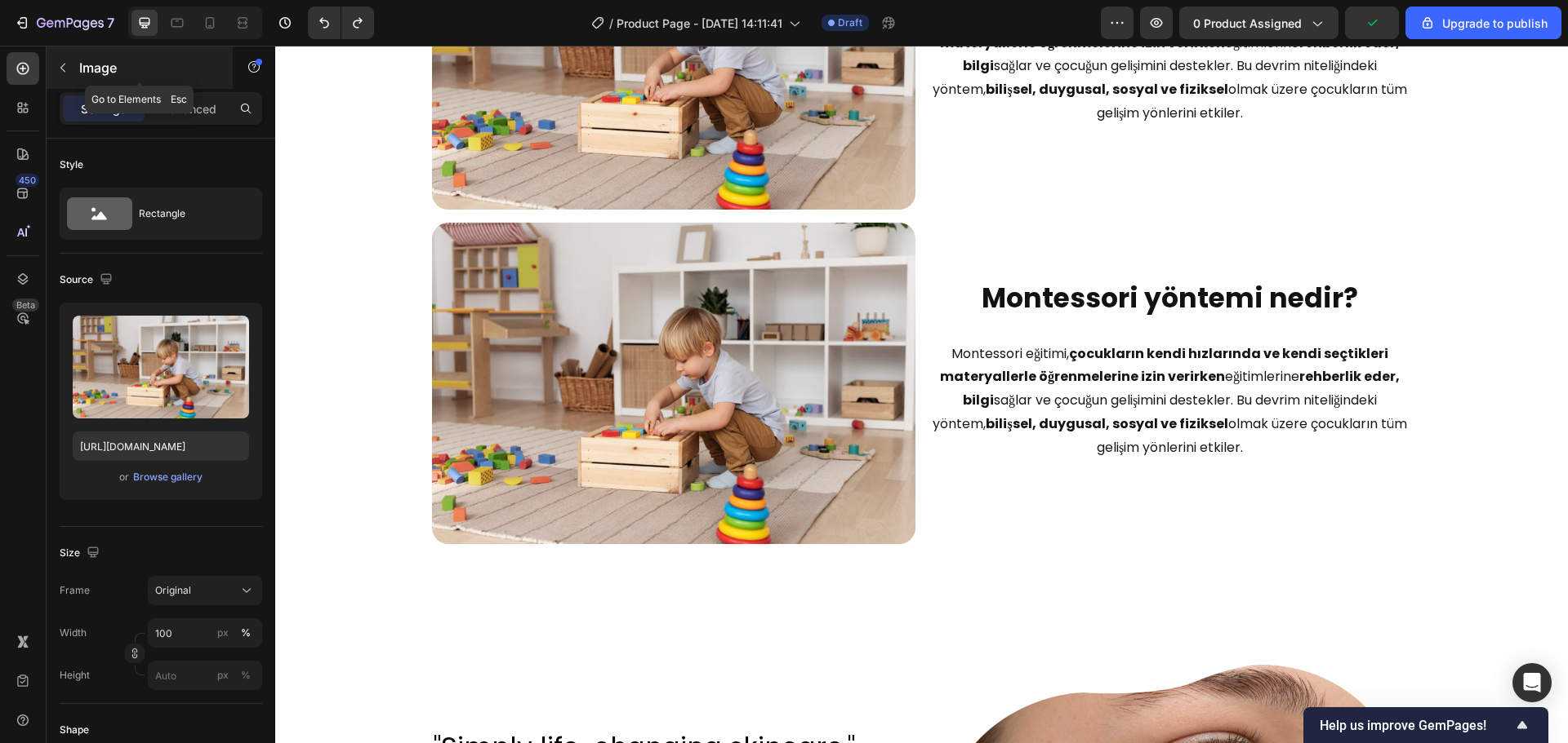
click at [84, 75] on p "Image" at bounding box center [149, 67] width 139 height 20
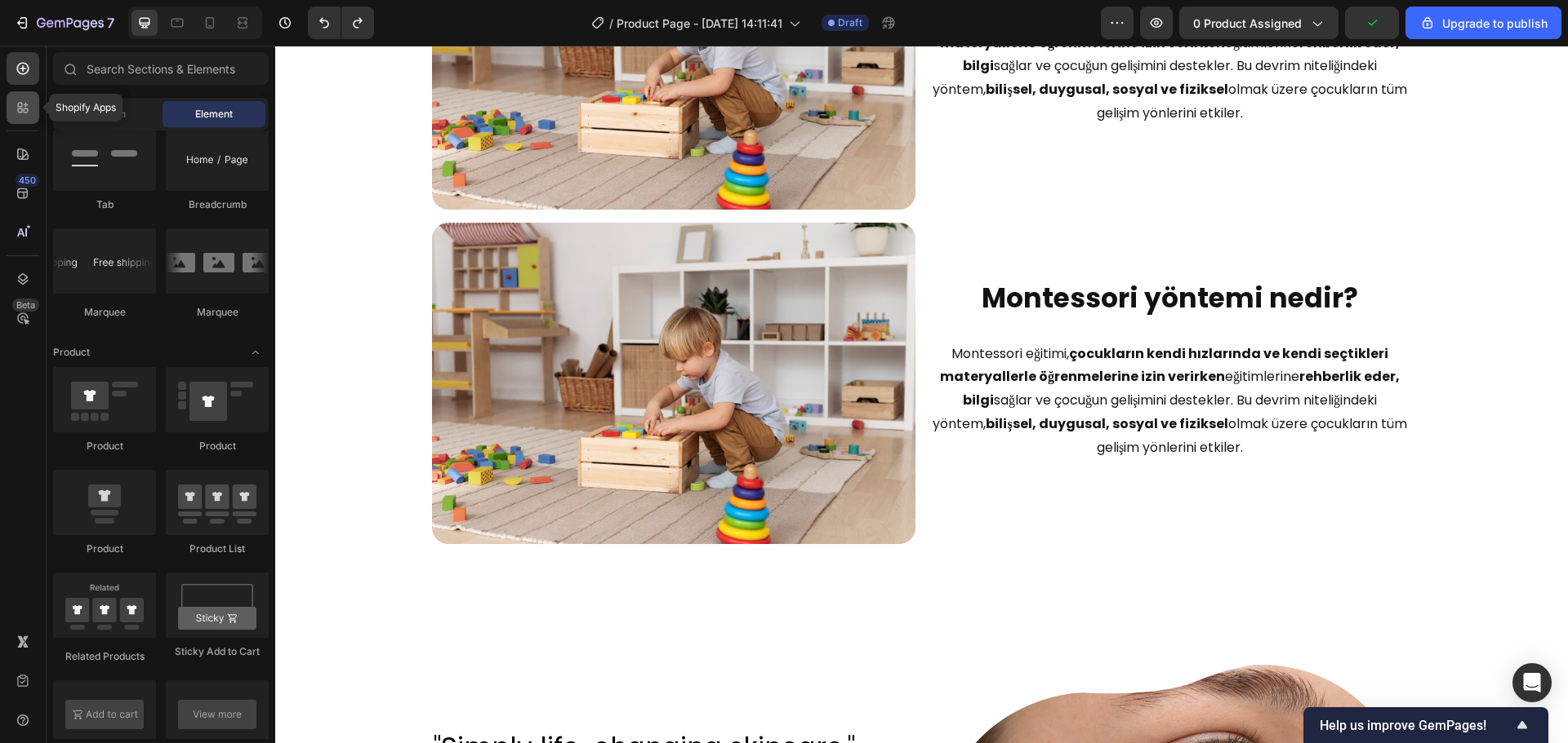
click at [28, 117] on div at bounding box center [23, 108] width 32 height 32
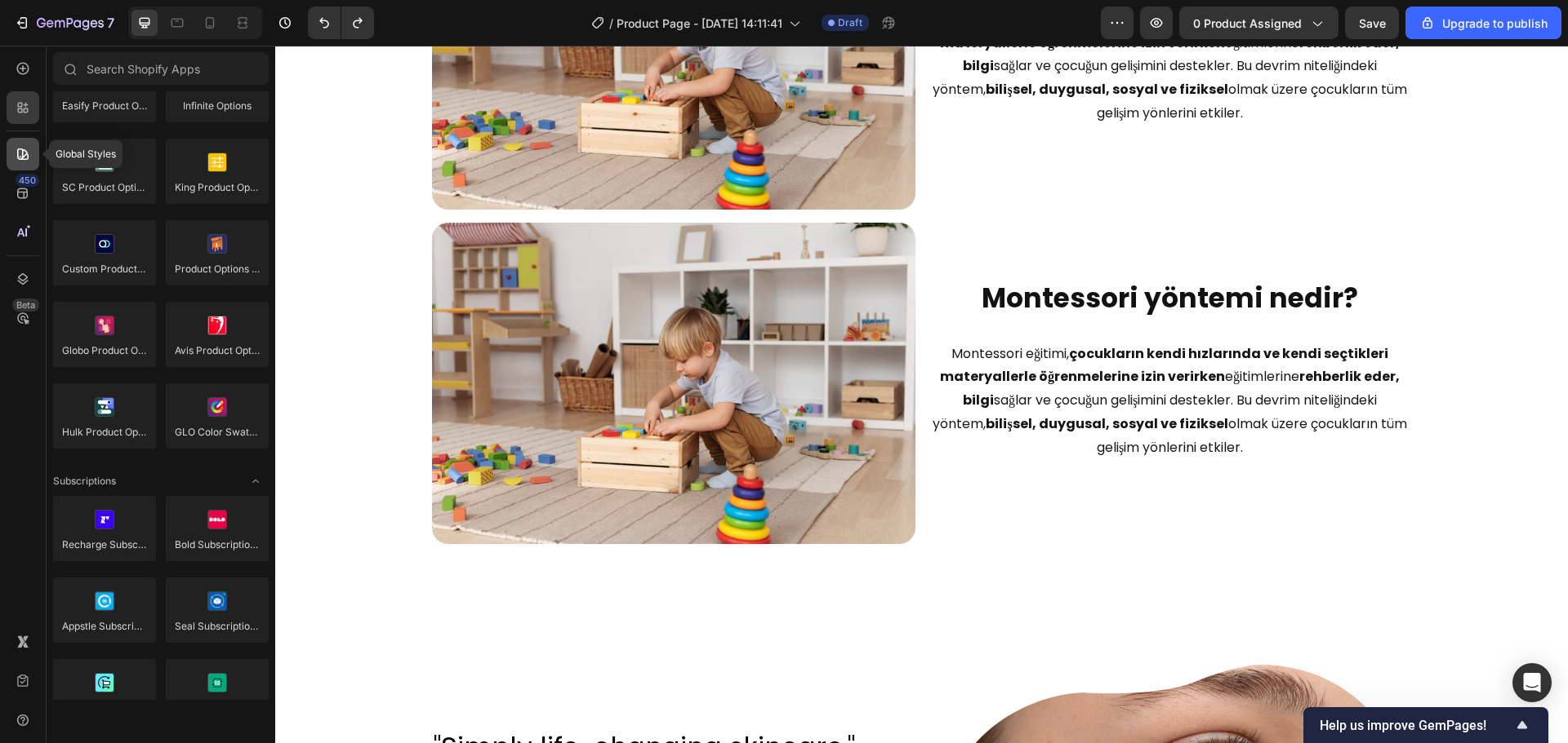
click at [16, 151] on icon at bounding box center [23, 154] width 16 height 16
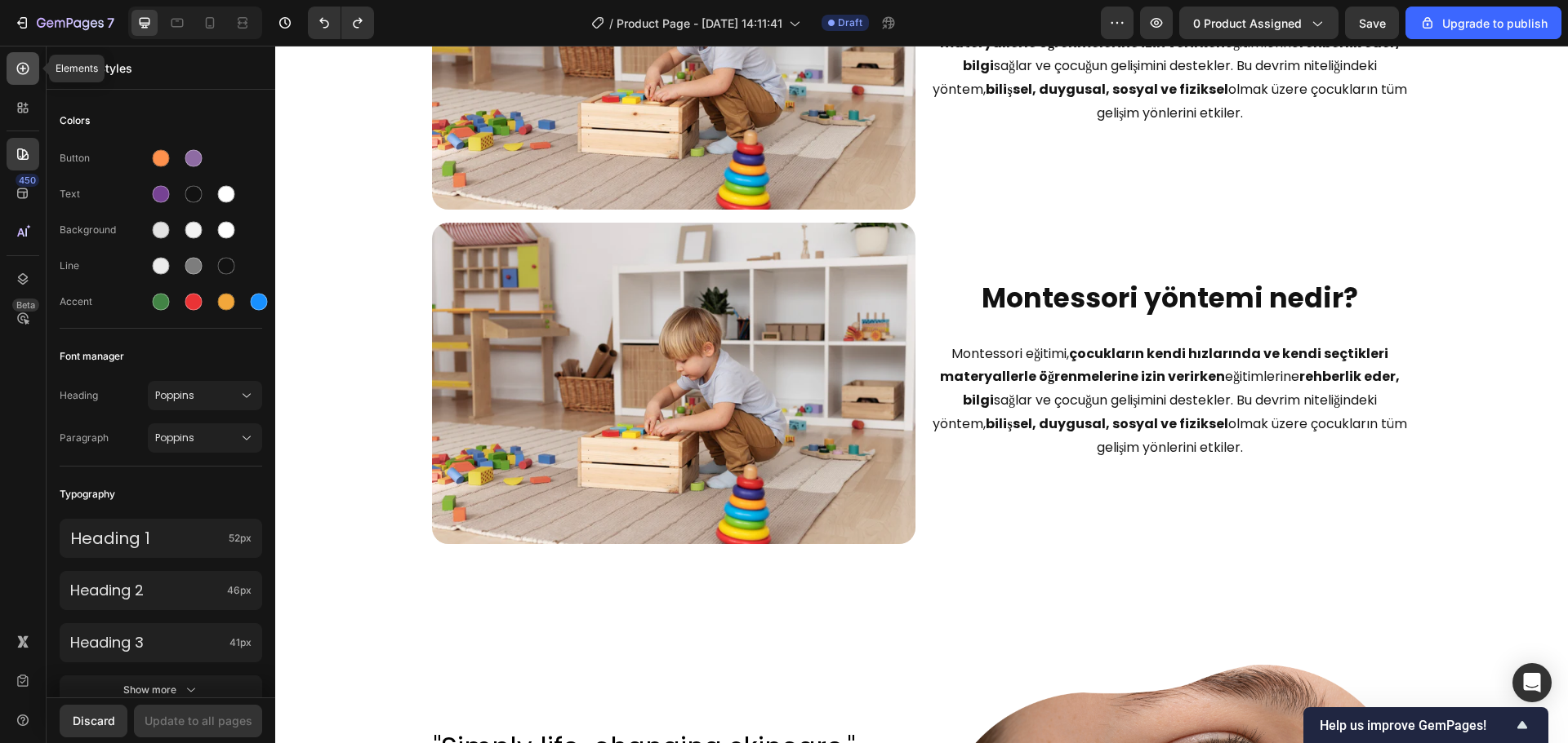
click at [18, 67] on icon at bounding box center [23, 69] width 13 height 13
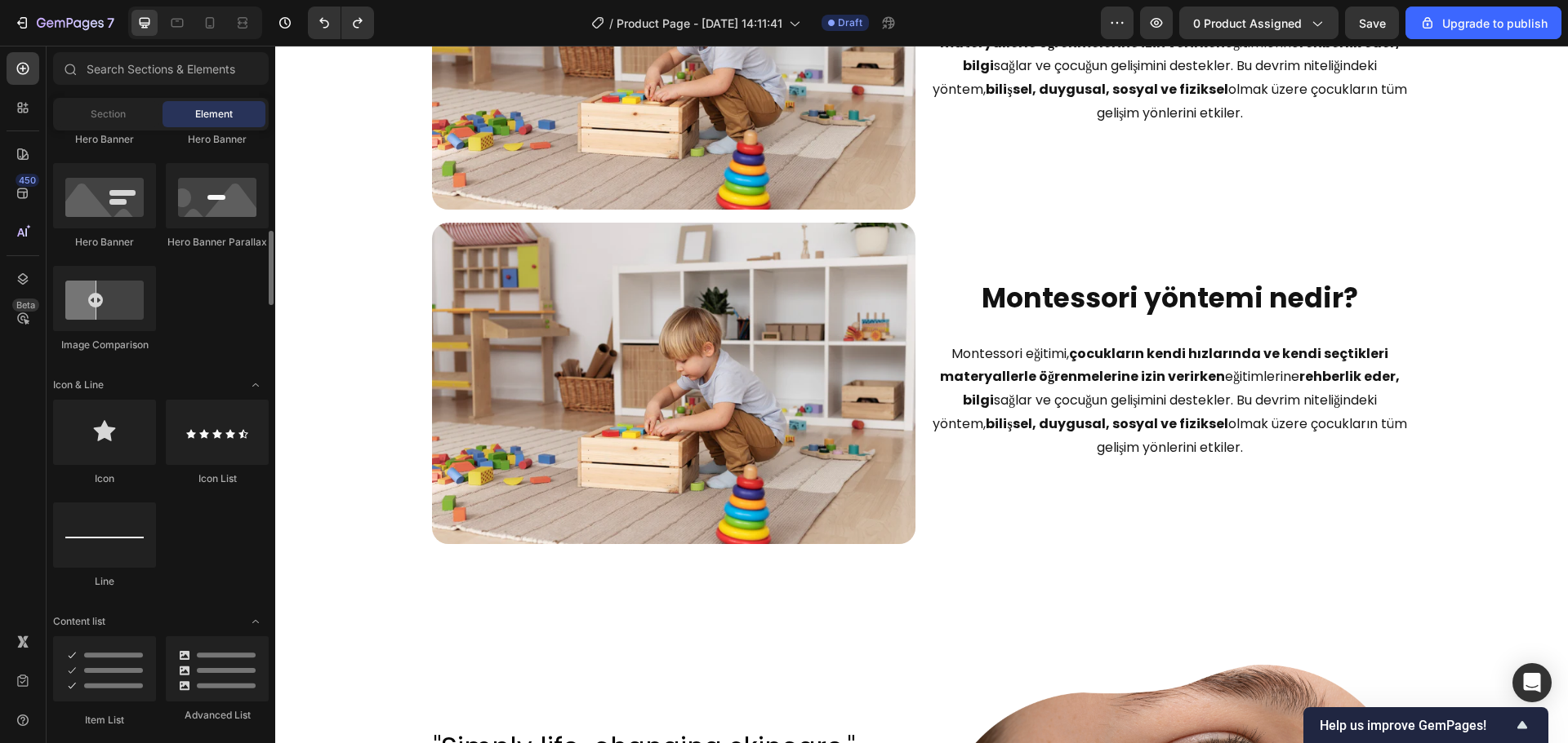
scroll to position [327, 0]
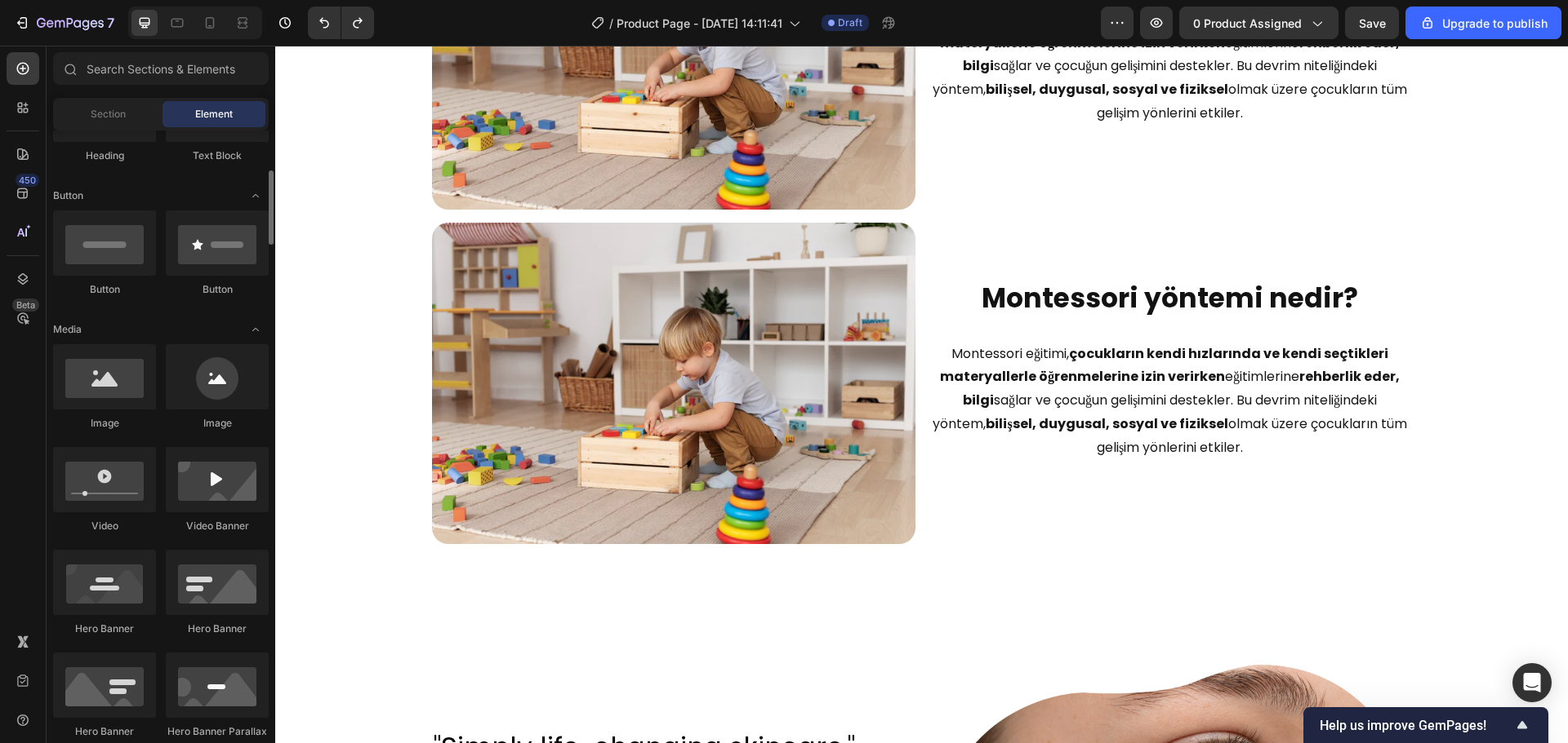
click at [116, 128] on div "Section Element" at bounding box center [160, 114] width 215 height 32
click at [119, 120] on span "Section" at bounding box center [108, 114] width 35 height 14
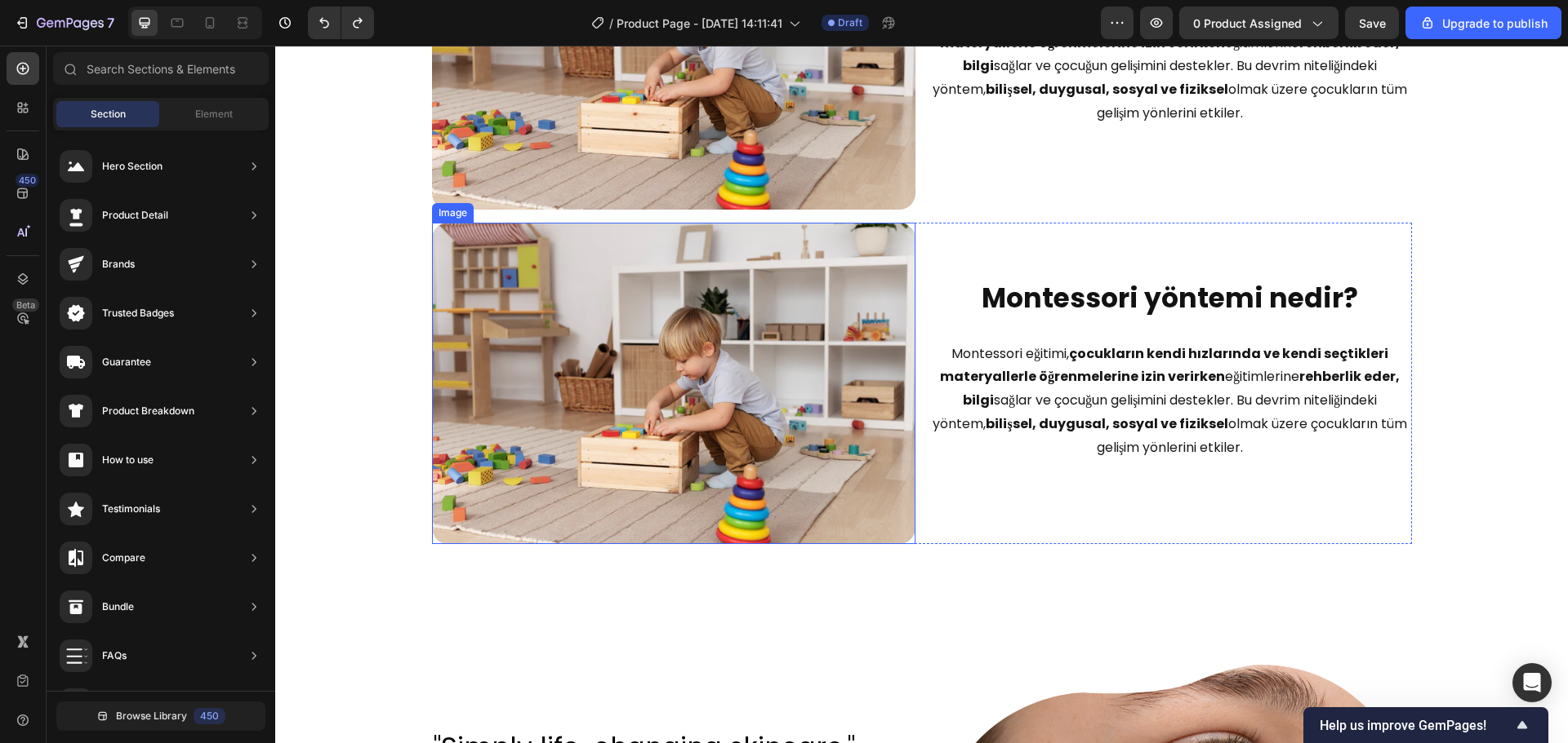
click at [872, 432] on img at bounding box center [673, 383] width 483 height 321
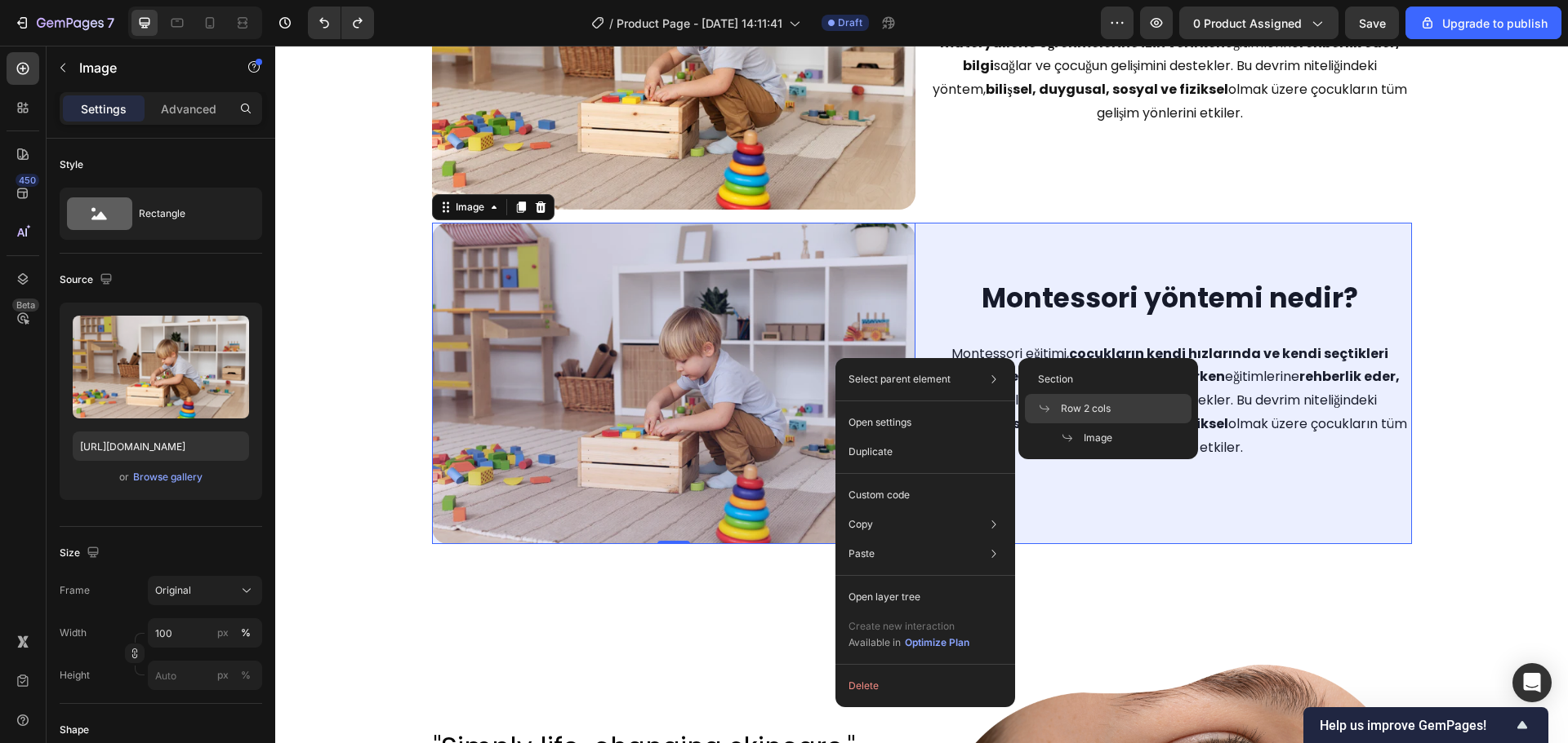
click at [1047, 416] on p "Row 2 cols" at bounding box center [1074, 408] width 73 height 14
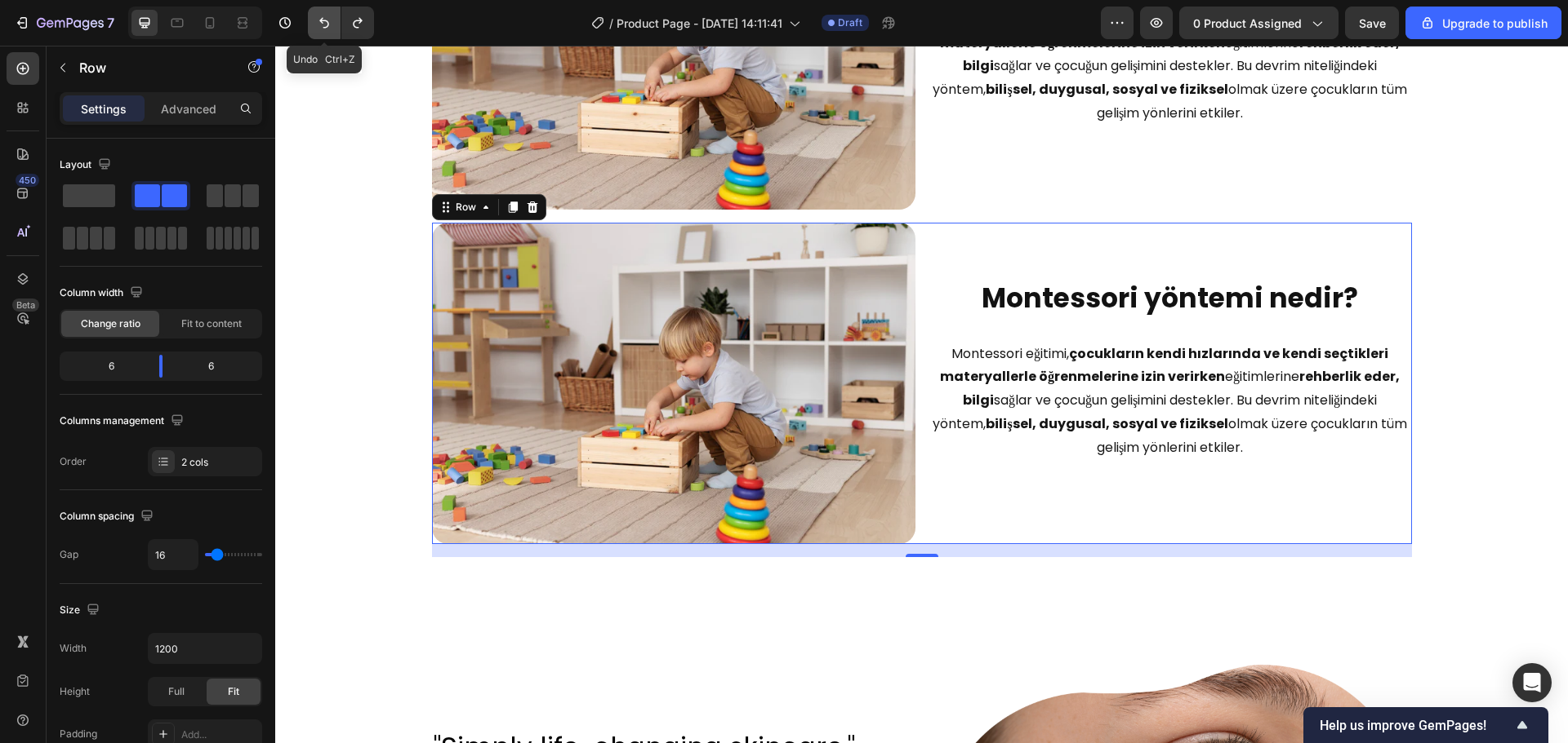
click at [315, 15] on button "Undo/Redo" at bounding box center [324, 22] width 32 height 32
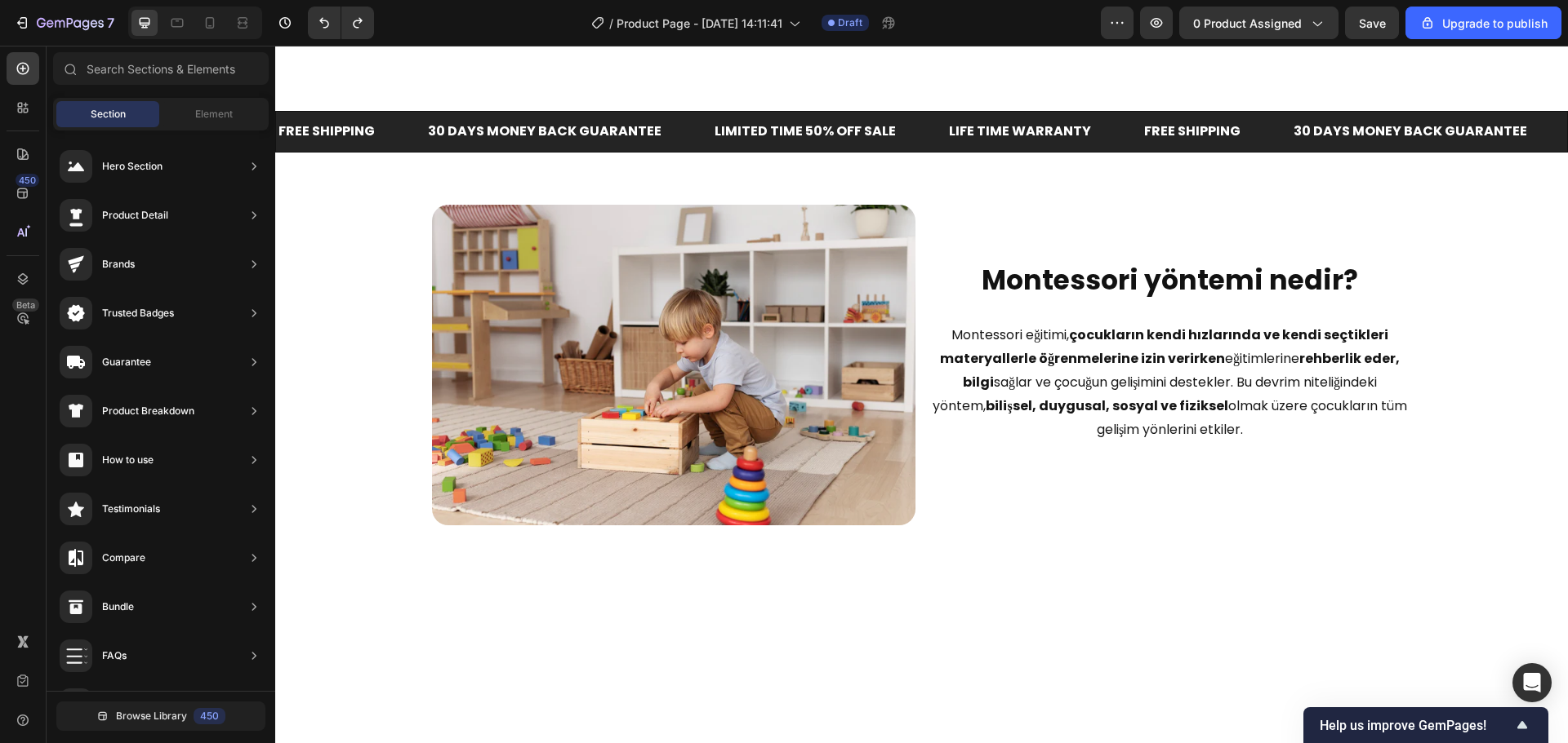
scroll to position [742, 0]
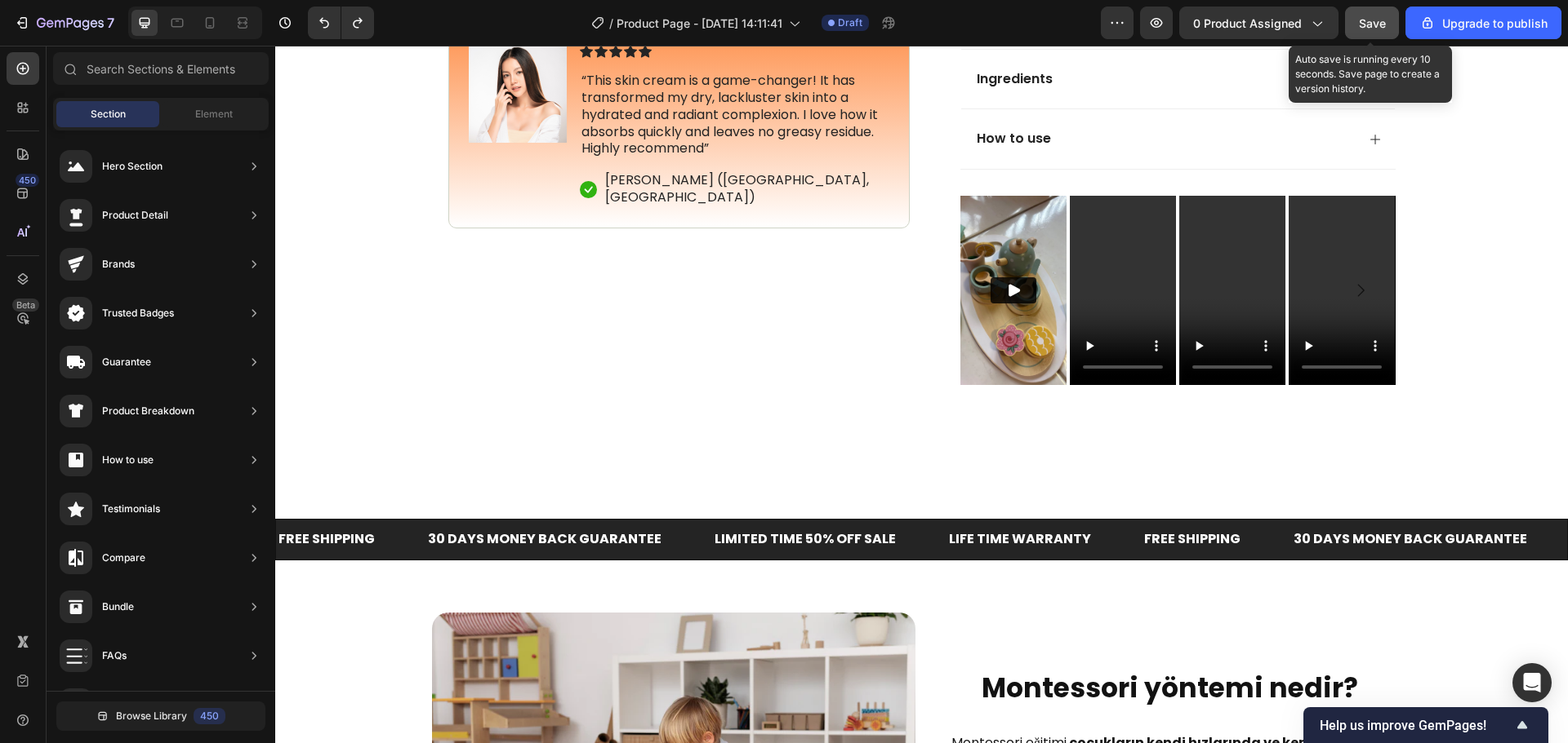
click at [1382, 22] on span "Save" at bounding box center [1372, 22] width 27 height 13
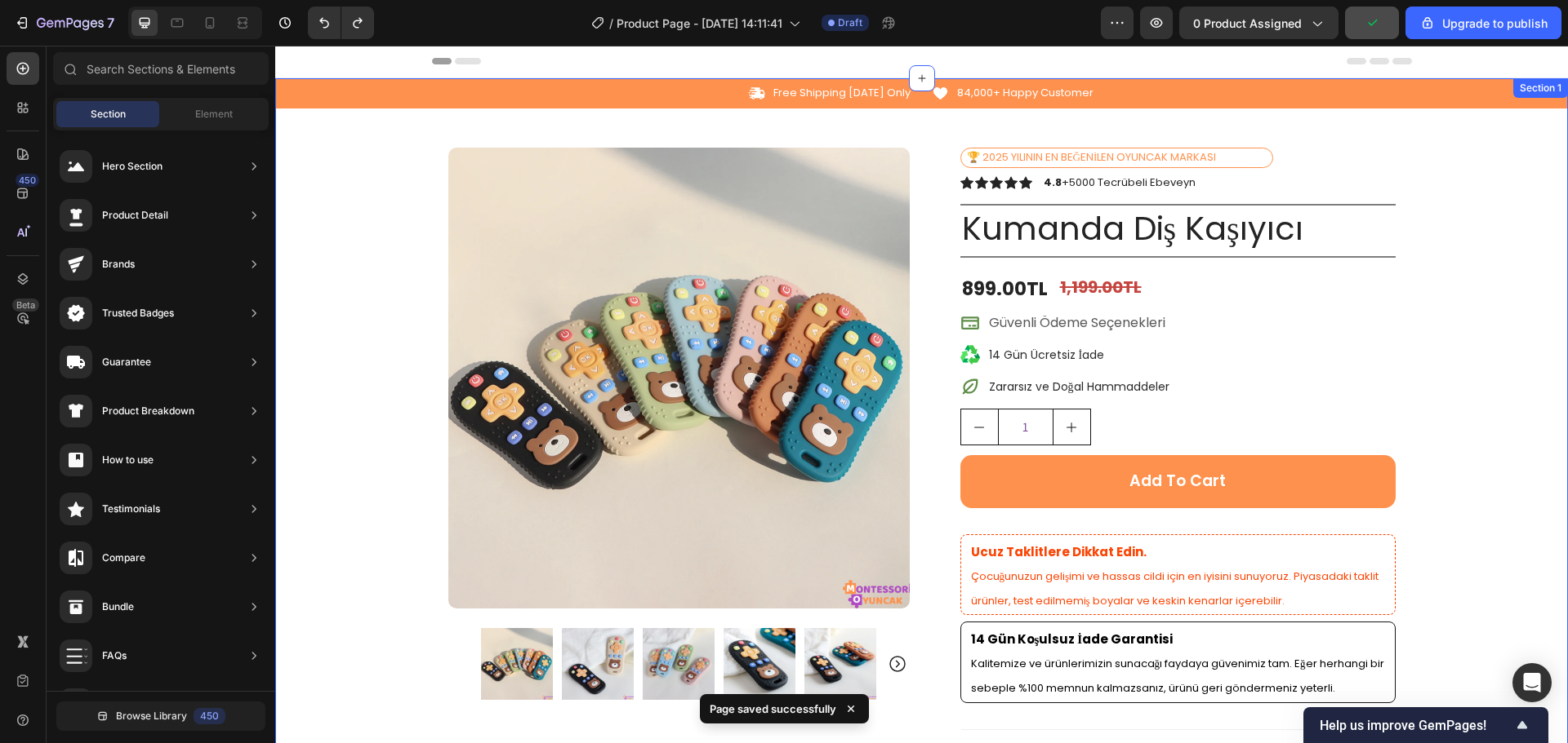
scroll to position [0, 0]
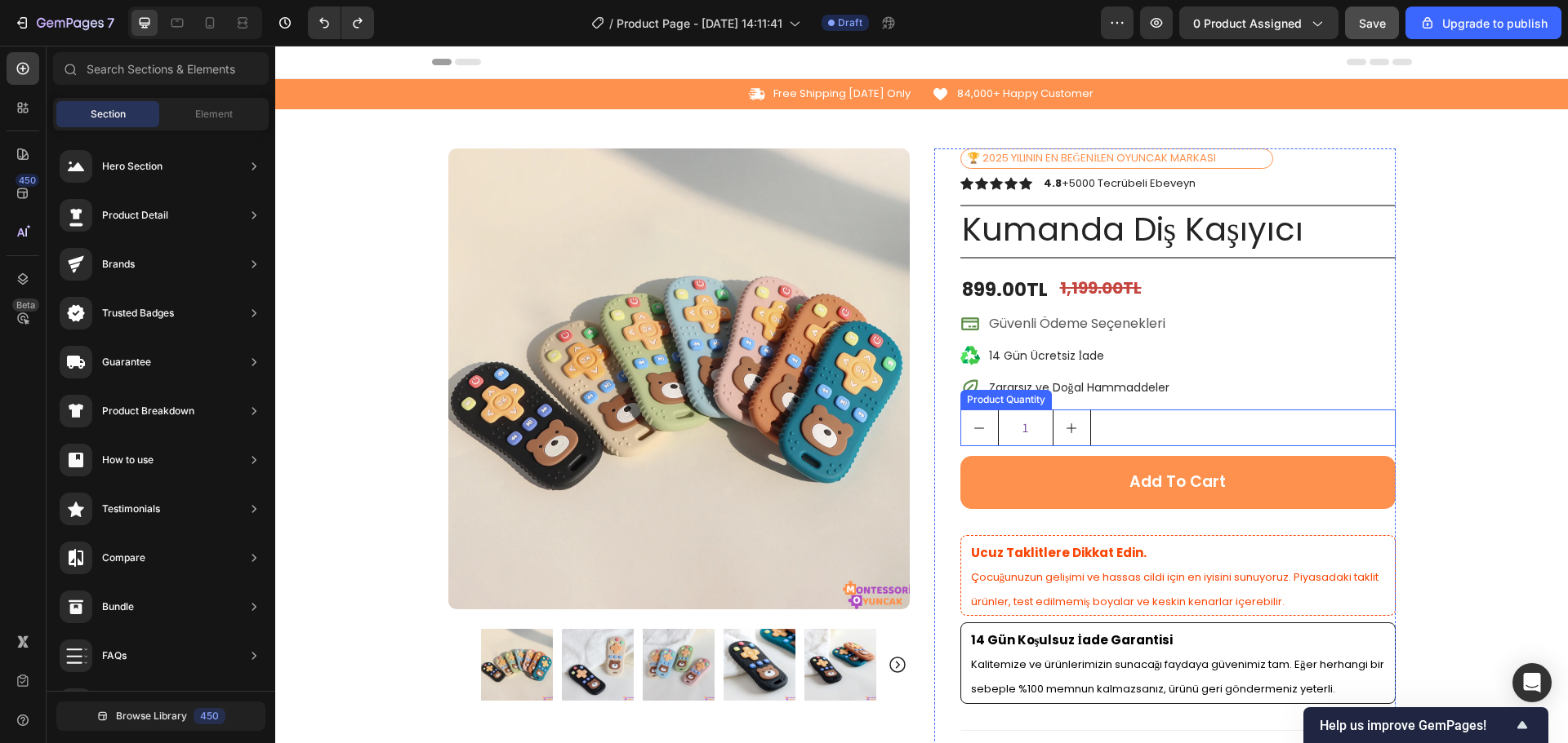
click at [1039, 434] on input "1" at bounding box center [1025, 427] width 56 height 35
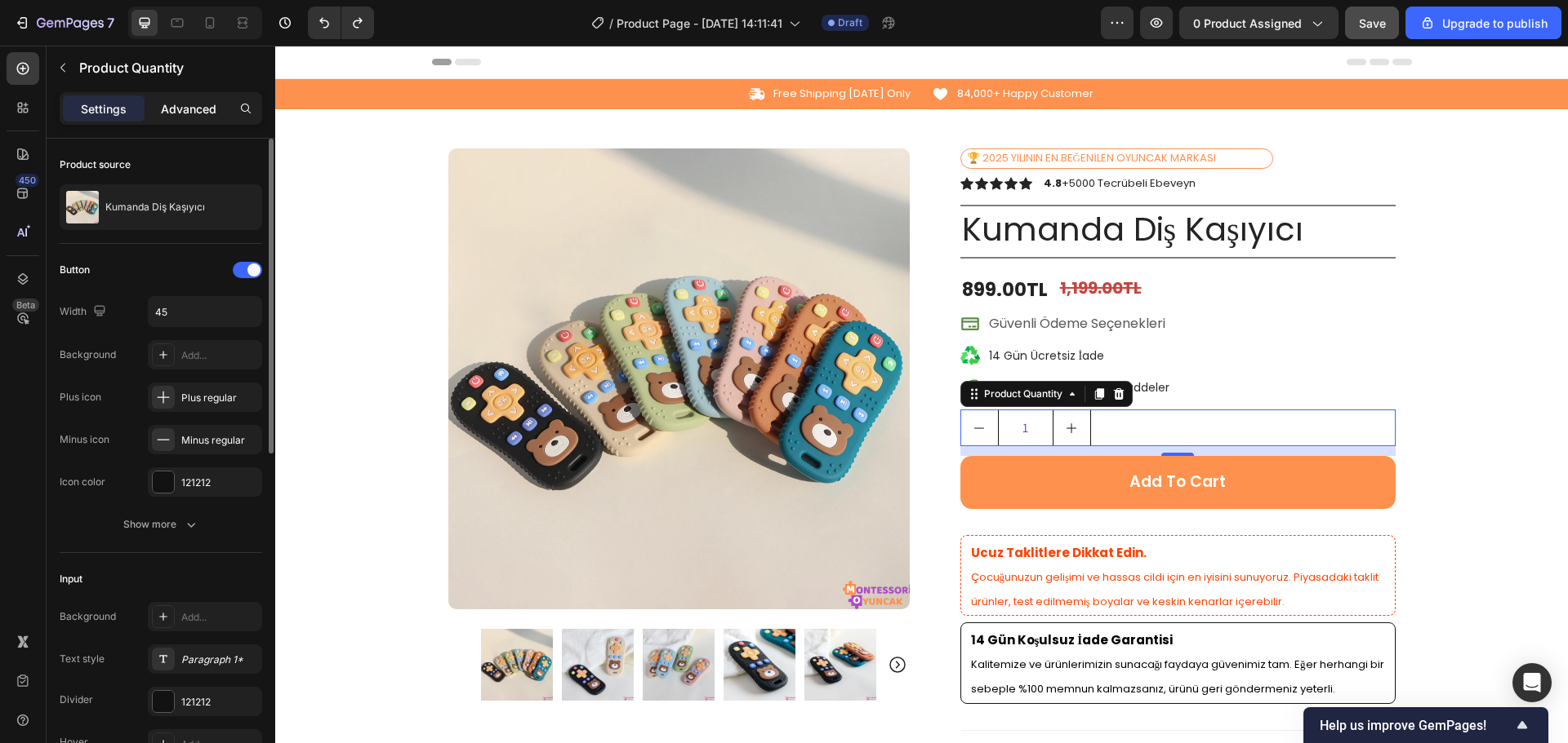
click at [185, 104] on p "Advanced" at bounding box center [189, 109] width 56 height 17
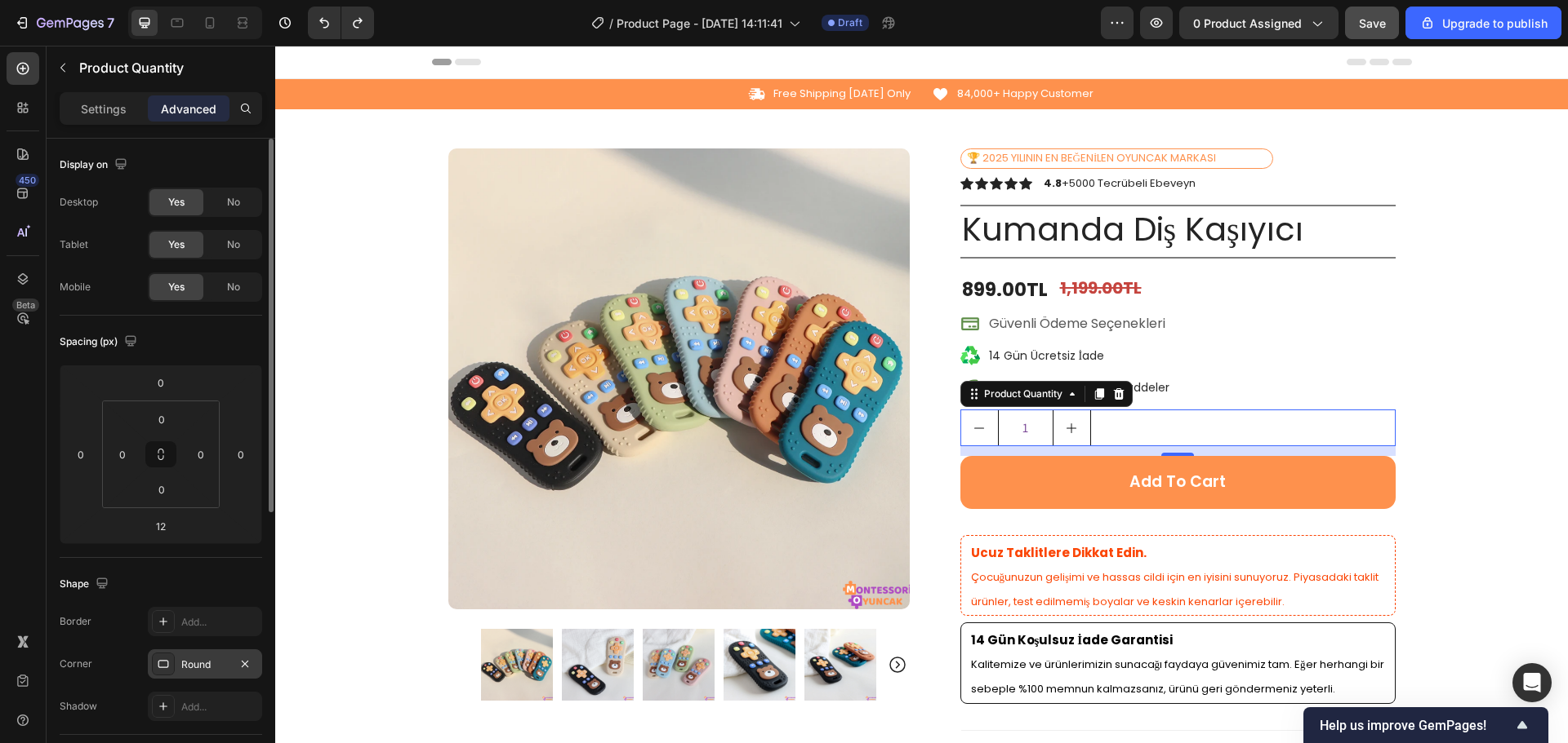
click at [209, 664] on div "Round" at bounding box center [204, 665] width 48 height 14
click at [198, 591] on div "Shape" at bounding box center [160, 584] width 203 height 26
click at [1065, 426] on icon "increment" at bounding box center [1071, 428] width 14 height 13
click at [981, 426] on button "decrement" at bounding box center [979, 427] width 37 height 35
type input "1"
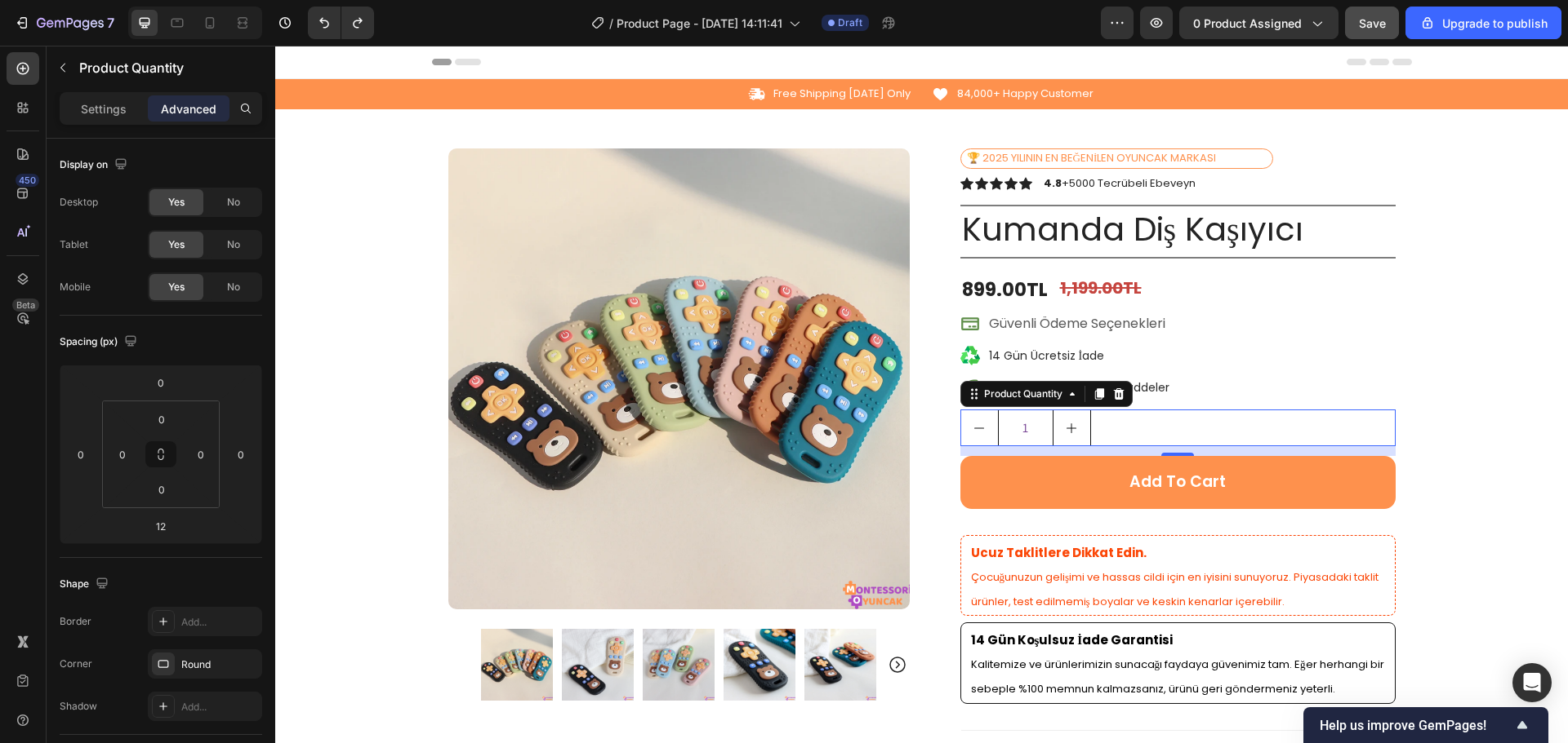
click at [1013, 425] on input "1" at bounding box center [1025, 427] width 56 height 35
click at [127, 126] on div "Settings Advanced" at bounding box center [161, 115] width 229 height 47
click at [125, 111] on p "Settings" at bounding box center [104, 109] width 46 height 17
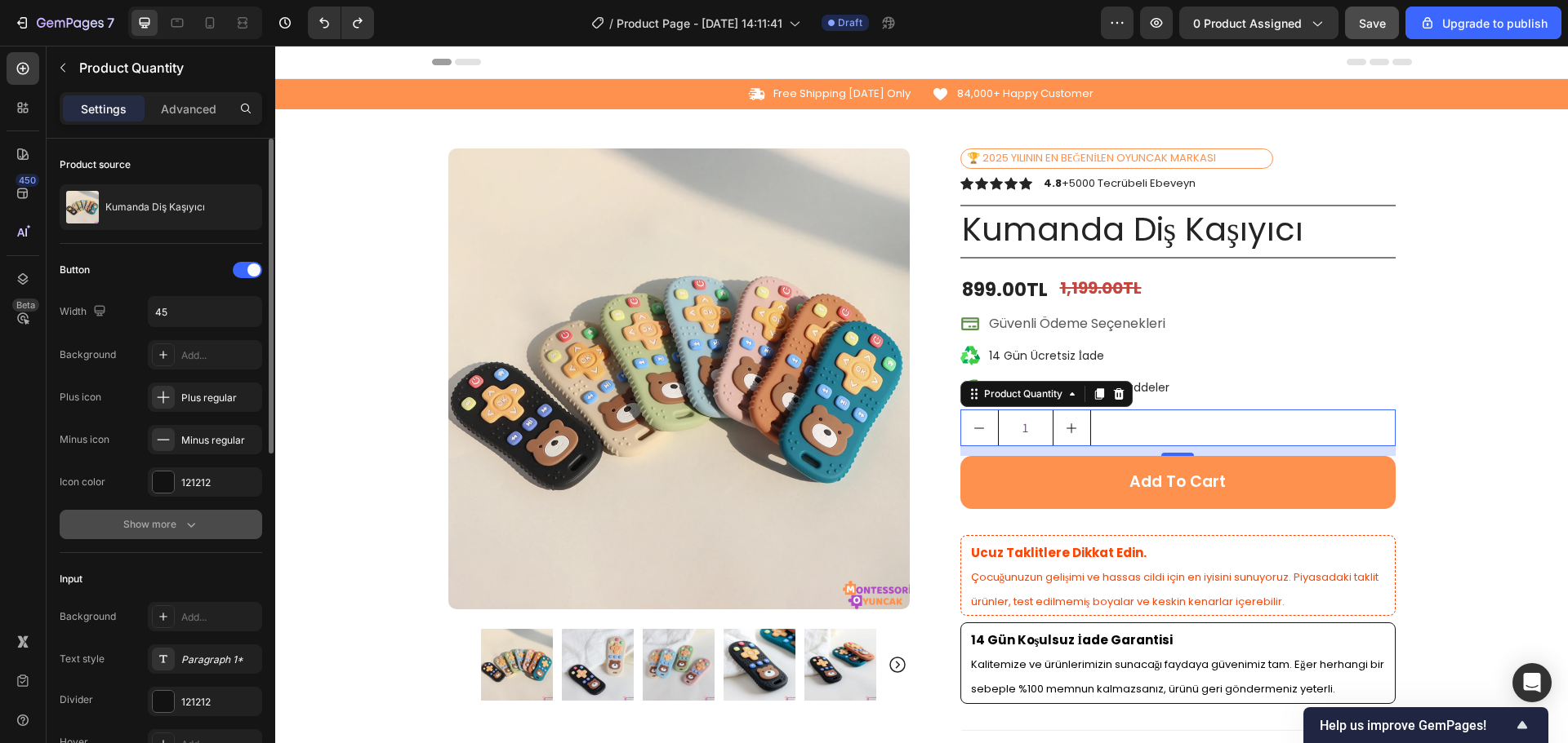
click at [171, 532] on div "Show more" at bounding box center [161, 524] width 76 height 16
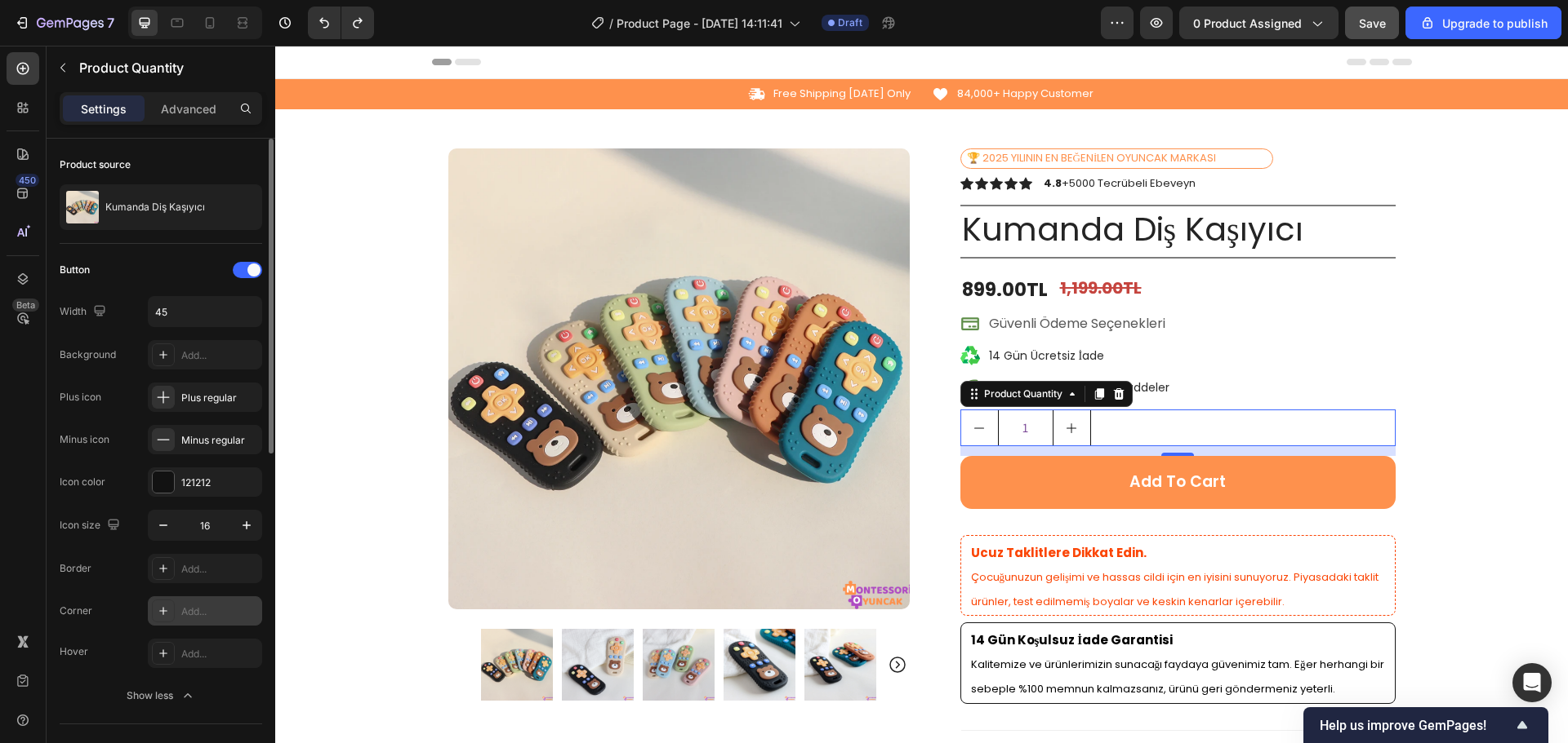
click at [195, 608] on div "Add..." at bounding box center [219, 612] width 77 height 14
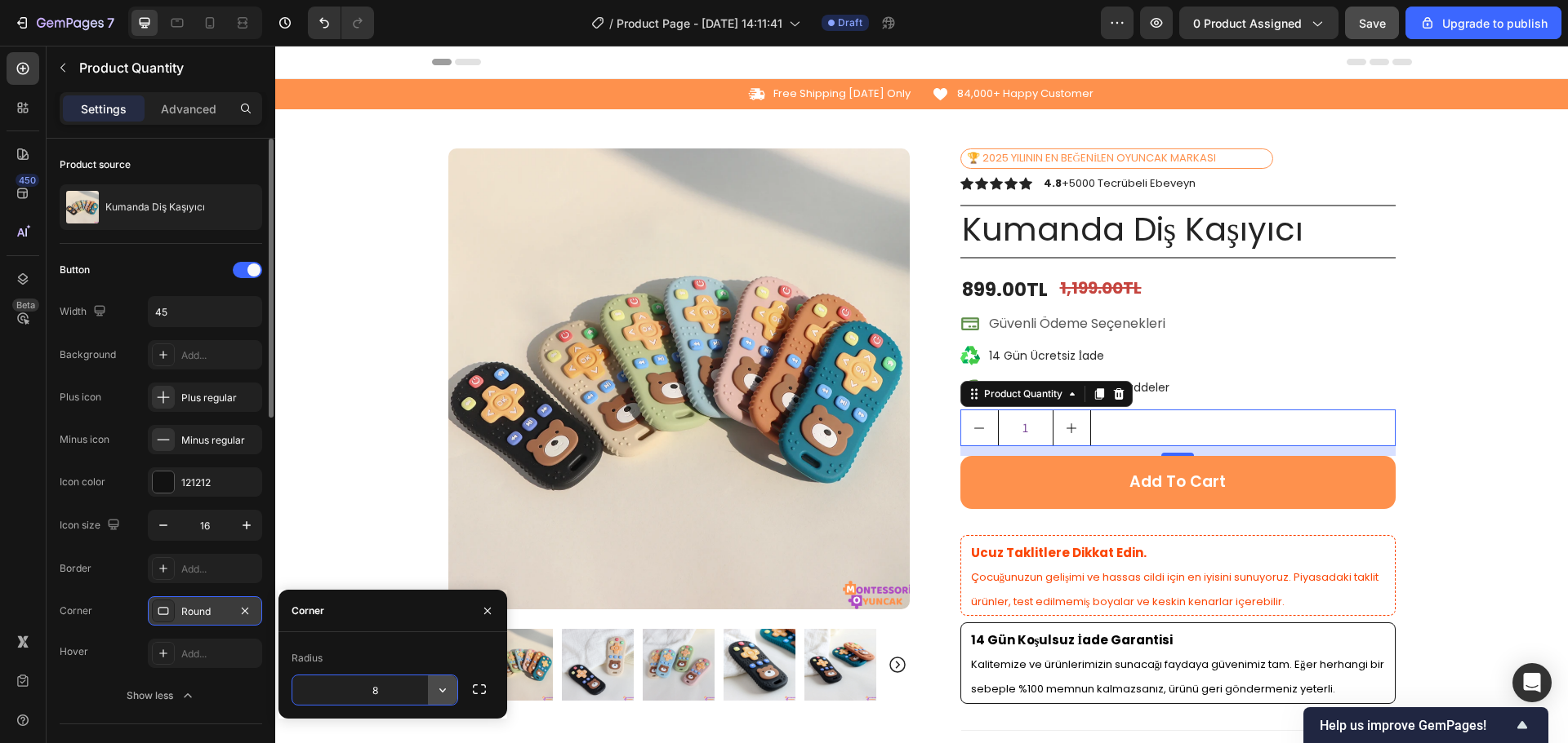
click at [439, 693] on icon "button" at bounding box center [443, 690] width 16 height 16
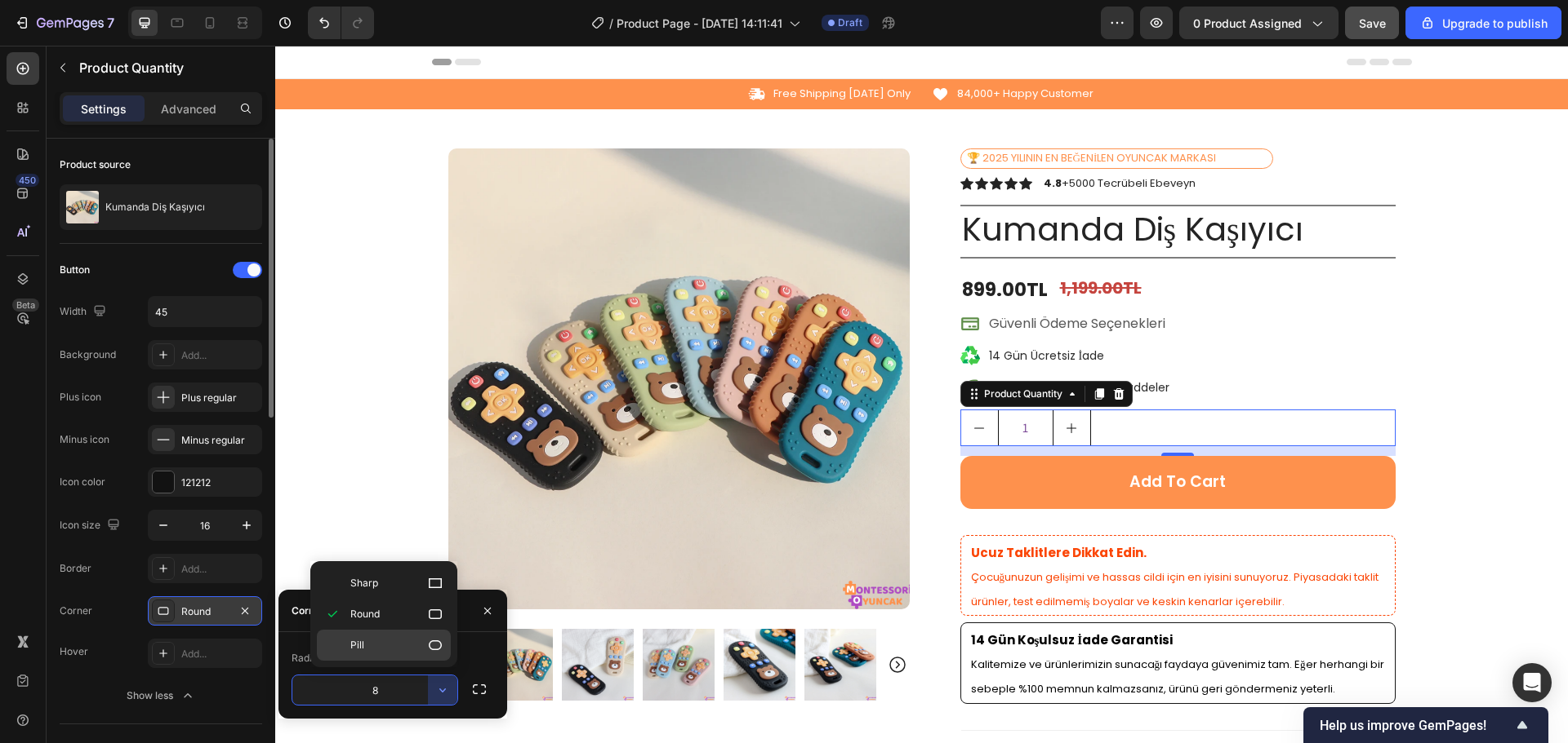
click at [421, 648] on p "Pill" at bounding box center [396, 645] width 93 height 16
type input "9999"
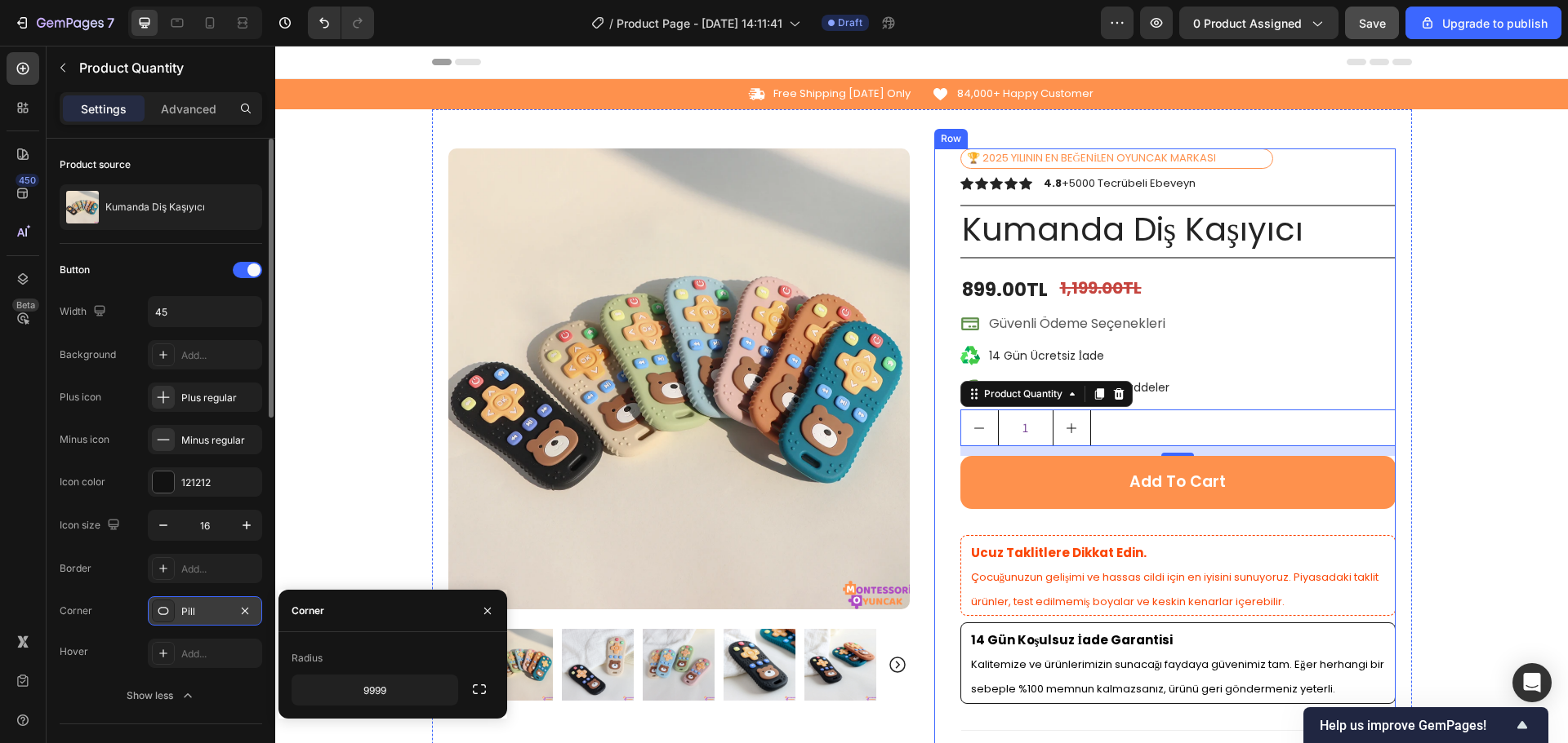
click at [1483, 437] on div "Icon Free Shipping Today Only Text Block Row Icon 84,000+ Happy Customer Text B…" at bounding box center [922, 616] width 1293 height 1074
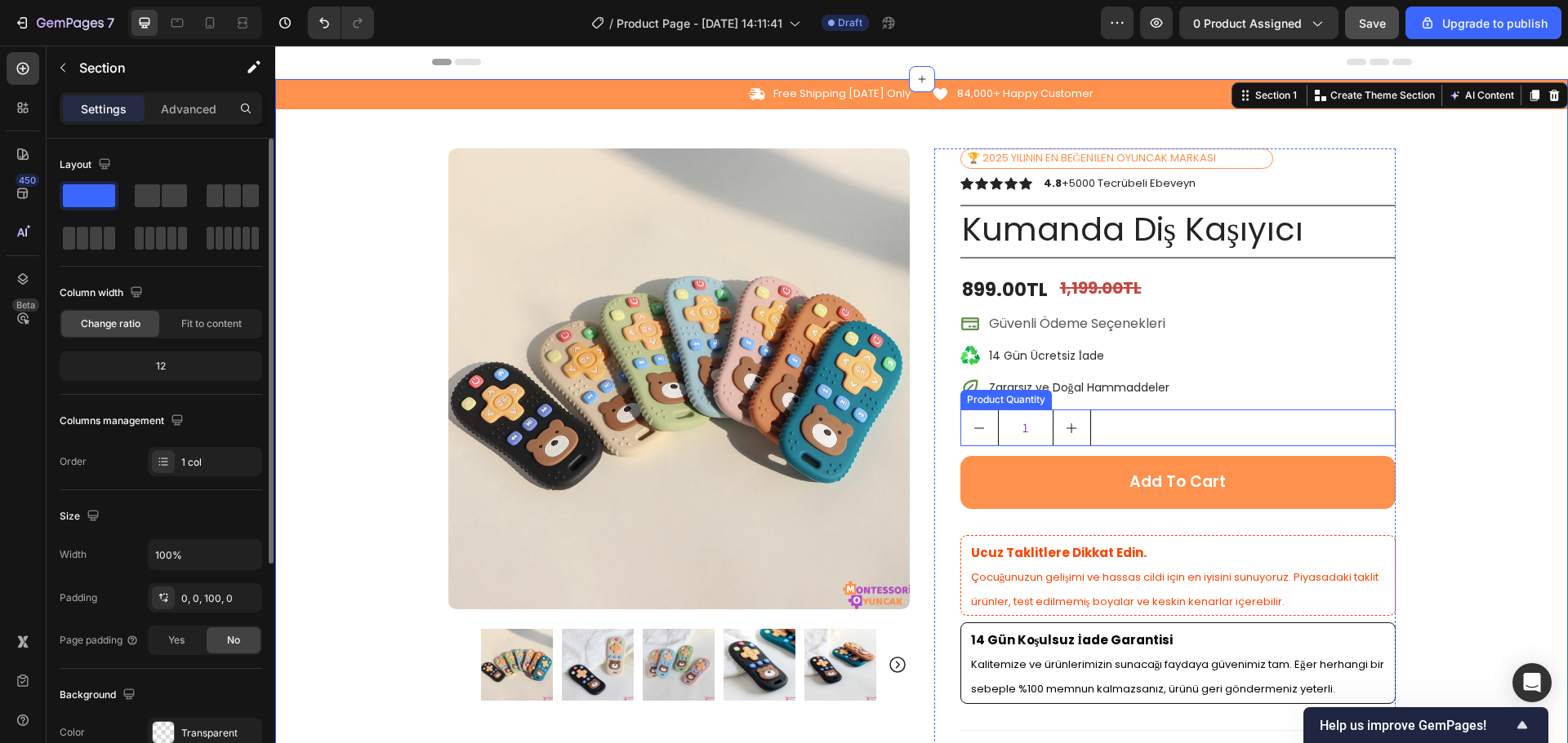
click at [1065, 425] on icon "increment" at bounding box center [1071, 428] width 14 height 13
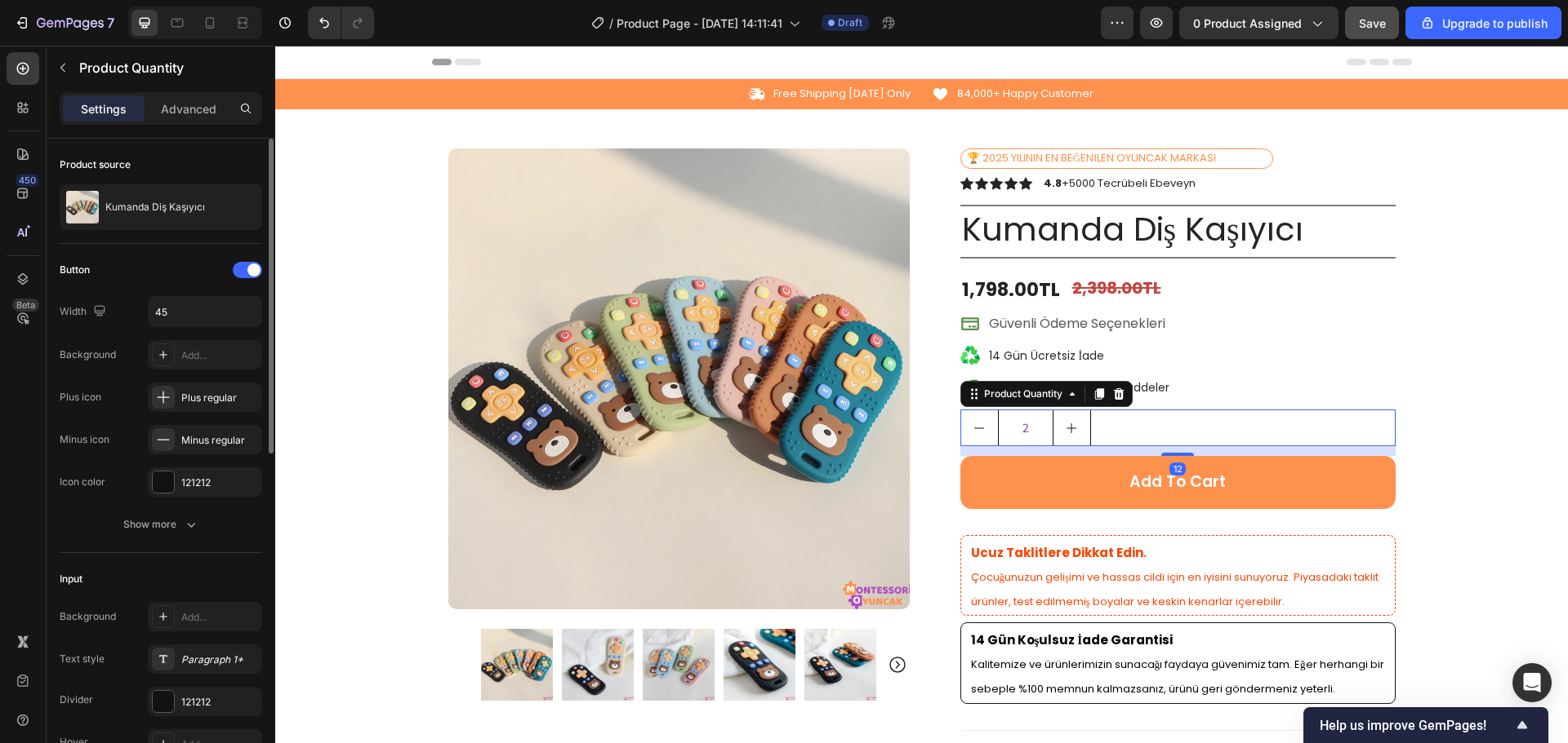
click at [980, 433] on button "decrement" at bounding box center [979, 427] width 37 height 35
type input "1"
click at [1006, 426] on input "1" at bounding box center [1025, 427] width 56 height 35
click at [149, 524] on div "Show more" at bounding box center [161, 524] width 76 height 16
click at [249, 264] on span at bounding box center [254, 270] width 14 height 13
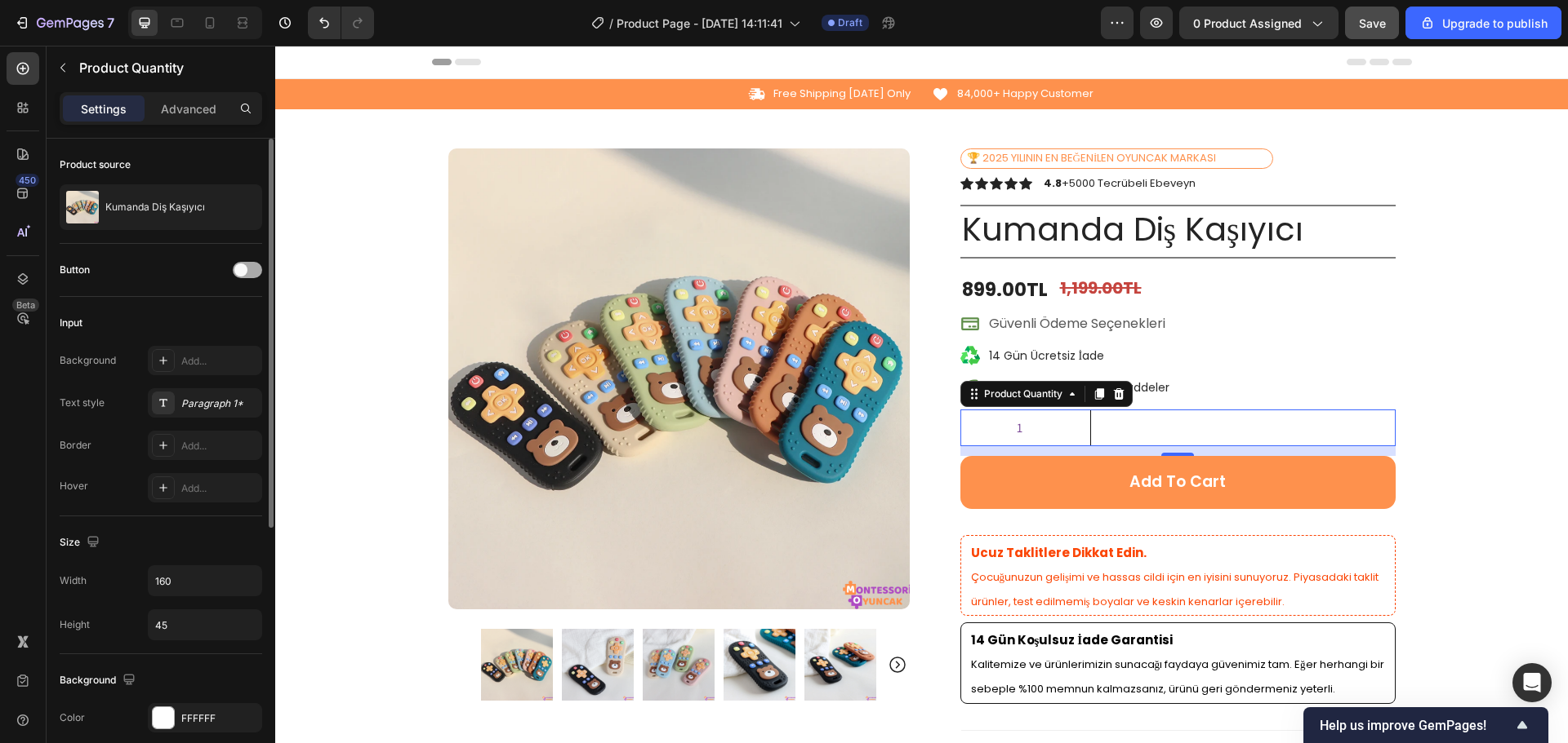
click at [249, 264] on div at bounding box center [248, 270] width 30 height 16
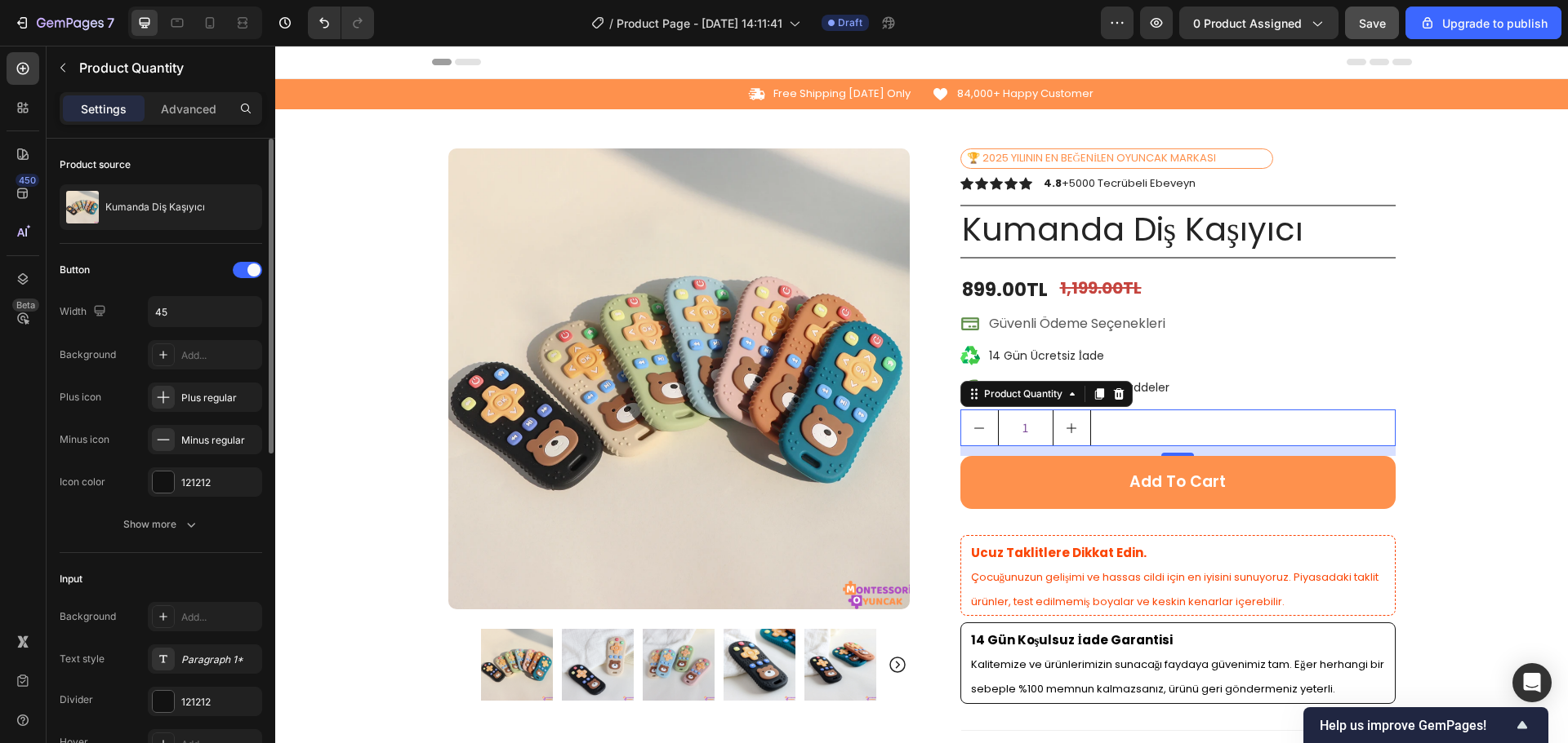
scroll to position [163, 0]
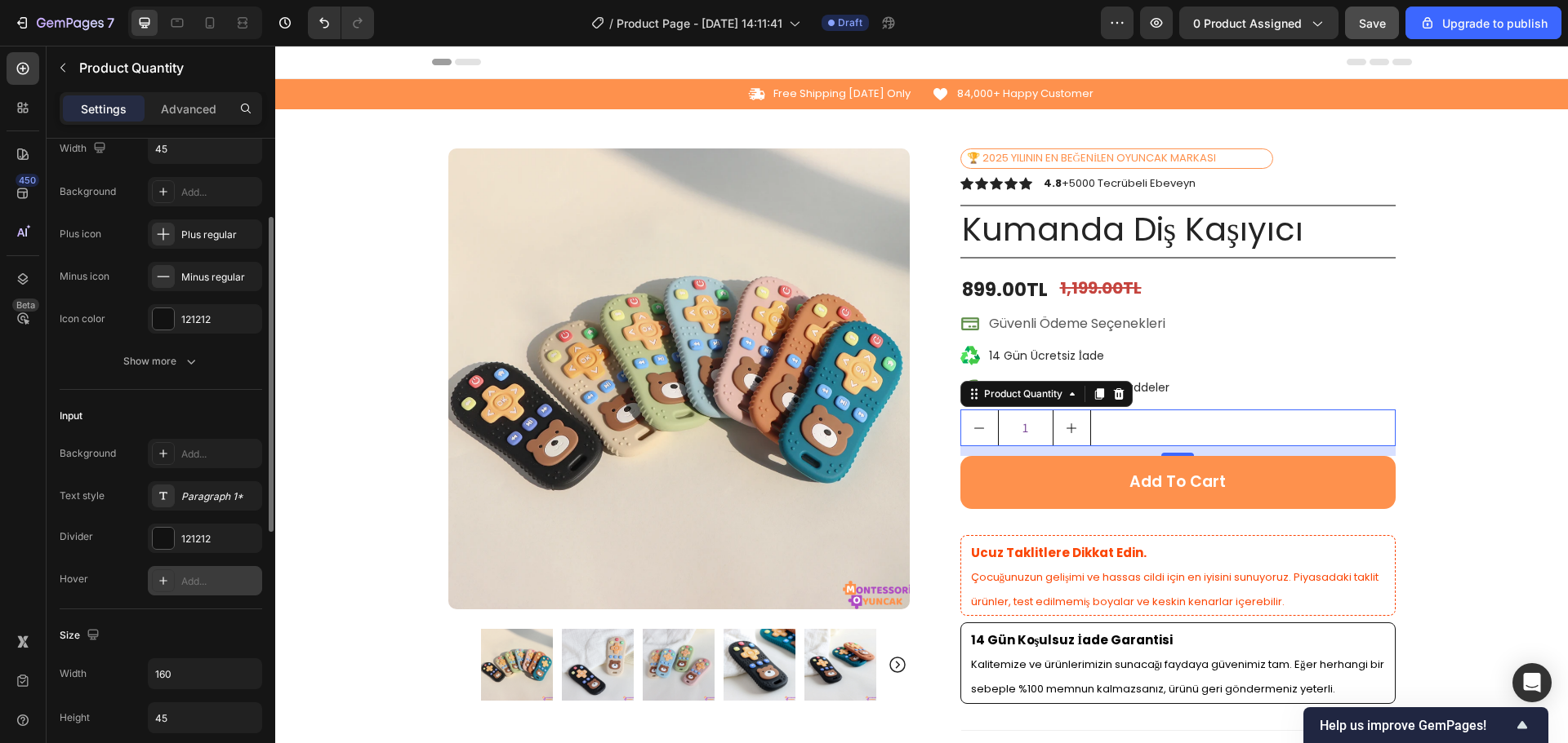
click at [174, 567] on div "Add..." at bounding box center [204, 581] width 114 height 30
click at [127, 575] on div "Hover Styled" at bounding box center [160, 581] width 203 height 30
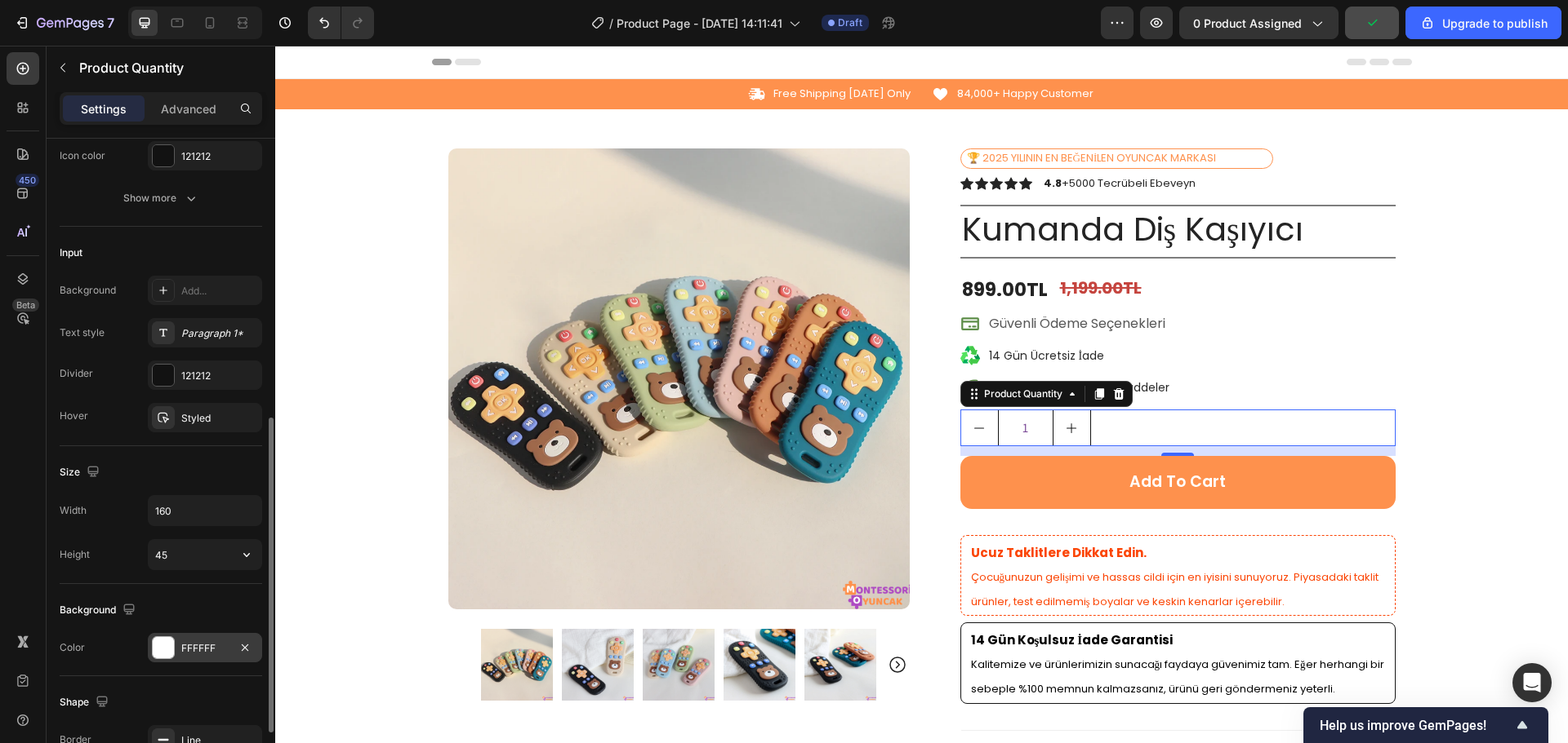
scroll to position [489, 0]
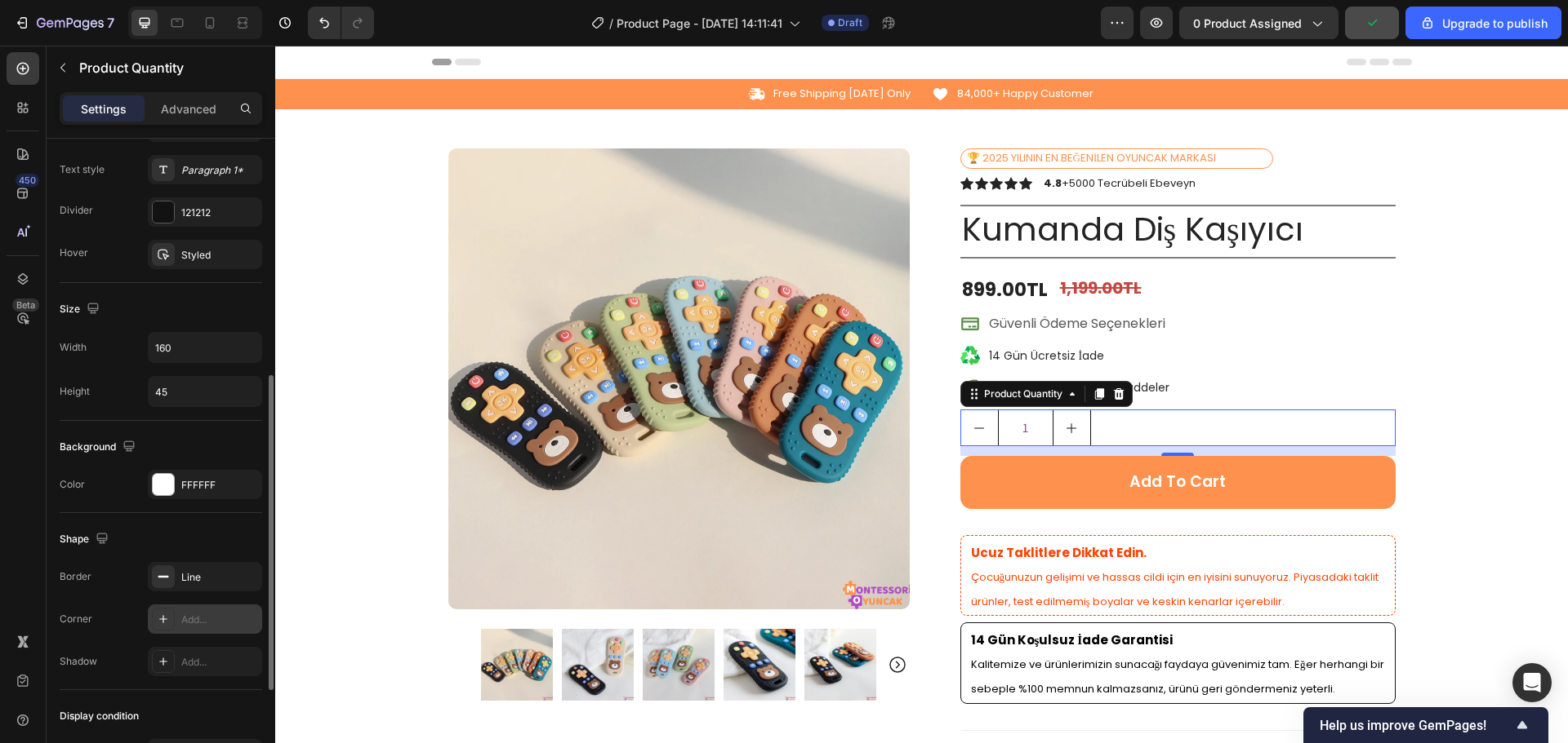
click at [180, 619] on div "Add..." at bounding box center [204, 619] width 114 height 30
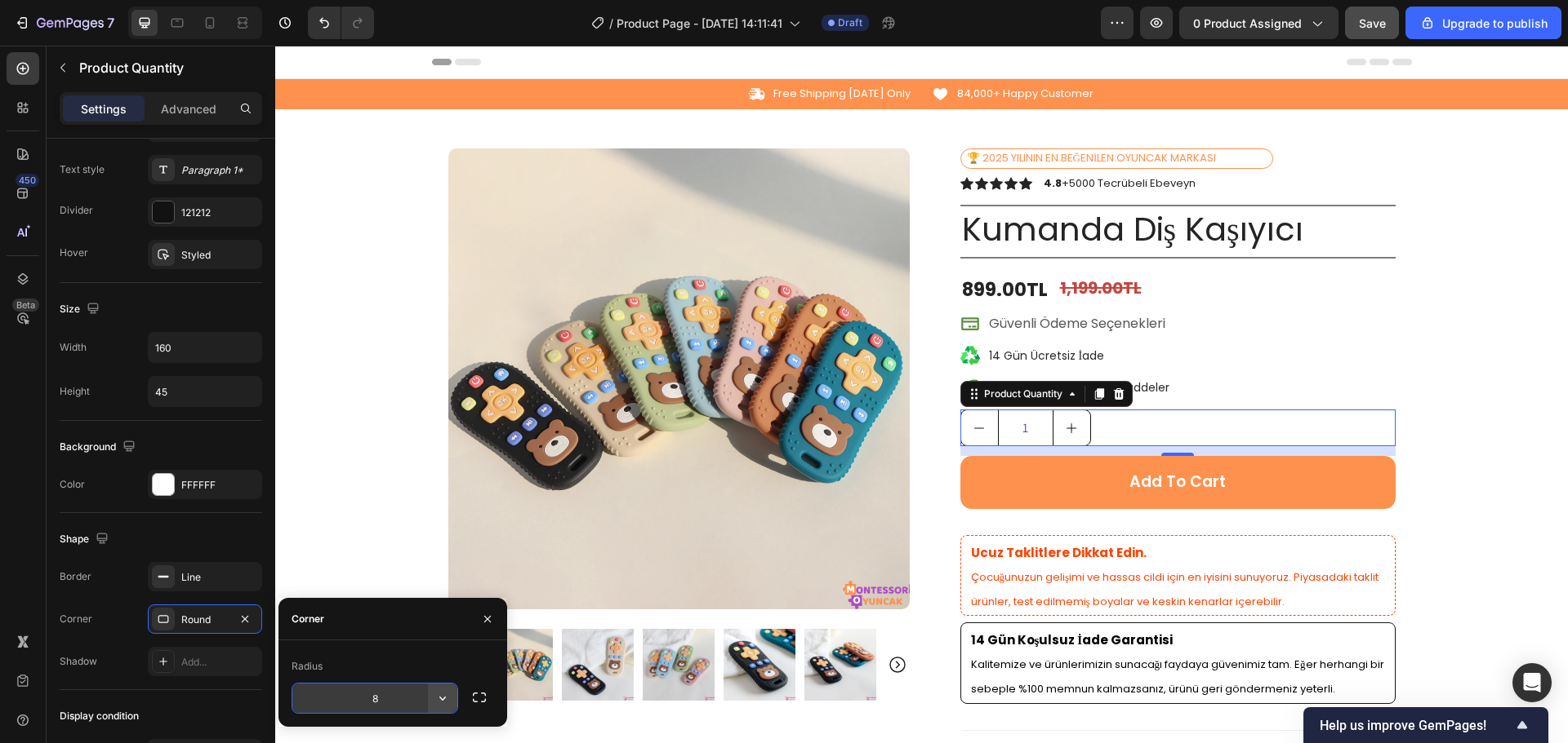
click at [442, 704] on icon "button" at bounding box center [443, 698] width 16 height 16
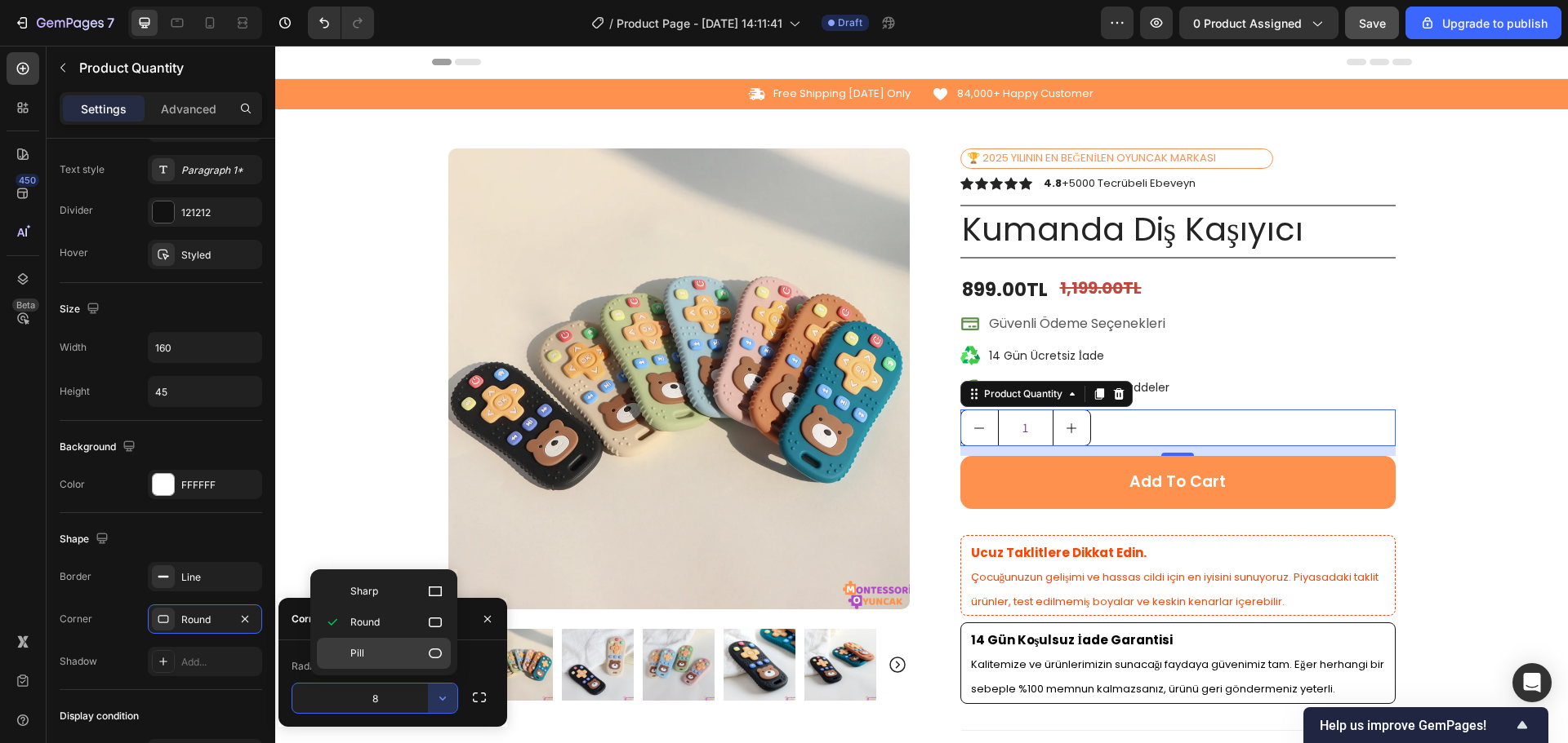
click at [408, 663] on div "Pill" at bounding box center [383, 653] width 134 height 31
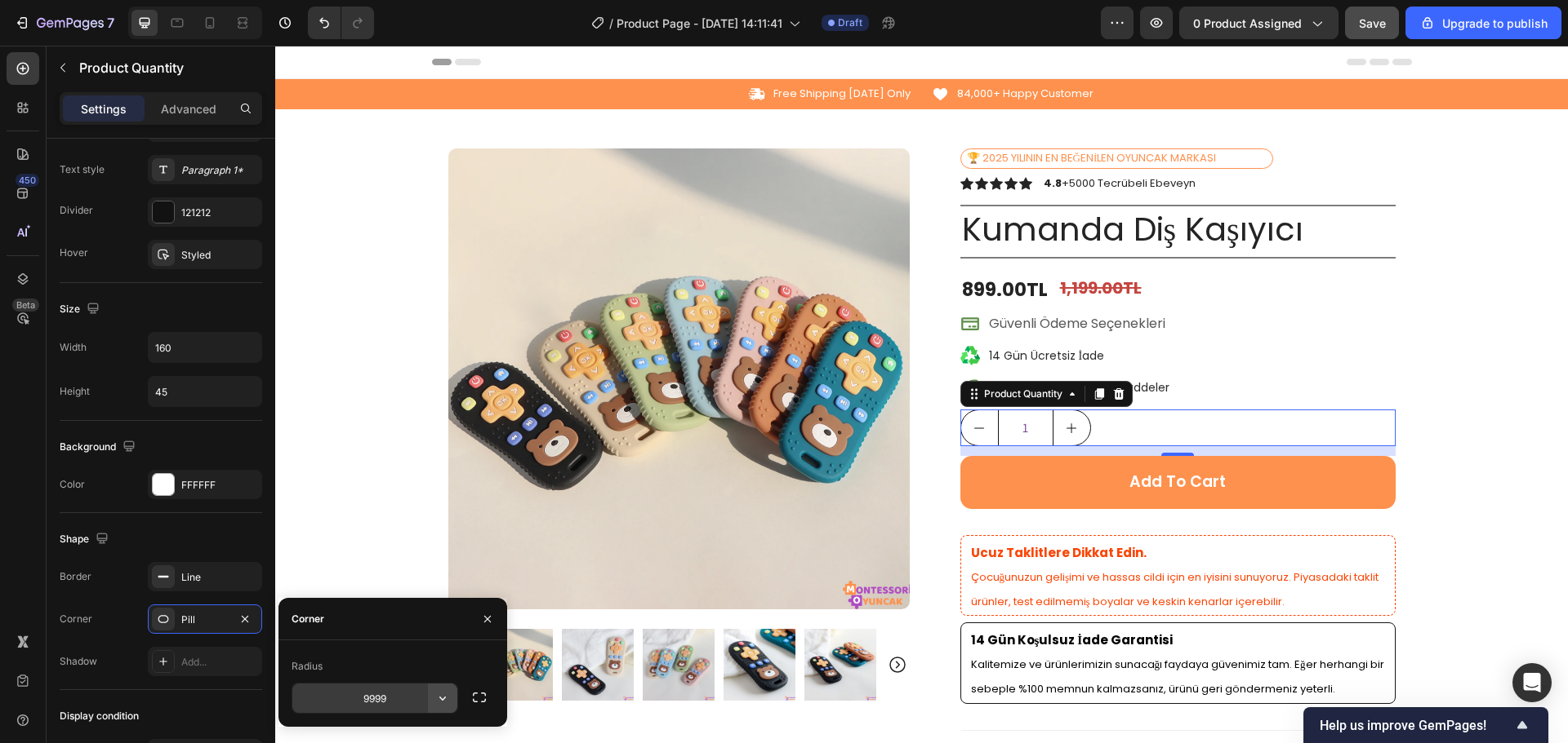
click at [435, 699] on icon "button" at bounding box center [443, 698] width 16 height 16
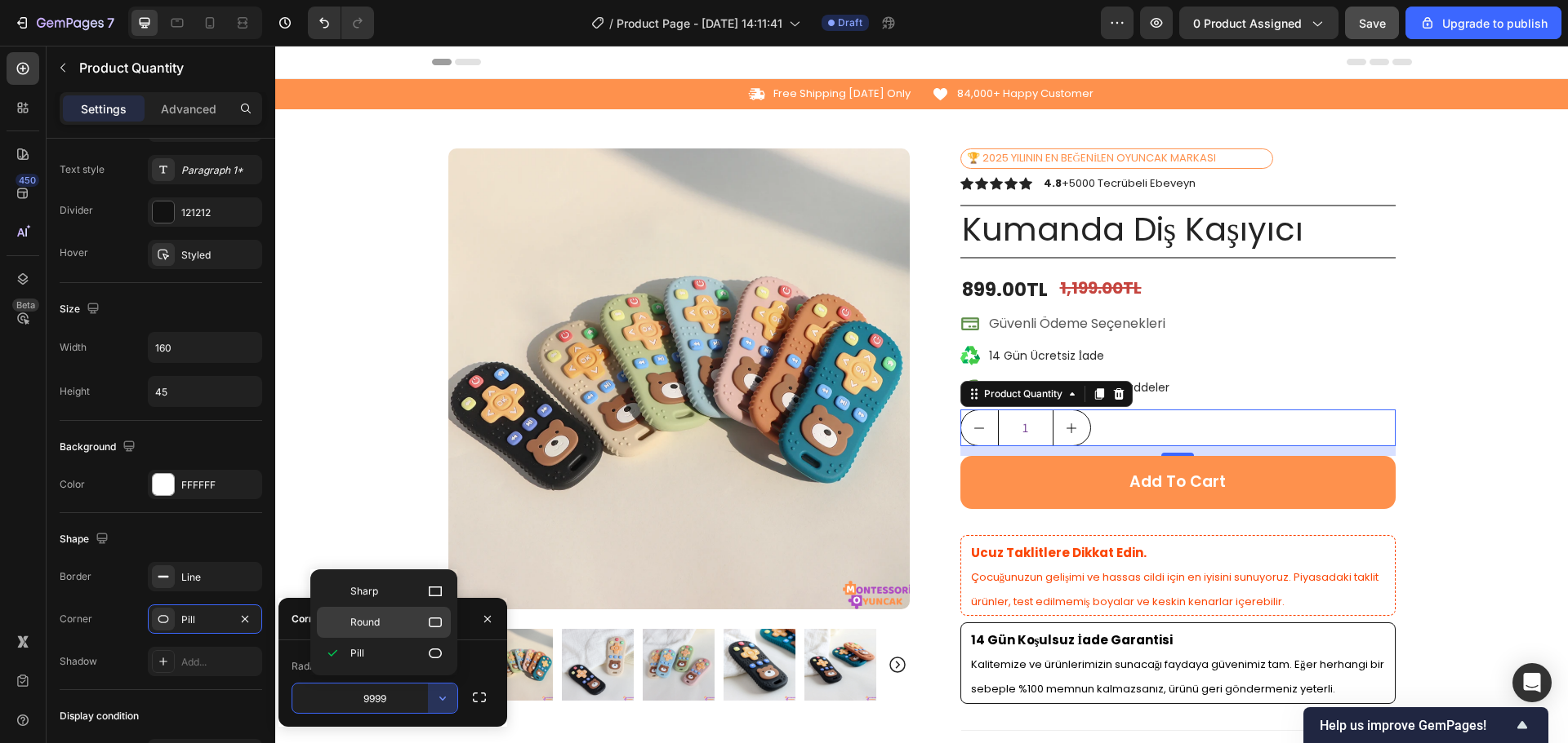
click at [407, 633] on div "Round" at bounding box center [383, 622] width 134 height 31
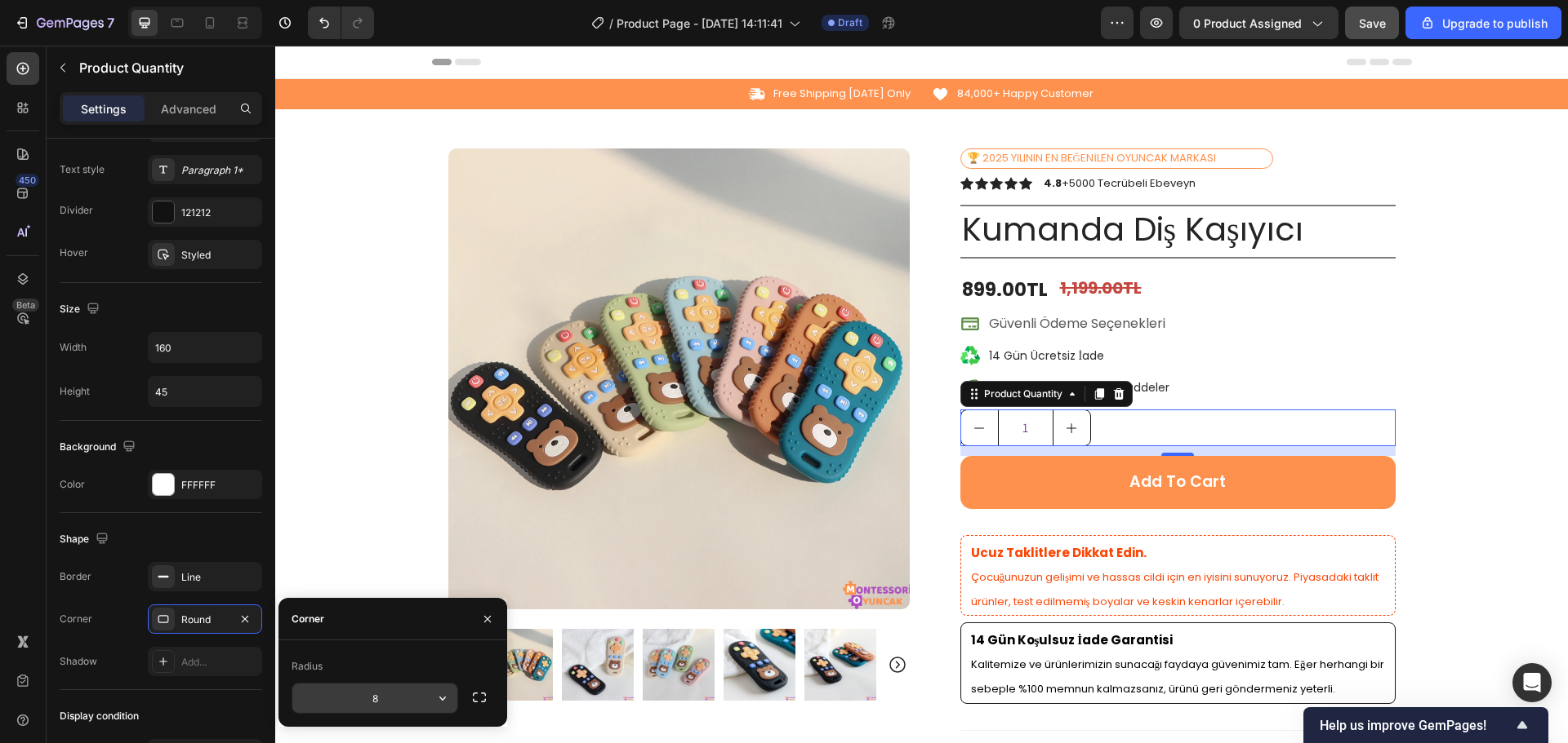
click at [394, 702] on input "8" at bounding box center [374, 698] width 165 height 30
click at [388, 691] on input "20" at bounding box center [374, 698] width 165 height 30
type input "10"
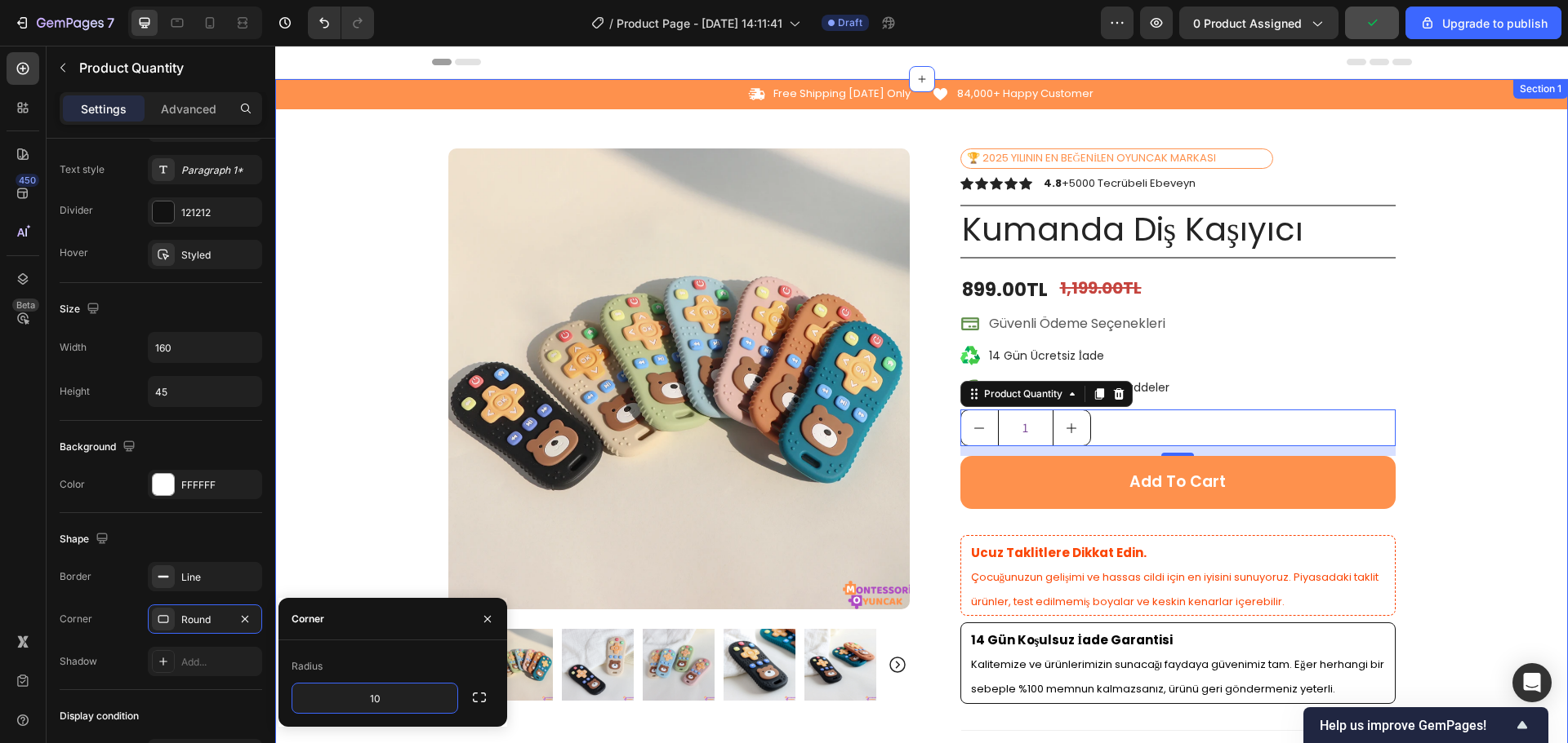
click at [1482, 450] on div "Icon Free Shipping Today Only Text Block Row Icon 84,000+ Happy Customer Text B…" at bounding box center [922, 616] width 1293 height 1074
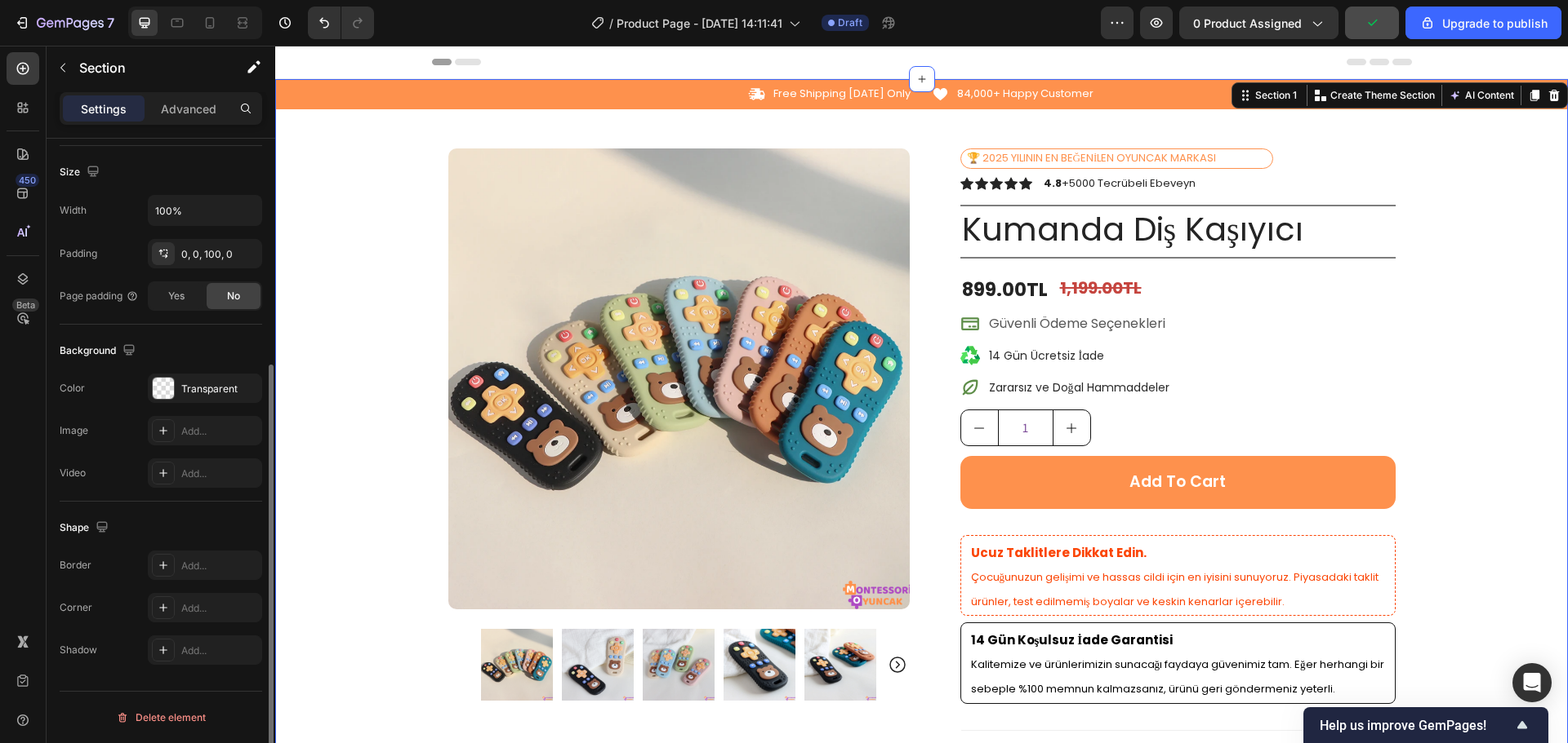
scroll to position [0, 0]
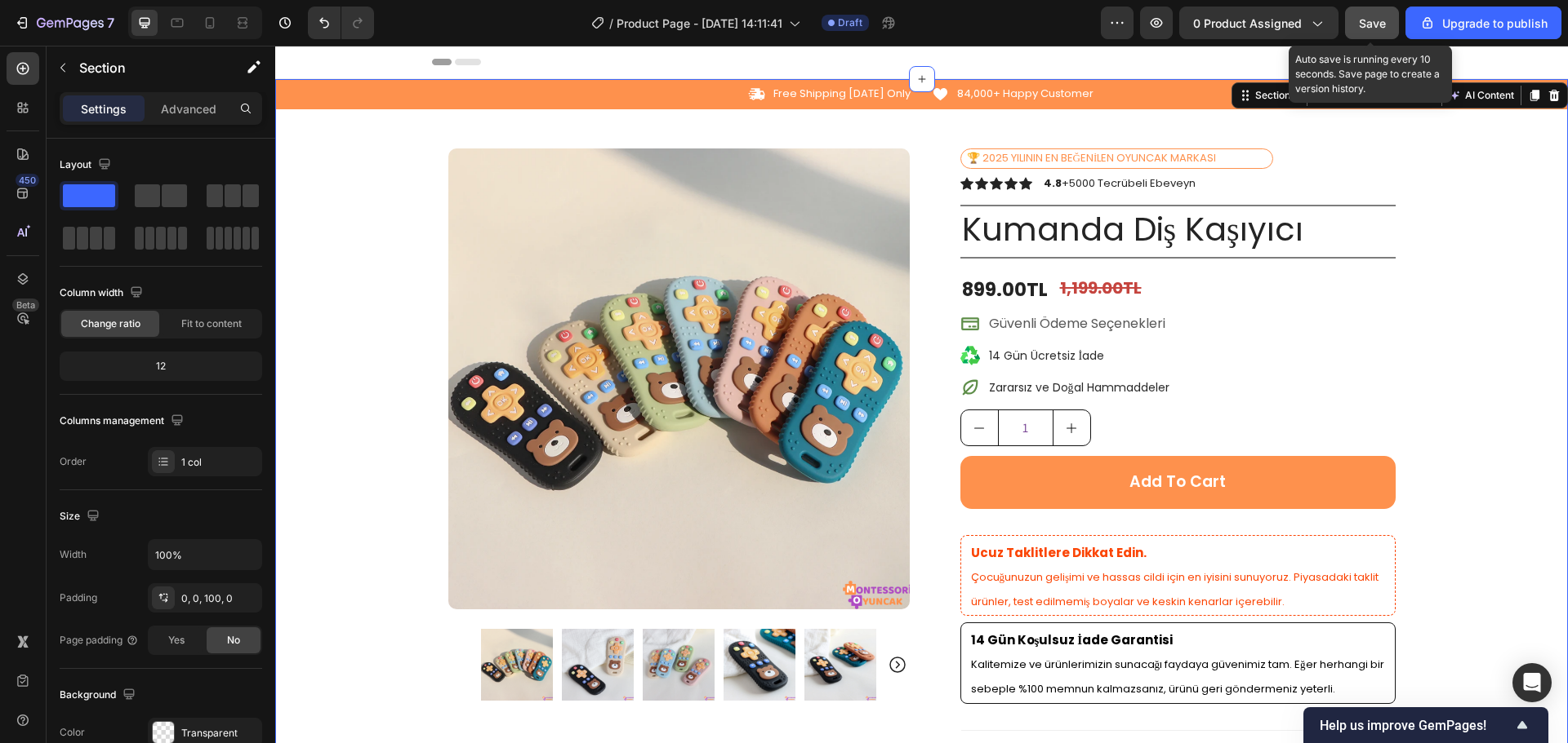
click at [1383, 16] on span "Save" at bounding box center [1372, 22] width 27 height 13
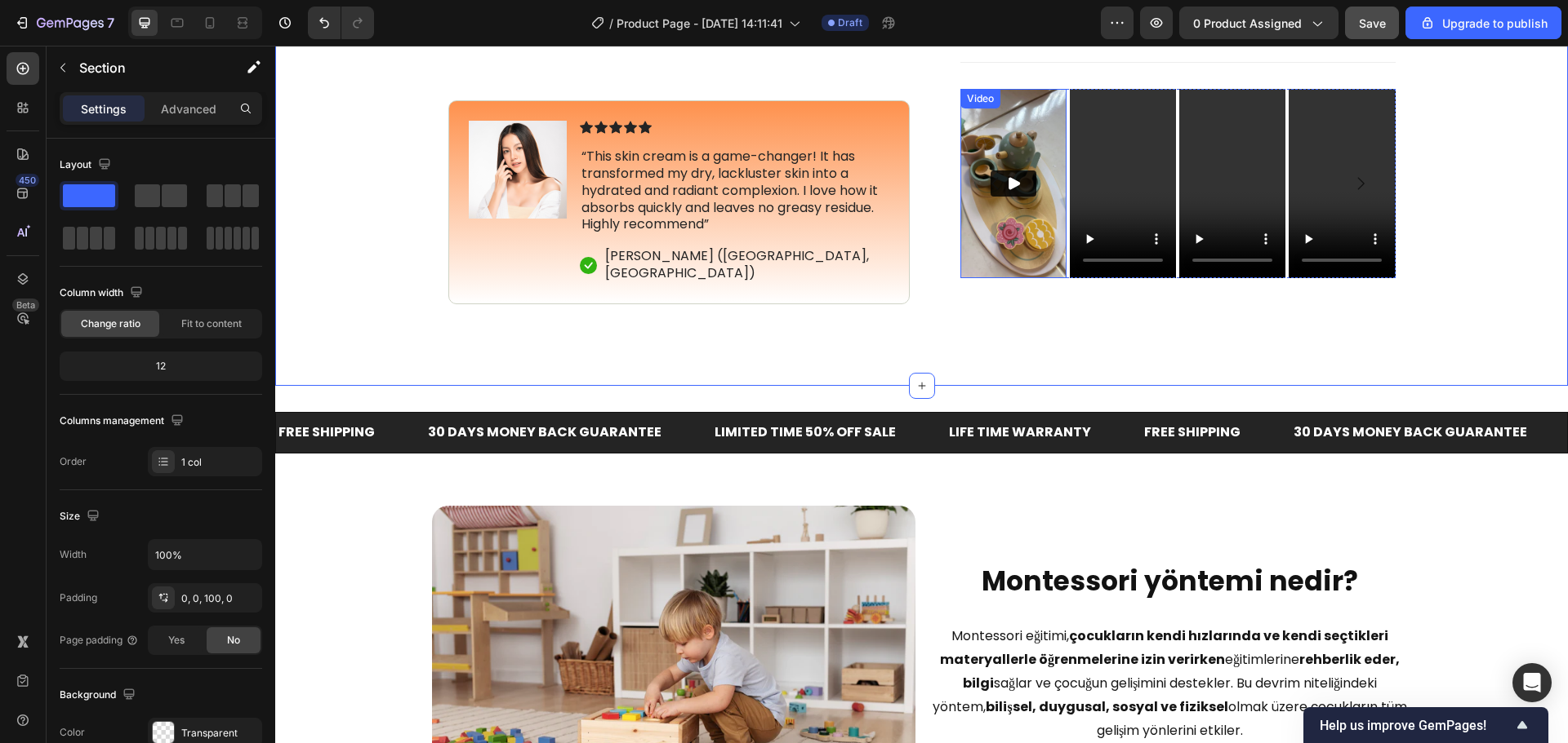
scroll to position [979, 0]
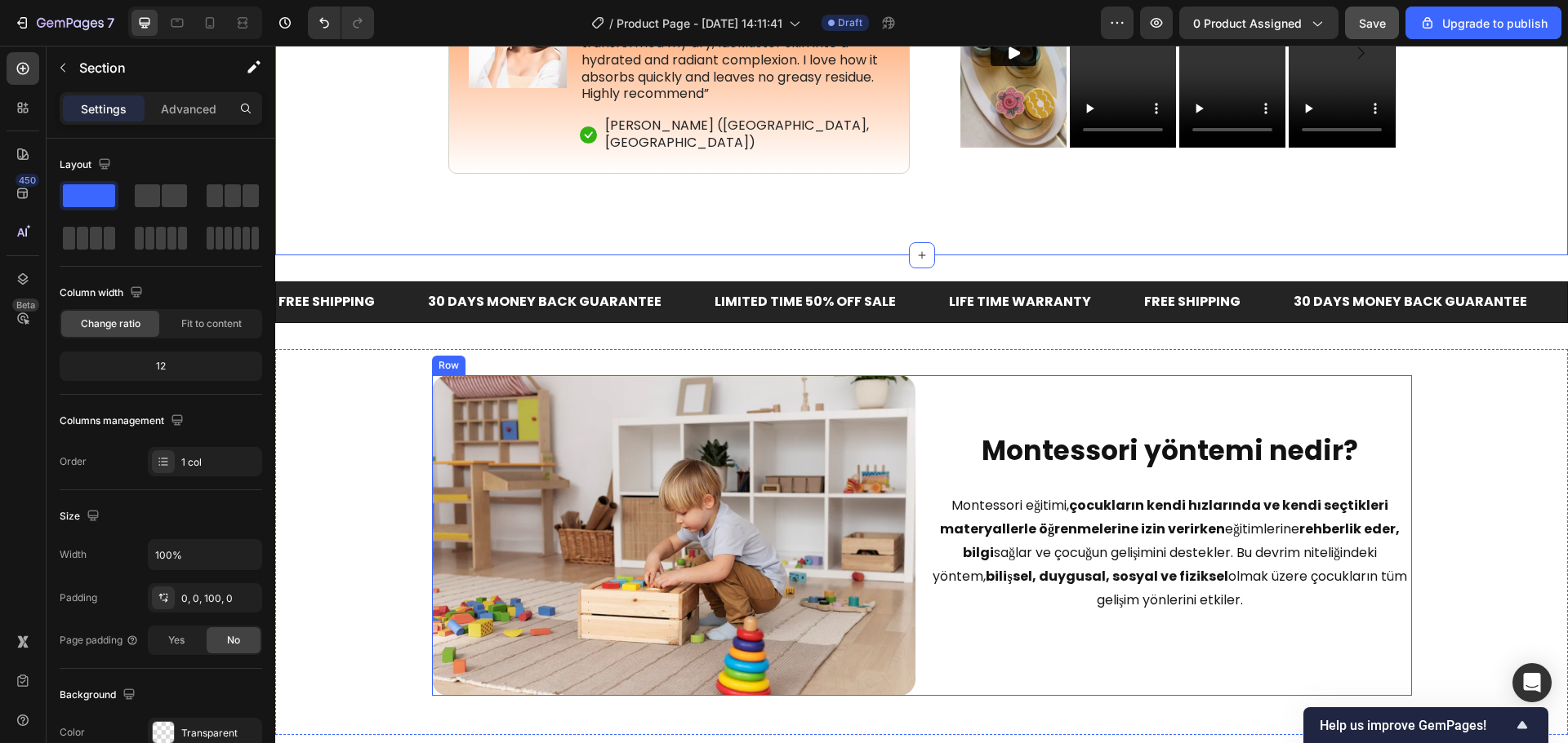
click at [988, 401] on div "Montessori yöntemi nedir? Heading Montessori eğitimi, çocukların kendi hızların…" at bounding box center [1169, 535] width 483 height 321
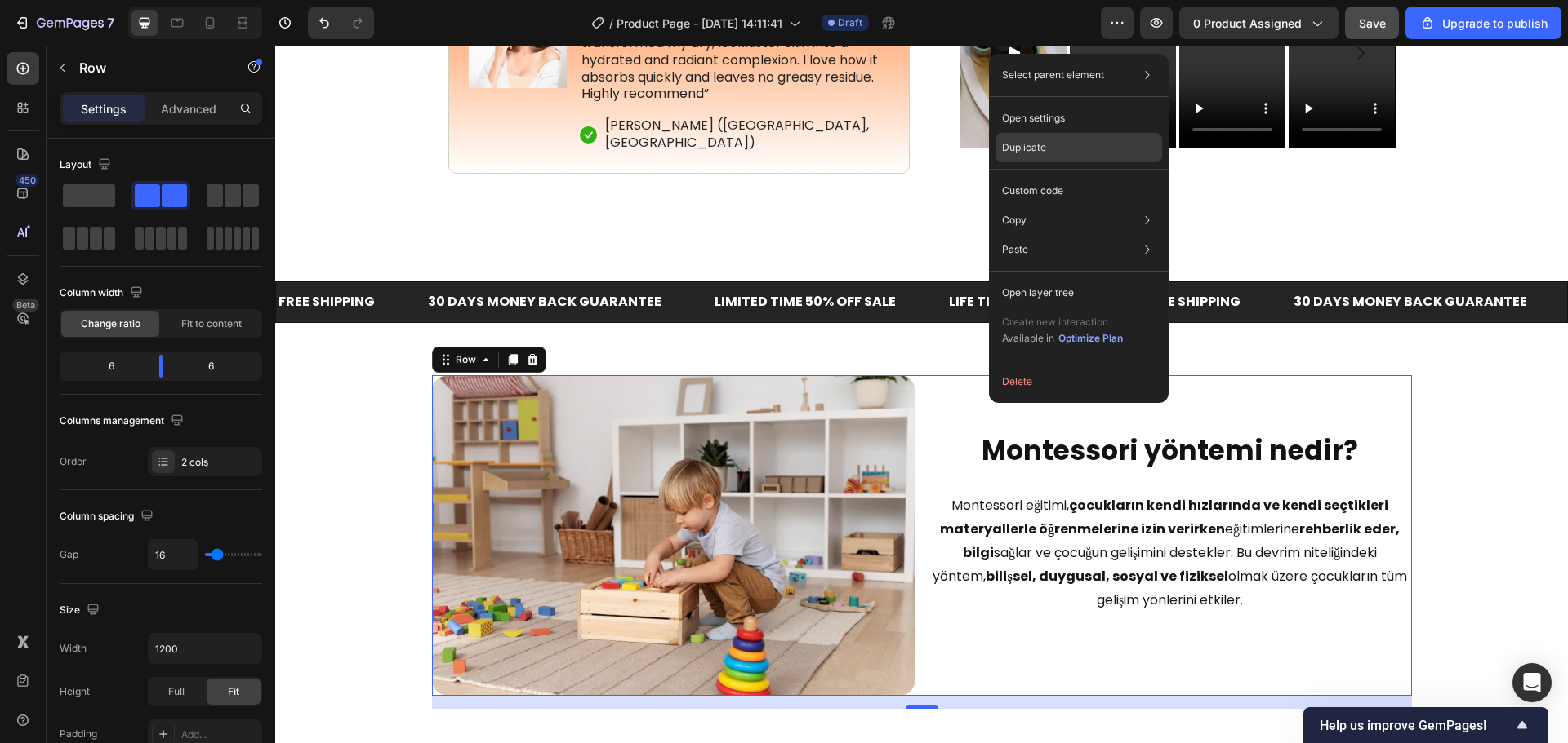
click at [1018, 148] on p "Duplicate" at bounding box center [1023, 148] width 44 height 14
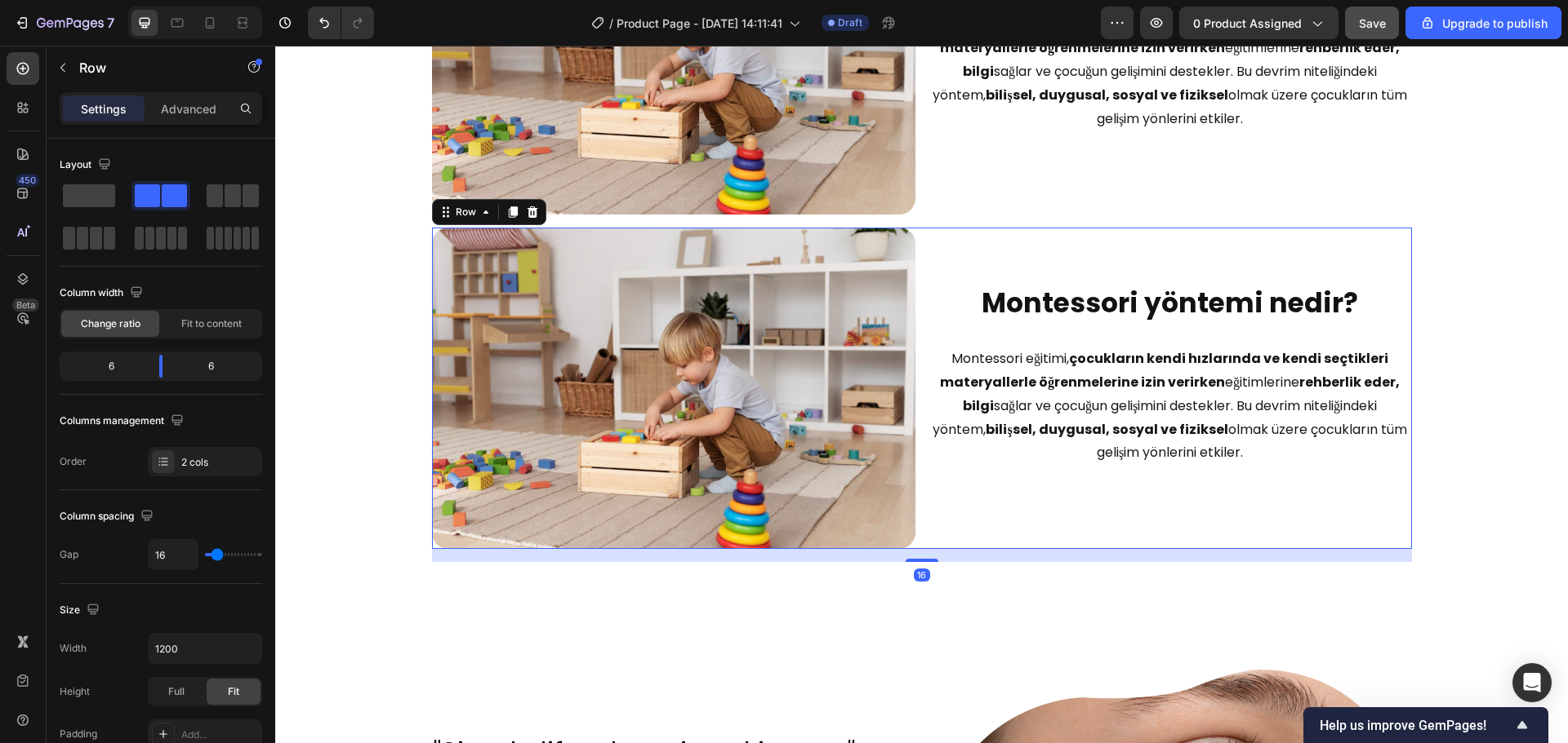
scroll to position [1585, 0]
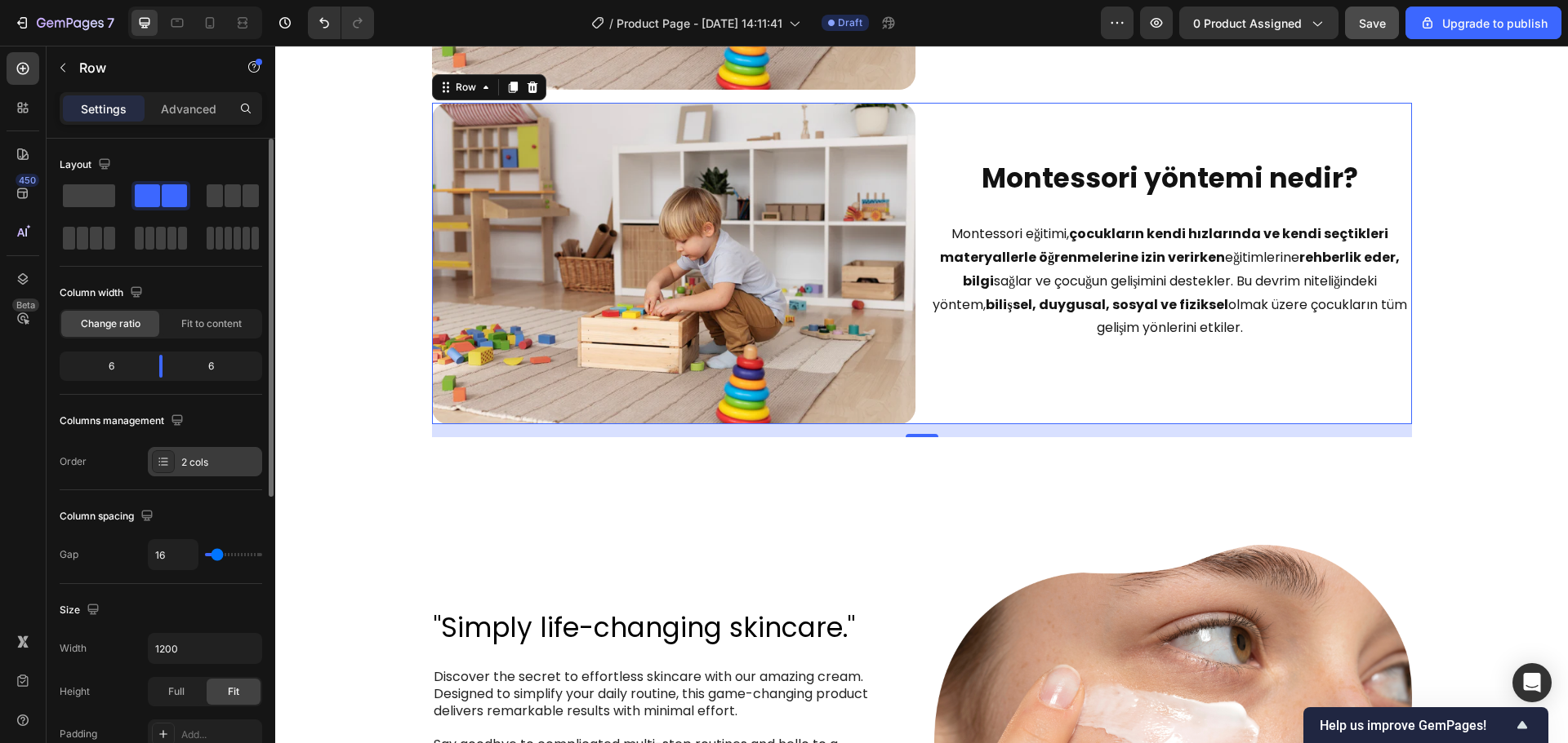
click at [189, 462] on div "2 cols" at bounding box center [219, 462] width 77 height 14
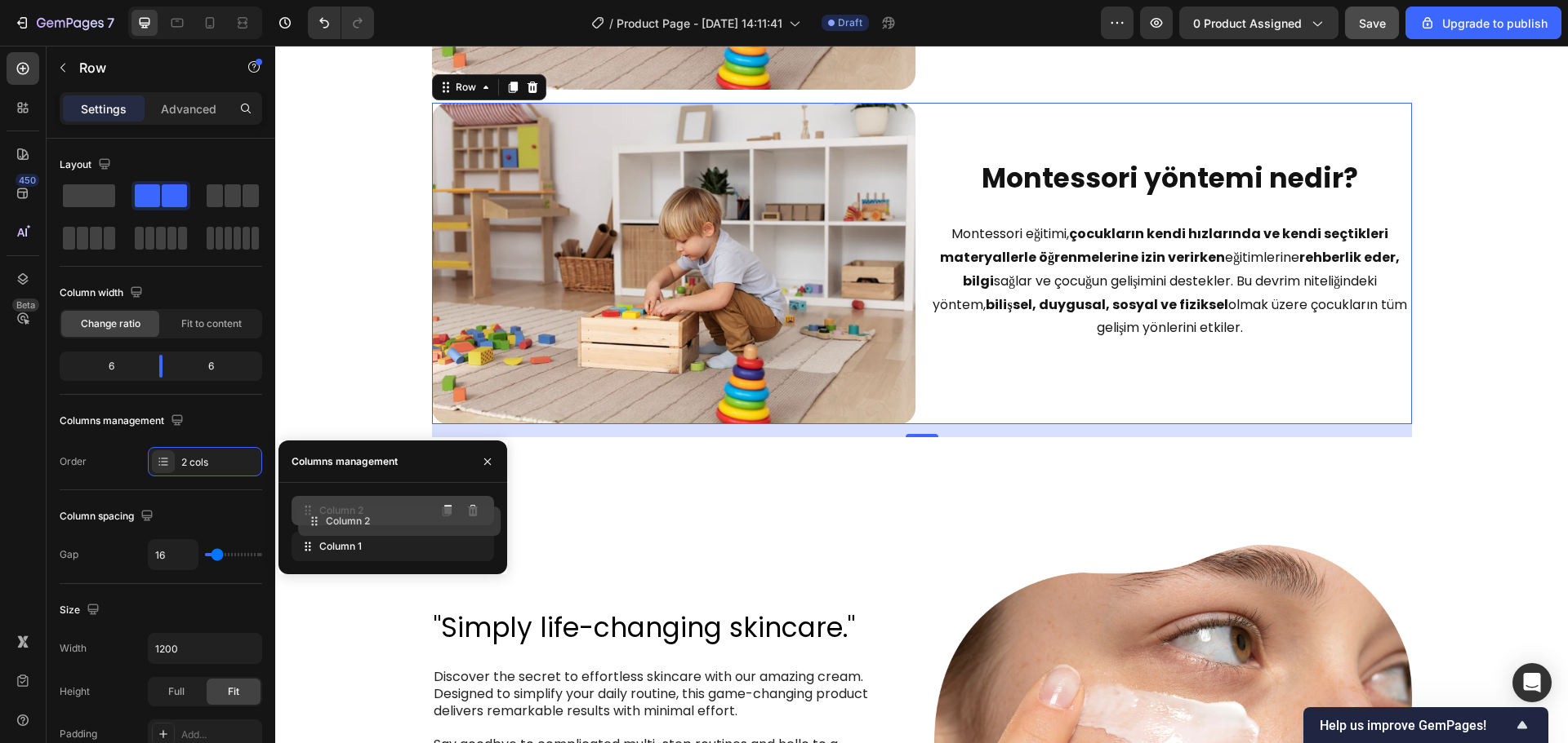
drag, startPoint x: 303, startPoint y: 548, endPoint x: 298, endPoint y: 509, distance: 39.3
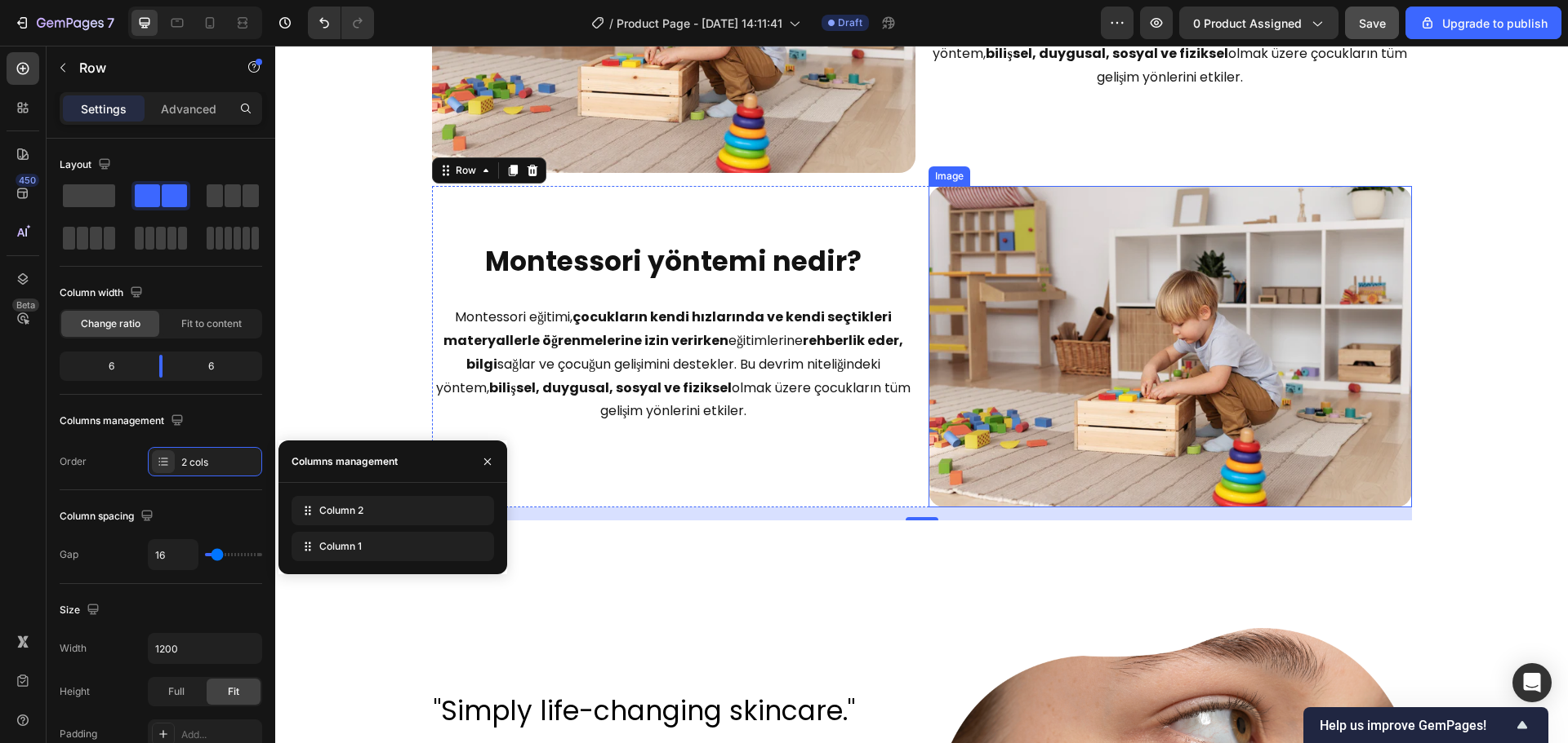
scroll to position [1340, 0]
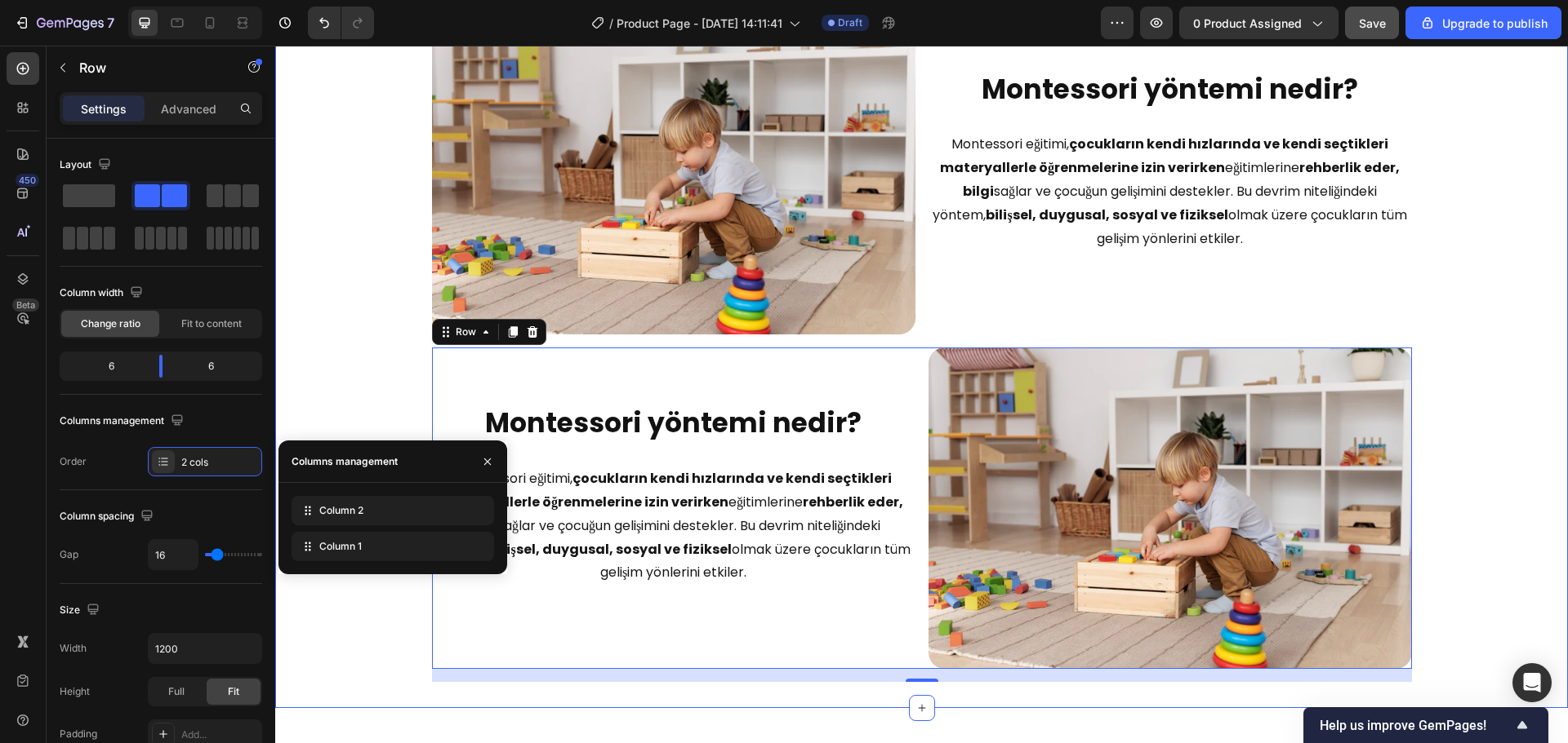
click at [1515, 326] on div "Image Montessori yöntemi nedir? Heading Montessori eğitimi, çocukların kendi hı…" at bounding box center [922, 348] width 1293 height 669
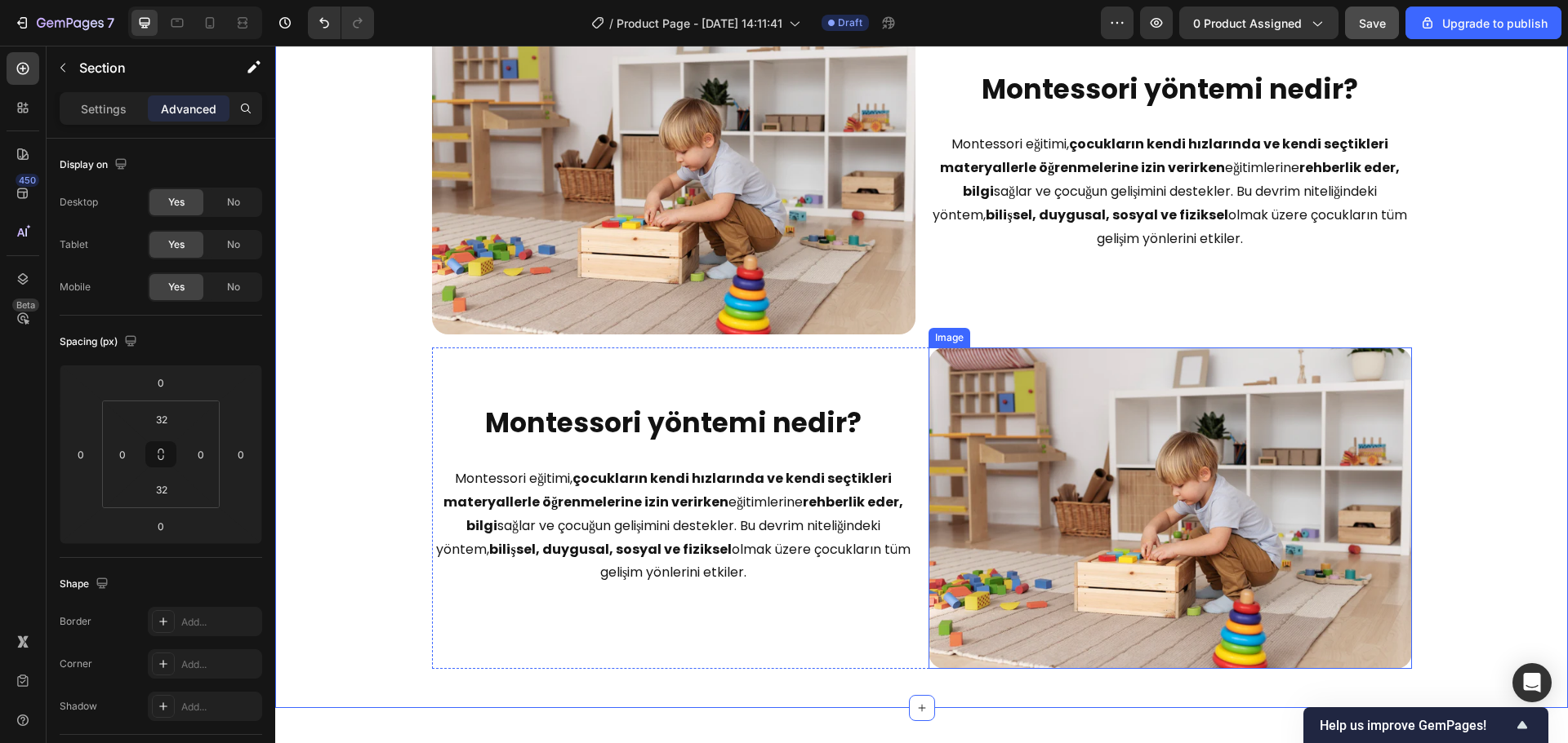
click at [1023, 382] on img at bounding box center [1169, 507] width 483 height 321
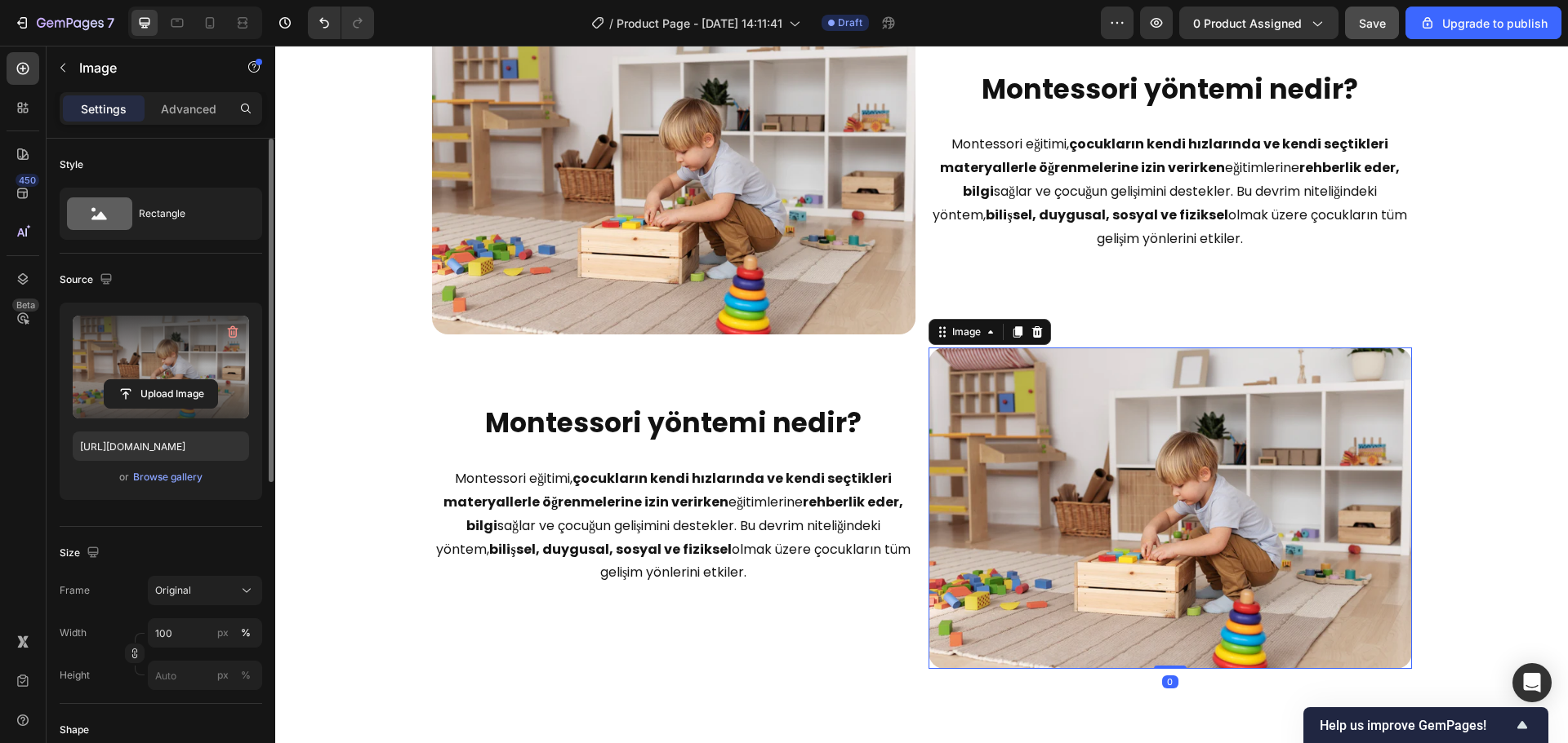
click at [173, 379] on label at bounding box center [161, 367] width 176 height 103
click at [173, 380] on input "file" at bounding box center [160, 394] width 113 height 28
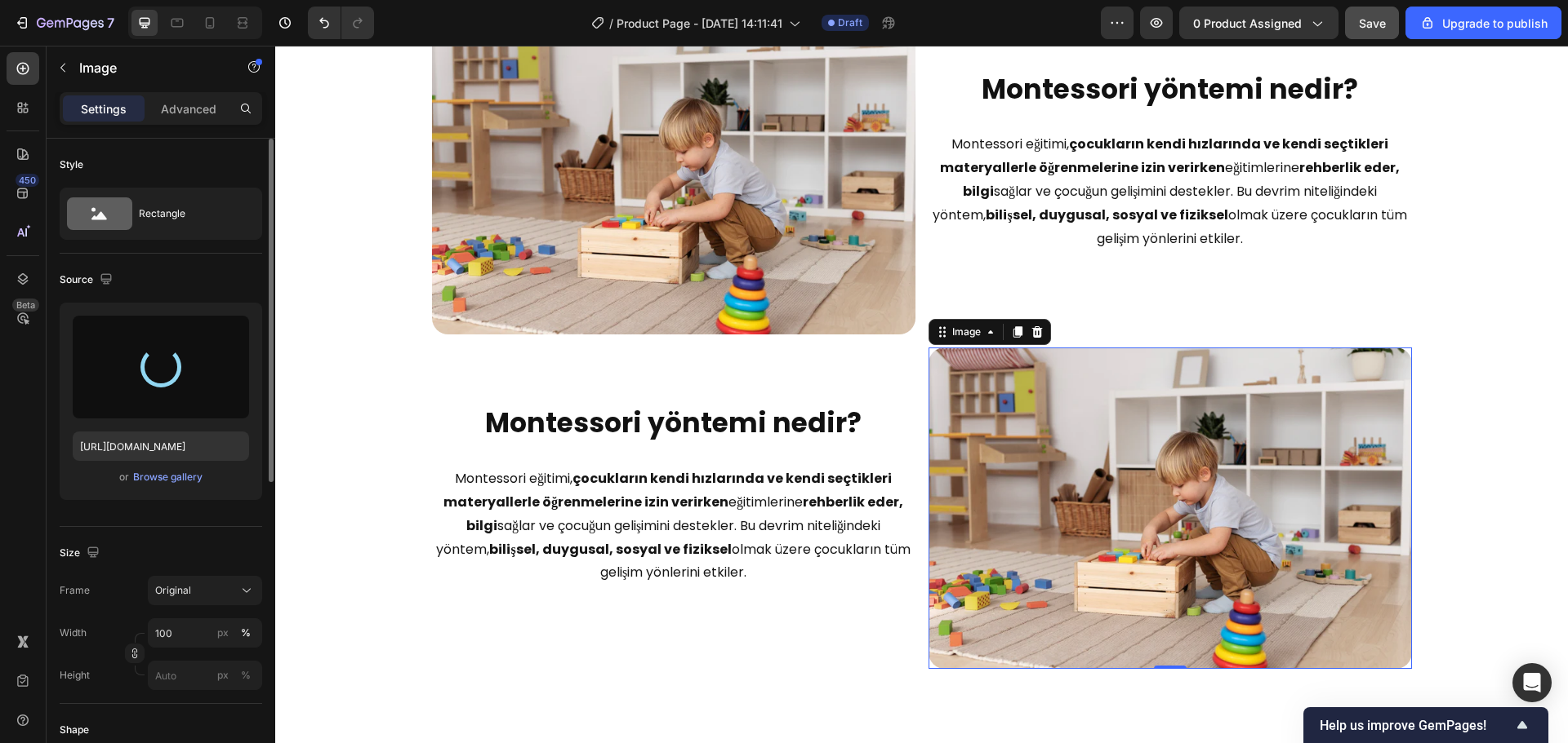
type input "https://cdn.shopify.com/s/files/1/0804/0752/7768/files/gempages_524054836979696…"
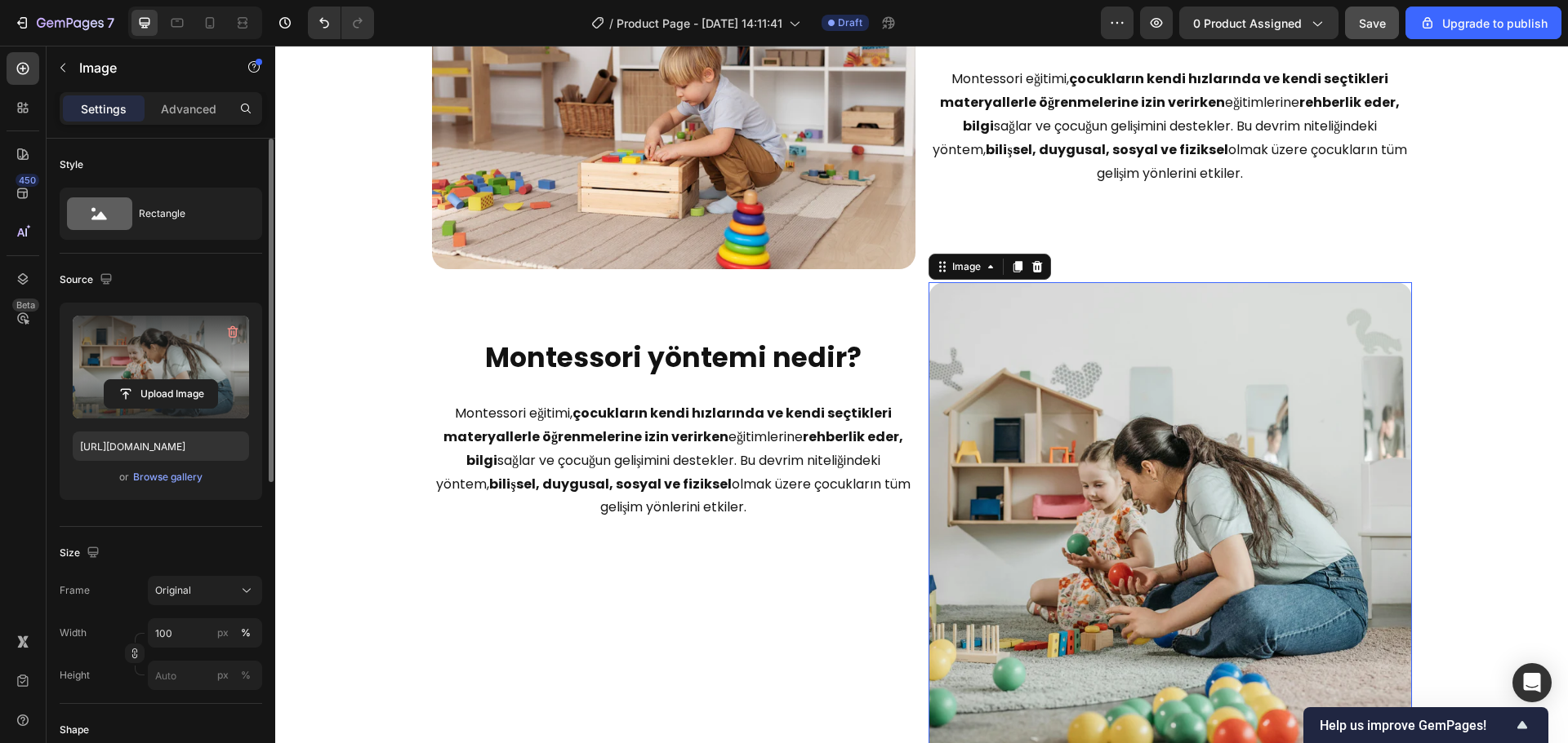
scroll to position [1504, 0]
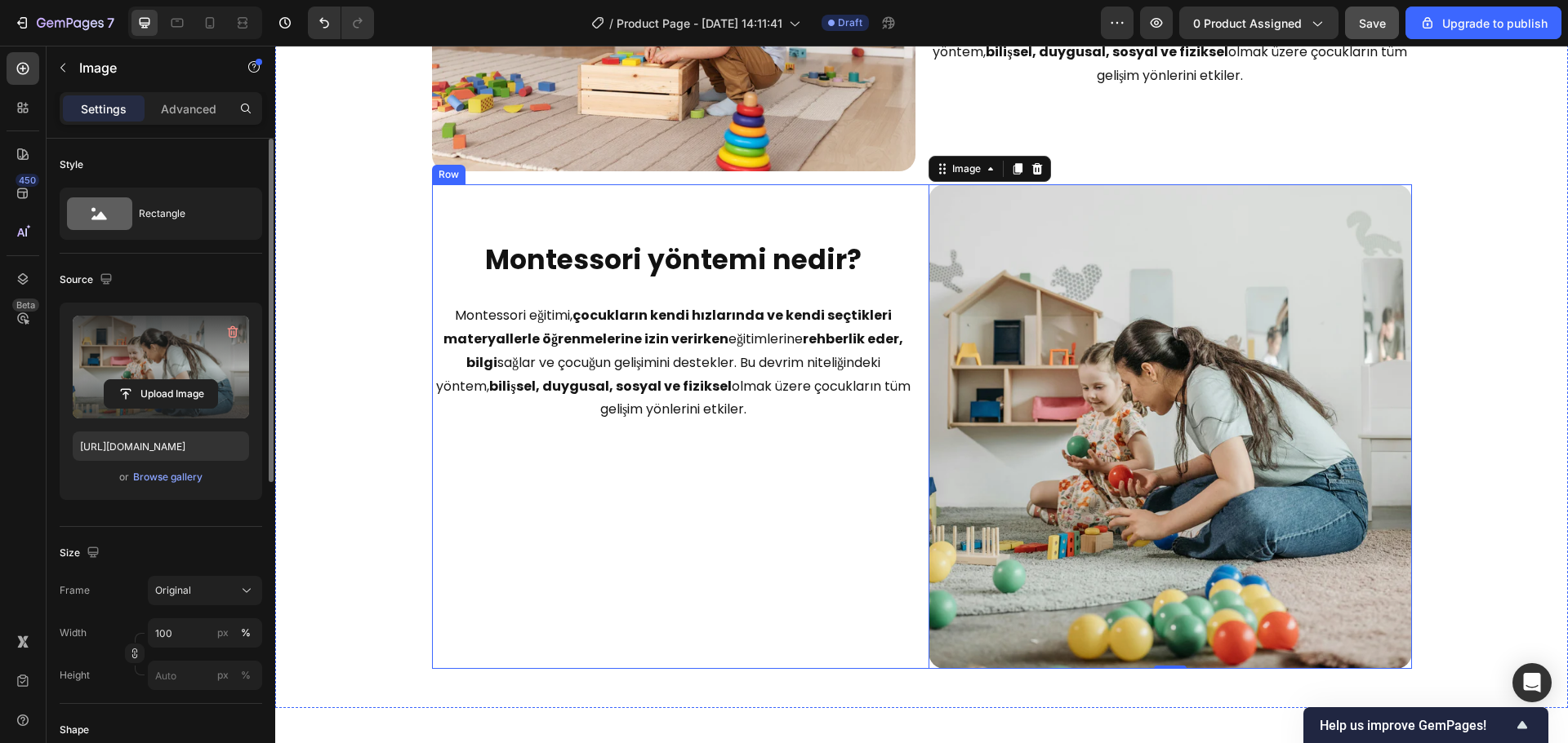
click at [681, 281] on div "Montessori yöntemi nedir? Heading Montessori eğitimi, çocukların kendi hızların…" at bounding box center [673, 426] width 483 height 485
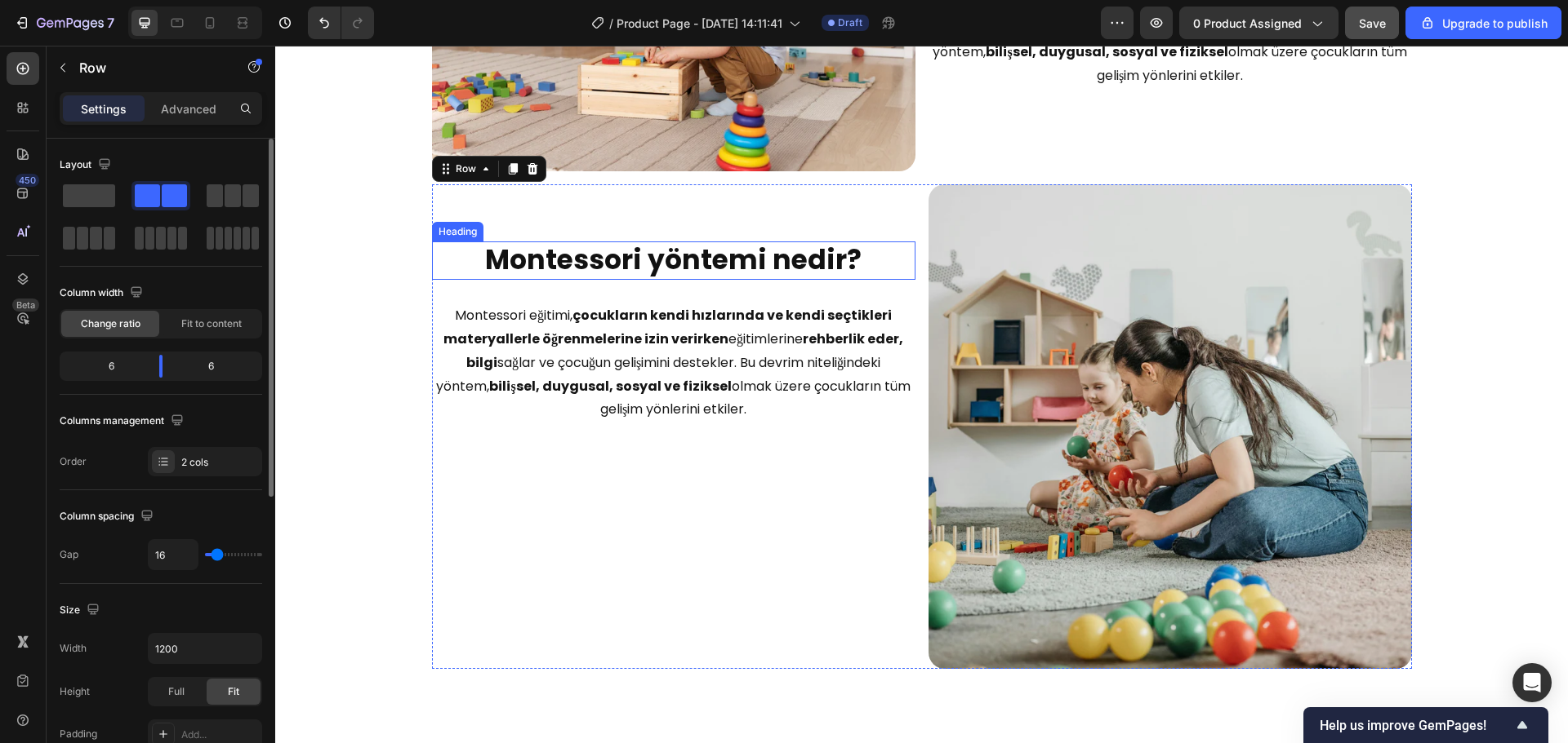
click at [682, 273] on strong "Montessori yöntemi nedir?" at bounding box center [673, 260] width 376 height 39
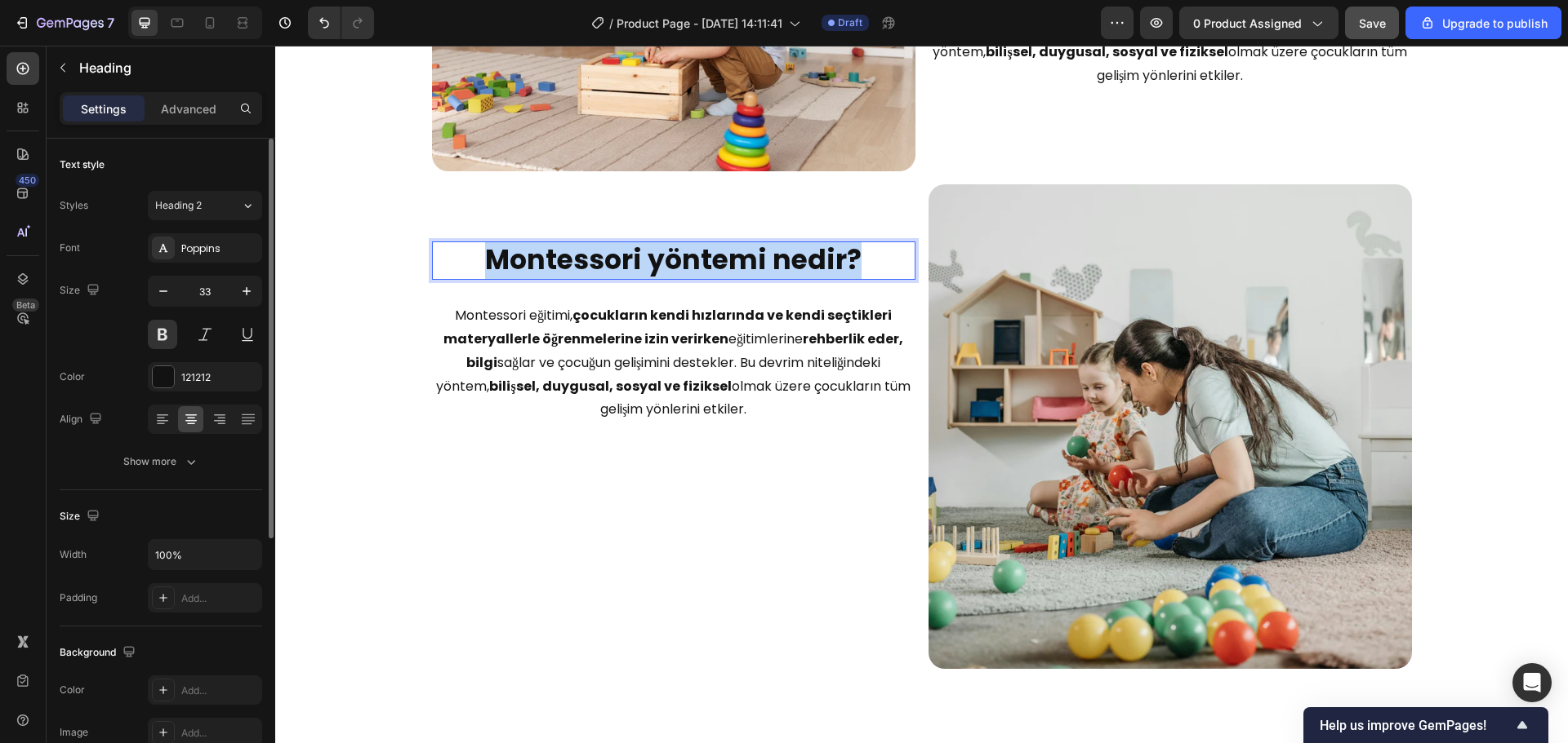
click at [683, 273] on strong "Montessori yöntemi nedir?" at bounding box center [673, 260] width 376 height 39
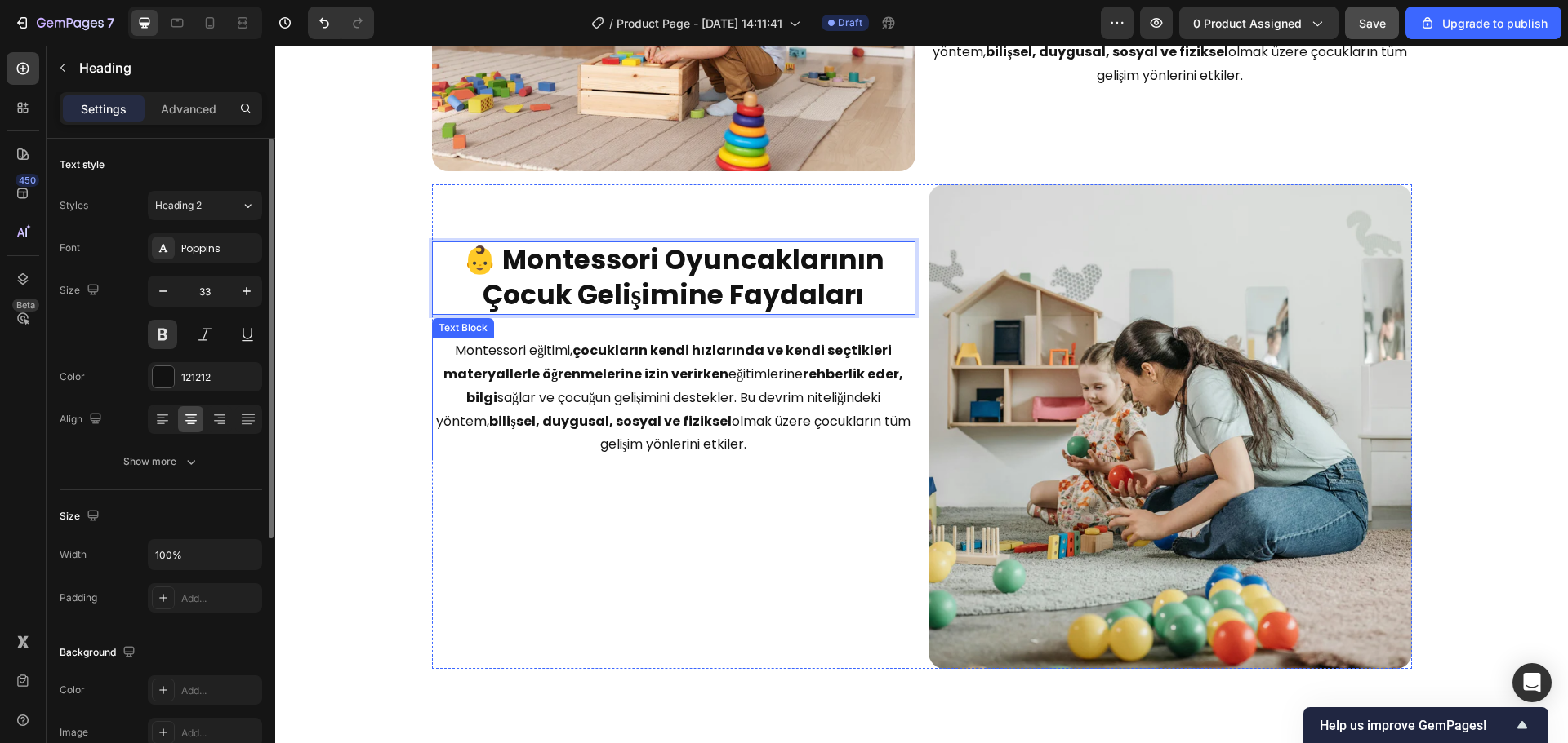
click at [603, 383] on p "Montessori eğitimi, çocukların kendi hızlarında ve kendi seçtikleri materyaller…" at bounding box center [673, 398] width 480 height 118
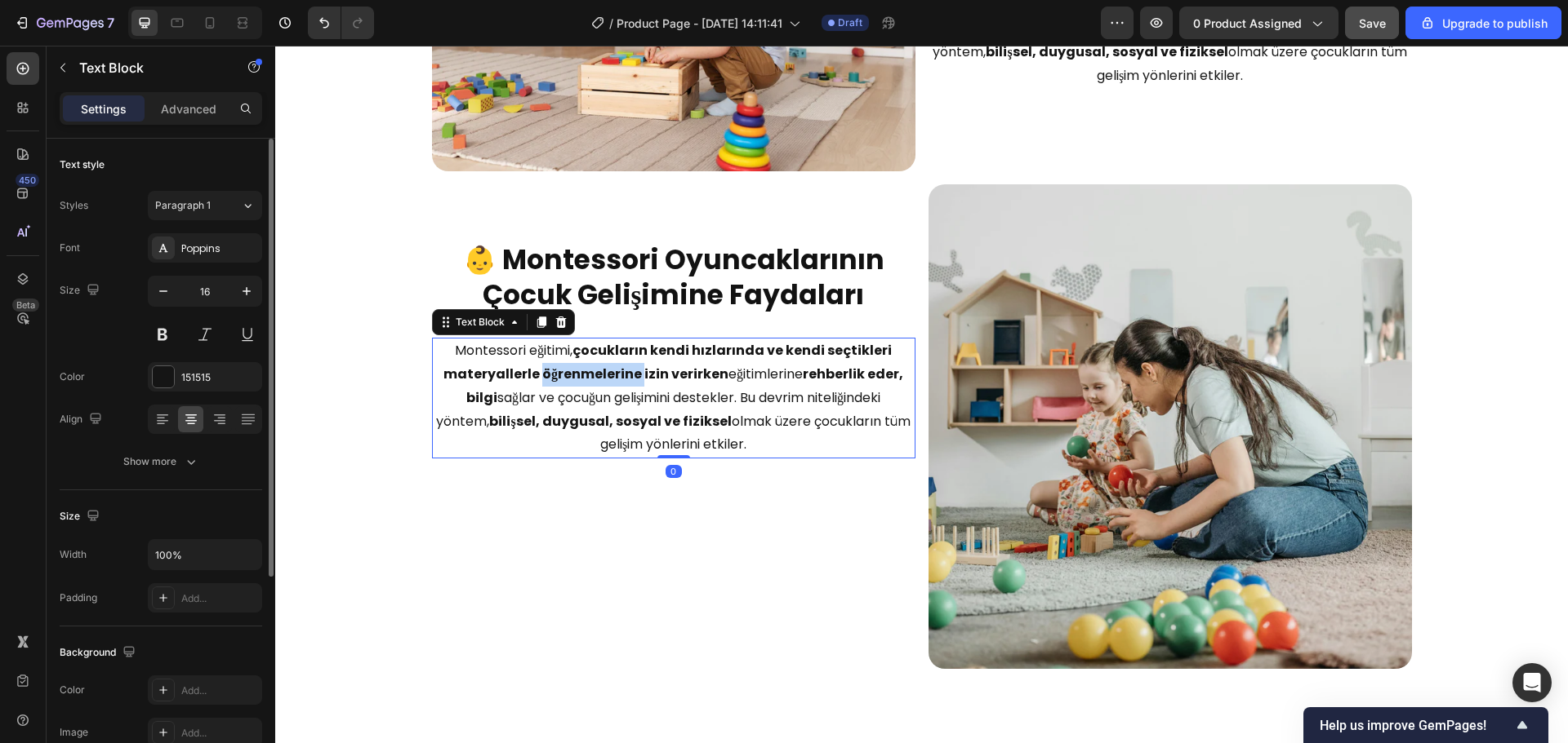
click at [603, 383] on p "Montessori eğitimi, çocukların kendi hızlarında ve kendi seçtikleri materyaller…" at bounding box center [673, 398] width 480 height 118
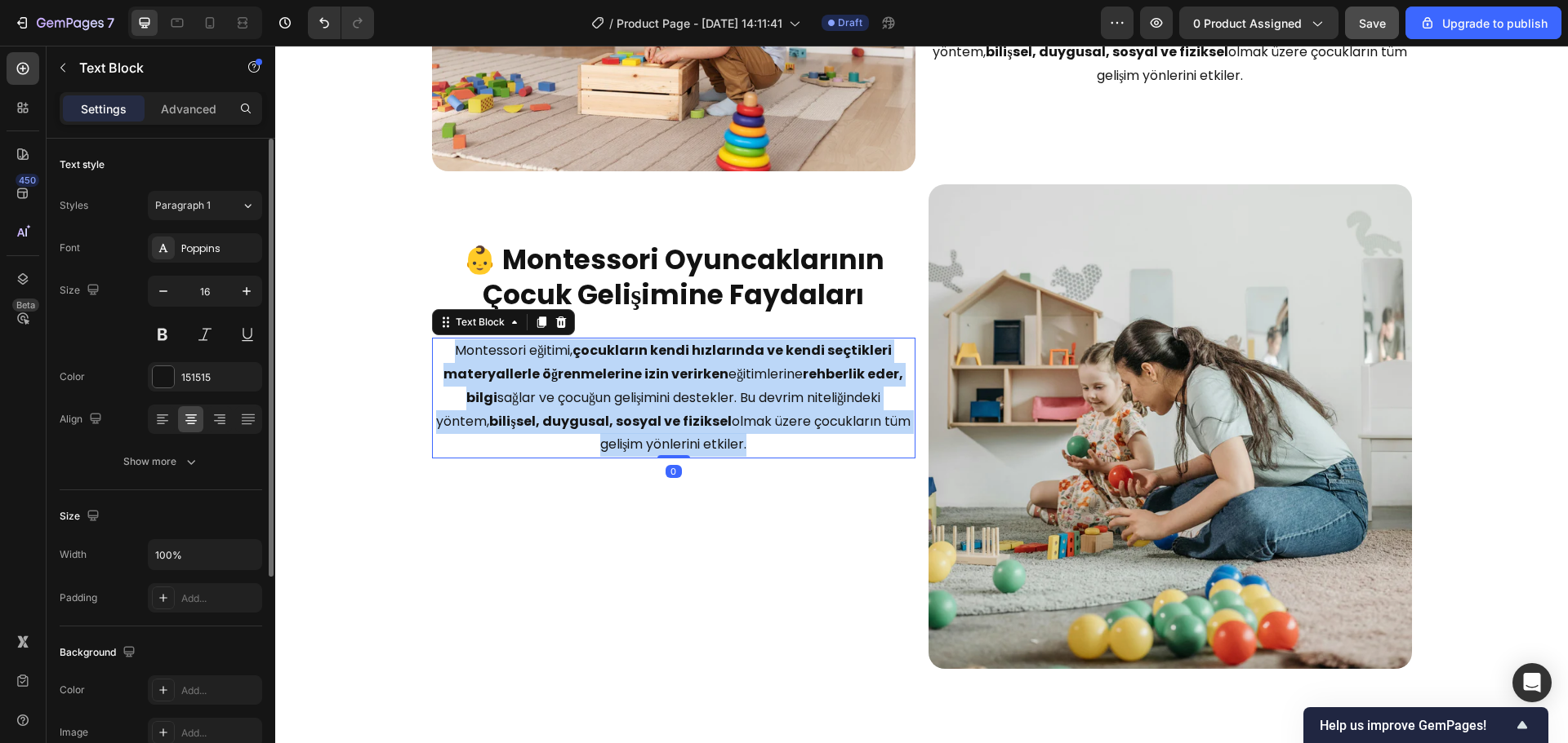
click at [603, 383] on p "Montessori eğitimi, çocukların kendi hızlarında ve kendi seçtikleri materyaller…" at bounding box center [673, 398] width 480 height 118
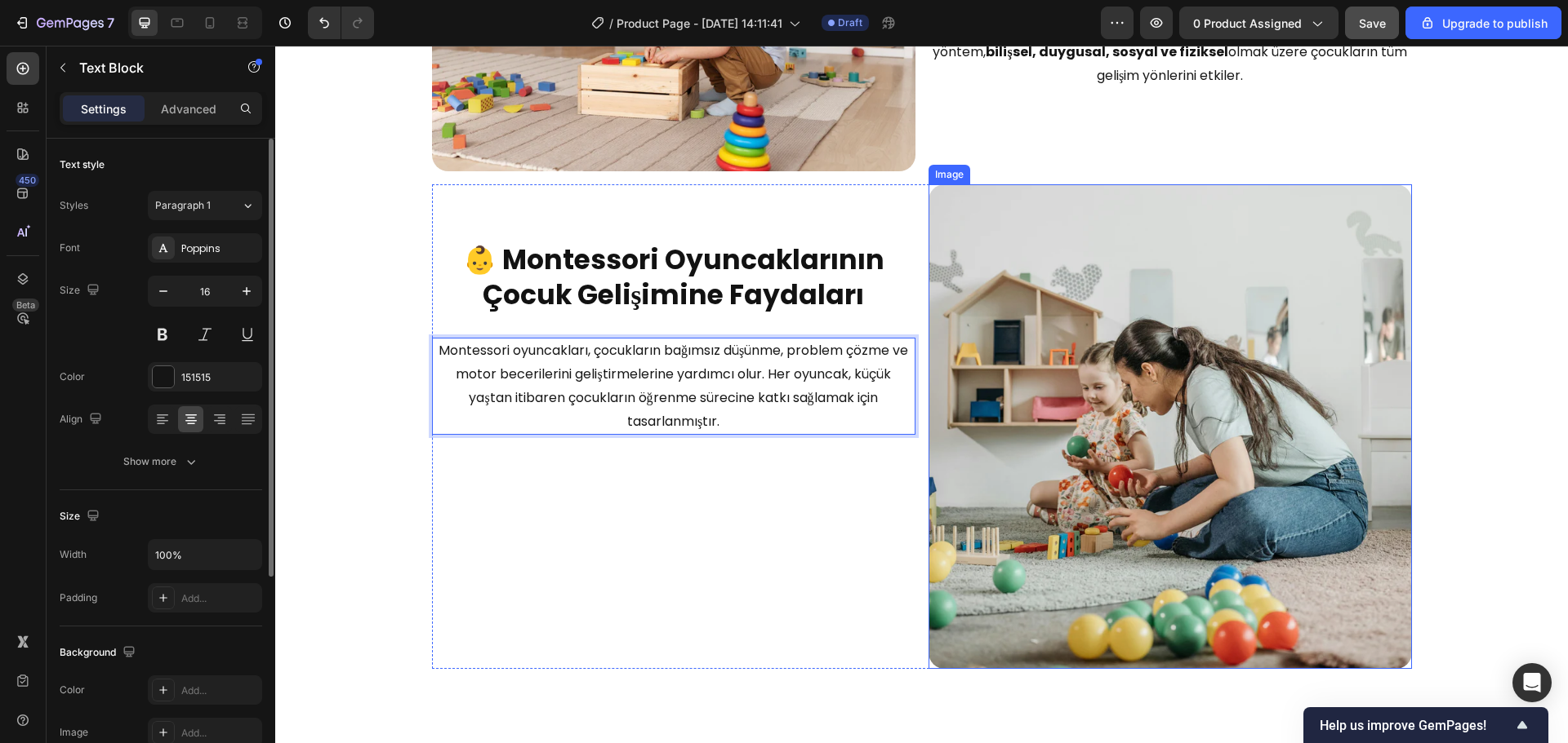
click at [1507, 256] on div "Image Montessori yöntemi nedir? Heading Montessori eğitimi, çocukların kendi hı…" at bounding box center [922, 266] width 1293 height 831
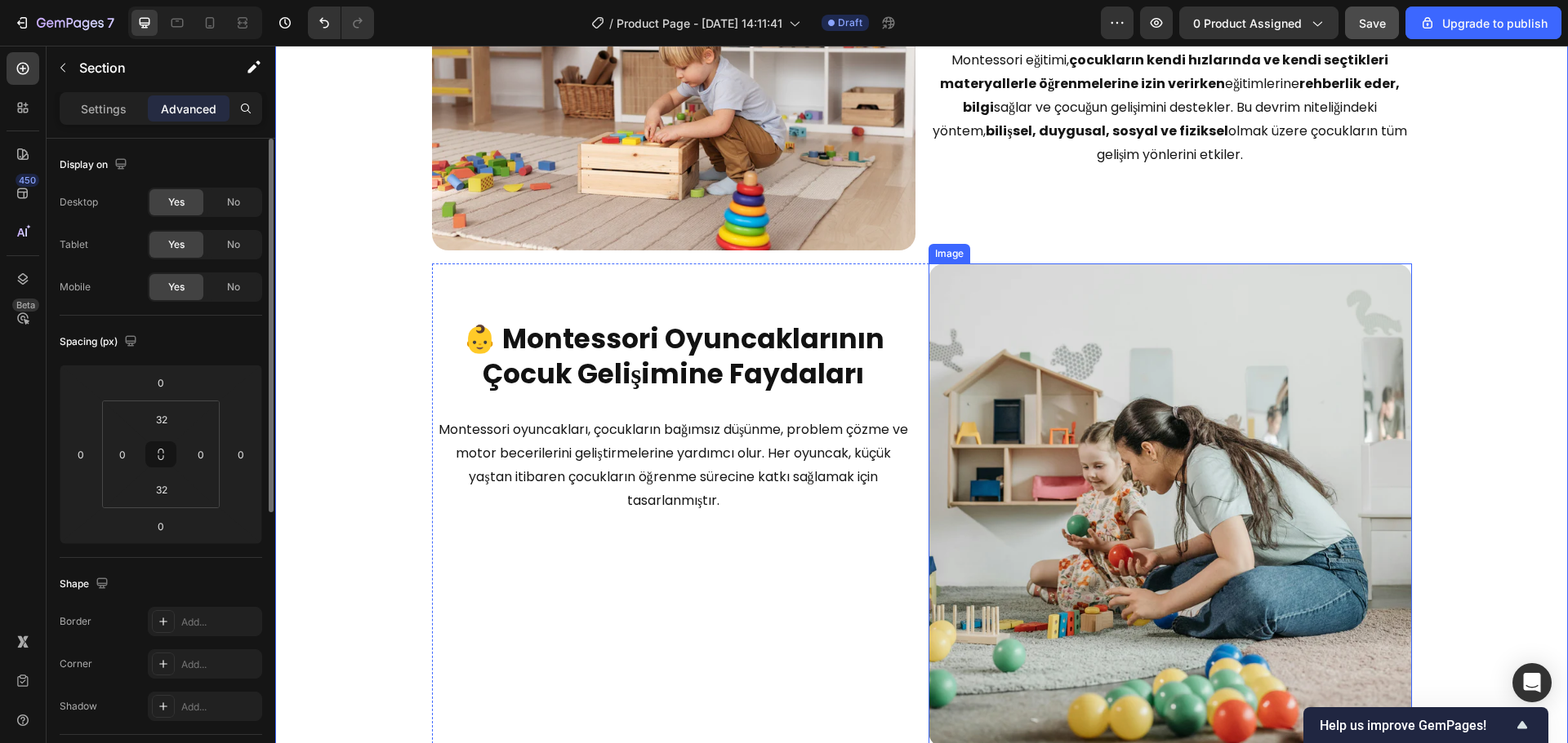
scroll to position [1422, 0]
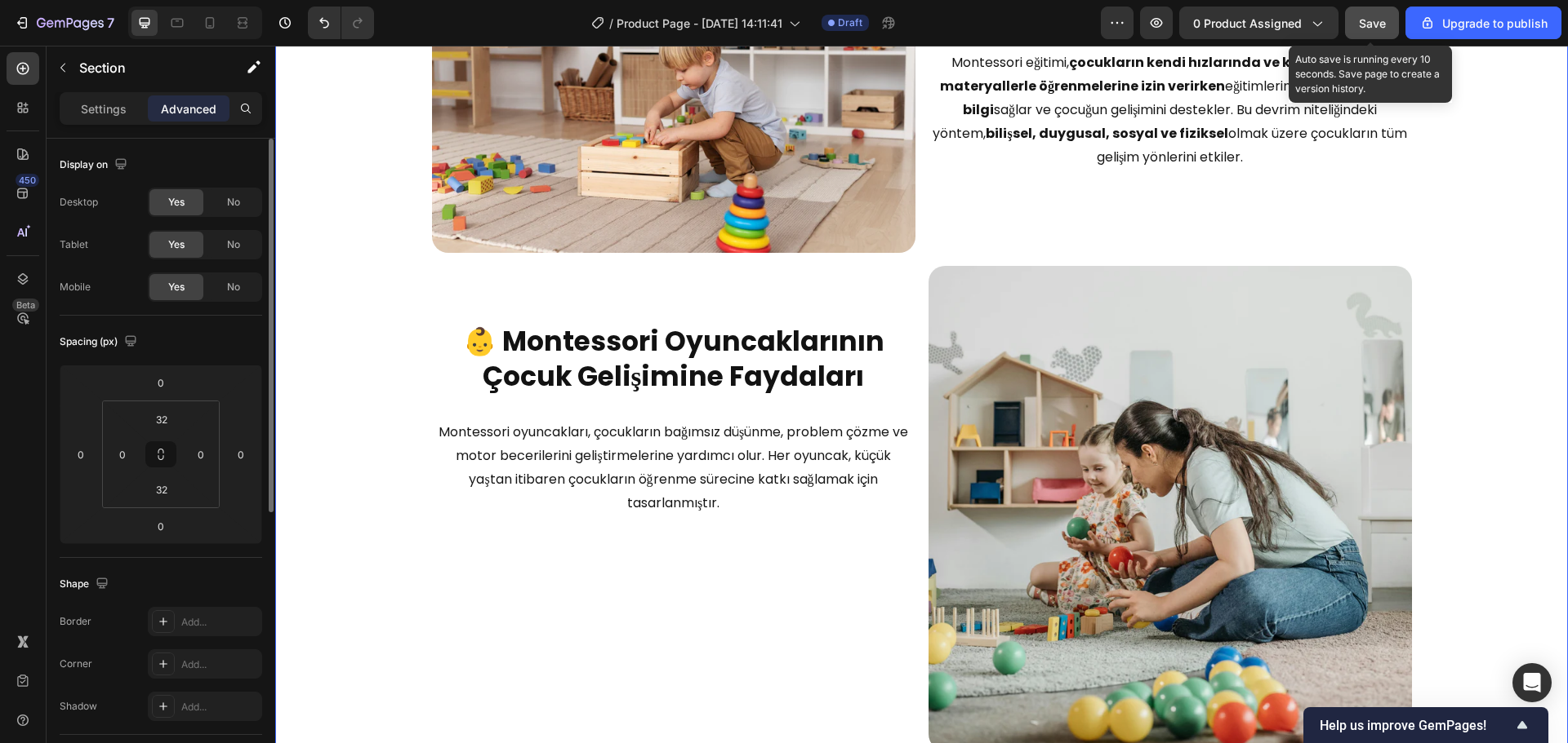
click at [1369, 22] on span "Save" at bounding box center [1372, 22] width 27 height 13
click at [656, 337] on strong "👶 Montessori Oyuncaklarının Çocuk Gelişimine Faydaları" at bounding box center [673, 359] width 421 height 74
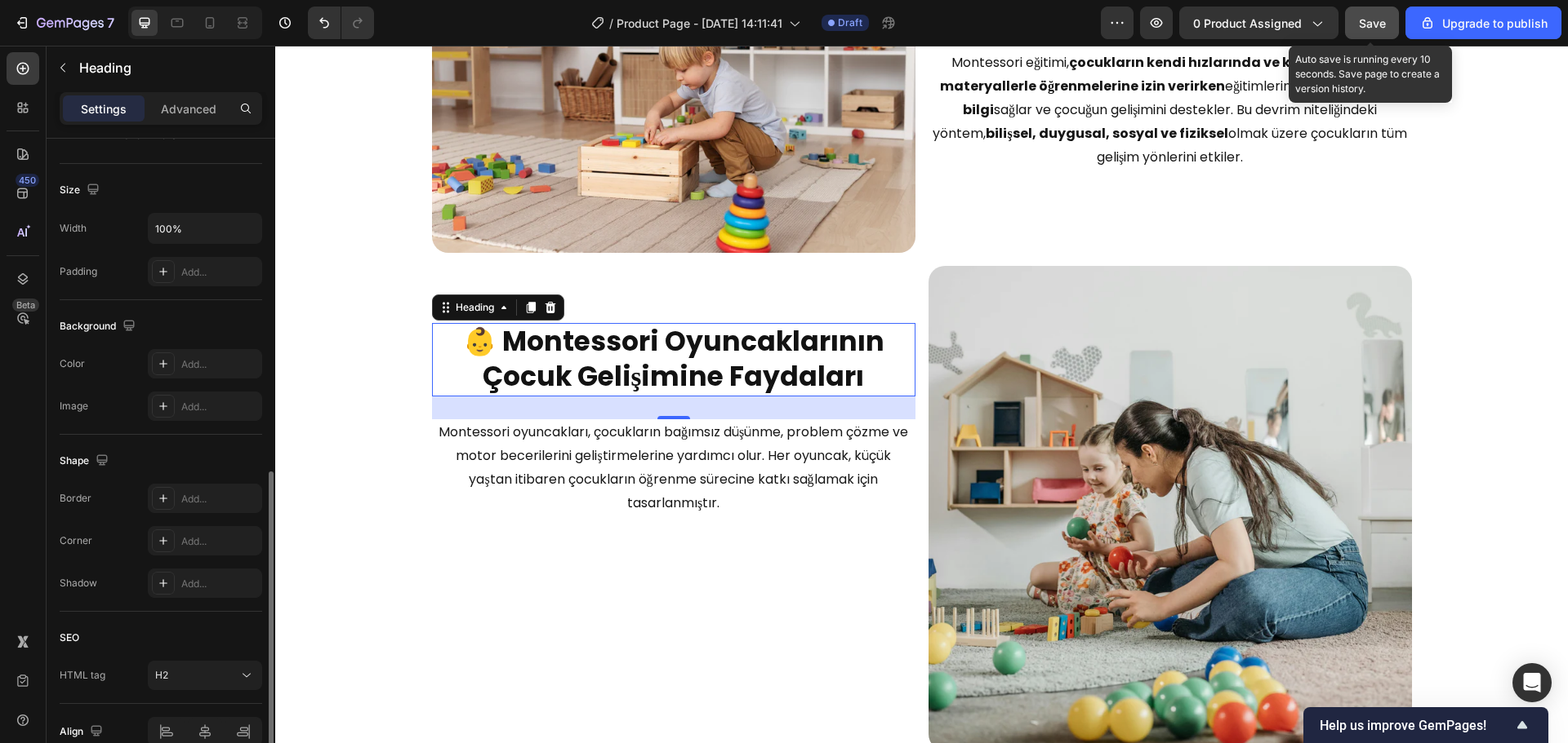
scroll to position [408, 0]
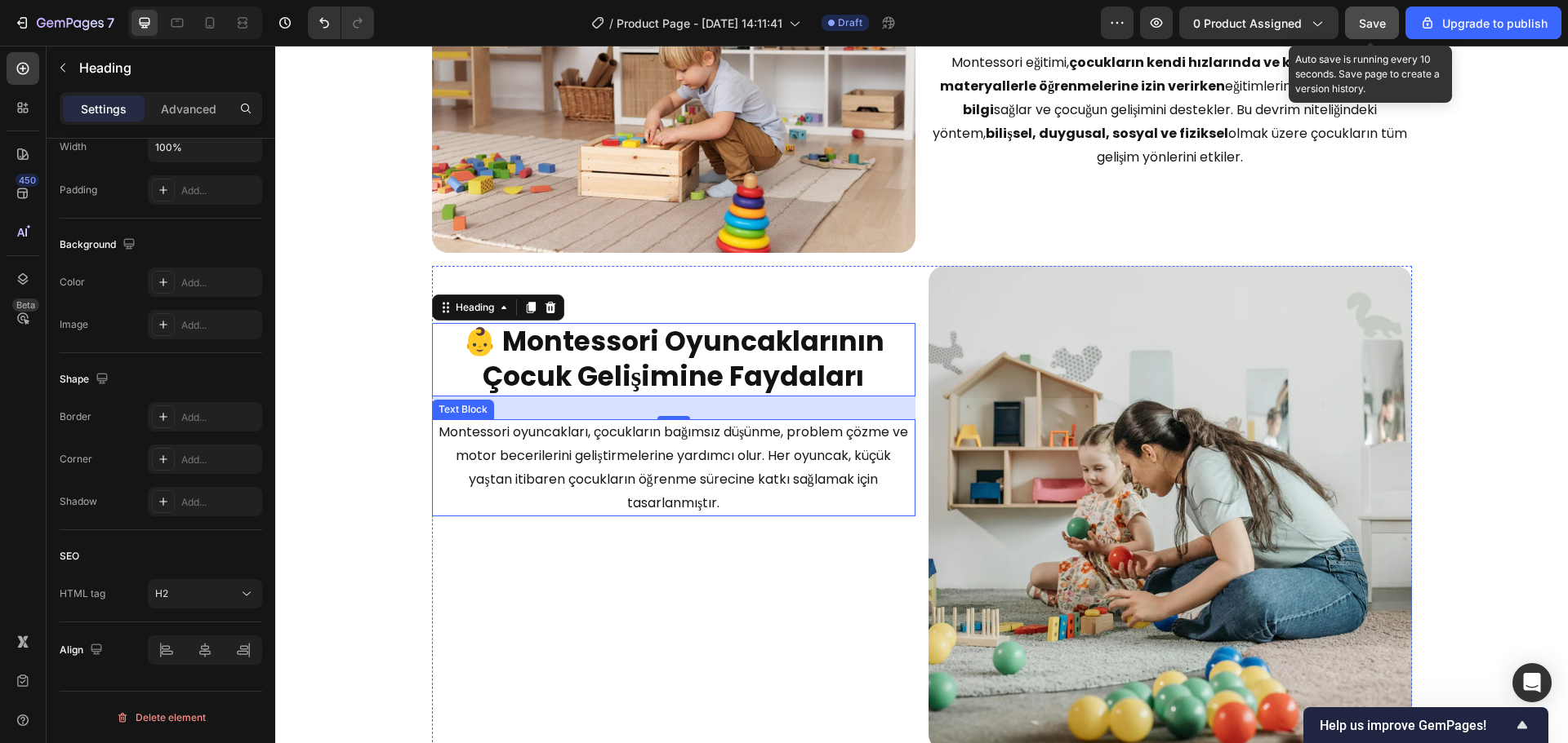
click at [671, 453] on p "Montessori oyuncakları, çocukların bağımsız düşünme, problem çözme ve motor bec…" at bounding box center [673, 468] width 480 height 94
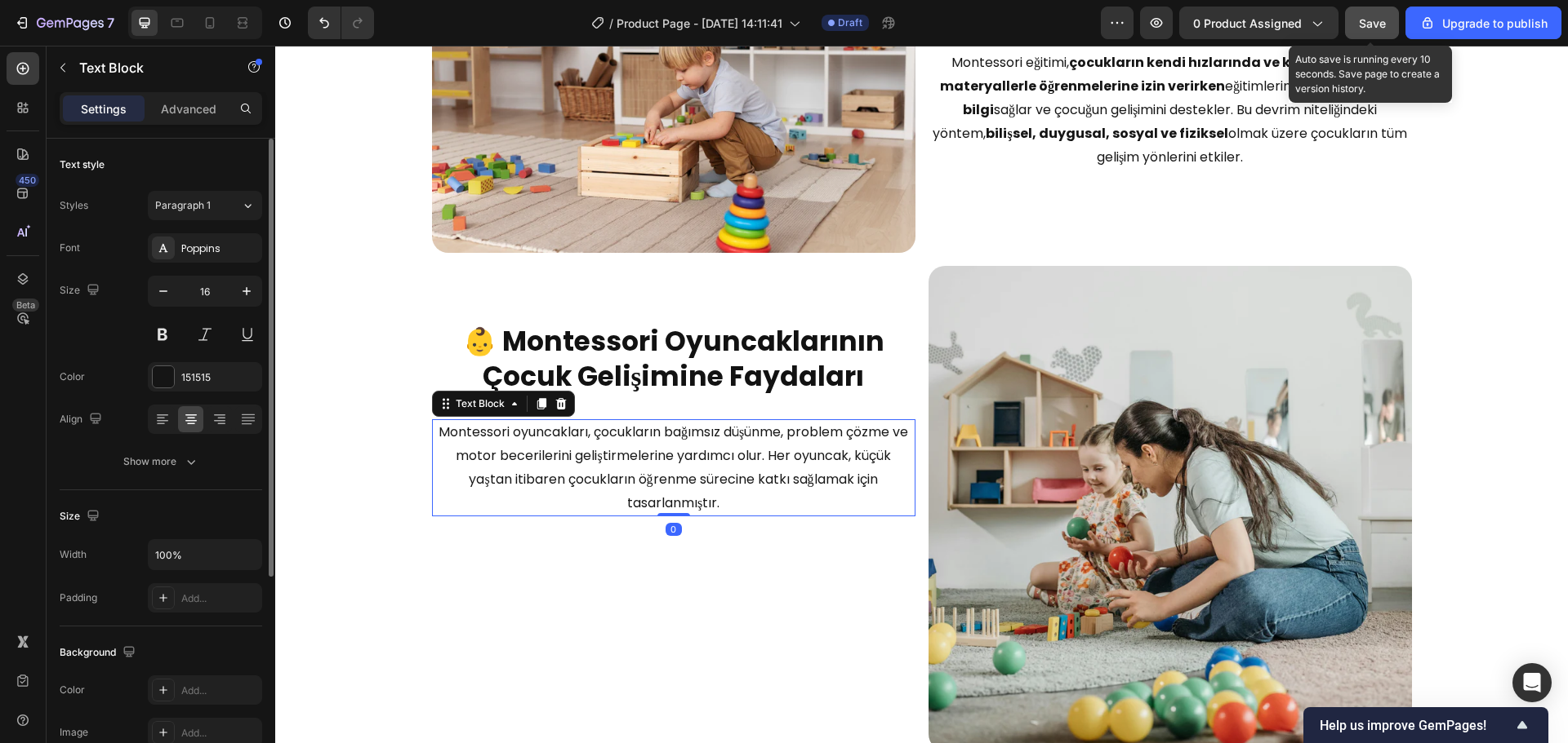
scroll to position [316, 0]
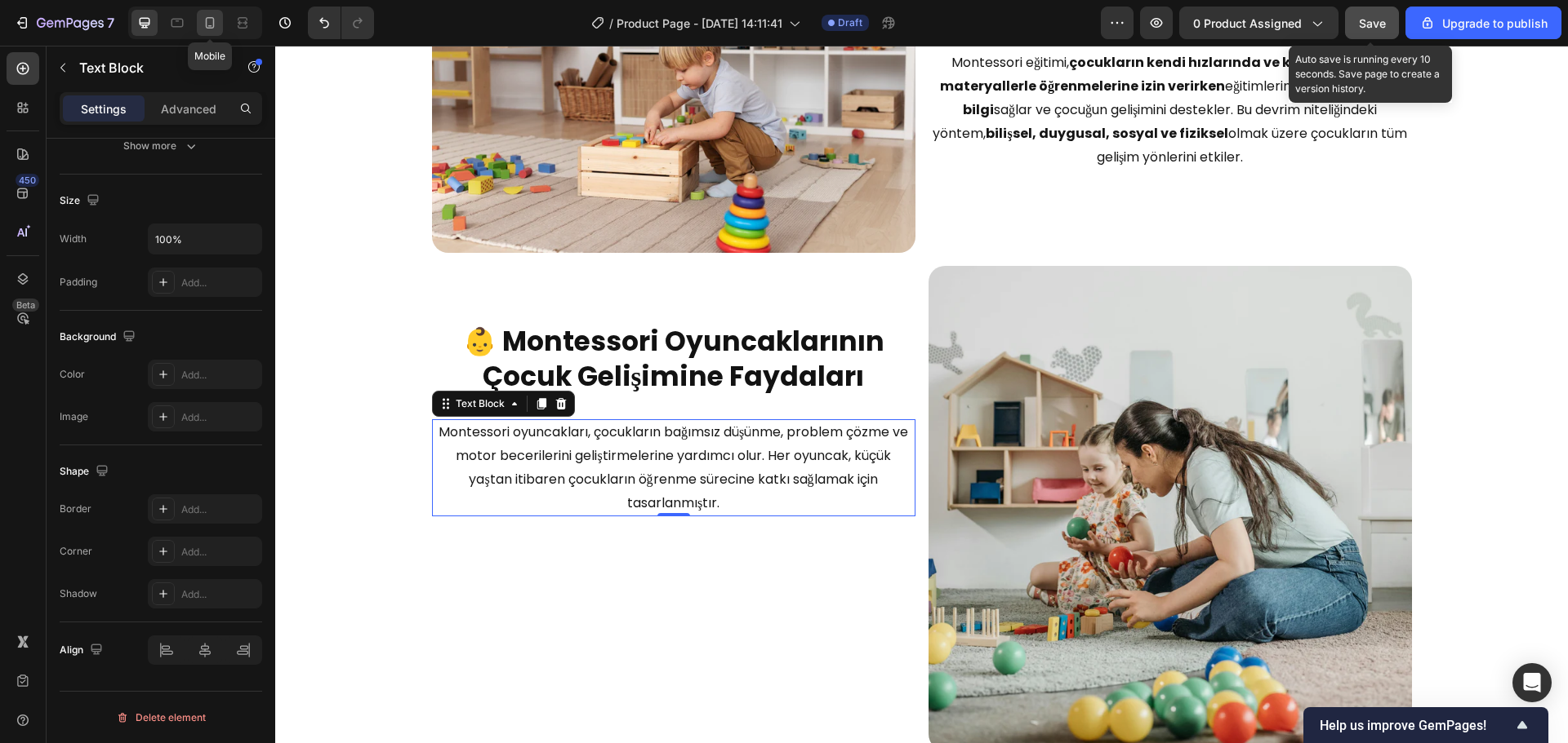
click at [215, 21] on icon at bounding box center [210, 22] width 16 height 16
type input "14"
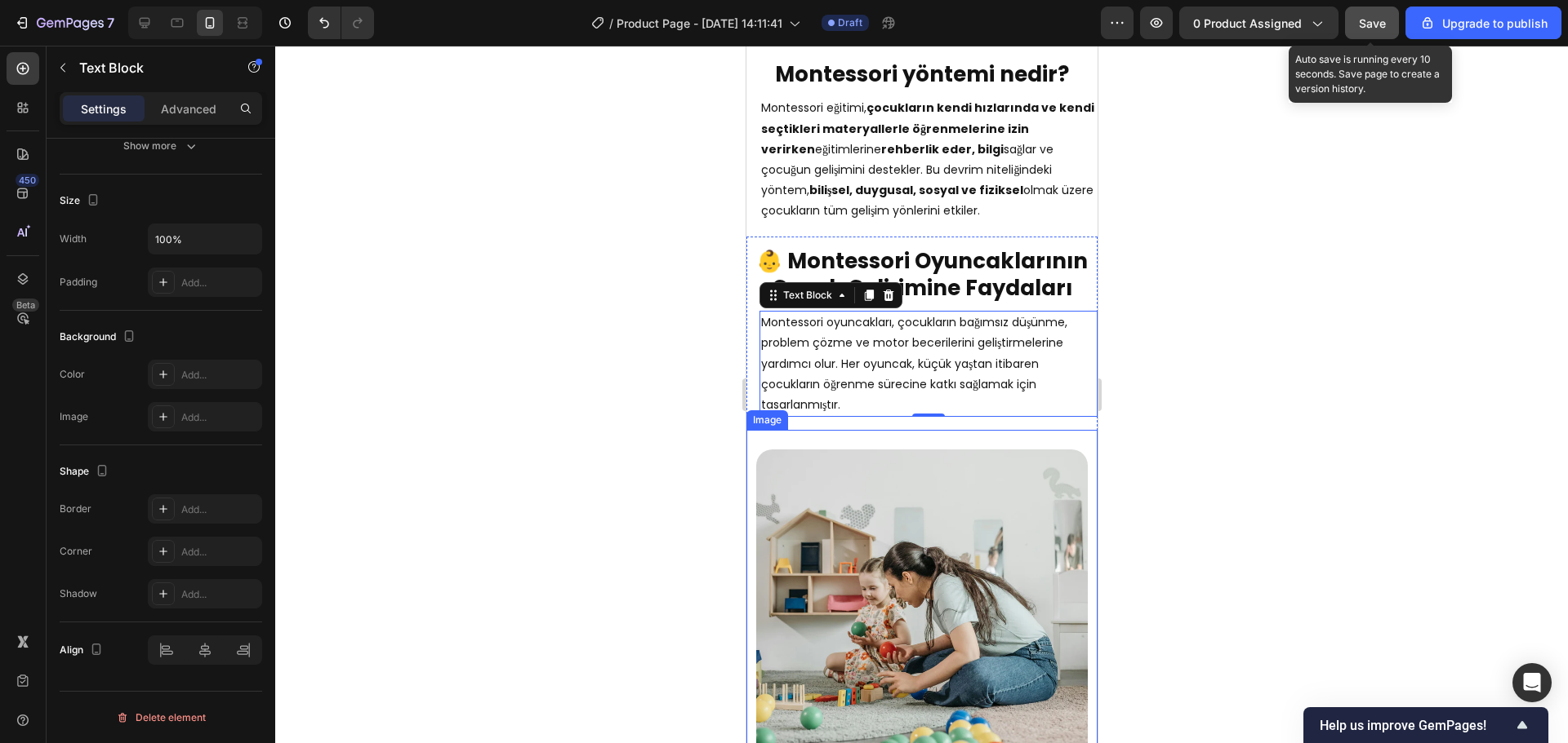
scroll to position [1581, 0]
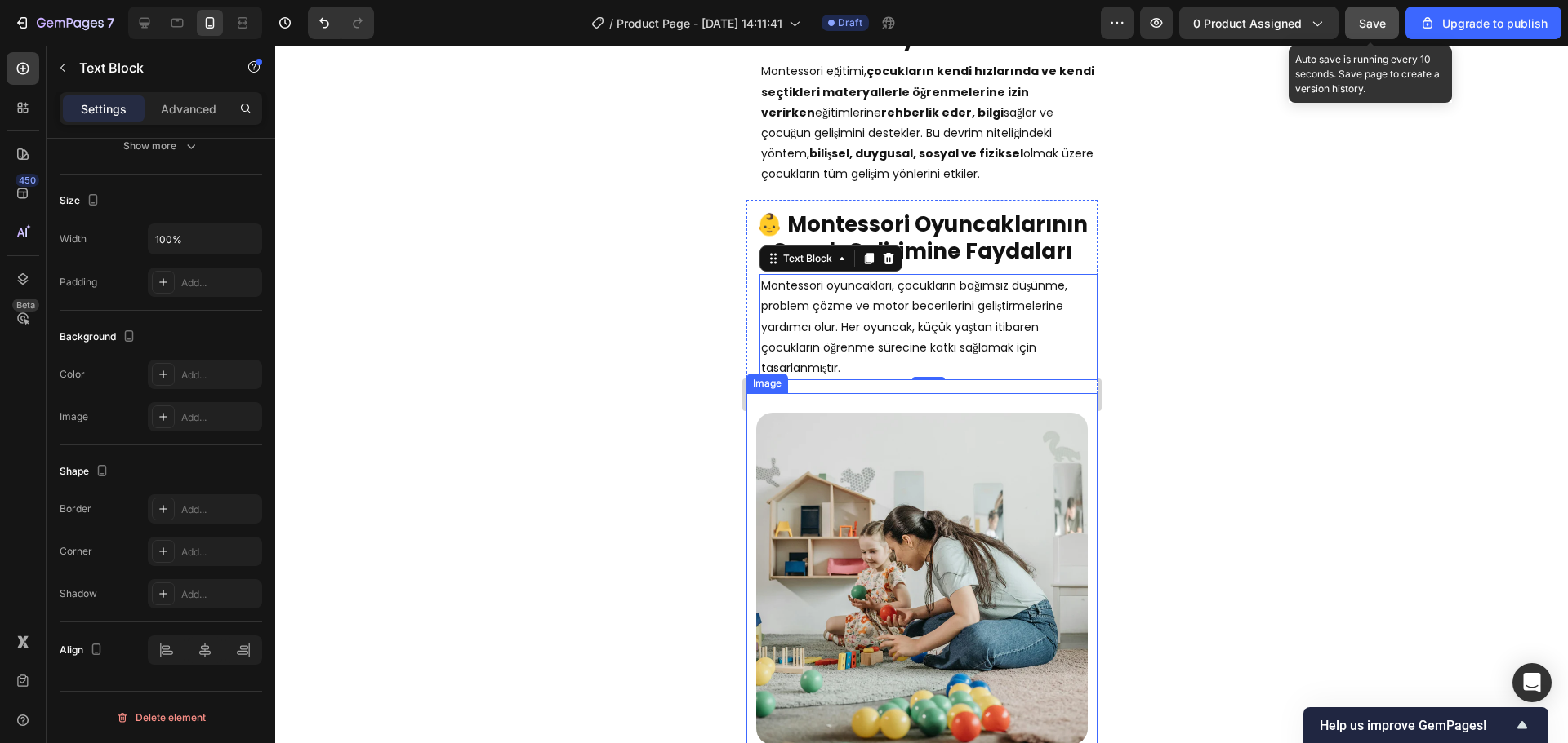
click at [932, 470] on img at bounding box center [921, 578] width 331 height 332
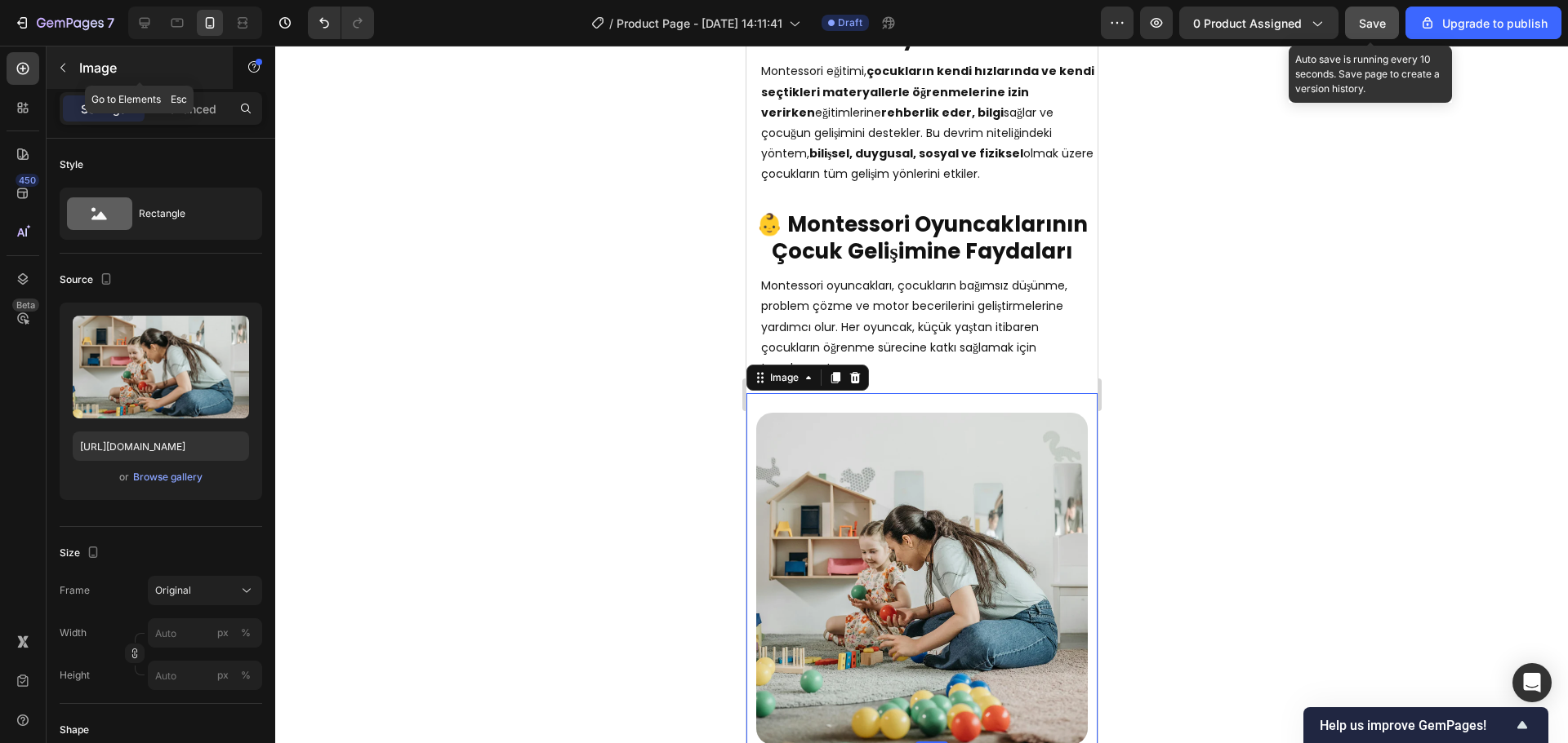
click at [73, 71] on button "button" at bounding box center [62, 67] width 26 height 26
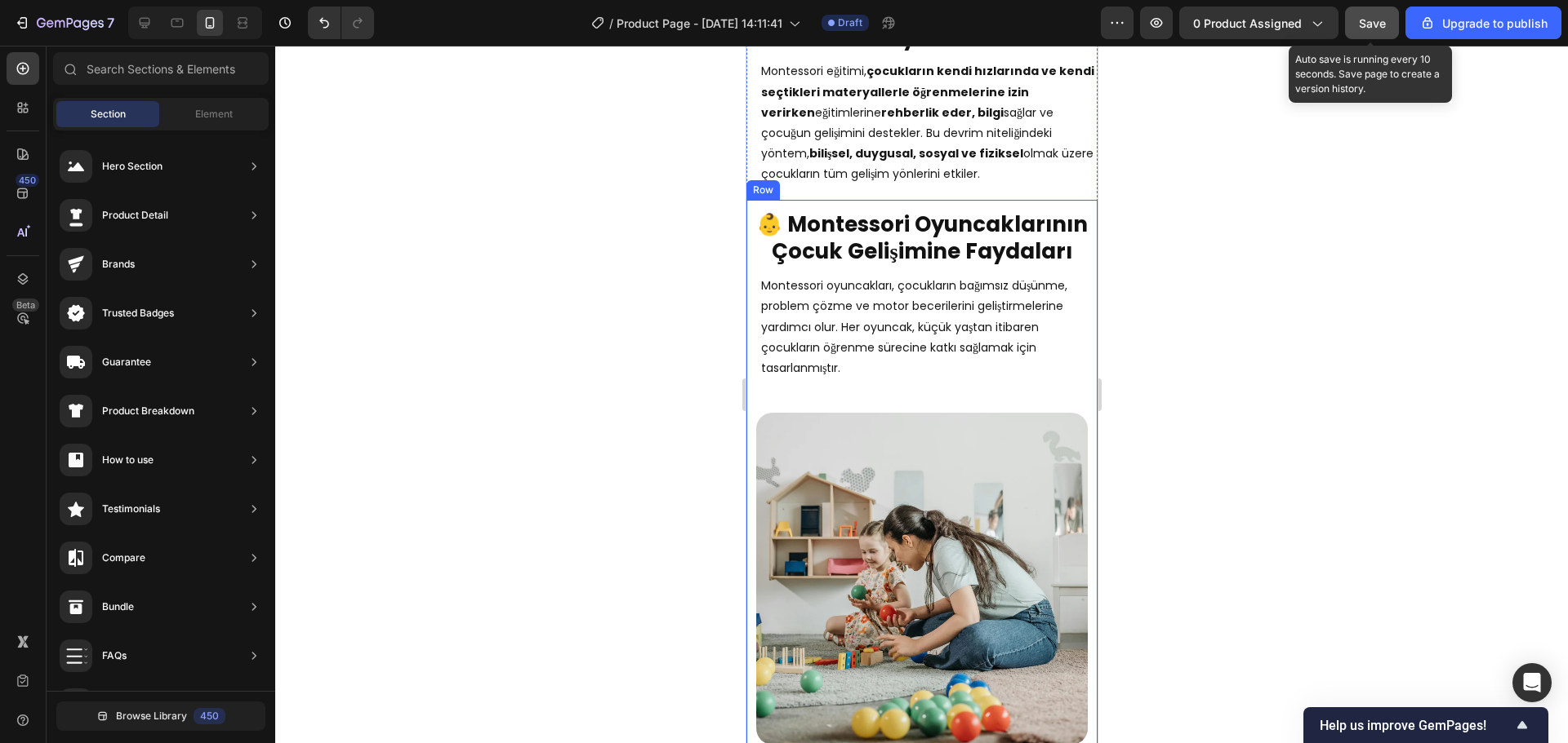
click at [892, 380] on div "Image ⁠⁠⁠⁠⁠⁠⁠ 👶 Montessori Oyuncaklarının Çocuk Gelişimine Faydaları Heading Mo…" at bounding box center [921, 472] width 351 height 546
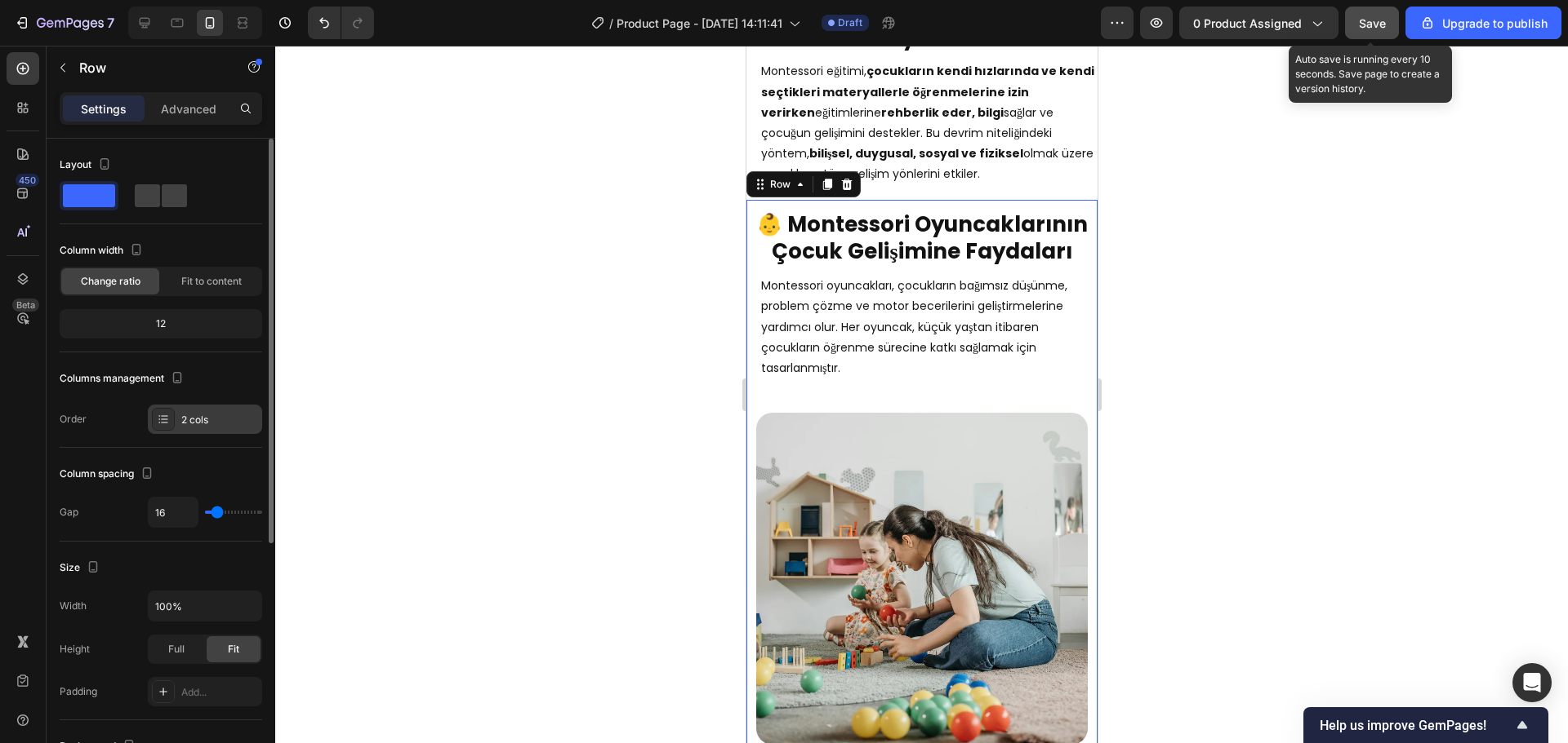
click at [189, 415] on div "2 cols" at bounding box center [219, 420] width 77 height 14
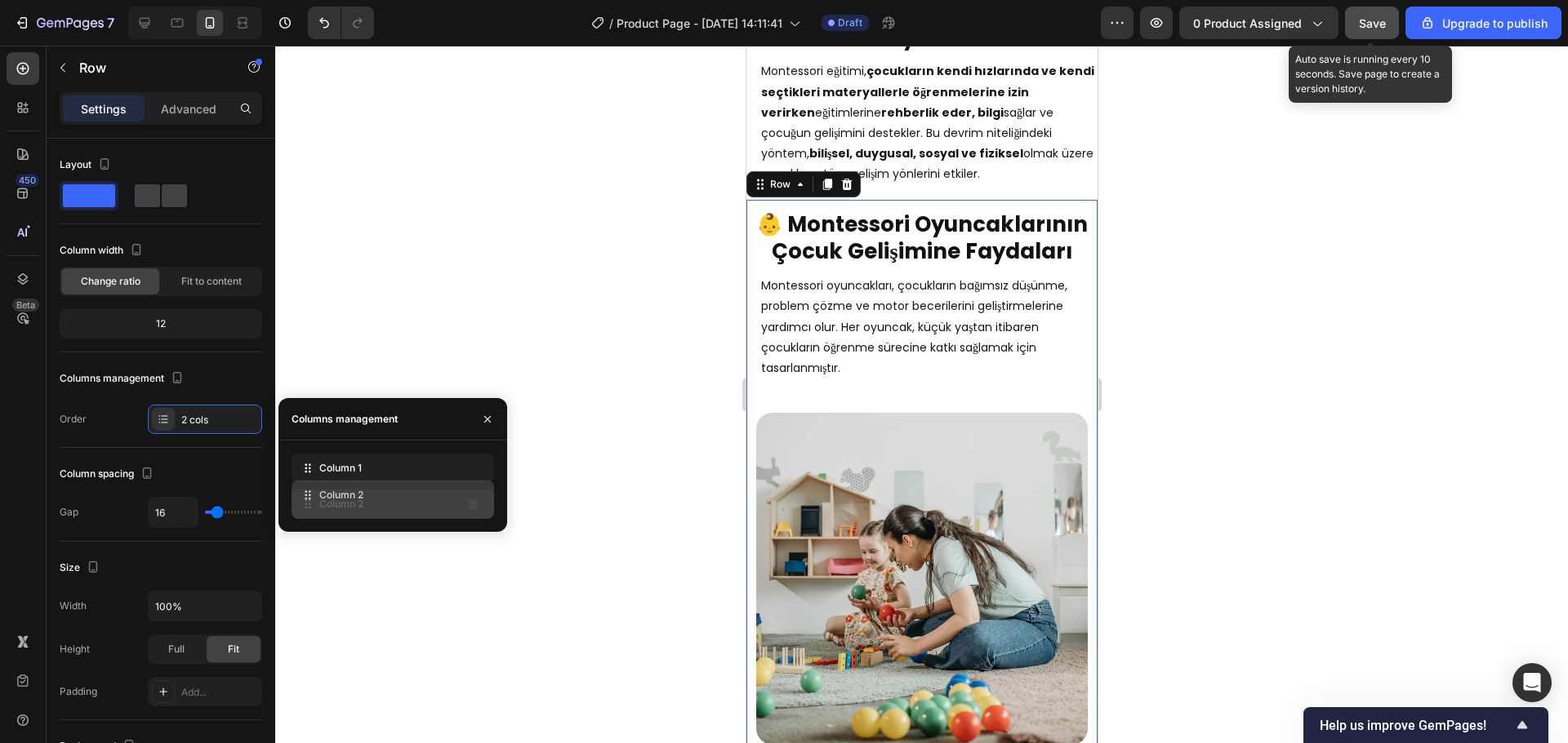
drag, startPoint x: 311, startPoint y: 468, endPoint x: 311, endPoint y: 498, distance: 30.0
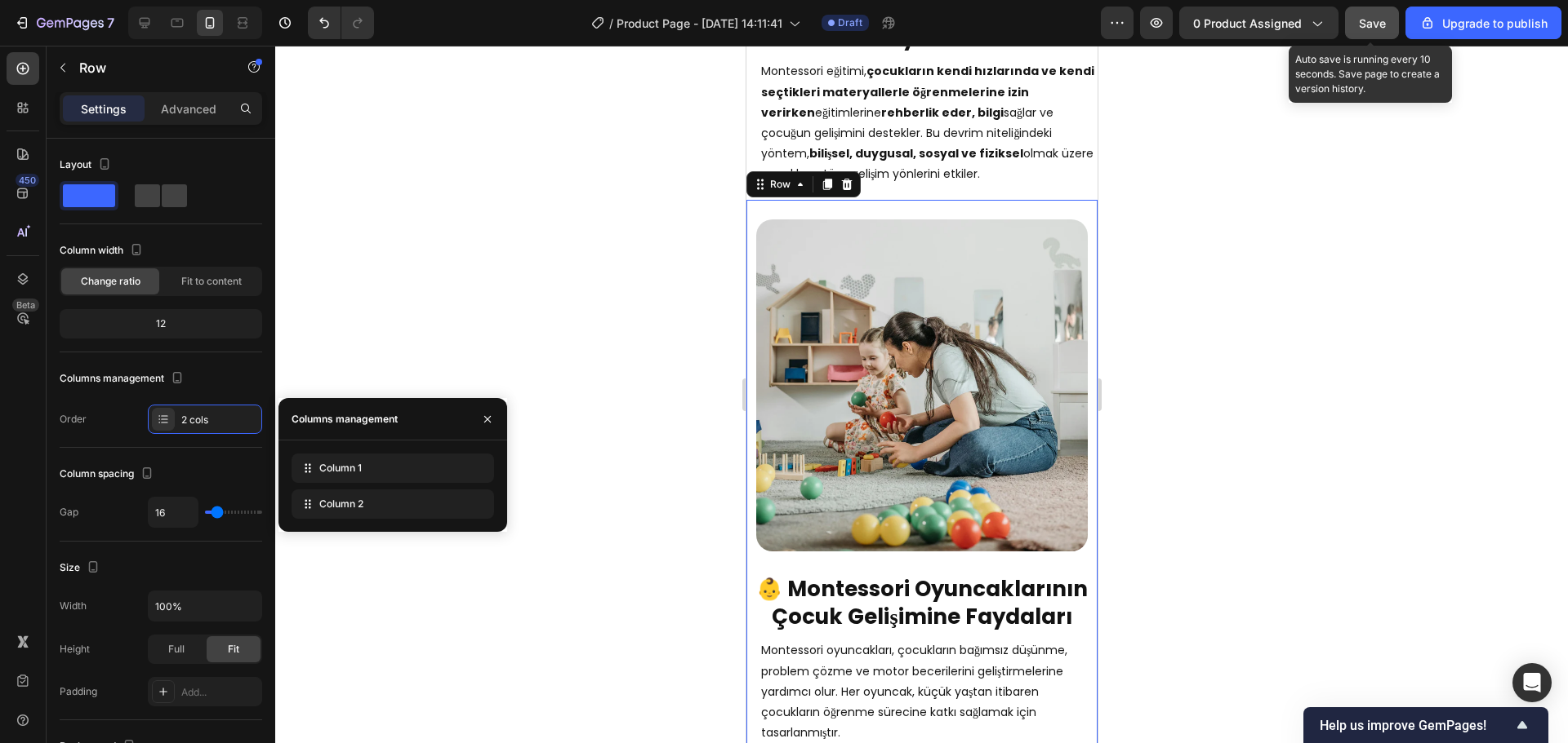
click at [1230, 361] on div at bounding box center [922, 395] width 1293 height 698
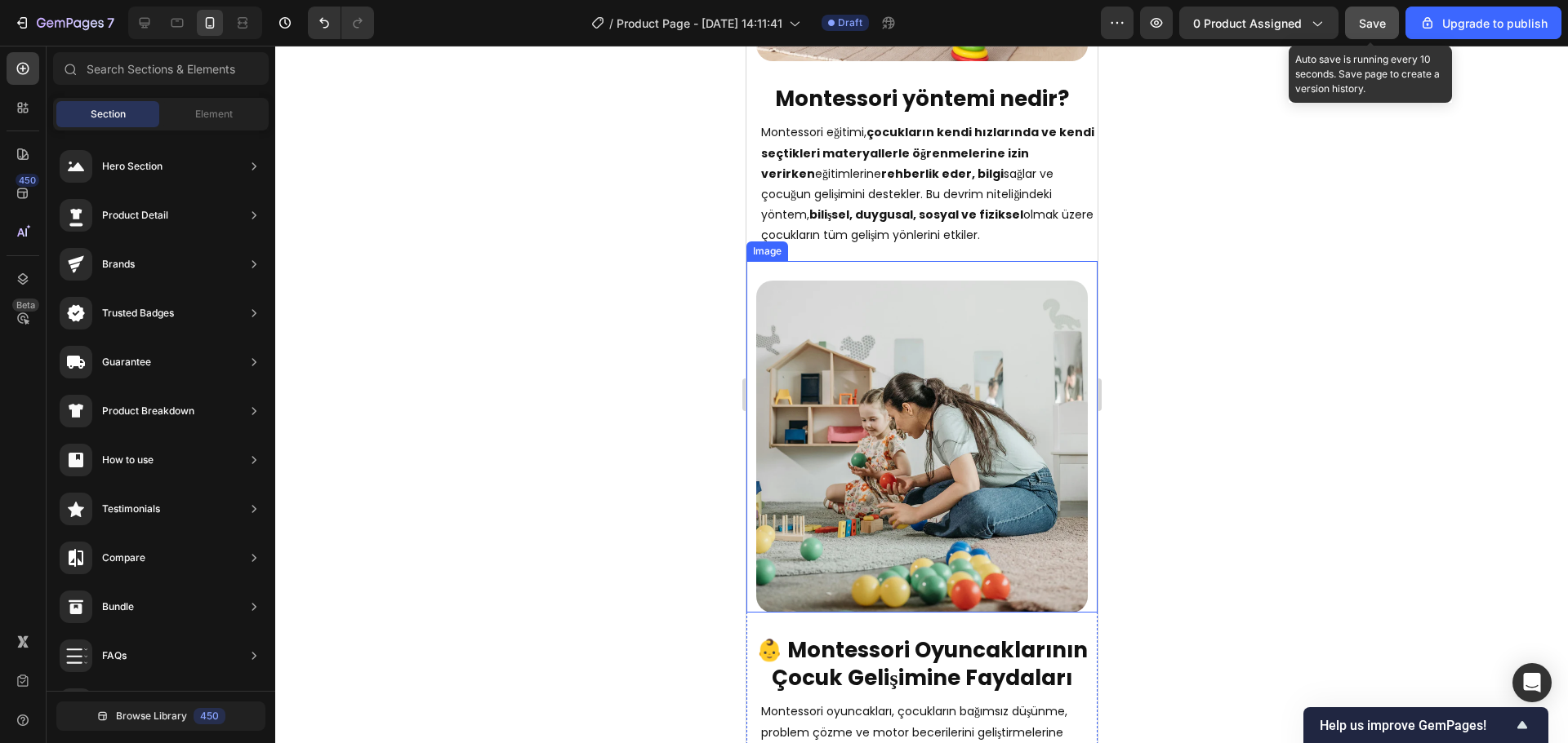
scroll to position [1826, 0]
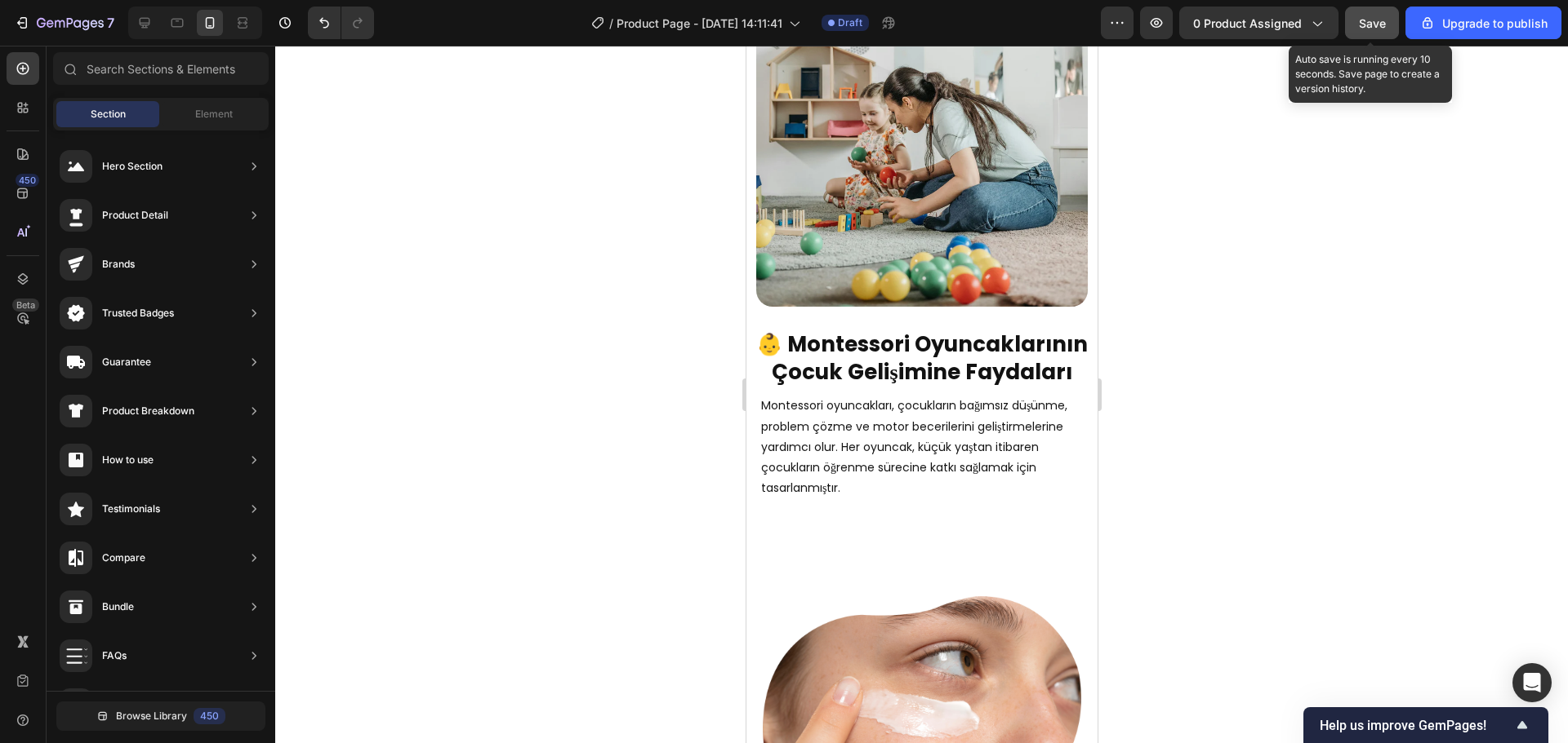
click at [1359, 19] on span "Save" at bounding box center [1372, 22] width 27 height 13
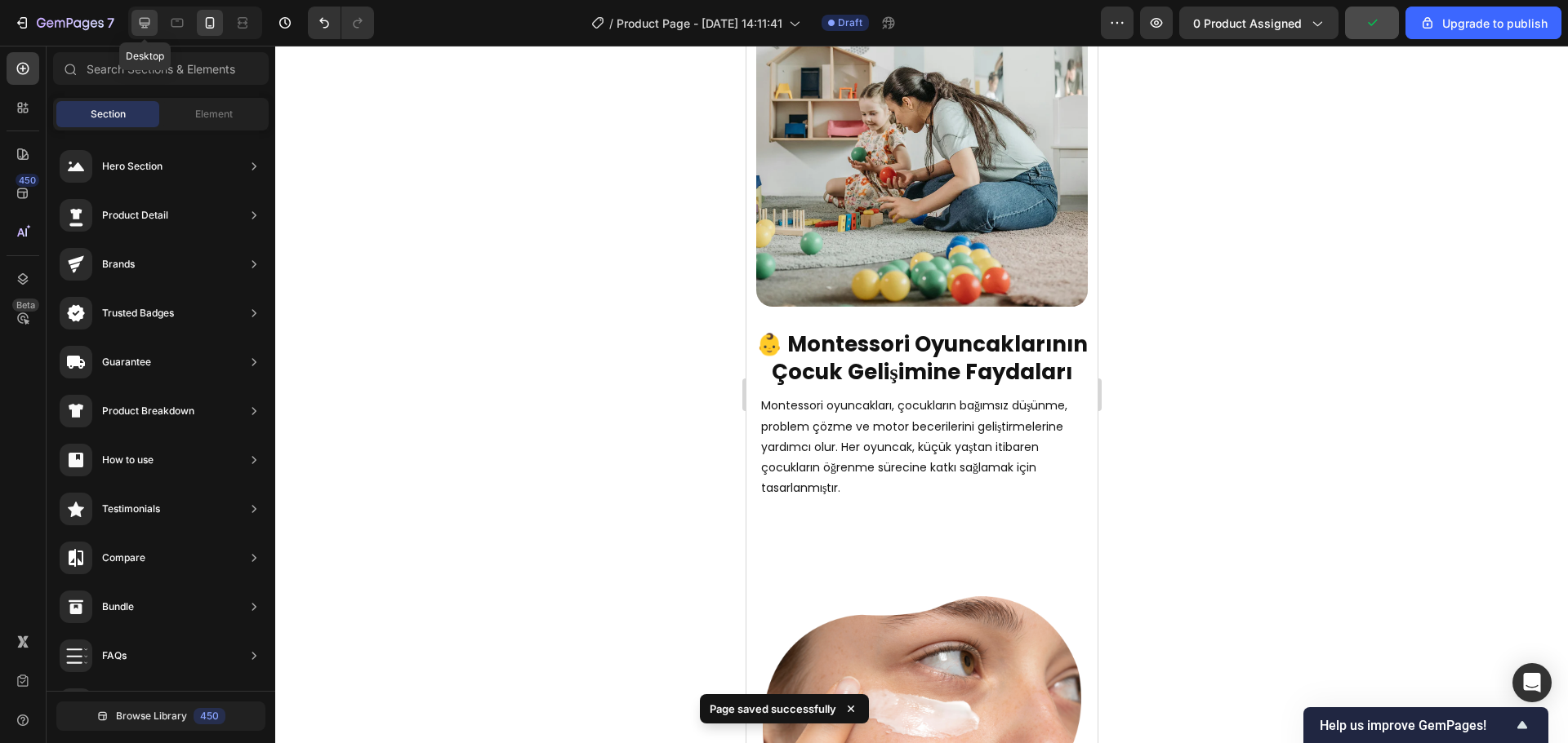
click at [150, 21] on icon at bounding box center [144, 22] width 16 height 16
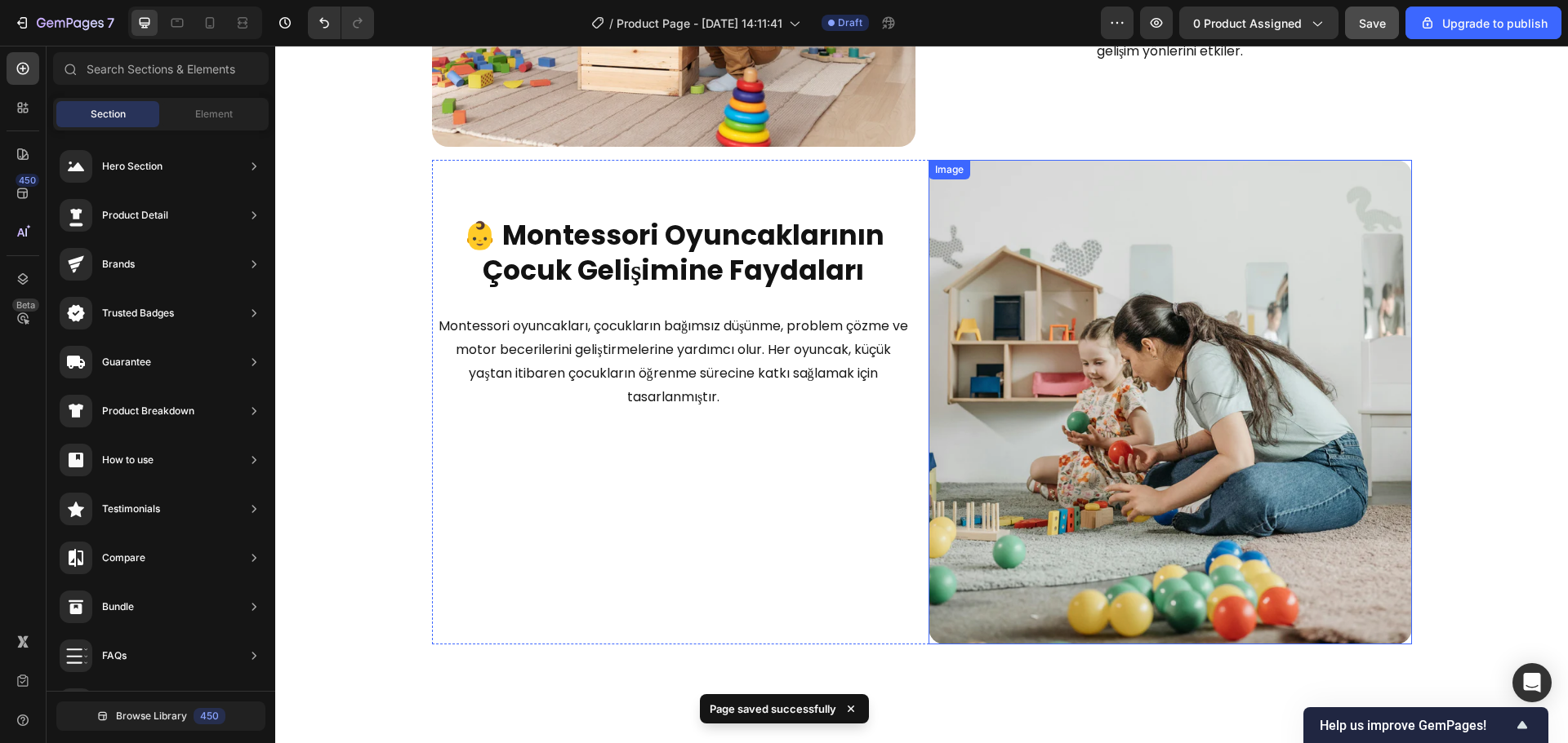
scroll to position [1526, 0]
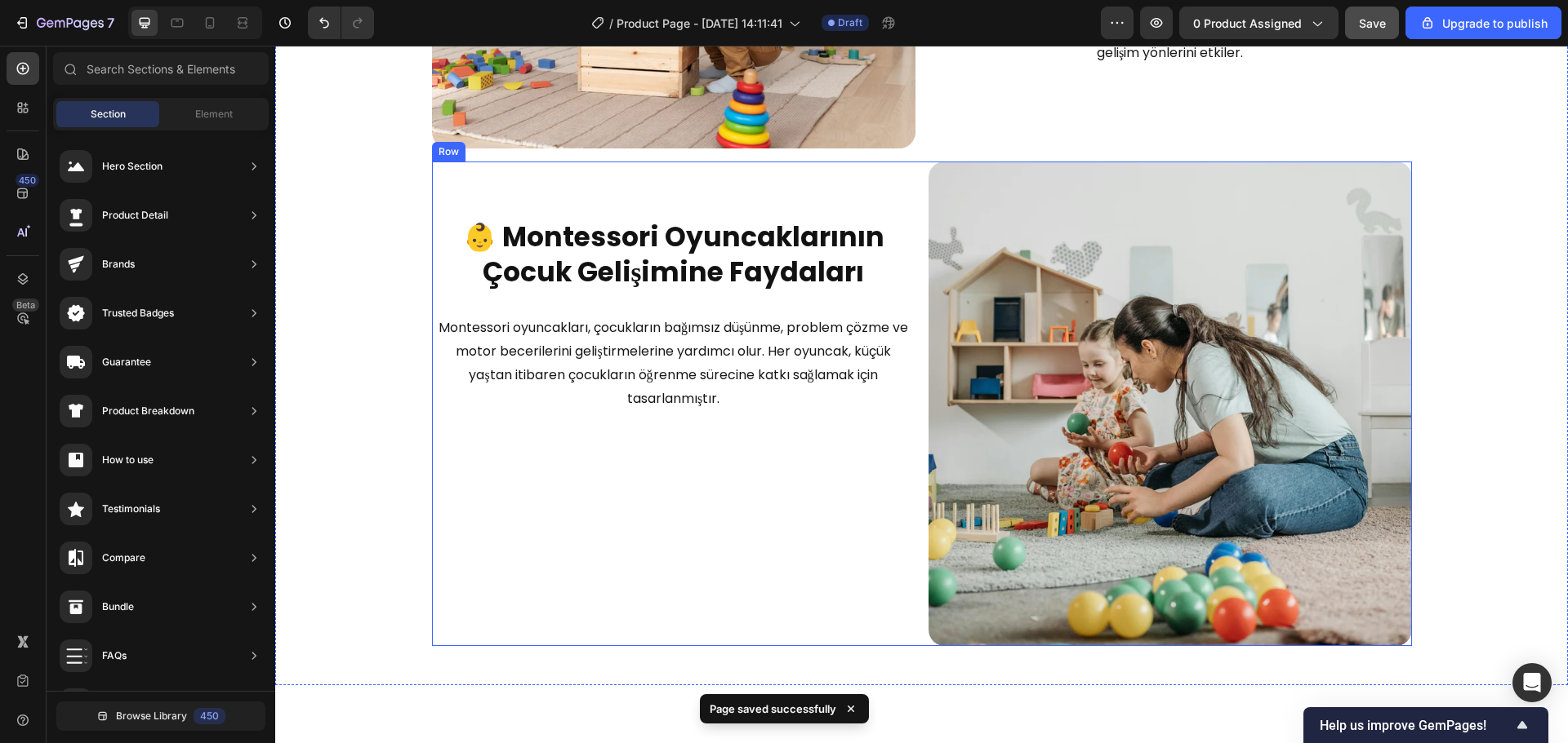
click at [665, 251] on strong "👶 Montessori Oyuncaklarının Çocuk Gelişimine Faydaları" at bounding box center [673, 255] width 421 height 74
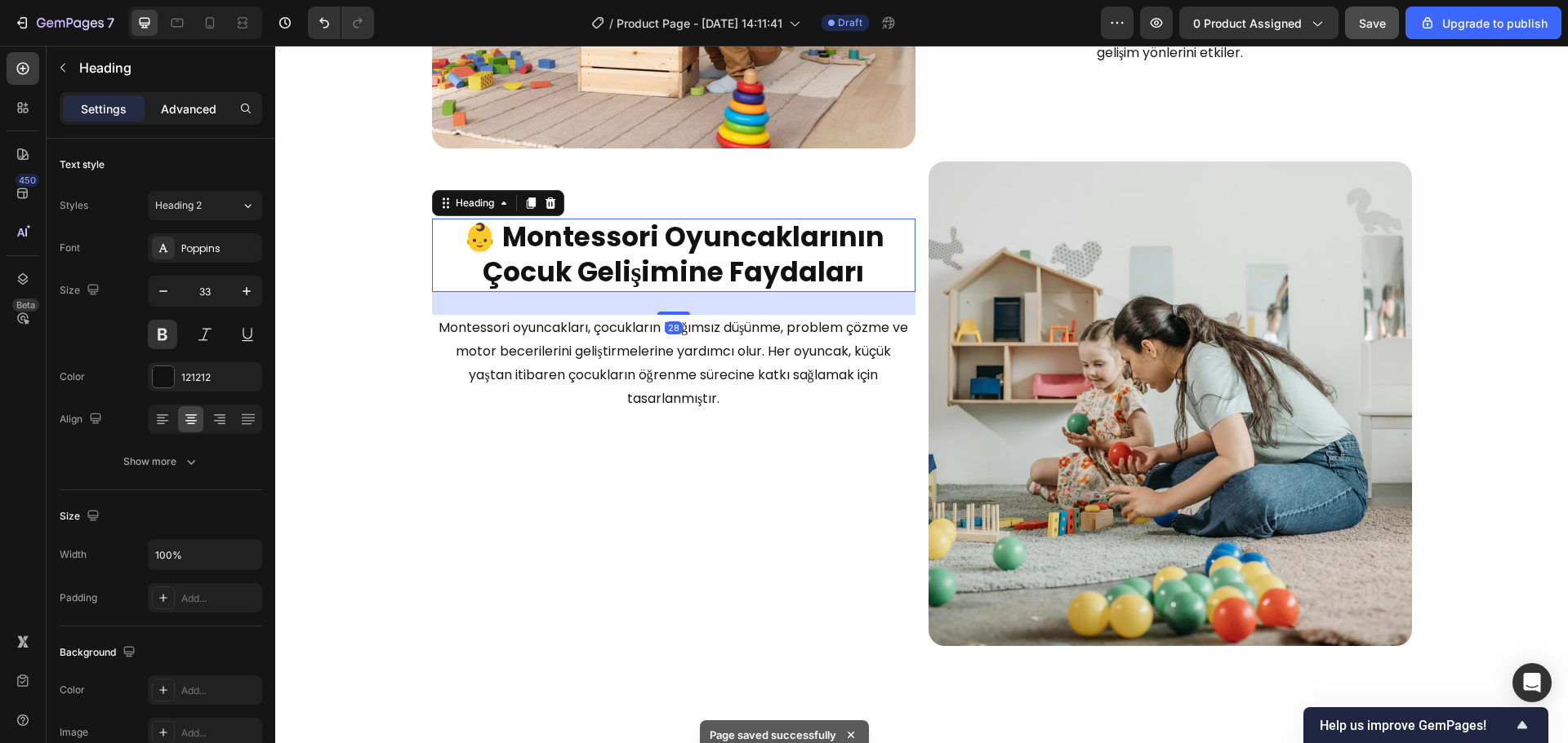
click at [203, 117] on p "Advanced" at bounding box center [189, 109] width 56 height 17
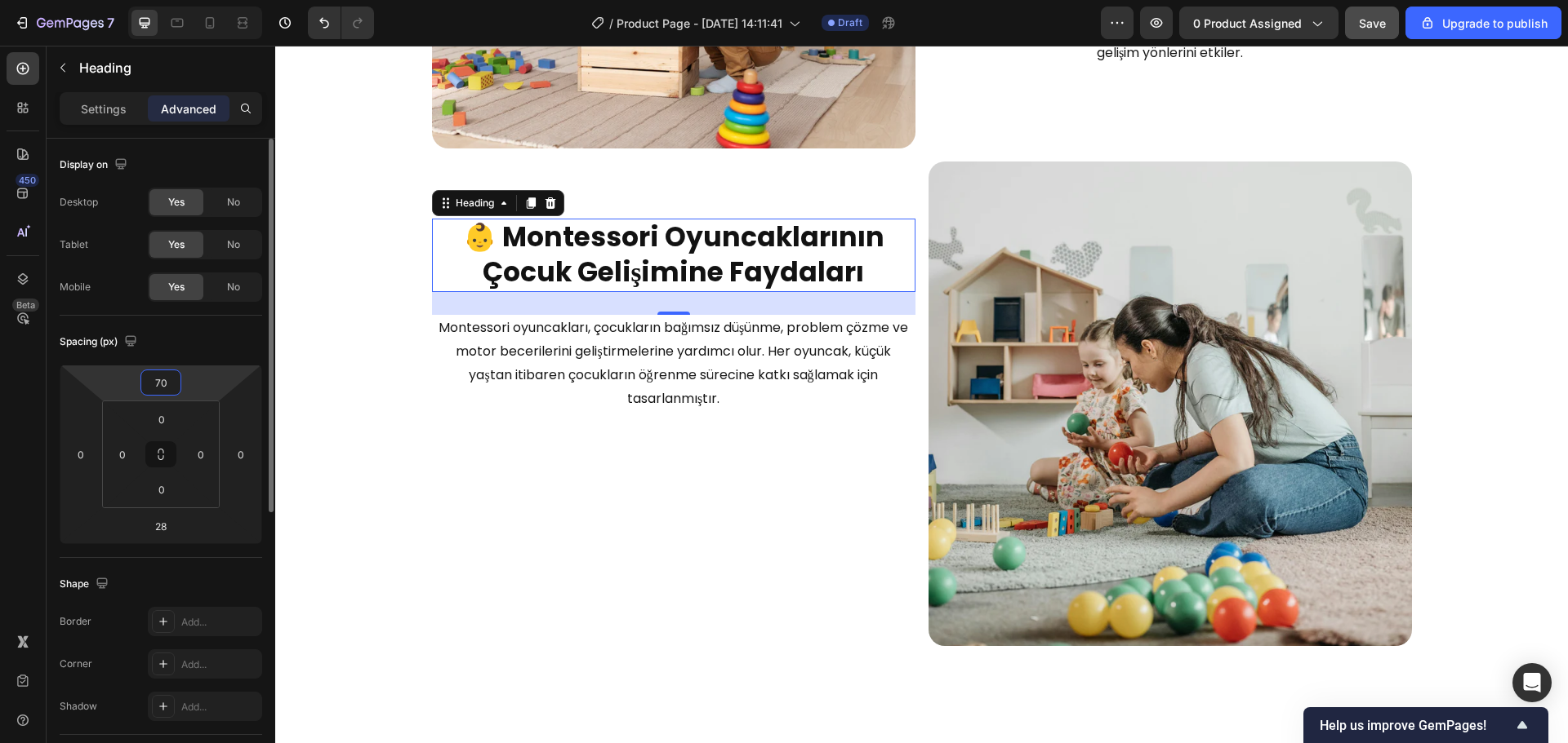
click at [154, 375] on input "70" at bounding box center [161, 382] width 32 height 24
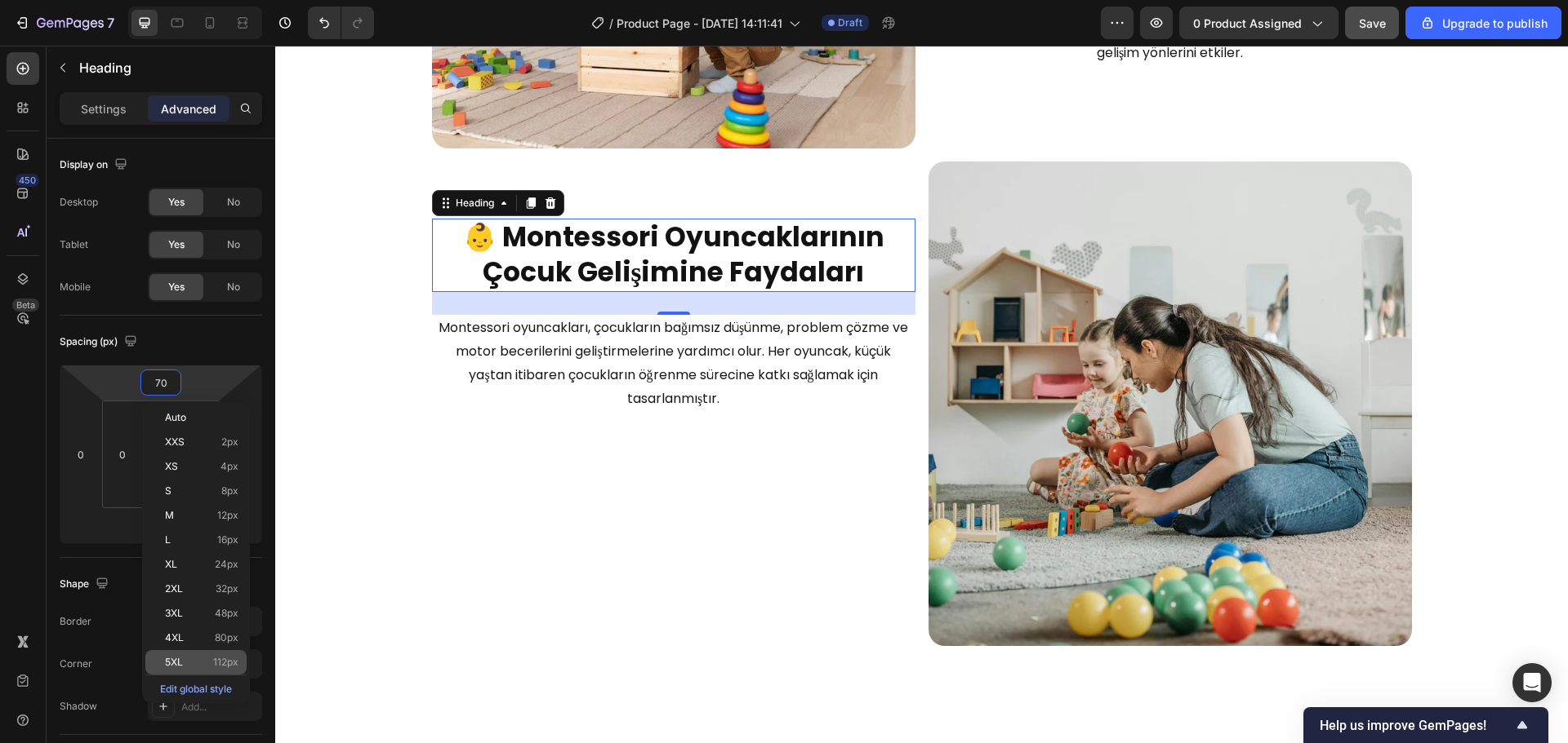
click at [194, 654] on div "5XL 112px" at bounding box center [195, 662] width 101 height 24
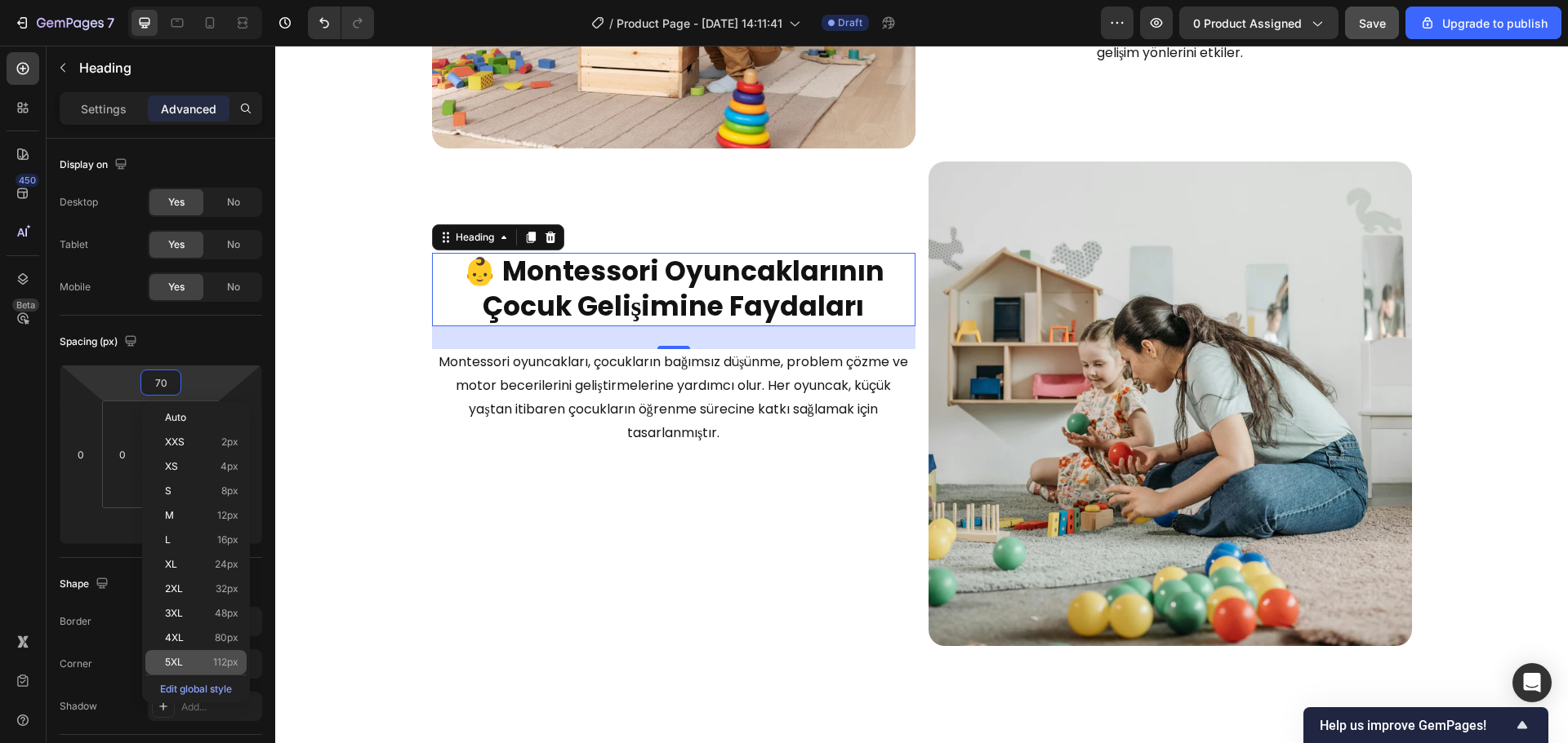
type input "112"
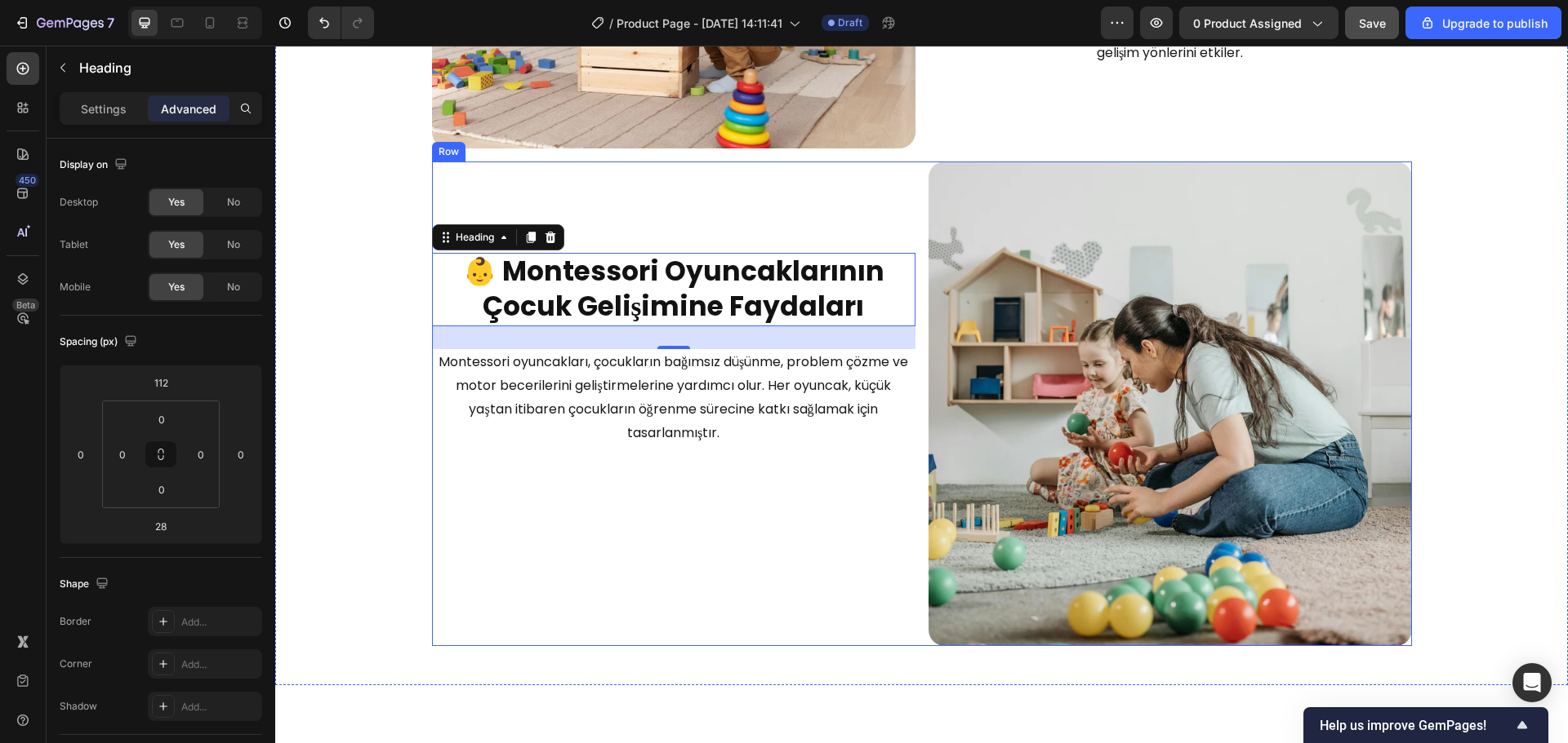
click at [647, 506] on div "⁠⁠⁠⁠⁠⁠⁠ 👶 Montessori Oyuncaklarının Çocuk Gelişimine Faydaları Heading 28 Monte…" at bounding box center [673, 404] width 483 height 485
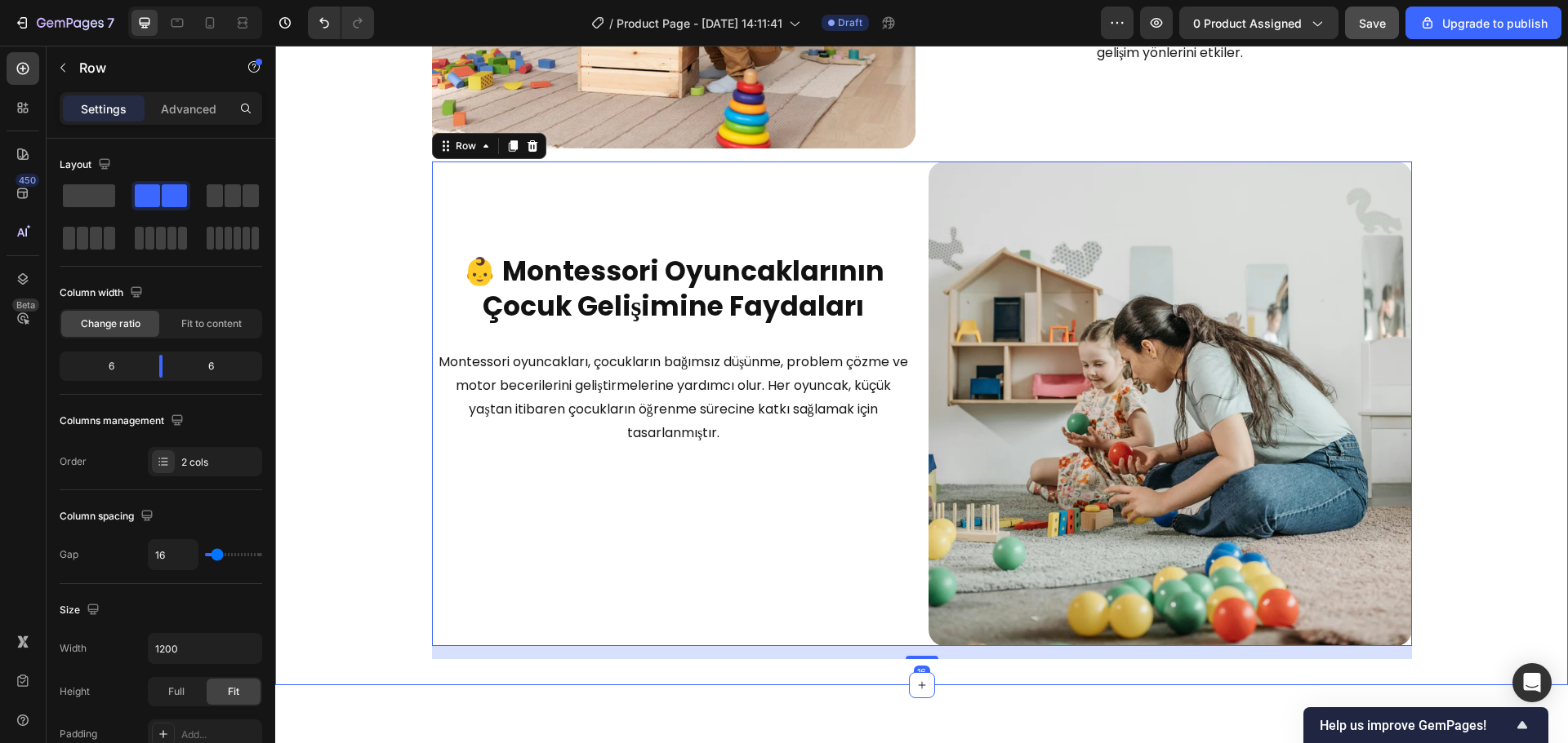
click at [1463, 266] on div "Image Montessori yöntemi nedir? Heading Montessori eğitimi, çocukların kendi hı…" at bounding box center [922, 244] width 1293 height 831
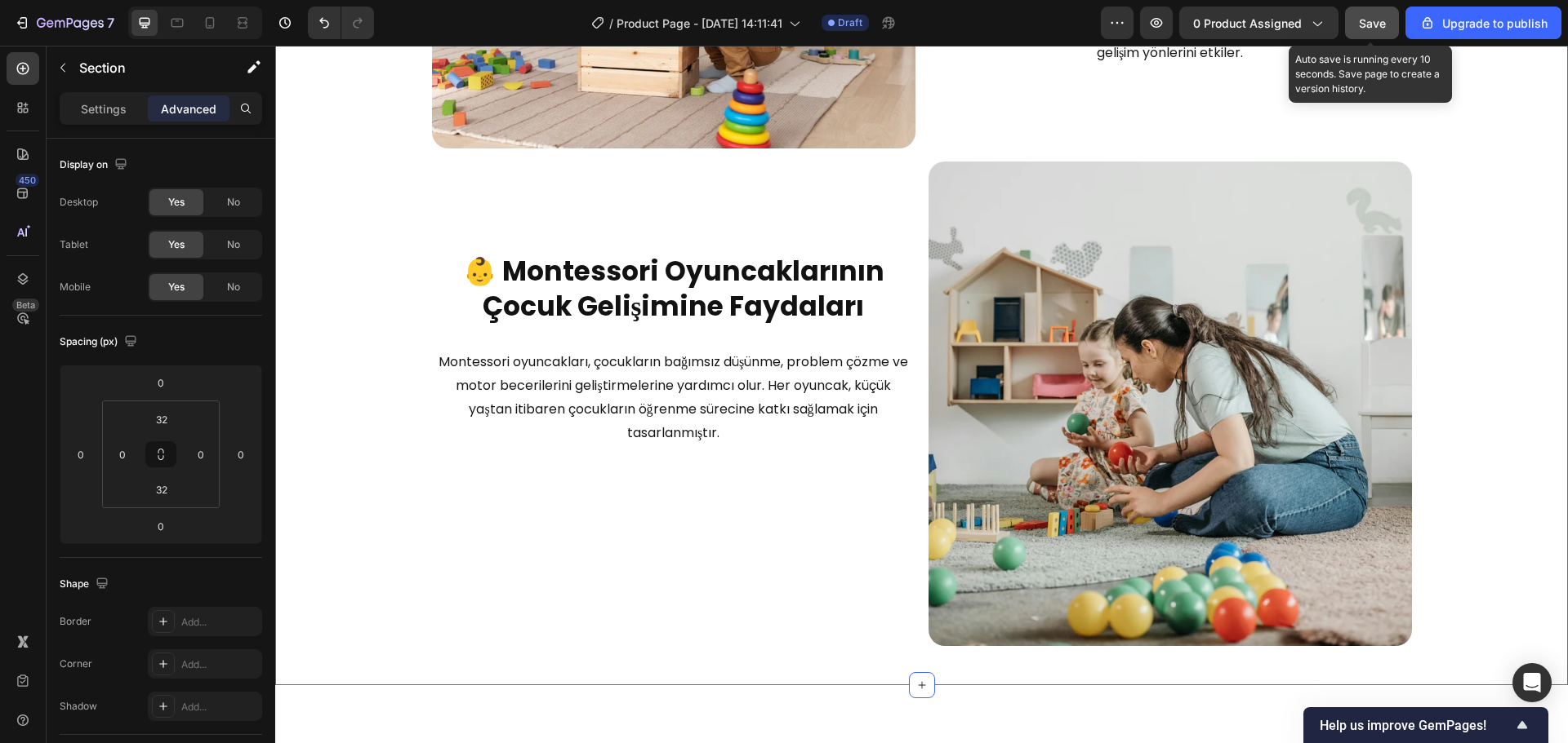
click at [1348, 23] on button "Save" at bounding box center [1372, 22] width 54 height 32
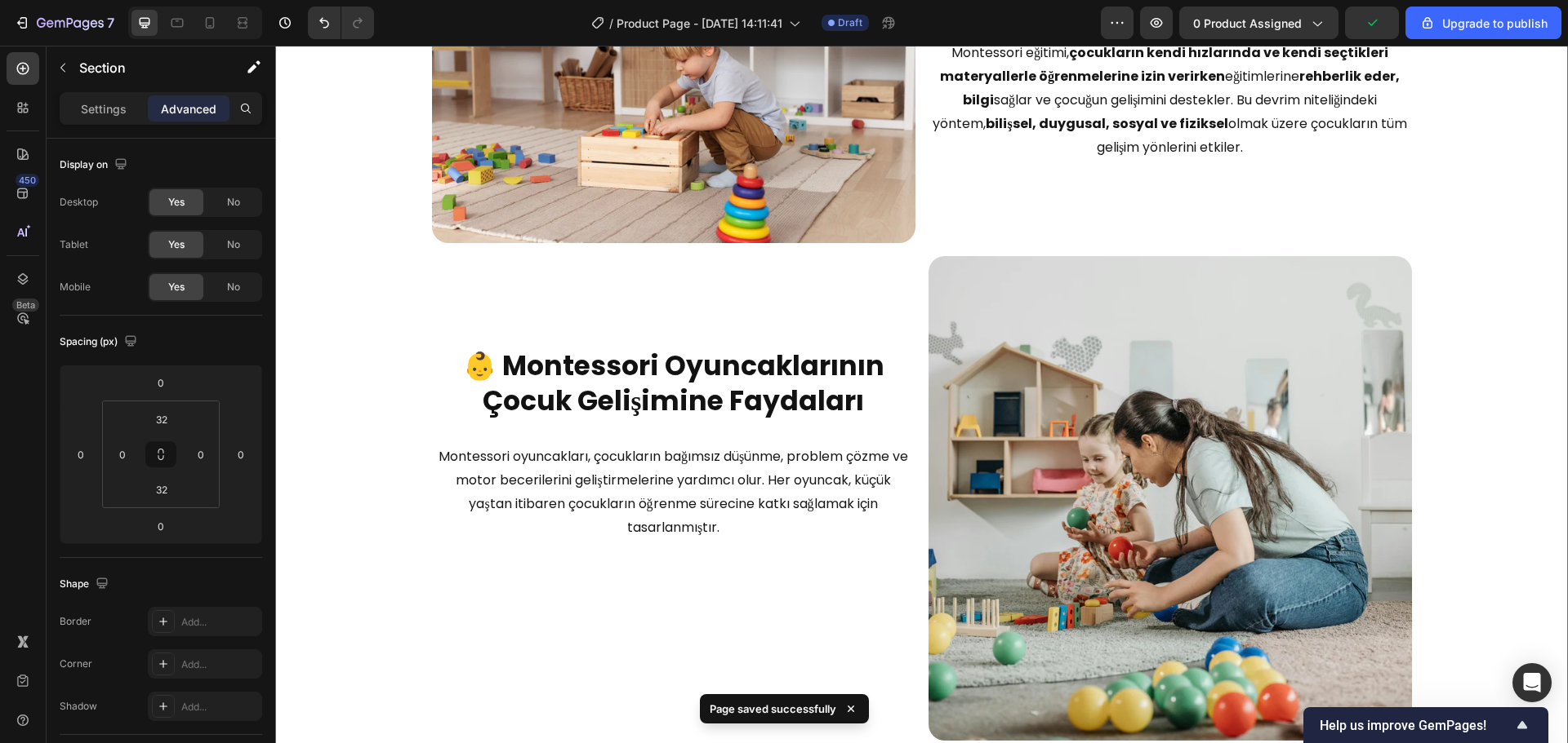
scroll to position [1282, 0]
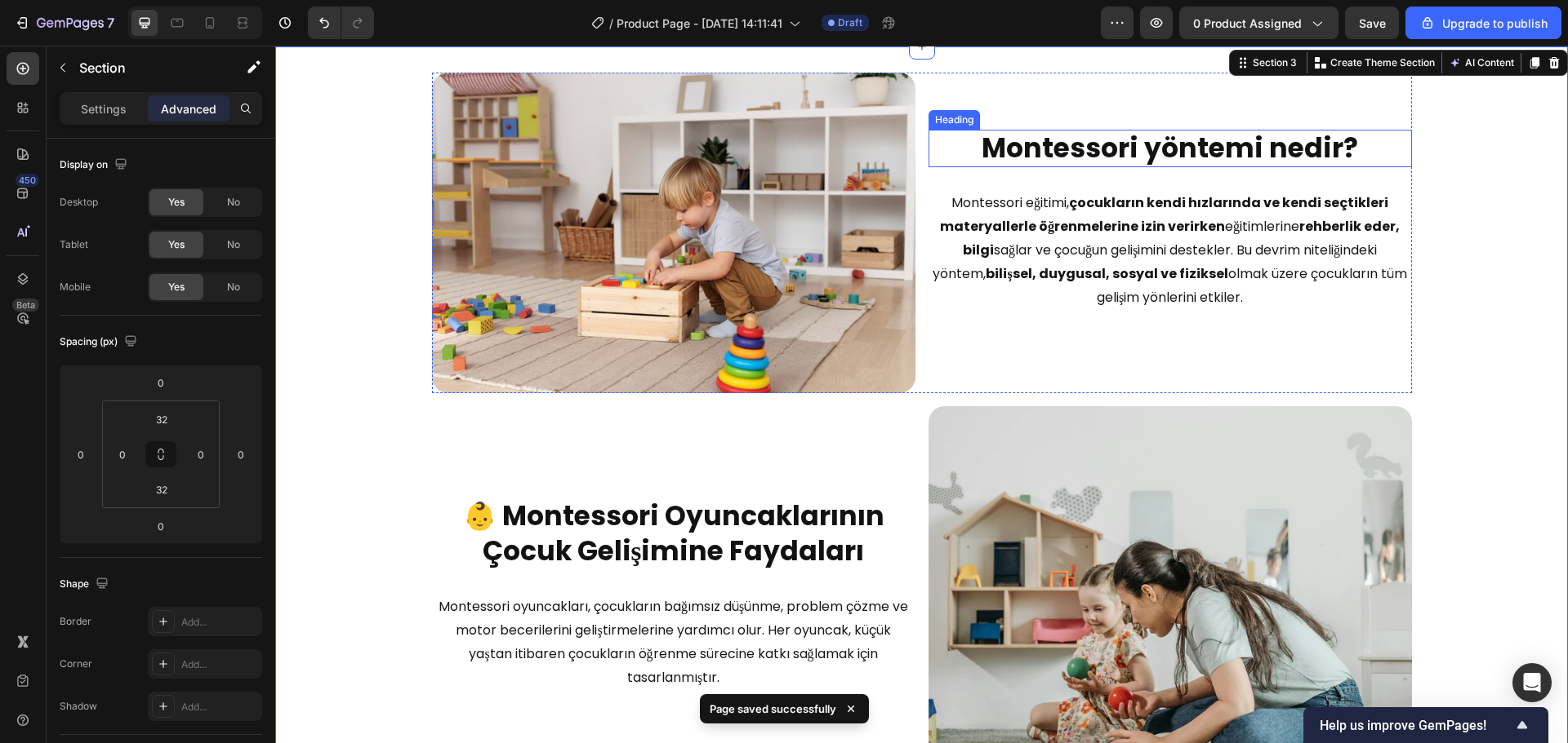
click at [1191, 137] on strong "Montessori yöntemi nedir?" at bounding box center [1169, 148] width 376 height 39
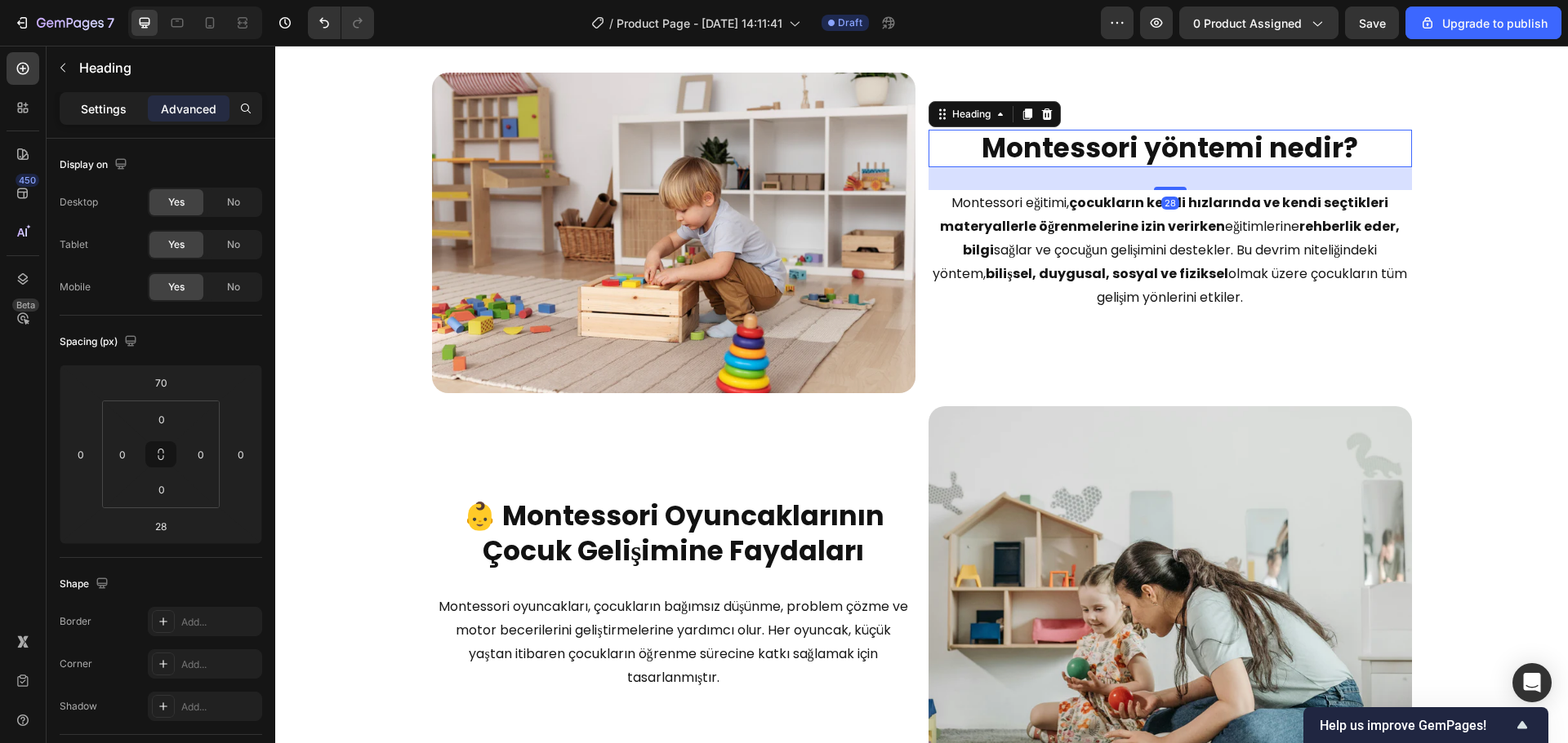
click at [93, 98] on div "Settings" at bounding box center [104, 108] width 82 height 26
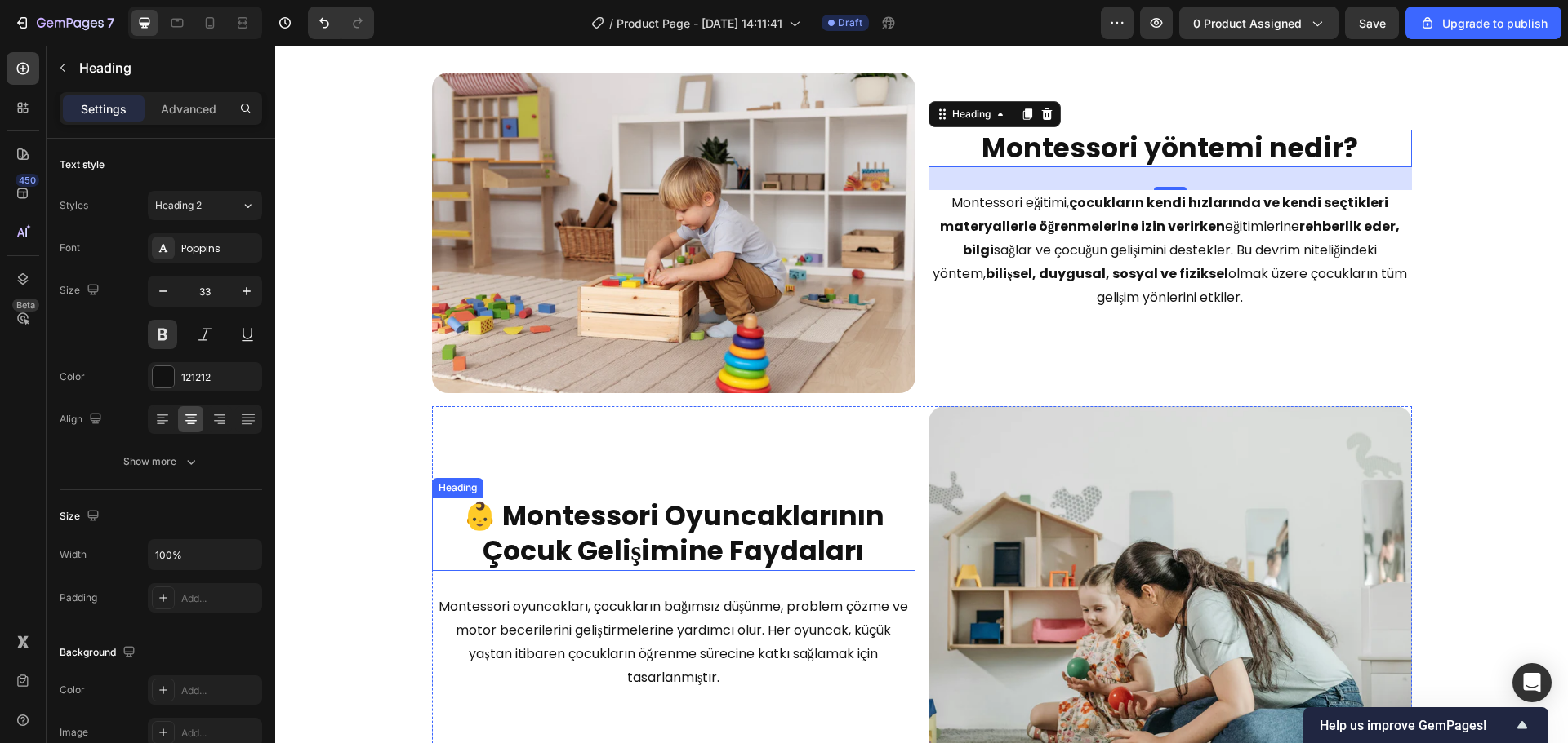
click at [621, 531] on strong "👶 Montessori Oyuncaklarının Çocuk Gelişimine Faydaları" at bounding box center [673, 533] width 421 height 74
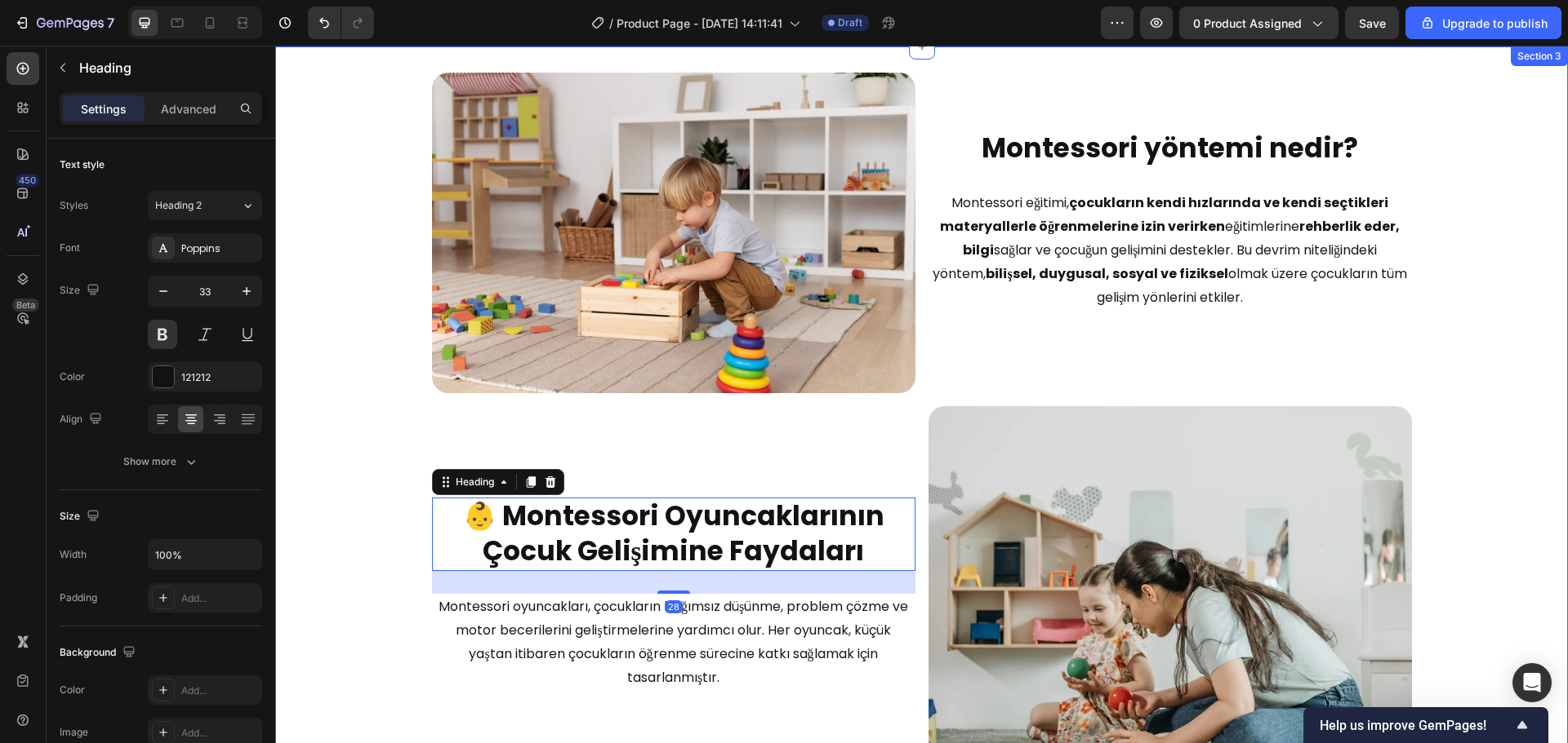
scroll to position [1690, 0]
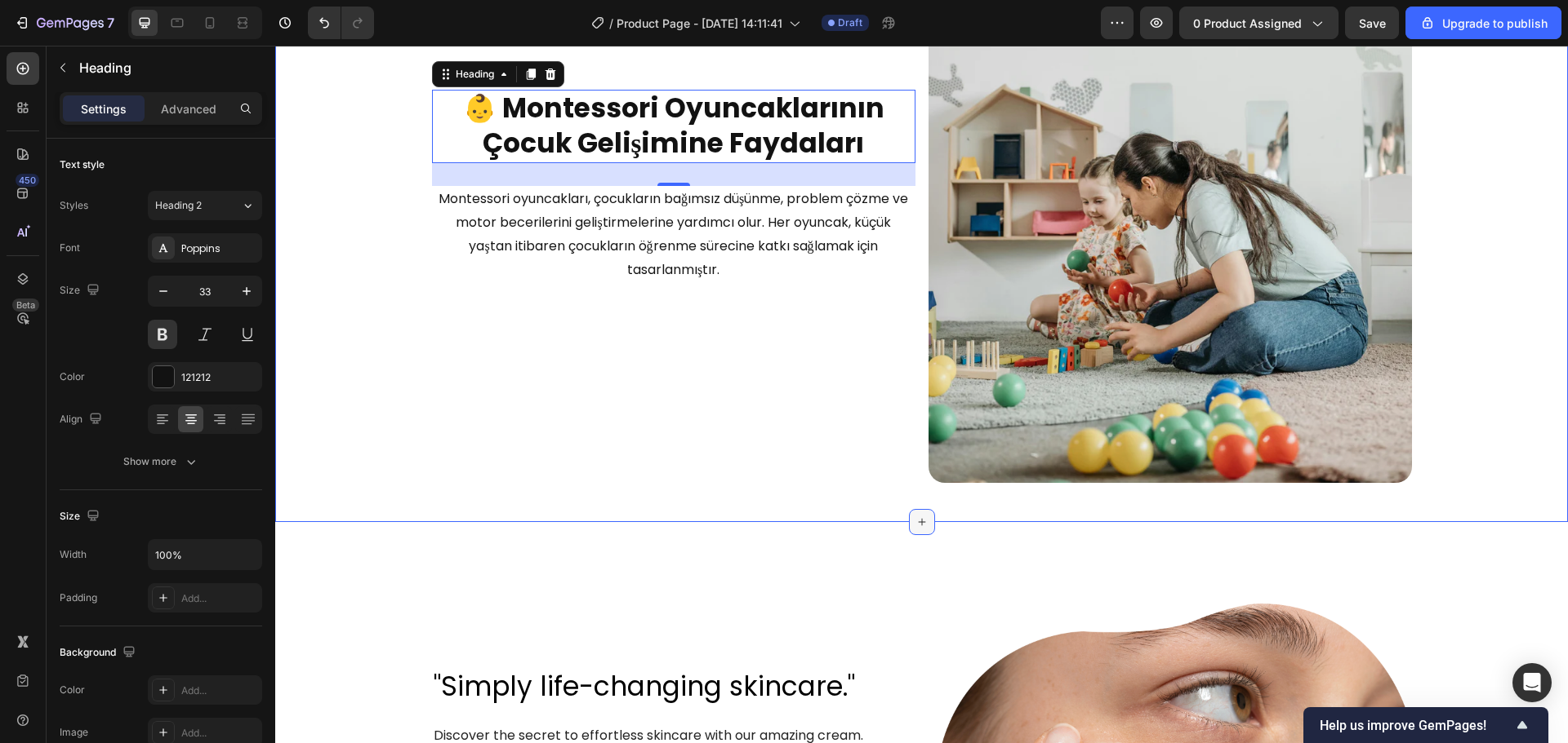
click at [909, 514] on div at bounding box center [922, 522] width 26 height 26
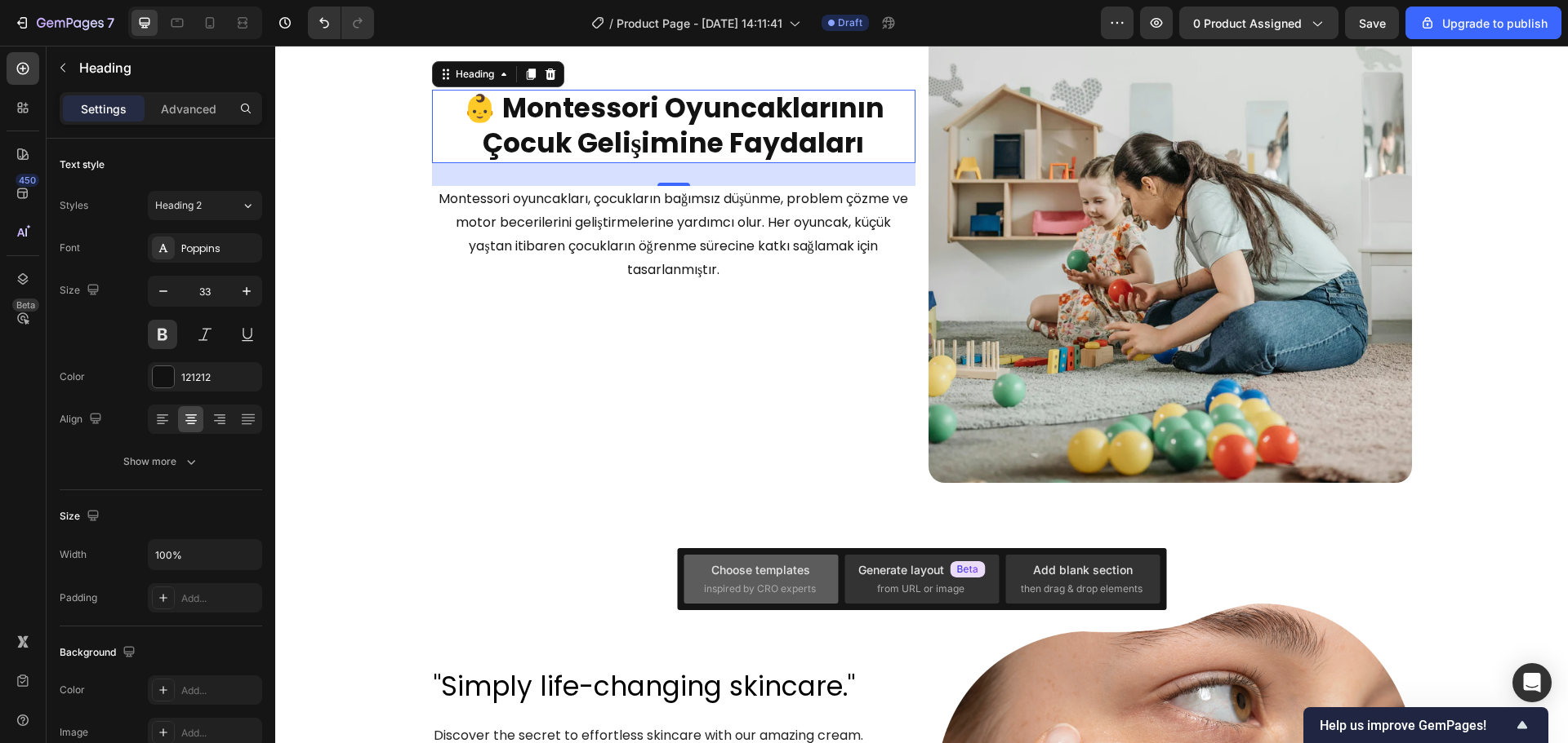
click at [829, 575] on div "Choose templates inspired by CRO experts" at bounding box center [760, 579] width 154 height 49
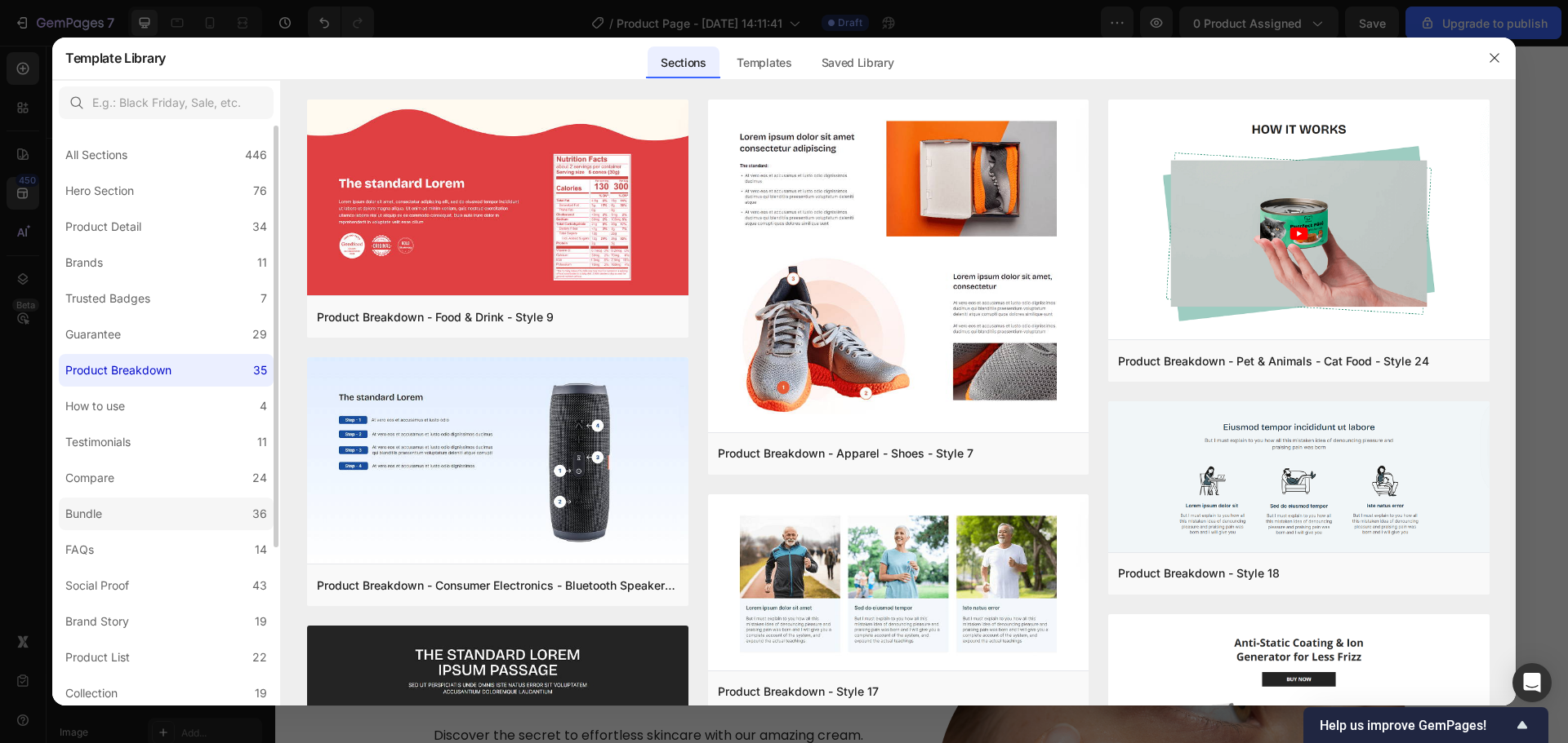
scroll to position [219, 0]
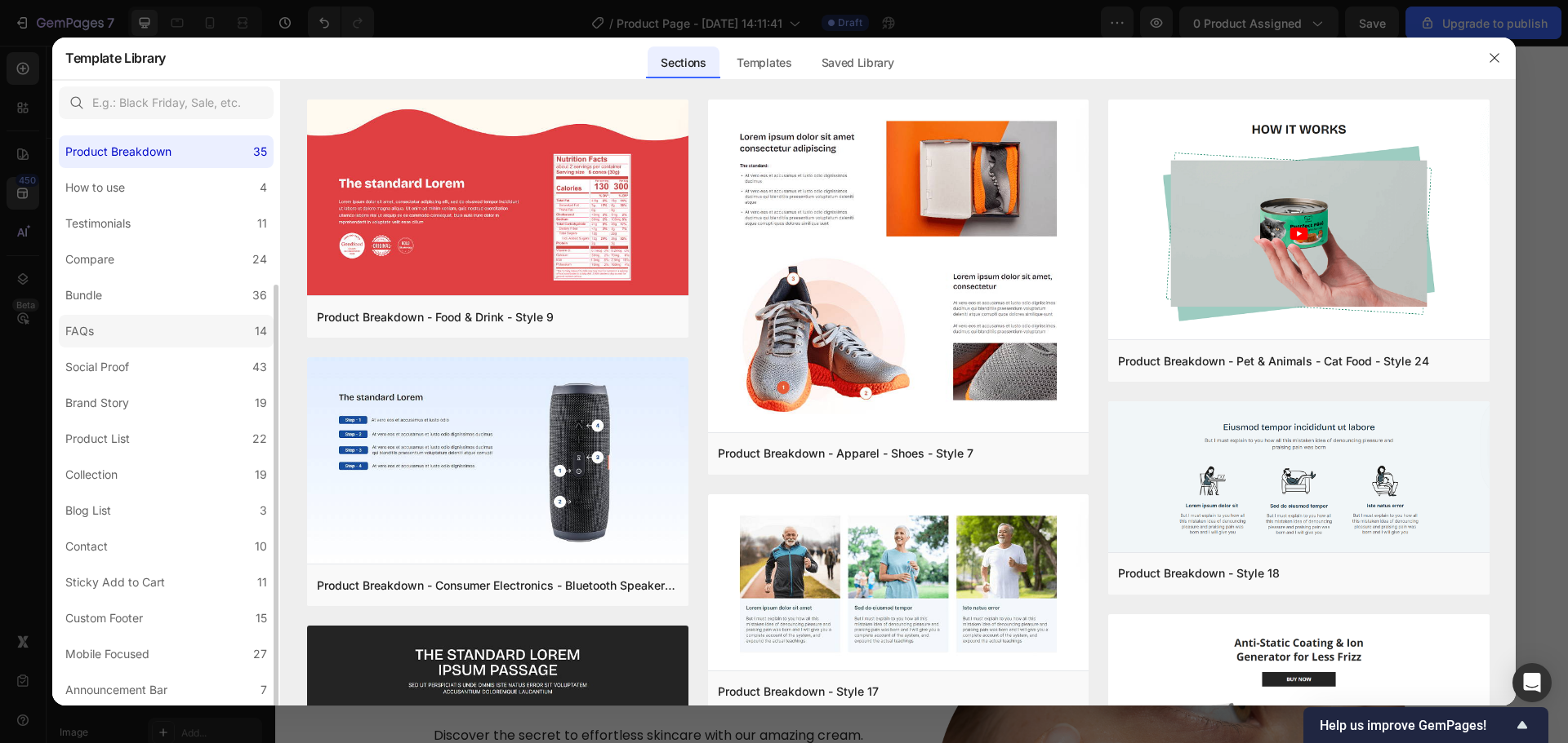
click at [103, 322] on label "FAQs 14" at bounding box center [166, 331] width 215 height 32
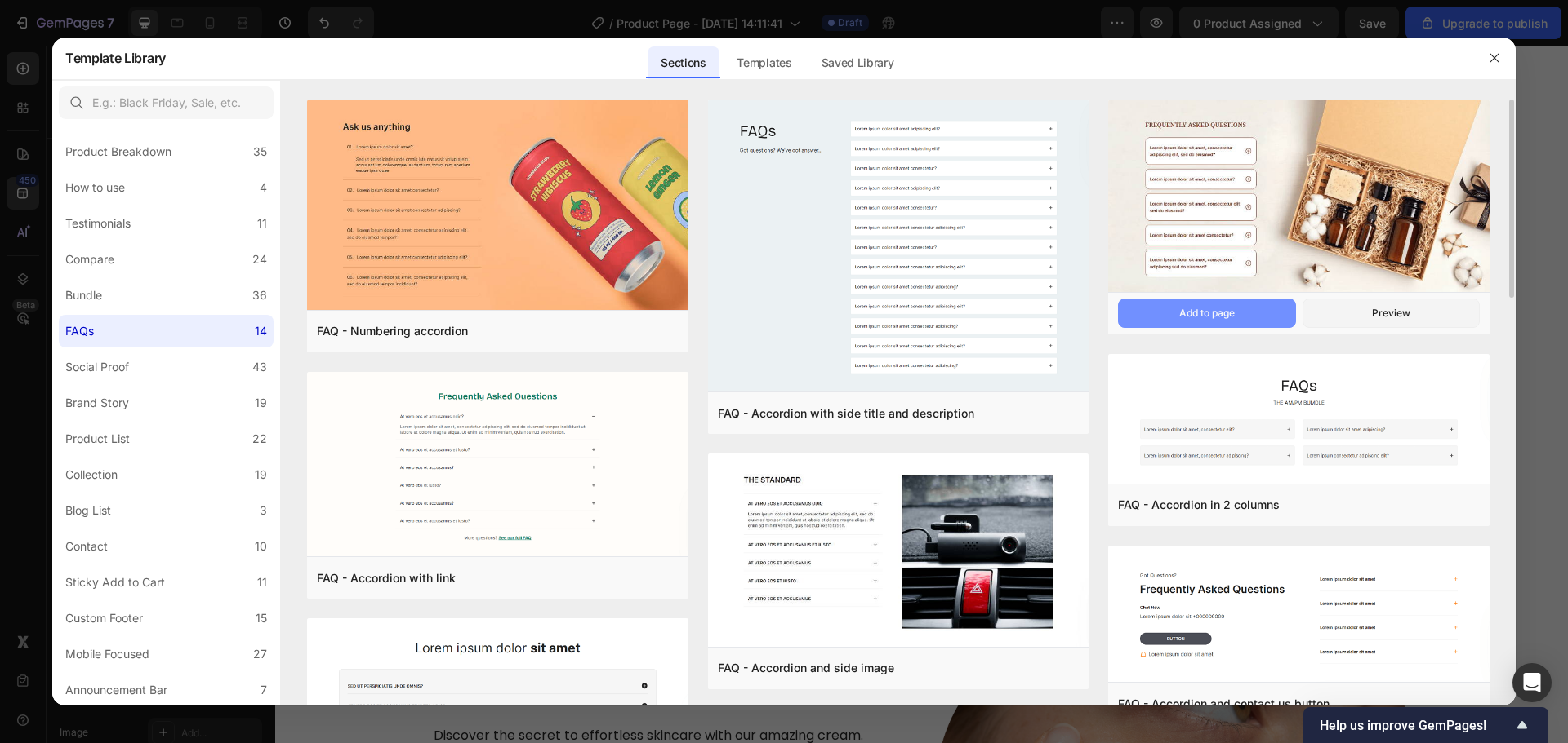
click at [1225, 320] on div "Add to page" at bounding box center [1207, 313] width 56 height 14
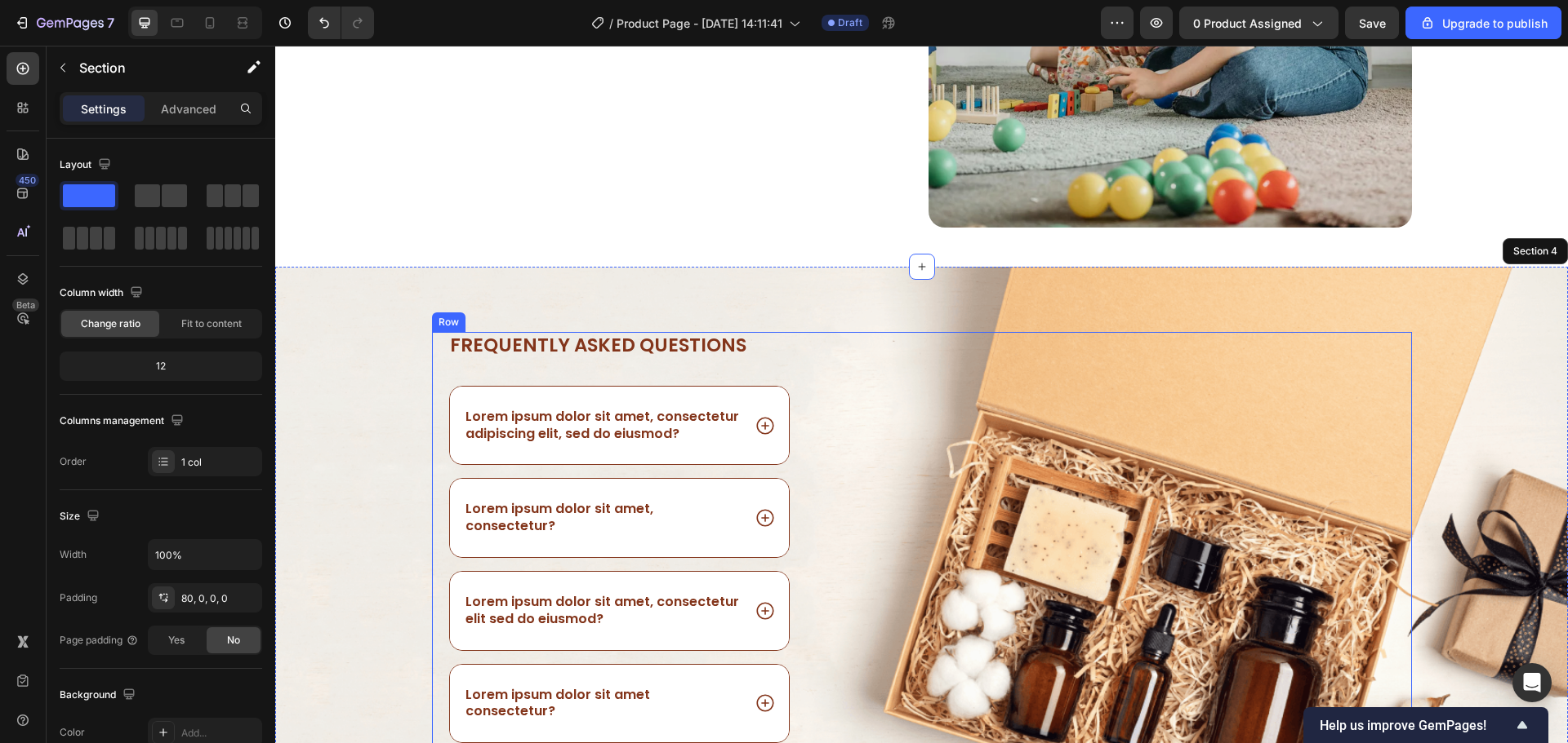
scroll to position [1921, 0]
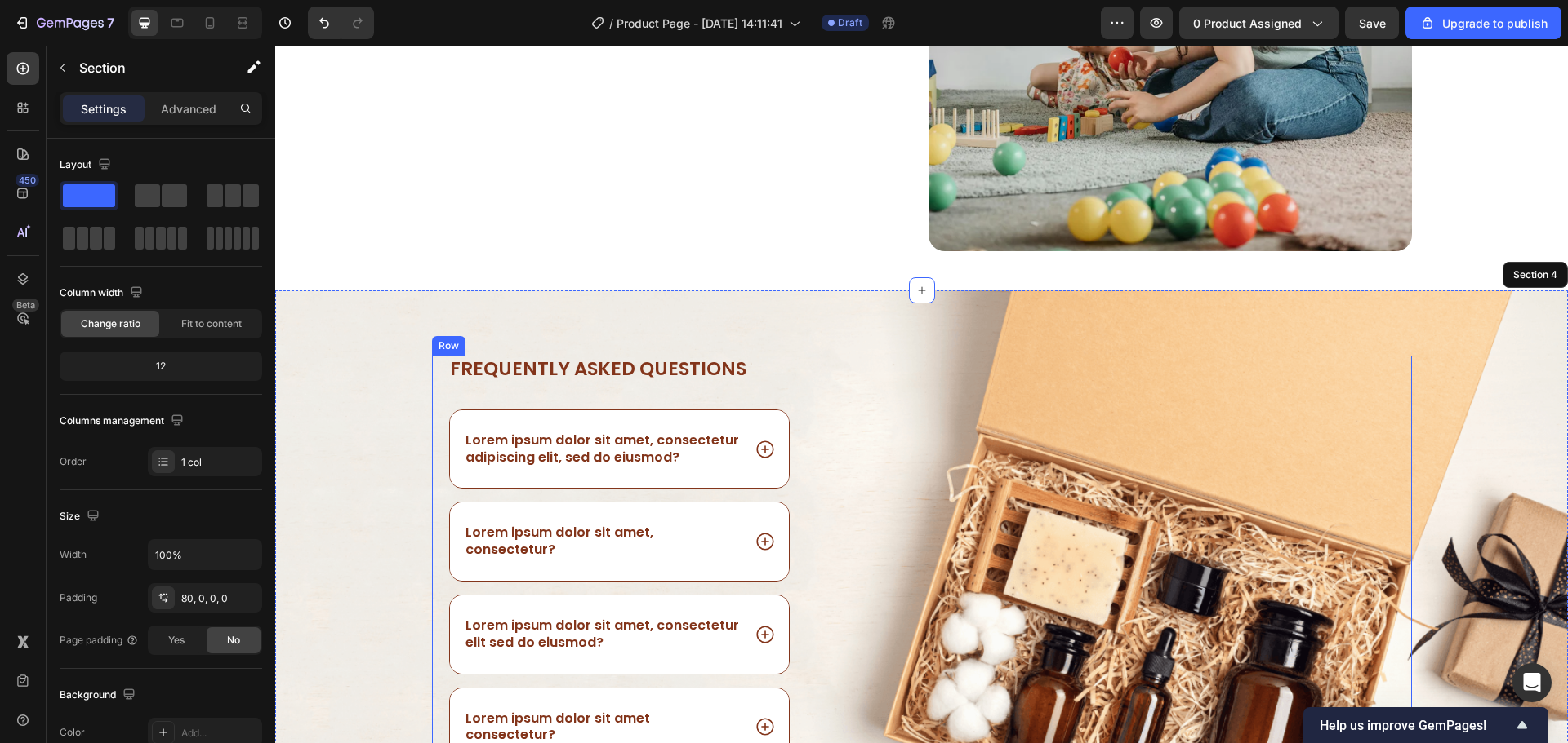
click at [1198, 365] on div "Image" at bounding box center [1133, 636] width 558 height 561
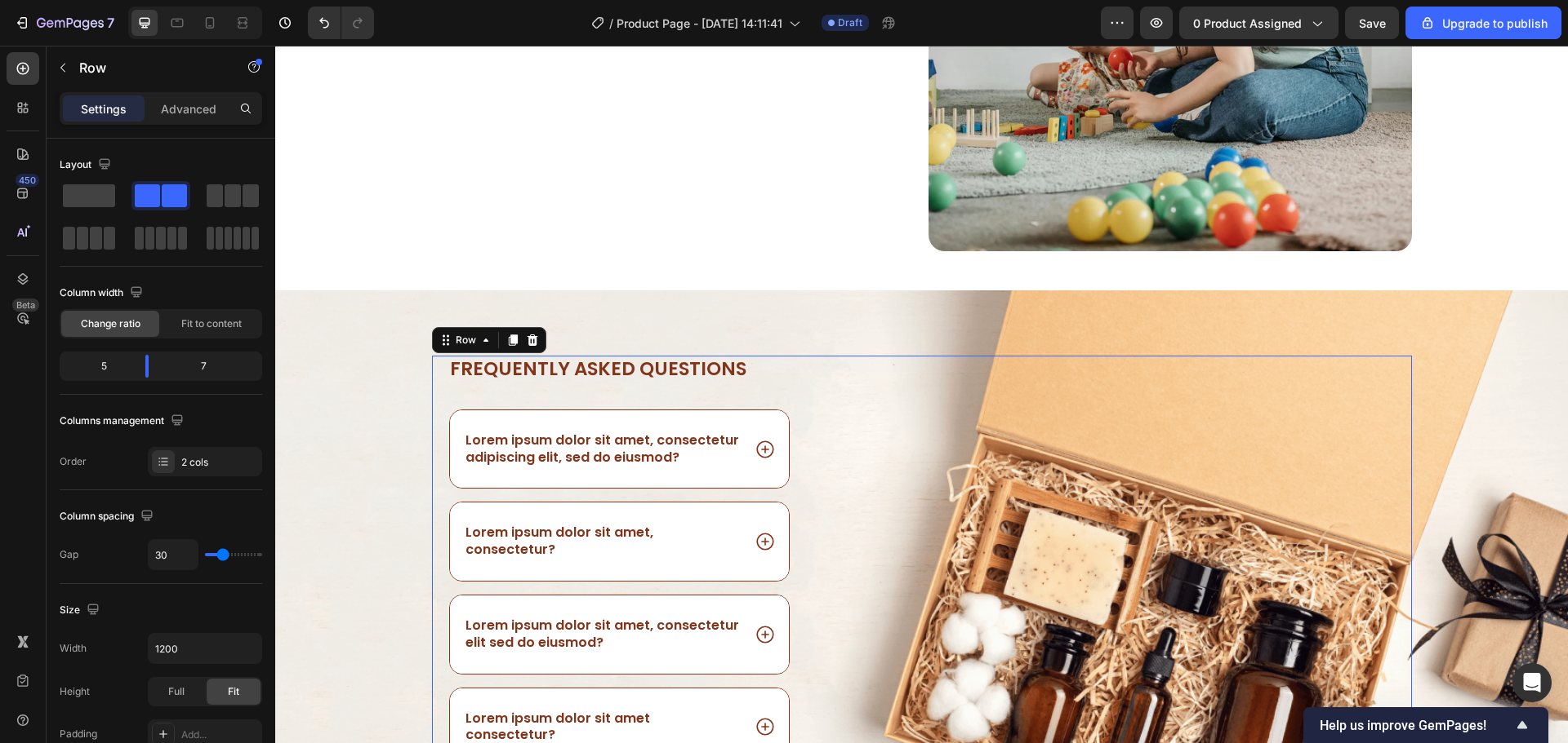
click at [1320, 345] on div "Frequently asked questions Heading Lorem ipsum dolor sit amet, consectetur adip…" at bounding box center [922, 604] width 1293 height 627
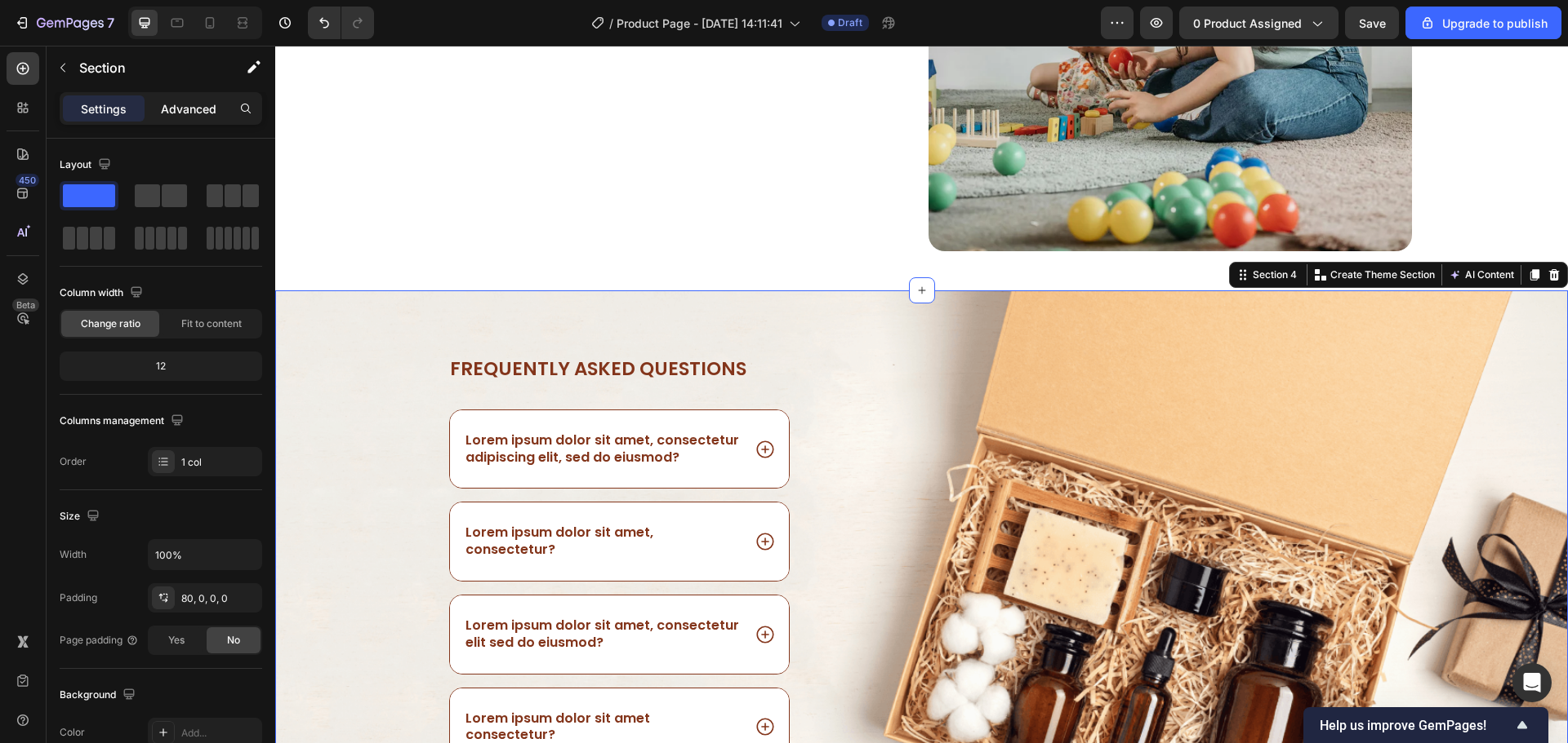
click at [167, 119] on div "Advanced" at bounding box center [188, 108] width 82 height 26
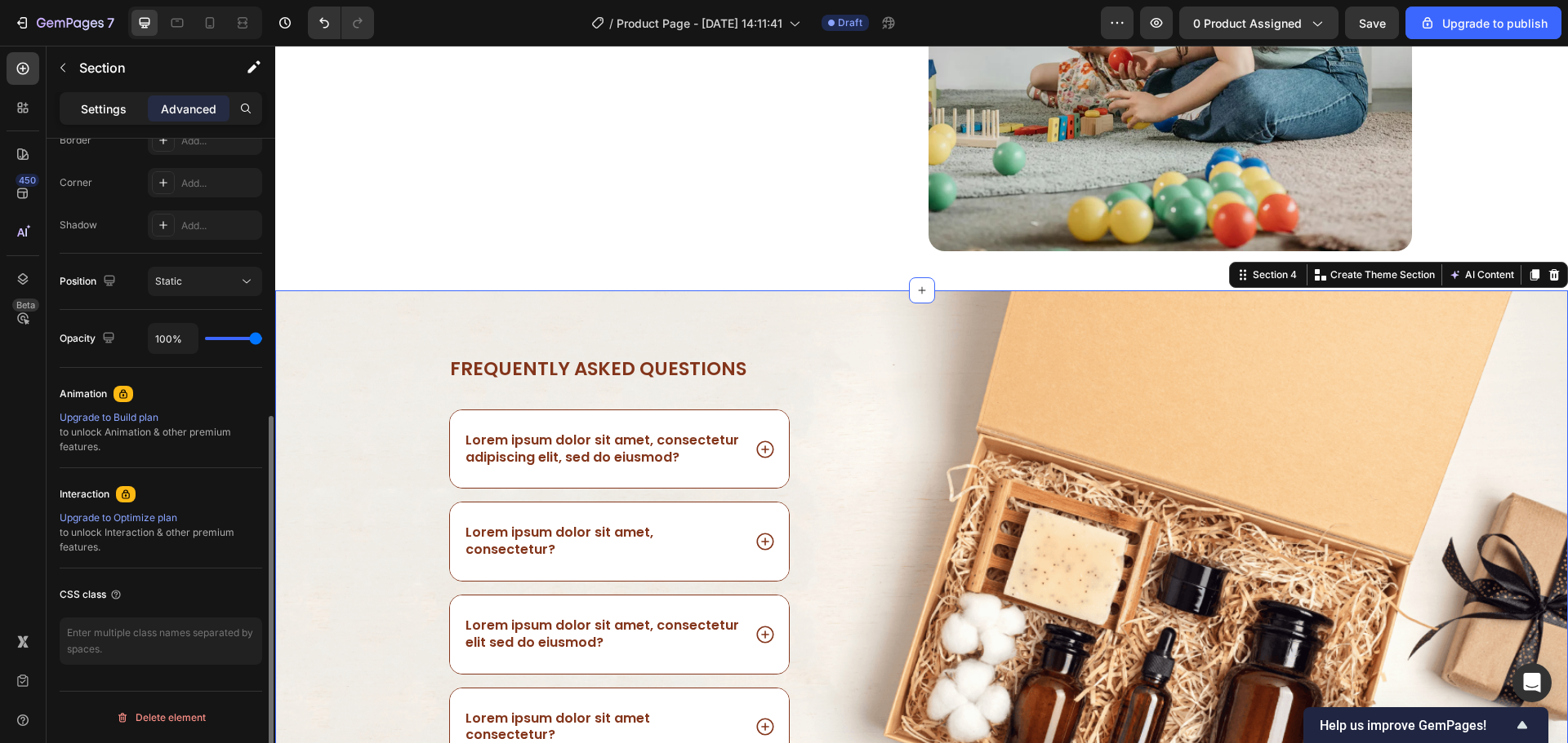
click at [88, 96] on div "Settings" at bounding box center [104, 108] width 82 height 26
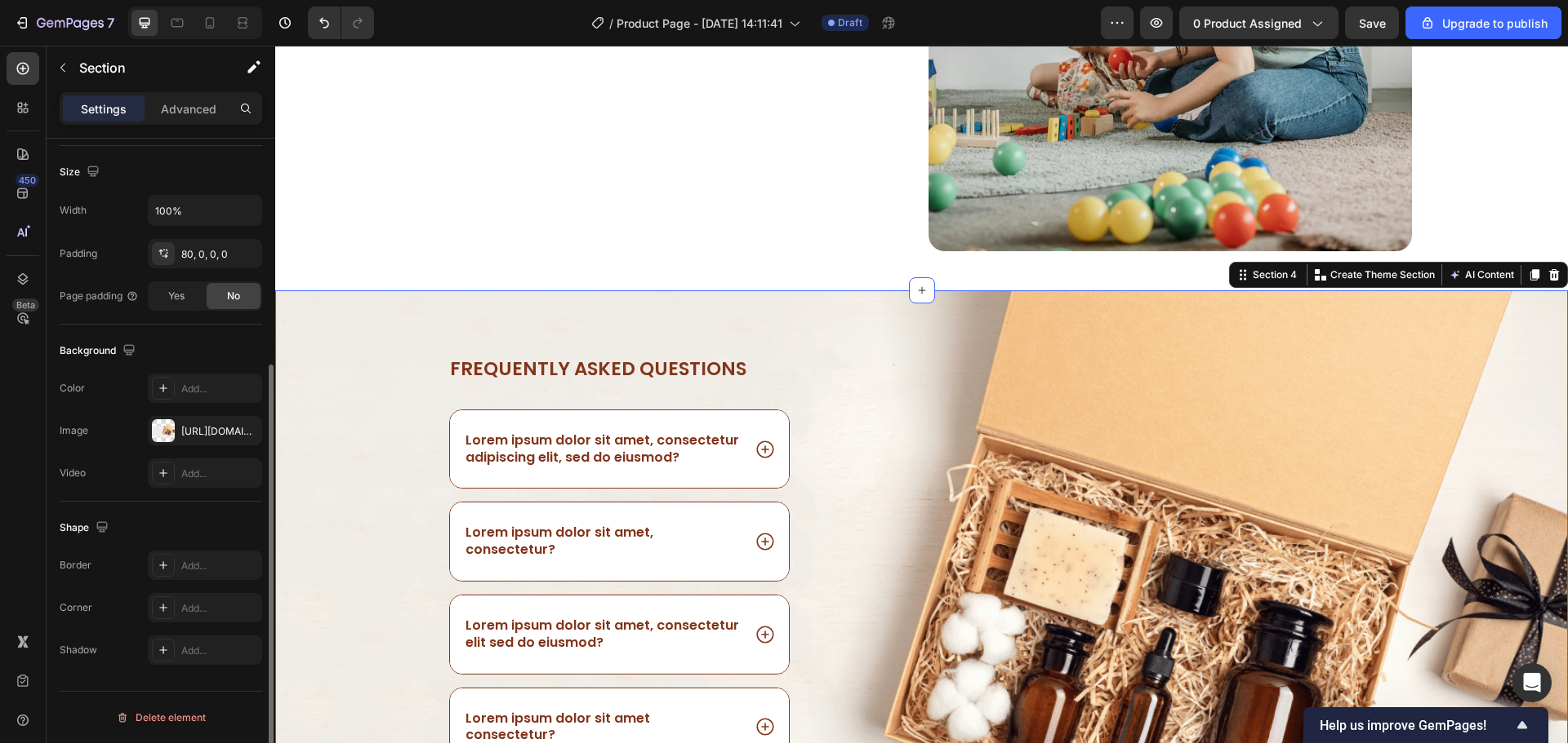
scroll to position [345, 0]
click at [250, 426] on icon "button" at bounding box center [245, 431] width 14 height 13
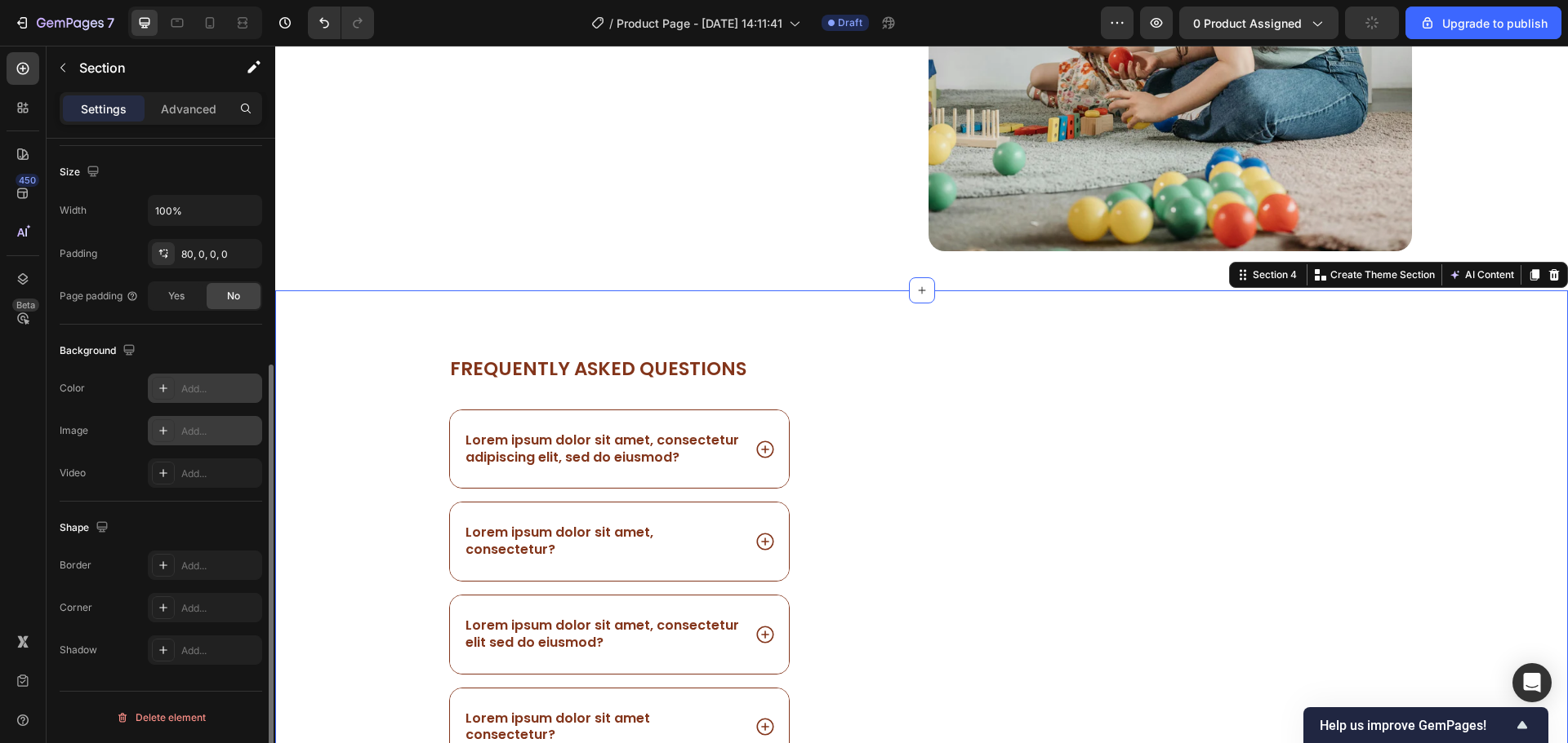
click at [228, 397] on div "Add..." at bounding box center [204, 388] width 114 height 30
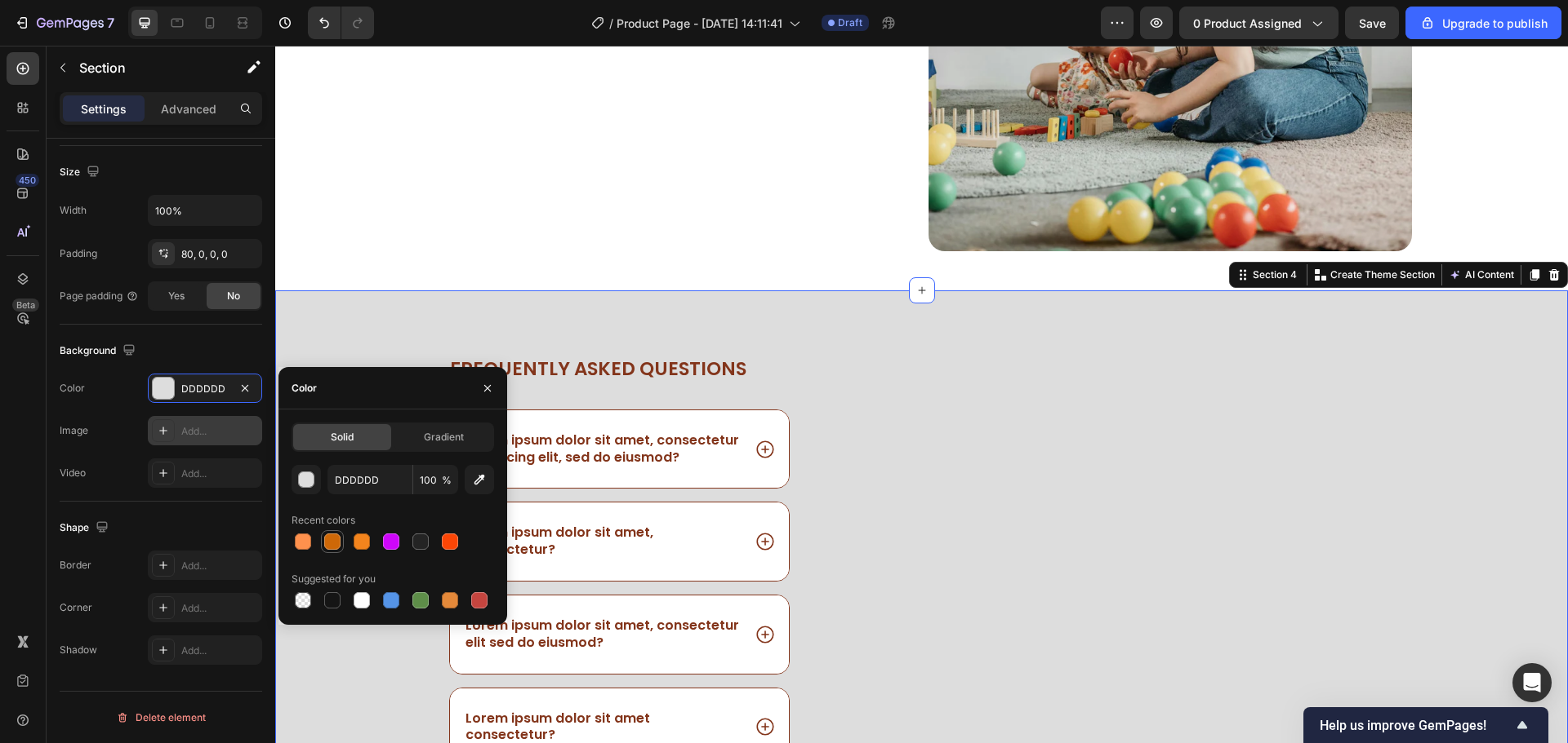
click at [333, 545] on div at bounding box center [332, 542] width 16 height 16
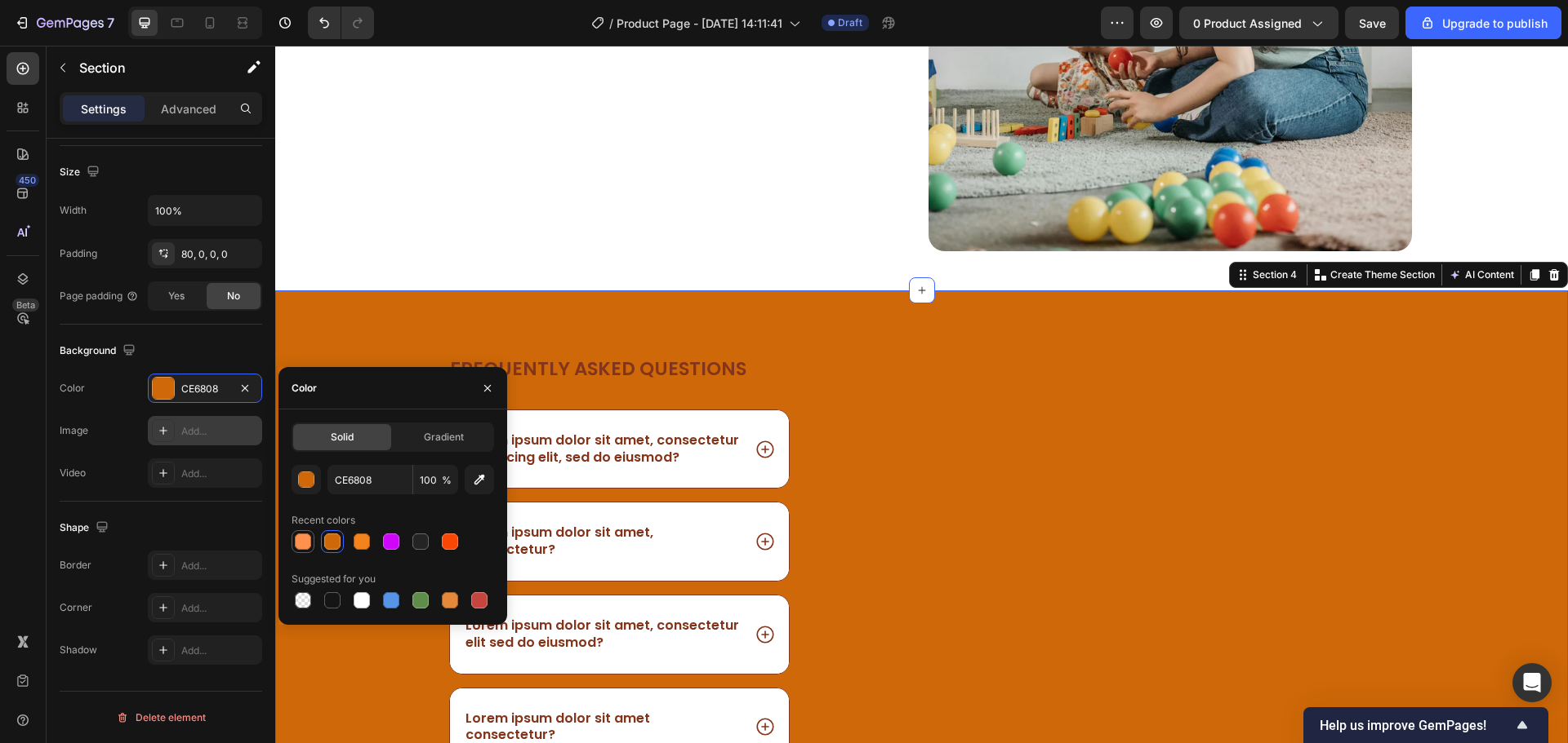
click at [303, 542] on div at bounding box center [302, 542] width 16 height 16
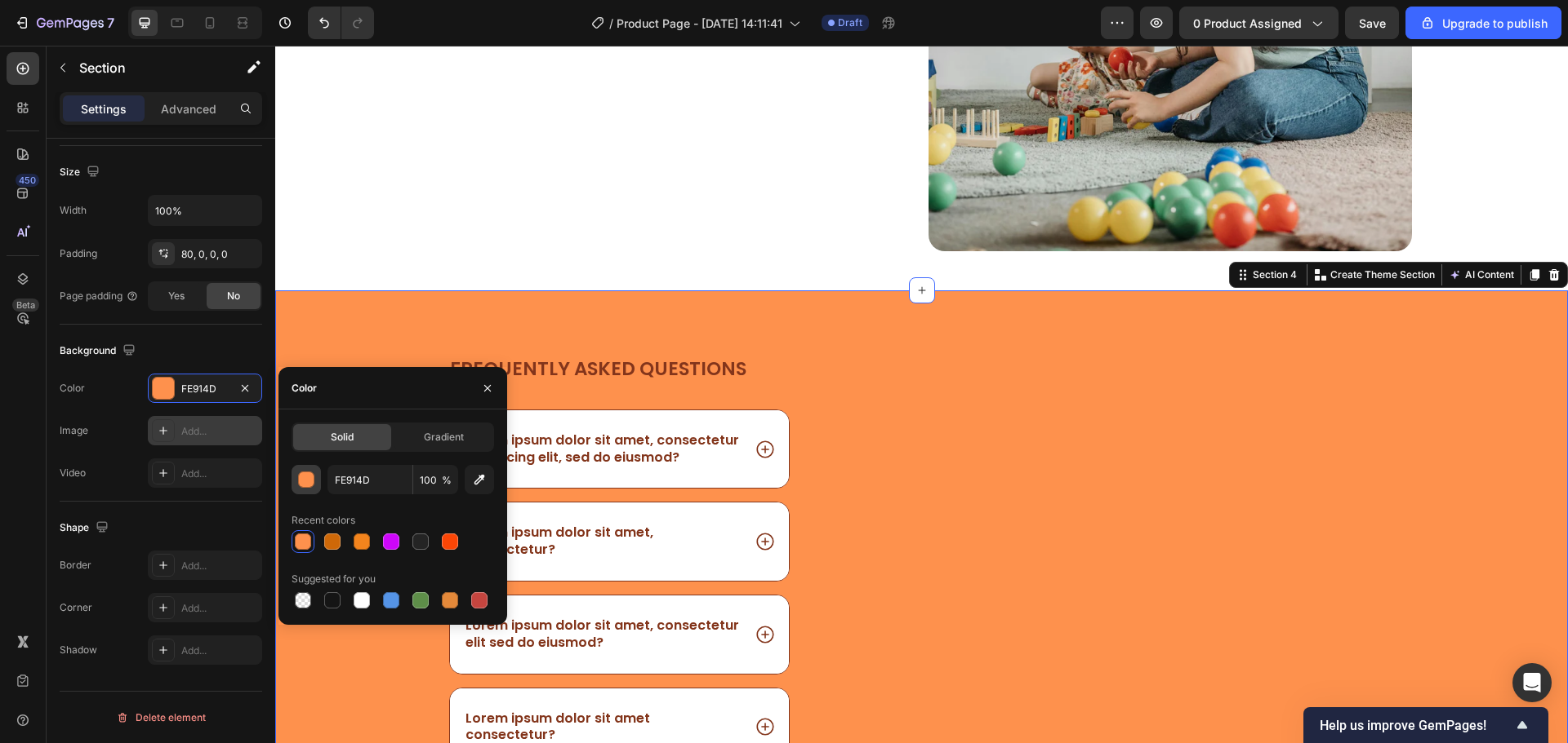
click at [319, 482] on button "button" at bounding box center [306, 479] width 30 height 30
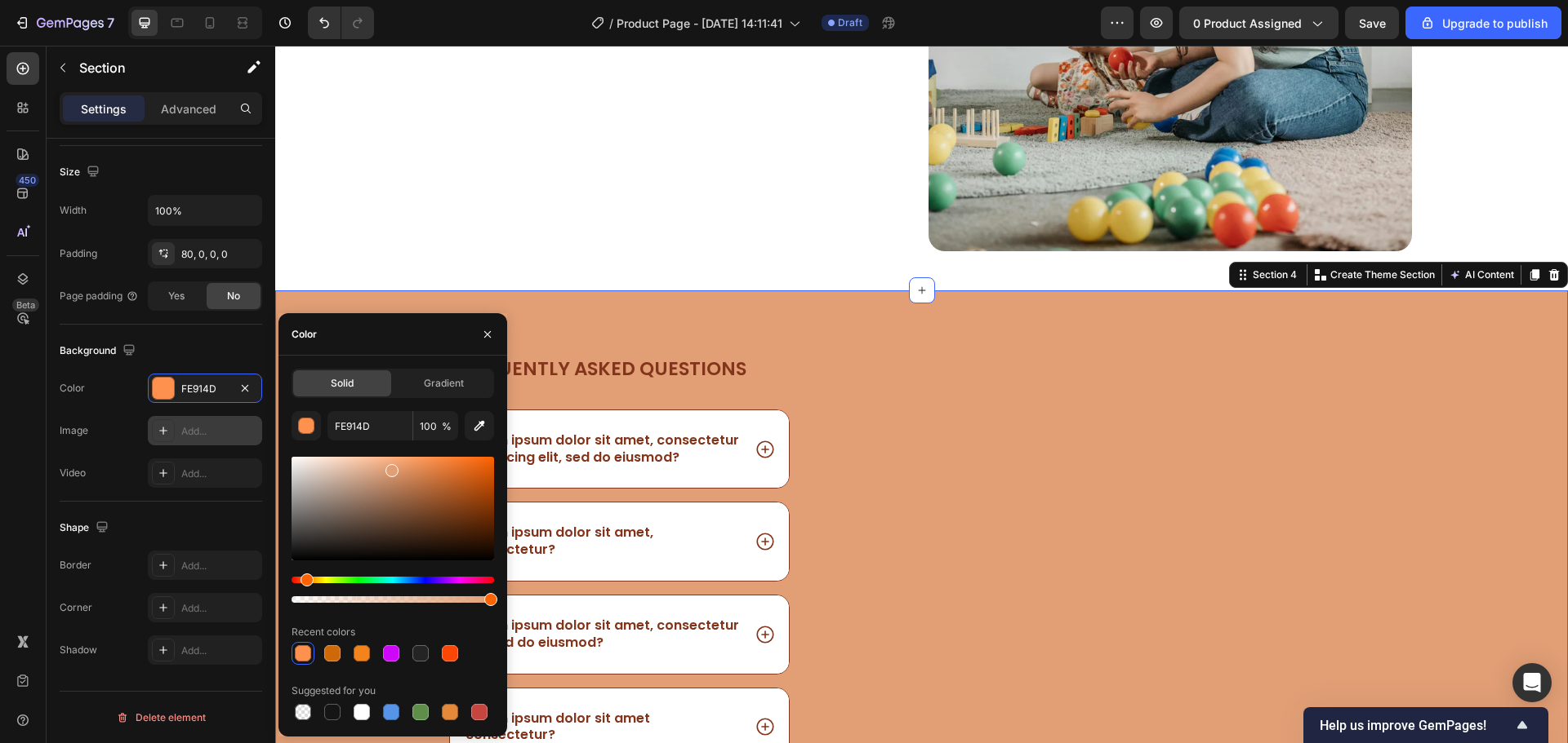
click at [390, 467] on div at bounding box center [392, 508] width 203 height 103
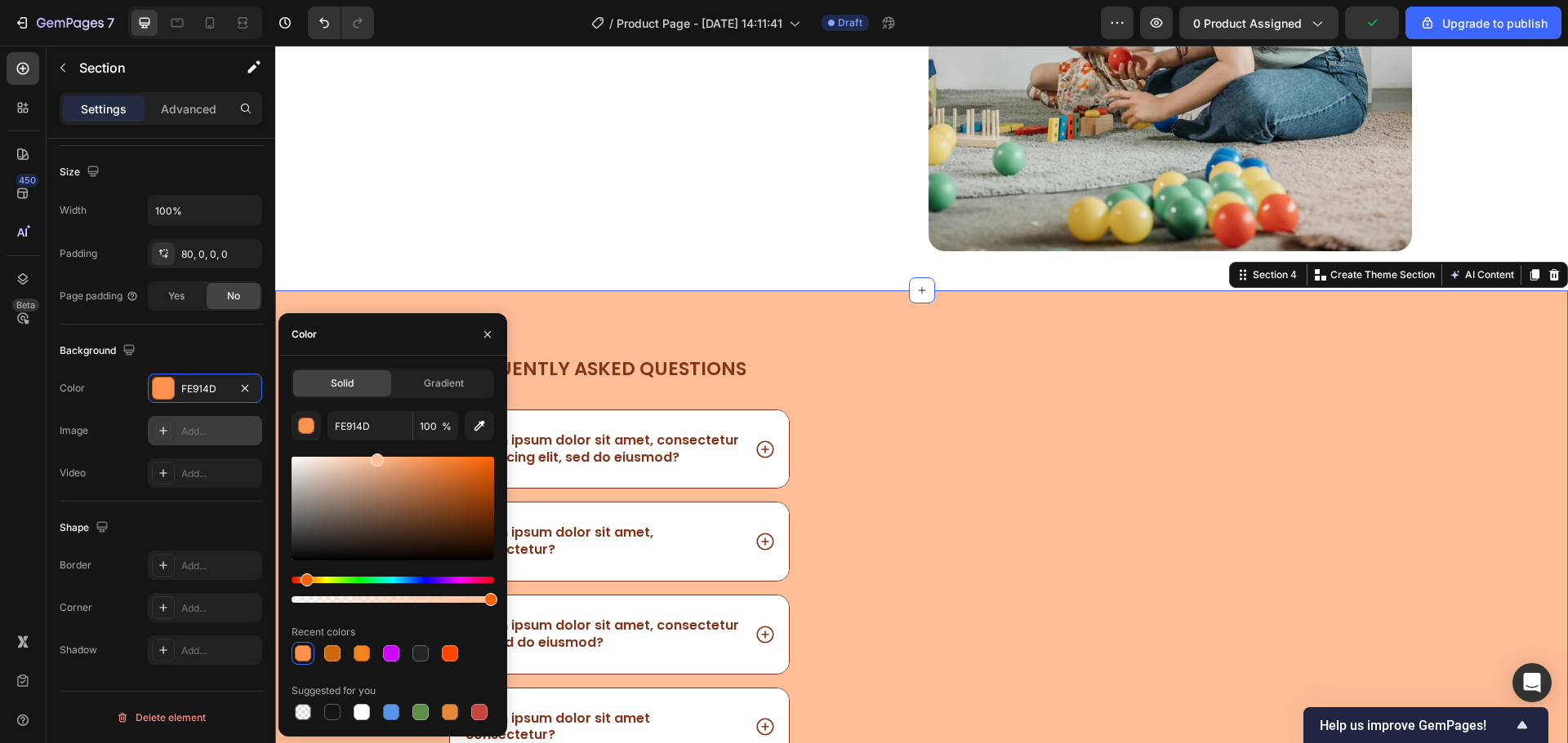
drag, startPoint x: 390, startPoint y: 465, endPoint x: 374, endPoint y: 452, distance: 20.6
click at [374, 452] on div "FE914D 100 % Recent colors Suggested for you" at bounding box center [392, 567] width 203 height 312
type input "FFBE96"
click at [634, 218] on div "👶 Montessori Oyuncaklarının Çocuk Gelişimine Faydaları Heading Montessori oyunc…" at bounding box center [673, 9] width 483 height 485
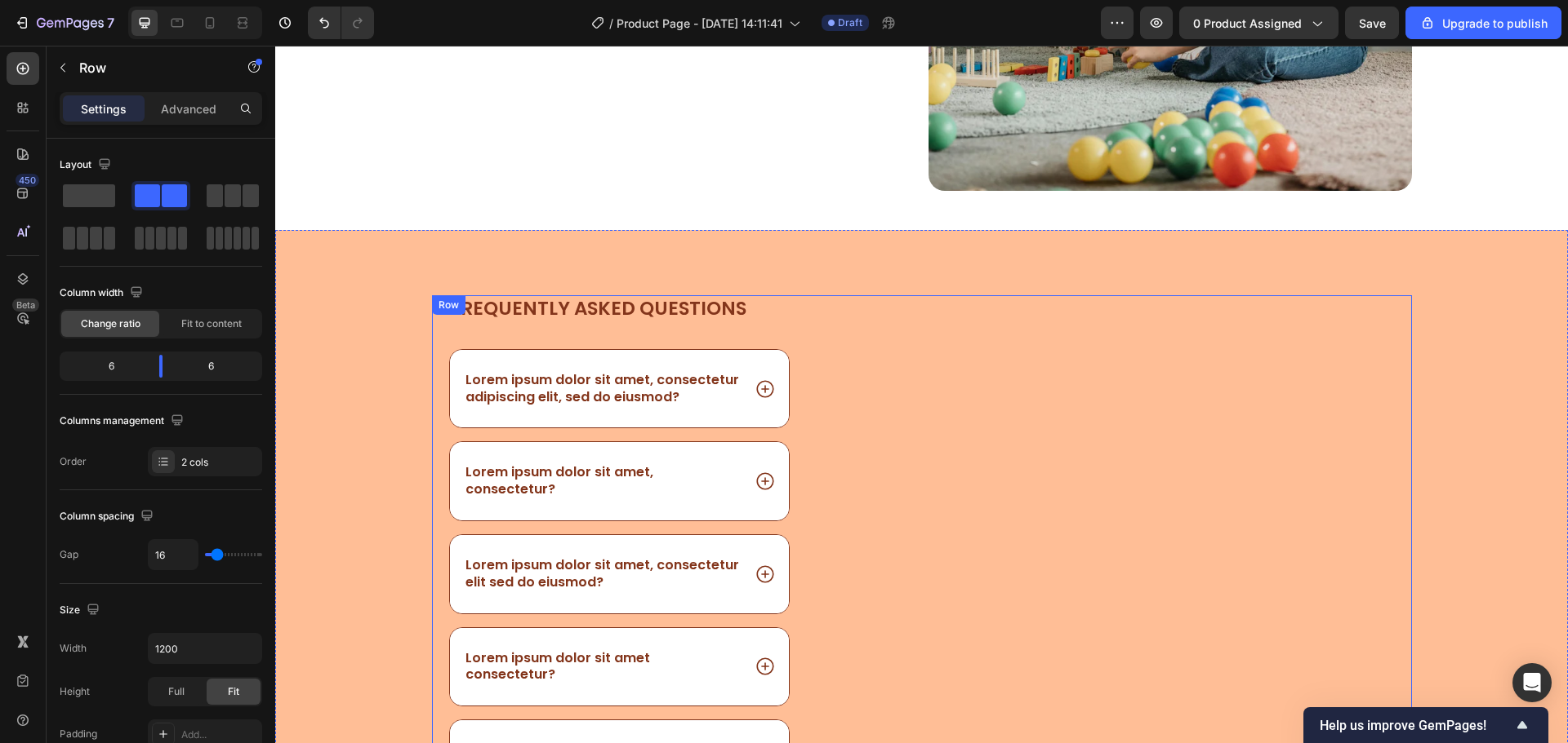
scroll to position [2166, 0]
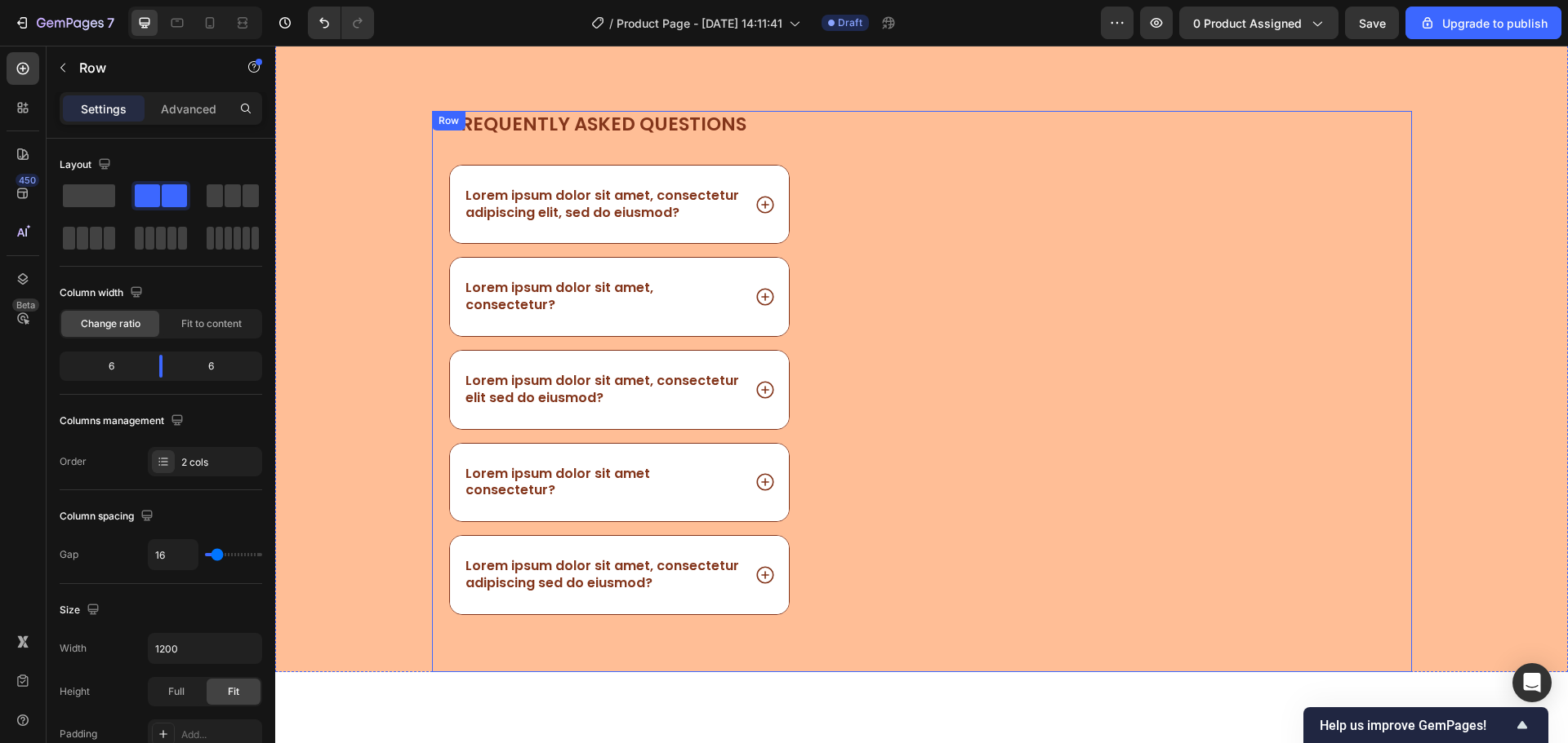
click at [1162, 363] on div "Image" at bounding box center [1133, 391] width 558 height 561
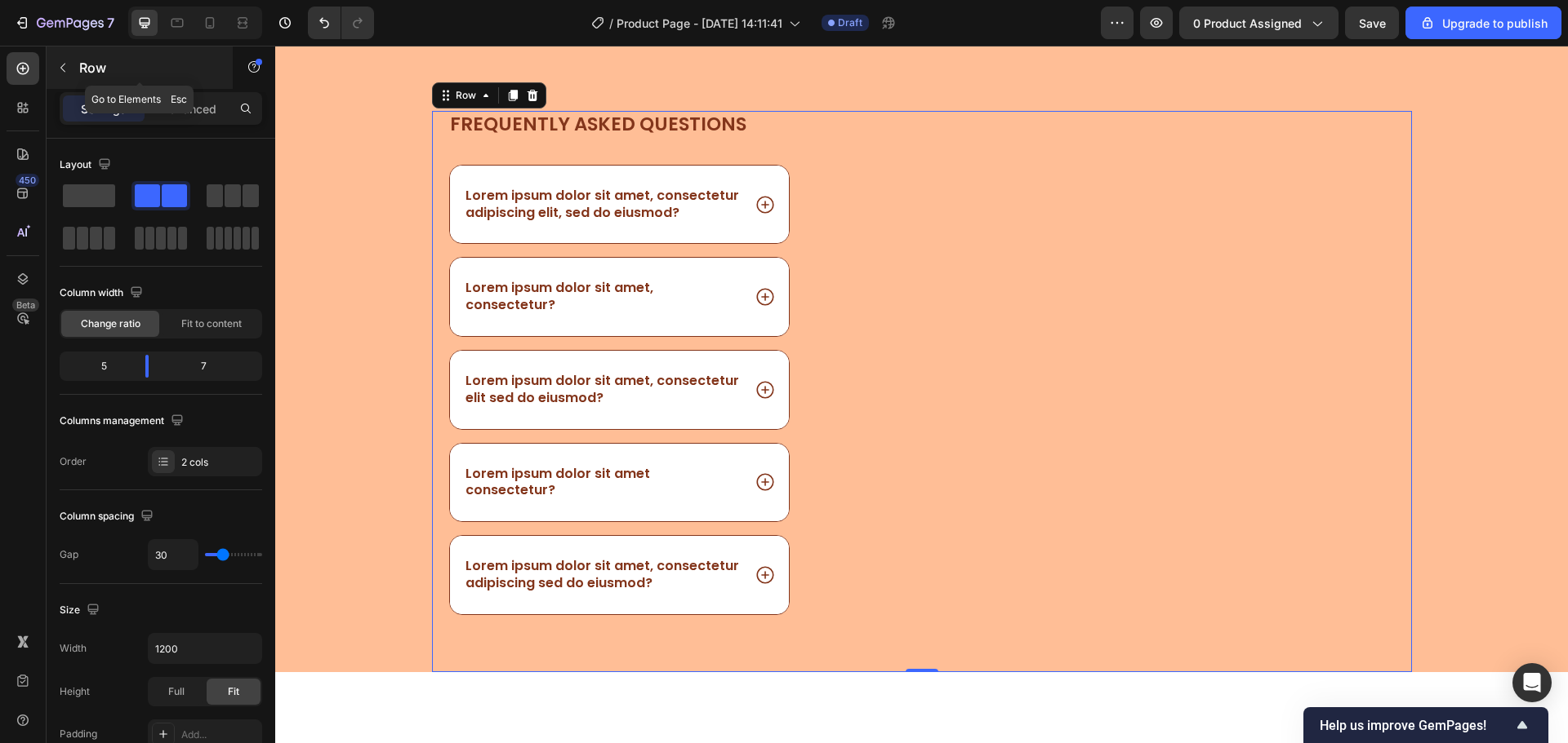
click at [76, 82] on div "Row" at bounding box center [140, 67] width 186 height 42
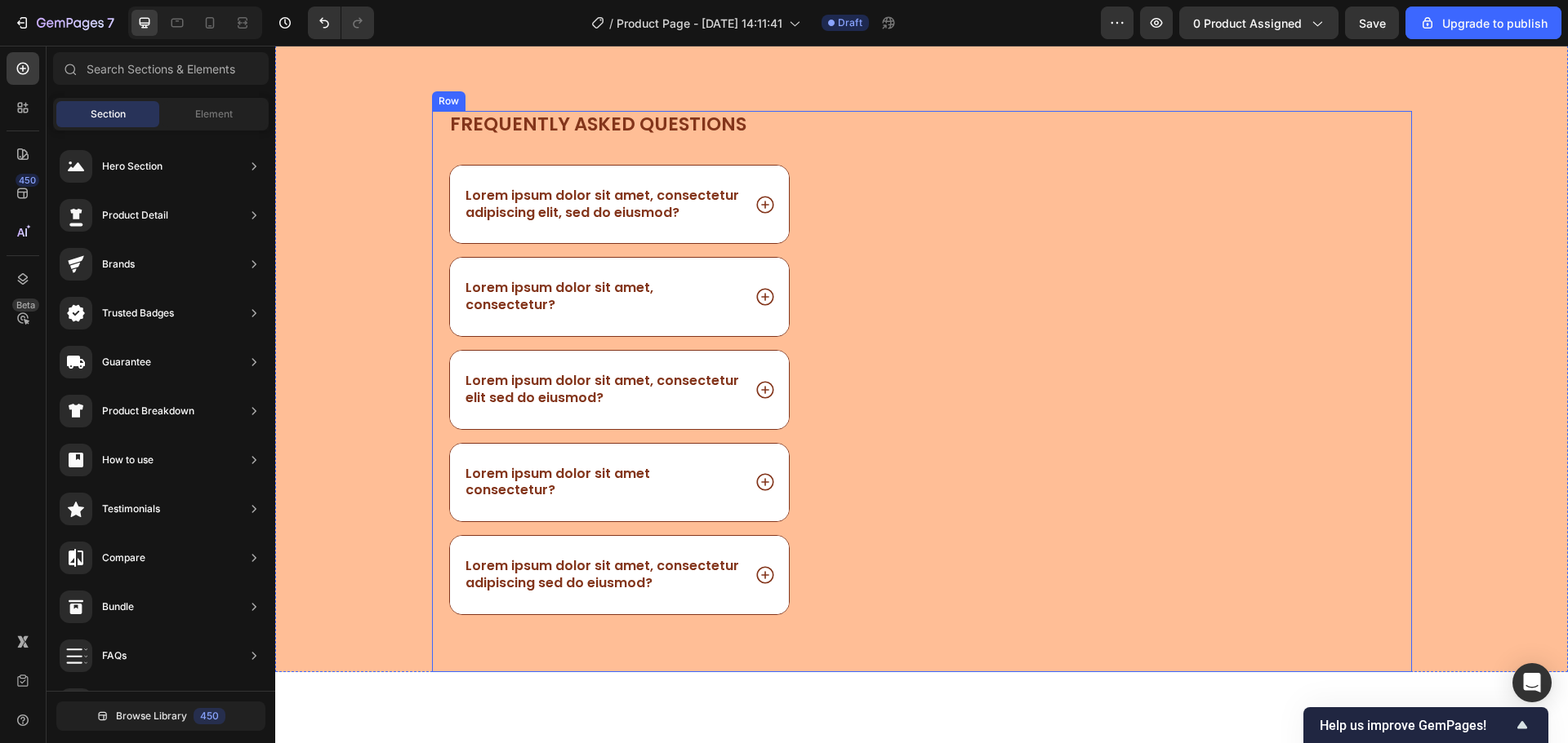
click at [1059, 284] on div "Image" at bounding box center [1133, 391] width 558 height 561
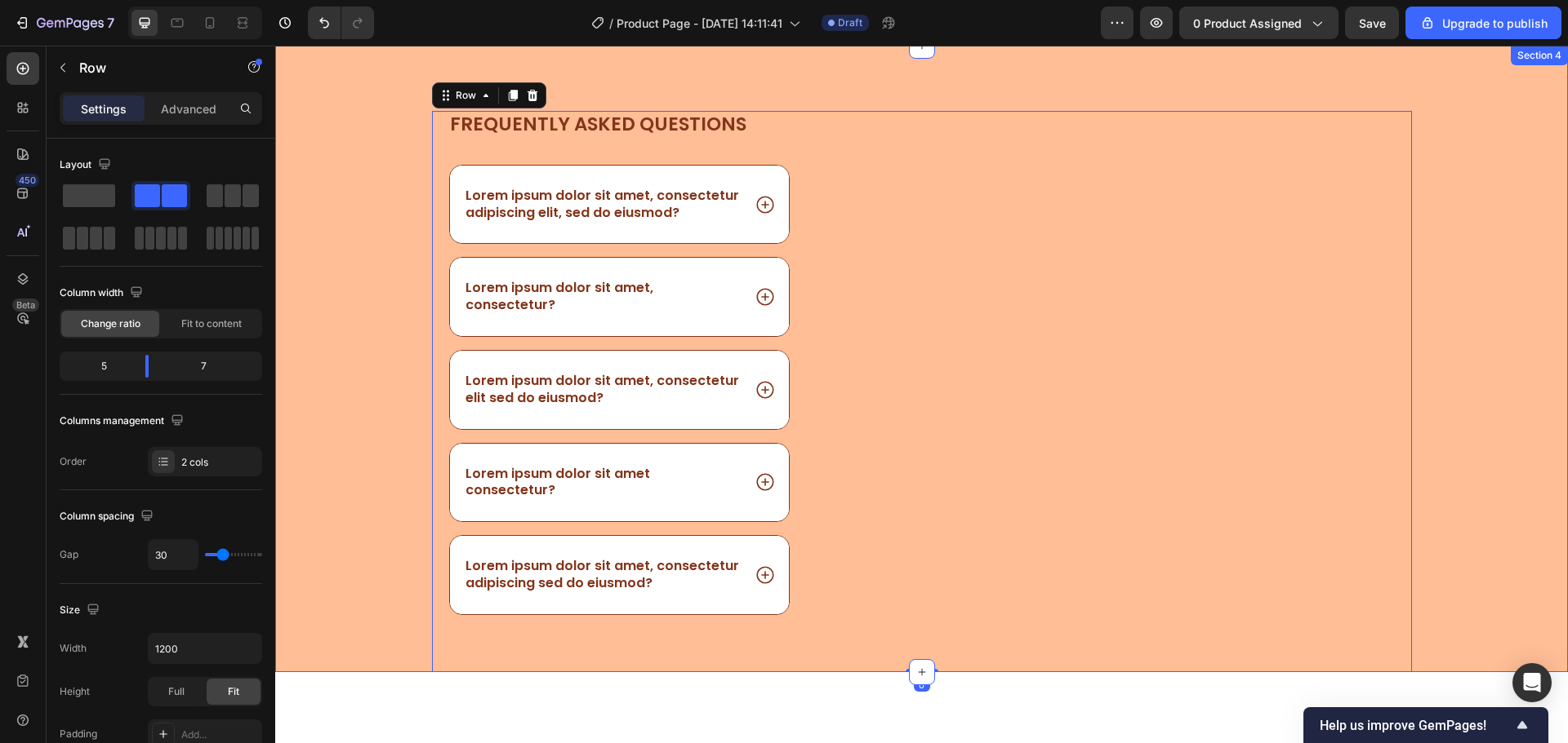
click at [1455, 199] on div "Frequently asked questions Heading Lorem ipsum dolor sit amet, consectetur adip…" at bounding box center [922, 391] width 1293 height 561
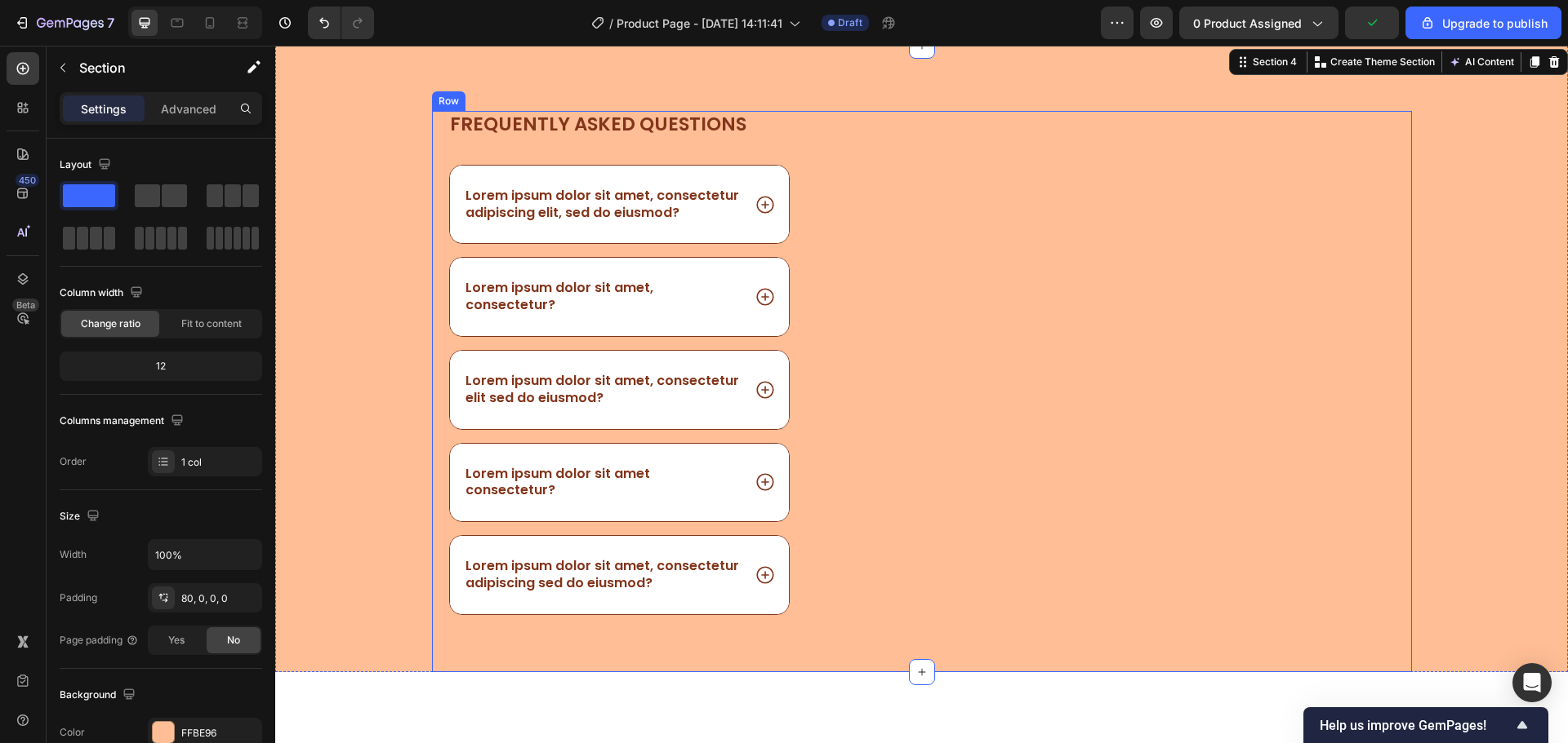
click at [1050, 287] on div "Image" at bounding box center [1133, 391] width 558 height 561
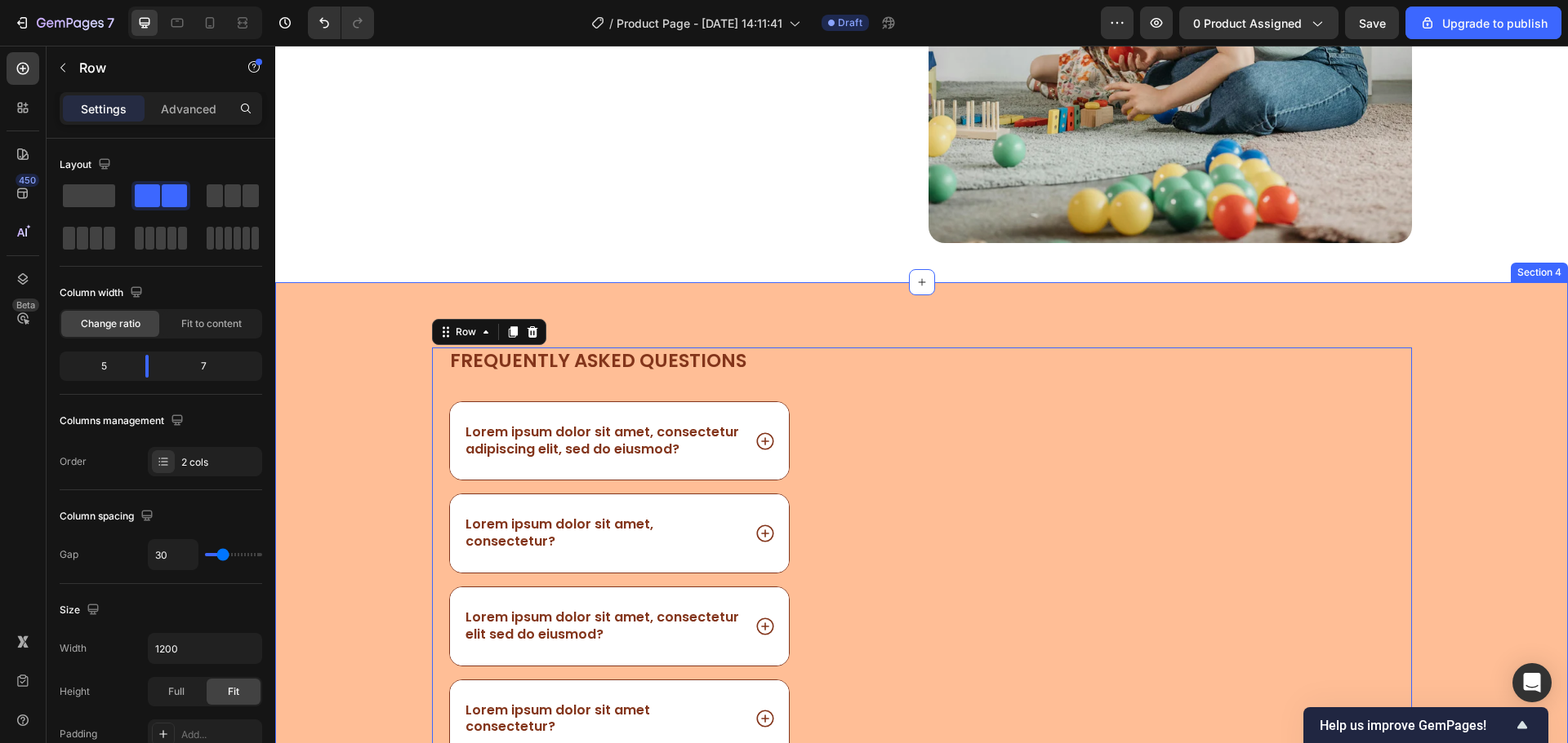
scroll to position [1921, 0]
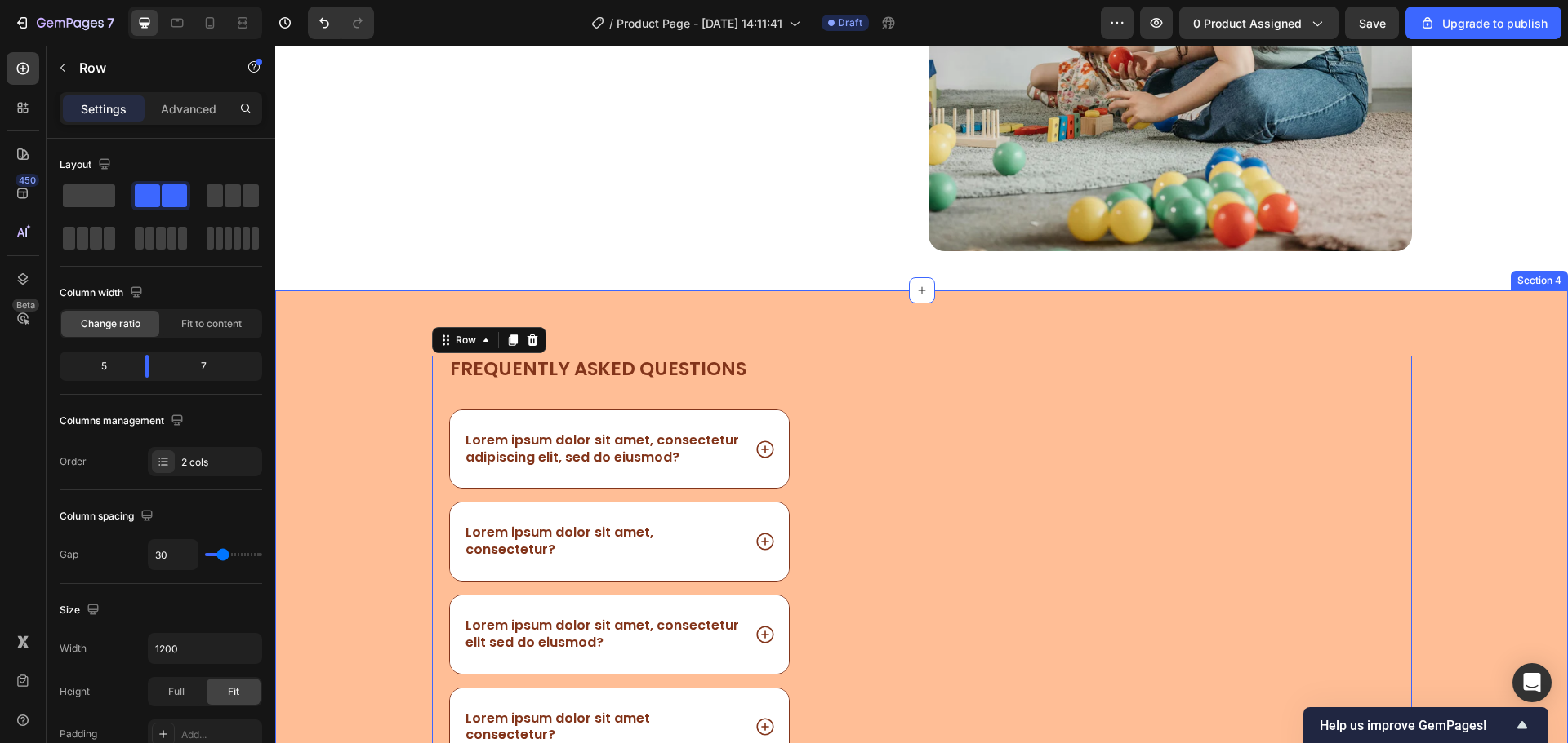
click at [1158, 300] on div "Frequently asked questions Heading Lorem ipsum dolor sit amet, consectetur adip…" at bounding box center [922, 604] width 1293 height 627
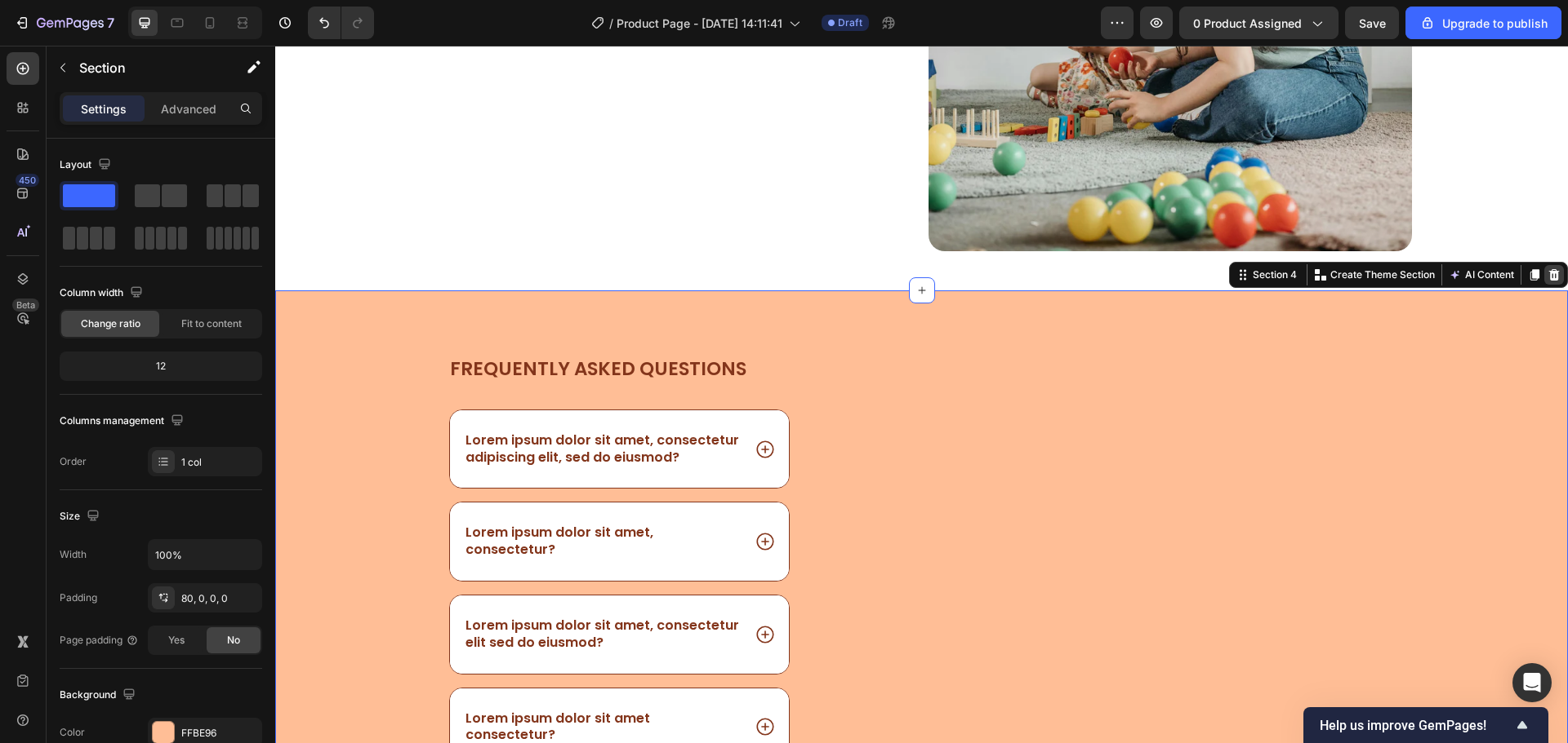
click at [1547, 275] on icon at bounding box center [1554, 274] width 14 height 13
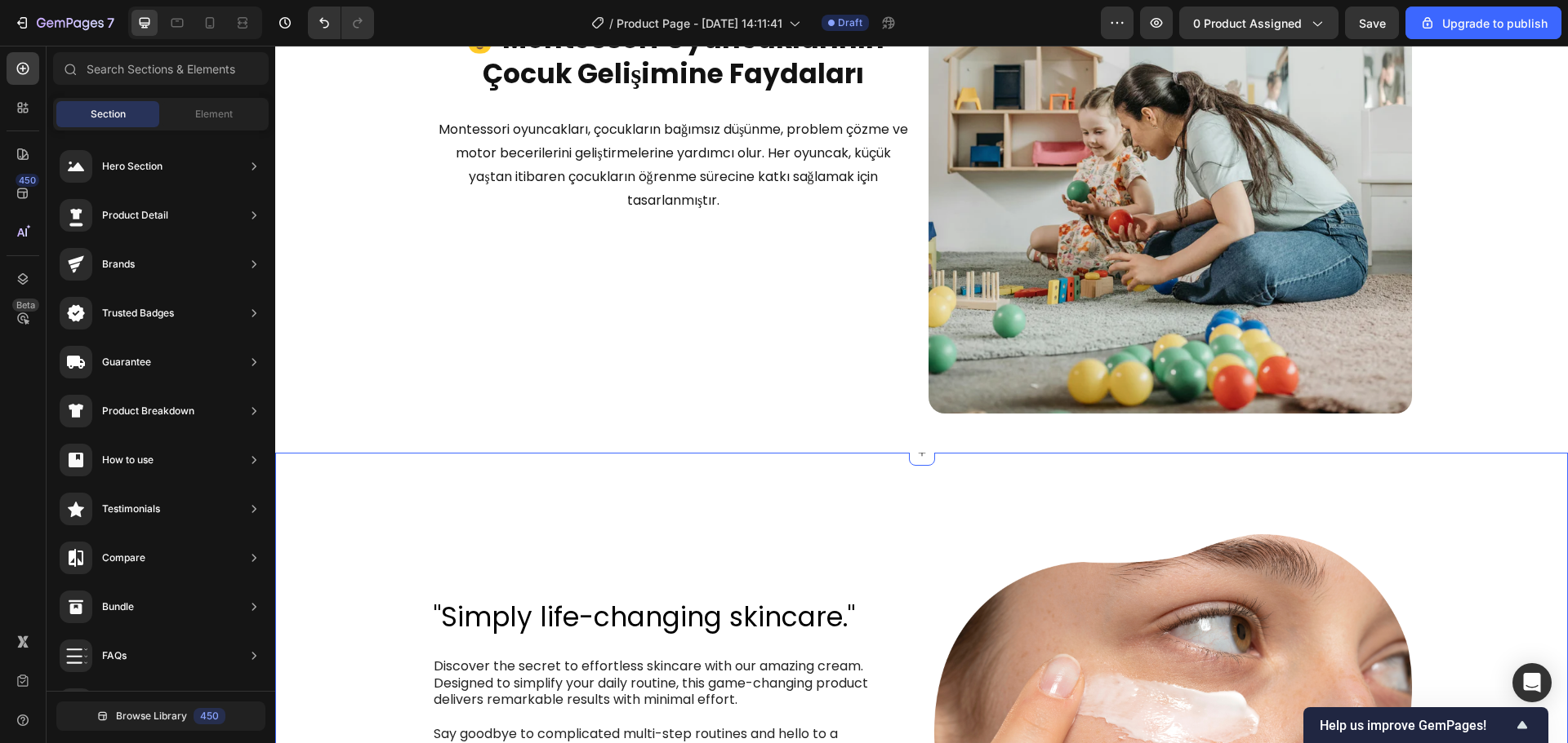
scroll to position [1759, 0]
click at [915, 454] on icon at bounding box center [922, 453] width 14 height 13
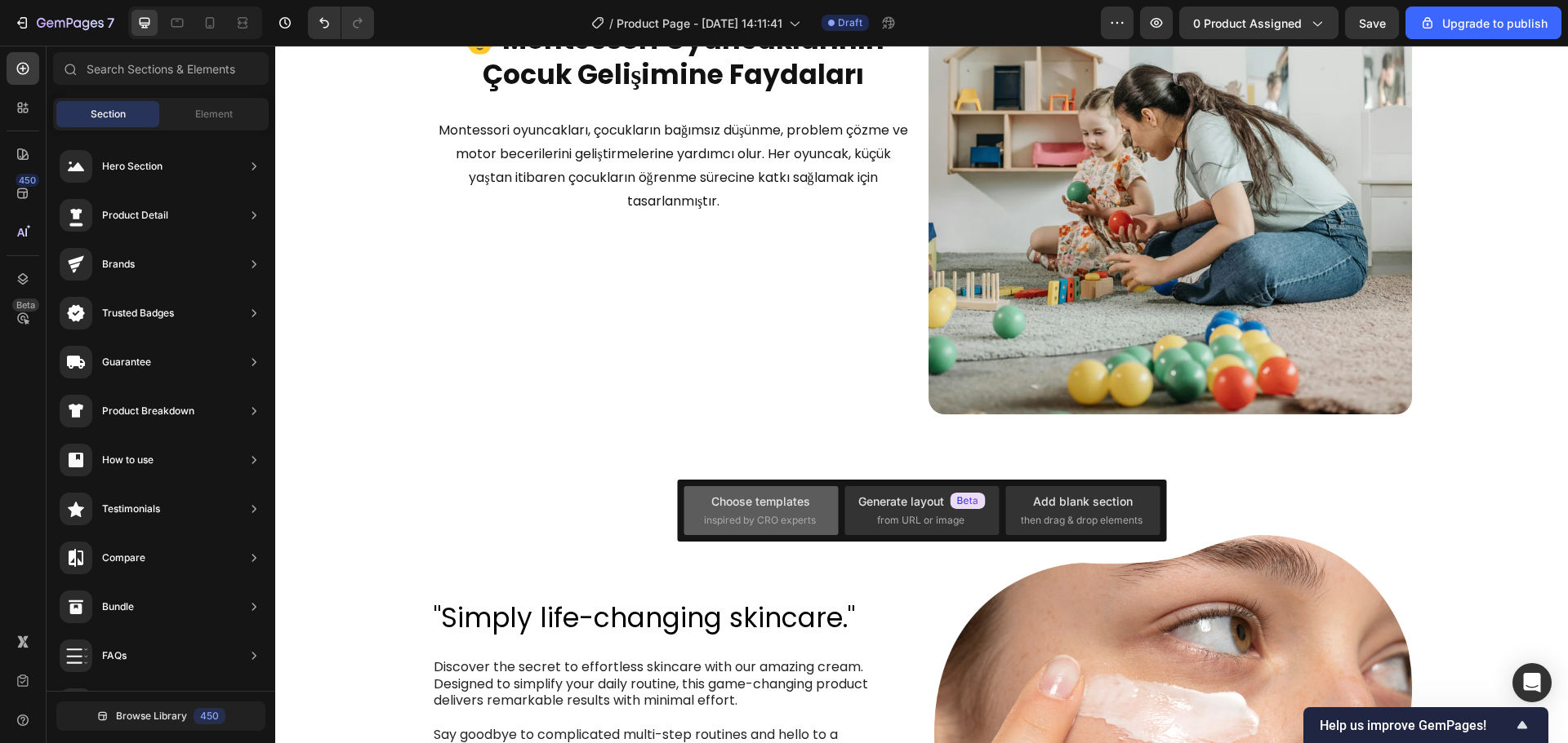
click at [808, 530] on div "Choose templates inspired by CRO experts" at bounding box center [760, 511] width 154 height 49
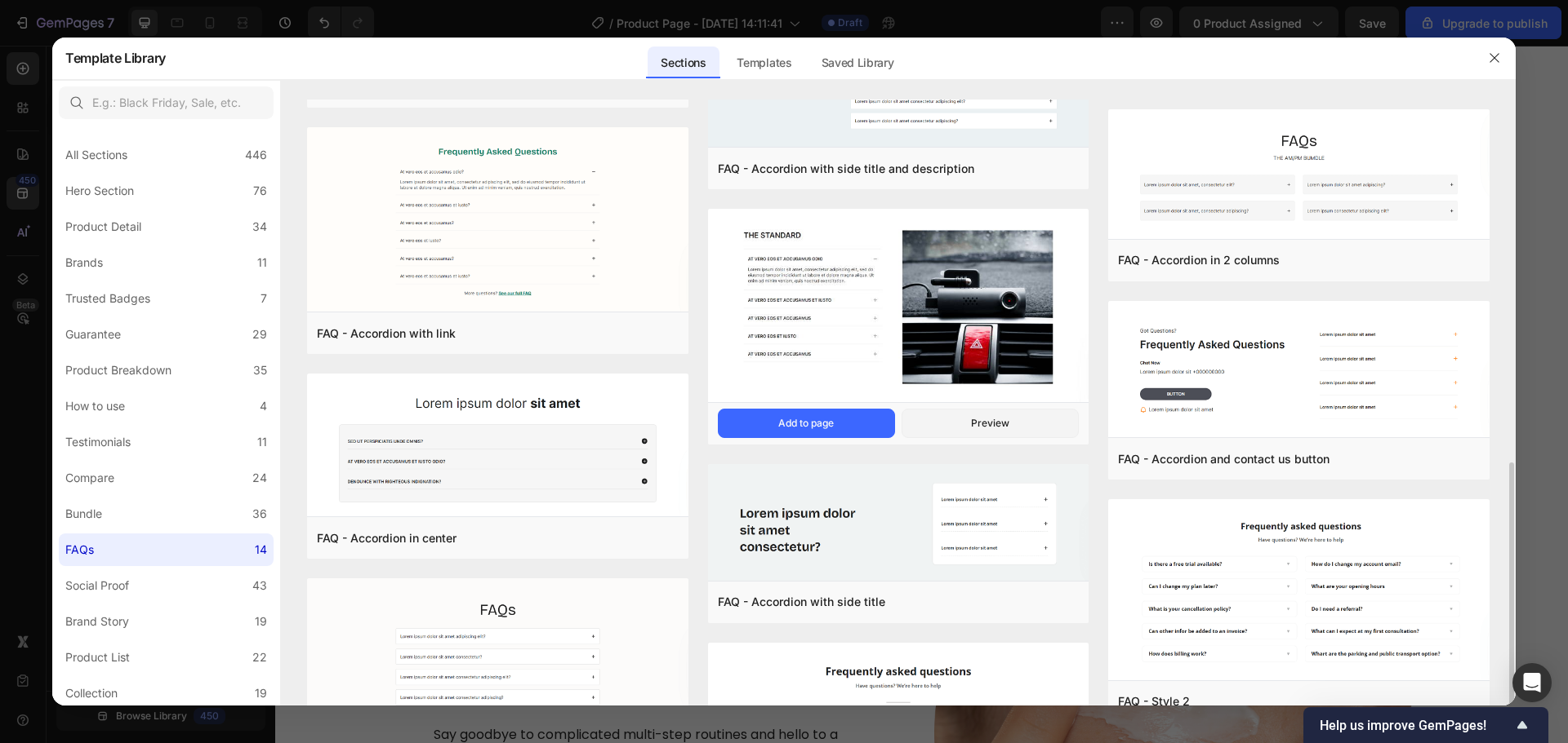
scroll to position [571, 0]
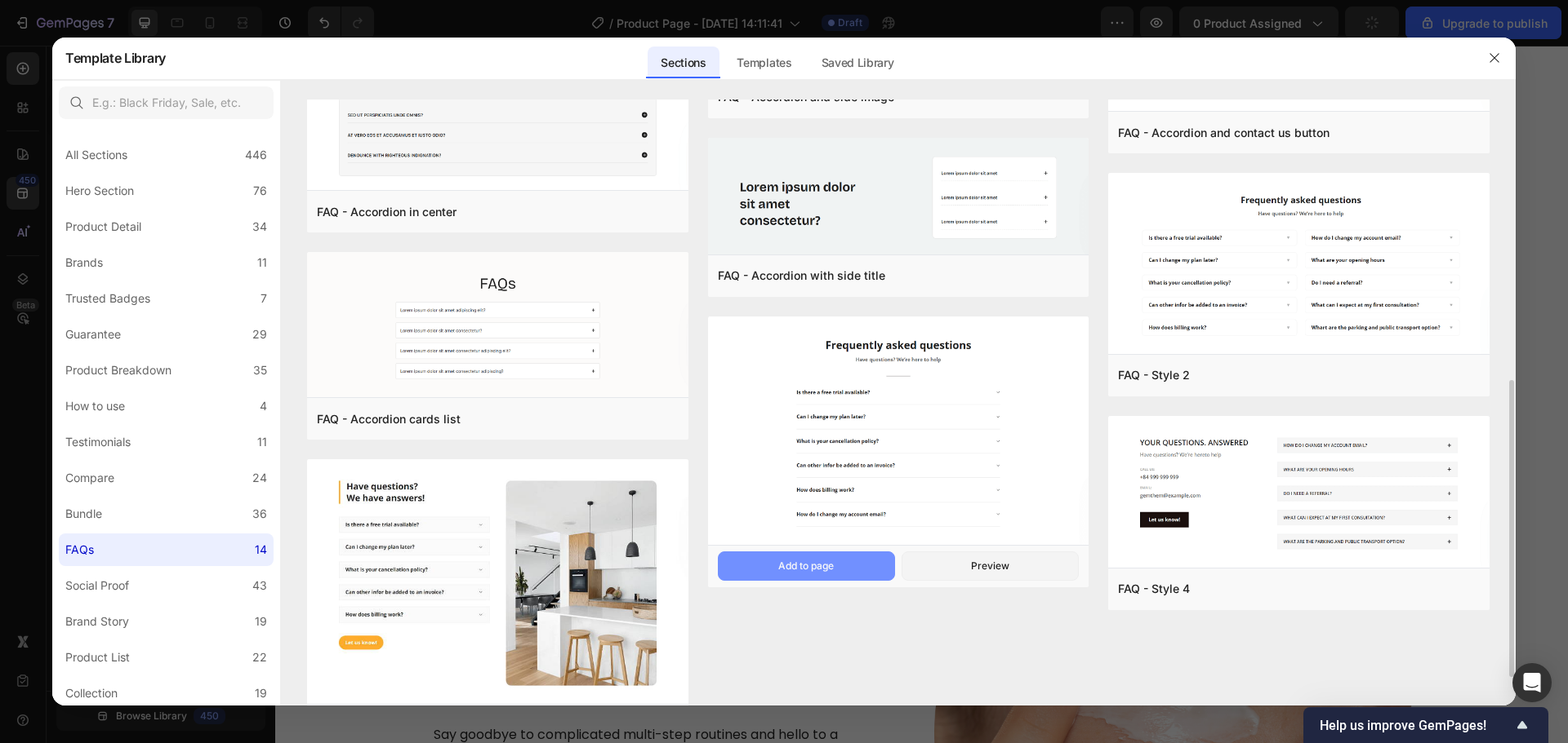
click at [855, 557] on button "Add to page" at bounding box center [806, 566] width 177 height 30
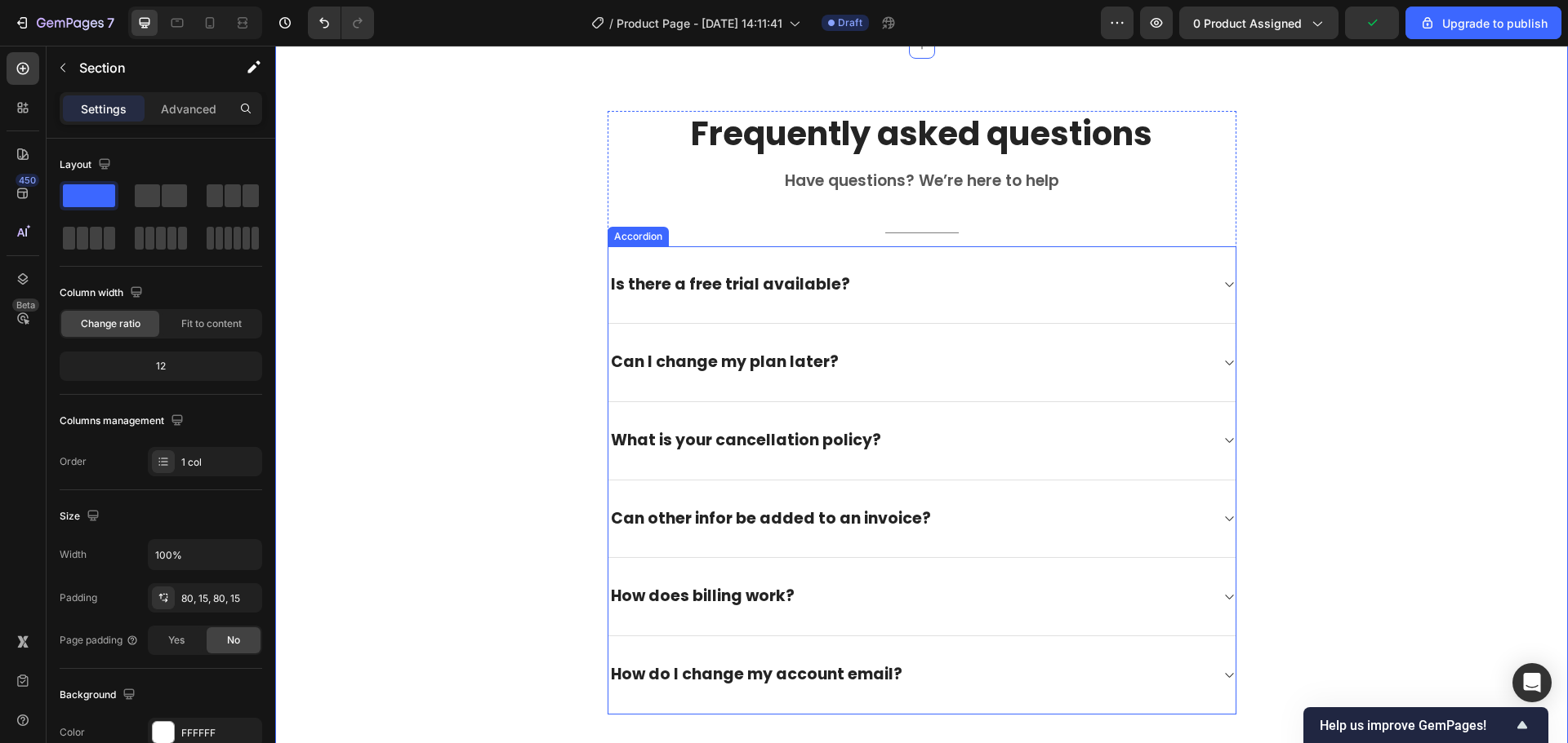
scroll to position [2003, 0]
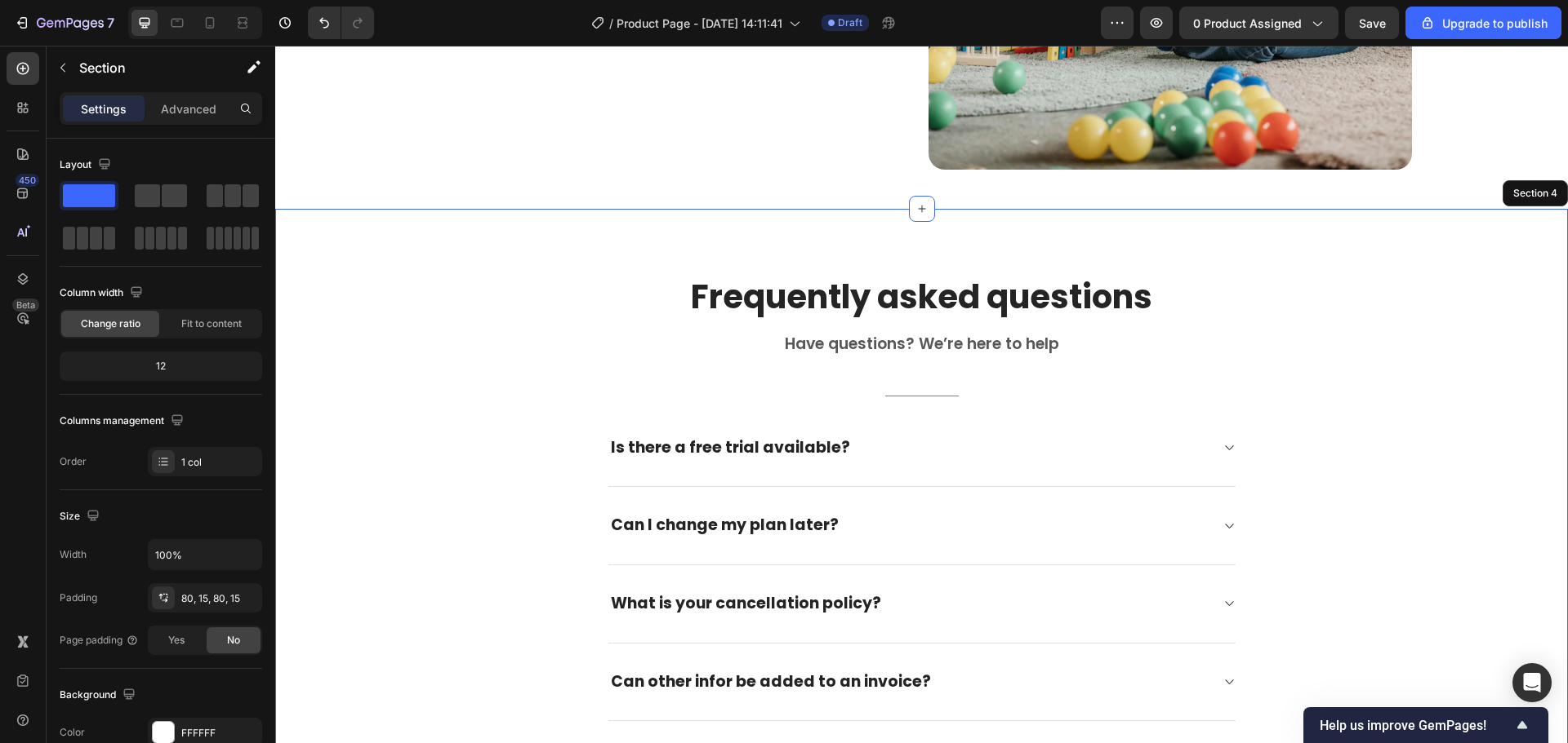
click at [939, 244] on div "Frequently asked questions Heading Have questions? We’re here to help Text bloc…" at bounding box center [922, 576] width 1293 height 734
click at [931, 284] on p "Frequently asked questions" at bounding box center [922, 297] width 626 height 42
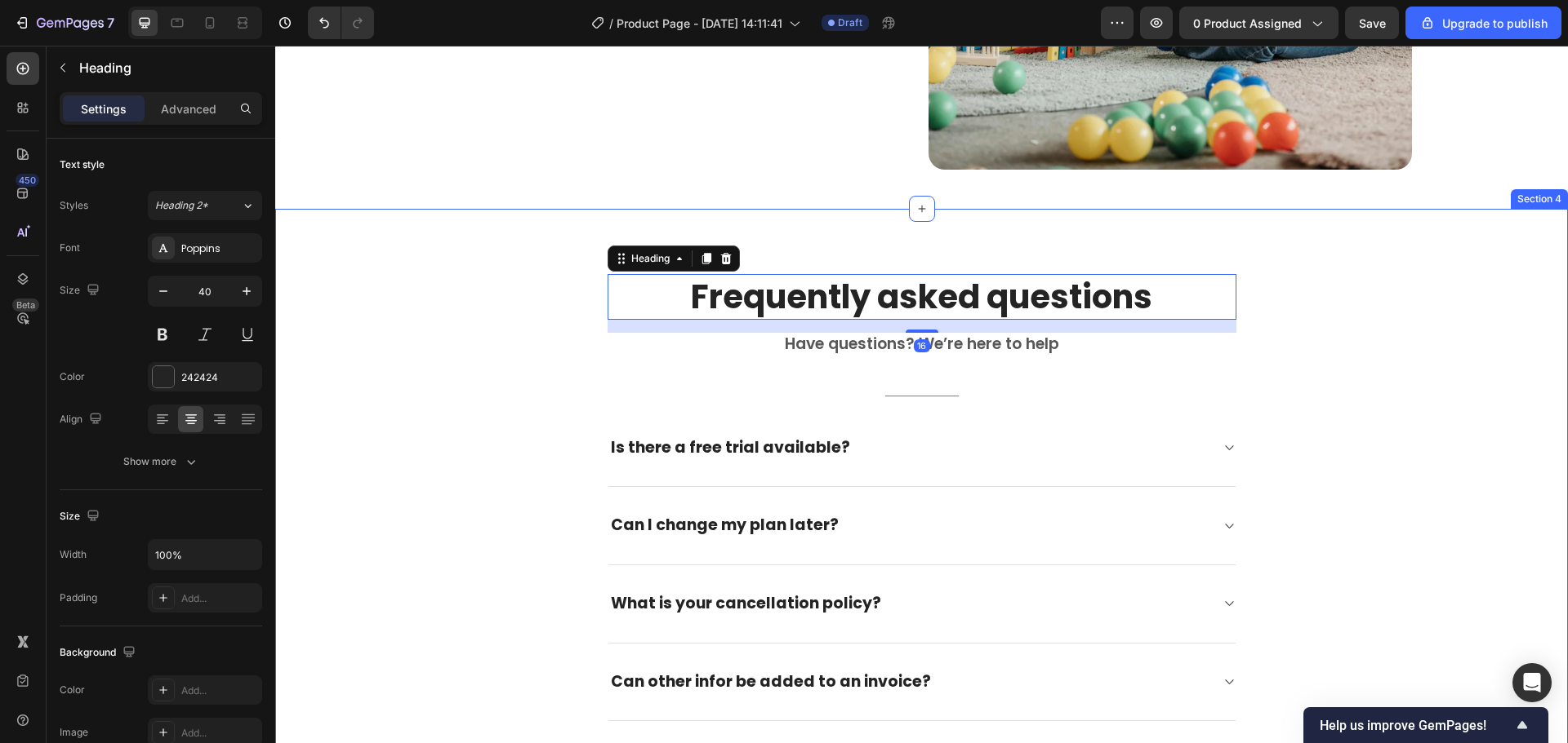
click at [931, 246] on div "Frequently asked questions Heading 16 Have questions? We’re here to help Text b…" at bounding box center [922, 576] width 1293 height 734
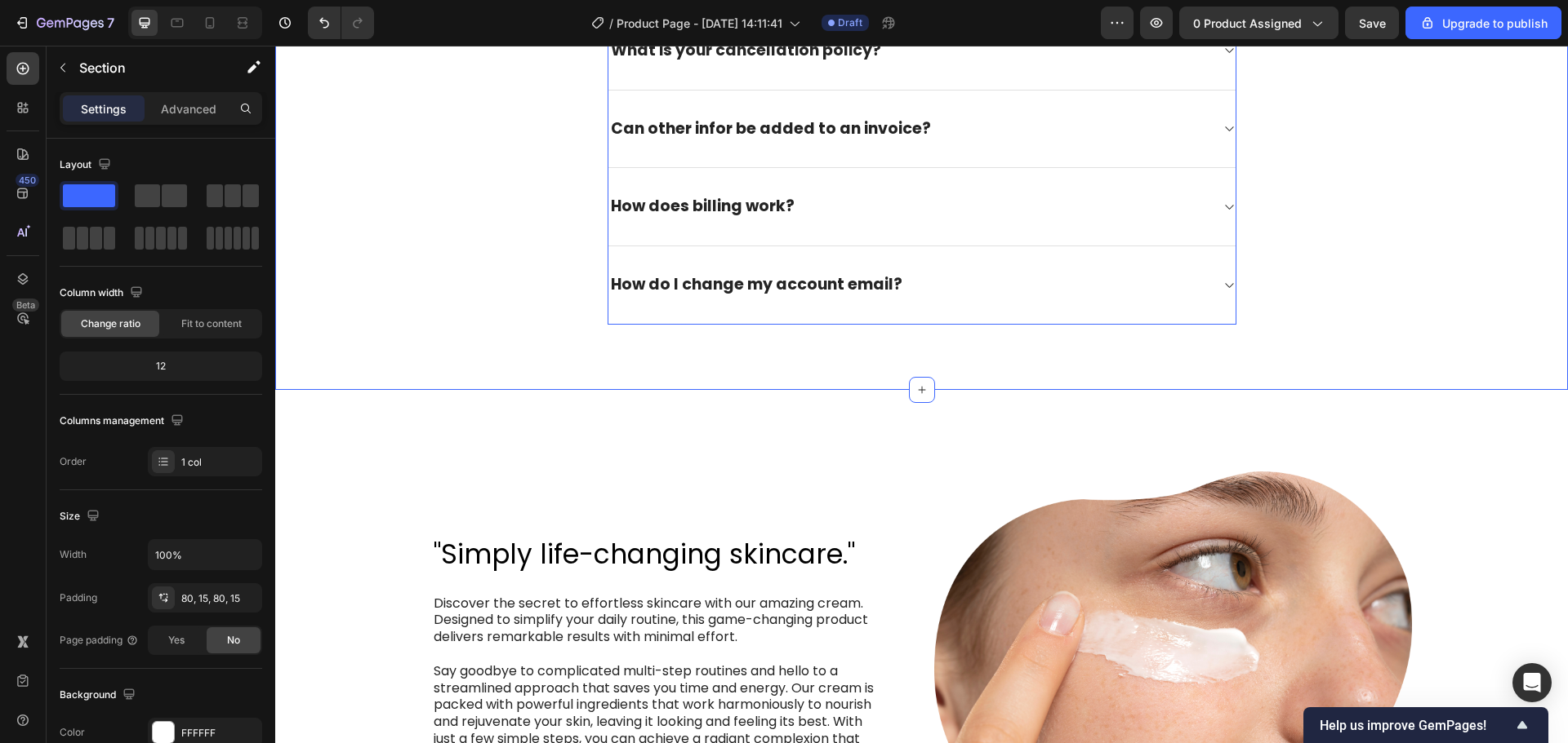
scroll to position [2574, 0]
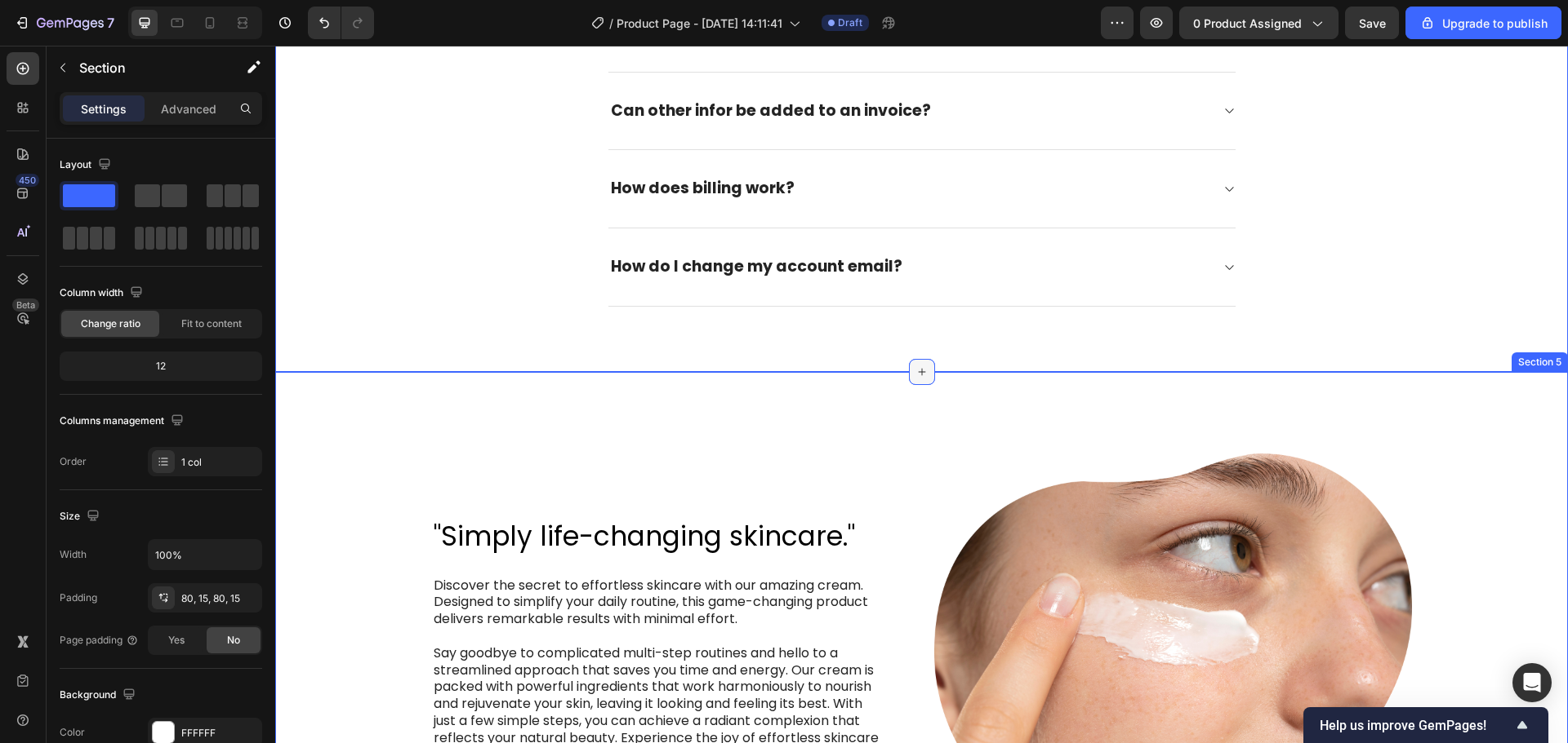
click at [920, 372] on icon at bounding box center [922, 372] width 14 height 13
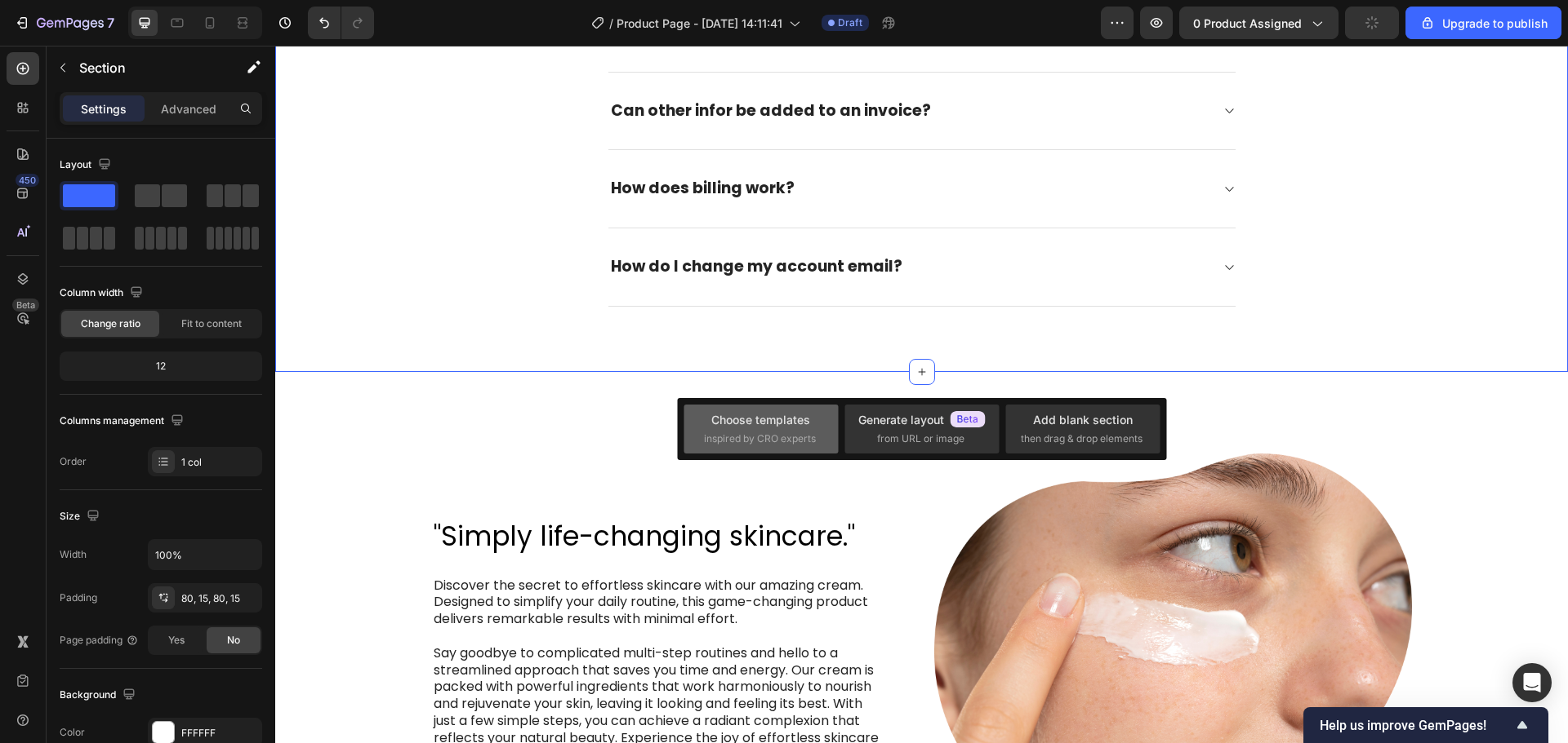
click at [802, 433] on span "inspired by CRO experts" at bounding box center [760, 439] width 112 height 14
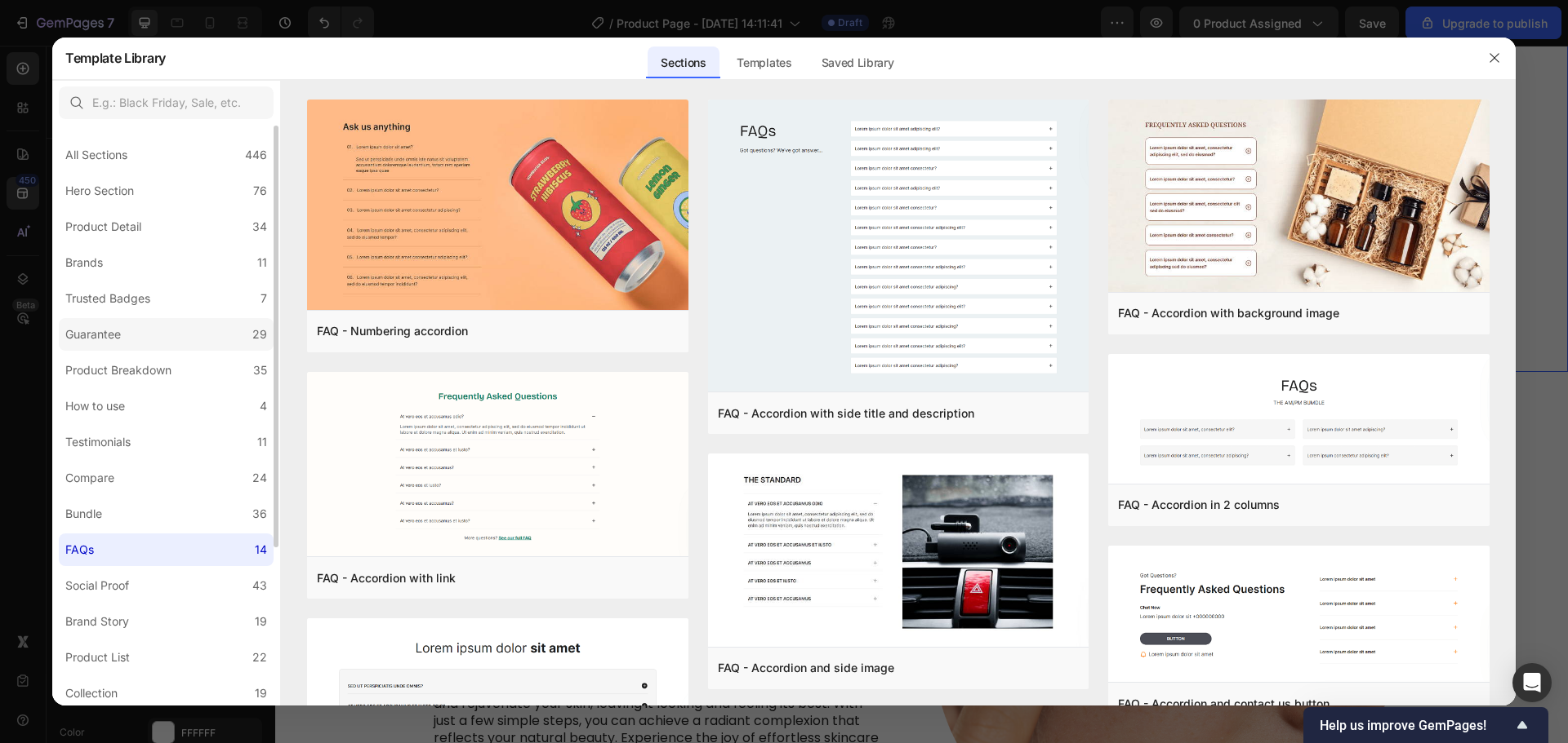
click at [142, 334] on label "Guarantee 29" at bounding box center [166, 335] width 215 height 32
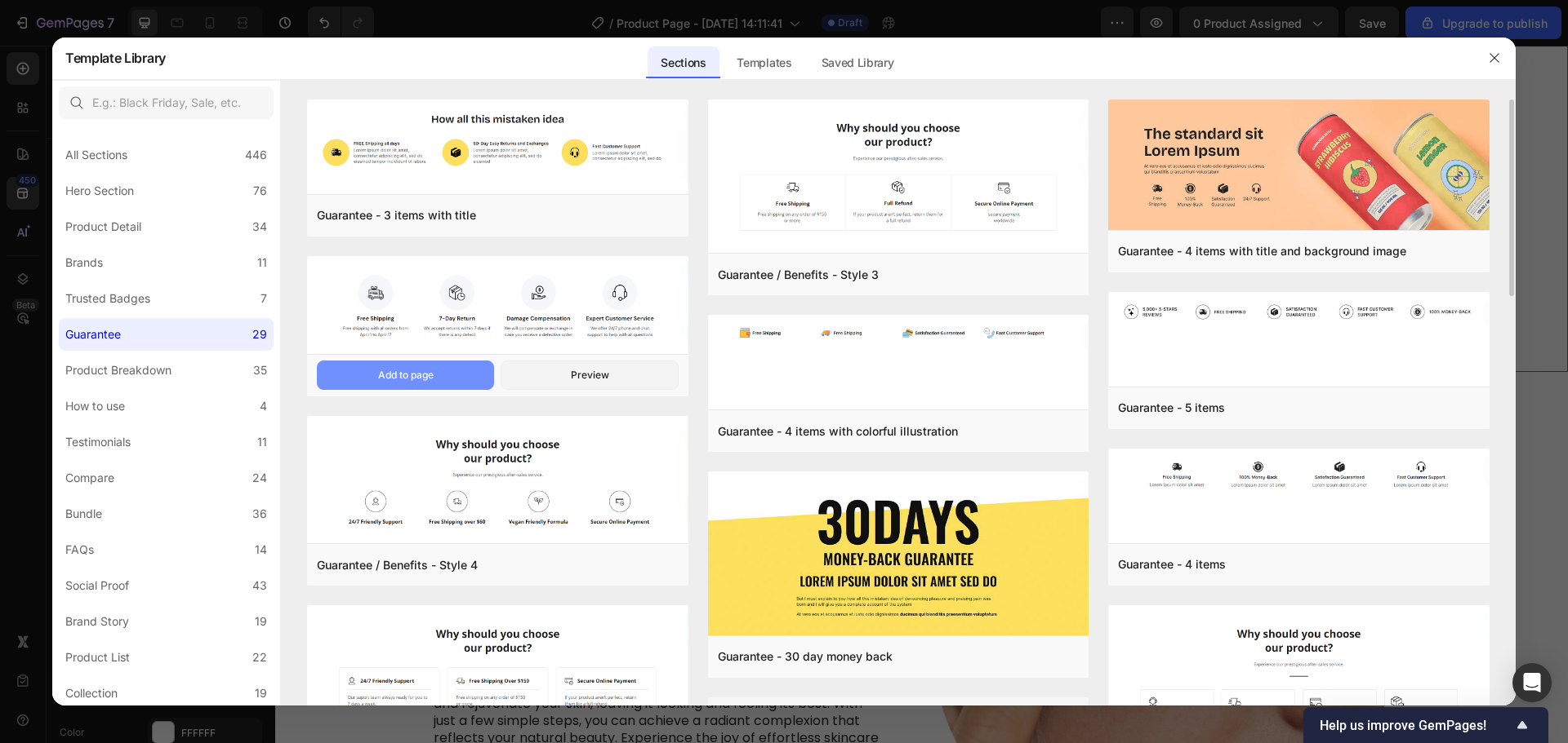
click at [428, 378] on div "Add to page" at bounding box center [406, 375] width 56 height 14
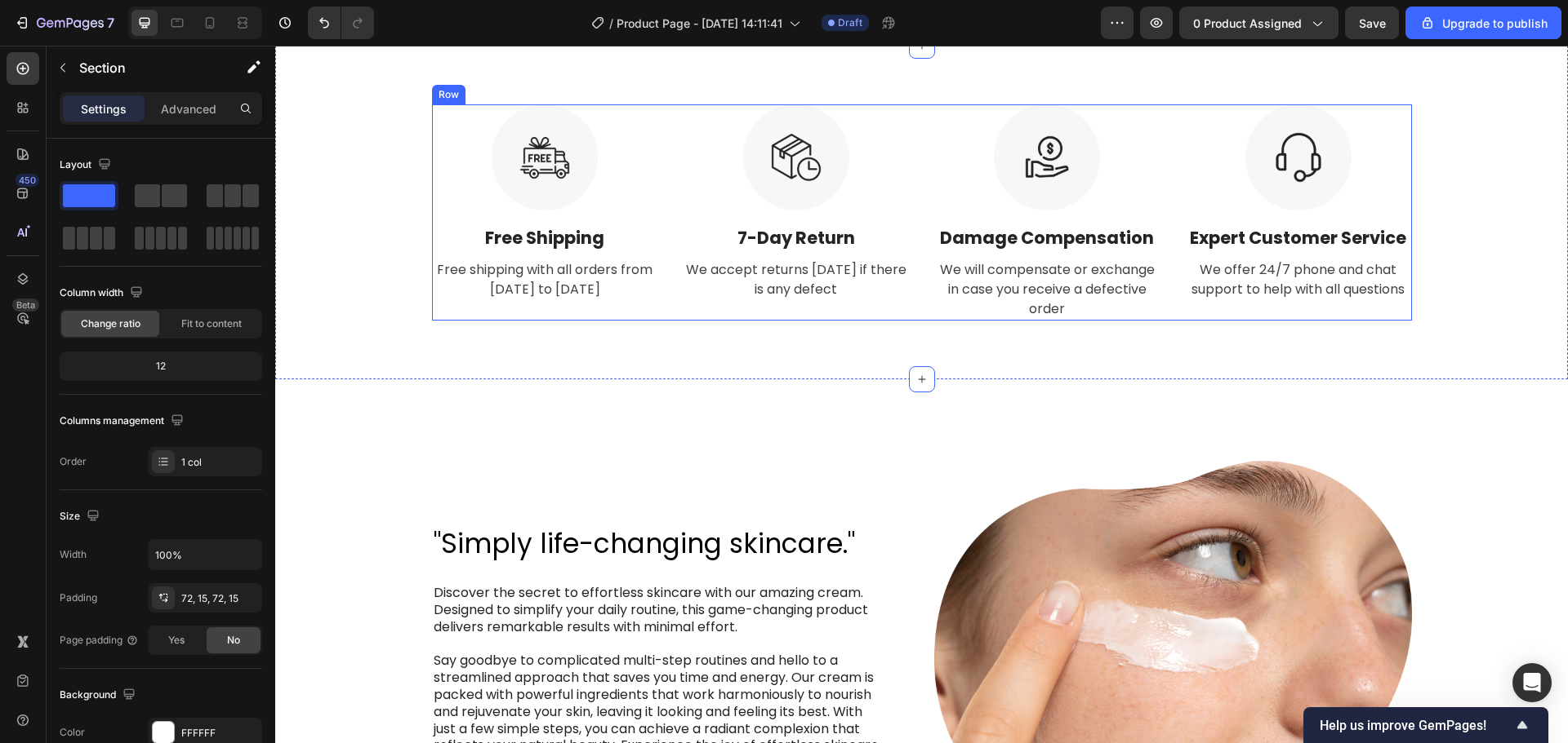
scroll to position [2656, 0]
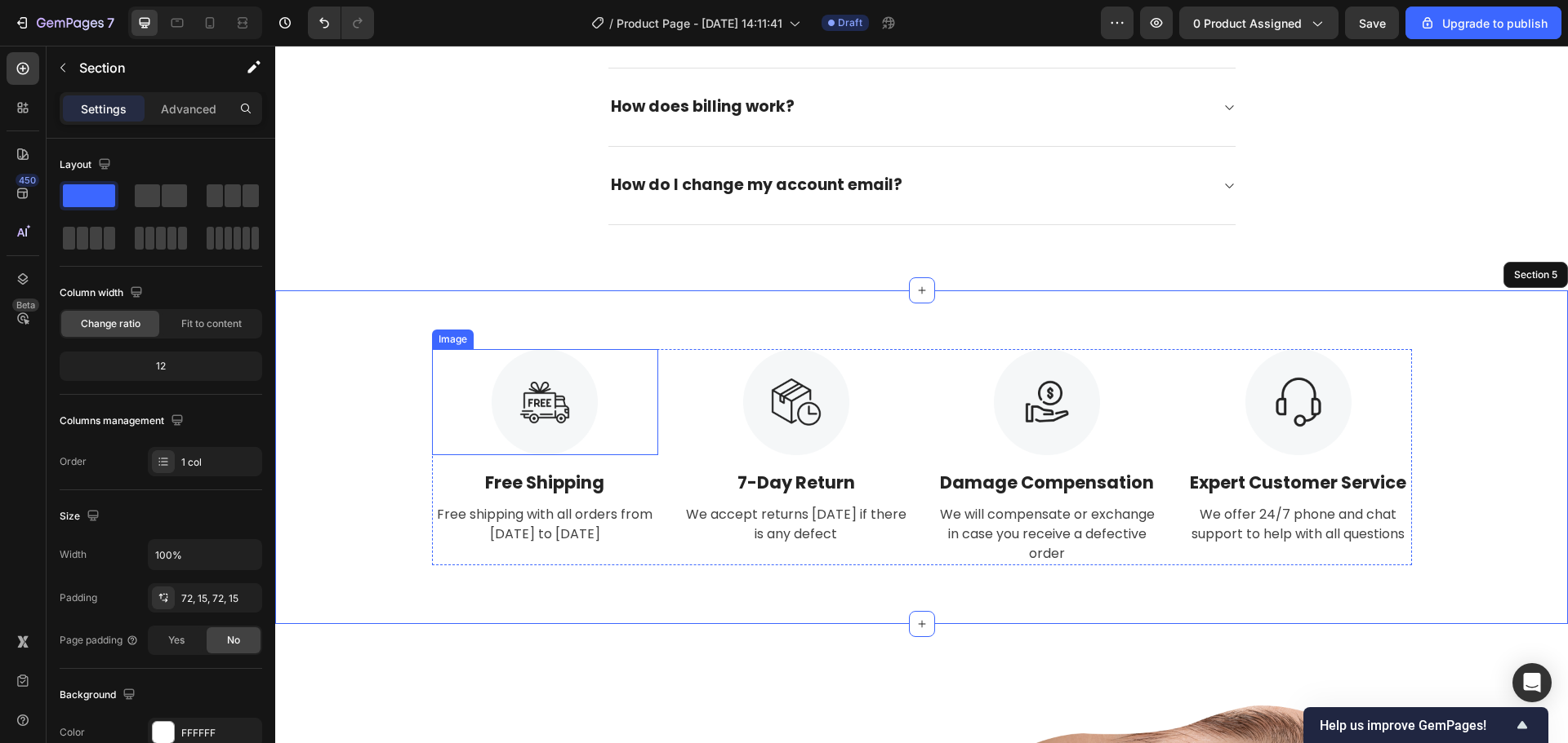
click at [546, 390] on img at bounding box center [545, 402] width 106 height 106
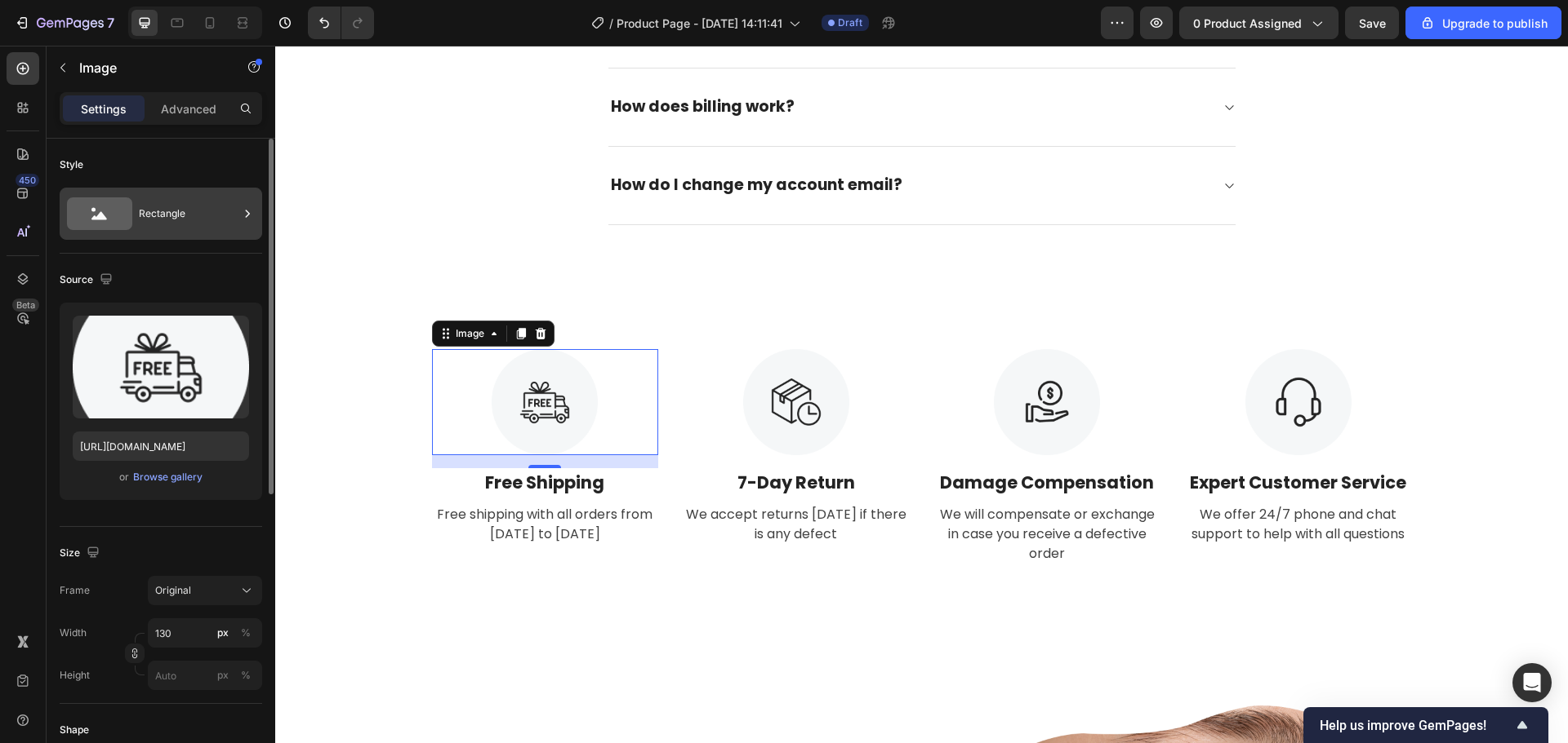
click at [186, 219] on div "Rectangle" at bounding box center [188, 214] width 100 height 38
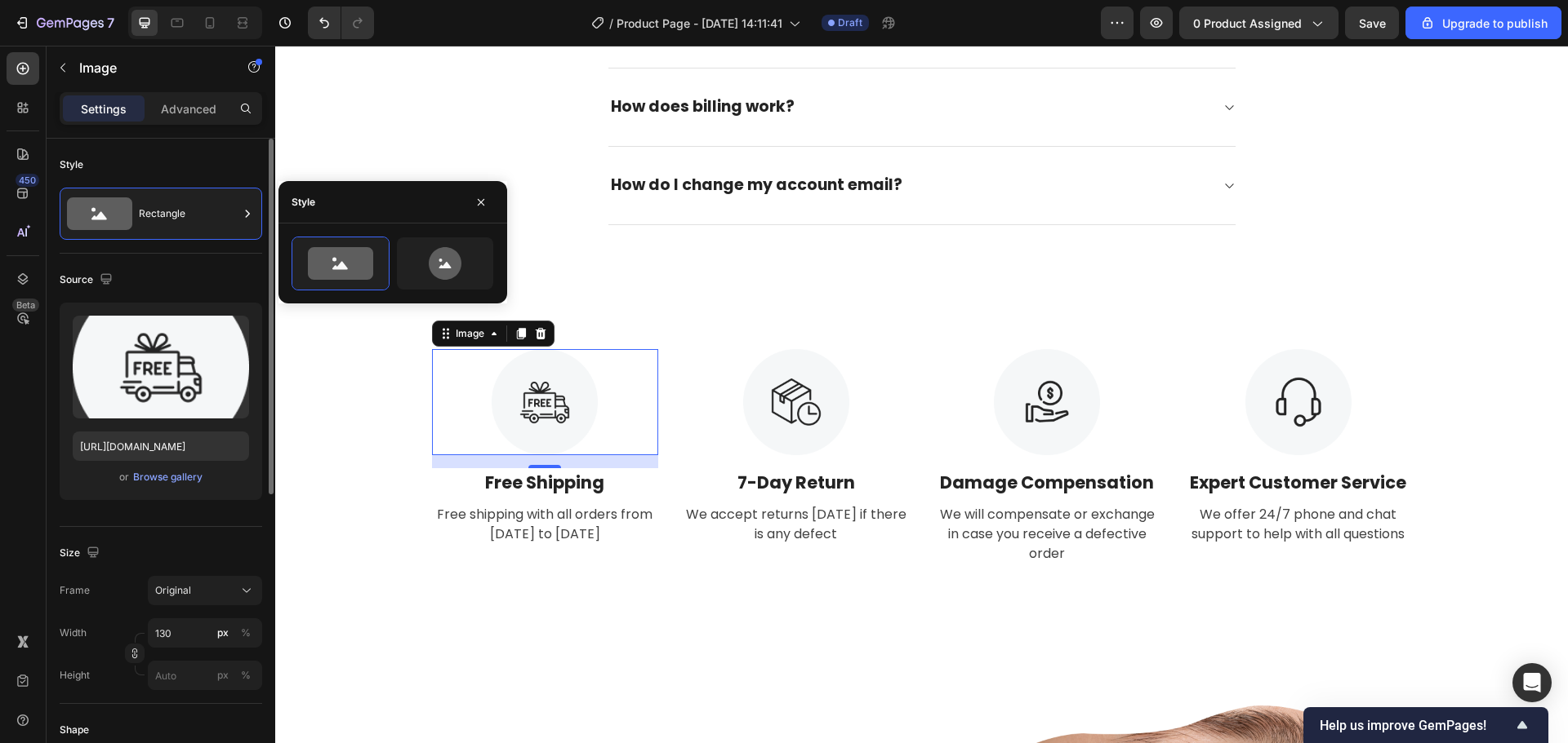
click at [194, 175] on div "Style" at bounding box center [160, 165] width 203 height 26
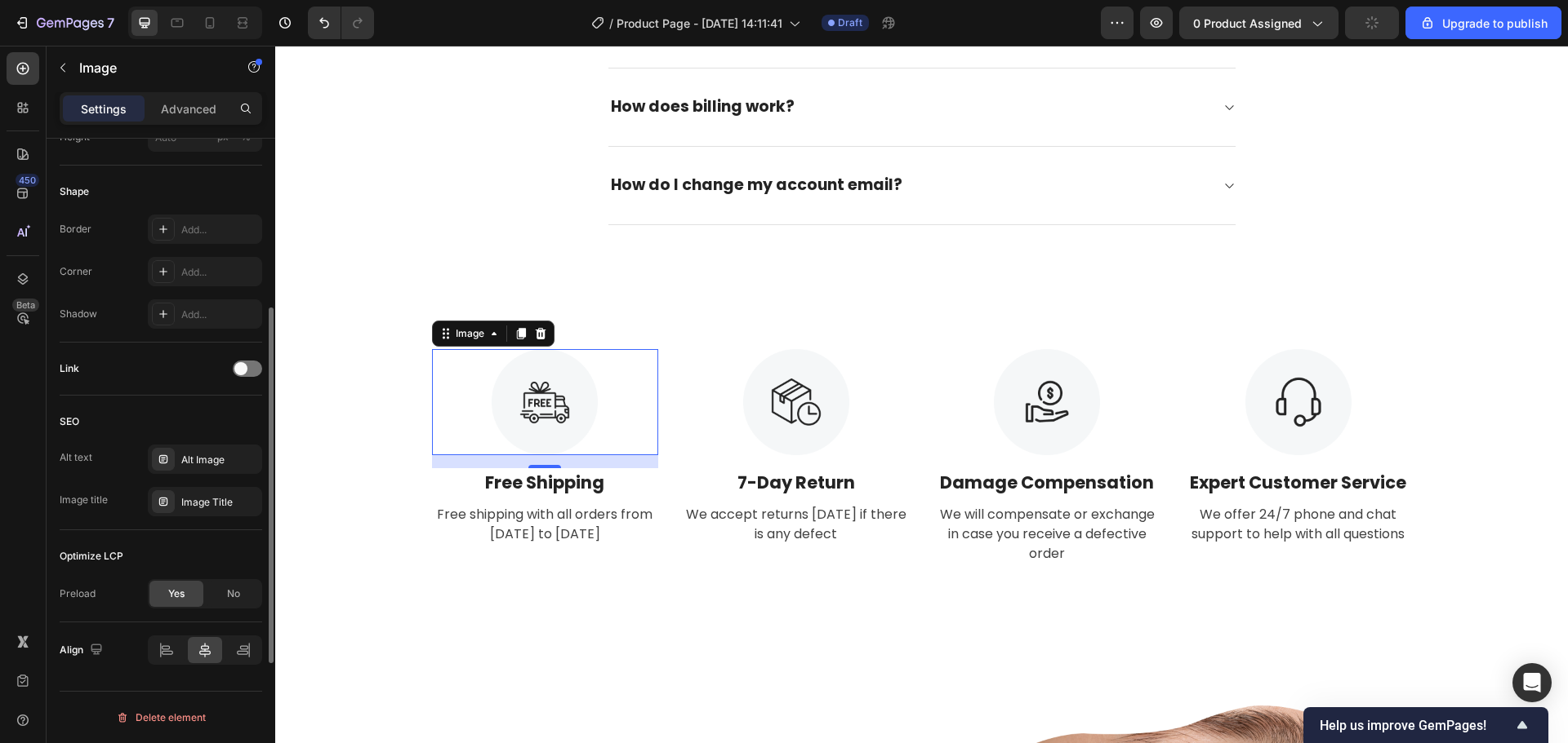
scroll to position [294, 0]
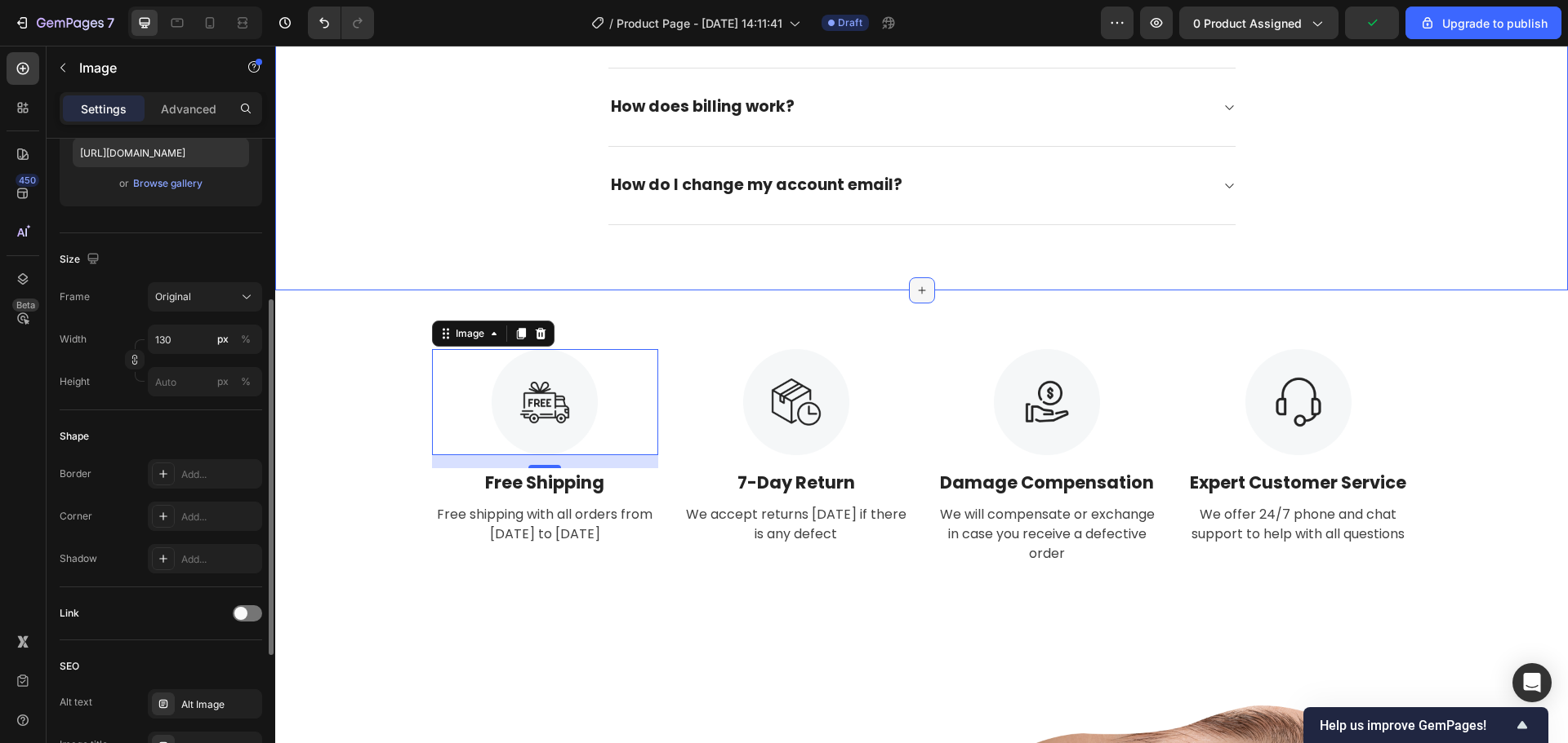
click at [917, 294] on icon at bounding box center [922, 291] width 14 height 13
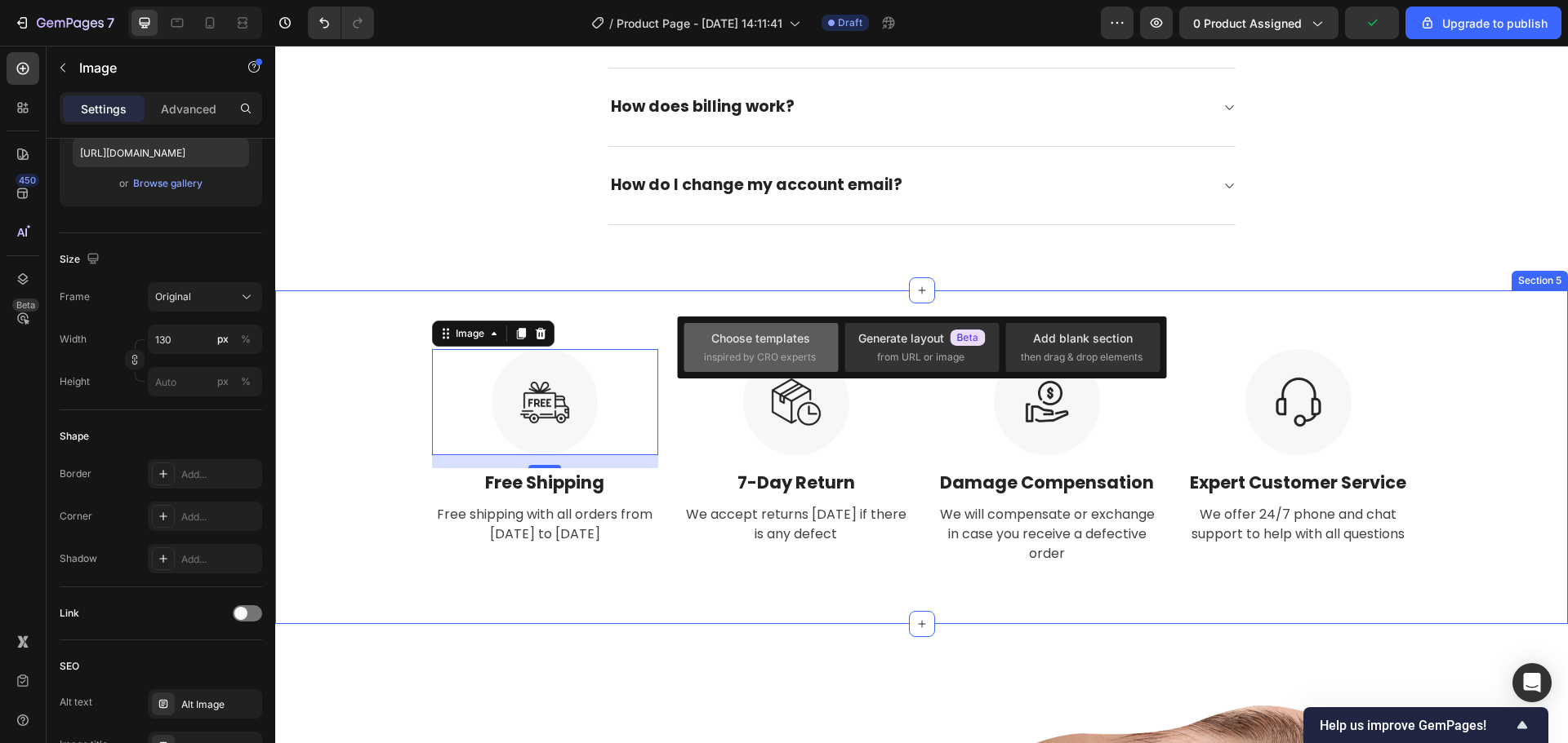
click at [771, 340] on div "Choose templates" at bounding box center [761, 337] width 99 height 17
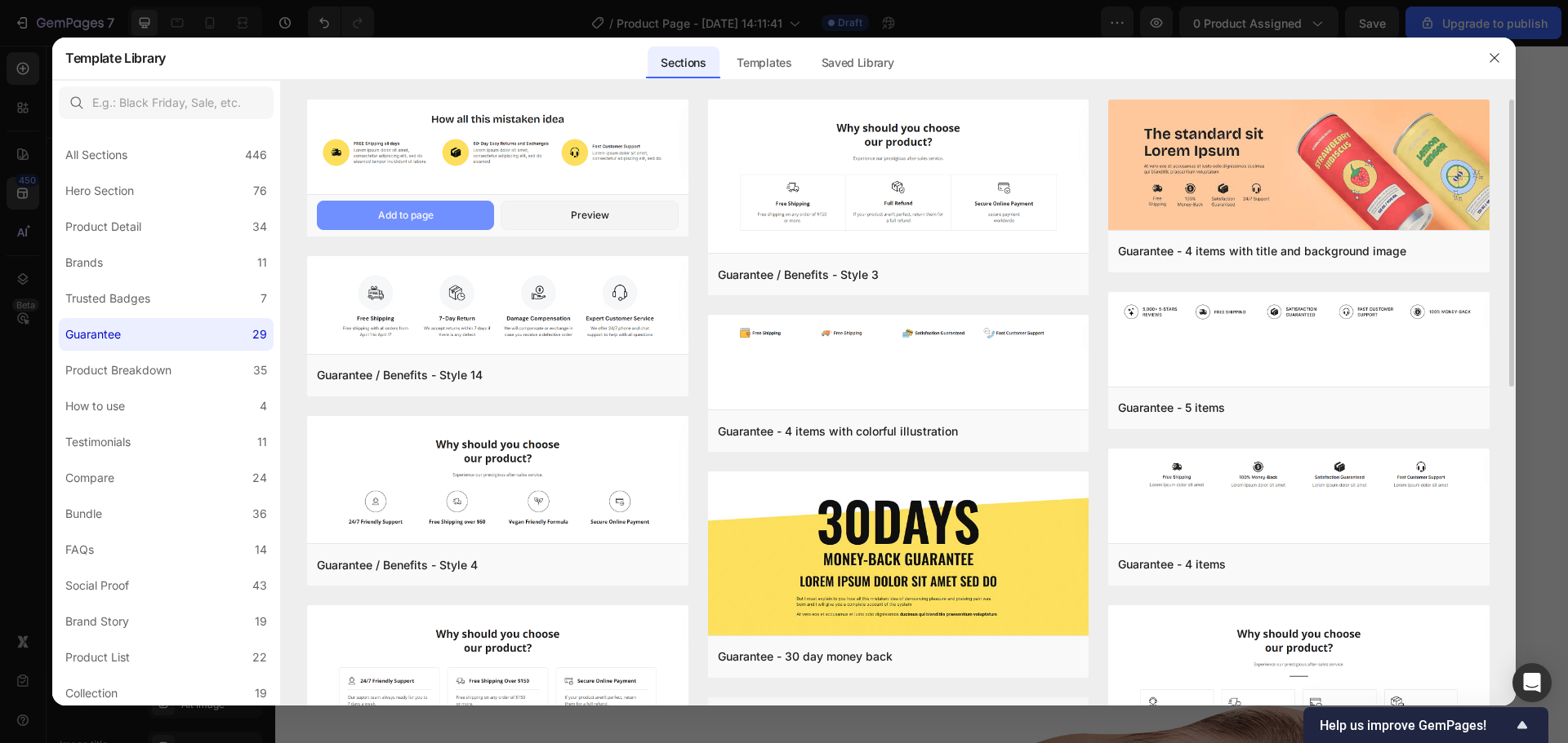
click at [457, 211] on button "Add to page" at bounding box center [405, 215] width 177 height 30
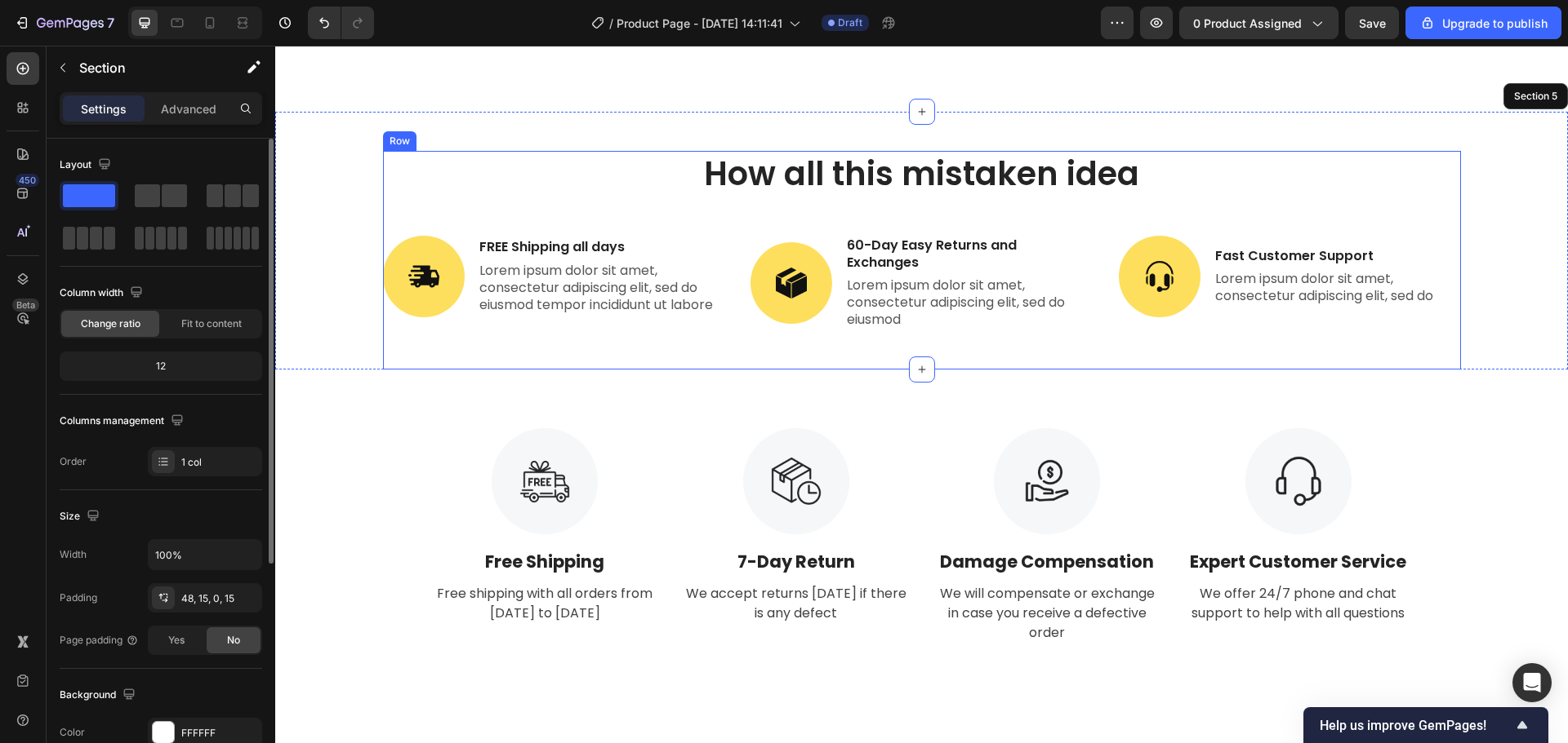
scroll to position [2901, 0]
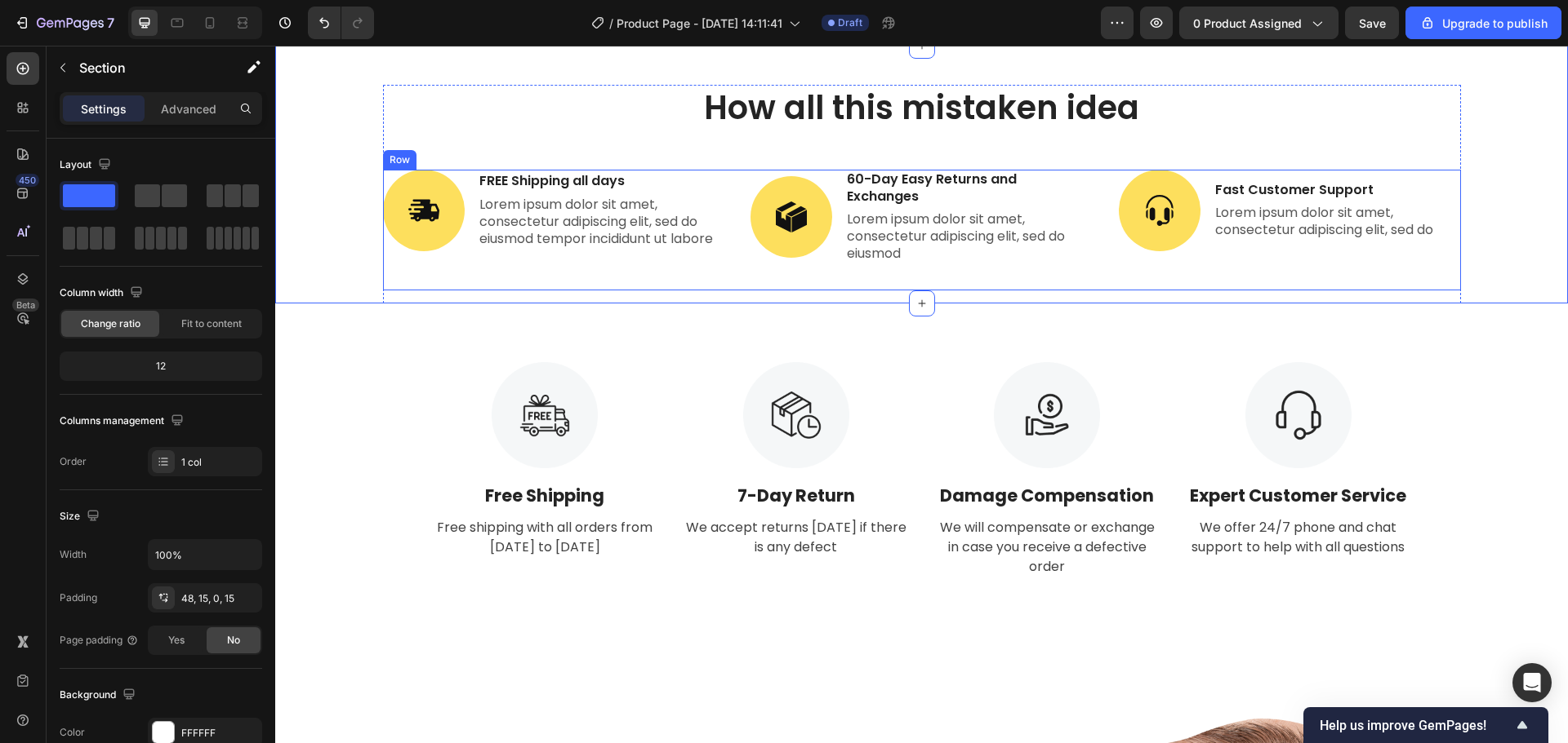
click at [734, 253] on div "Image FREE Shipping all days Text Block Lorem ipsum dolor sit amet, consectetur…" at bounding box center [921, 230] width 1077 height 121
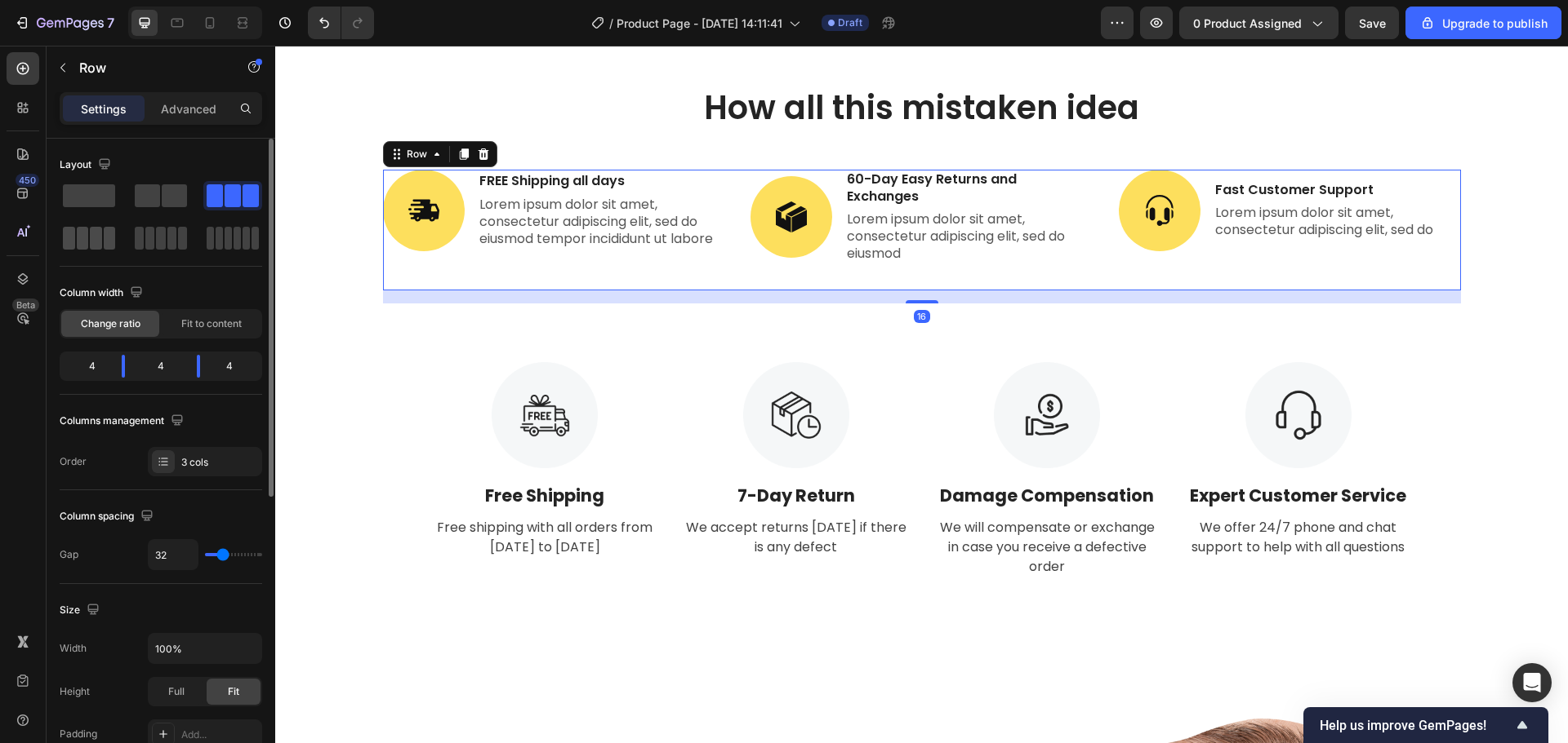
click at [117, 229] on div at bounding box center [88, 238] width 59 height 30
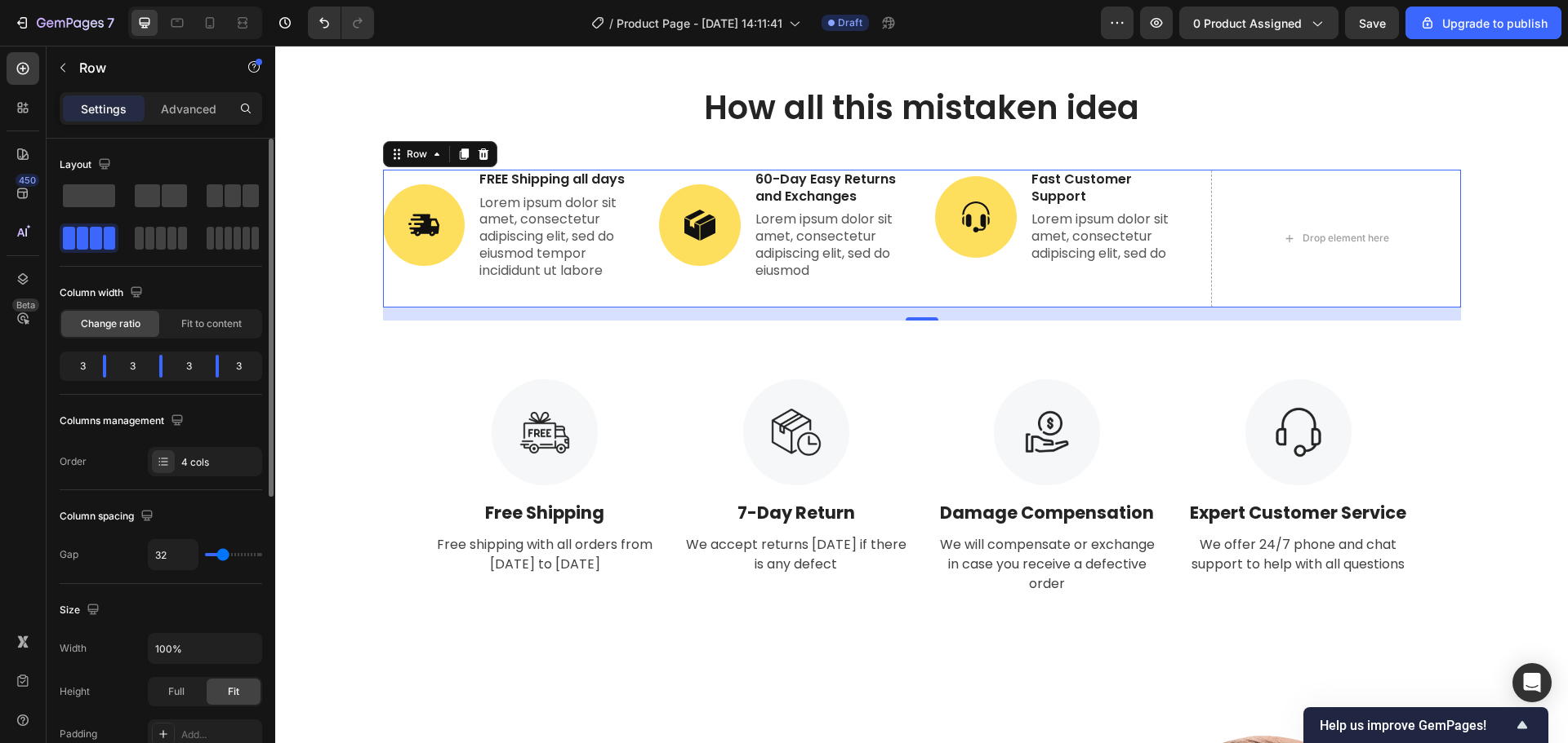
click at [207, 446] on div "Columns management Order 4 cols" at bounding box center [160, 443] width 203 height 68
click at [206, 455] on div "4 cols" at bounding box center [219, 462] width 77 height 14
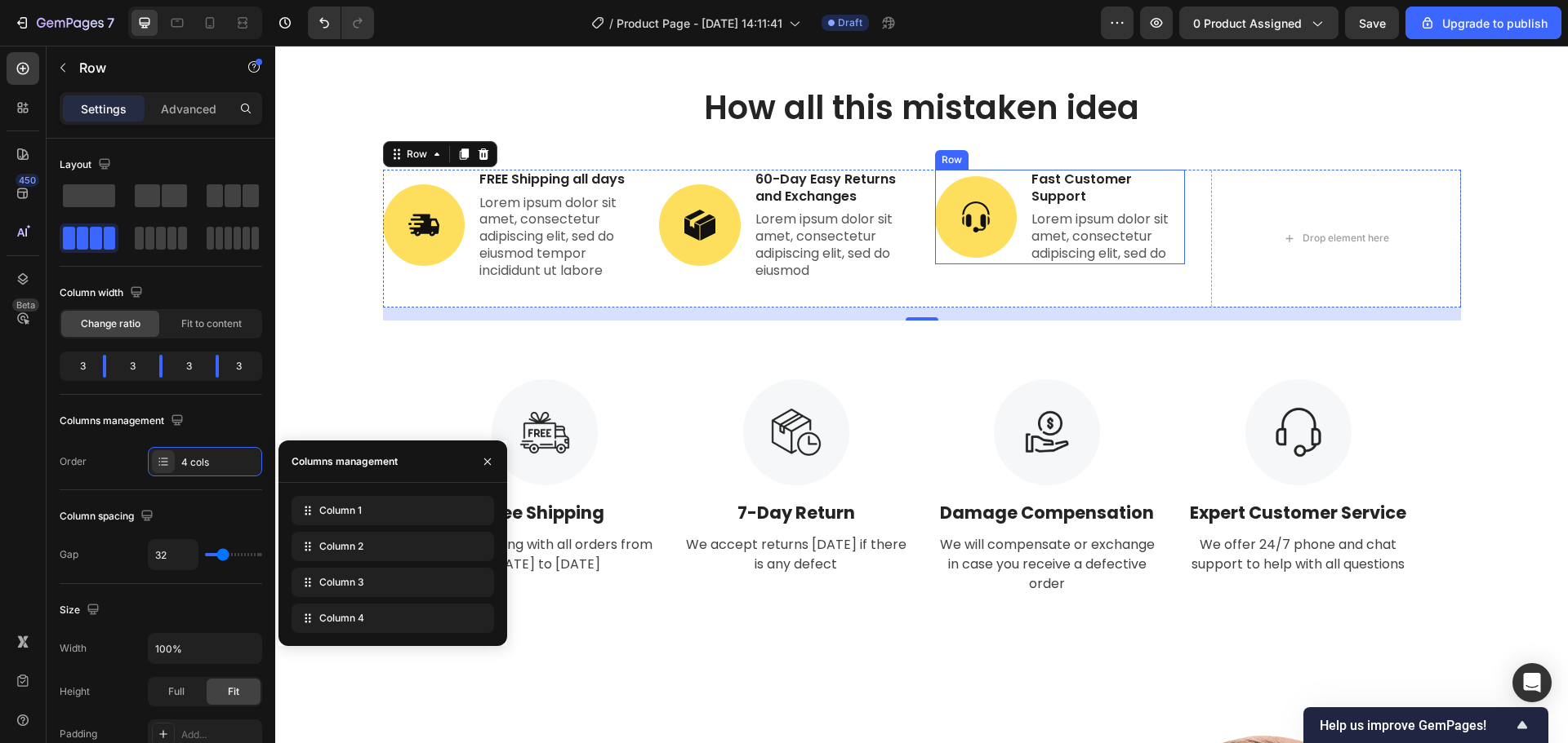
click at [1015, 202] on div "Image Fast Customer Support Text Block Lorem ipsum dolor sit amet, consectetur …" at bounding box center [1060, 217] width 250 height 94
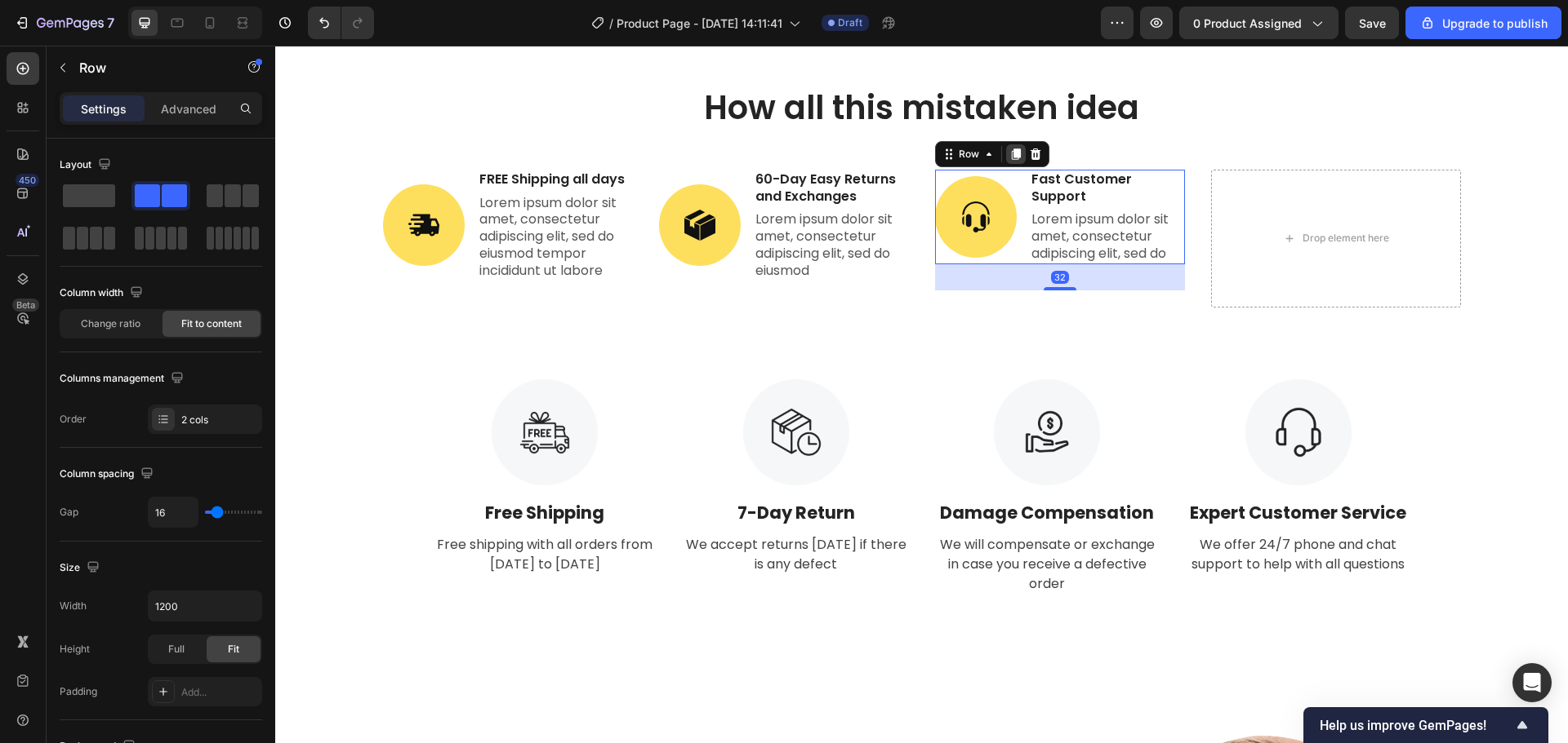
click at [1011, 160] on icon at bounding box center [1015, 154] width 14 height 13
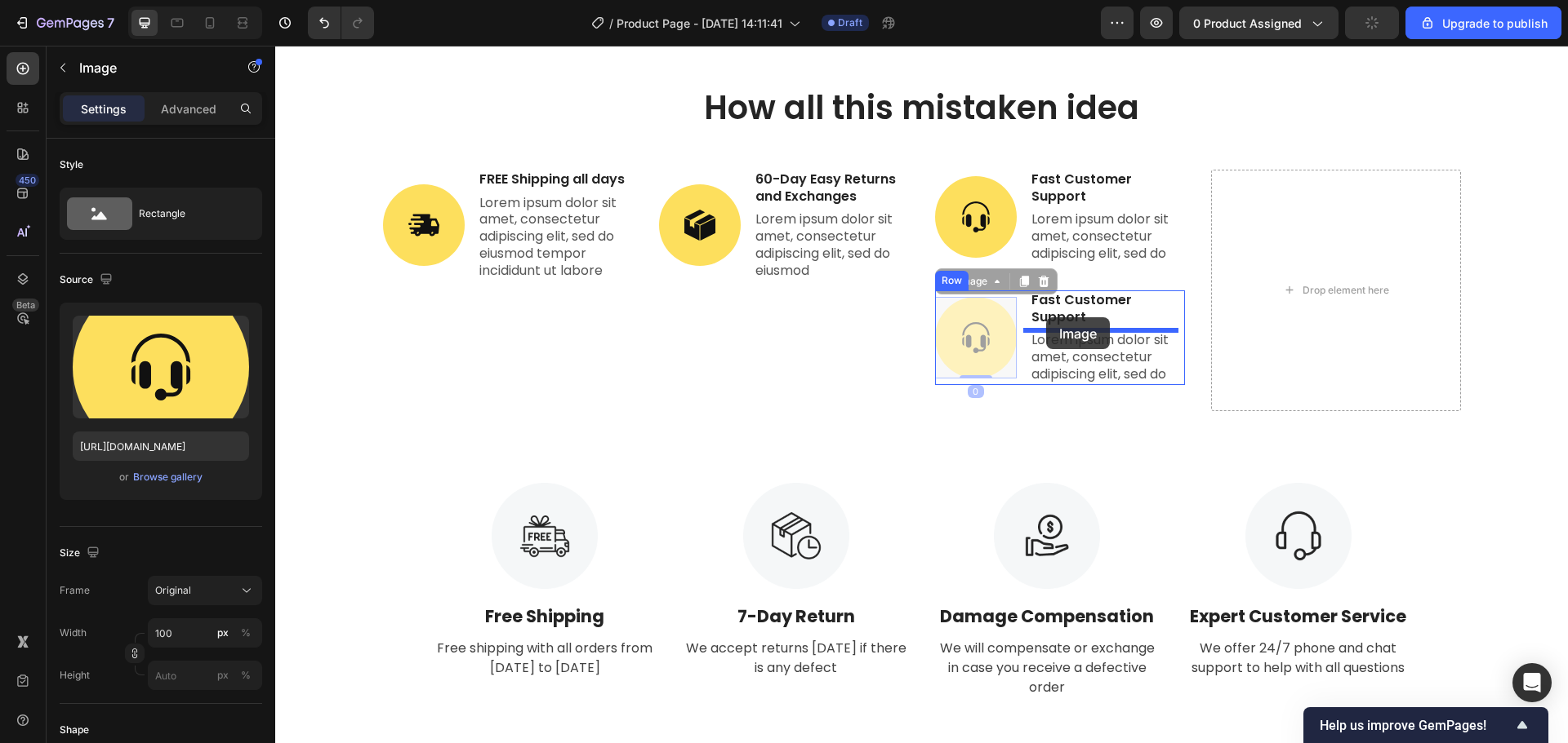
drag, startPoint x: 969, startPoint y: 330, endPoint x: 1046, endPoint y: 318, distance: 77.9
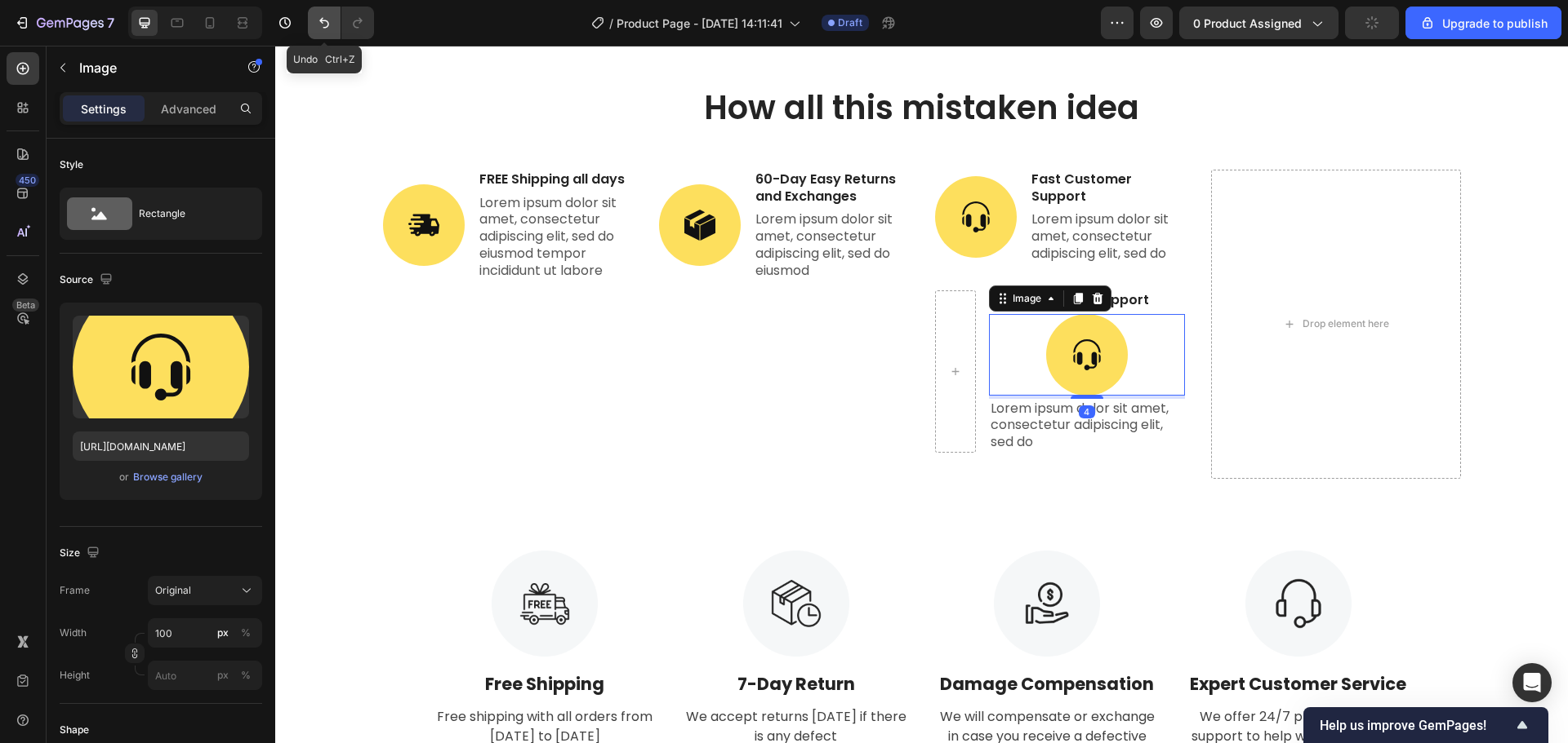
click at [320, 14] on icon "Undo/Redo" at bounding box center [324, 22] width 16 height 16
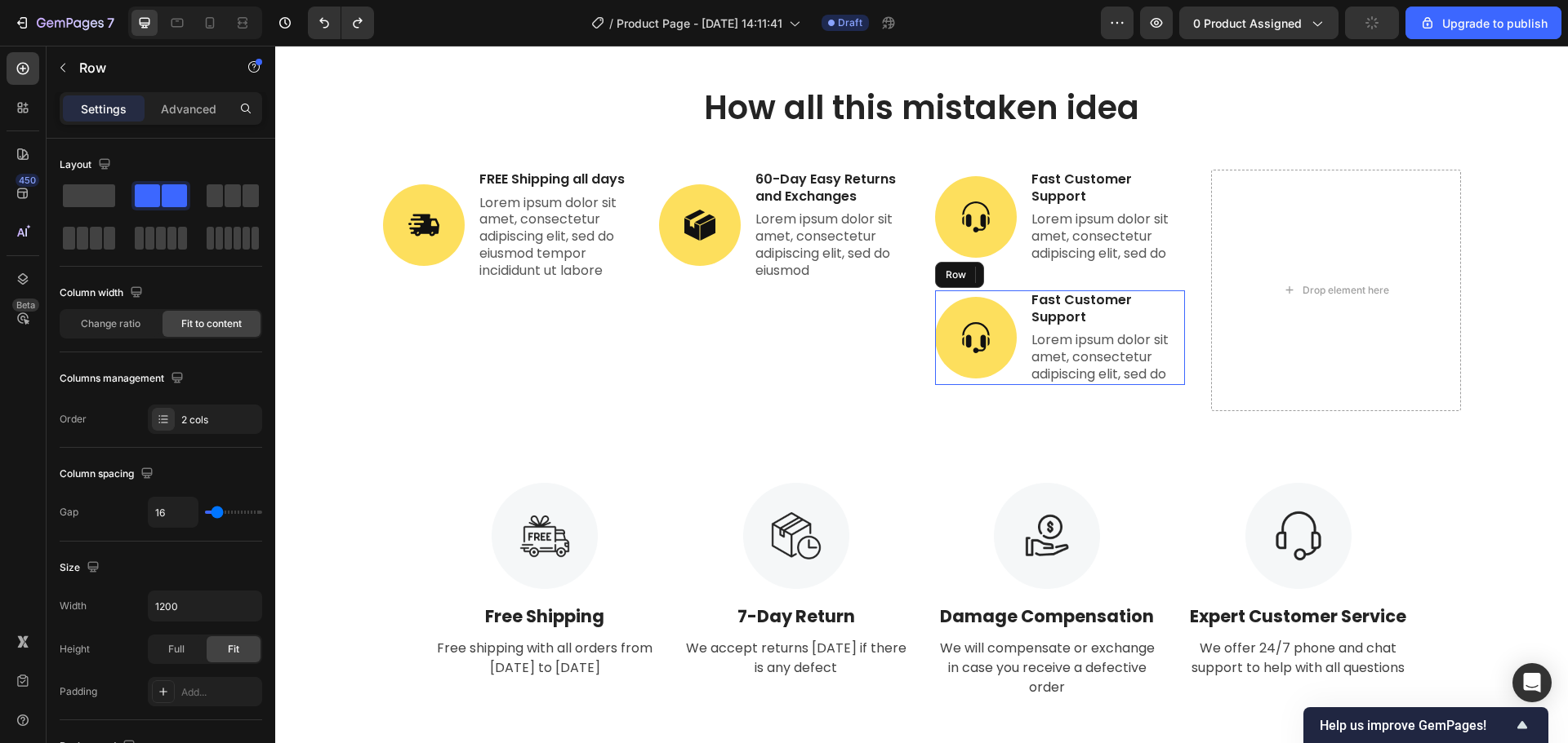
click at [1018, 327] on div "Image Fast Customer Support Text Block Lorem ipsum dolor sit amet, consectetur …" at bounding box center [1060, 337] width 250 height 94
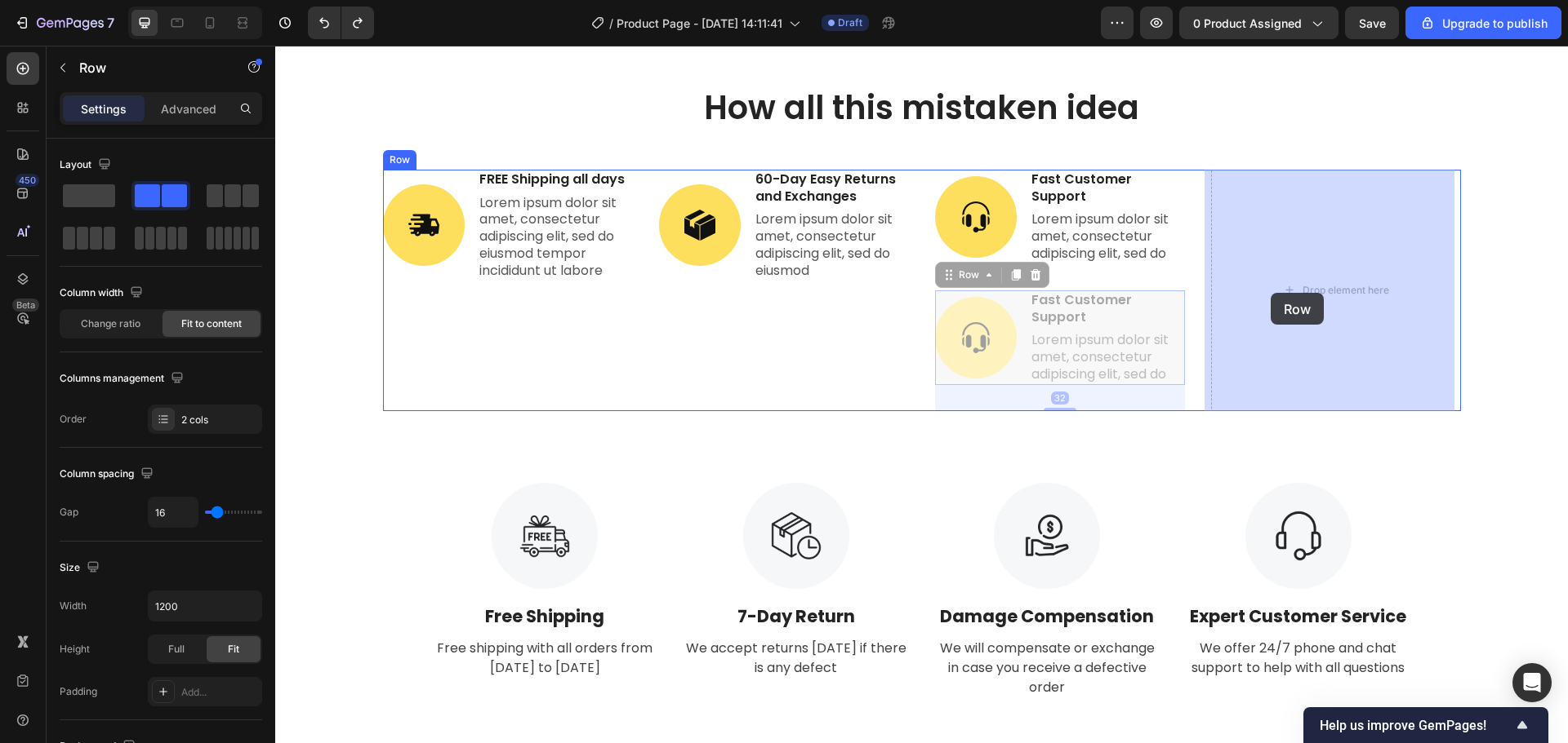
drag, startPoint x: 1018, startPoint y: 324, endPoint x: 1277, endPoint y: 287, distance: 261.6
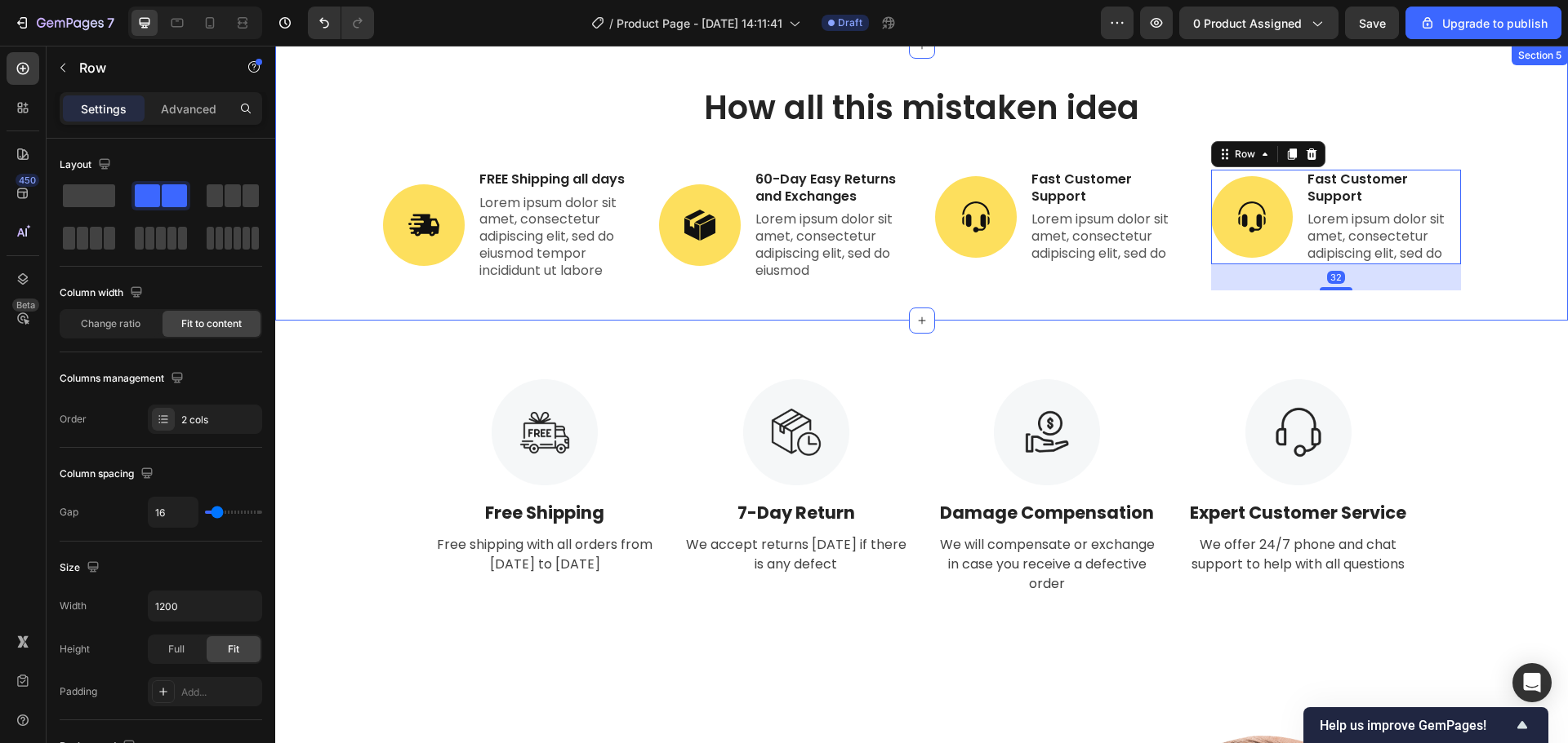
click at [1498, 227] on div "How all this mistaken idea Heading Image FREE Shipping all days Text Block Lore…" at bounding box center [921, 202] width 1268 height 236
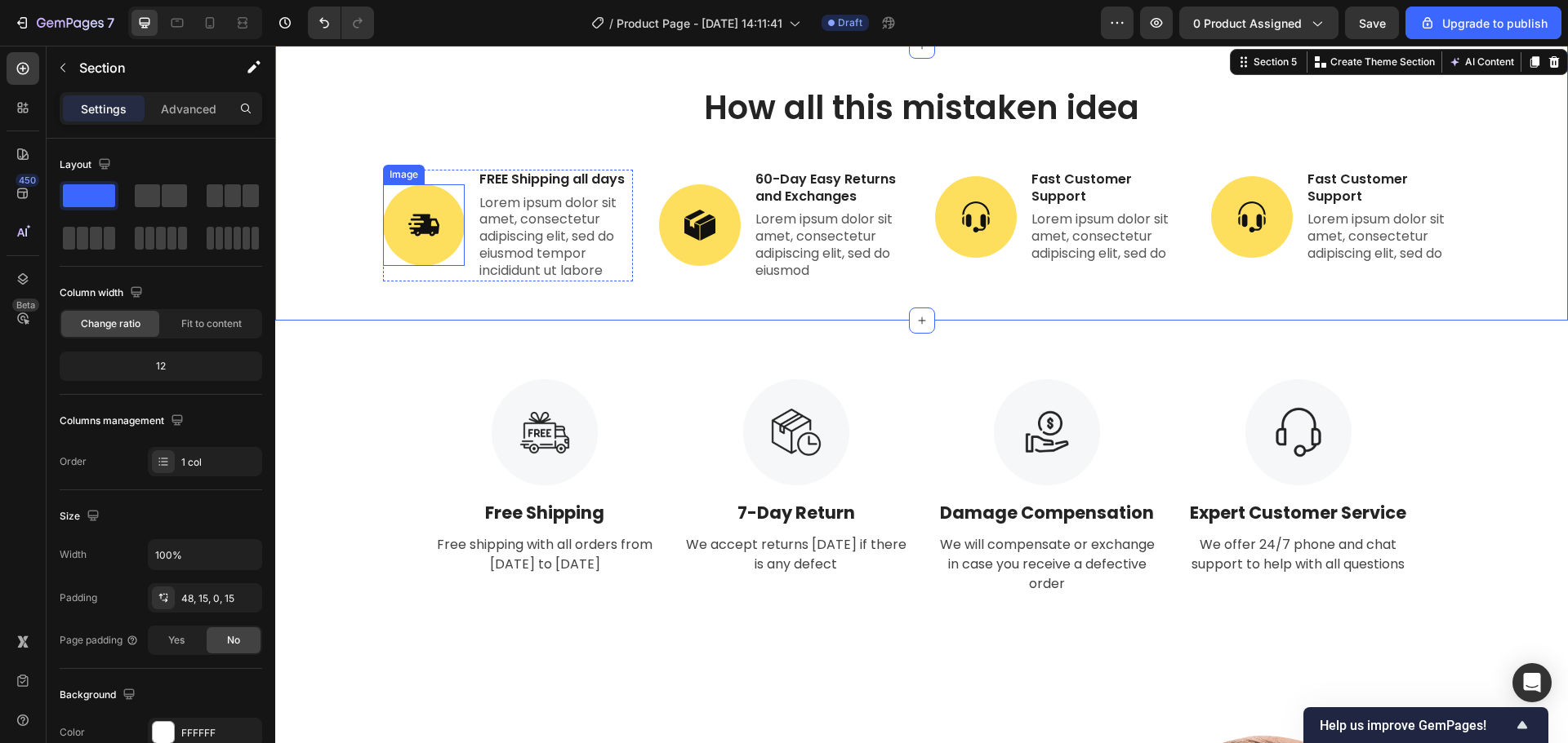
click at [431, 230] on img at bounding box center [423, 225] width 82 height 82
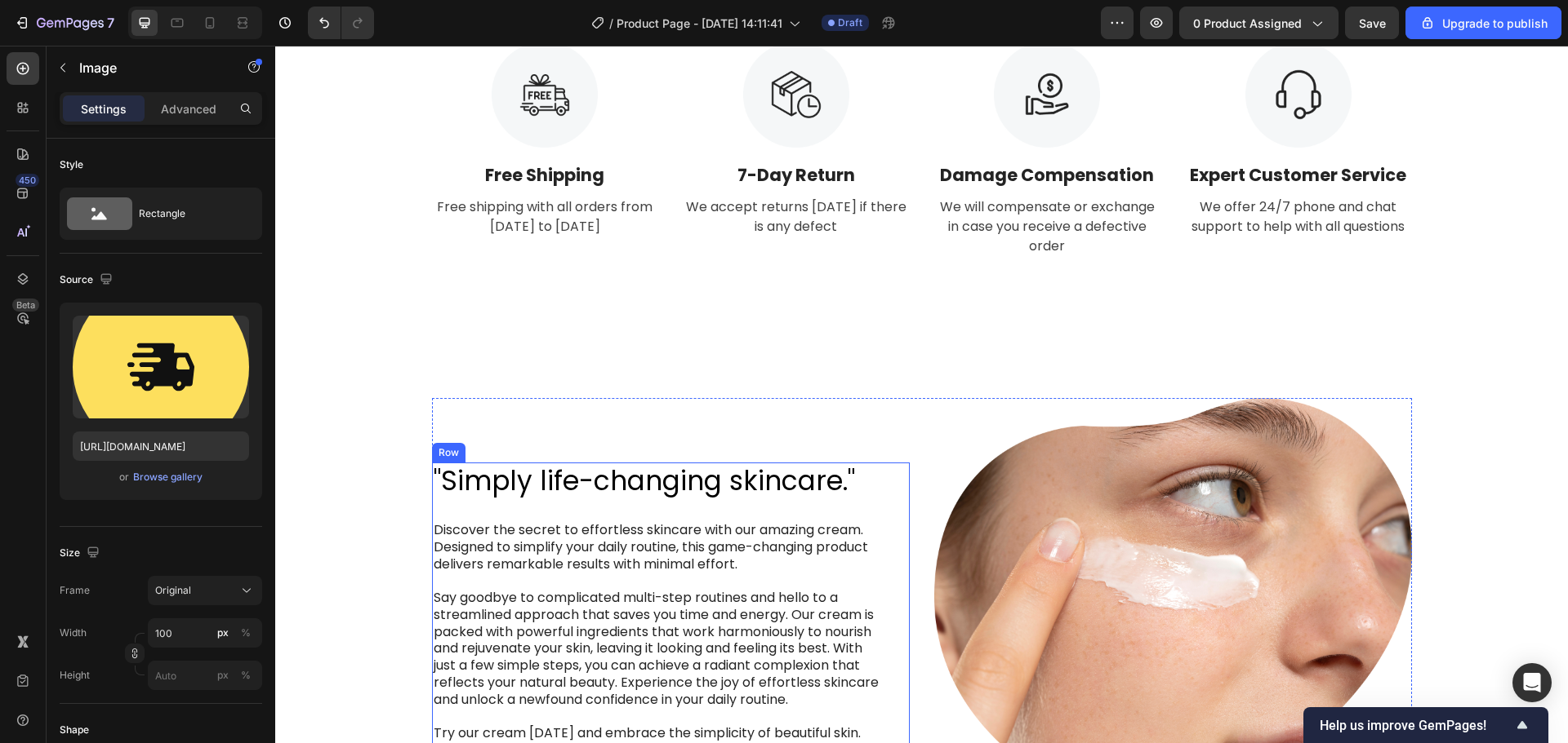
scroll to position [3146, 0]
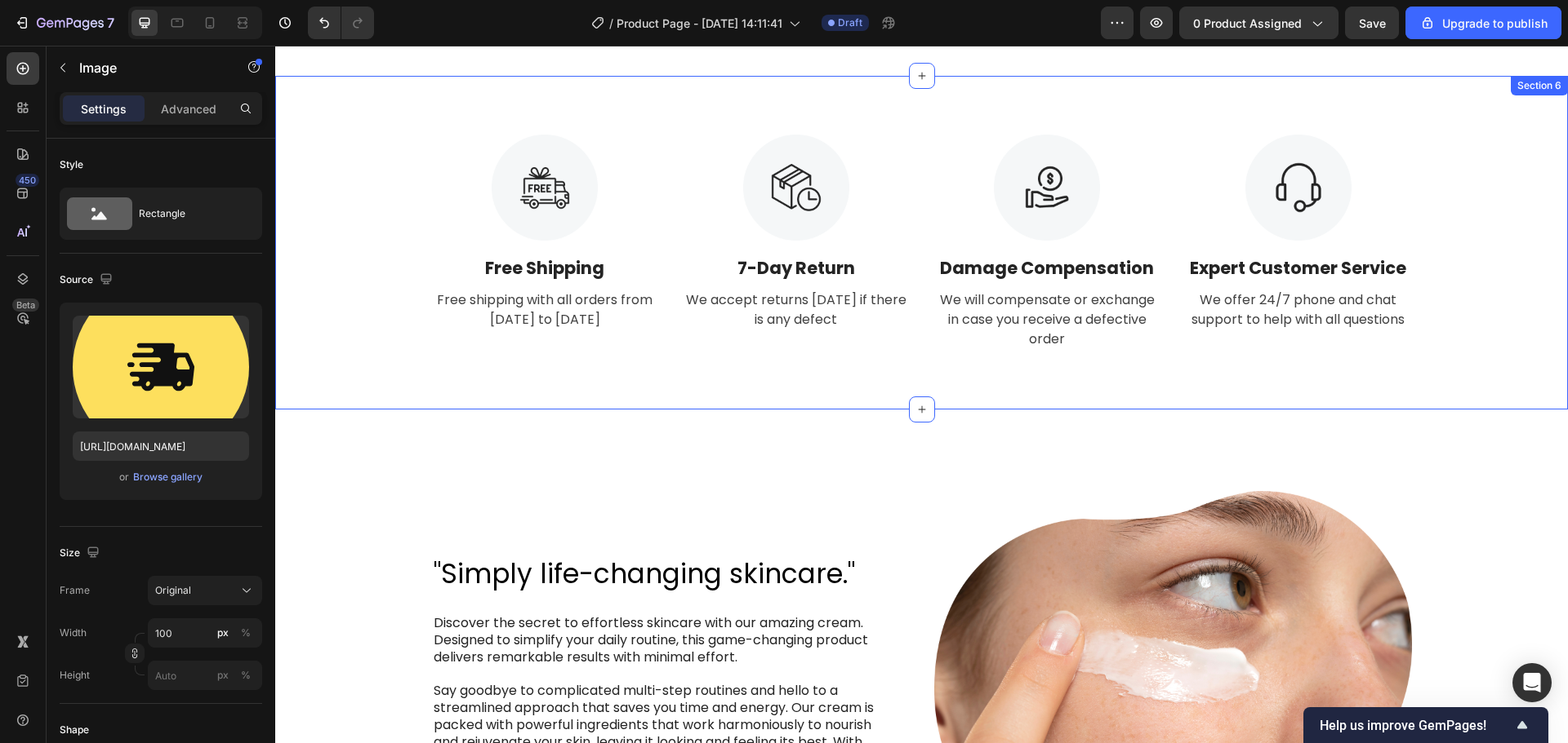
click at [932, 101] on div "Image Free Shipping Text Block Free shipping with all orders from April 1 to Ap…" at bounding box center [922, 243] width 1293 height 335
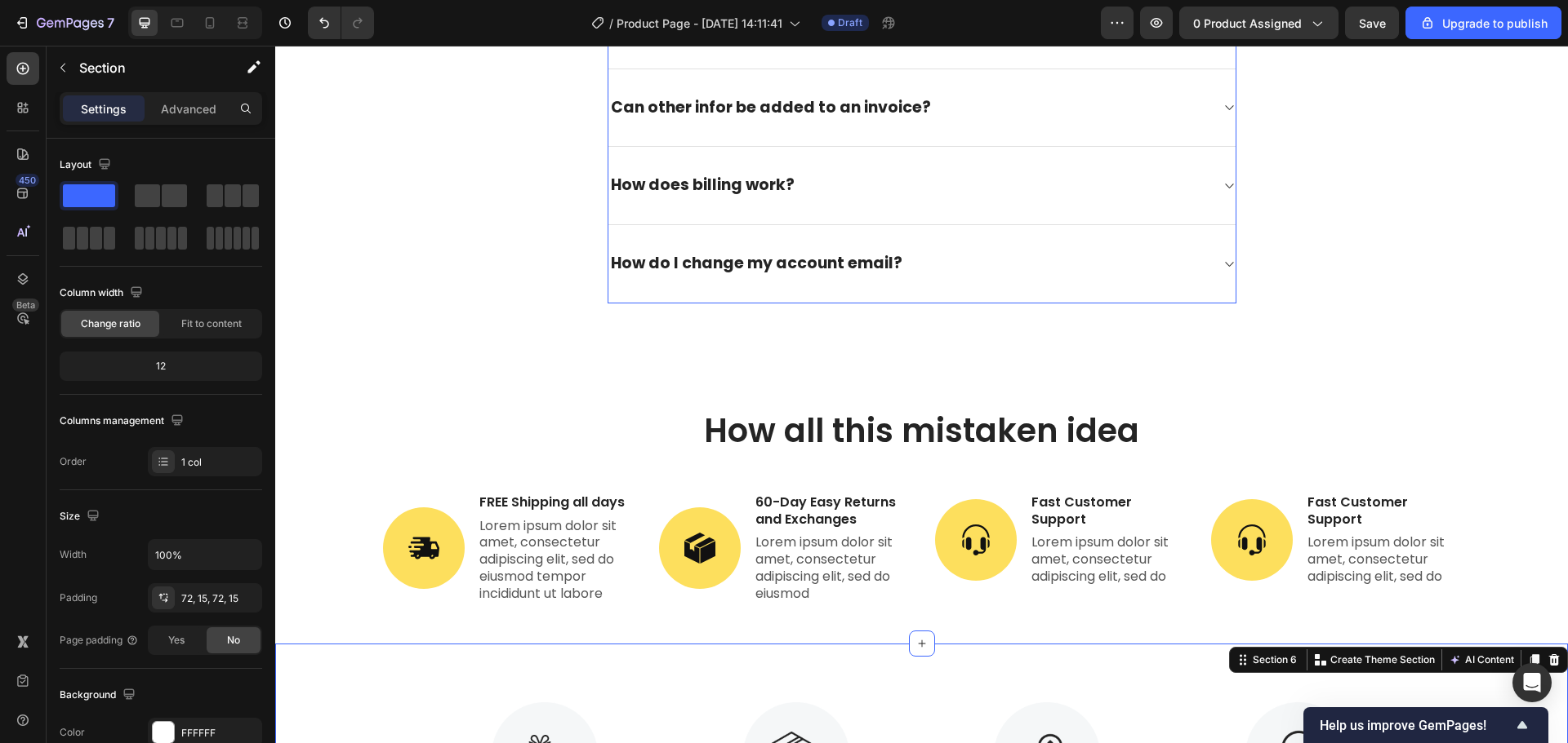
scroll to position [2574, 0]
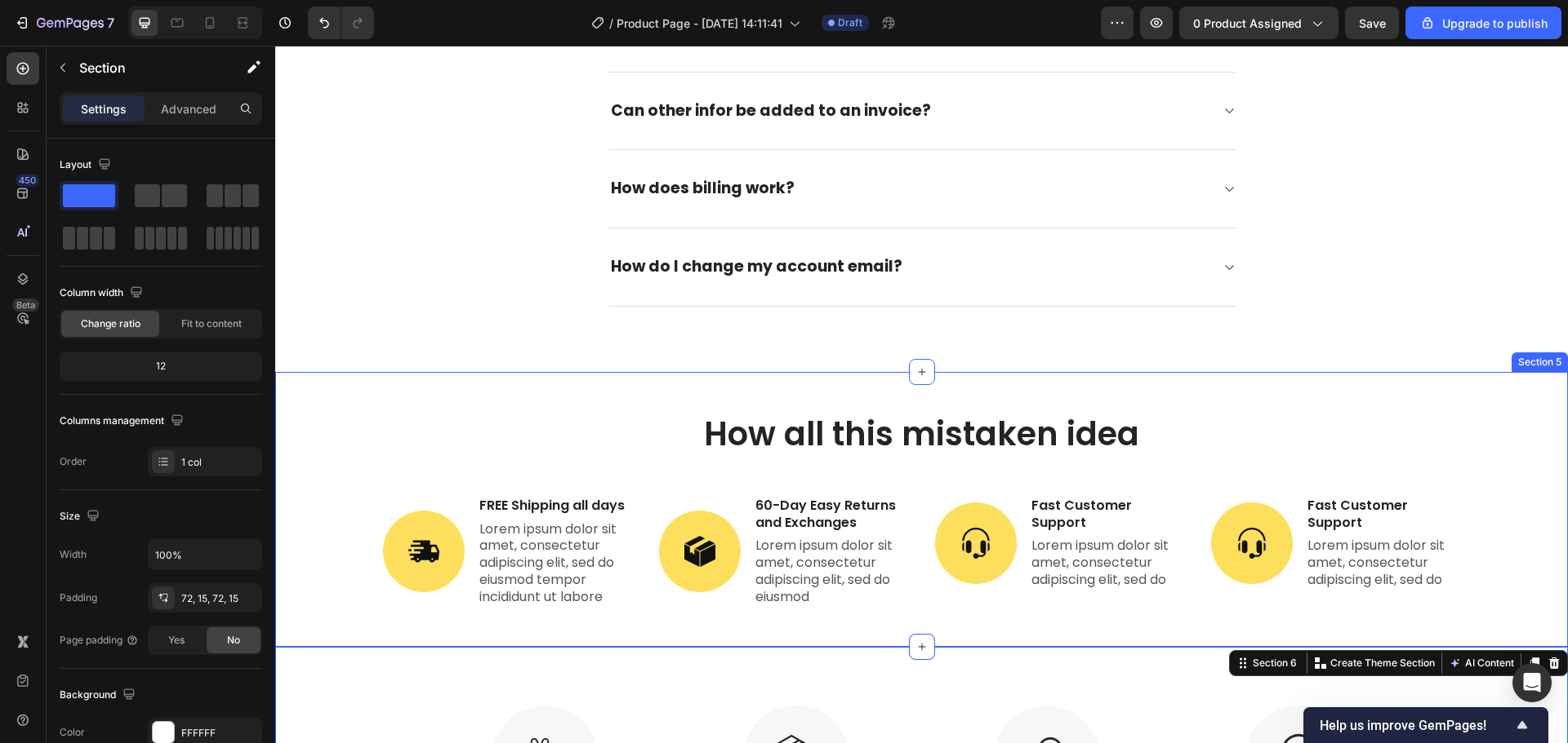
click at [1291, 390] on div "How all this mistaken idea Heading Image FREE Shipping all days Text Block Lore…" at bounding box center [922, 510] width 1293 height 275
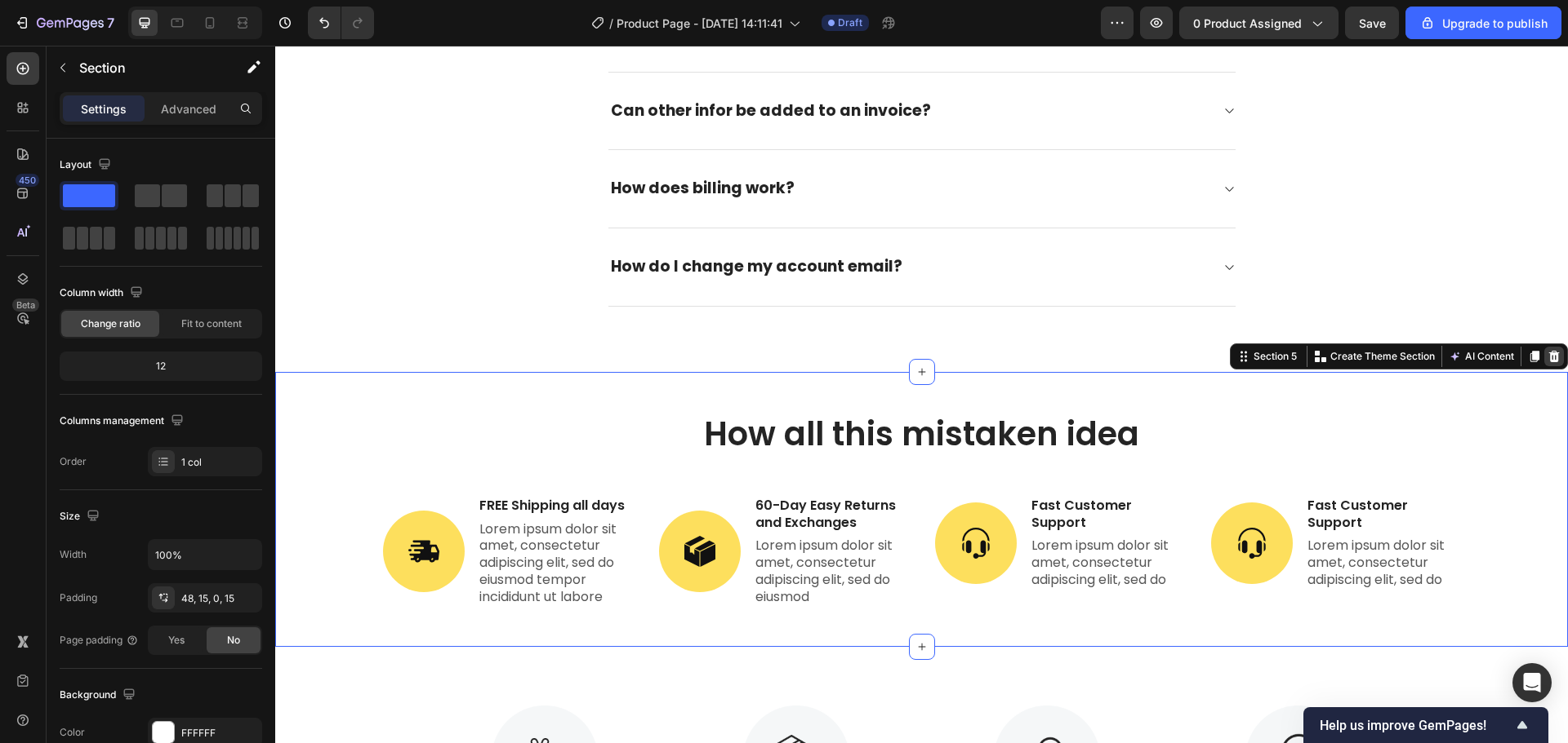
click at [1544, 353] on div at bounding box center [1554, 357] width 20 height 20
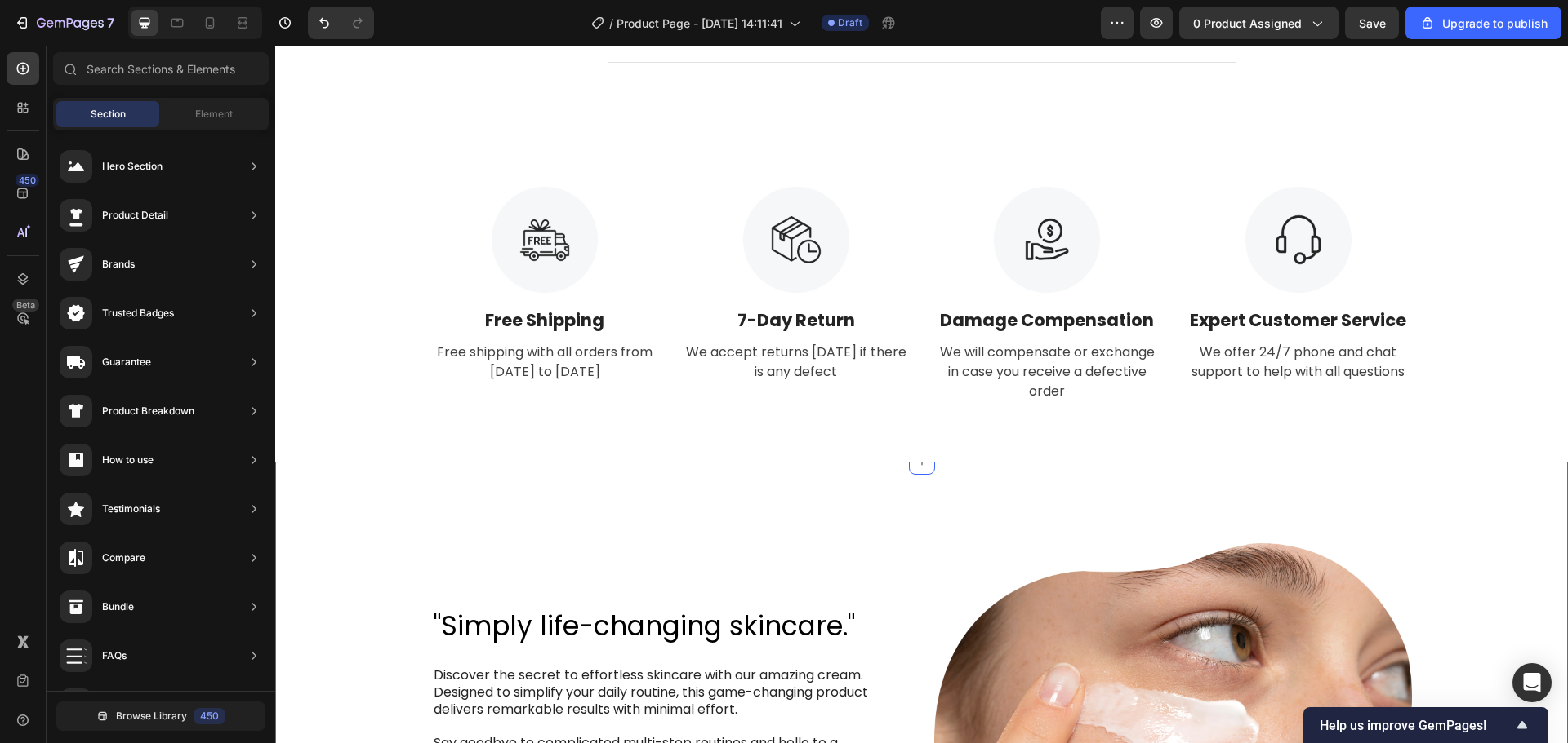
scroll to position [2819, 0]
click at [921, 468] on icon at bounding box center [922, 461] width 14 height 13
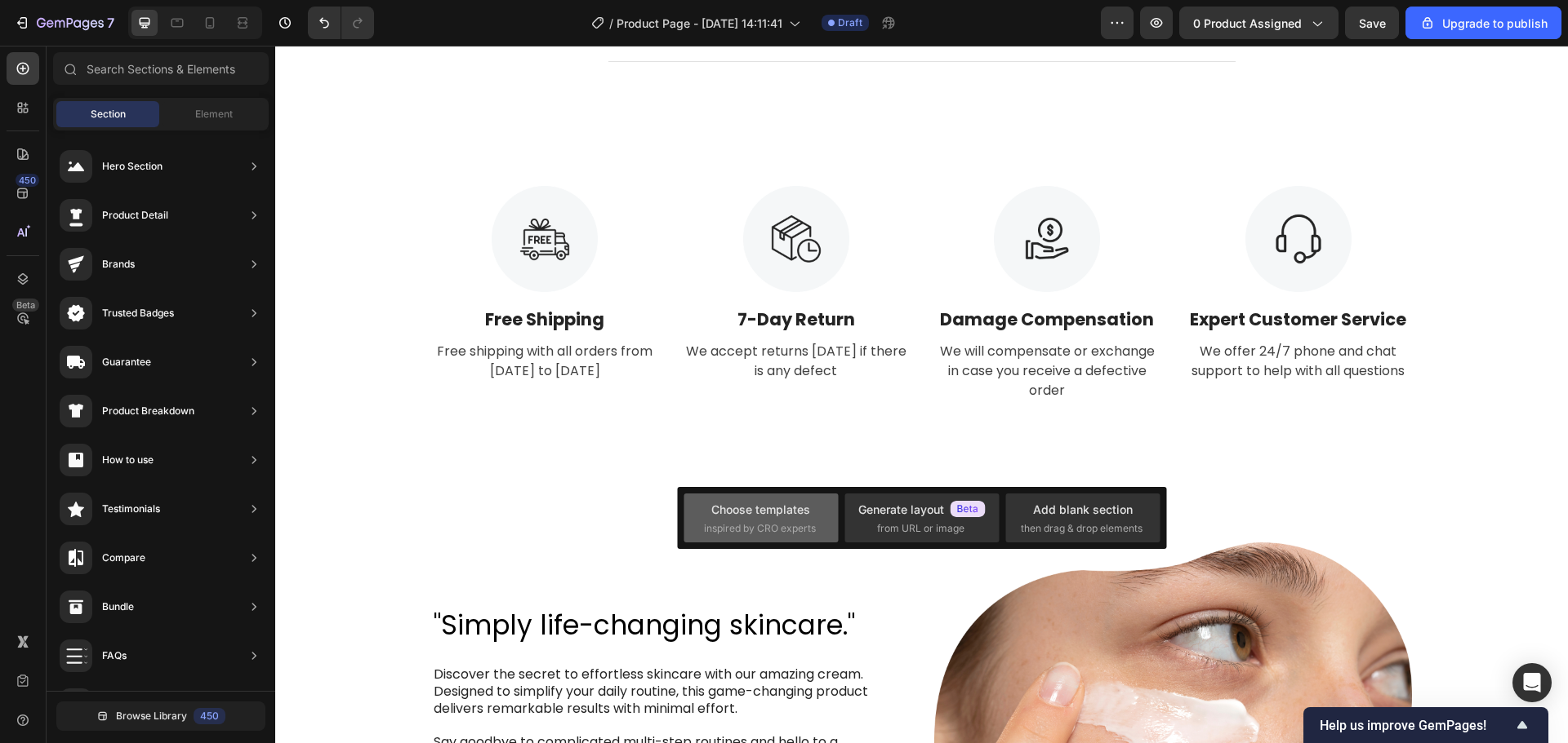
click at [816, 511] on div "Choose templates inspired by CRO experts" at bounding box center [761, 518] width 114 height 35
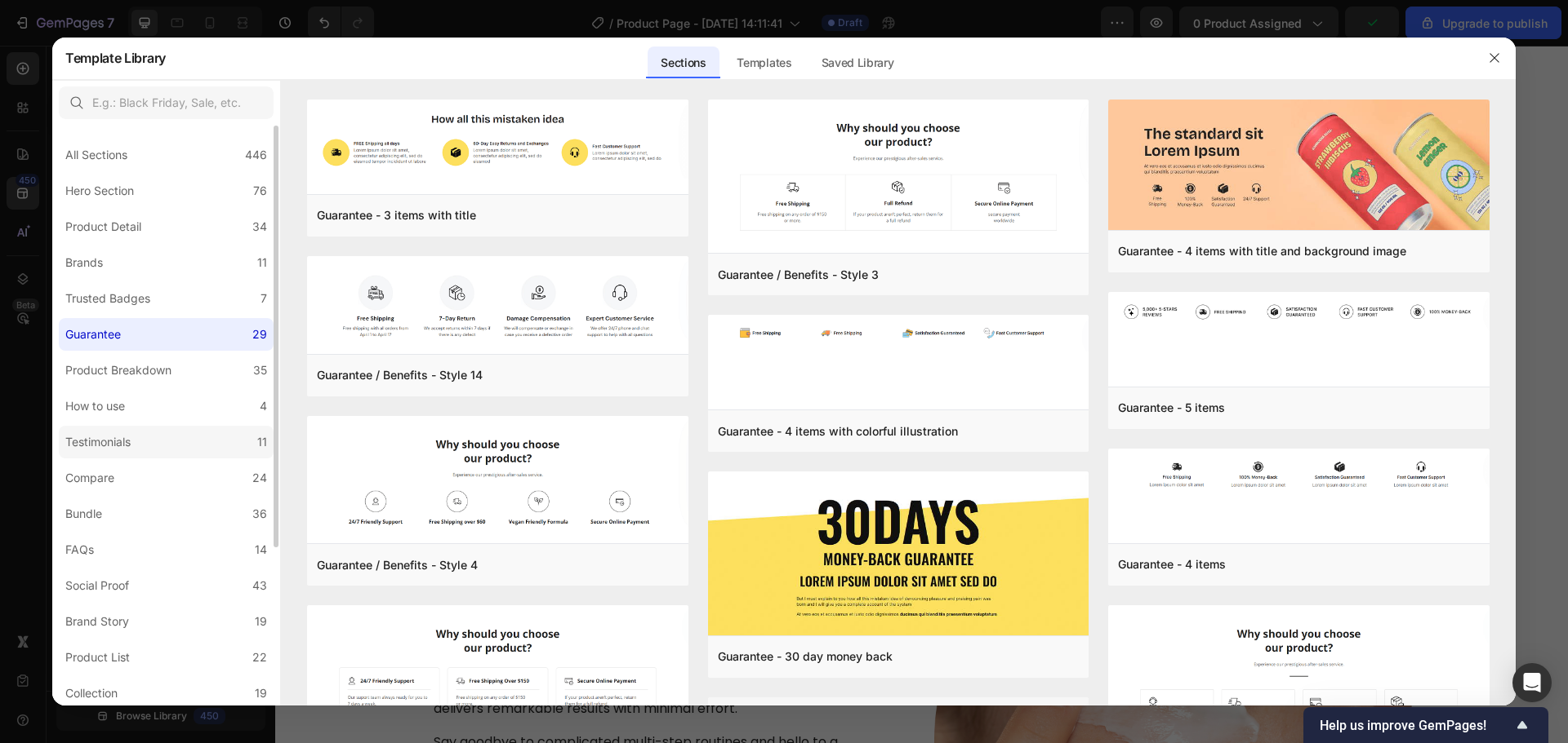
click at [123, 433] on div "Testimonials" at bounding box center [98, 443] width 66 height 20
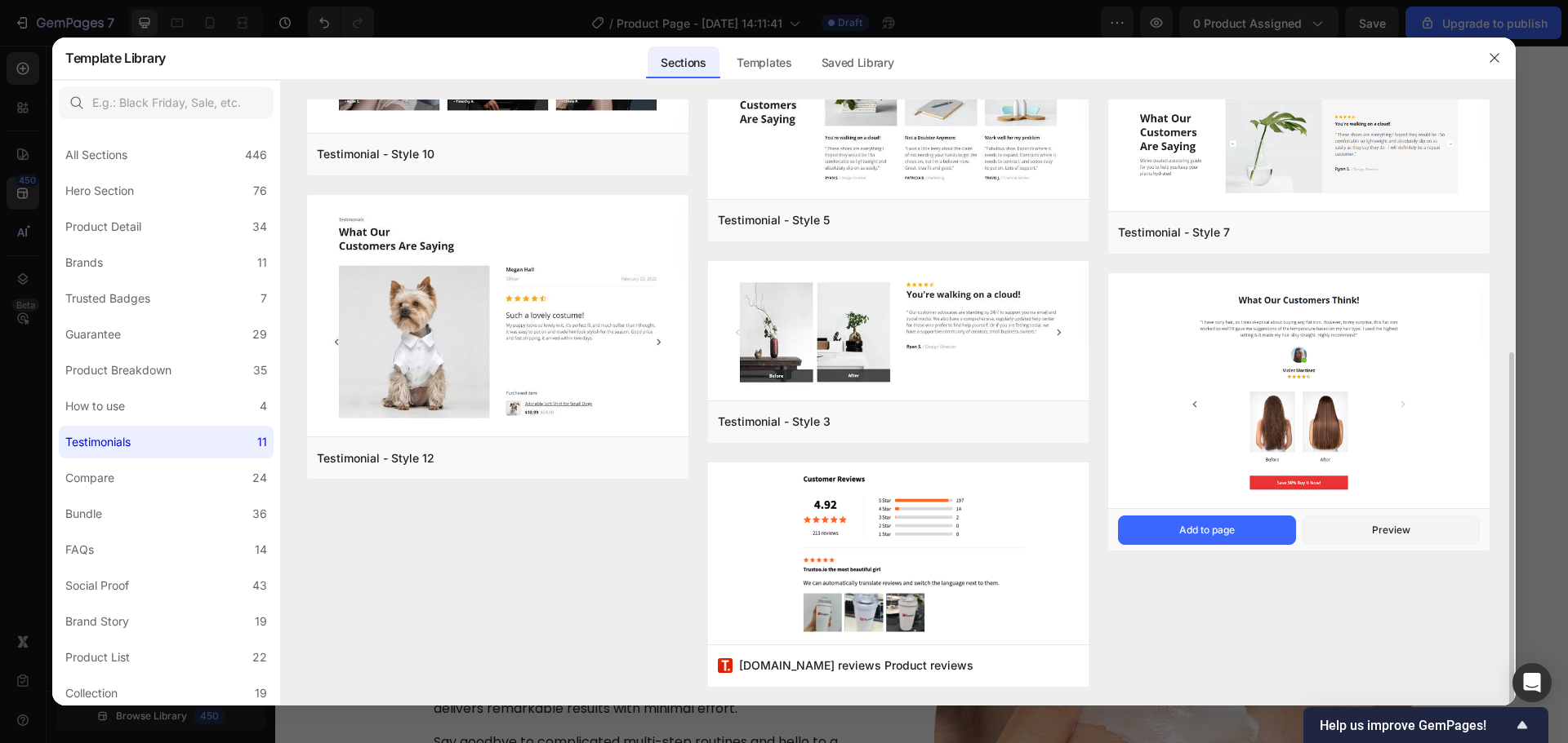
scroll to position [106, 0]
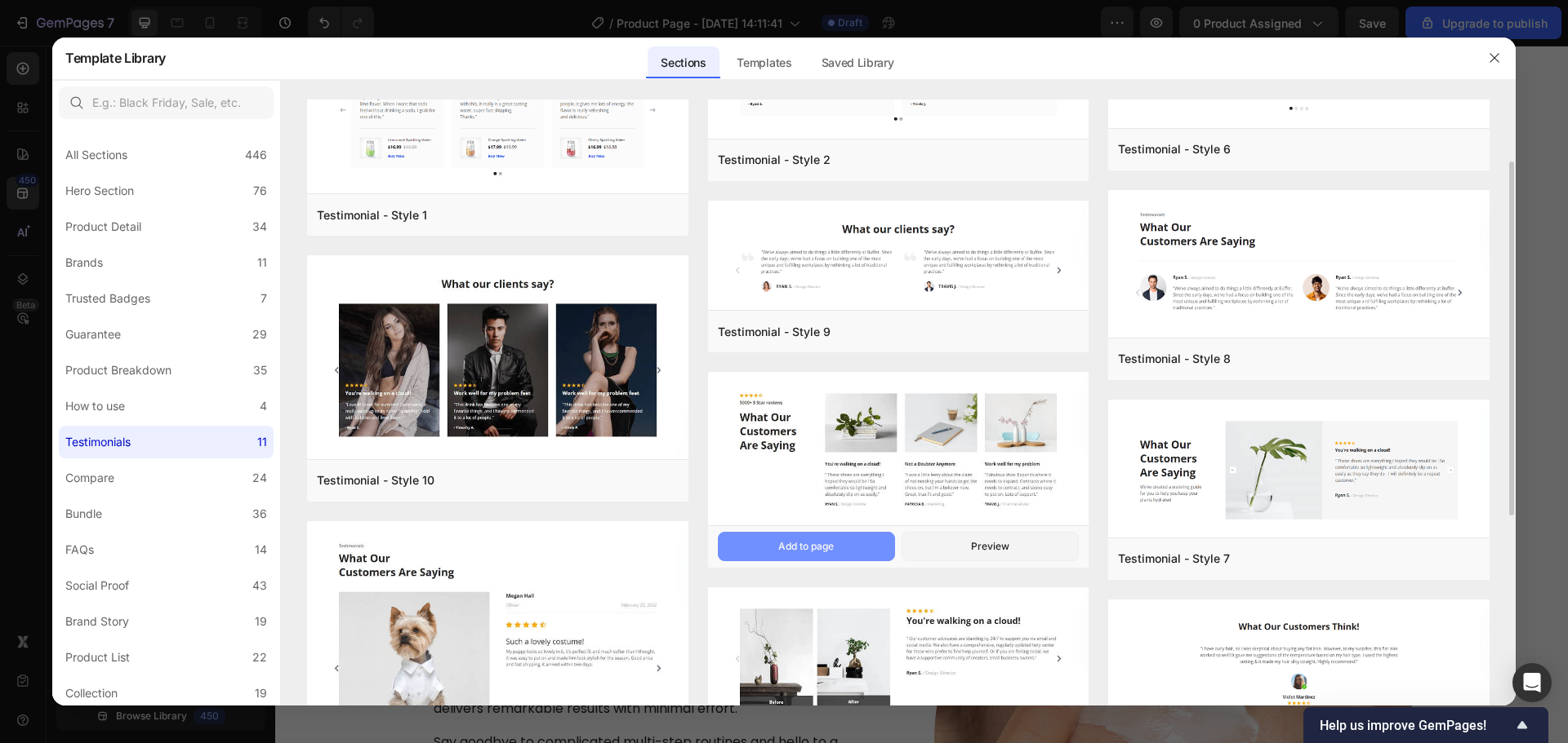
click at [836, 549] on button "Add to page" at bounding box center [806, 546] width 177 height 30
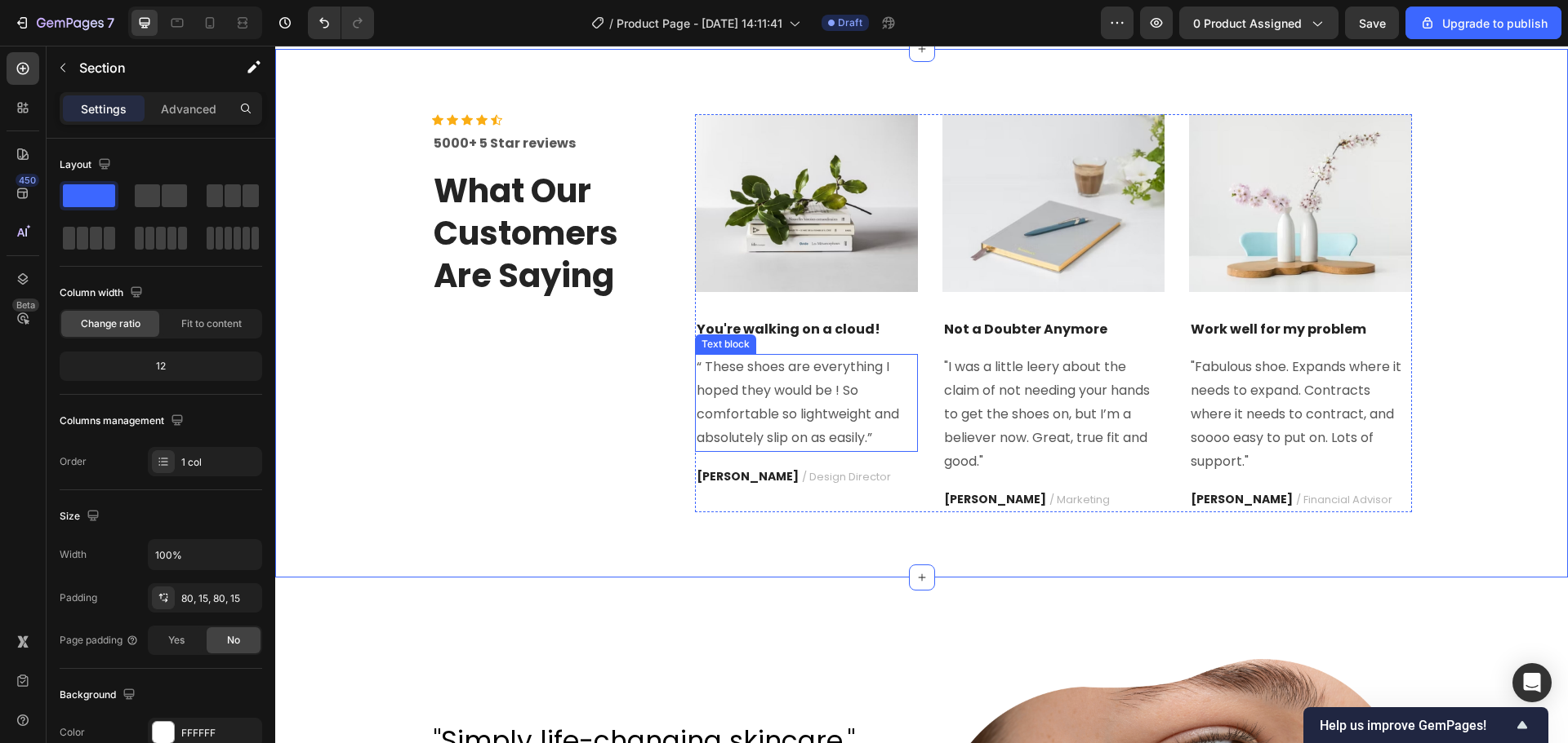
scroll to position [3235, 0]
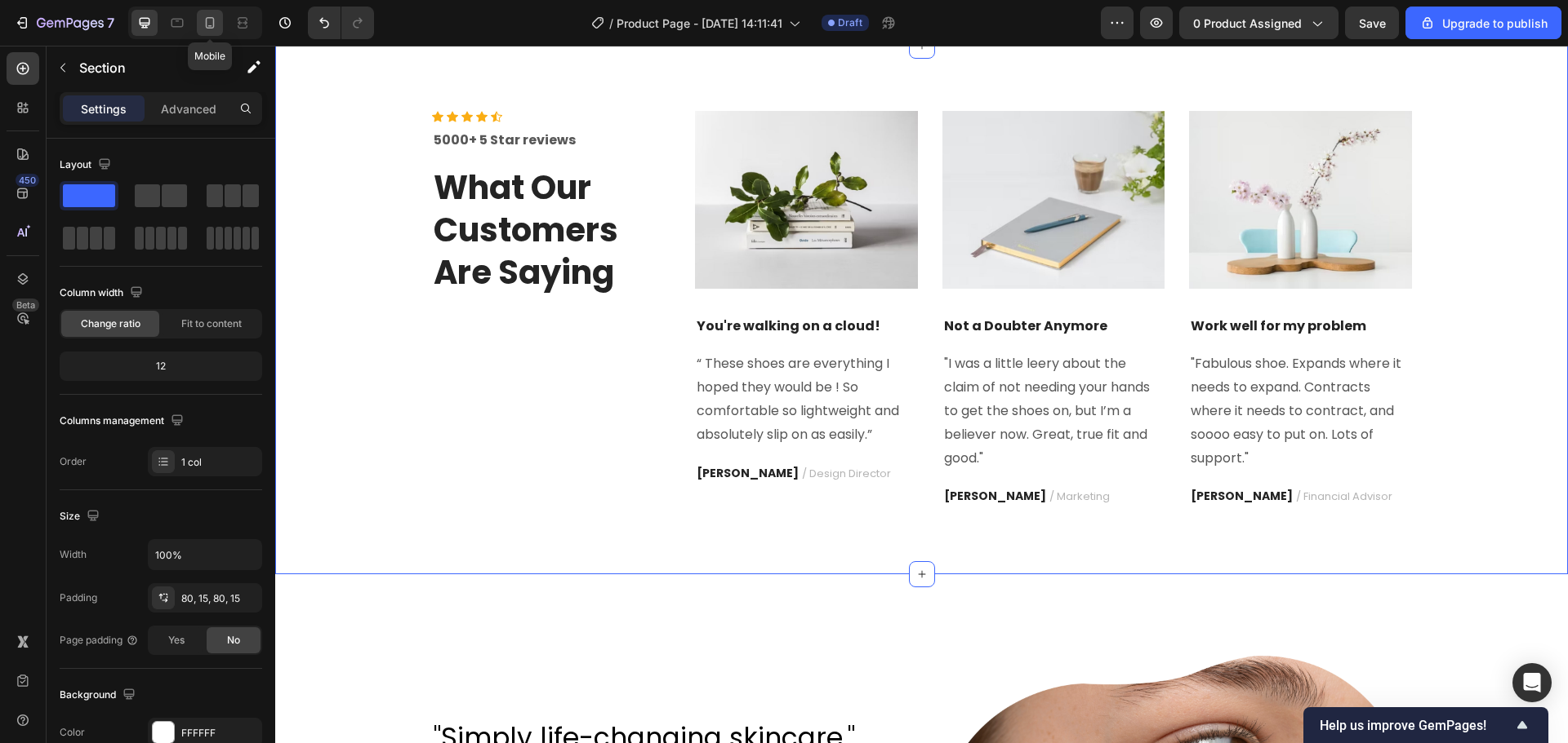
click at [214, 22] on icon at bounding box center [211, 22] width 9 height 12
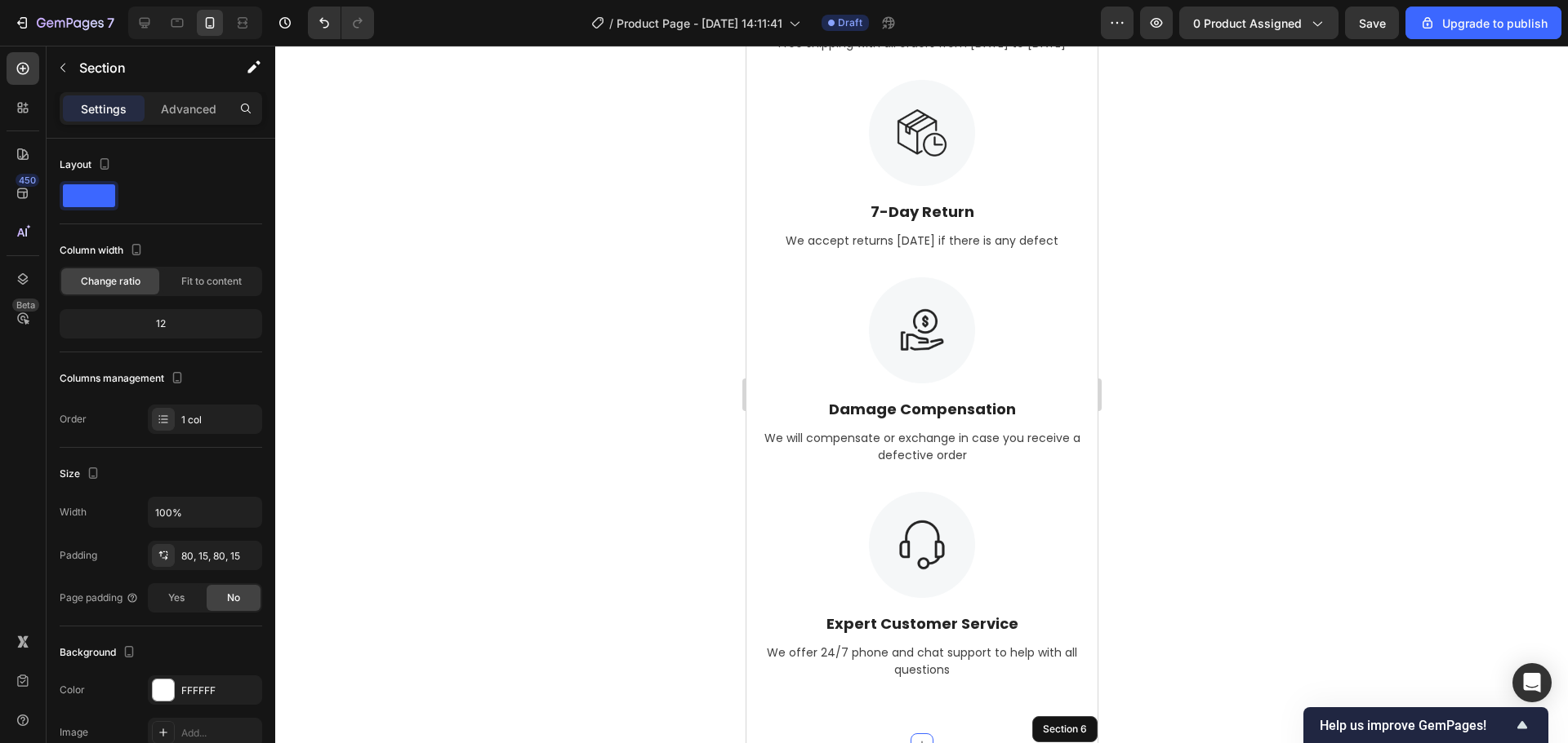
scroll to position [3104, 0]
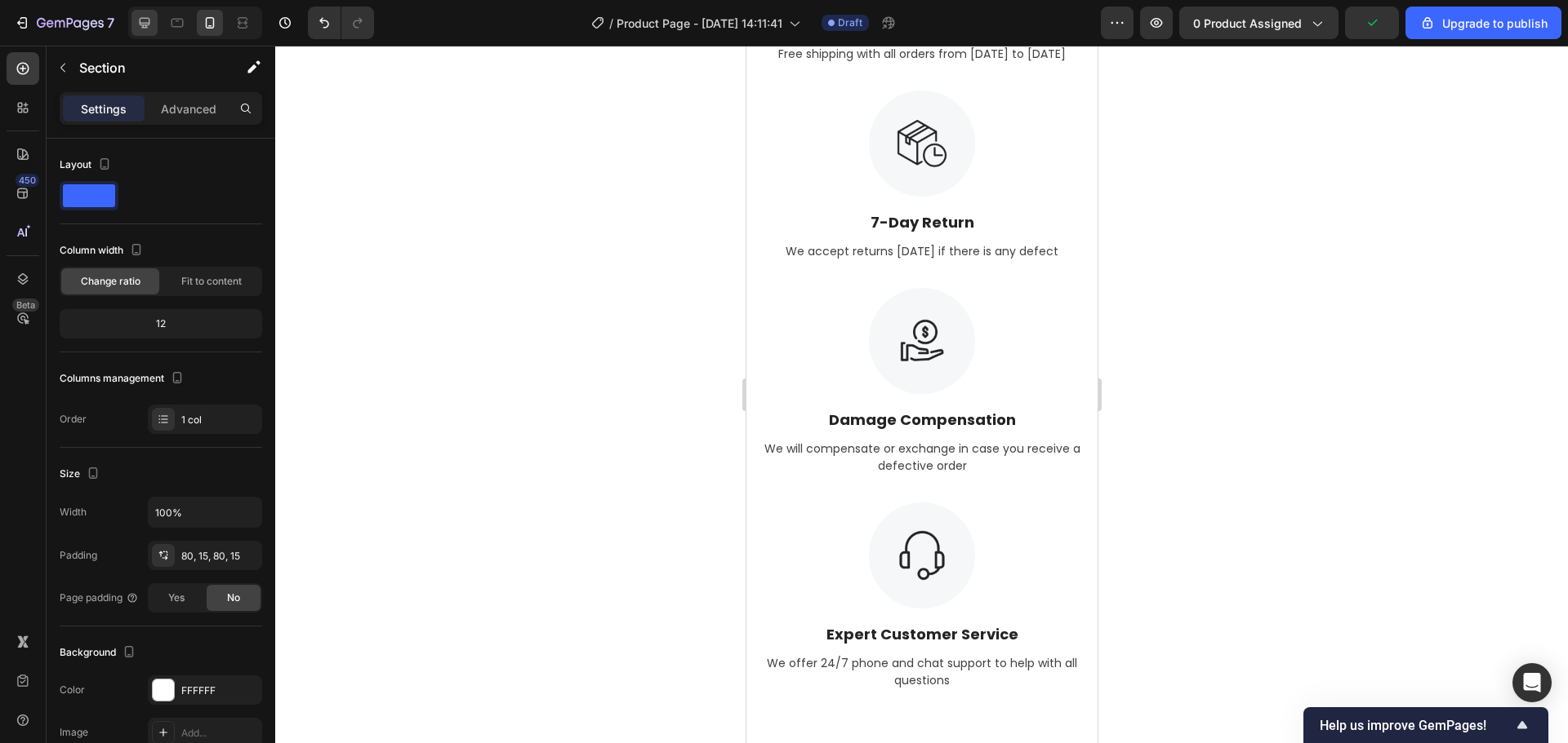
click at [149, 21] on icon at bounding box center [145, 23] width 11 height 11
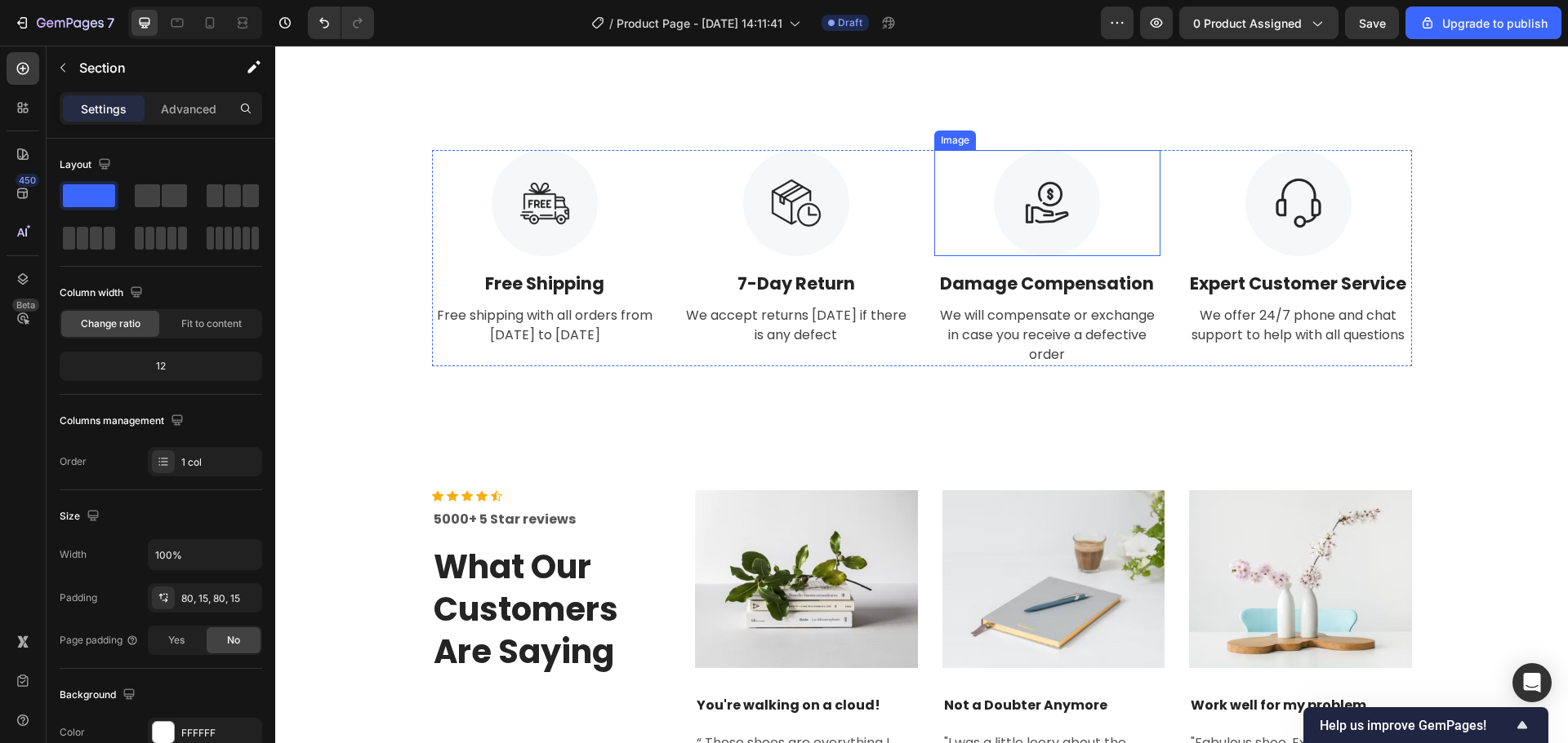
scroll to position [2851, 0]
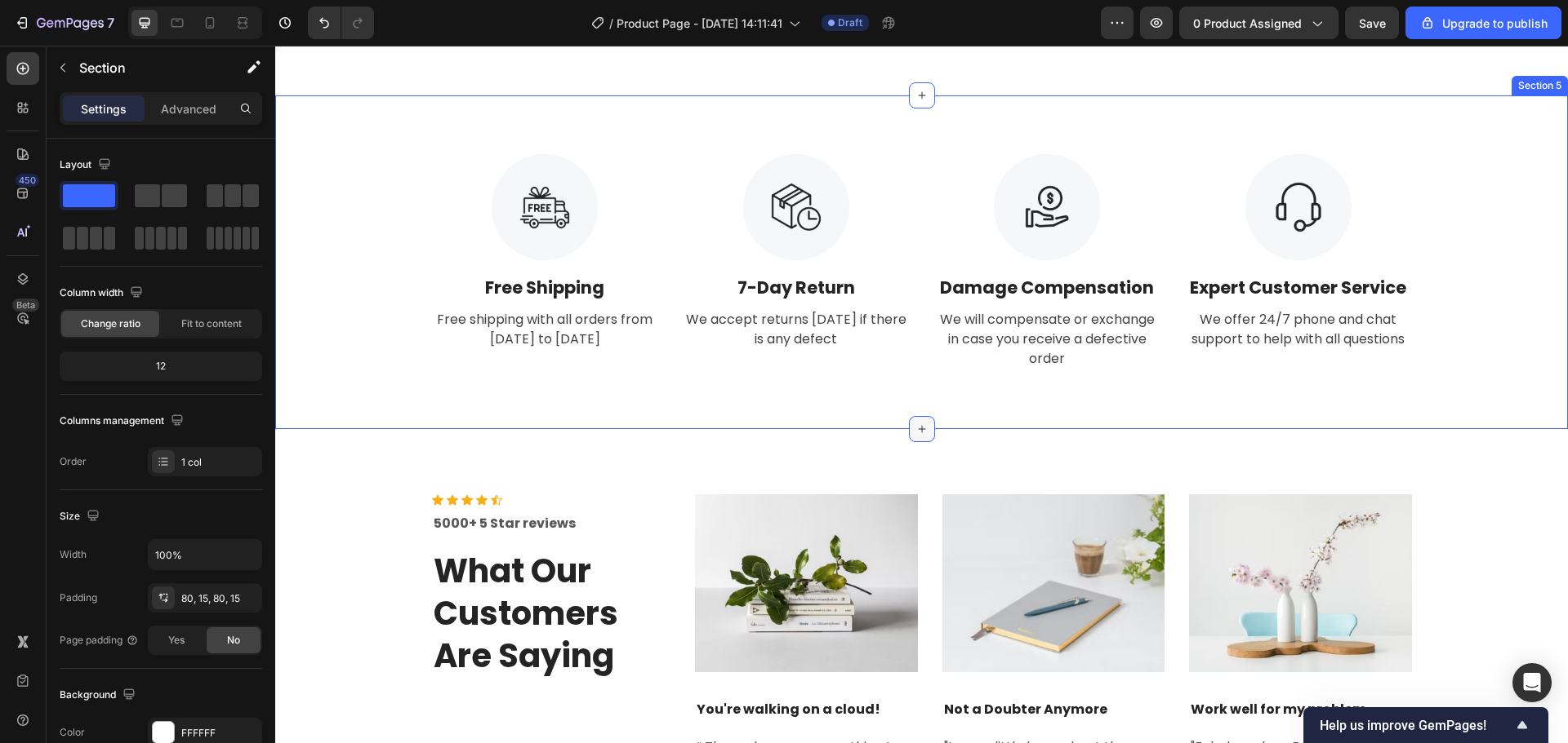
click at [915, 425] on icon at bounding box center [922, 429] width 14 height 13
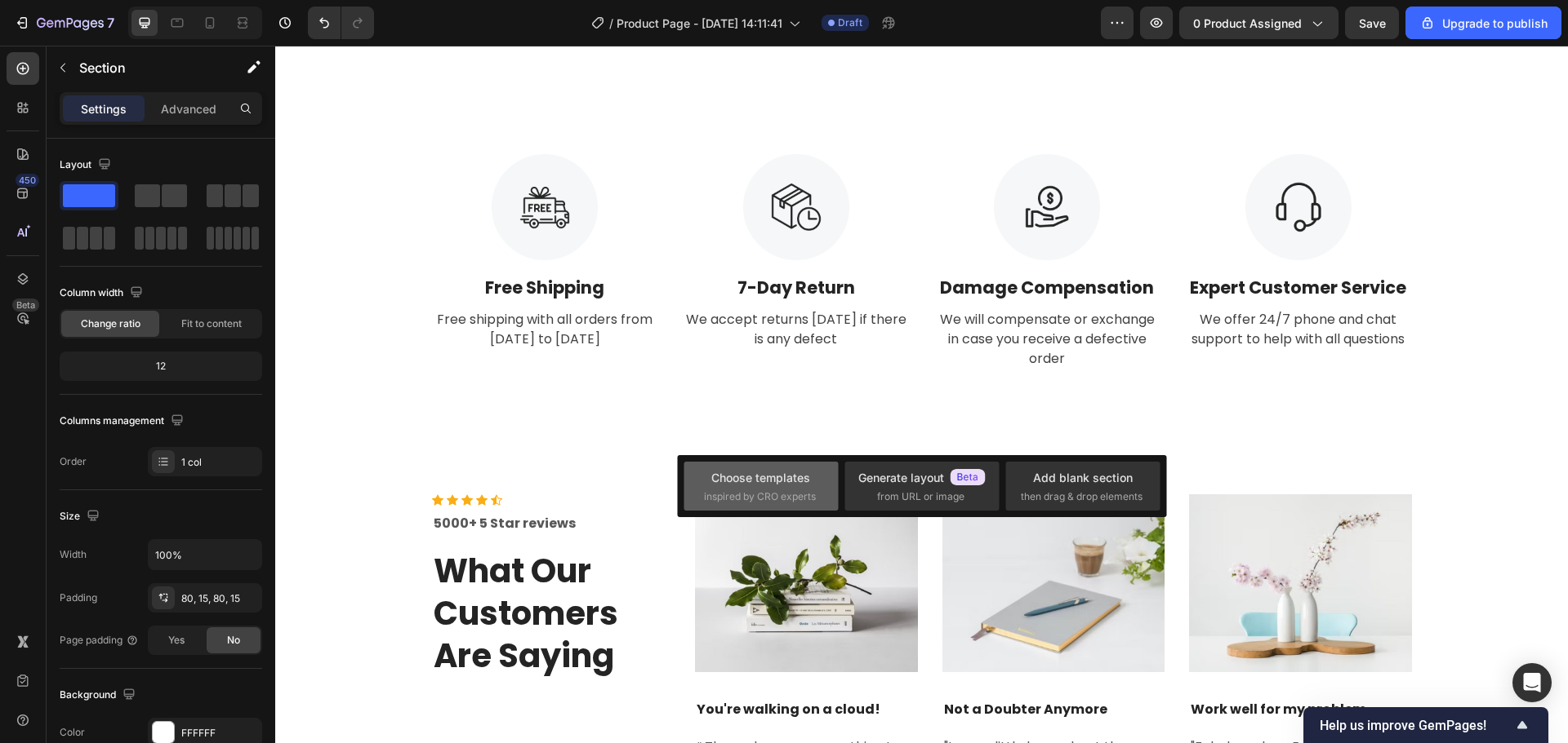
click at [787, 506] on div "Choose templates inspired by CRO experts" at bounding box center [760, 486] width 154 height 49
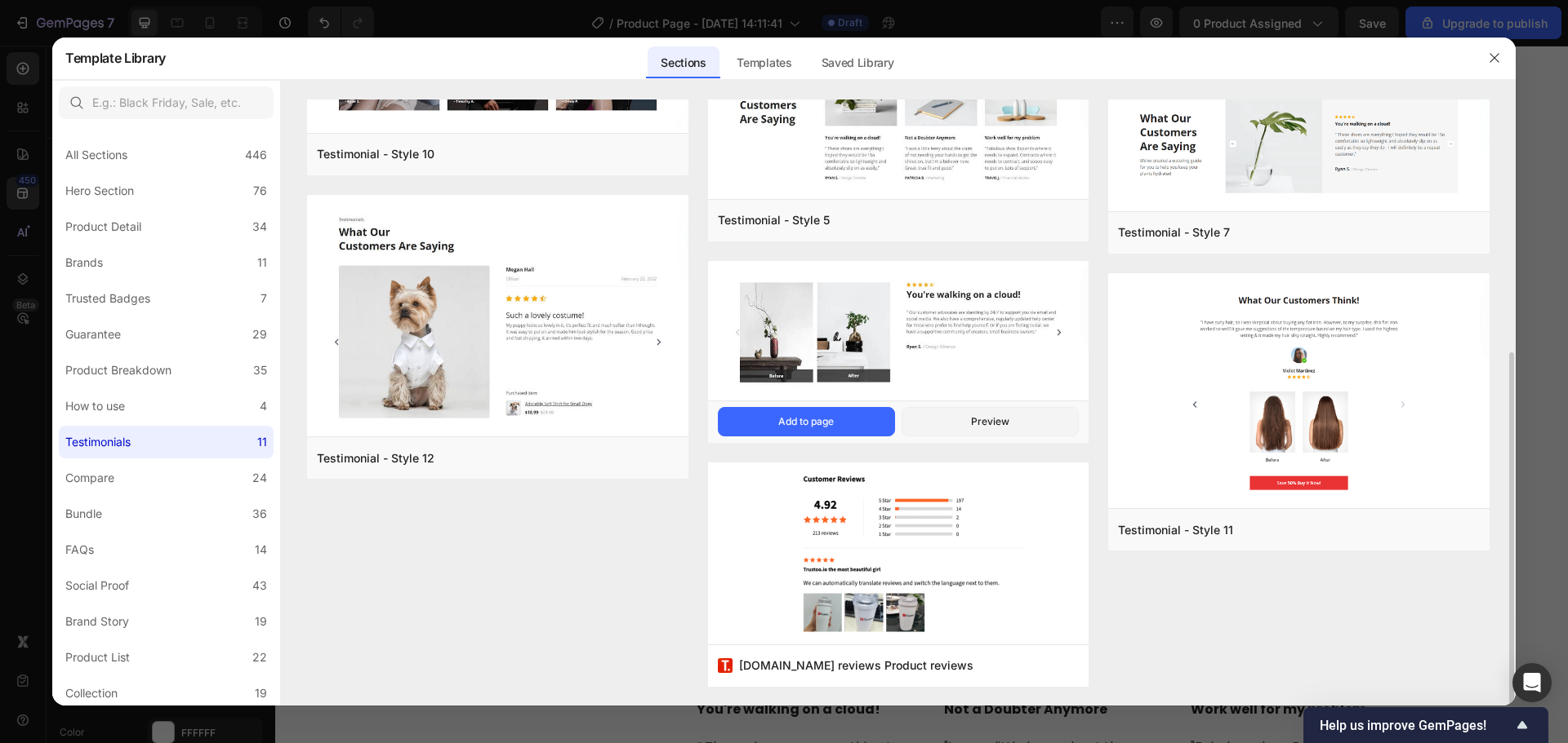
scroll to position [0, 0]
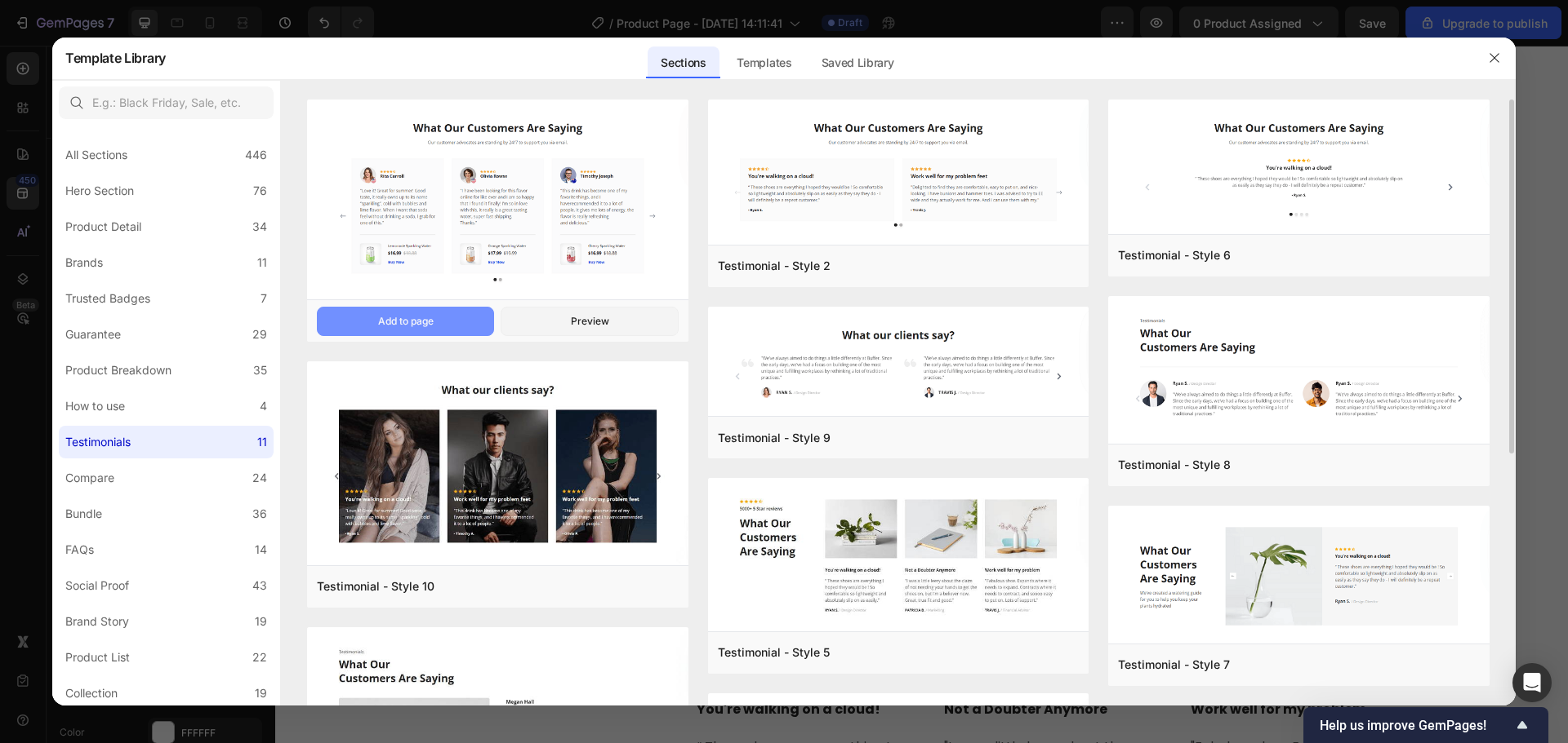
click at [438, 310] on button "Add to page" at bounding box center [405, 321] width 177 height 30
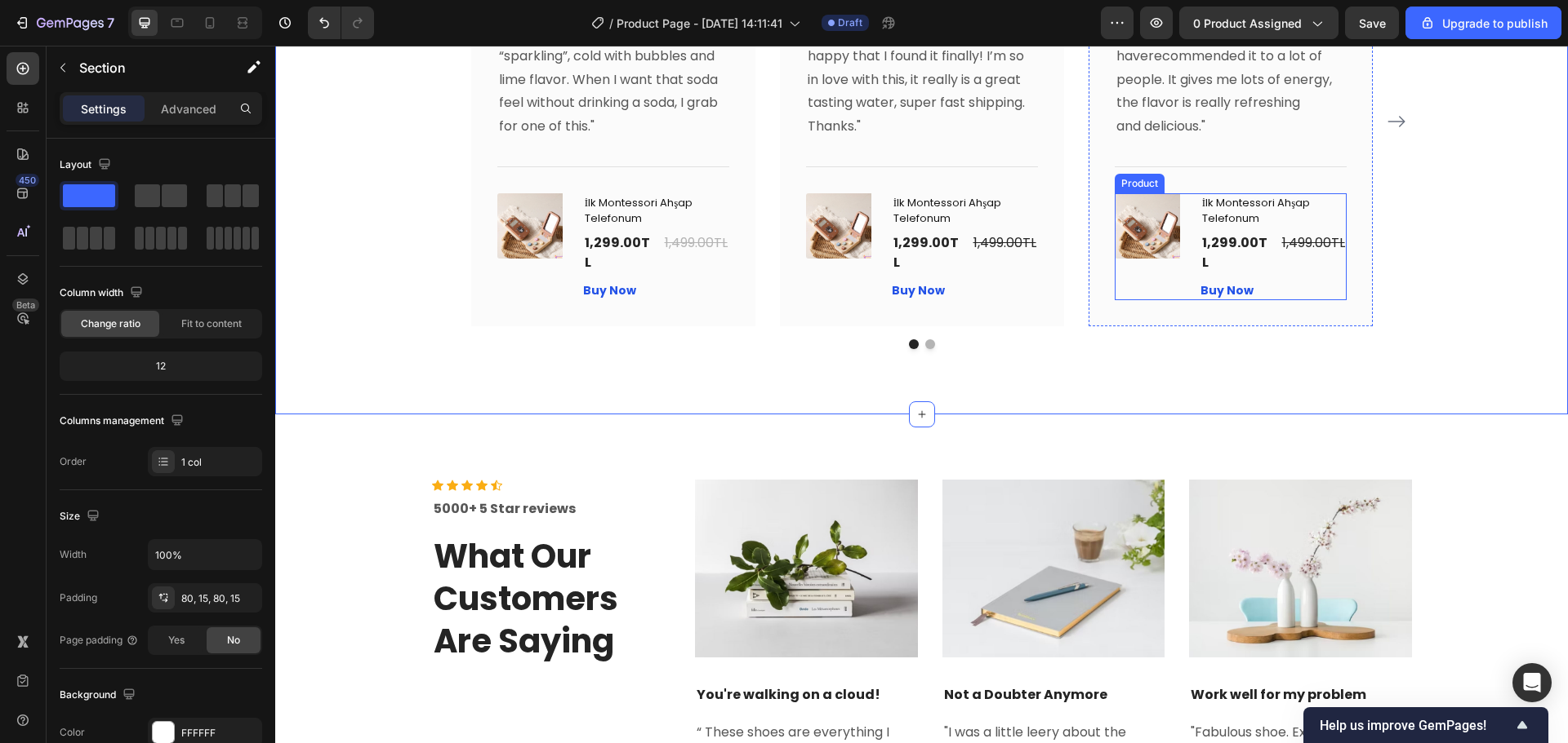
scroll to position [3560, 0]
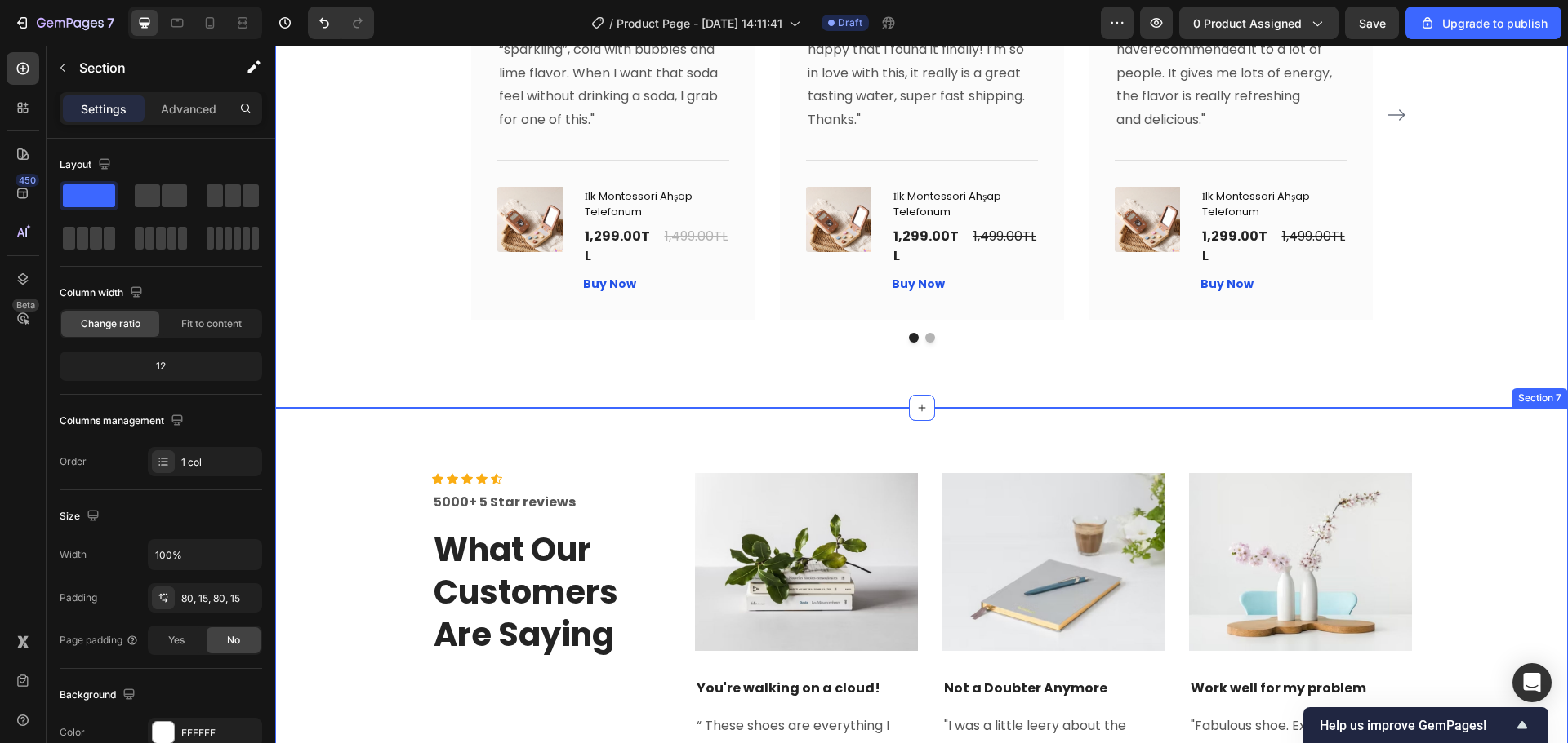
click at [1050, 412] on div "Icon Icon Icon Icon Icon Icon List Hoz 5000+ 5 Star reviews Text block What Our…" at bounding box center [922, 672] width 1293 height 528
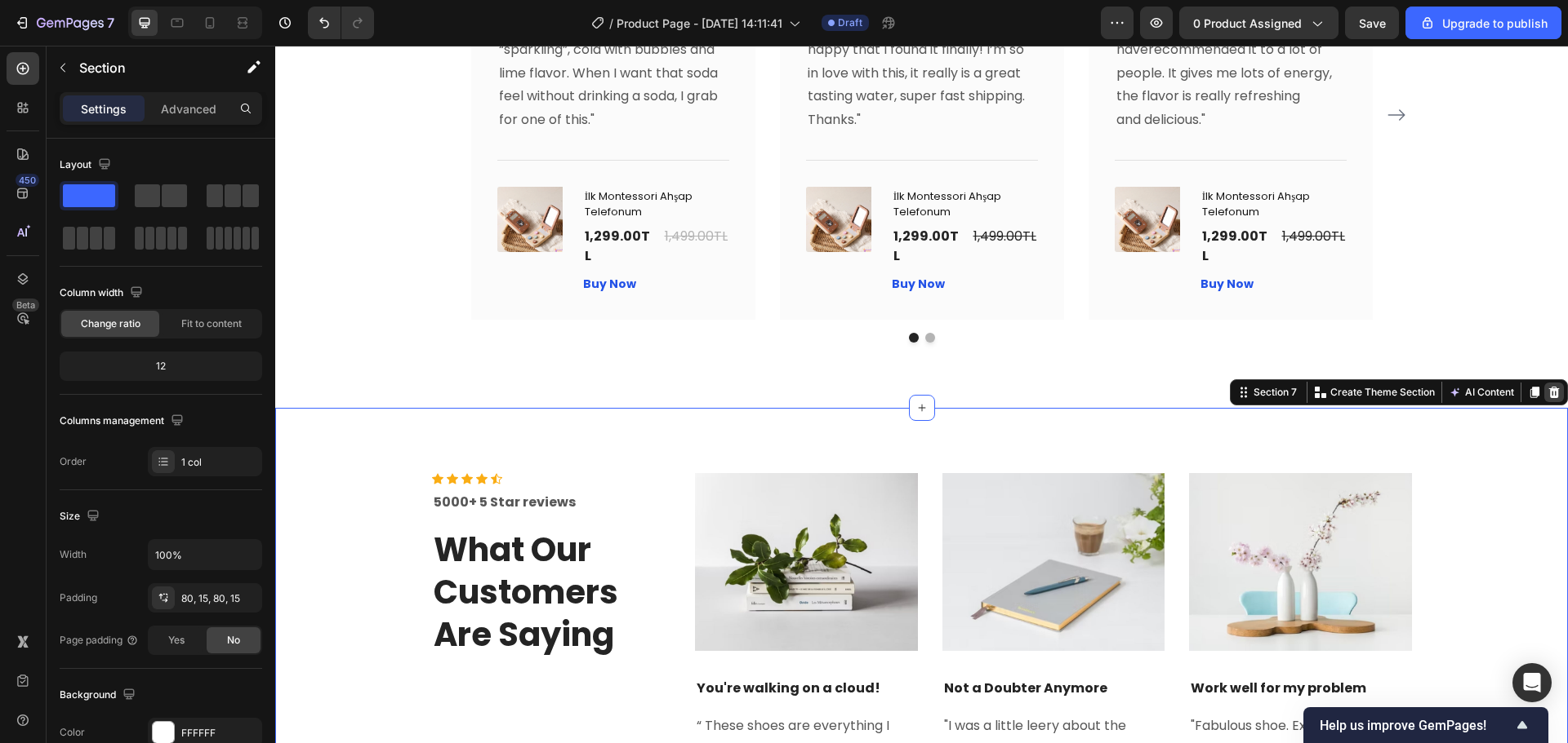
click at [1544, 382] on div at bounding box center [1554, 392] width 20 height 20
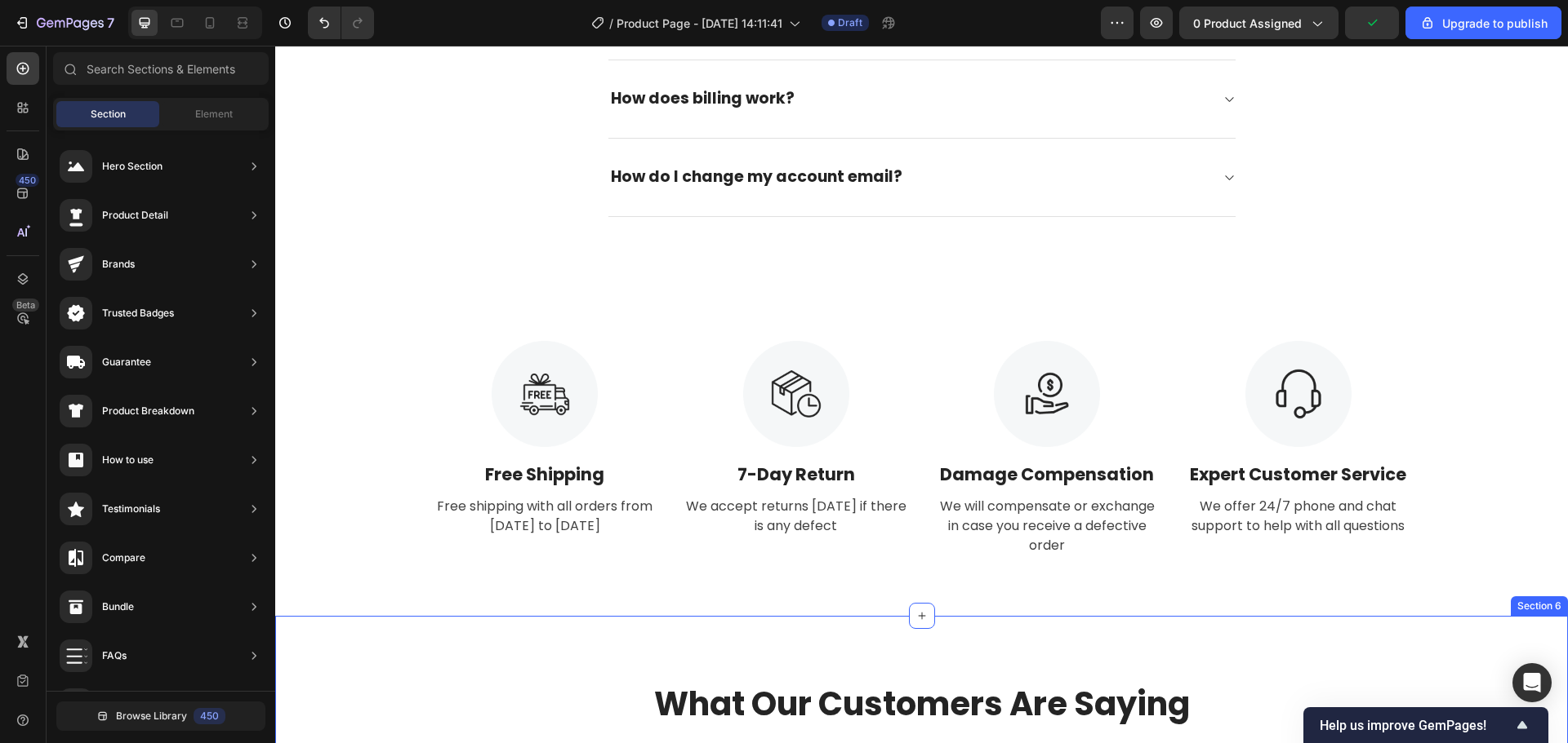
scroll to position [2663, 0]
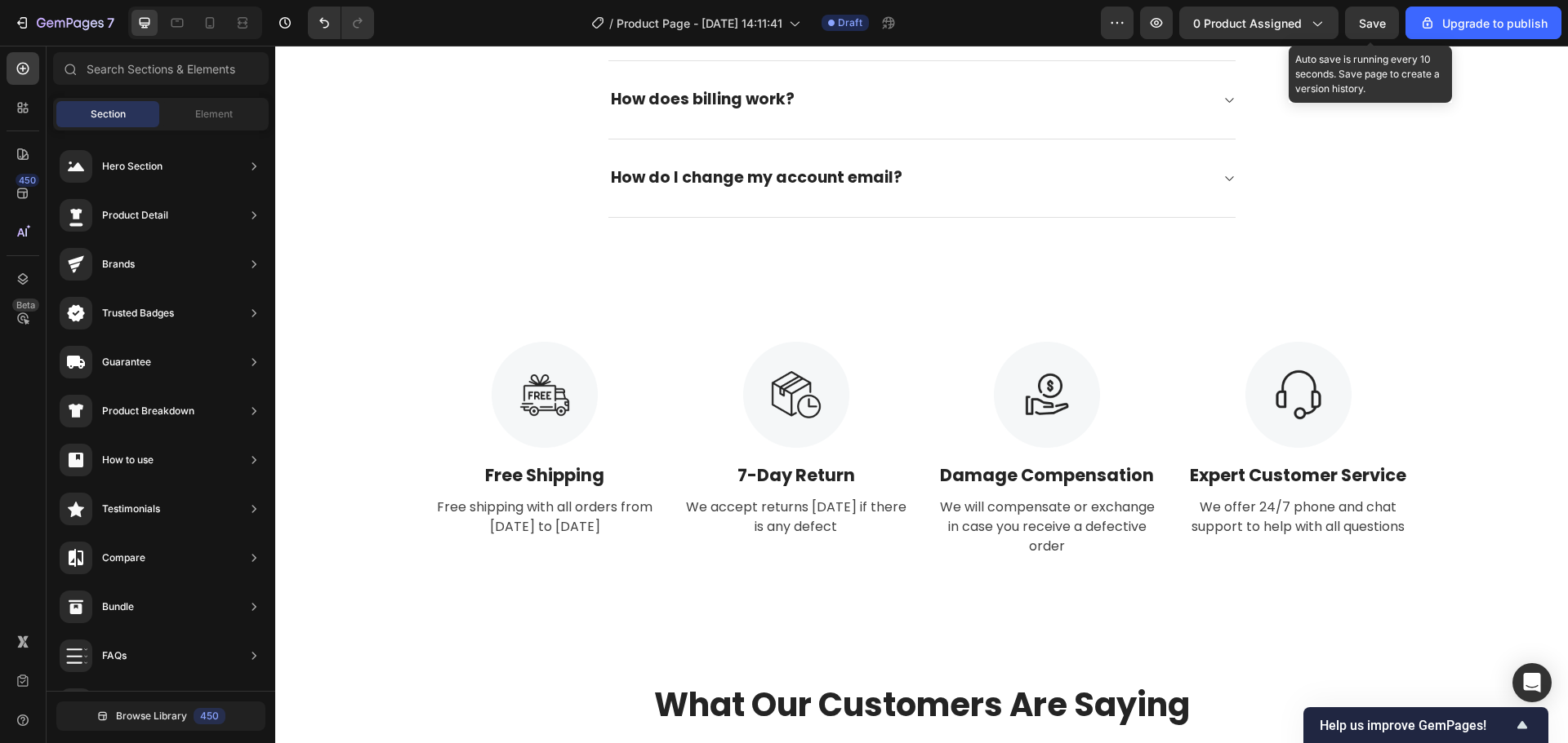
click at [1376, 16] on span "Save" at bounding box center [1372, 22] width 27 height 13
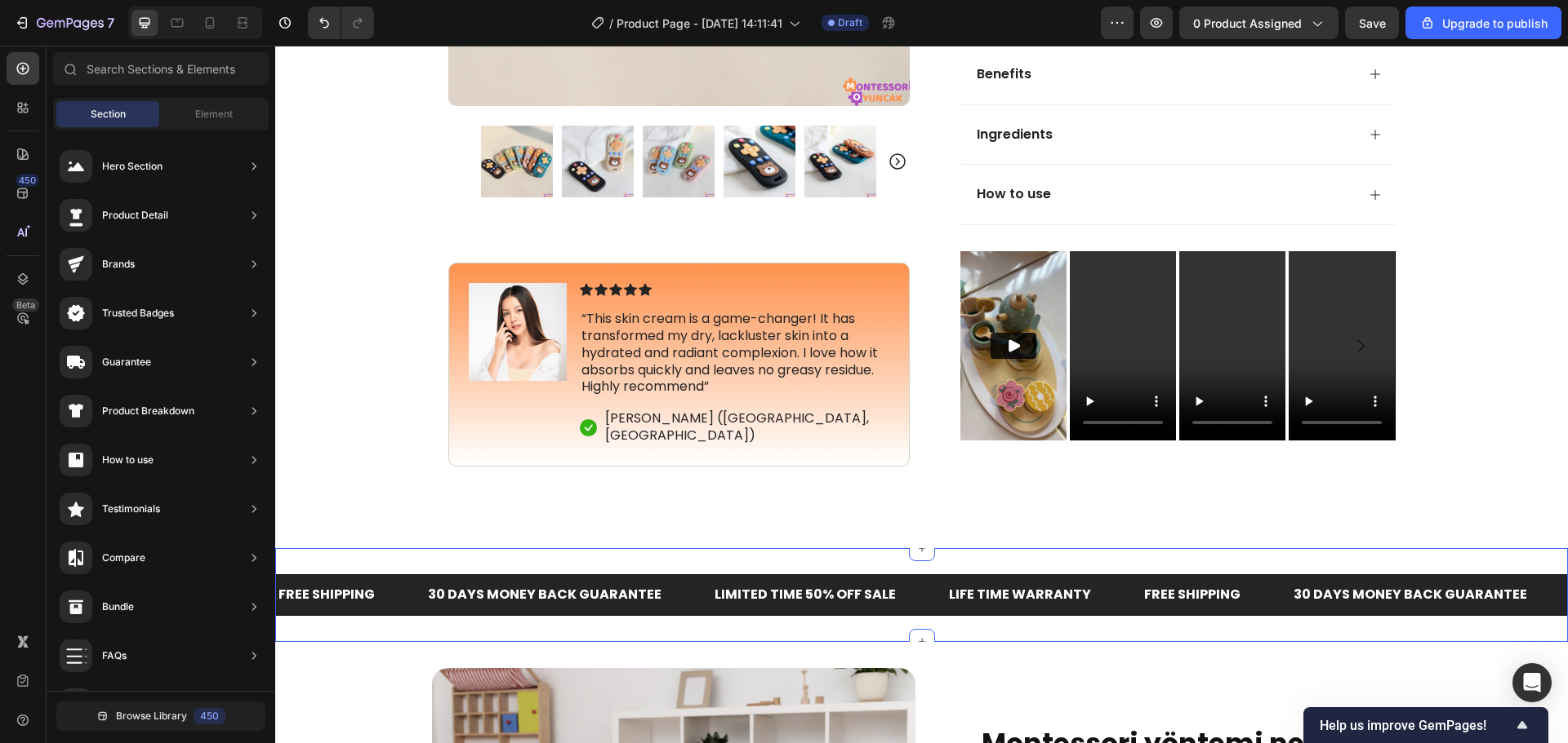
scroll to position [868, 0]
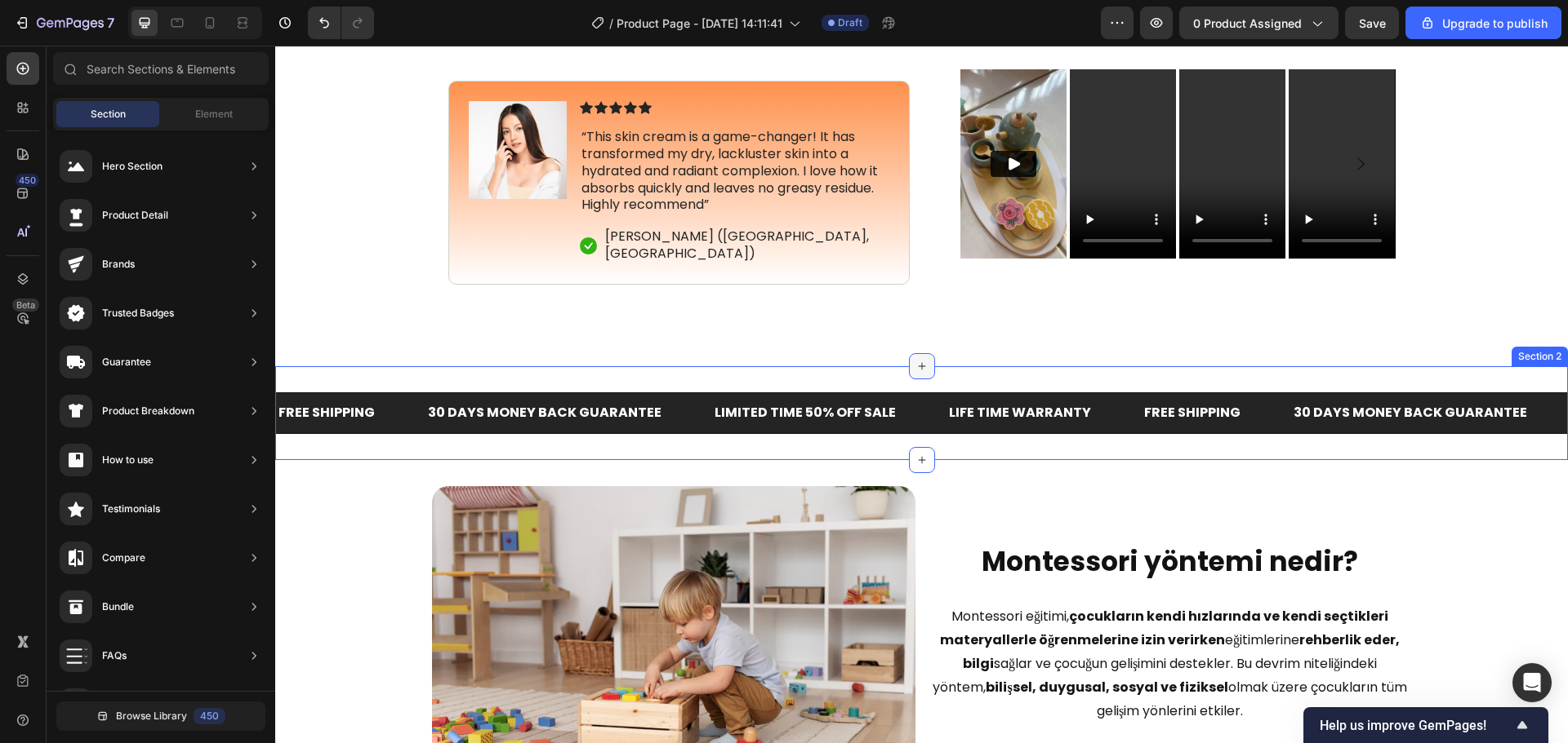
click at [915, 368] on icon at bounding box center [922, 366] width 14 height 13
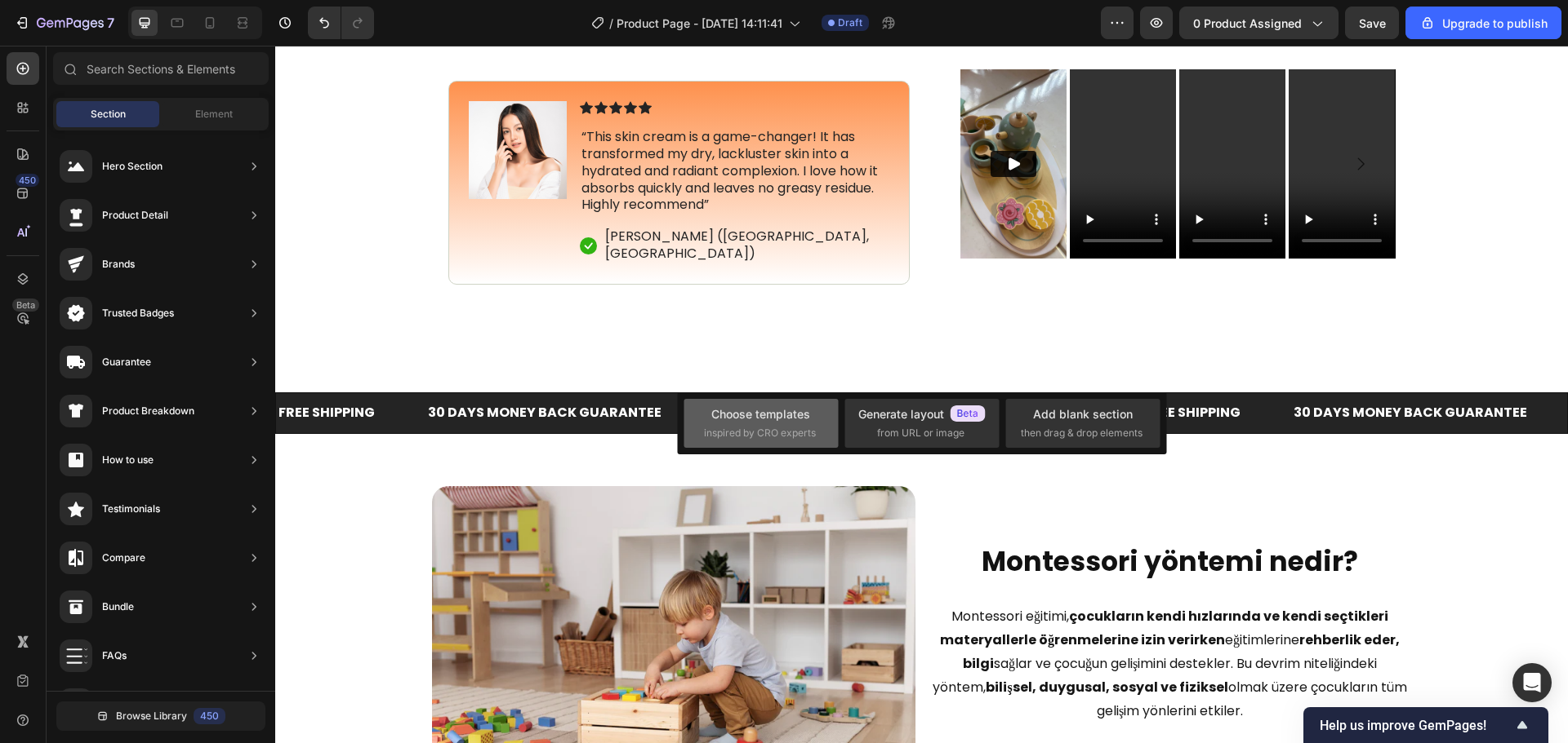
click at [819, 414] on div "Choose templates inspired by CRO experts" at bounding box center [760, 424] width 154 height 49
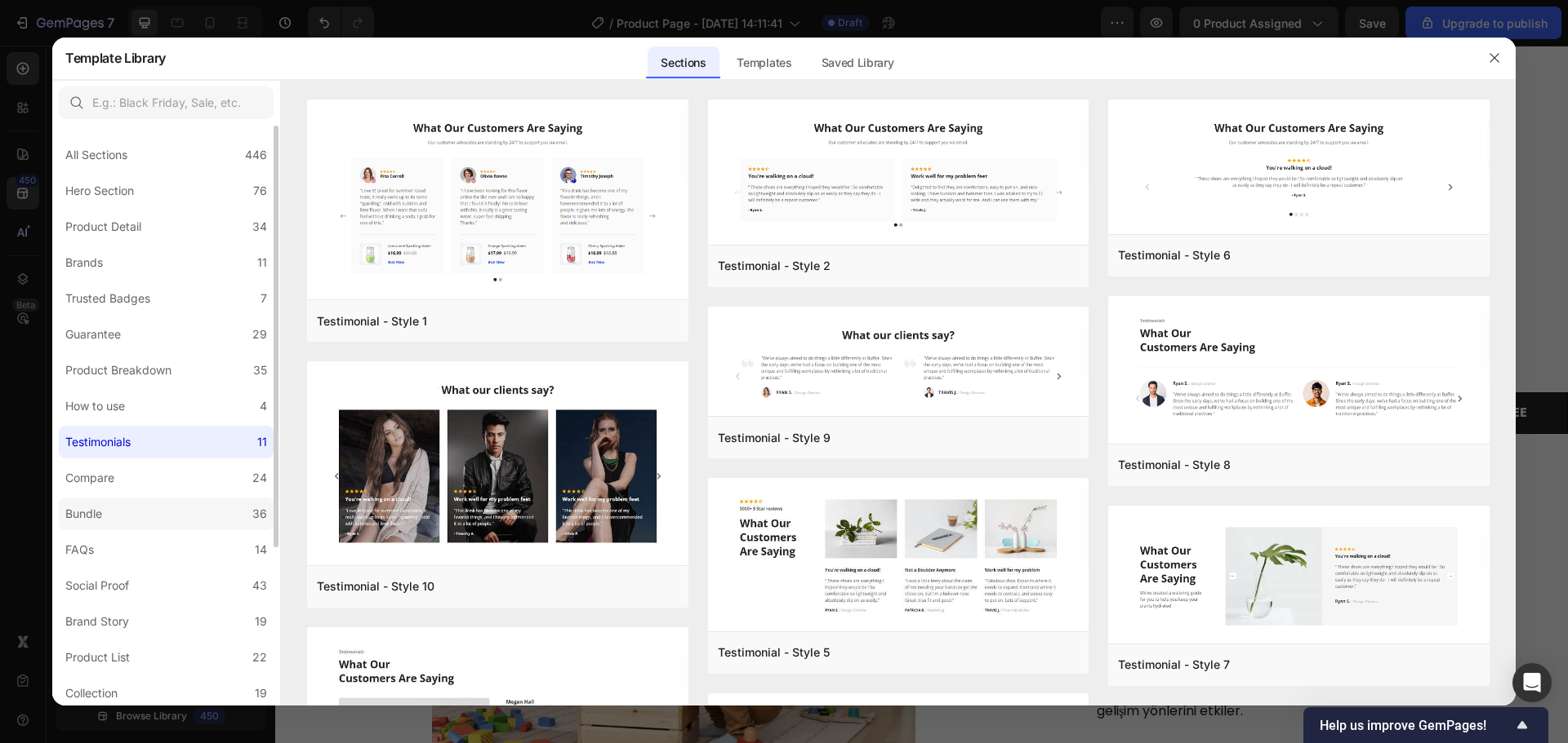
scroll to position [219, 0]
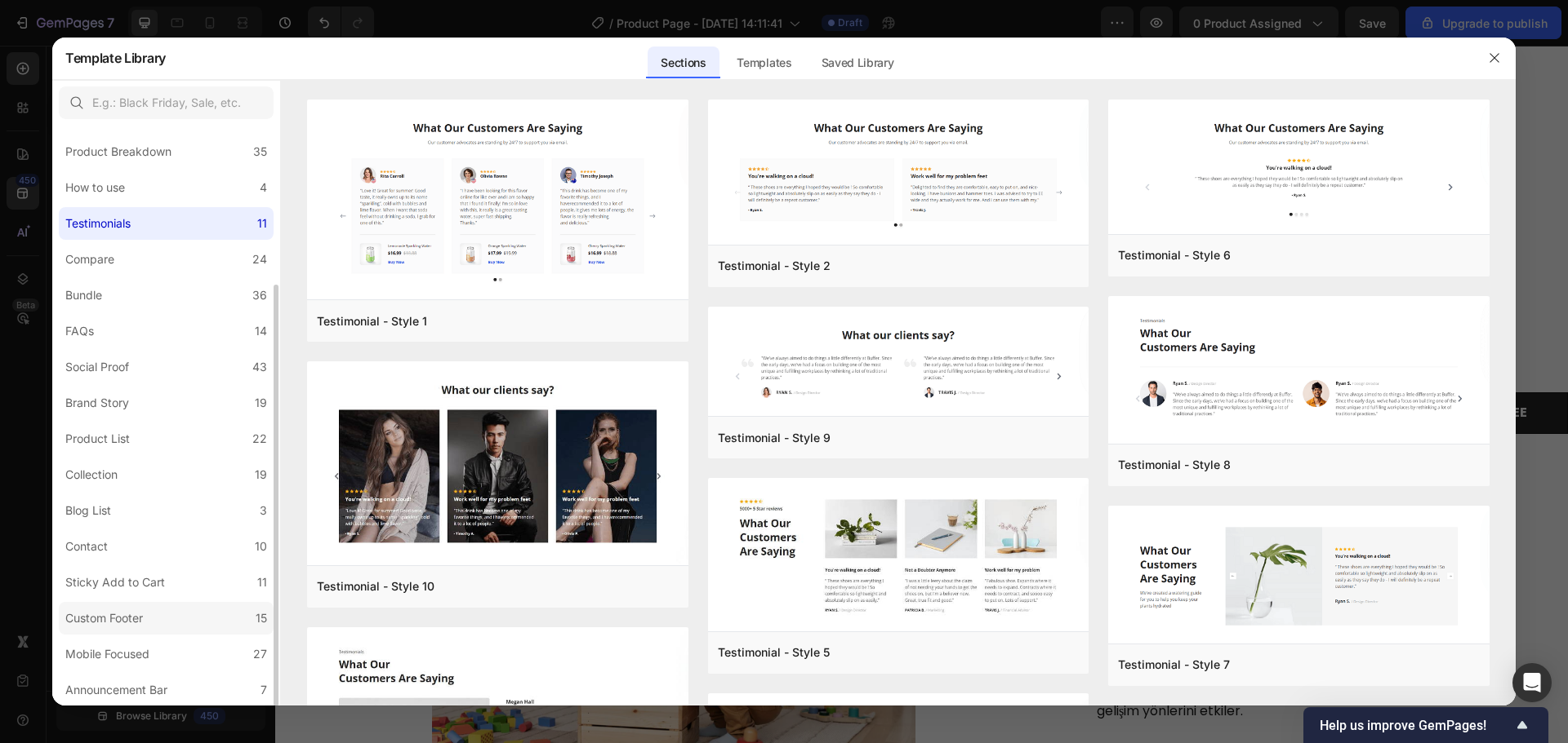
click at [174, 619] on label "Custom Footer 15" at bounding box center [166, 618] width 215 height 32
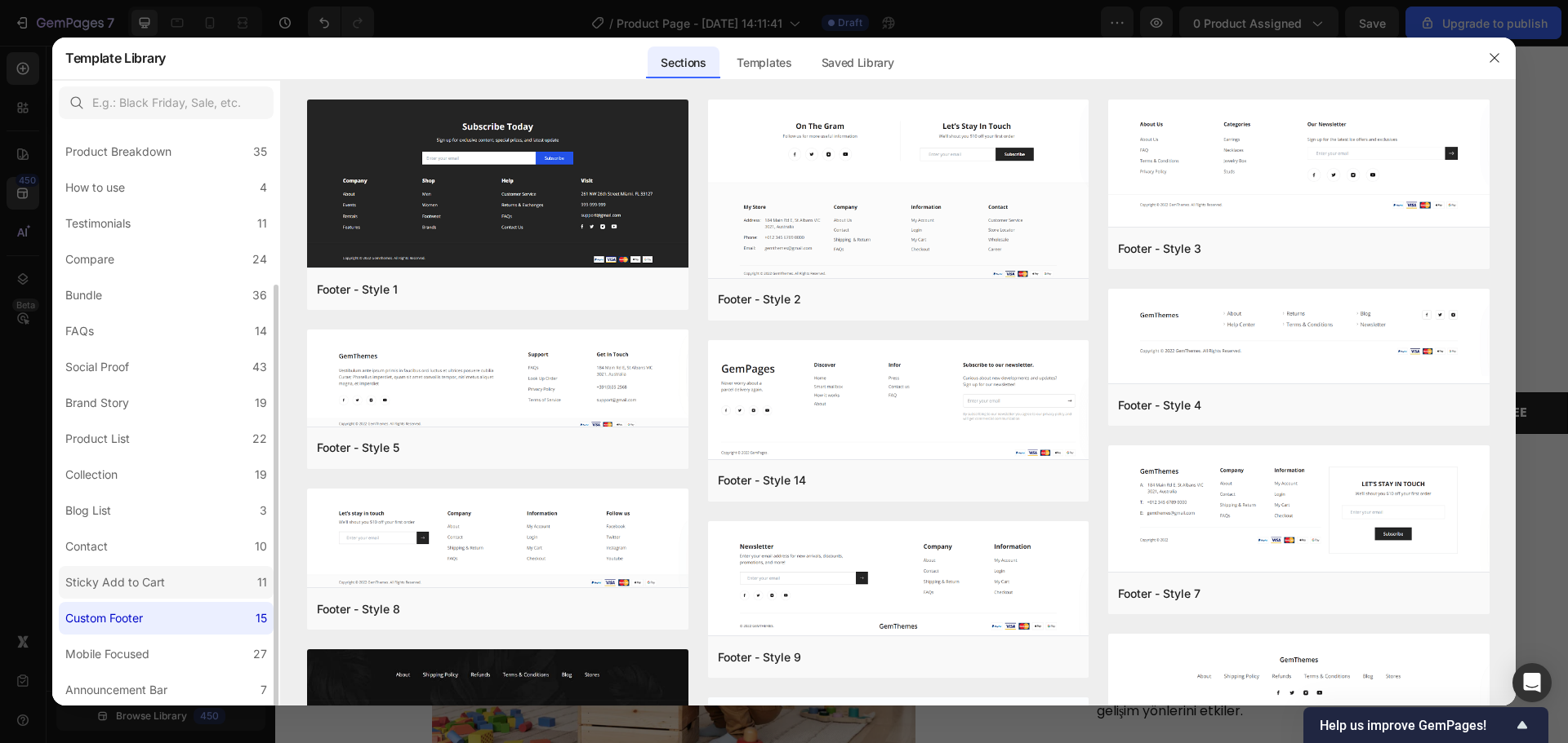
click at [172, 580] on label "Sticky Add to Cart 11" at bounding box center [166, 583] width 215 height 32
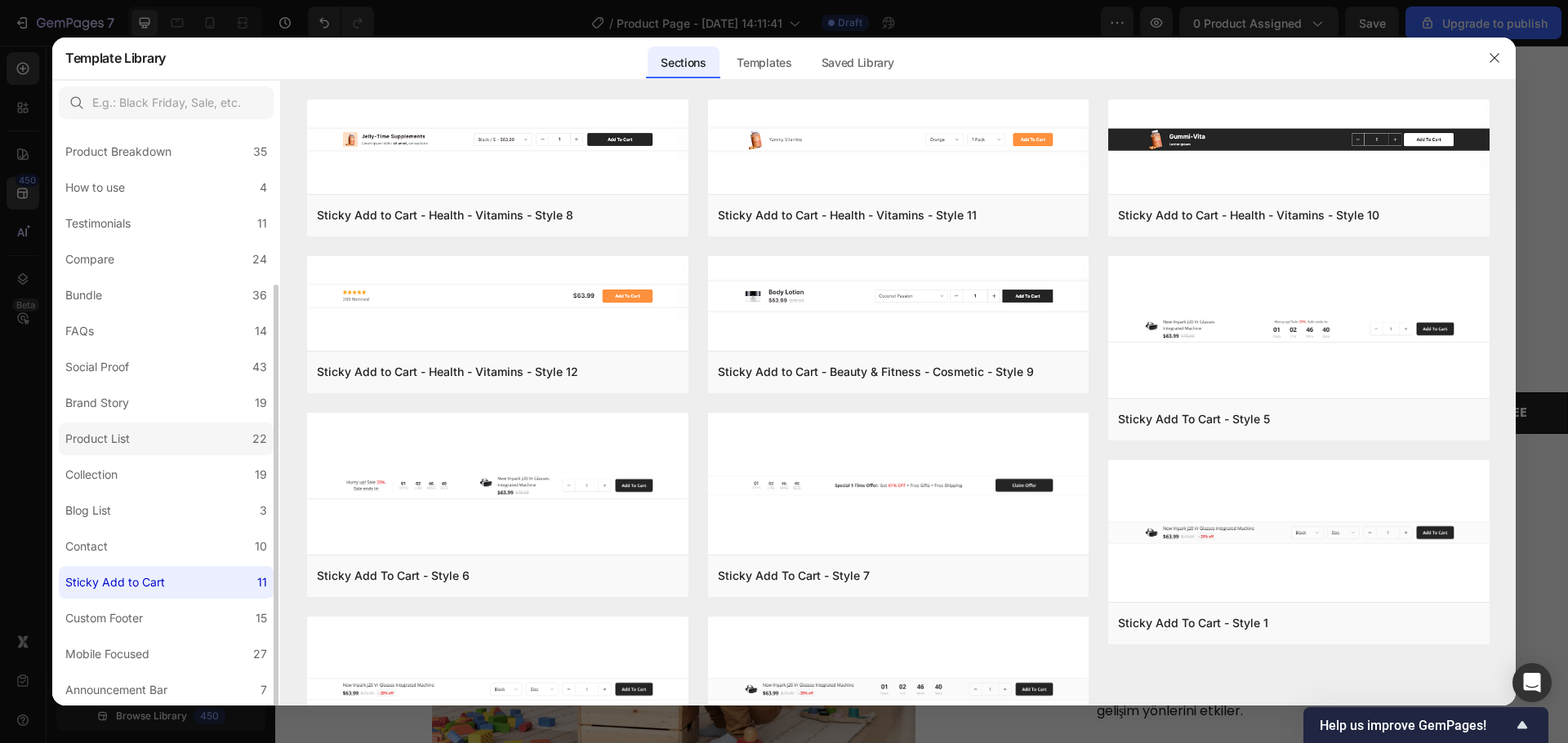
scroll to position [0, 0]
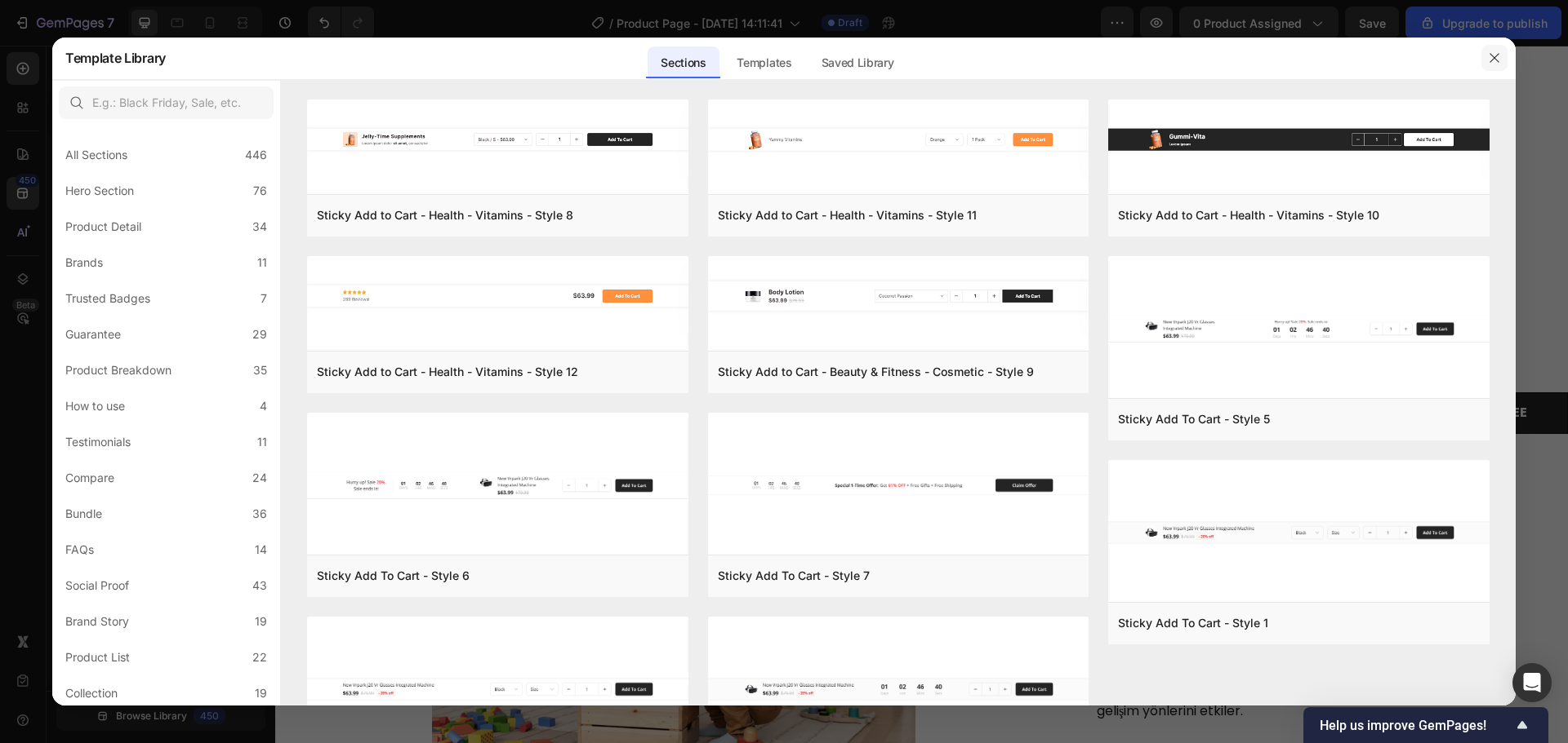
click at [1484, 54] on button "button" at bounding box center [1493, 58] width 26 height 26
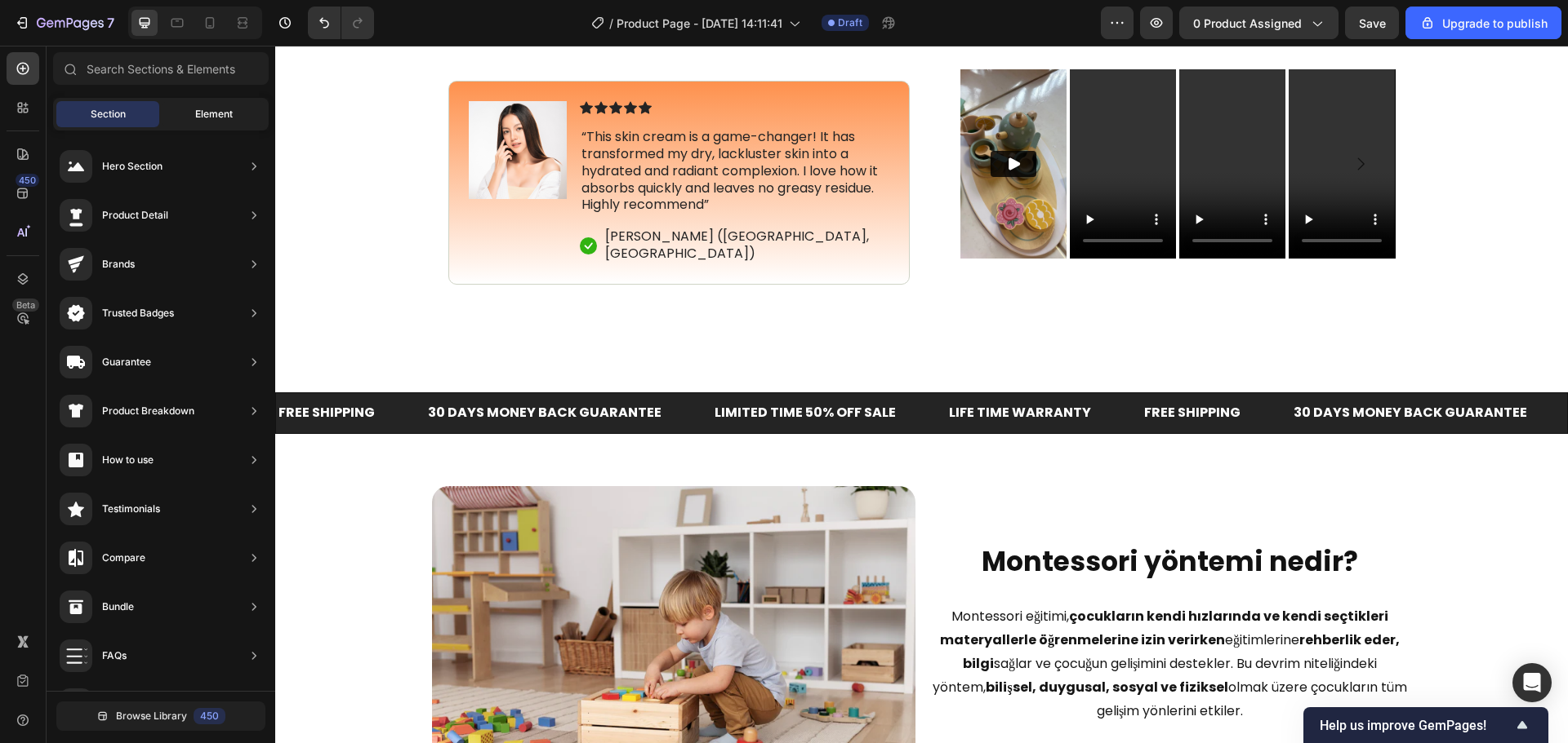
click at [186, 103] on div "Element" at bounding box center [214, 113] width 103 height 26
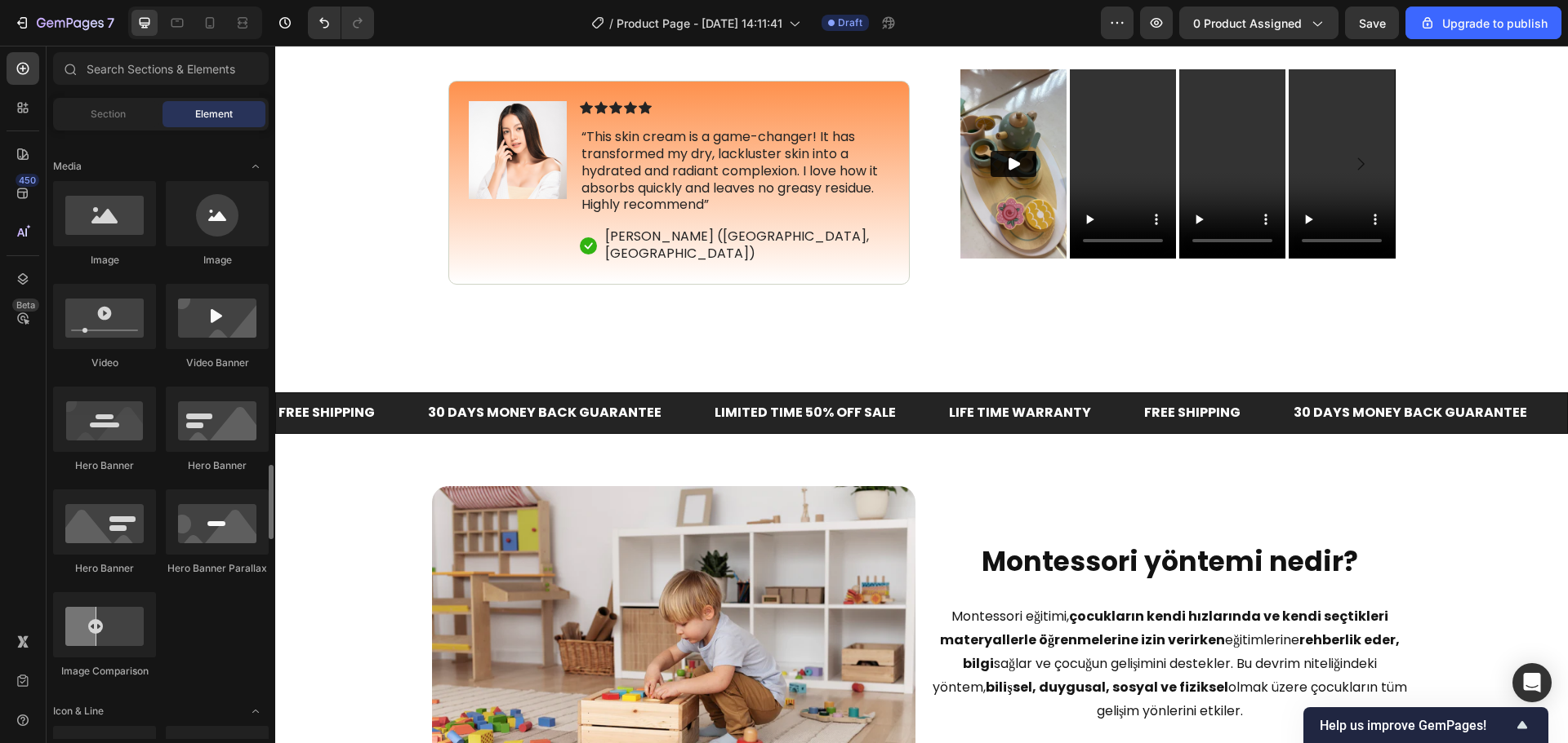
scroll to position [816, 0]
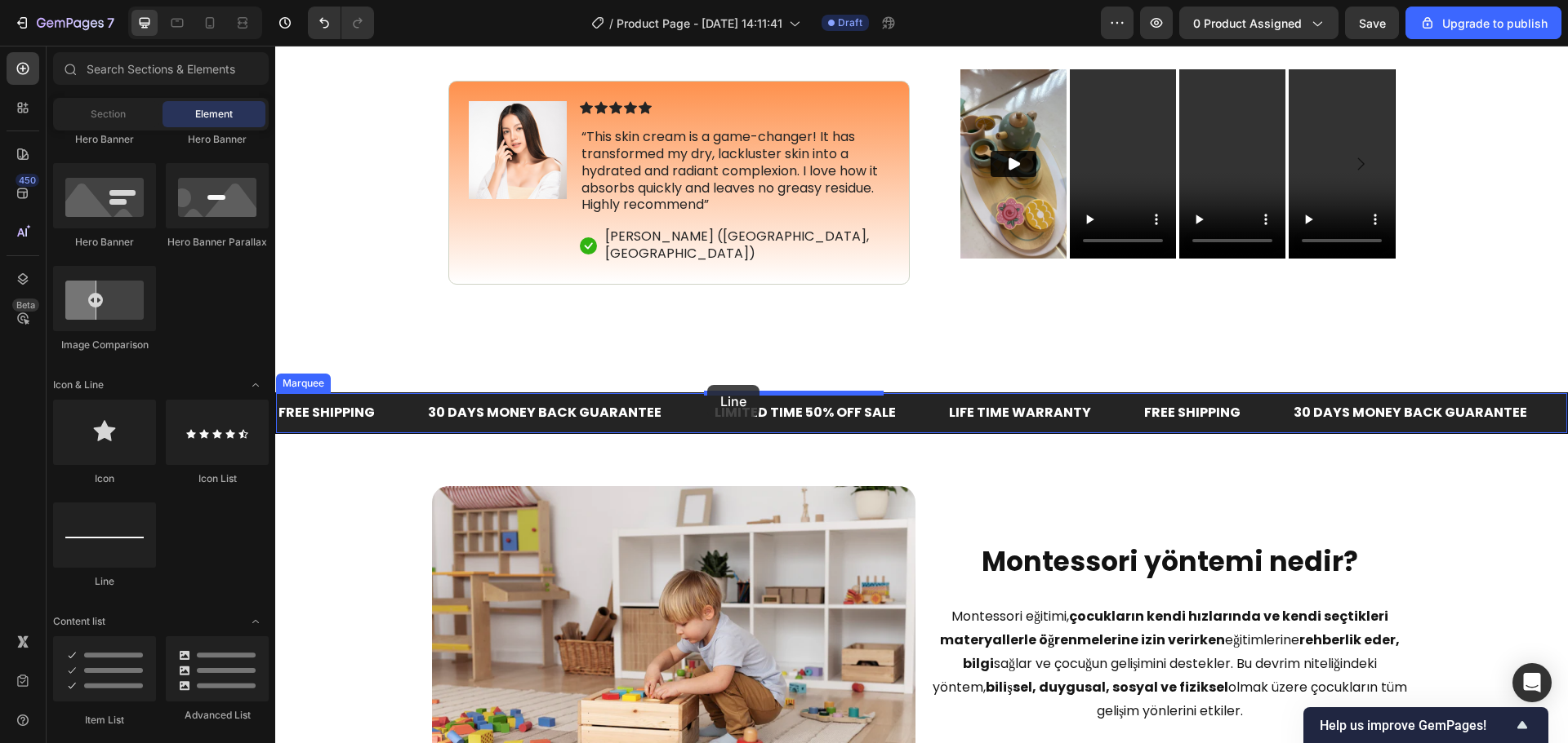
drag, startPoint x: 380, startPoint y: 589, endPoint x: 840, endPoint y: 425, distance: 488.4
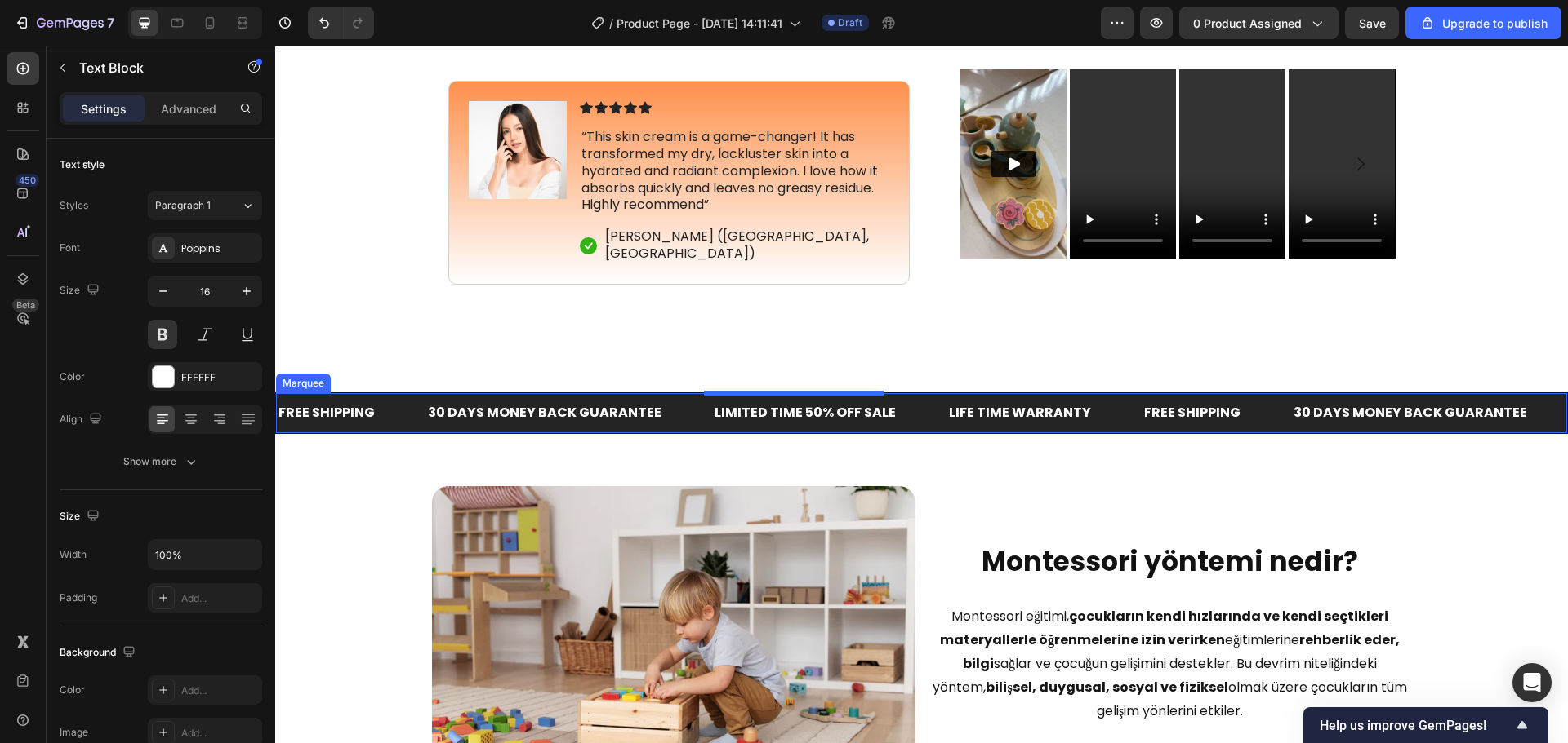
click at [840, 425] on div "LIMITED TIME 50% OFF SALE" at bounding box center [805, 413] width 185 height 27
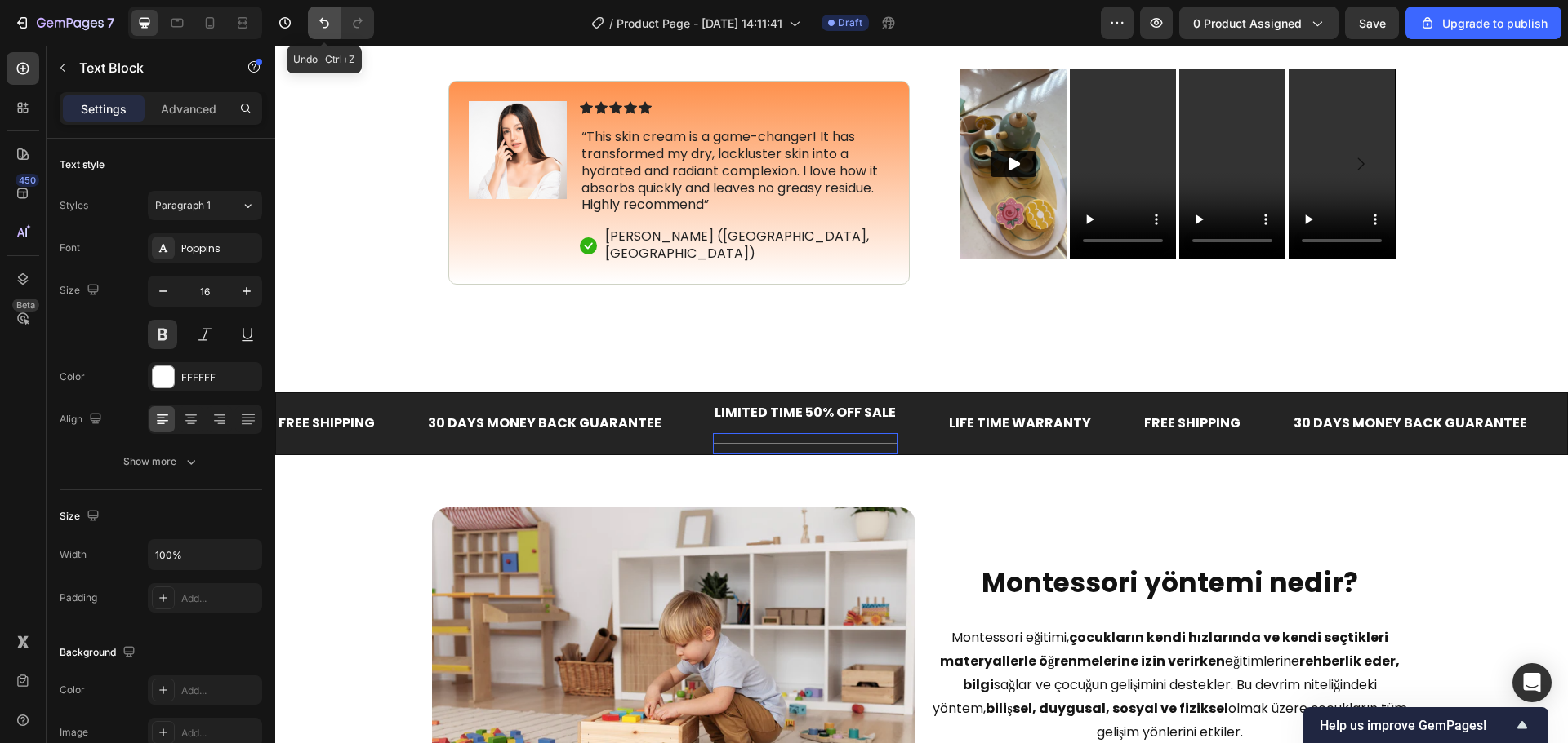
click at [320, 22] on icon "Undo/Redo" at bounding box center [324, 23] width 10 height 11
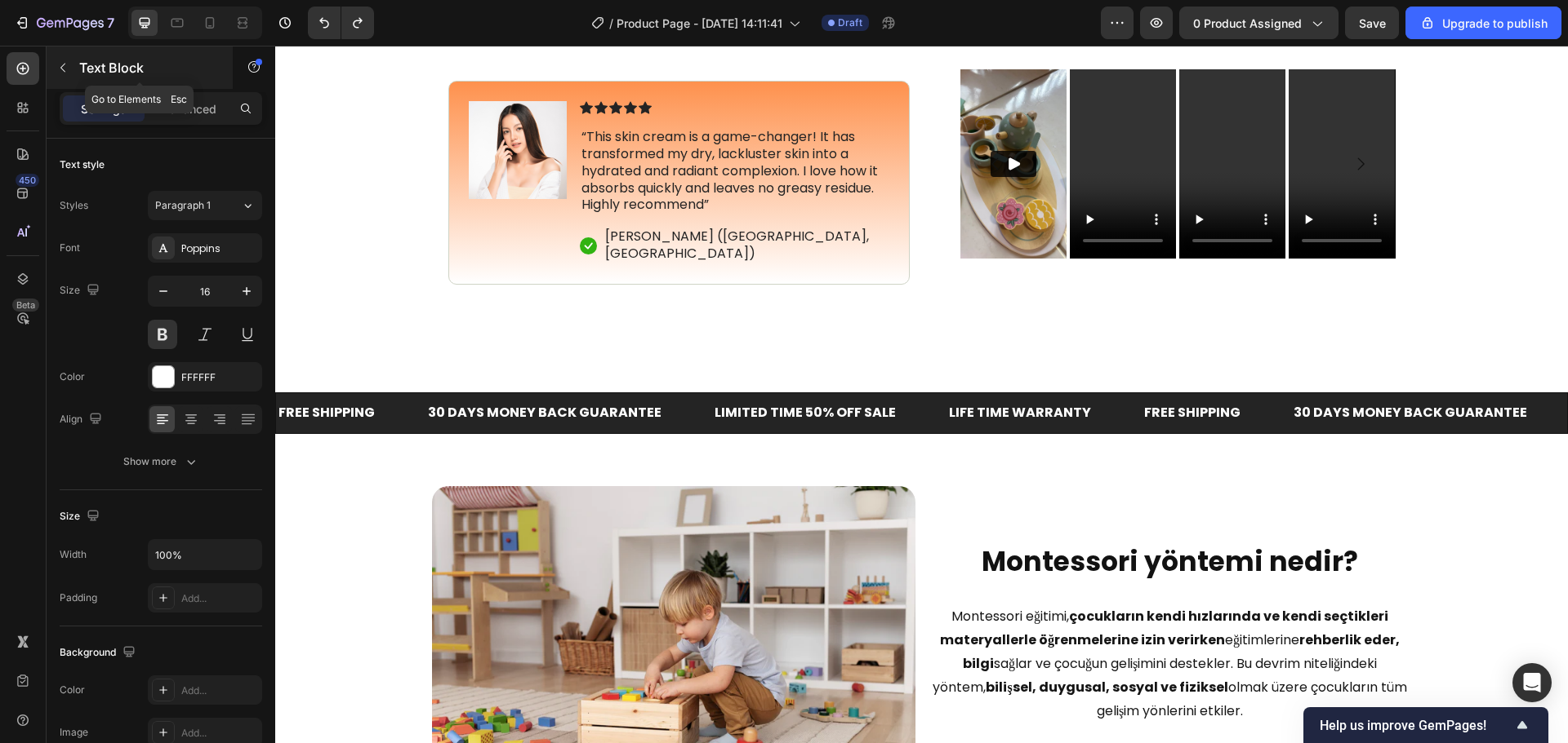
click at [62, 76] on button "button" at bounding box center [62, 67] width 26 height 26
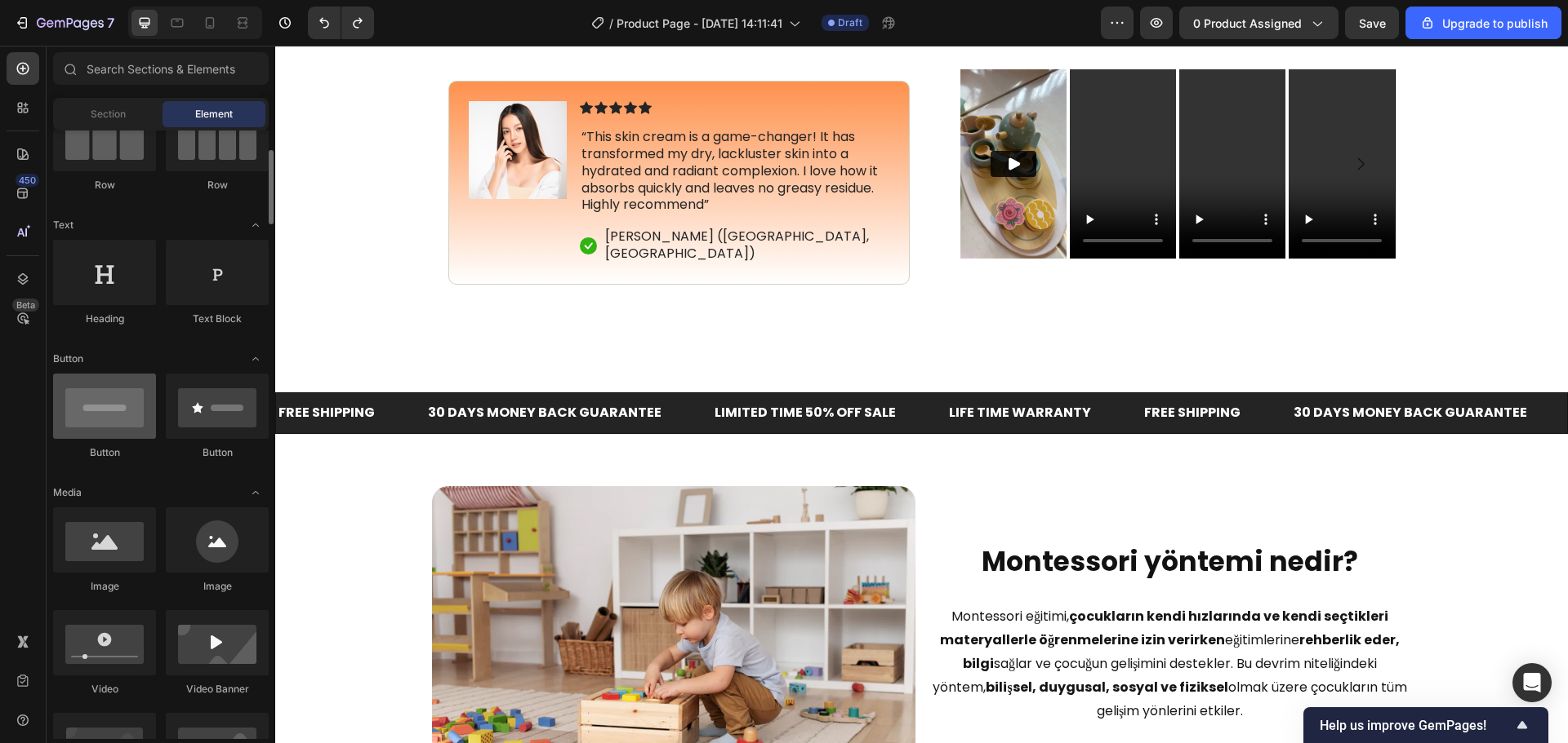
scroll to position [0, 0]
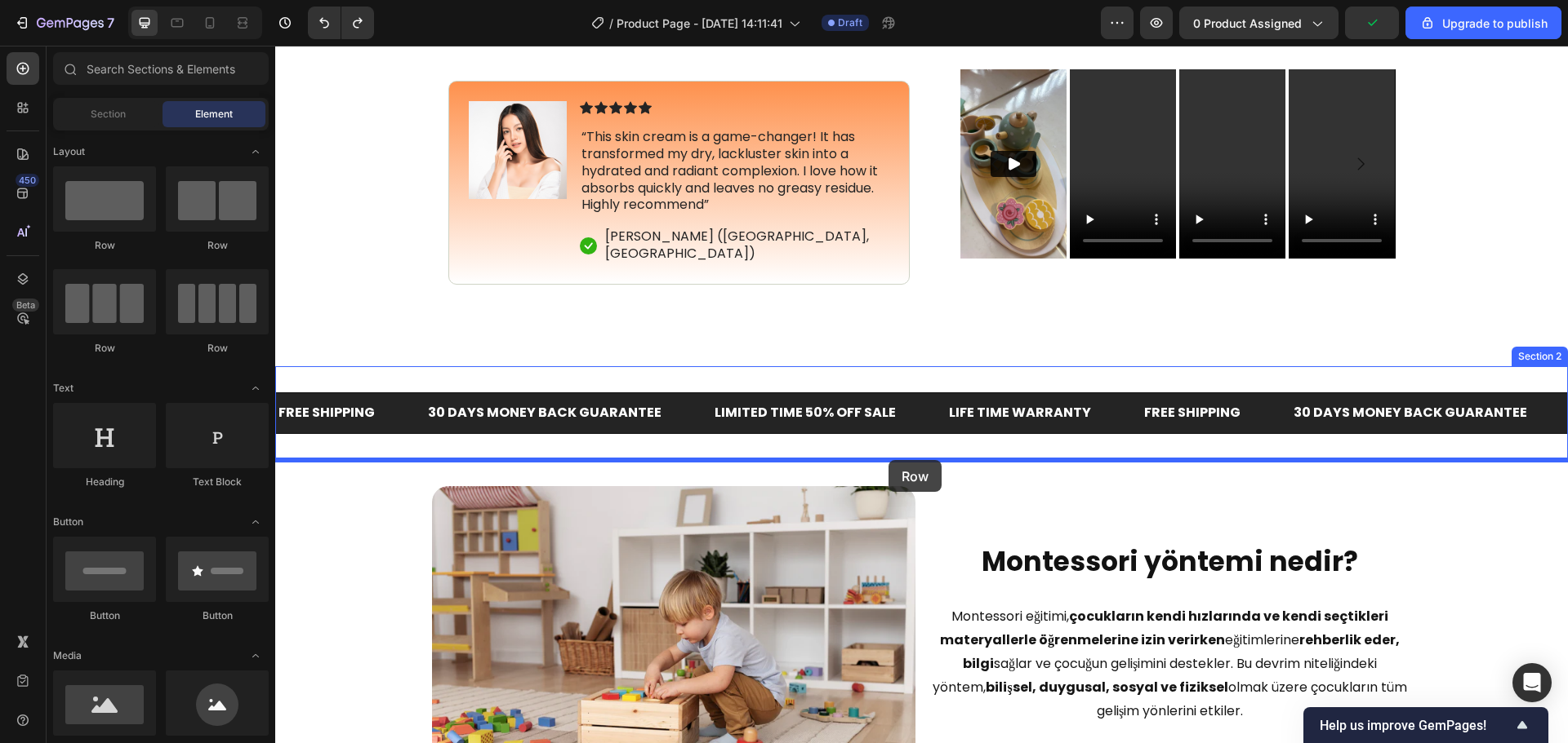
drag, startPoint x: 381, startPoint y: 250, endPoint x: 888, endPoint y: 461, distance: 549.2
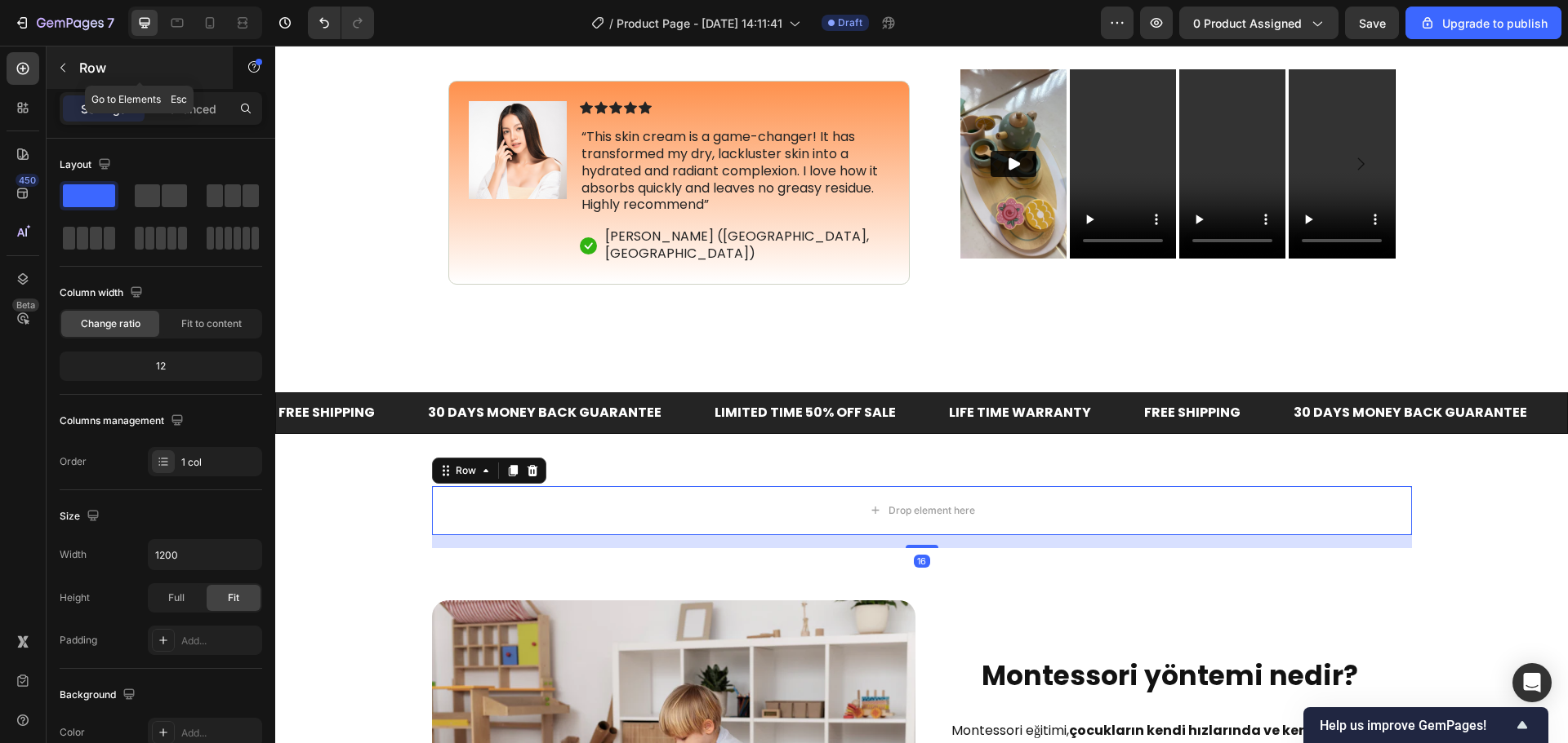
click at [77, 60] on div "Row" at bounding box center [140, 67] width 186 height 42
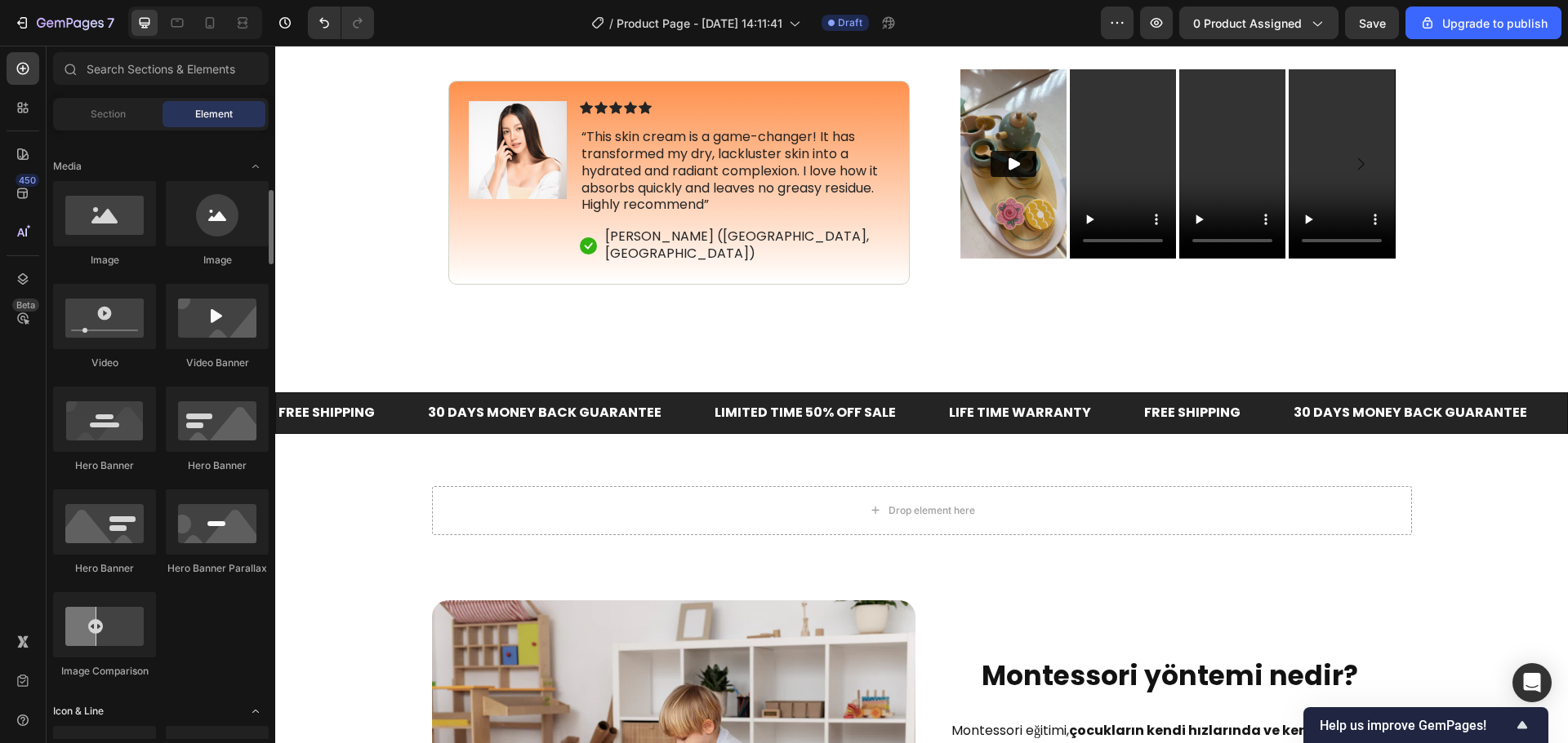
scroll to position [734, 0]
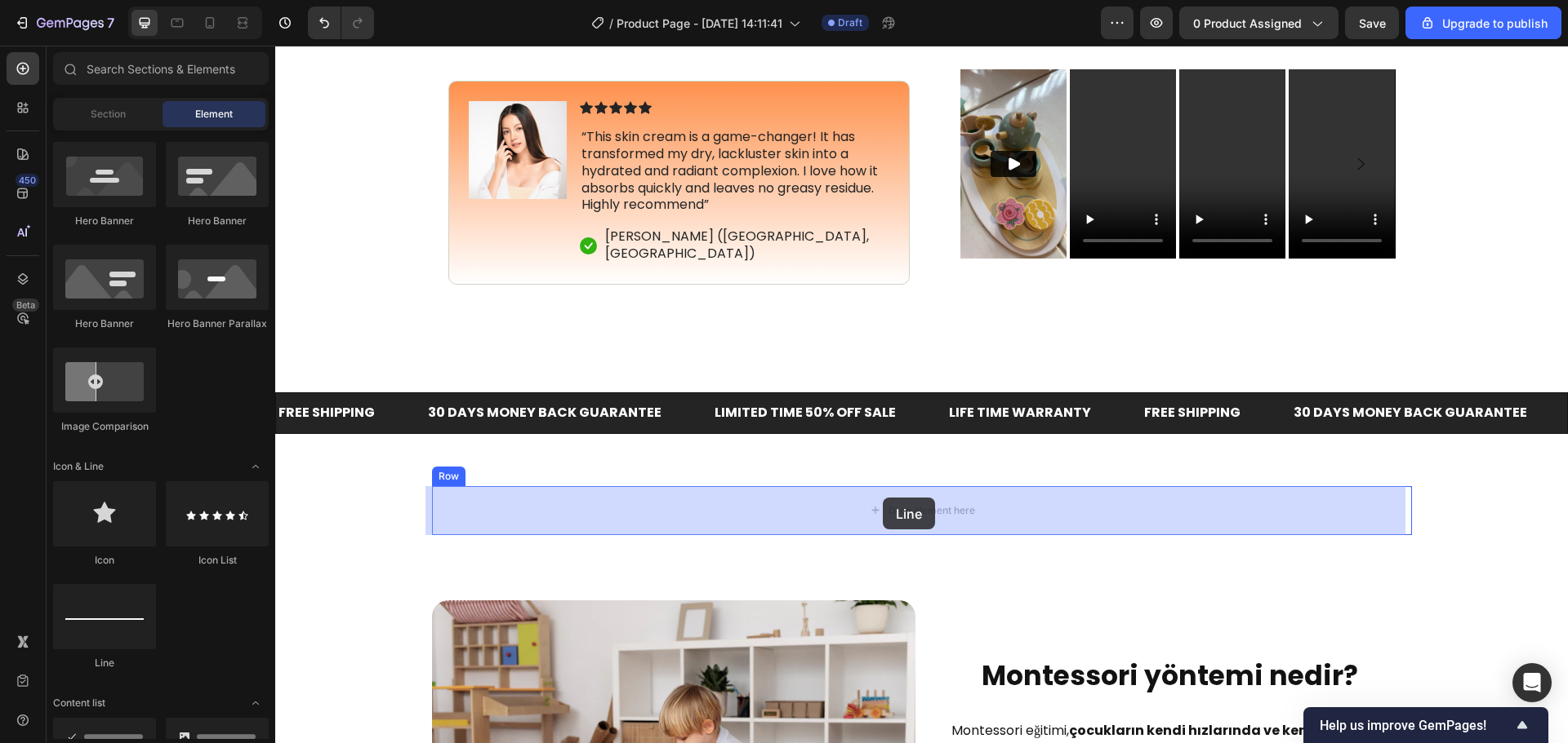
drag, startPoint x: 453, startPoint y: 657, endPoint x: 886, endPoint y: 496, distance: 462.0
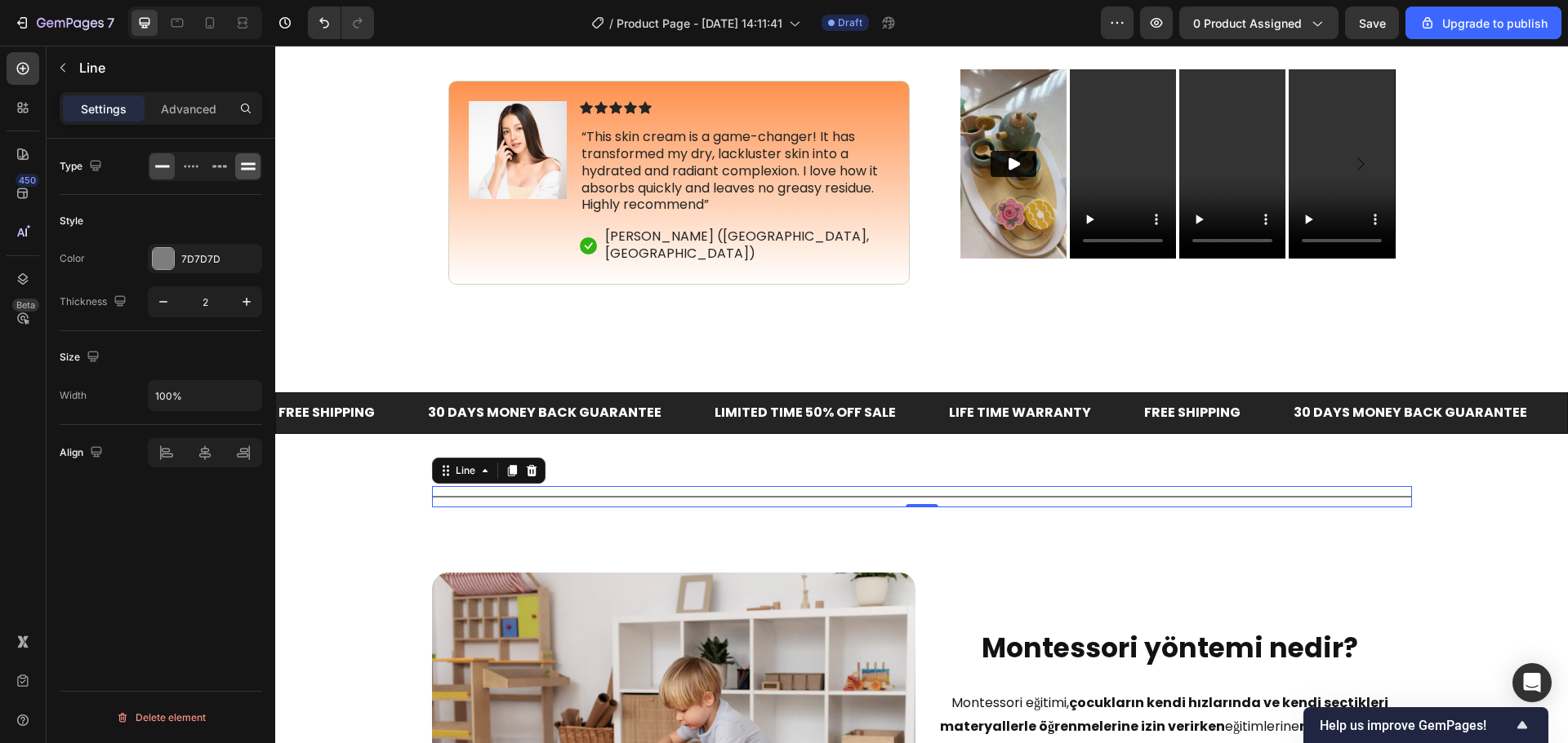
click at [239, 162] on div at bounding box center [248, 166] width 25 height 26
click at [158, 172] on icon at bounding box center [162, 166] width 16 height 16
click at [172, 113] on p "Advanced" at bounding box center [189, 109] width 56 height 17
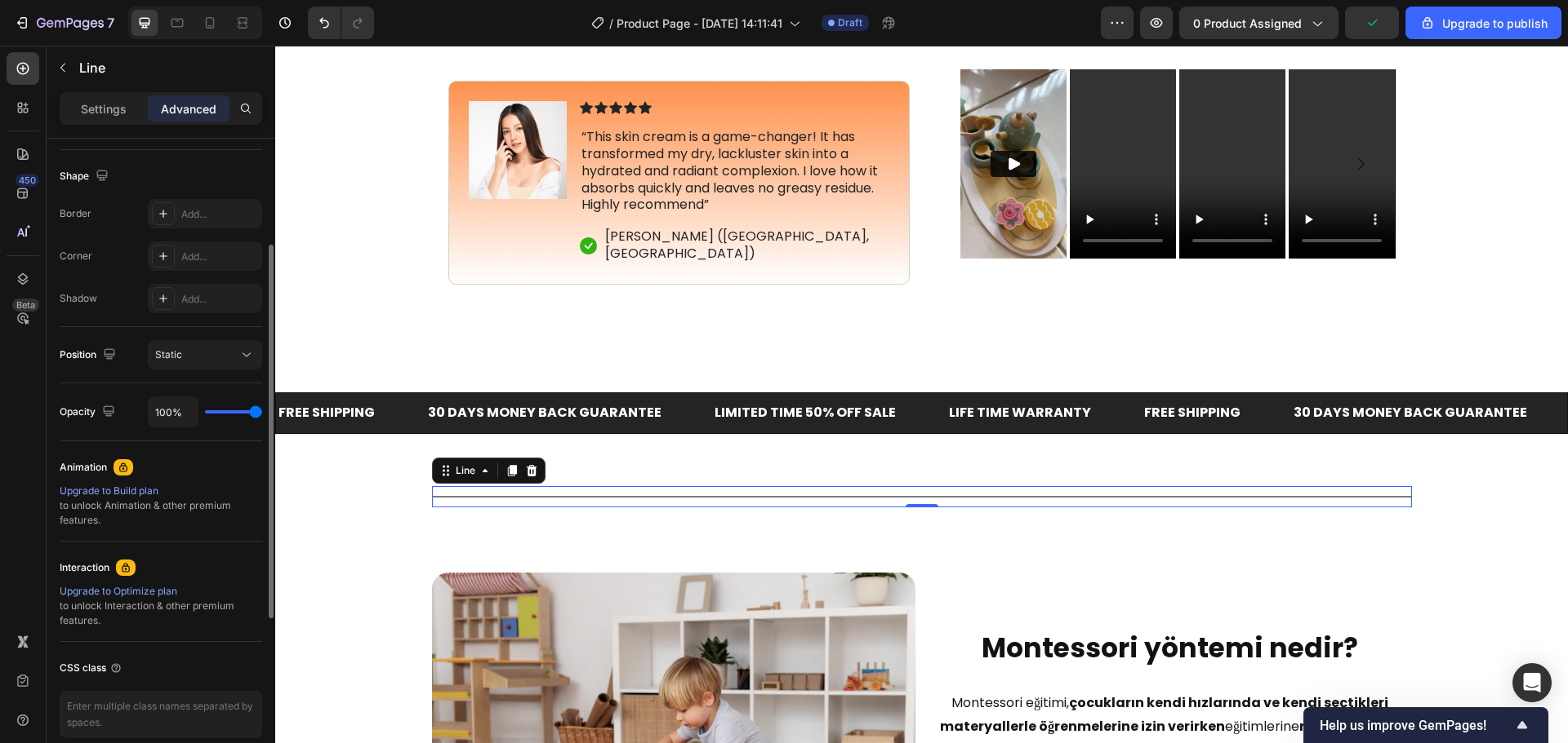
scroll to position [481, 0]
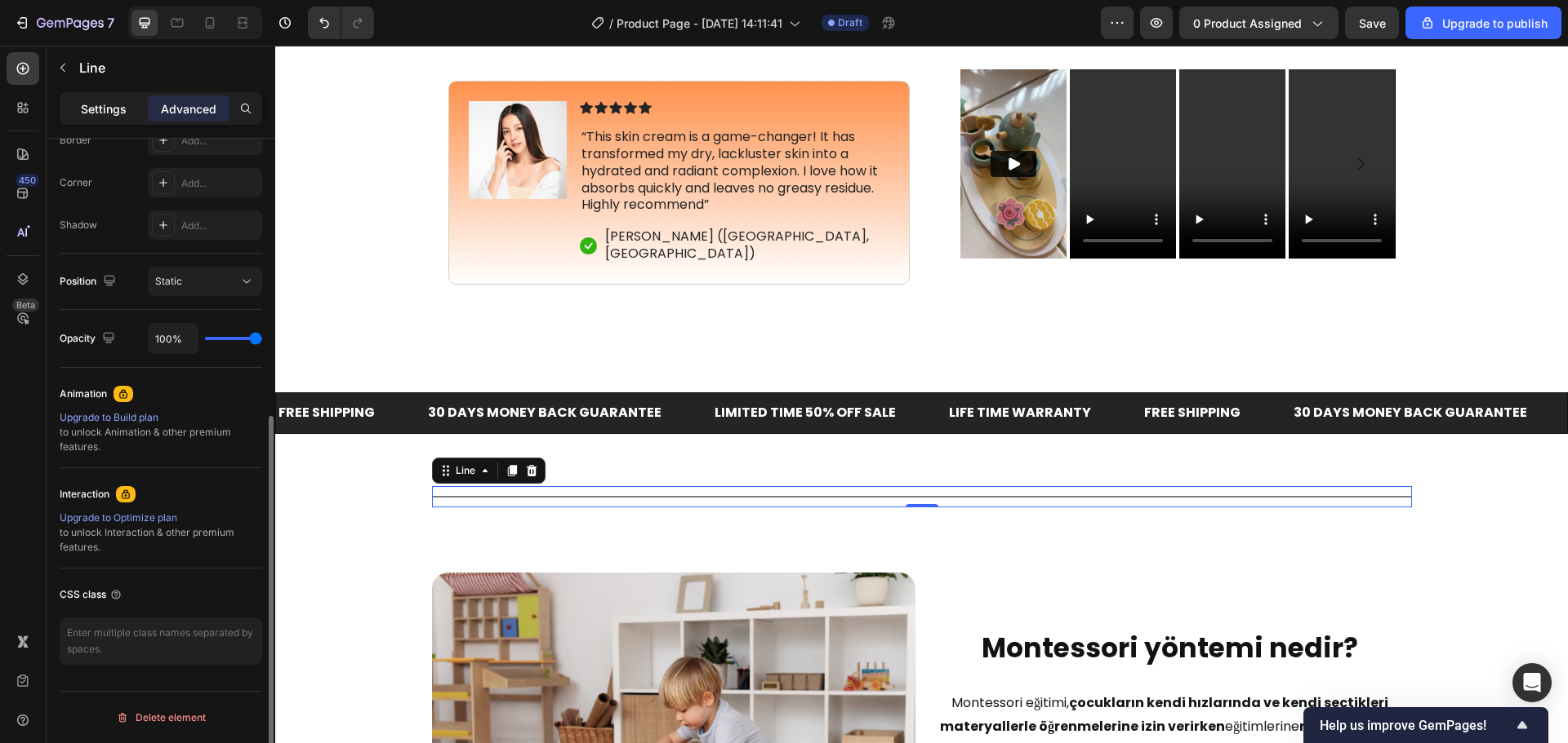
click at [85, 110] on p "Settings" at bounding box center [104, 109] width 46 height 17
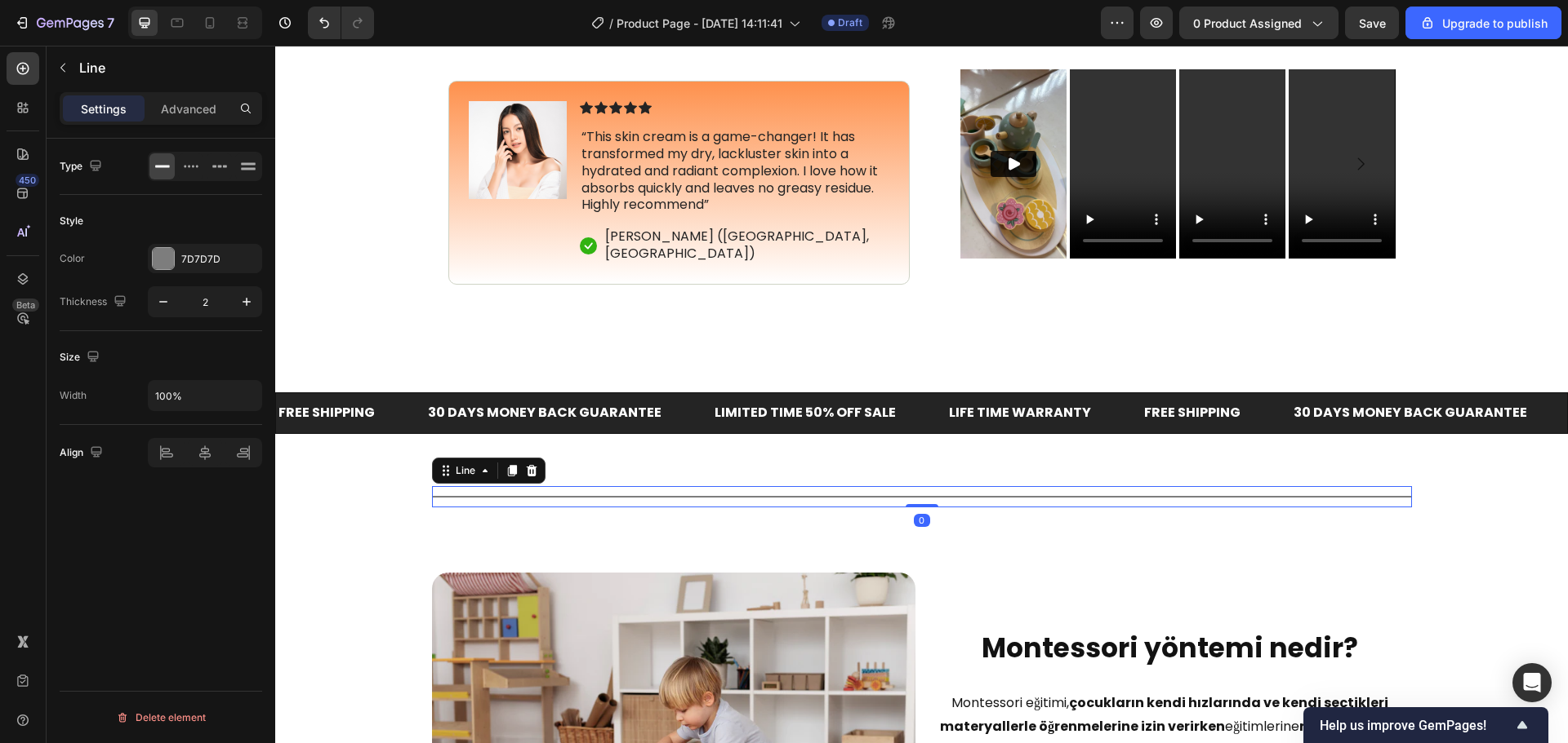
scroll to position [0, 0]
click at [167, 292] on button "button" at bounding box center [163, 301] width 30 height 30
click at [239, 294] on icon "button" at bounding box center [247, 302] width 16 height 16
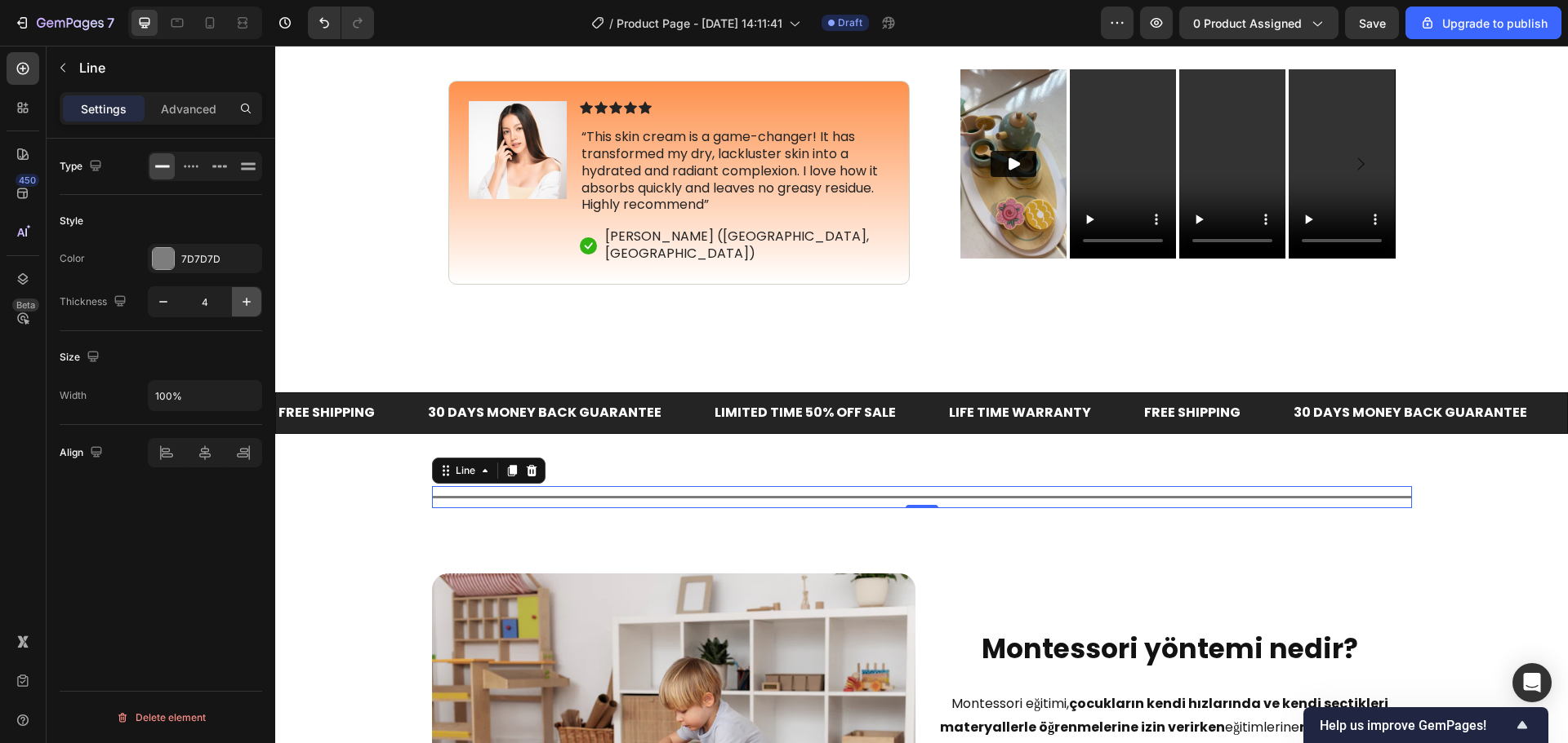
click at [239, 294] on icon "button" at bounding box center [247, 302] width 16 height 16
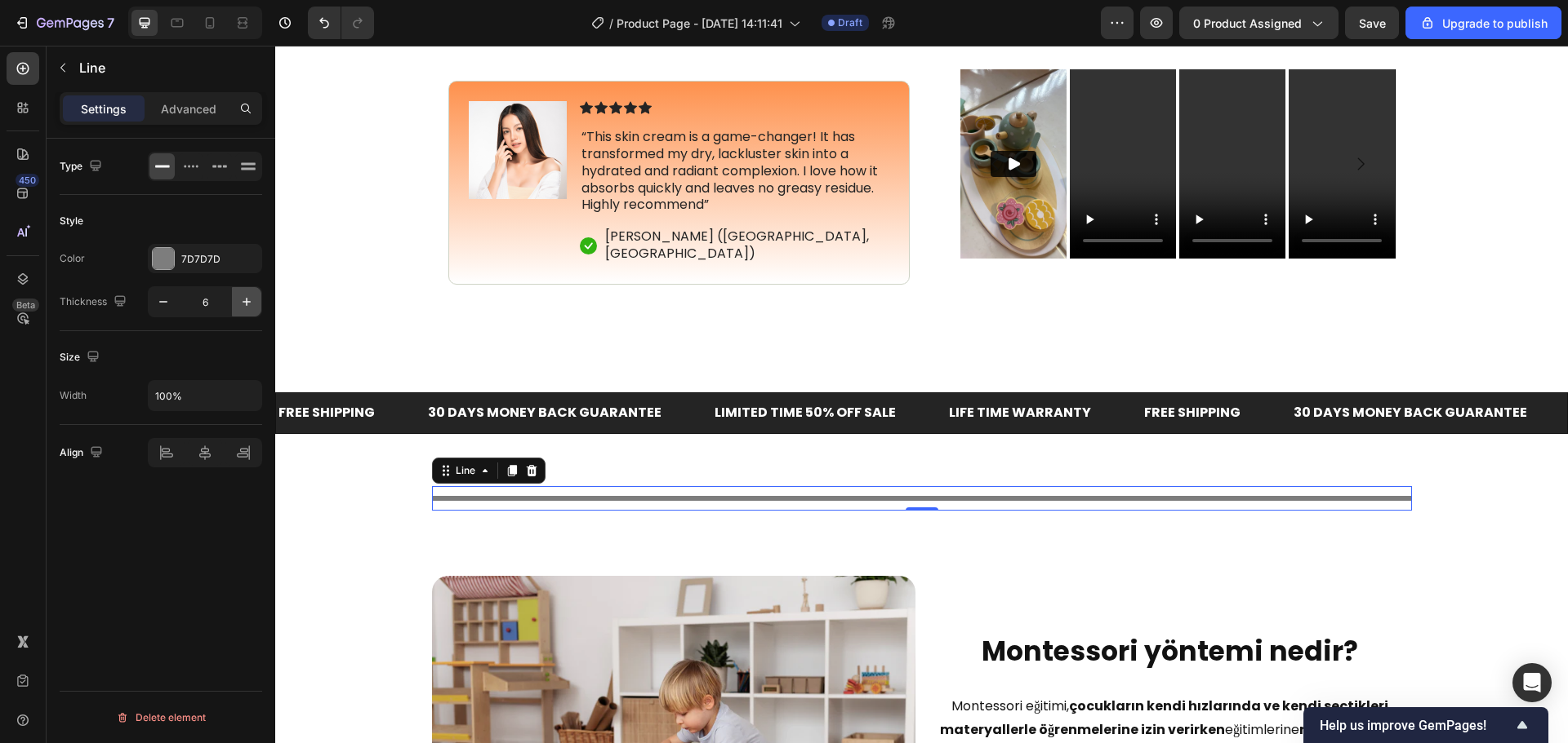
type input "7"
click at [526, 470] on icon at bounding box center [531, 470] width 11 height 12
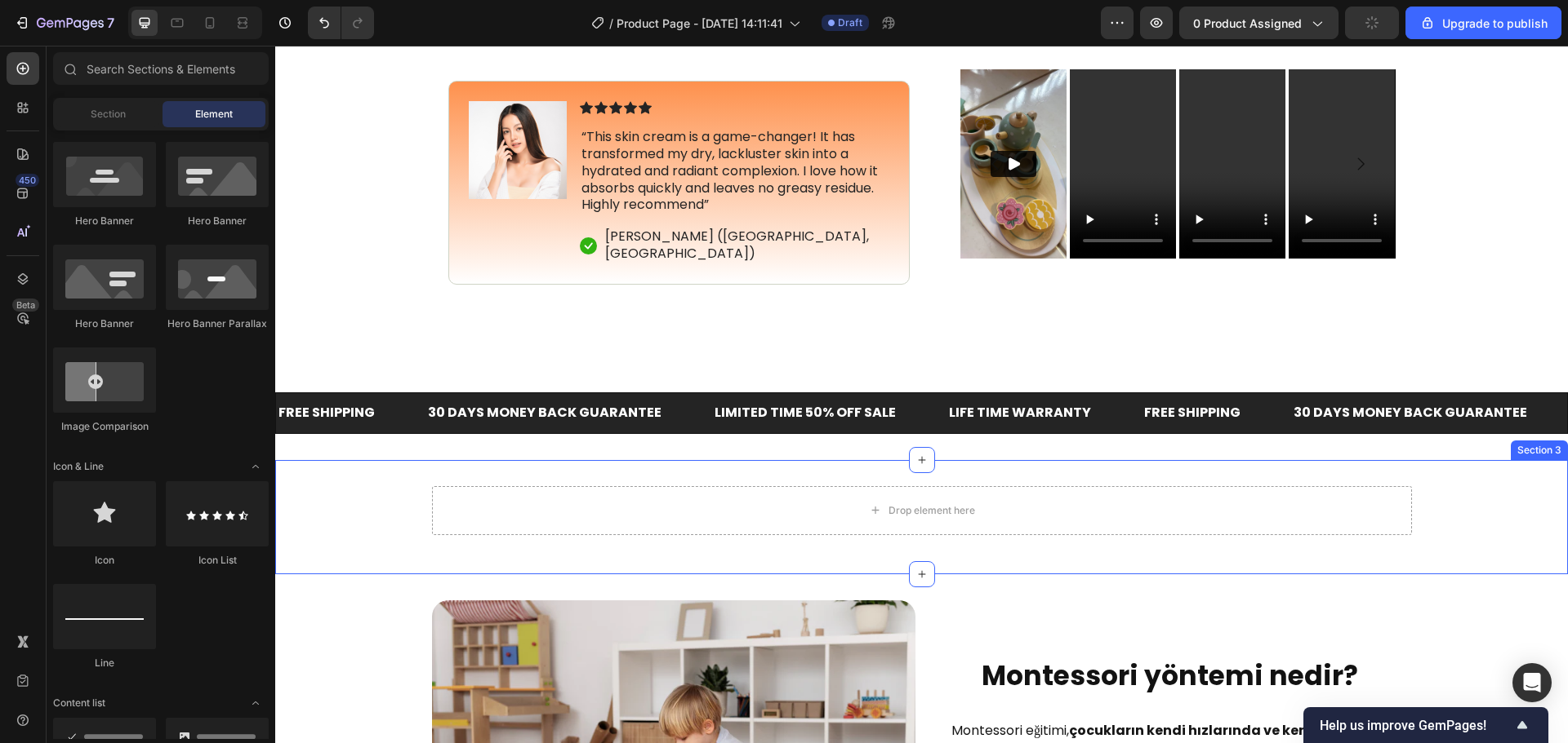
click at [773, 479] on div "Drop element here Row Section 3" at bounding box center [922, 517] width 1293 height 114
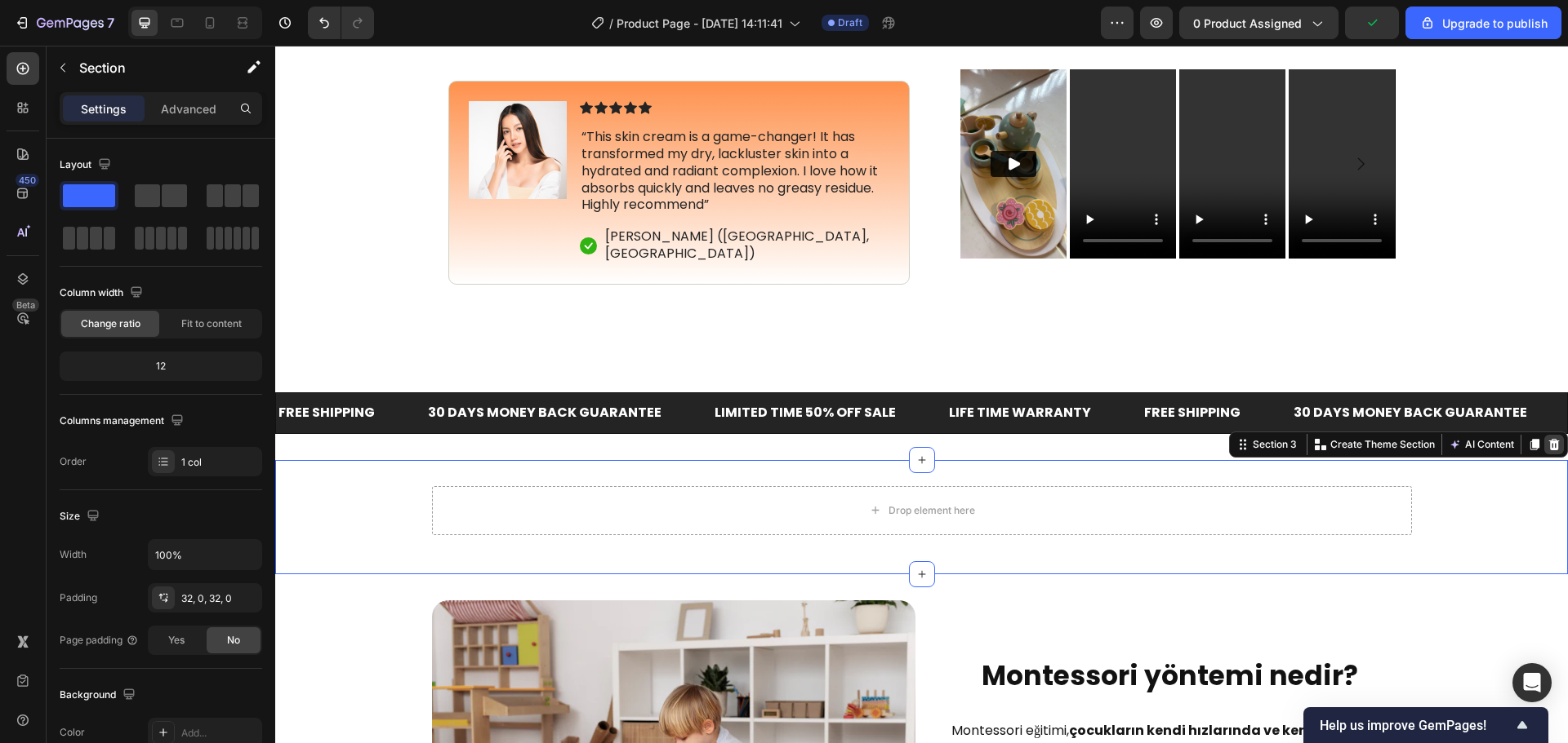
click at [1549, 447] on icon at bounding box center [1554, 443] width 11 height 12
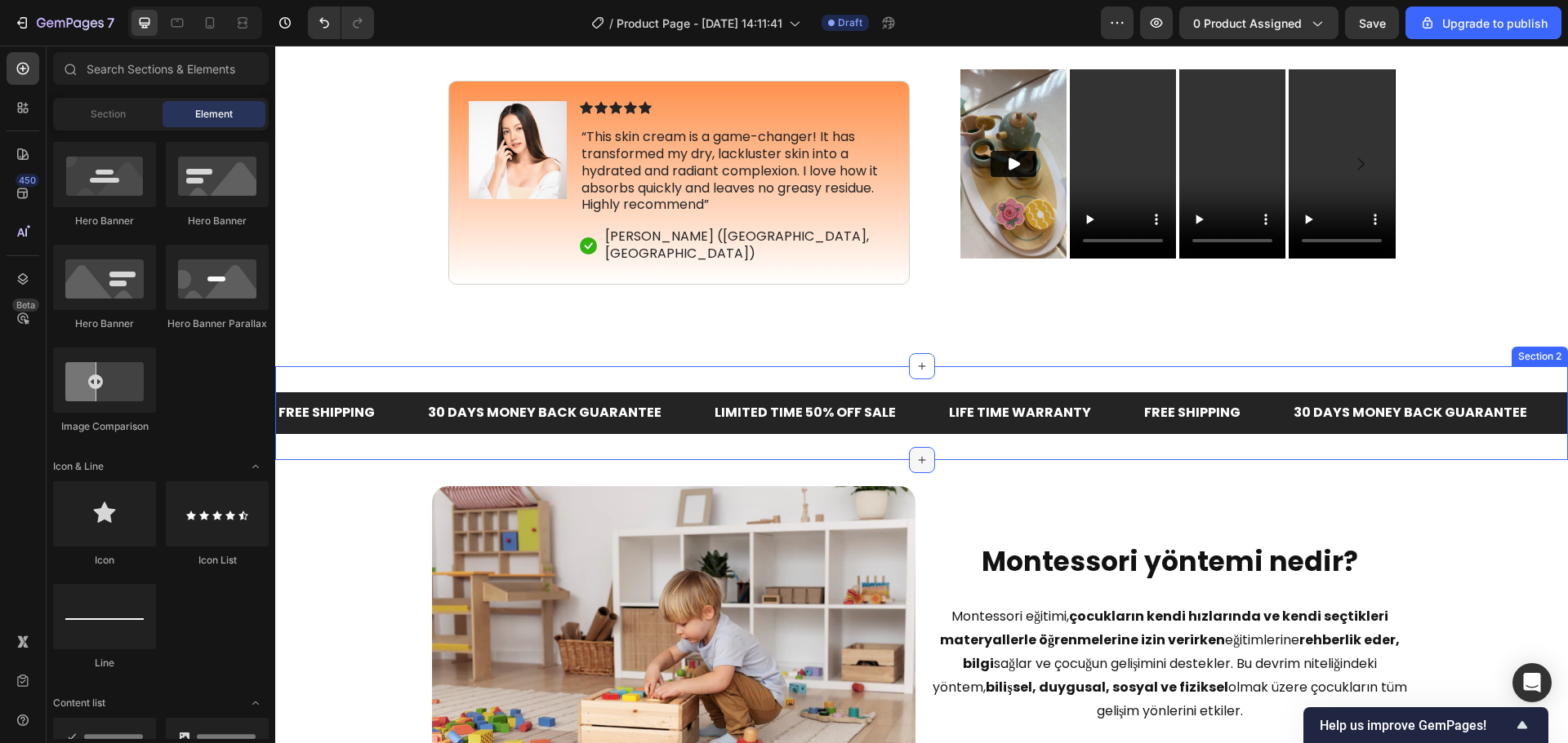
click at [920, 461] on icon at bounding box center [922, 460] width 14 height 13
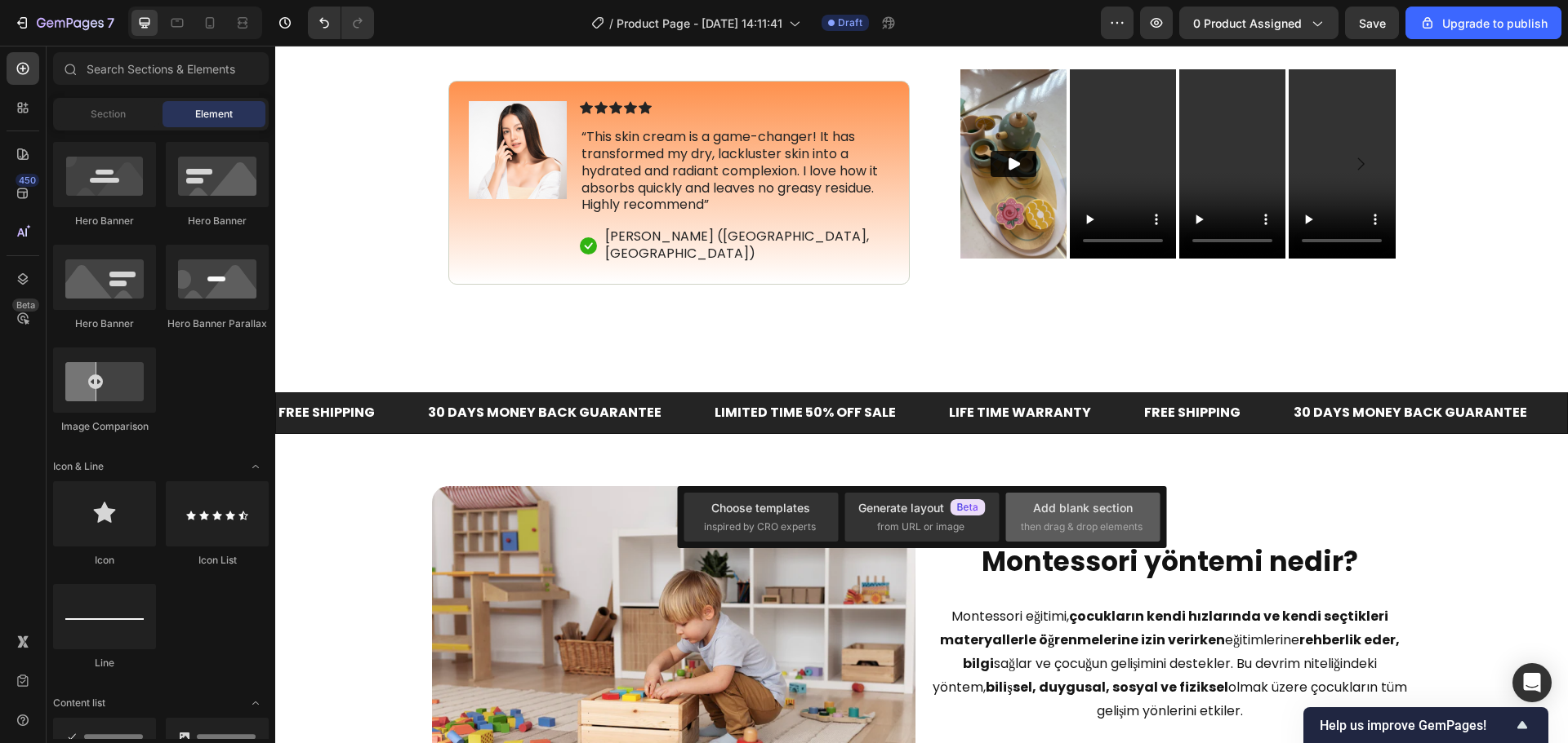
click at [1042, 532] on span "then drag & drop elements" at bounding box center [1081, 527] width 122 height 14
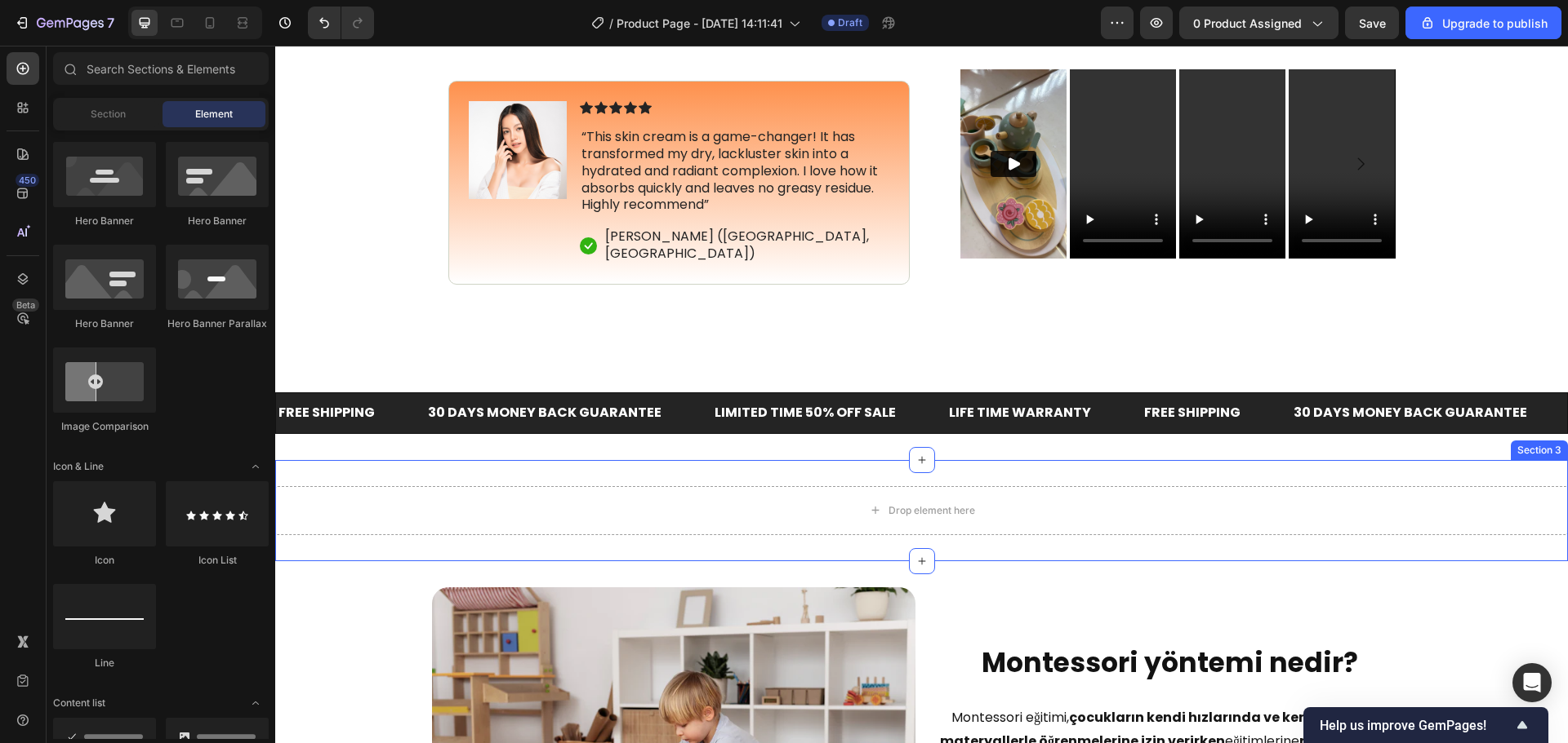
click at [1029, 474] on div "Drop element here Section 3" at bounding box center [922, 511] width 1293 height 101
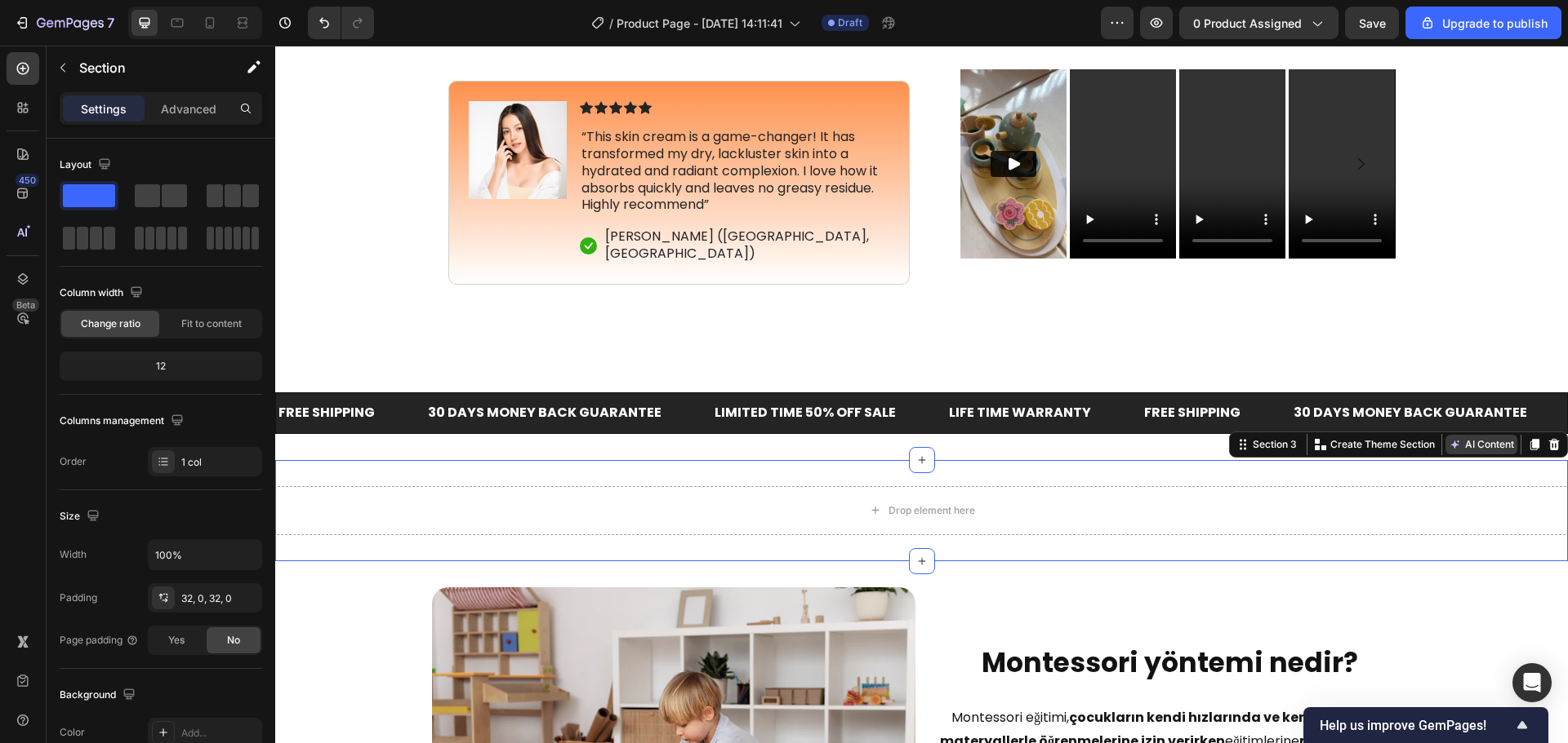
click at [1457, 444] on button "AI Content" at bounding box center [1482, 444] width 72 height 20
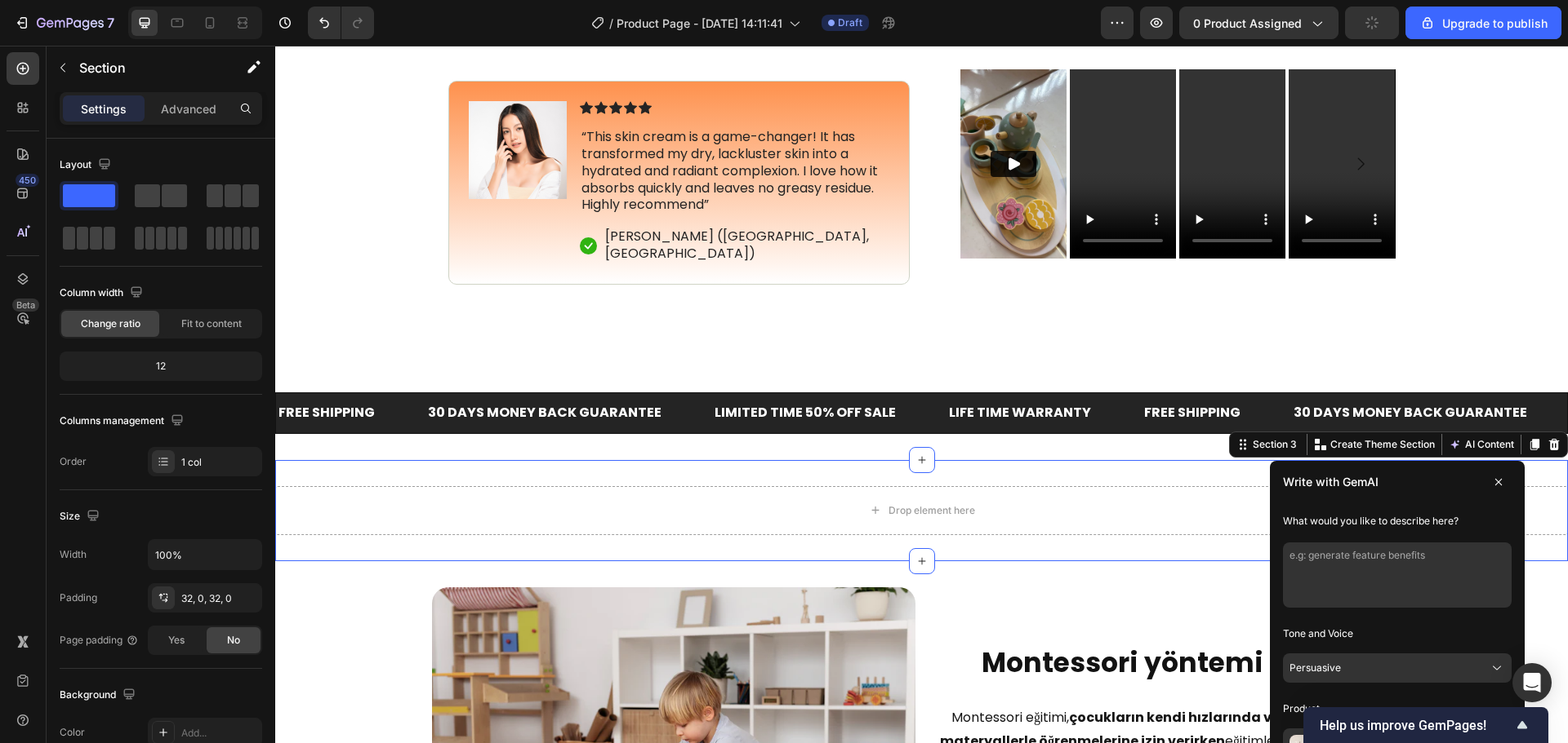
scroll to position [1032, 0]
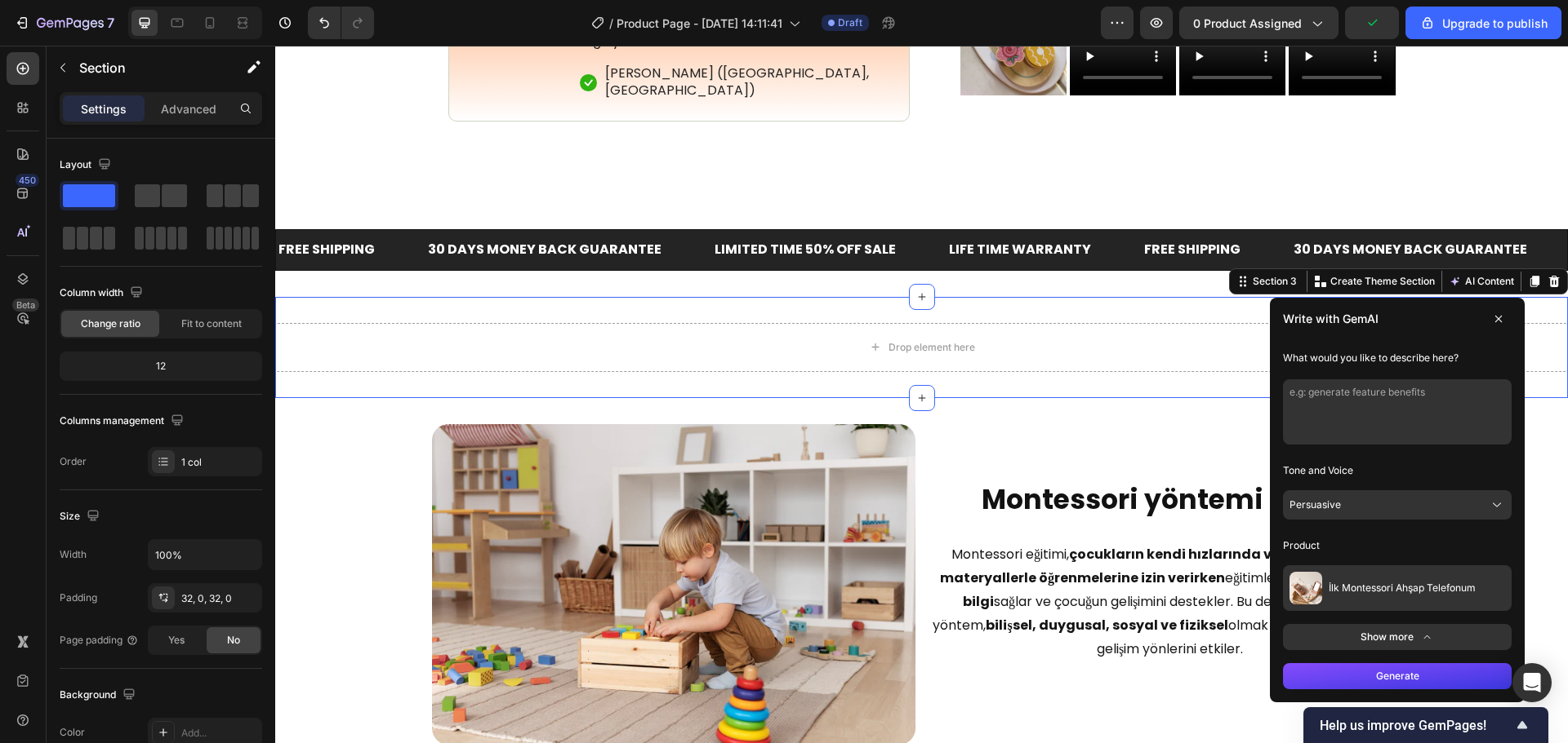
click at [1408, 412] on textarea at bounding box center [1397, 412] width 229 height 66
click at [1365, 505] on button "Persuasive" at bounding box center [1397, 505] width 229 height 30
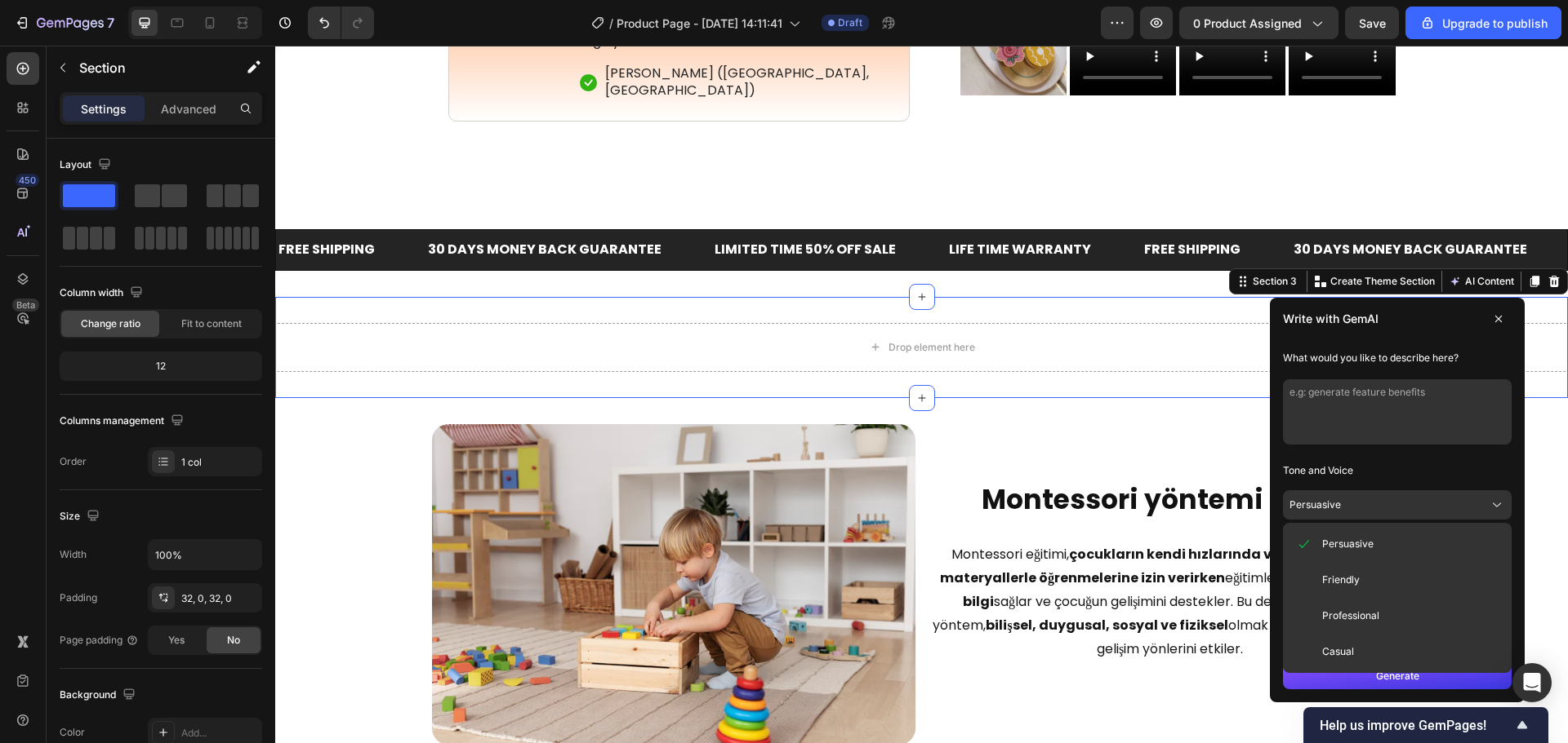
click at [1336, 603] on button "Professional" at bounding box center [1396, 616] width 215 height 30
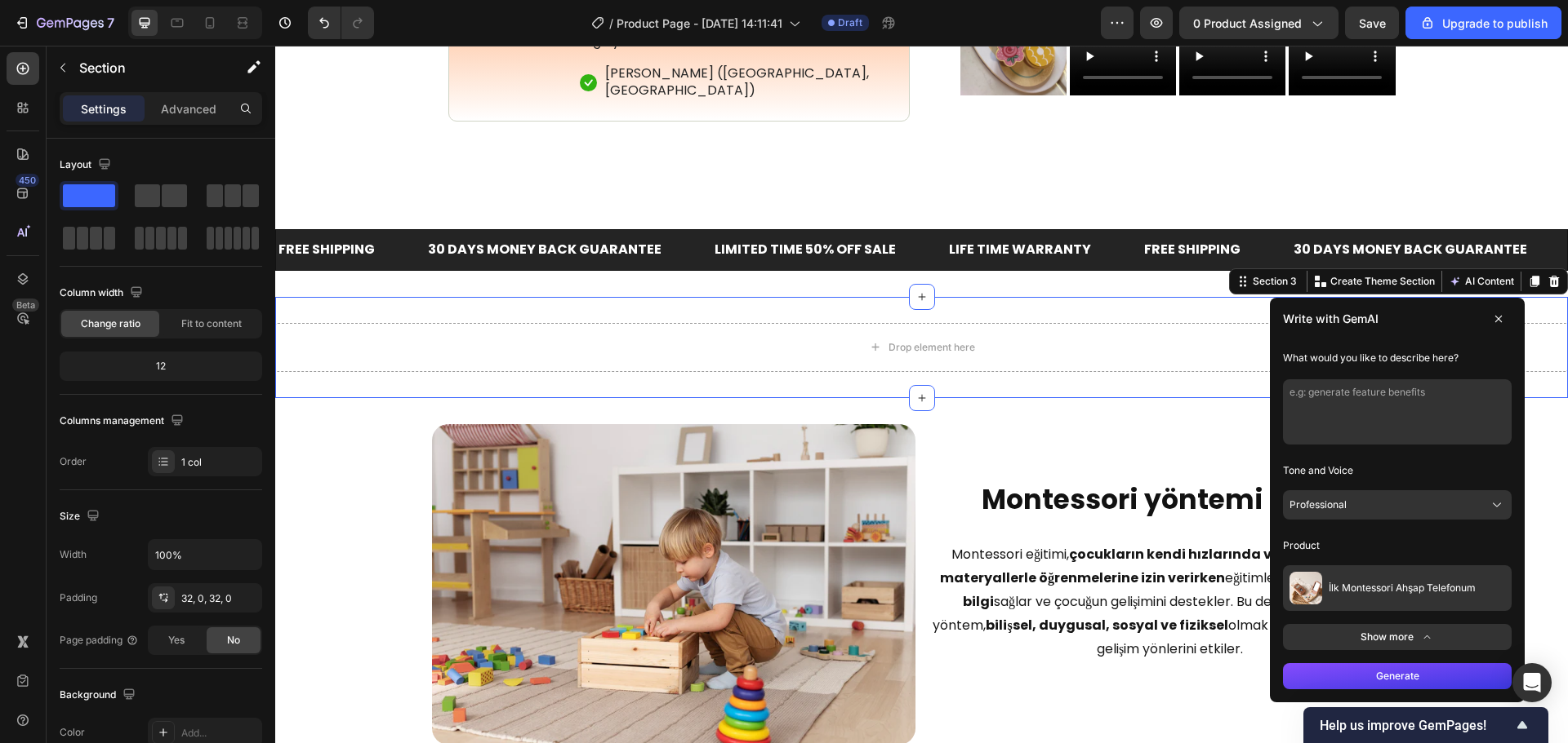
click at [1357, 468] on p "Tone and Voice" at bounding box center [1397, 470] width 229 height 26
click at [1402, 630] on button "Show more" at bounding box center [1397, 637] width 229 height 26
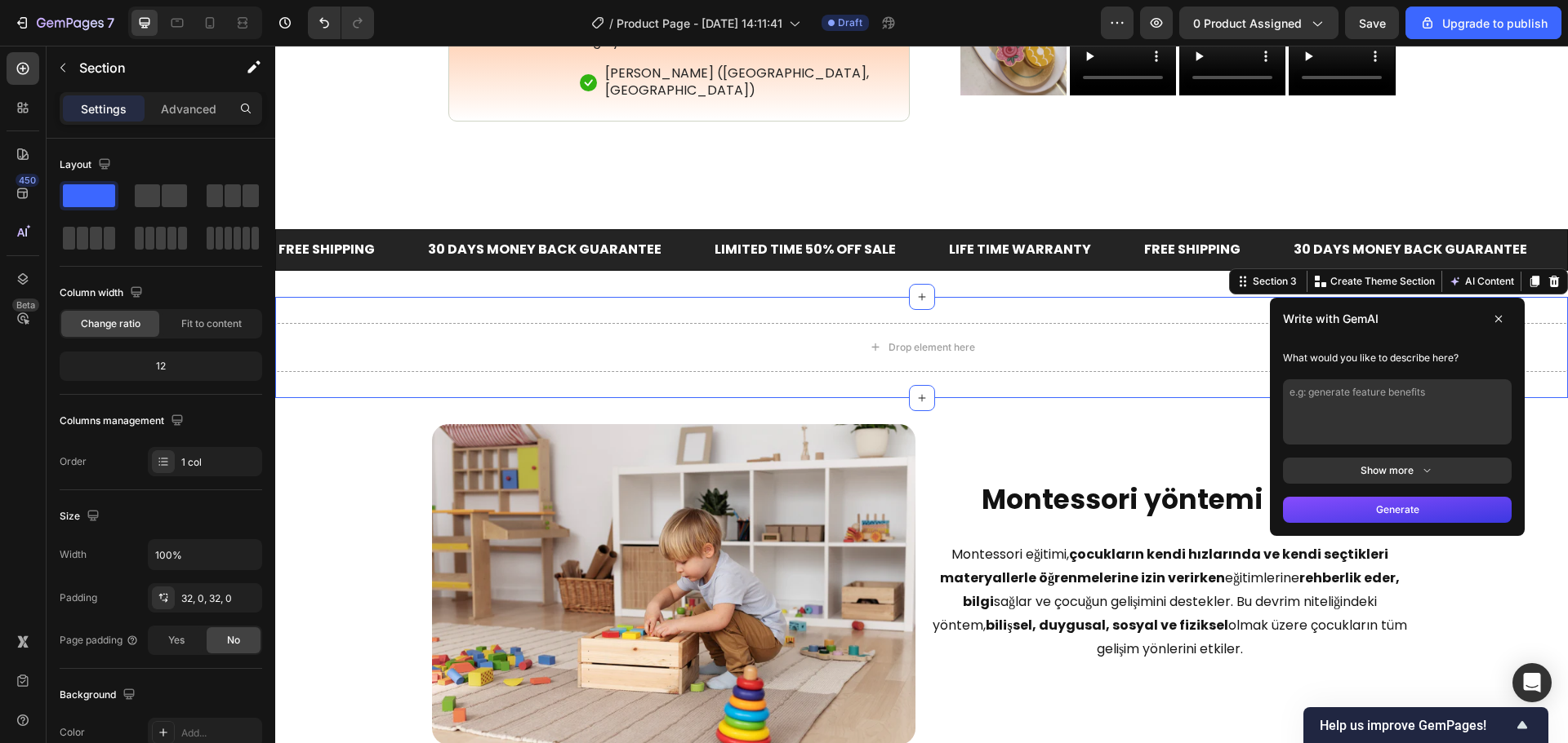
click at [1419, 475] on icon at bounding box center [1426, 470] width 14 height 13
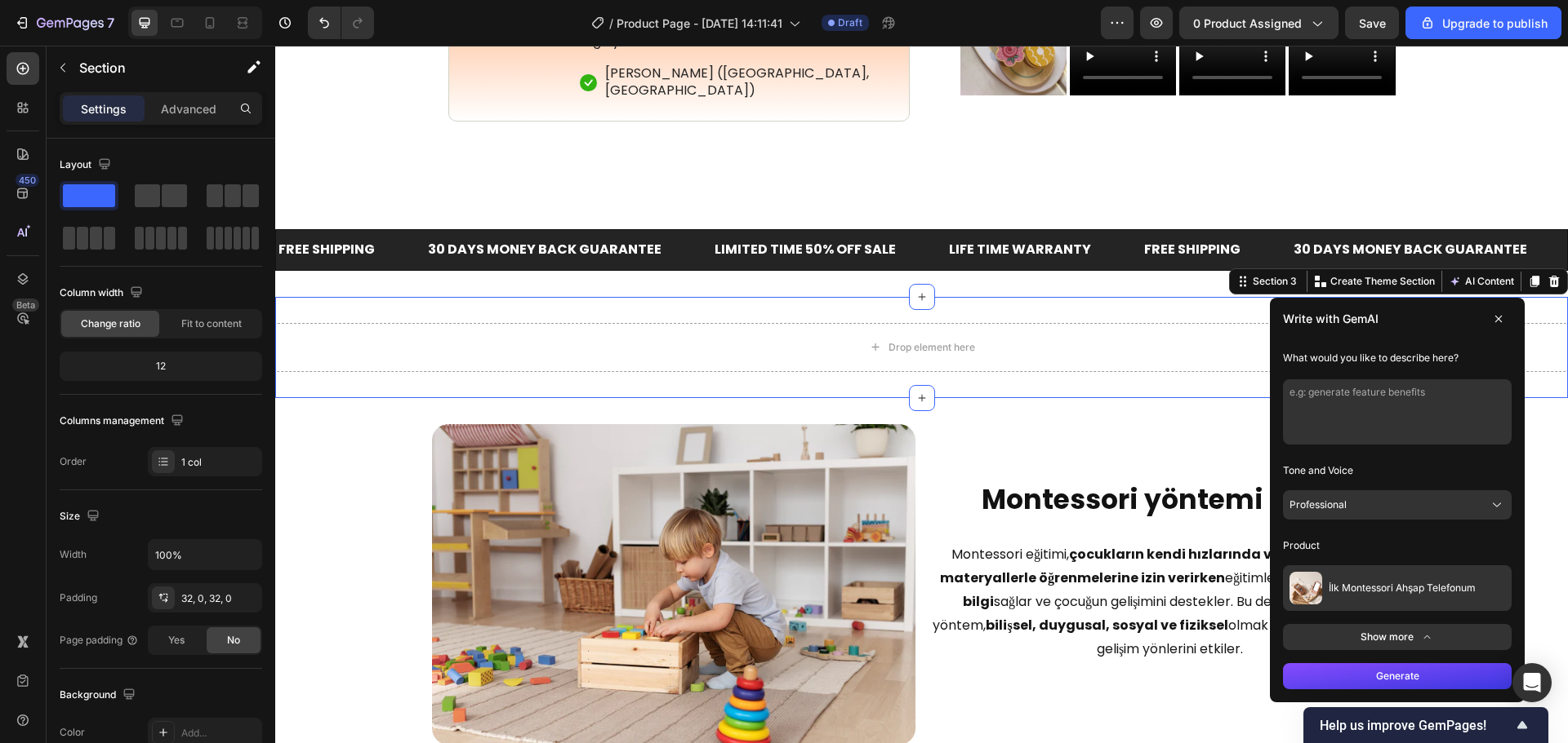
click at [1413, 425] on textarea at bounding box center [1397, 412] width 229 height 66
type textarea "I want to show compare with another brands"
click at [1375, 661] on div "Generate" at bounding box center [1397, 676] width 255 height 52
click at [1374, 663] on button "Generate" at bounding box center [1397, 676] width 229 height 26
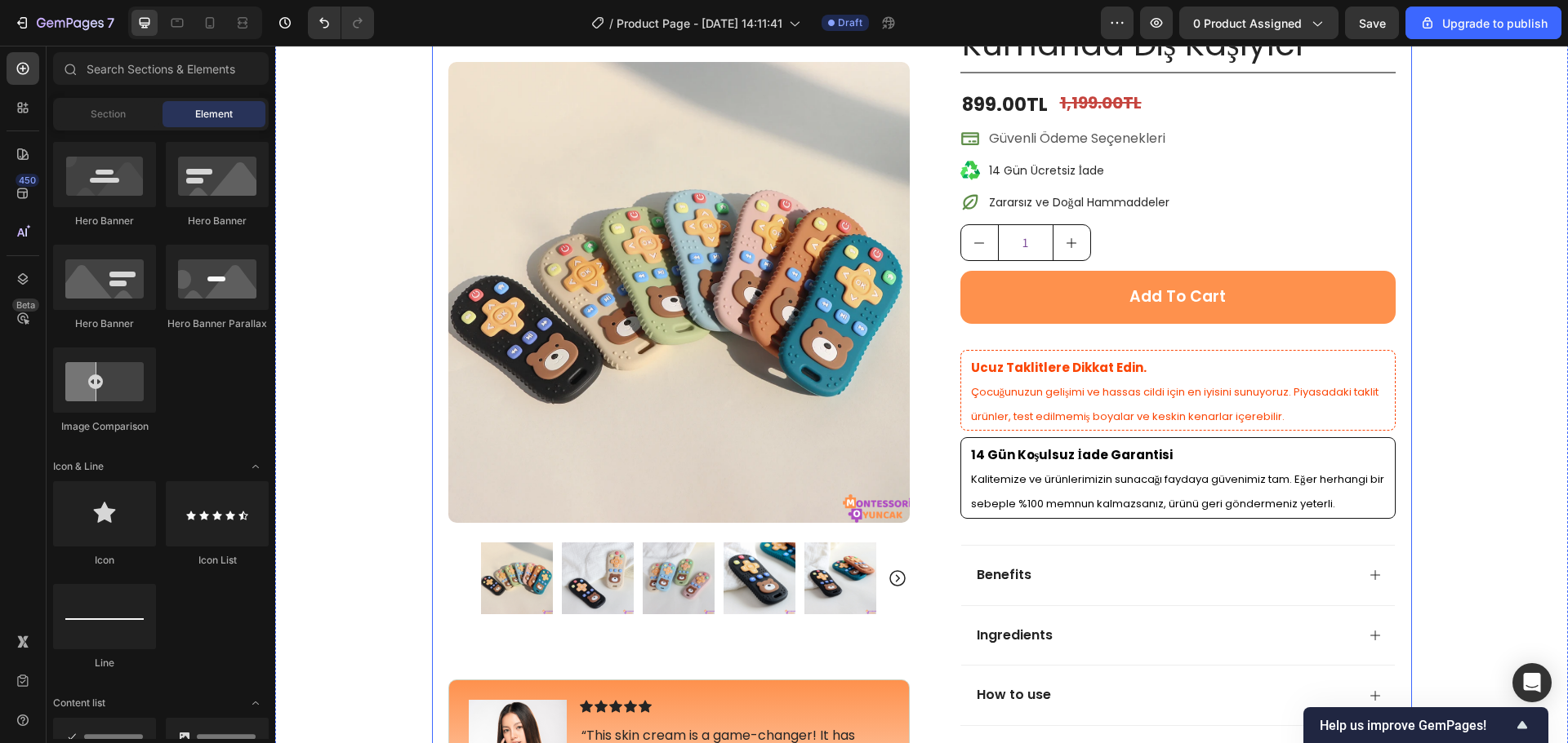
scroll to position [0, 0]
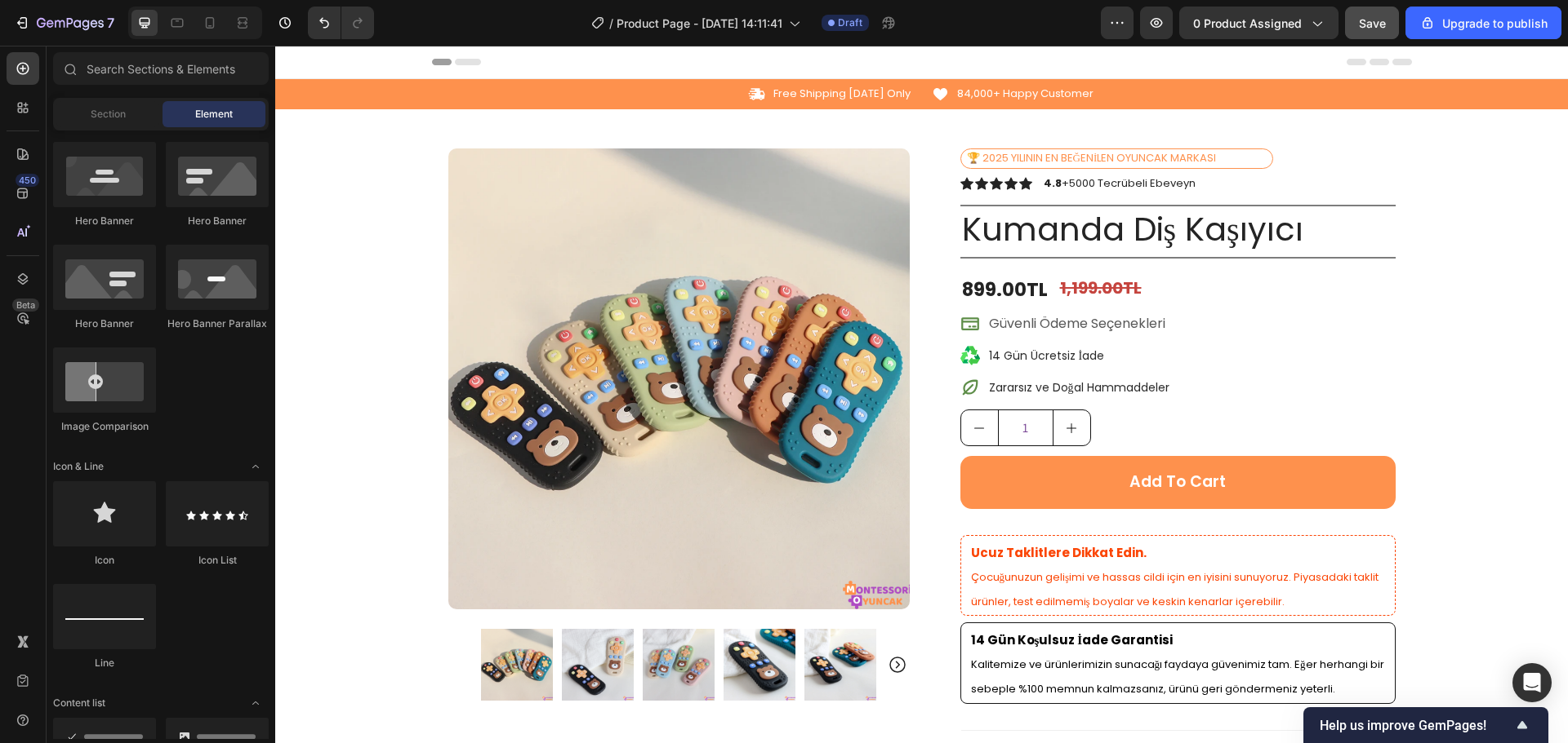
click at [1358, 11] on button "Save" at bounding box center [1372, 22] width 54 height 32
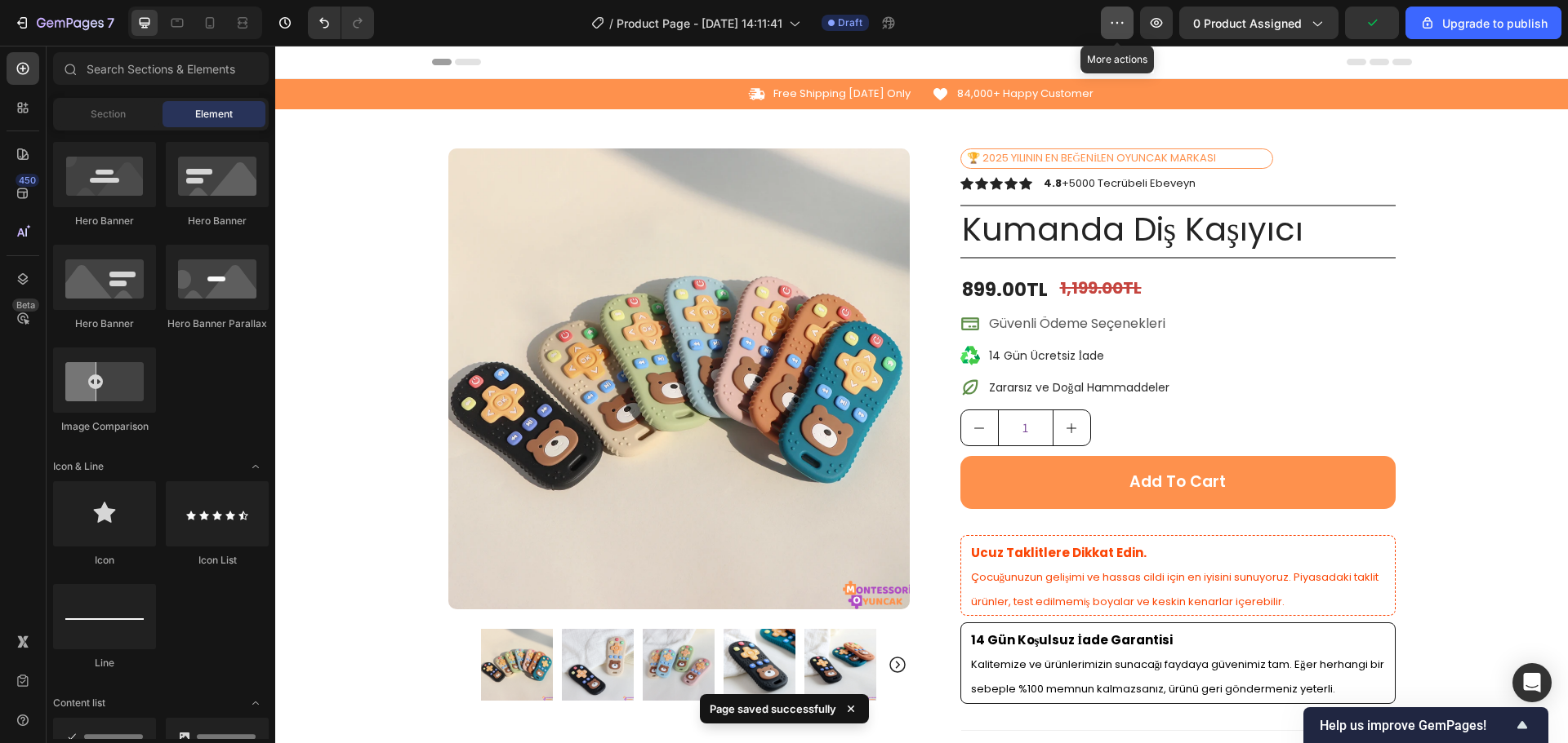
click at [1114, 19] on icon "button" at bounding box center [1117, 22] width 16 height 16
click at [1195, 15] on span "0 product assigned" at bounding box center [1247, 22] width 109 height 17
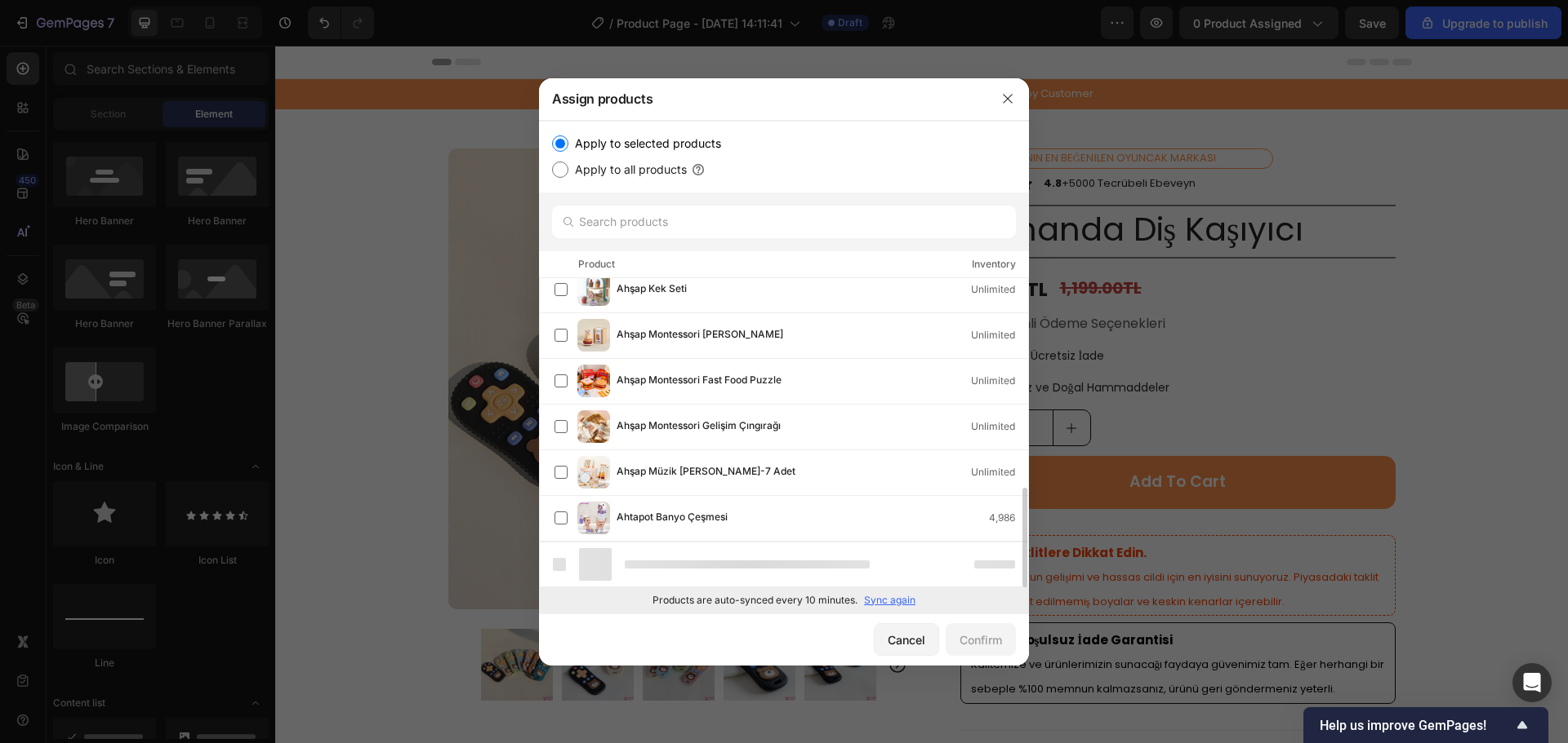
scroll to position [604, 0]
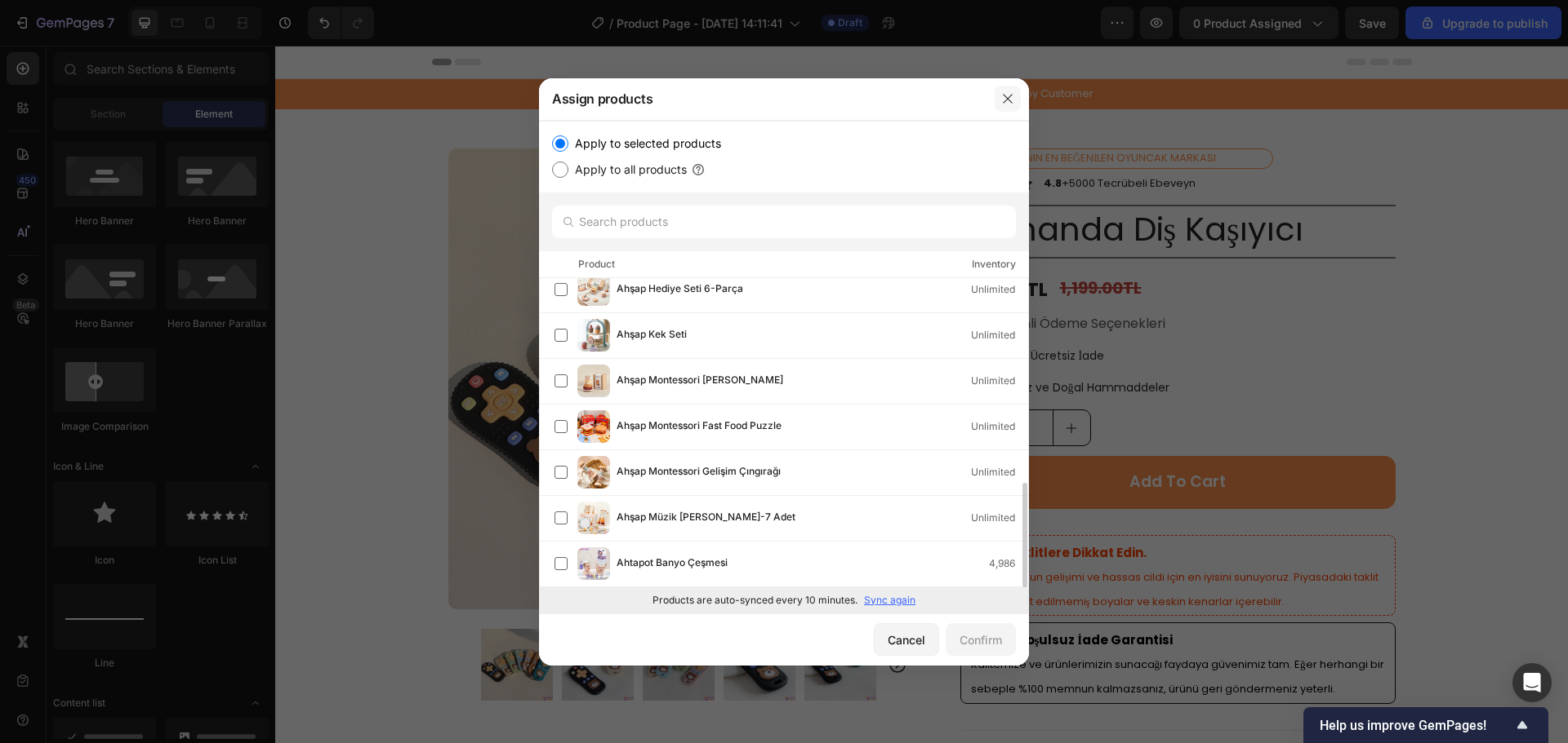
click at [1003, 108] on button "button" at bounding box center [1007, 98] width 26 height 26
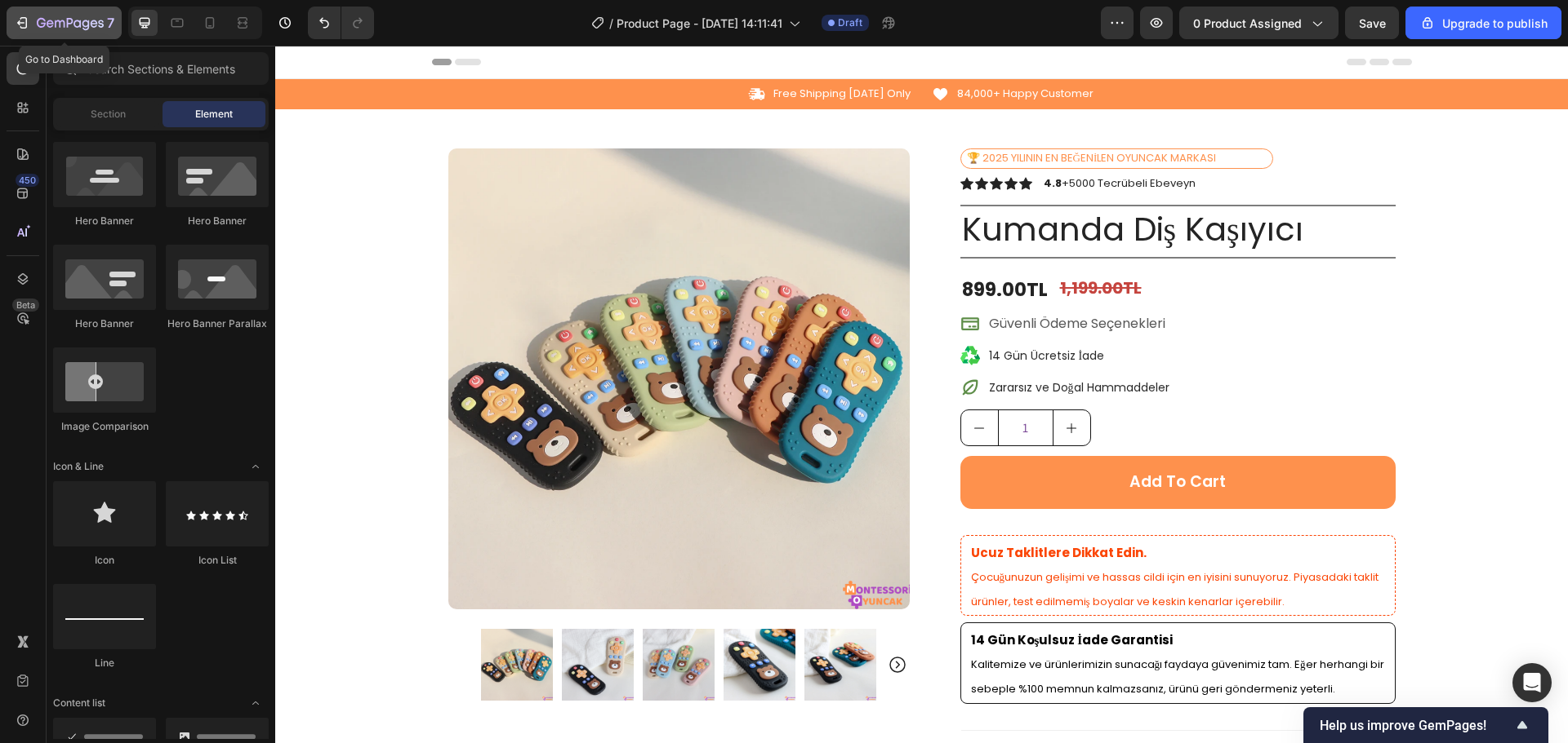
click at [84, 17] on icon "button" at bounding box center [70, 23] width 67 height 13
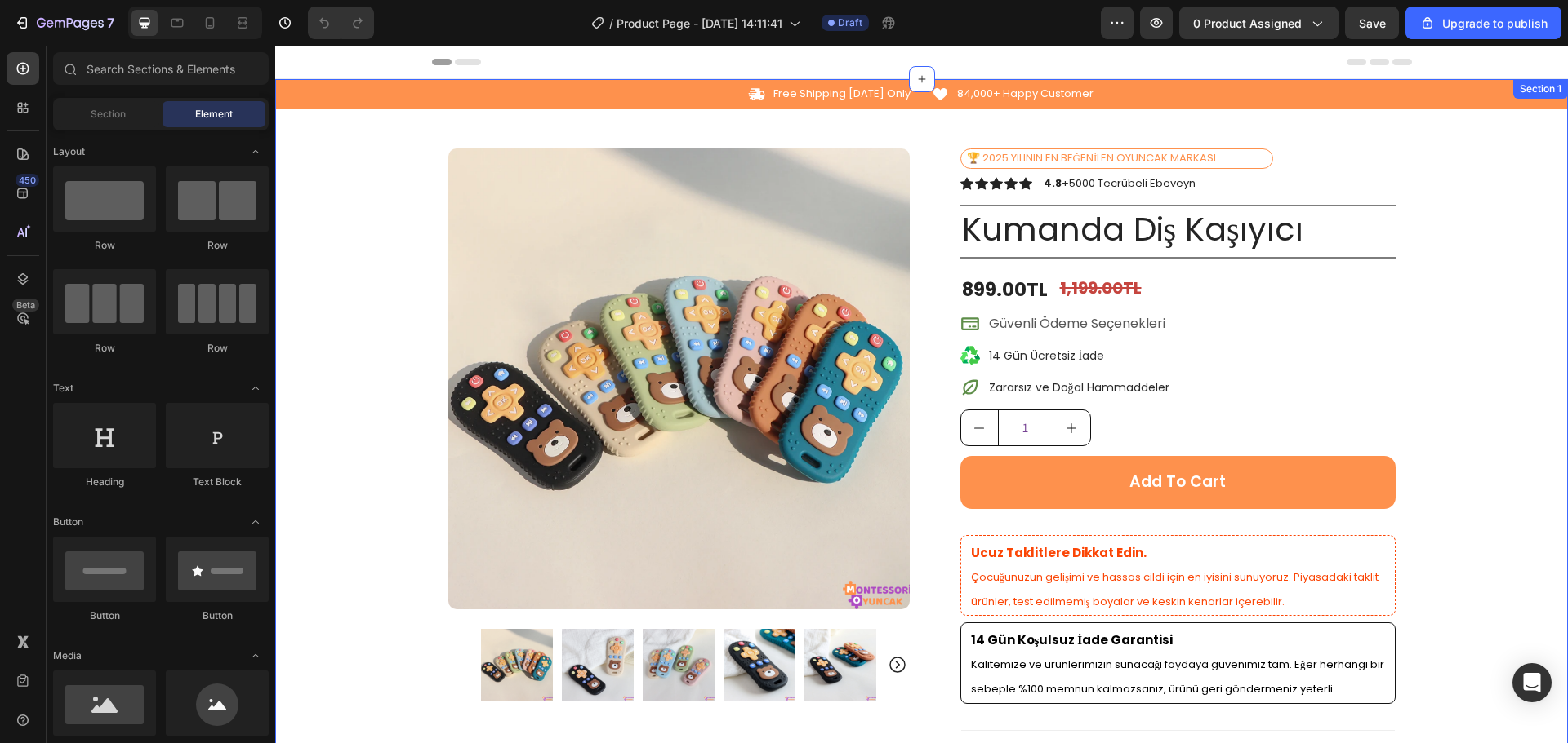
click at [1442, 282] on div "Icon Free Shipping Today Only Text Block Row Icon 84,000+ Happy Customer Text B…" at bounding box center [922, 616] width 1293 height 1074
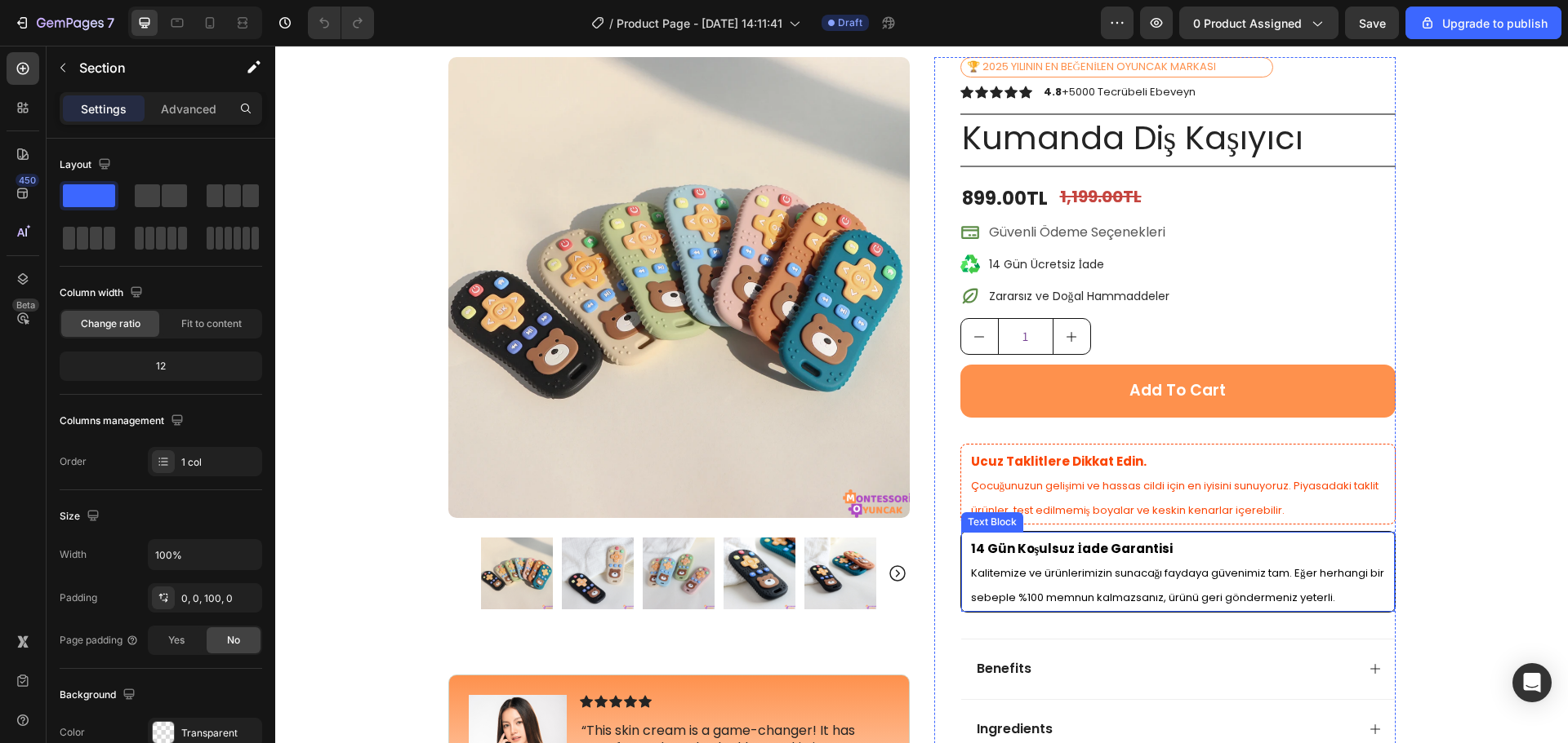
scroll to position [82, 0]
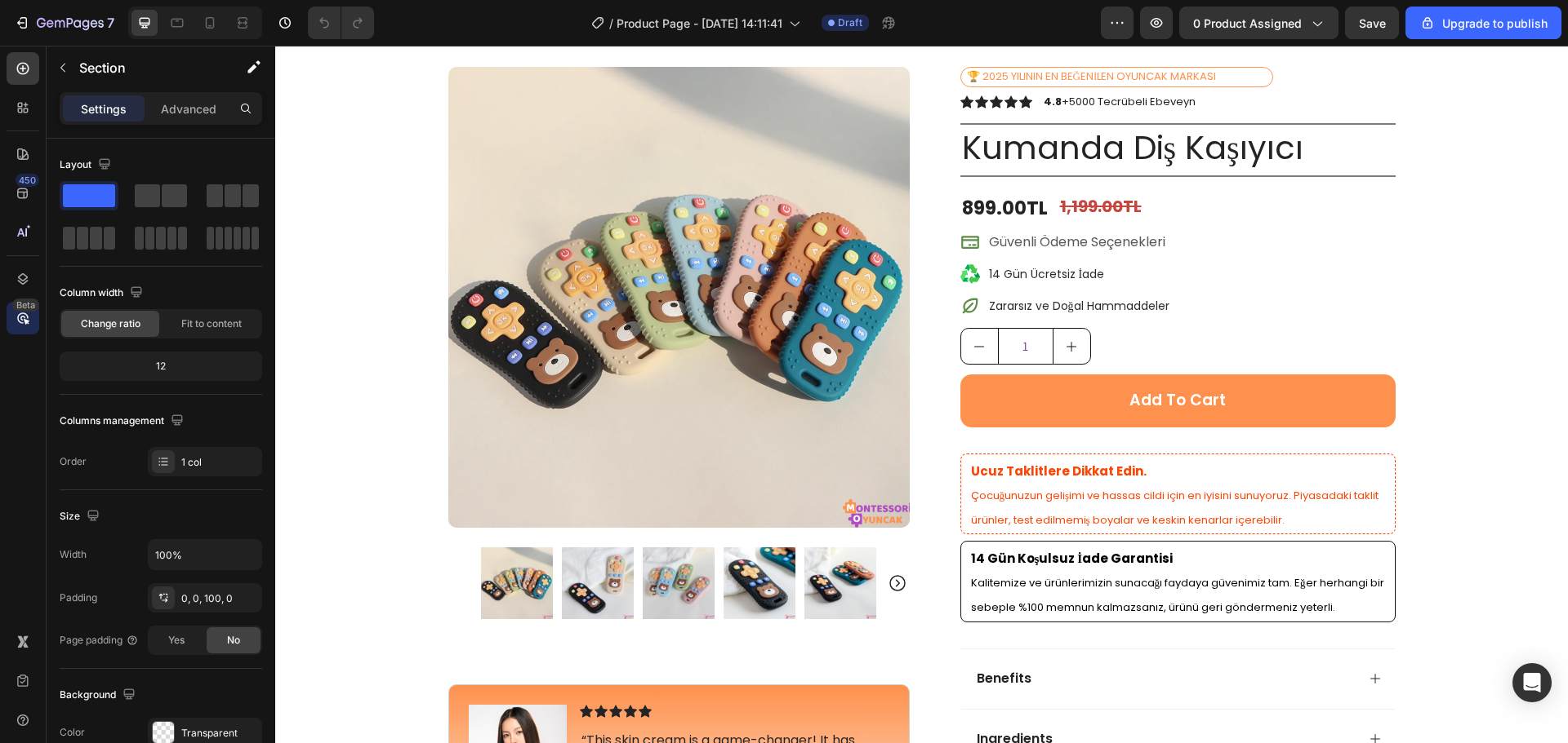
click at [39, 320] on div "Beta" at bounding box center [23, 318] width 32 height 32
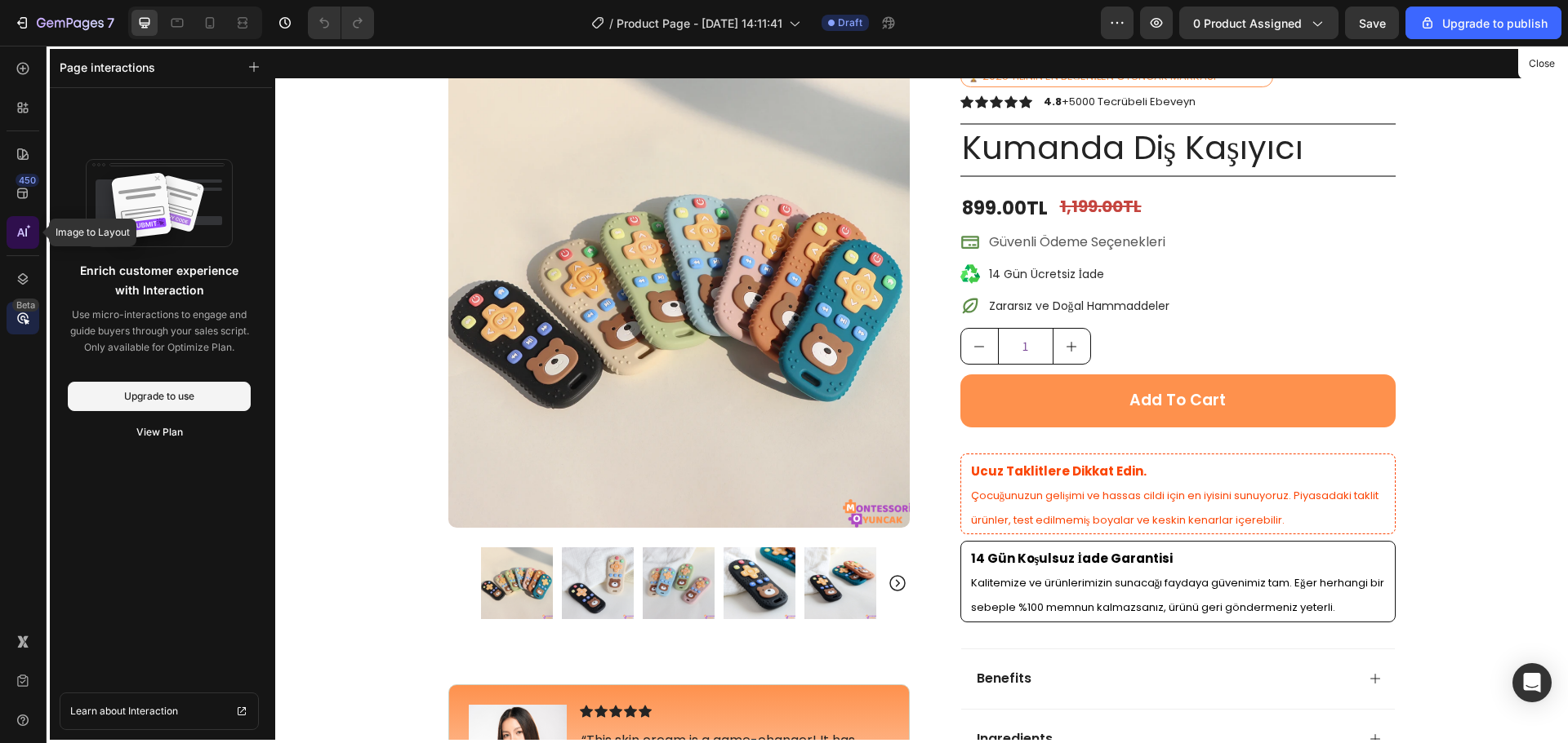
click at [7, 236] on div at bounding box center [23, 232] width 32 height 32
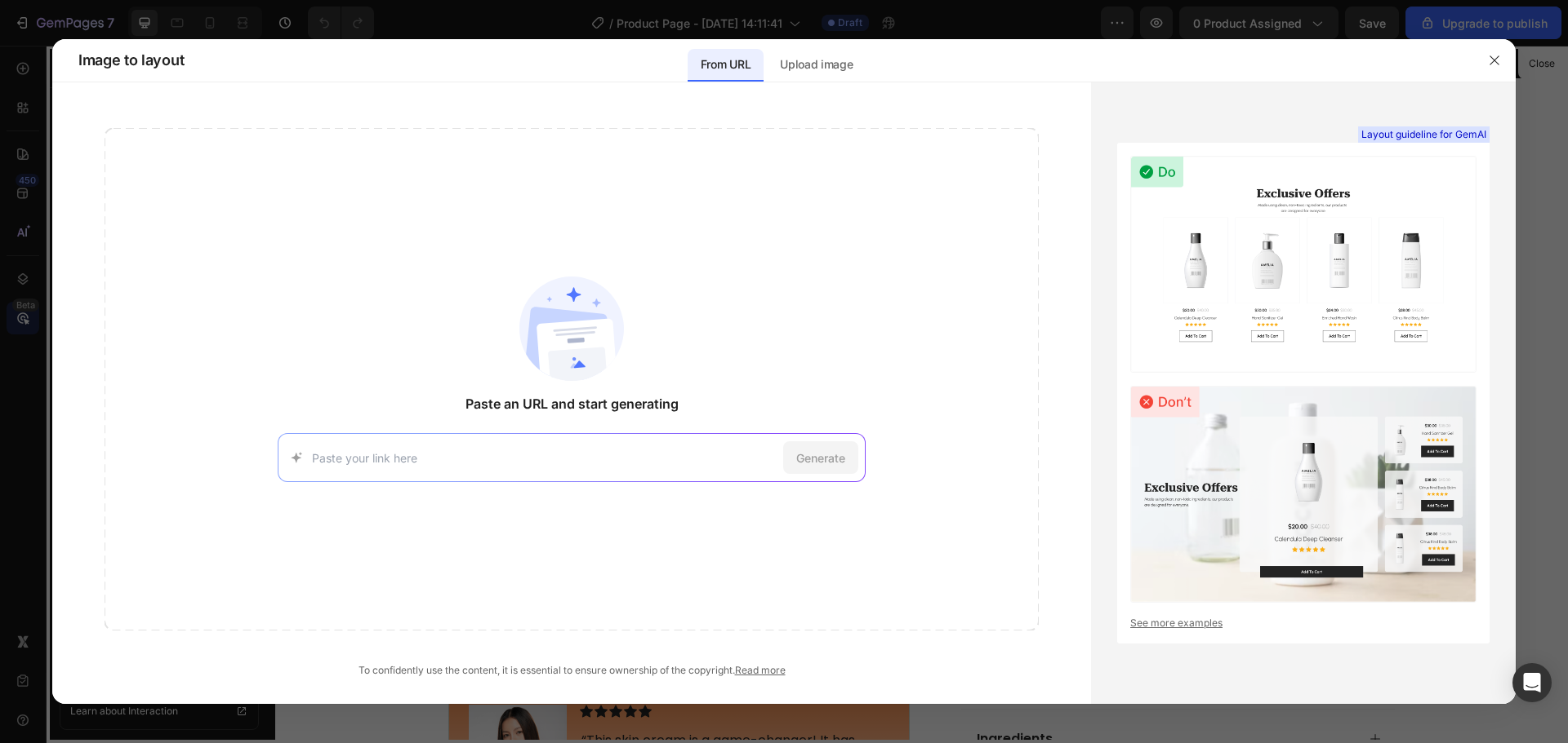
click at [645, 438] on div "Generate" at bounding box center [571, 458] width 588 height 49
click at [645, 440] on div "Generate" at bounding box center [571, 458] width 588 height 49
click at [644, 456] on input at bounding box center [545, 458] width 464 height 17
click at [1518, 72] on div at bounding box center [784, 372] width 1568 height 743
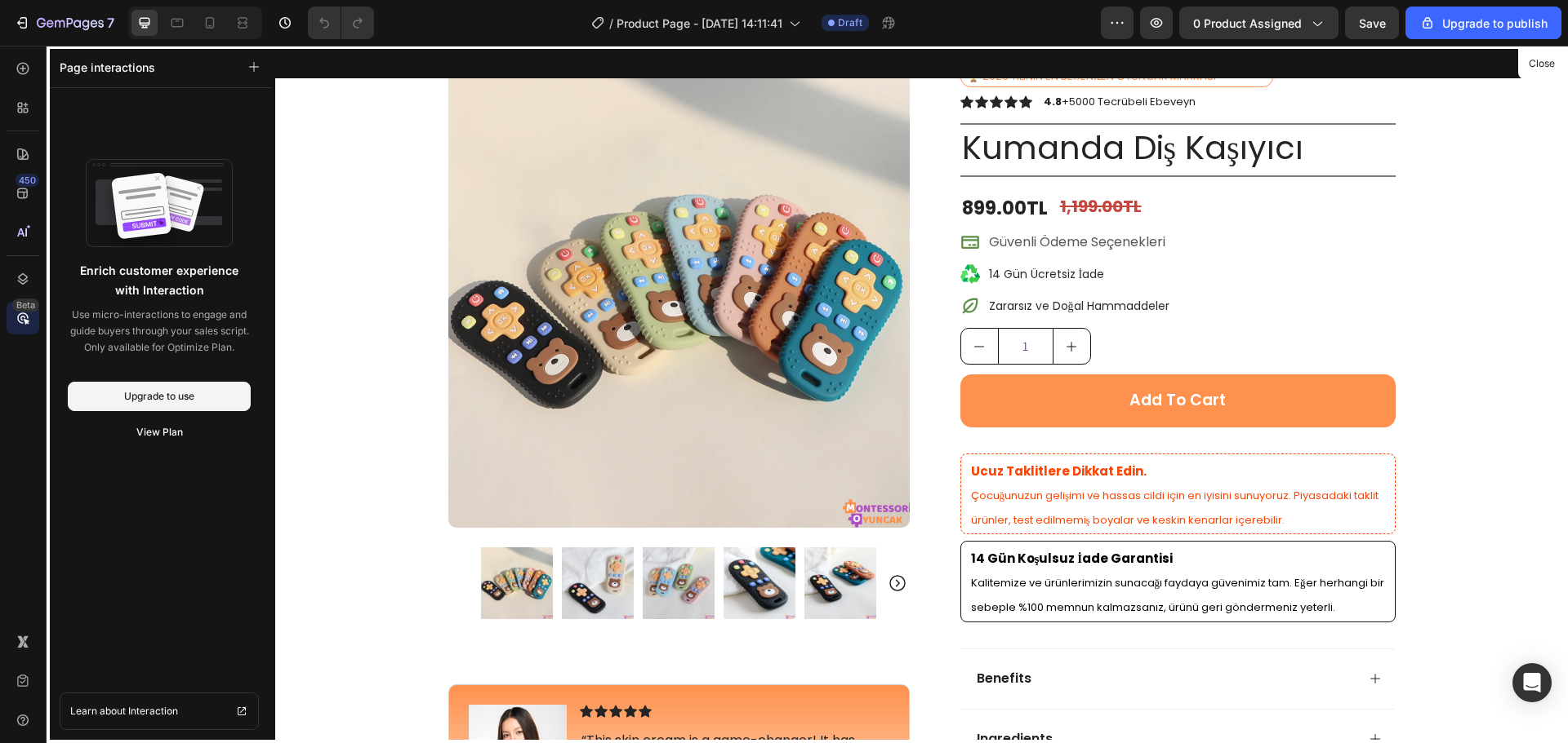
scroll to position [0, 0]
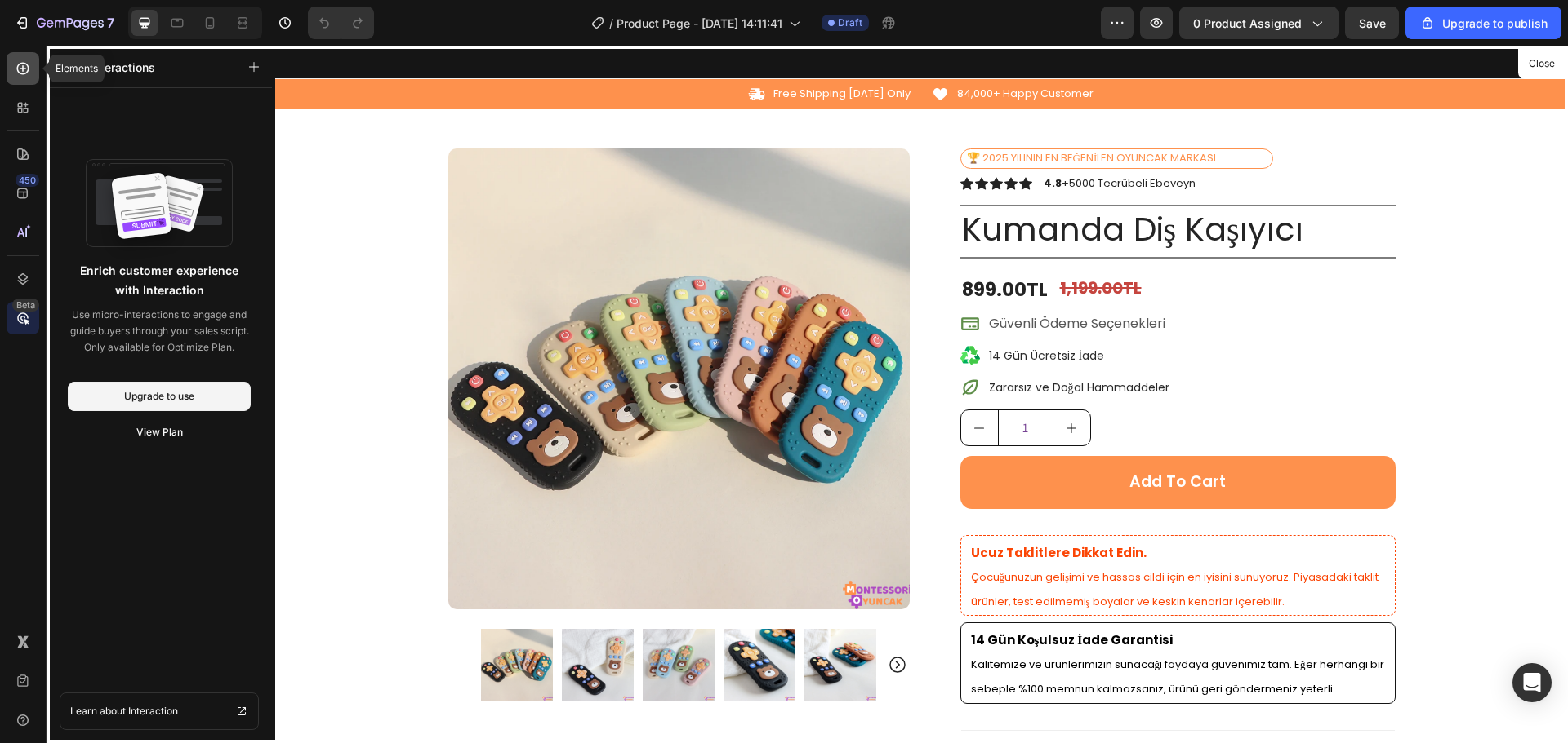
click at [13, 65] on div at bounding box center [23, 68] width 32 height 32
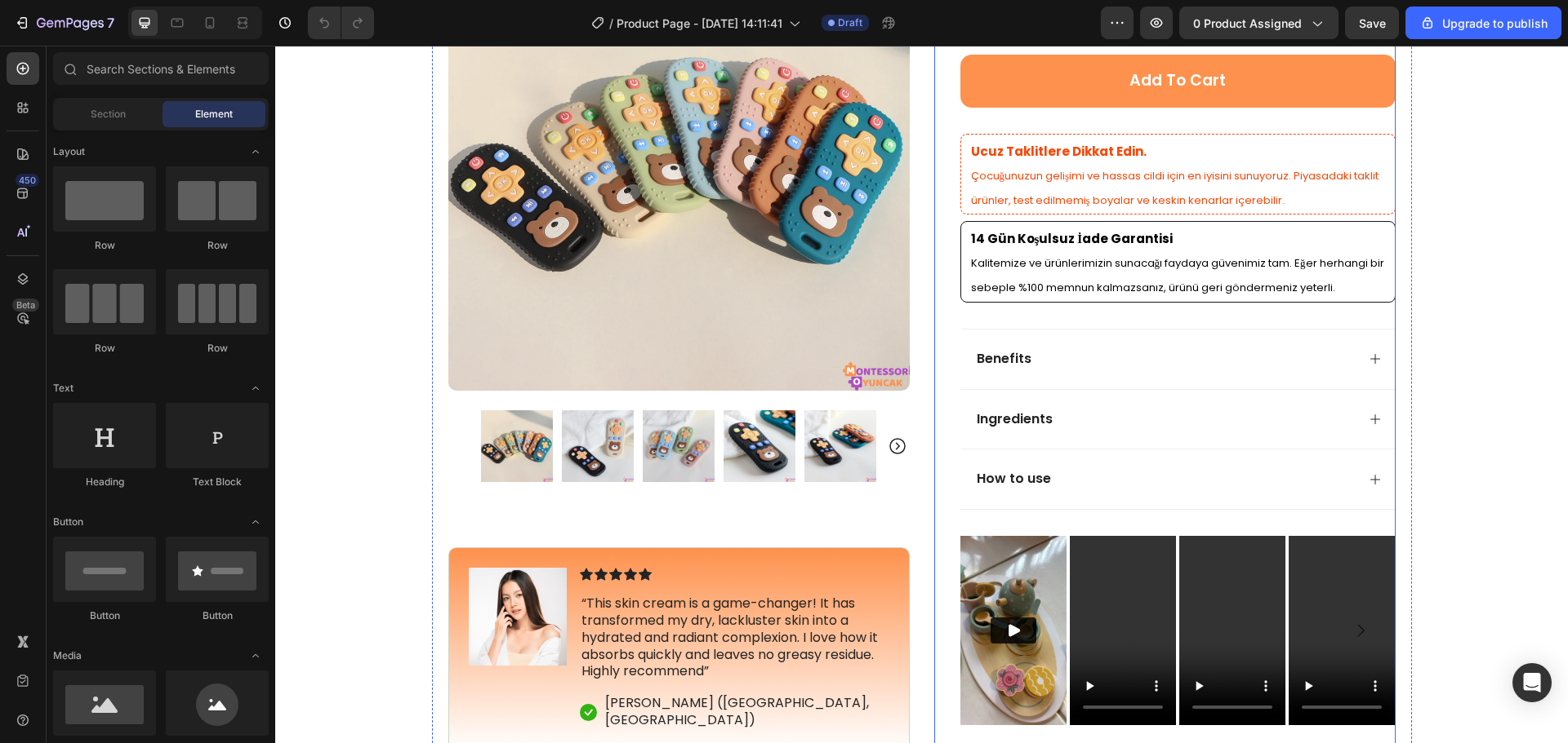
scroll to position [489, 0]
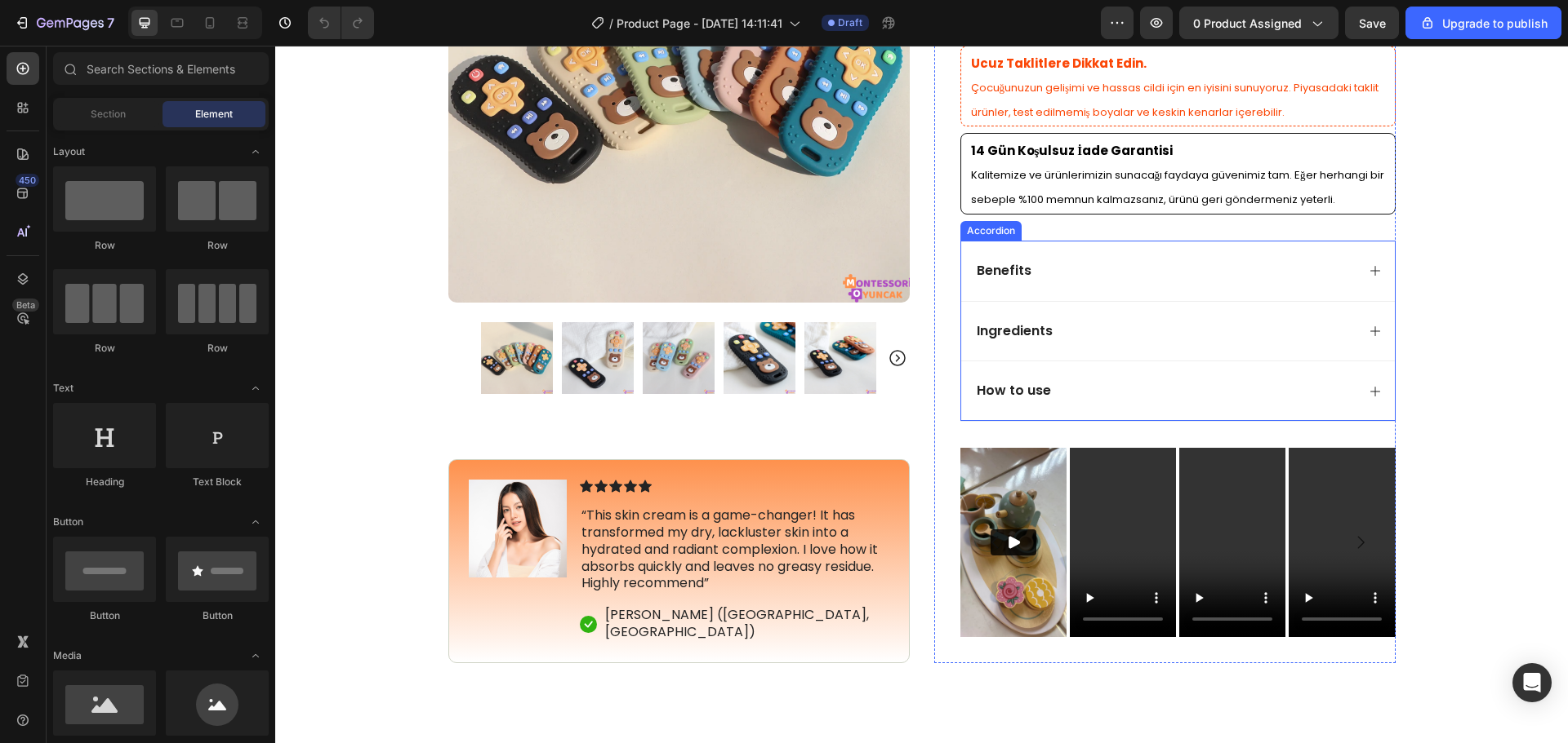
click at [1052, 271] on div "Benefits" at bounding box center [1165, 271] width 382 height 22
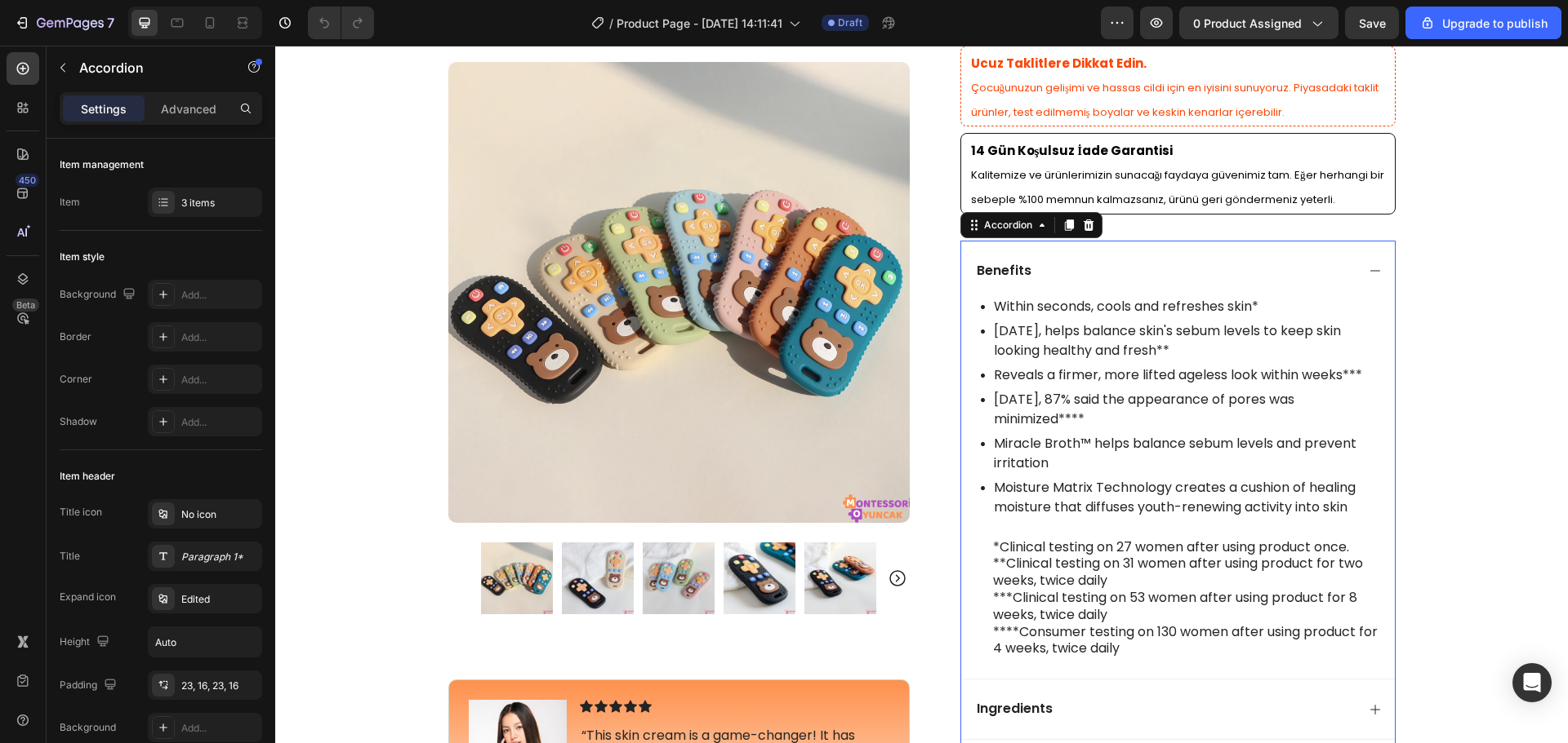
click at [1052, 271] on div "Benefits" at bounding box center [1165, 271] width 382 height 22
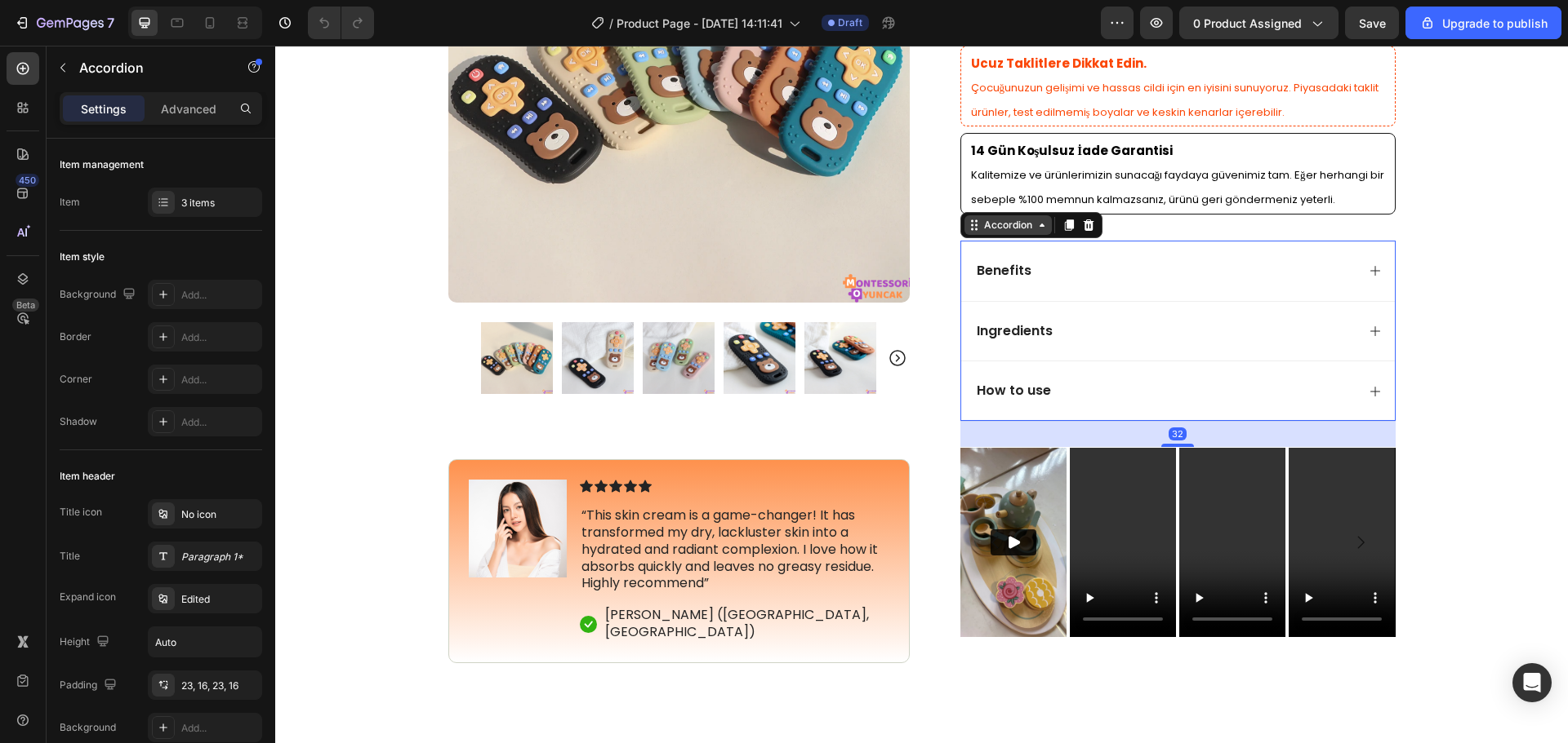
click at [1021, 226] on div "Accordion" at bounding box center [1007, 225] width 55 height 14
